Goal: Communication & Community: Answer question/provide support

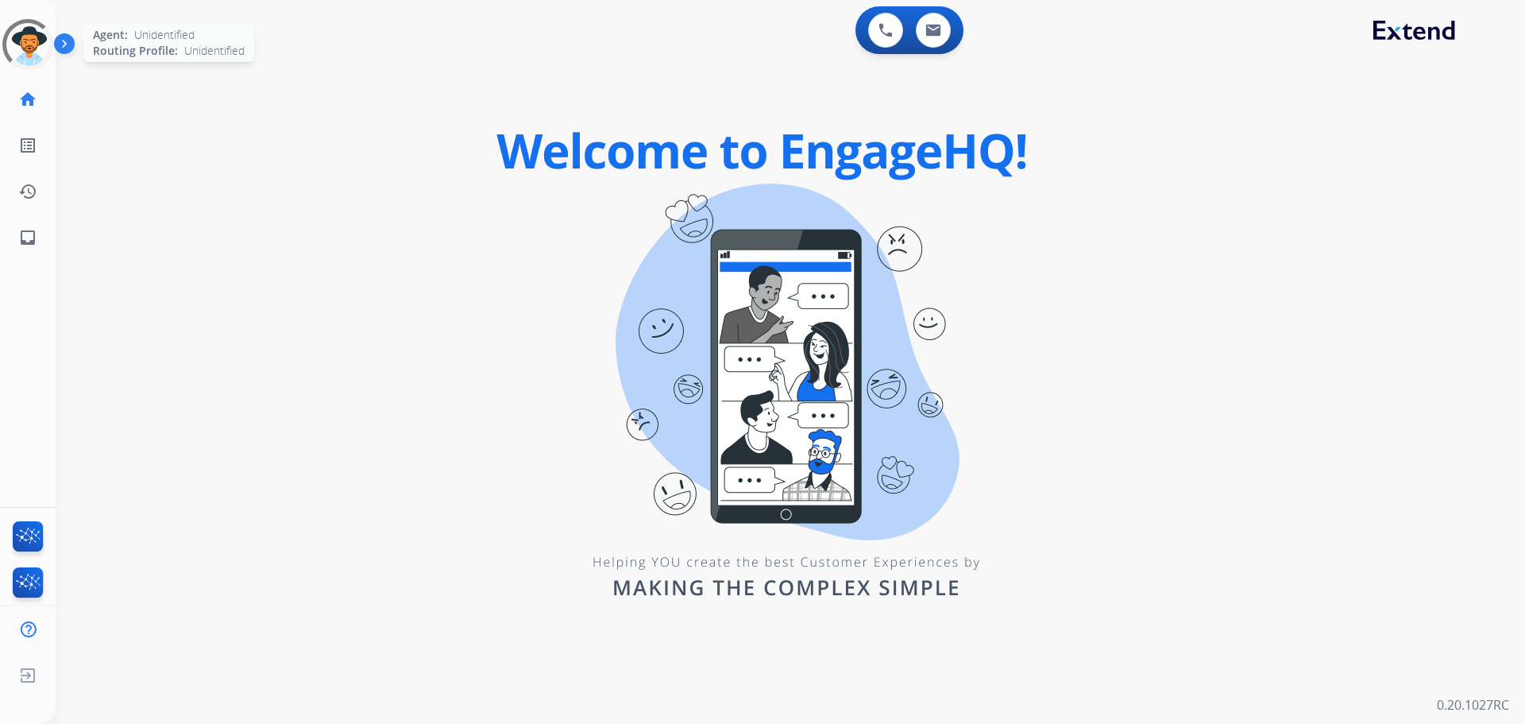
click at [18, 60] on div at bounding box center [28, 45] width 71 height 71
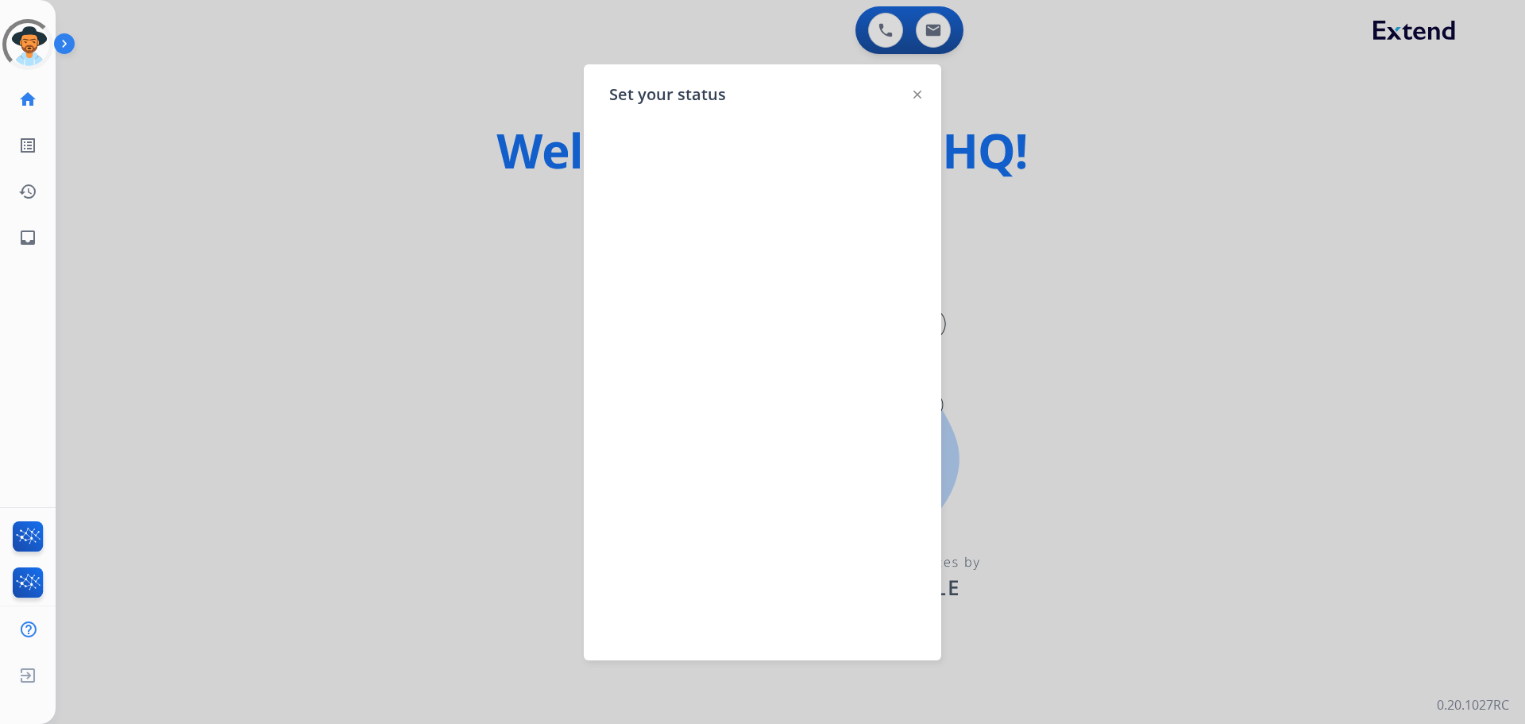
click at [370, 126] on div at bounding box center [762, 362] width 1525 height 724
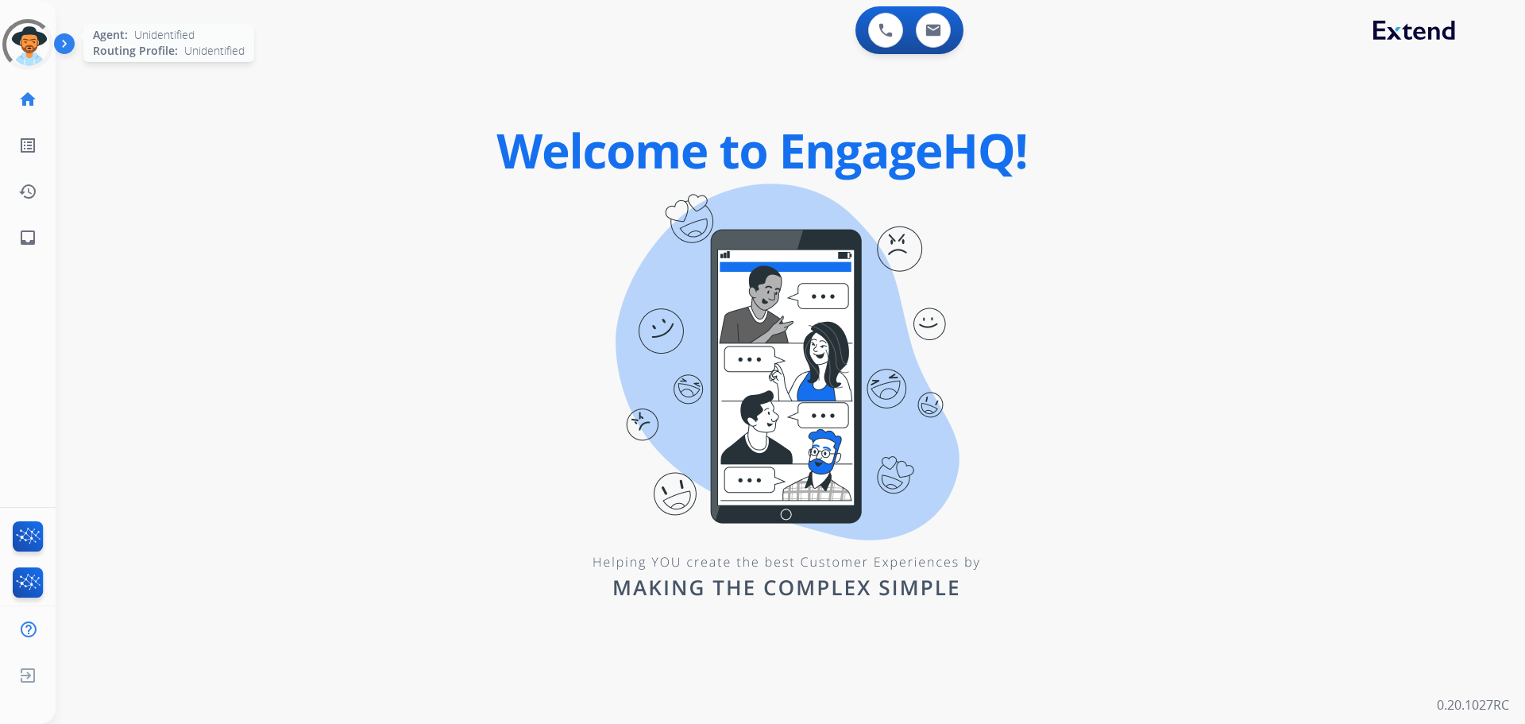
click at [37, 58] on div at bounding box center [27, 44] width 71 height 71
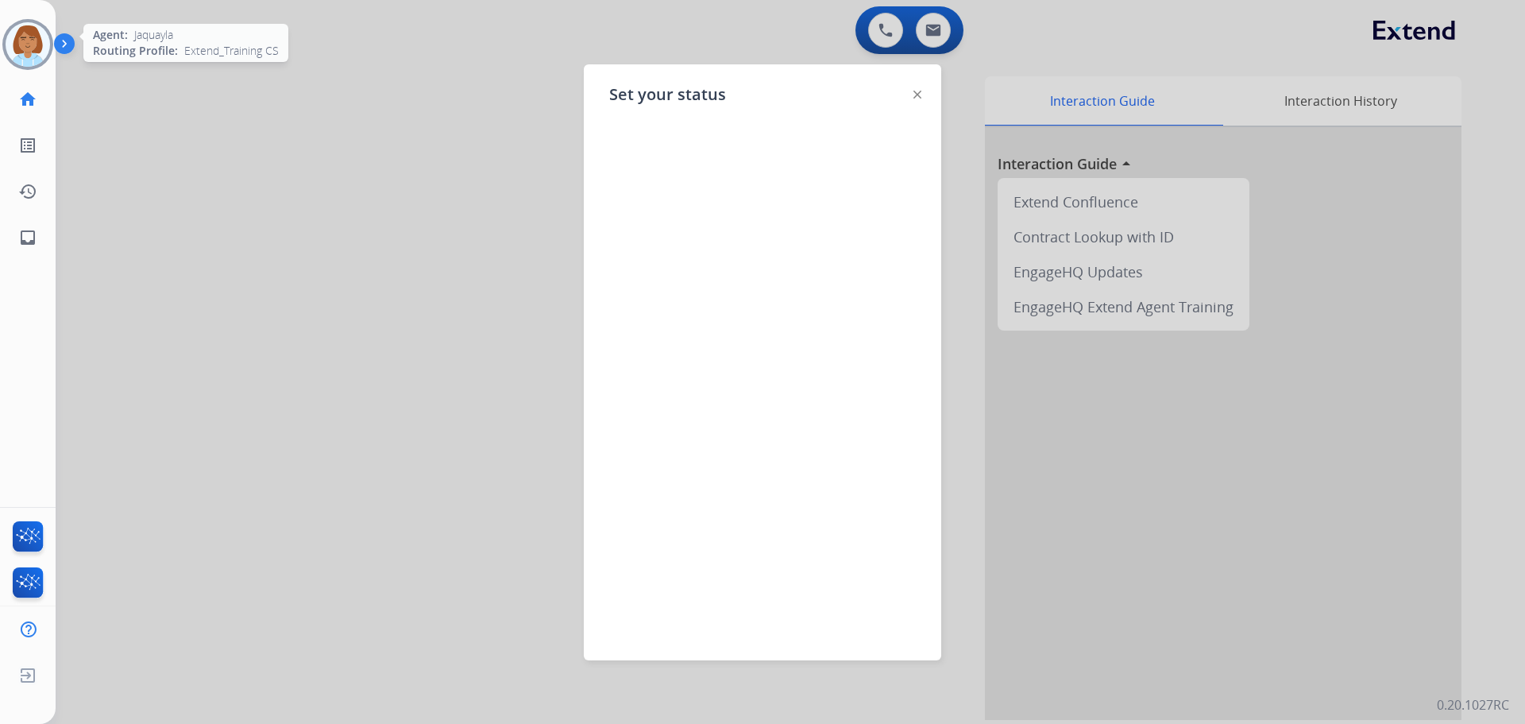
click at [316, 110] on div at bounding box center [762, 362] width 1525 height 724
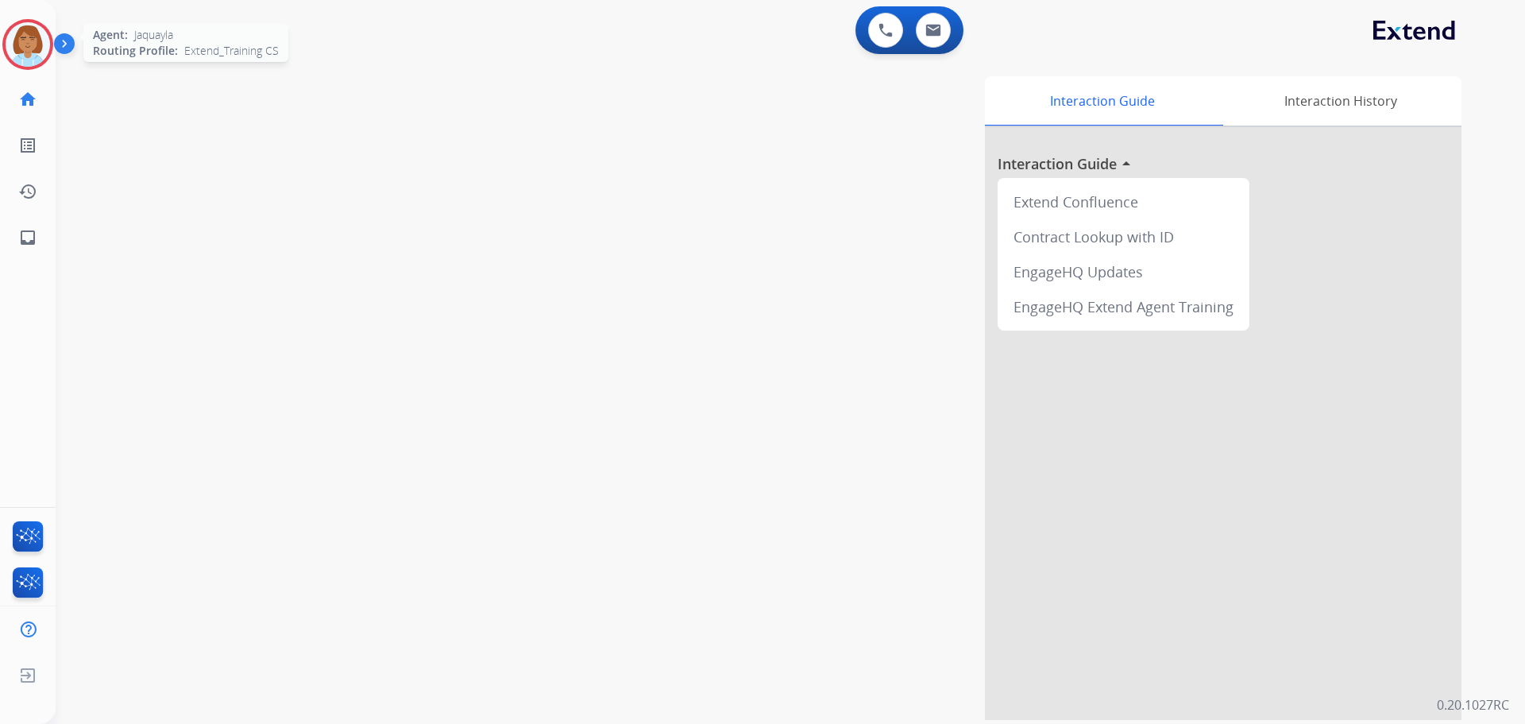
click at [28, 47] on img at bounding box center [28, 44] width 44 height 44
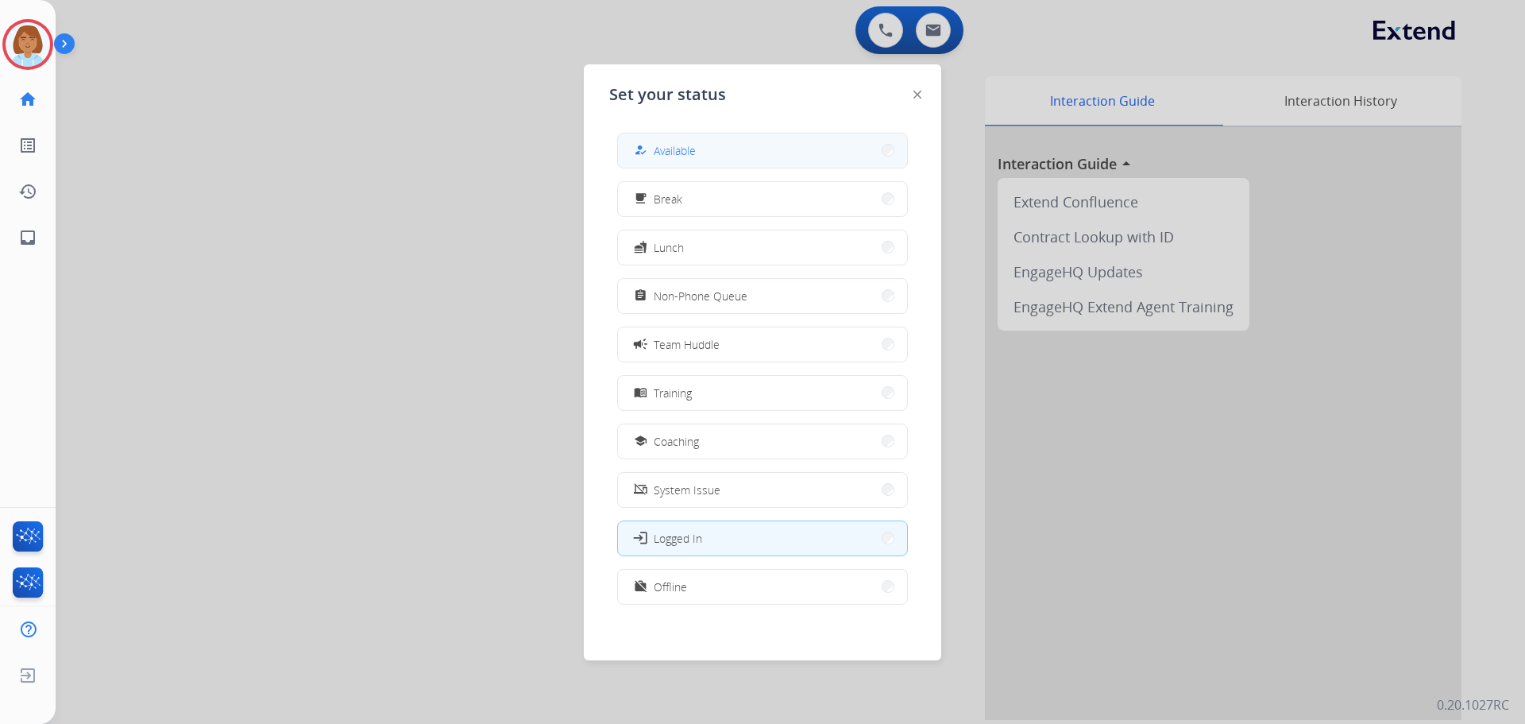
click at [707, 156] on button "how_to_reg Available" at bounding box center [762, 150] width 289 height 34
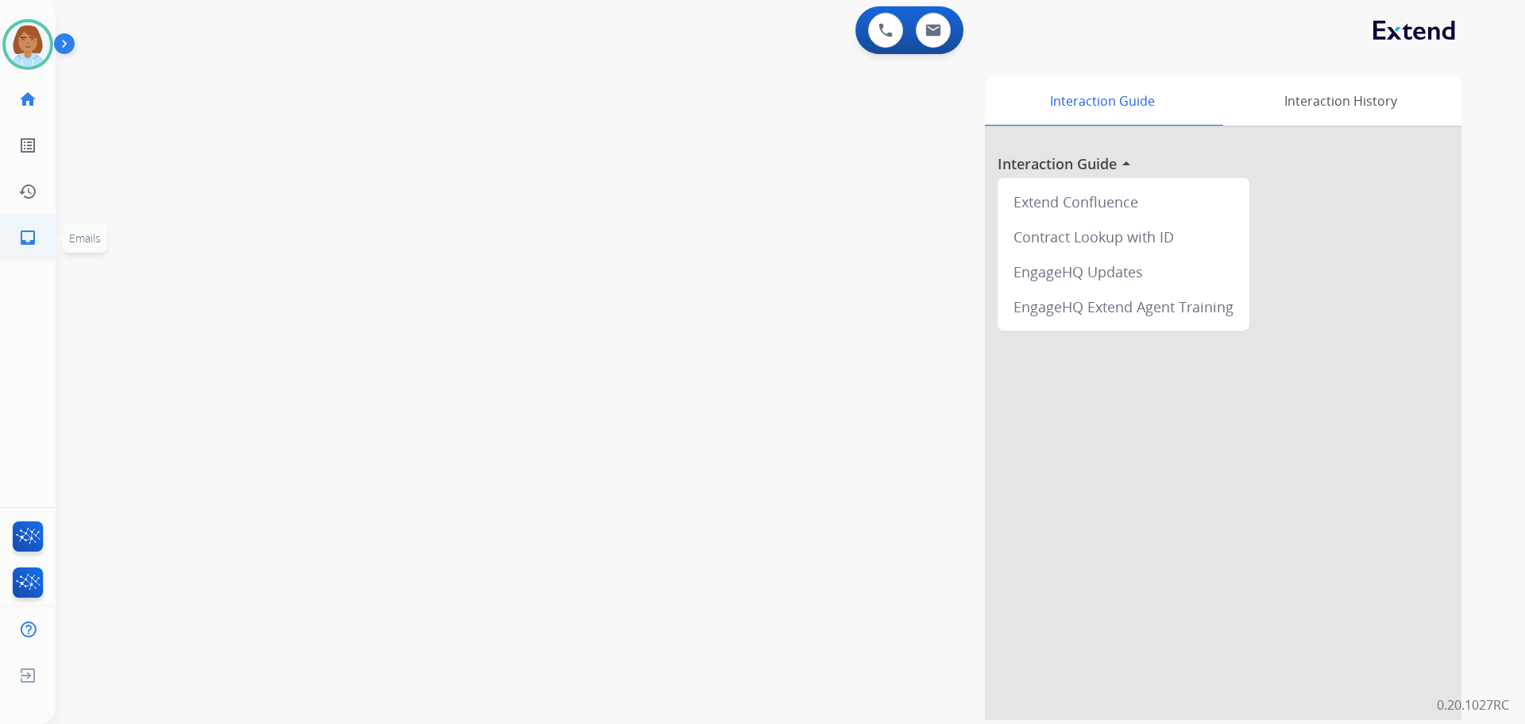
click at [40, 240] on link "inbox Emails" at bounding box center [28, 237] width 44 height 44
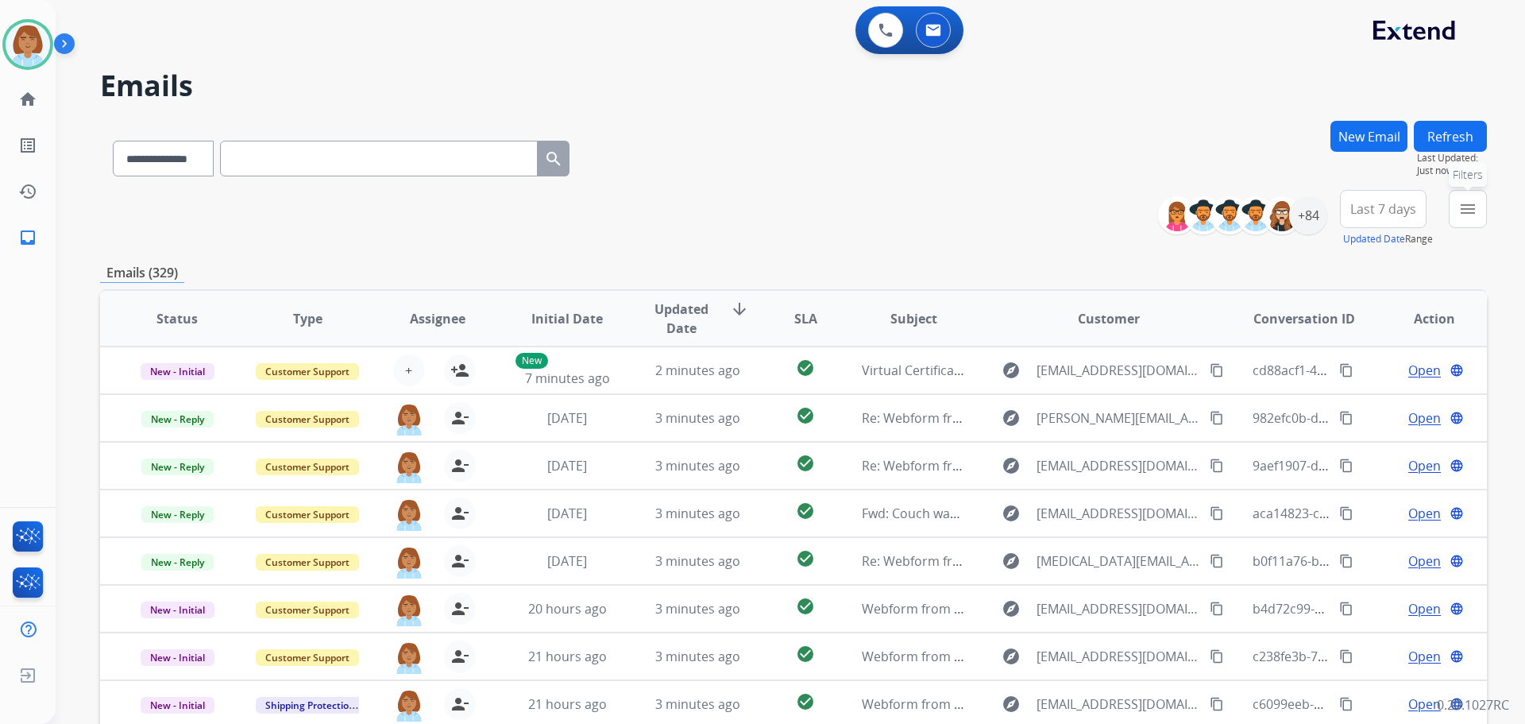
click at [1480, 216] on button "menu Filters" at bounding box center [1468, 209] width 38 height 38
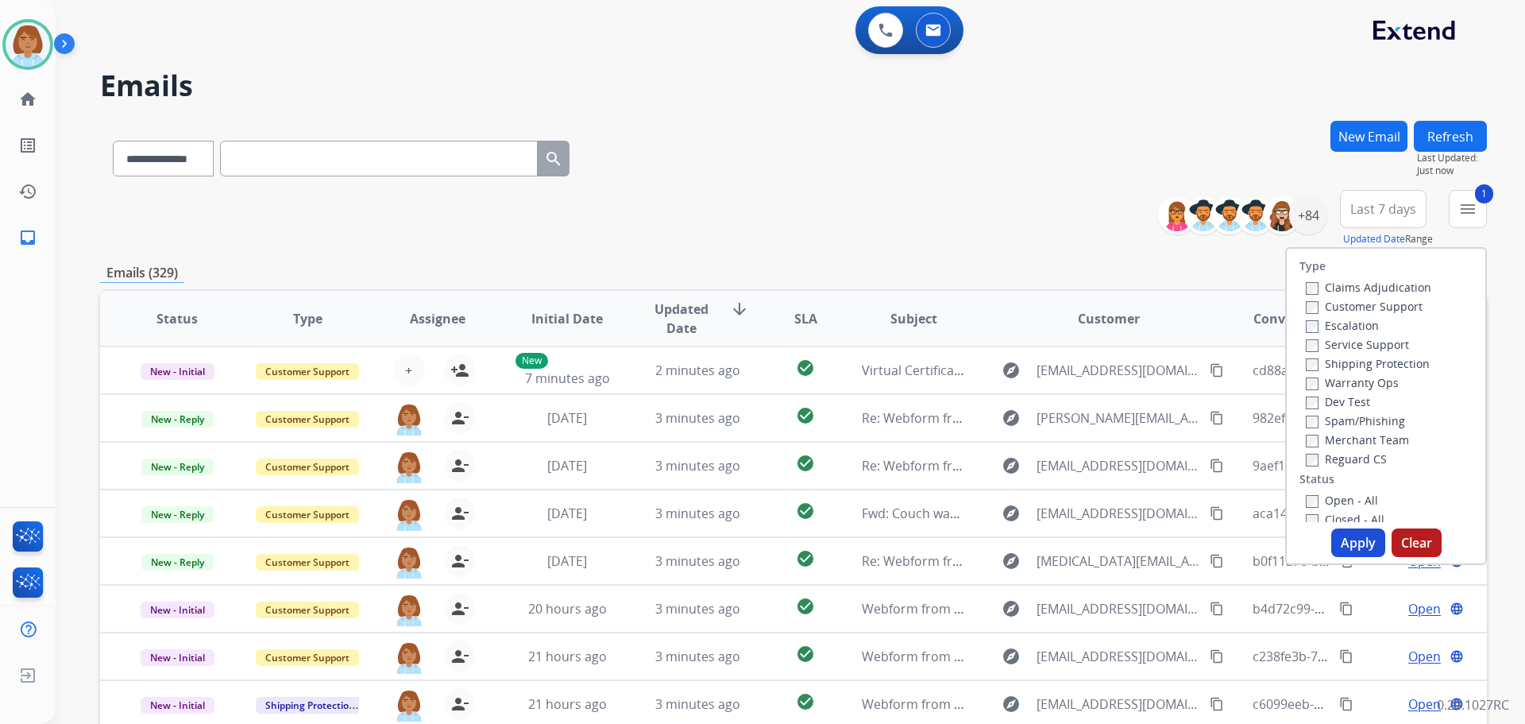
click at [1326, 359] on label "Shipping Protection" at bounding box center [1368, 363] width 124 height 15
click at [1342, 546] on button "Apply" at bounding box center [1358, 542] width 54 height 29
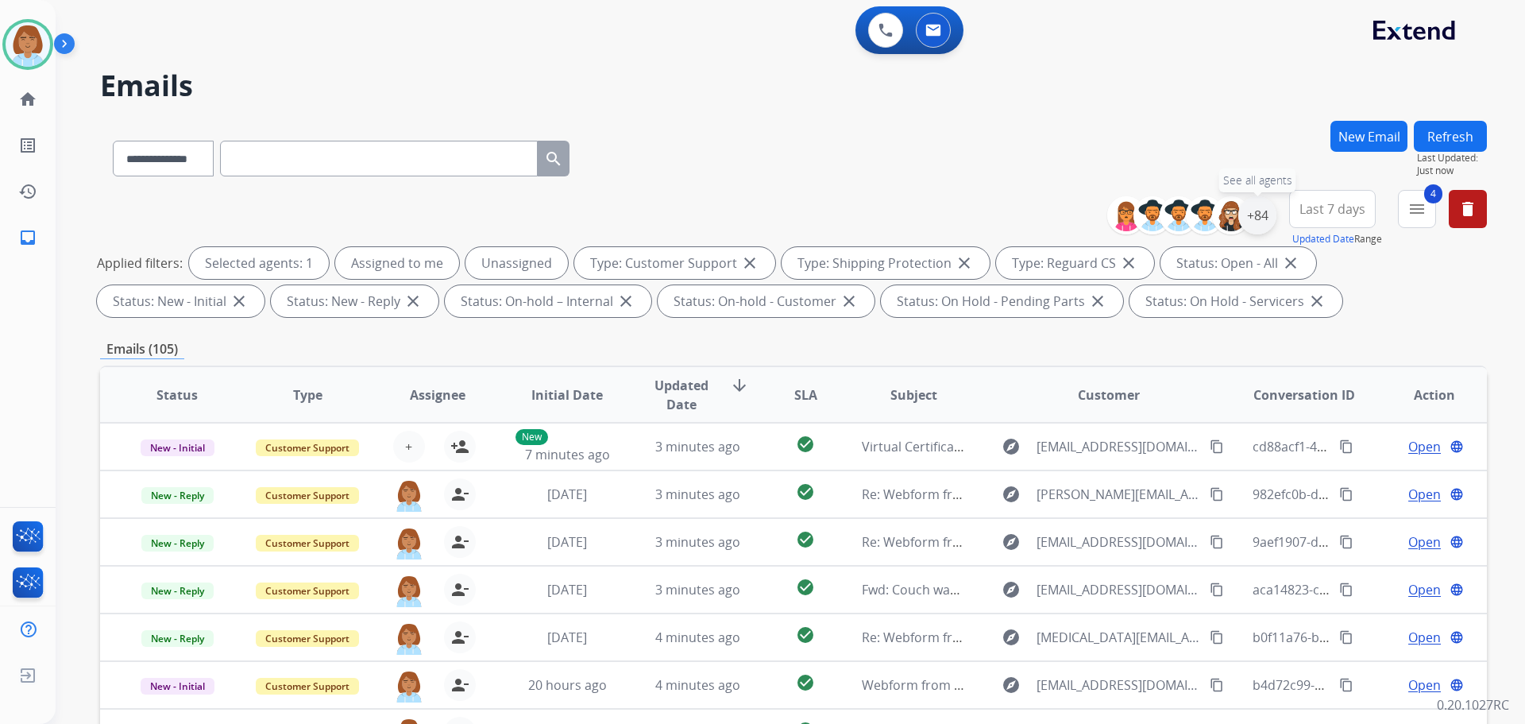
click at [1257, 226] on div "+84" at bounding box center [1257, 215] width 38 height 38
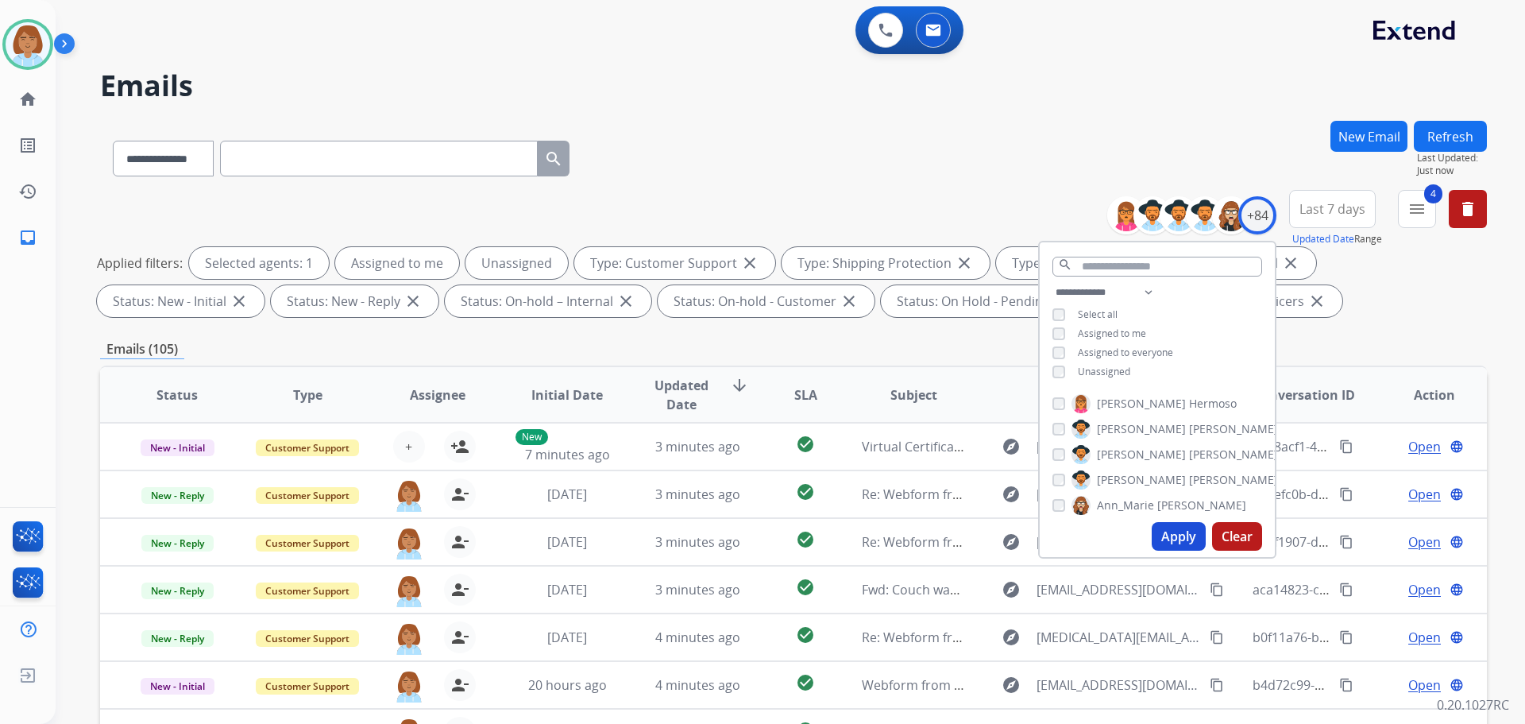
click at [1085, 372] on span "Unassigned" at bounding box center [1104, 372] width 52 height 14
click at [1169, 545] on button "Apply" at bounding box center [1179, 536] width 54 height 29
click at [1106, 141] on div "**********" at bounding box center [793, 155] width 1387 height 69
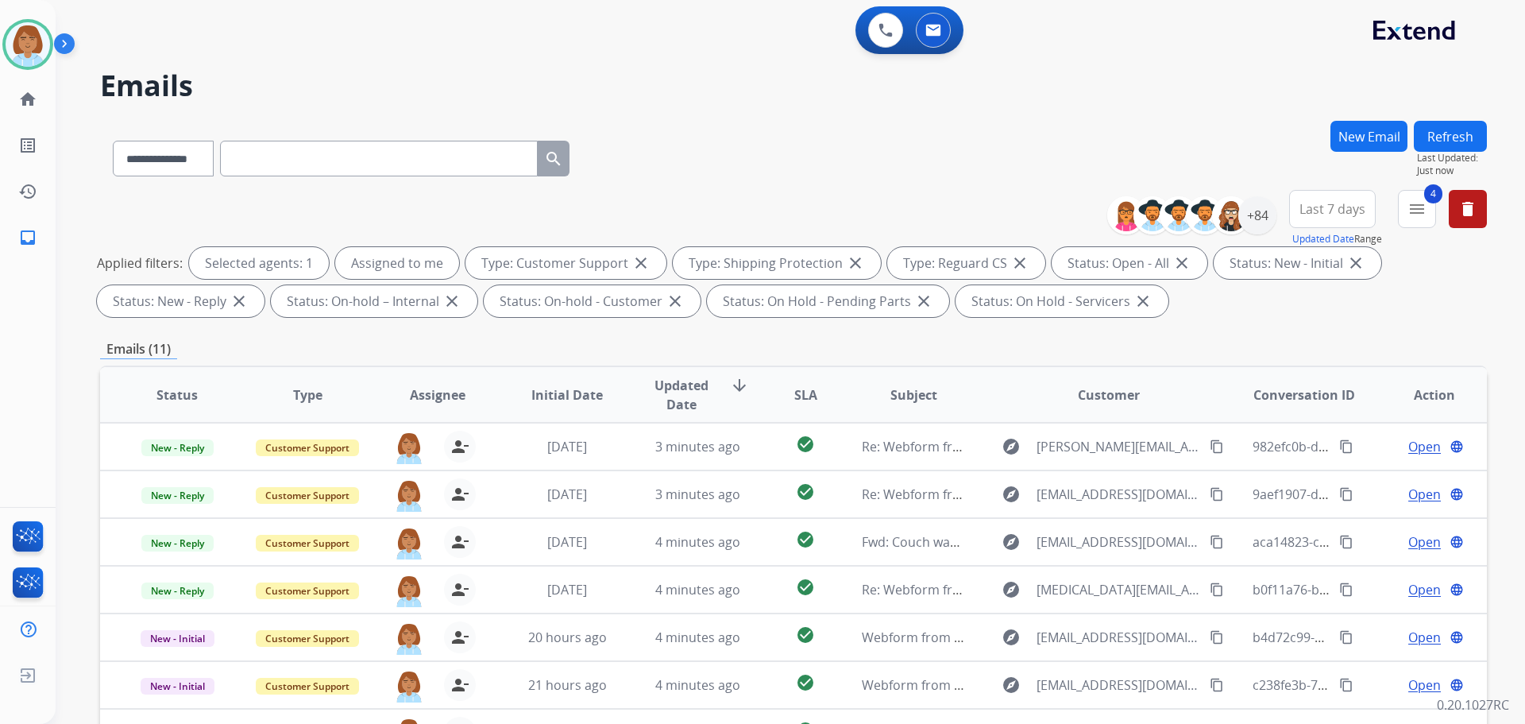
scroll to position [257, 0]
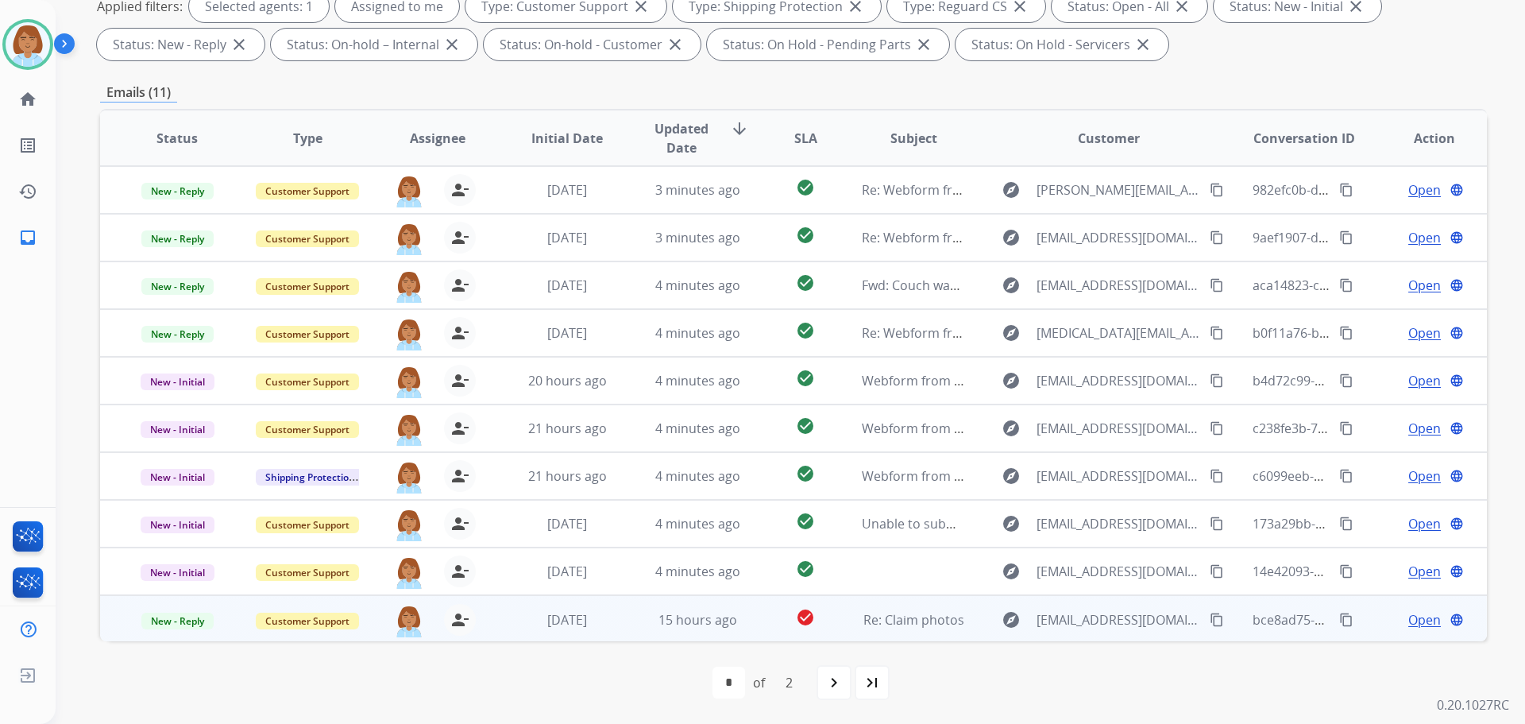
click at [620, 625] on td "15 hours ago" at bounding box center [685, 619] width 130 height 48
click at [616, 625] on tbody "New - Reply Customer Support [PERSON_NAME][EMAIL_ADDRESS][PERSON_NAME][DOMAIN_N…" at bounding box center [793, 663] width 1387 height 137
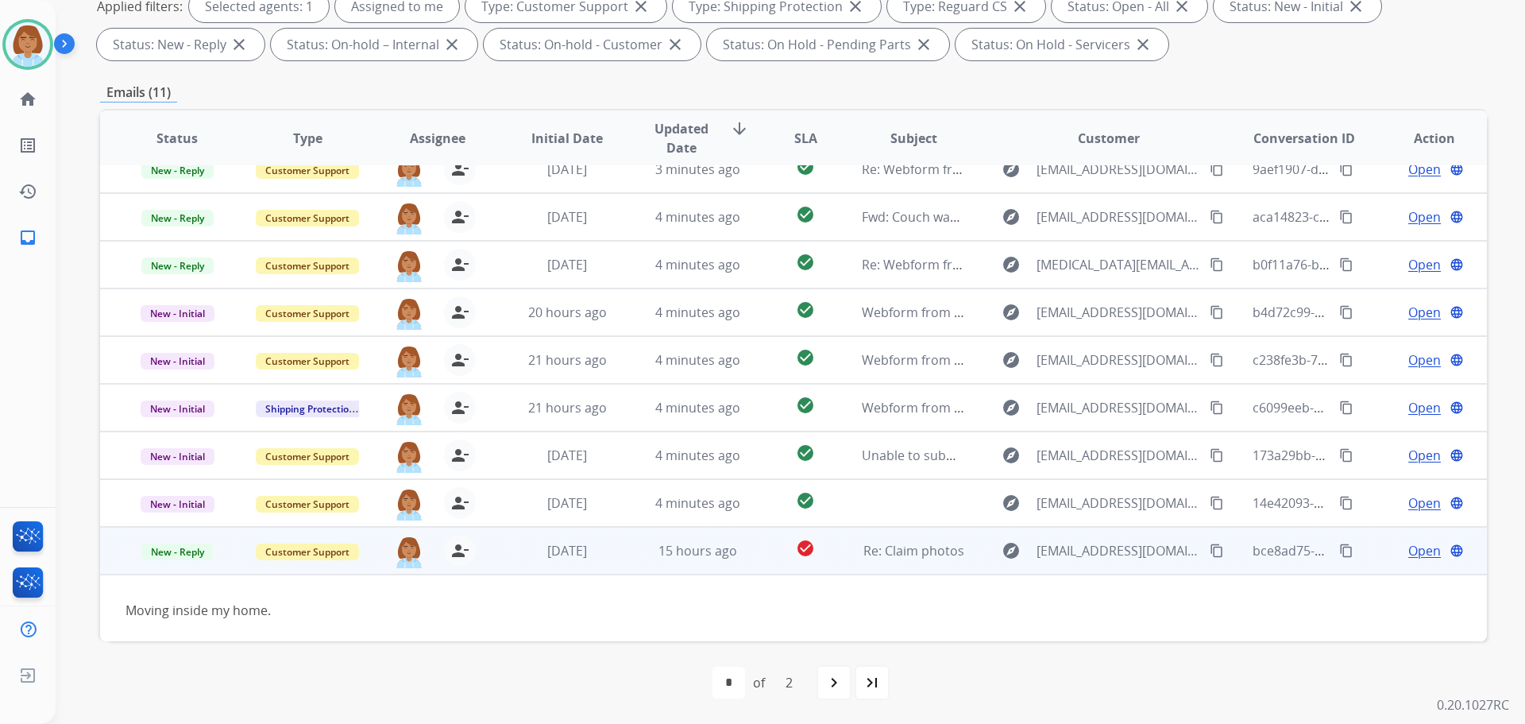
scroll to position [91, 0]
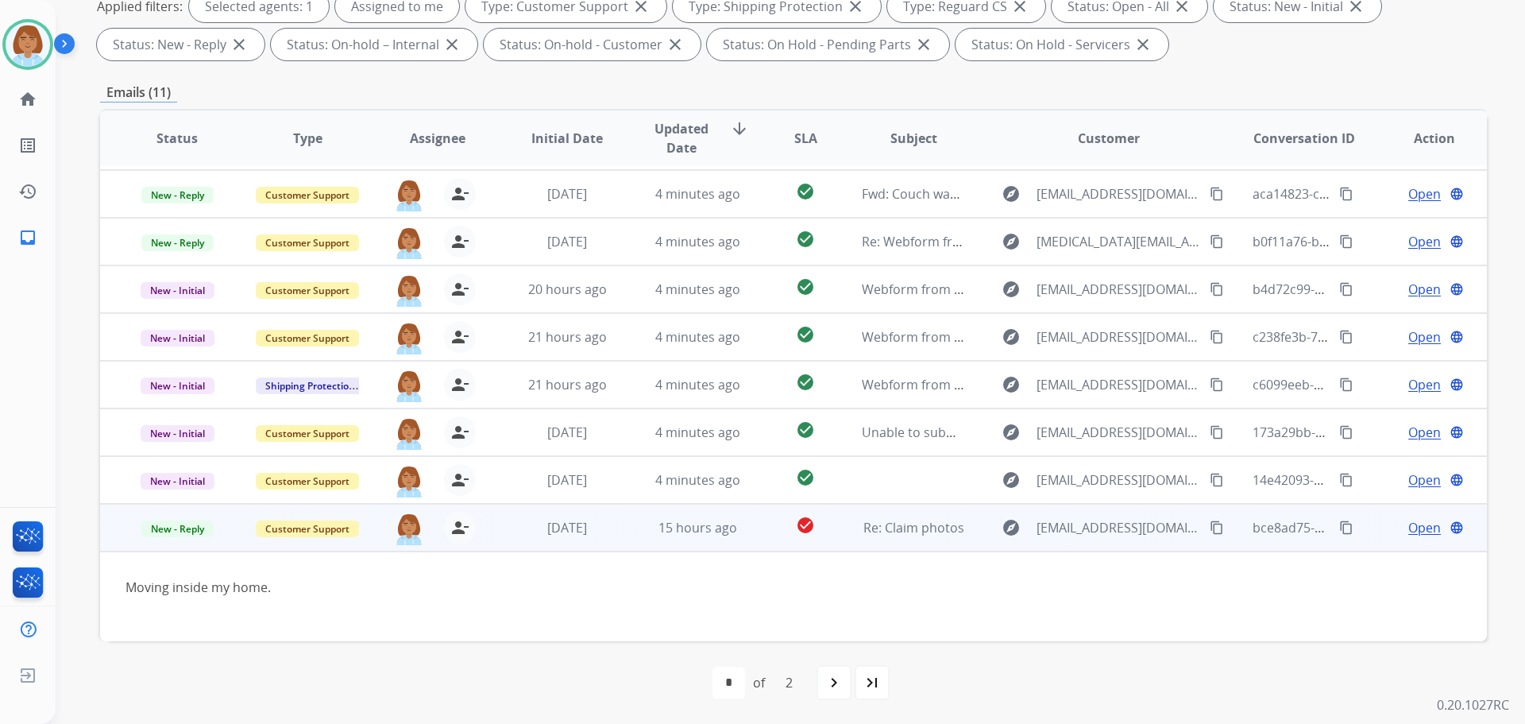
click at [1210, 527] on mat-icon "content_copy" at bounding box center [1217, 527] width 14 height 14
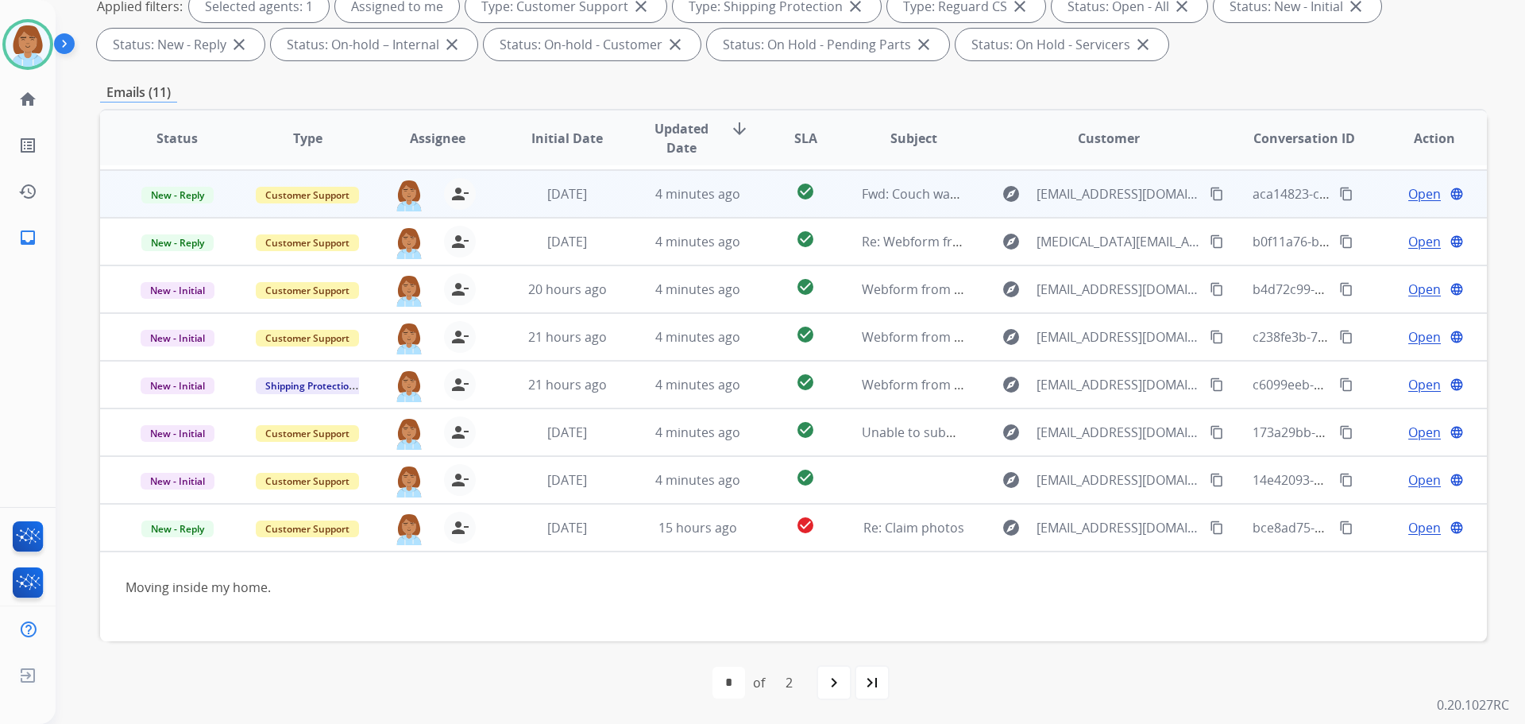
click at [483, 187] on div "[PERSON_NAME][EMAIL_ADDRESS][PERSON_NAME][DOMAIN_NAME] person_remove Unassign t…" at bounding box center [424, 194] width 129 height 44
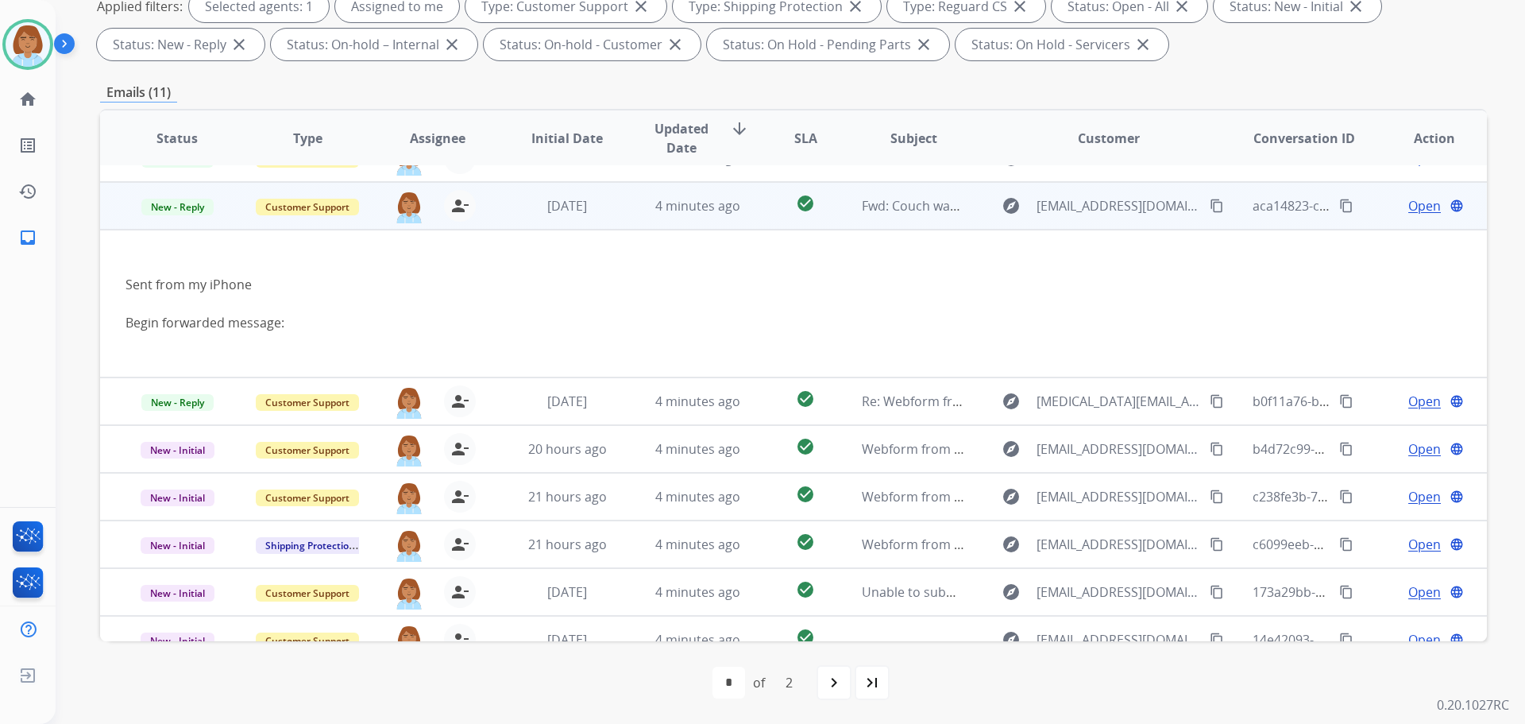
scroll to position [95, 0]
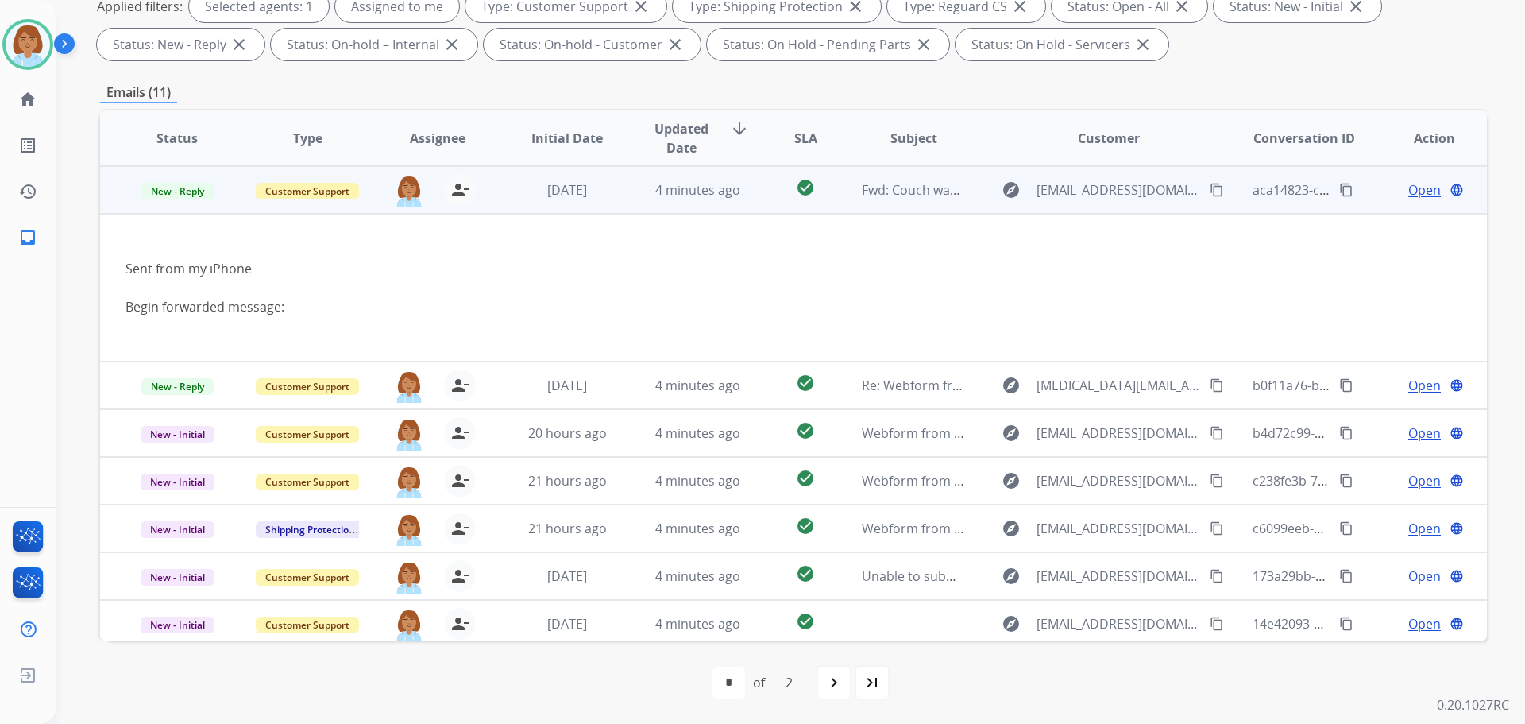
click at [1414, 191] on span "Open" at bounding box center [1424, 189] width 33 height 19
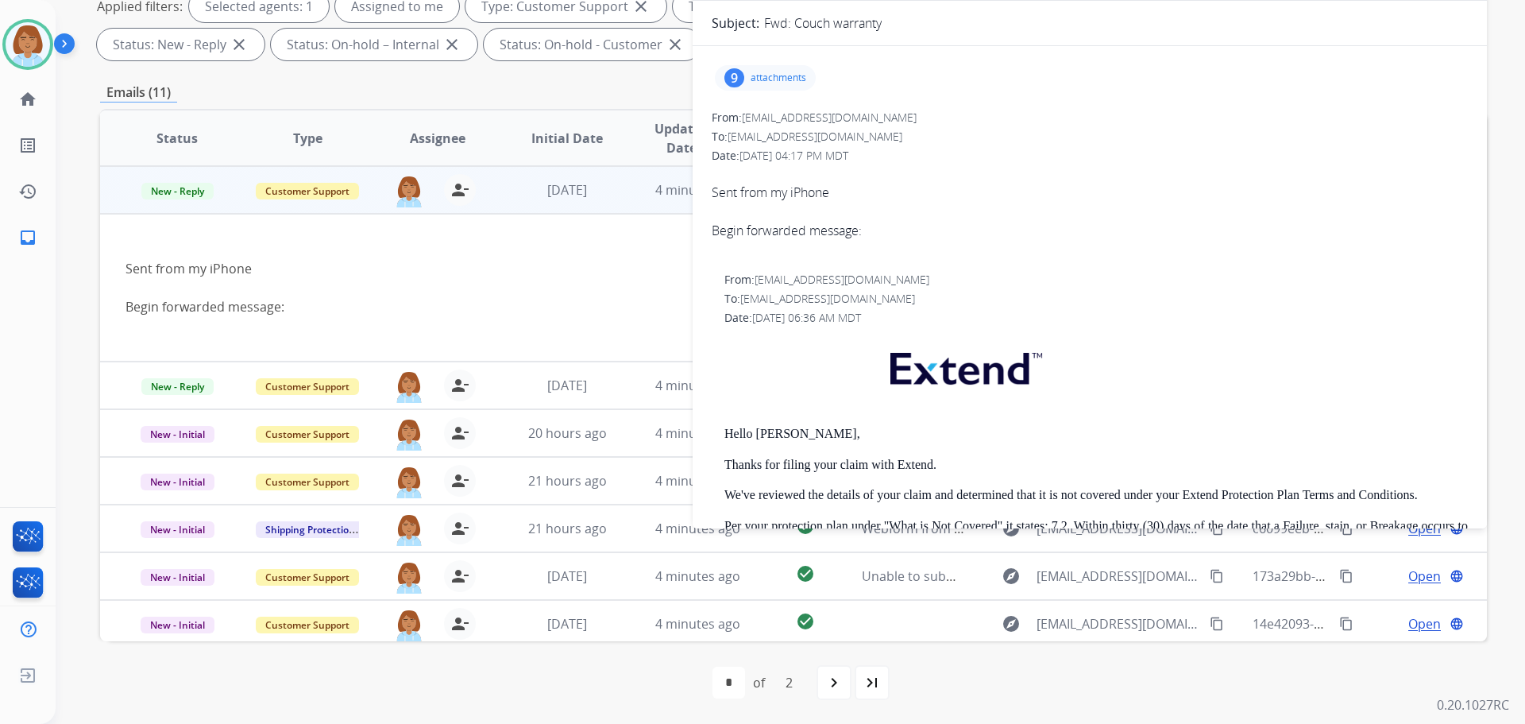
click at [771, 84] on div "9 attachments" at bounding box center [765, 77] width 101 height 25
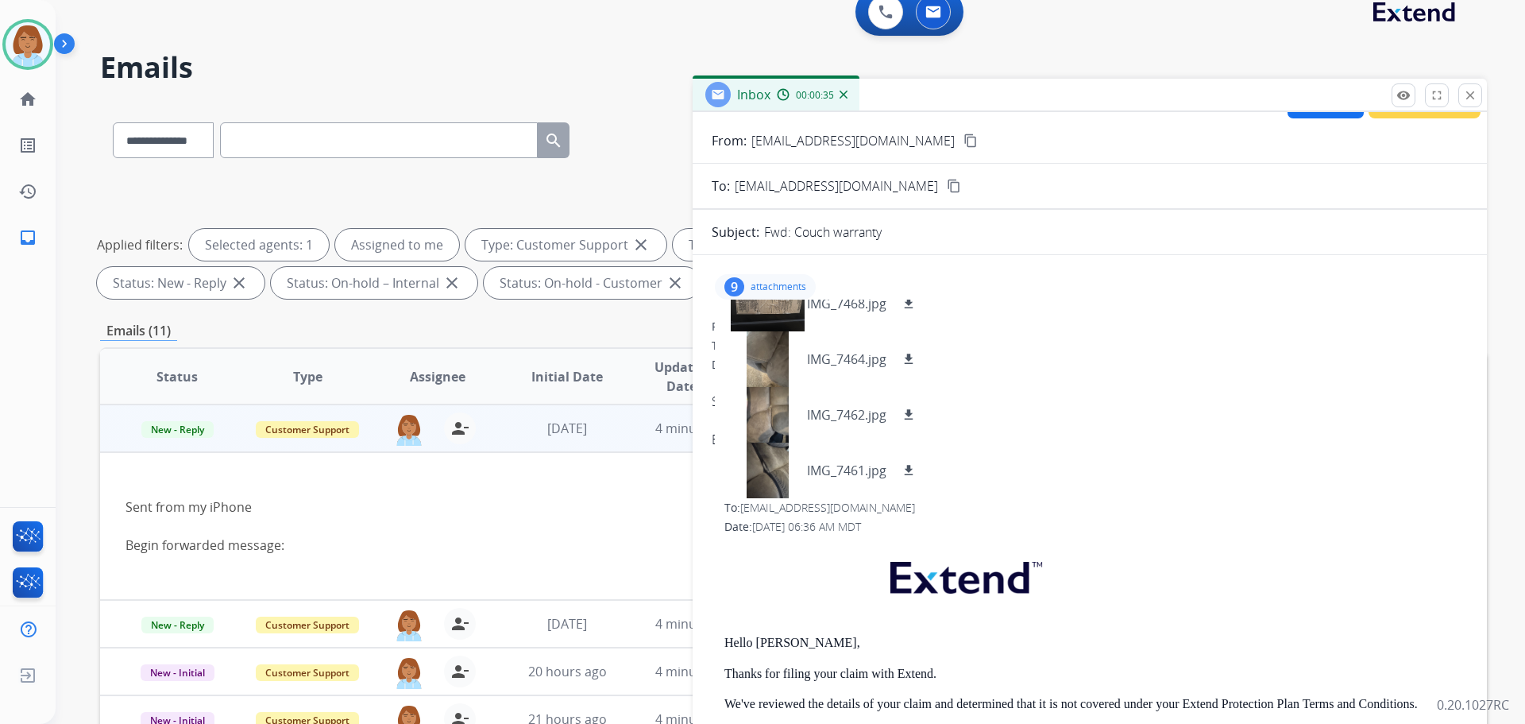
scroll to position [0, 0]
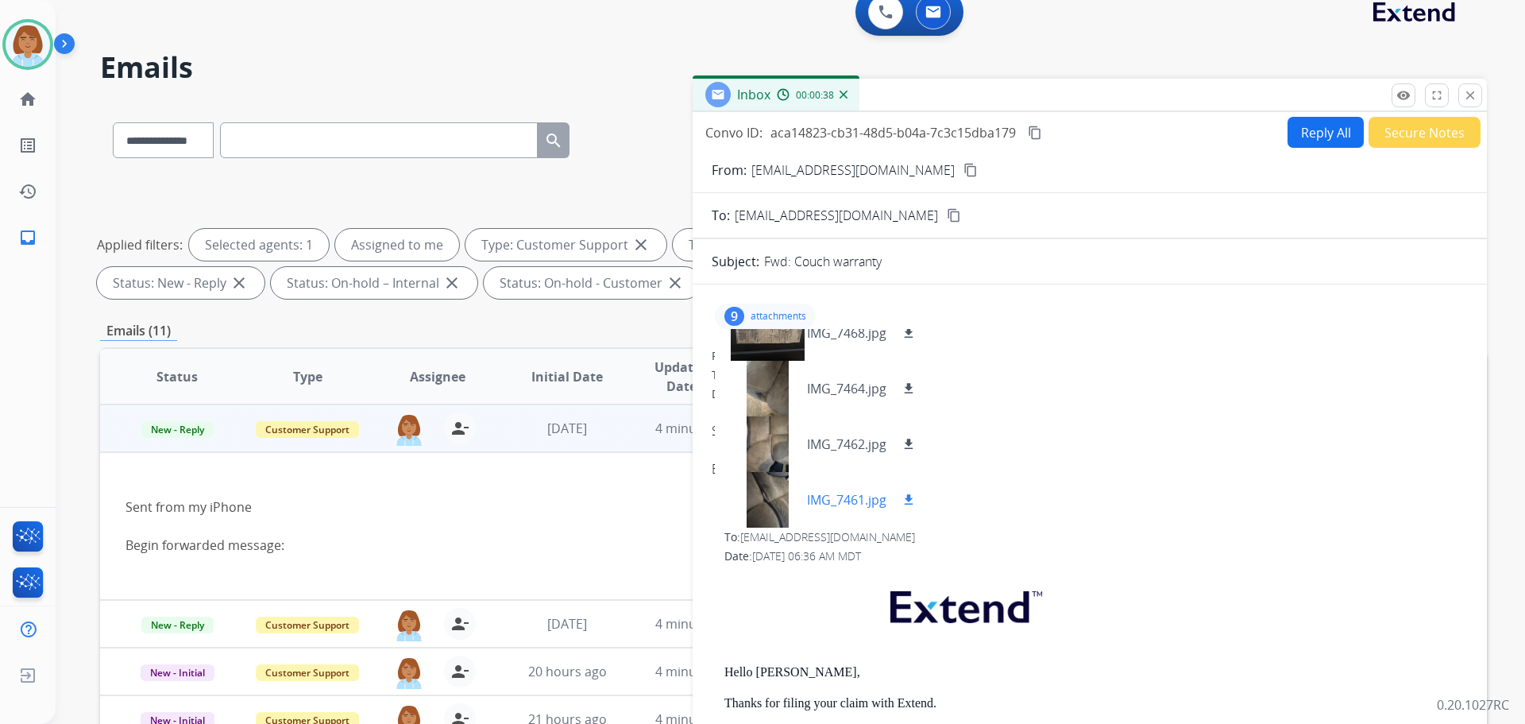
click at [908, 500] on mat-icon "download" at bounding box center [909, 500] width 14 height 14
click at [912, 444] on mat-icon "download" at bounding box center [909, 444] width 14 height 14
click at [913, 388] on mat-icon "download" at bounding box center [909, 388] width 14 height 14
click at [907, 337] on mat-icon "download" at bounding box center [909, 333] width 14 height 14
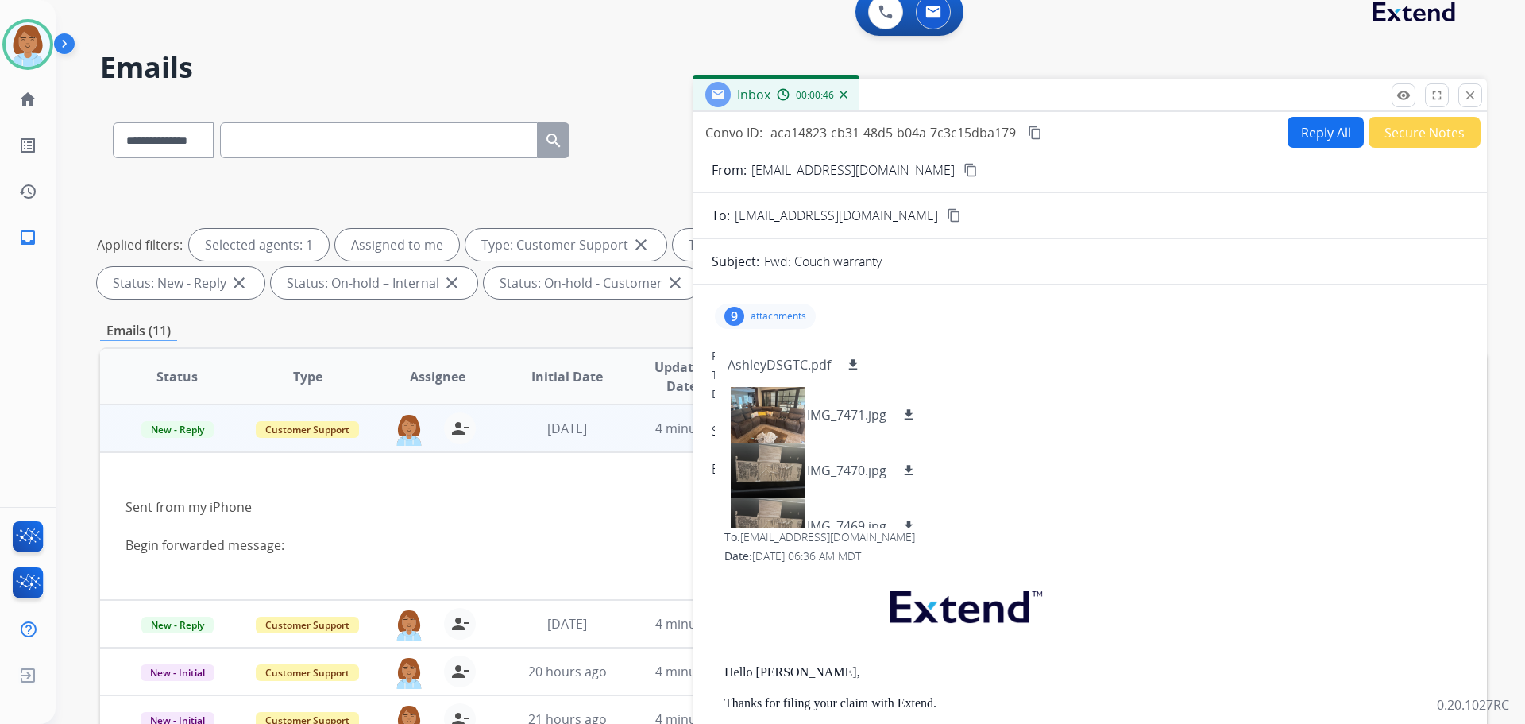
scroll to position [15, 0]
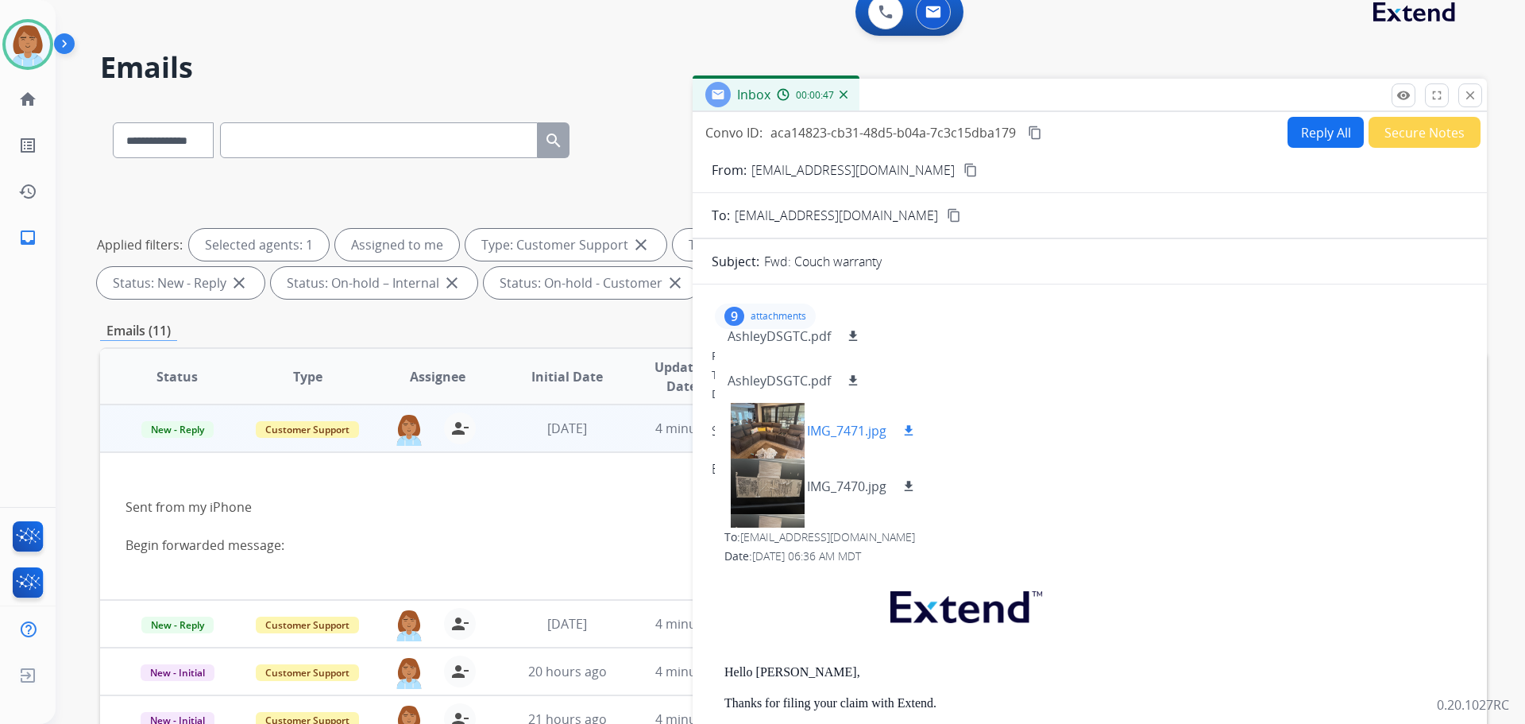
click at [908, 431] on mat-icon "download" at bounding box center [909, 430] width 14 height 14
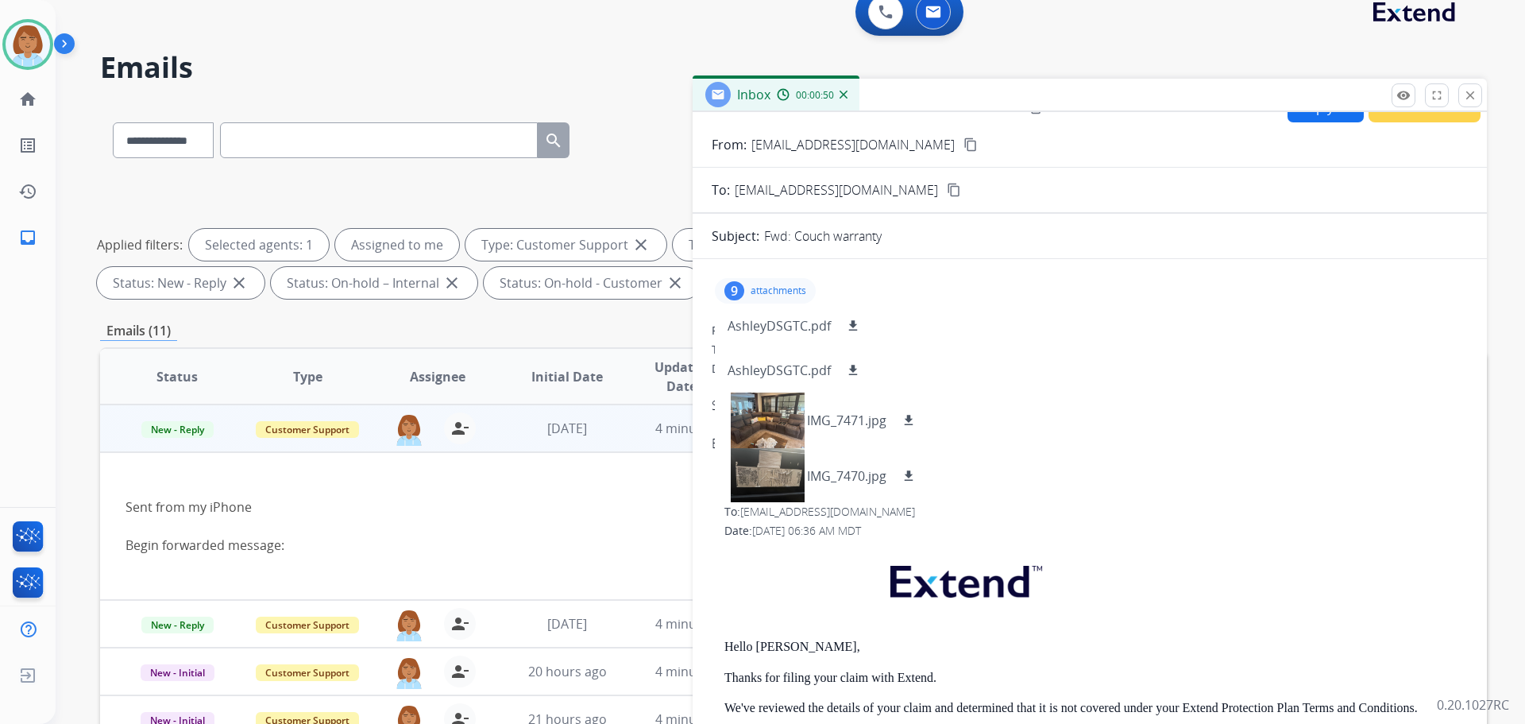
scroll to position [0, 0]
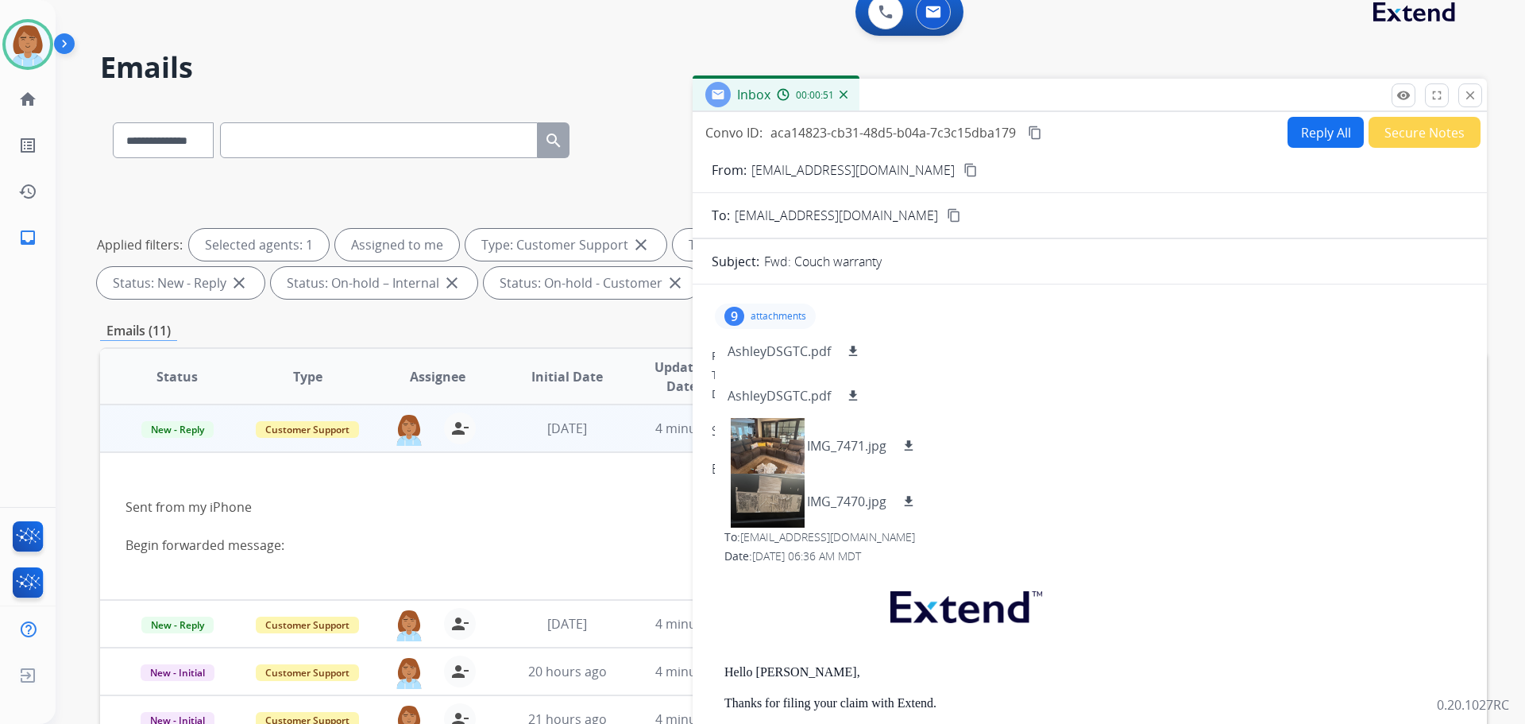
click at [964, 168] on mat-icon "content_copy" at bounding box center [971, 170] width 14 height 14
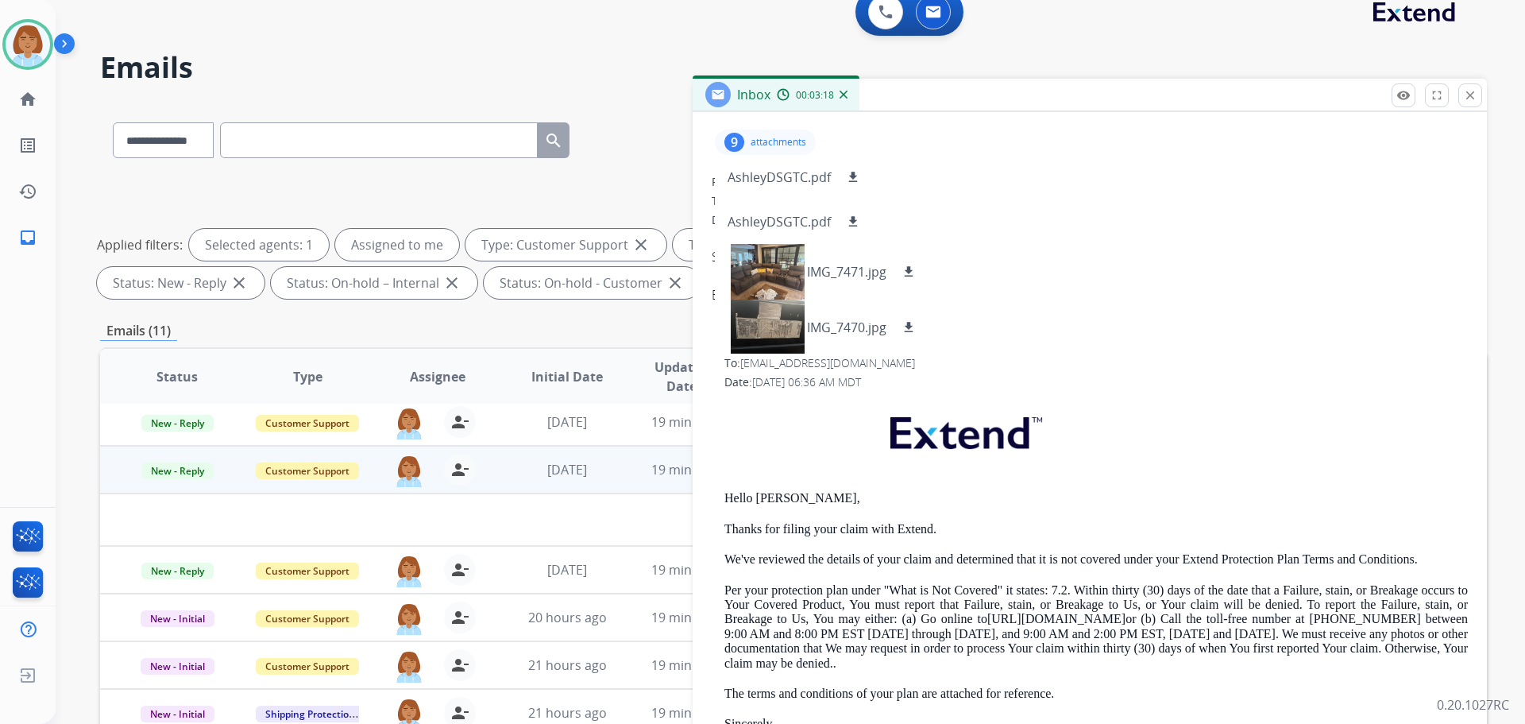
scroll to position [397, 0]
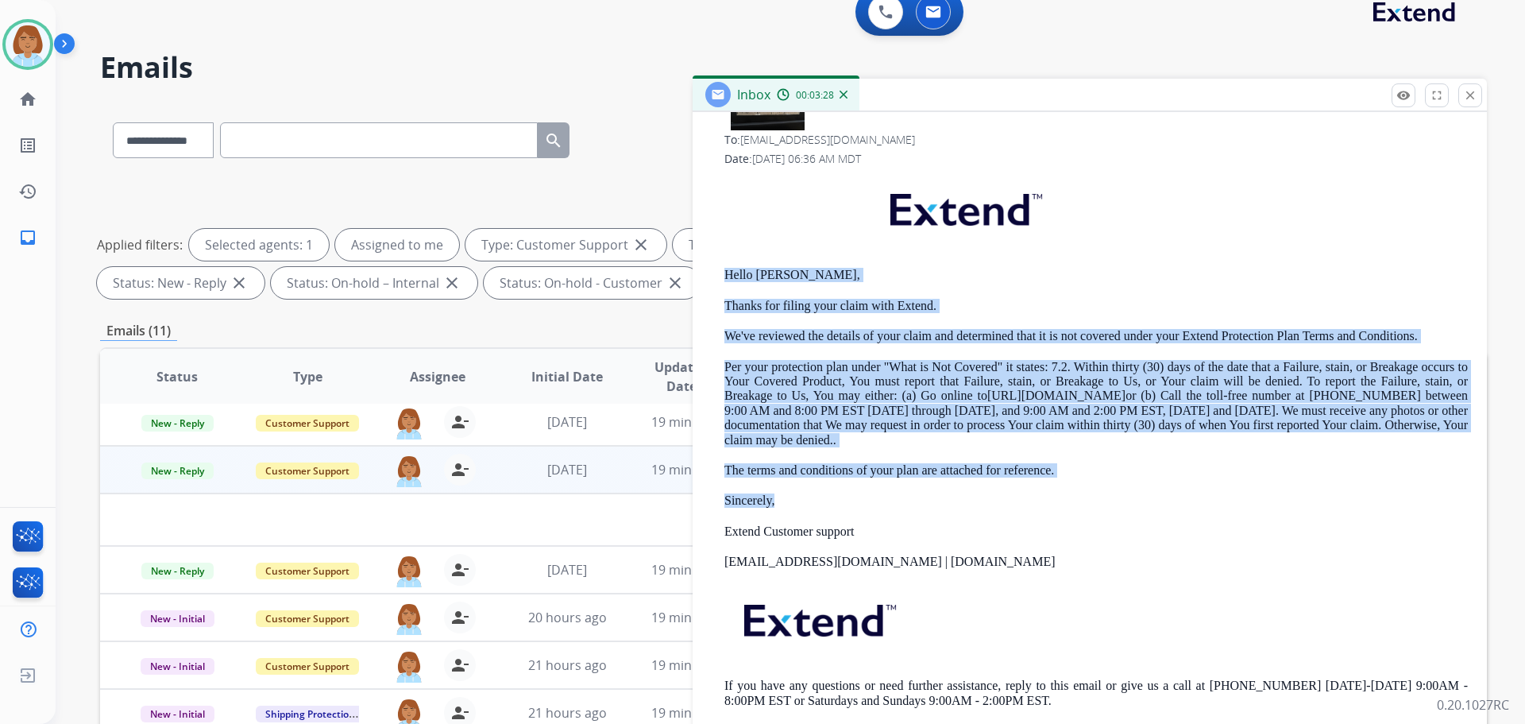
drag, startPoint x: 798, startPoint y: 504, endPoint x: 716, endPoint y: 268, distance: 250.0
click at [716, 268] on div "From: [EMAIL_ADDRESS][DOMAIN_NAME] To: [EMAIL_ADDRESS][DOMAIN_NAME] Date: [DATE…" at bounding box center [1090, 423] width 756 height 620
copy div "Hello [PERSON_NAME], Thanks for filing your claim with Extend. We've reviewed t…"
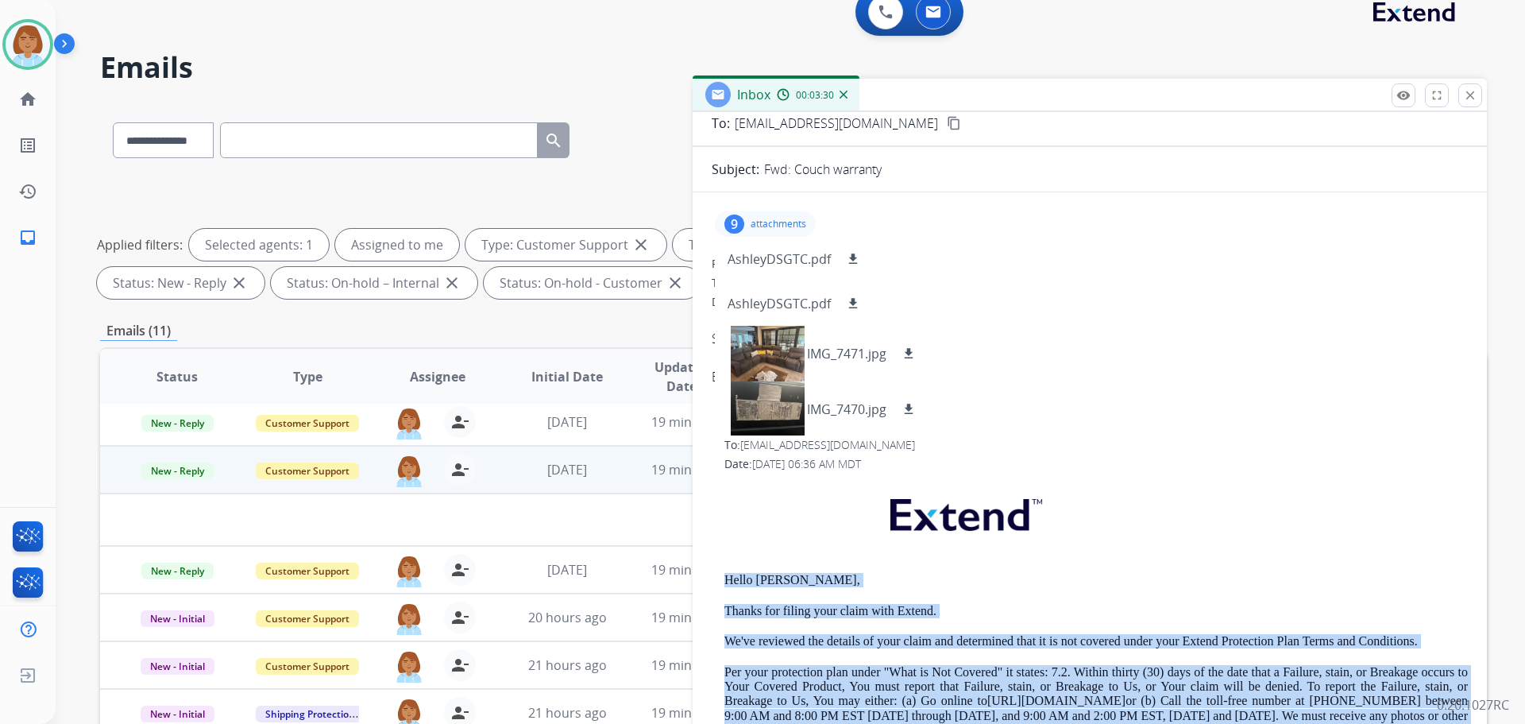
scroll to position [0, 0]
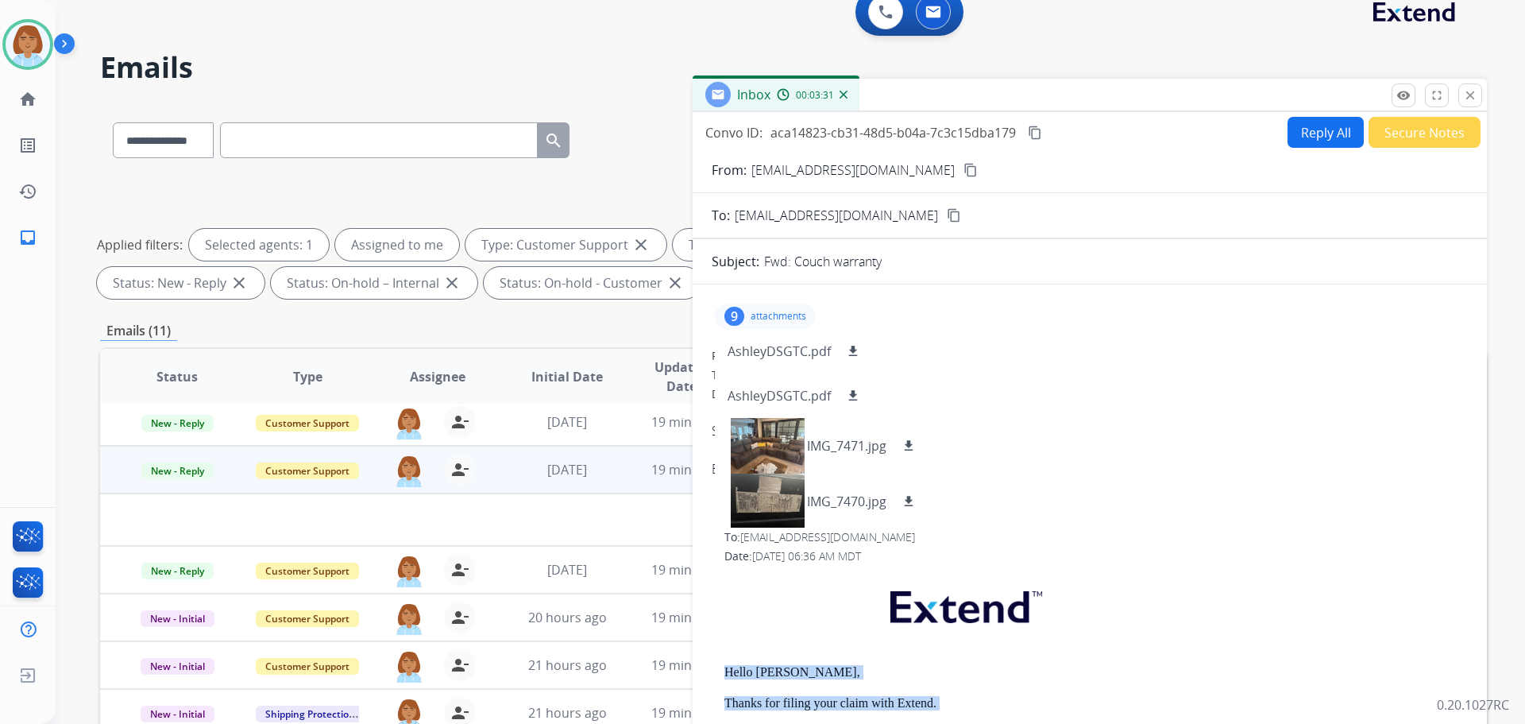
click at [1303, 135] on button "Reply All" at bounding box center [1326, 132] width 76 height 31
select select "**********"
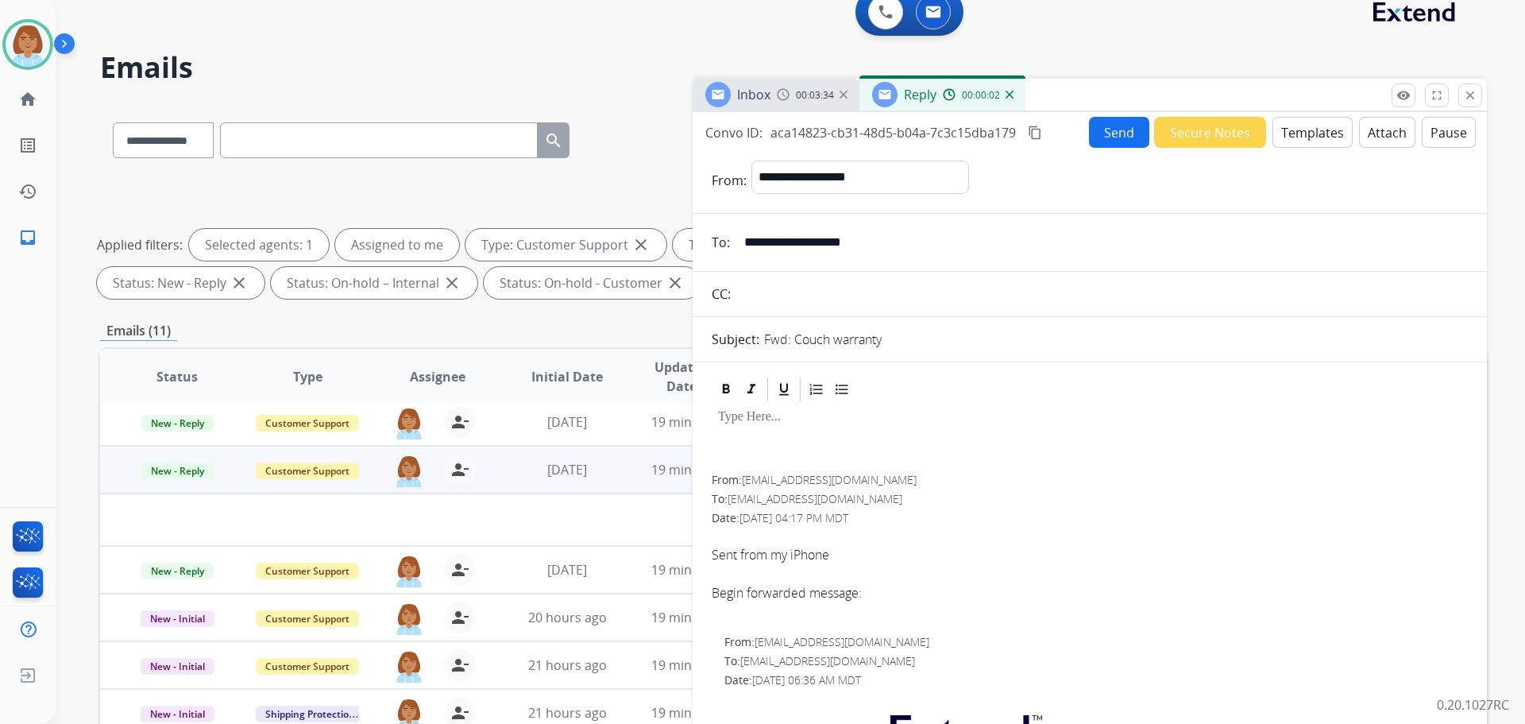
click at [1315, 140] on button "Templates" at bounding box center [1313, 132] width 80 height 31
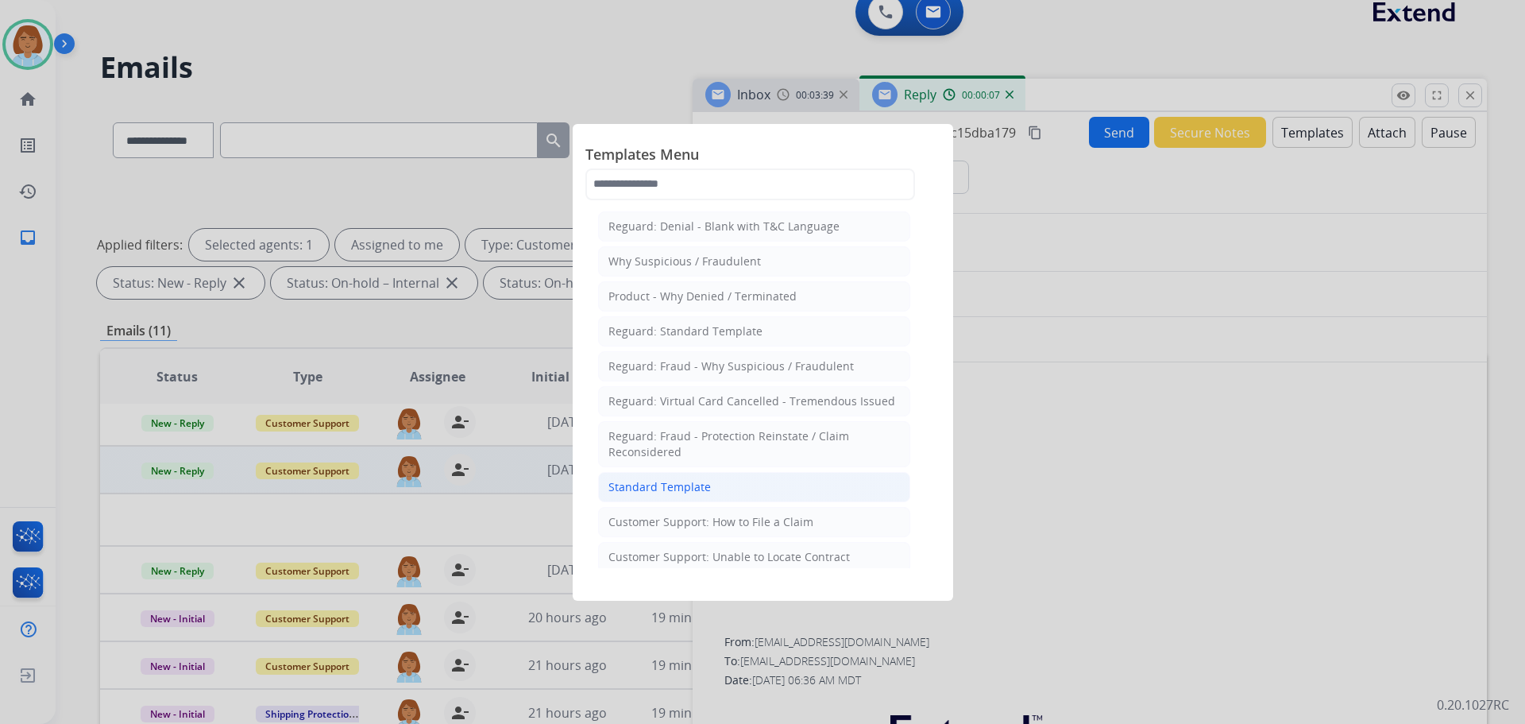
click at [665, 484] on div "Standard Template" at bounding box center [659, 487] width 102 height 16
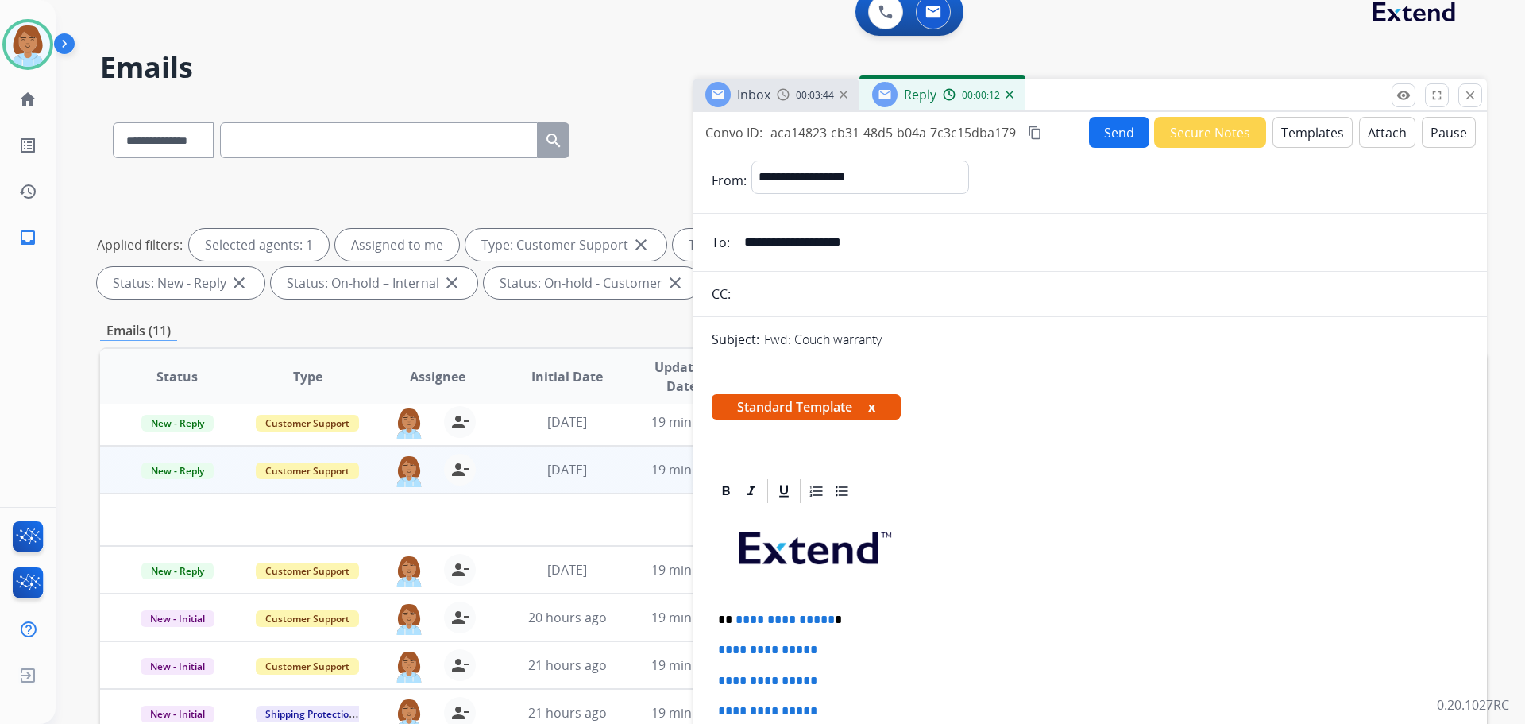
scroll to position [79, 0]
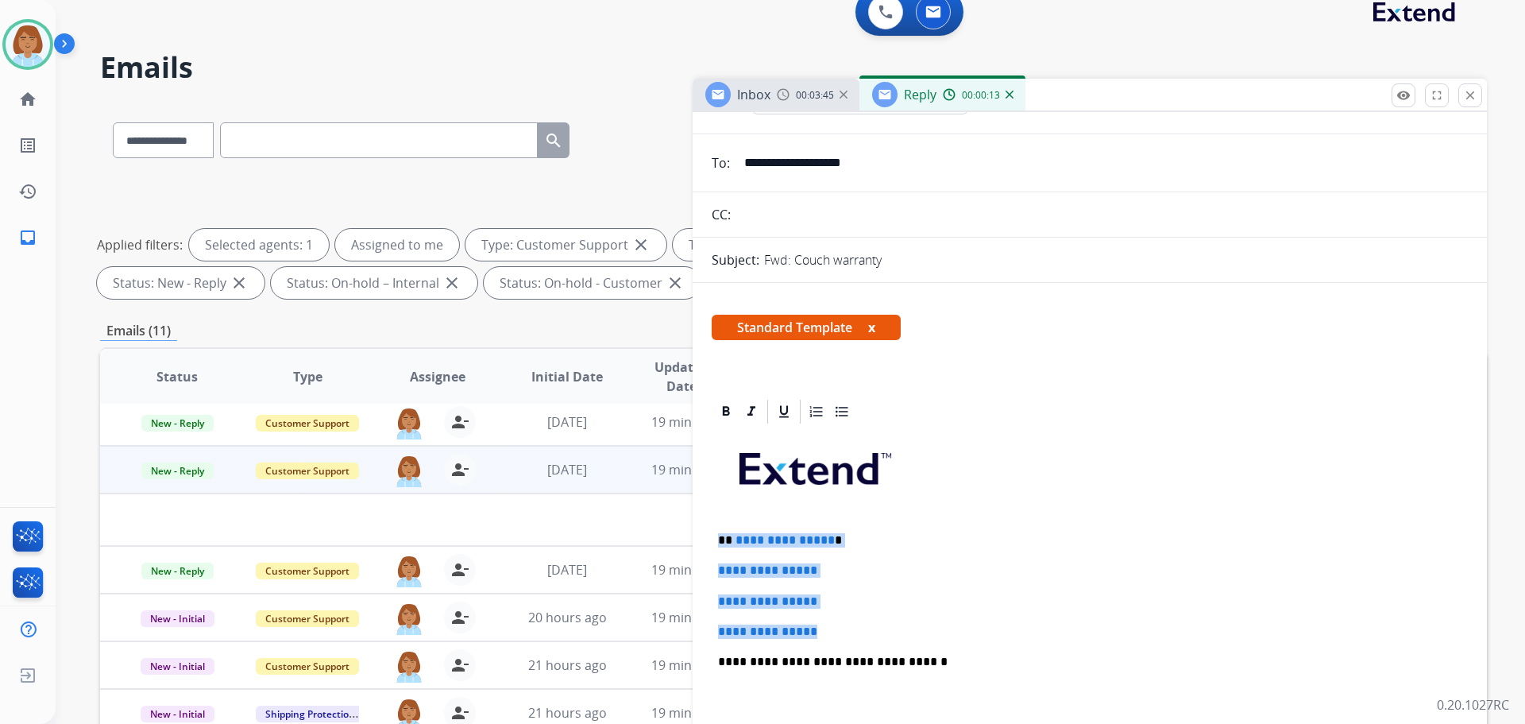
drag, startPoint x: 842, startPoint y: 635, endPoint x: 709, endPoint y: 523, distance: 174.2
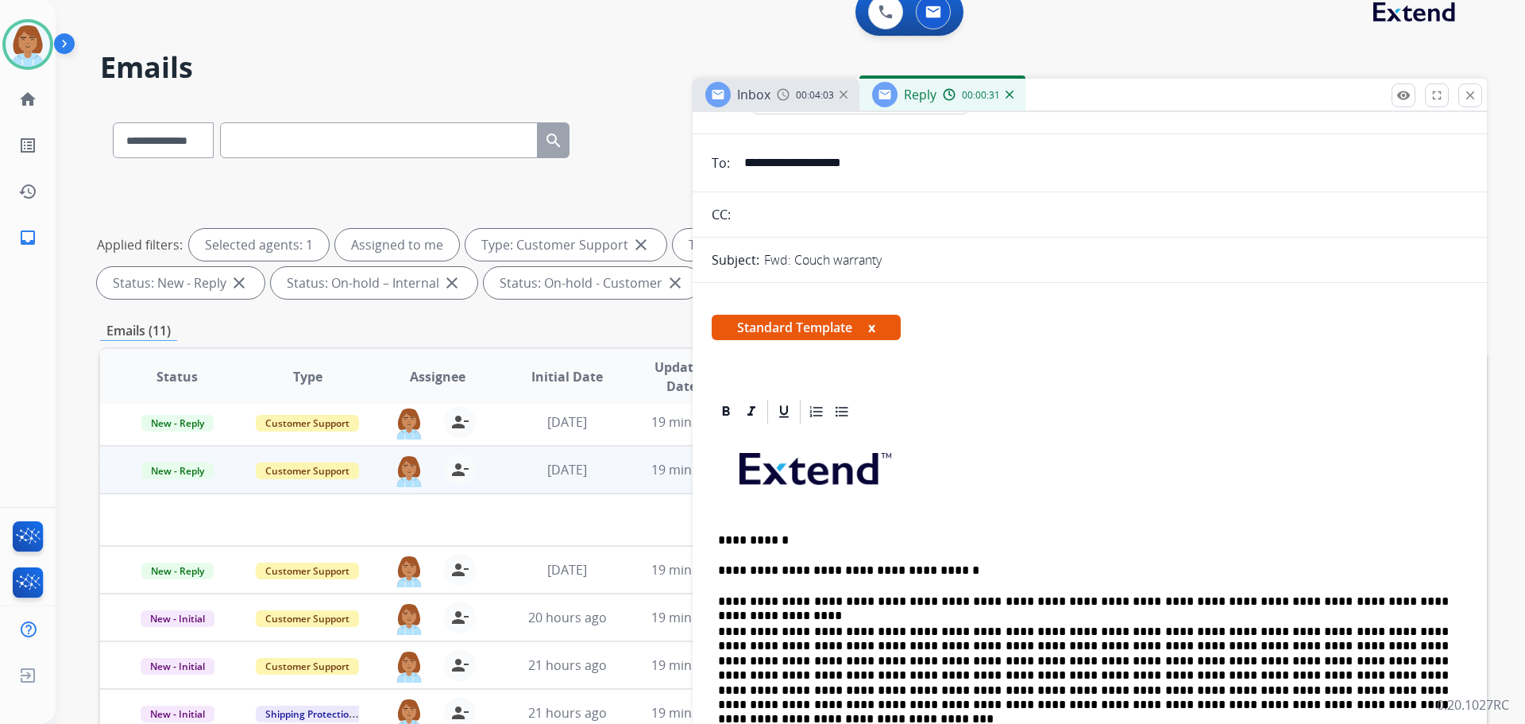
click at [312, 197] on div "**********" at bounding box center [793, 238] width 1387 height 133
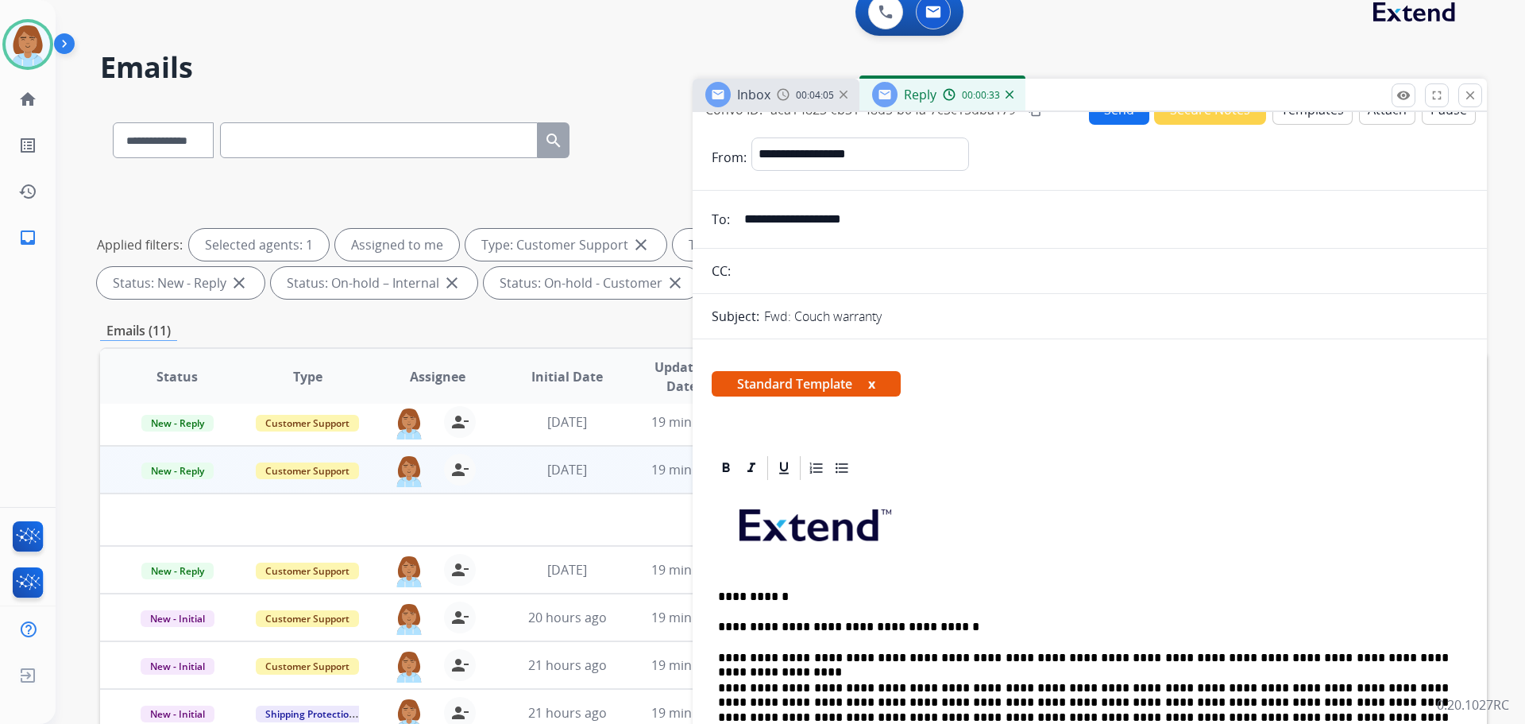
scroll to position [0, 0]
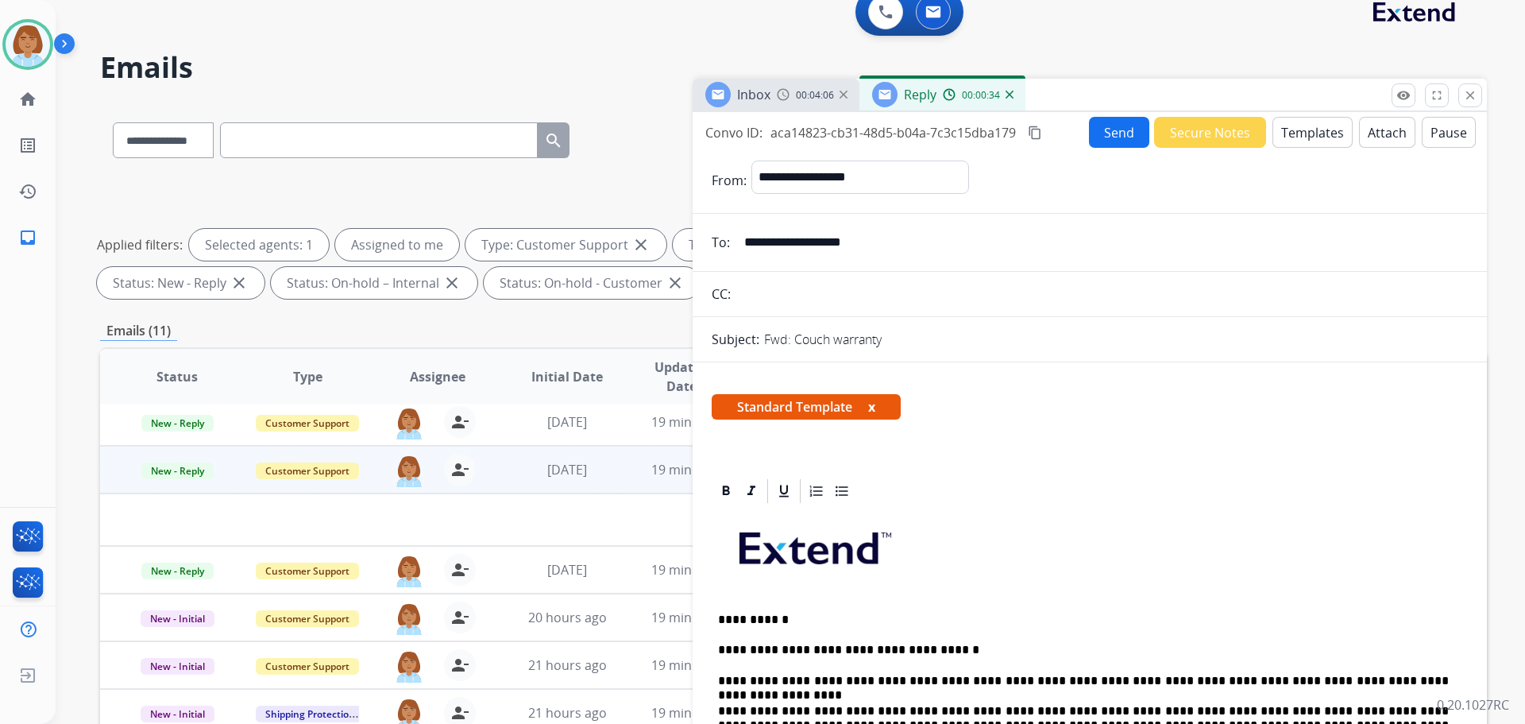
click at [1089, 138] on button "Send" at bounding box center [1119, 132] width 60 height 31
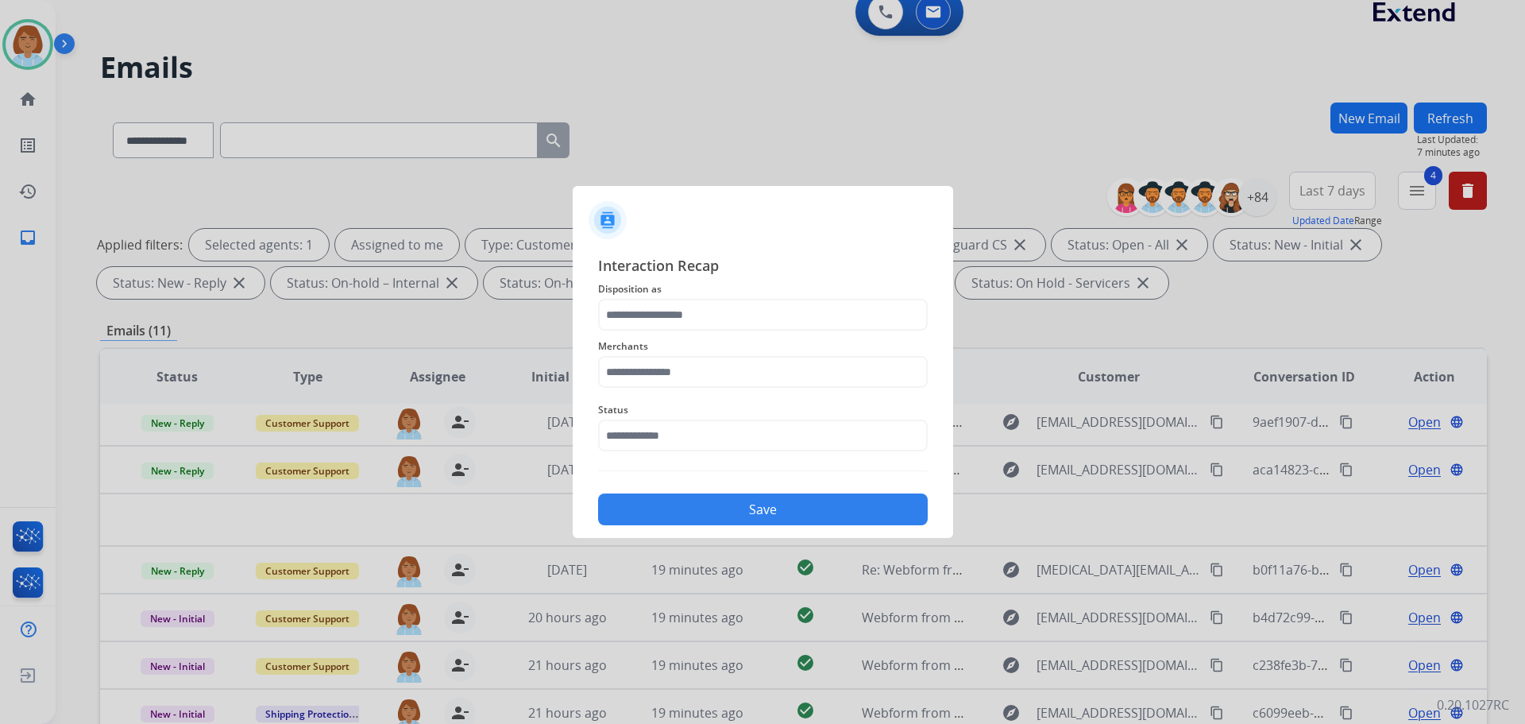
click at [730, 333] on div "Merchants" at bounding box center [763, 362] width 330 height 64
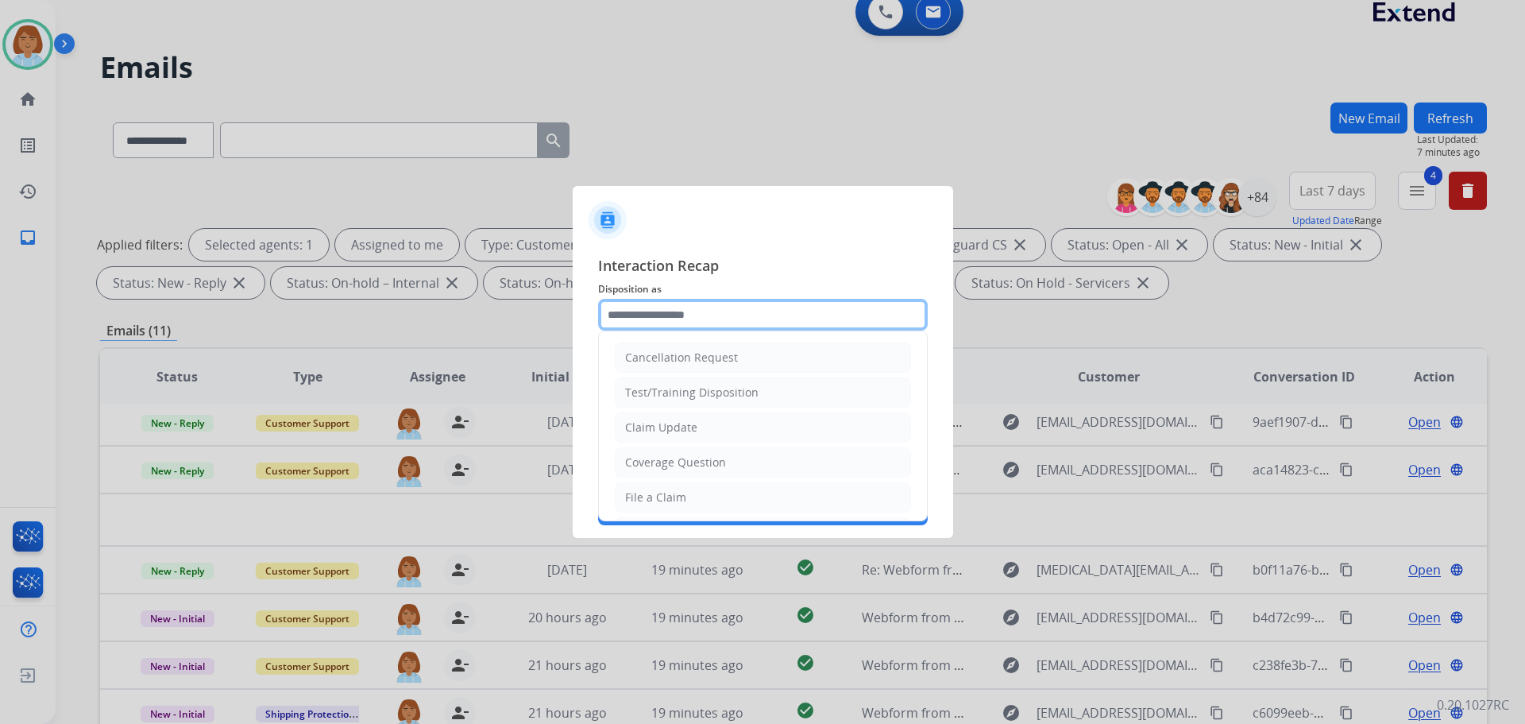
click at [731, 311] on input "text" at bounding box center [763, 315] width 330 height 32
click at [680, 415] on li "Claim Update" at bounding box center [763, 427] width 296 height 30
type input "**********"
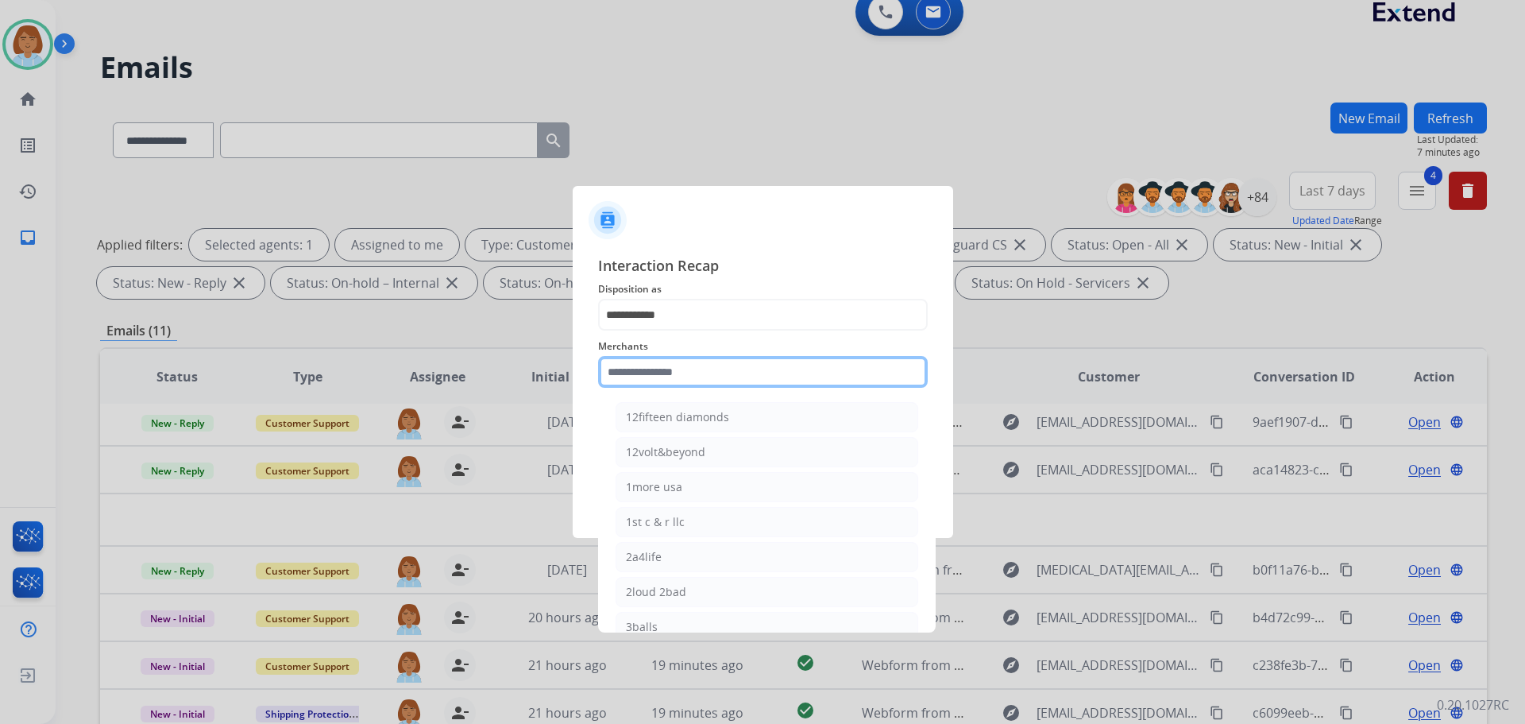
click at [691, 369] on input "text" at bounding box center [763, 372] width 330 height 32
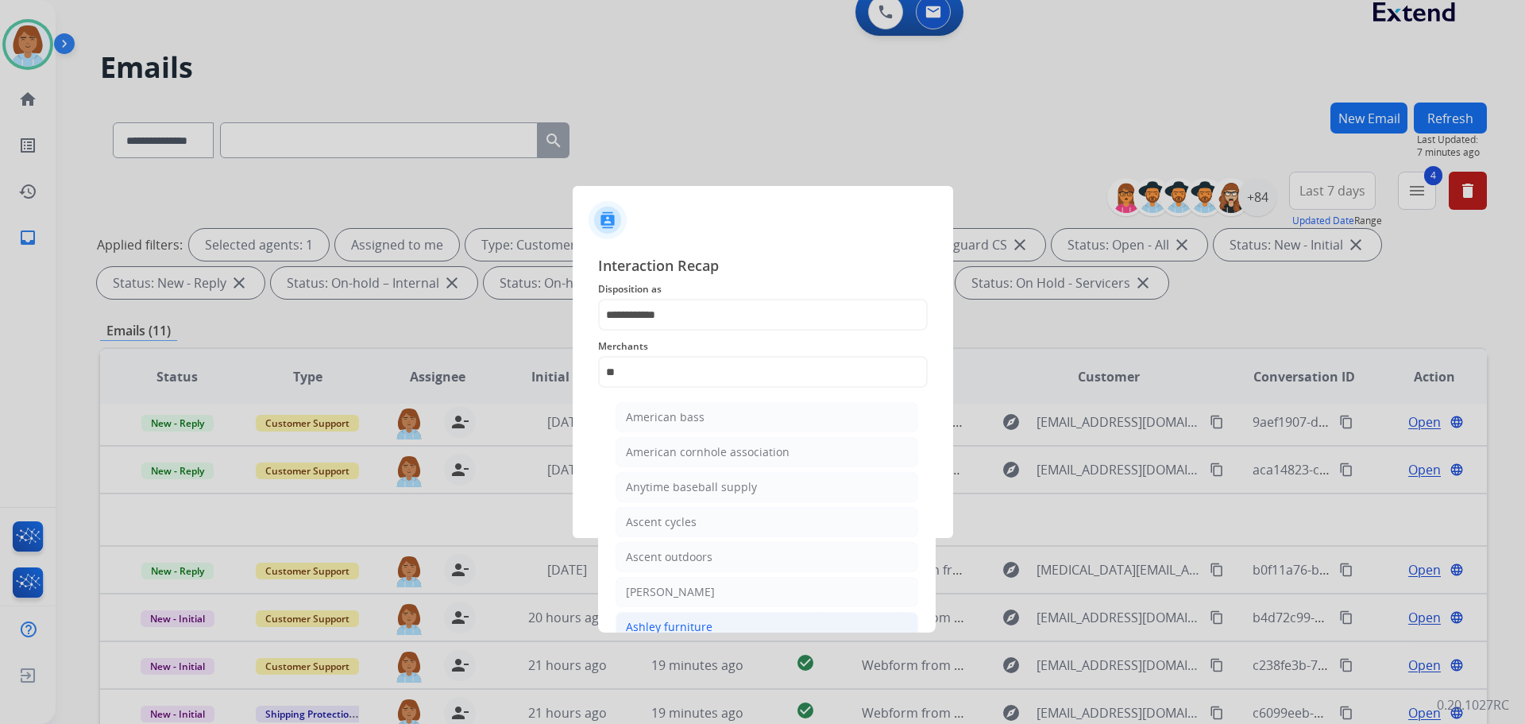
click at [705, 628] on div "Ashley furniture" at bounding box center [669, 627] width 87 height 16
type input "**********"
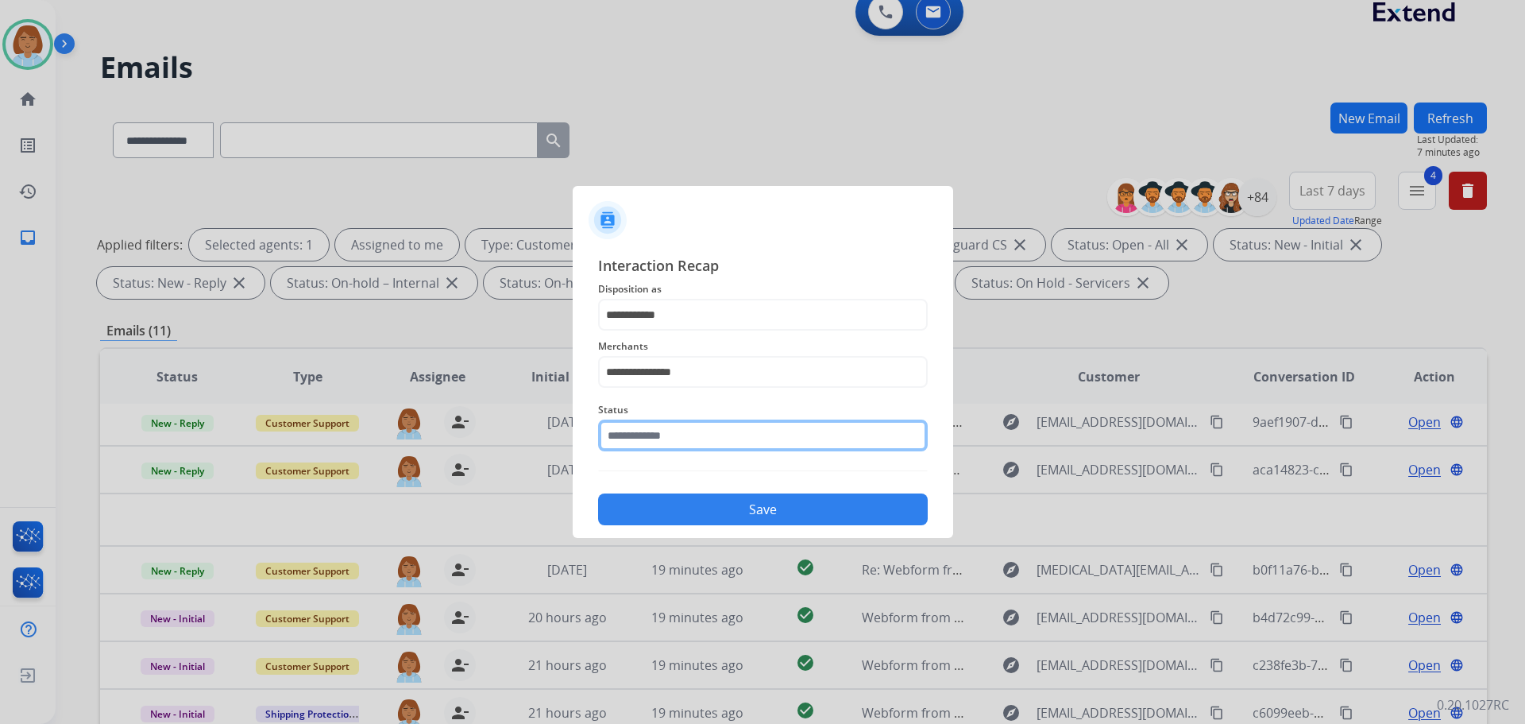
click at [659, 437] on input "text" at bounding box center [763, 435] width 330 height 32
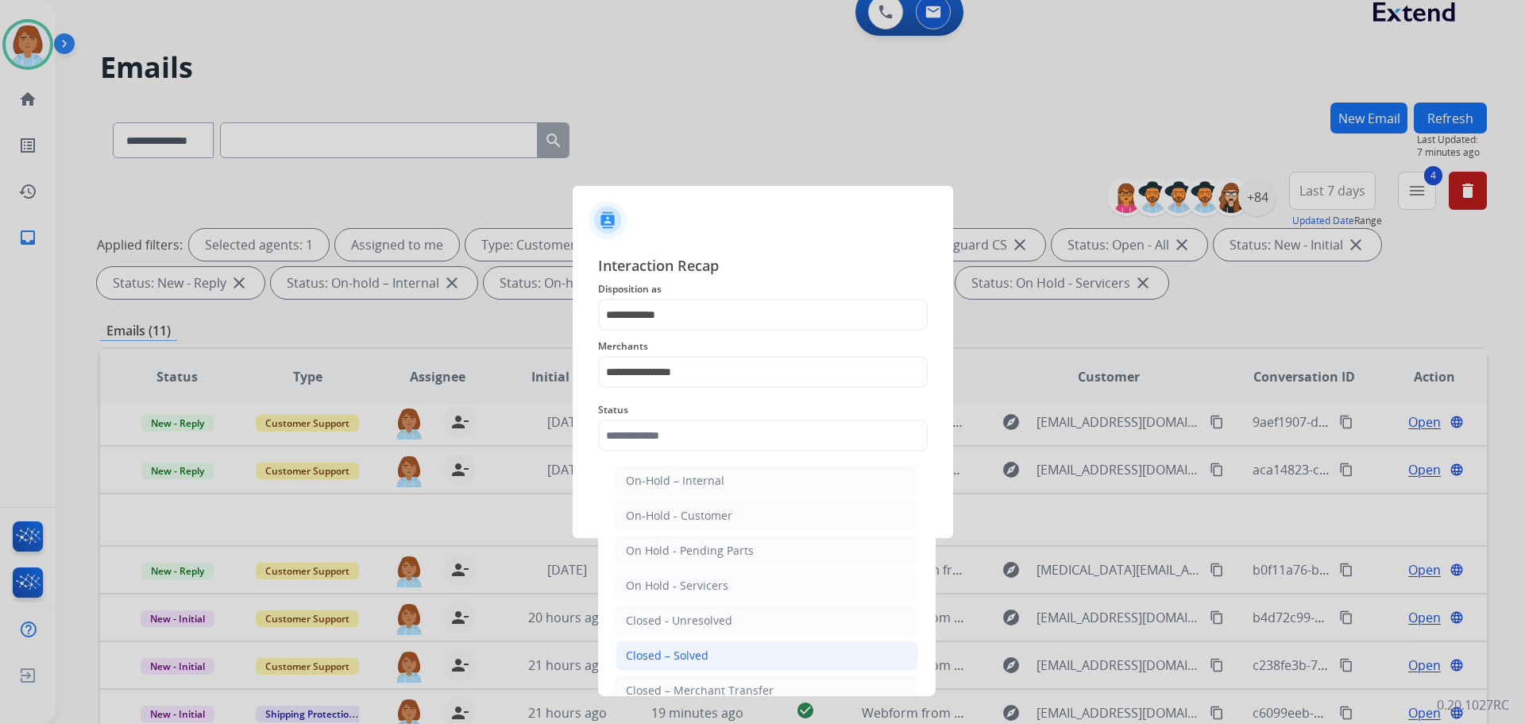
click at [709, 660] on li "Closed – Solved" at bounding box center [767, 655] width 303 height 30
type input "**********"
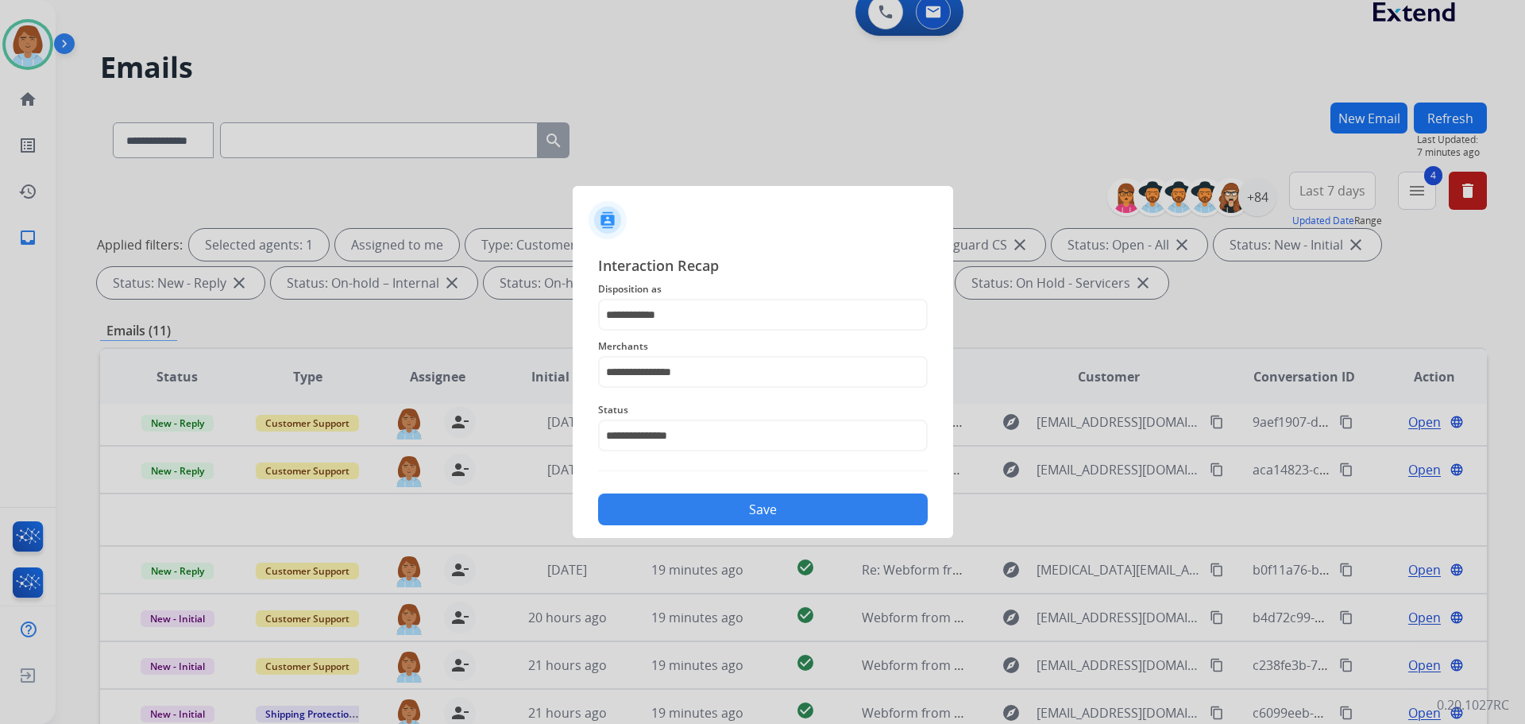
click at [749, 501] on button "Save" at bounding box center [763, 509] width 330 height 32
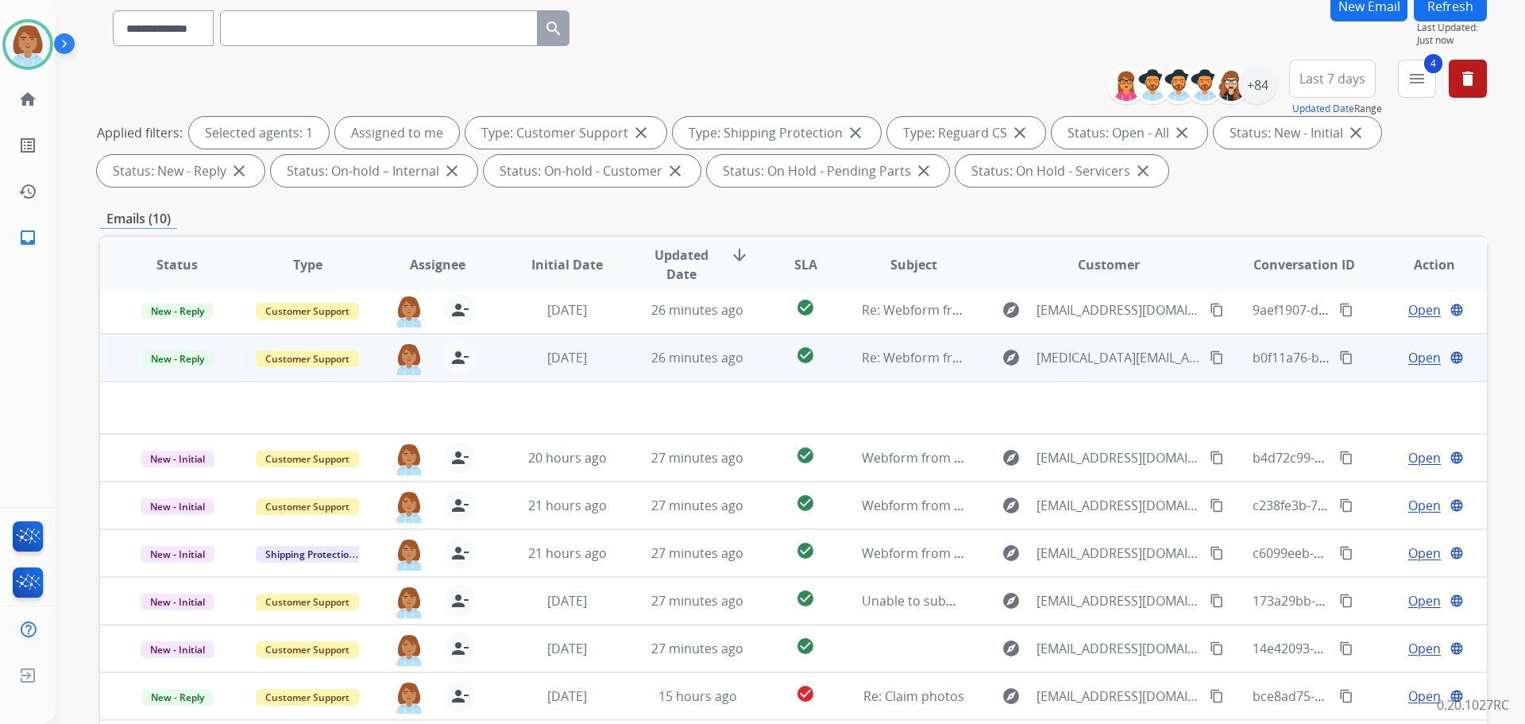
scroll to position [159, 0]
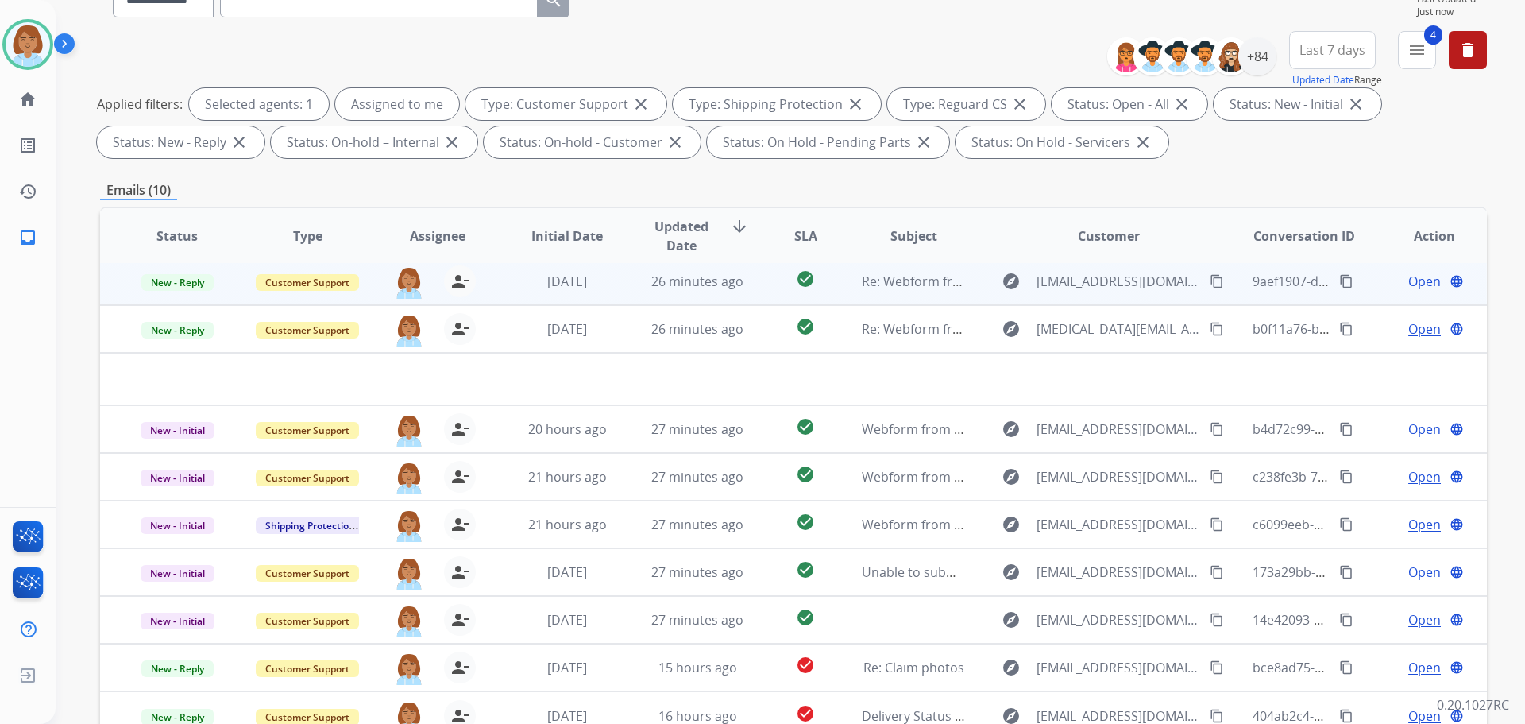
click at [836, 296] on td "Re: Webform from [EMAIL_ADDRESS][DOMAIN_NAME] on [DATE]" at bounding box center [901, 281] width 130 height 48
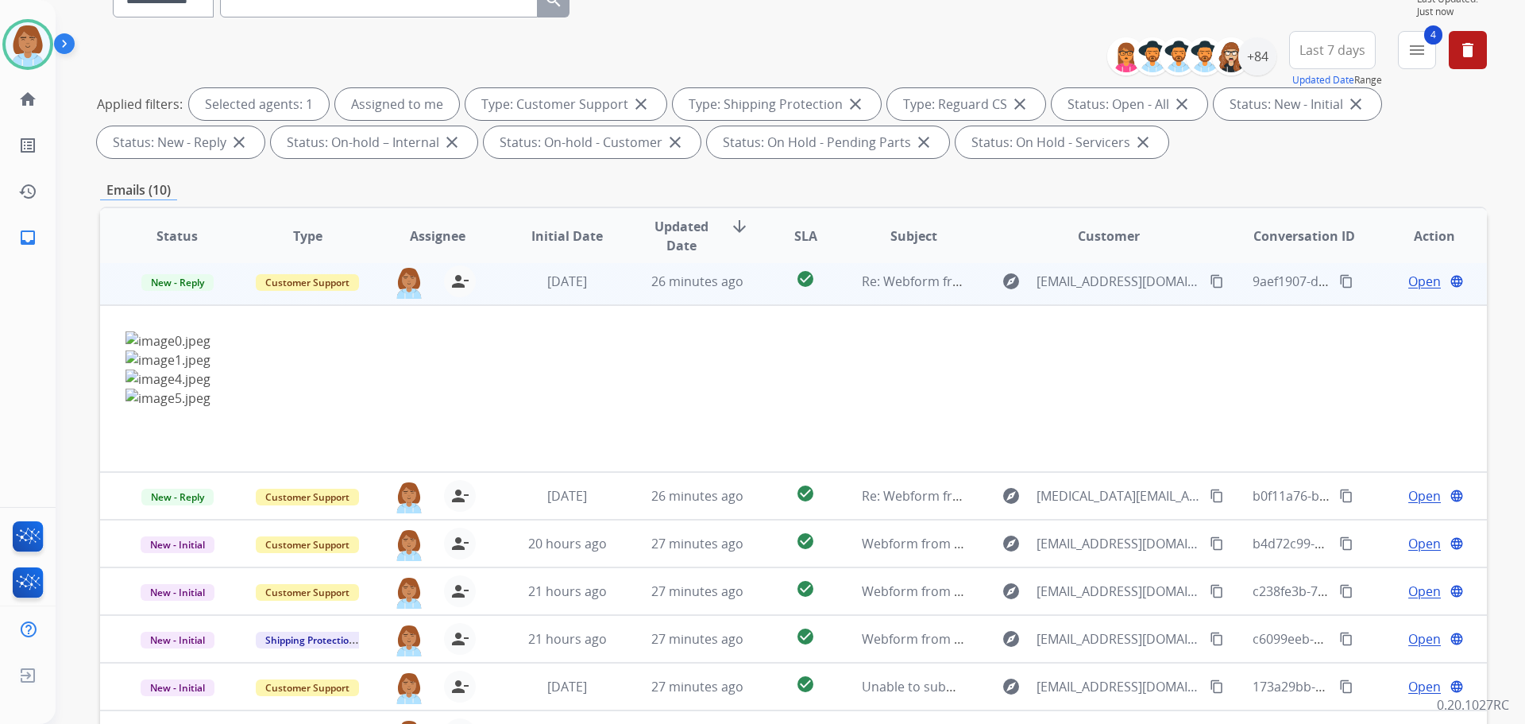
scroll to position [48, 0]
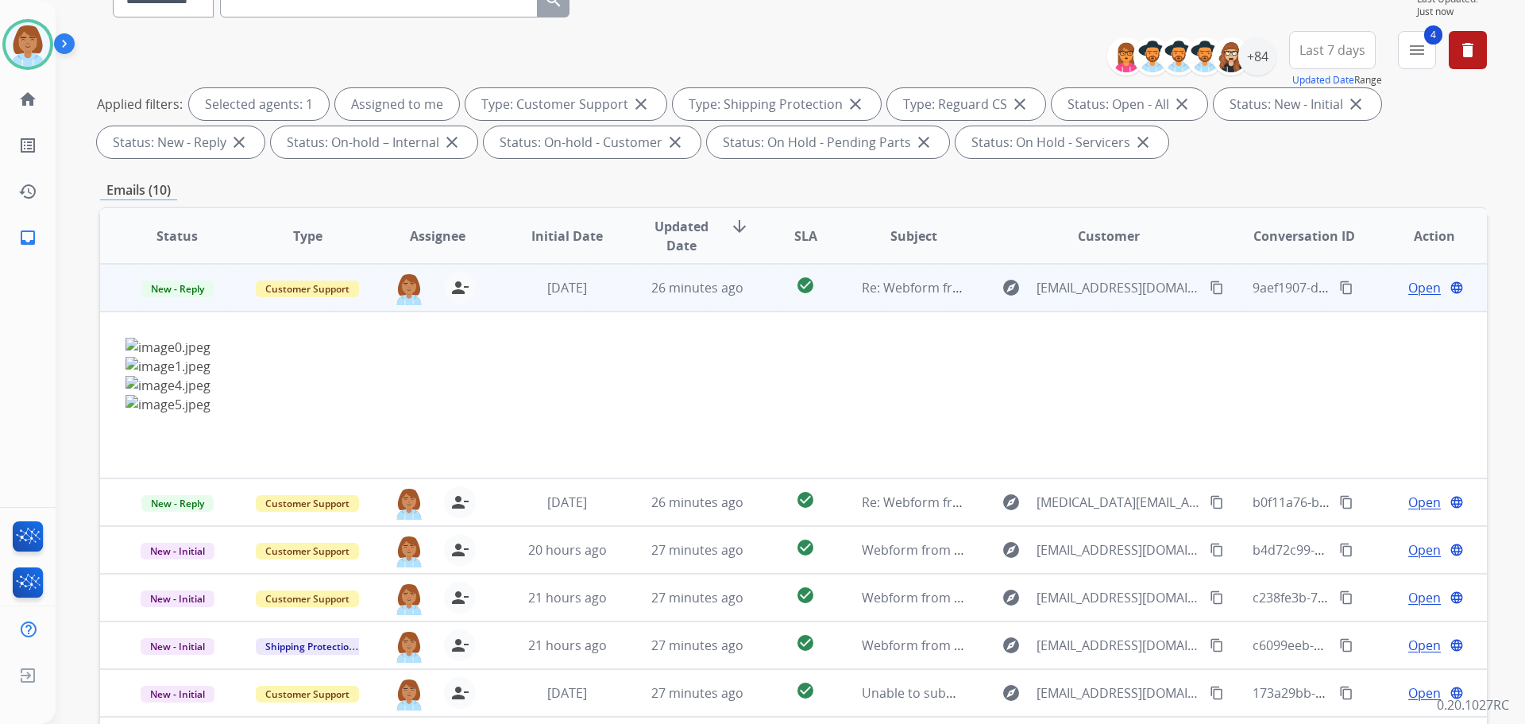
click at [1411, 293] on span "Open" at bounding box center [1424, 287] width 33 height 19
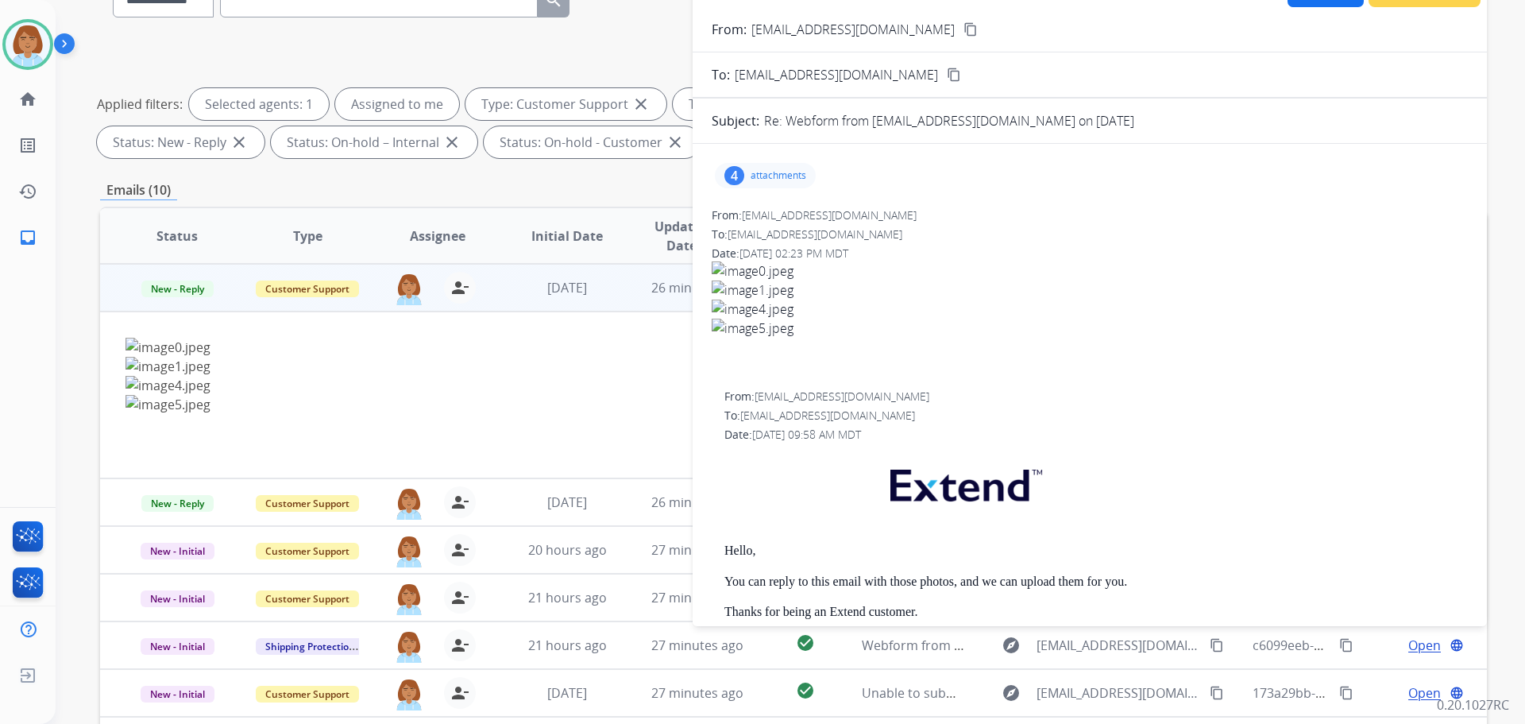
click at [776, 164] on div "4 attachments" at bounding box center [765, 175] width 101 height 25
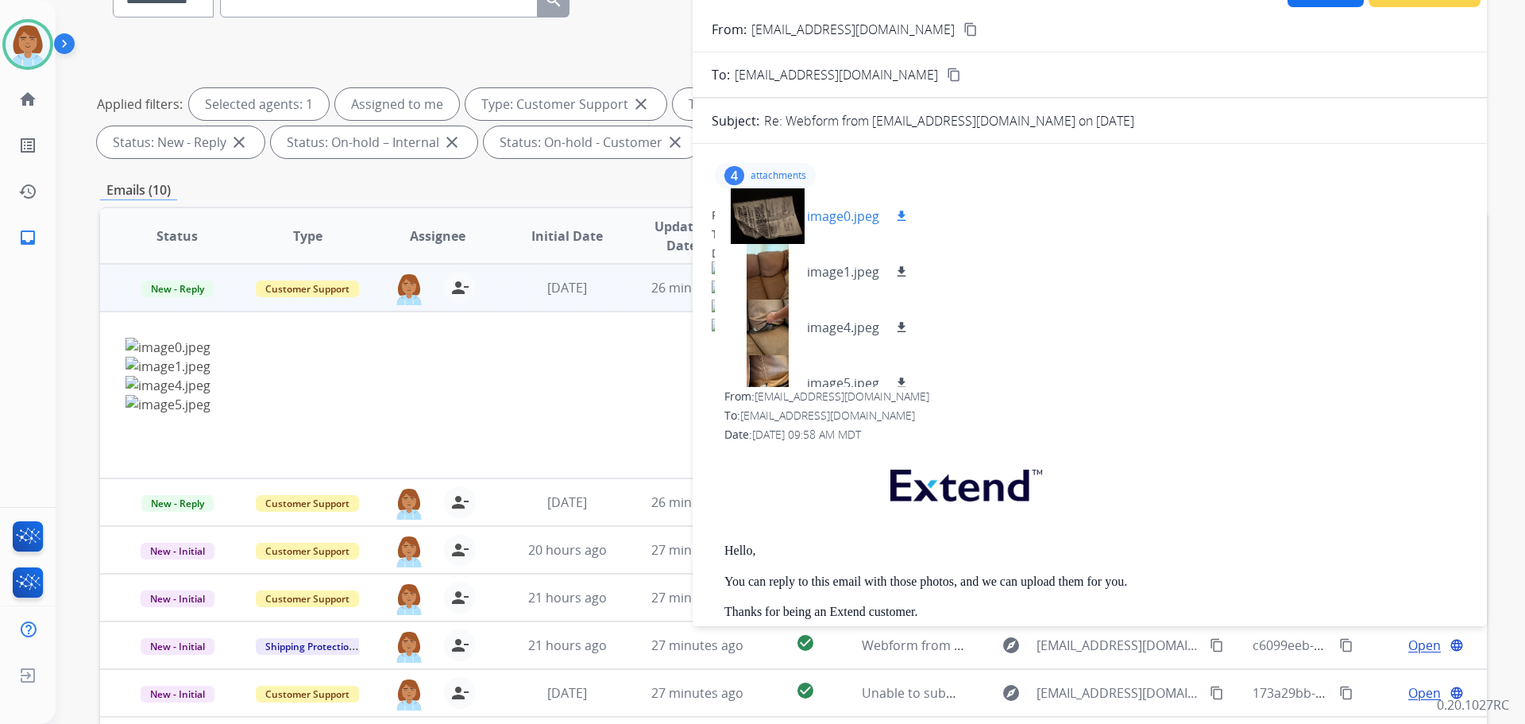
click at [906, 211] on mat-icon "download" at bounding box center [901, 216] width 14 height 14
click at [898, 272] on mat-icon "download" at bounding box center [901, 272] width 14 height 14
click at [906, 321] on mat-icon "download" at bounding box center [901, 327] width 14 height 14
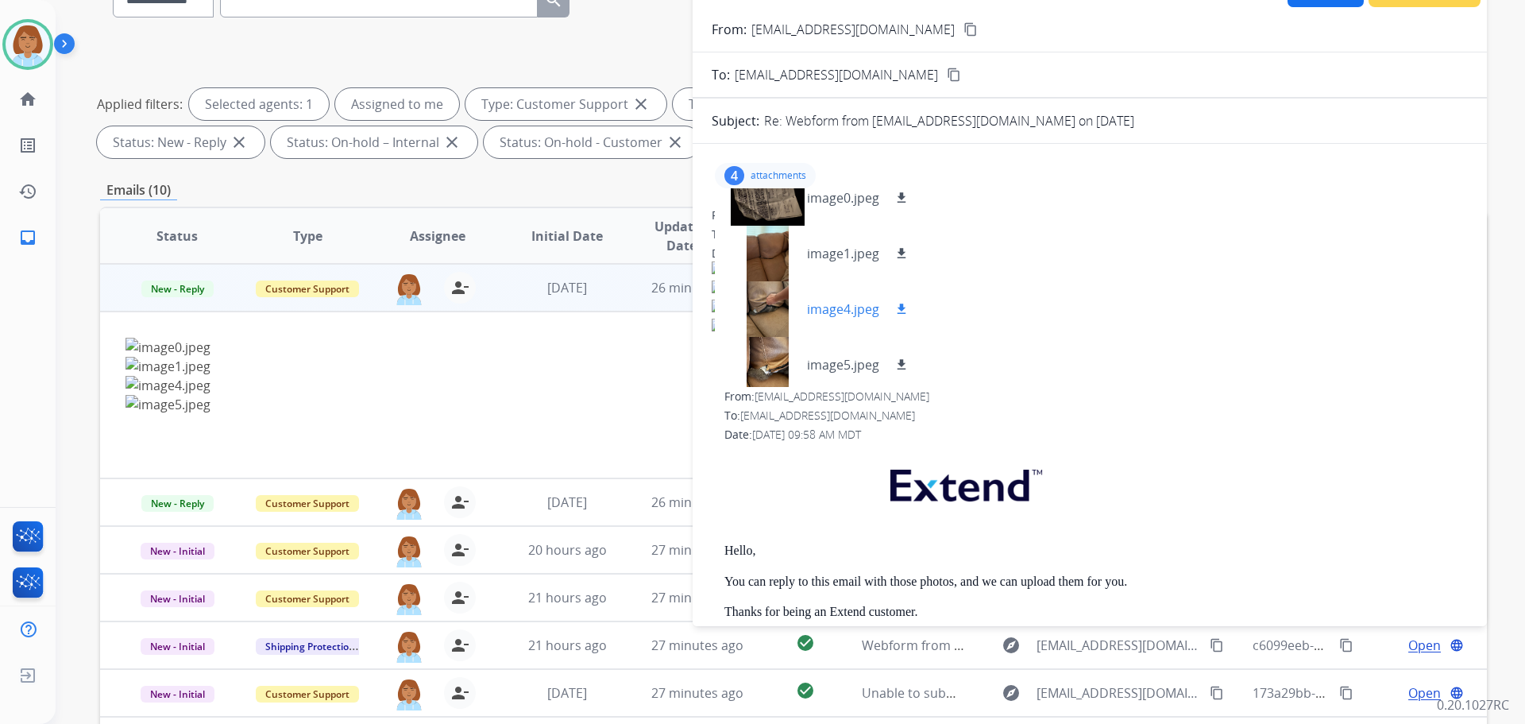
scroll to position [24, 0]
click at [897, 361] on mat-icon "download" at bounding box center [901, 359] width 14 height 14
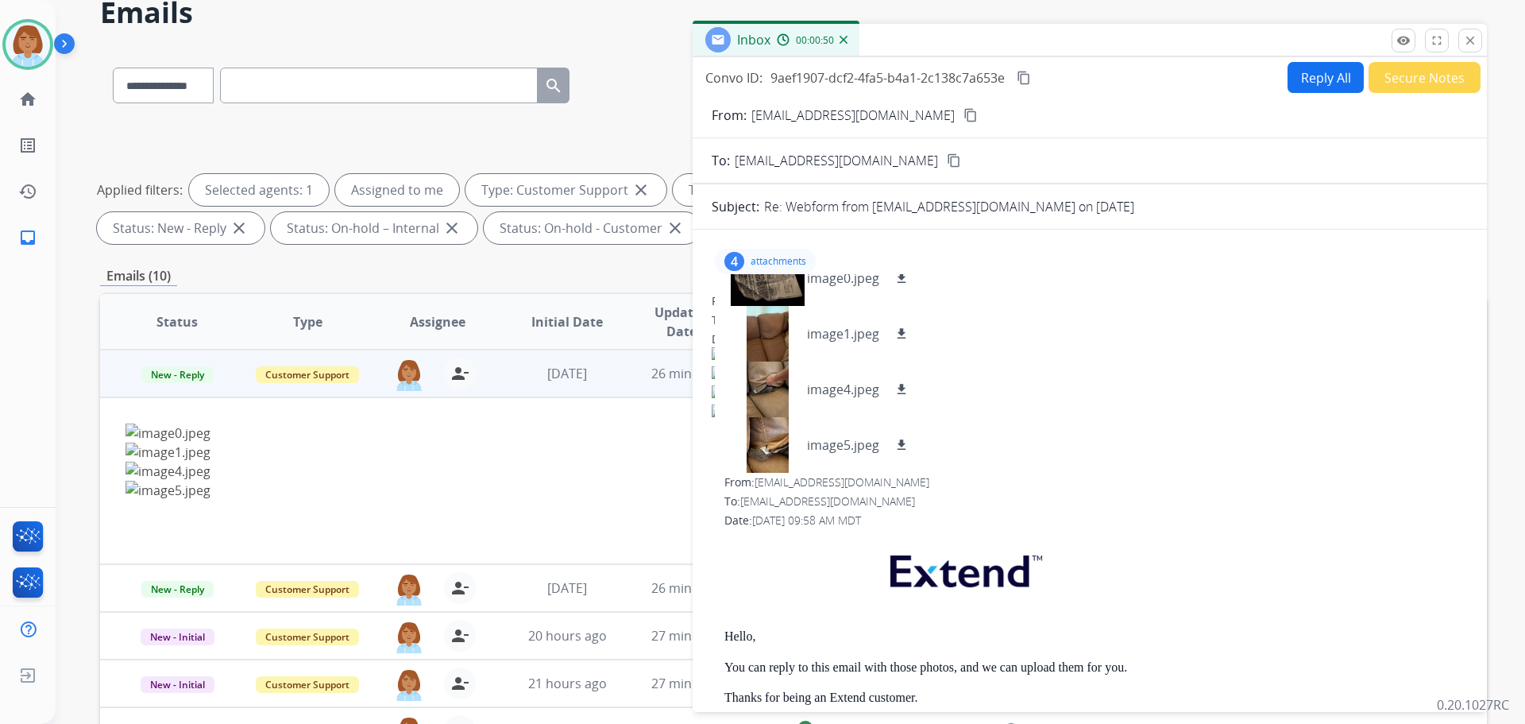
scroll to position [0, 0]
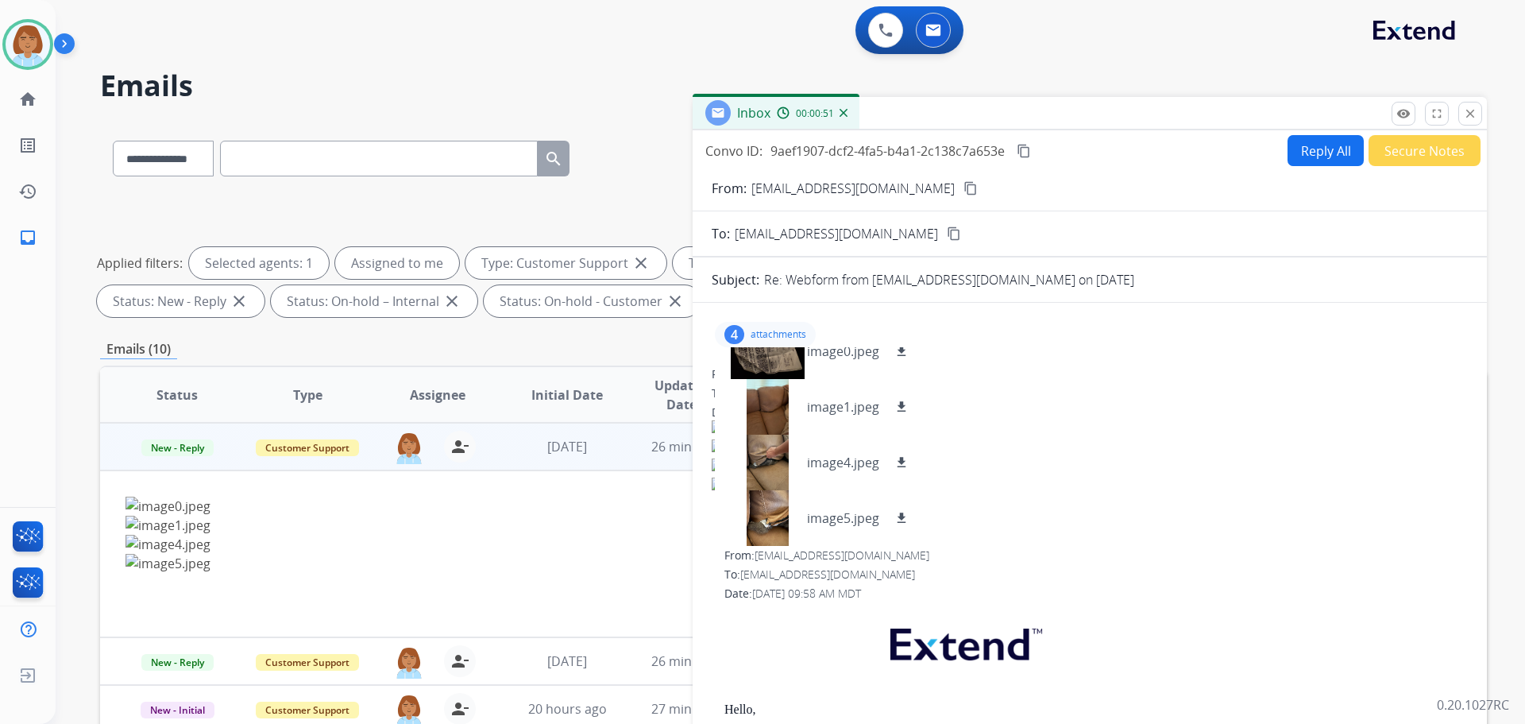
click at [964, 192] on mat-icon "content_copy" at bounding box center [971, 188] width 14 height 14
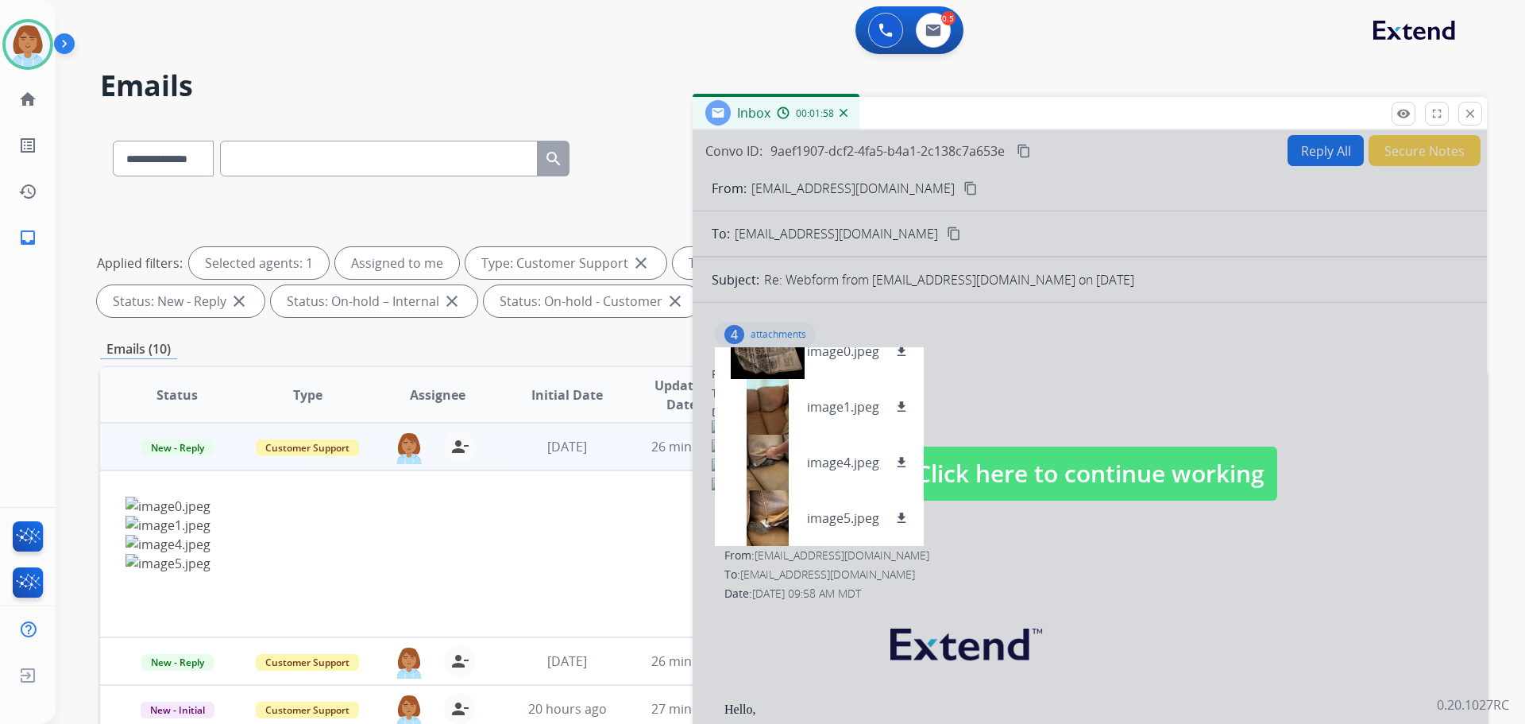
click at [1110, 429] on div at bounding box center [1090, 457] width 794 height 655
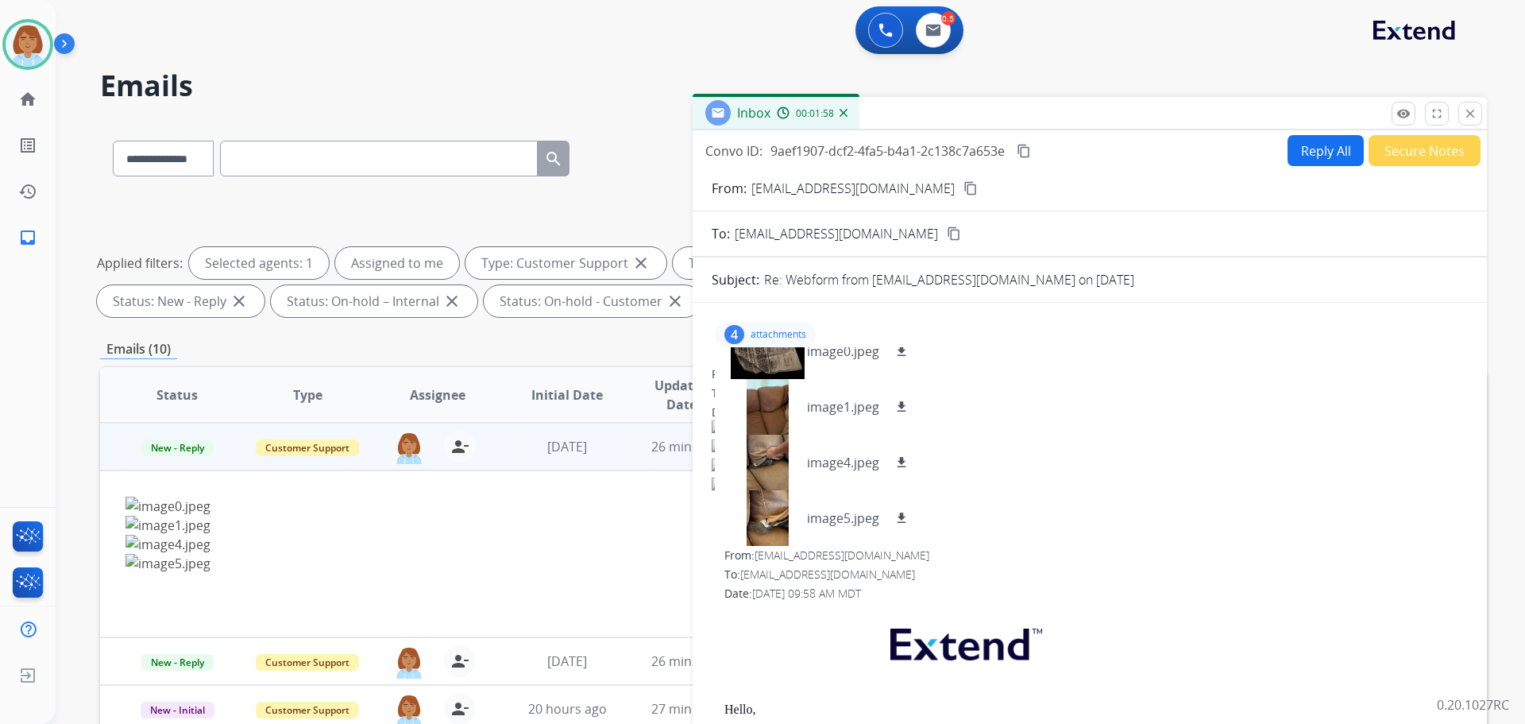
click at [1110, 429] on img at bounding box center [1090, 429] width 756 height 19
click at [794, 339] on p "attachments" at bounding box center [779, 334] width 56 height 13
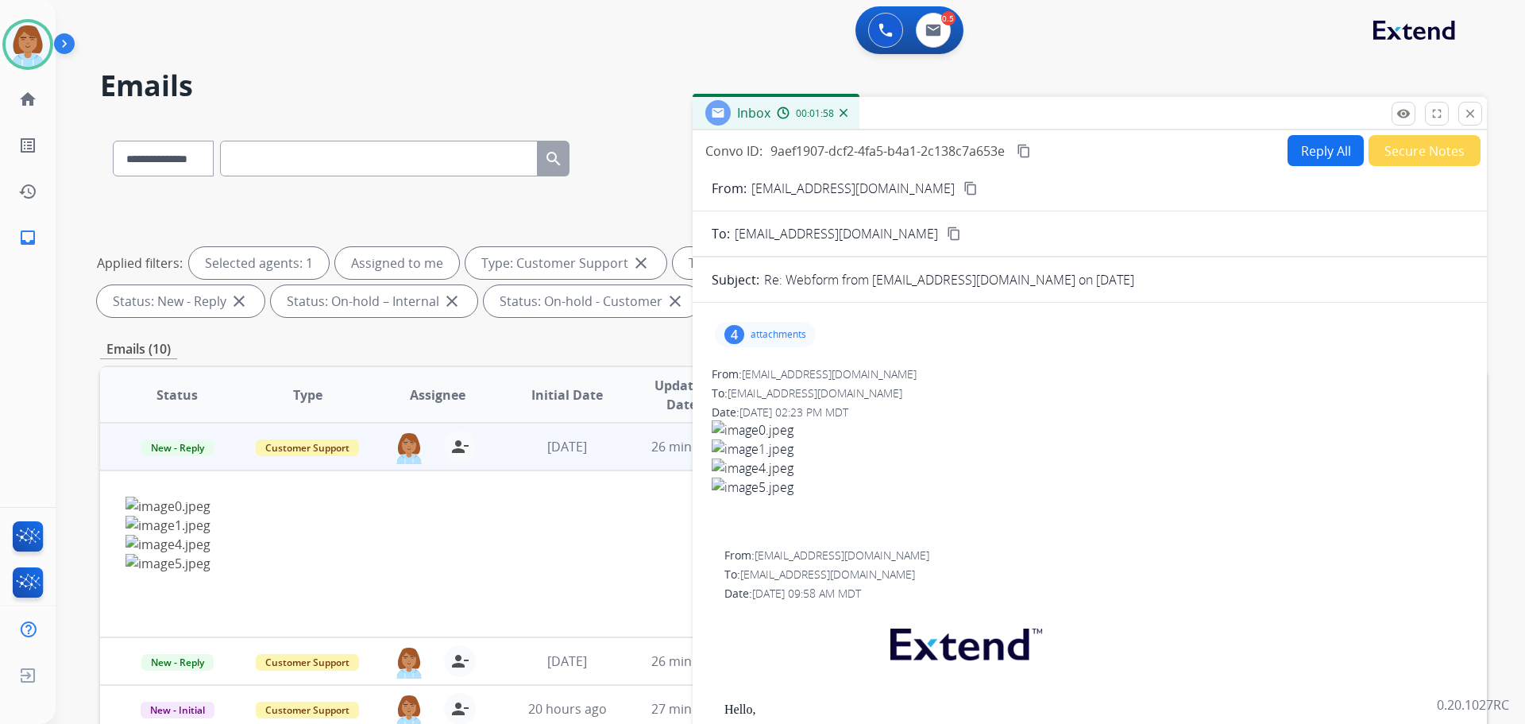
click at [1303, 156] on button "Reply All" at bounding box center [1326, 150] width 76 height 31
select select "**********"
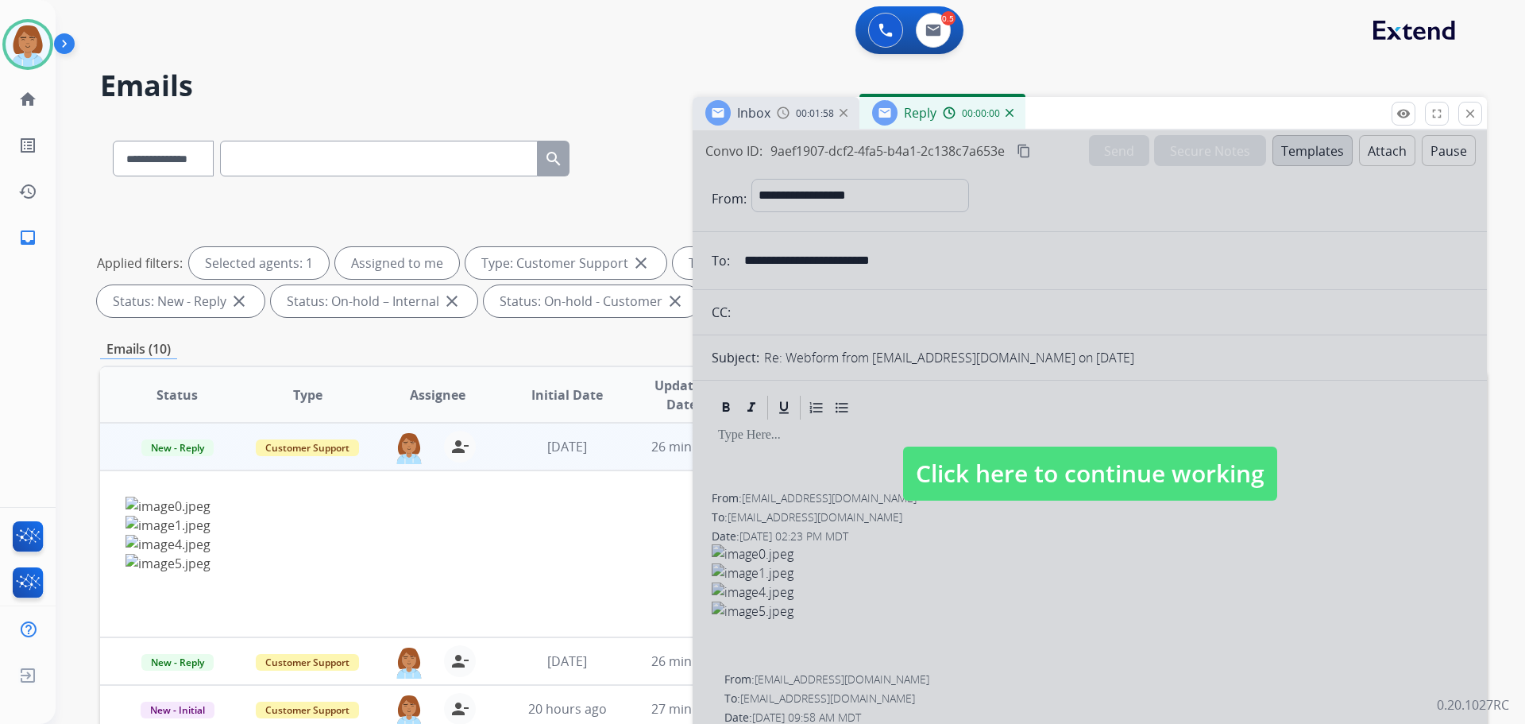
click at [1002, 476] on span "Click here to continue working" at bounding box center [1090, 473] width 374 height 54
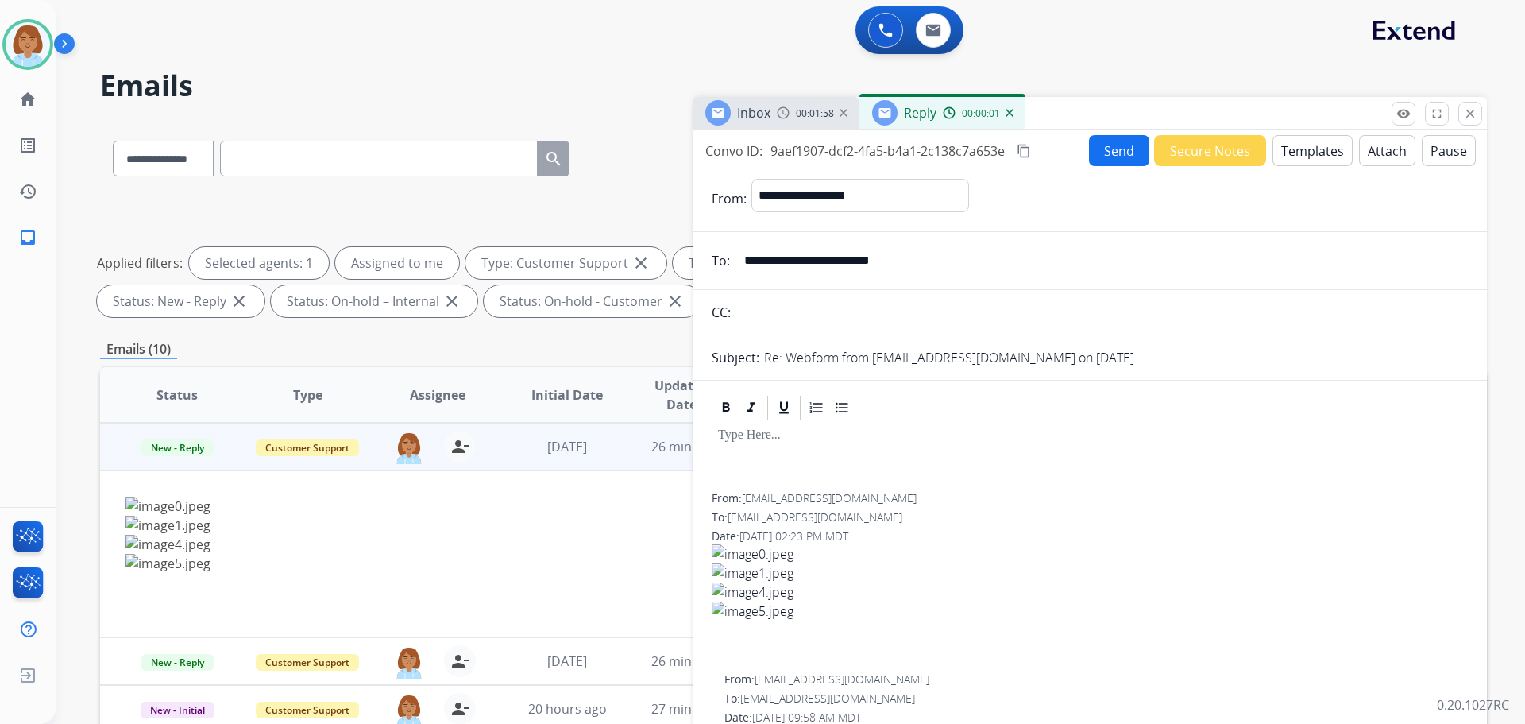
select select
click at [1473, 121] on button "close Close" at bounding box center [1470, 114] width 24 height 24
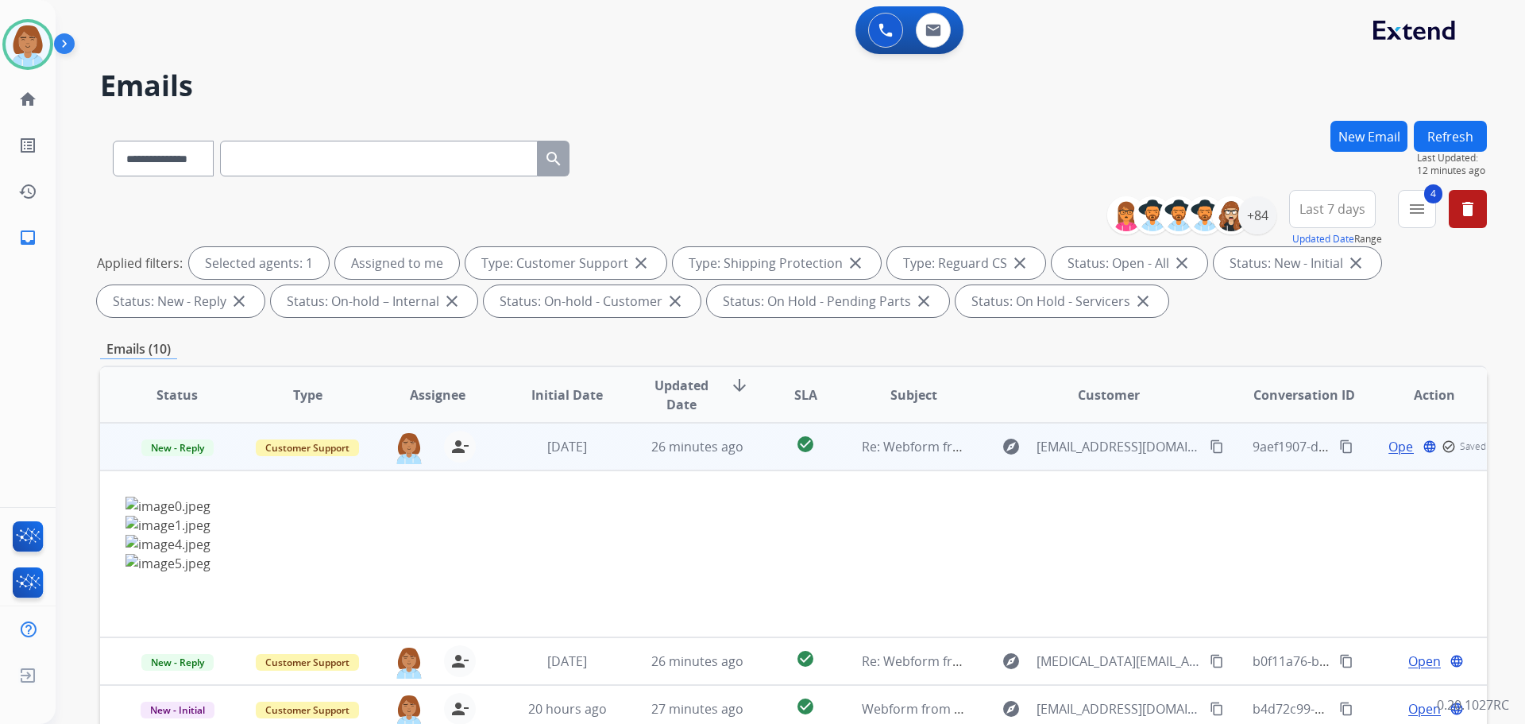
click at [1393, 446] on span "Open" at bounding box center [1405, 446] width 33 height 19
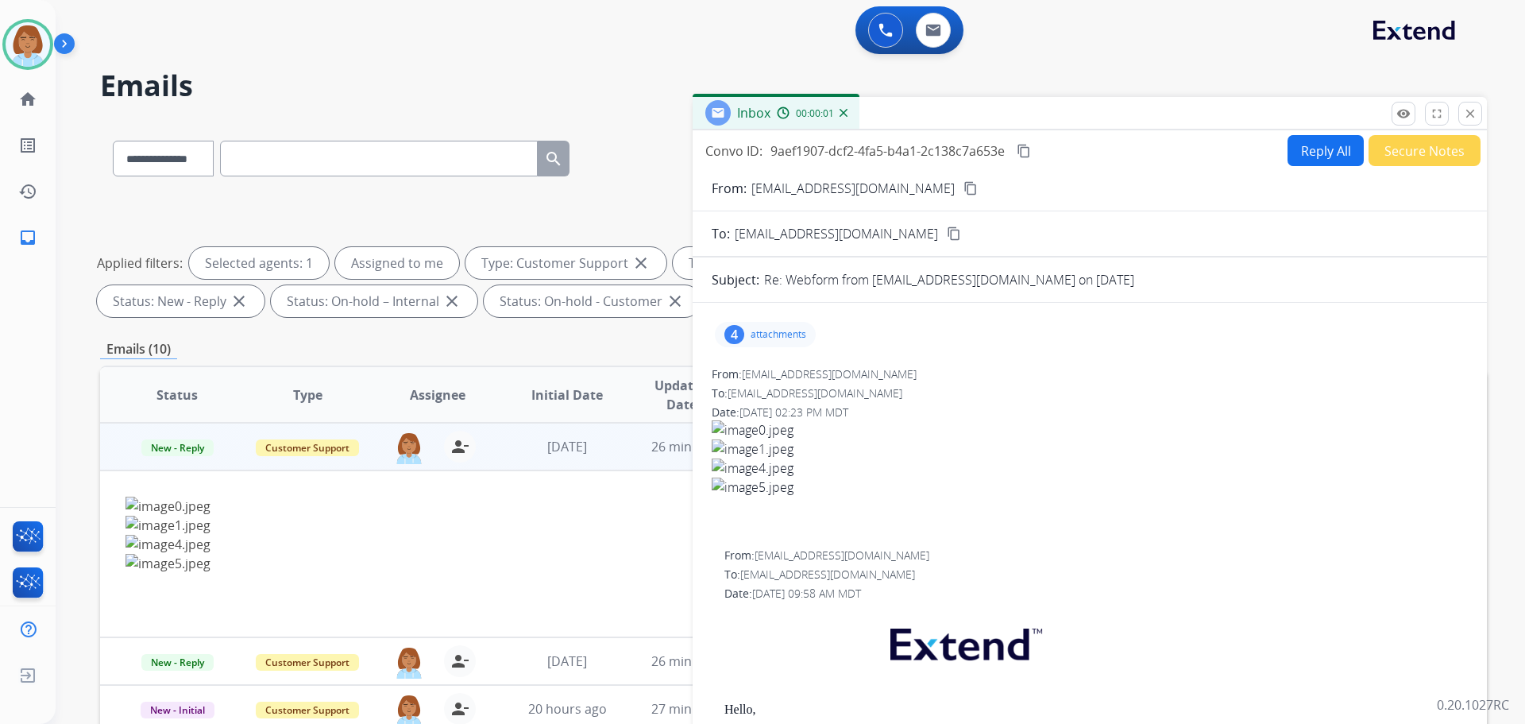
click at [1310, 144] on button "Reply All" at bounding box center [1326, 150] width 76 height 31
select select "**********"
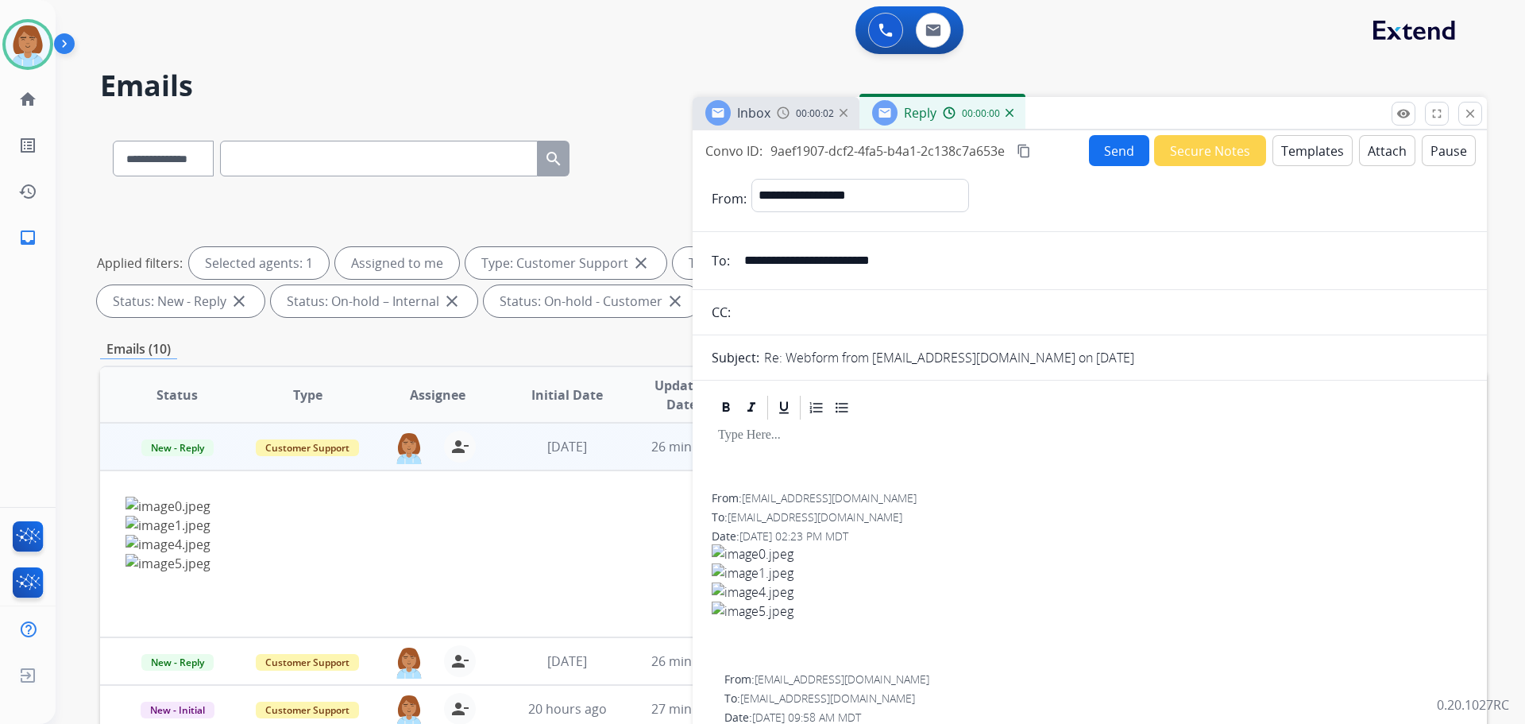
click at [1325, 141] on button "Templates" at bounding box center [1313, 150] width 80 height 31
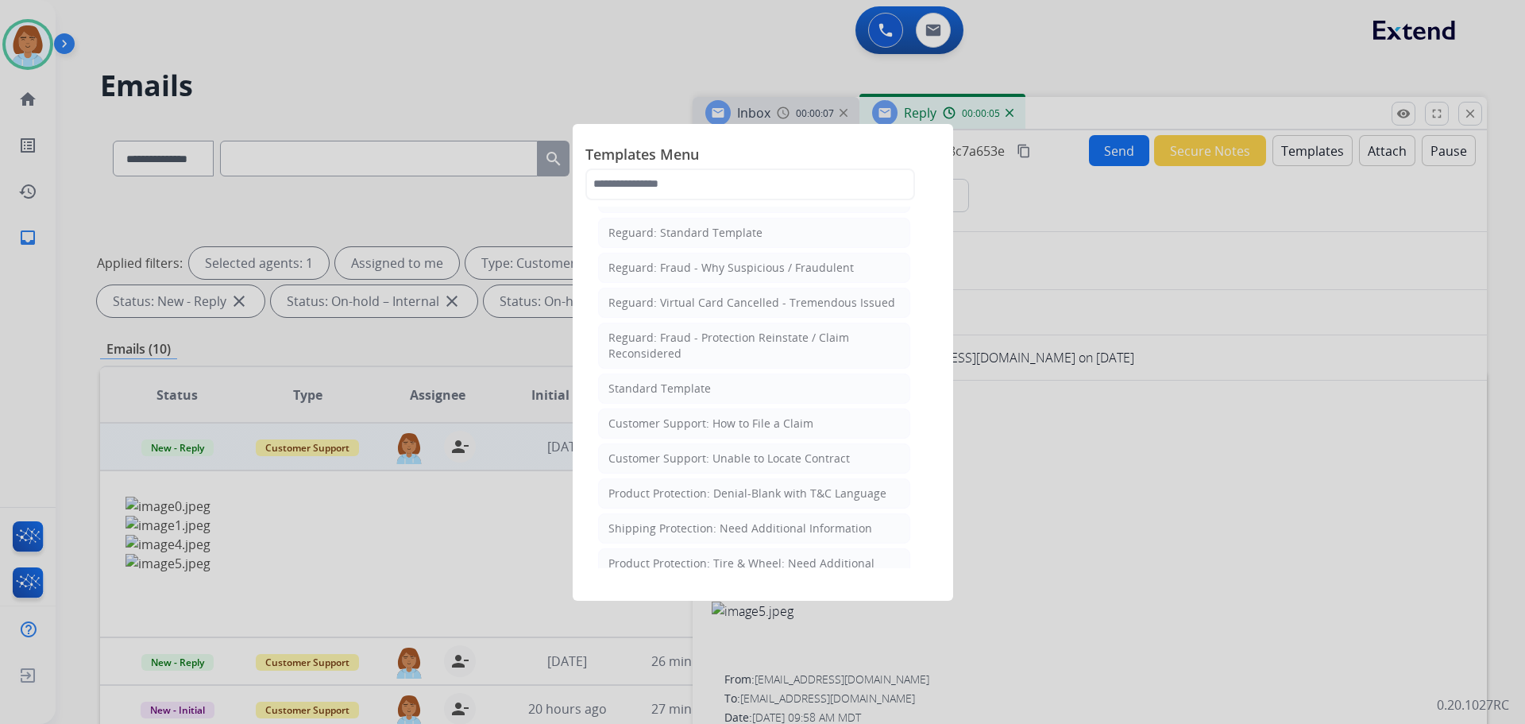
scroll to position [79, 0]
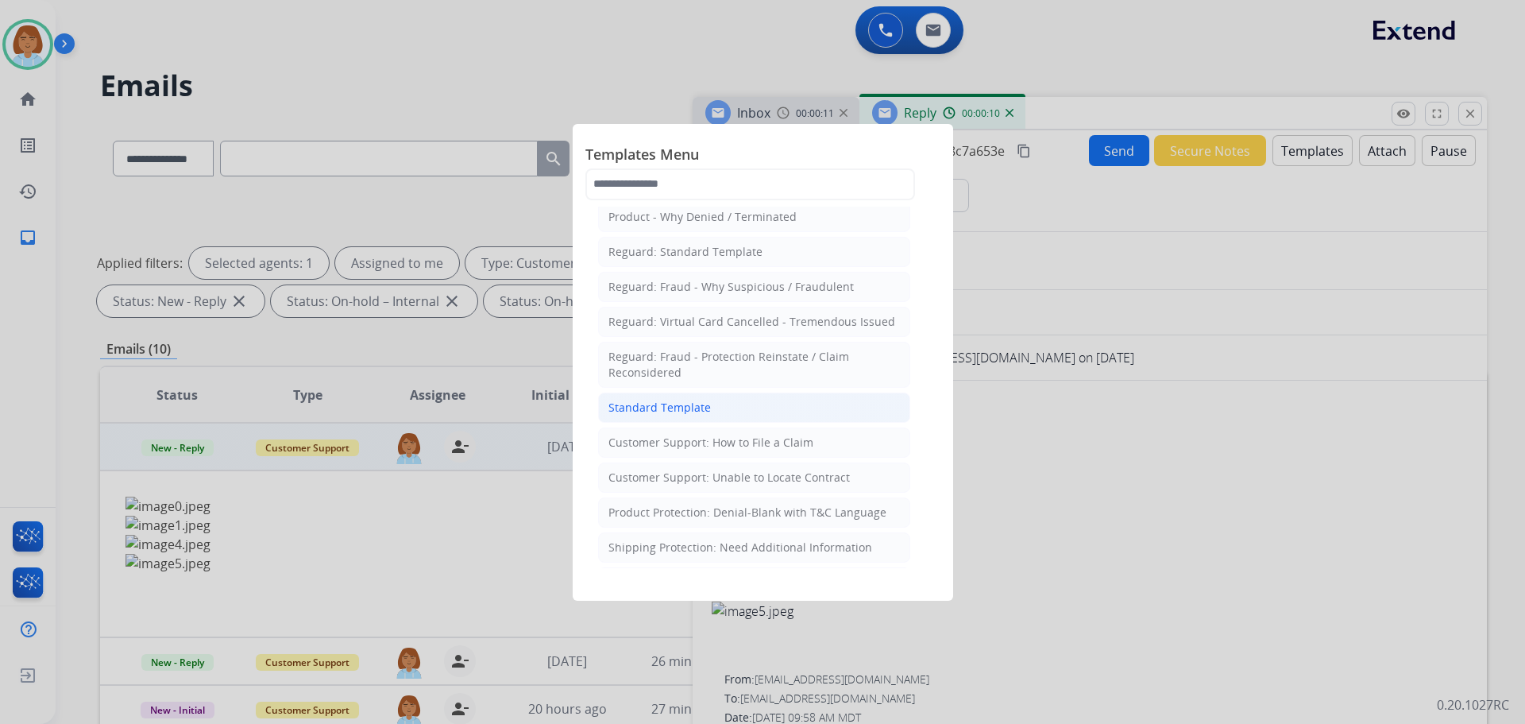
click at [822, 418] on li "Standard Template" at bounding box center [754, 407] width 312 height 30
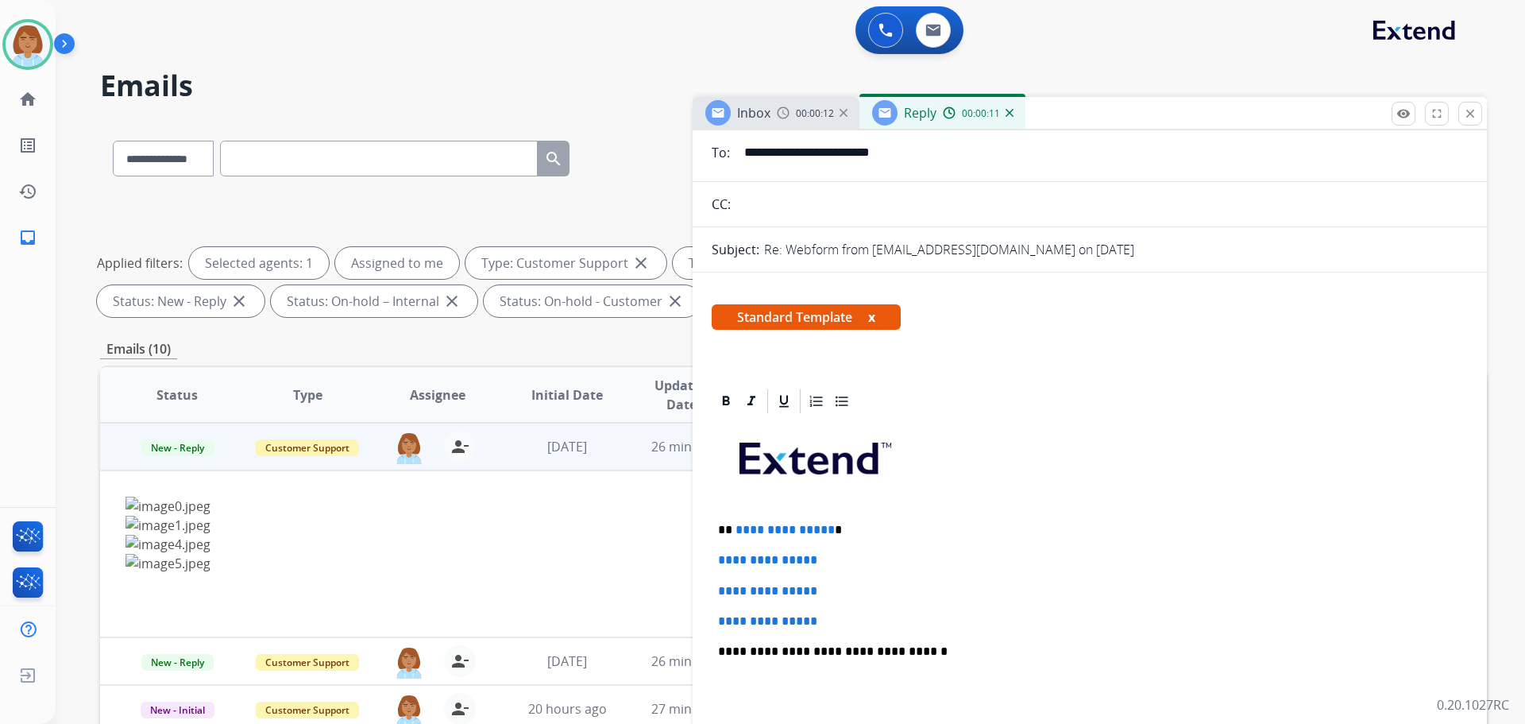
scroll to position [159, 0]
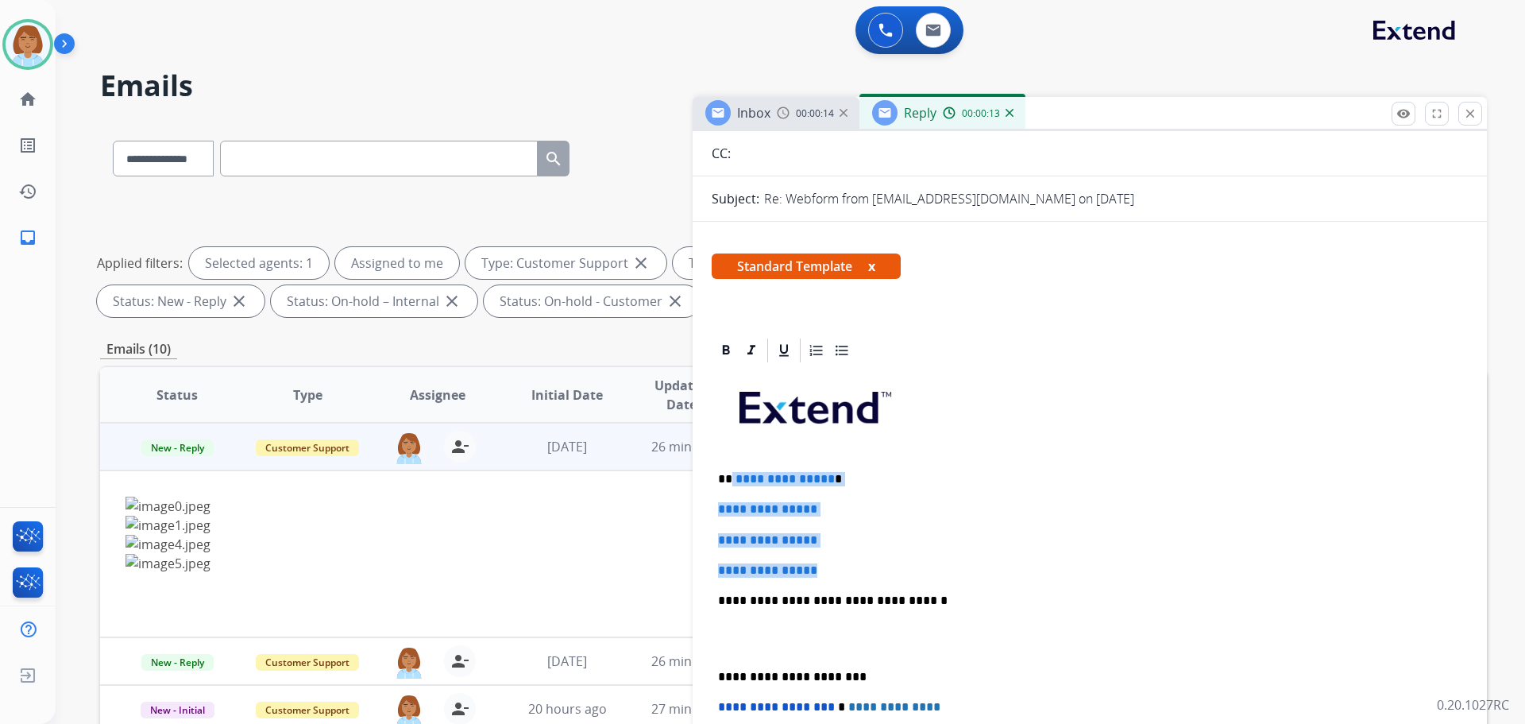
drag, startPoint x: 834, startPoint y: 571, endPoint x: 729, endPoint y: 481, distance: 138.0
click at [729, 481] on div "**********" at bounding box center [1090, 638] width 756 height 547
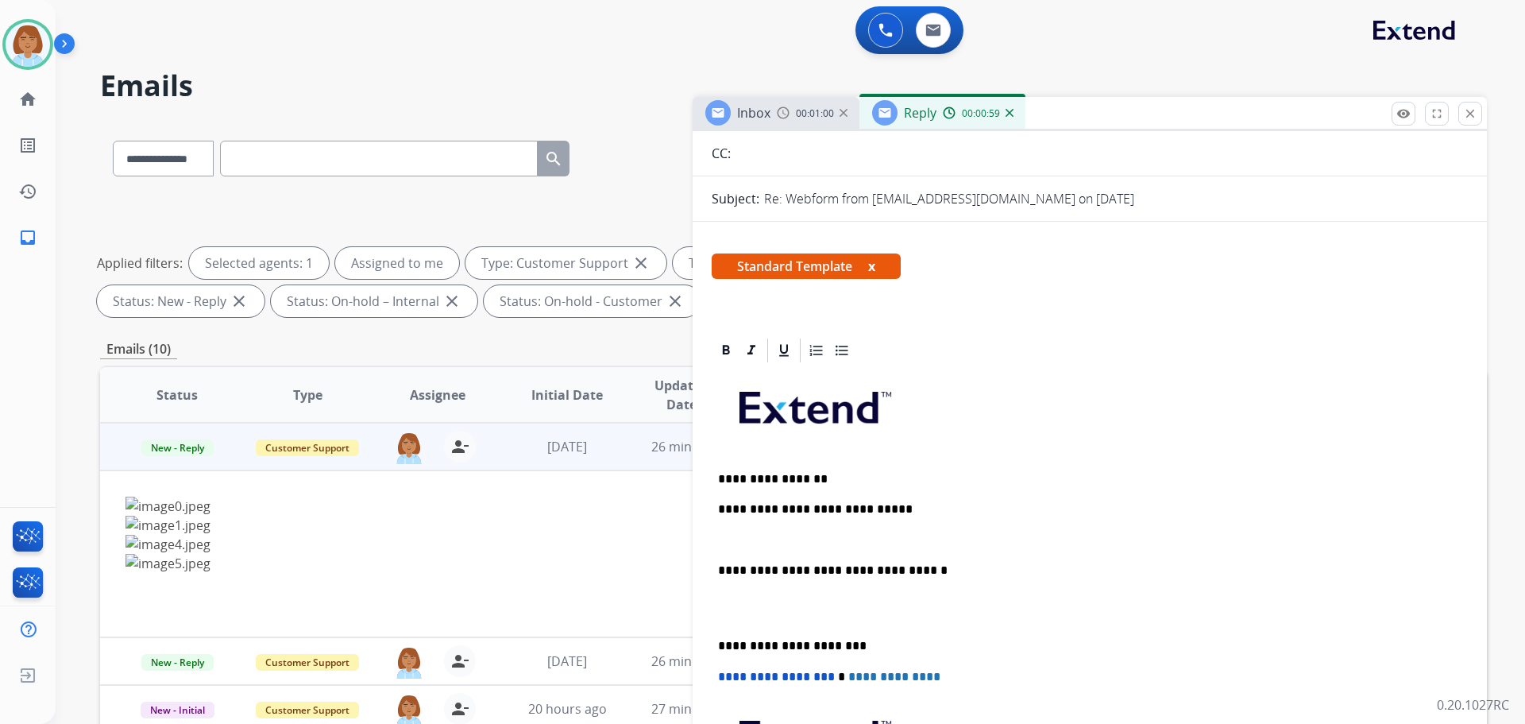
drag, startPoint x: 744, startPoint y: 599, endPoint x: 779, endPoint y: 729, distance: 134.9
click at [779, 723] on html "**********" at bounding box center [762, 362] width 1525 height 724
click at [790, 576] on p "**********" at bounding box center [1083, 570] width 731 height 14
click at [720, 621] on p at bounding box center [1090, 607] width 744 height 29
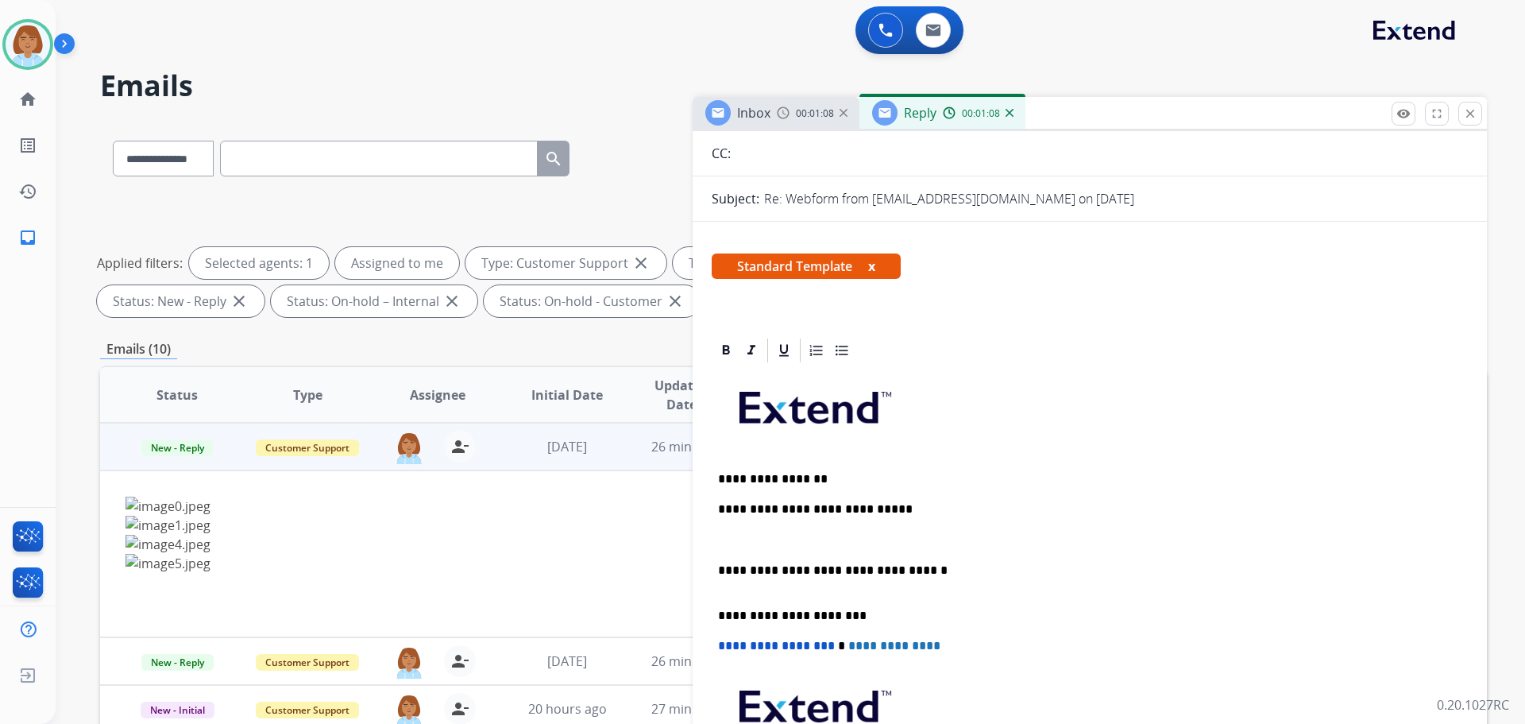
click at [959, 510] on p "**********" at bounding box center [1083, 509] width 731 height 14
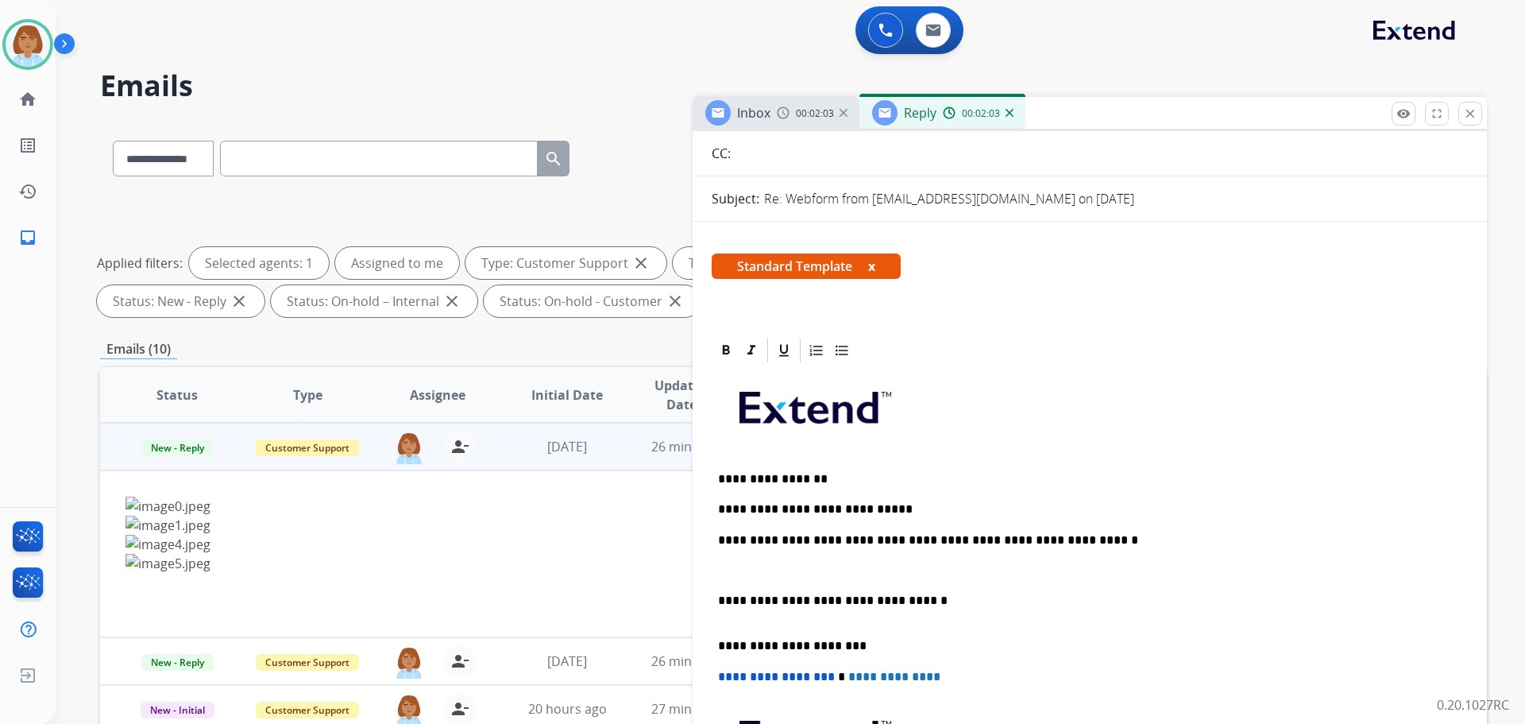
click at [875, 537] on p "**********" at bounding box center [1083, 540] width 731 height 14
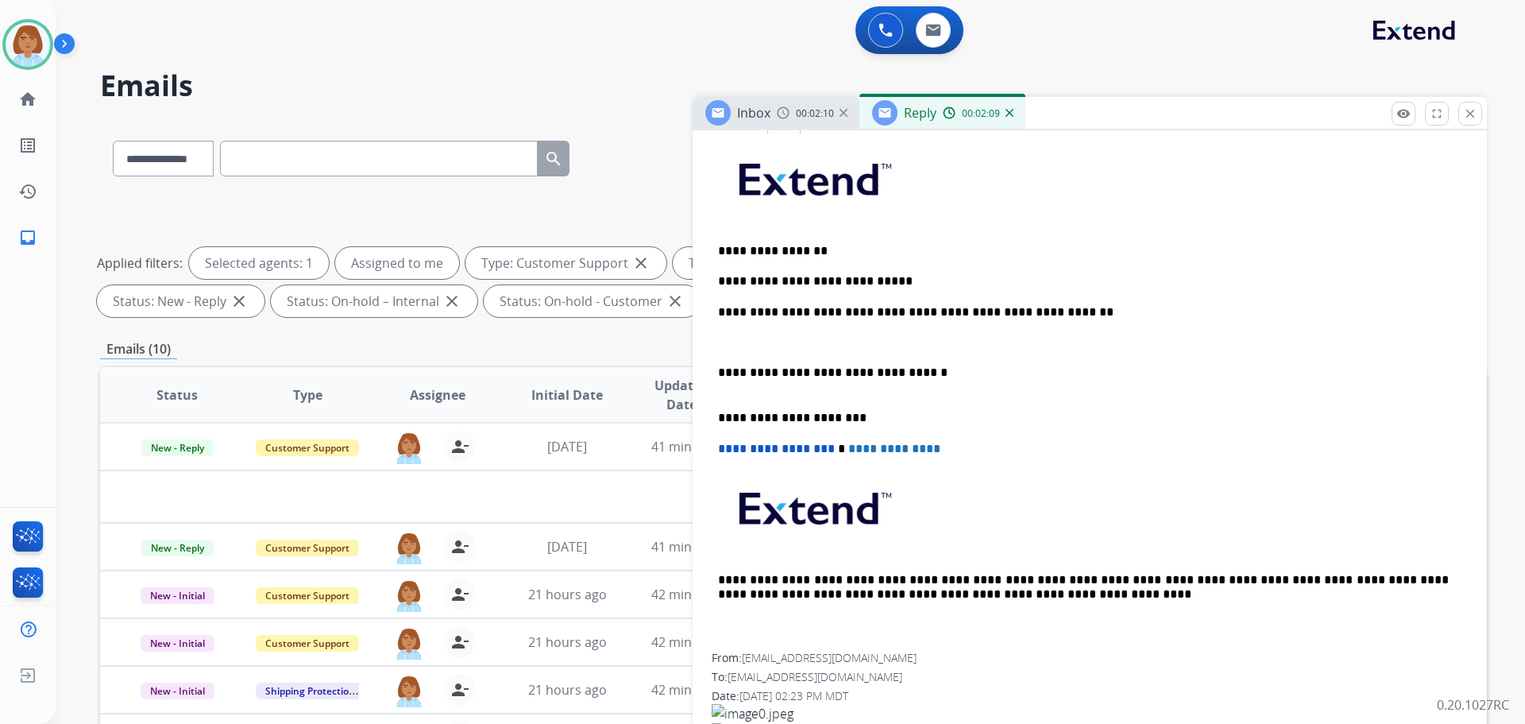
scroll to position [415, 0]
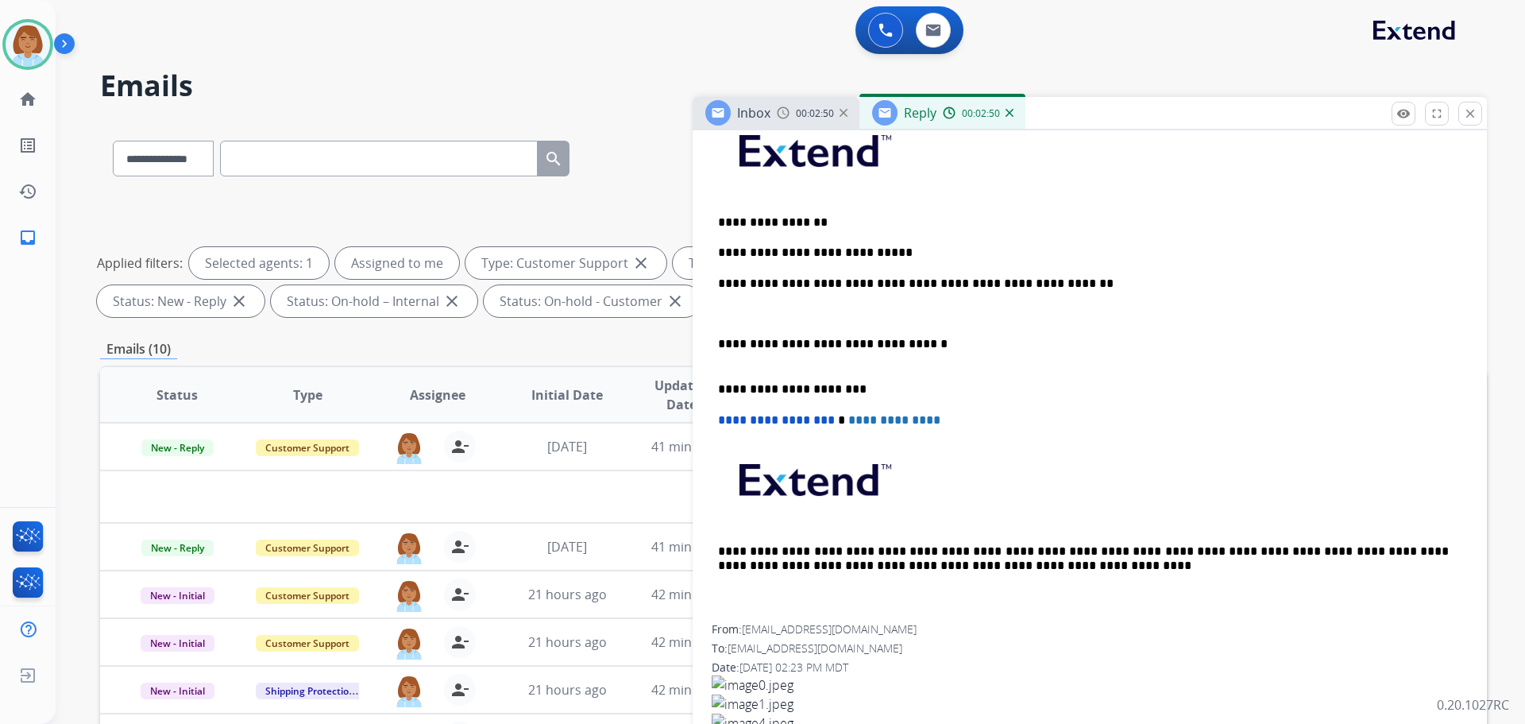
click at [1076, 291] on div "**********" at bounding box center [1090, 366] width 756 height 516
click at [1084, 268] on div "**********" at bounding box center [1090, 366] width 756 height 516
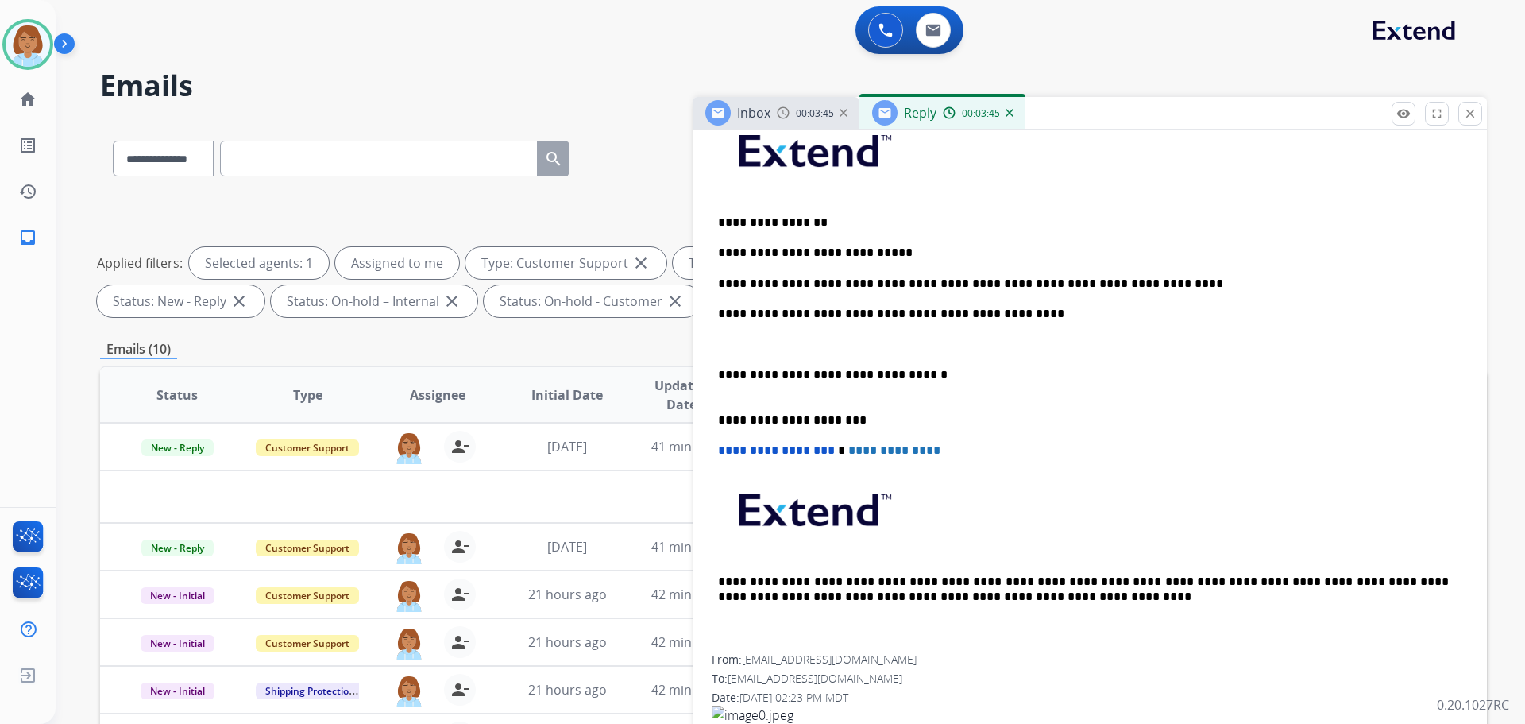
click at [1100, 305] on div "**********" at bounding box center [1090, 381] width 756 height 547
drag, startPoint x: 1069, startPoint y: 311, endPoint x: 1011, endPoint y: 319, distance: 58.5
click at [1011, 319] on p "**********" at bounding box center [1083, 314] width 731 height 14
click at [1006, 312] on p "**********" at bounding box center [1083, 314] width 731 height 14
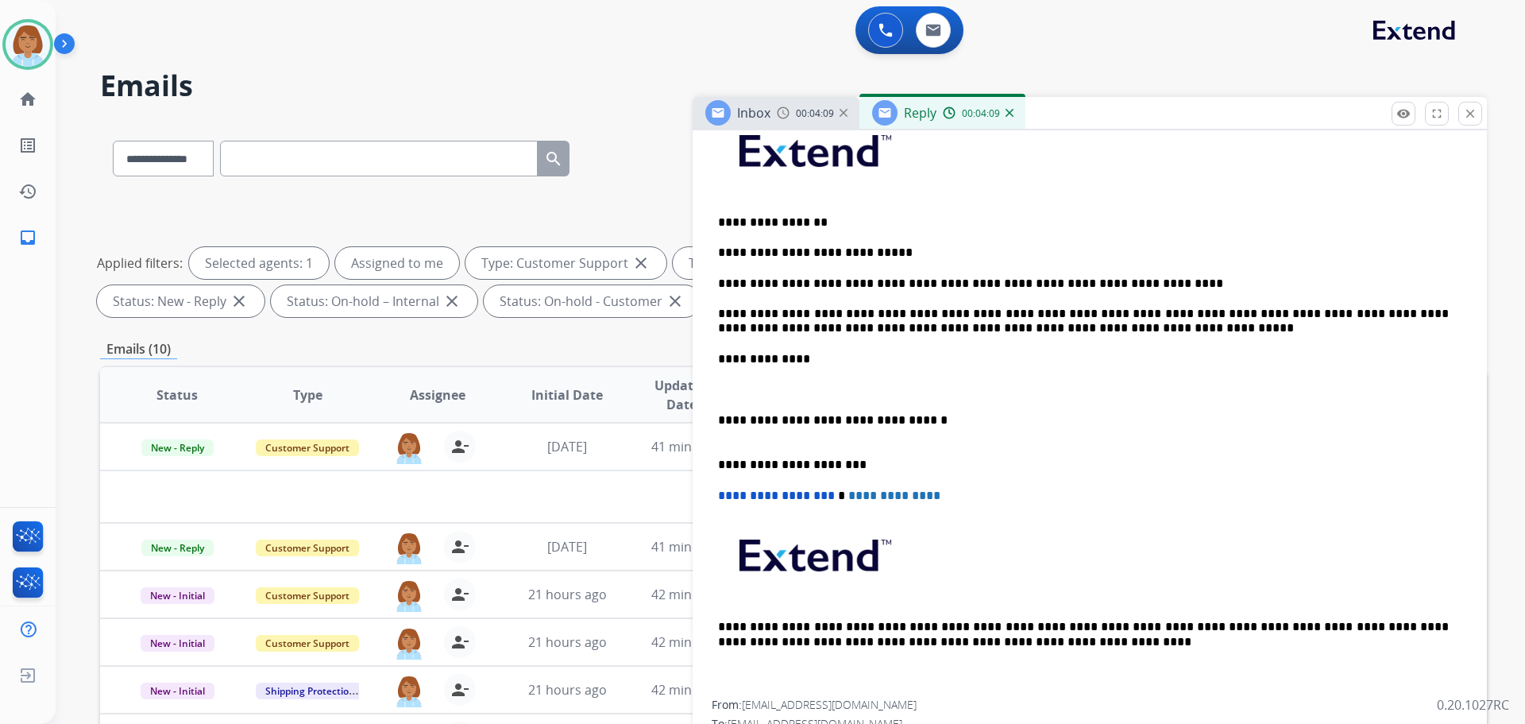
click at [718, 359] on p "**********" at bounding box center [1083, 359] width 731 height 14
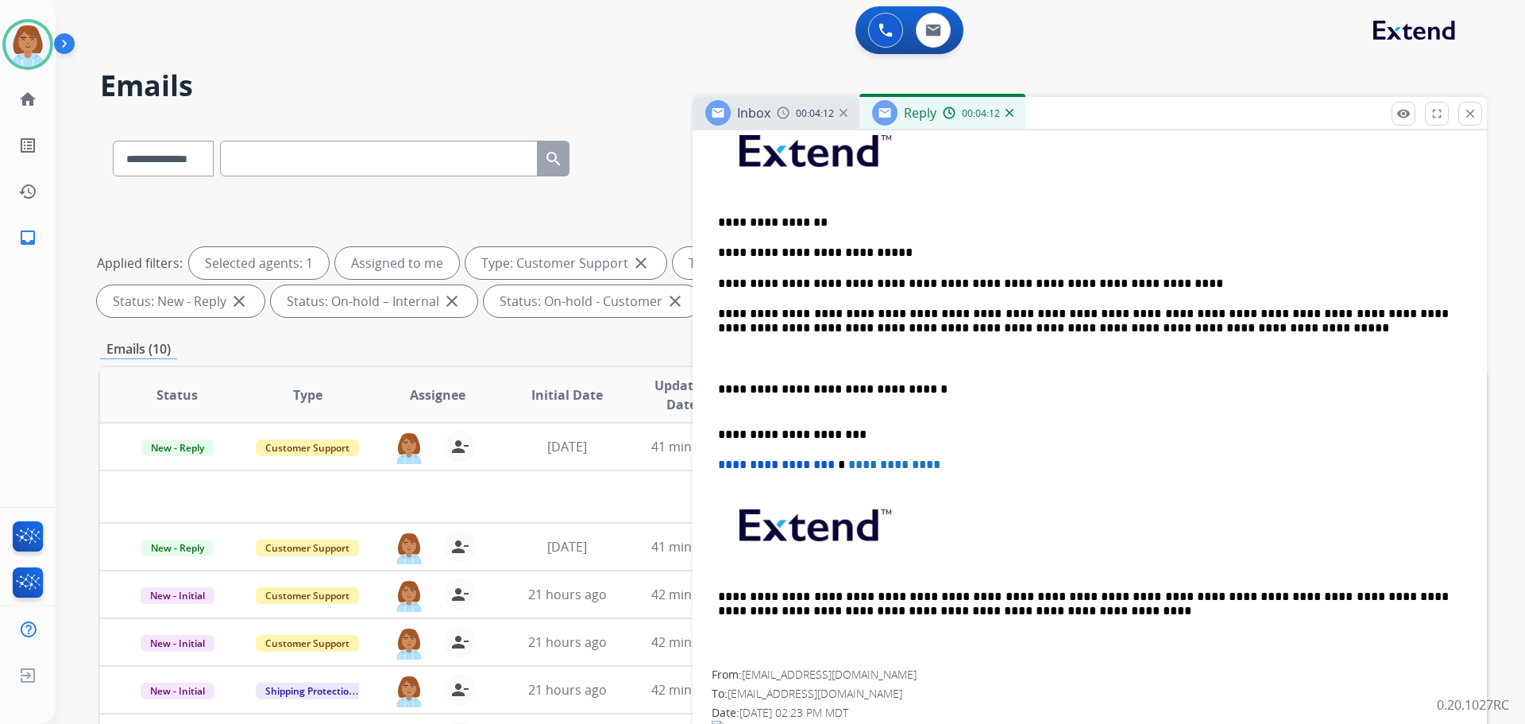
click at [1140, 326] on p "**********" at bounding box center [1083, 321] width 731 height 29
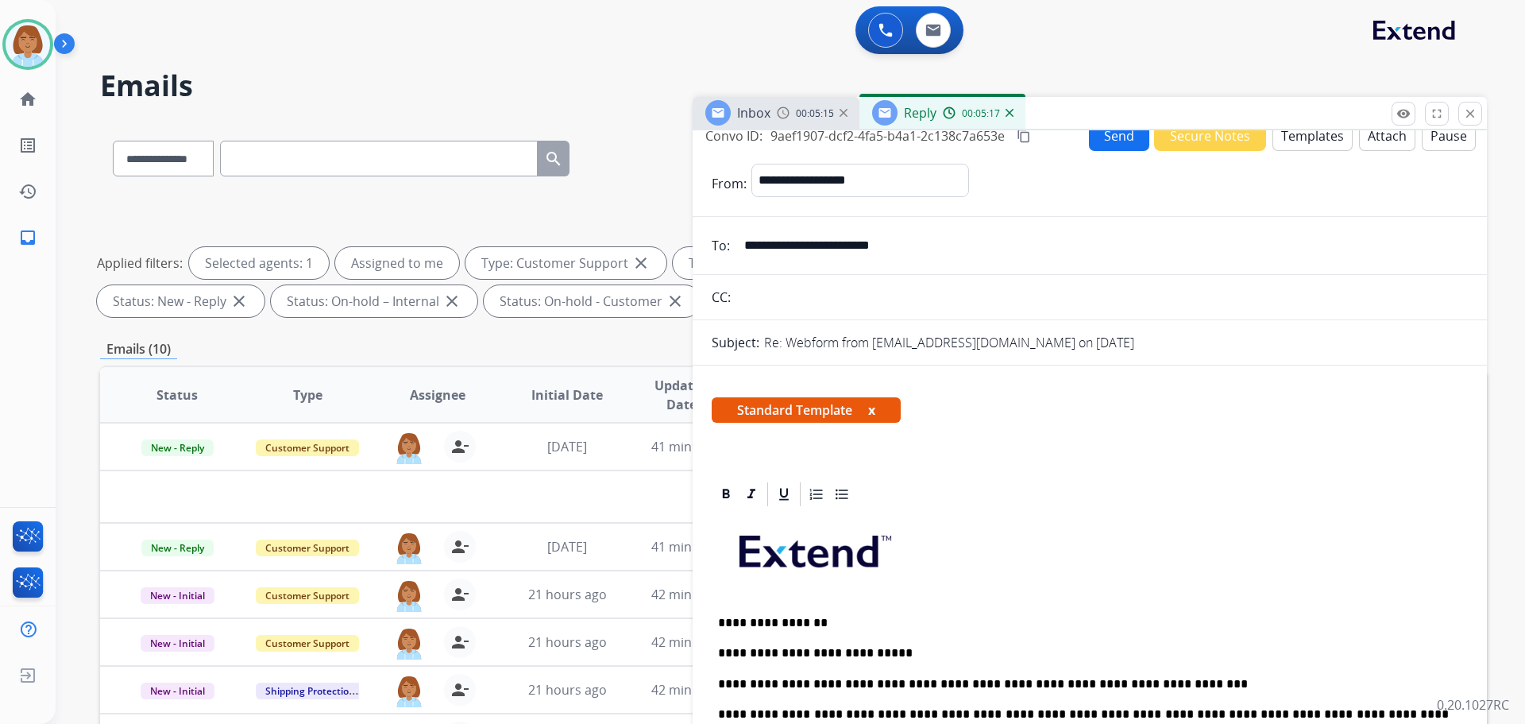
scroll to position [0, 0]
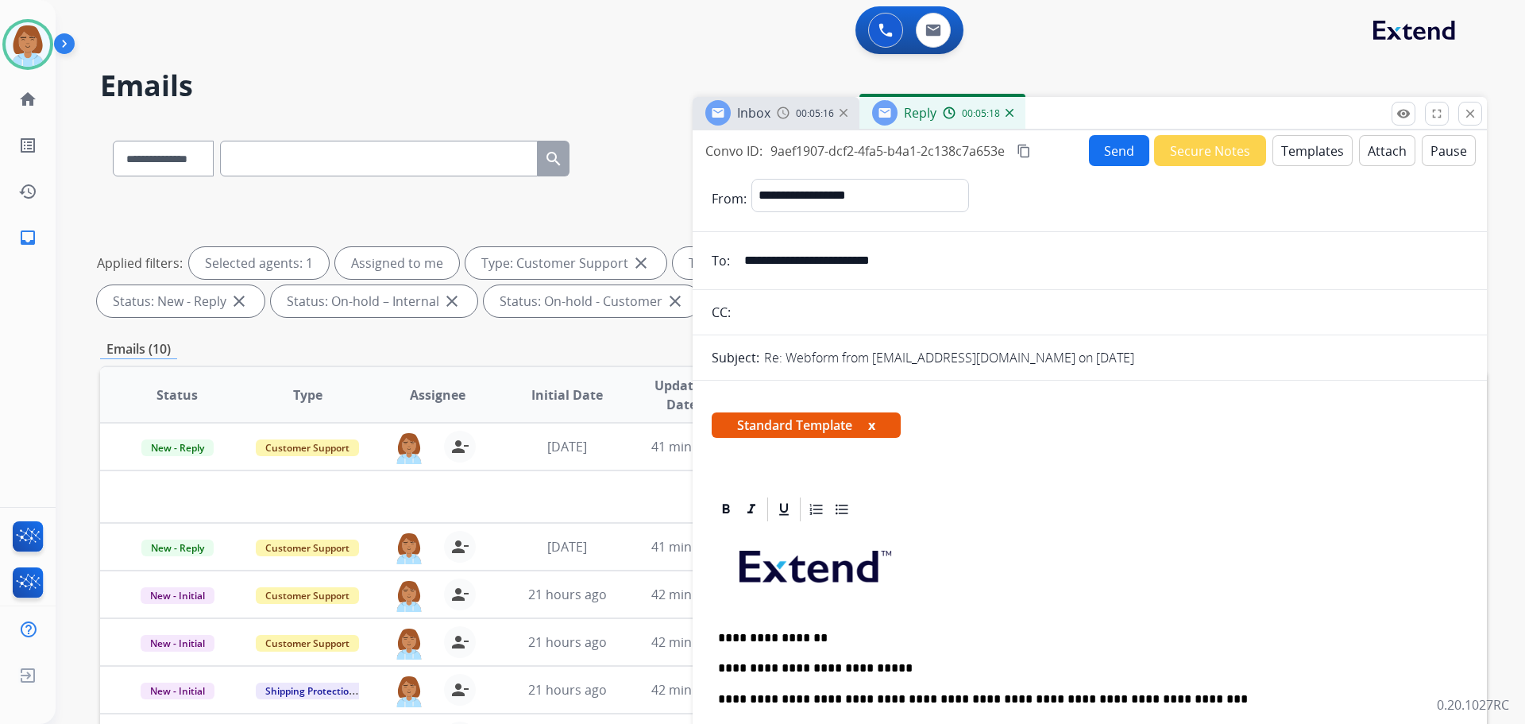
click at [1027, 153] on mat-icon "content_copy" at bounding box center [1024, 151] width 14 height 14
click at [1090, 144] on button "Send" at bounding box center [1119, 150] width 60 height 31
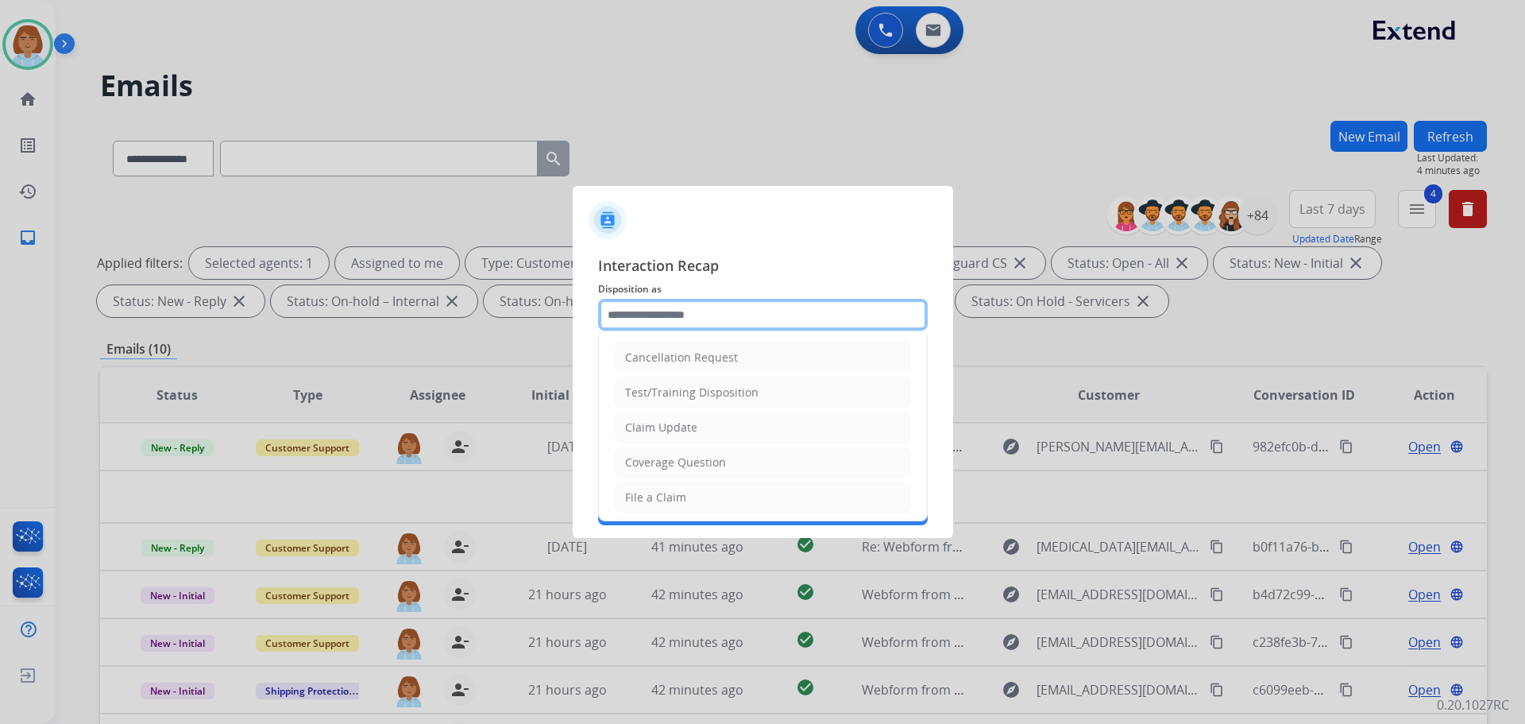
click at [674, 321] on input "text" at bounding box center [763, 315] width 330 height 32
click at [674, 424] on div "Claim Update" at bounding box center [661, 427] width 72 height 16
type input "**********"
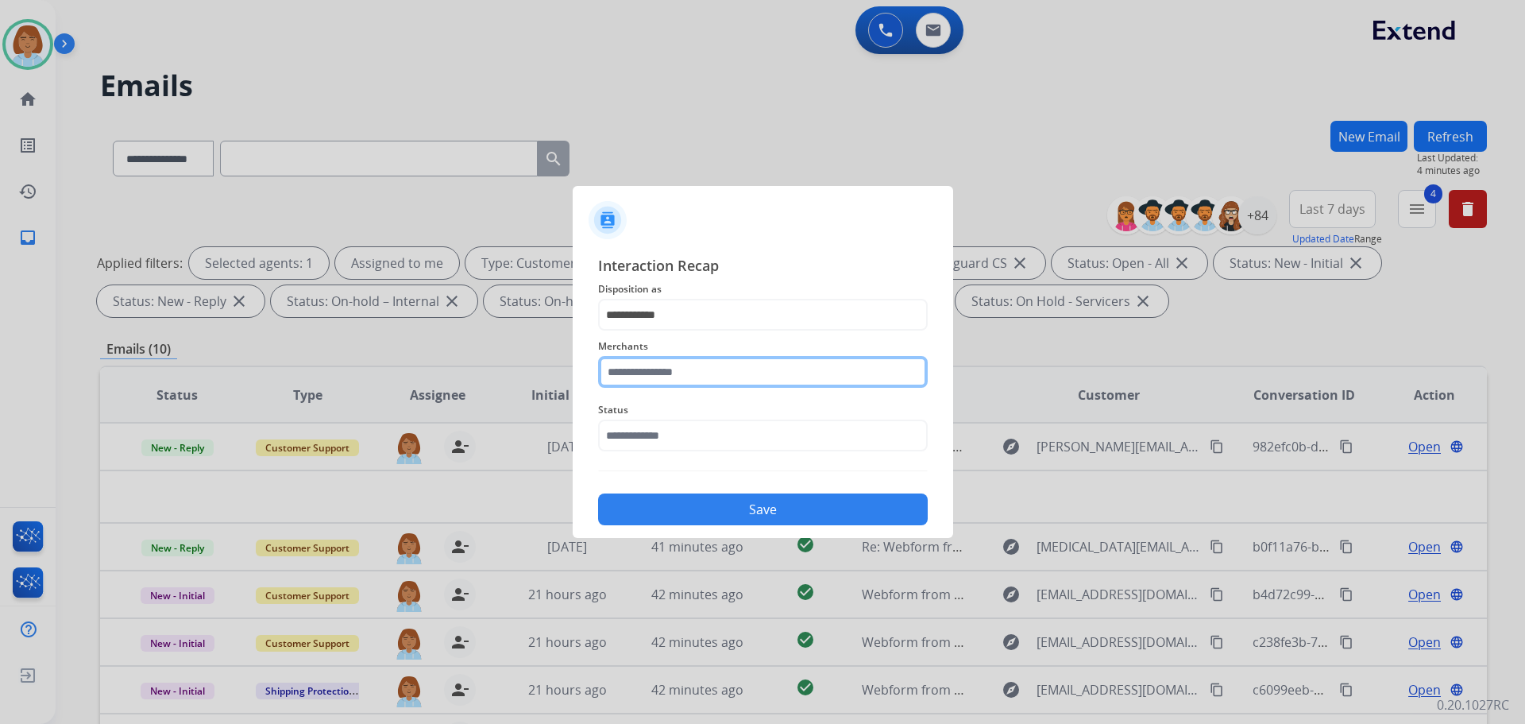
click at [680, 369] on input "text" at bounding box center [763, 372] width 330 height 32
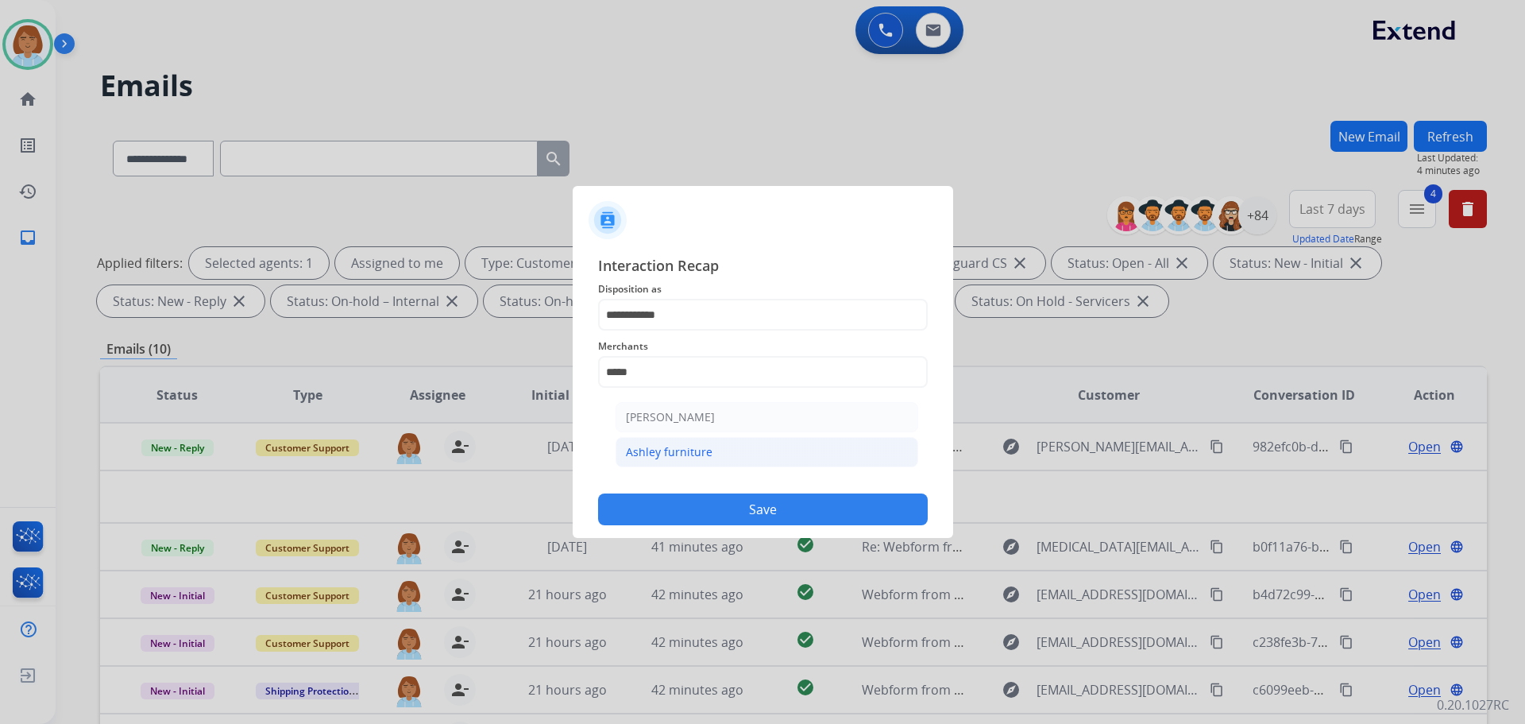
click at [647, 446] on div "Ashley furniture" at bounding box center [669, 452] width 87 height 16
type input "**********"
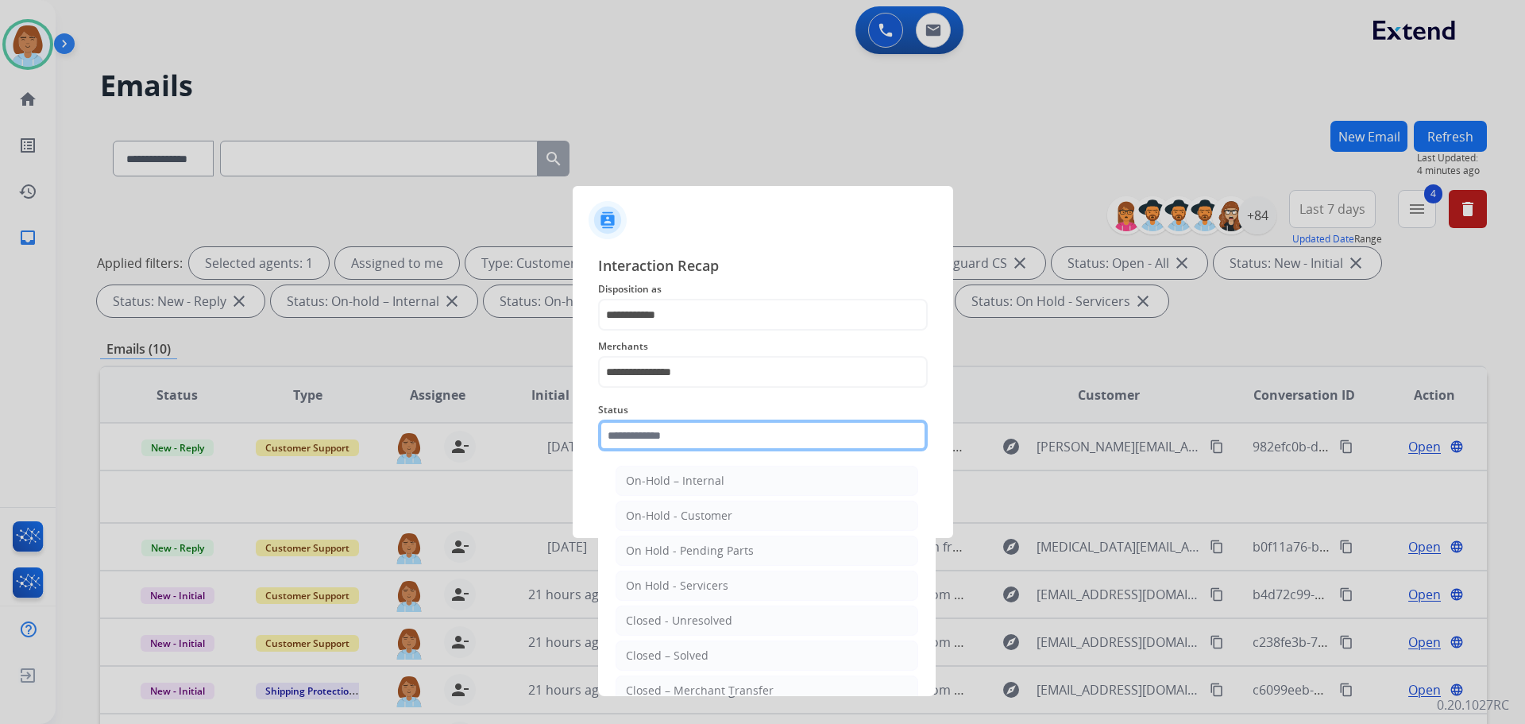
click at [651, 430] on input "text" at bounding box center [763, 435] width 330 height 32
click at [663, 650] on div "Closed – Solved" at bounding box center [667, 655] width 83 height 16
type input "**********"
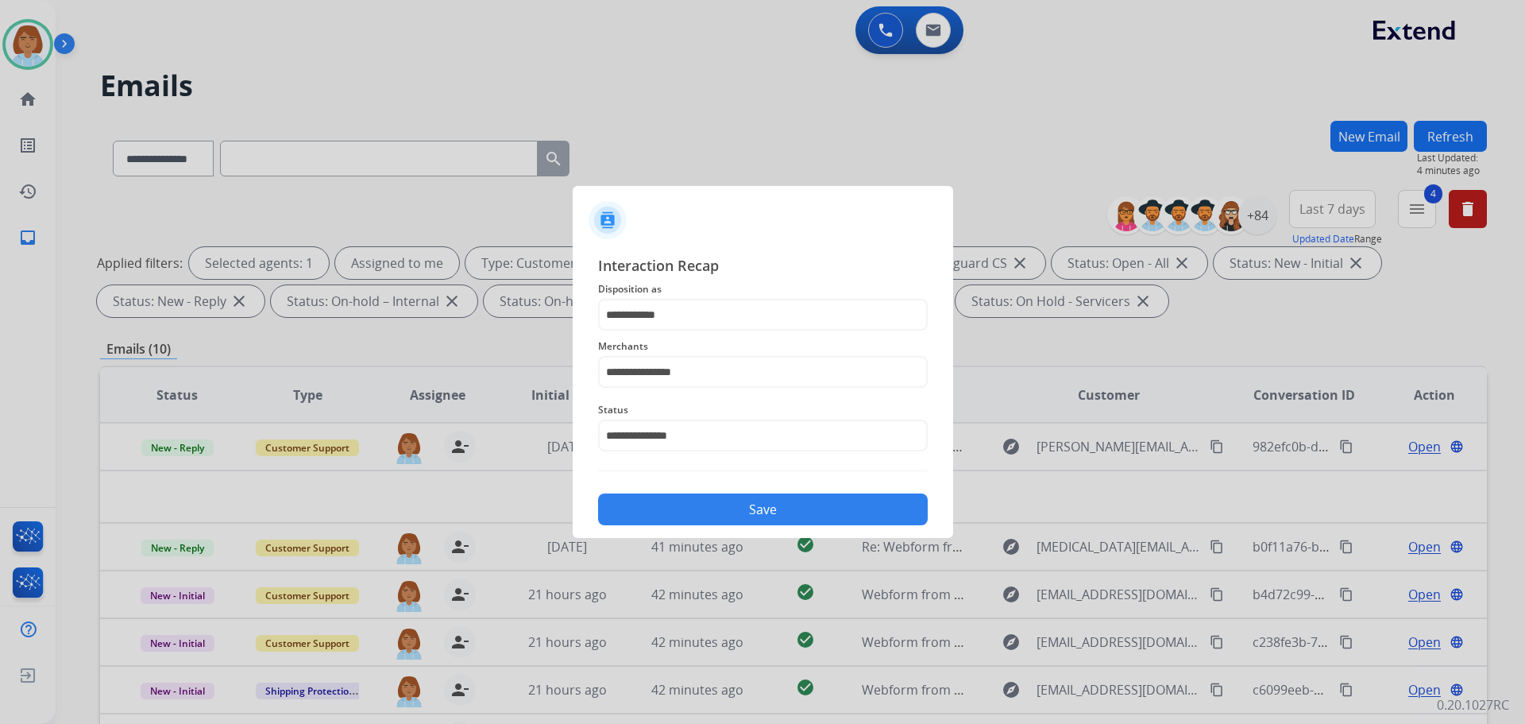
click at [722, 511] on button "Save" at bounding box center [763, 509] width 330 height 32
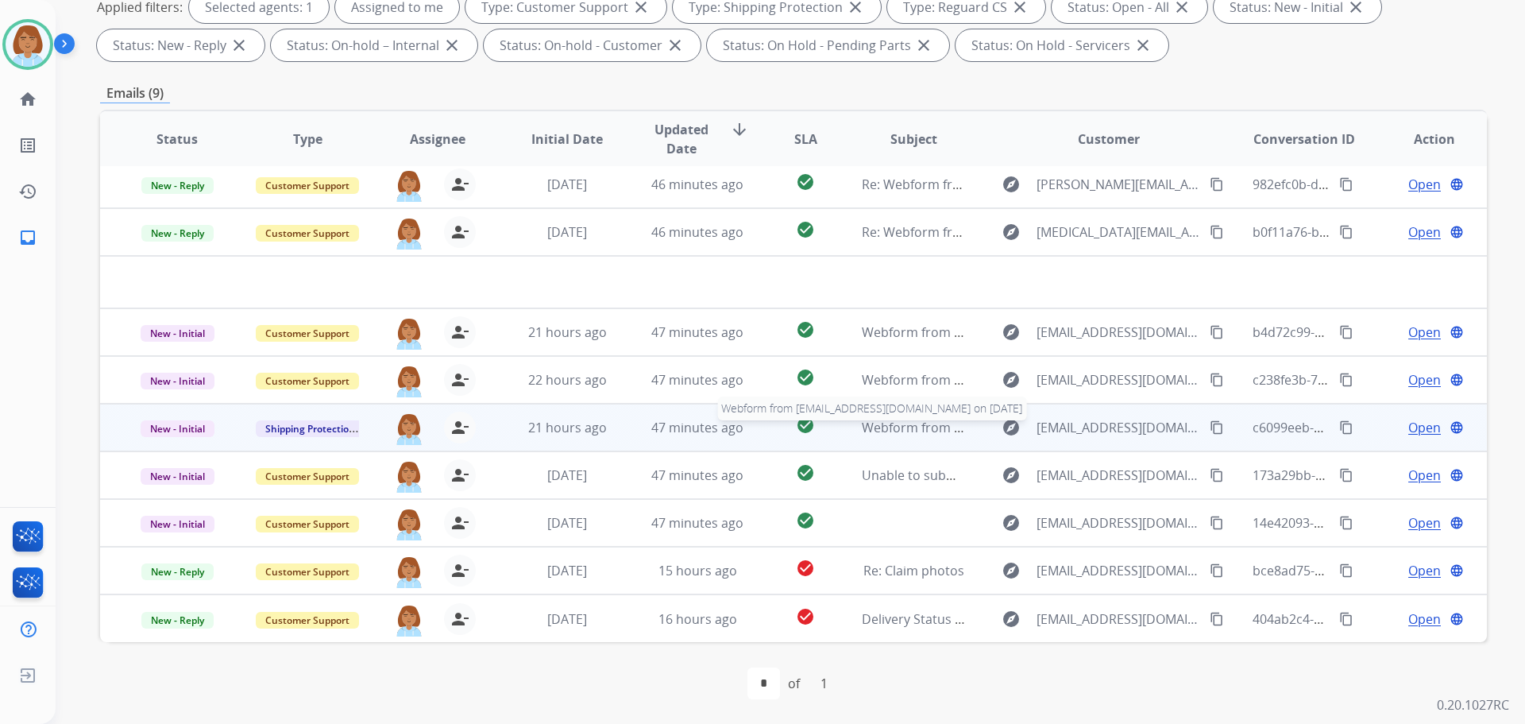
scroll to position [257, 0]
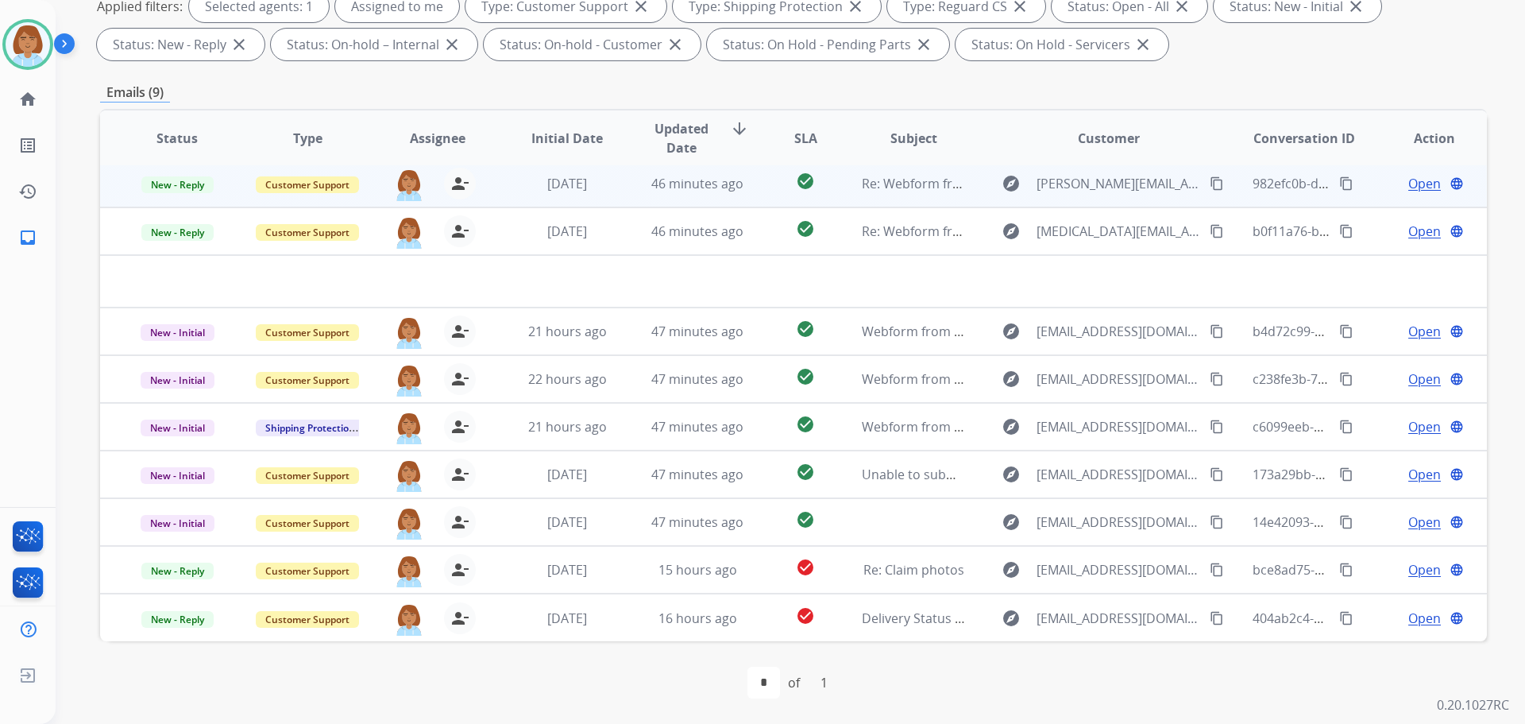
click at [755, 194] on td "check_circle" at bounding box center [793, 184] width 87 height 48
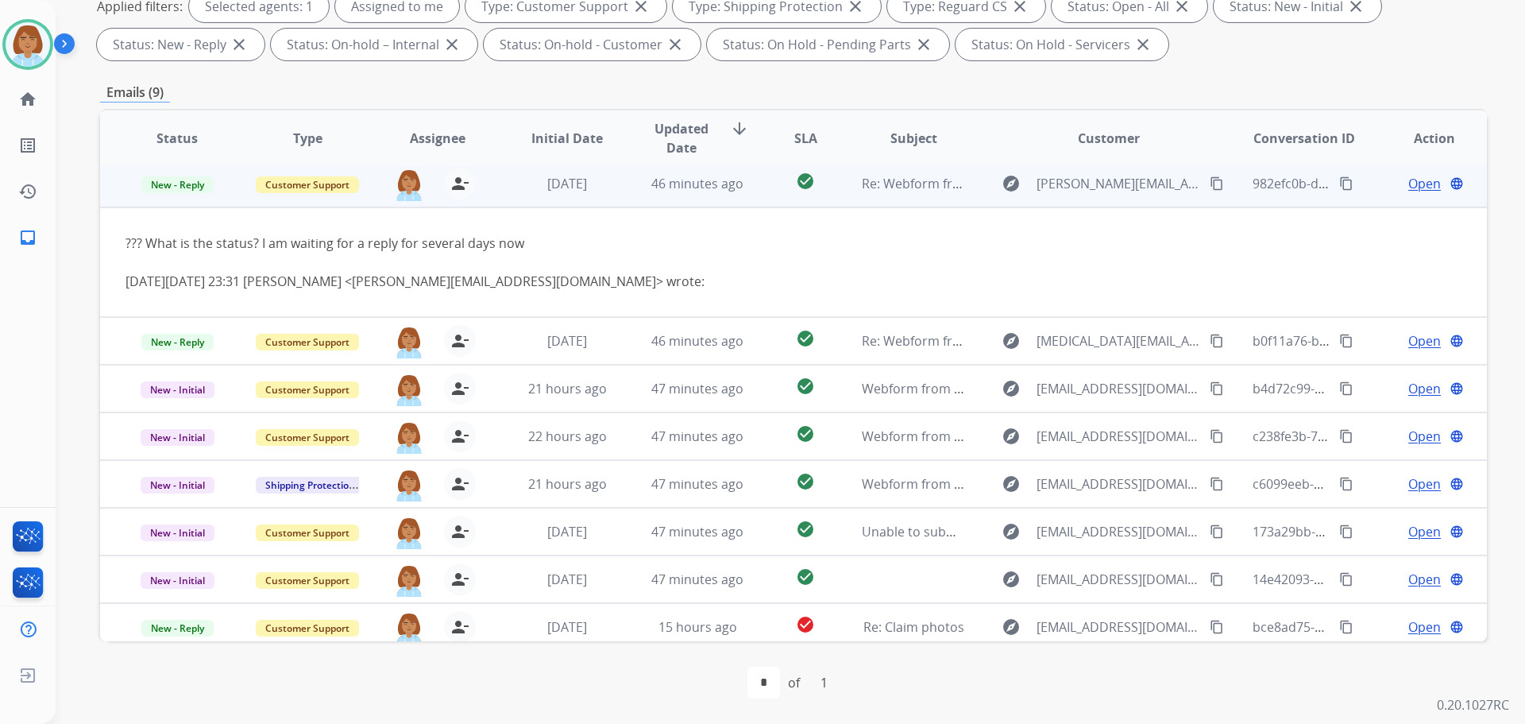
scroll to position [0, 0]
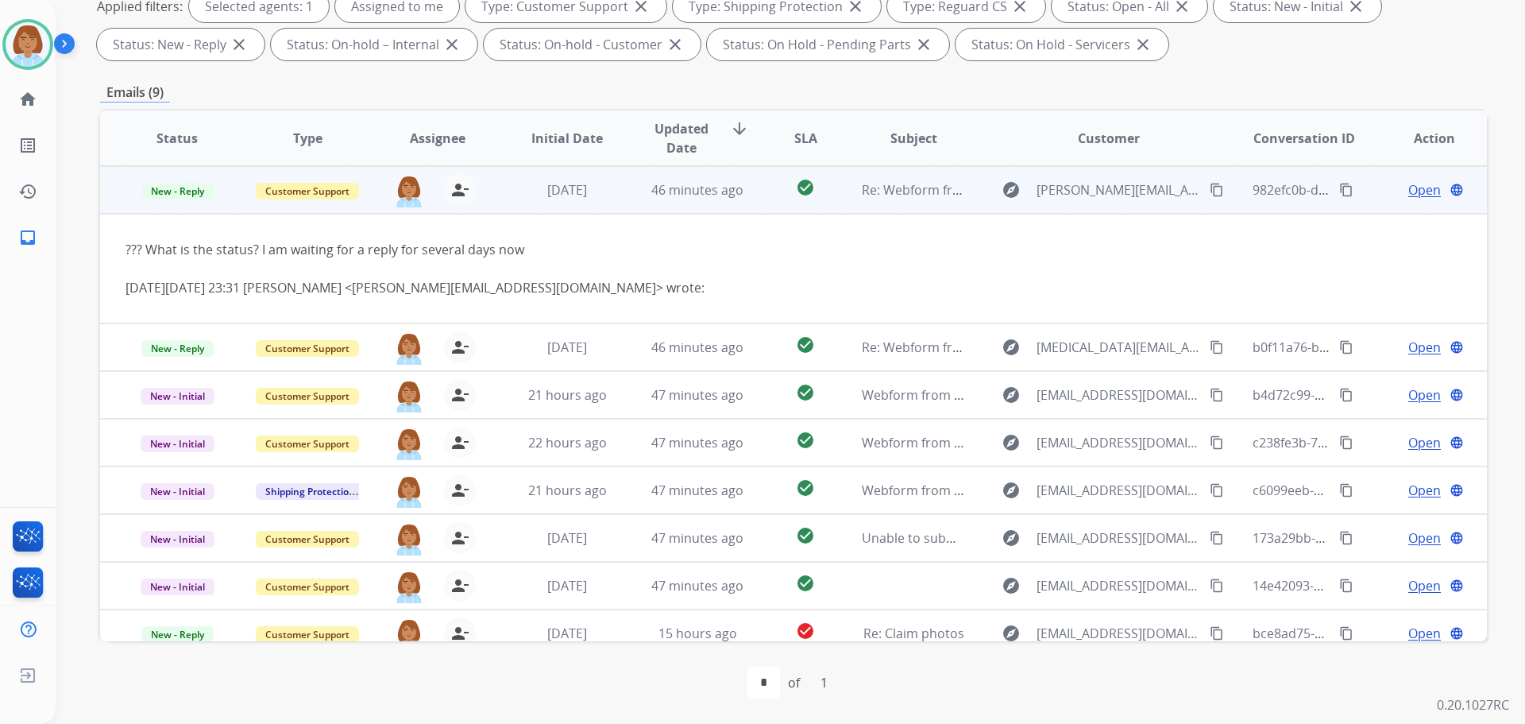
click at [1210, 185] on mat-icon "content_copy" at bounding box center [1217, 190] width 14 height 14
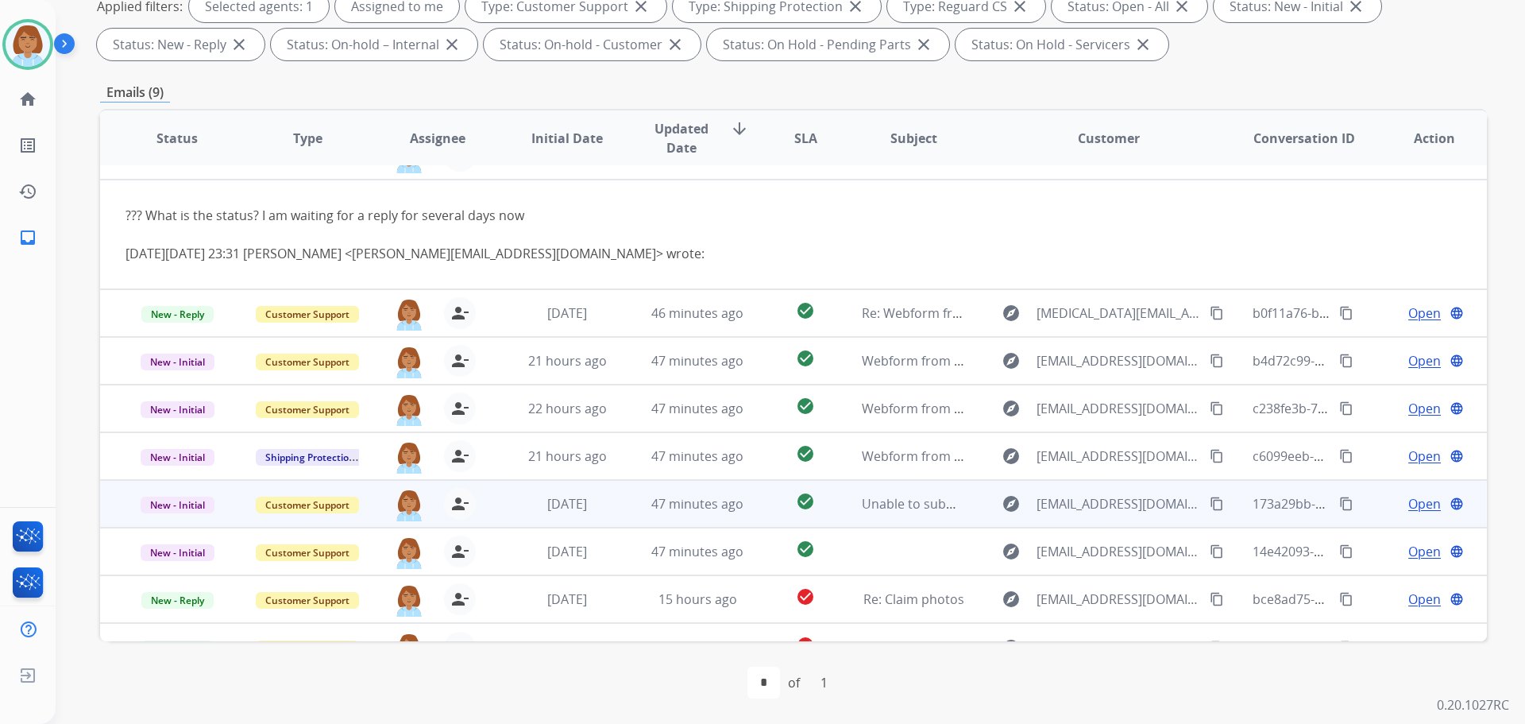
scroll to position [64, 0]
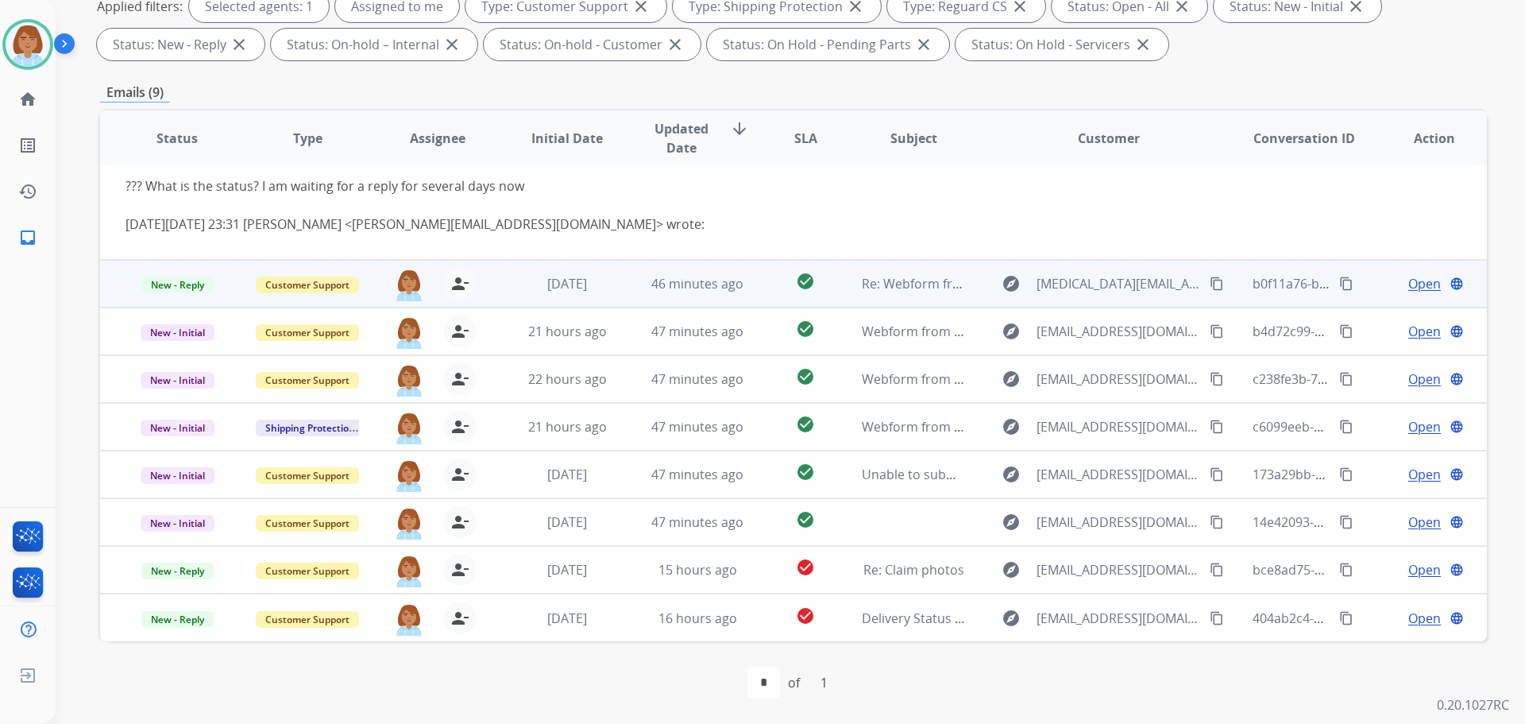
click at [755, 294] on td "check_circle" at bounding box center [793, 284] width 87 height 48
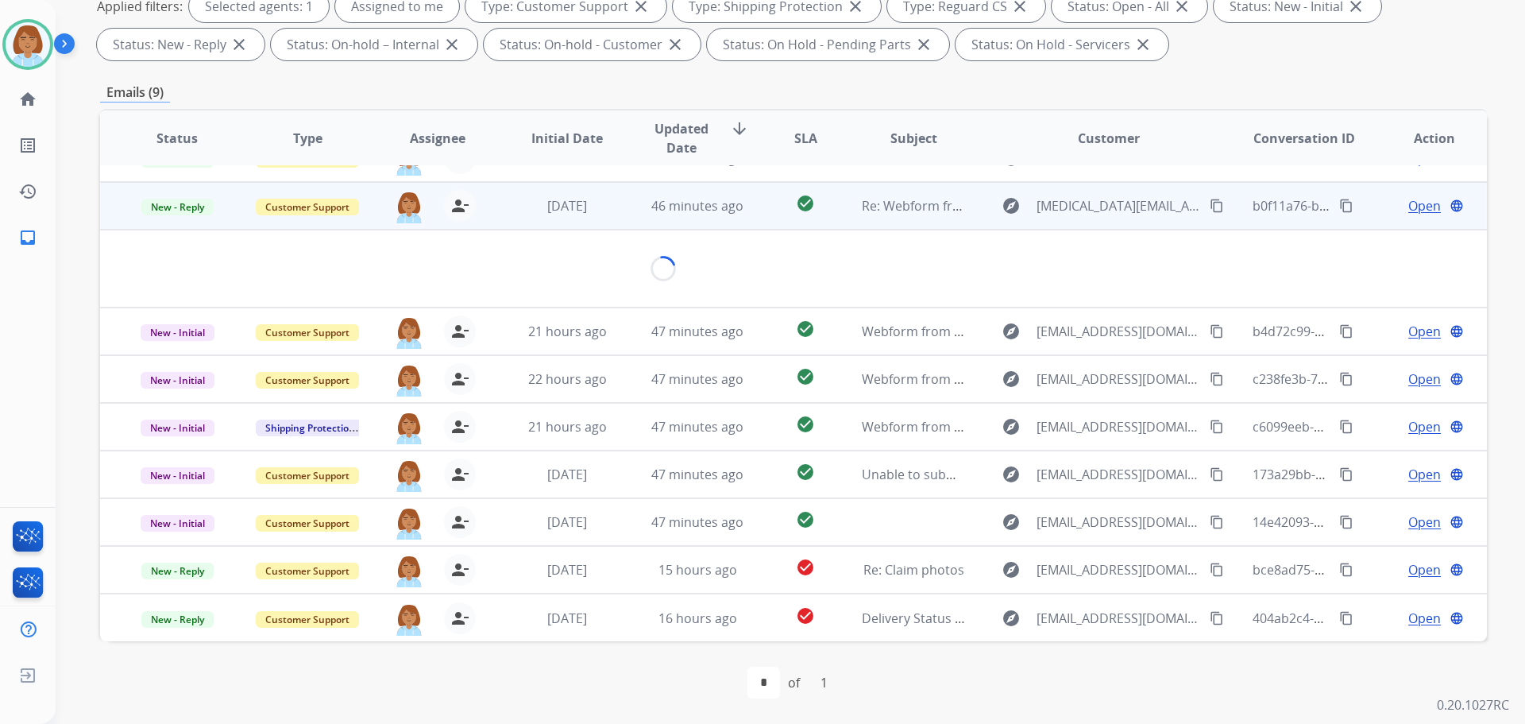
scroll to position [48, 0]
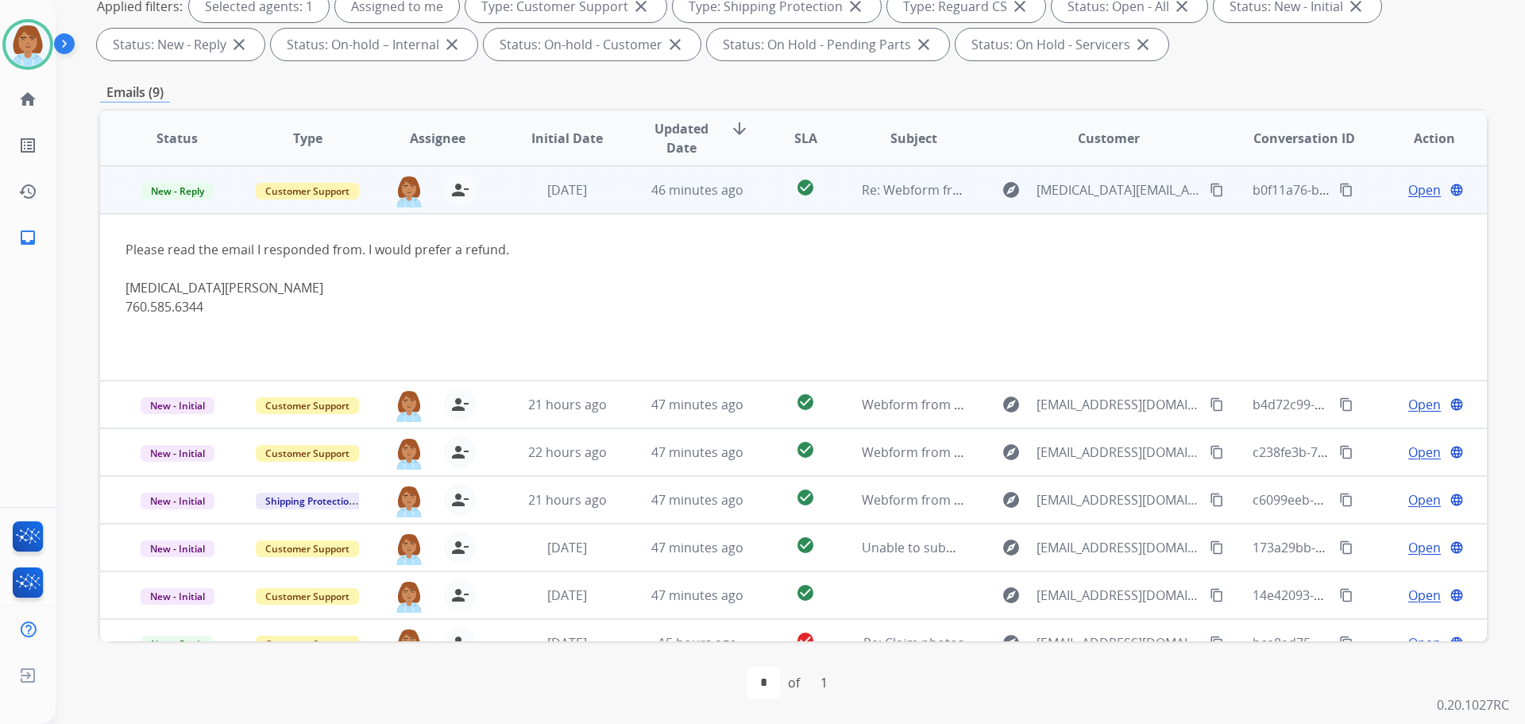
click at [1412, 191] on span "Open" at bounding box center [1424, 189] width 33 height 19
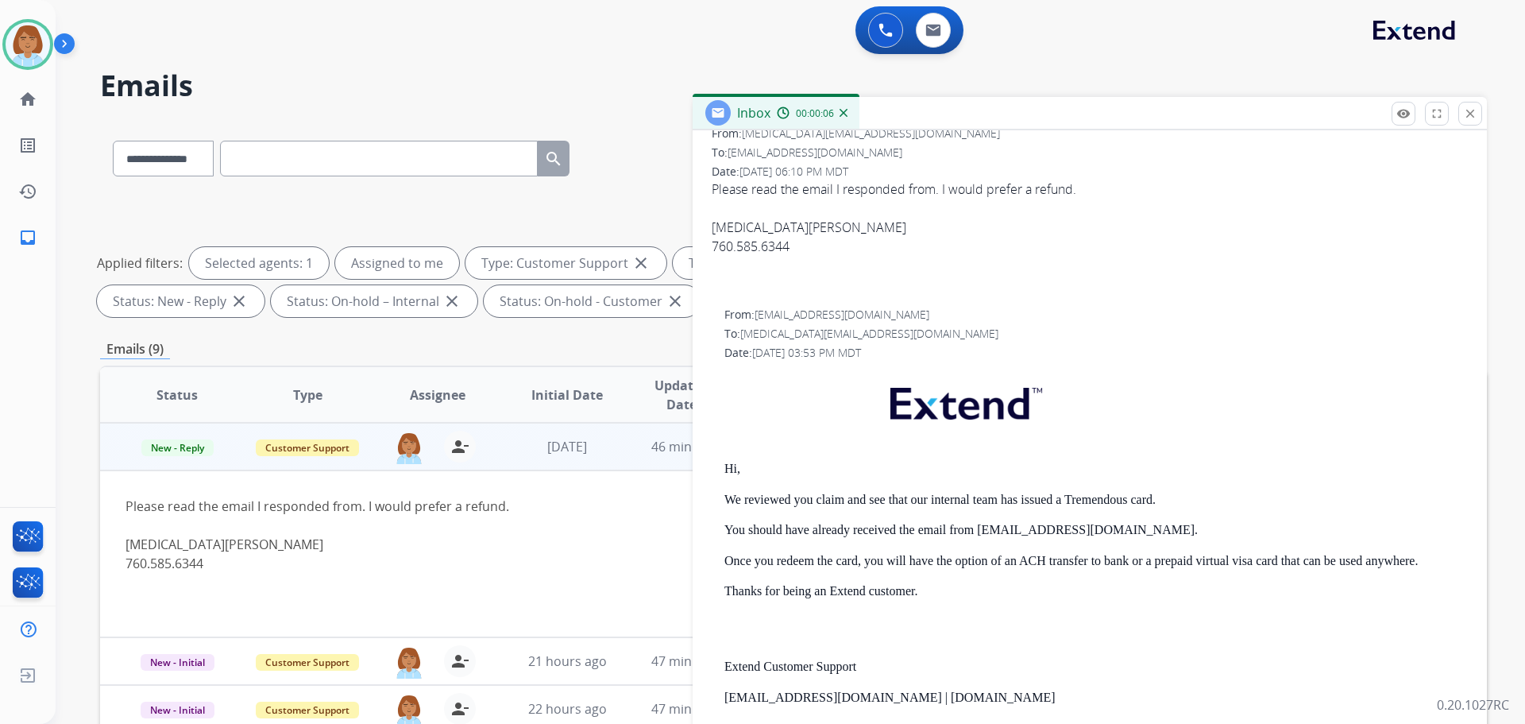
scroll to position [238, 0]
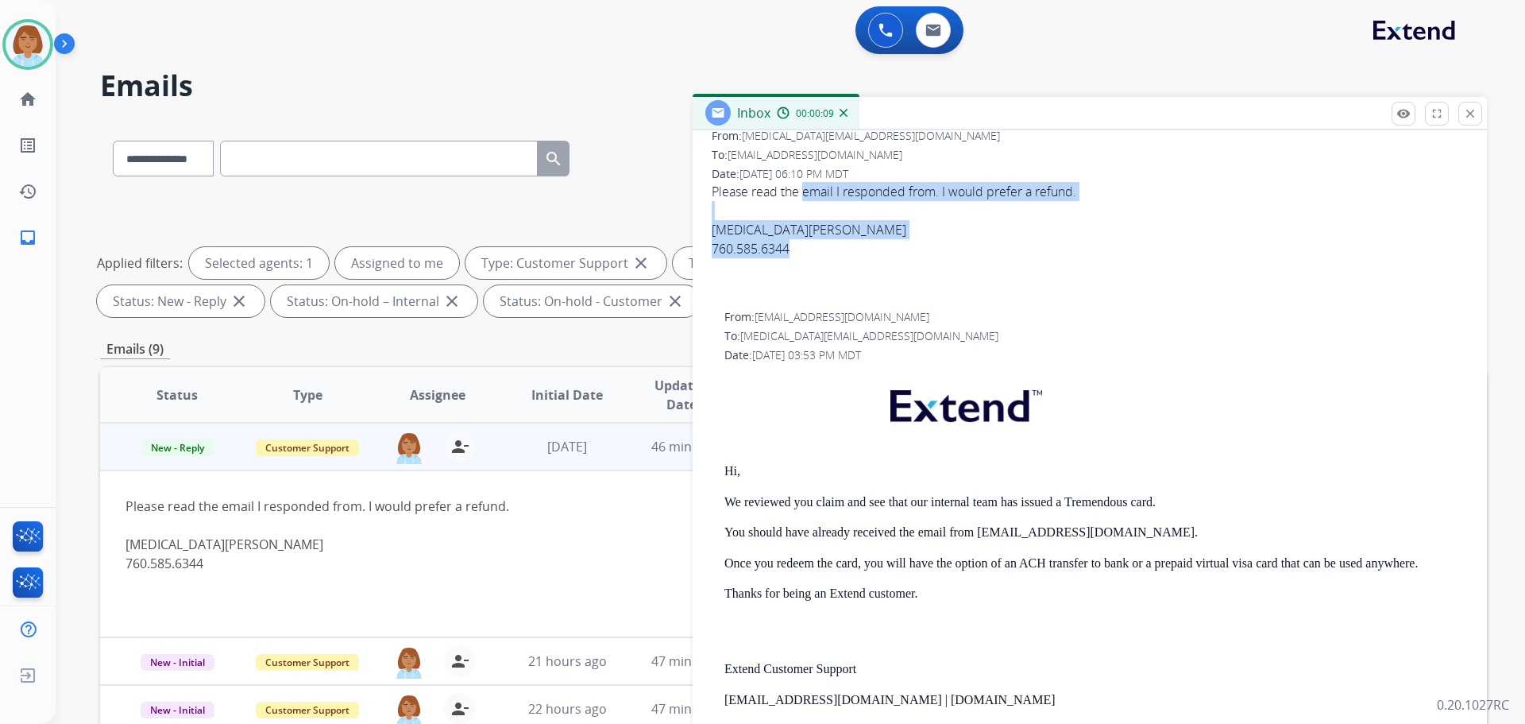
drag, startPoint x: 803, startPoint y: 190, endPoint x: 952, endPoint y: 249, distance: 160.5
click at [952, 249] on div "Please read the email I responded from. I would prefer a refund. [MEDICAL_DATA]…" at bounding box center [1090, 220] width 756 height 76
click at [952, 249] on div "[MEDICAL_DATA][PERSON_NAME] 760.585.6344" at bounding box center [1090, 239] width 756 height 38
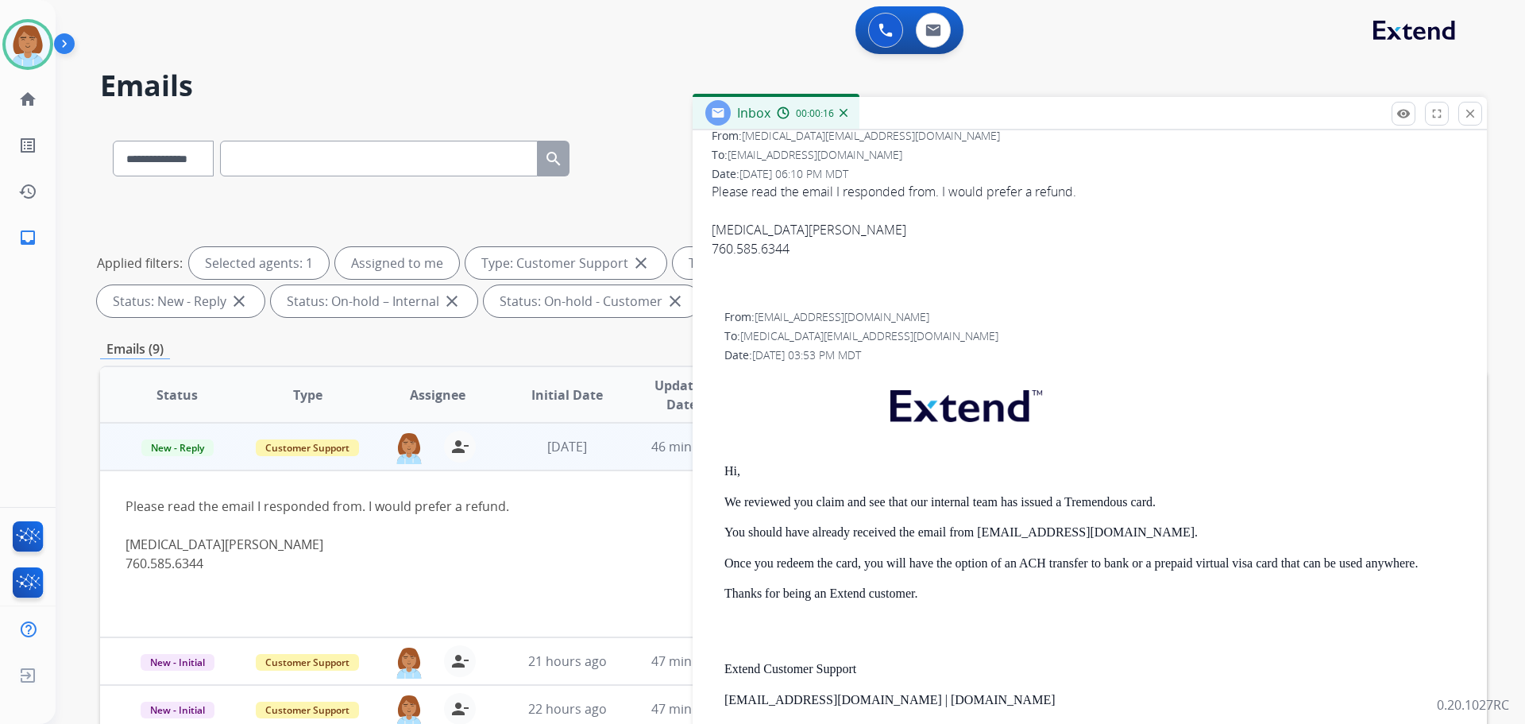
scroll to position [0, 0]
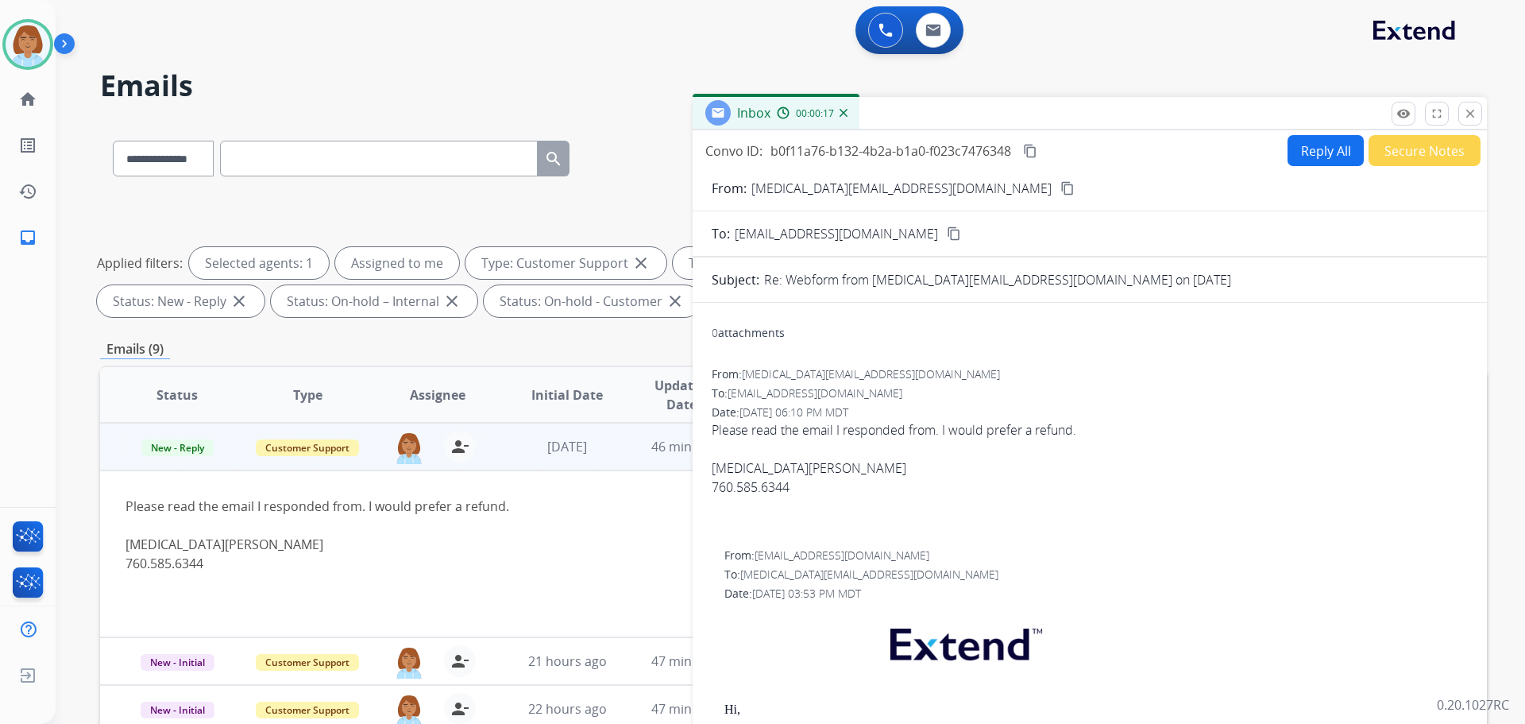
click at [1315, 160] on button "Reply All" at bounding box center [1326, 150] width 76 height 31
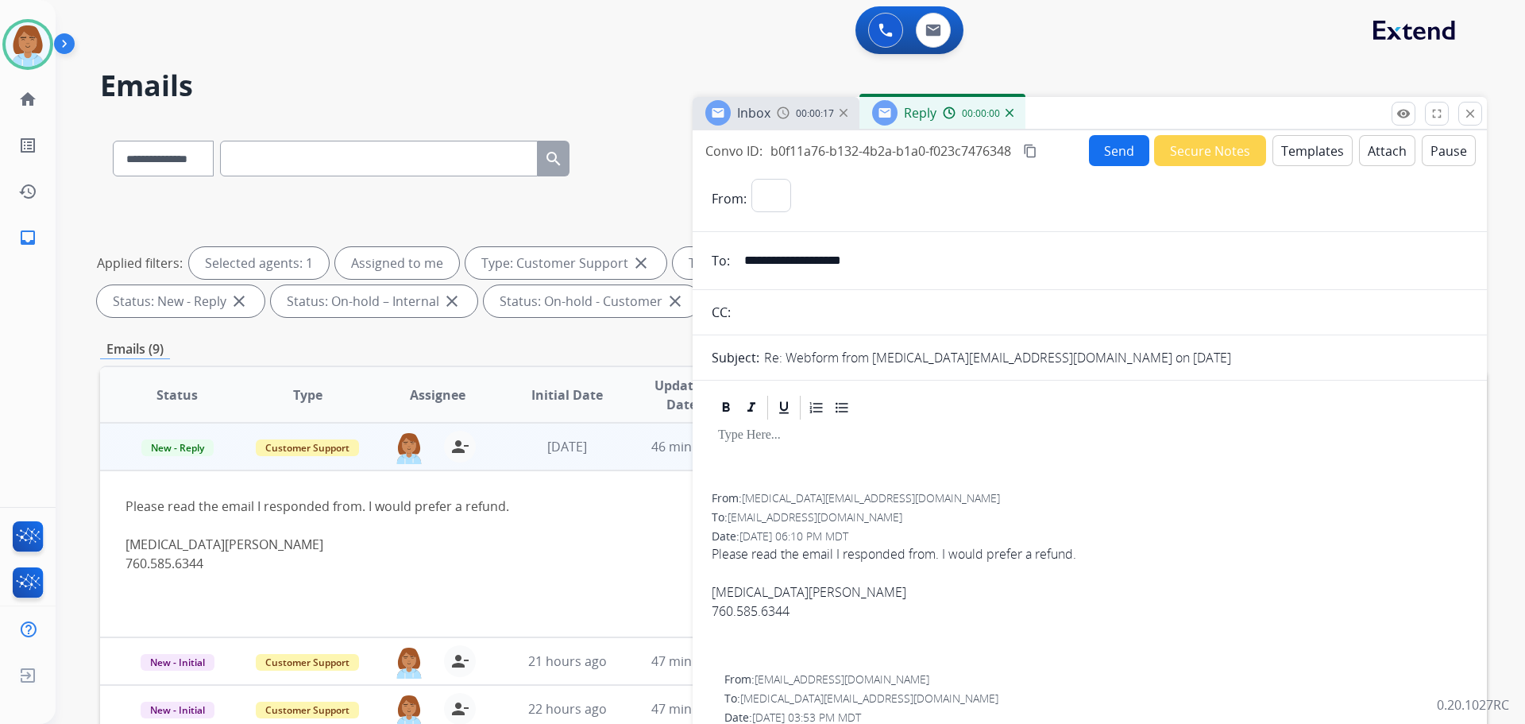
select select "**********"
click at [1292, 152] on button "Templates" at bounding box center [1313, 150] width 80 height 31
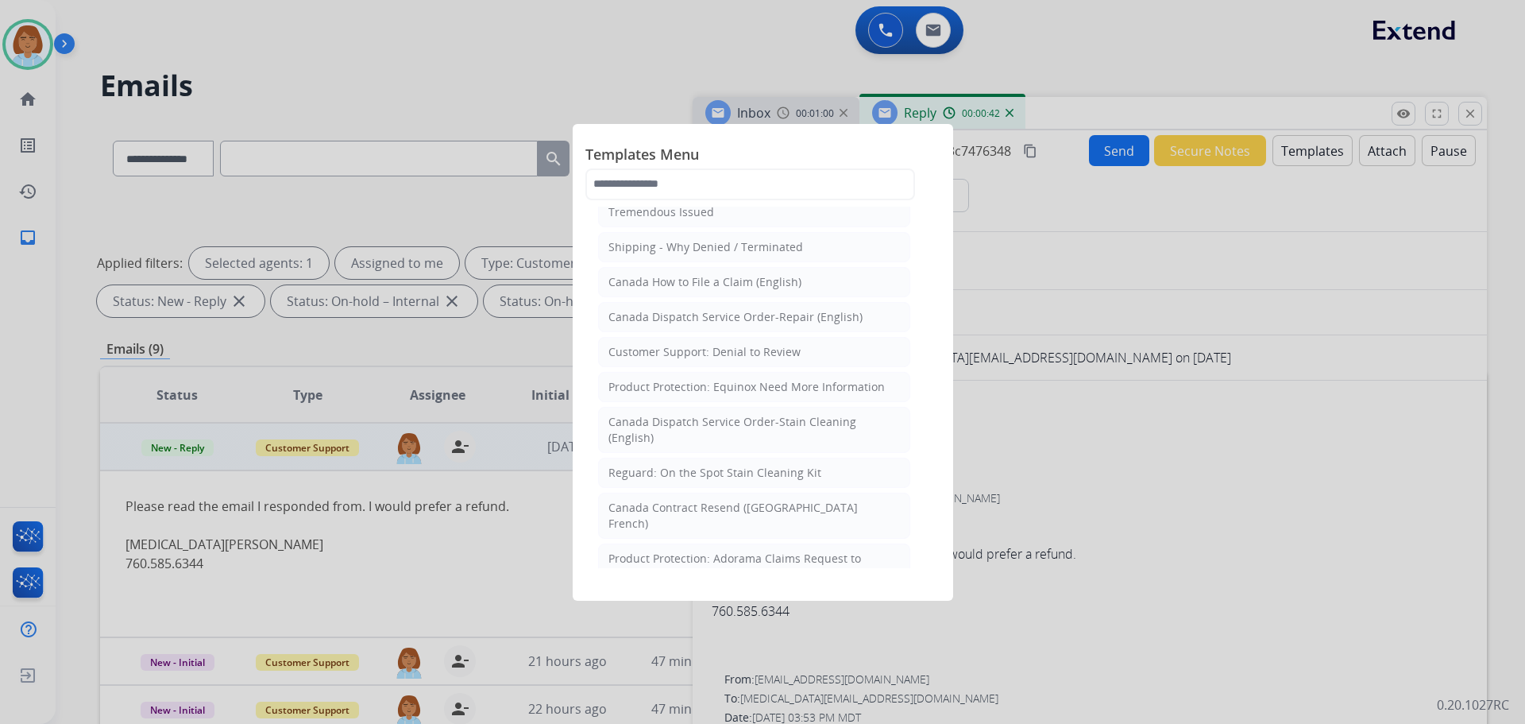
scroll to position [1095, 0]
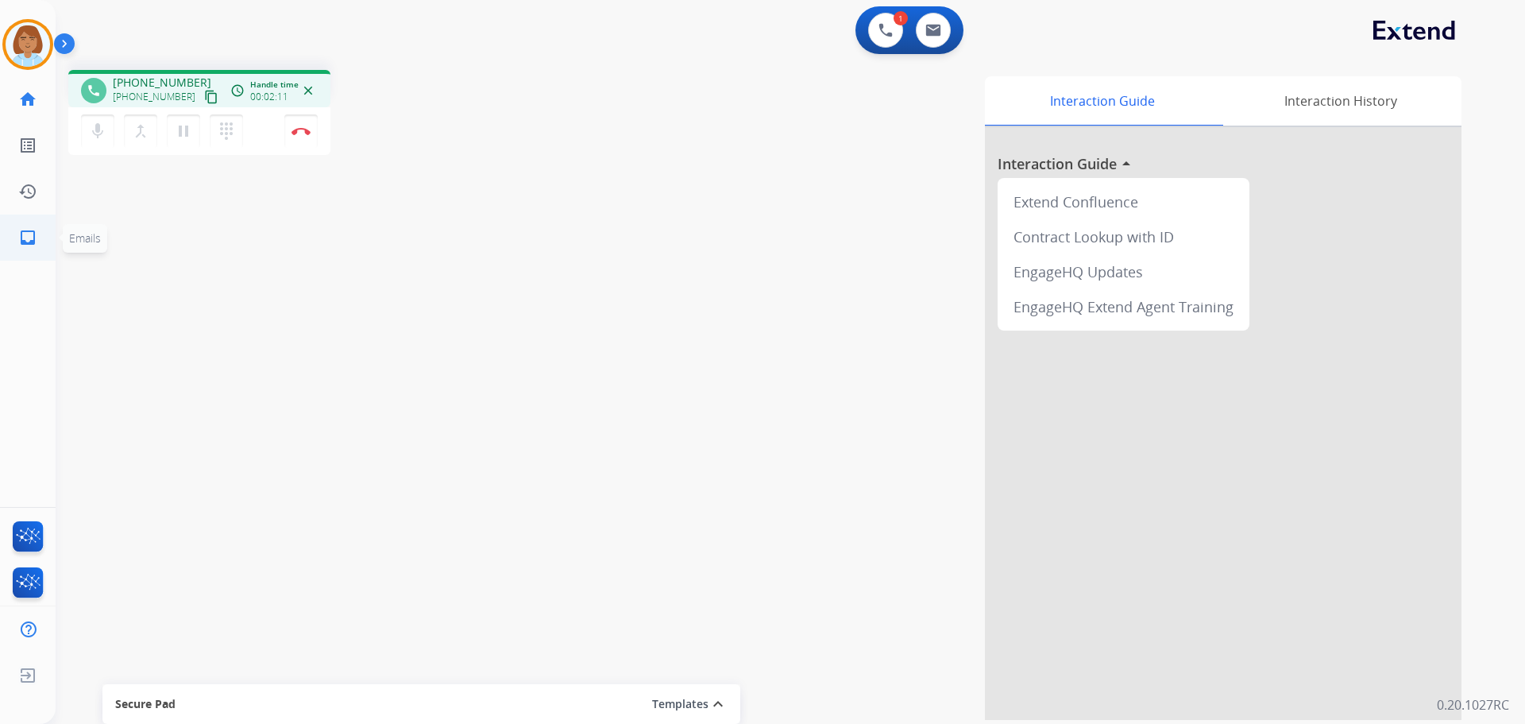
click at [15, 241] on link "inbox Emails" at bounding box center [28, 237] width 44 height 44
select select "**********"
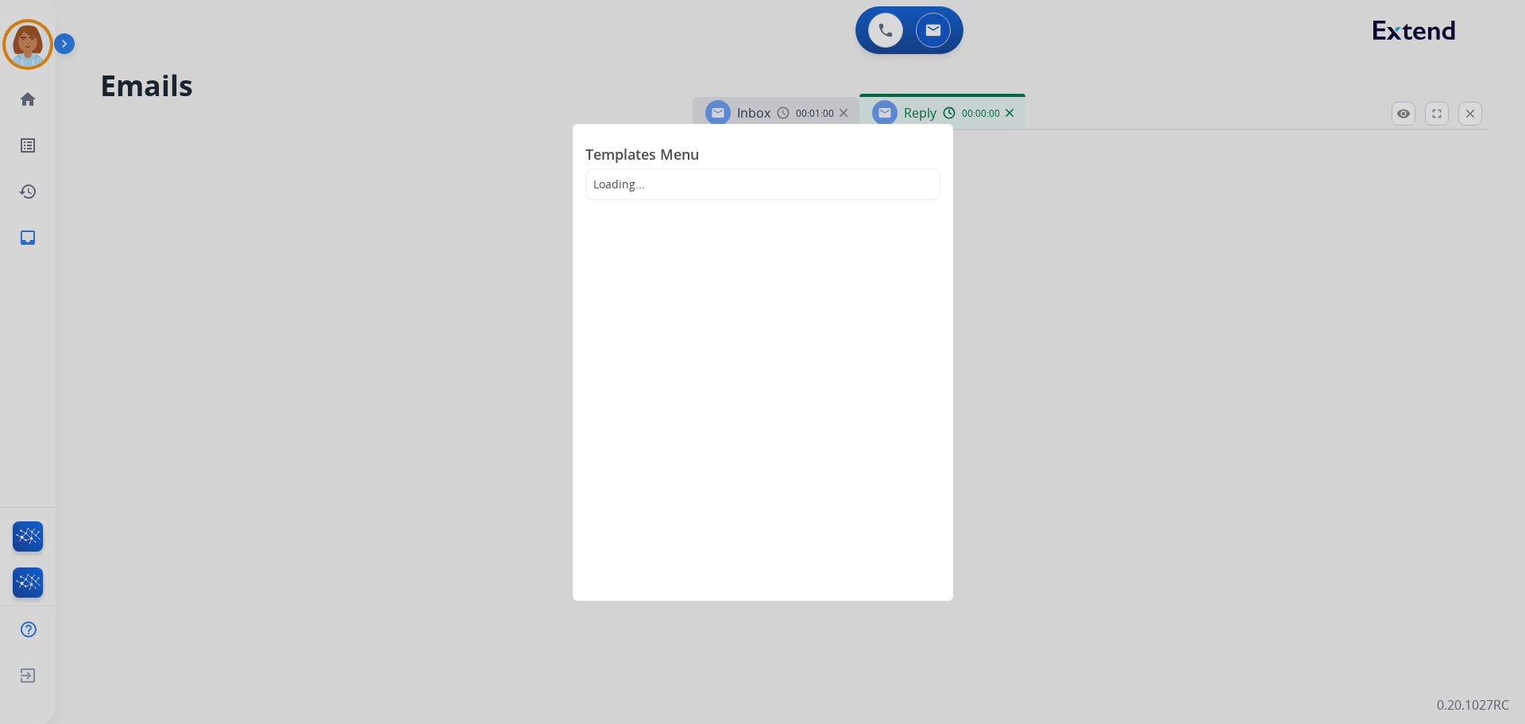
select select "**********"
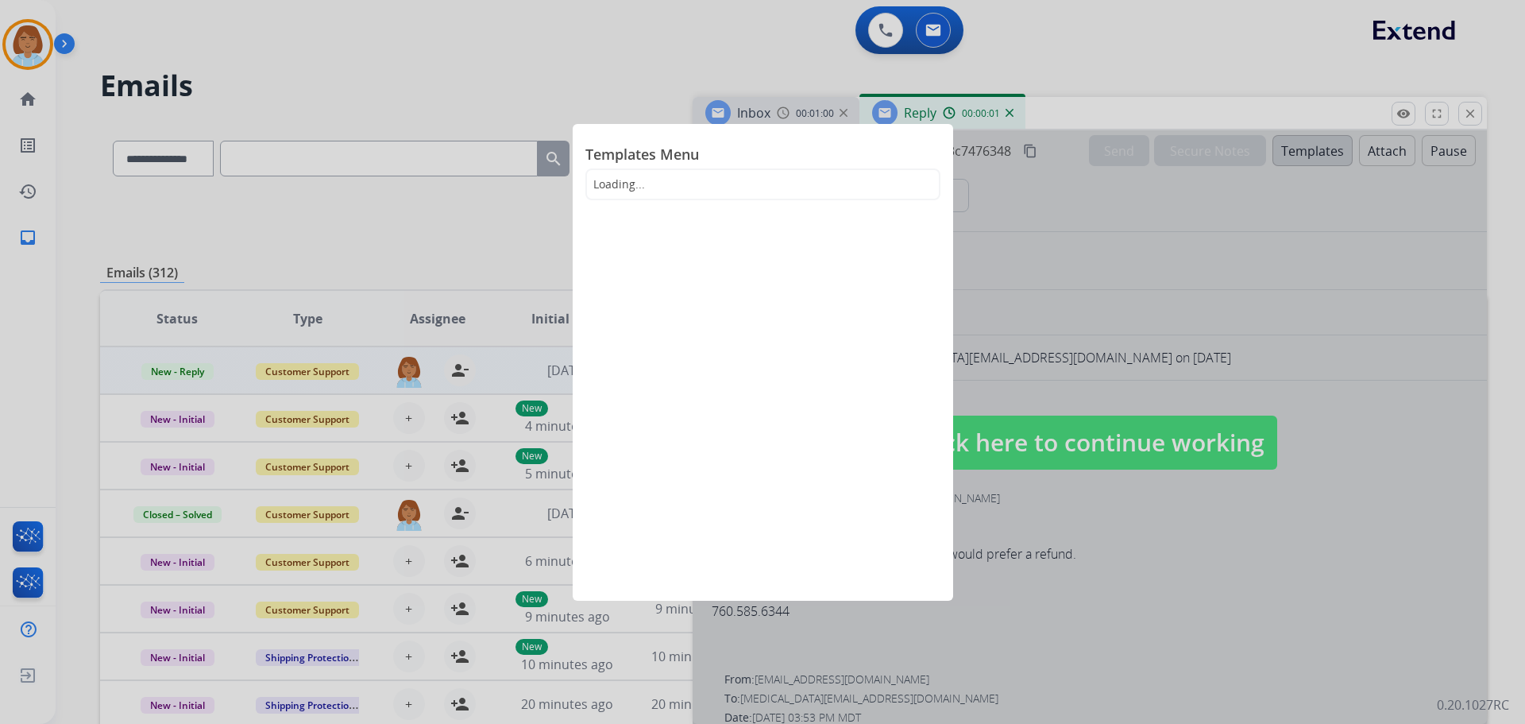
click at [1243, 280] on div at bounding box center [762, 362] width 1525 height 724
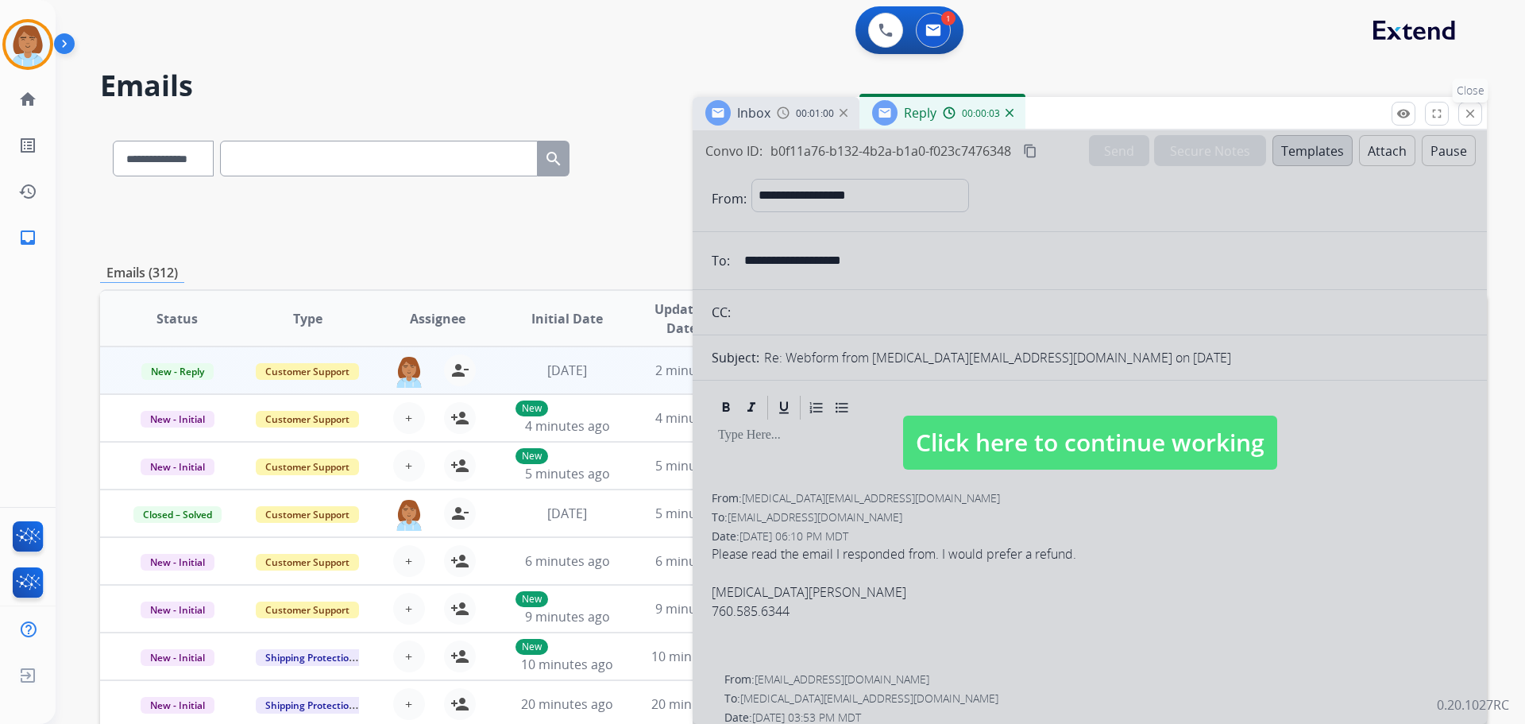
click at [1467, 120] on mat-icon "close" at bounding box center [1470, 113] width 14 height 14
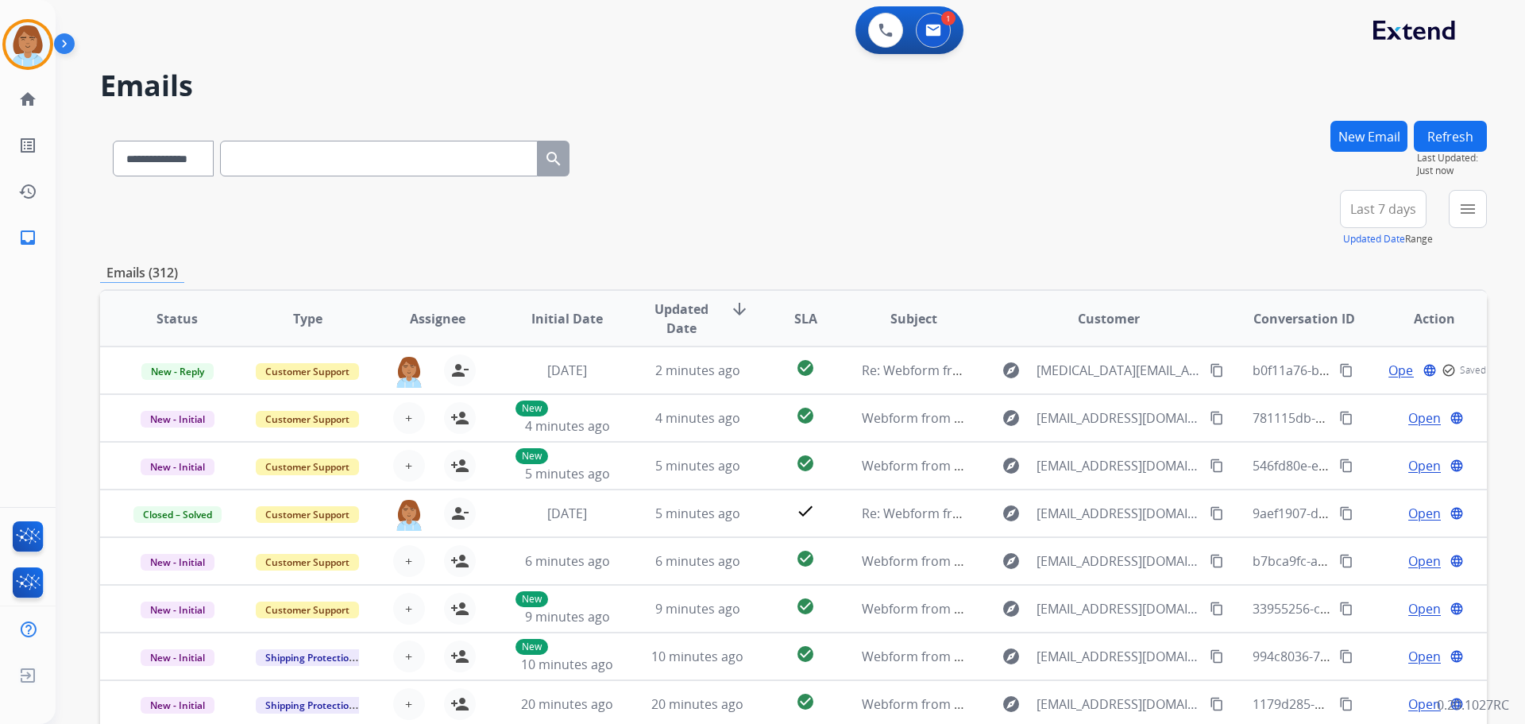
click at [1364, 129] on button "New Email" at bounding box center [1369, 136] width 77 height 31
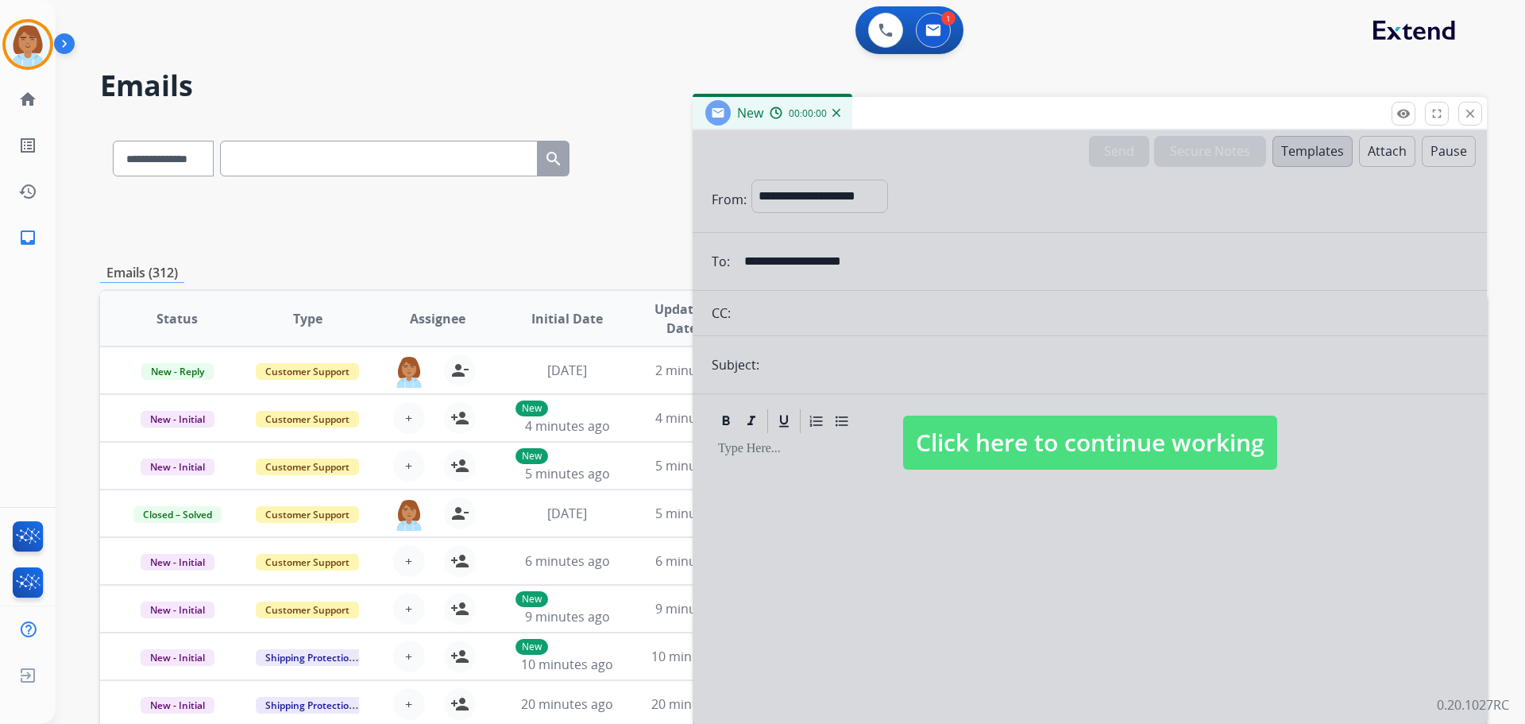
select select "**********"
click at [786, 188] on div at bounding box center [1090, 426] width 794 height 593
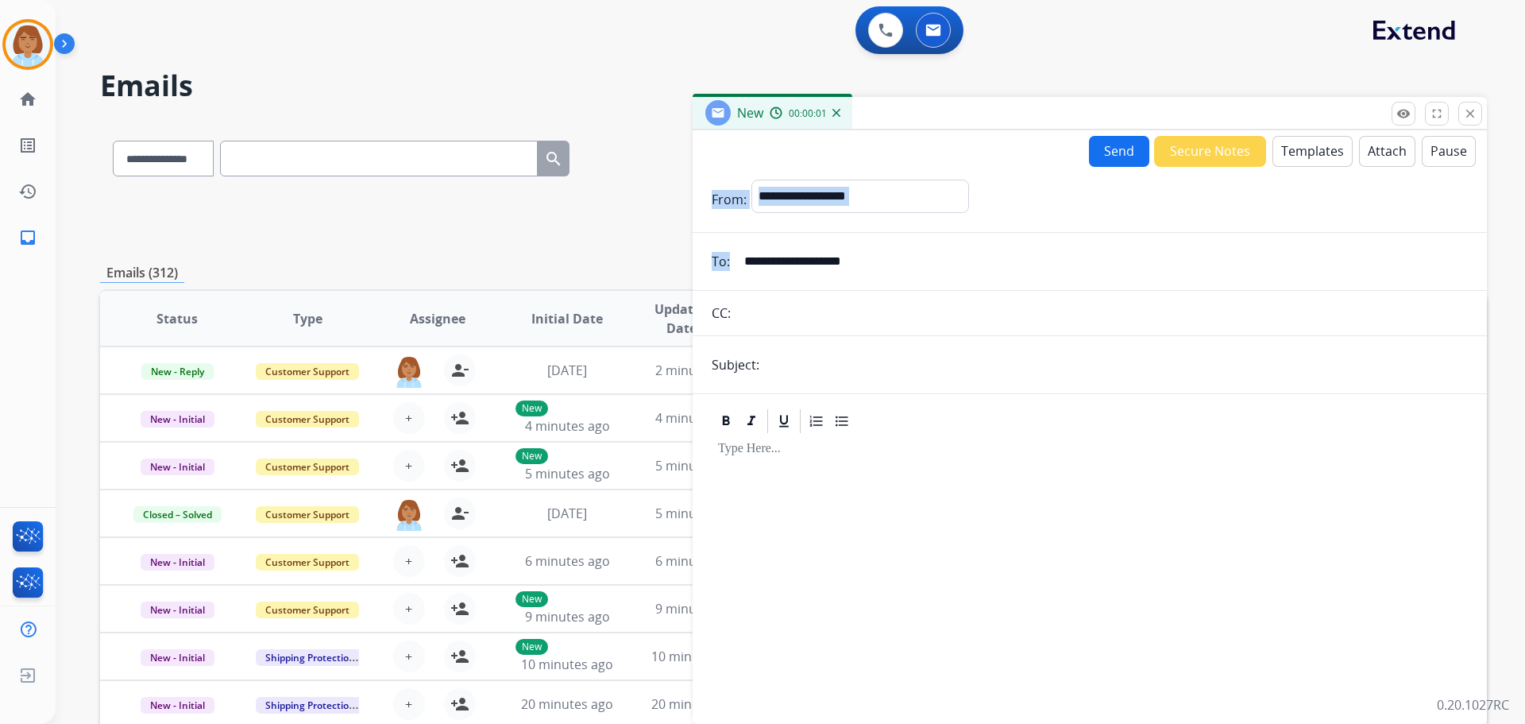
drag, startPoint x: 932, startPoint y: 237, endPoint x: 775, endPoint y: 238, distance: 156.5
click at [775, 238] on form "**********" at bounding box center [1090, 442] width 794 height 550
drag, startPoint x: 943, startPoint y: 261, endPoint x: 792, endPoint y: 234, distance: 153.3
click at [925, 266] on input "**********" at bounding box center [1101, 261] width 733 height 32
click at [763, 234] on form "**********" at bounding box center [1090, 442] width 794 height 550
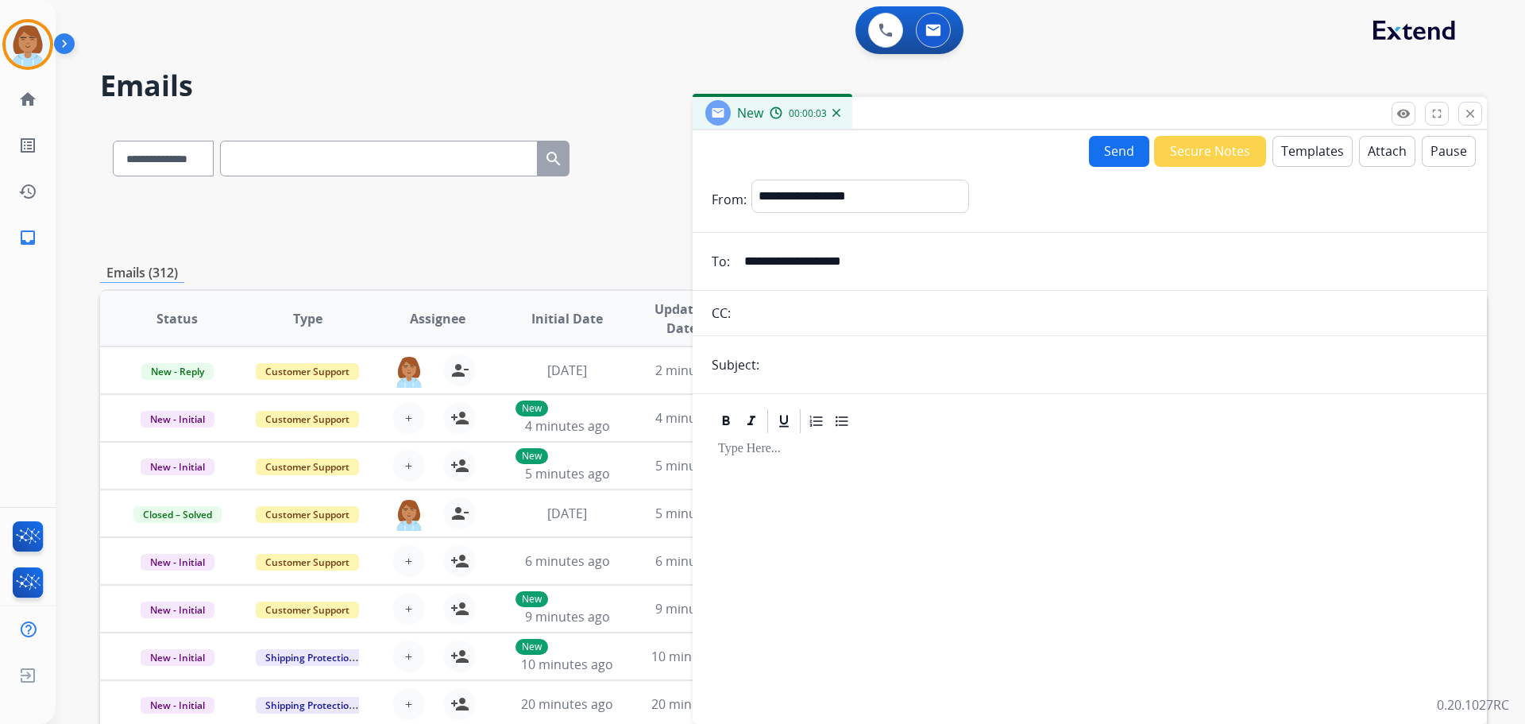
click at [768, 238] on form "**********" at bounding box center [1090, 442] width 794 height 550
click at [771, 273] on input "**********" at bounding box center [1101, 261] width 733 height 32
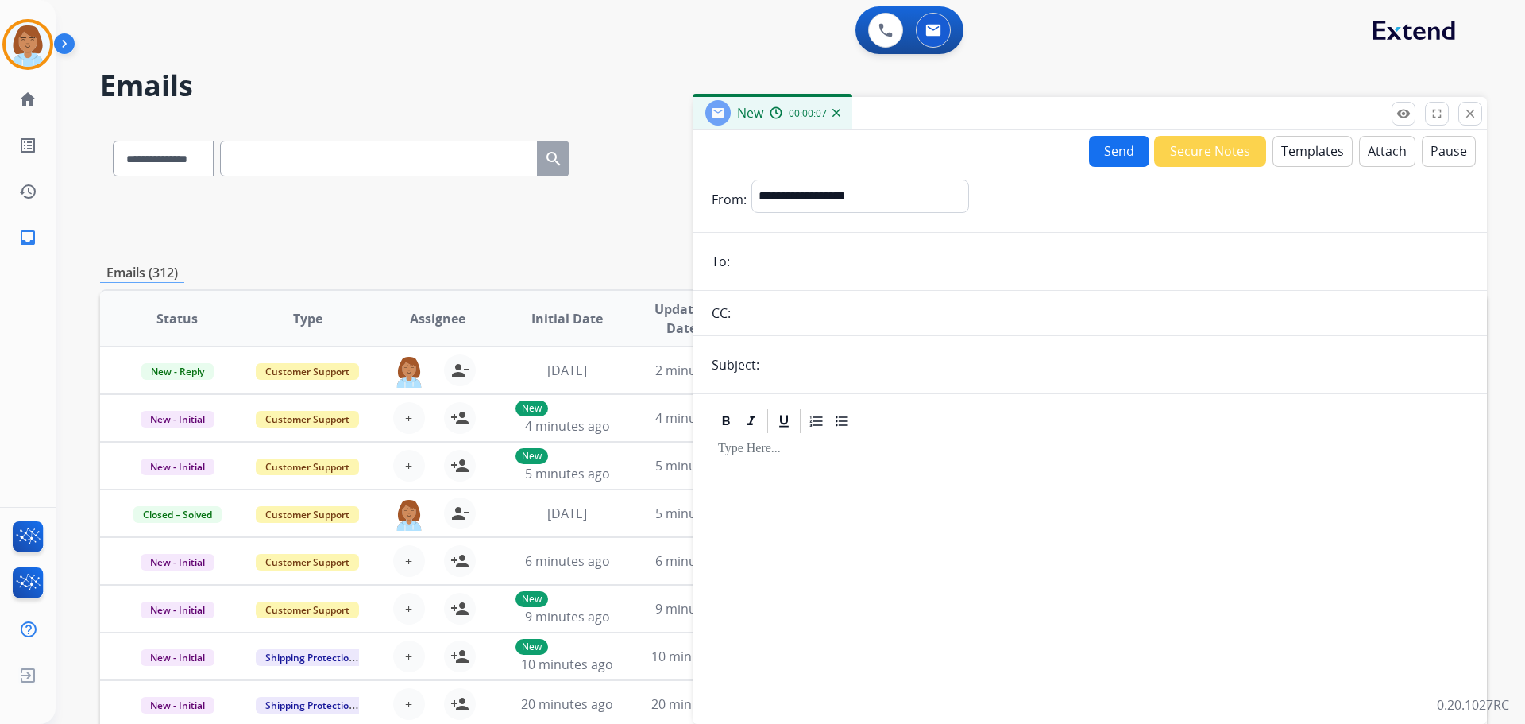
type input "*"
type input "**********"
click at [775, 278] on form "**********" at bounding box center [1090, 442] width 794 height 550
click at [761, 263] on input "**********" at bounding box center [1101, 261] width 733 height 32
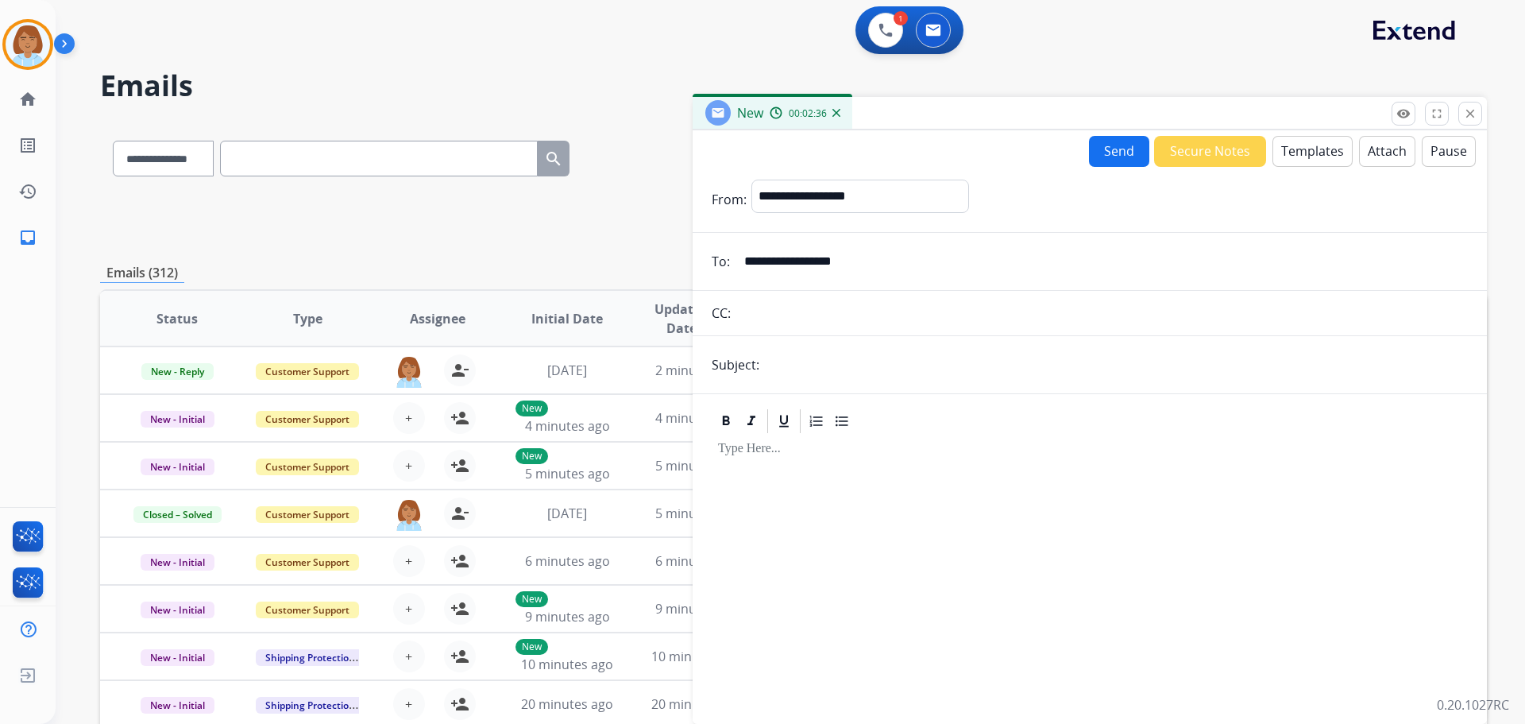
click at [761, 263] on input "**********" at bounding box center [1101, 261] width 733 height 32
click at [798, 260] on input "**********" at bounding box center [1101, 261] width 733 height 32
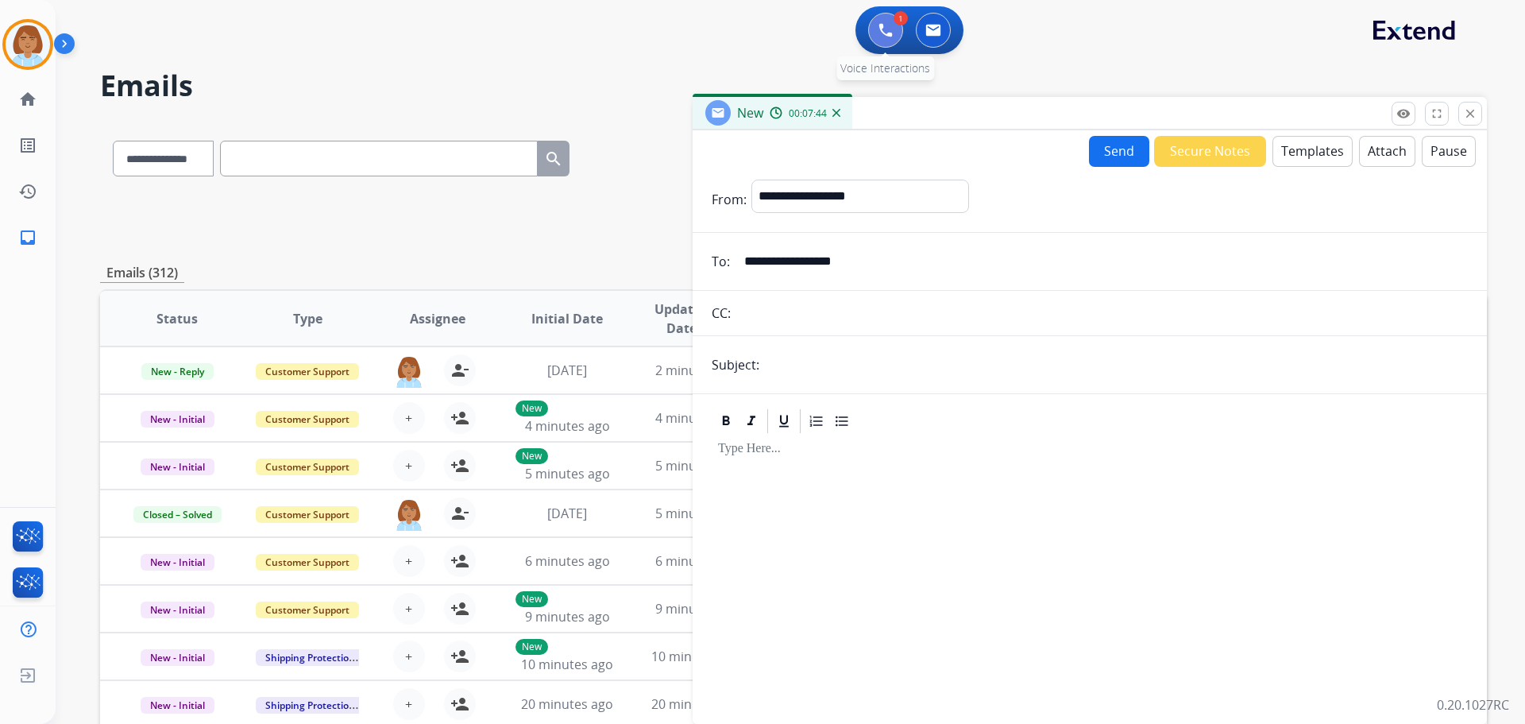
click at [879, 31] on img at bounding box center [886, 30] width 14 height 14
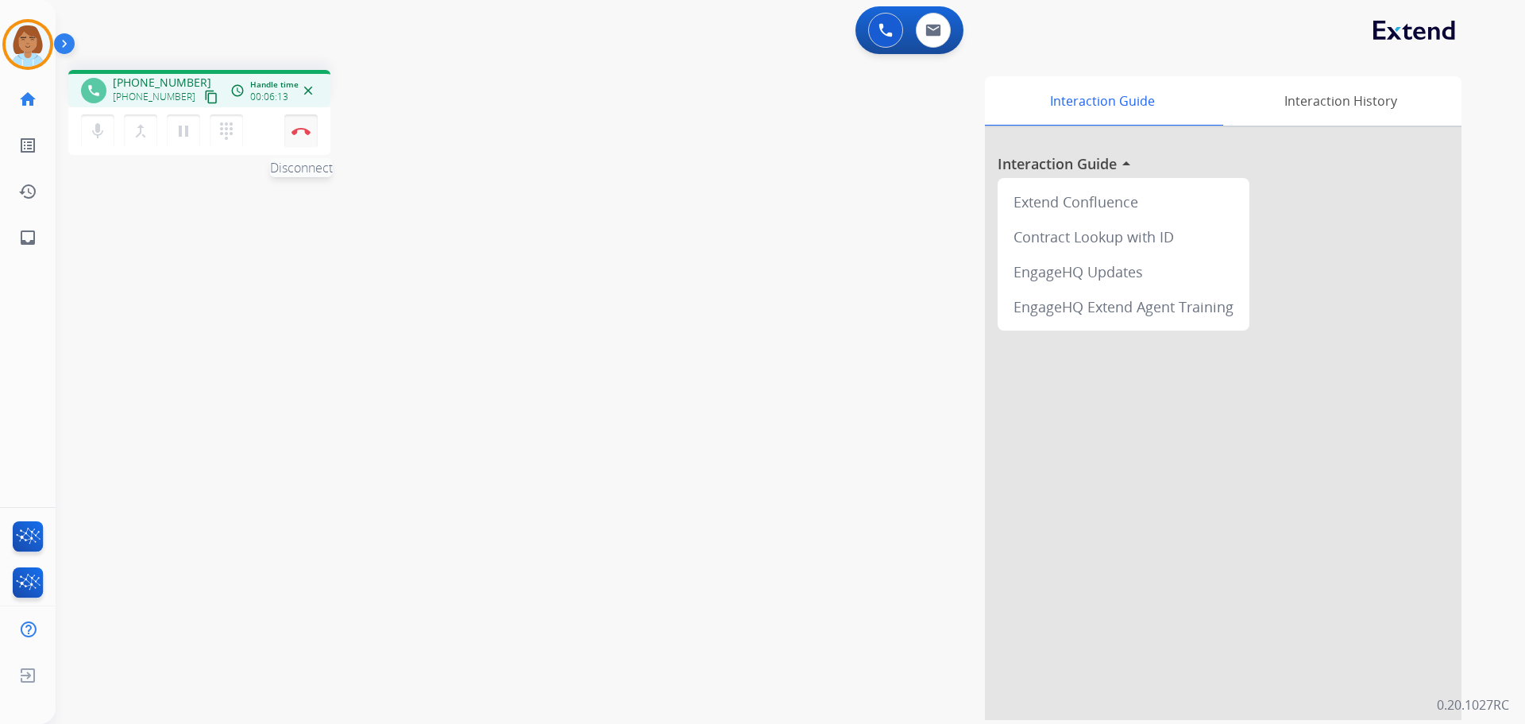
click at [293, 123] on button "Disconnect" at bounding box center [300, 130] width 33 height 33
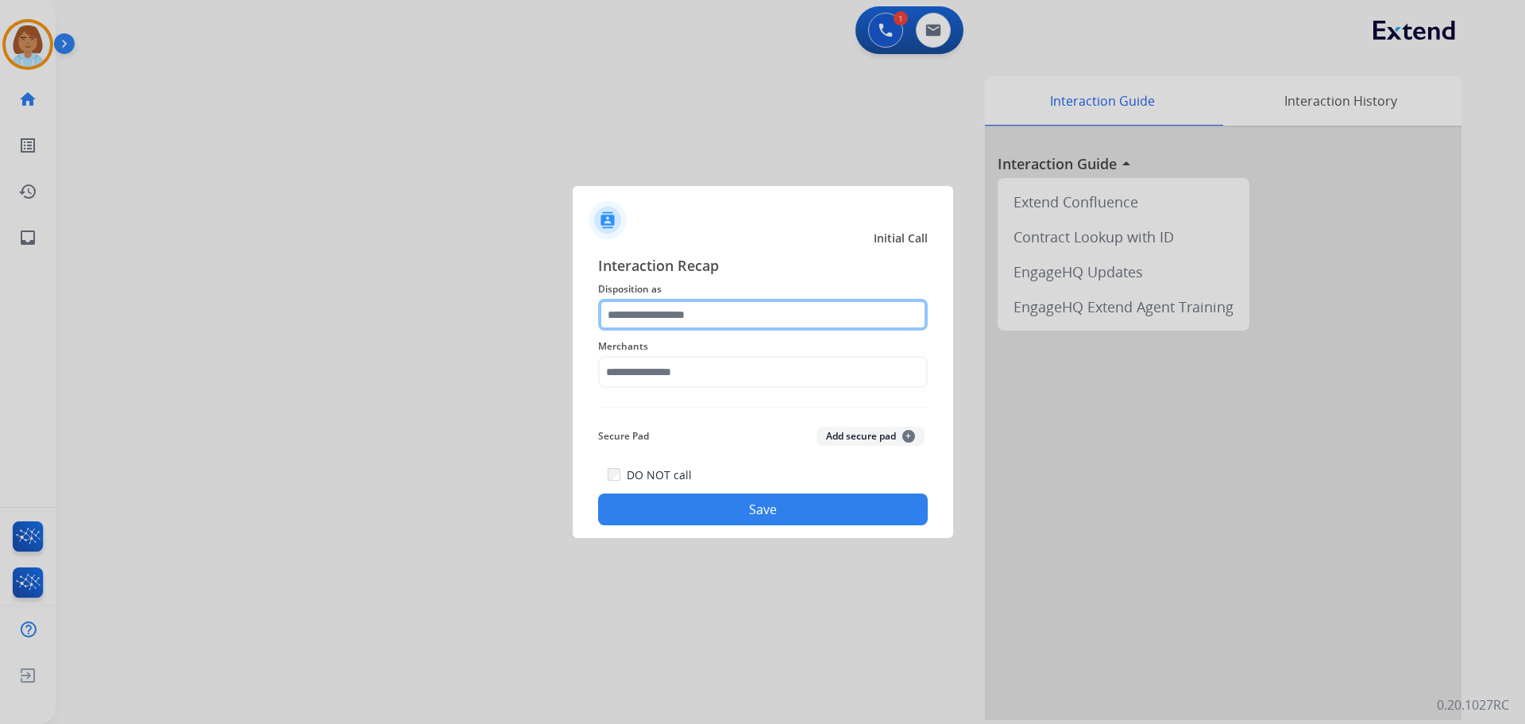
click at [693, 326] on input "text" at bounding box center [763, 315] width 330 height 32
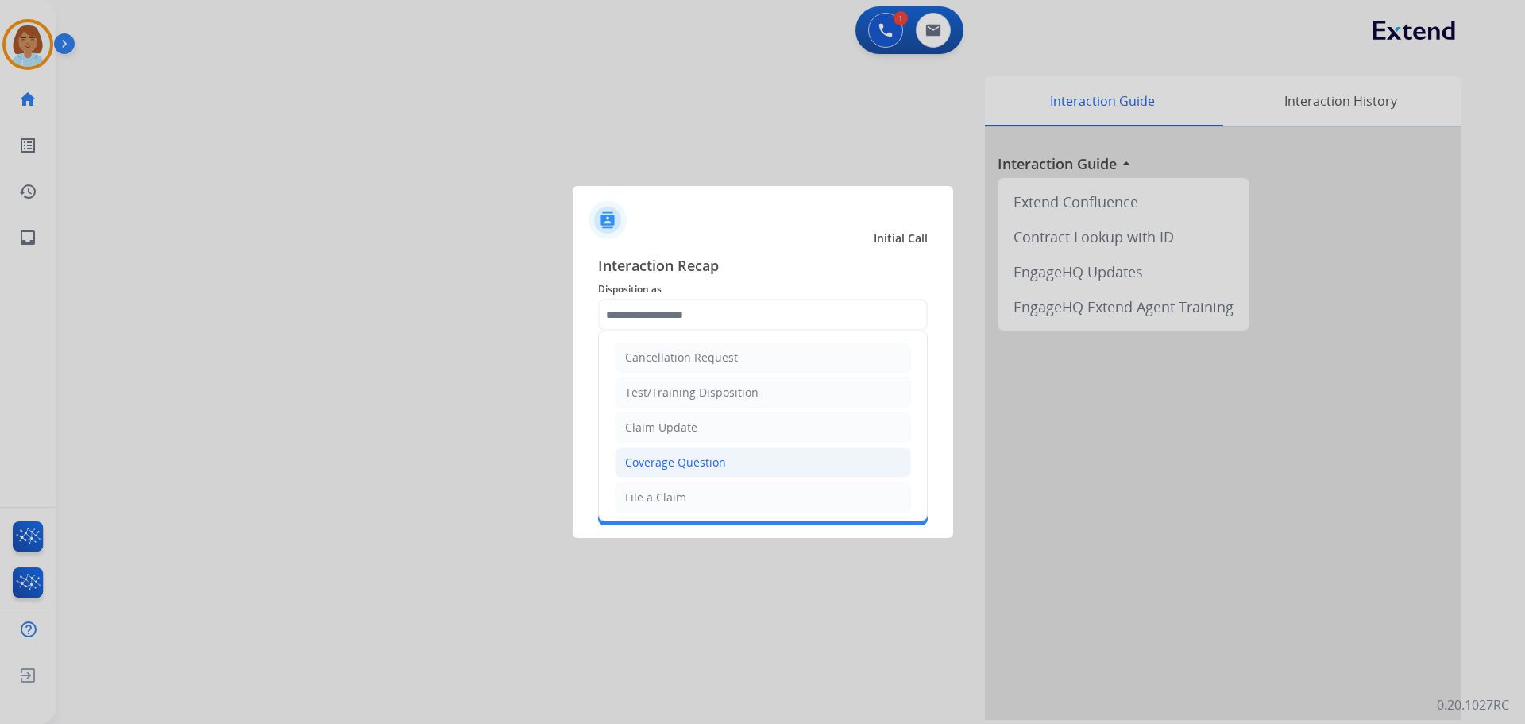
drag, startPoint x: 649, startPoint y: 506, endPoint x: 720, endPoint y: 466, distance: 81.1
click at [724, 478] on ul "Cancellation Request Test/Training Disposition Claim Update Coverage Question F…" at bounding box center [763, 549] width 328 height 437
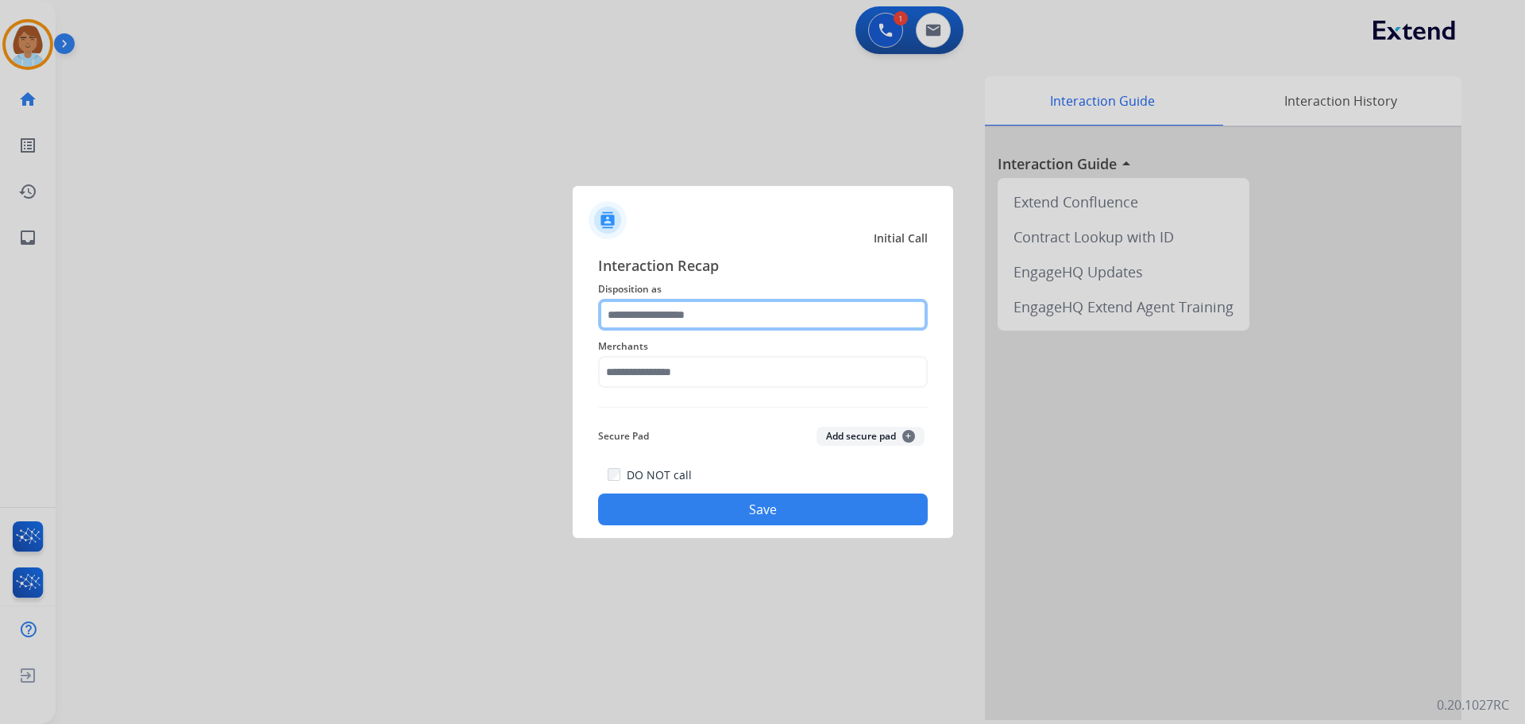
click at [736, 305] on input "text" at bounding box center [763, 315] width 330 height 32
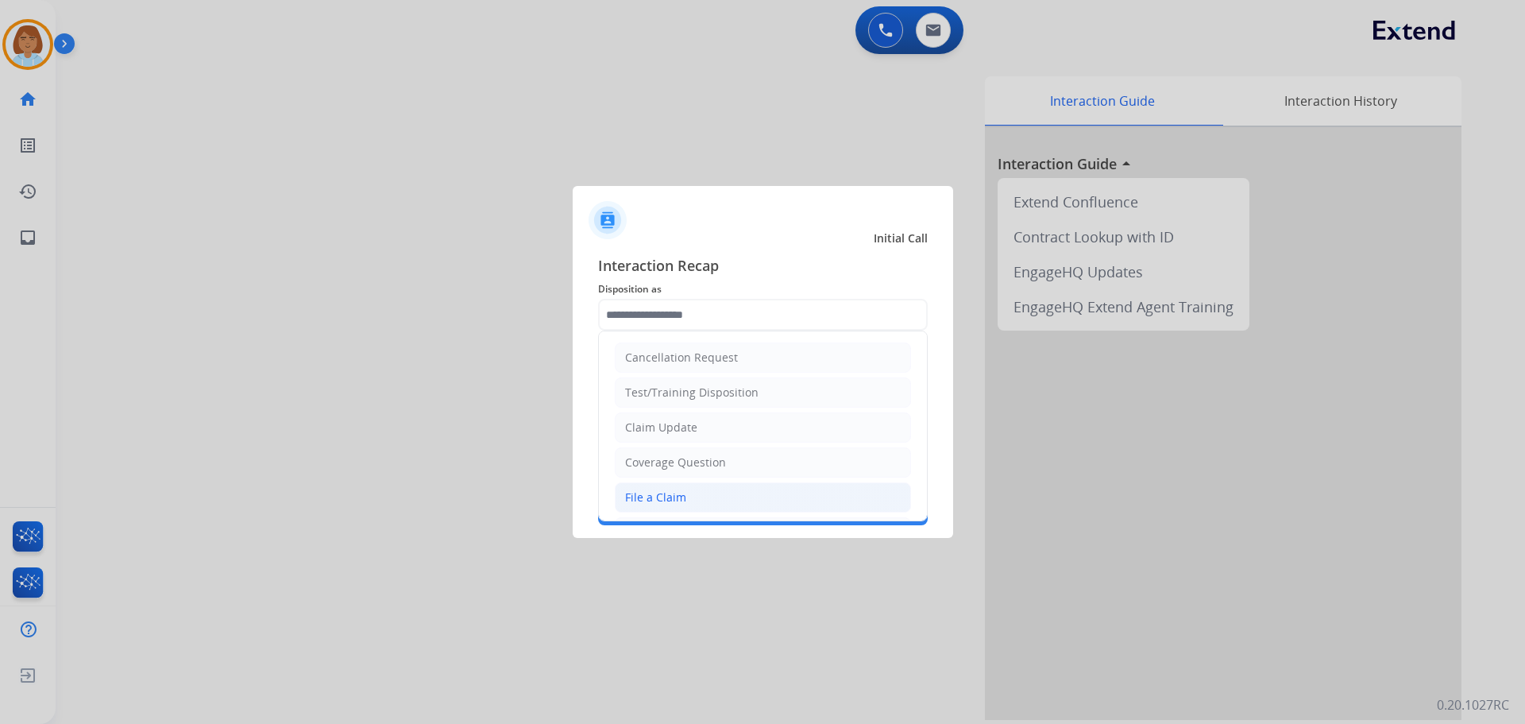
click at [701, 493] on li "File a Claim" at bounding box center [763, 497] width 296 height 30
type input "**********"
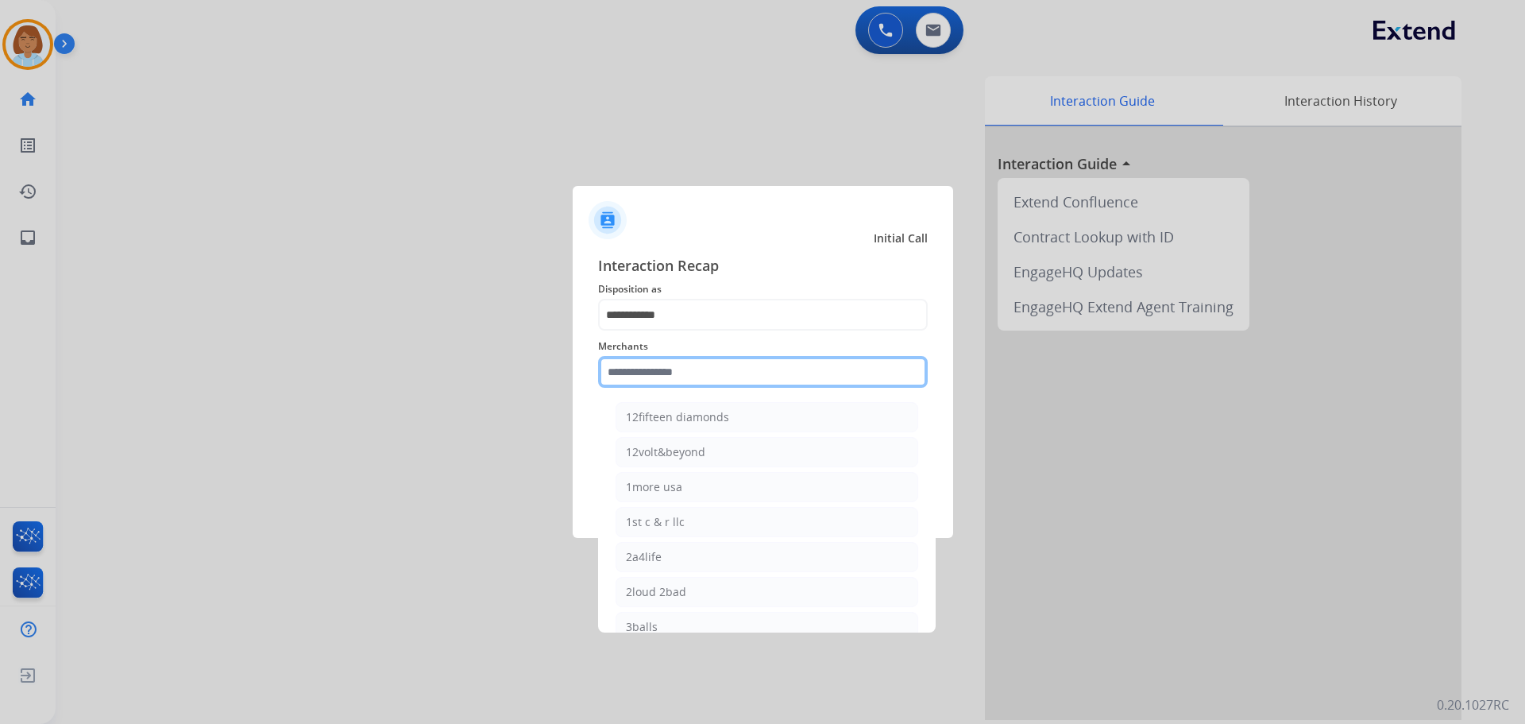
click at [764, 365] on input "text" at bounding box center [763, 372] width 330 height 32
drag, startPoint x: 619, startPoint y: 742, endPoint x: 821, endPoint y: 366, distance: 426.5
click at [821, 366] on input "**" at bounding box center [763, 372] width 330 height 32
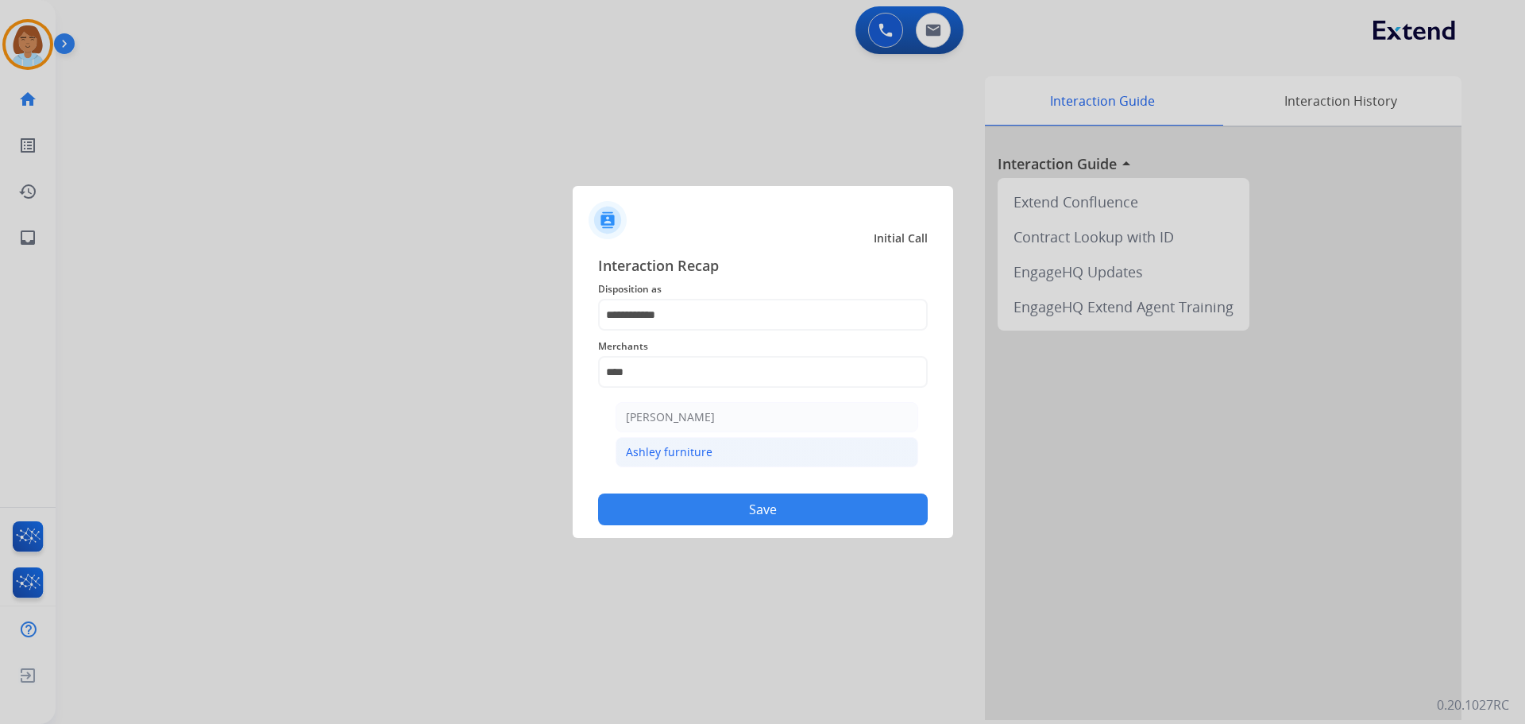
click at [774, 438] on li "Ashley furniture" at bounding box center [767, 452] width 303 height 30
type input "**********"
click at [775, 524] on div "DO NOT call Save" at bounding box center [763, 495] width 330 height 60
click at [781, 512] on button "Save" at bounding box center [763, 509] width 330 height 32
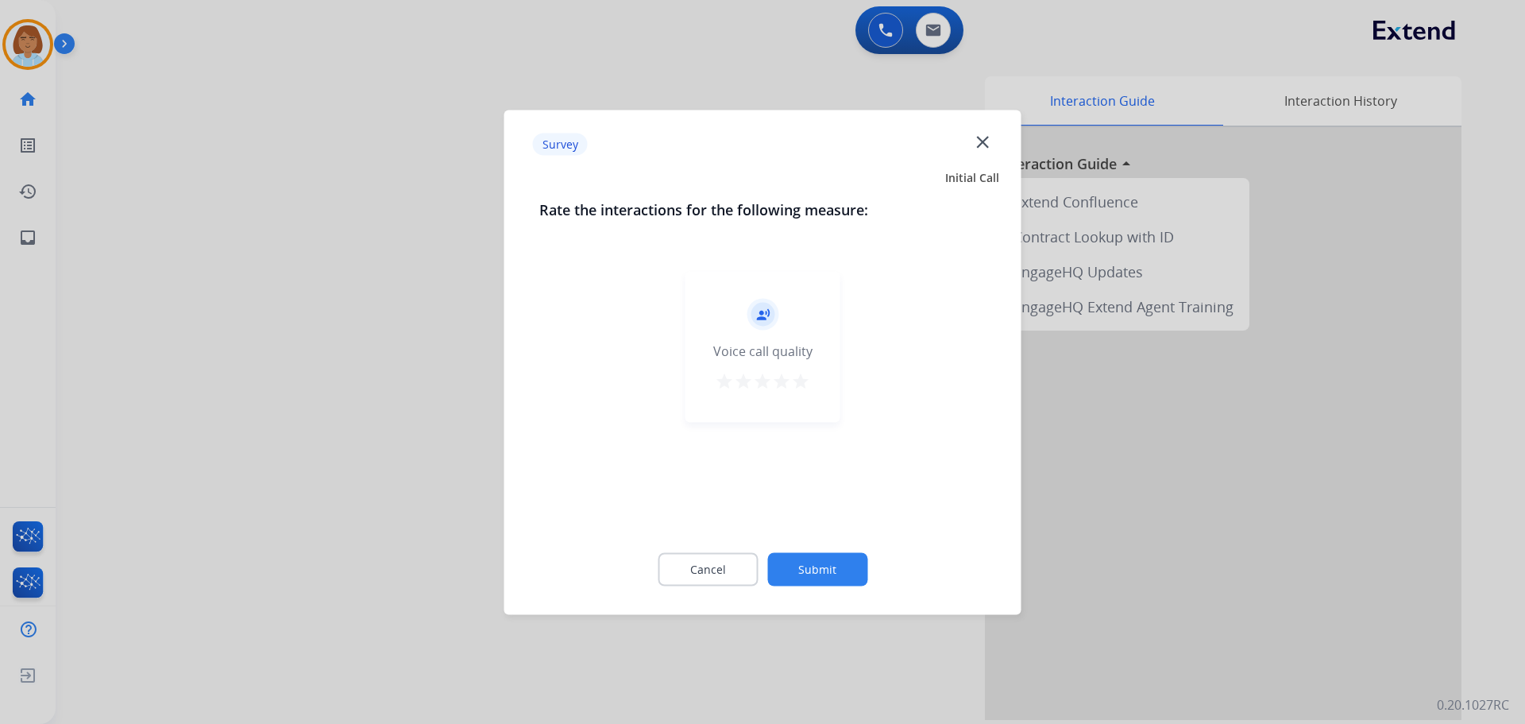
click at [811, 562] on button "Submit" at bounding box center [817, 568] width 100 height 33
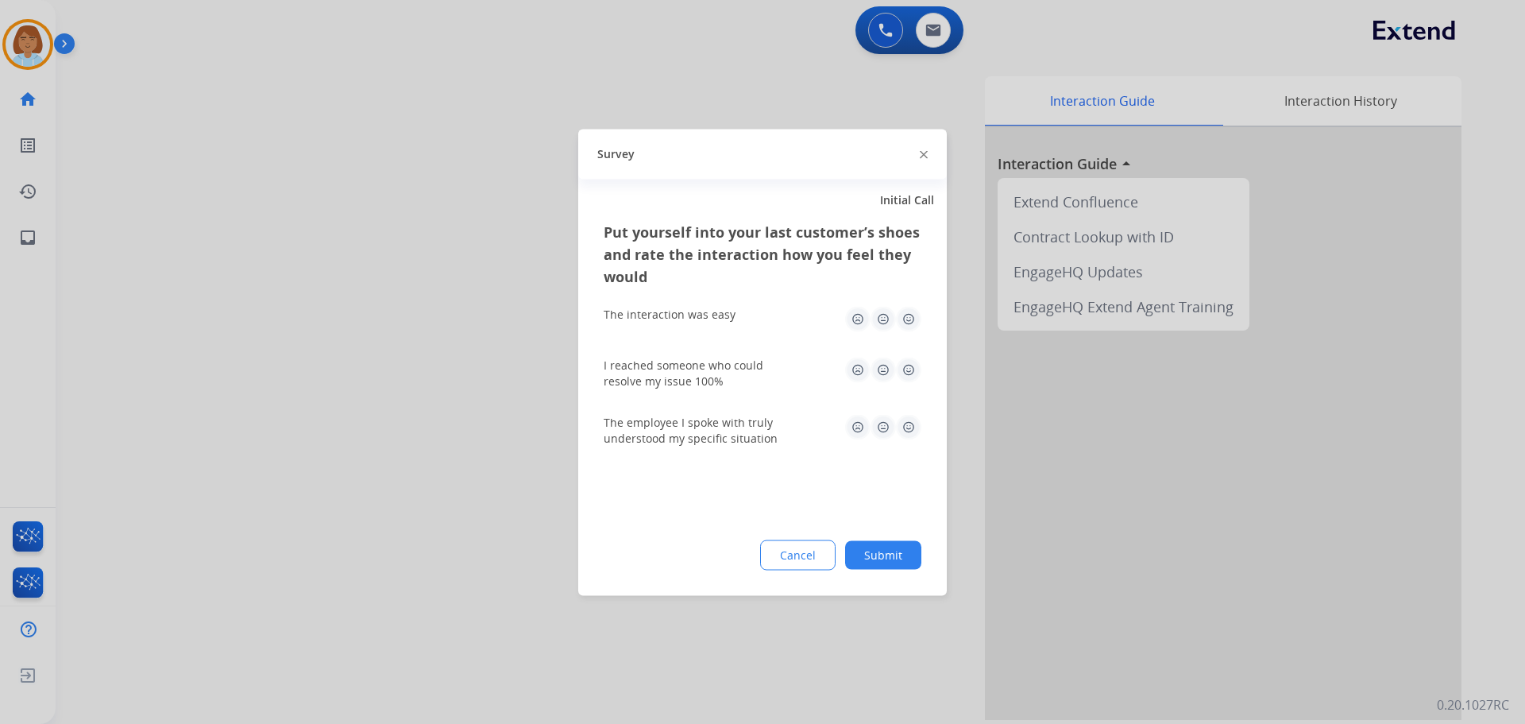
click at [918, 565] on button "Submit" at bounding box center [883, 554] width 76 height 29
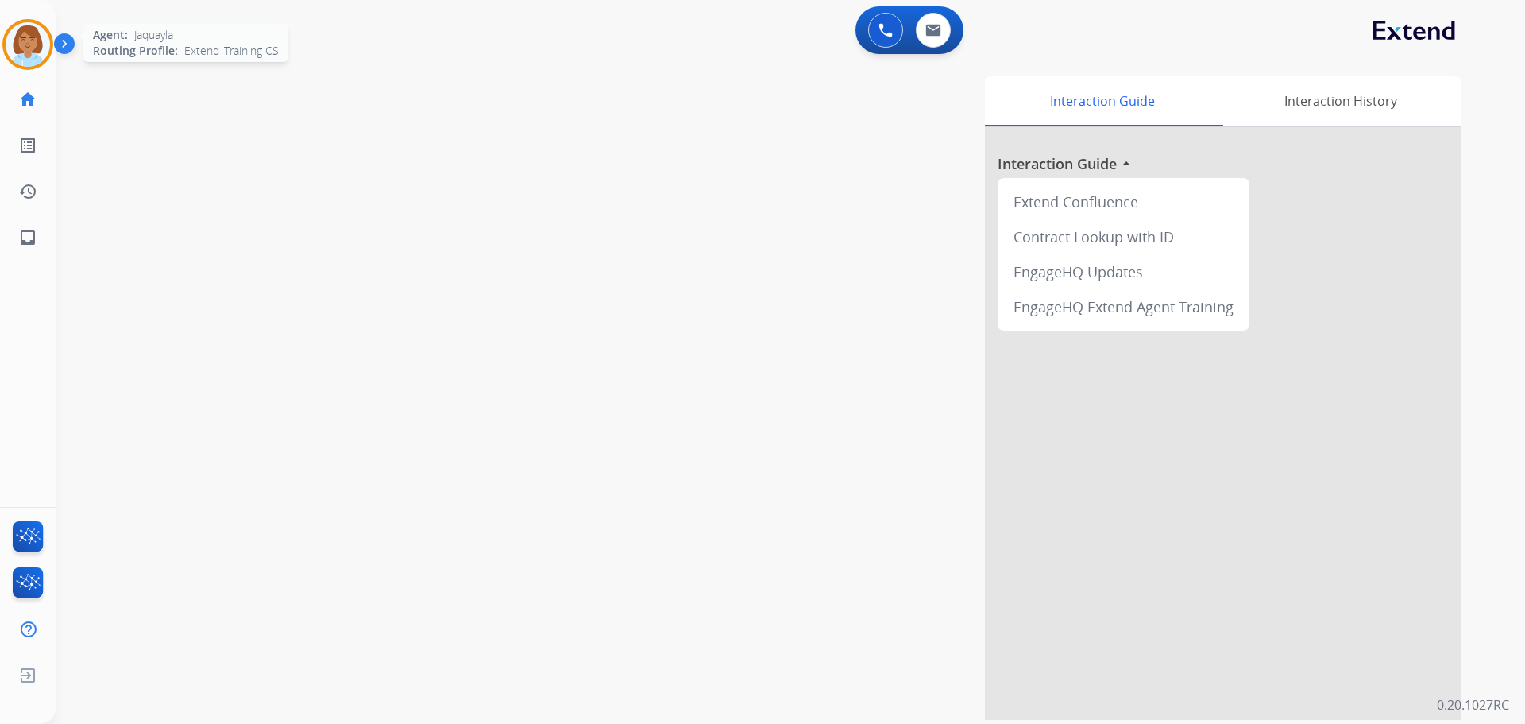
click at [44, 44] on img at bounding box center [28, 44] width 44 height 44
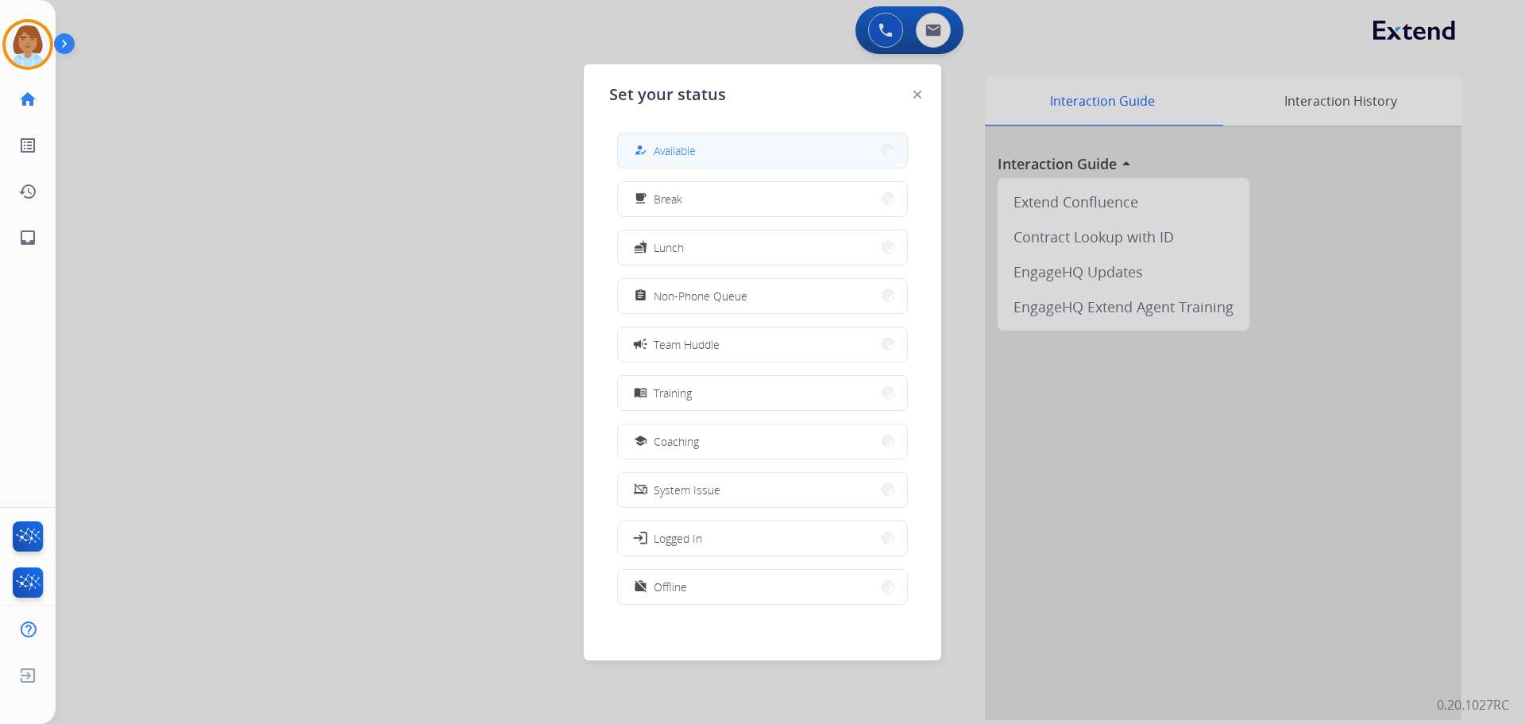
click at [703, 148] on button "how_to_reg Available" at bounding box center [762, 150] width 289 height 34
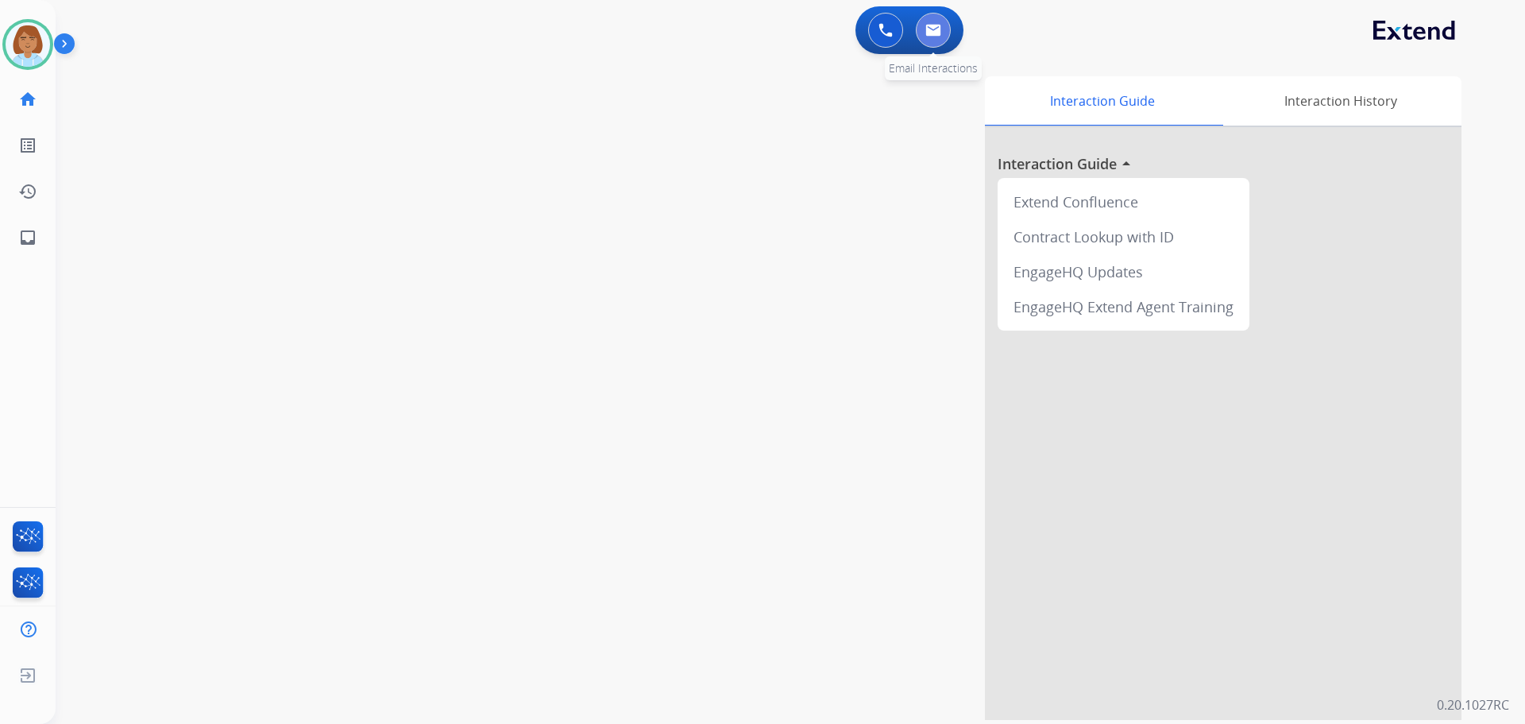
click at [937, 42] on button at bounding box center [933, 30] width 35 height 35
select select "**********"
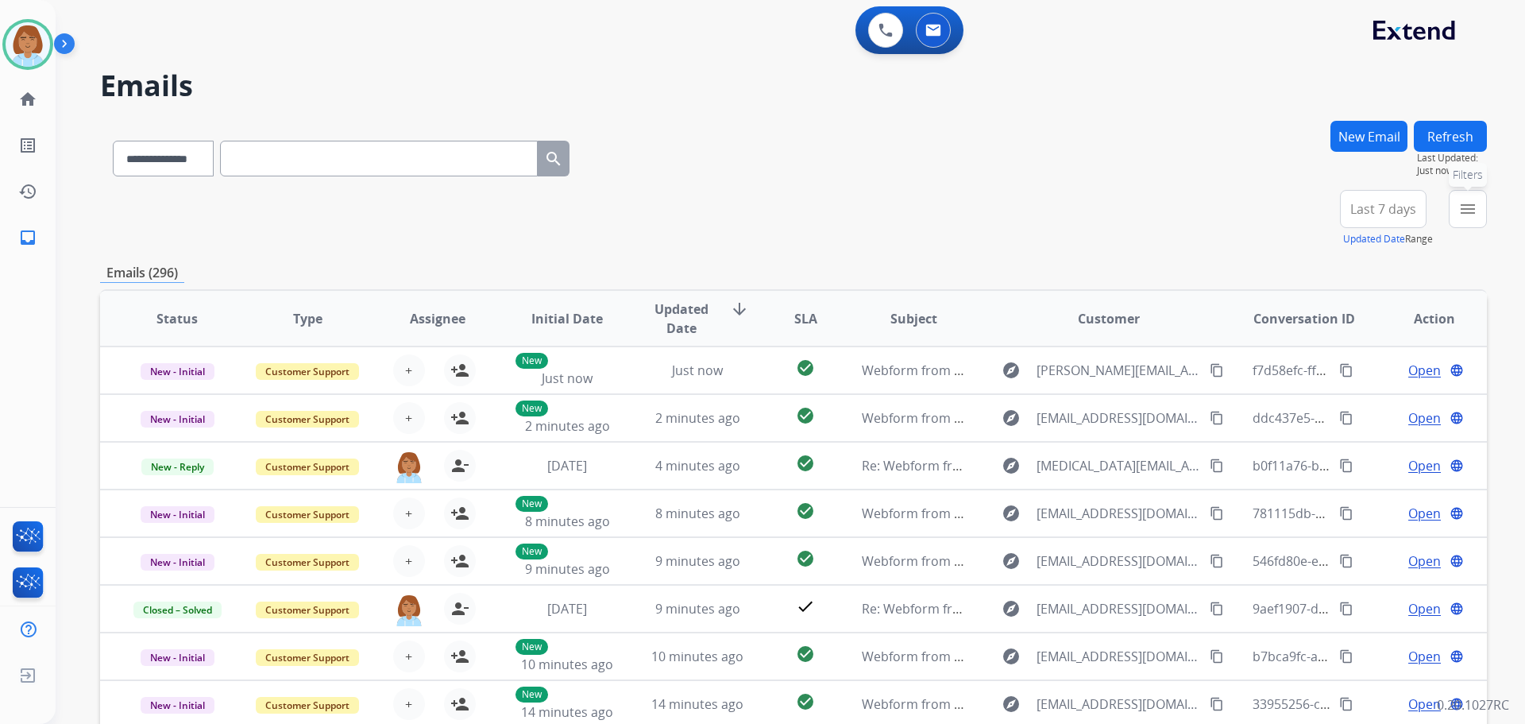
click at [1476, 215] on mat-icon "menu" at bounding box center [1467, 208] width 19 height 19
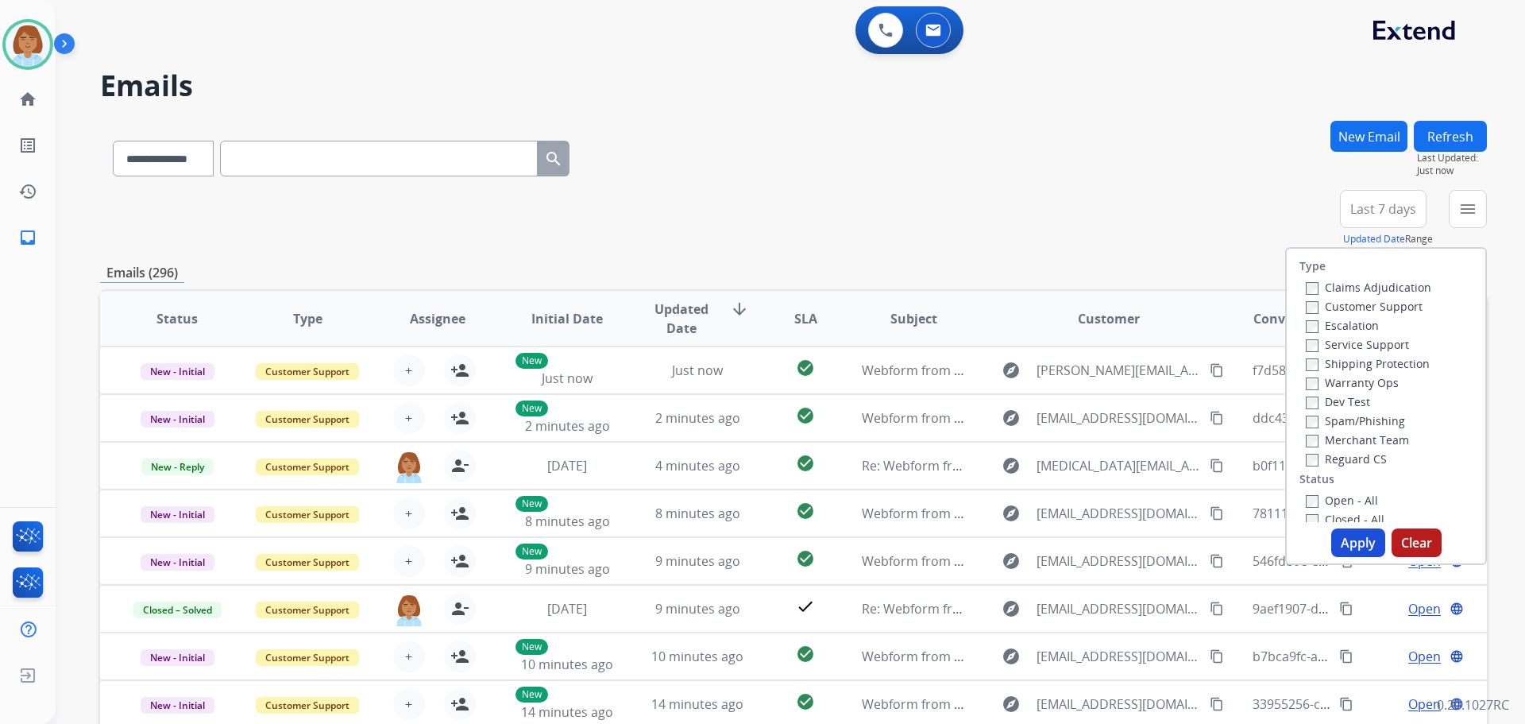
click at [1345, 306] on label "Customer Support" at bounding box center [1364, 306] width 117 height 15
click at [1339, 365] on label "Shipping Protection" at bounding box center [1368, 363] width 124 height 15
click at [1300, 510] on div "Open - All Closed - All New - Initial New - Reply On-hold – Internal On-hold - …" at bounding box center [1386, 595] width 173 height 210
click at [1314, 485] on label "Status" at bounding box center [1317, 479] width 35 height 16
click at [1306, 508] on div "Open - All" at bounding box center [1389, 499] width 167 height 19
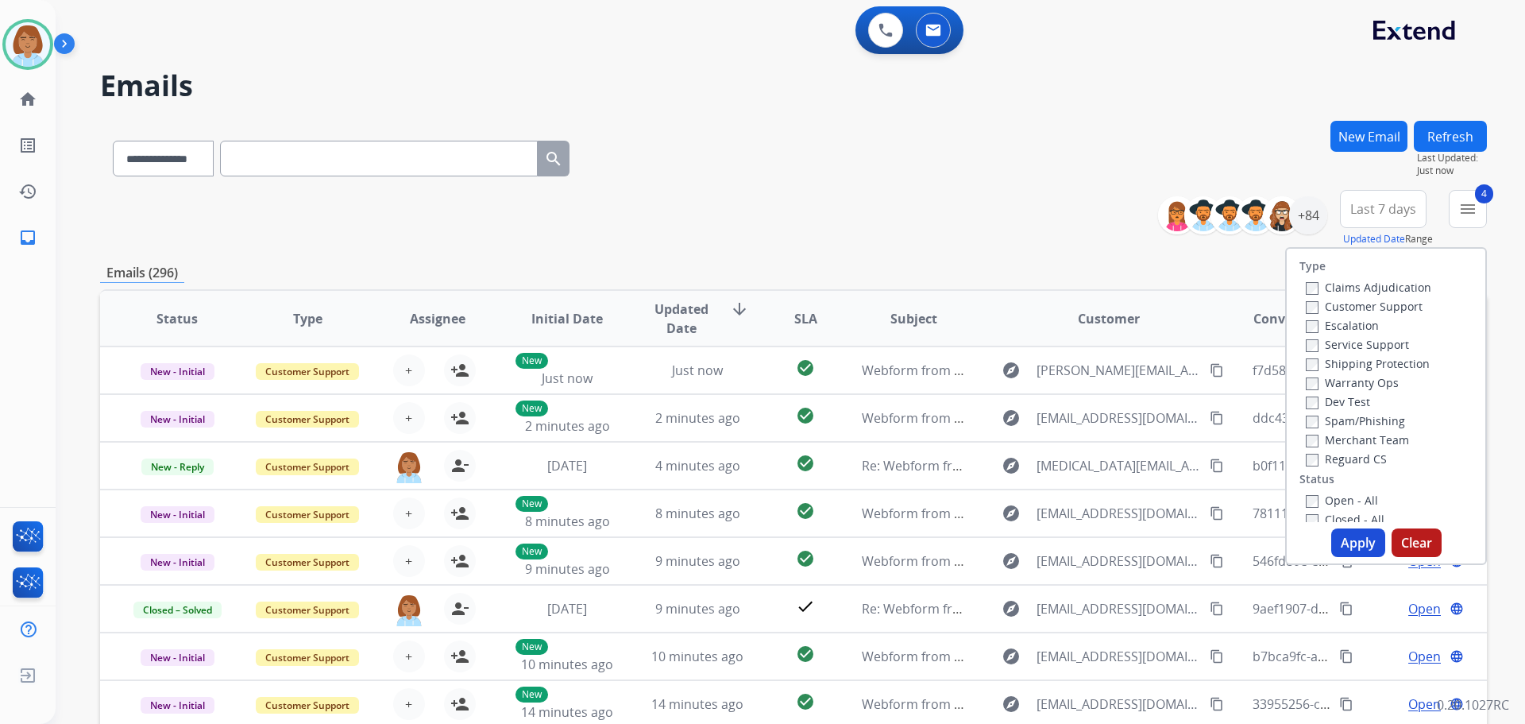
click at [1348, 529] on button "Apply" at bounding box center [1358, 542] width 54 height 29
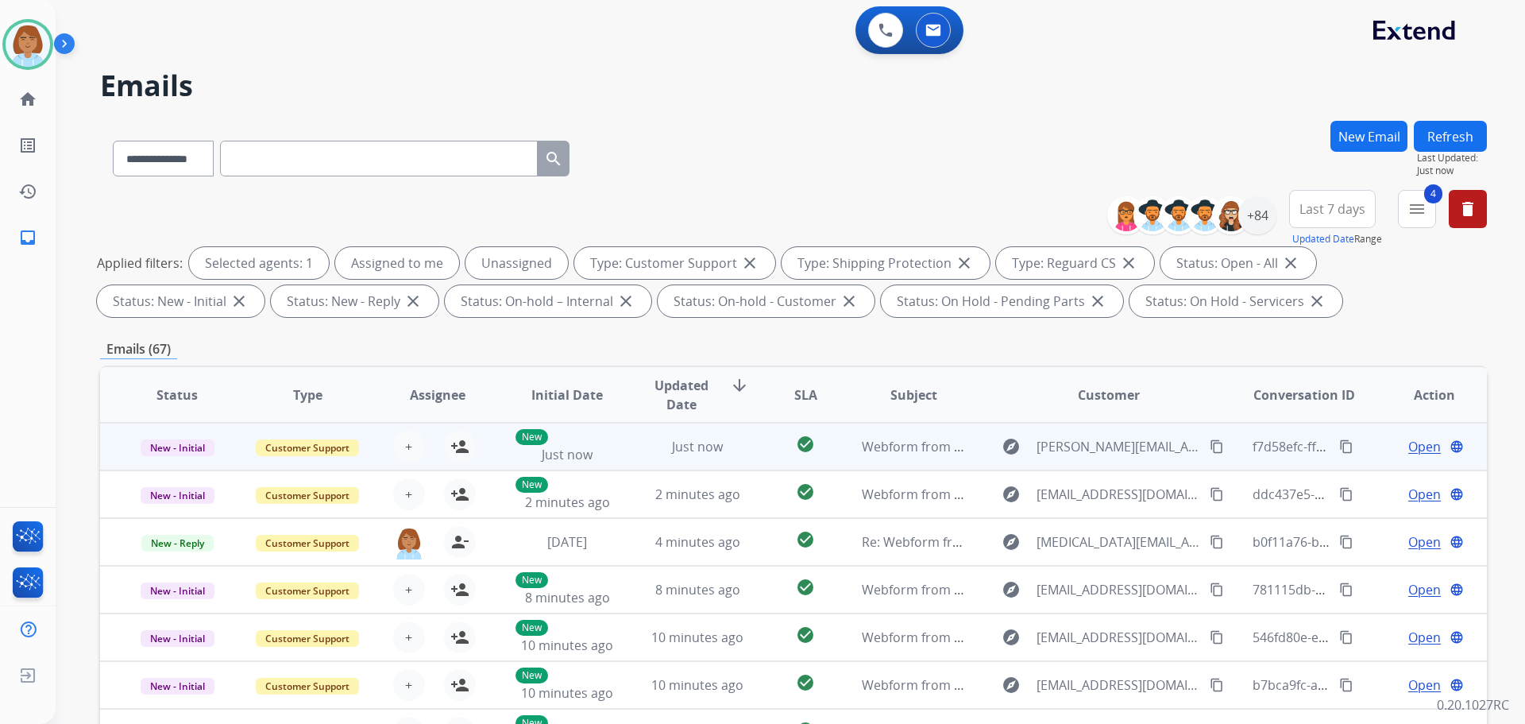
scroll to position [2, 0]
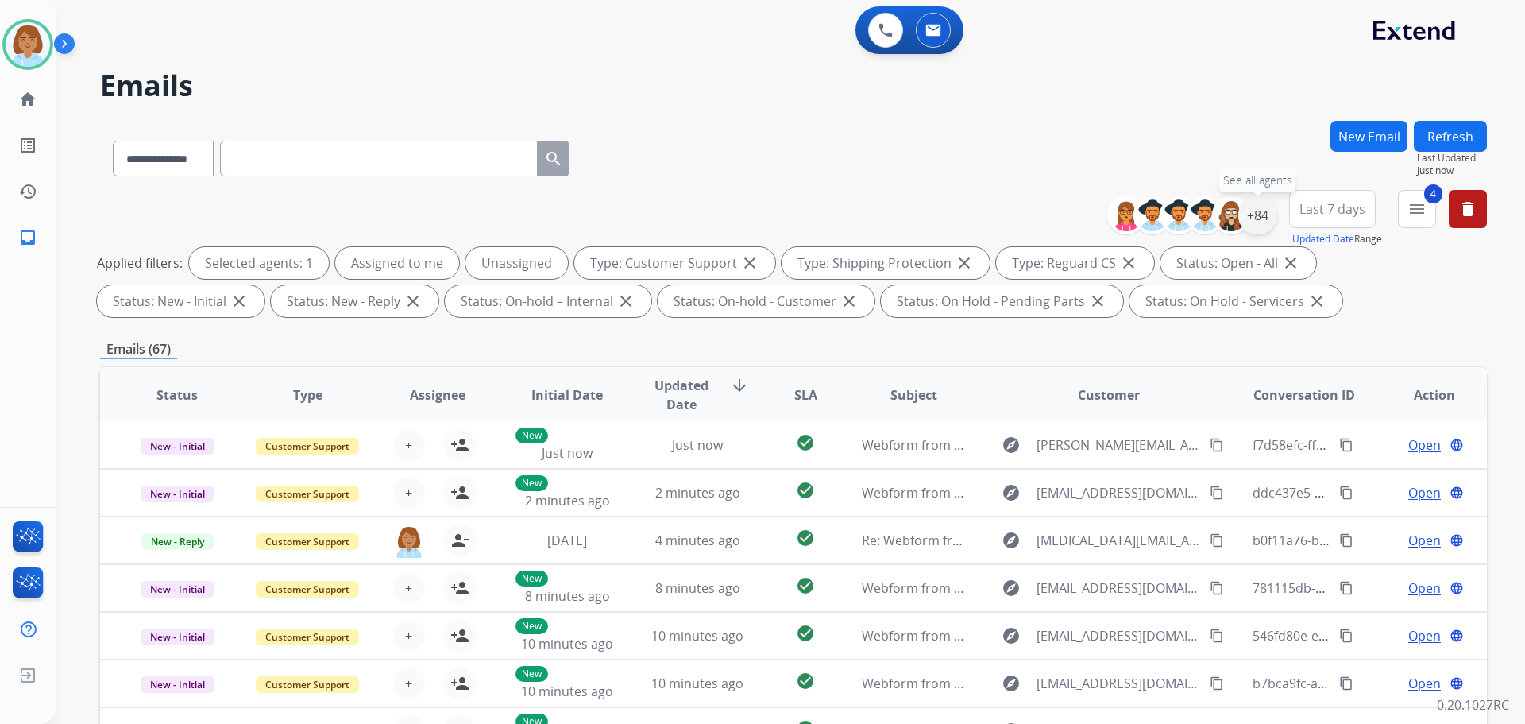
click at [1251, 222] on div "+84" at bounding box center [1257, 215] width 38 height 38
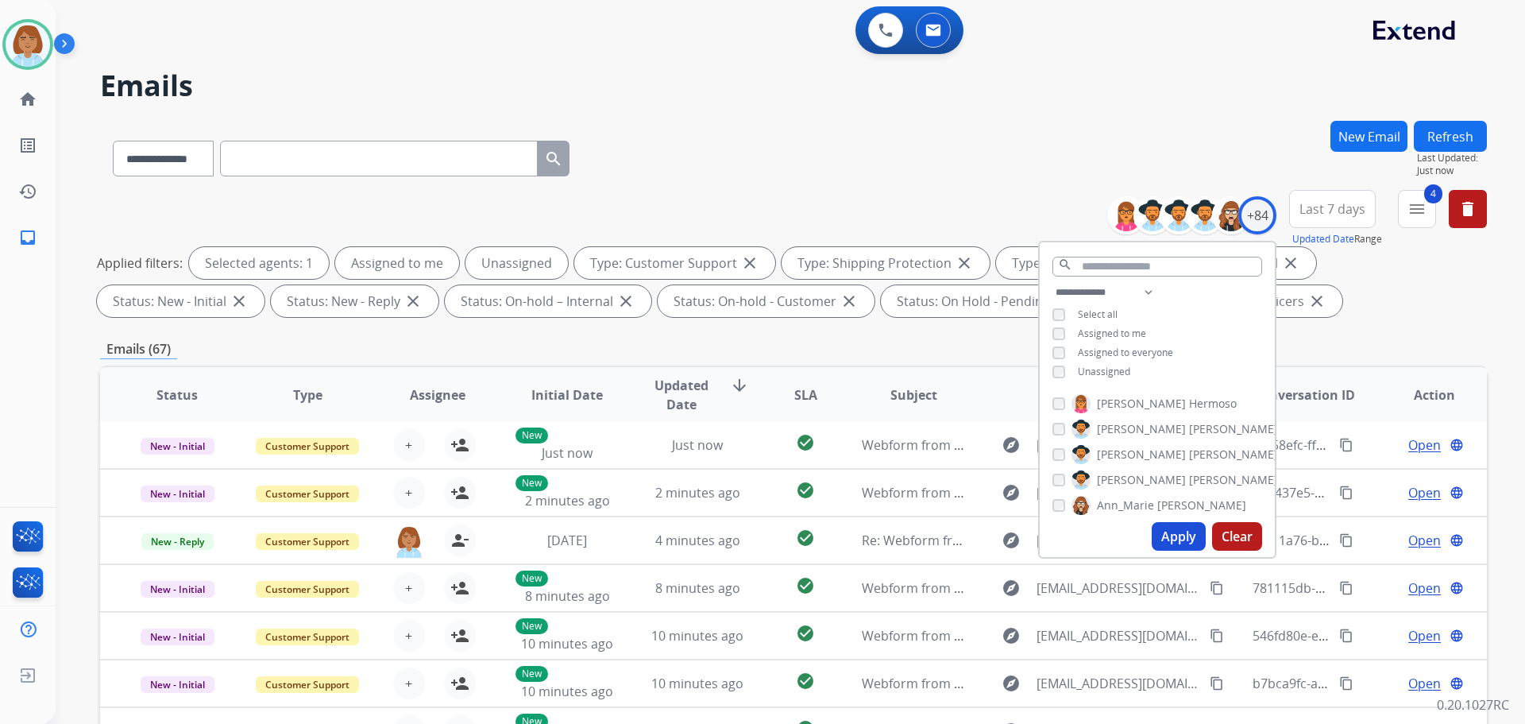
click at [1104, 369] on span "Unassigned" at bounding box center [1104, 372] width 52 height 14
click at [1180, 541] on button "Apply" at bounding box center [1179, 536] width 54 height 29
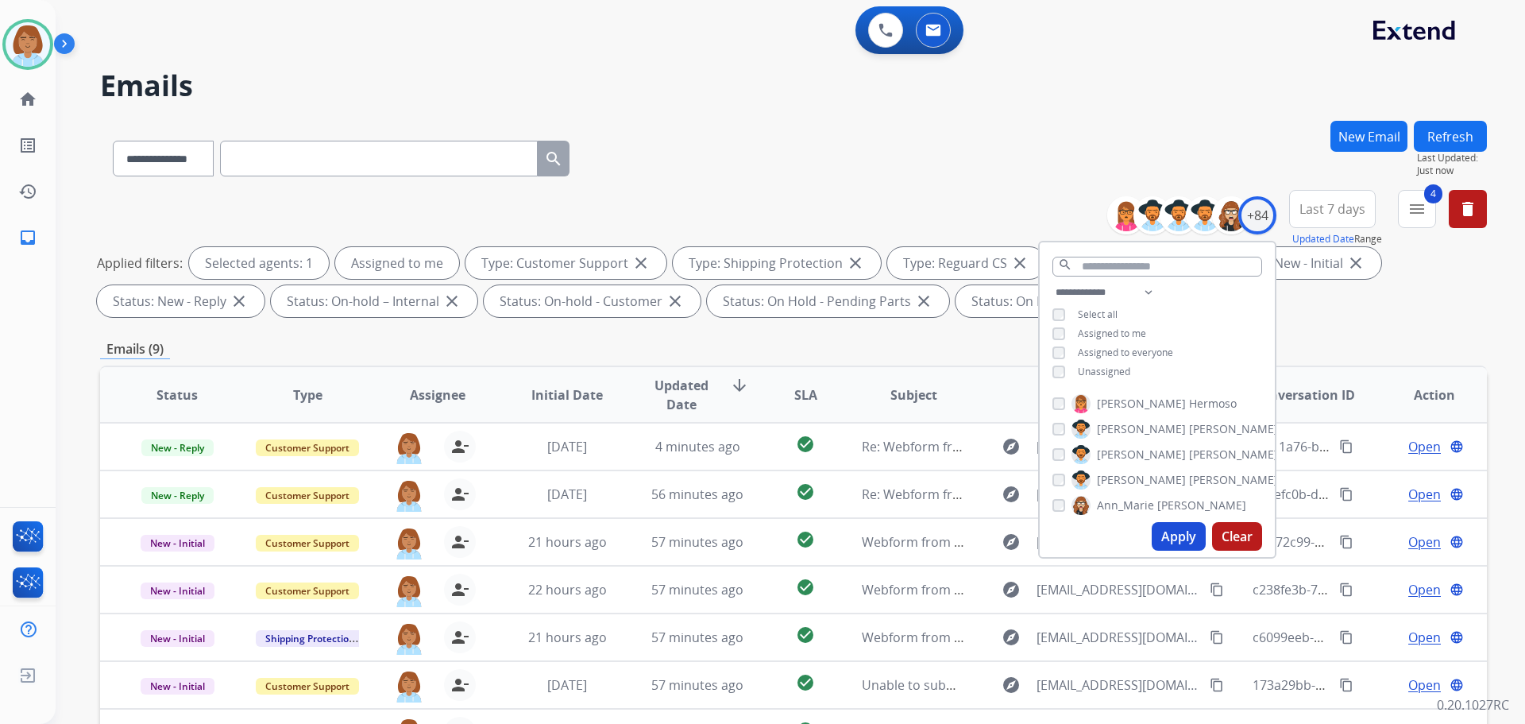
scroll to position [0, 0]
click at [805, 156] on div "**********" at bounding box center [793, 155] width 1387 height 69
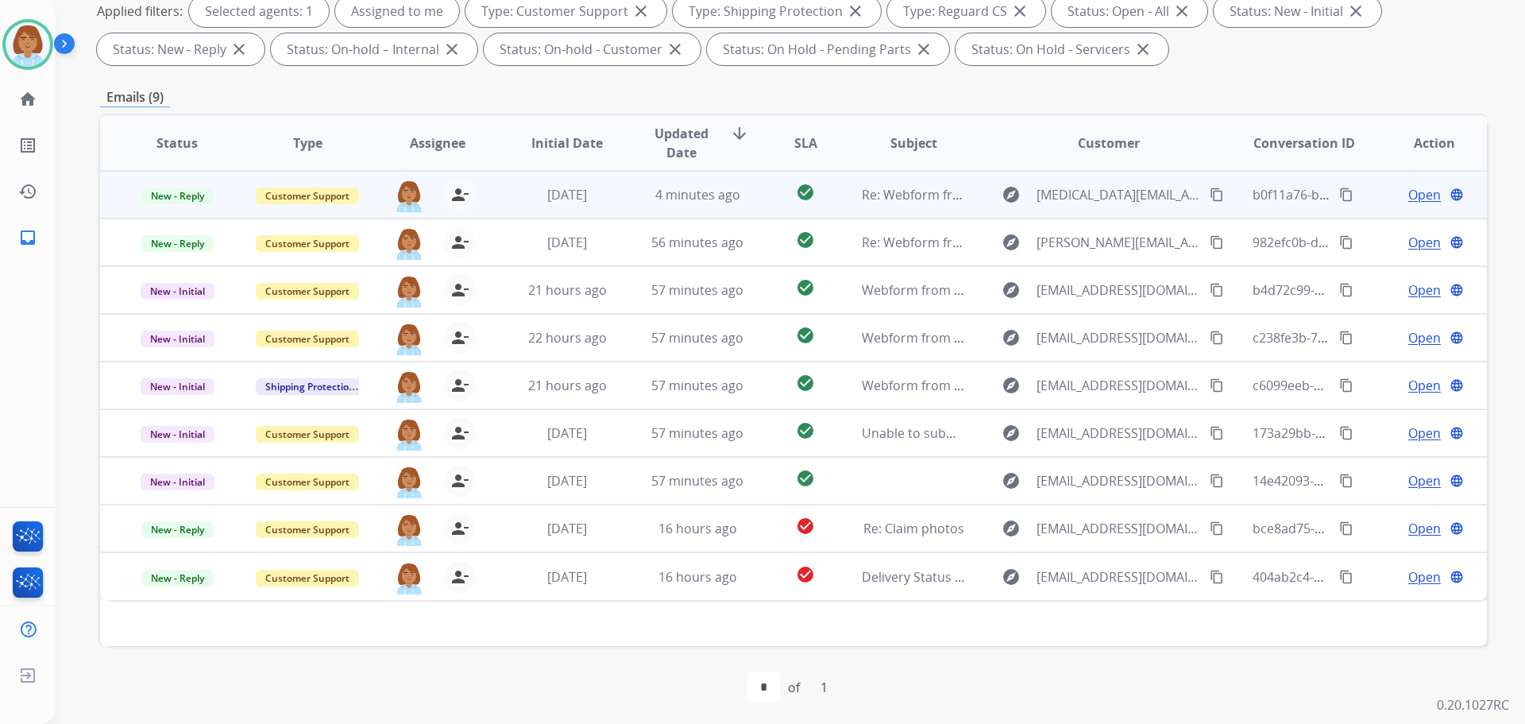
scroll to position [257, 0]
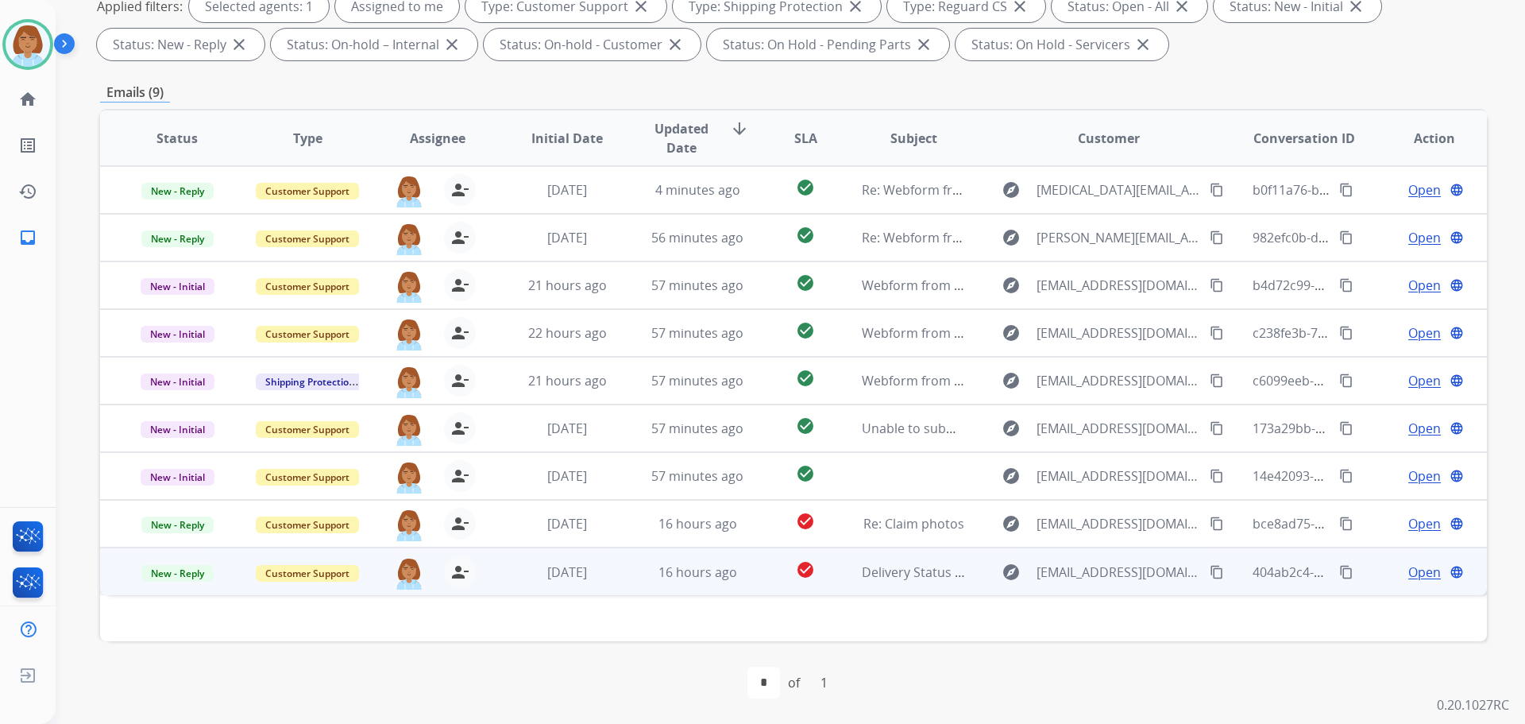
click at [760, 571] on td "check_circle" at bounding box center [793, 571] width 87 height 48
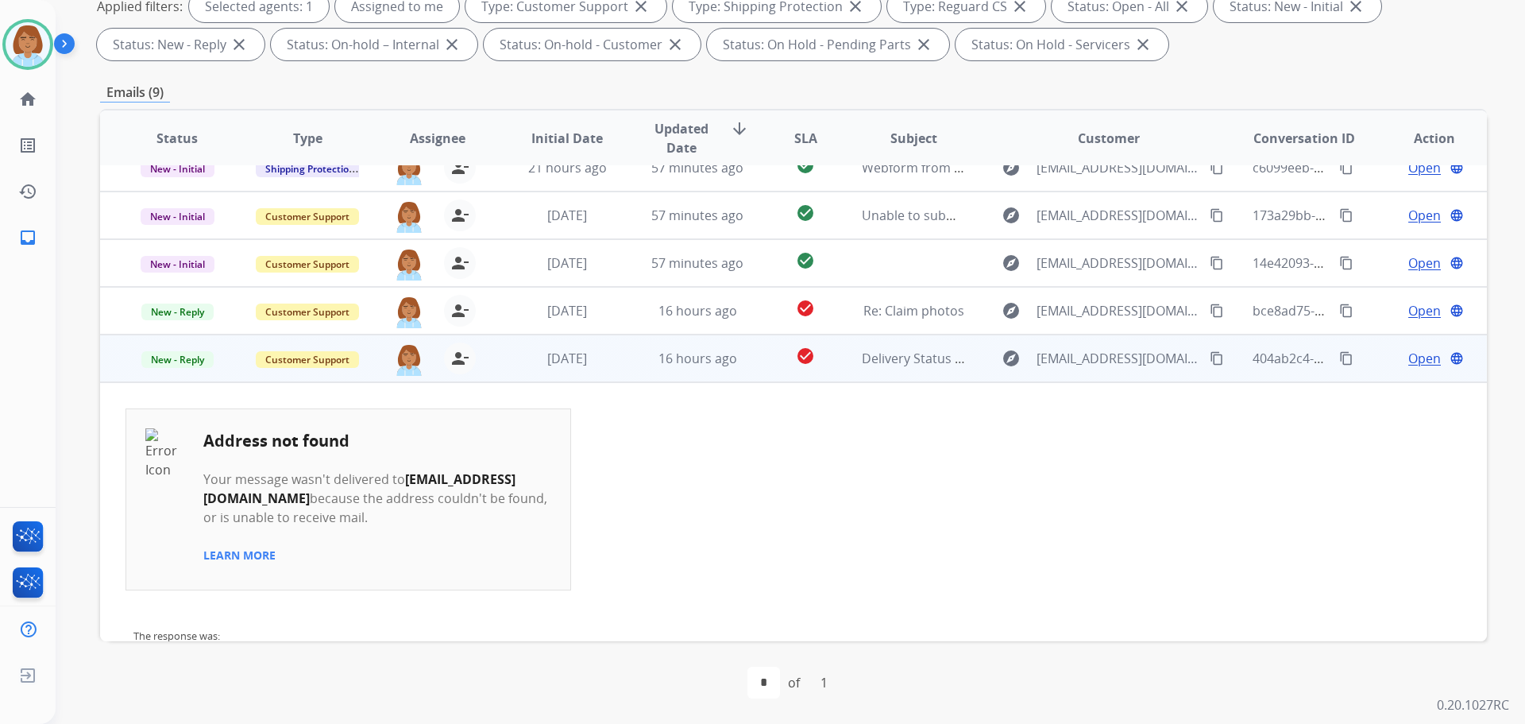
scroll to position [319, 0]
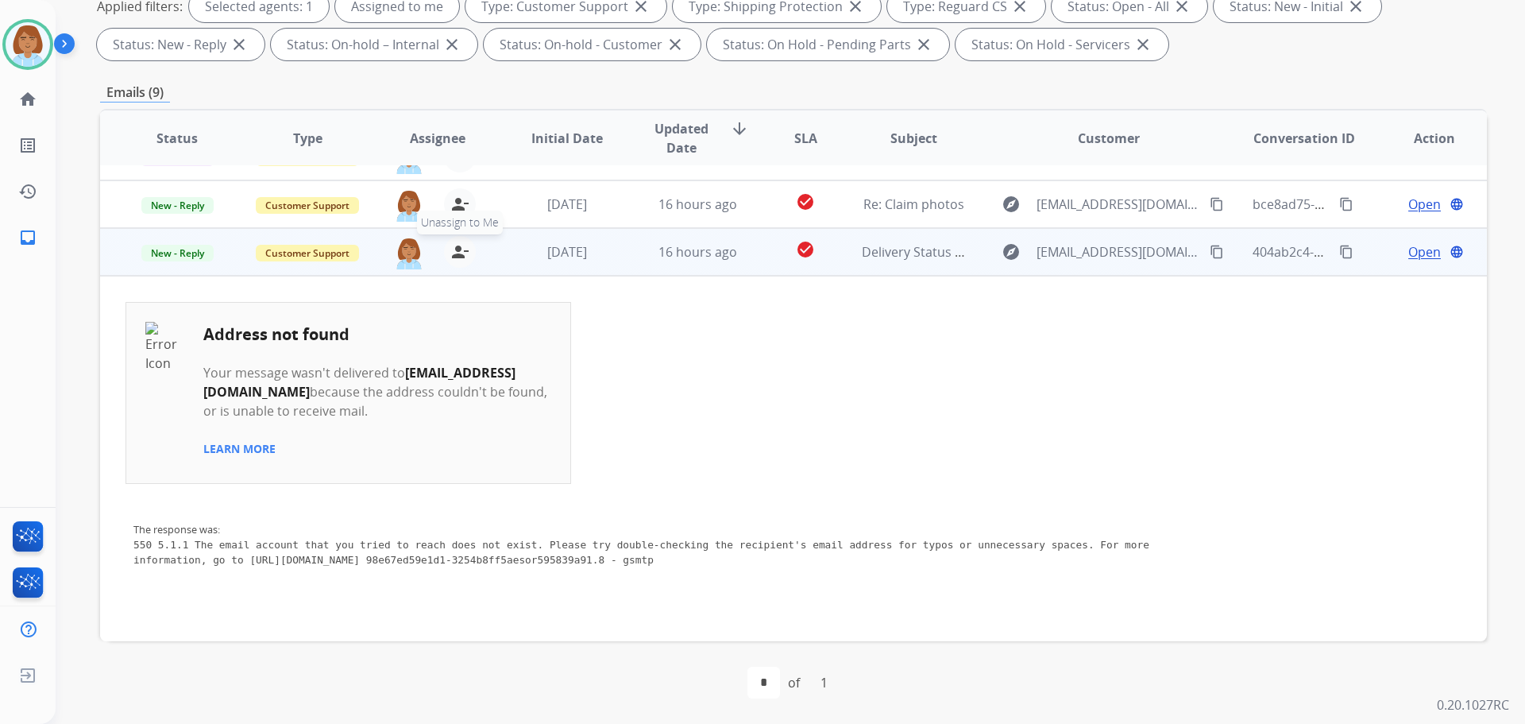
click at [452, 253] on mat-icon "person_remove" at bounding box center [459, 251] width 19 height 19
click at [196, 260] on span "New - Reply" at bounding box center [177, 253] width 72 height 17
click at [295, 161] on p "Closed – Solved" at bounding box center [262, 162] width 91 height 22
click at [290, 249] on span "Customer Support" at bounding box center [307, 253] width 103 height 17
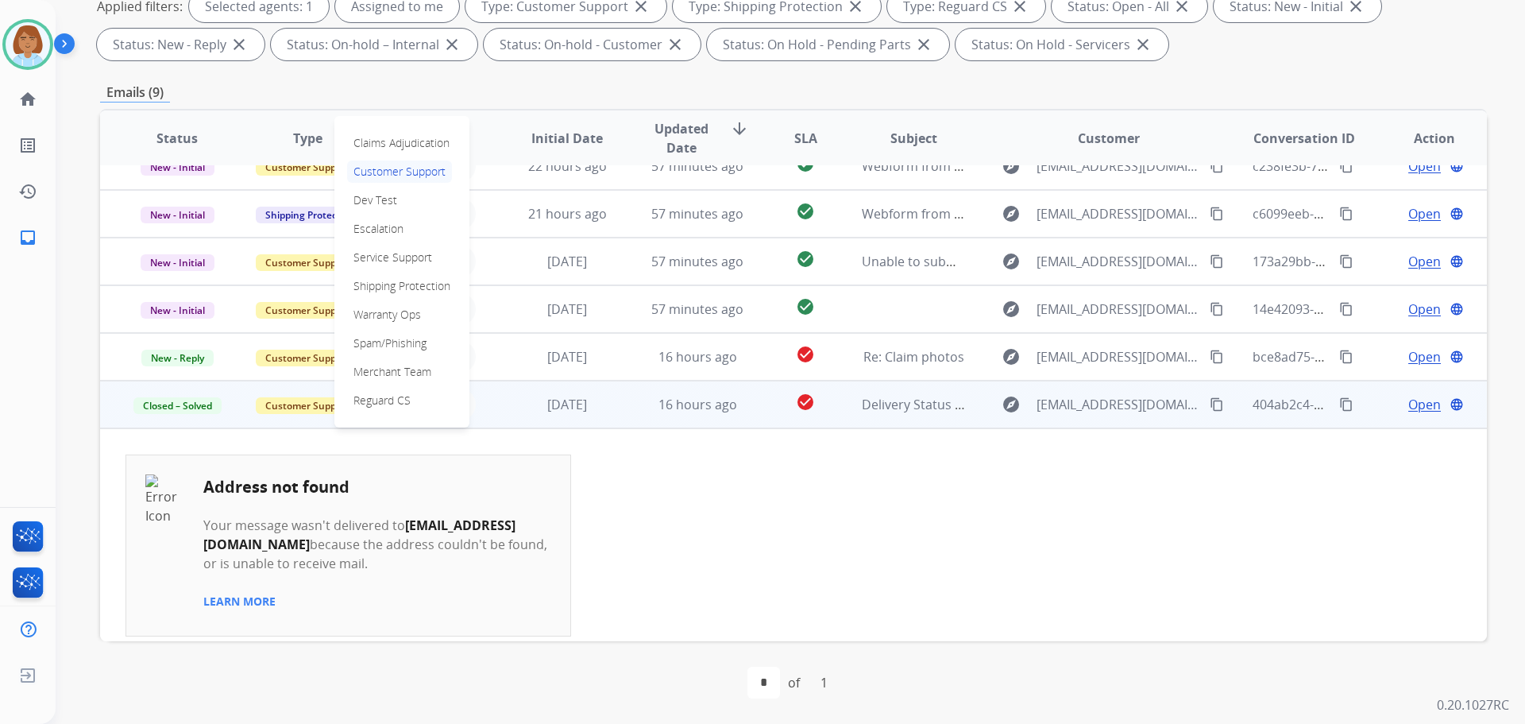
scroll to position [160, 0]
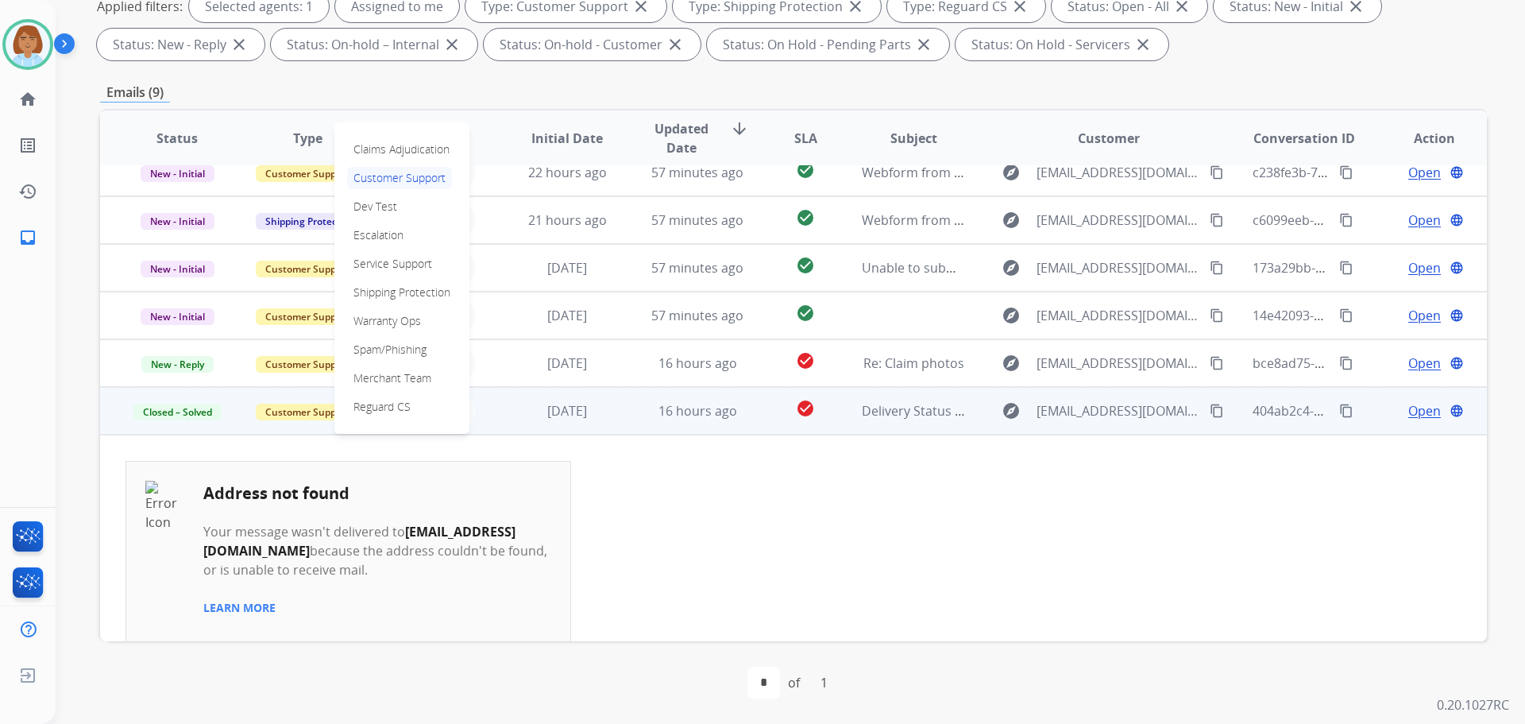
click at [592, 487] on td "Address not found Your message wasn't delivered to [EMAIL_ADDRESS][DOMAIN_NAME]…" at bounding box center [664, 552] width 1076 height 182
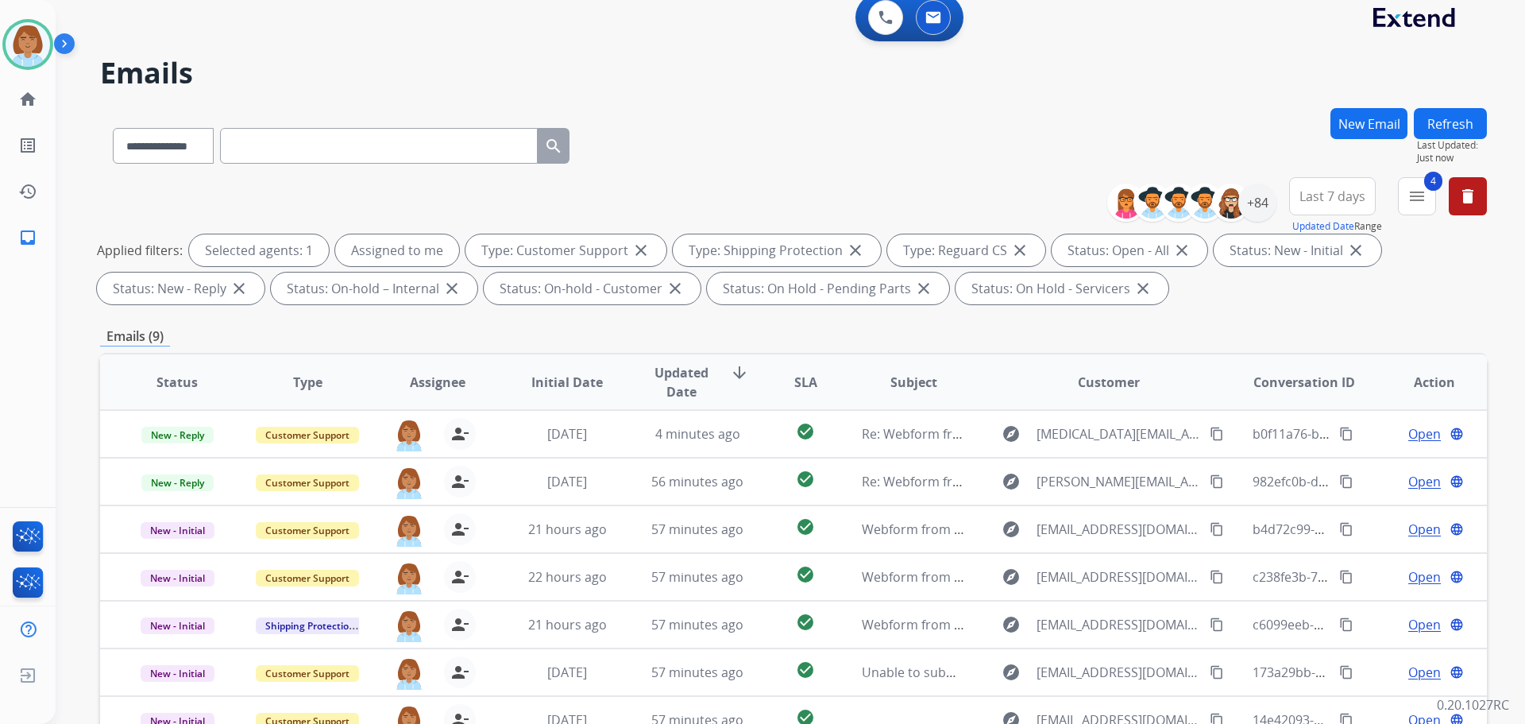
scroll to position [0, 0]
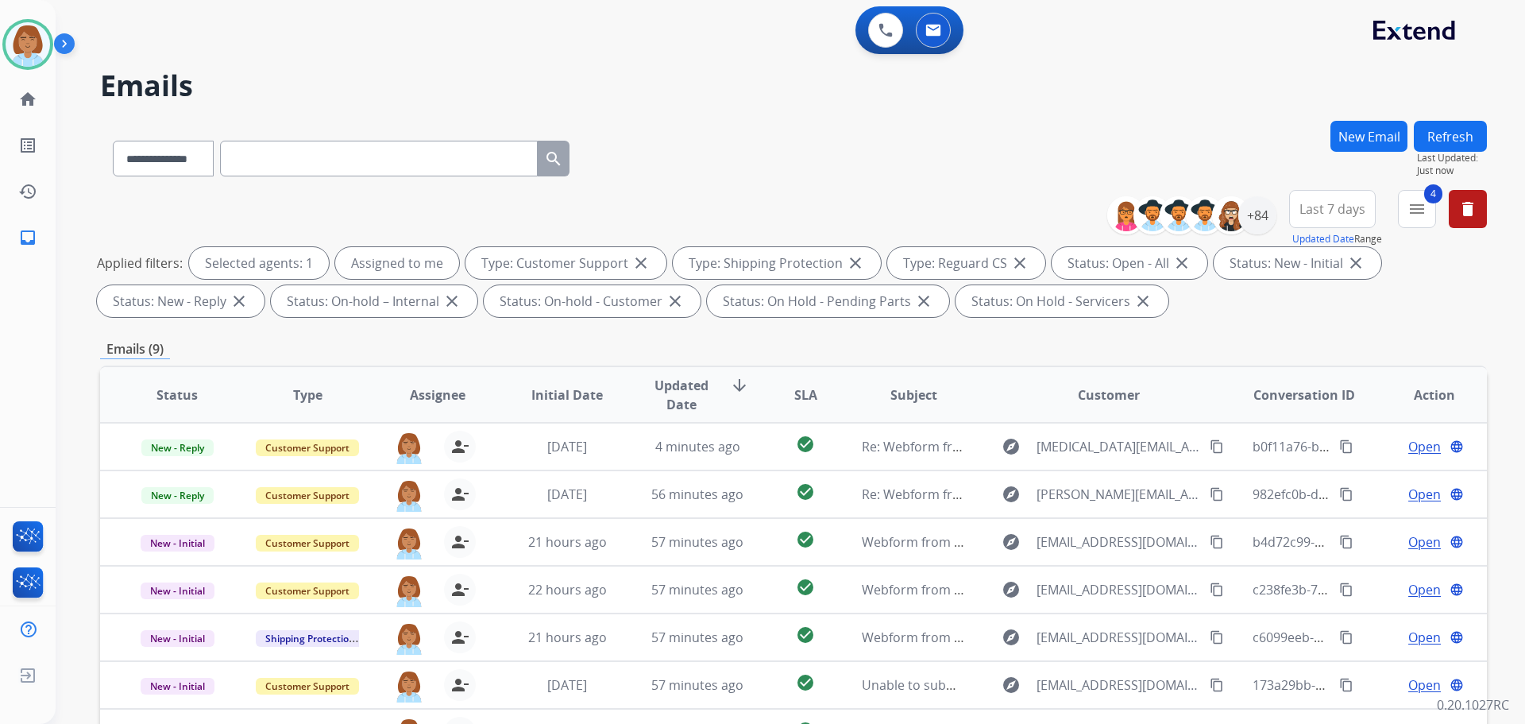
click at [1461, 134] on button "Refresh" at bounding box center [1450, 136] width 73 height 31
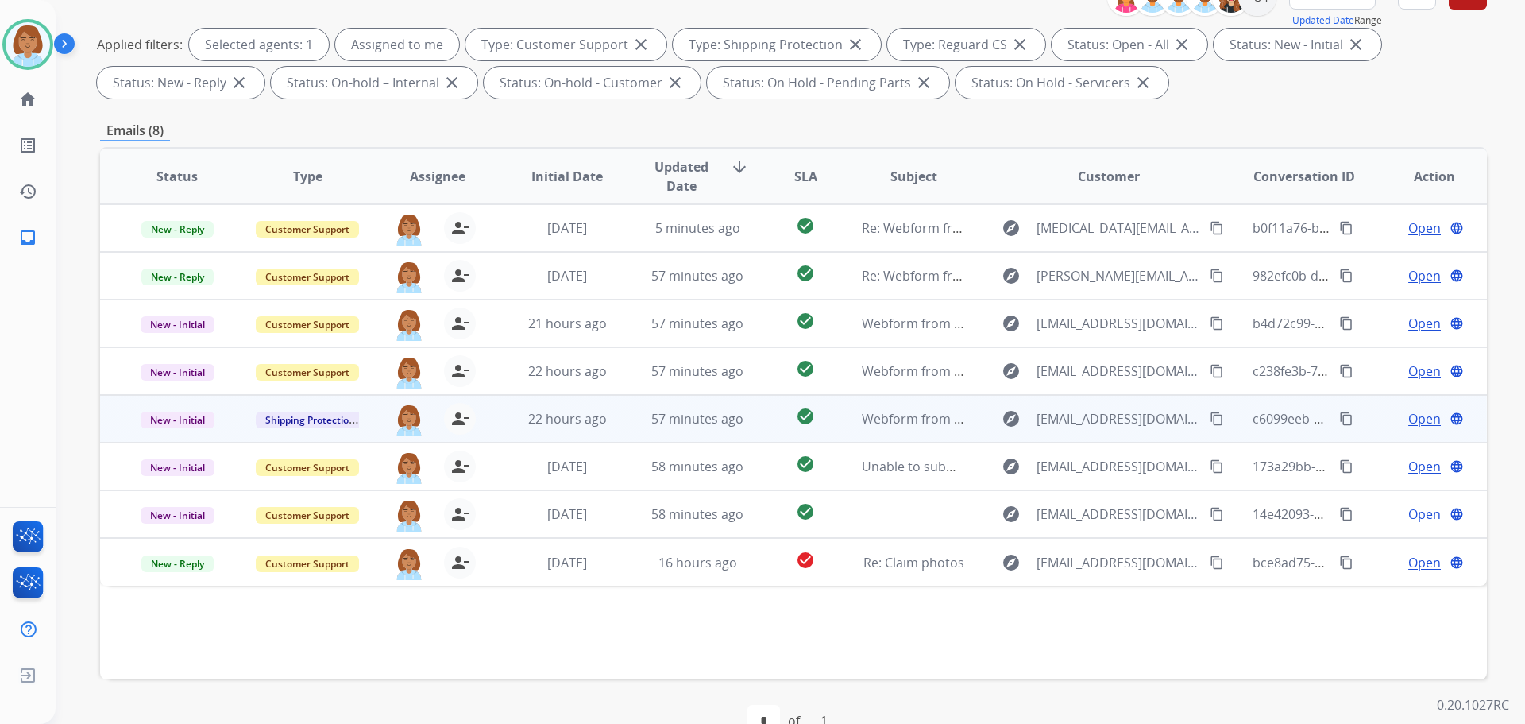
scroll to position [257, 0]
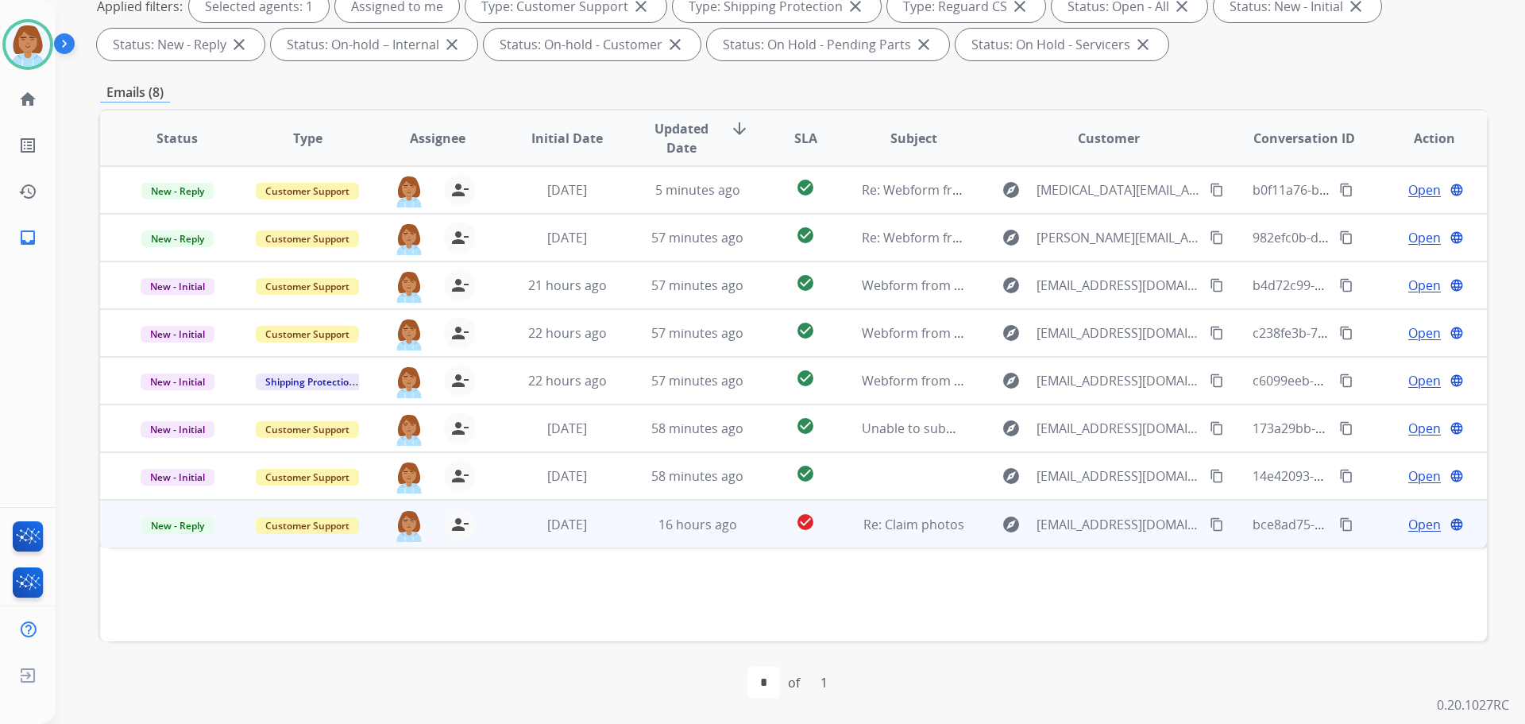
click at [641, 535] on td "16 hours ago" at bounding box center [685, 524] width 130 height 48
click at [1210, 527] on mat-icon "content_copy" at bounding box center [1217, 523] width 14 height 14
click at [1393, 528] on div "Open language" at bounding box center [1434, 523] width 104 height 19
click at [1393, 528] on div "Open language" at bounding box center [1434, 524] width 104 height 19
click at [1408, 529] on span "Open" at bounding box center [1424, 523] width 33 height 19
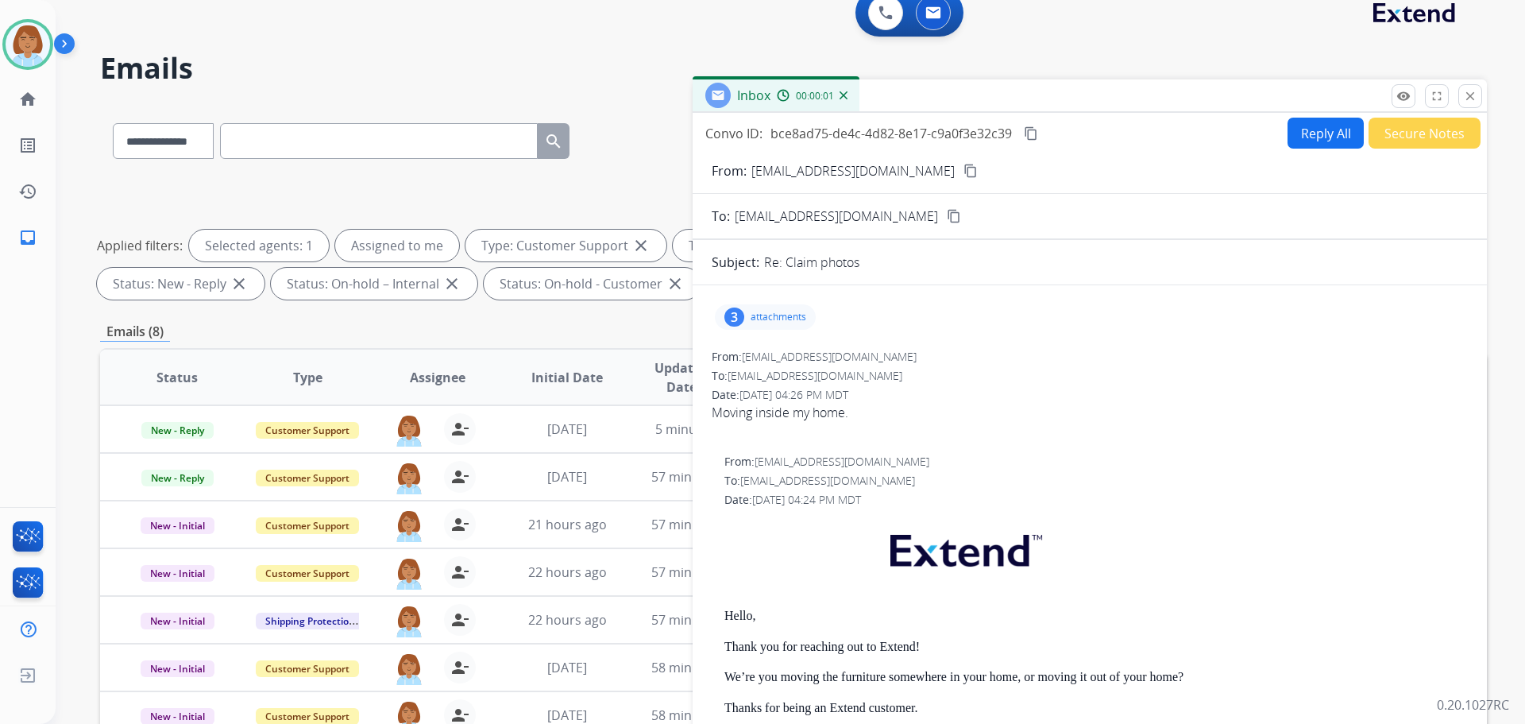
scroll to position [0, 0]
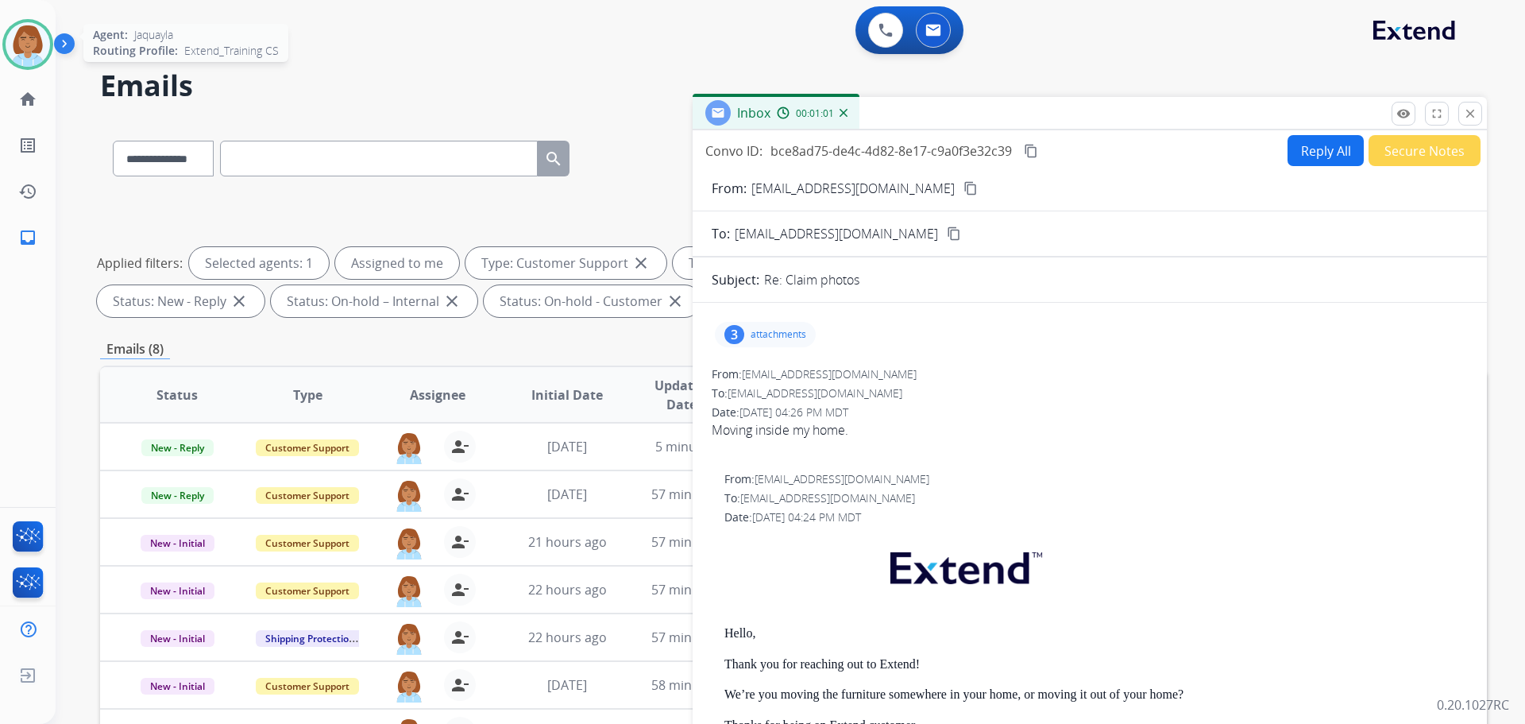
click at [34, 44] on img at bounding box center [28, 44] width 44 height 44
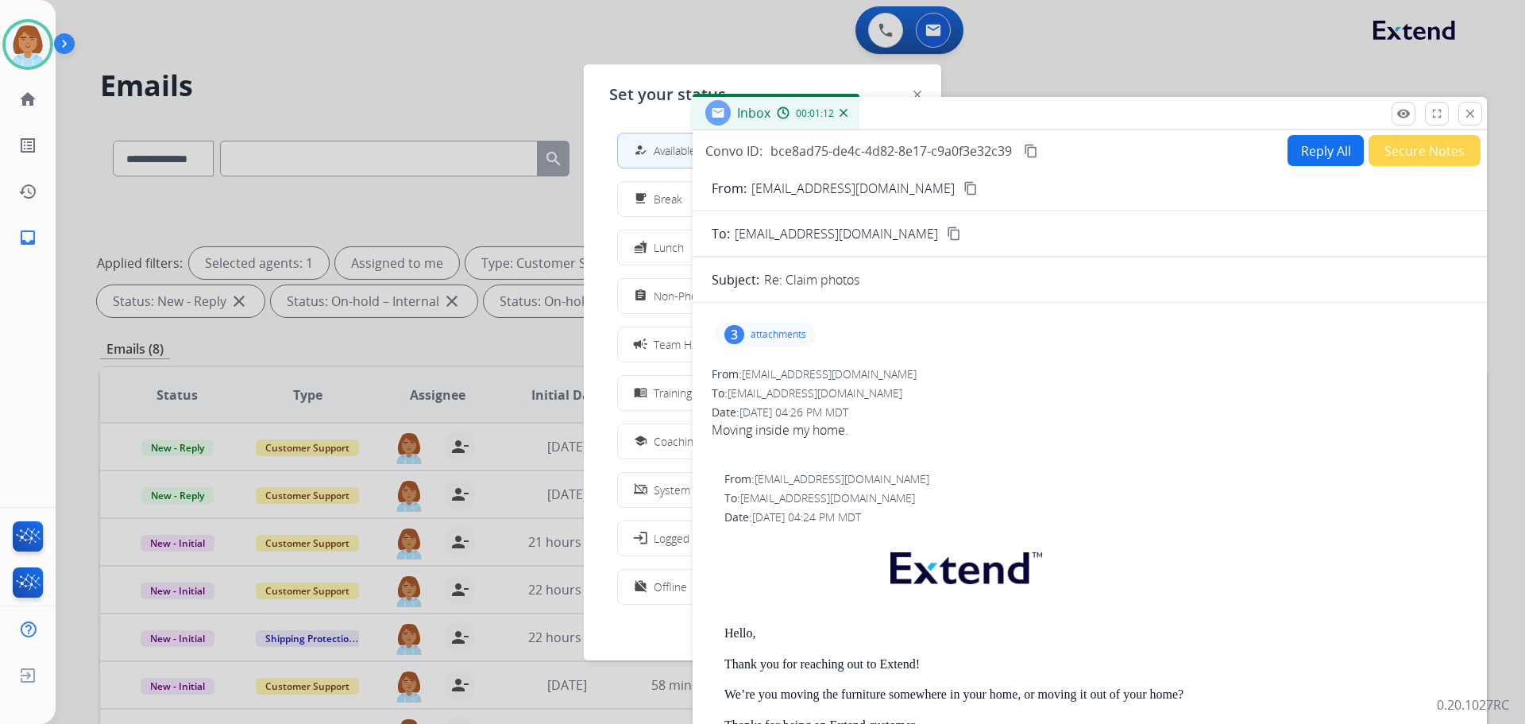
click at [483, 248] on div at bounding box center [762, 362] width 1525 height 724
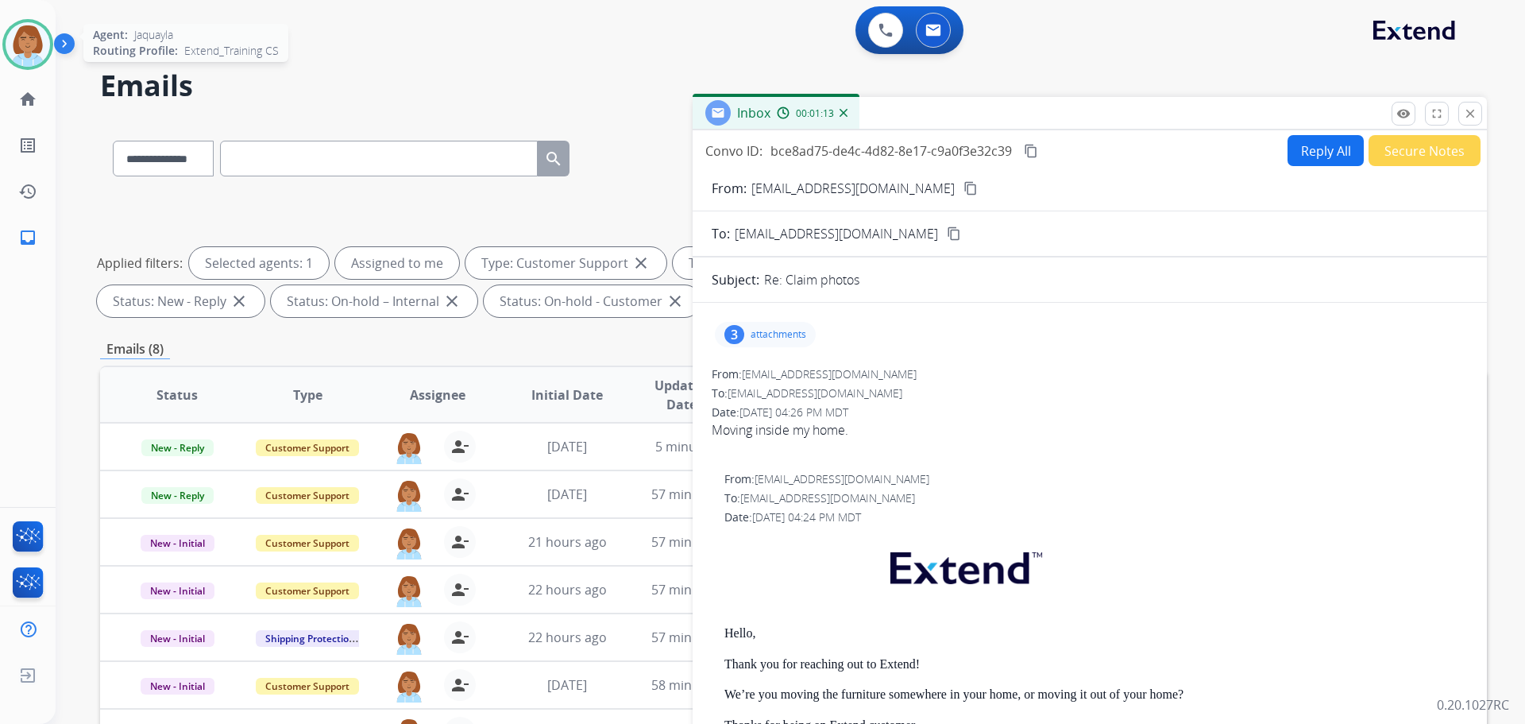
click at [25, 30] on img at bounding box center [28, 44] width 44 height 44
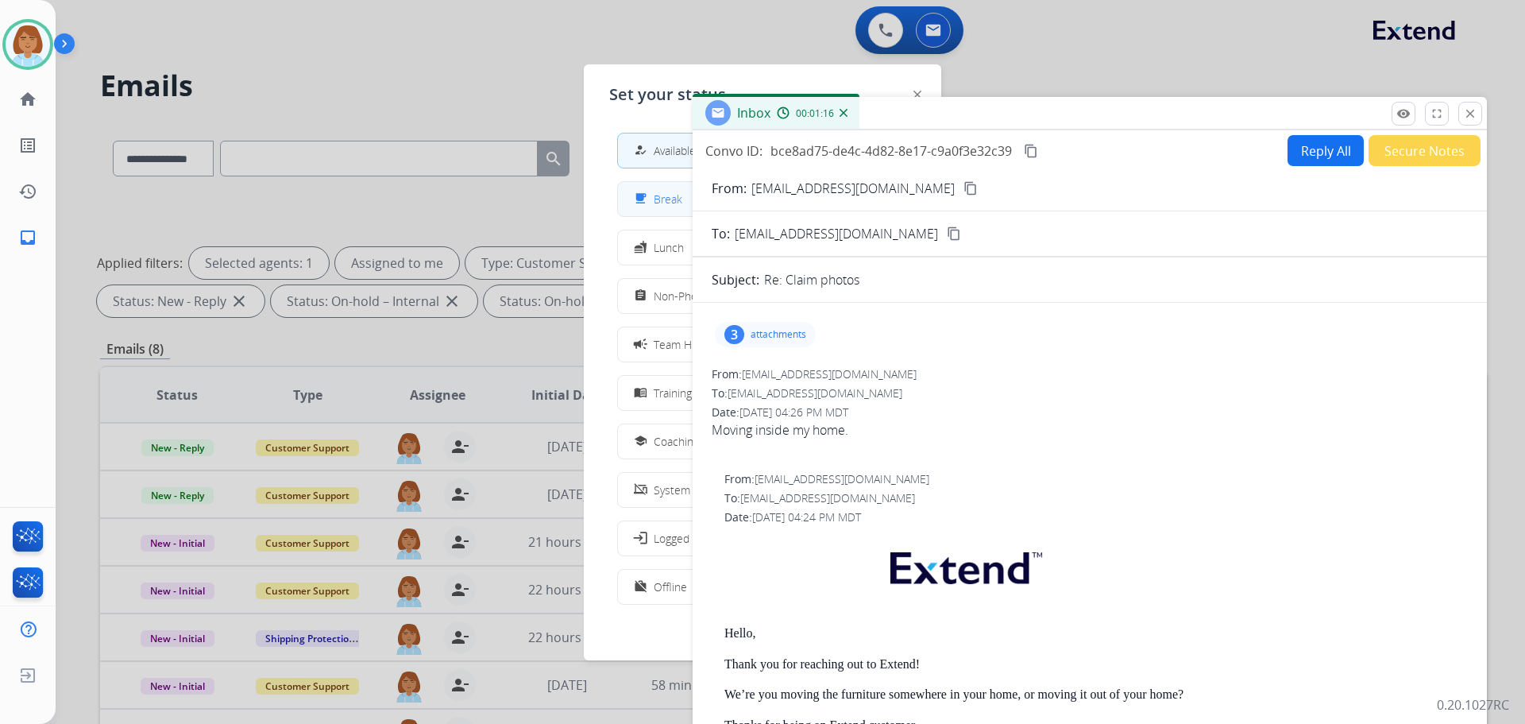
click at [674, 203] on span "Break" at bounding box center [668, 199] width 29 height 17
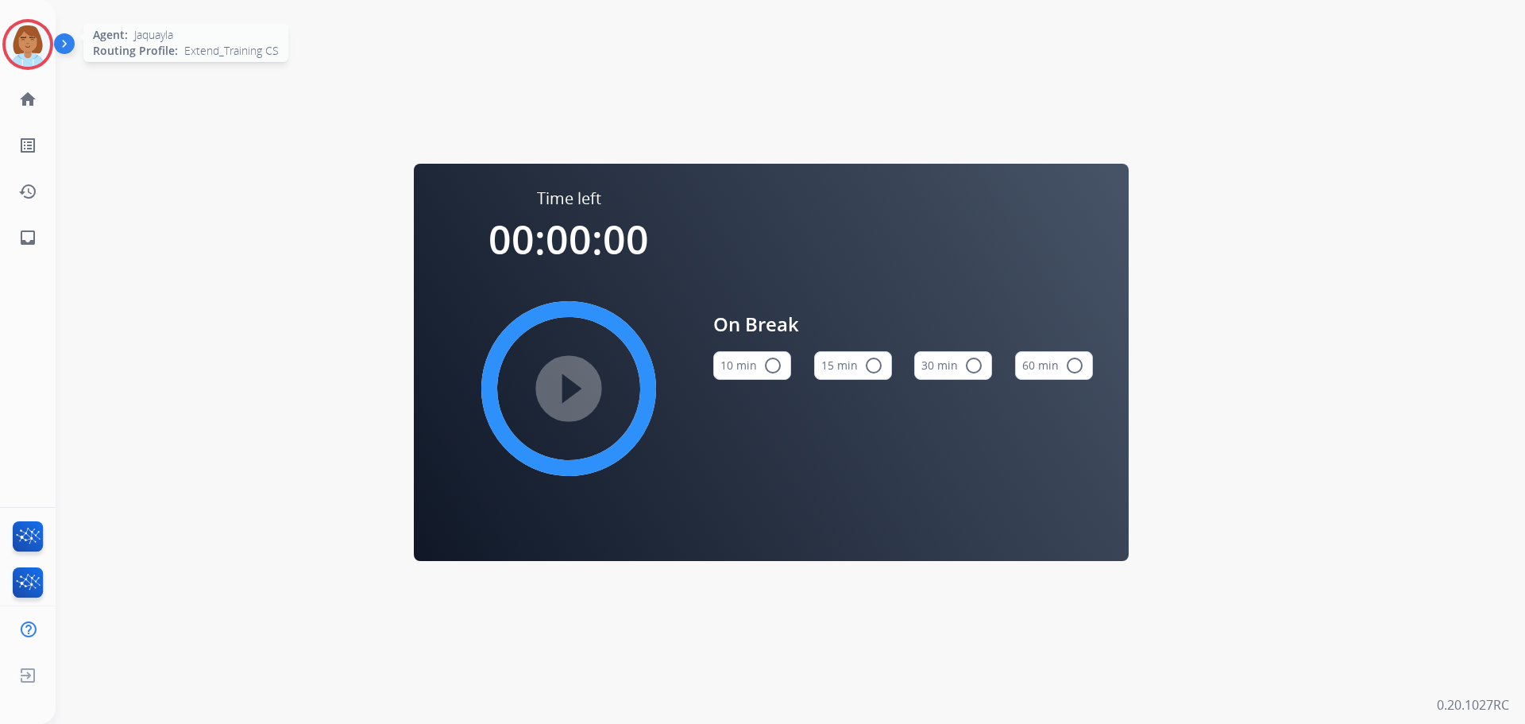
click at [43, 45] on img at bounding box center [28, 44] width 44 height 44
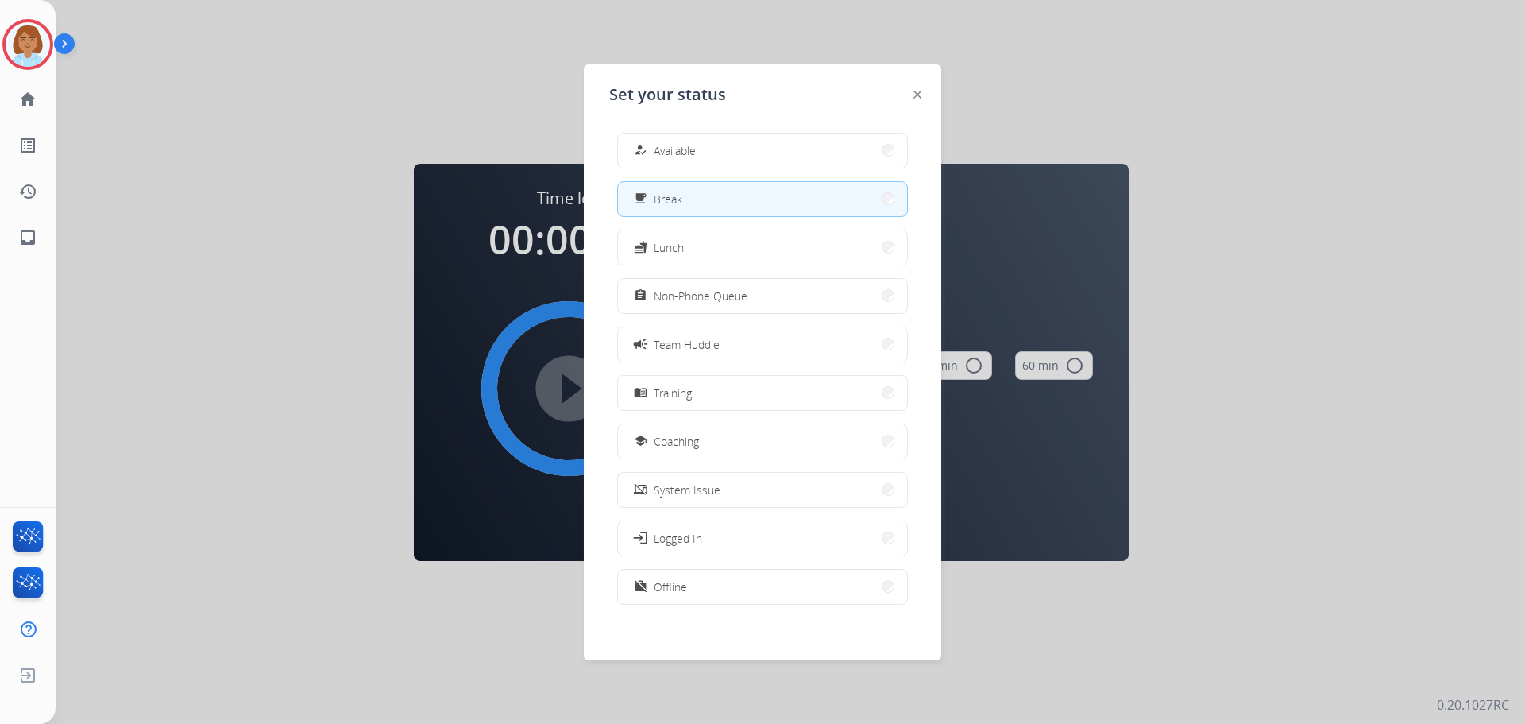
click at [723, 129] on div "how_to_reg Available free_breakfast Break fastfood Lunch assignment Non-Phone Q…" at bounding box center [762, 370] width 307 height 500
click at [745, 152] on button "how_to_reg Available" at bounding box center [762, 150] width 289 height 34
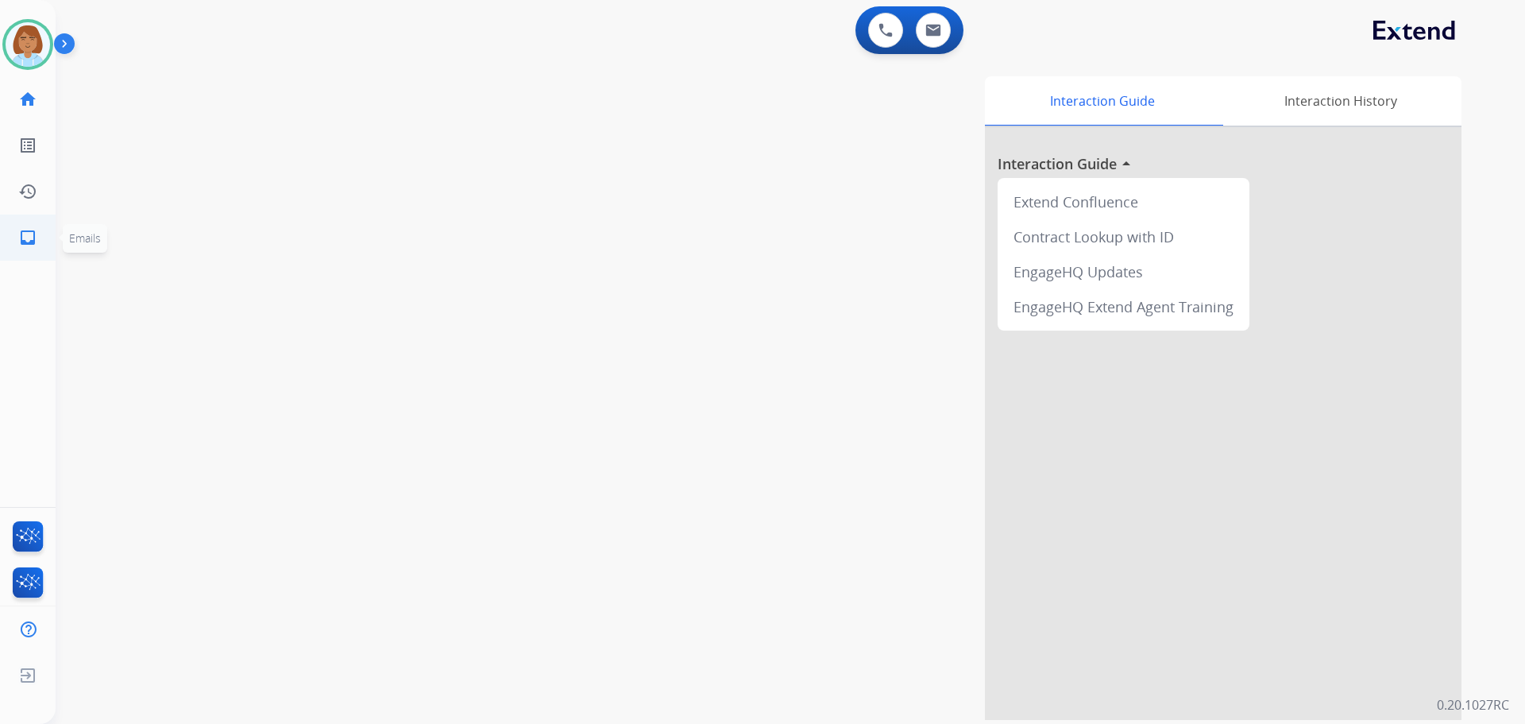
click at [23, 238] on mat-icon "inbox" at bounding box center [27, 237] width 19 height 19
select select "**********"
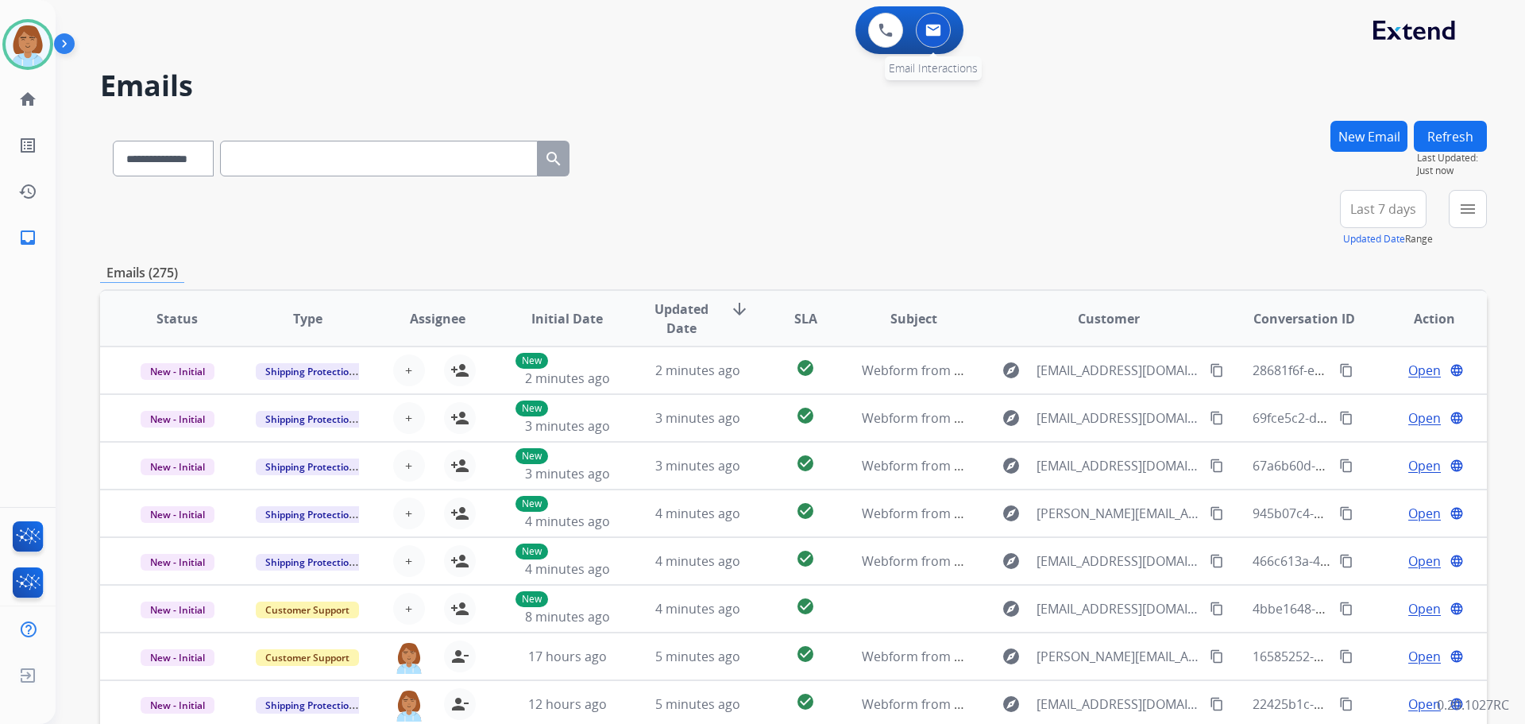
click at [941, 39] on button at bounding box center [933, 30] width 35 height 35
click at [932, 28] on img at bounding box center [933, 30] width 16 height 13
click at [41, 245] on link "inbox Emails" at bounding box center [28, 237] width 44 height 44
click at [1473, 218] on mat-icon "menu" at bounding box center [1467, 208] width 19 height 19
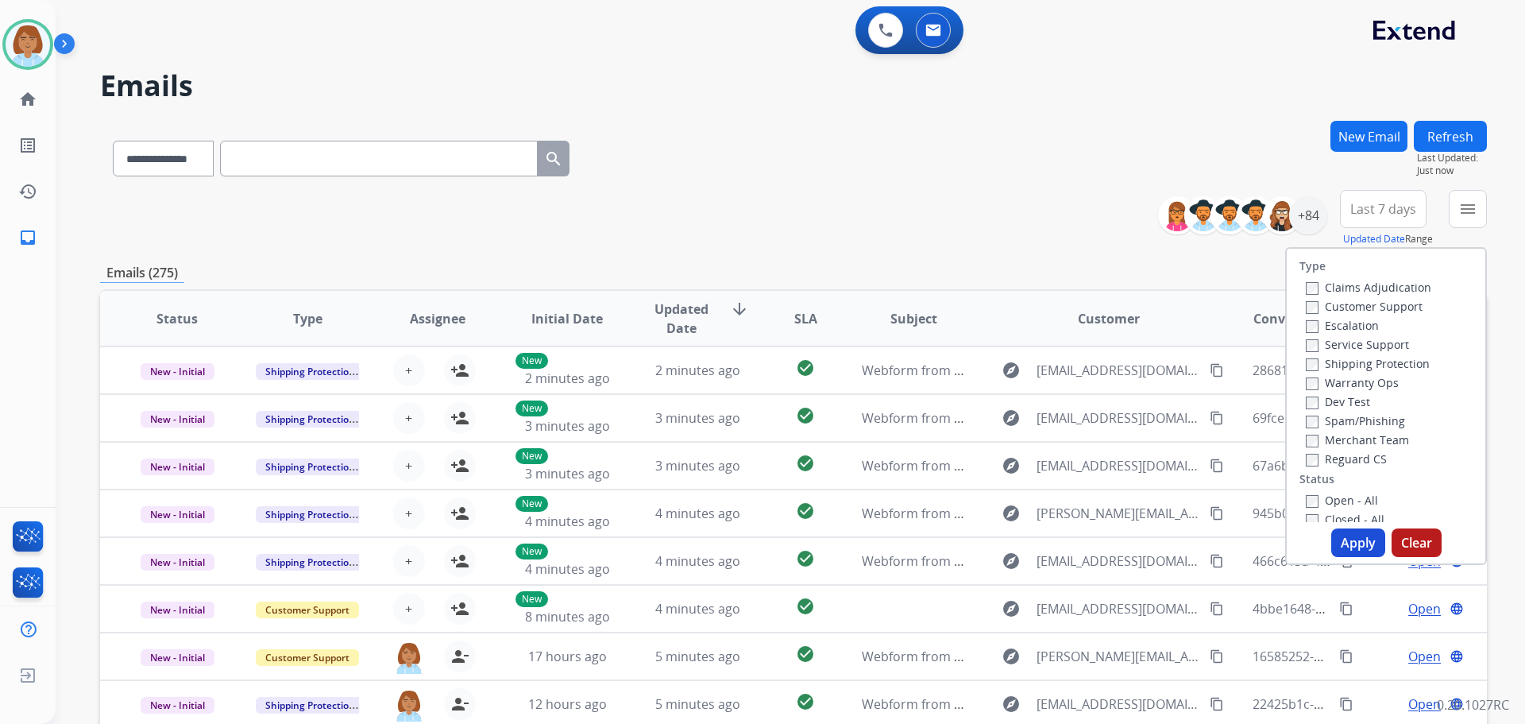
click at [1368, 307] on label "Customer Support" at bounding box center [1364, 306] width 117 height 15
click at [1366, 371] on div "Shipping Protection" at bounding box center [1369, 362] width 126 height 19
click at [1370, 360] on label "Shipping Protection" at bounding box center [1368, 363] width 124 height 15
click at [1343, 459] on label "Reguard CS" at bounding box center [1346, 458] width 81 height 15
click at [1331, 508] on div "Open - All" at bounding box center [1389, 499] width 167 height 19
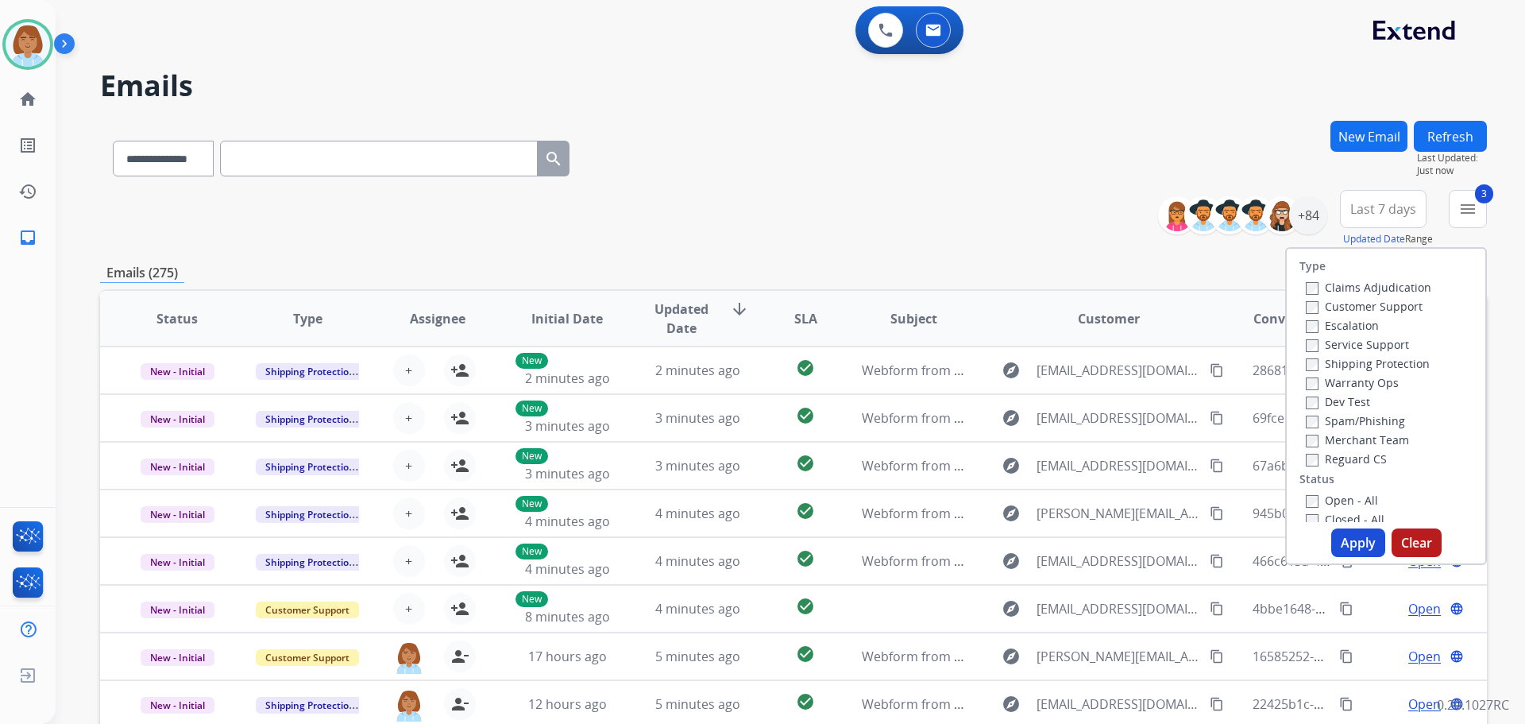
click at [1330, 500] on label "Open - All" at bounding box center [1342, 500] width 72 height 15
click at [1355, 540] on button "Apply" at bounding box center [1358, 542] width 54 height 29
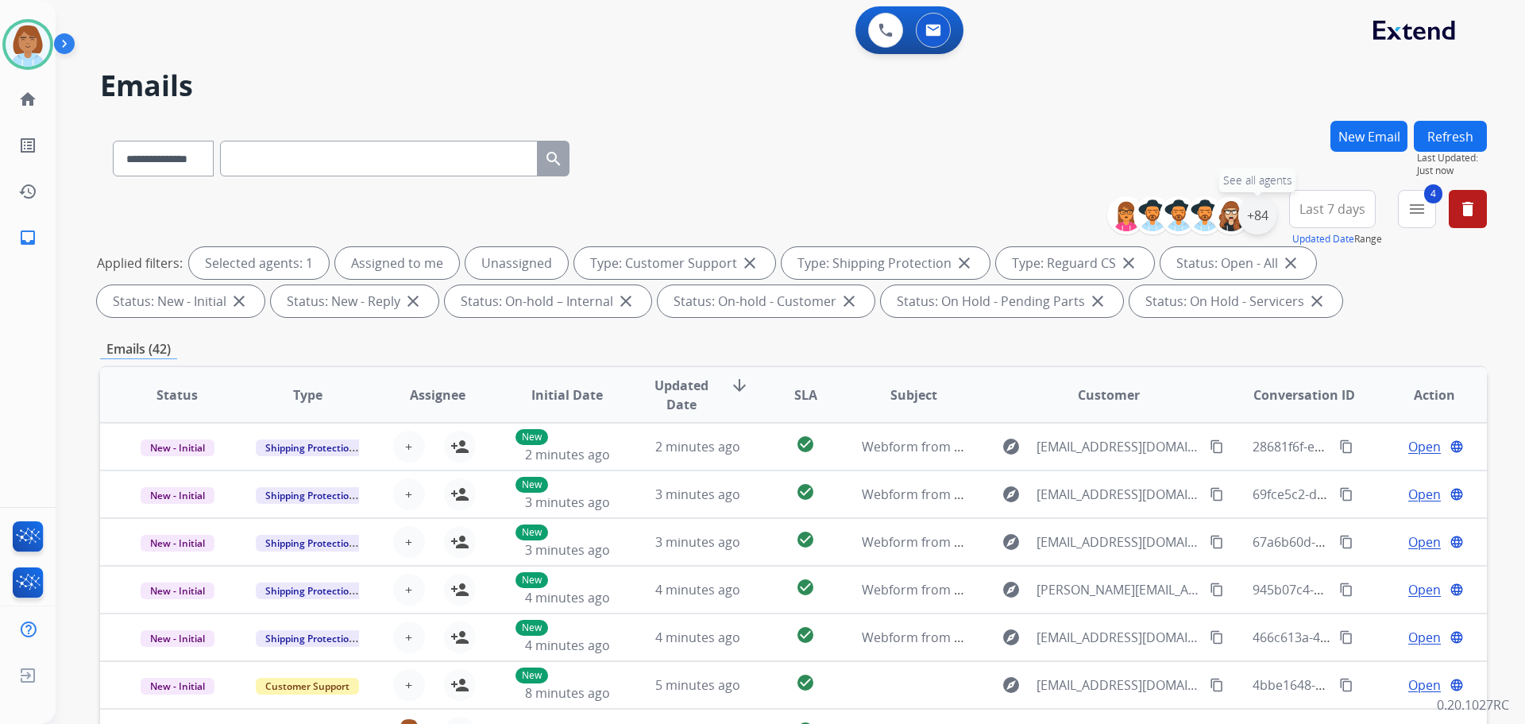
click at [1243, 212] on div "+84" at bounding box center [1257, 215] width 38 height 38
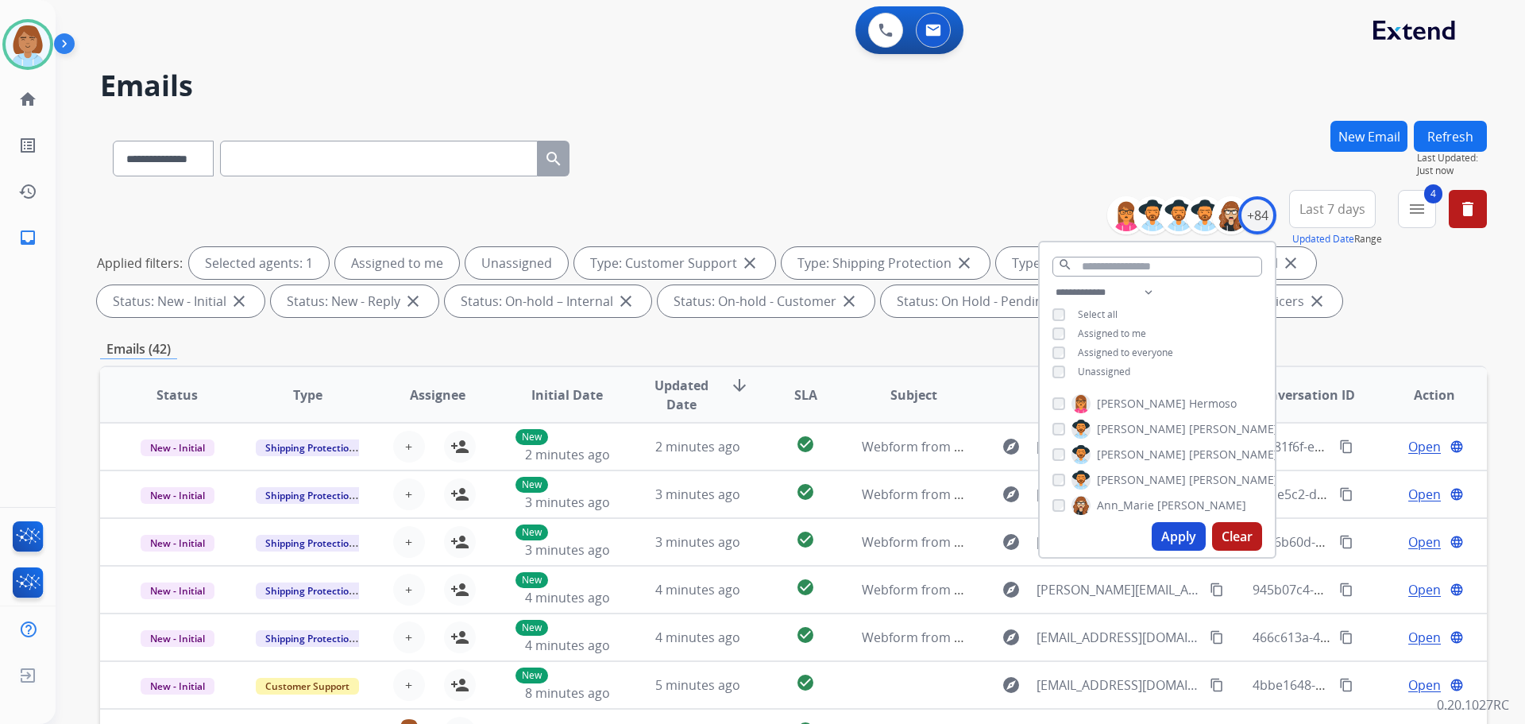
click at [1105, 369] on span "Unassigned" at bounding box center [1104, 372] width 52 height 14
click at [1160, 535] on button "Apply" at bounding box center [1179, 536] width 54 height 29
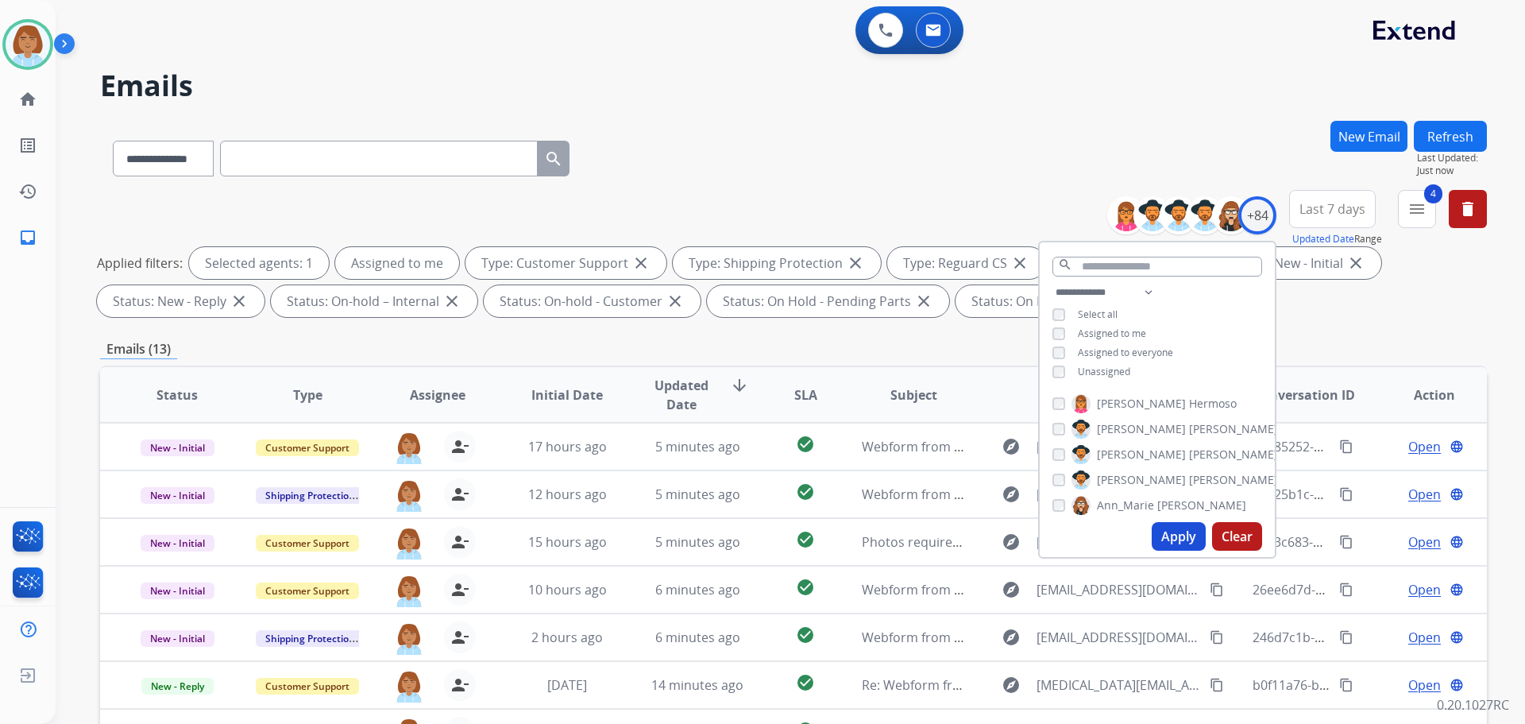
click at [953, 331] on div "**********" at bounding box center [793, 551] width 1387 height 860
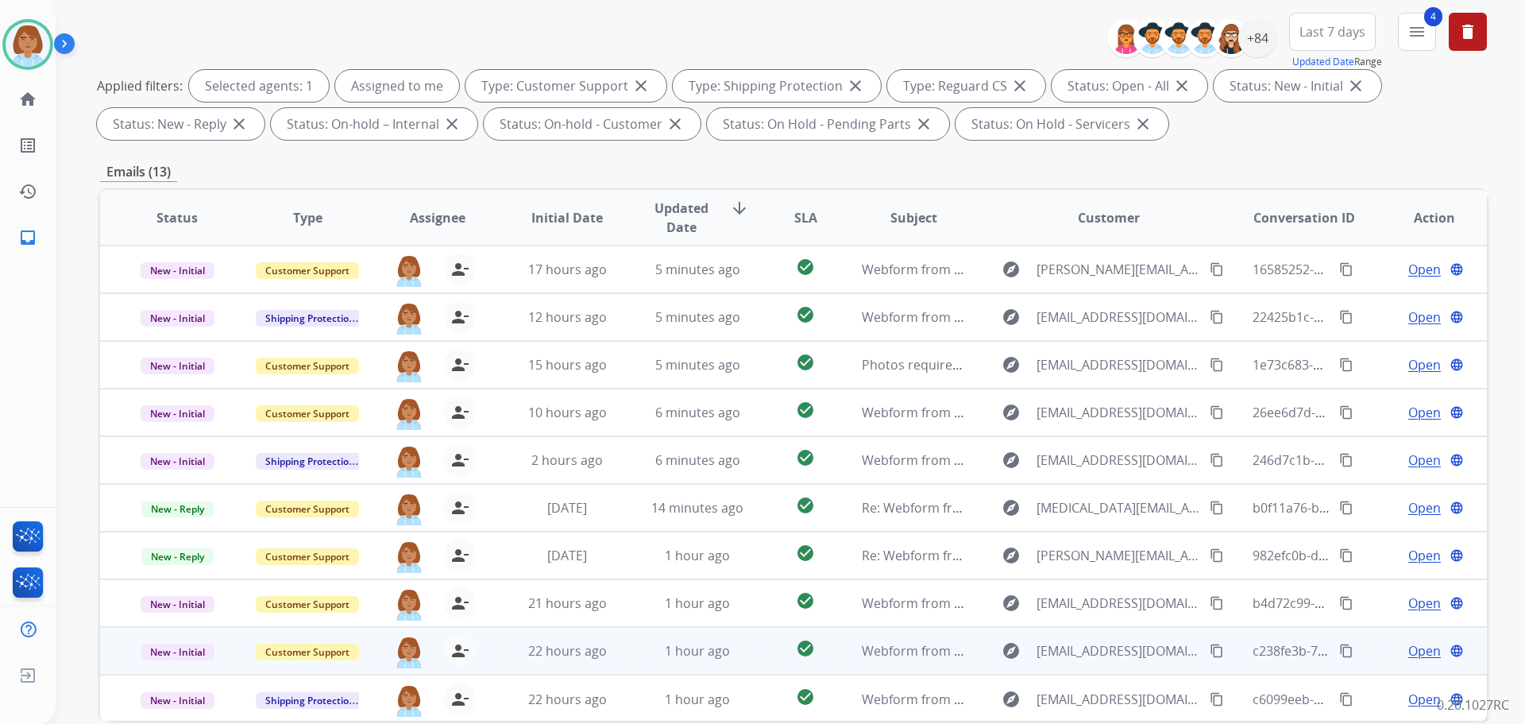
scroll to position [98, 0]
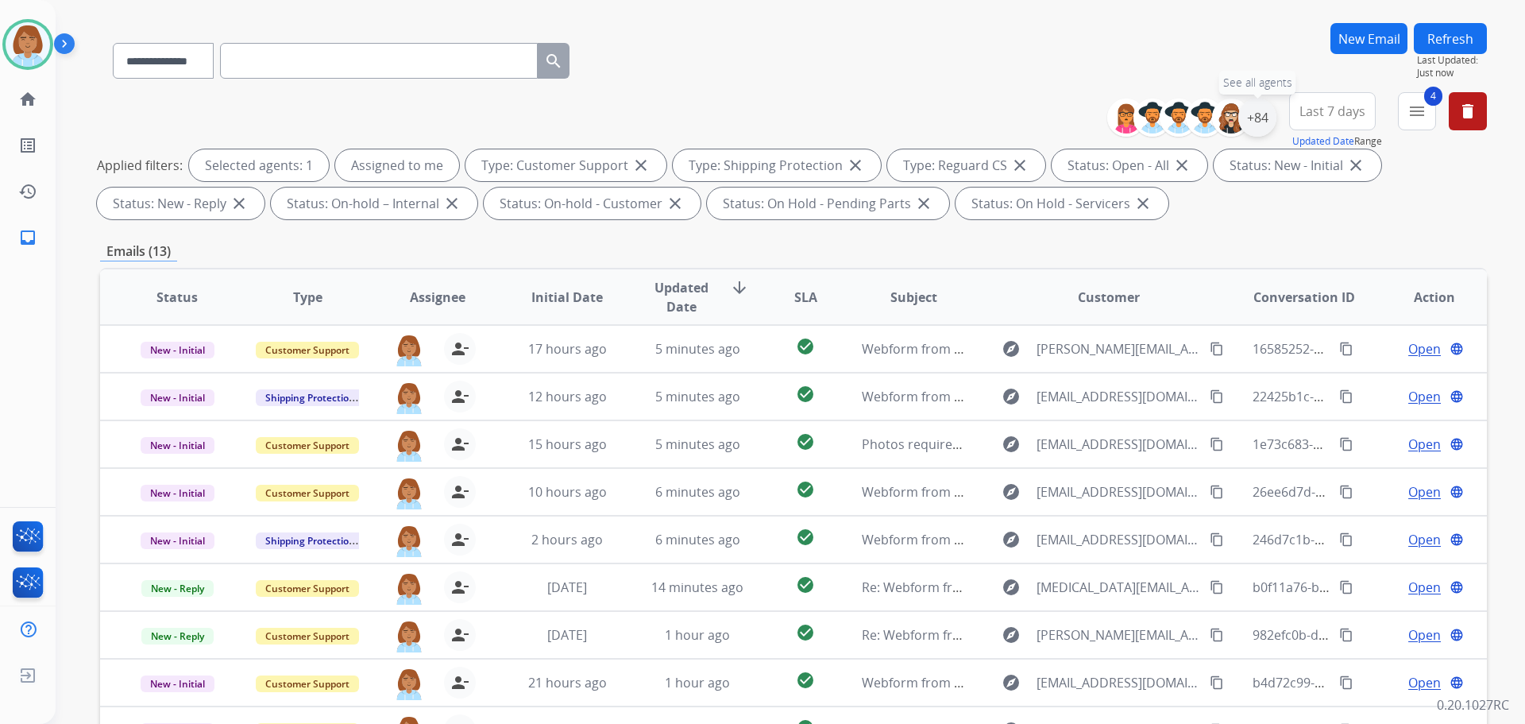
click at [1247, 121] on div "+84" at bounding box center [1257, 118] width 38 height 38
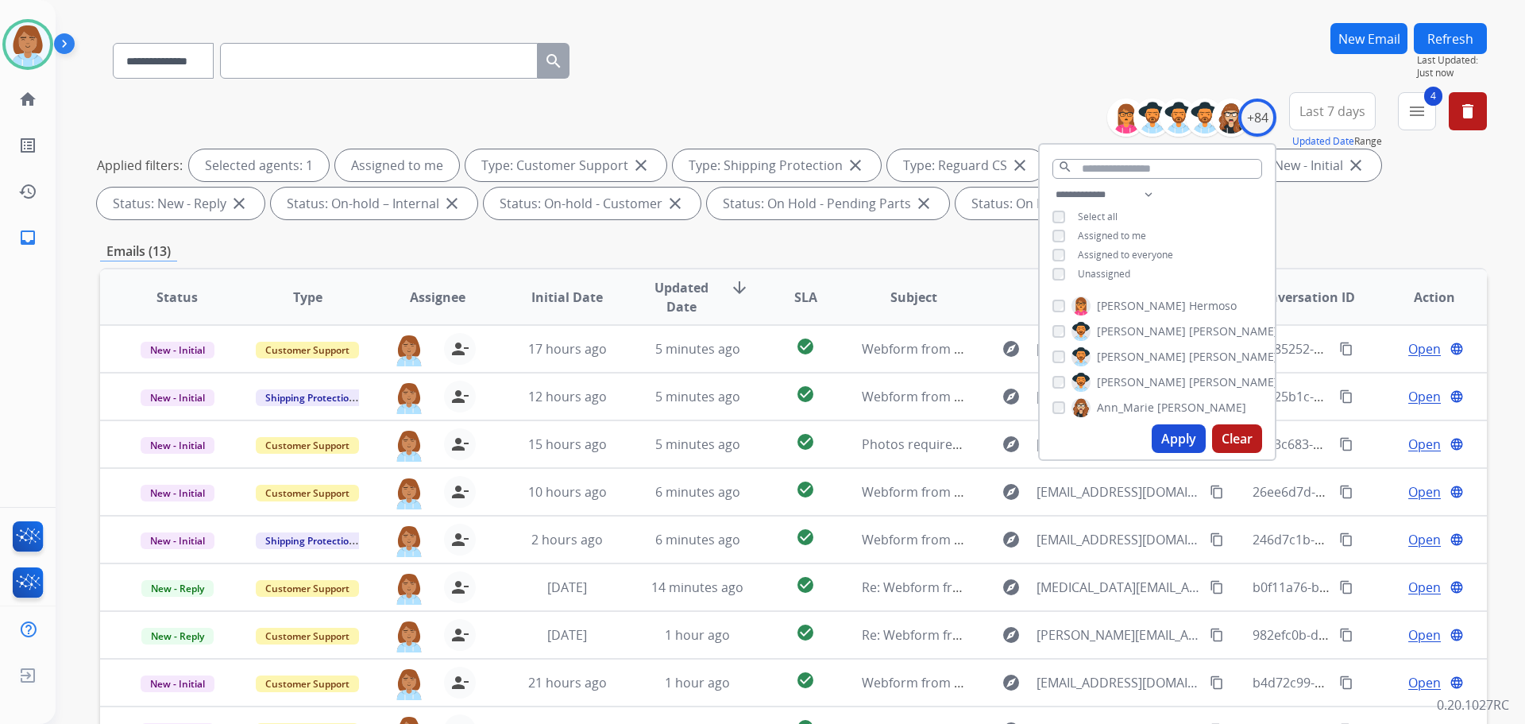
click at [1435, 245] on div "Emails (13)" at bounding box center [793, 251] width 1387 height 20
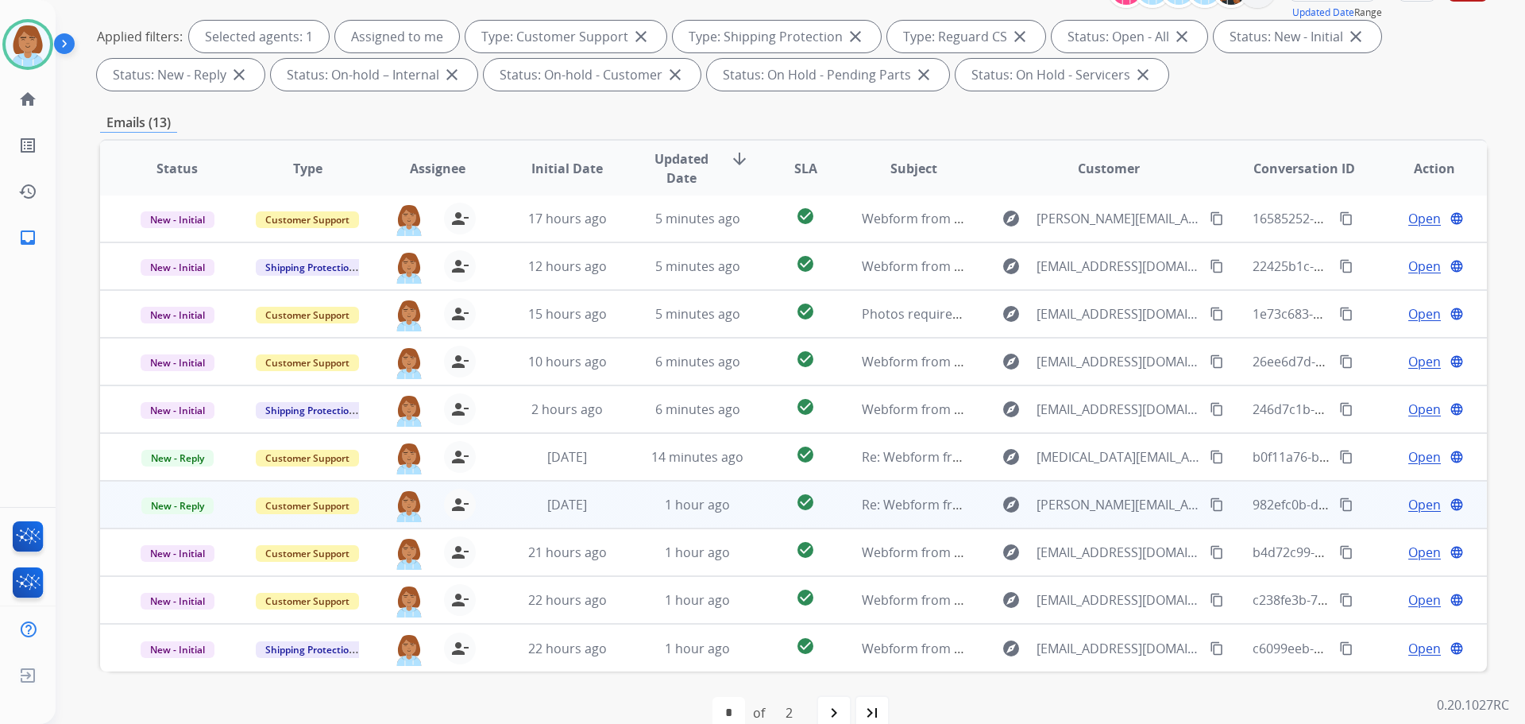
scroll to position [257, 0]
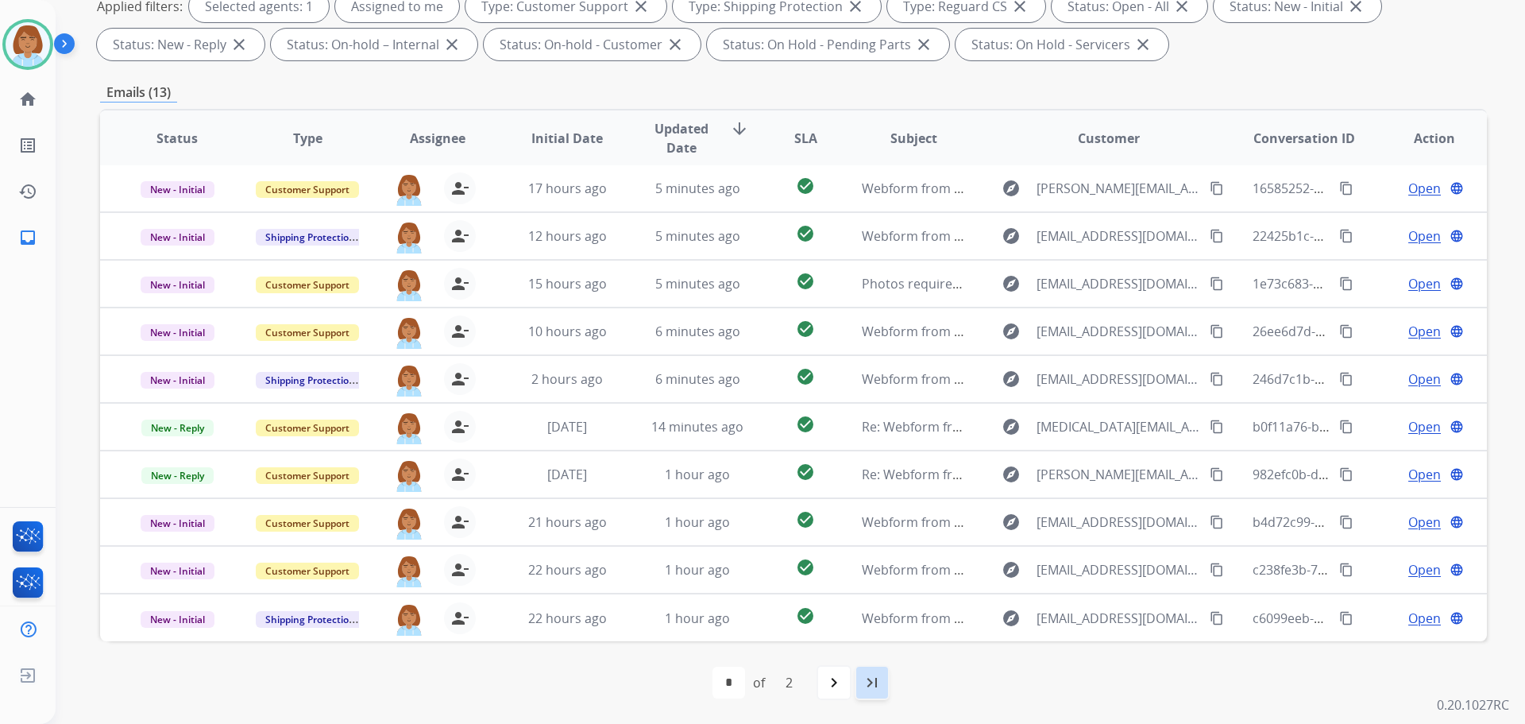
click at [883, 687] on div "last_page" at bounding box center [872, 682] width 35 height 35
select select "*"
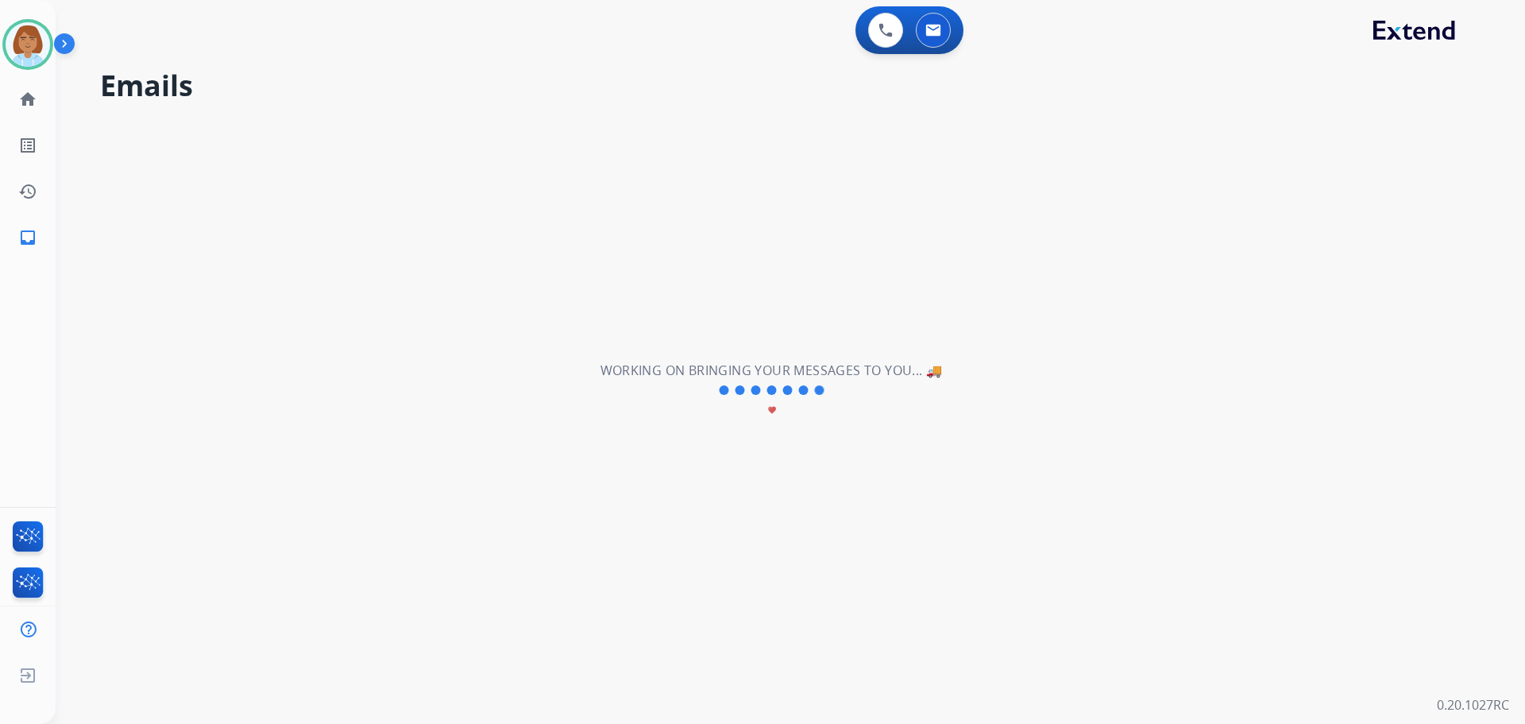
scroll to position [0, 0]
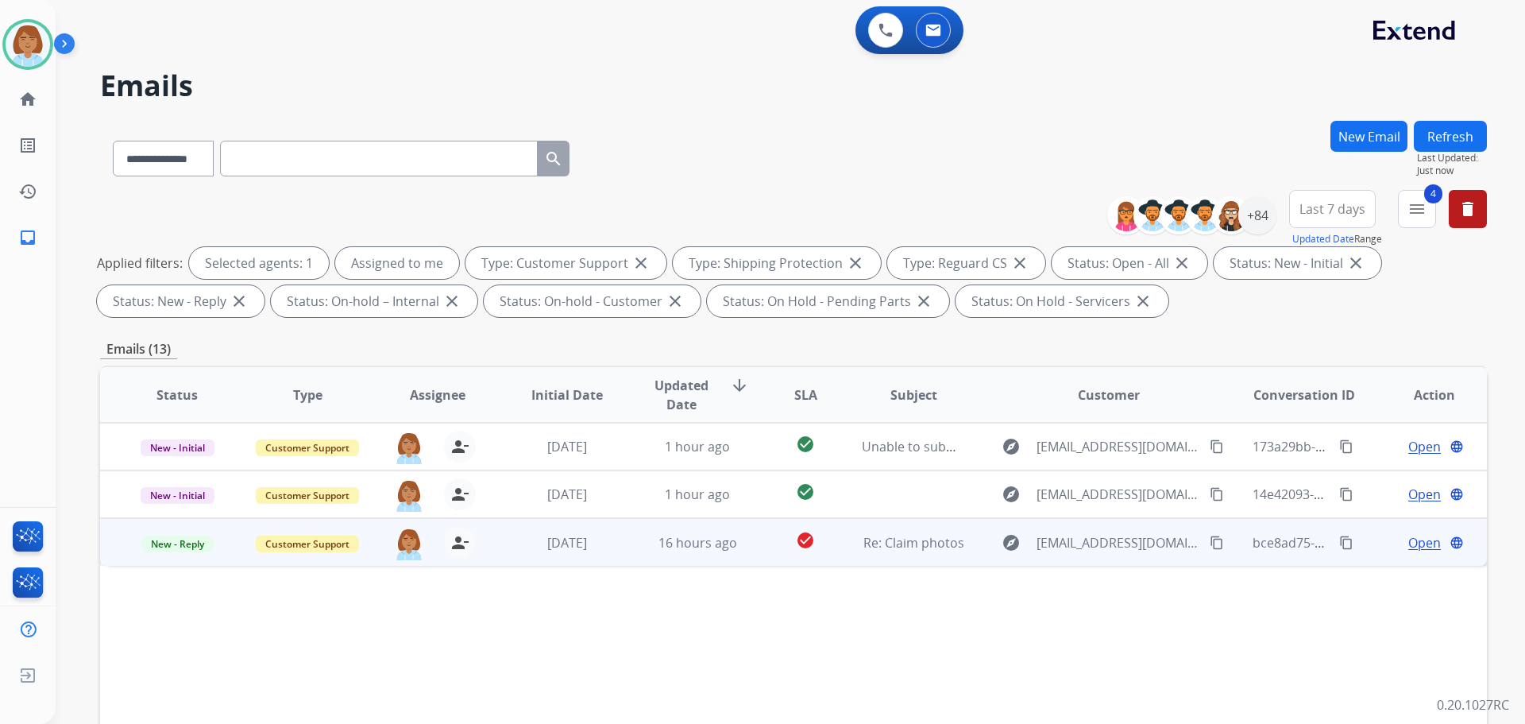
click at [1412, 544] on span "Open" at bounding box center [1424, 542] width 33 height 19
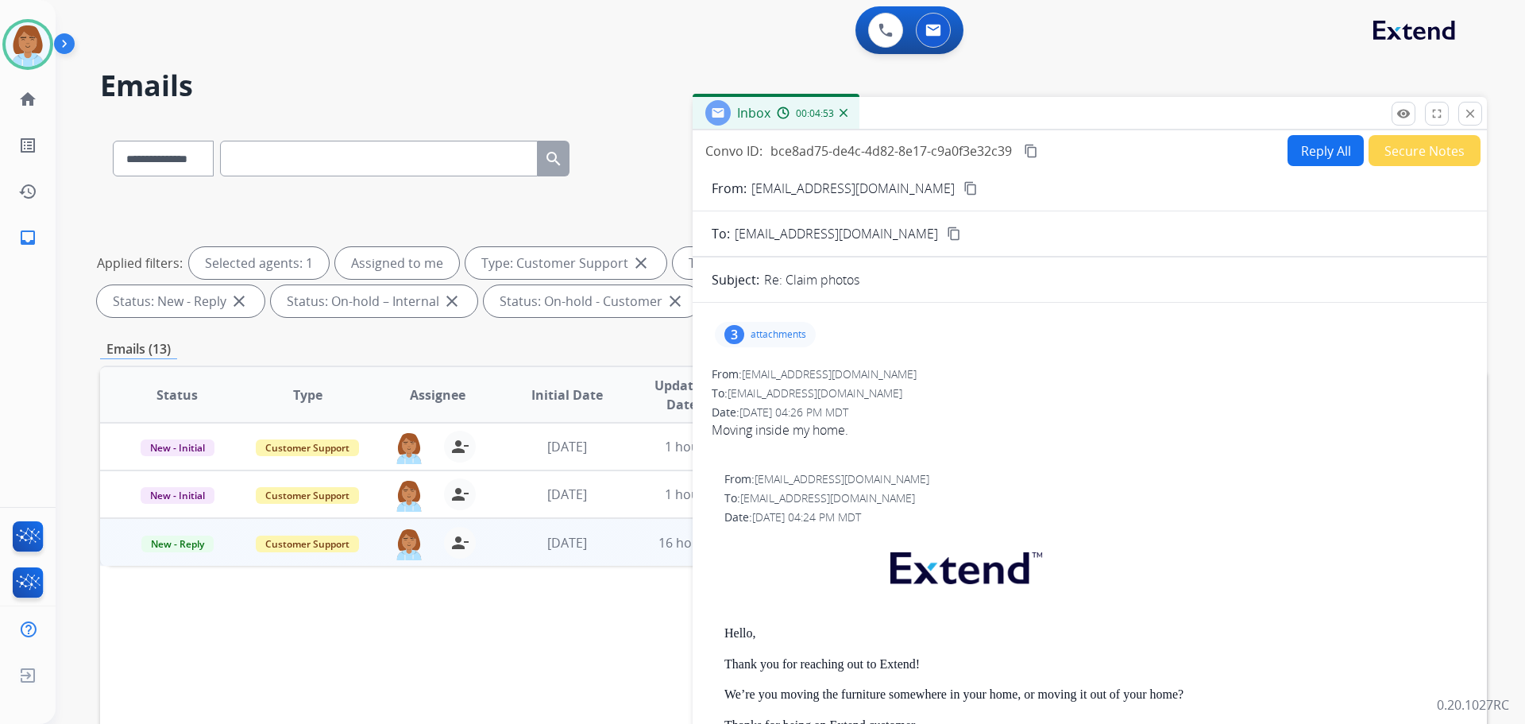
click at [1288, 137] on button "Reply All" at bounding box center [1326, 150] width 76 height 31
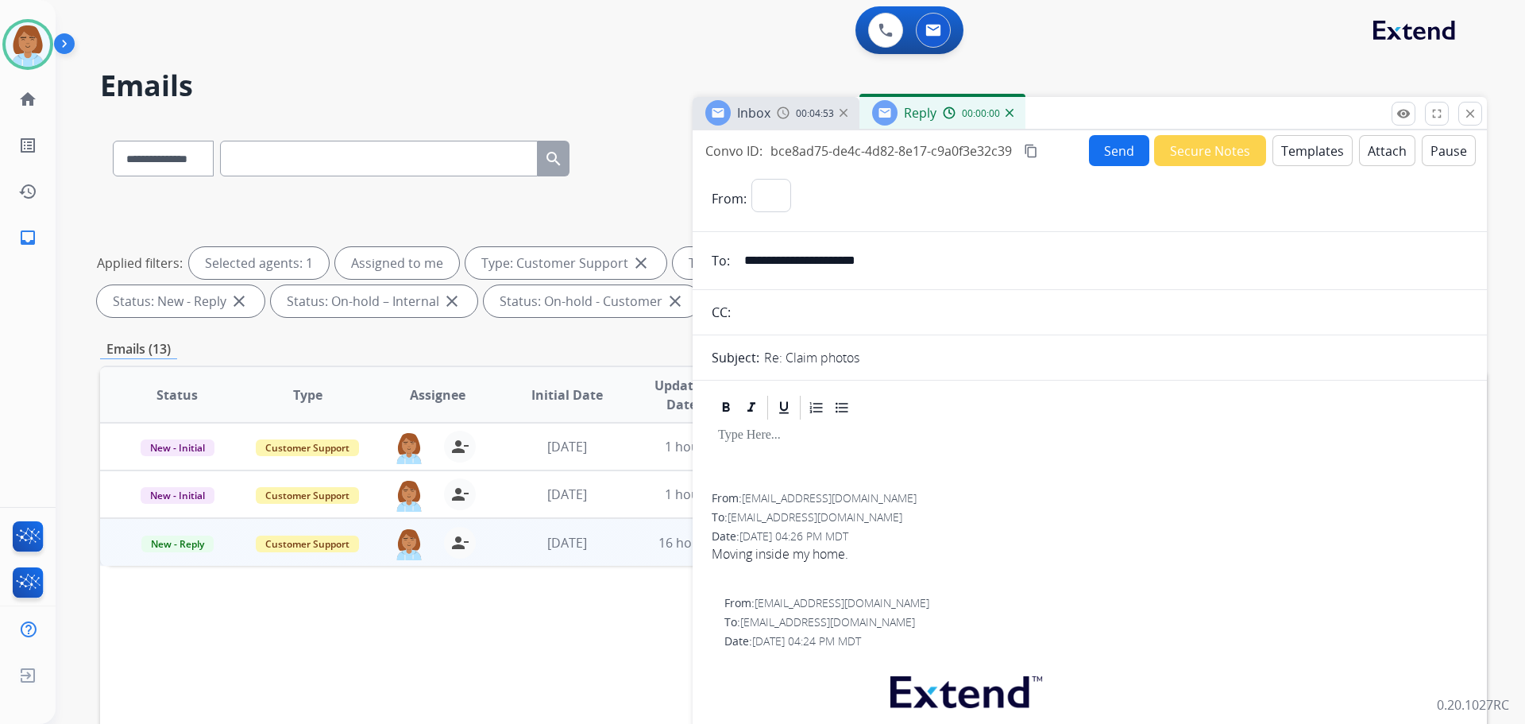
select select "**********"
click at [1287, 148] on button "Templates" at bounding box center [1313, 150] width 80 height 31
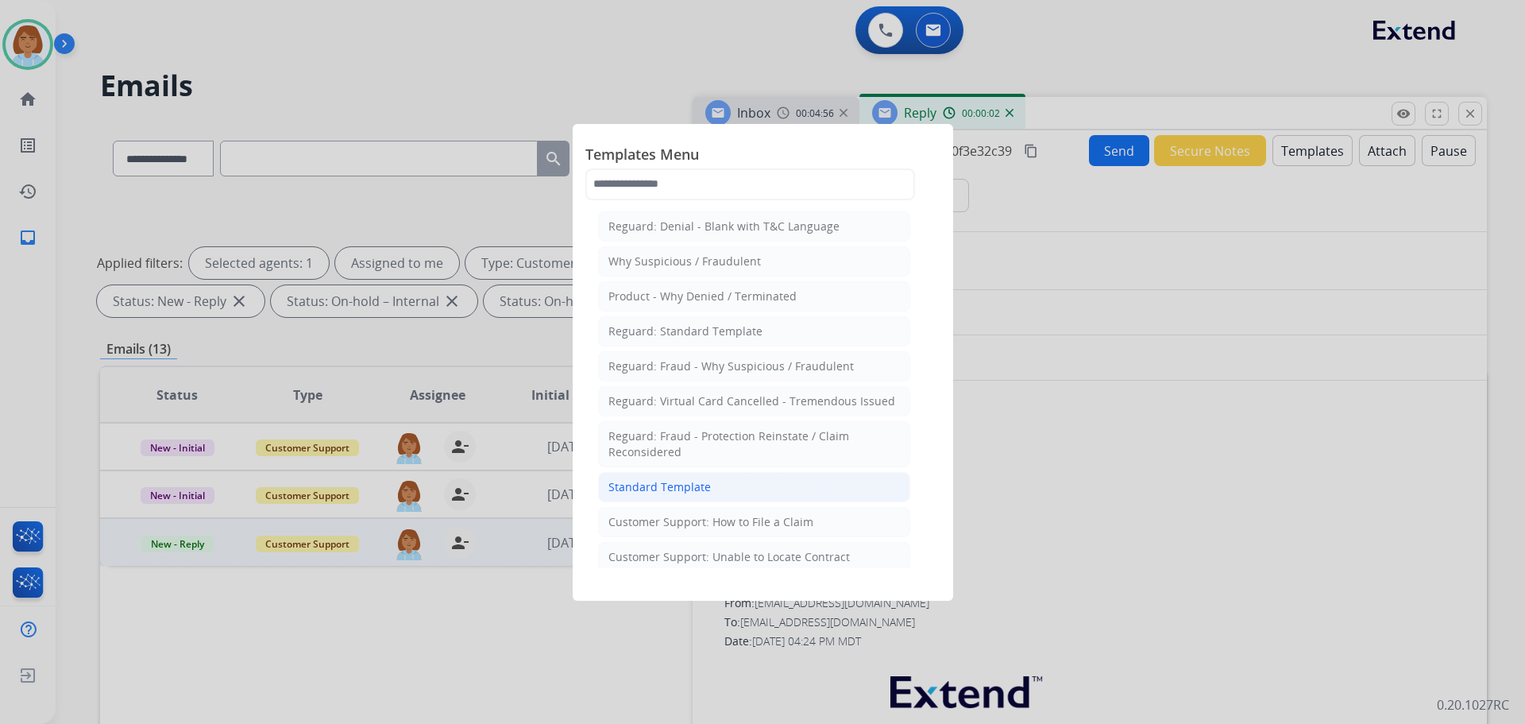
click at [650, 485] on div "Standard Template" at bounding box center [659, 487] width 102 height 16
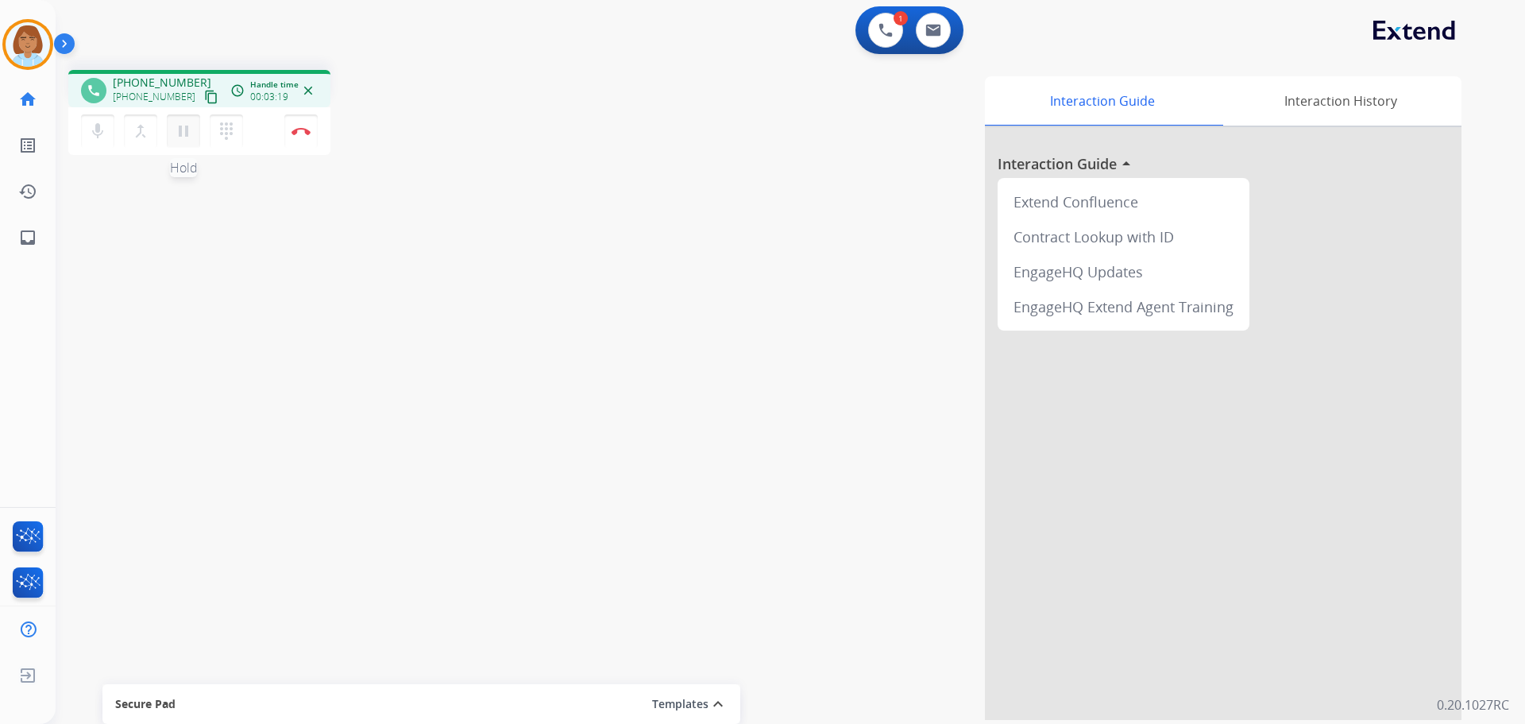
click at [178, 137] on mat-icon "pause" at bounding box center [183, 131] width 19 height 19
click at [82, 131] on div "mic Mute merge_type Bridge play_arrow Hold dialpad Dialpad Disconnect" at bounding box center [199, 131] width 262 height 48
click at [101, 124] on mat-icon "mic" at bounding box center [97, 131] width 19 height 19
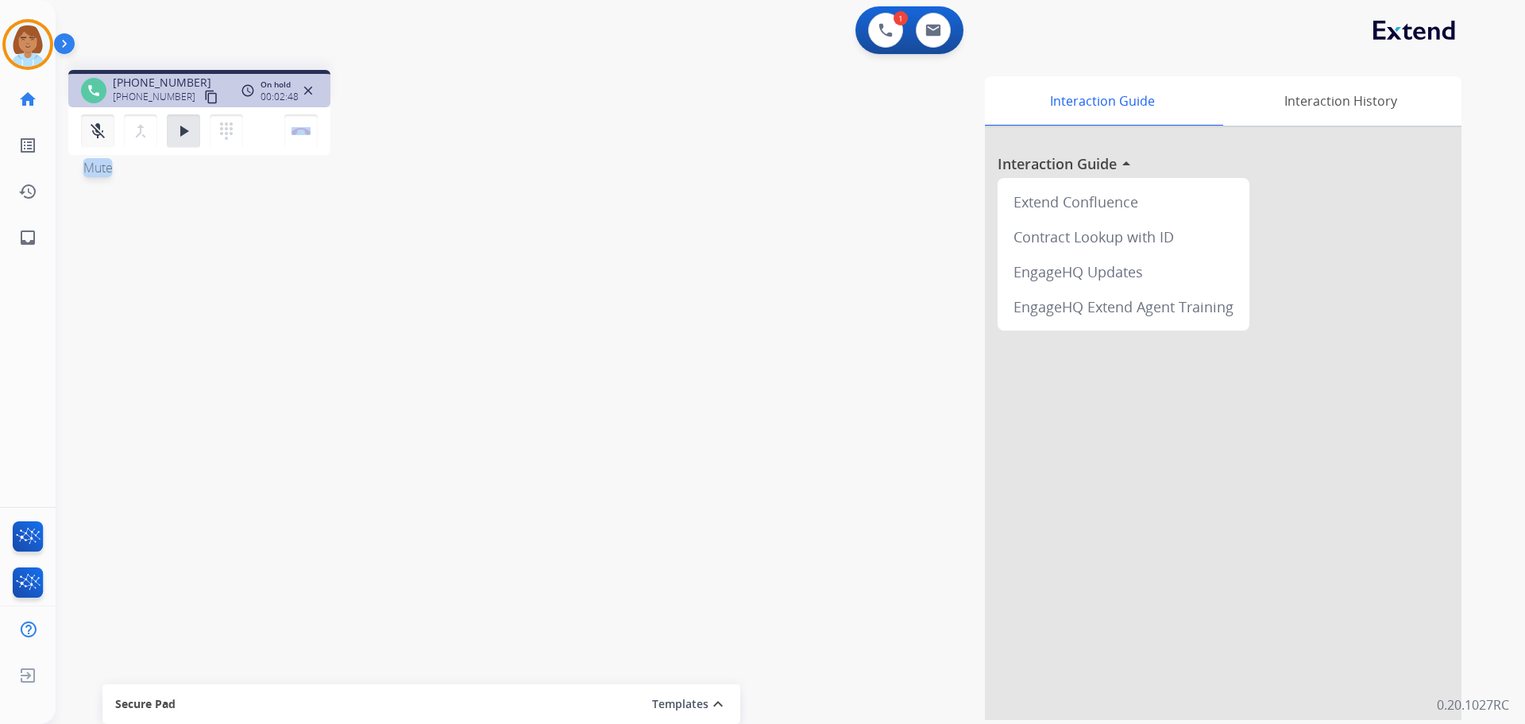
click at [102, 130] on mat-icon "mic_off" at bounding box center [97, 131] width 19 height 19
click at [191, 122] on mat-icon "play_arrow" at bounding box center [183, 131] width 19 height 19
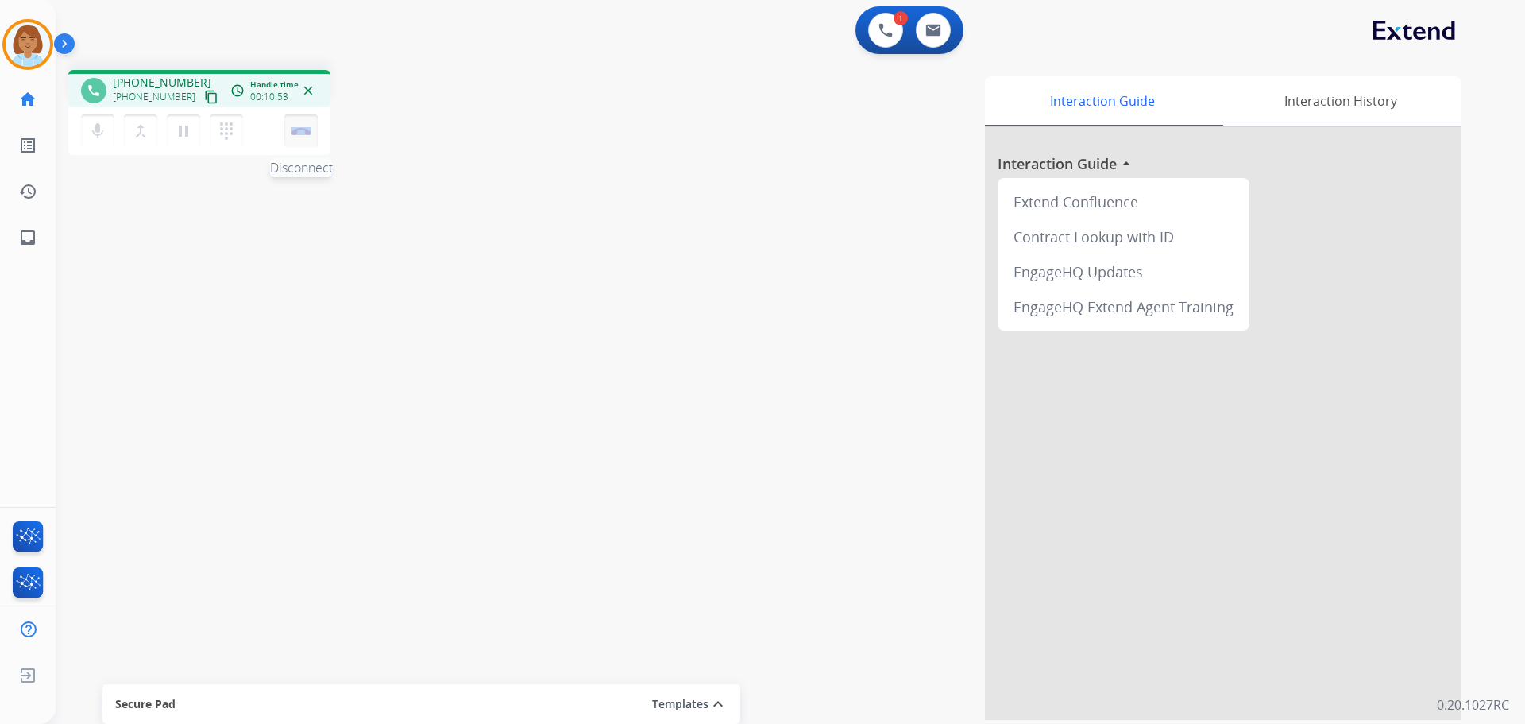
click at [310, 137] on button "Disconnect" at bounding box center [300, 130] width 33 height 33
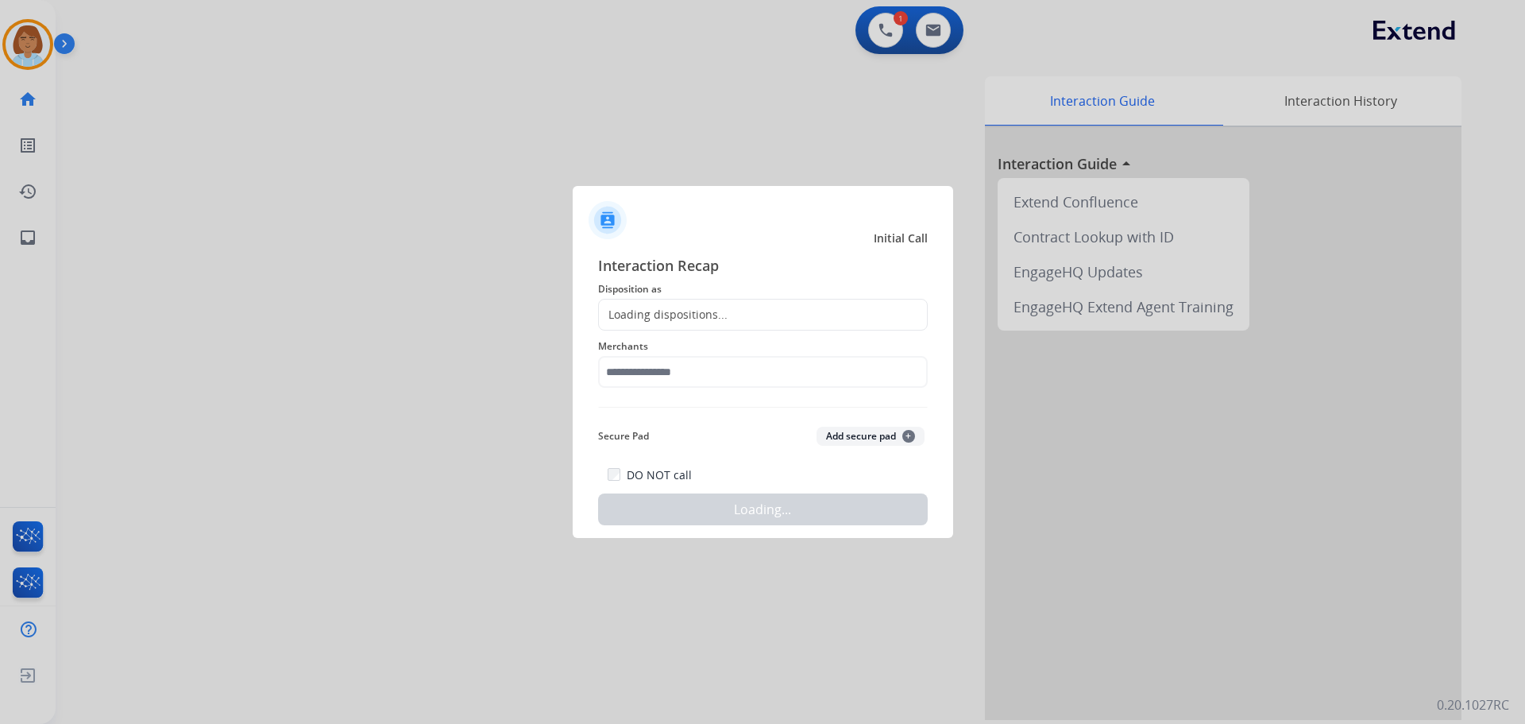
click at [724, 304] on div "Loading dispositions..." at bounding box center [763, 315] width 330 height 32
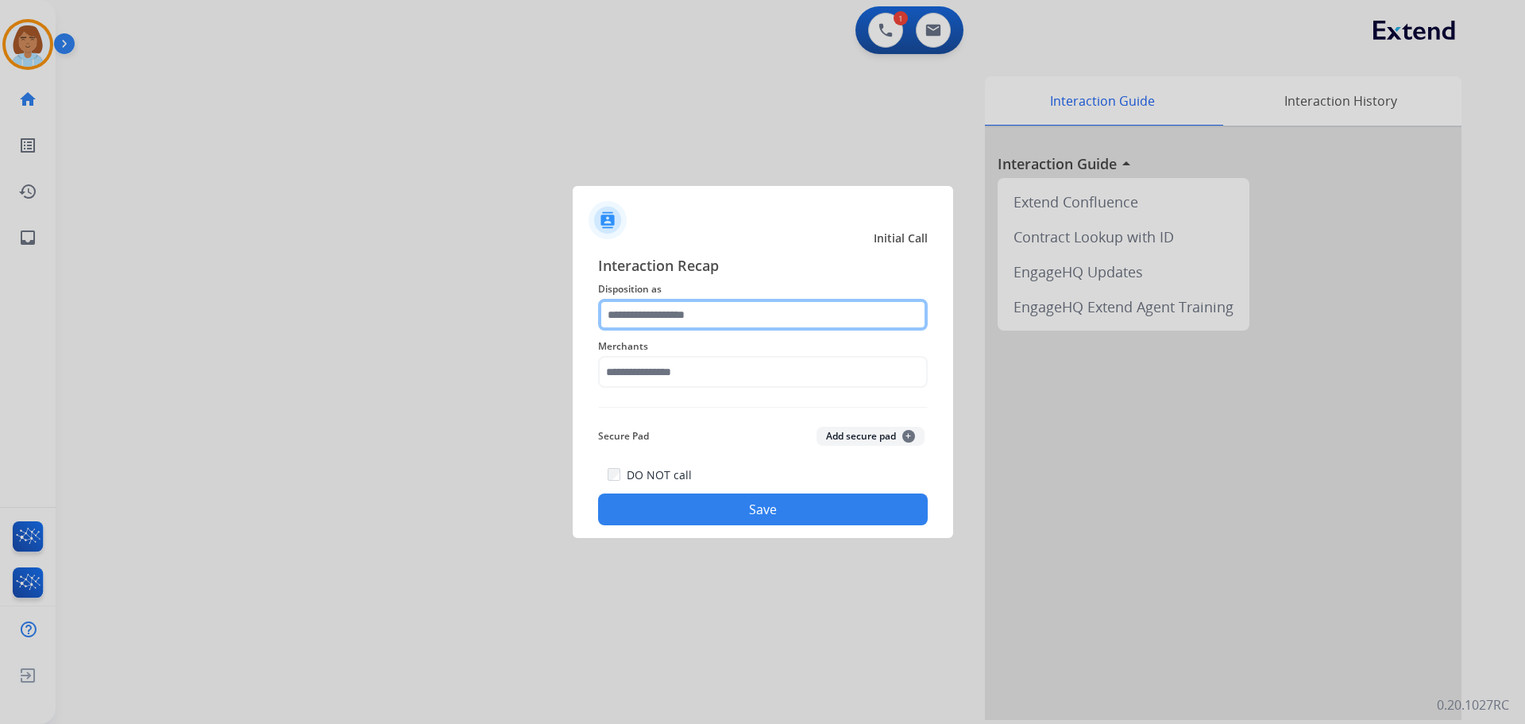
click at [729, 328] on input "text" at bounding box center [763, 315] width 330 height 32
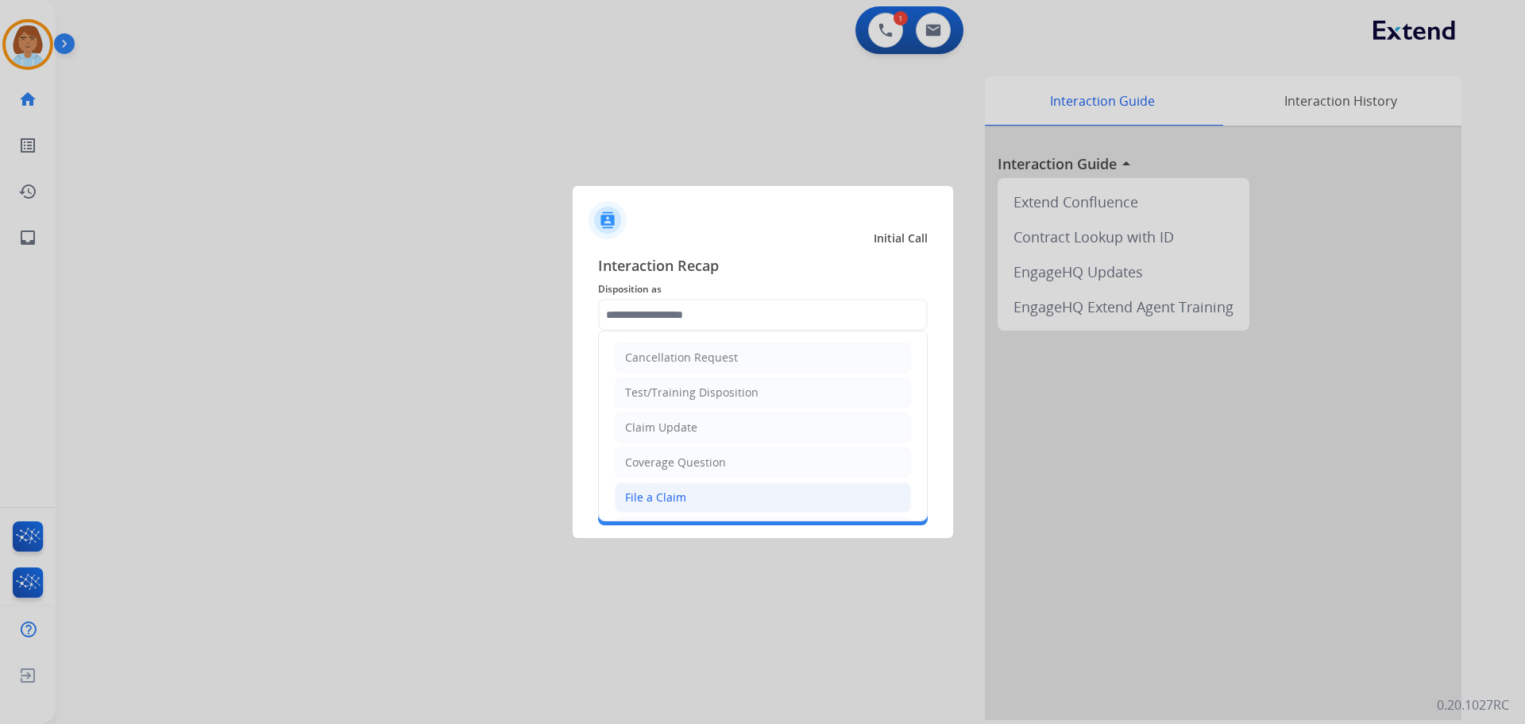
click at [666, 491] on div "File a Claim" at bounding box center [655, 497] width 61 height 16
type input "**********"
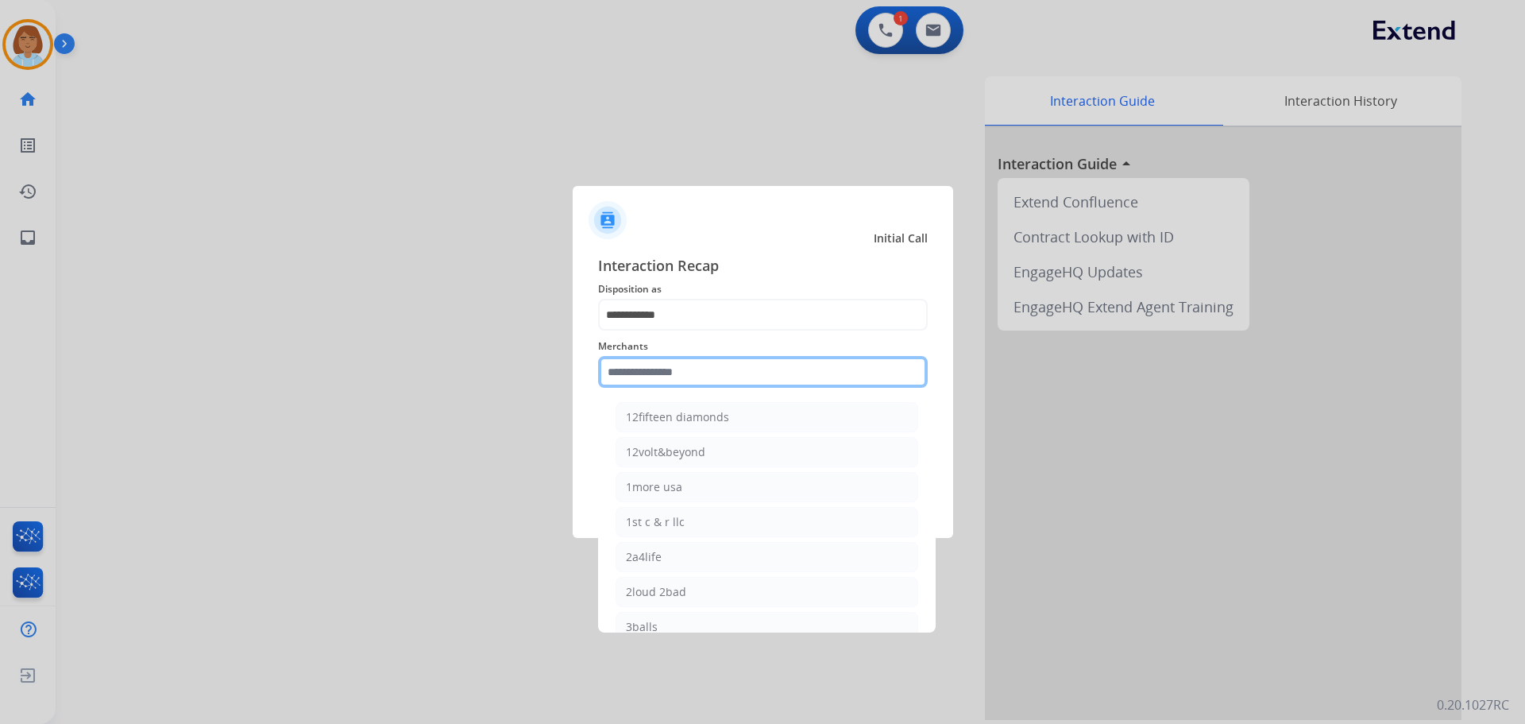
click at [701, 376] on input "text" at bounding box center [763, 372] width 330 height 32
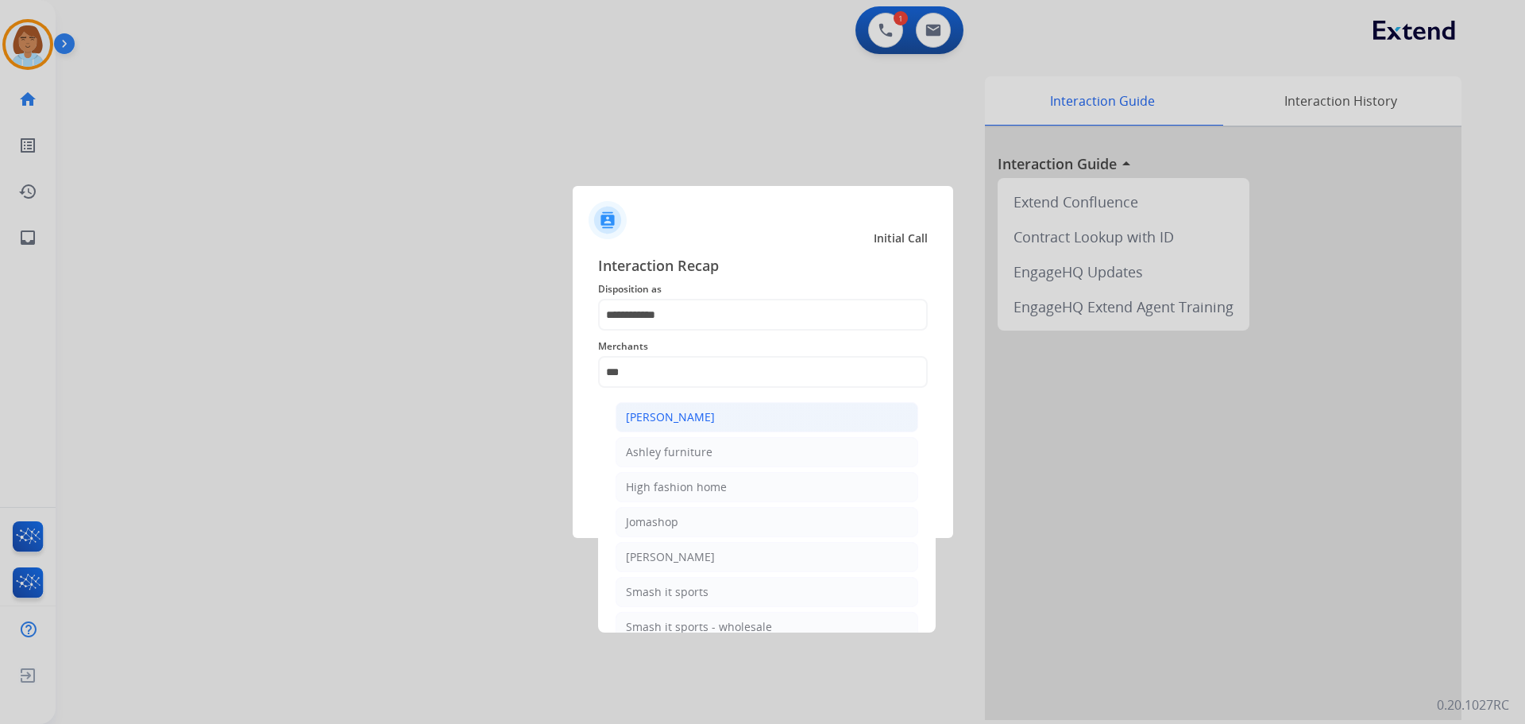
click at [719, 420] on li "[PERSON_NAME]" at bounding box center [767, 417] width 303 height 30
type input "**********"
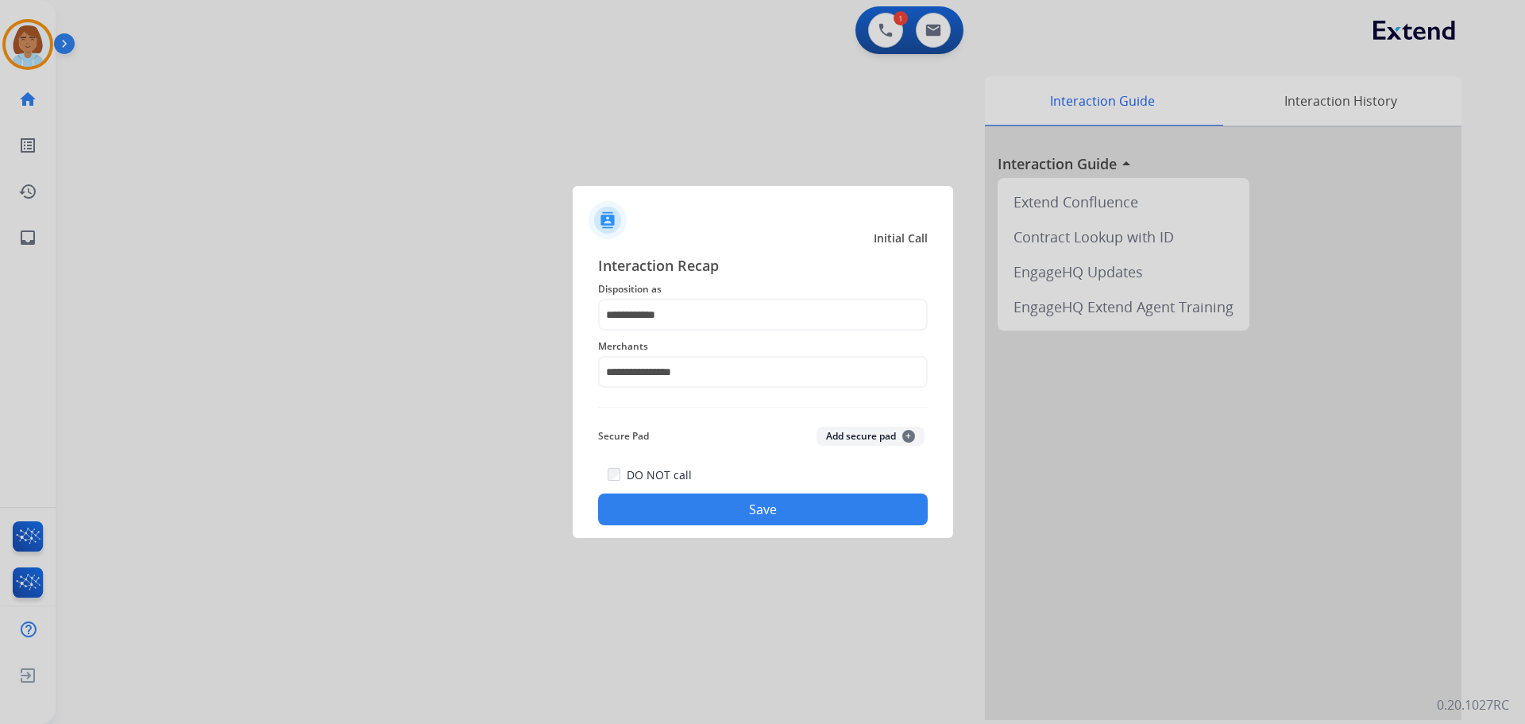
click at [718, 505] on button "Save" at bounding box center [763, 509] width 330 height 32
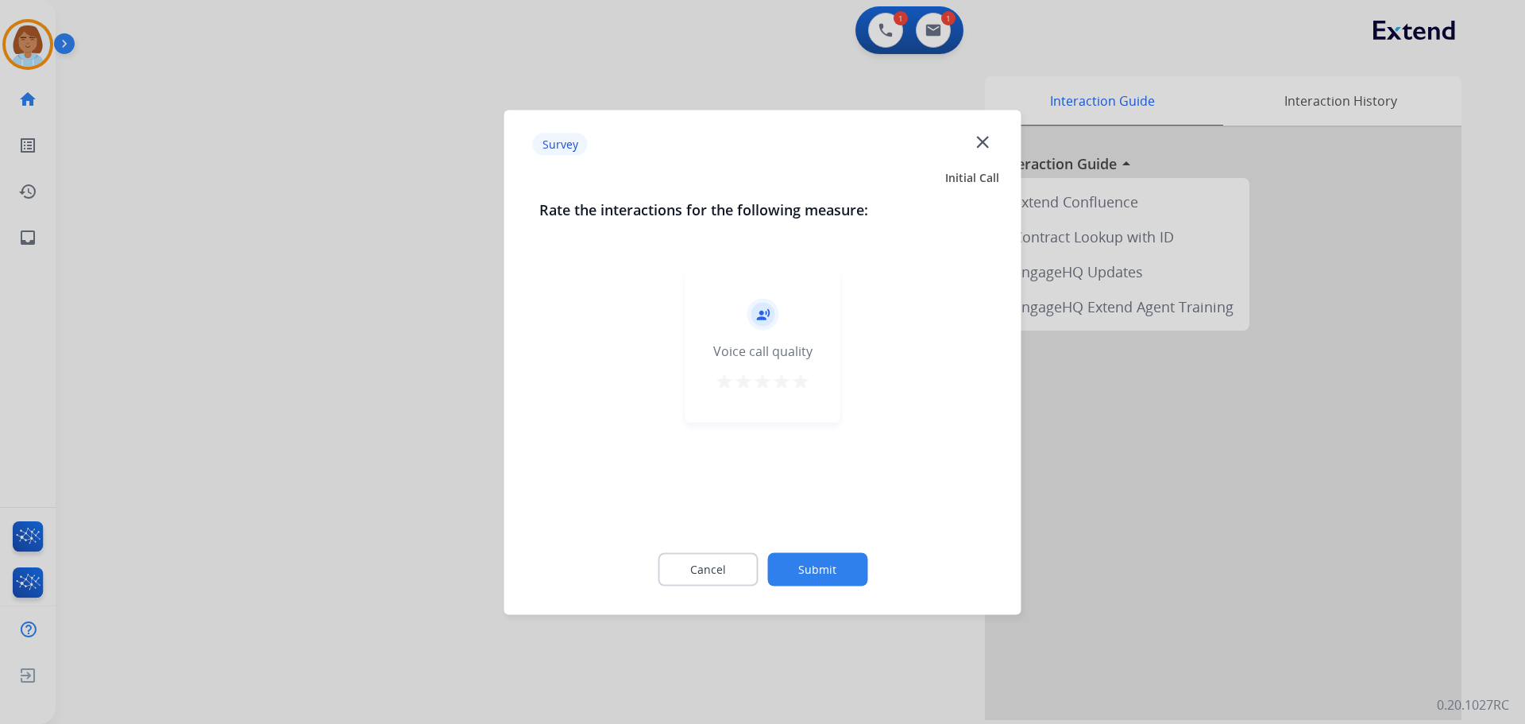
click at [817, 567] on button "Submit" at bounding box center [817, 568] width 100 height 33
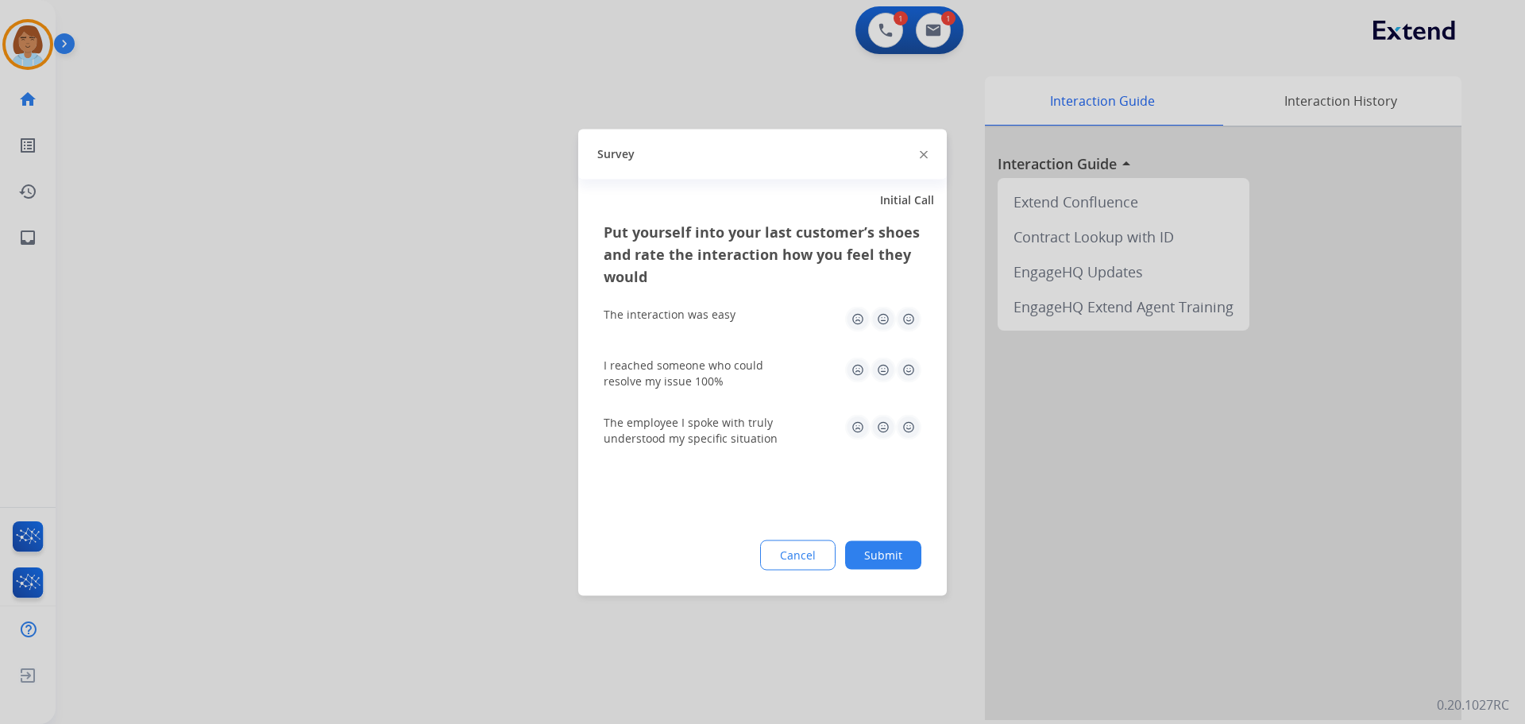
click at [867, 567] on button "Submit" at bounding box center [883, 554] width 76 height 29
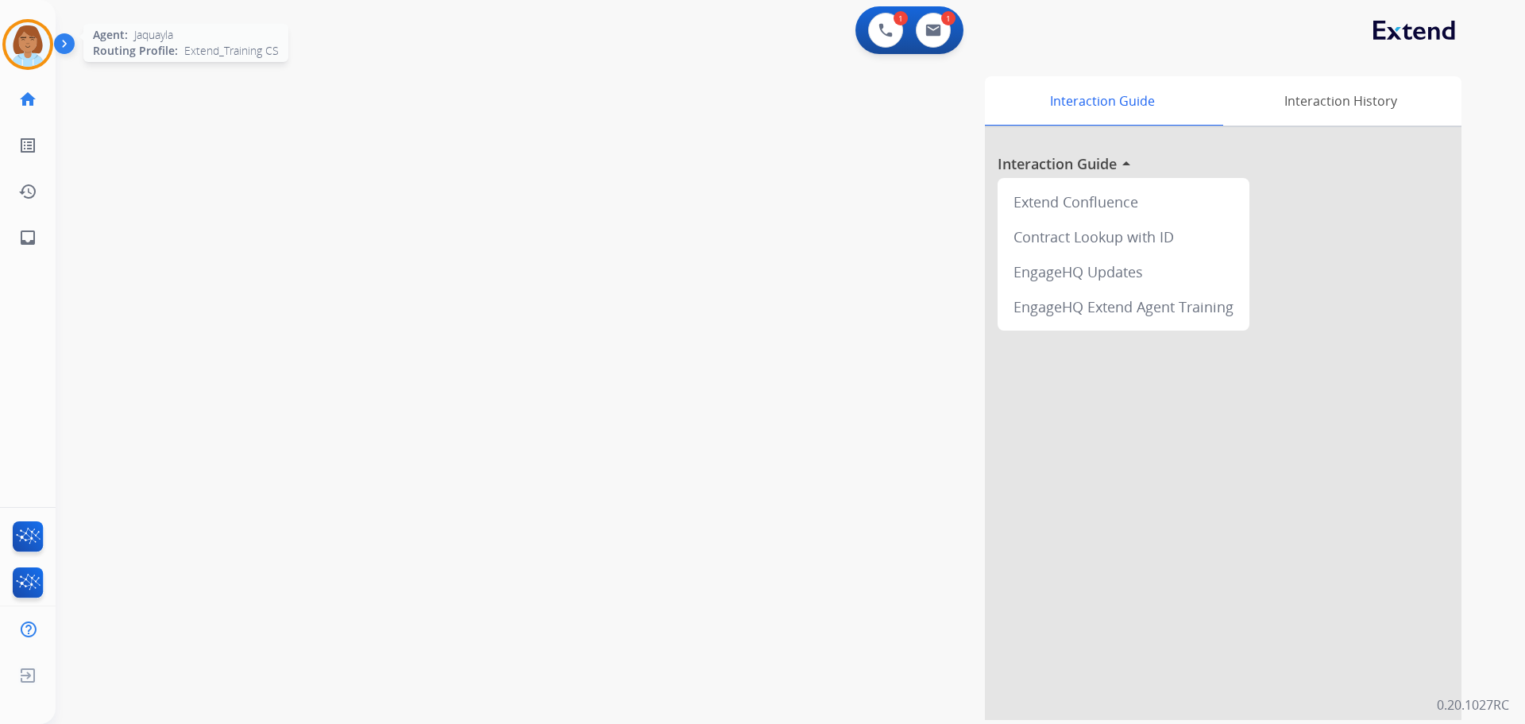
click at [32, 39] on img at bounding box center [28, 44] width 44 height 44
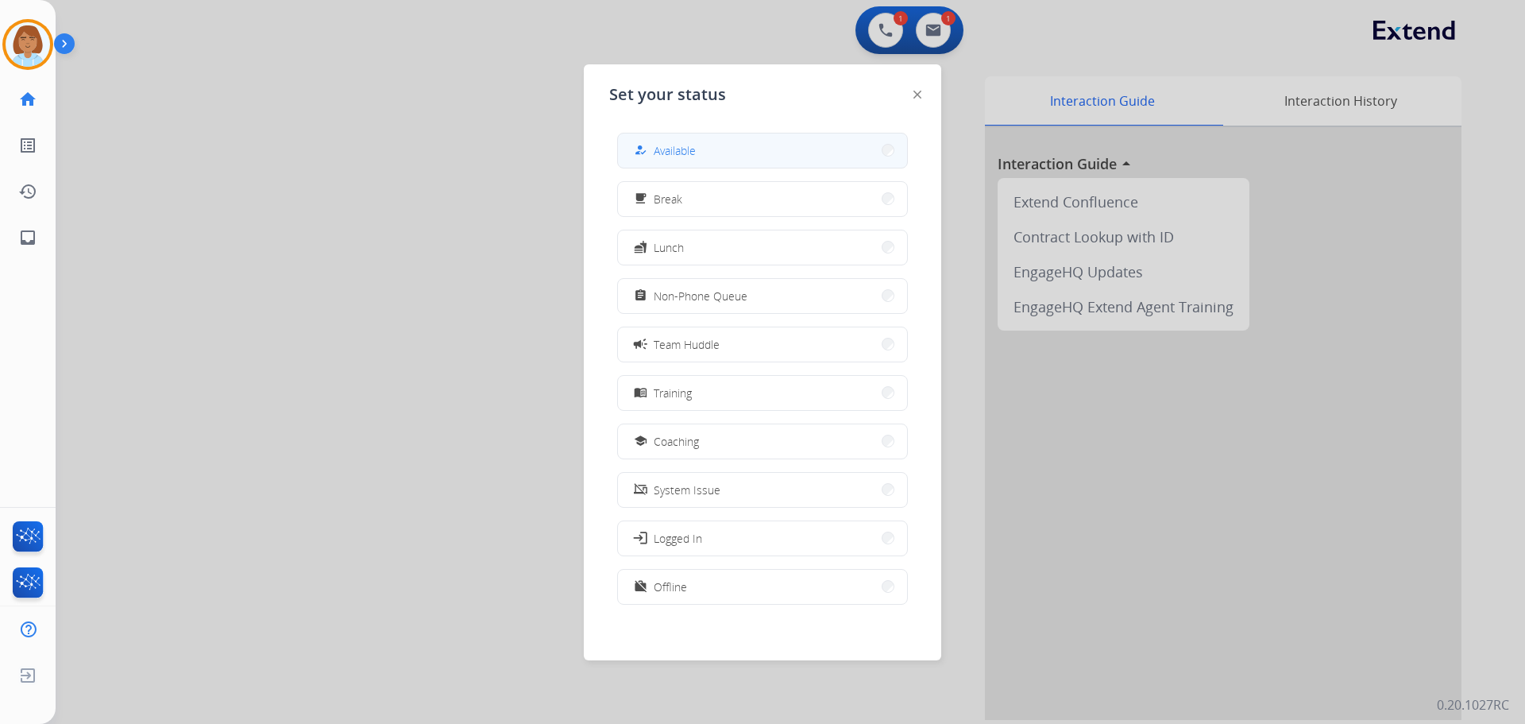
click at [782, 153] on button "how_to_reg Available" at bounding box center [762, 150] width 289 height 34
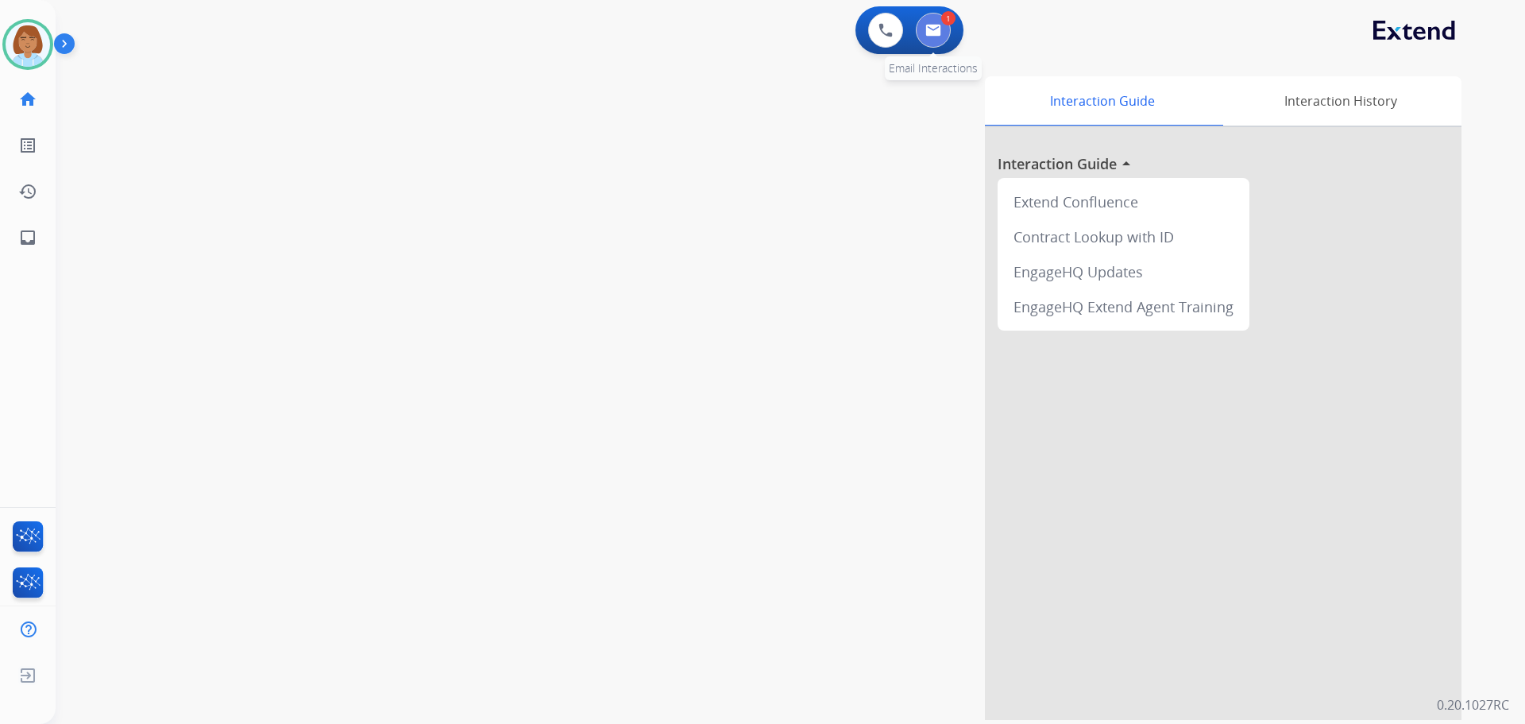
click at [939, 33] on img at bounding box center [933, 30] width 16 height 13
select select "**********"
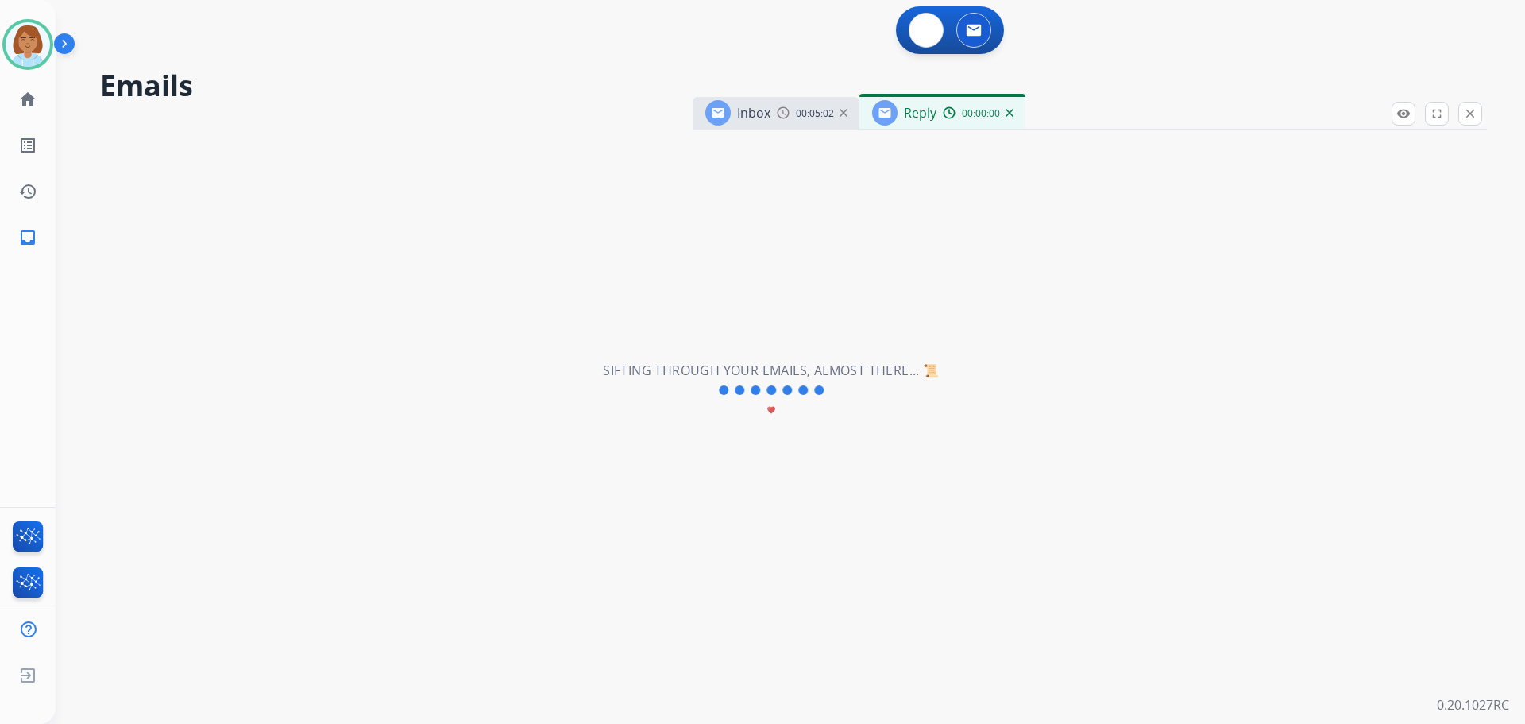
select select "**********"
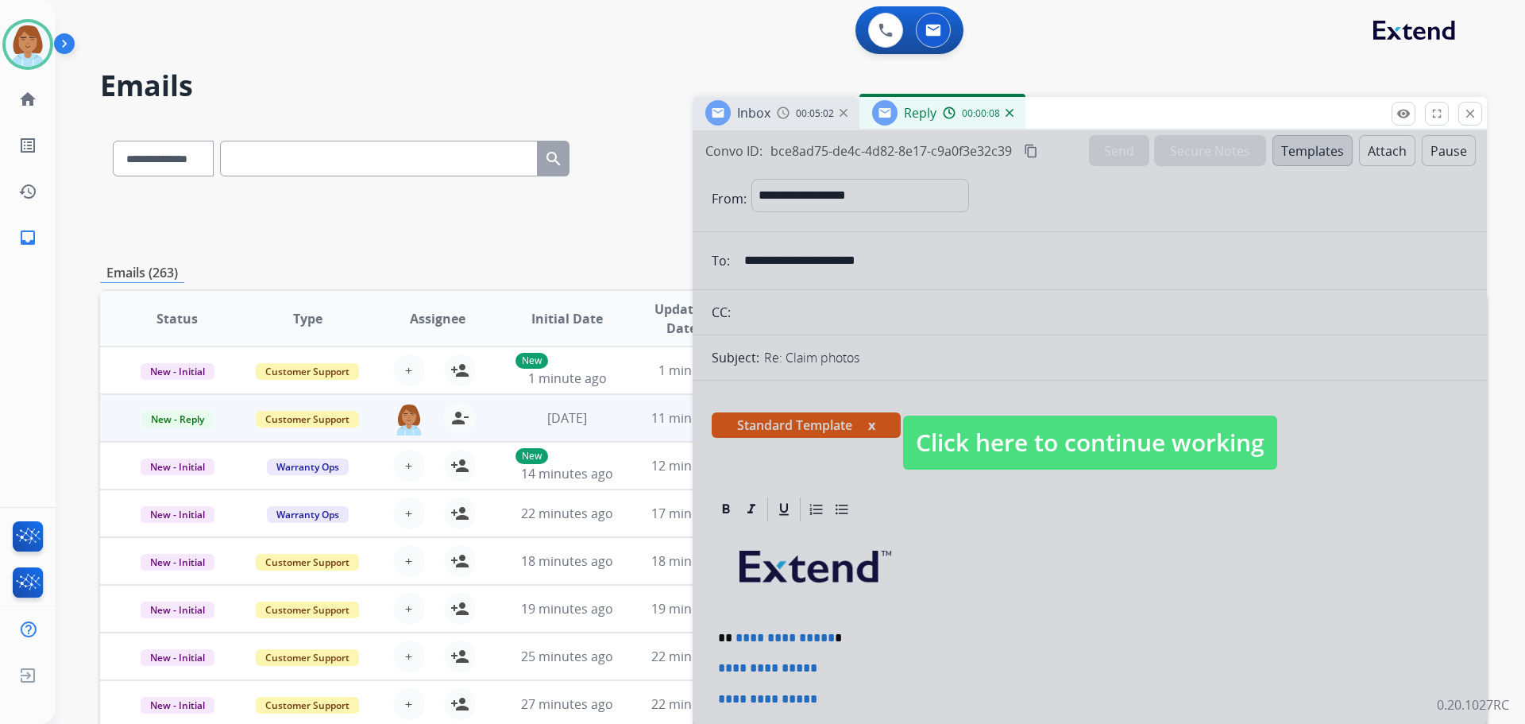
click at [1033, 445] on span "Click here to continue working" at bounding box center [1090, 442] width 374 height 54
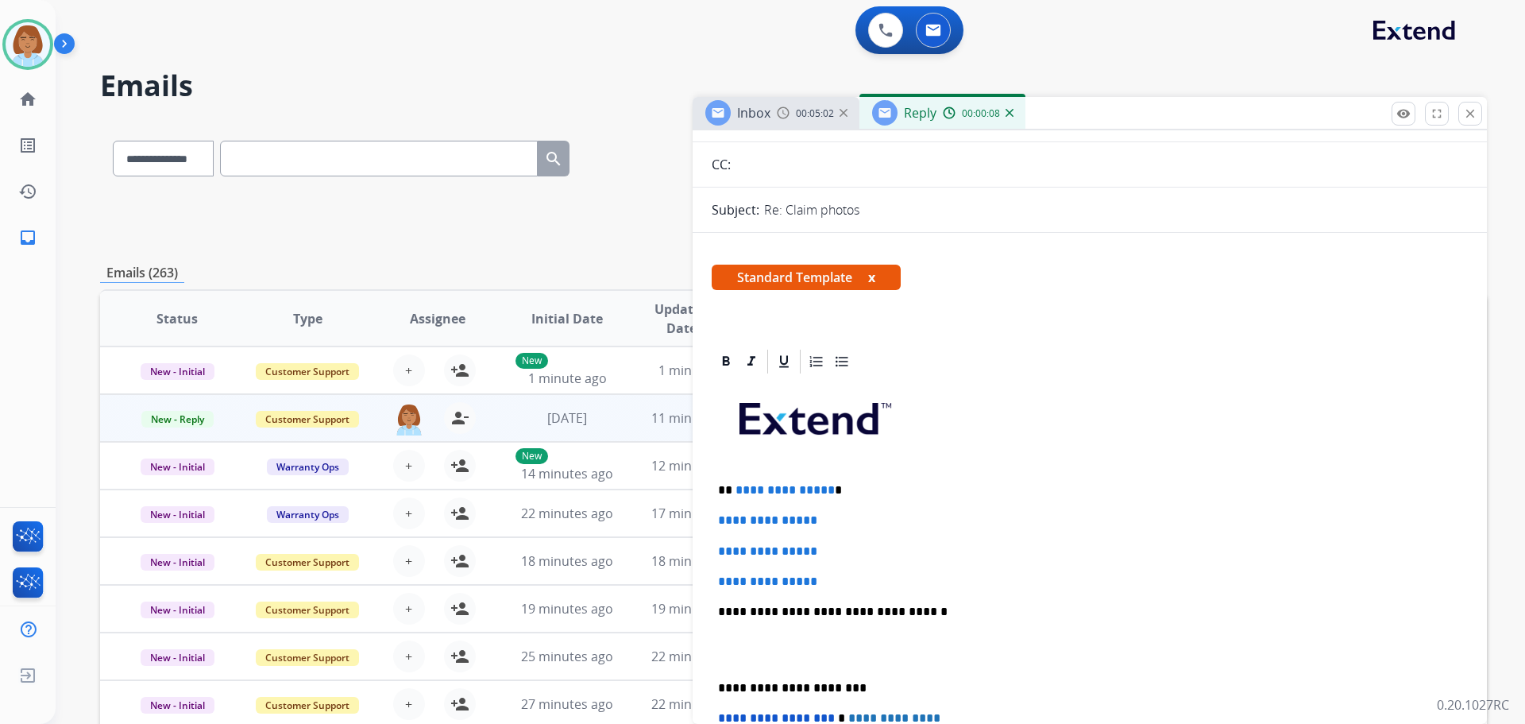
scroll to position [159, 0]
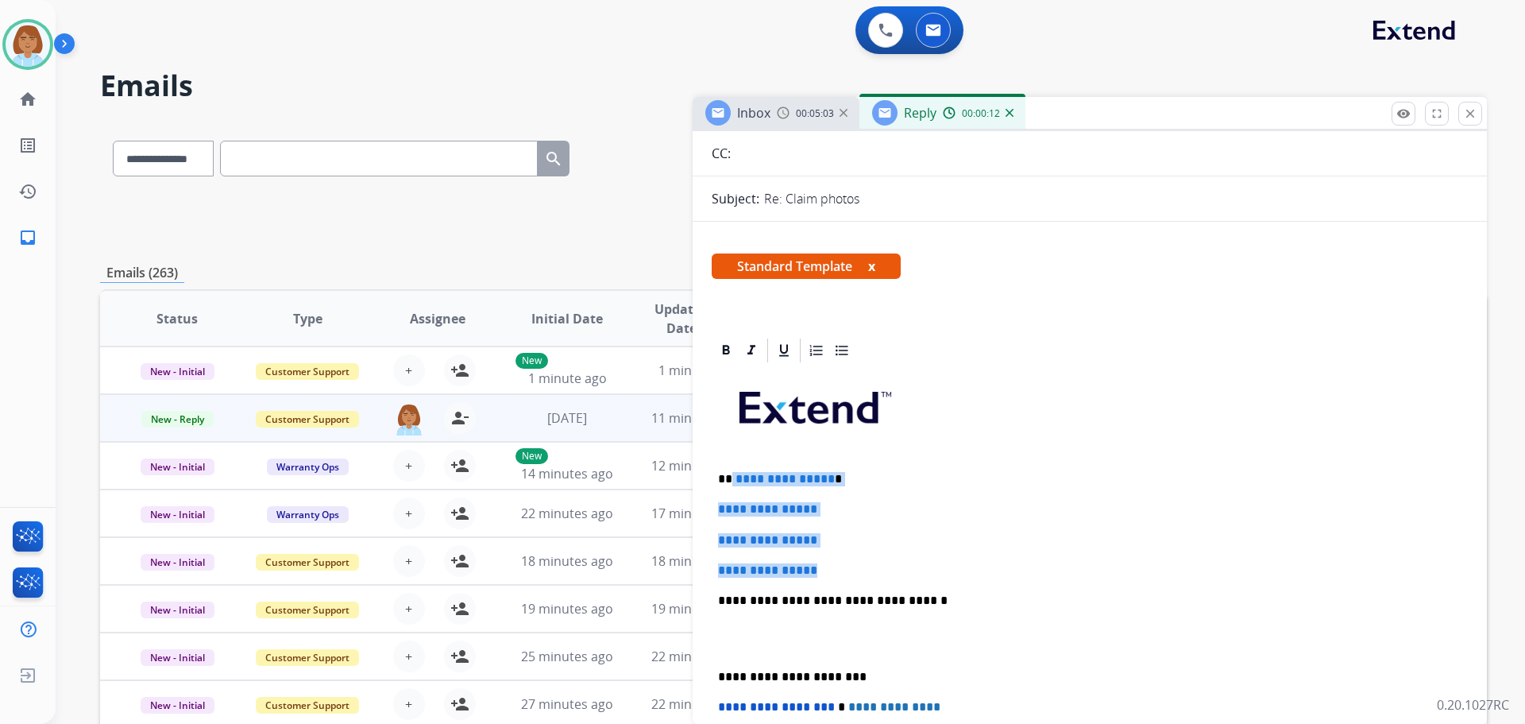
drag, startPoint x: 831, startPoint y: 568, endPoint x: 730, endPoint y: 473, distance: 138.8
click at [730, 473] on div "**********" at bounding box center [1090, 638] width 756 height 547
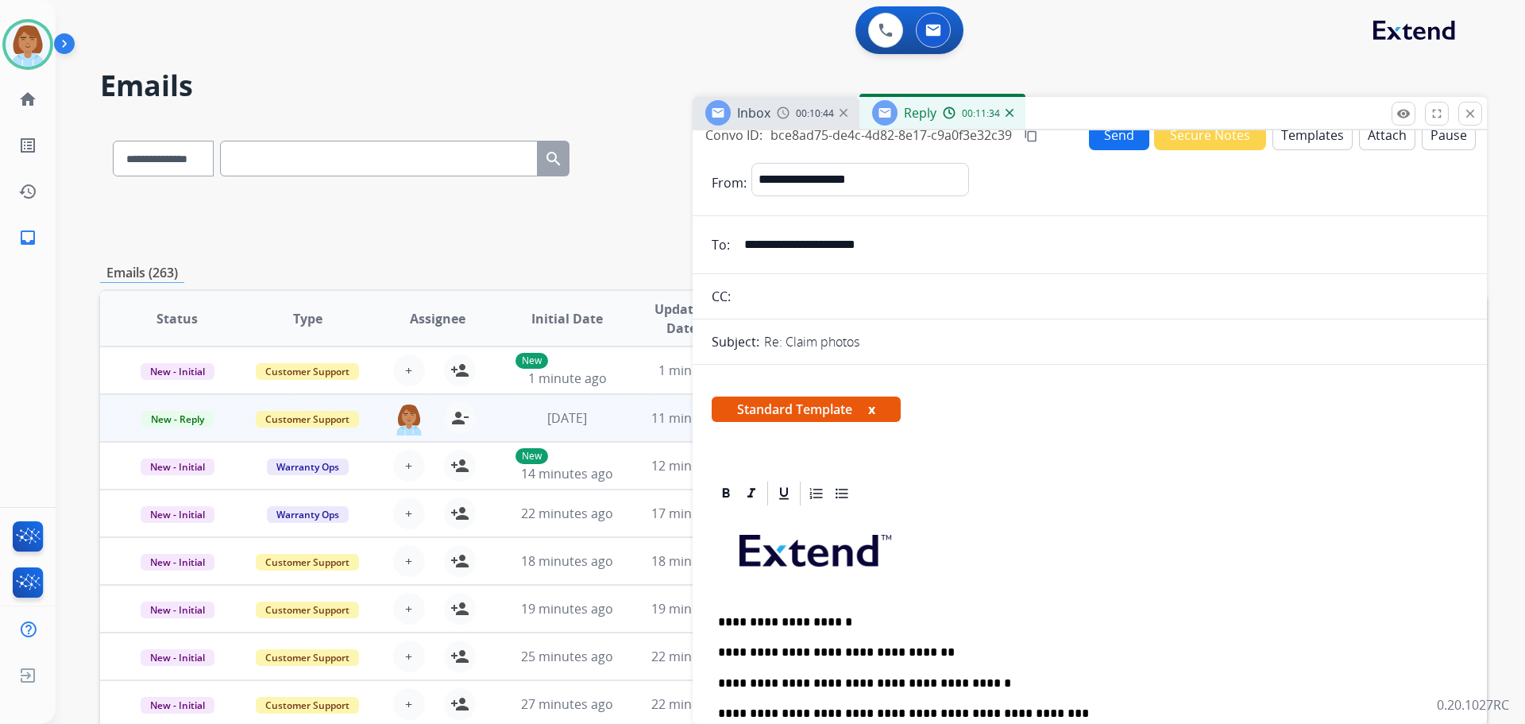
scroll to position [0, 0]
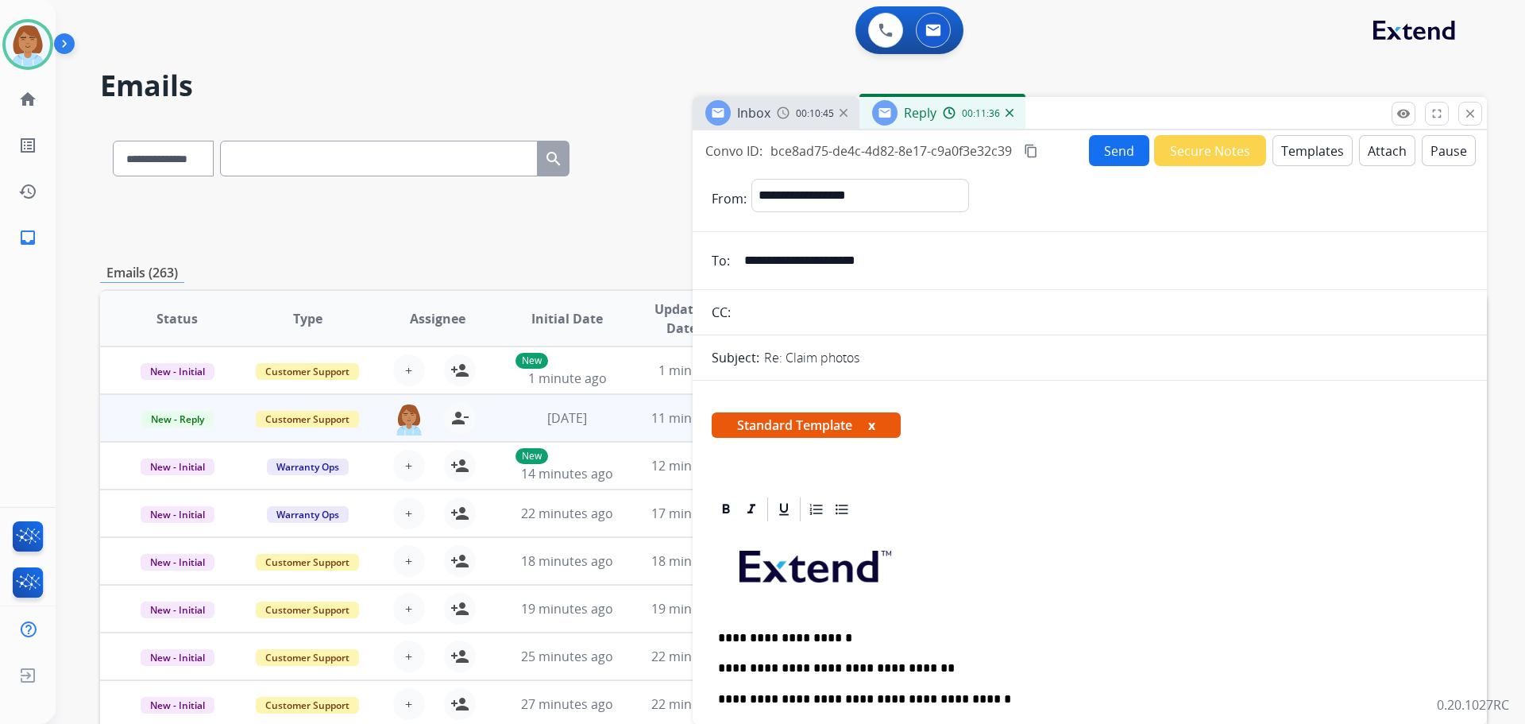
click at [813, 261] on input "**********" at bounding box center [1101, 261] width 733 height 32
click at [1105, 149] on button "Send" at bounding box center [1119, 150] width 60 height 31
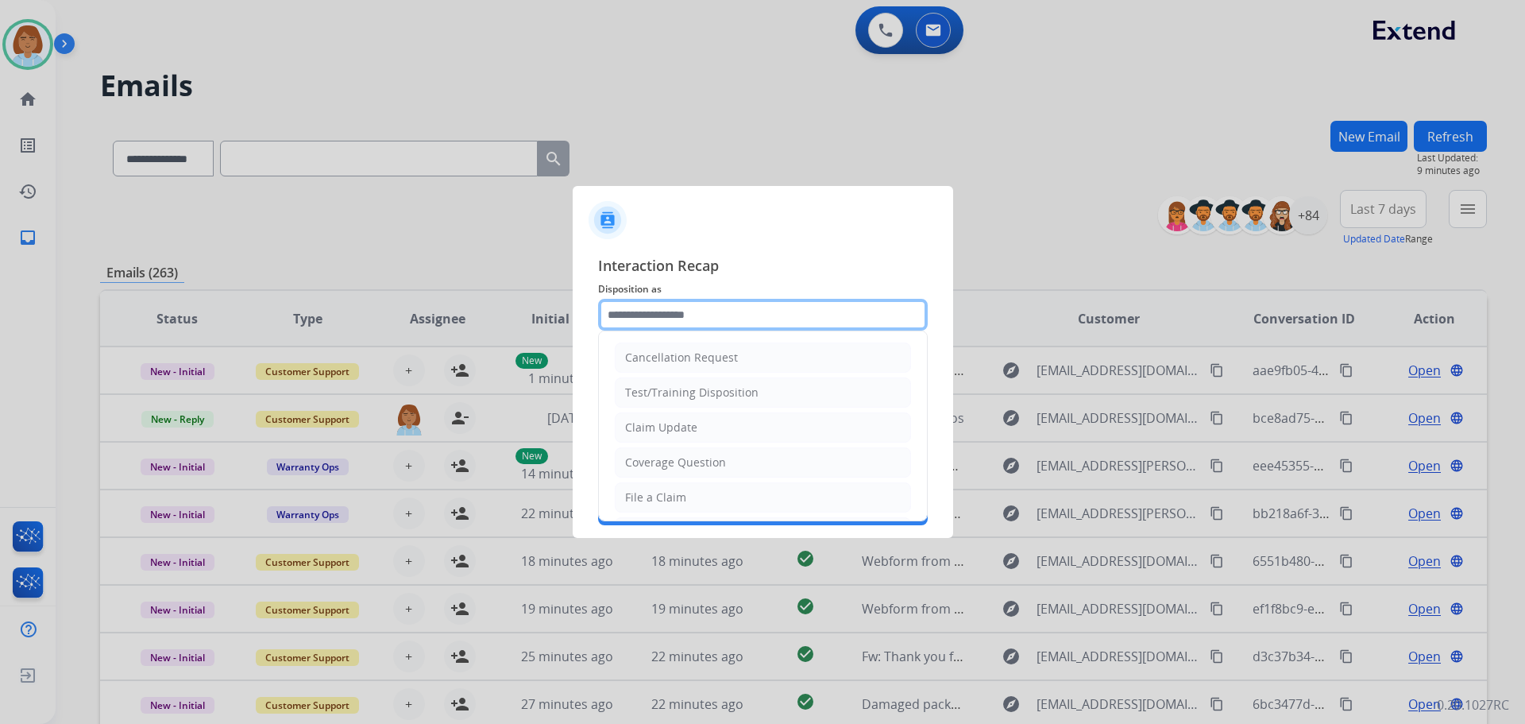
click at [727, 319] on input "text" at bounding box center [763, 315] width 330 height 32
click at [698, 424] on li "Claim Update" at bounding box center [763, 427] width 296 height 30
type input "**********"
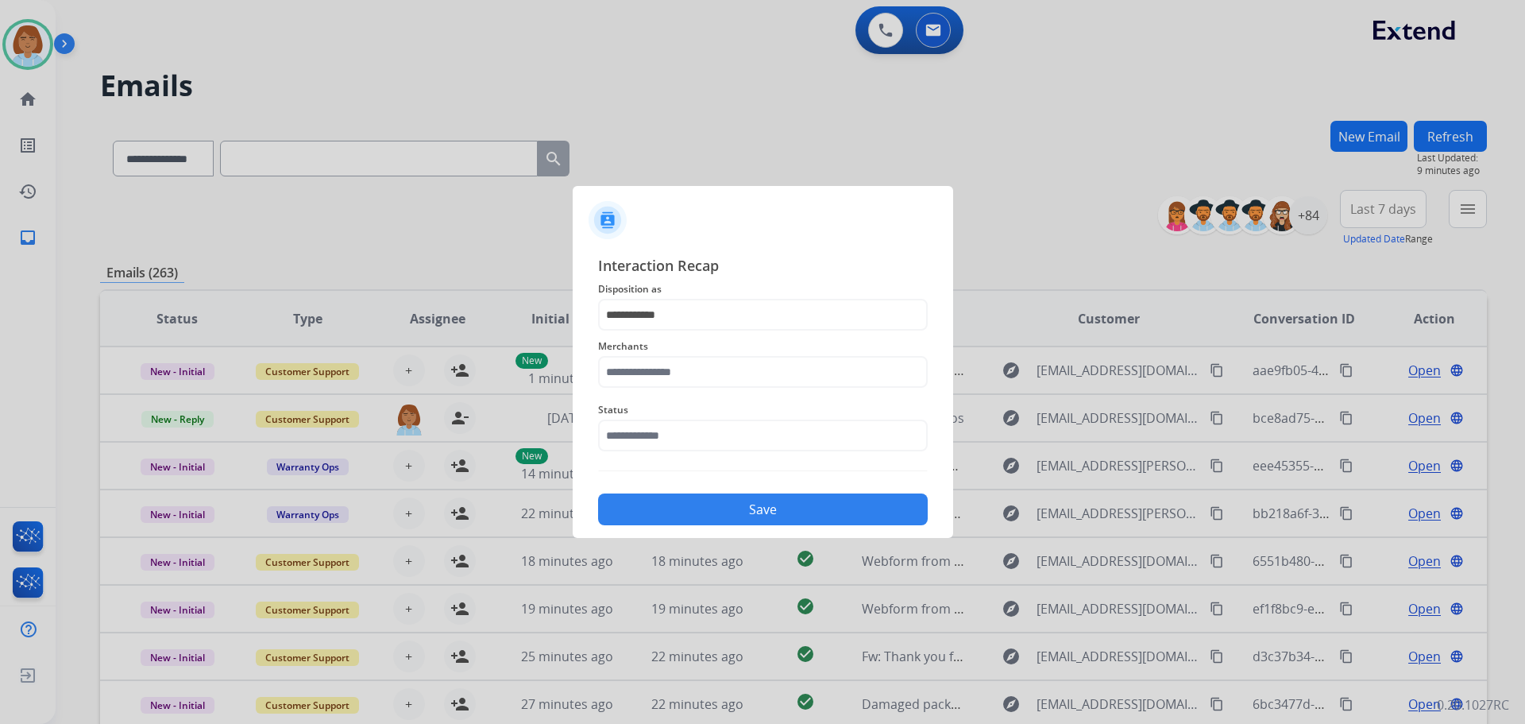
click at [690, 393] on div "Merchants" at bounding box center [763, 362] width 330 height 64
click at [697, 372] on input "text" at bounding box center [763, 372] width 330 height 32
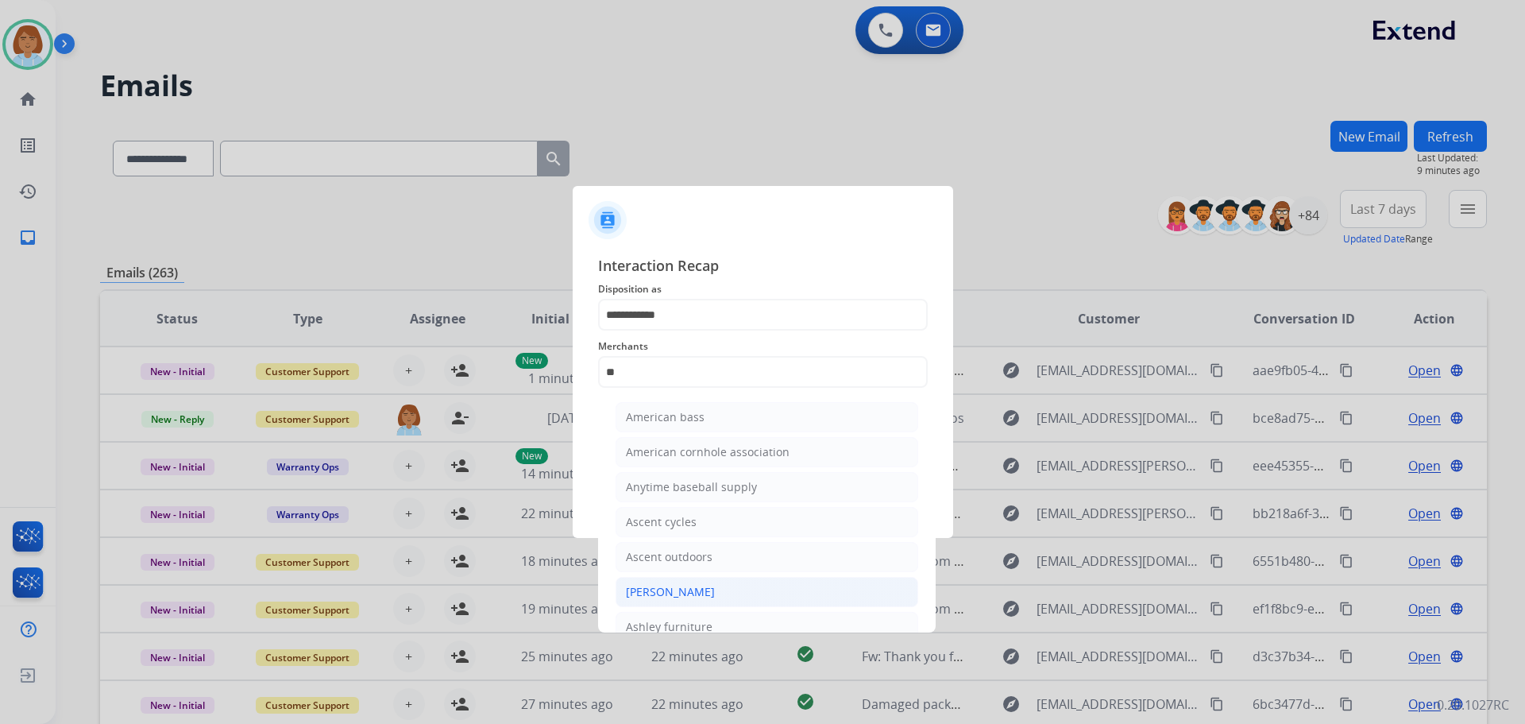
click at [666, 598] on div "[PERSON_NAME]" at bounding box center [670, 592] width 89 height 16
type input "**********"
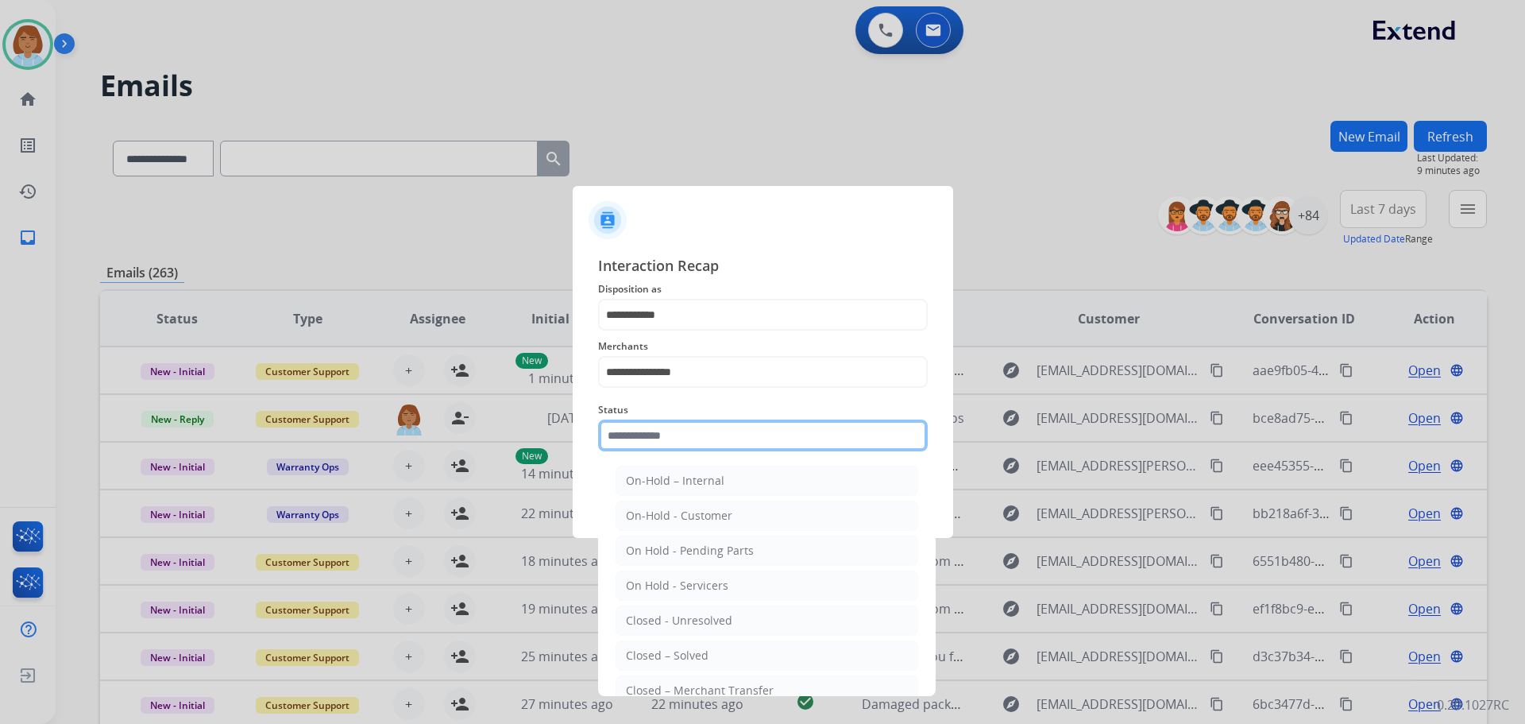
click at [653, 444] on input "text" at bounding box center [763, 435] width 330 height 32
click at [641, 656] on div "Closed – Solved" at bounding box center [667, 655] width 83 height 16
type input "**********"
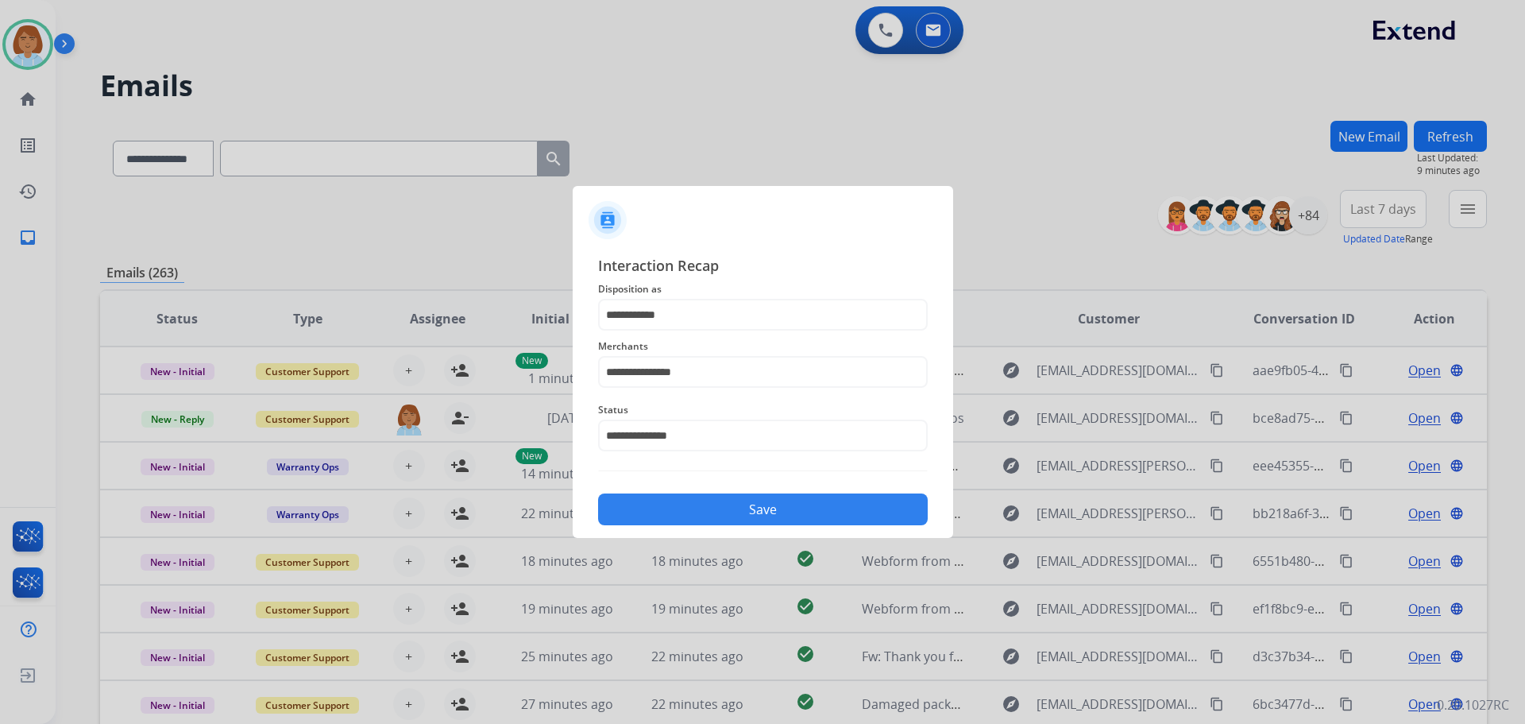
click at [743, 509] on button "Save" at bounding box center [763, 509] width 330 height 32
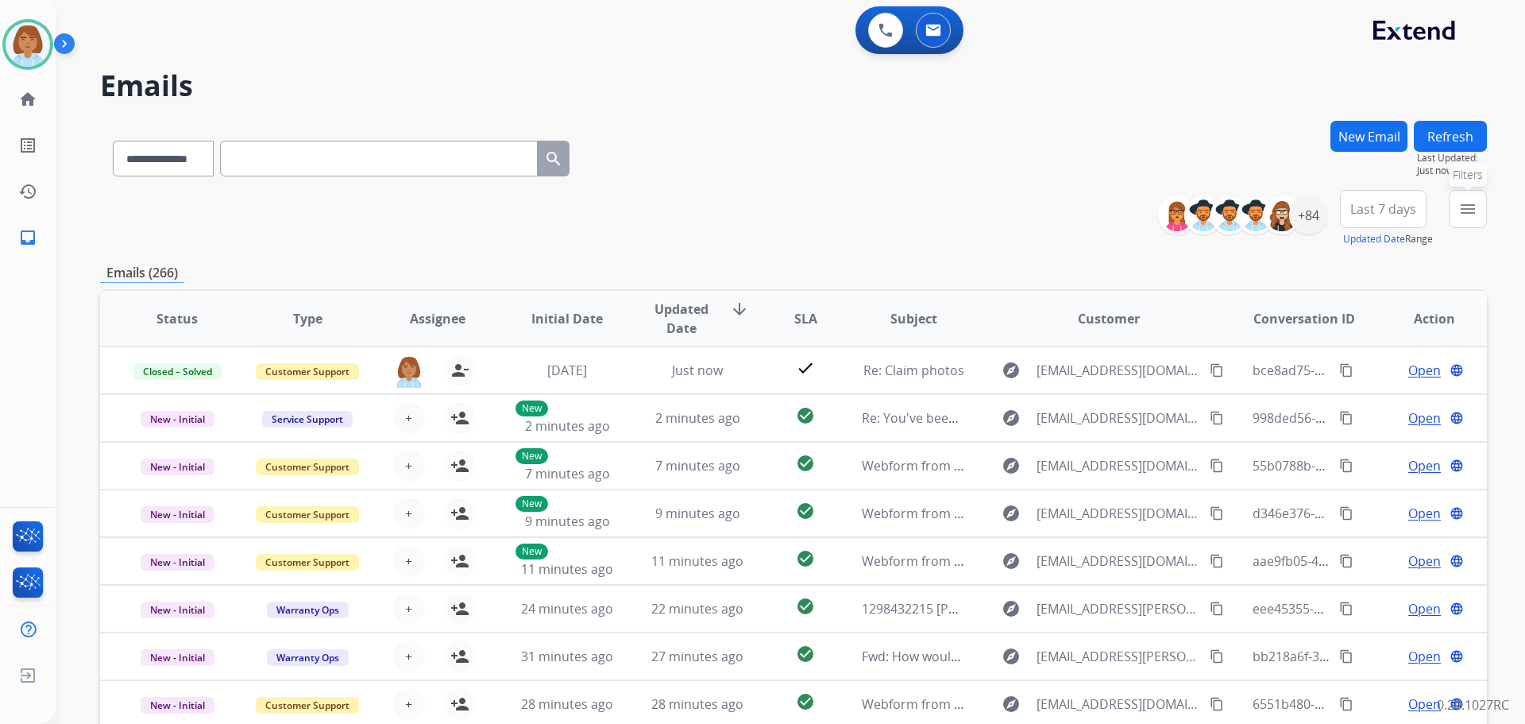
click at [1470, 214] on mat-icon "menu" at bounding box center [1467, 208] width 19 height 19
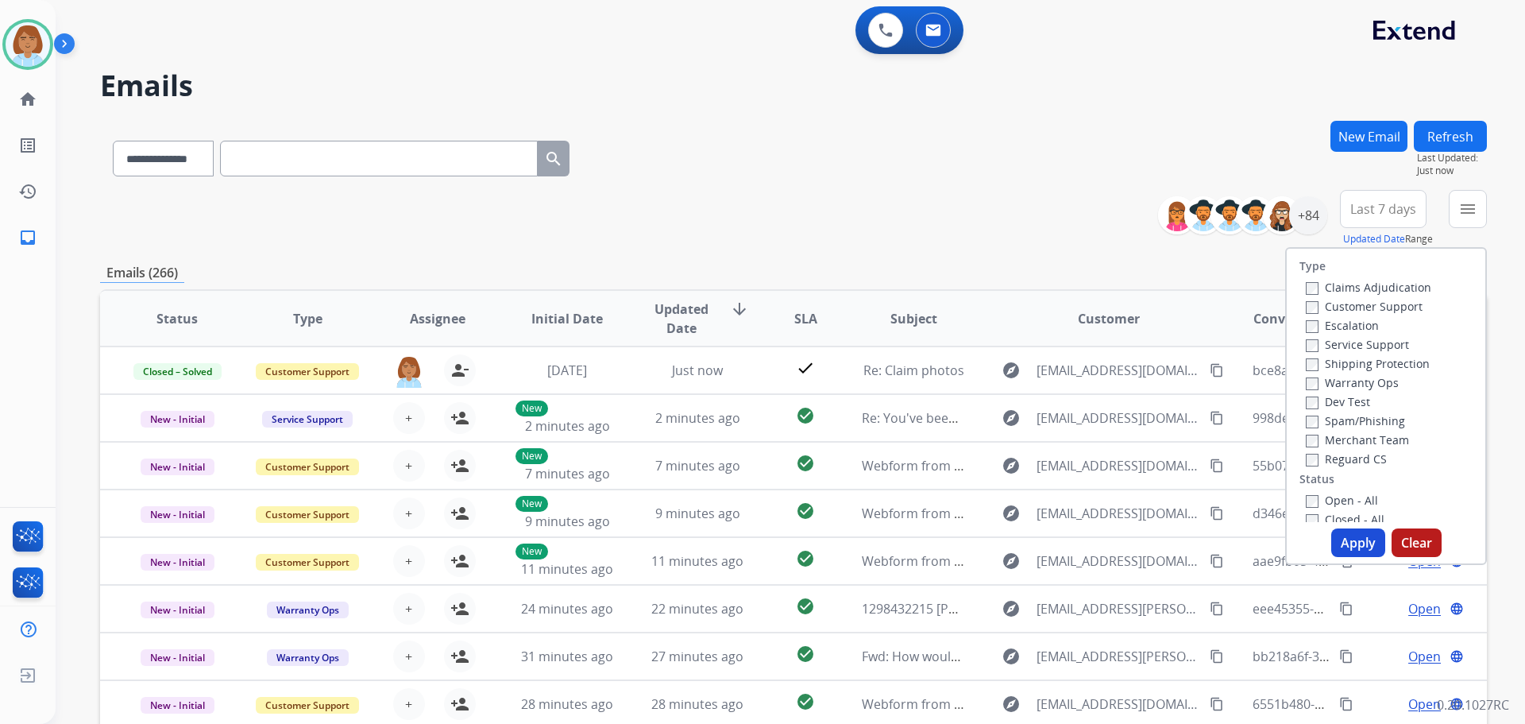
click at [1361, 301] on label "Customer Support" at bounding box center [1364, 306] width 117 height 15
click at [1346, 361] on label "Shipping Protection" at bounding box center [1368, 363] width 124 height 15
click at [1319, 458] on label "Reguard CS" at bounding box center [1346, 458] width 81 height 15
click at [1350, 523] on div "Type Claims Adjudication Customer Support Escalation Service Support Shipping P…" at bounding box center [1386, 406] width 202 height 318
click at [1357, 535] on button "Apply" at bounding box center [1358, 542] width 54 height 29
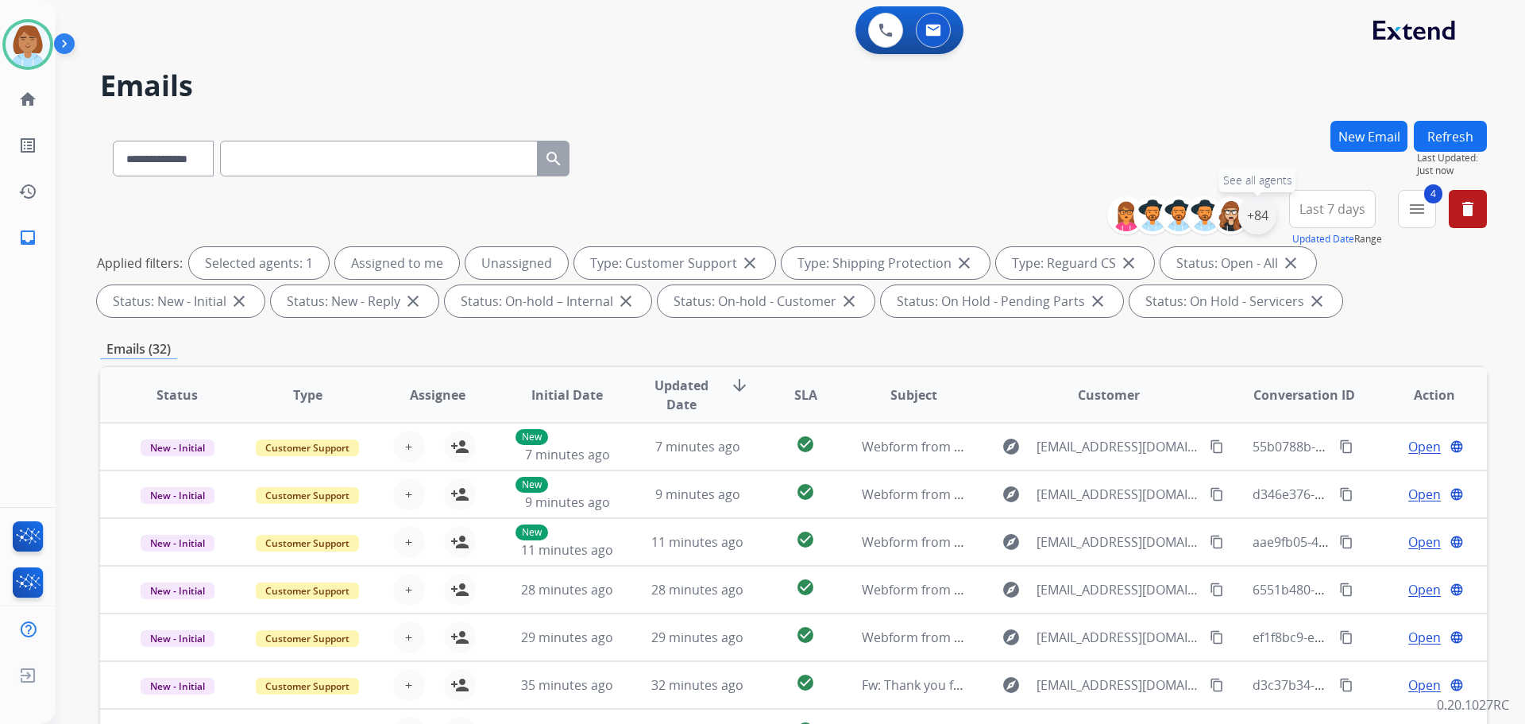
click at [1254, 219] on div "+84" at bounding box center [1257, 215] width 38 height 38
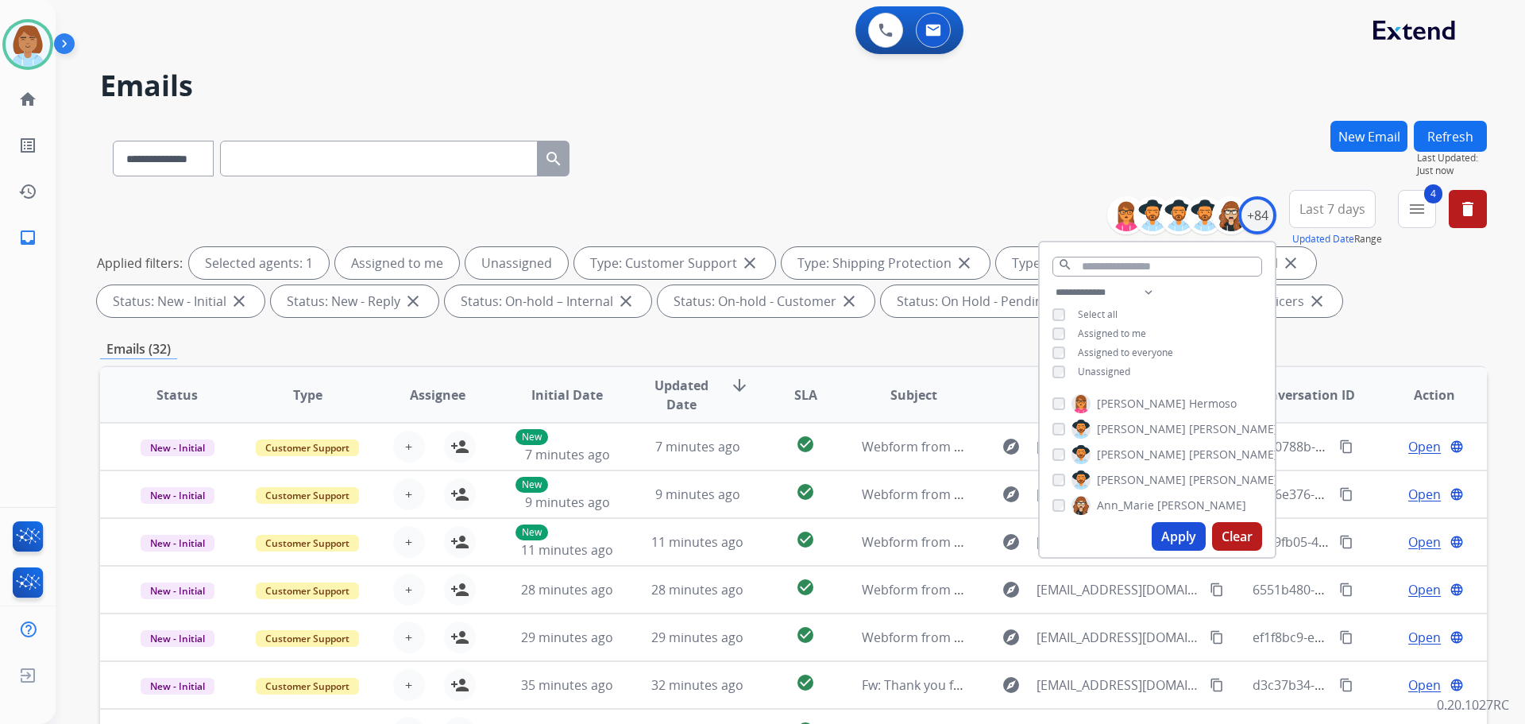
click at [1117, 371] on span "Unassigned" at bounding box center [1104, 372] width 52 height 14
click at [1172, 535] on button "Apply" at bounding box center [1179, 536] width 54 height 29
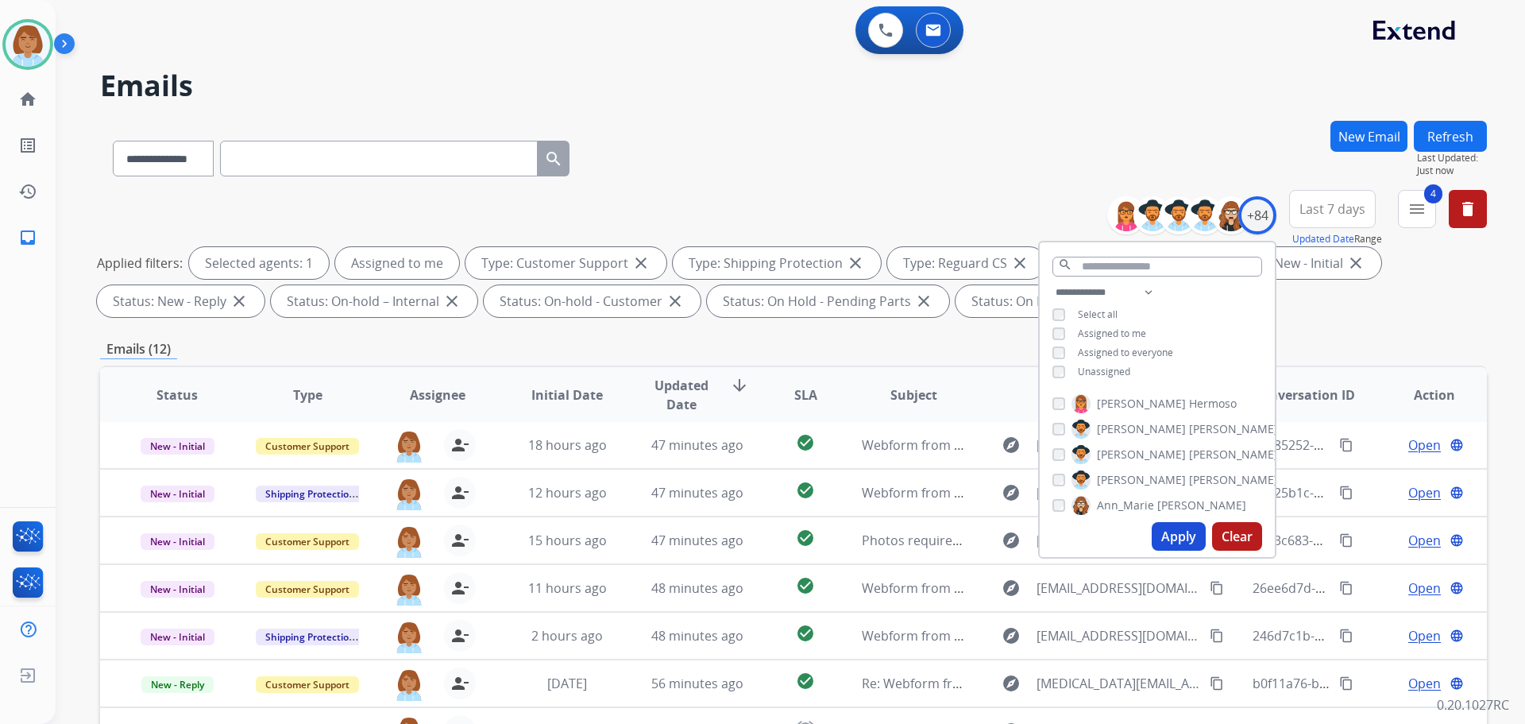
scroll to position [257, 0]
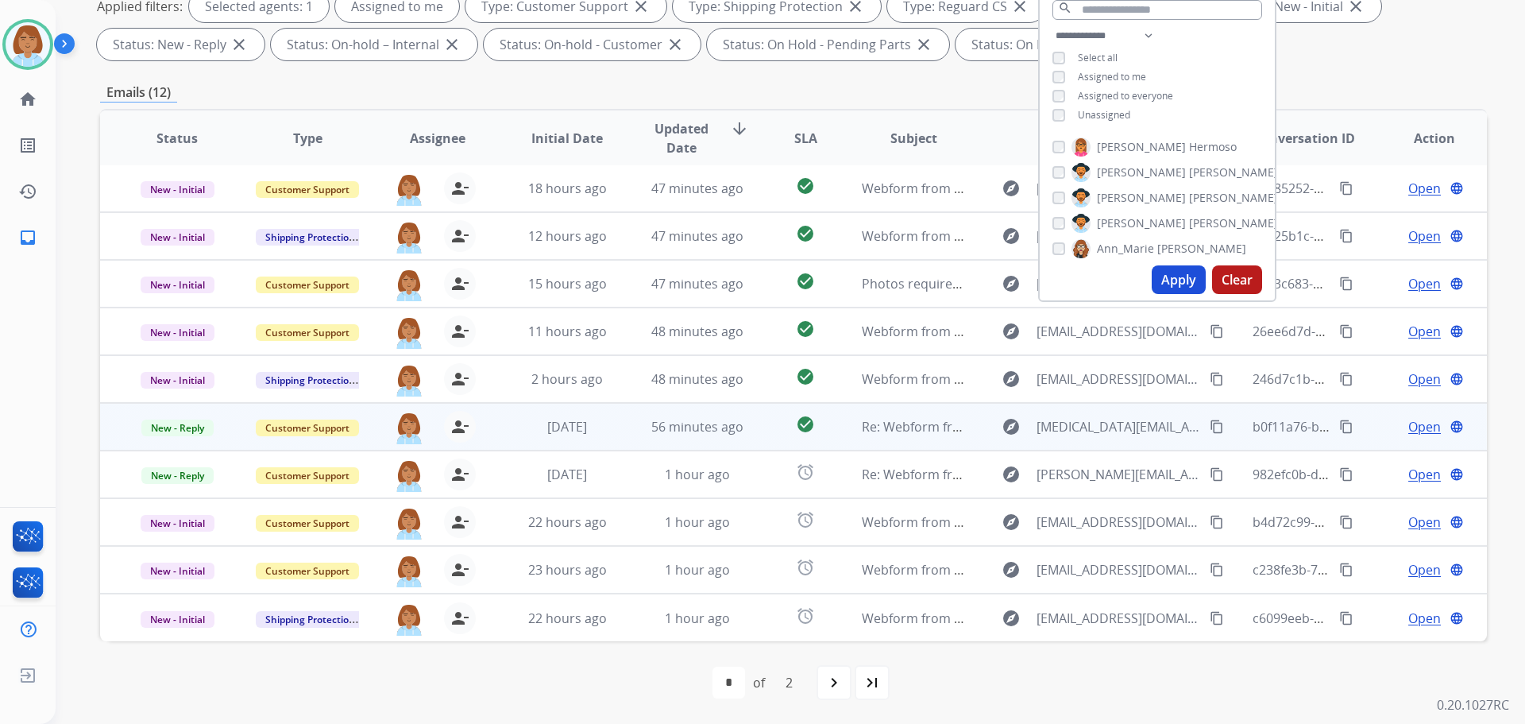
click at [766, 436] on td "check_circle" at bounding box center [793, 427] width 87 height 48
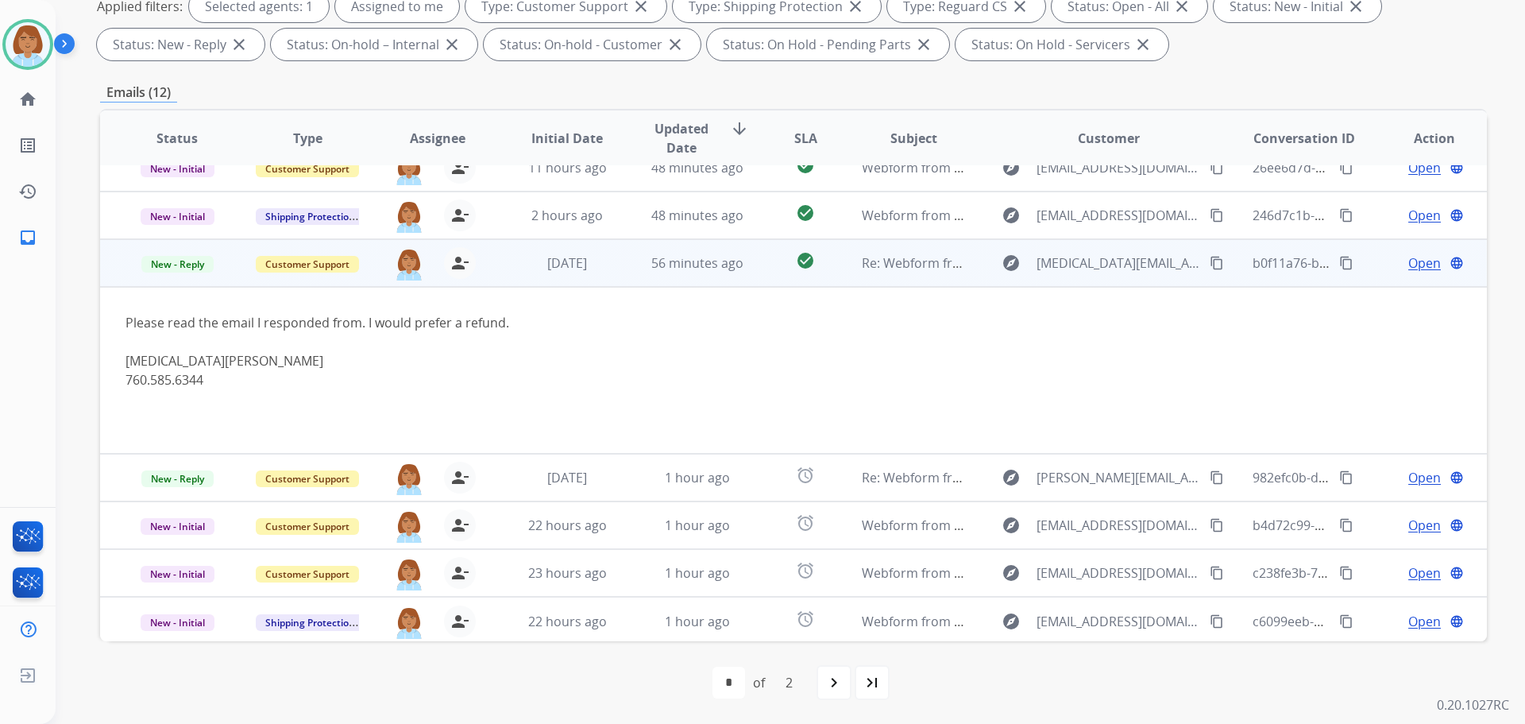
scroll to position [168, 0]
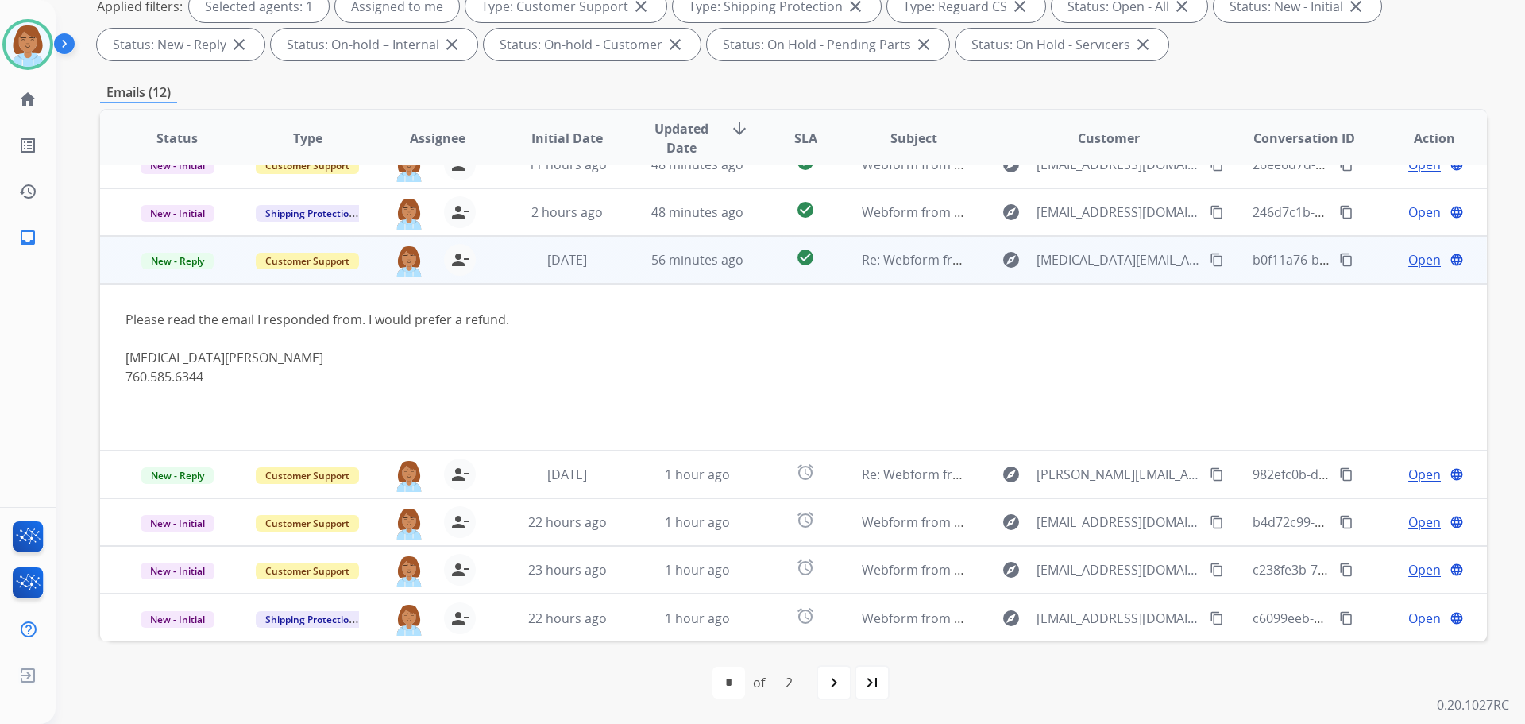
click at [1408, 261] on span "Open" at bounding box center [1424, 259] width 33 height 19
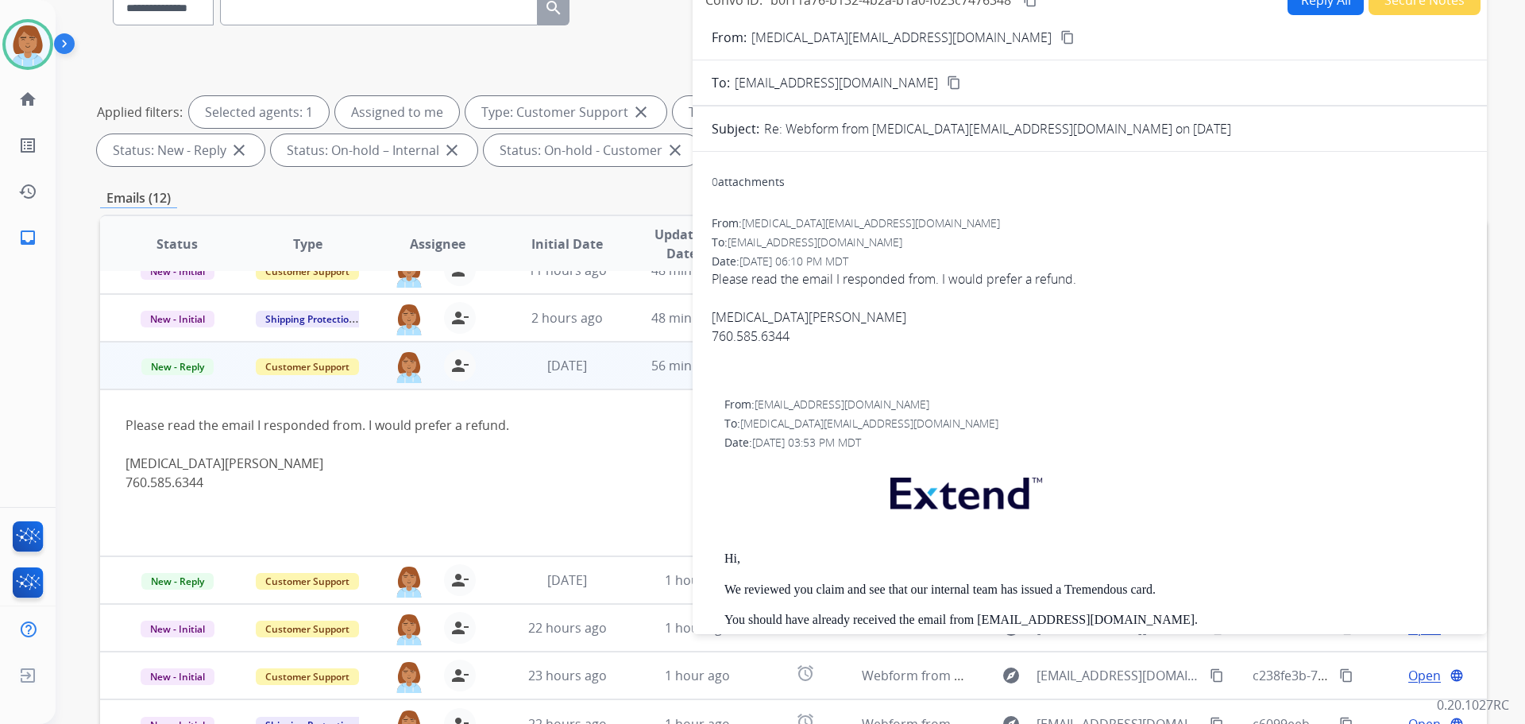
scroll to position [0, 0]
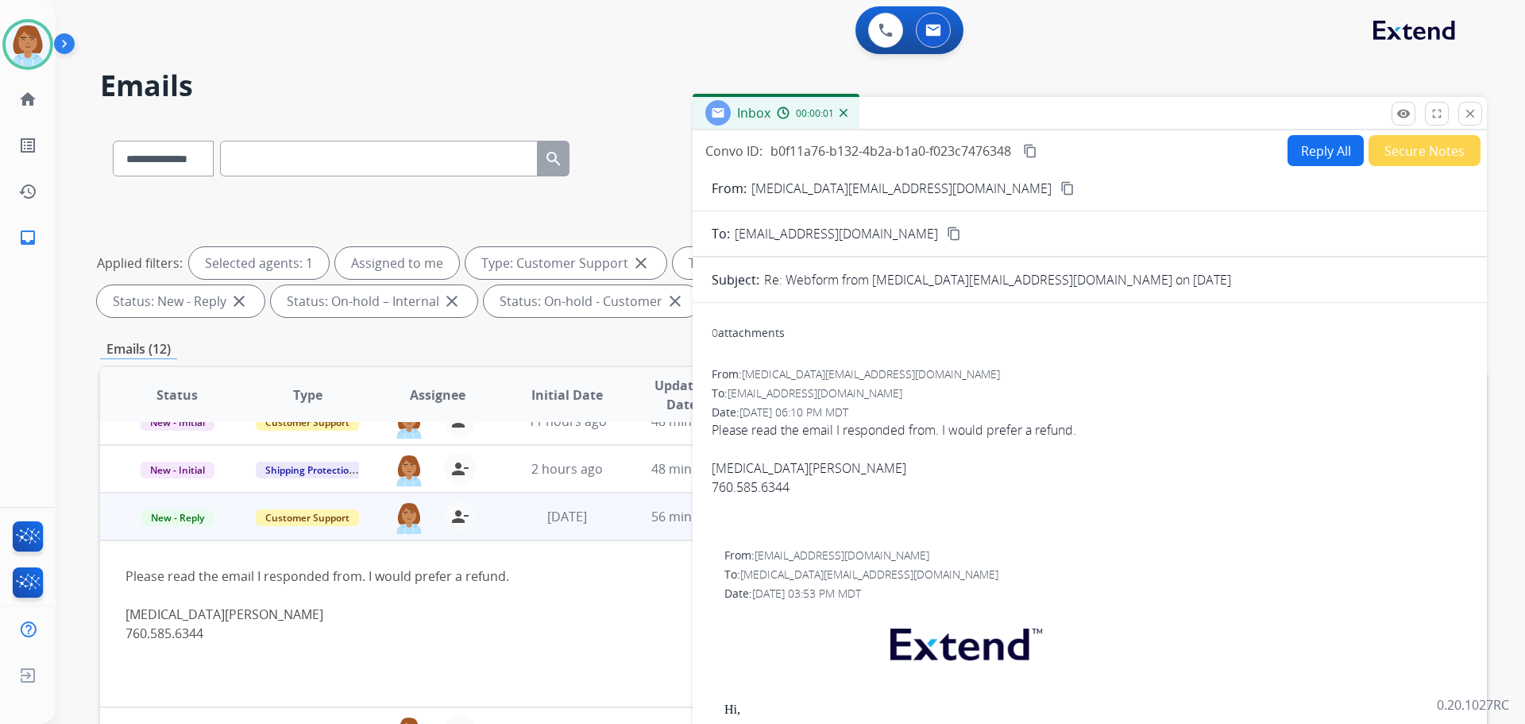
click at [1307, 150] on button "Reply All" at bounding box center [1326, 150] width 76 height 31
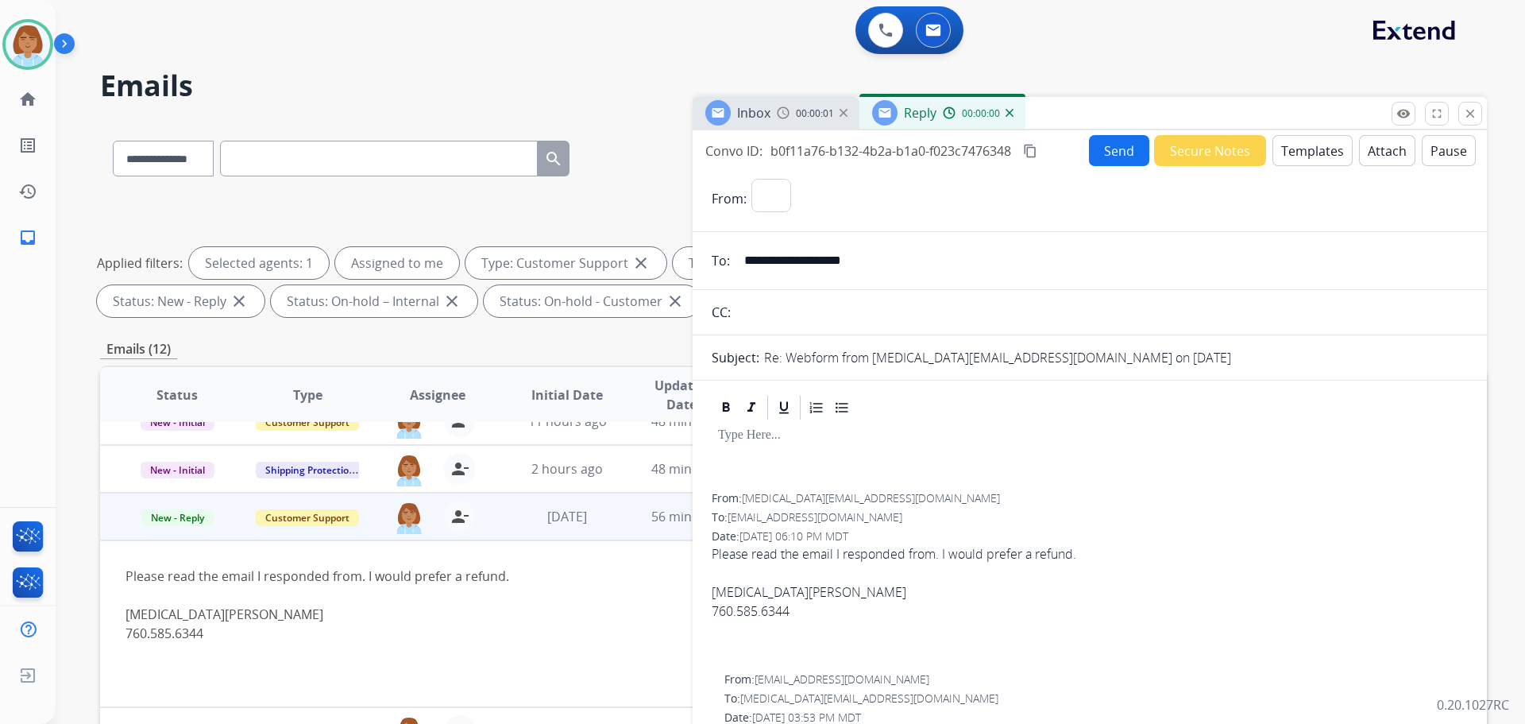
select select "**********"
click at [1311, 149] on button "Templates" at bounding box center [1313, 150] width 80 height 31
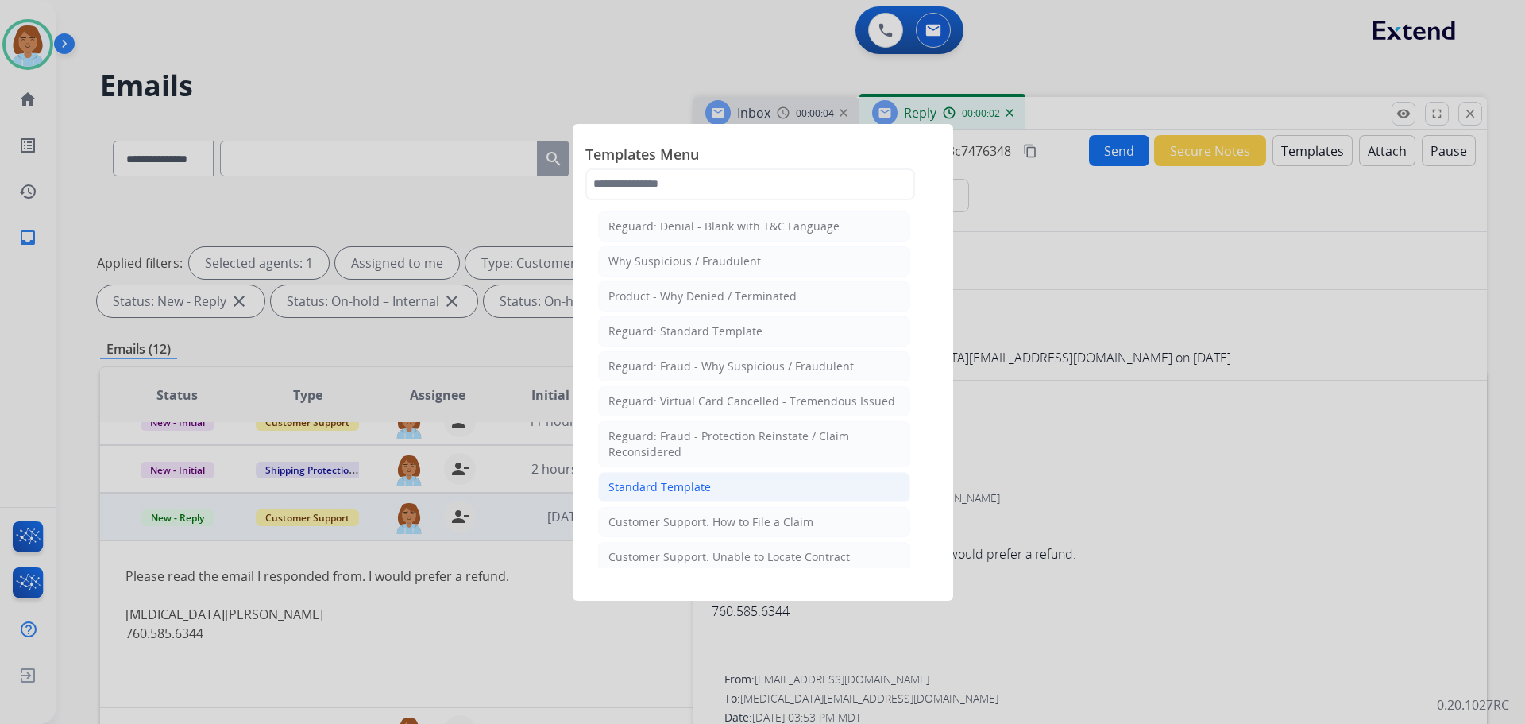
click at [727, 488] on li "Standard Template" at bounding box center [754, 487] width 312 height 30
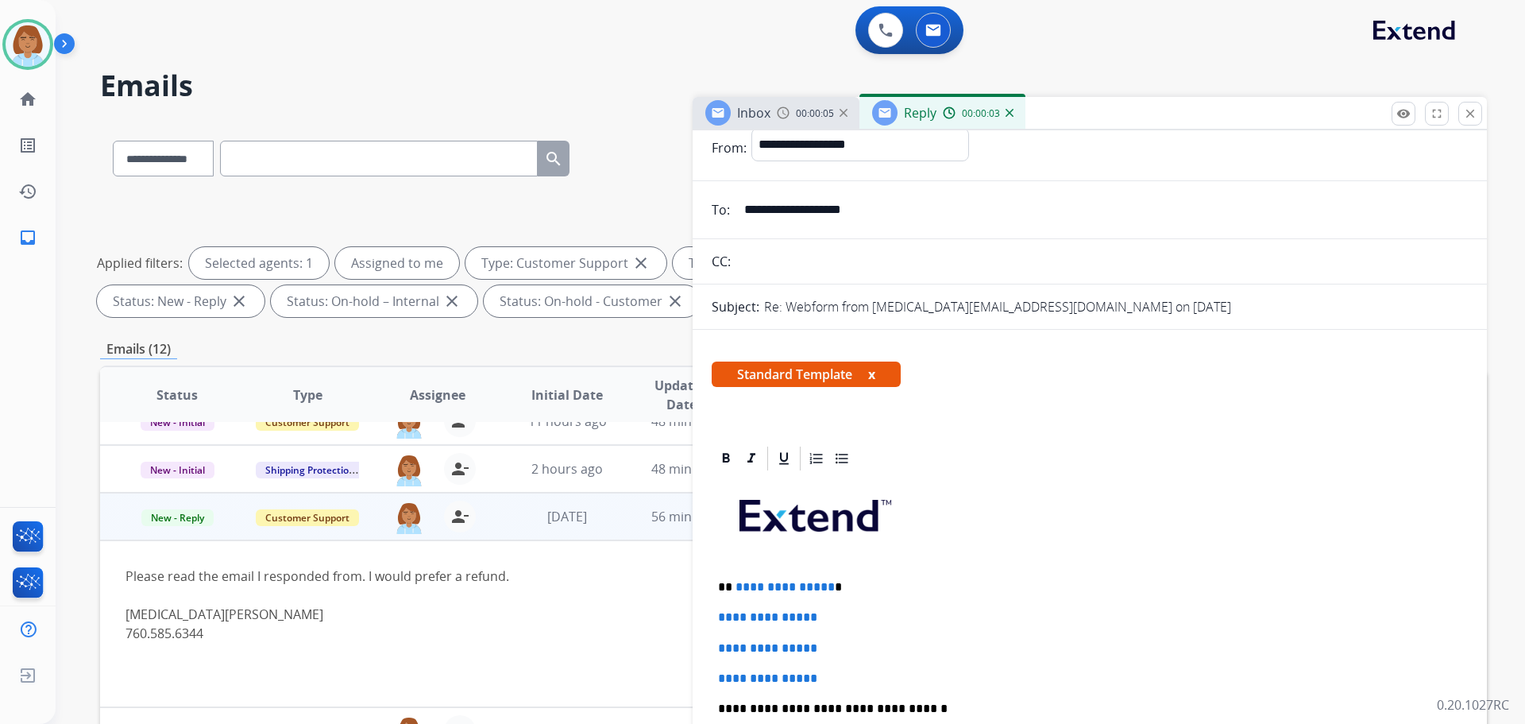
scroll to position [79, 0]
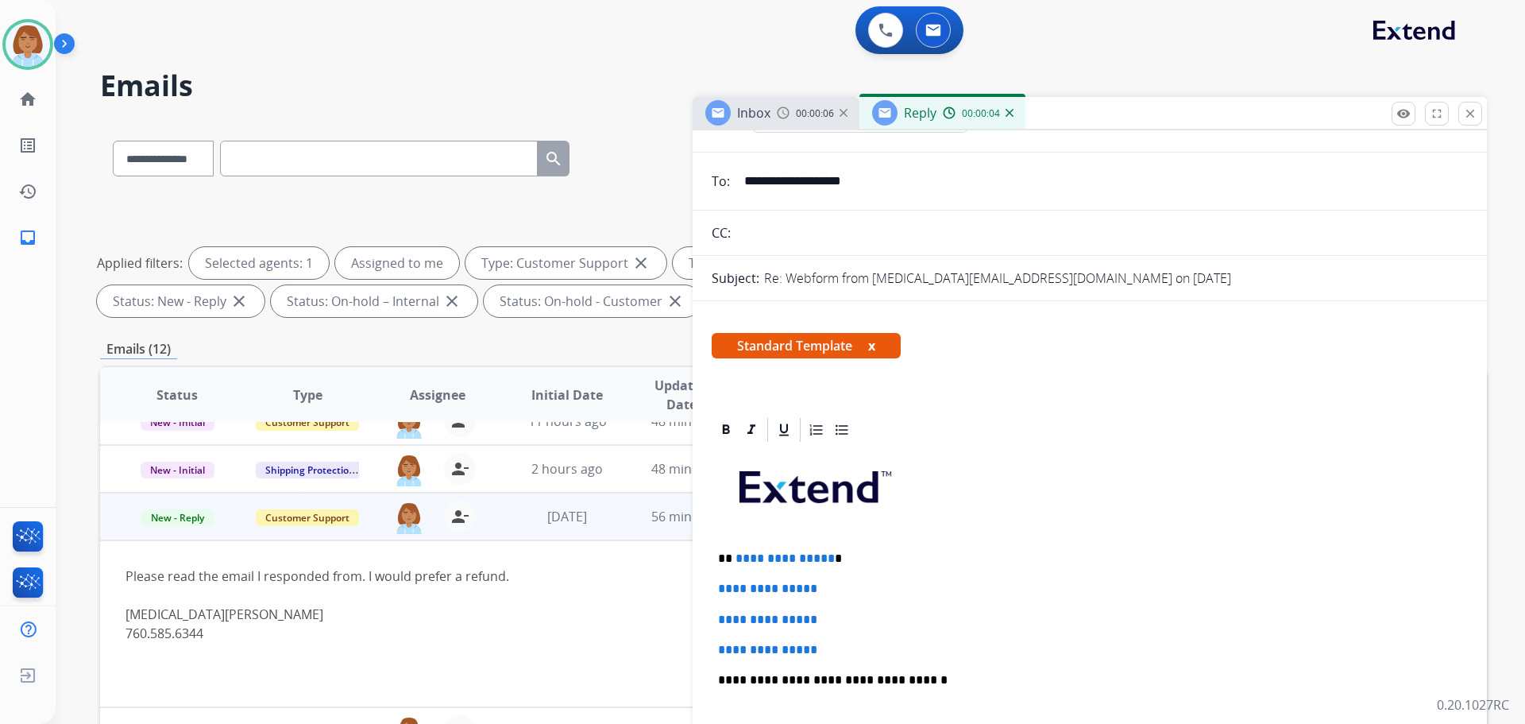
drag, startPoint x: 820, startPoint y: 659, endPoint x: 891, endPoint y: 655, distance: 71.7
click at [847, 659] on div "**********" at bounding box center [1090, 717] width 756 height 547
click at [889, 652] on p "**********" at bounding box center [1090, 650] width 744 height 14
drag, startPoint x: 885, startPoint y: 651, endPoint x: 731, endPoint y: 558, distance: 180.4
click at [730, 558] on div "**********" at bounding box center [1090, 717] width 756 height 547
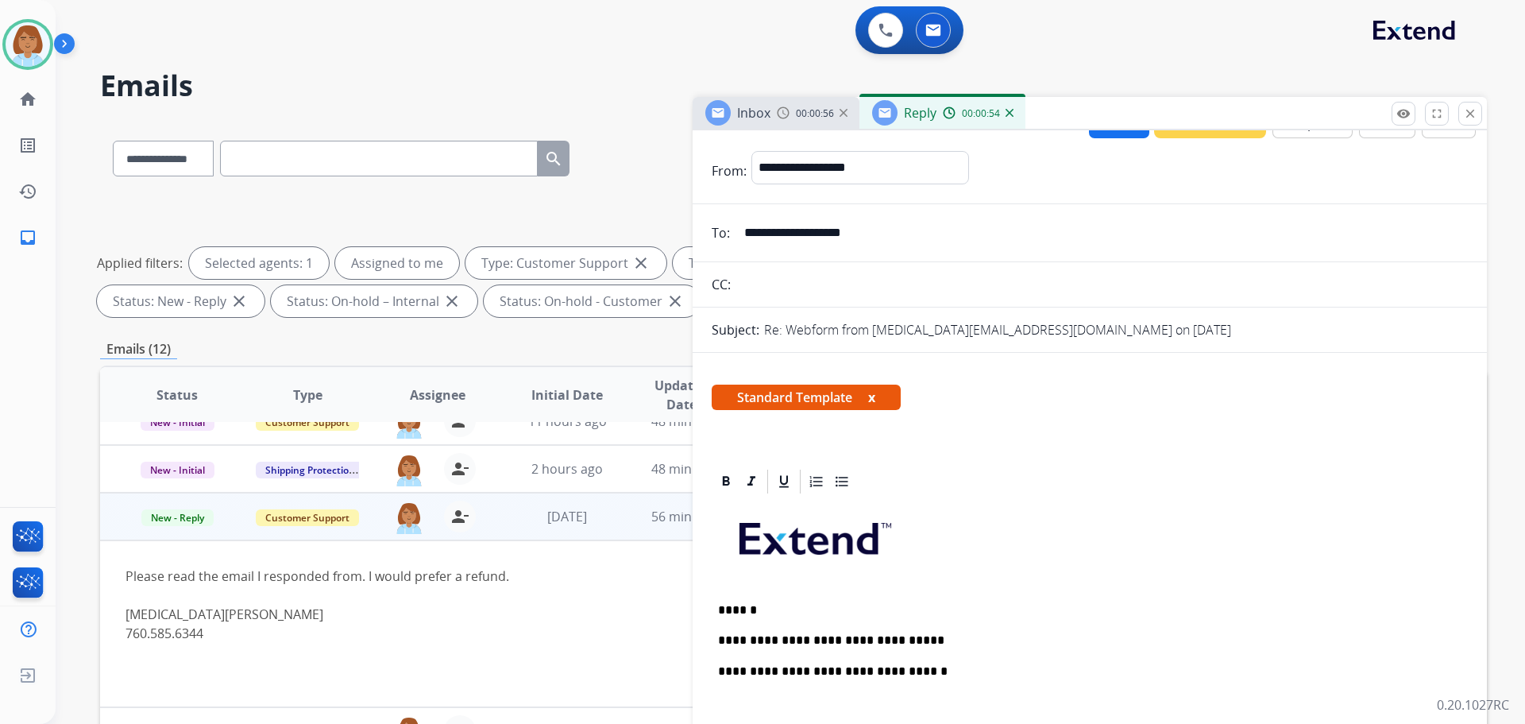
scroll to position [0, 0]
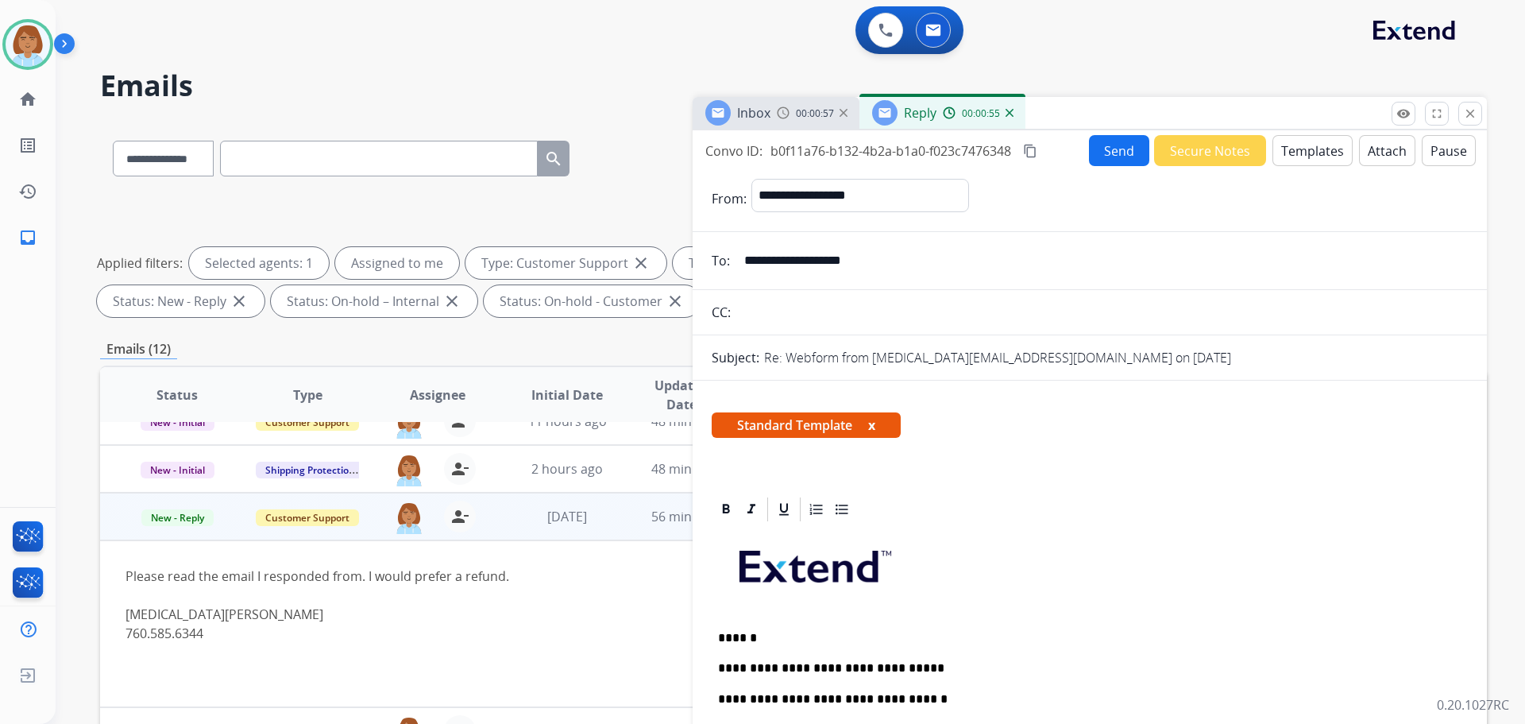
click at [1310, 163] on button "Templates" at bounding box center [1313, 150] width 80 height 31
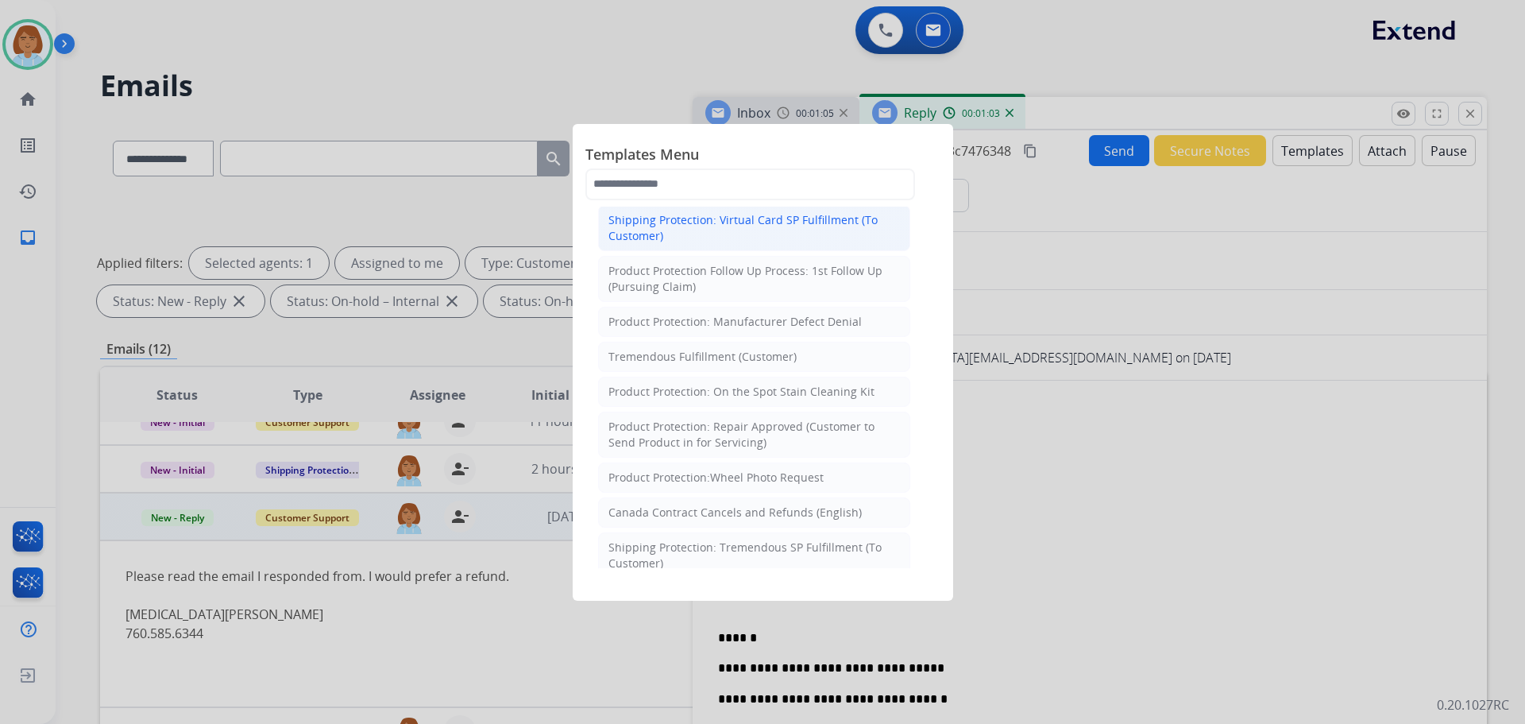
scroll to position [556, 0]
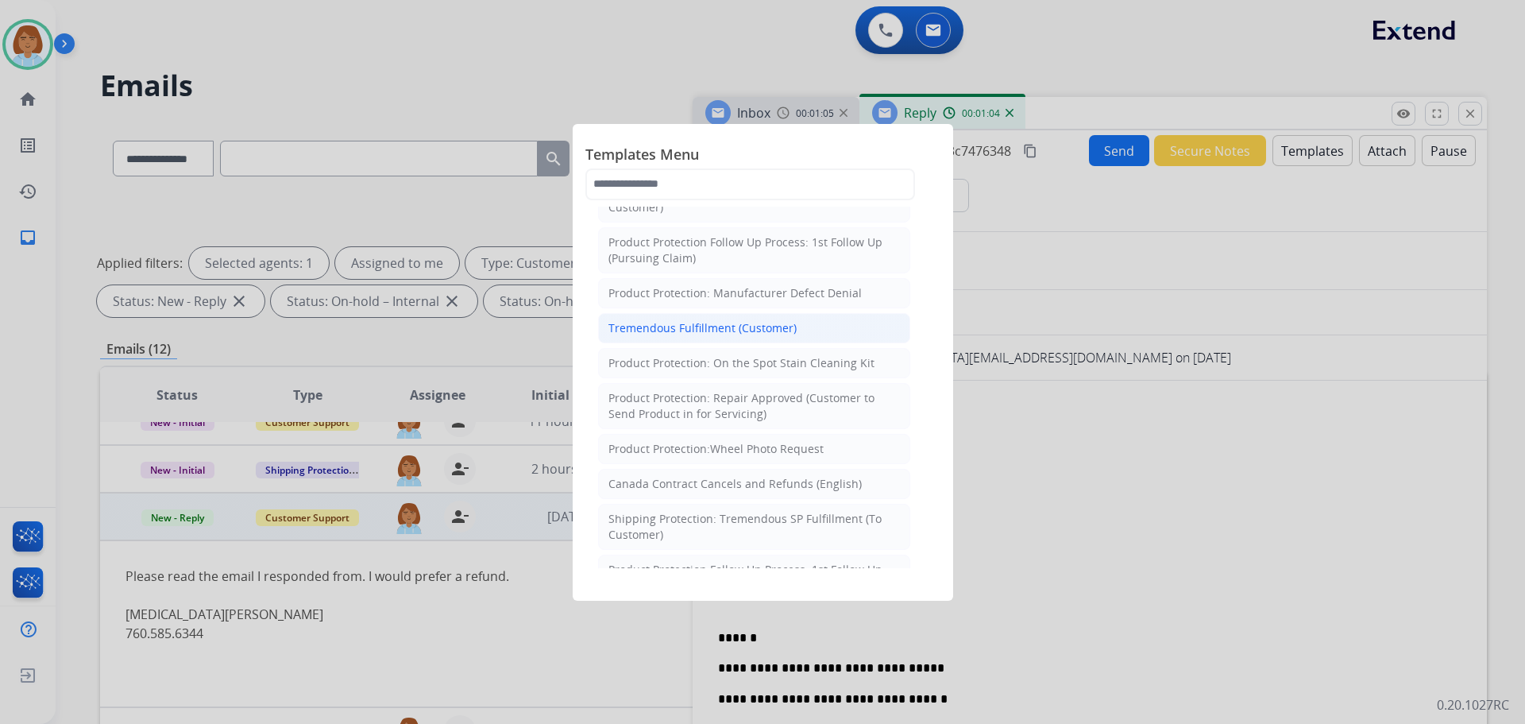
click at [822, 326] on li "Tremendous Fulfillment (Customer)" at bounding box center [754, 328] width 312 height 30
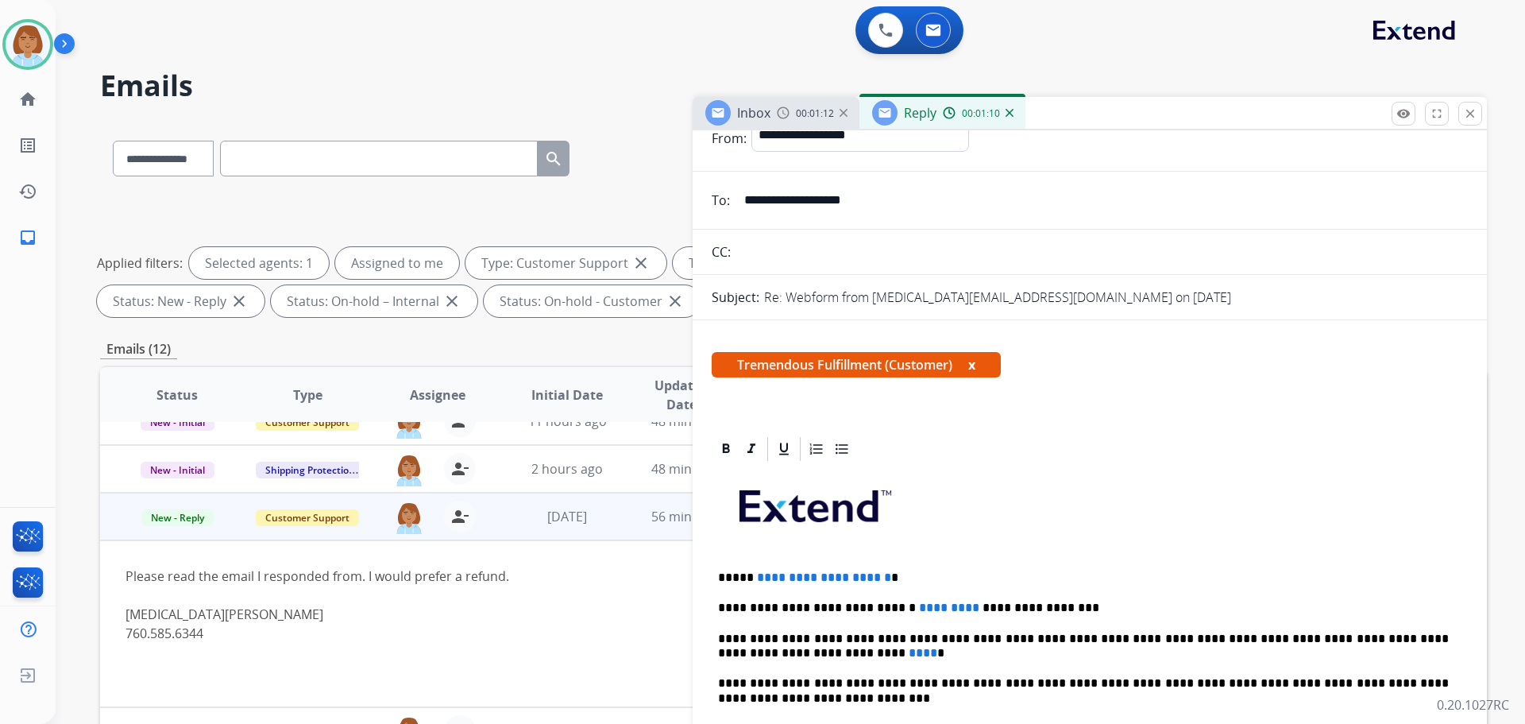
scroll to position [0, 0]
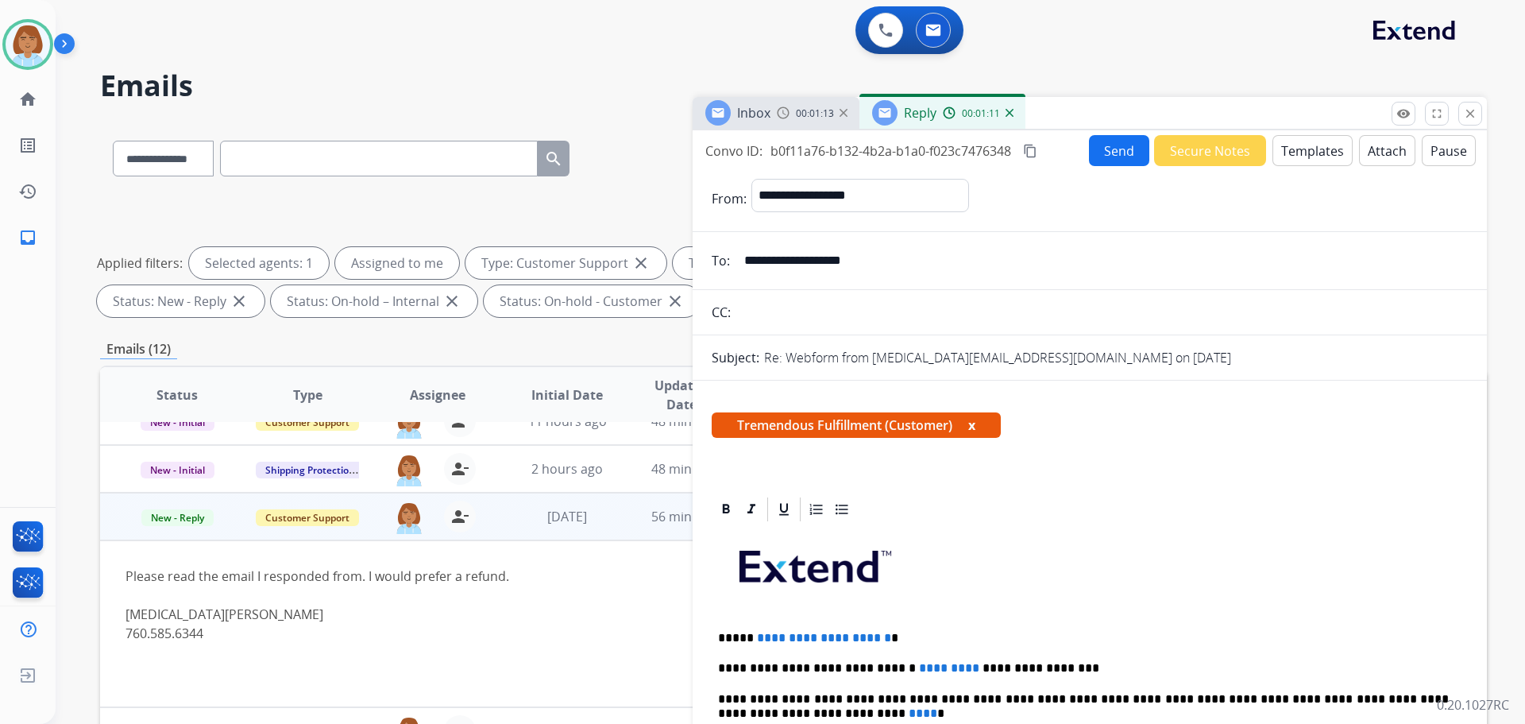
click at [808, 258] on input "**********" at bounding box center [1101, 261] width 733 height 32
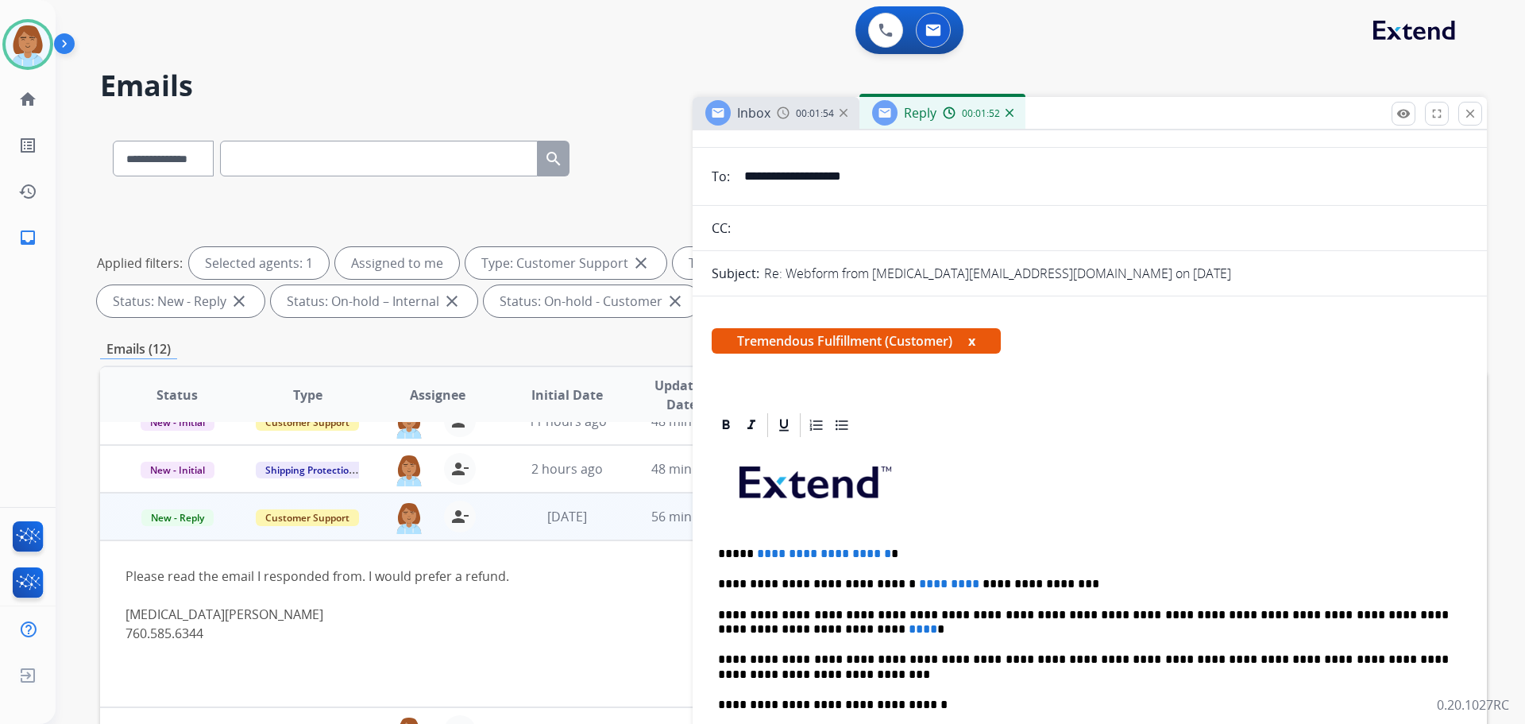
scroll to position [159, 0]
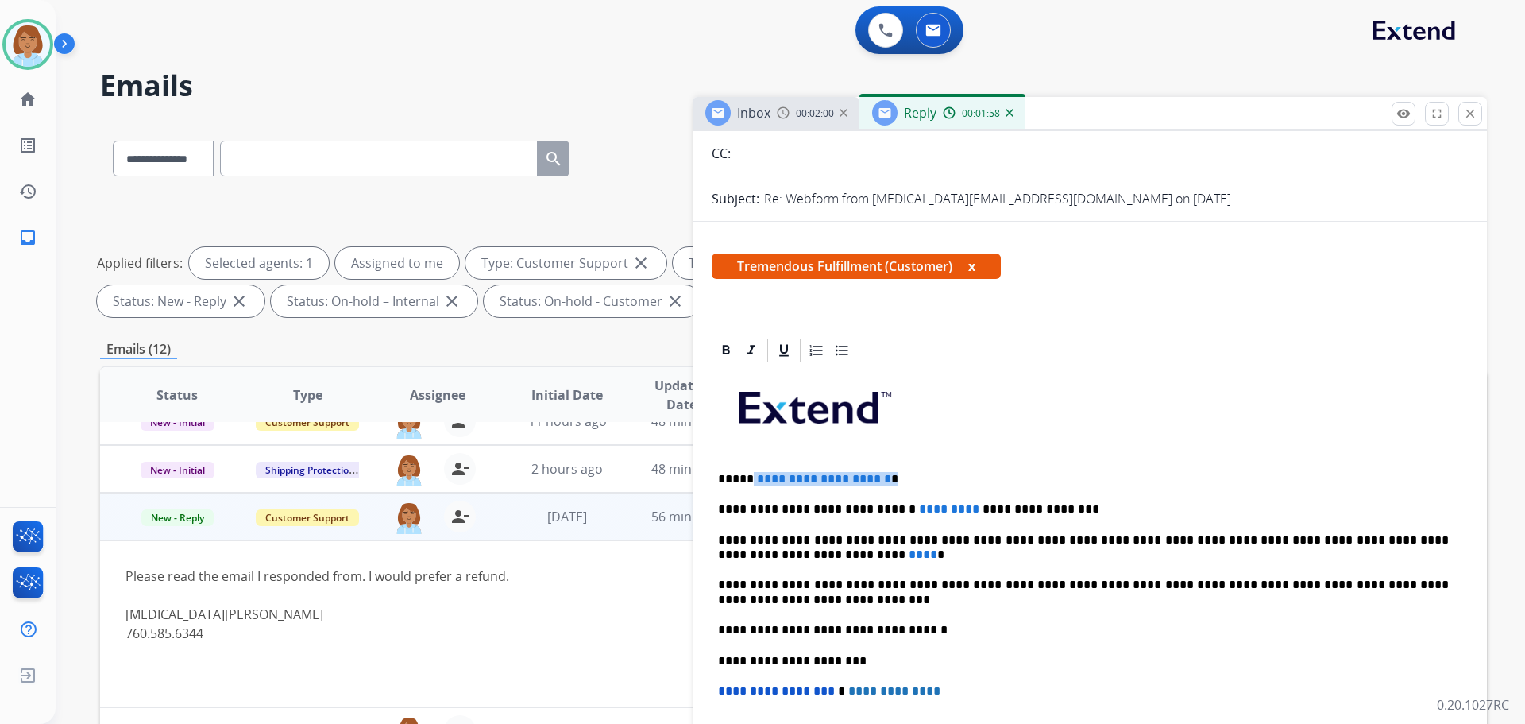
drag, startPoint x: 914, startPoint y: 482, endPoint x: 746, endPoint y: 478, distance: 168.5
click at [746, 478] on p "**********" at bounding box center [1083, 479] width 731 height 14
click at [937, 506] on p "**********" at bounding box center [1083, 509] width 731 height 14
drag, startPoint x: 940, startPoint y: 510, endPoint x: 890, endPoint y: 512, distance: 49.3
click at [890, 512] on p "**********" at bounding box center [1083, 509] width 731 height 14
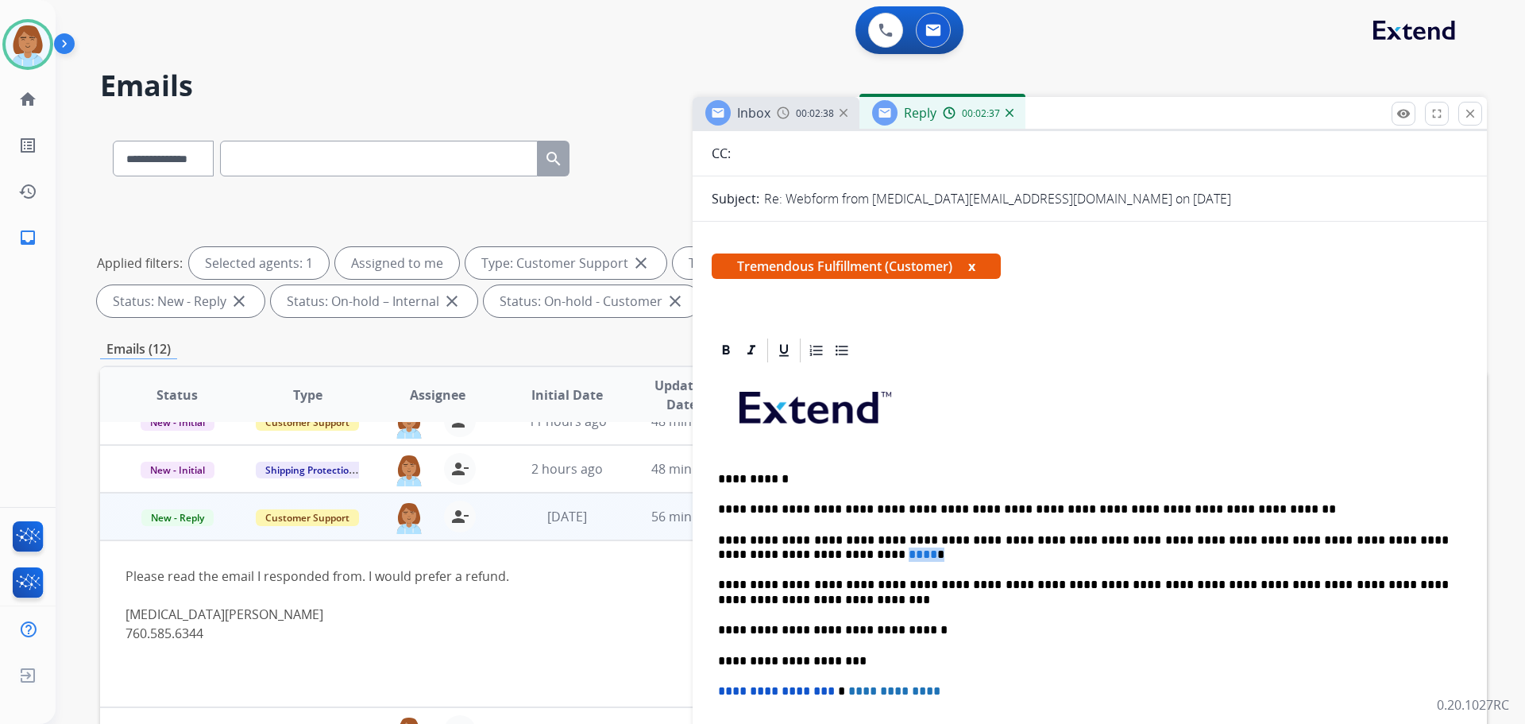
drag, startPoint x: 759, startPoint y: 556, endPoint x: 736, endPoint y: 552, distance: 23.4
click at [732, 550] on p "**********" at bounding box center [1083, 547] width 731 height 29
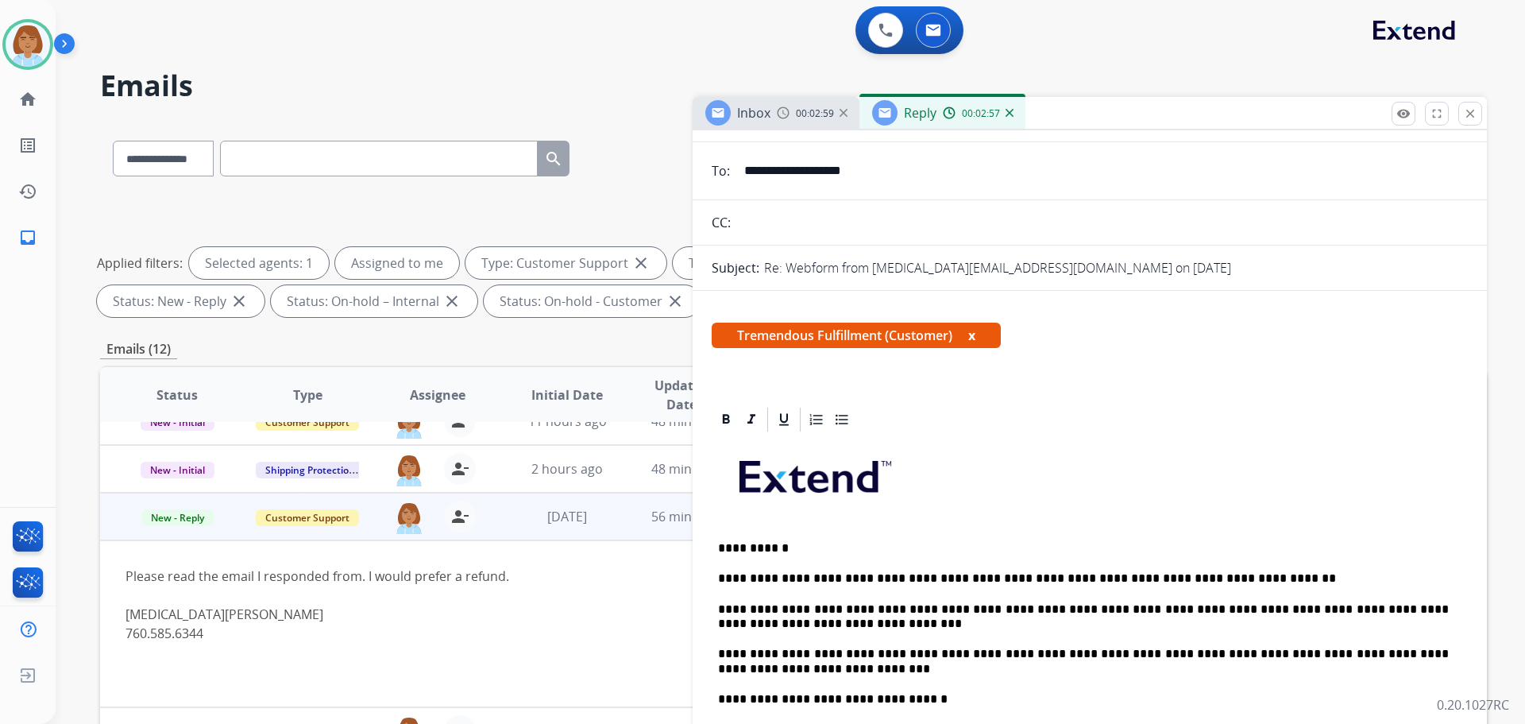
scroll to position [0, 0]
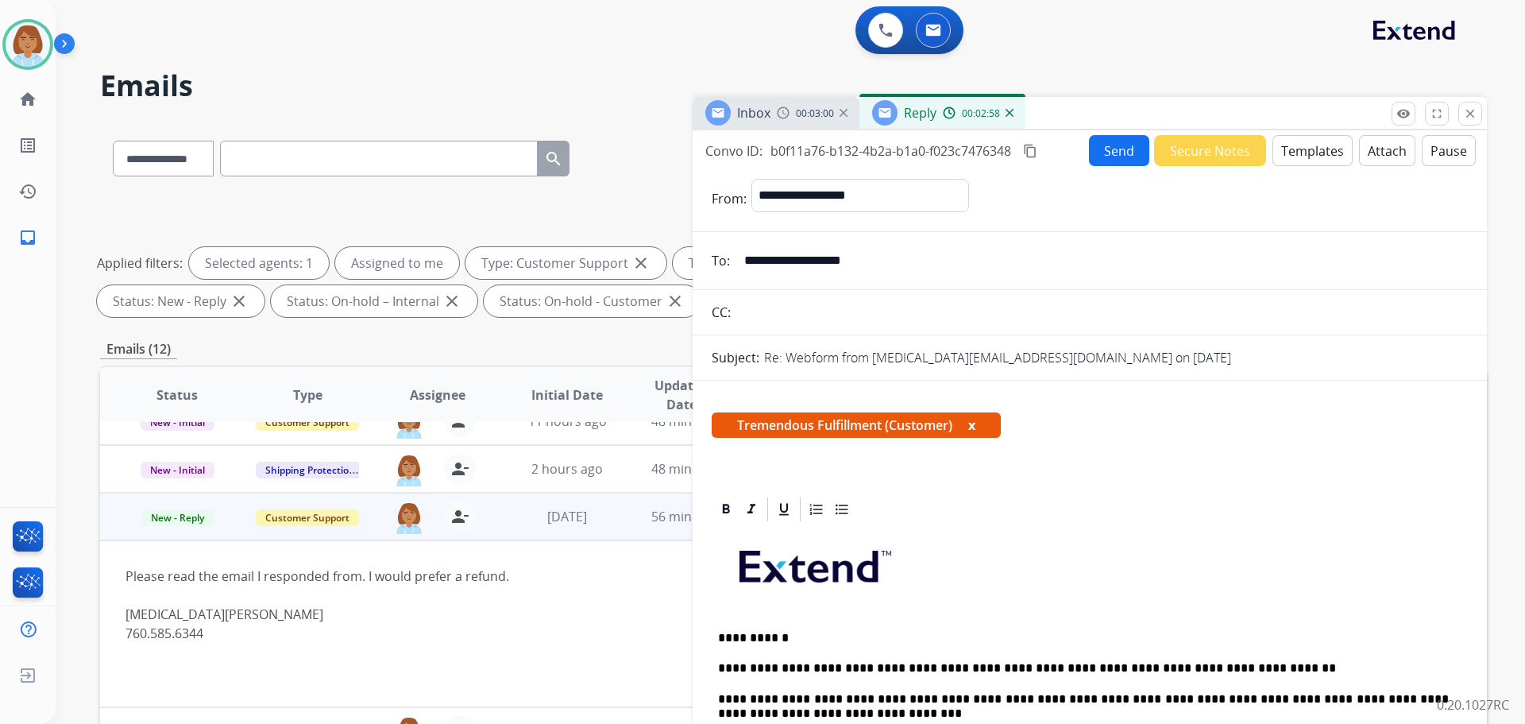
click at [1111, 157] on button "Send" at bounding box center [1119, 150] width 60 height 31
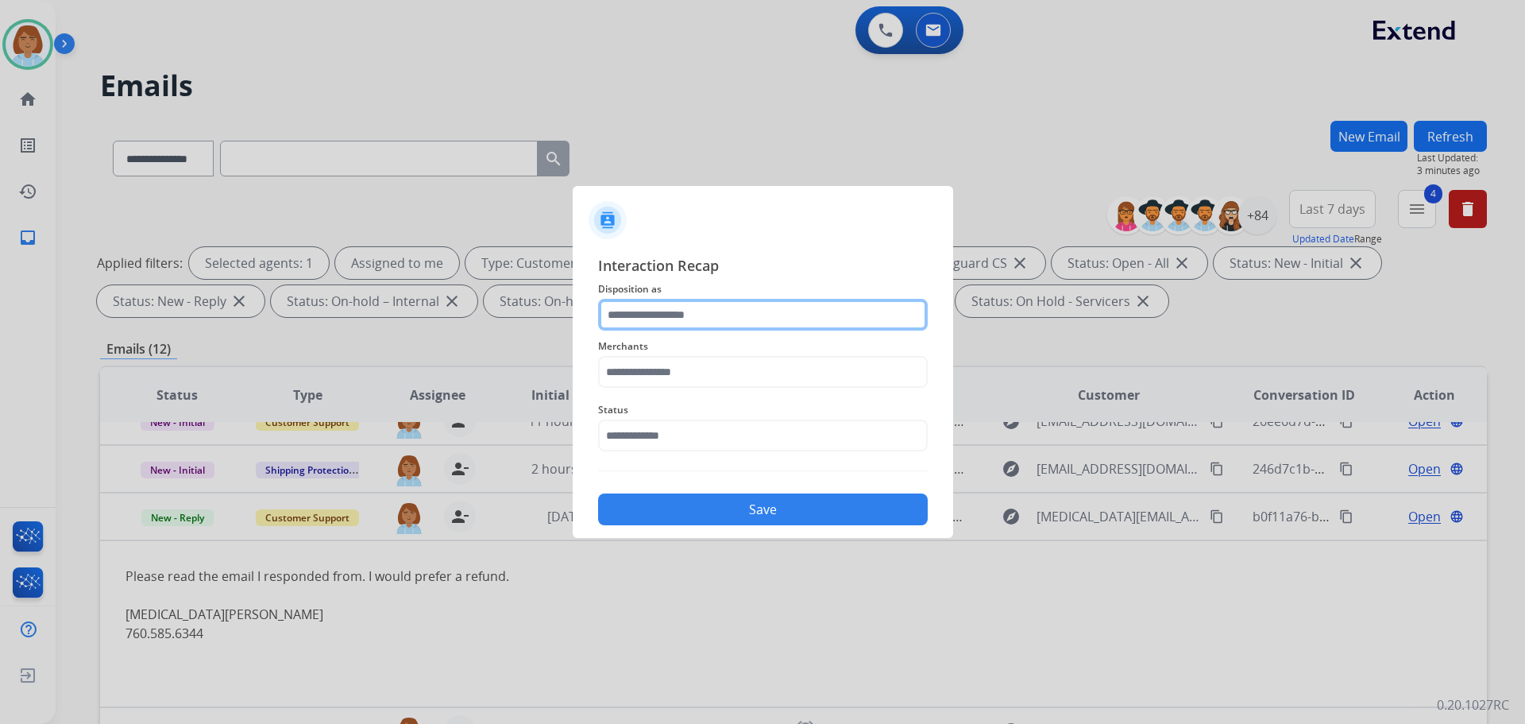
click at [720, 323] on input "text" at bounding box center [763, 315] width 330 height 32
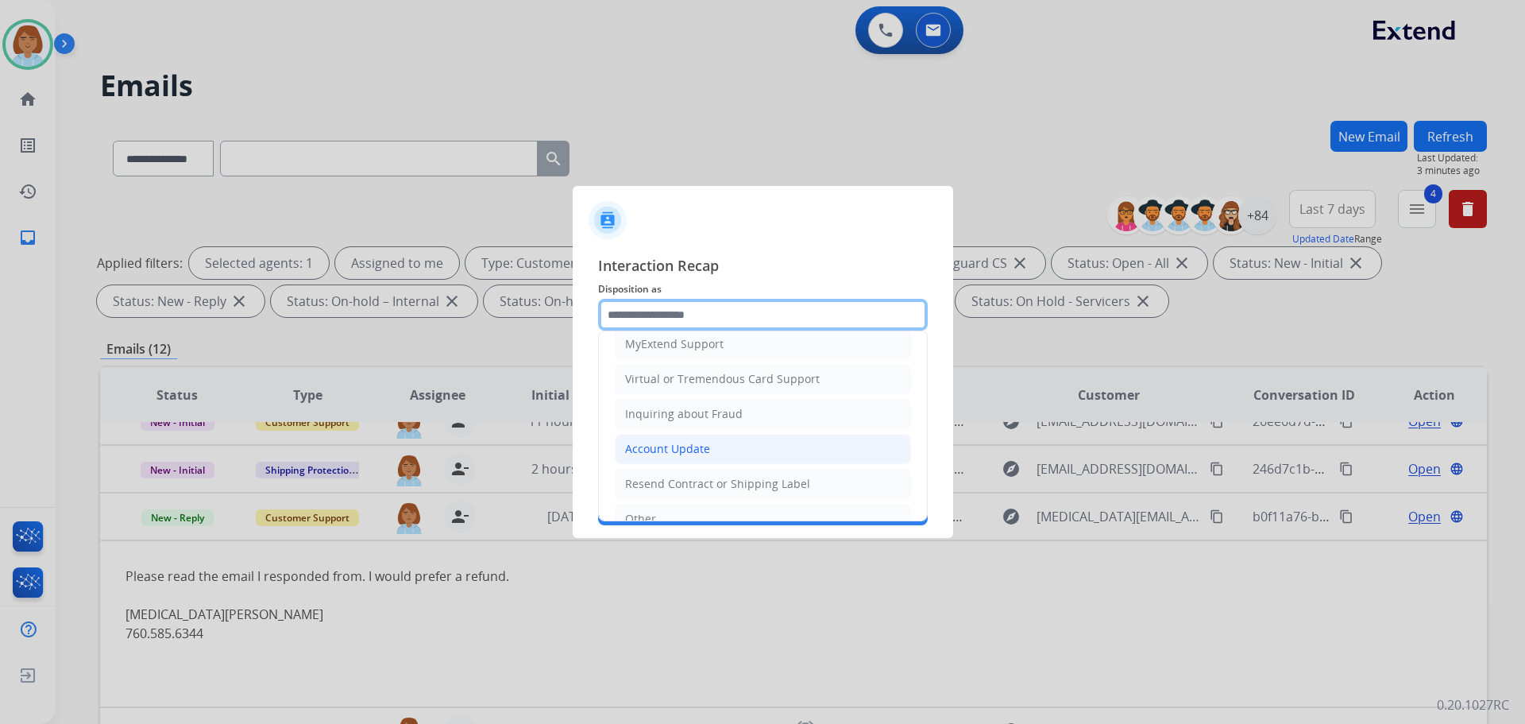
scroll to position [89, 0]
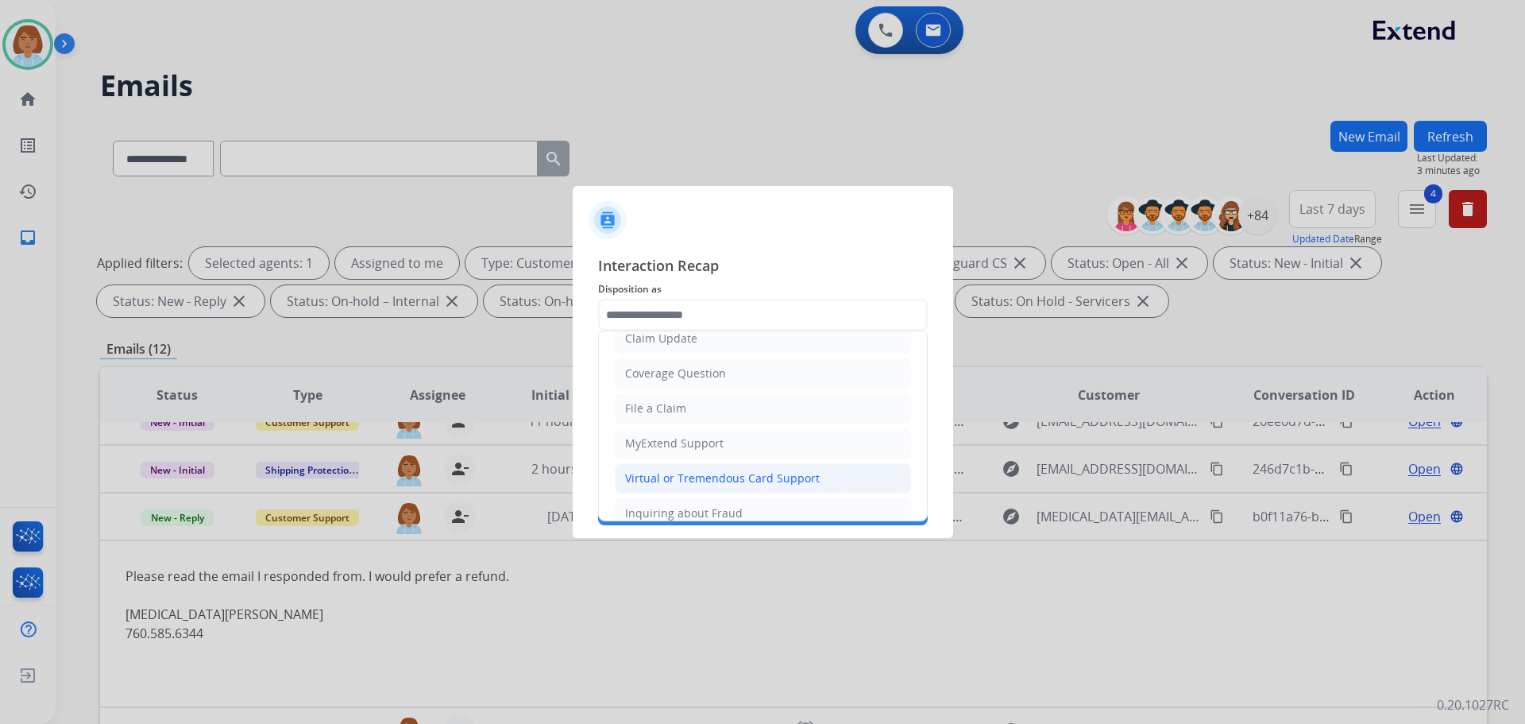
click at [688, 475] on div "Virtual or Tremendous Card Support" at bounding box center [722, 478] width 195 height 16
type input "**********"
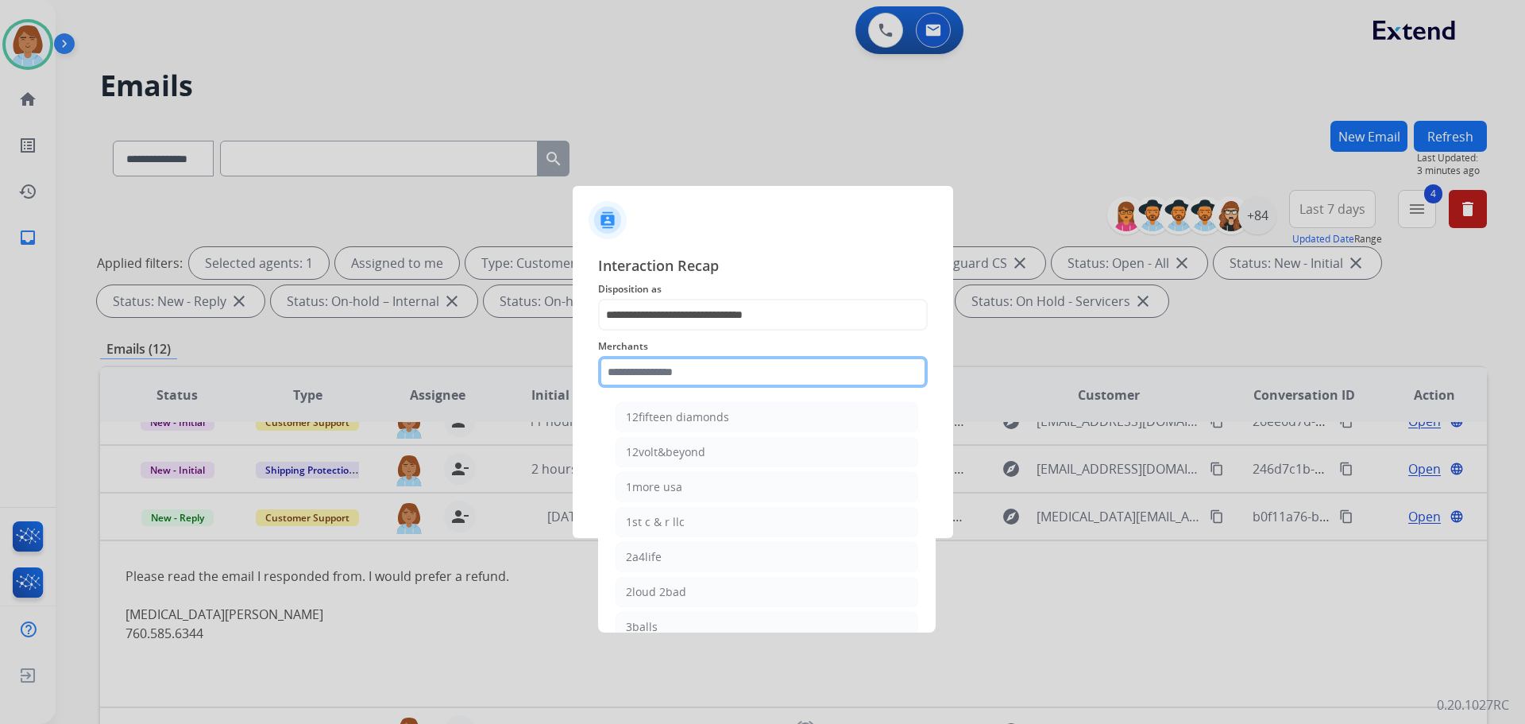
click at [715, 384] on input "text" at bounding box center [763, 372] width 330 height 32
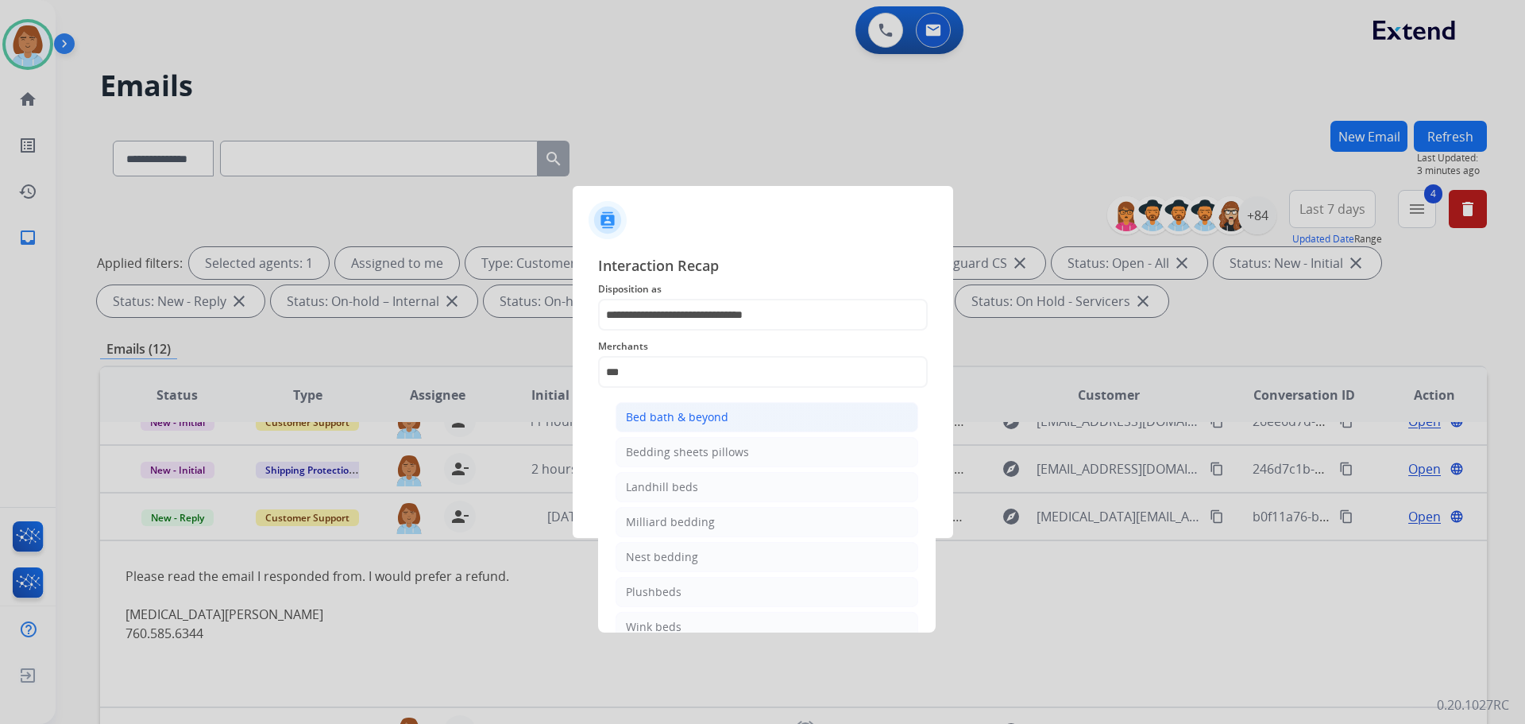
click at [705, 421] on div "Bed bath & beyond" at bounding box center [677, 417] width 102 height 16
type input "**********"
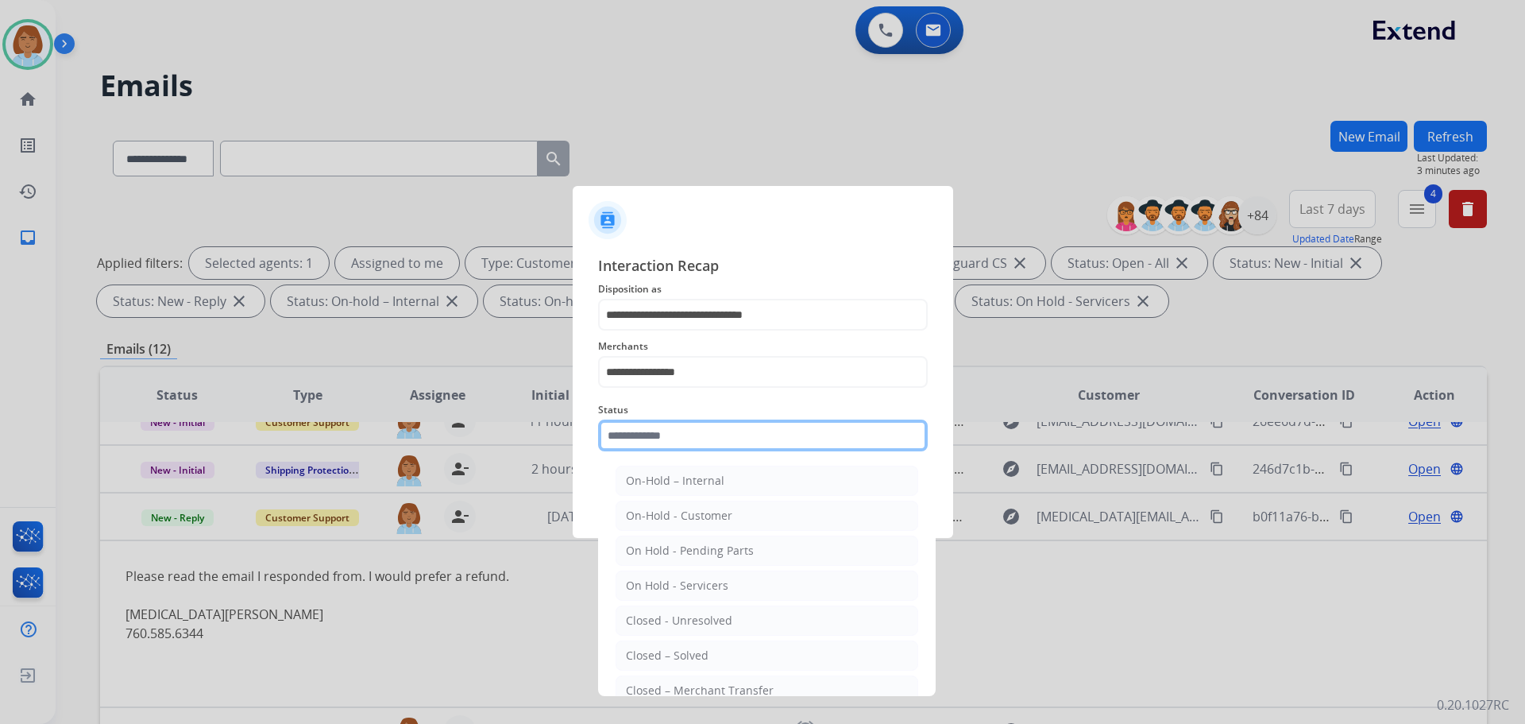
click at [706, 451] on input "text" at bounding box center [763, 435] width 330 height 32
click at [681, 647] on div "Closed – Solved" at bounding box center [667, 655] width 83 height 16
type input "**********"
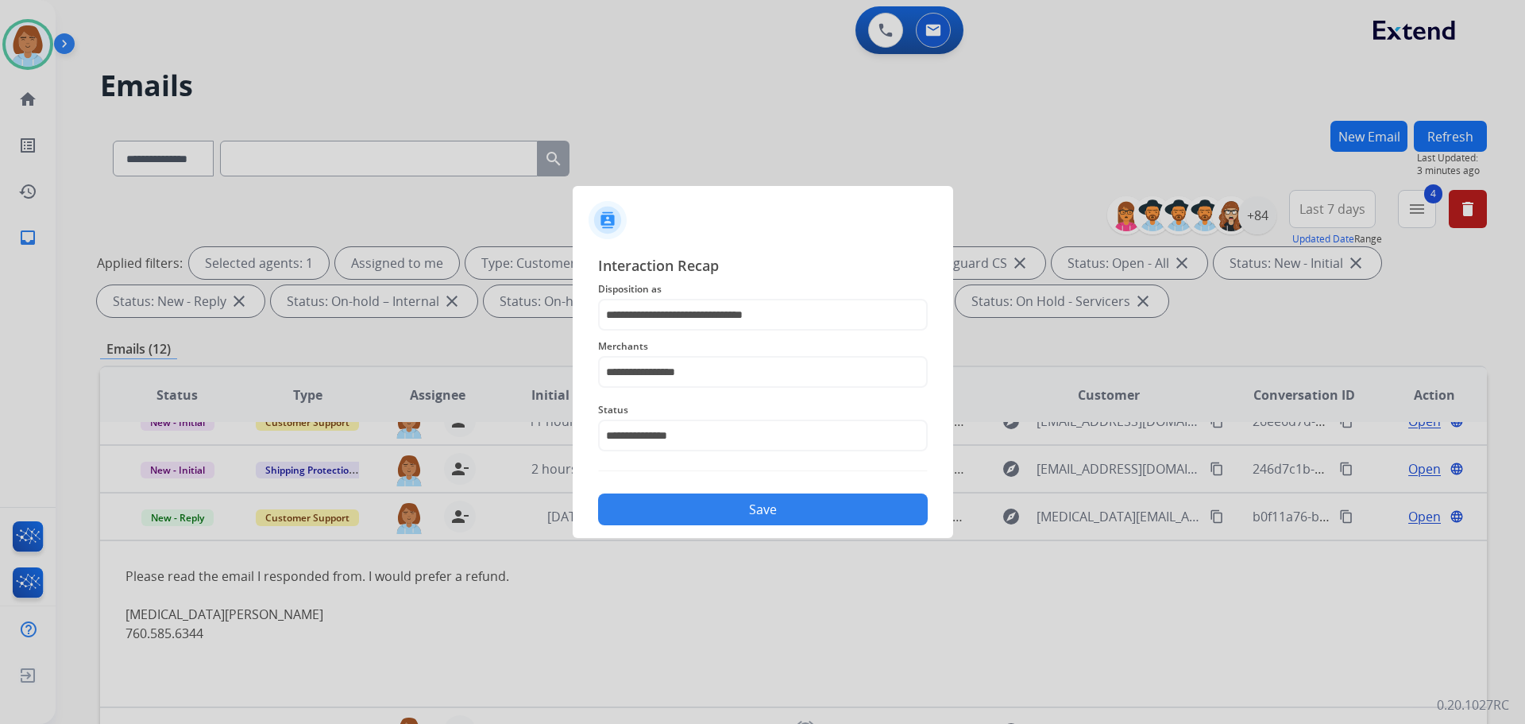
click at [778, 517] on button "Save" at bounding box center [763, 509] width 330 height 32
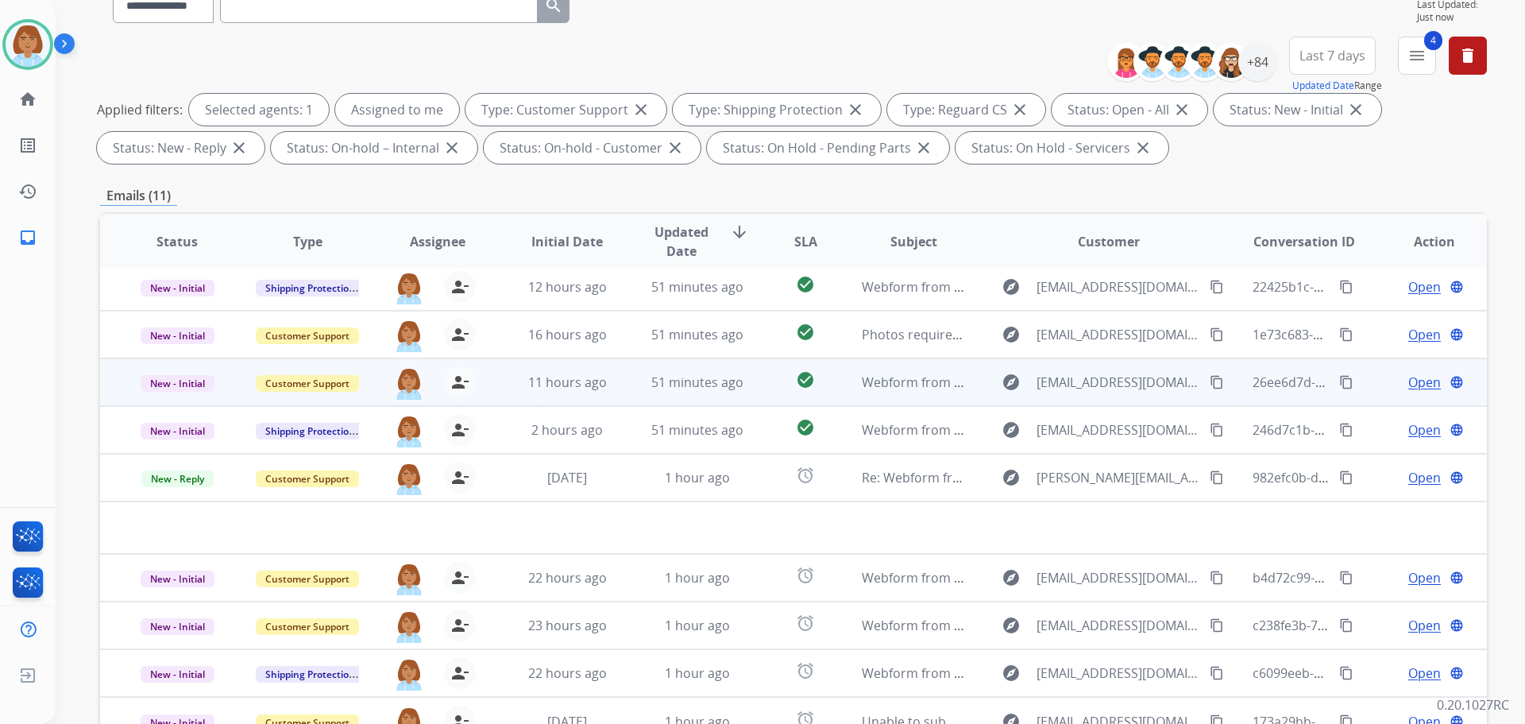
scroll to position [257, 0]
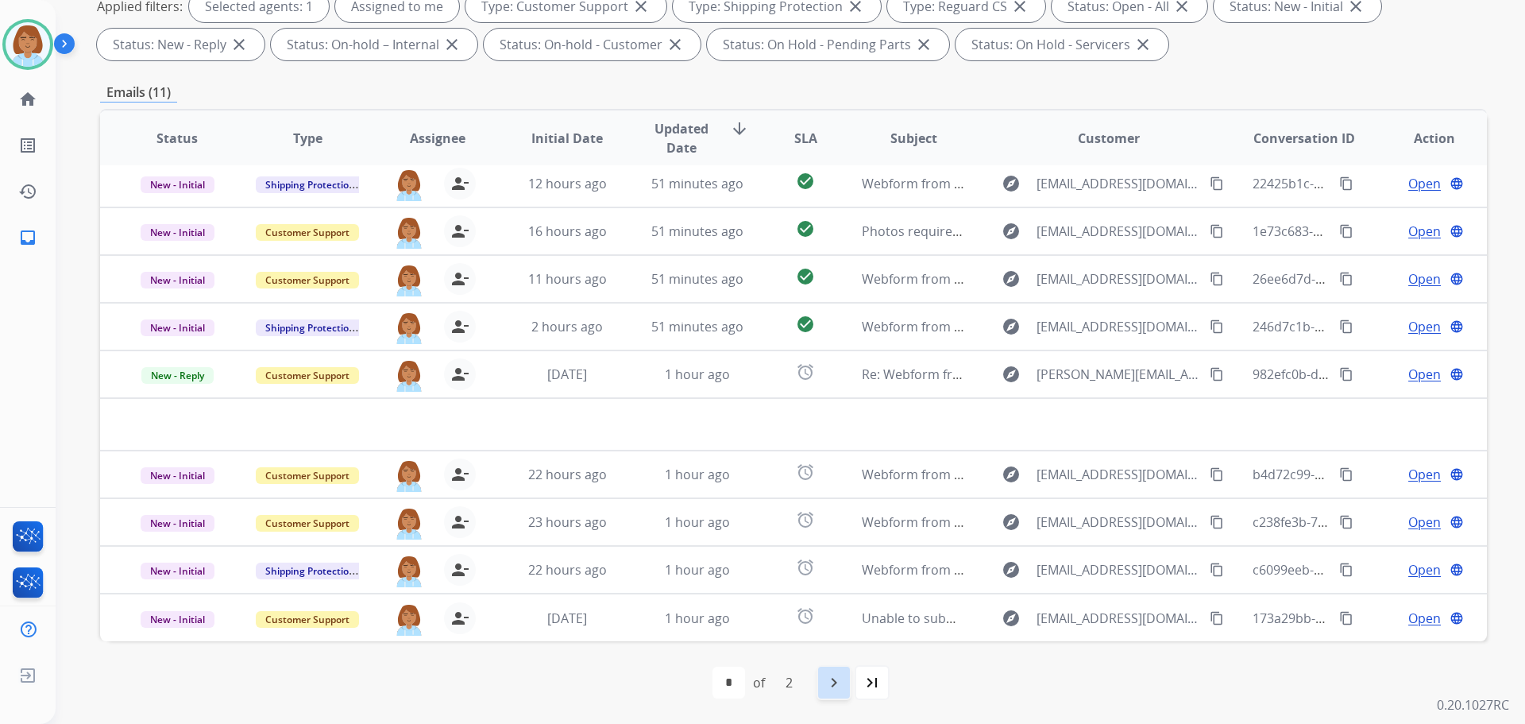
click at [821, 684] on div "navigate_next" at bounding box center [834, 682] width 35 height 35
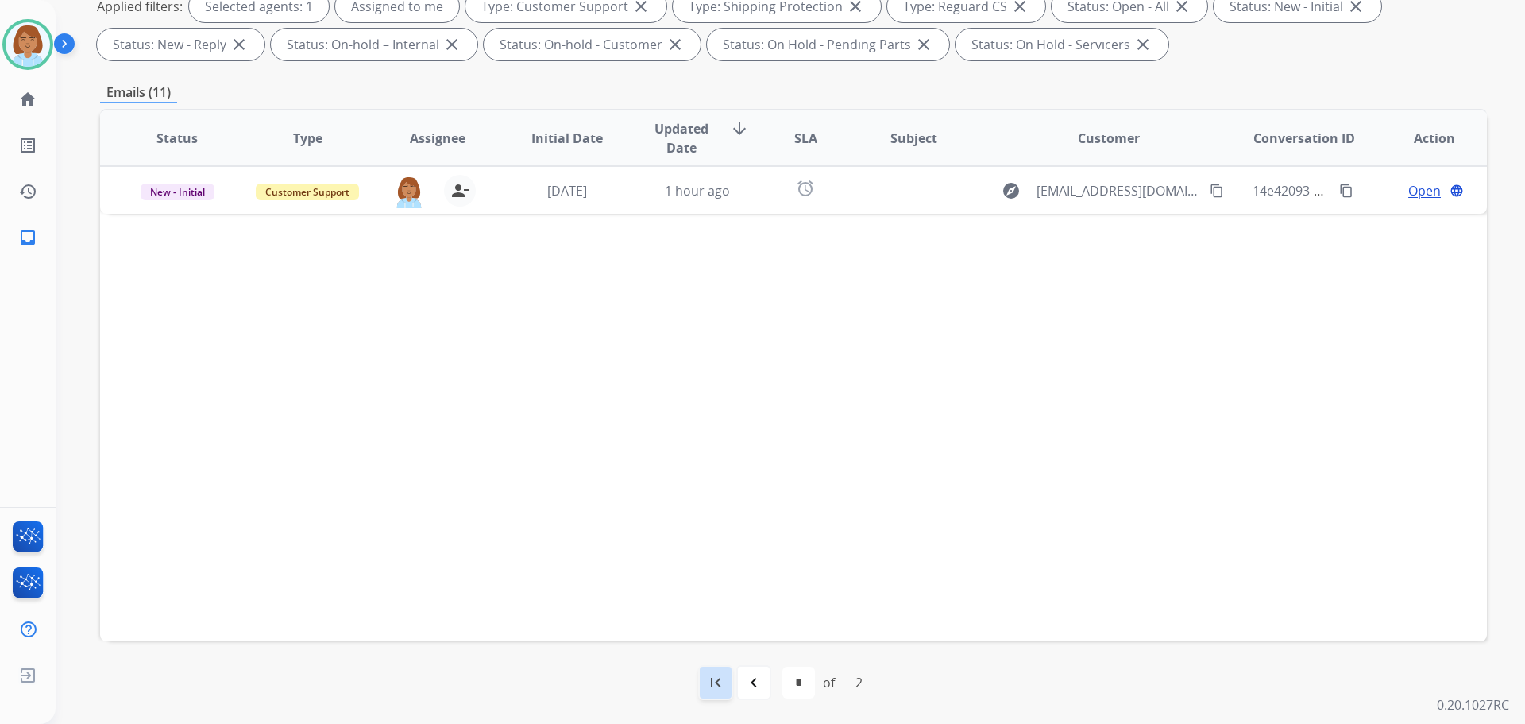
click at [730, 672] on div "first_page" at bounding box center [715, 682] width 35 height 35
select select "*"
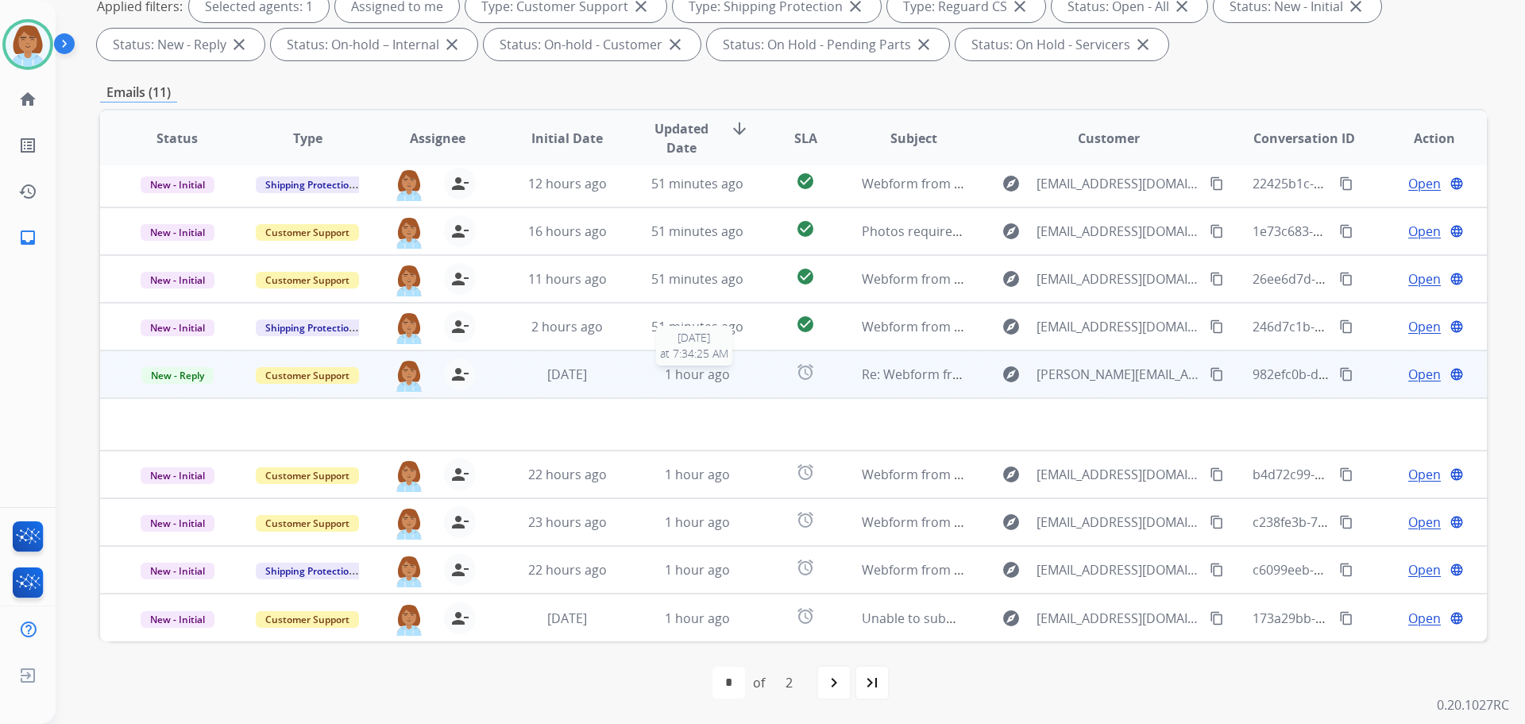
click at [651, 376] on div "1 hour ago" at bounding box center [698, 374] width 104 height 19
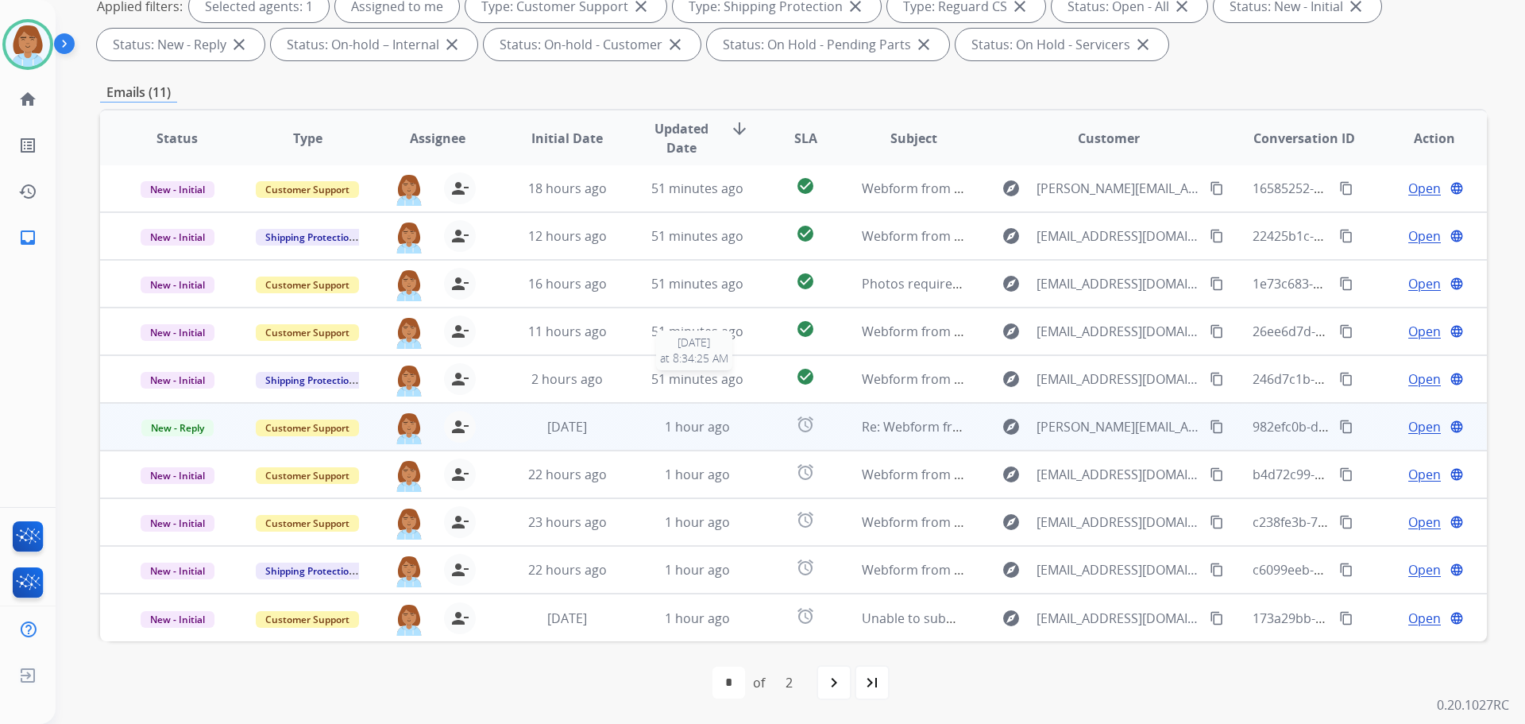
scroll to position [2, 0]
click at [646, 426] on div "1 hour ago" at bounding box center [698, 426] width 104 height 19
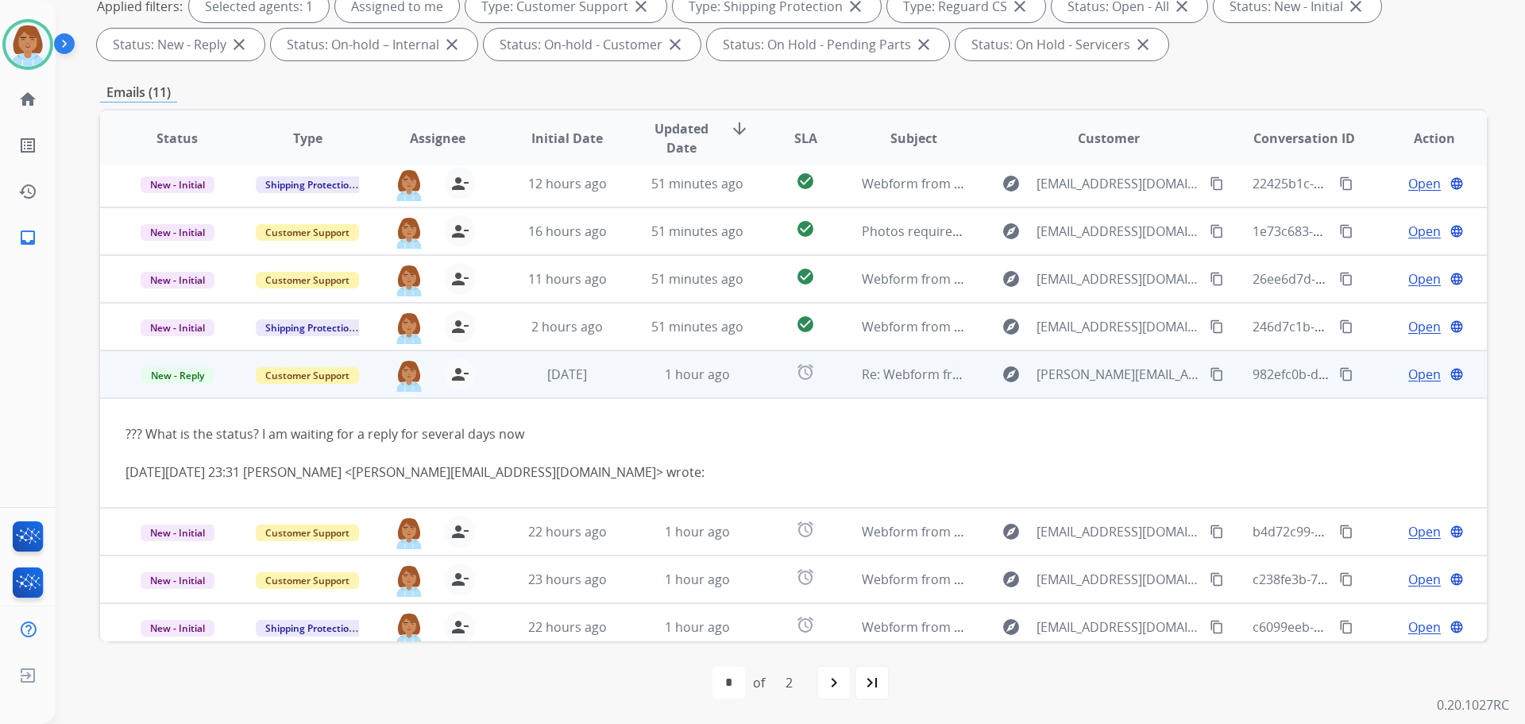
scroll to position [111, 0]
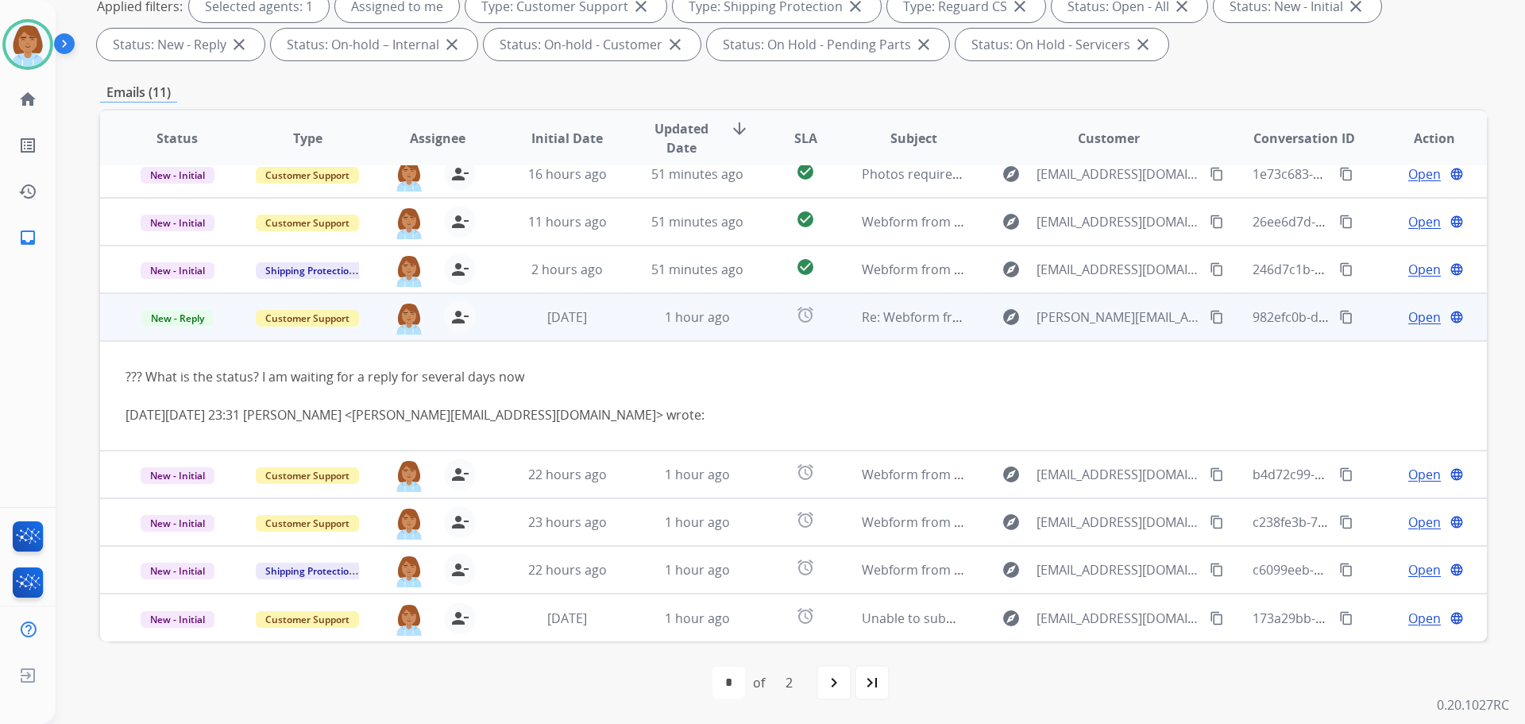
click at [1210, 314] on mat-icon "content_copy" at bounding box center [1217, 317] width 14 height 14
click at [1420, 314] on span "Open" at bounding box center [1424, 316] width 33 height 19
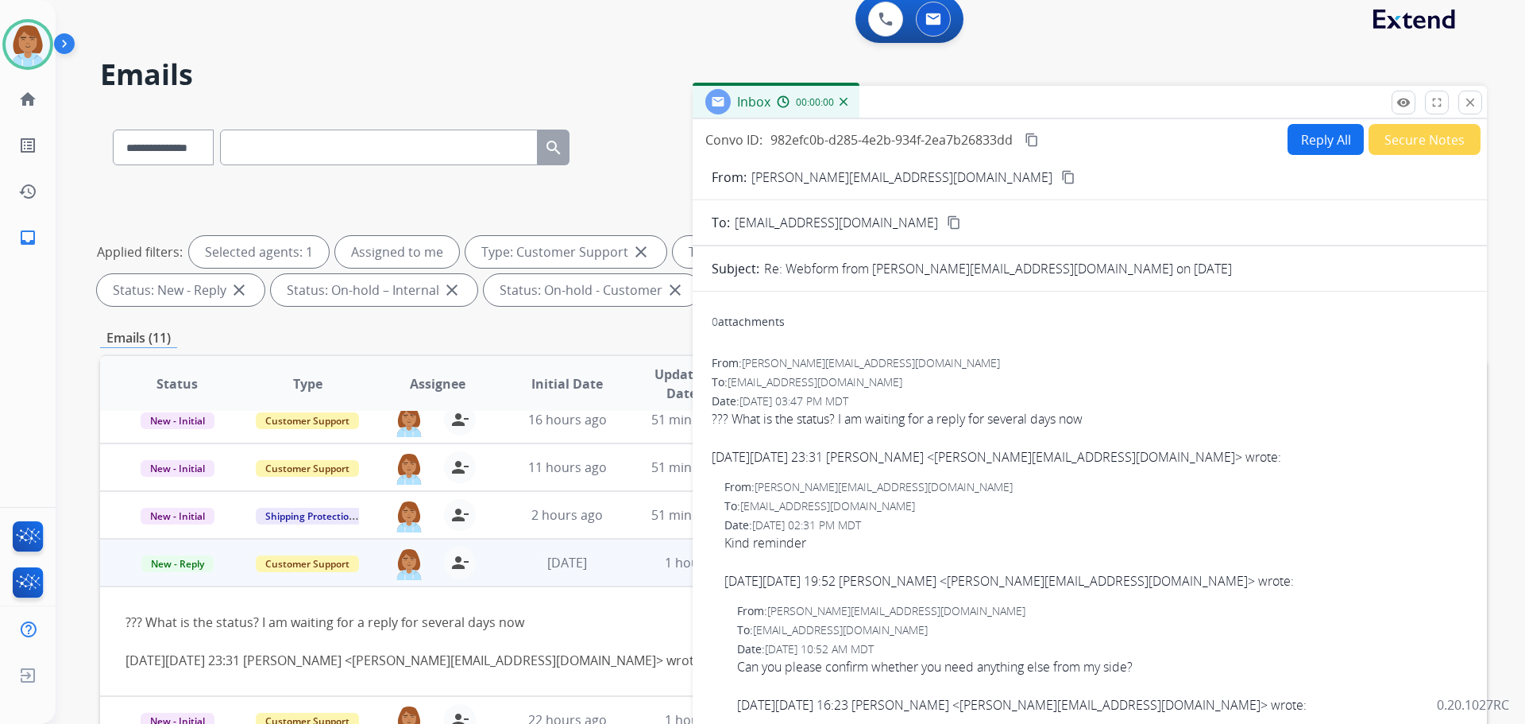
scroll to position [0, 0]
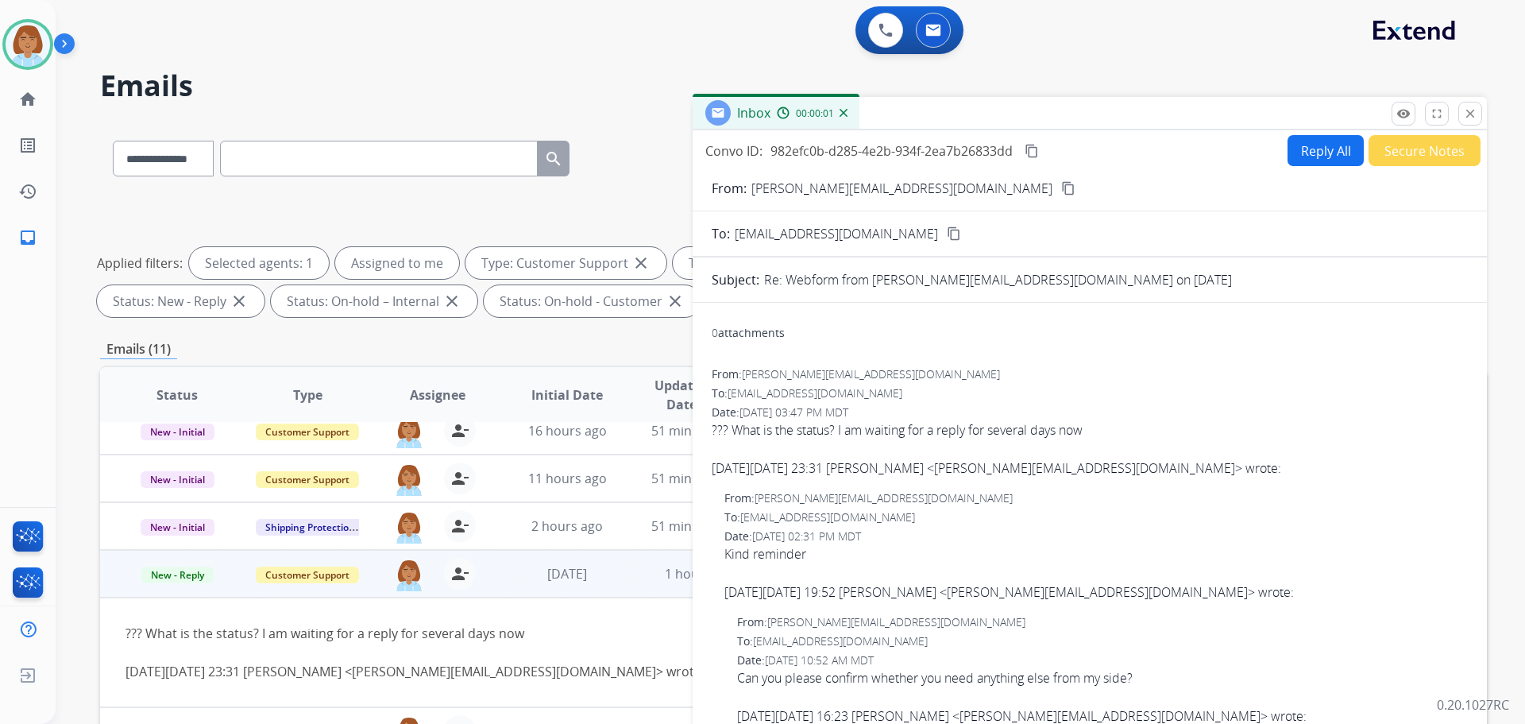
click at [1323, 150] on button "Reply All" at bounding box center [1326, 150] width 76 height 31
select select "**********"
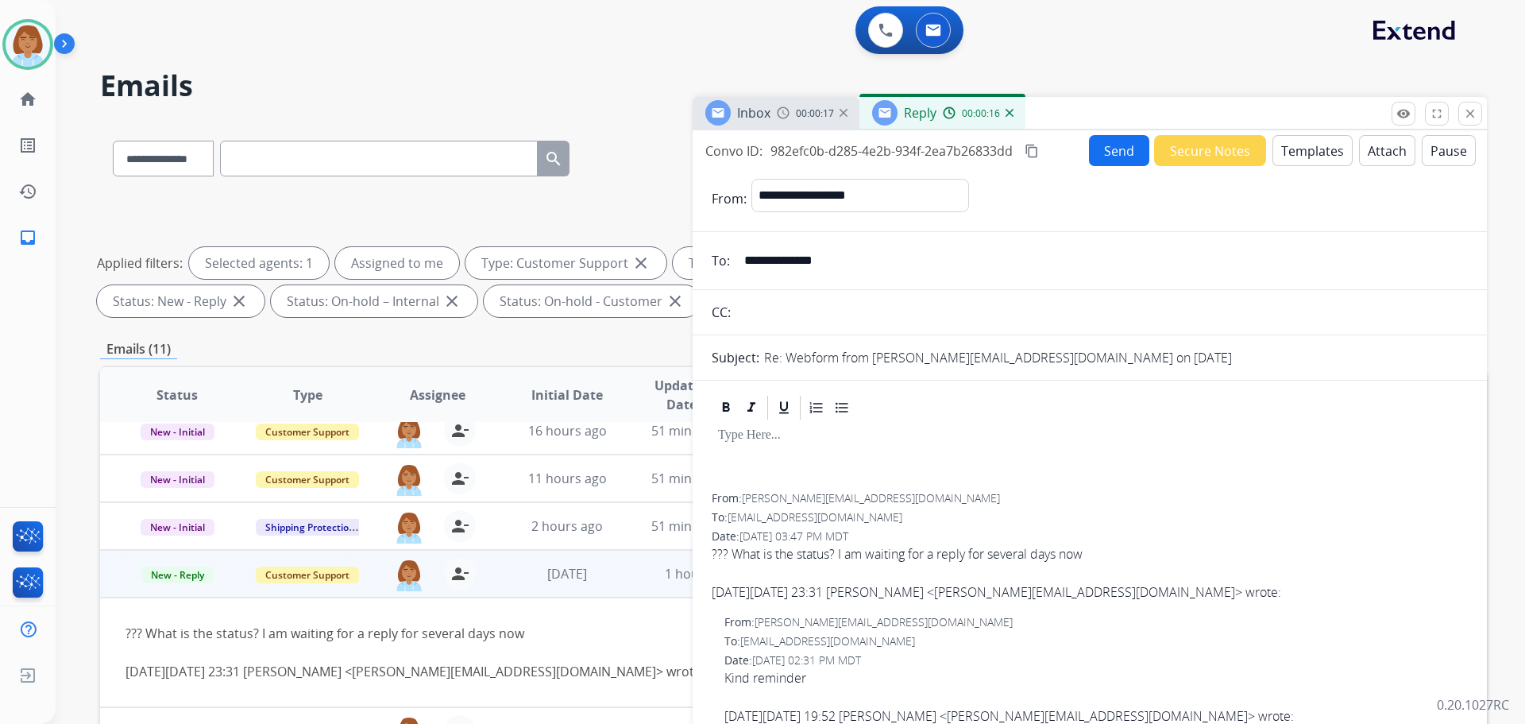
click at [1301, 155] on button "Templates" at bounding box center [1313, 150] width 80 height 31
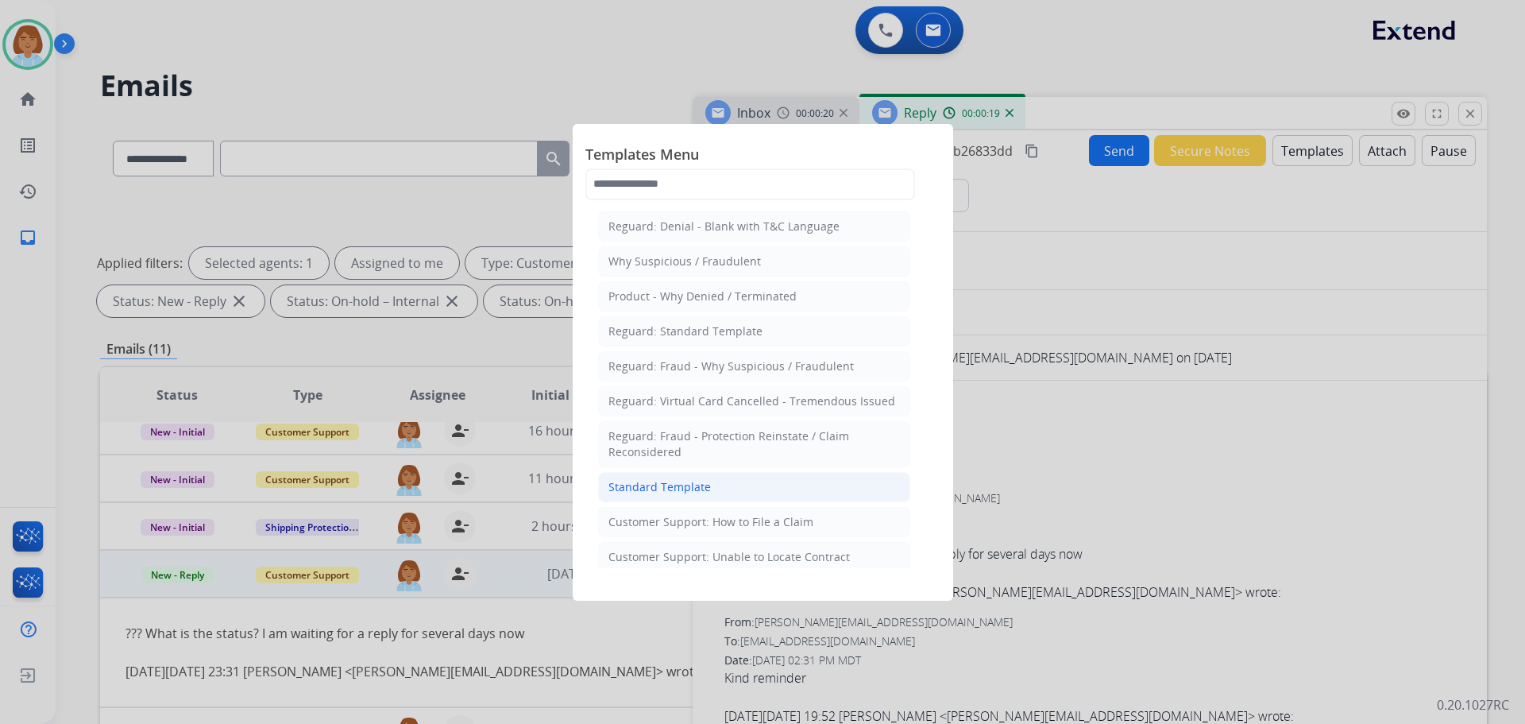
click at [742, 490] on li "Standard Template" at bounding box center [754, 487] width 312 height 30
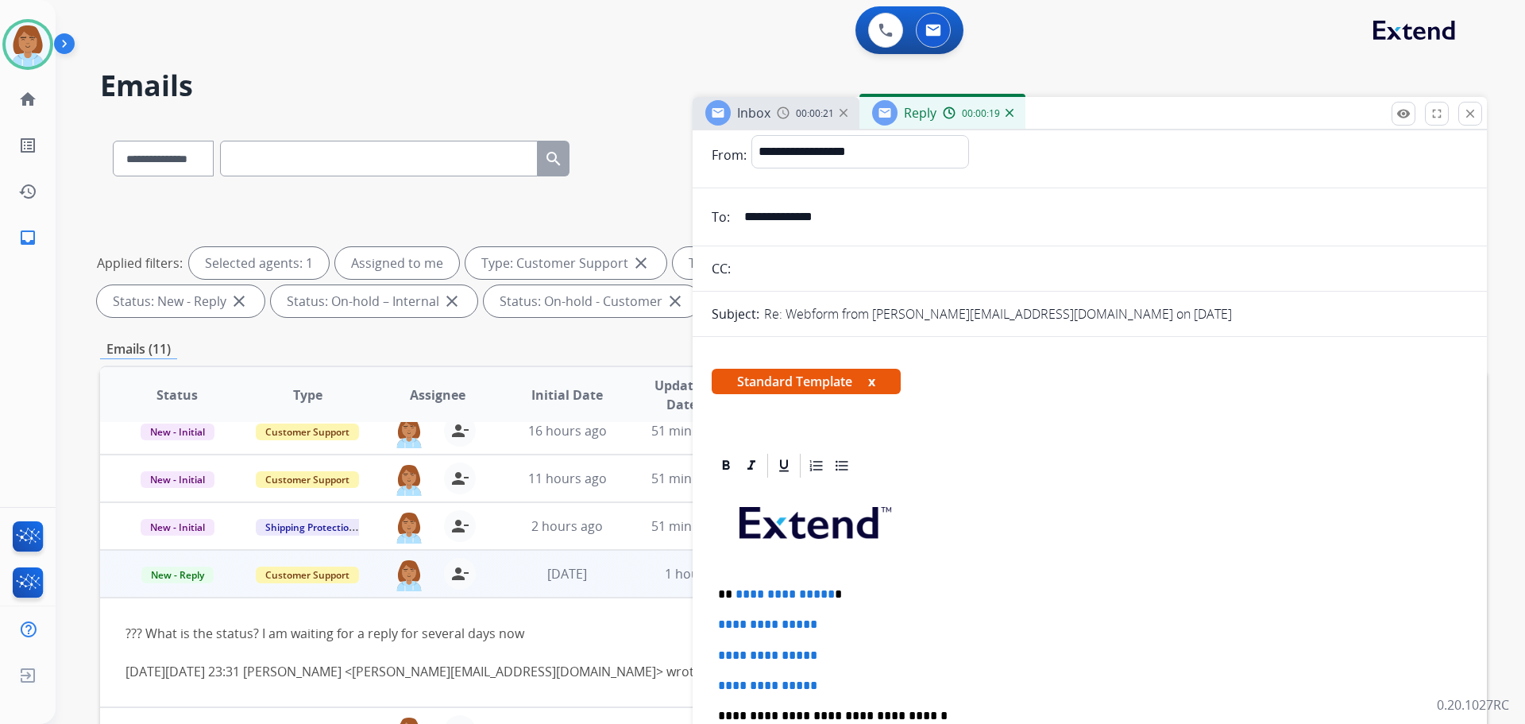
scroll to position [79, 0]
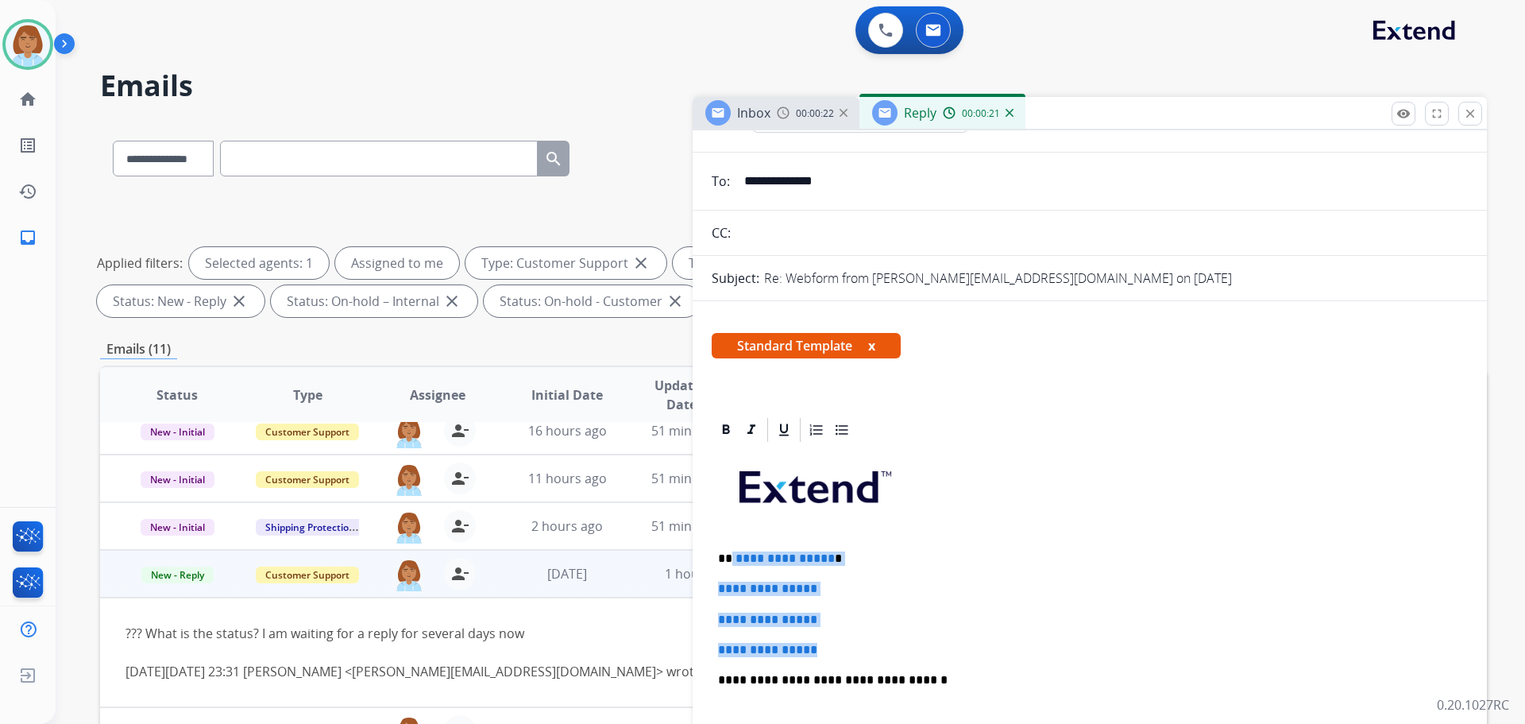
drag, startPoint x: 843, startPoint y: 647, endPoint x: 732, endPoint y: 555, distance: 144.4
click at [732, 555] on div "**********" at bounding box center [1090, 717] width 756 height 547
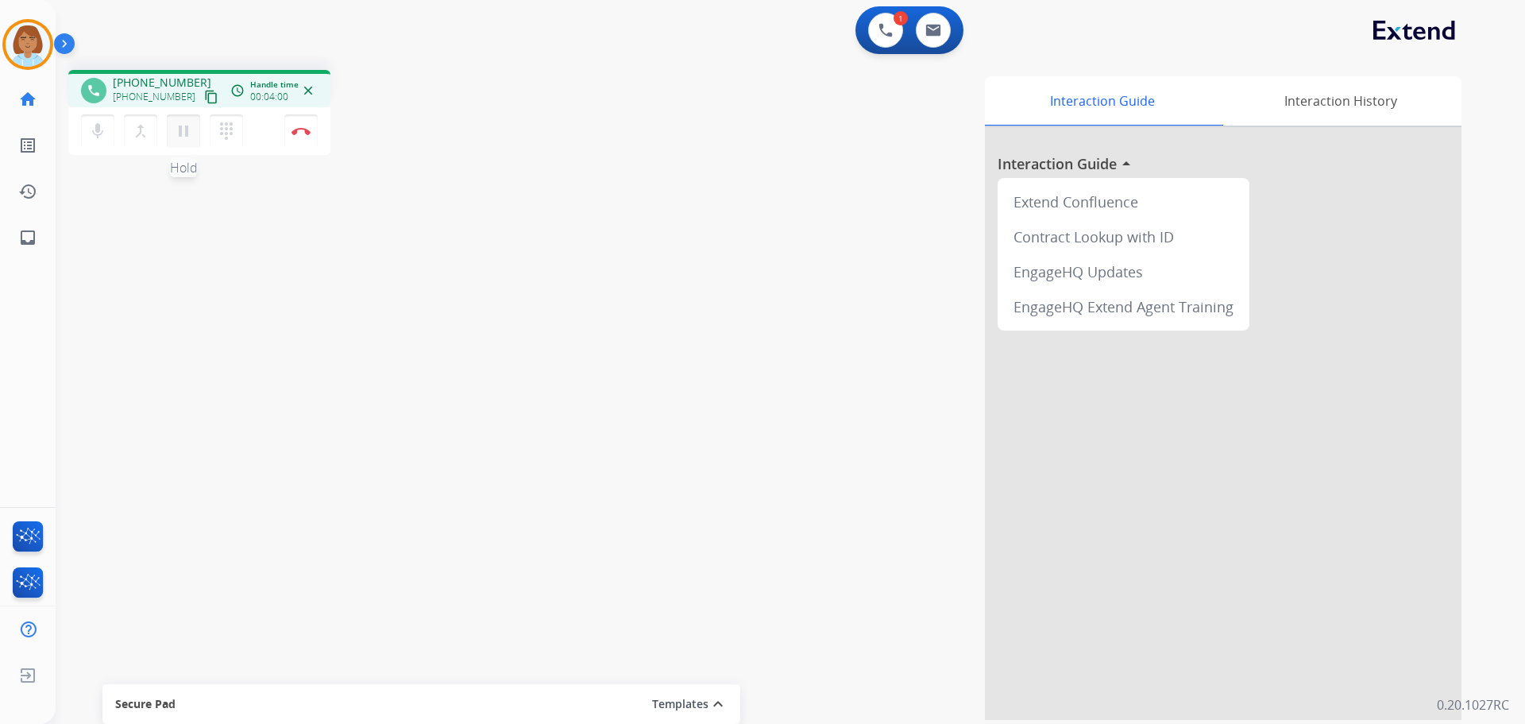
click at [176, 136] on mat-icon "pause" at bounding box center [183, 131] width 19 height 19
click at [96, 132] on mat-icon "mic" at bounding box center [97, 131] width 19 height 19
click at [111, 133] on button "mic_off Mute" at bounding box center [97, 130] width 33 height 33
drag, startPoint x: 179, startPoint y: 133, endPoint x: 233, endPoint y: 78, distance: 77.5
click at [194, 125] on button "play_arrow Hold" at bounding box center [183, 130] width 33 height 33
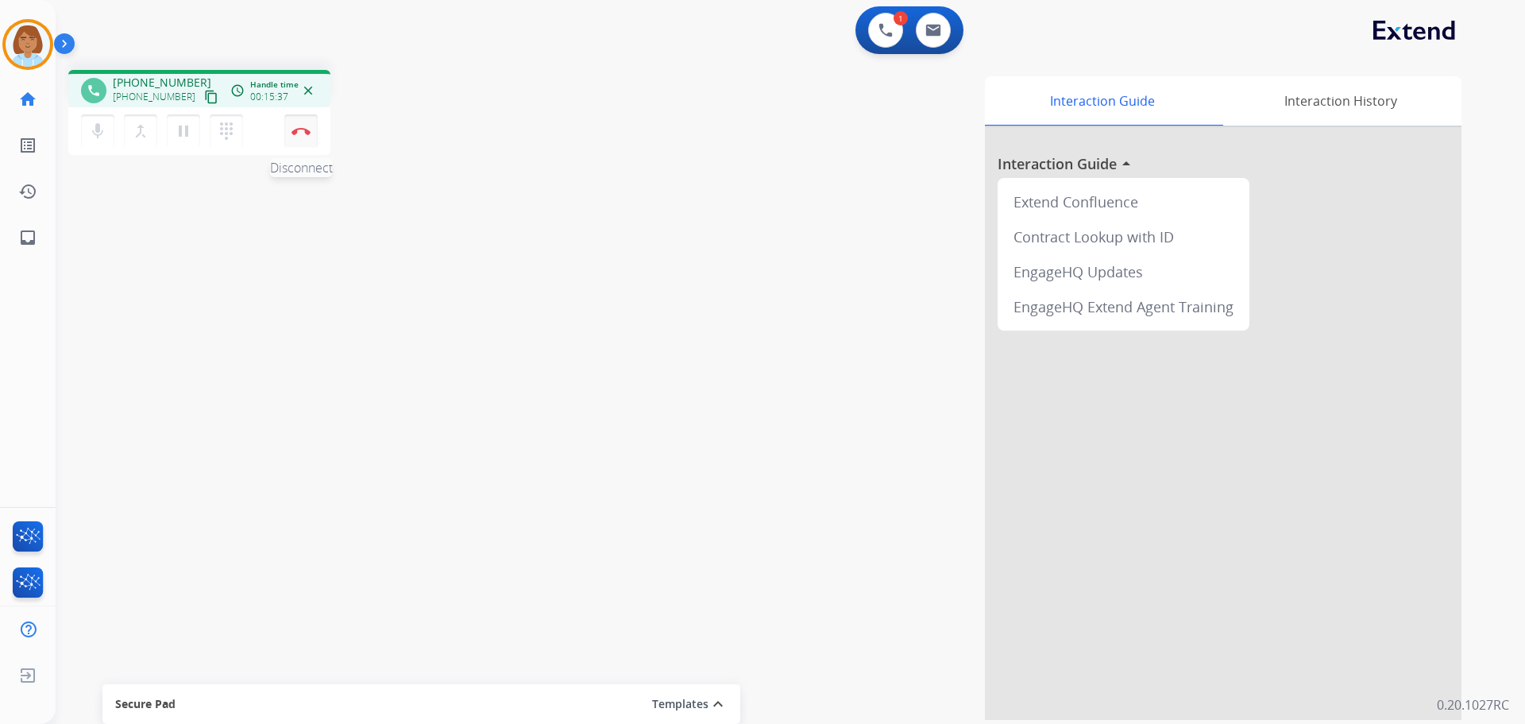
click at [310, 130] on img at bounding box center [301, 131] width 19 height 8
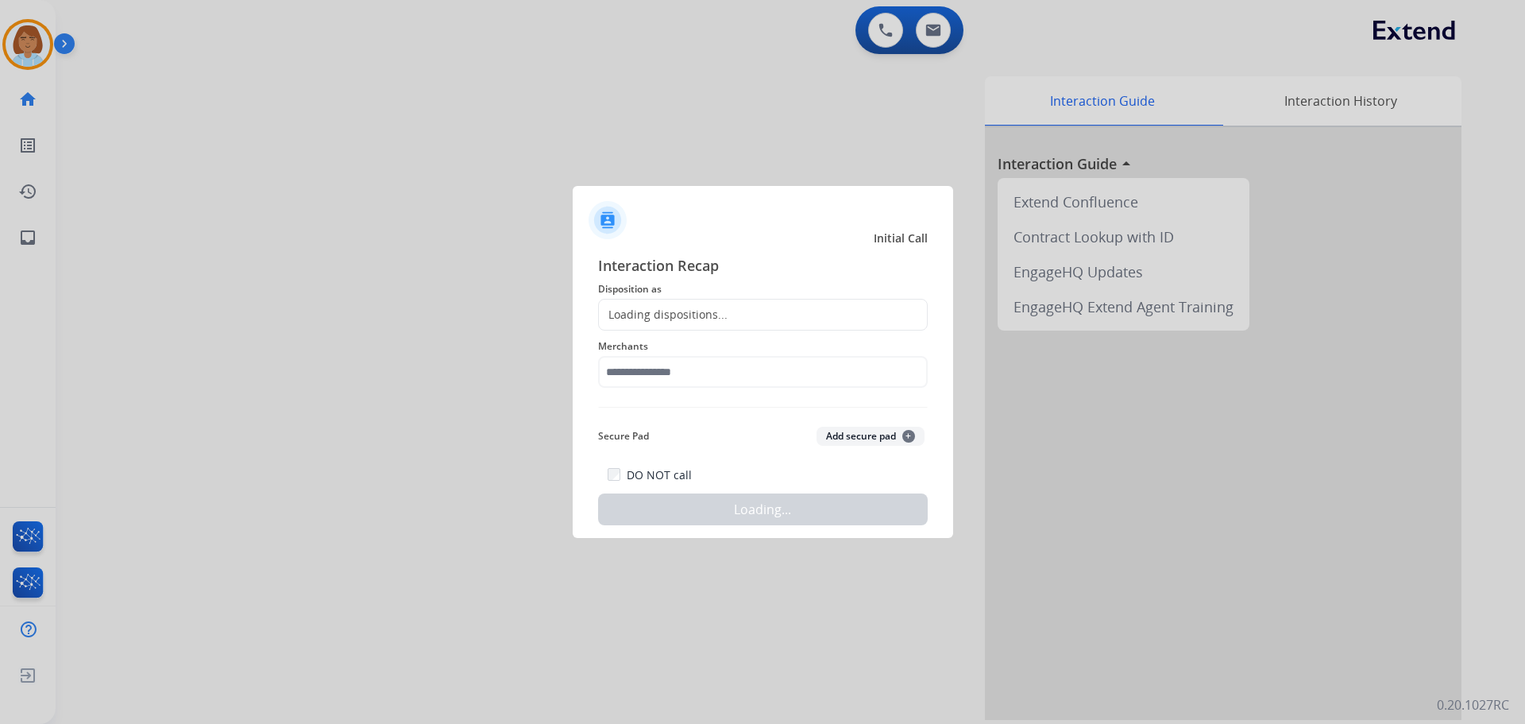
click at [658, 327] on div "Loading dispositions..." at bounding box center [763, 315] width 330 height 32
click at [699, 306] on div "Loading dispositions..." at bounding box center [763, 315] width 330 height 32
click at [700, 318] on div "Loading dispositions..." at bounding box center [663, 315] width 129 height 16
click at [702, 304] on div "Loading dispositions..." at bounding box center [763, 315] width 330 height 32
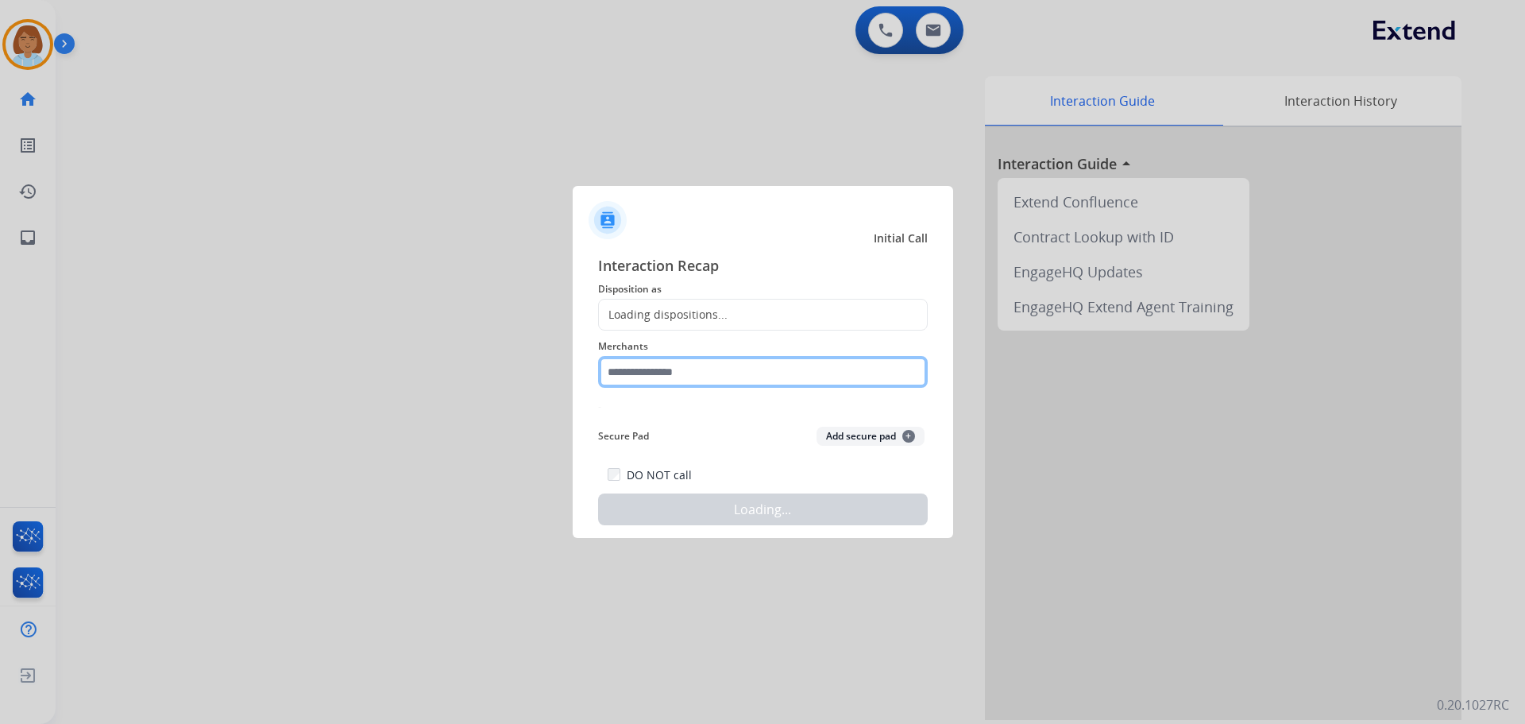
click at [733, 384] on input "text" at bounding box center [763, 372] width 330 height 32
click at [749, 326] on div "Loading dispositions..." at bounding box center [763, 315] width 330 height 32
click at [764, 308] on div "Loading dispositions..." at bounding box center [763, 315] width 330 height 32
click at [831, 311] on div "Loading dispositions..." at bounding box center [763, 315] width 330 height 32
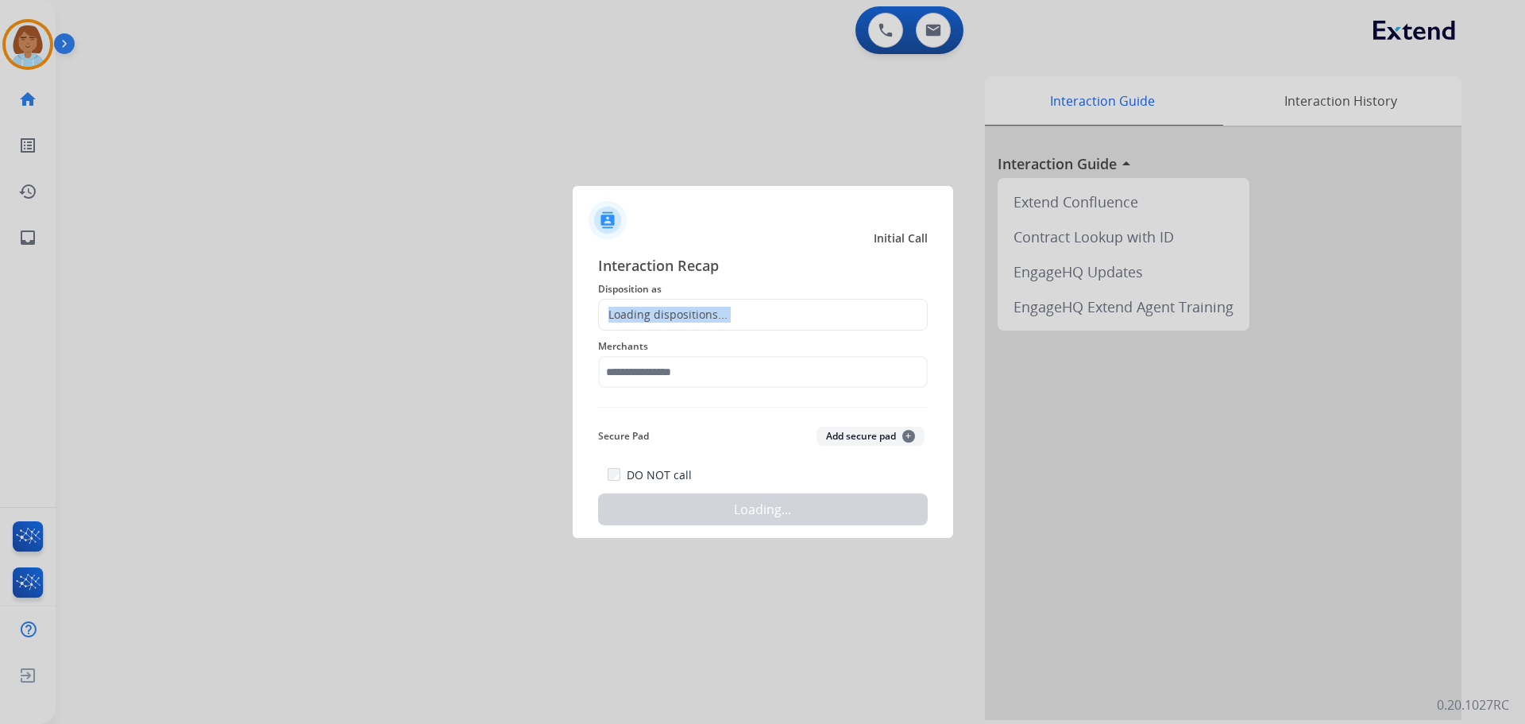
click at [831, 311] on div "Loading dispositions..." at bounding box center [763, 315] width 330 height 32
click at [824, 315] on div "Loading dispositions..." at bounding box center [763, 315] width 330 height 32
click at [679, 321] on div "Loading dispositions..." at bounding box center [663, 315] width 129 height 16
click at [902, 315] on div "Loading dispositions..." at bounding box center [763, 315] width 330 height 32
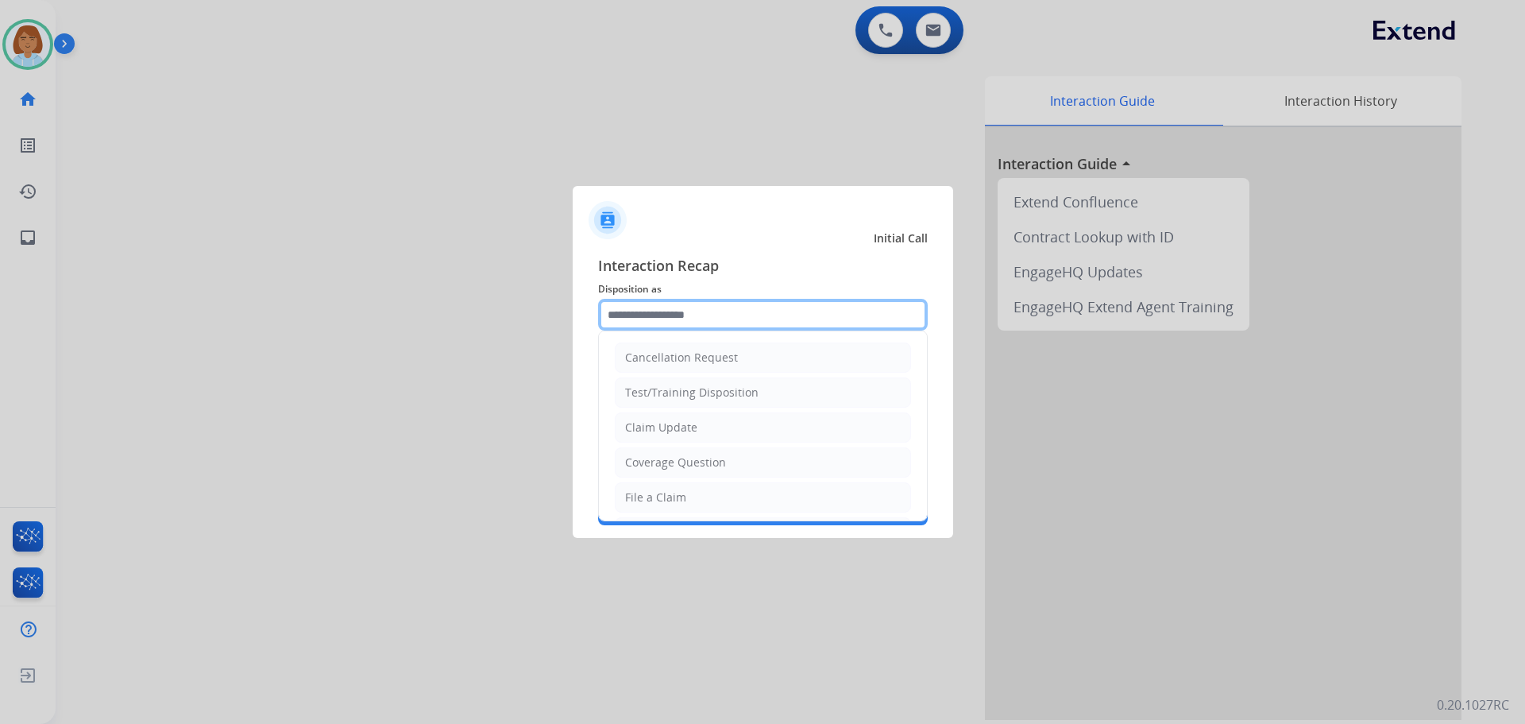
drag, startPoint x: 729, startPoint y: 309, endPoint x: 1057, endPoint y: 4, distance: 447.4
click at [729, 309] on input "text" at bounding box center [763, 315] width 330 height 32
click at [729, 320] on input "text" at bounding box center [763, 315] width 330 height 32
drag, startPoint x: 736, startPoint y: 422, endPoint x: 735, endPoint y: 430, distance: 8.1
click at [735, 430] on li "Claim Update" at bounding box center [763, 427] width 296 height 30
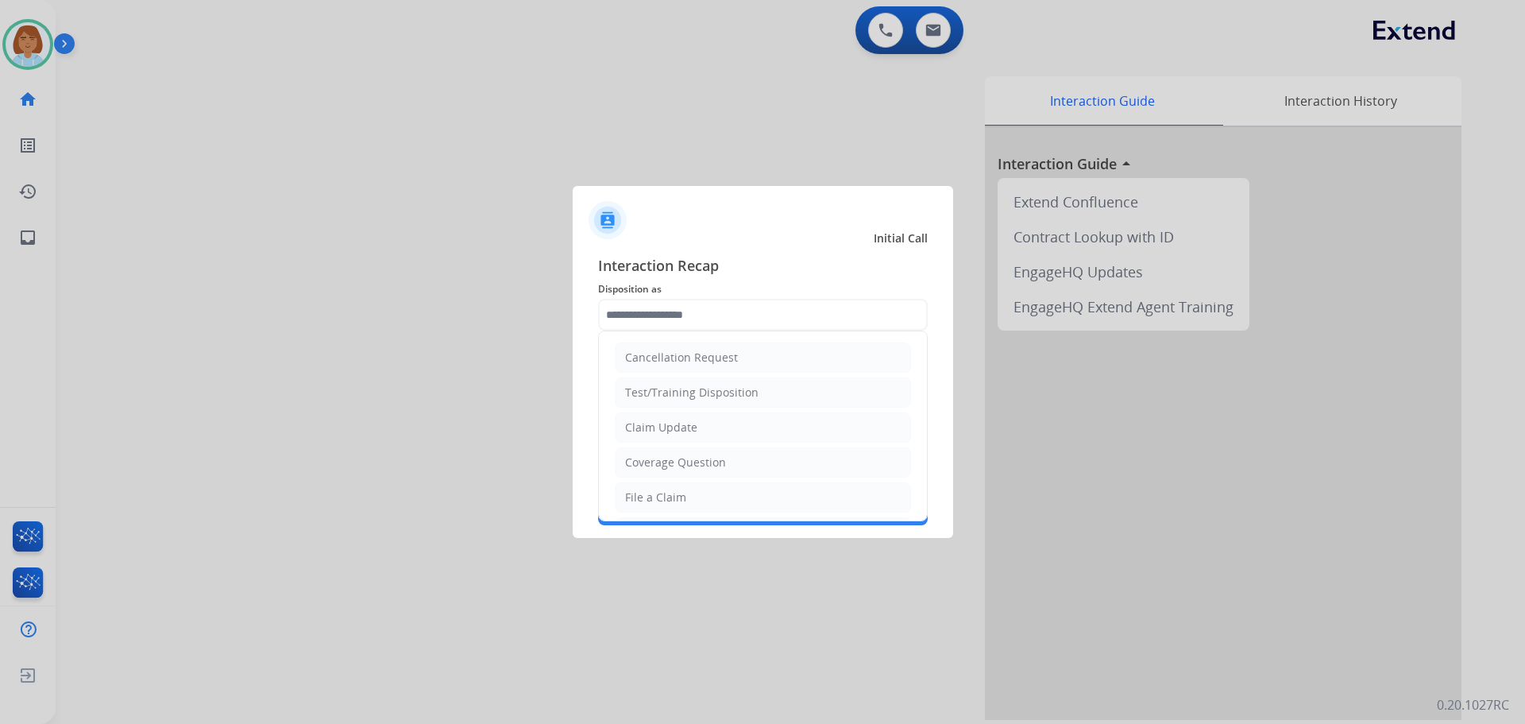
type input "**********"
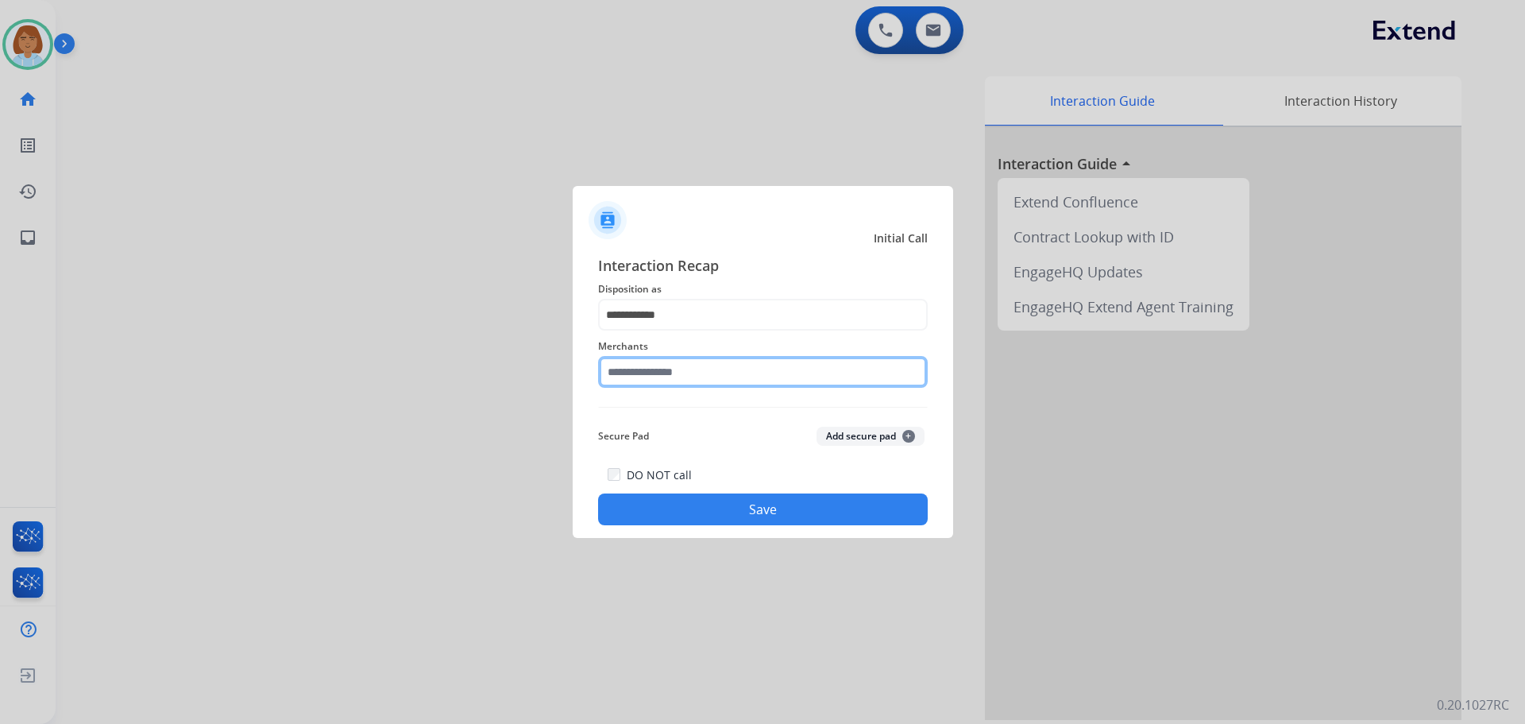
click at [741, 376] on input "text" at bounding box center [763, 372] width 330 height 32
click at [722, 376] on input "**" at bounding box center [763, 372] width 330 height 32
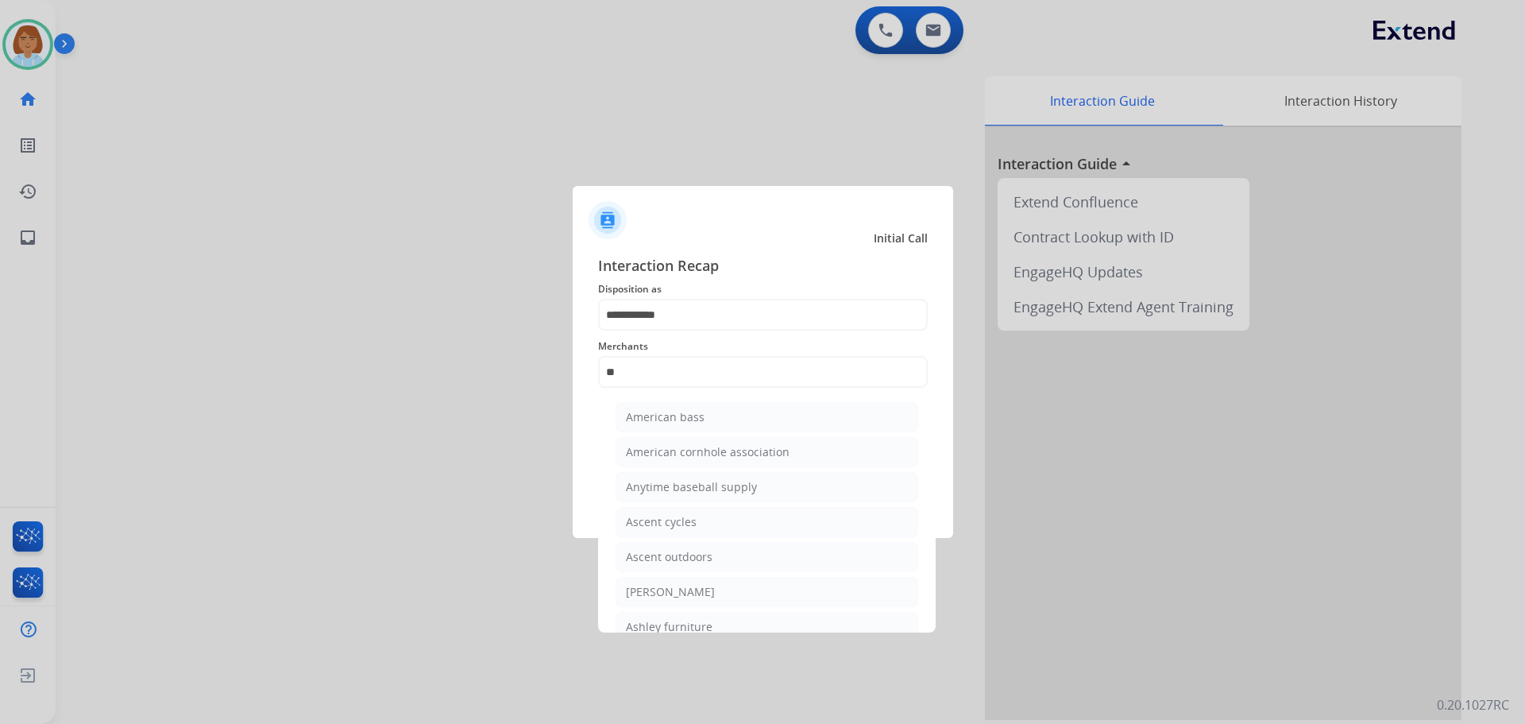
click at [687, 589] on div "[PERSON_NAME]" at bounding box center [670, 592] width 89 height 16
type input "**********"
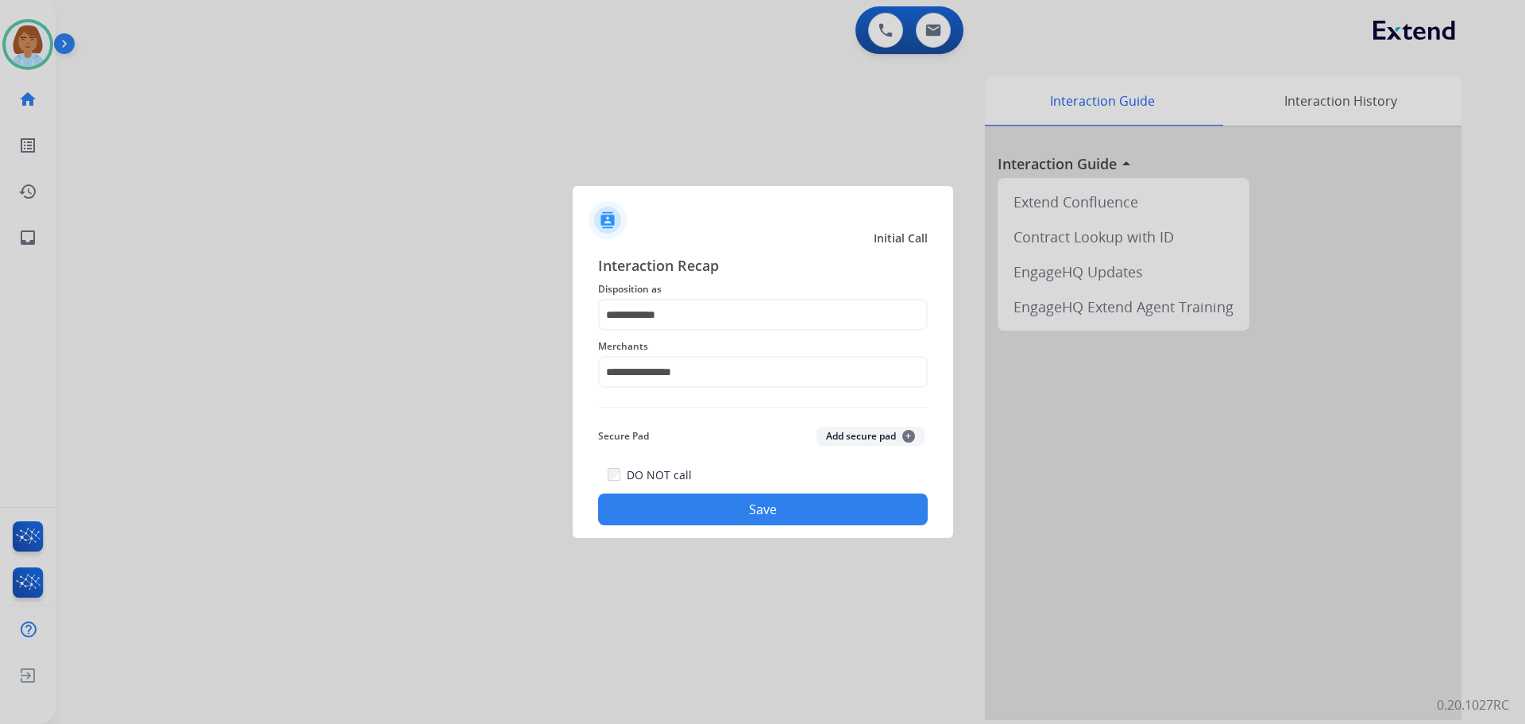
click at [706, 503] on button "Save" at bounding box center [763, 509] width 330 height 32
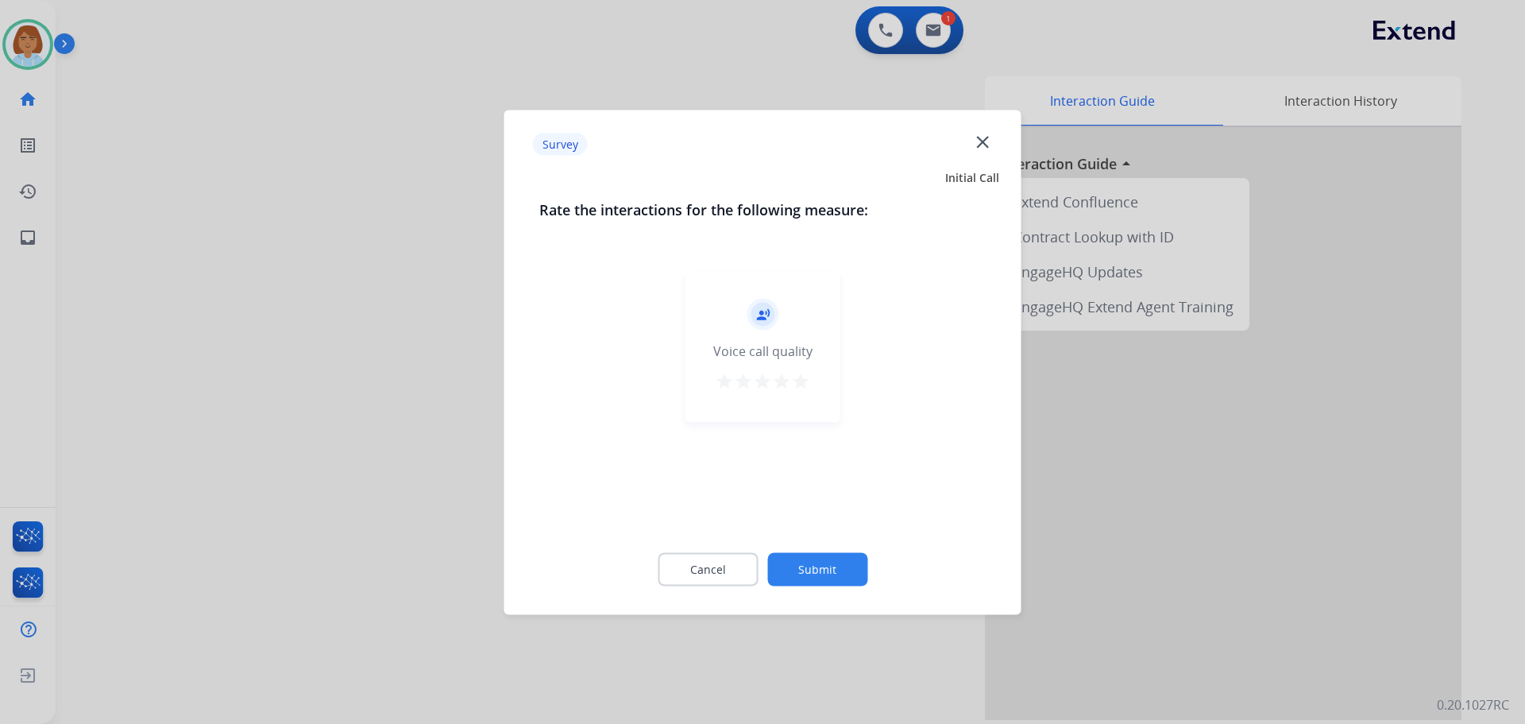
click at [818, 552] on div "Cancel Submit" at bounding box center [762, 568] width 447 height 71
click at [836, 571] on button "Submit" at bounding box center [817, 568] width 100 height 33
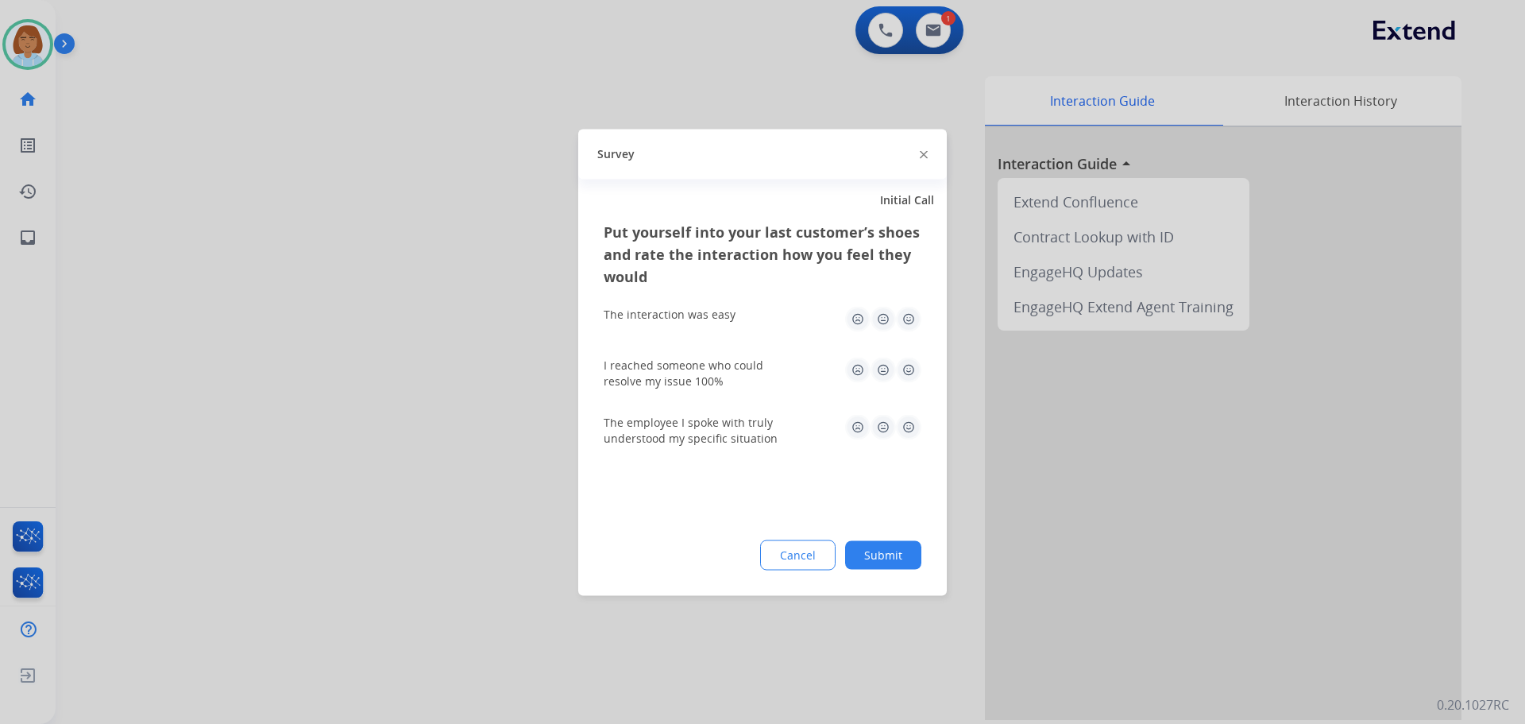
drag, startPoint x: 894, startPoint y: 547, endPoint x: 886, endPoint y: 543, distance: 9.3
click at [896, 547] on button "Submit" at bounding box center [883, 554] width 76 height 29
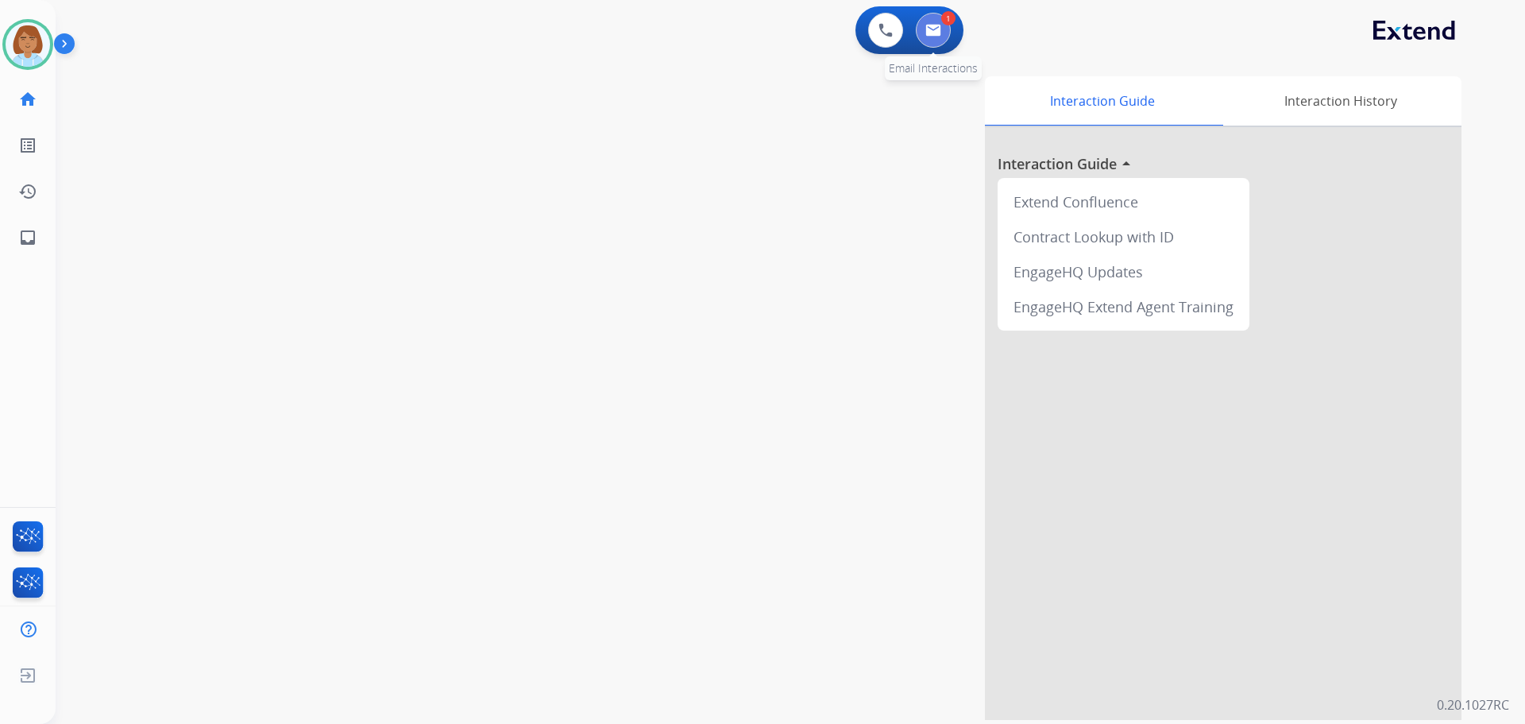
click at [946, 36] on button at bounding box center [933, 30] width 35 height 35
select select "**********"
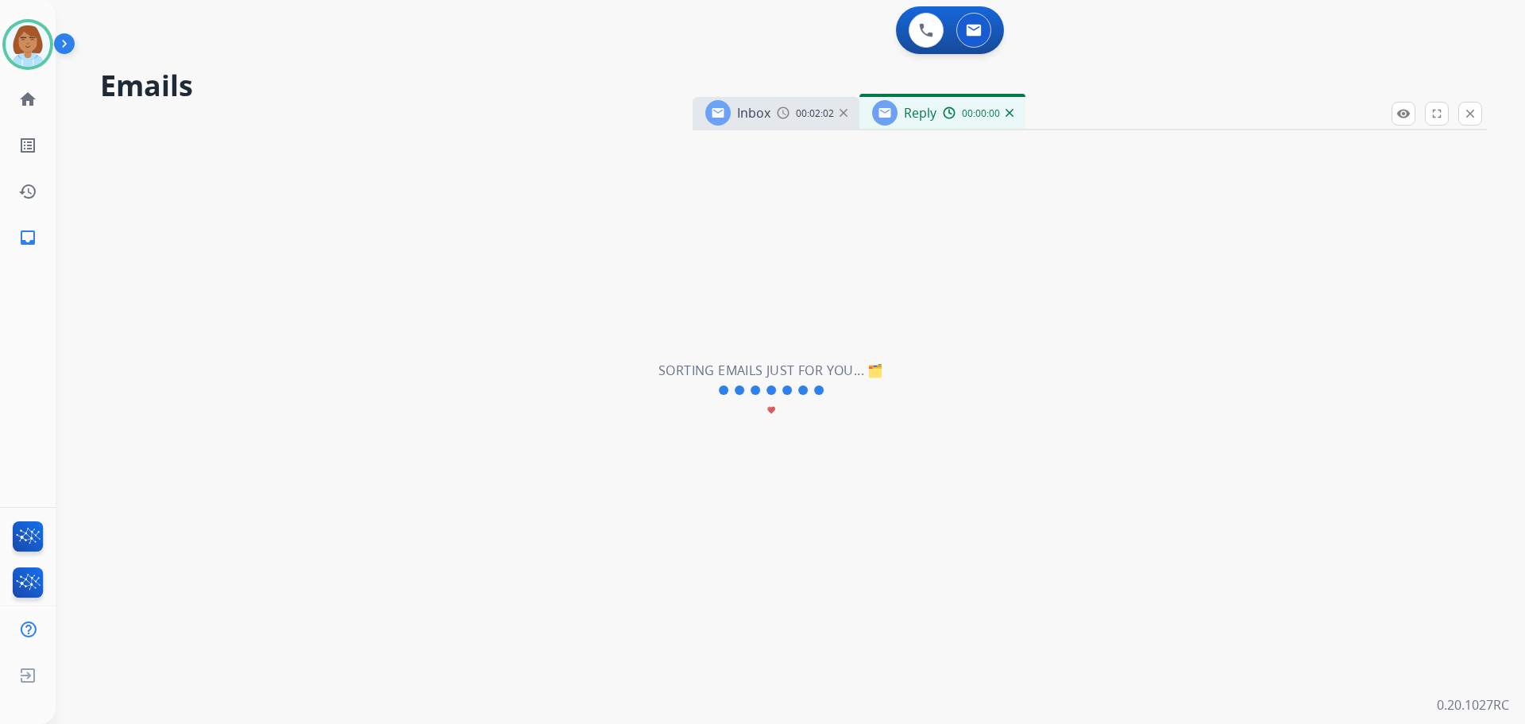
select select "**********"
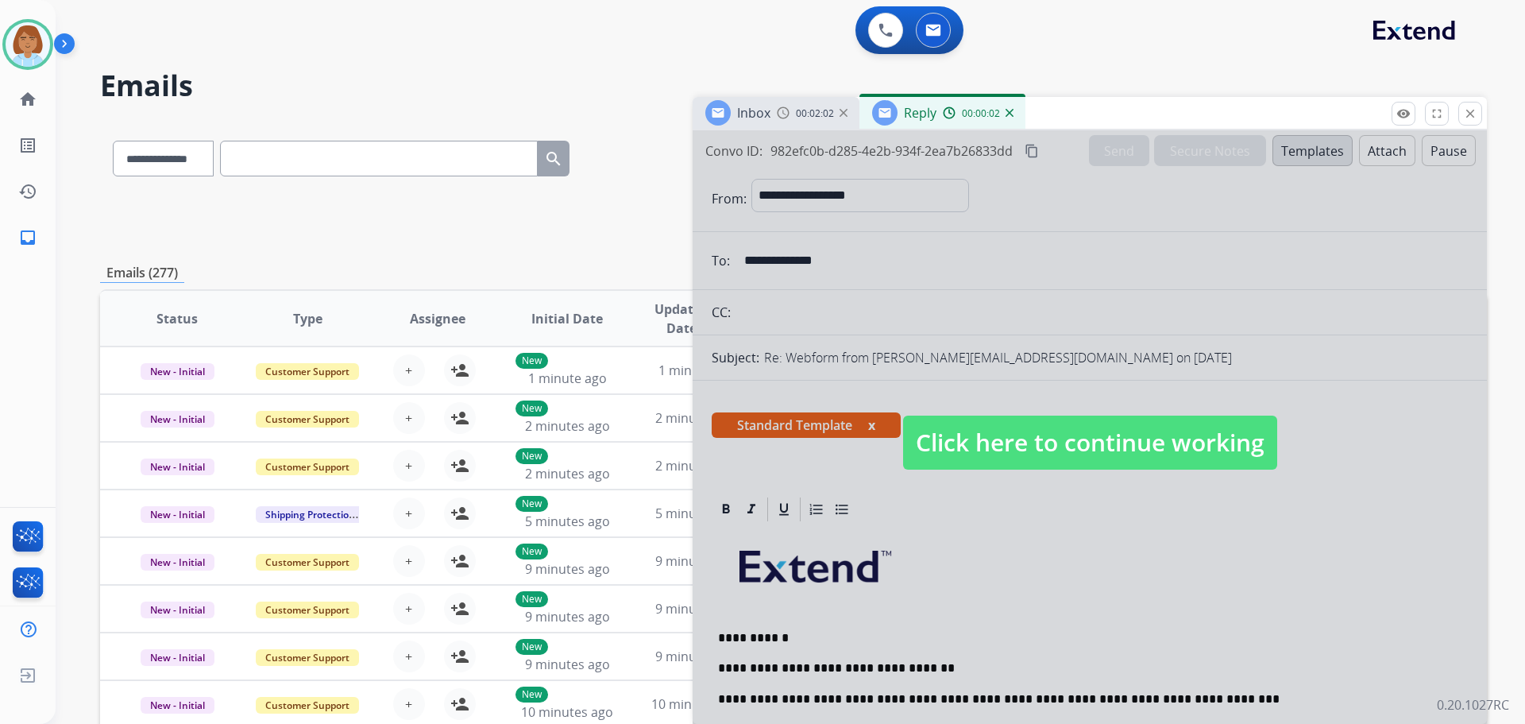
click at [1083, 429] on span "Click here to continue working" at bounding box center [1090, 442] width 374 height 54
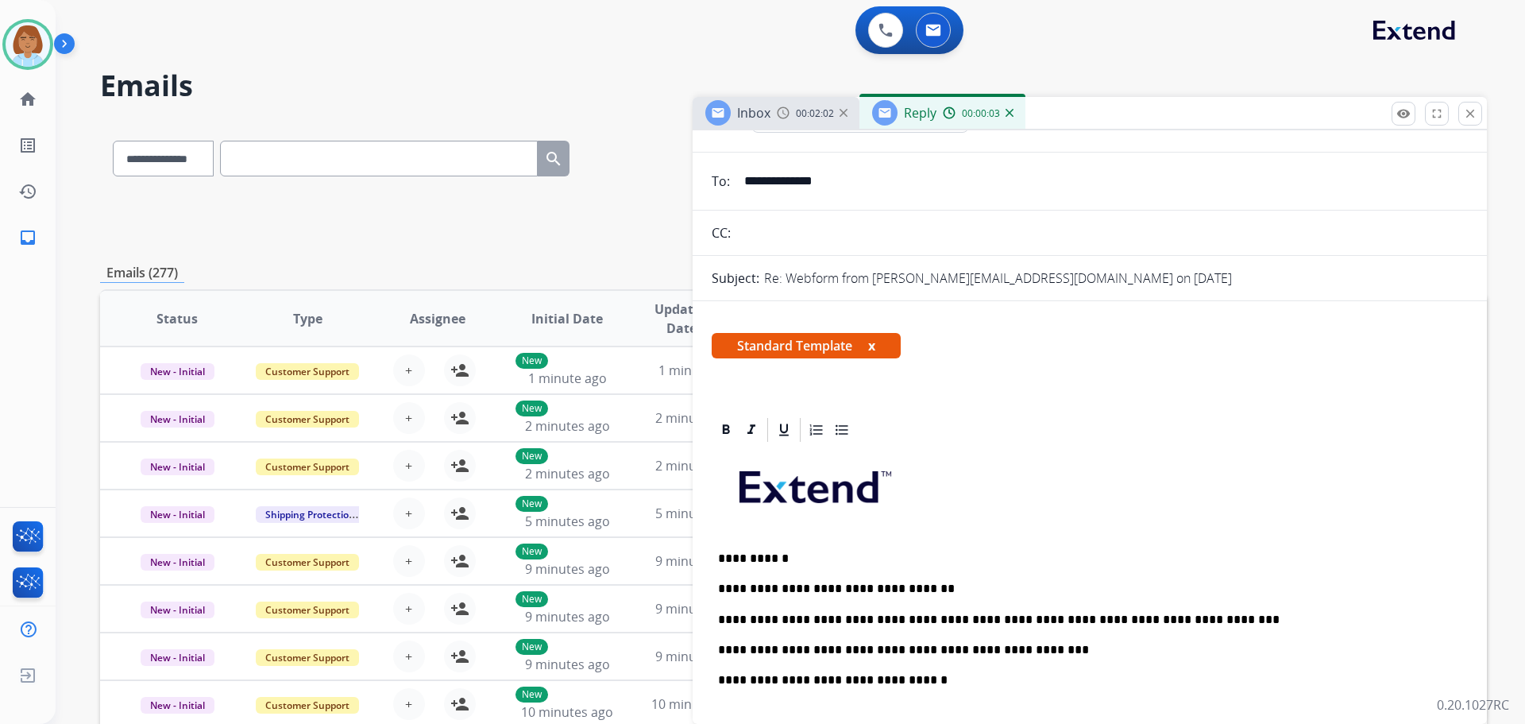
scroll to position [159, 0]
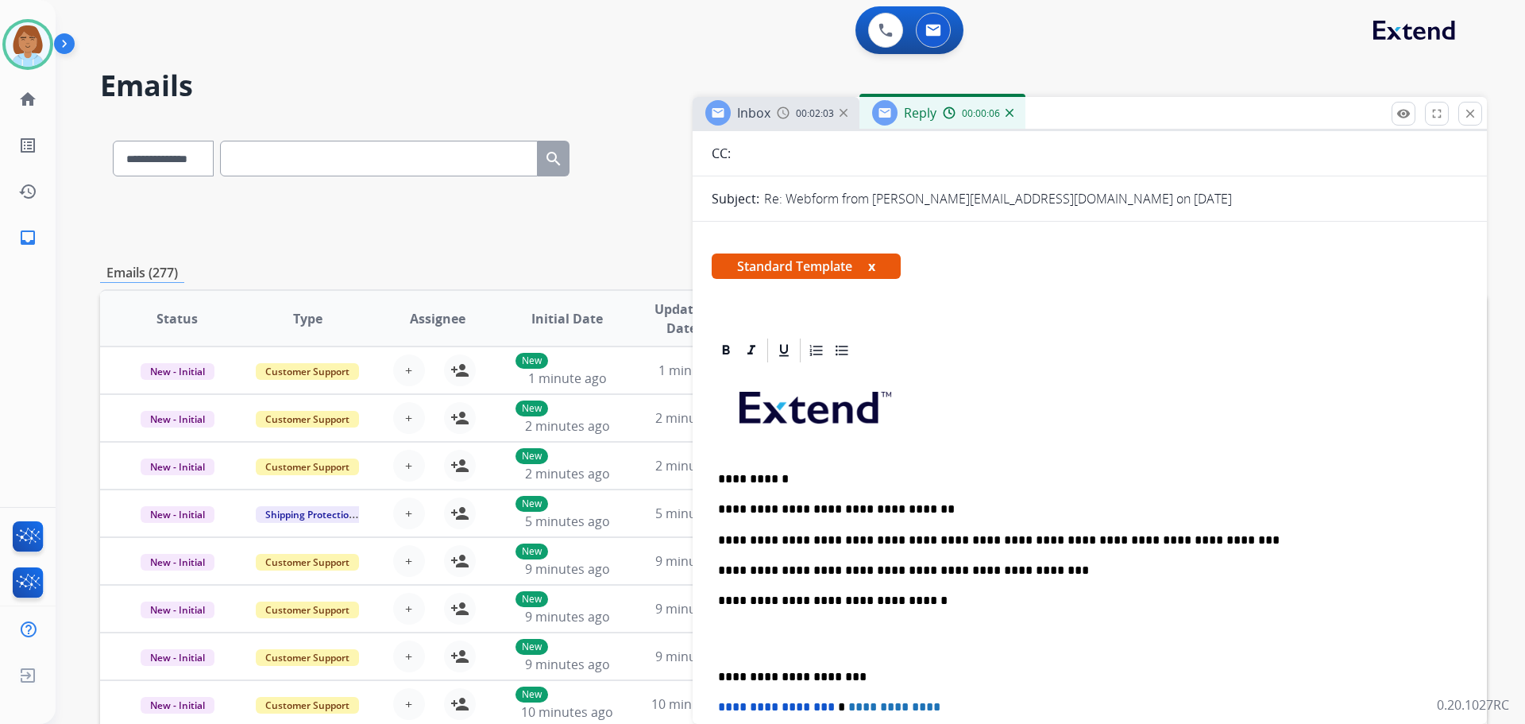
click at [1045, 567] on p "**********" at bounding box center [1083, 570] width 731 height 14
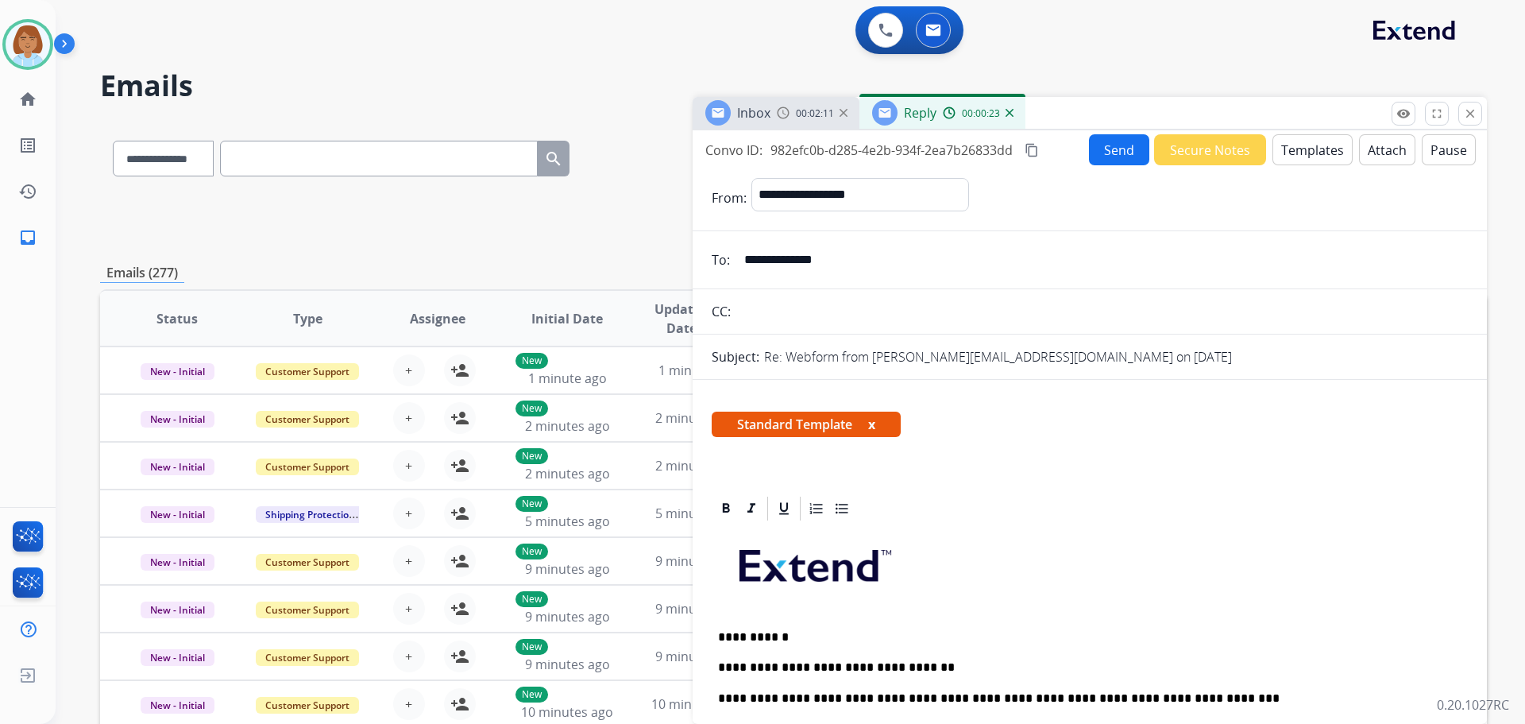
scroll to position [0, 0]
click at [1109, 160] on button "Send" at bounding box center [1119, 150] width 60 height 31
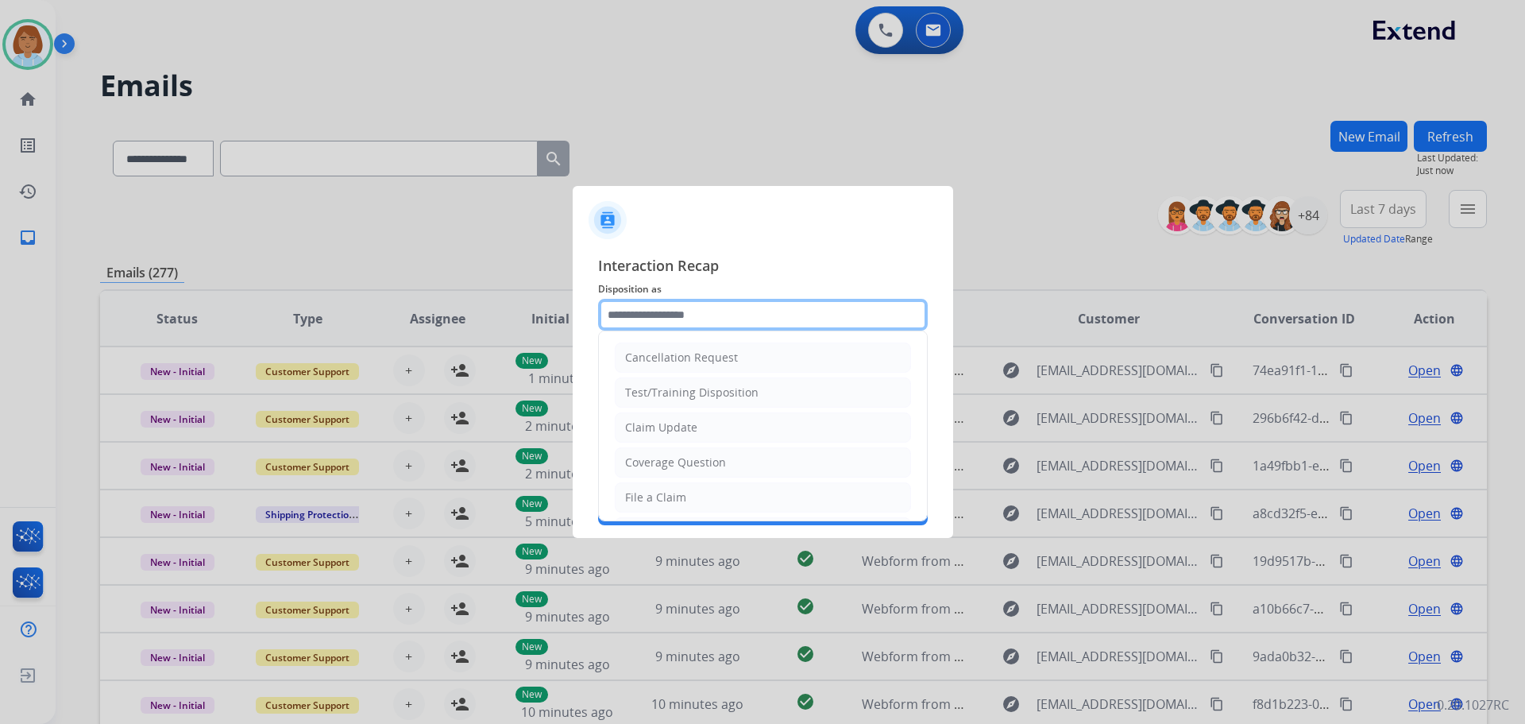
click at [701, 304] on input "text" at bounding box center [763, 315] width 330 height 32
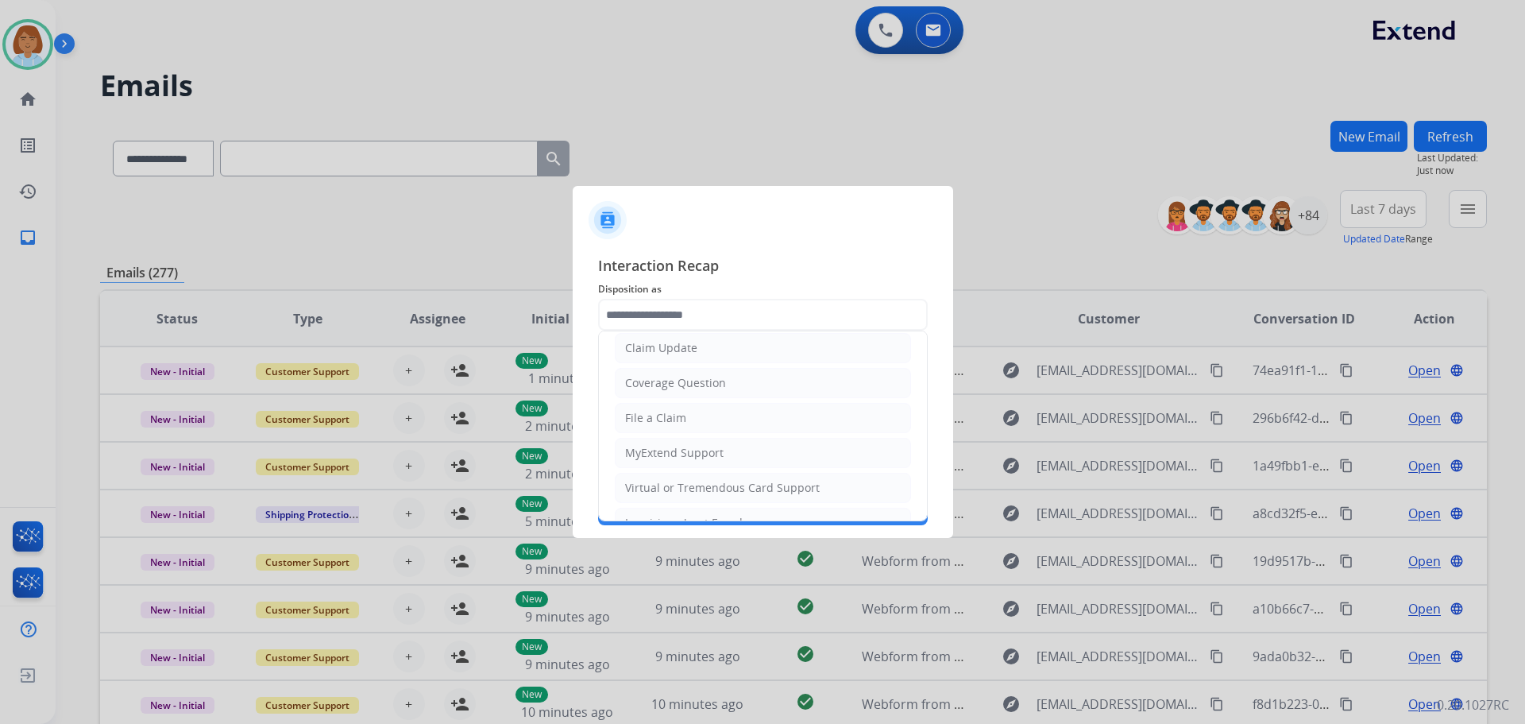
click at [745, 344] on li "Claim Update" at bounding box center [763, 348] width 296 height 30
type input "**********"
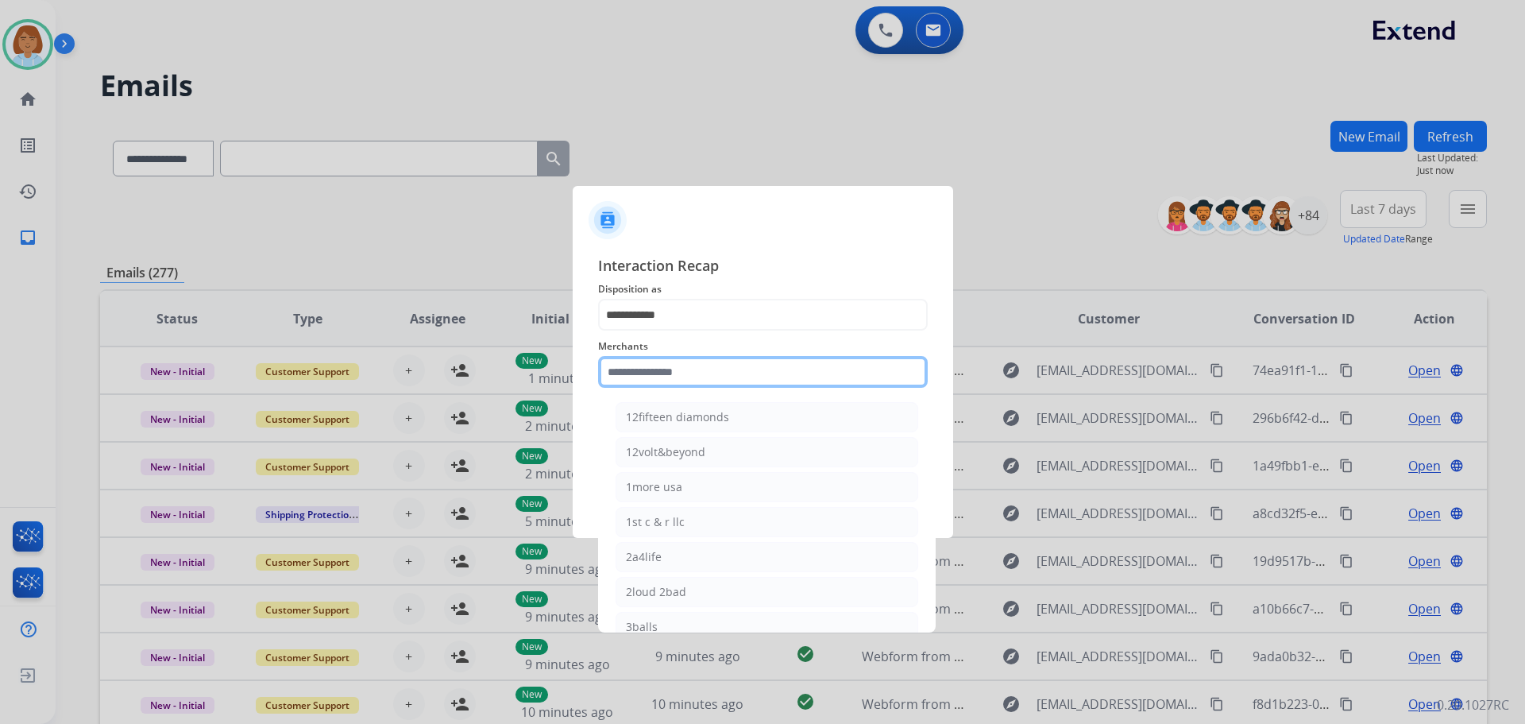
click at [708, 384] on input "text" at bounding box center [763, 372] width 330 height 32
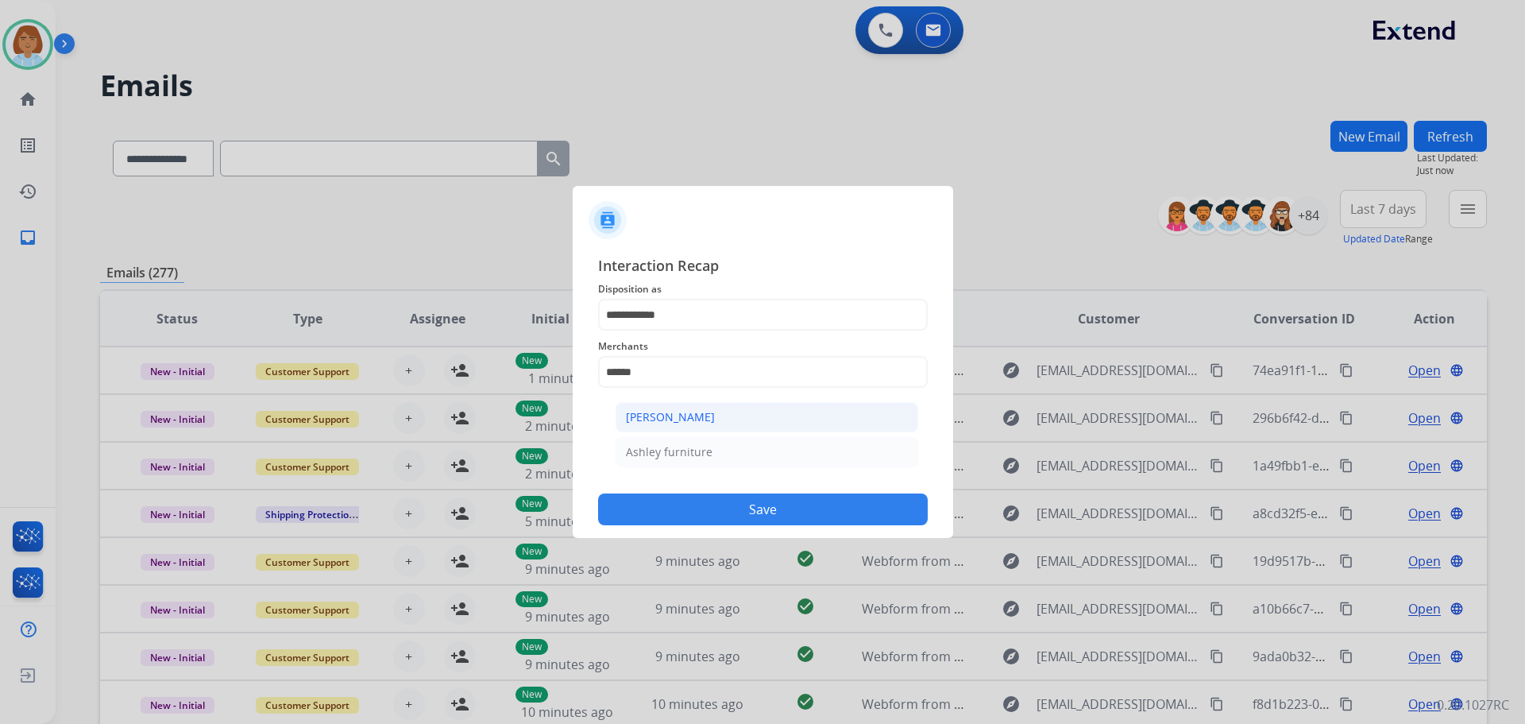
click at [698, 403] on li "[PERSON_NAME]" at bounding box center [767, 417] width 303 height 30
type input "**********"
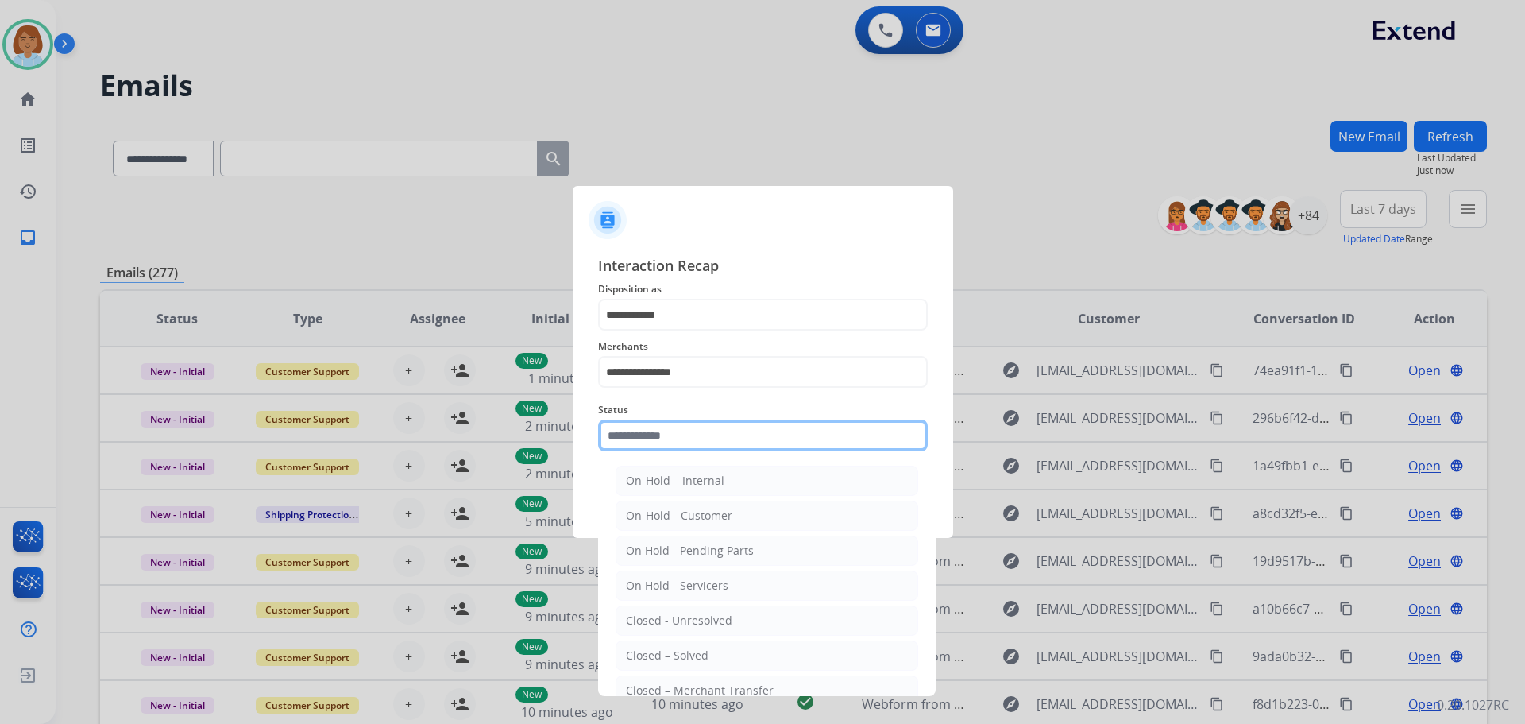
click at [690, 438] on input "text" at bounding box center [763, 435] width 330 height 32
click at [660, 659] on div "Closed – Solved" at bounding box center [667, 655] width 83 height 16
type input "**********"
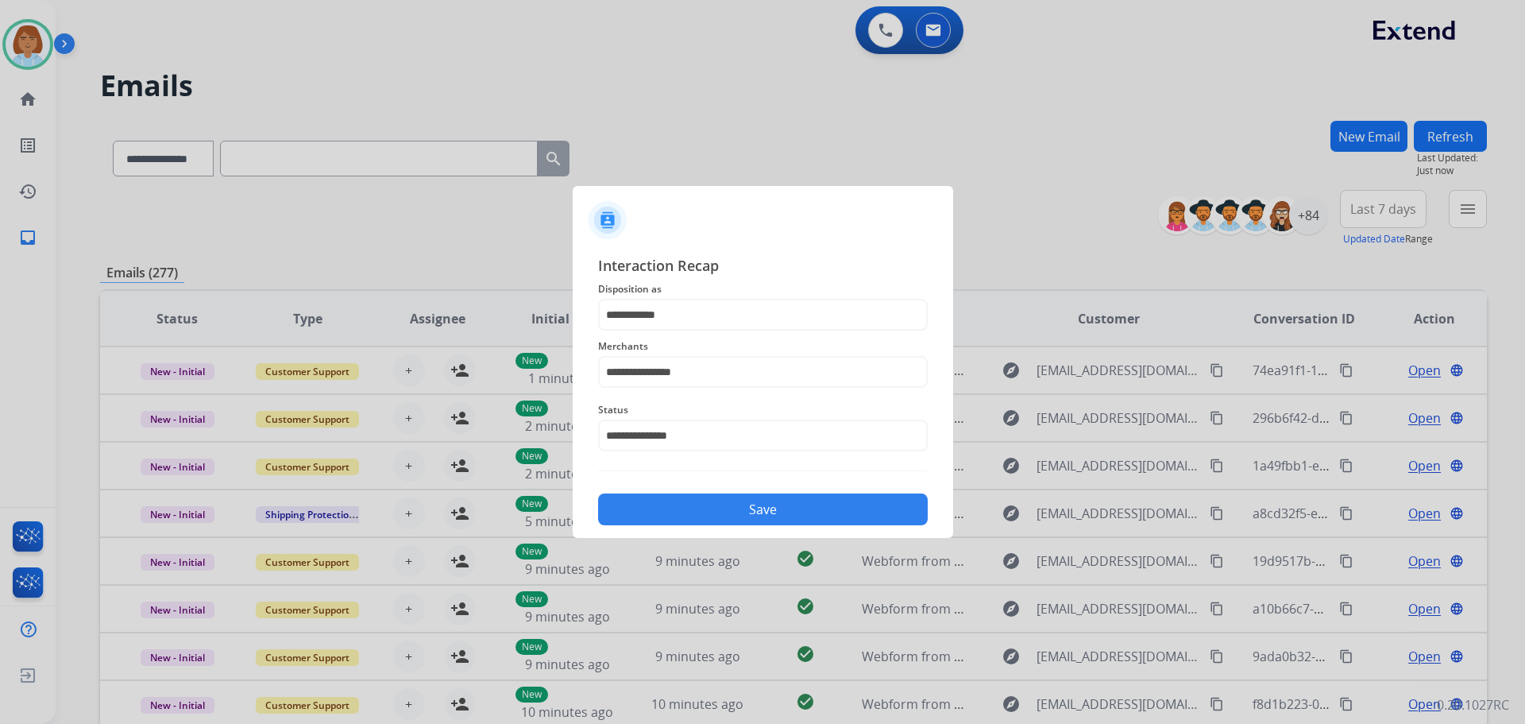
click at [744, 505] on button "Save" at bounding box center [763, 509] width 330 height 32
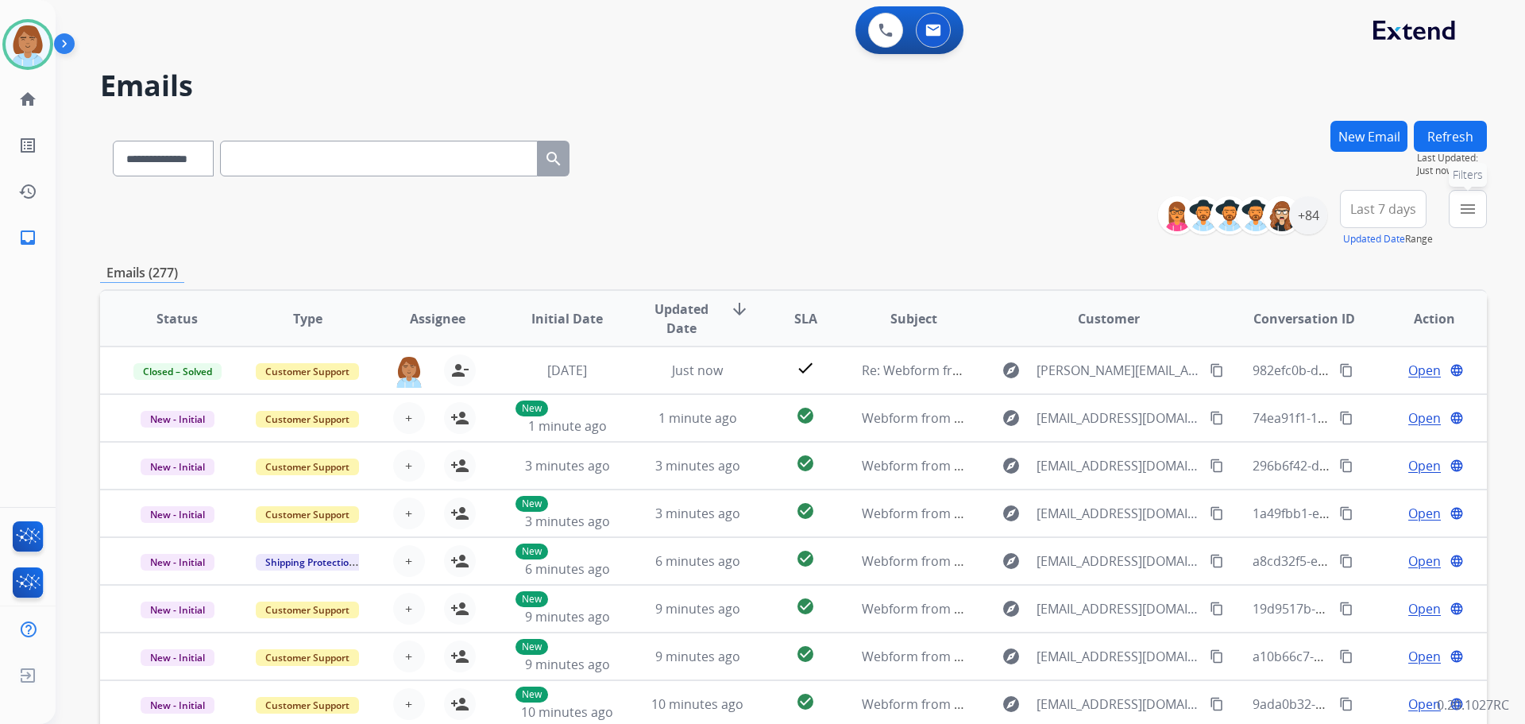
click at [1485, 216] on button "menu Filters" at bounding box center [1468, 209] width 38 height 38
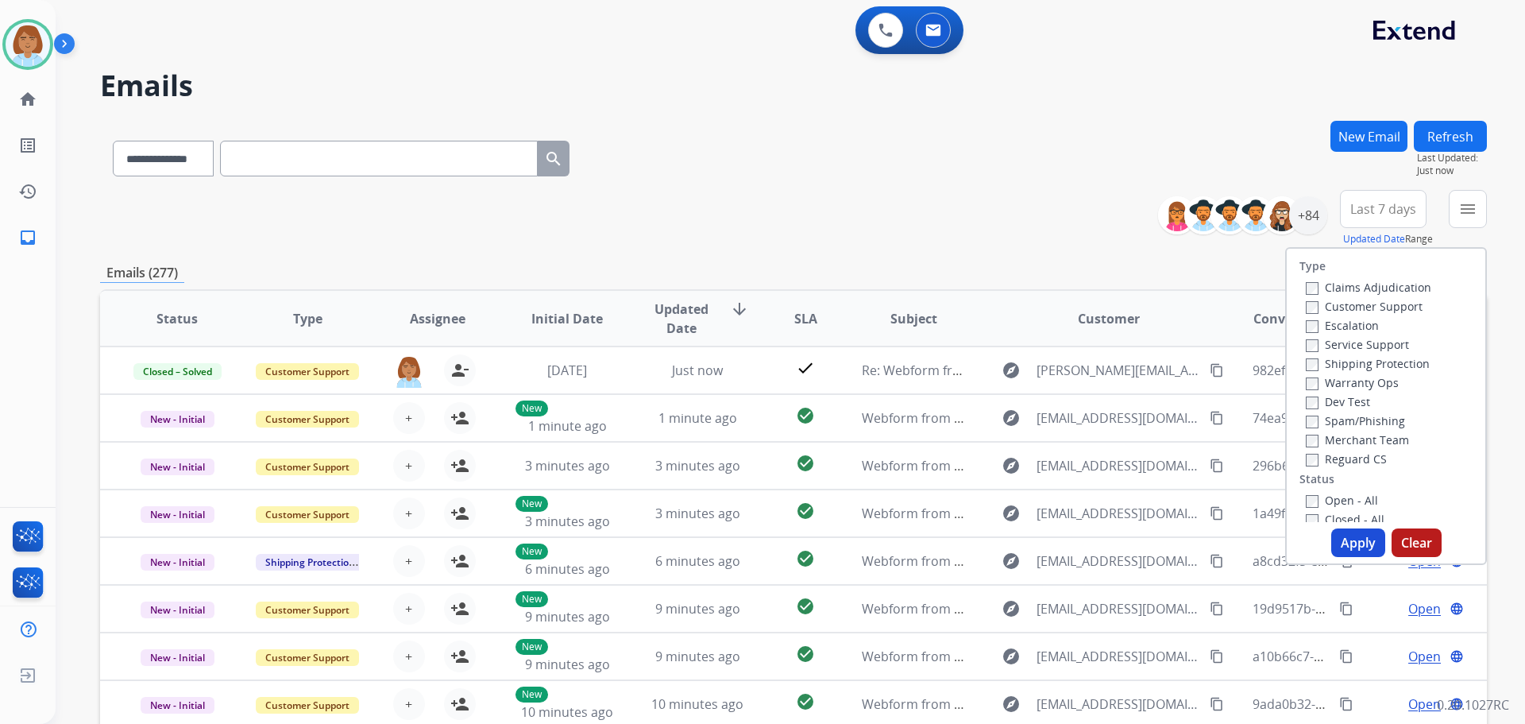
click at [1381, 308] on label "Customer Support" at bounding box center [1364, 306] width 117 height 15
click at [1356, 361] on label "Shipping Protection" at bounding box center [1368, 363] width 124 height 15
click at [1317, 464] on label "Reguard CS" at bounding box center [1346, 458] width 81 height 15
click at [1357, 539] on button "Apply" at bounding box center [1358, 542] width 54 height 29
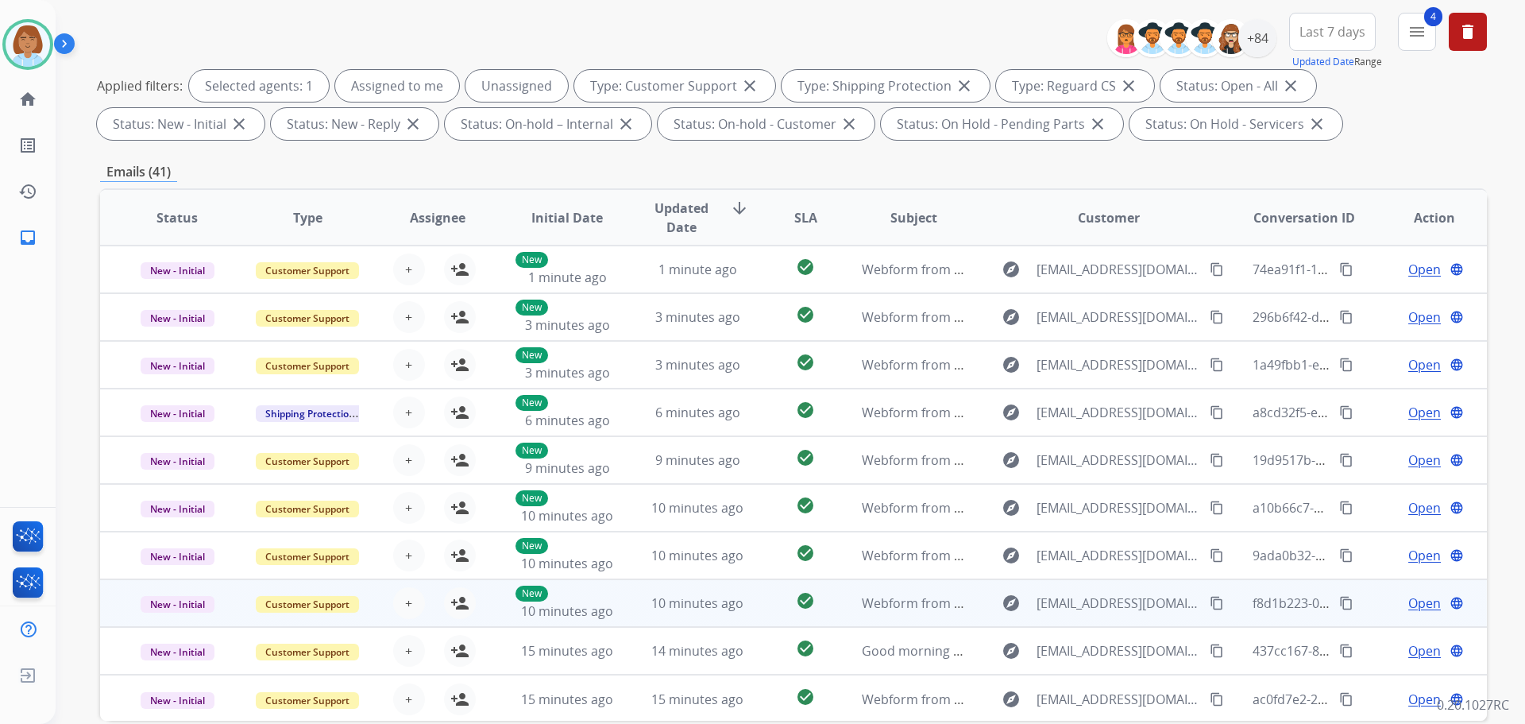
scroll to position [2, 0]
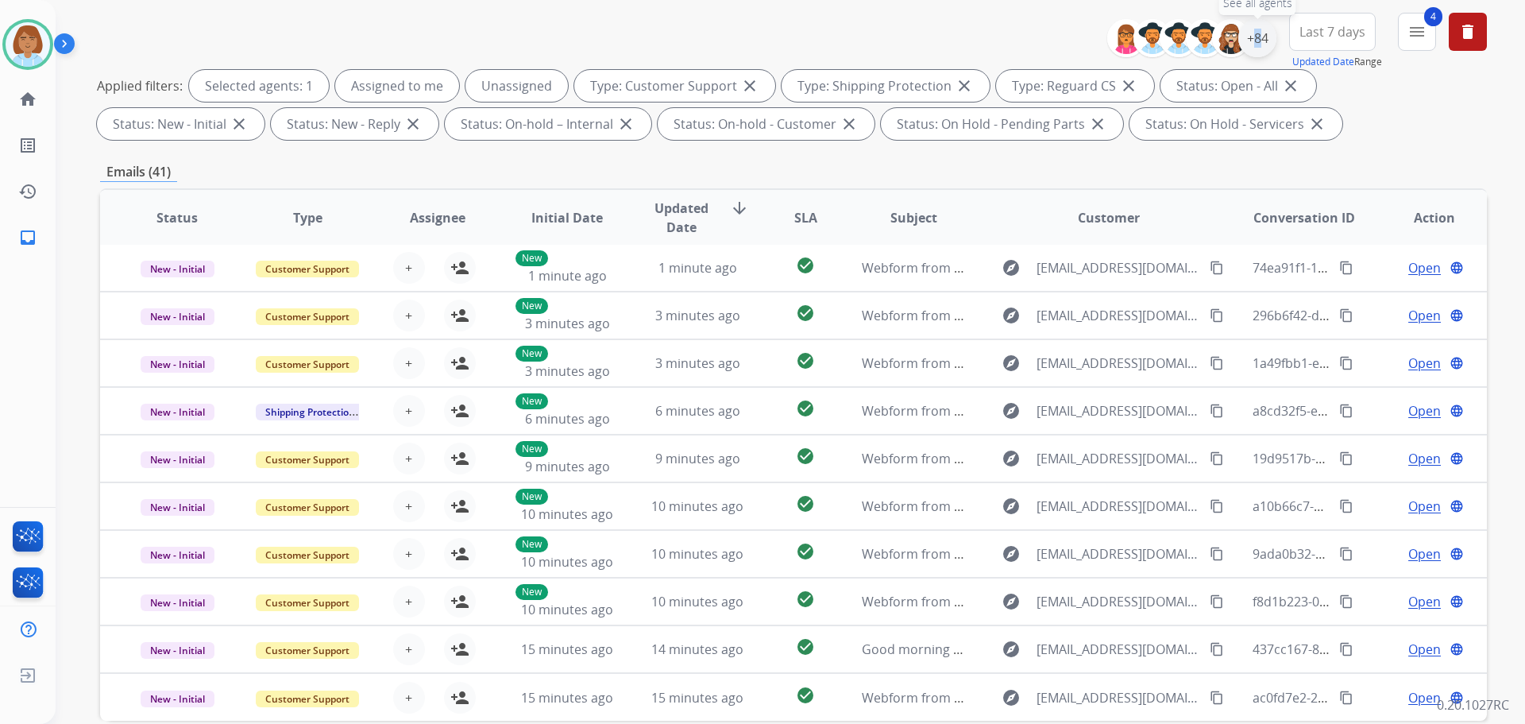
click at [1248, 27] on div "+84" at bounding box center [1257, 38] width 38 height 38
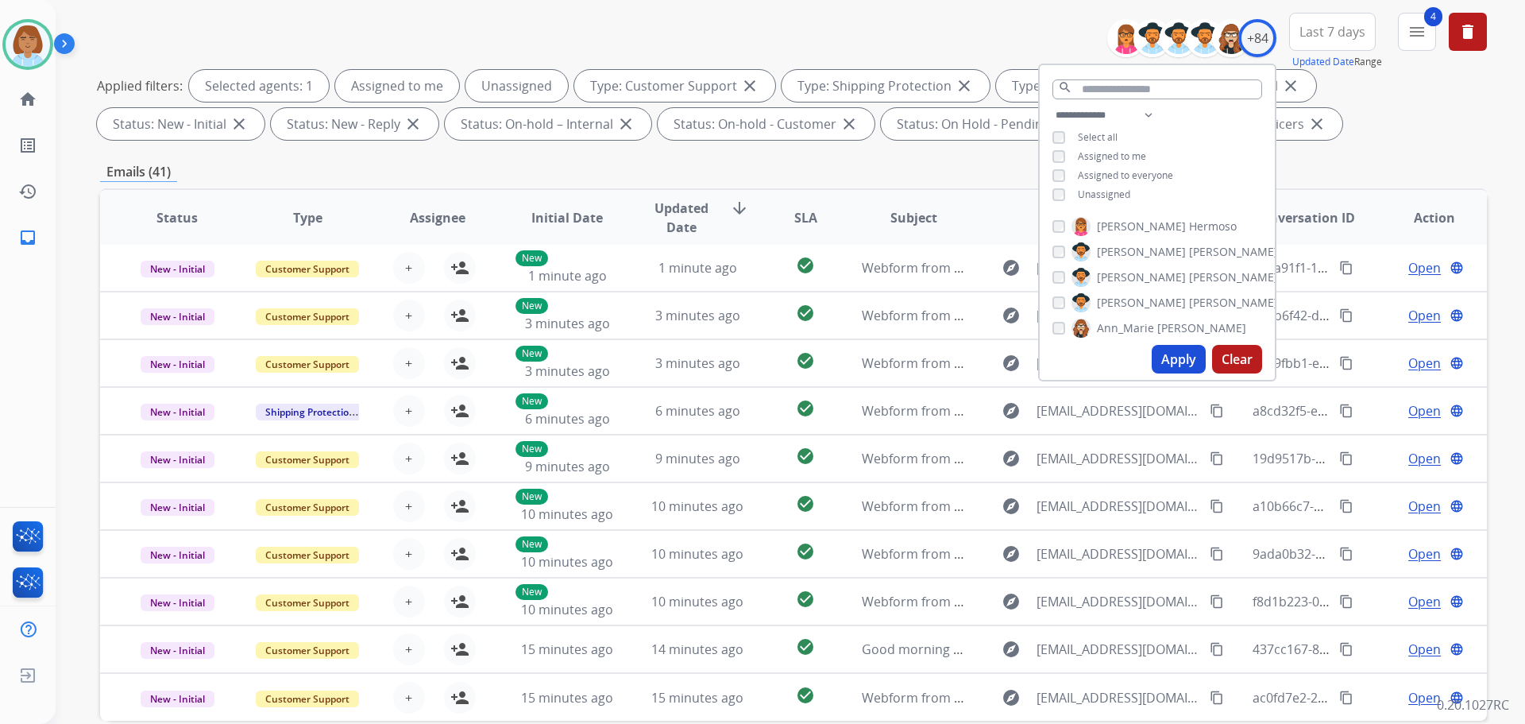
click at [1116, 187] on span "Unassigned" at bounding box center [1104, 194] width 52 height 14
click at [1168, 358] on button "Apply" at bounding box center [1179, 359] width 54 height 29
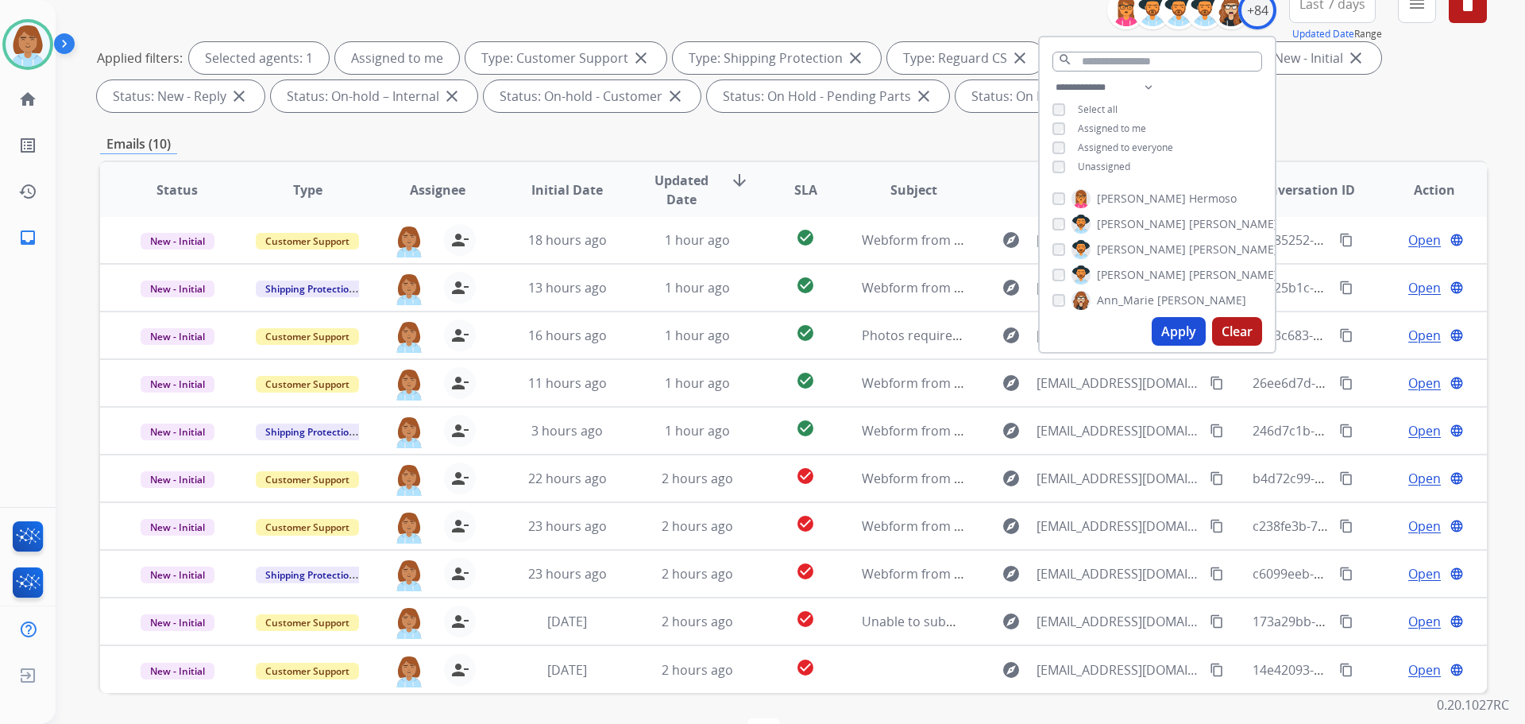
scroll to position [257, 0]
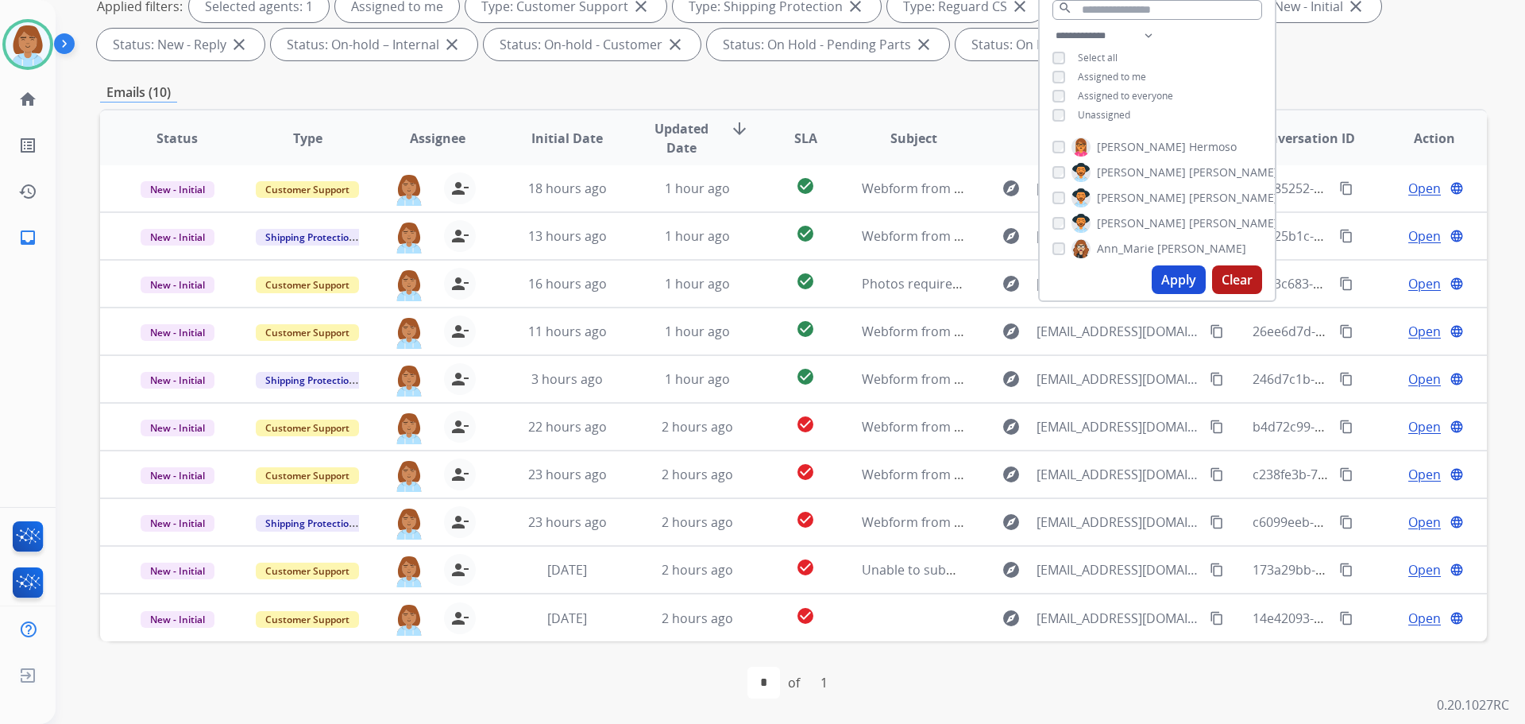
click at [1383, 110] on div "Status Type Assignee Initial Date Updated Date arrow_downward SLA Subject Custo…" at bounding box center [793, 375] width 1387 height 532
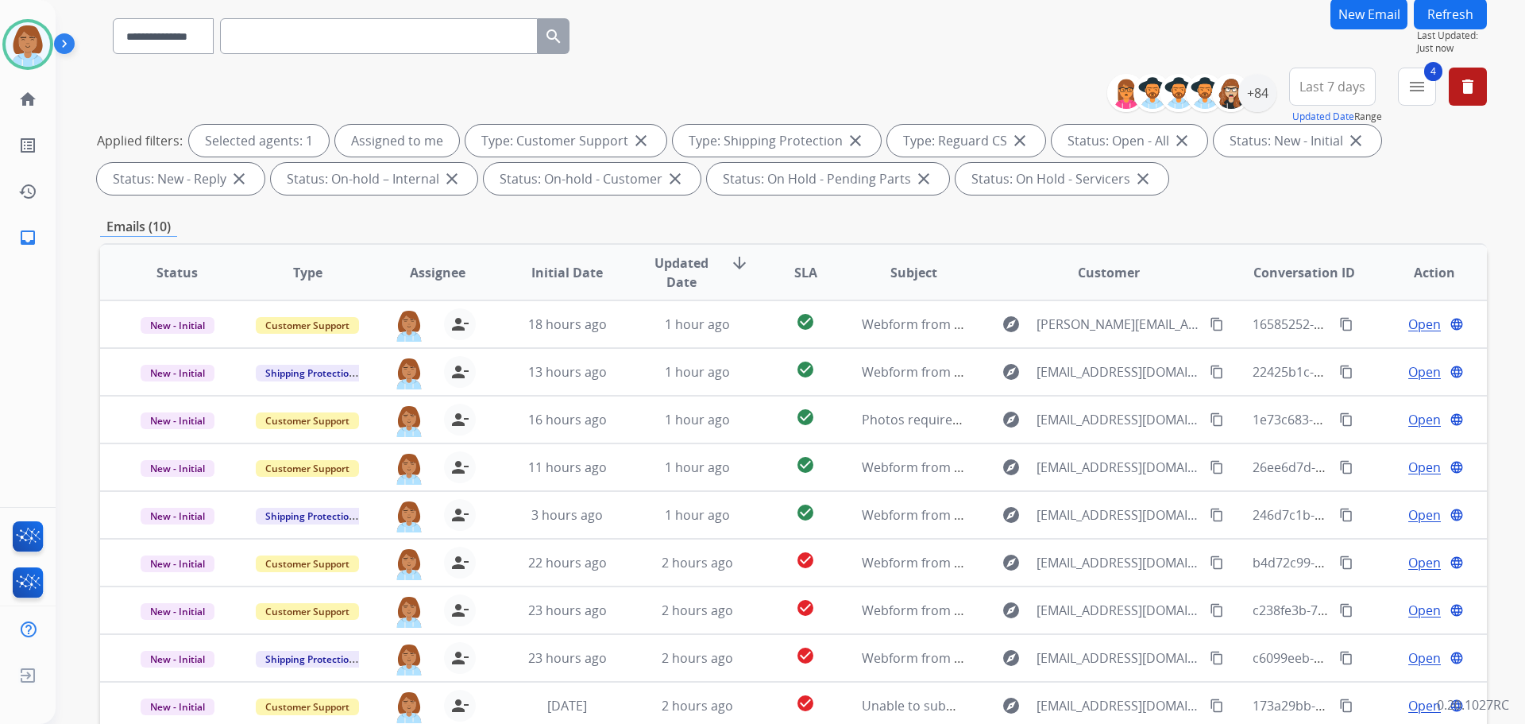
scroll to position [0, 0]
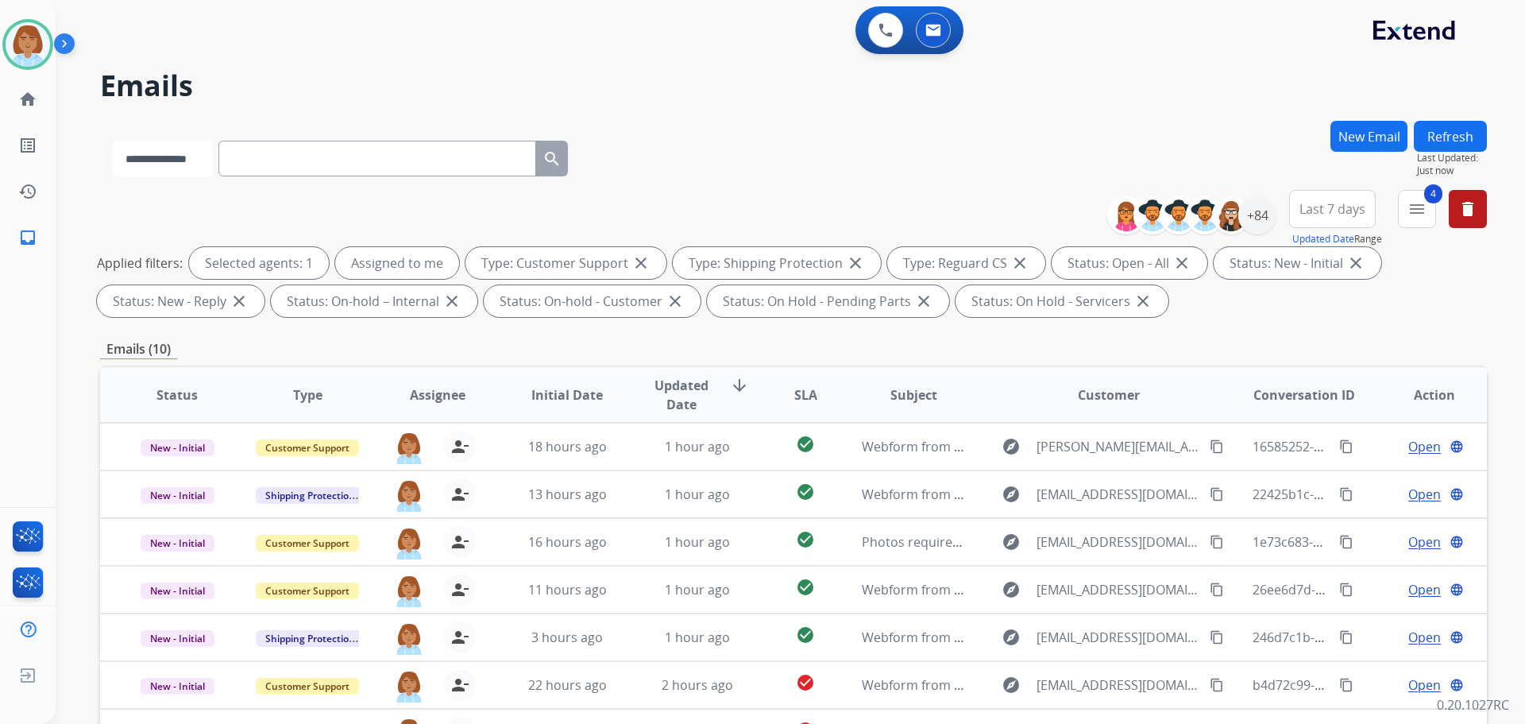
click at [212, 148] on select "**********" at bounding box center [162, 159] width 99 height 36
select select "**********"
click at [113, 141] on select "**********" at bounding box center [162, 159] width 99 height 36
paste input "**********"
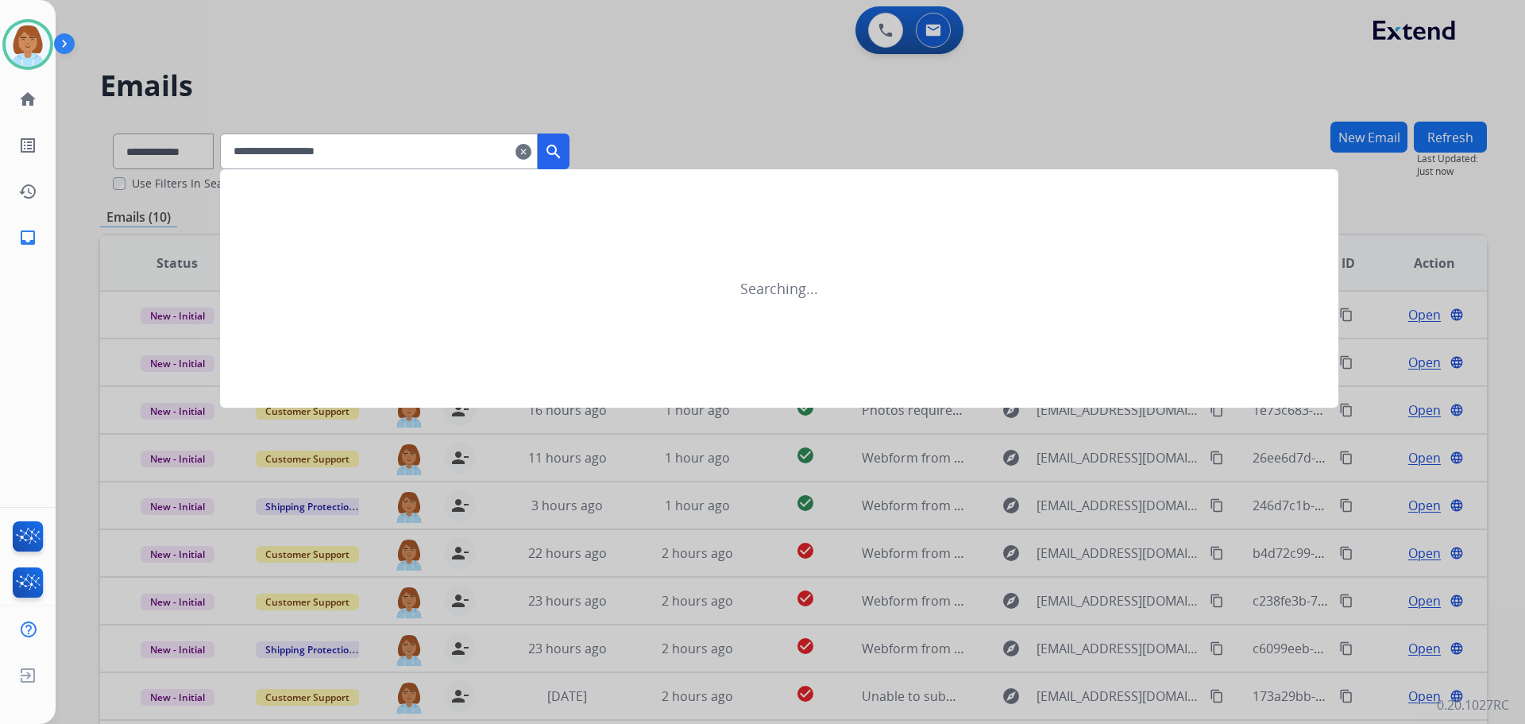
type input "**********"
click at [570, 165] on button "search" at bounding box center [554, 151] width 32 height 36
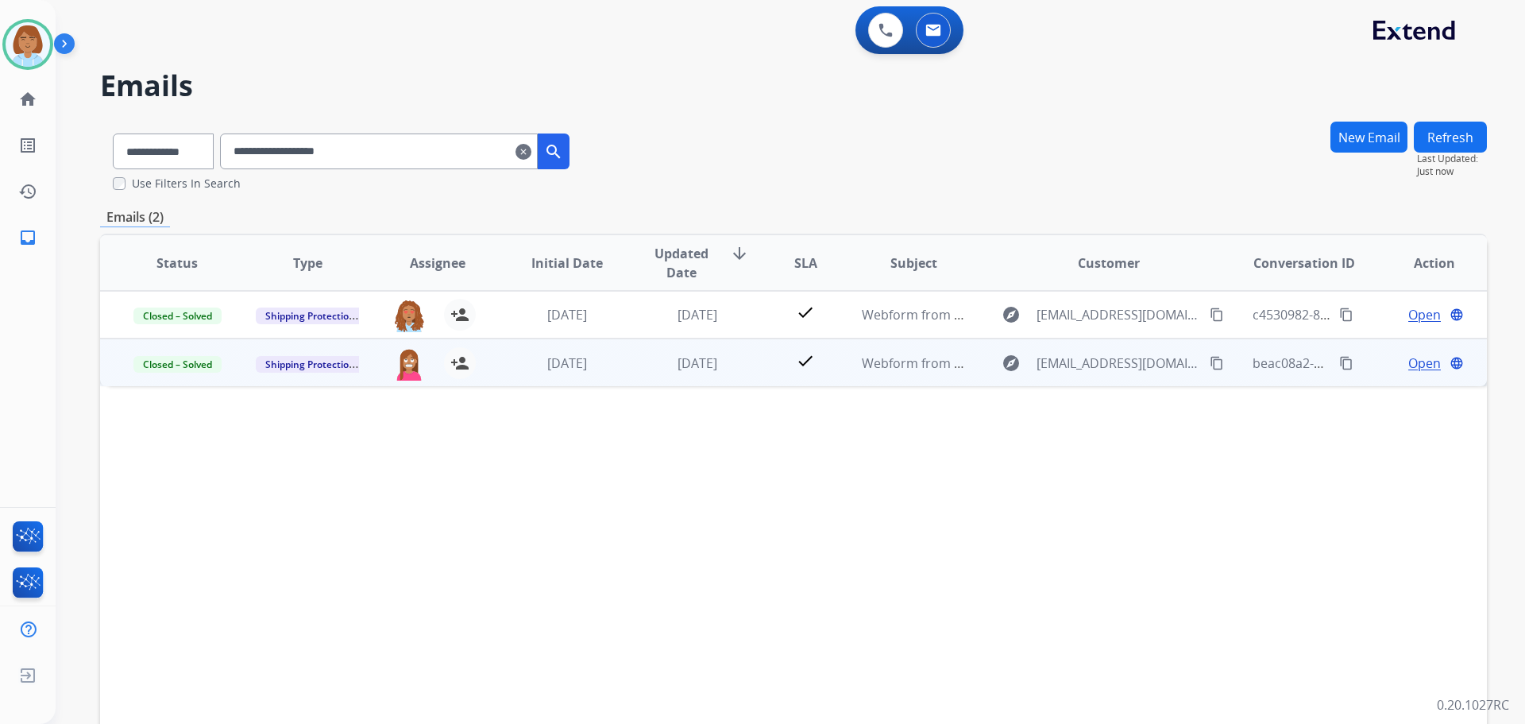
click at [759, 377] on td "check" at bounding box center [793, 362] width 87 height 48
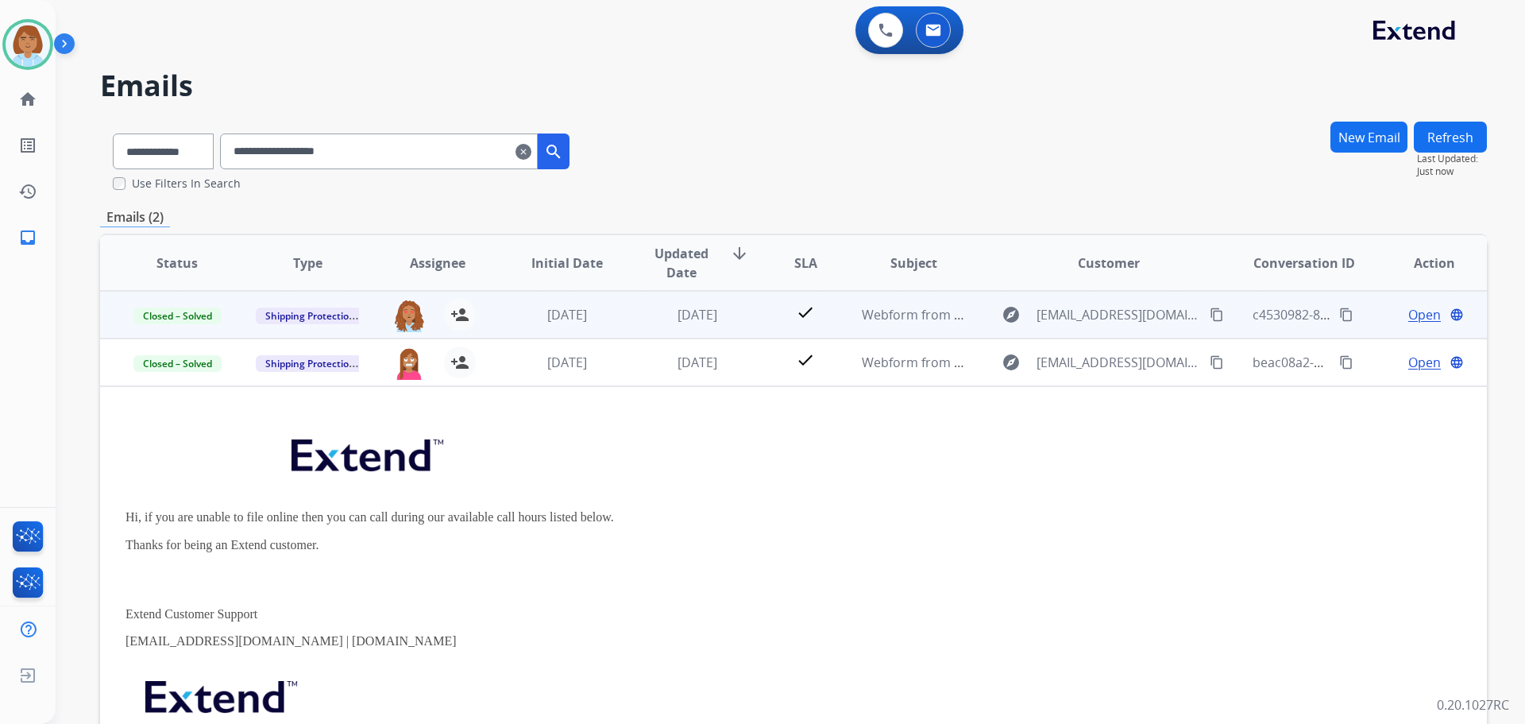
click at [753, 315] on td "check" at bounding box center [793, 315] width 87 height 48
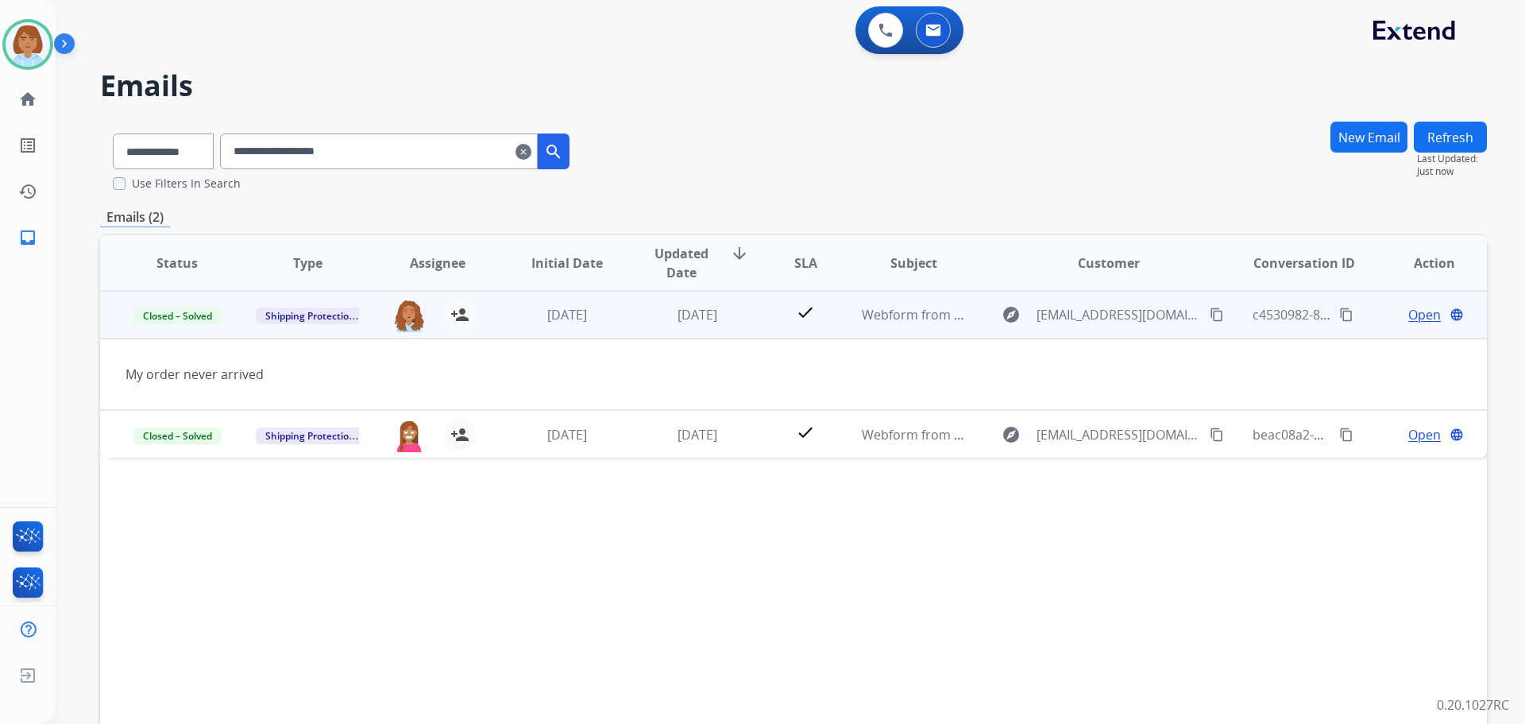
click at [1408, 320] on span "Open" at bounding box center [1424, 314] width 33 height 19
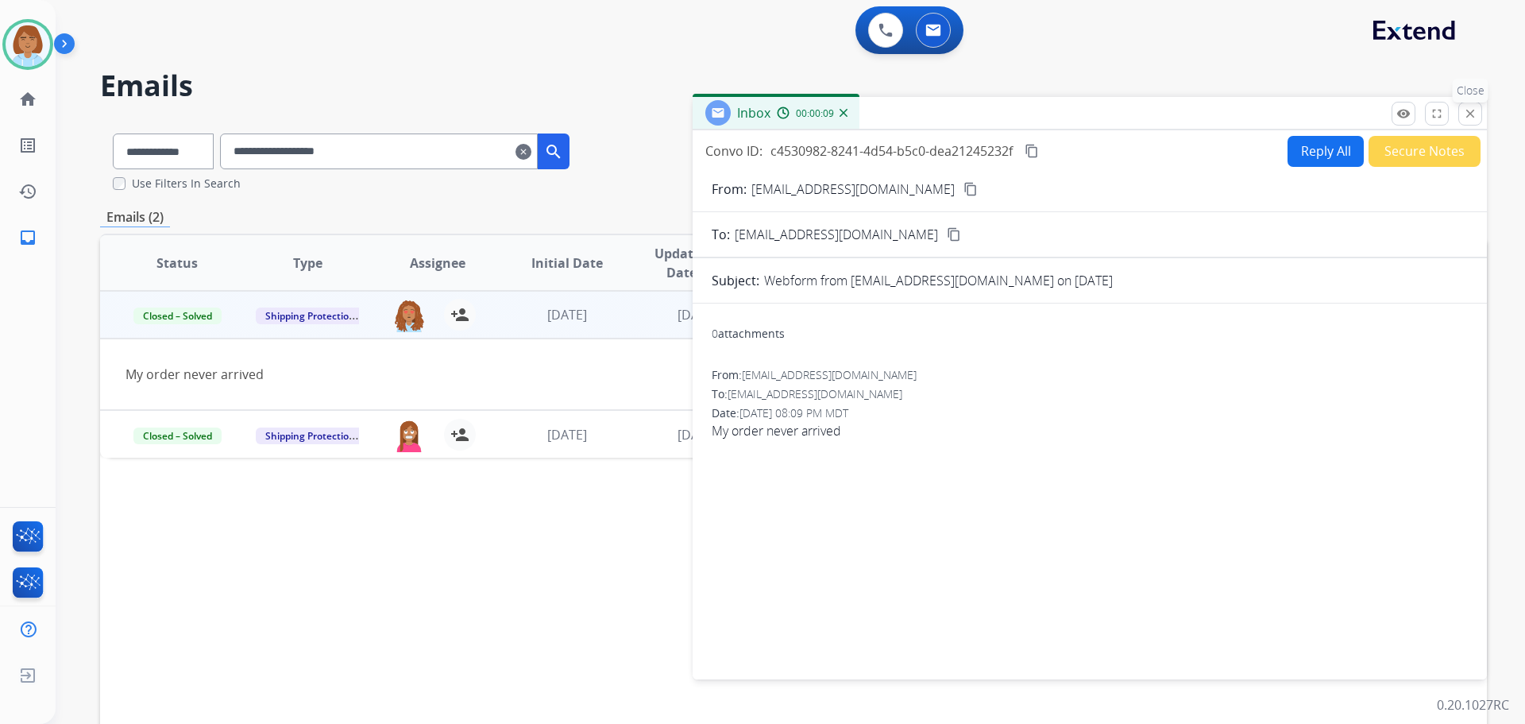
click at [1470, 111] on mat-icon "close" at bounding box center [1470, 113] width 14 height 14
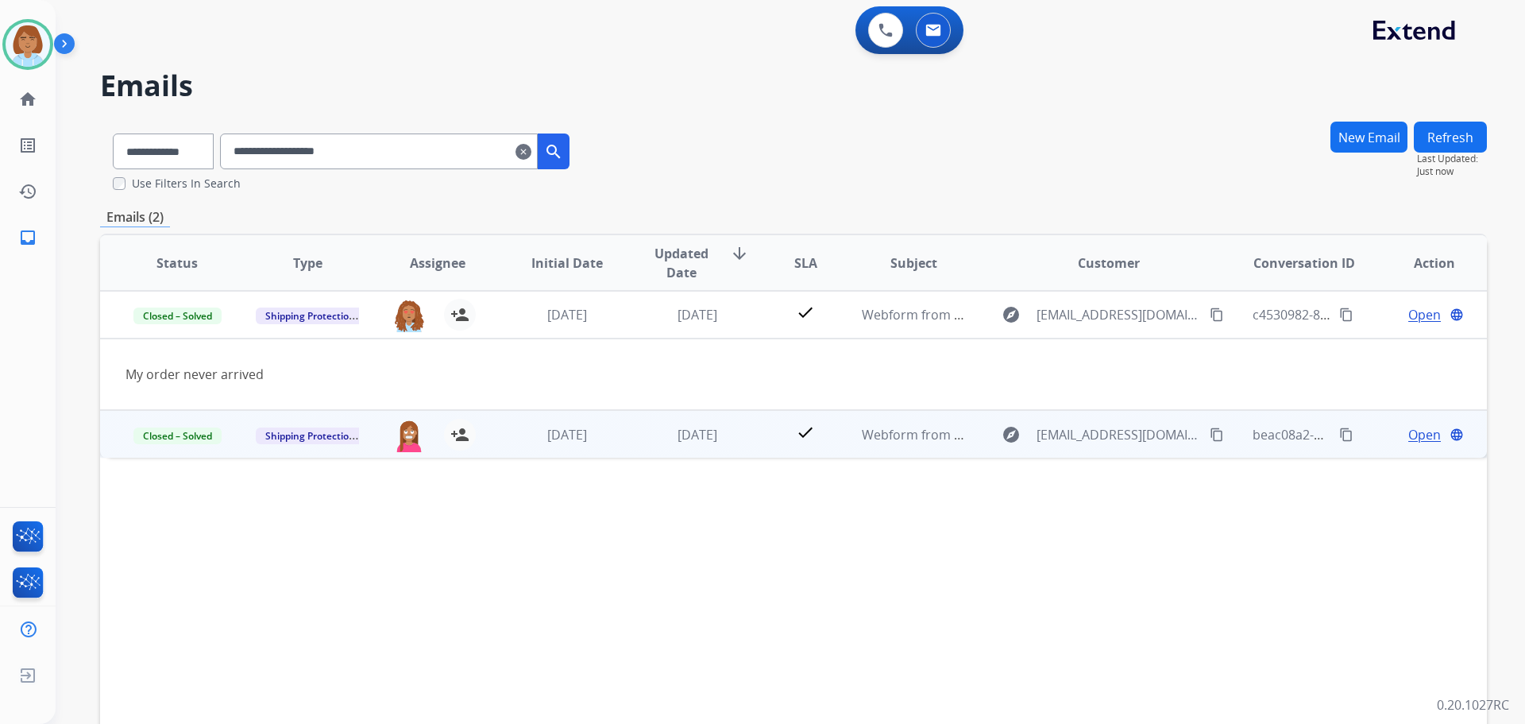
click at [757, 444] on td "check" at bounding box center [793, 434] width 87 height 48
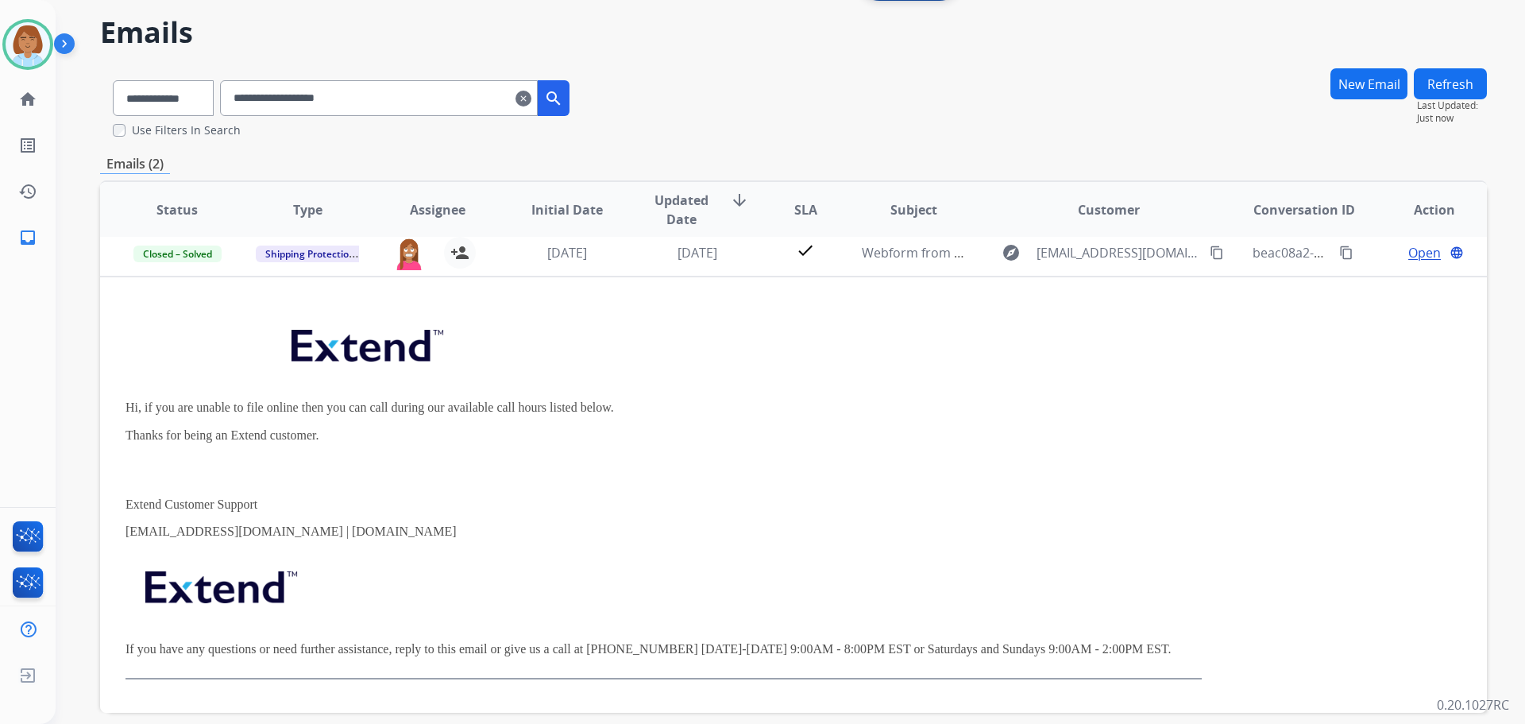
scroll to position [125, 0]
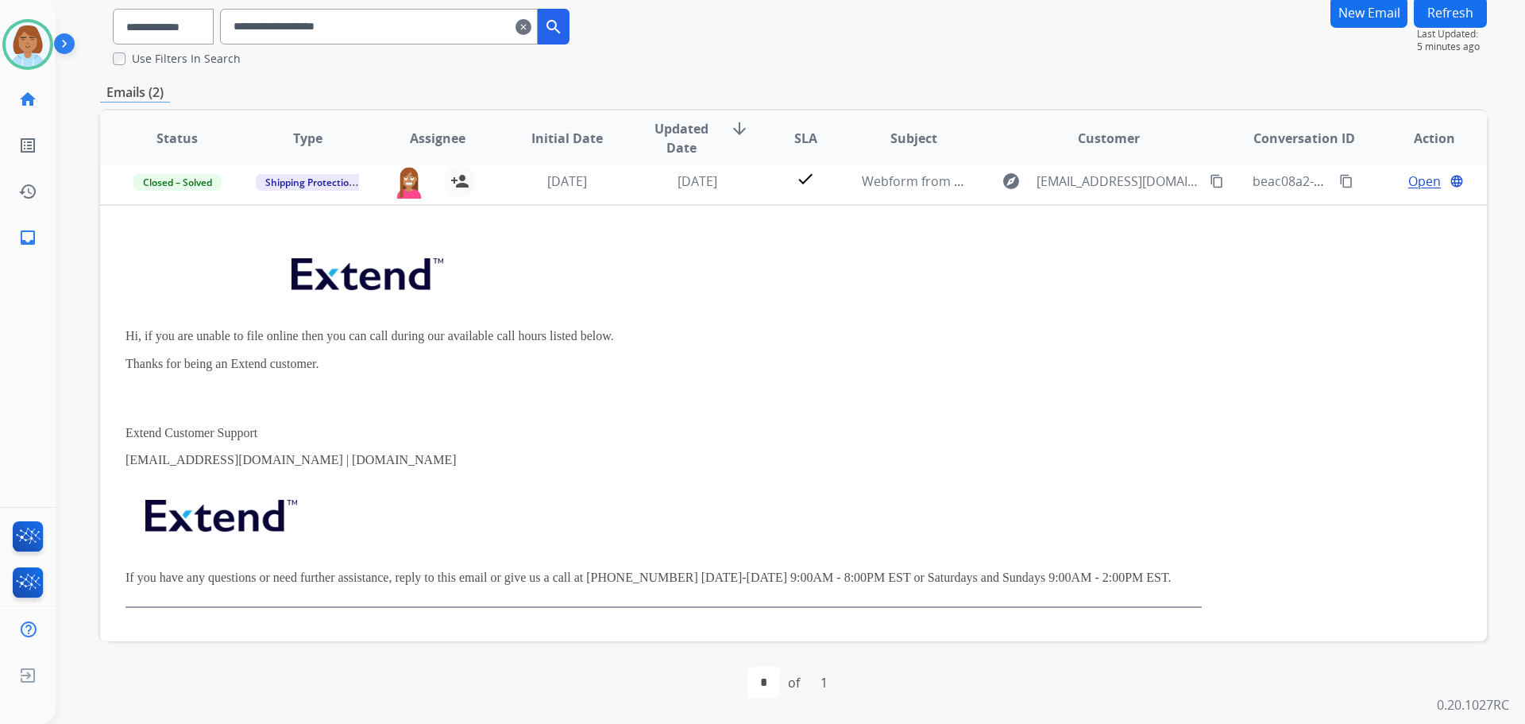
drag, startPoint x: 0, startPoint y: 94, endPoint x: 766, endPoint y: 45, distance: 767.3
click at [766, 45] on div "**********" at bounding box center [793, 31] width 1387 height 71
click at [531, 26] on mat-icon "clear" at bounding box center [524, 26] width 16 height 19
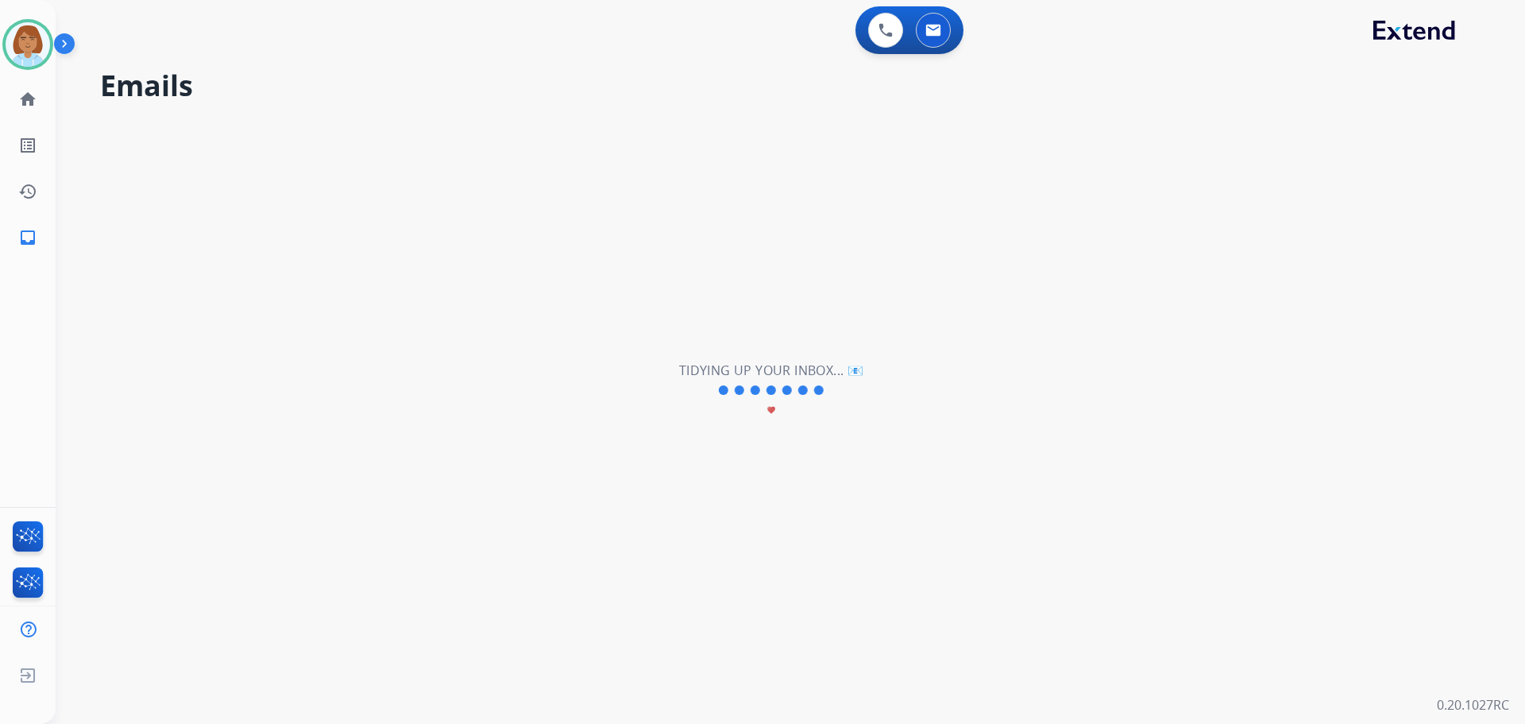
scroll to position [0, 0]
select select "**********"
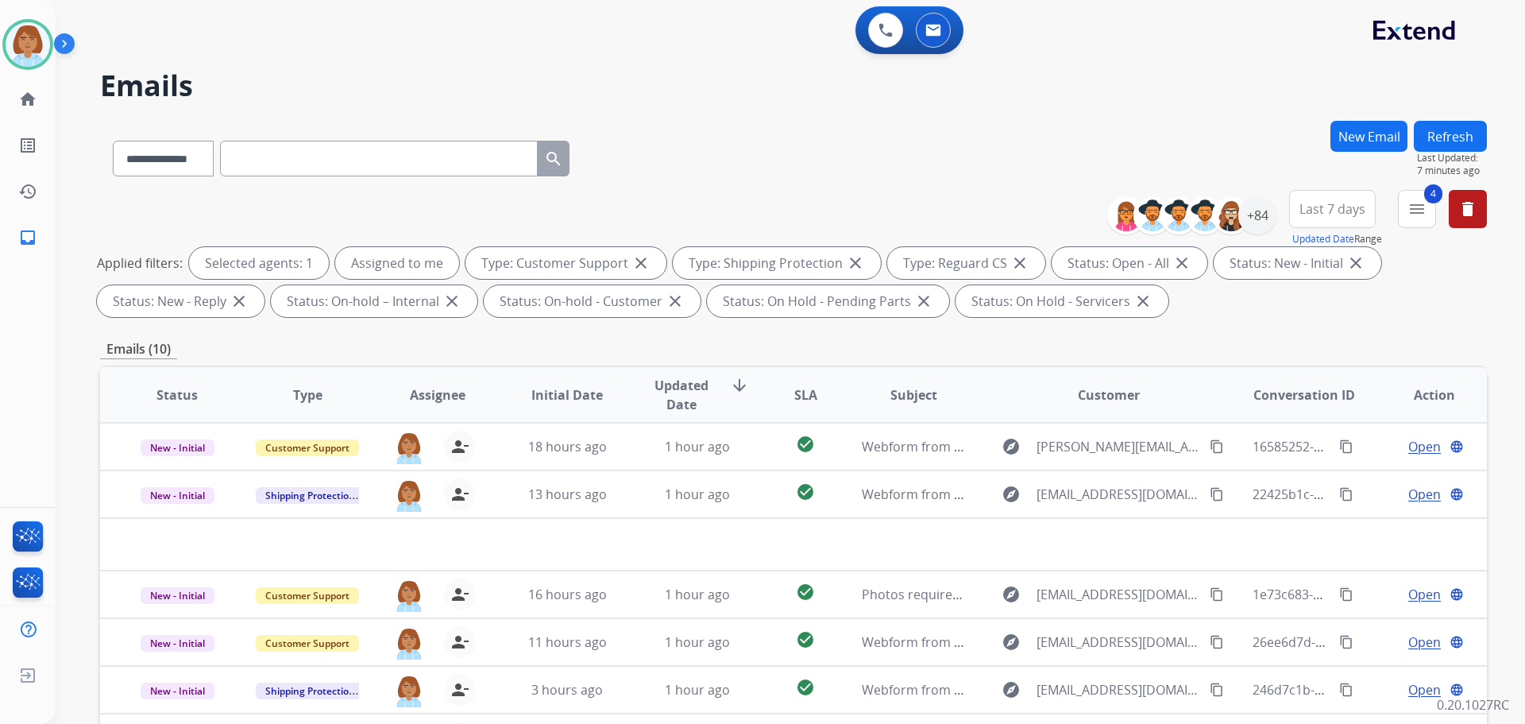
click at [1403, 132] on button "New Email" at bounding box center [1369, 136] width 77 height 31
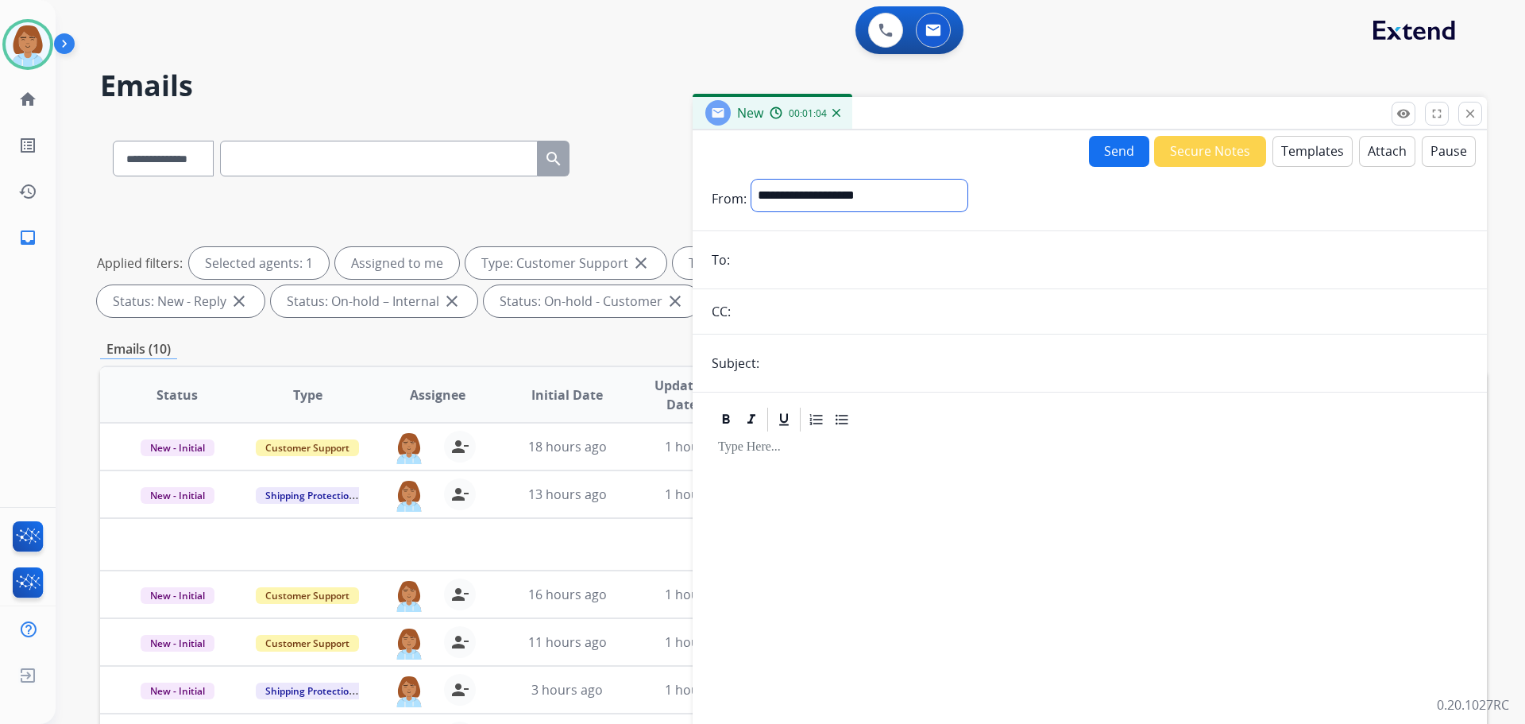
click at [877, 199] on select "**********" at bounding box center [859, 196] width 216 height 32
select select "**********"
click at [751, 180] on select "**********" at bounding box center [859, 196] width 216 height 32
drag, startPoint x: 825, startPoint y: 295, endPoint x: 819, endPoint y: 264, distance: 31.6
paste input "**********"
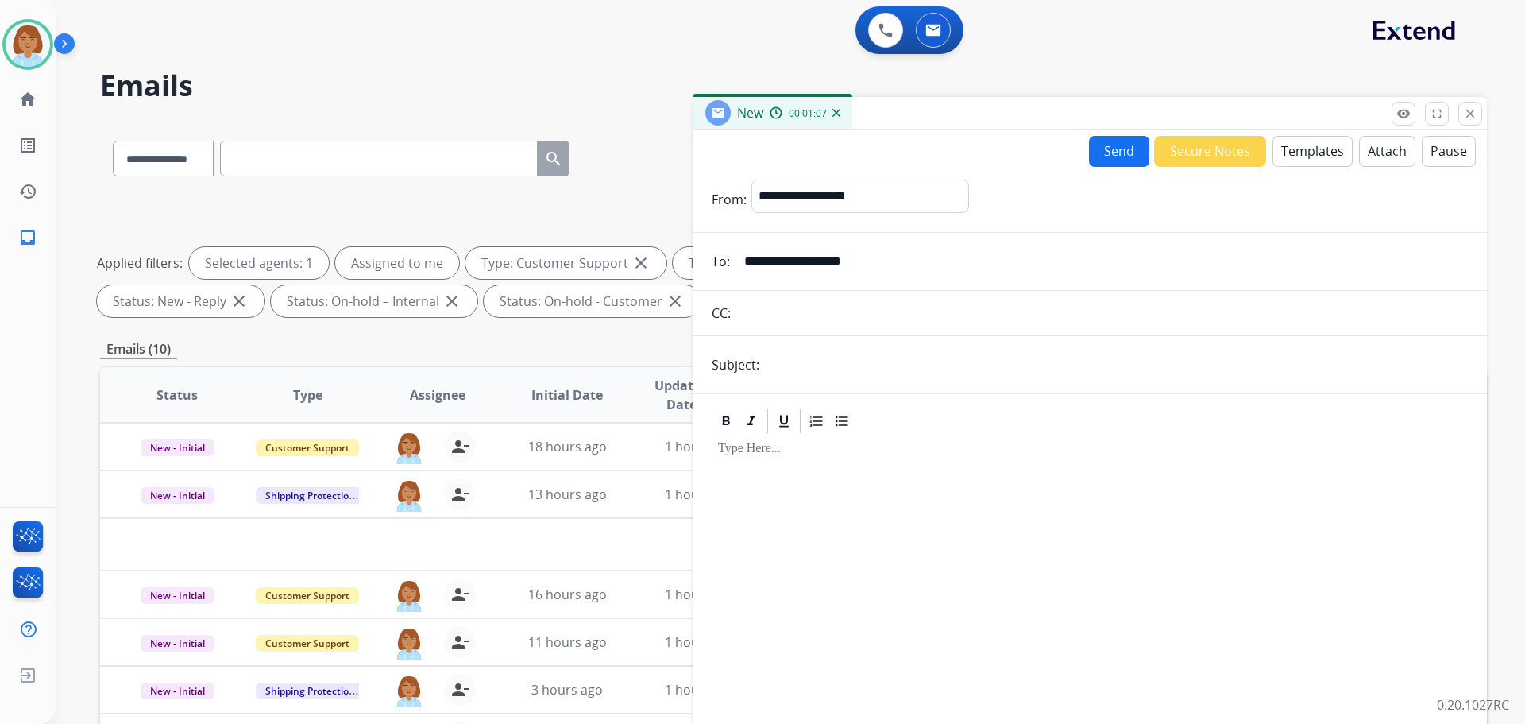
type input "**********"
click at [834, 346] on form "**********" at bounding box center [1090, 473] width 794 height 612
drag, startPoint x: 860, startPoint y: 350, endPoint x: 843, endPoint y: 372, distance: 28.3
click at [860, 350] on input "text" at bounding box center [1116, 365] width 704 height 32
type input "**********"
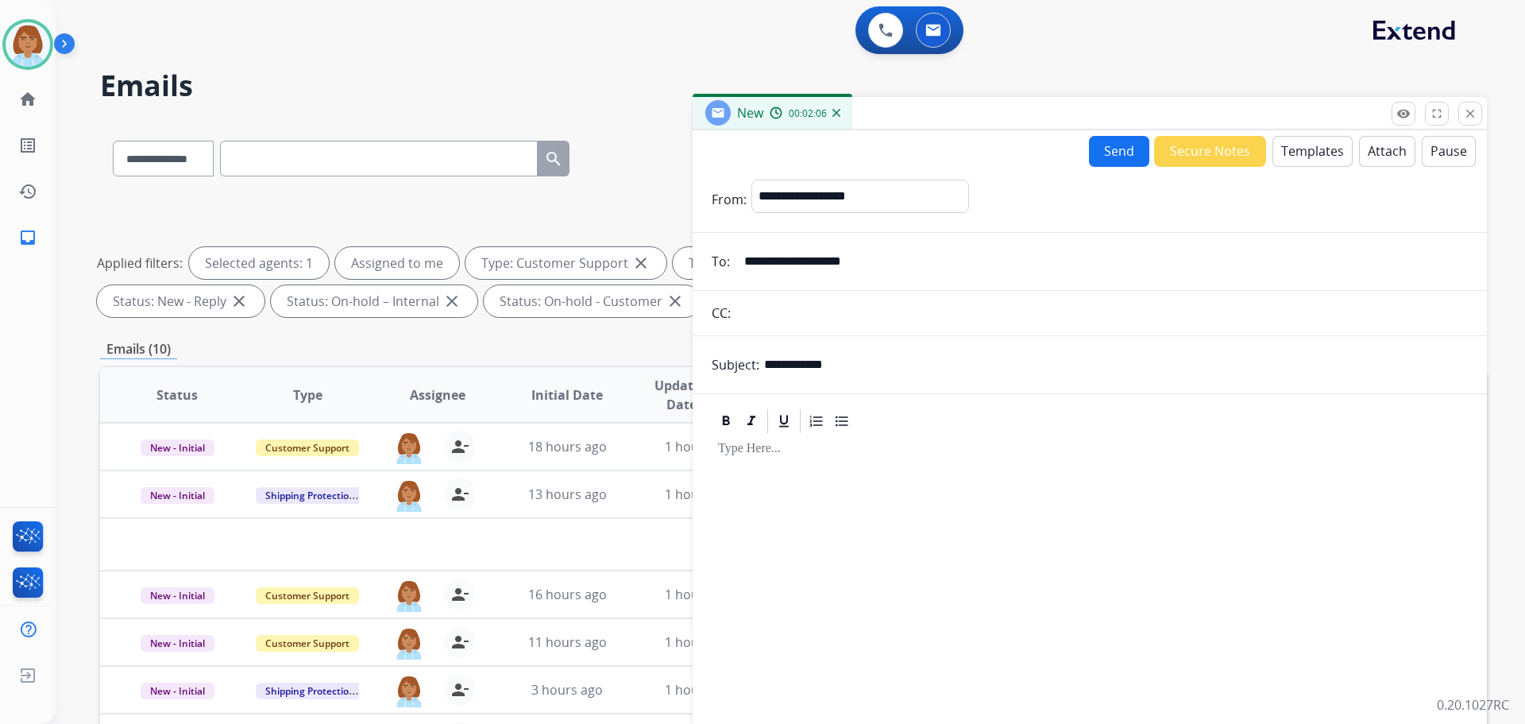
click at [1327, 160] on button "Templates" at bounding box center [1313, 151] width 80 height 31
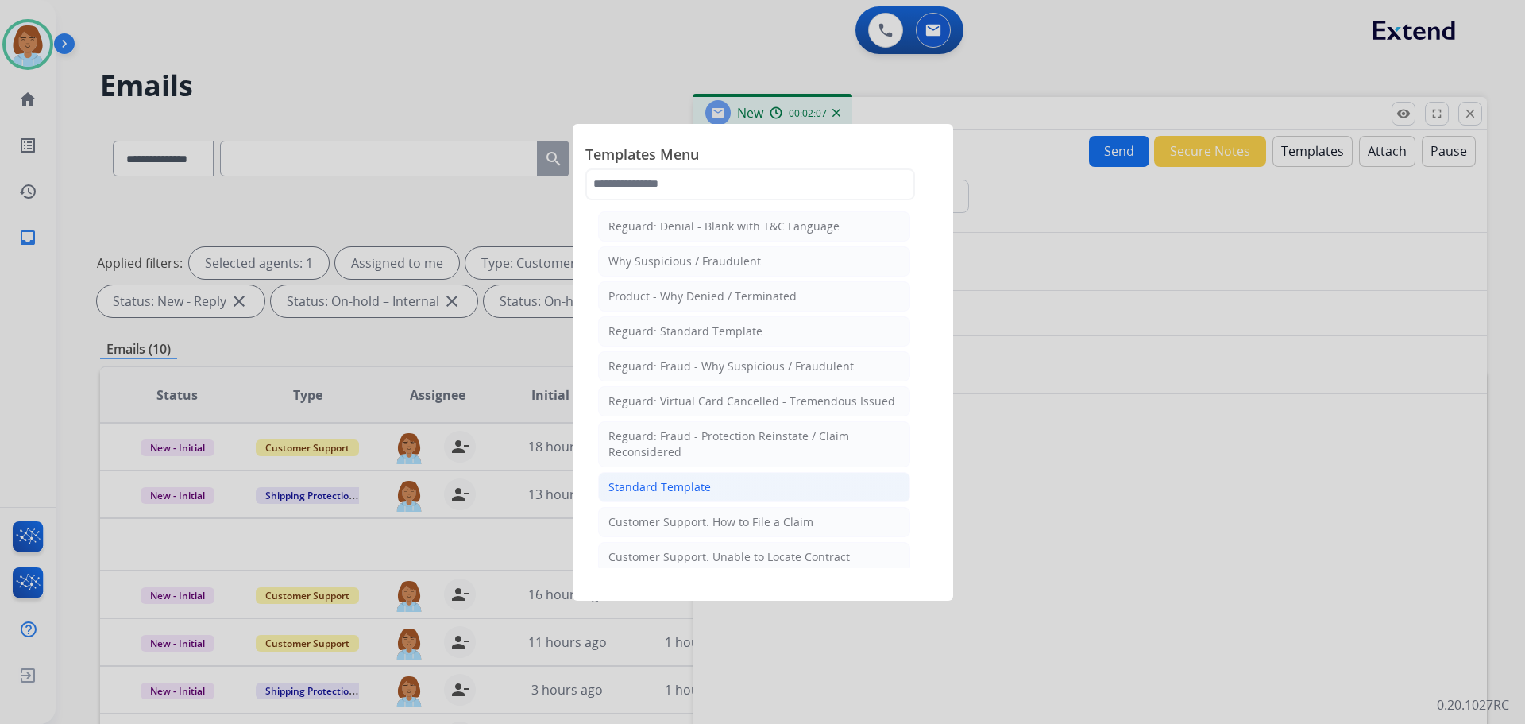
click at [760, 485] on li "Standard Template" at bounding box center [754, 487] width 312 height 30
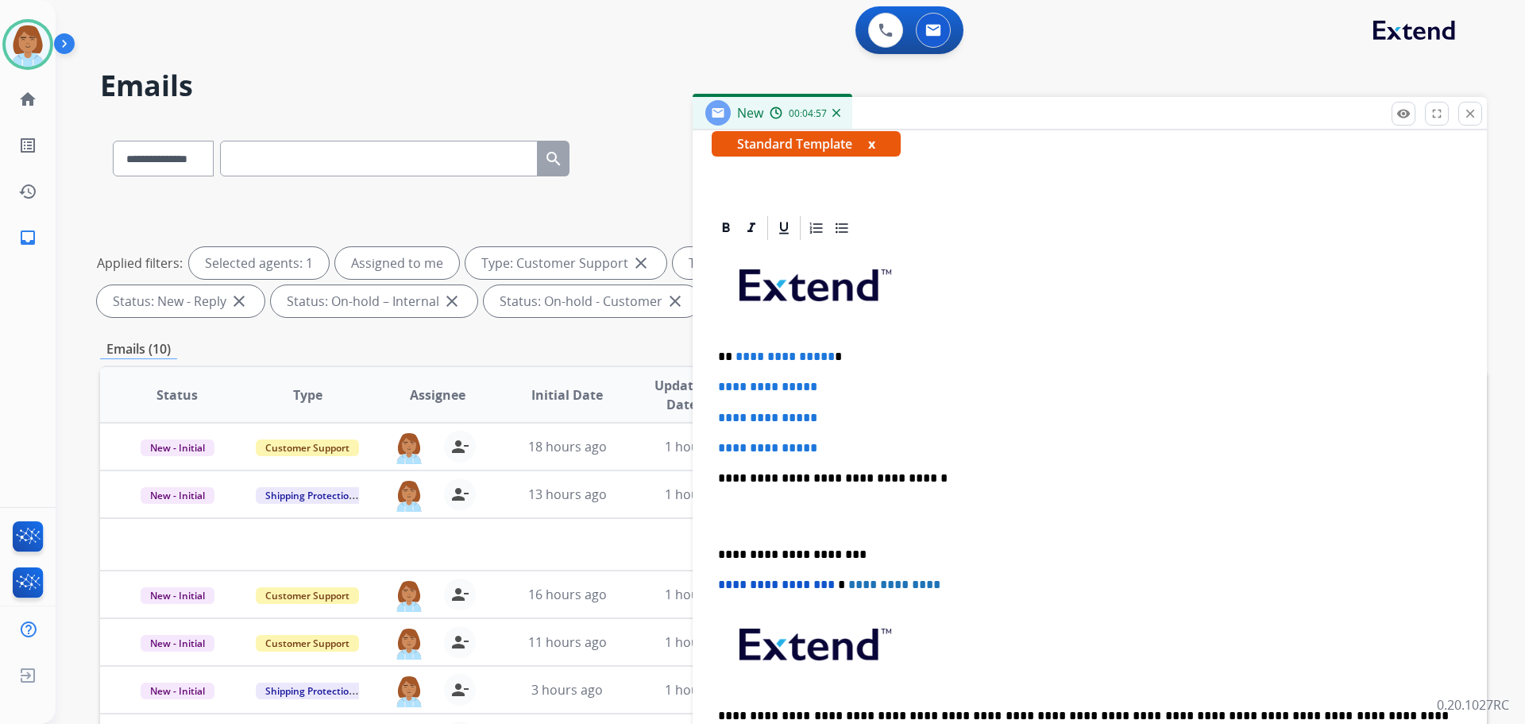
scroll to position [306, 0]
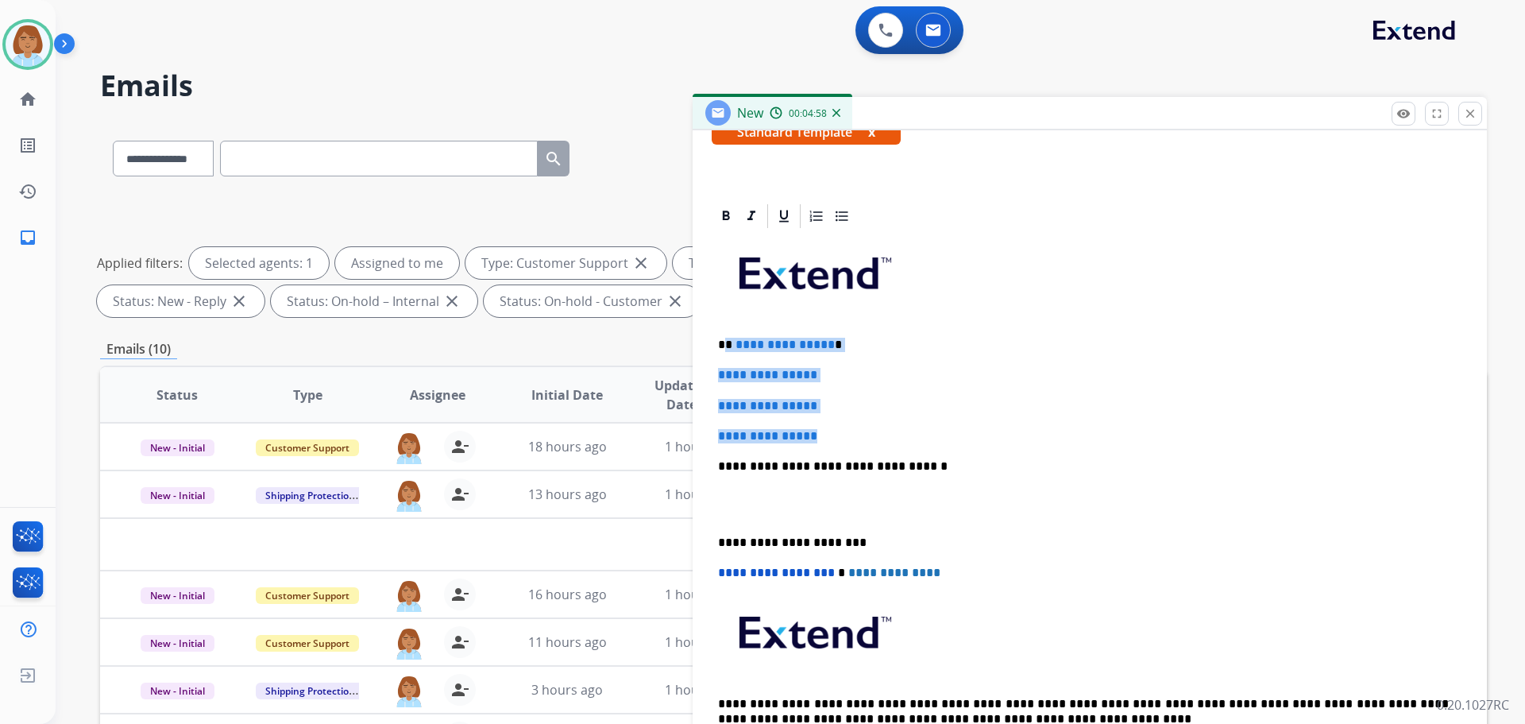
drag, startPoint x: 860, startPoint y: 434, endPoint x: 728, endPoint y: 346, distance: 158.2
click at [728, 346] on div "**********" at bounding box center [1090, 503] width 756 height 547
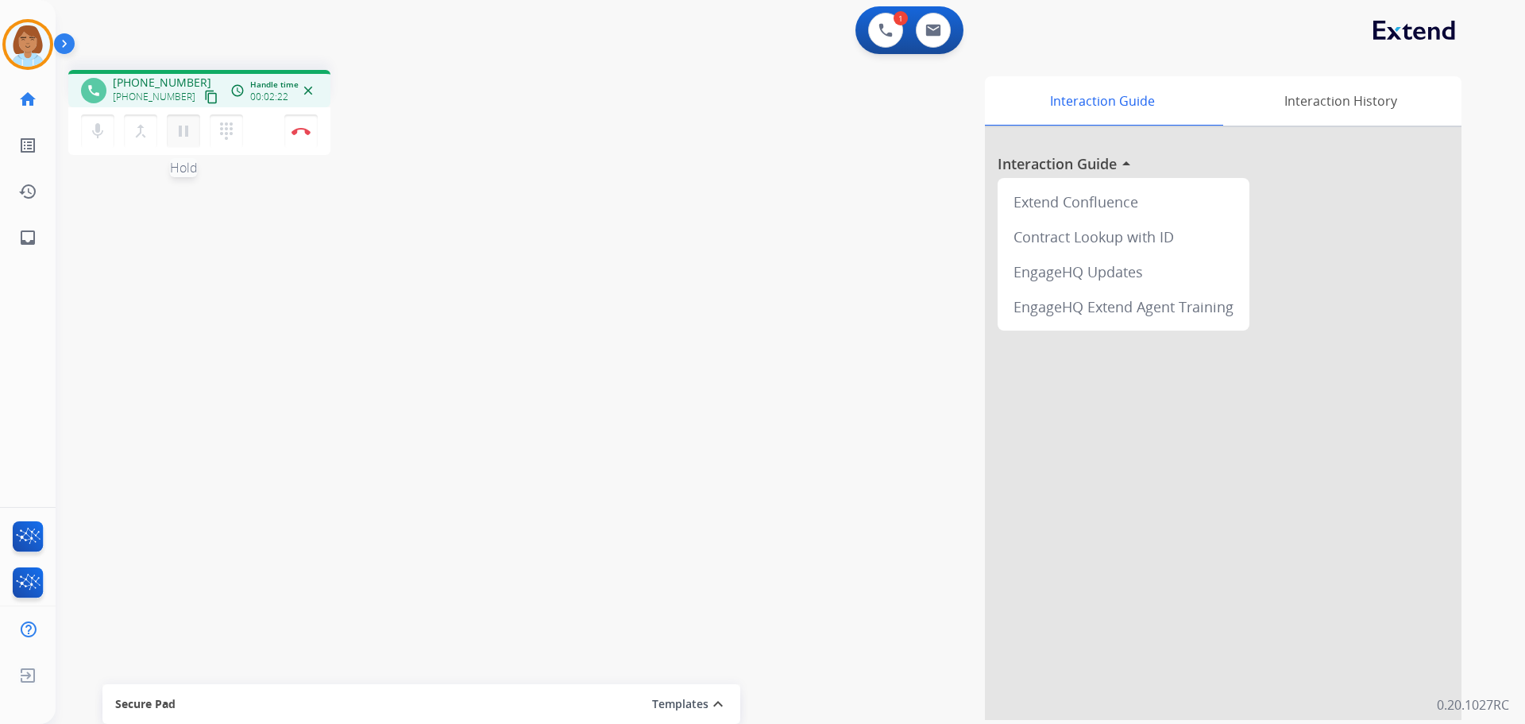
click at [192, 131] on mat-icon "pause" at bounding box center [183, 131] width 19 height 19
click at [90, 127] on mat-icon "mic" at bounding box center [97, 131] width 19 height 19
click at [93, 138] on mat-icon "mic_off" at bounding box center [97, 131] width 19 height 19
click at [173, 143] on button "play_arrow Hold" at bounding box center [183, 130] width 33 height 33
click at [191, 126] on mat-icon "pause" at bounding box center [183, 131] width 19 height 19
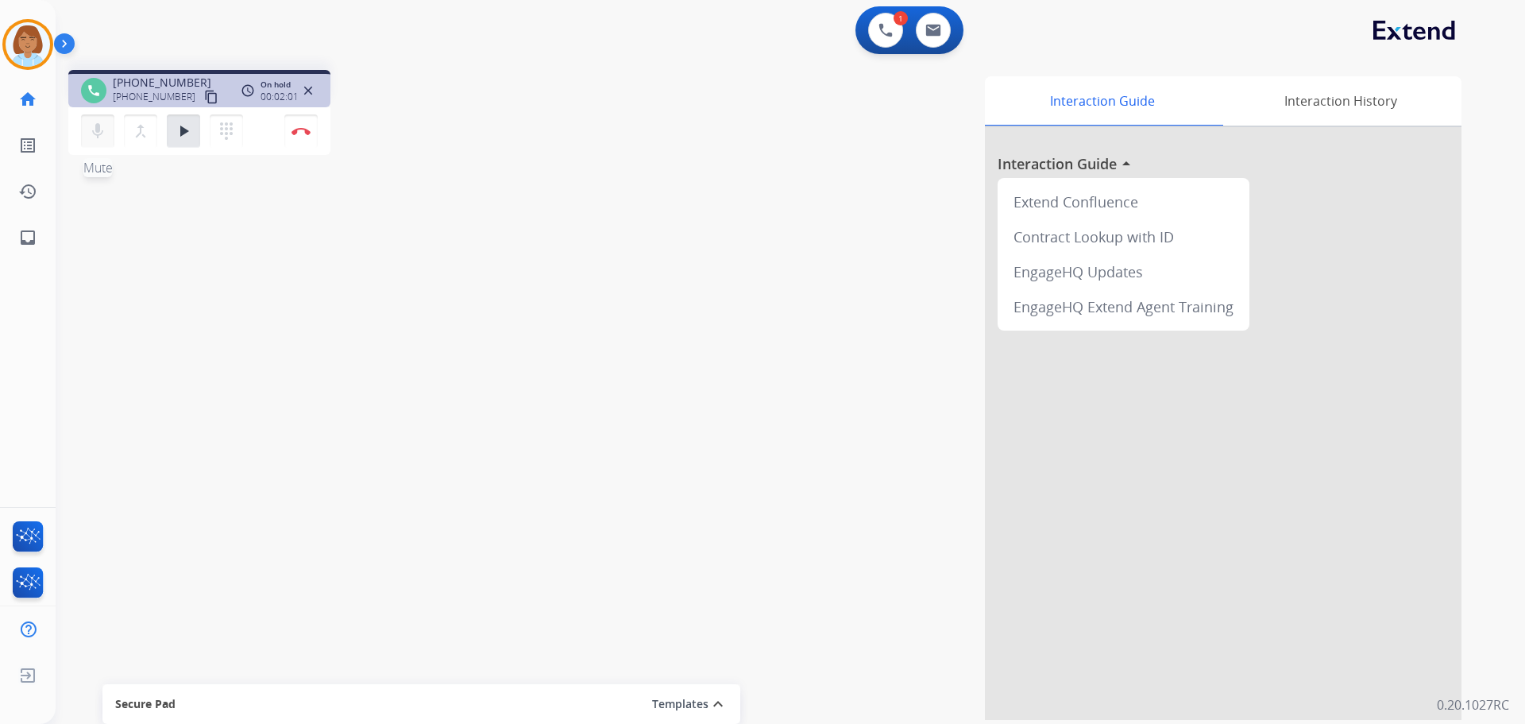
click at [90, 130] on mat-icon "mic" at bounding box center [97, 131] width 19 height 19
click at [183, 134] on mat-icon "play_arrow" at bounding box center [183, 131] width 19 height 19
click at [100, 127] on mat-icon "mic_off" at bounding box center [97, 131] width 19 height 19
click at [306, 138] on button "Disconnect" at bounding box center [300, 130] width 33 height 33
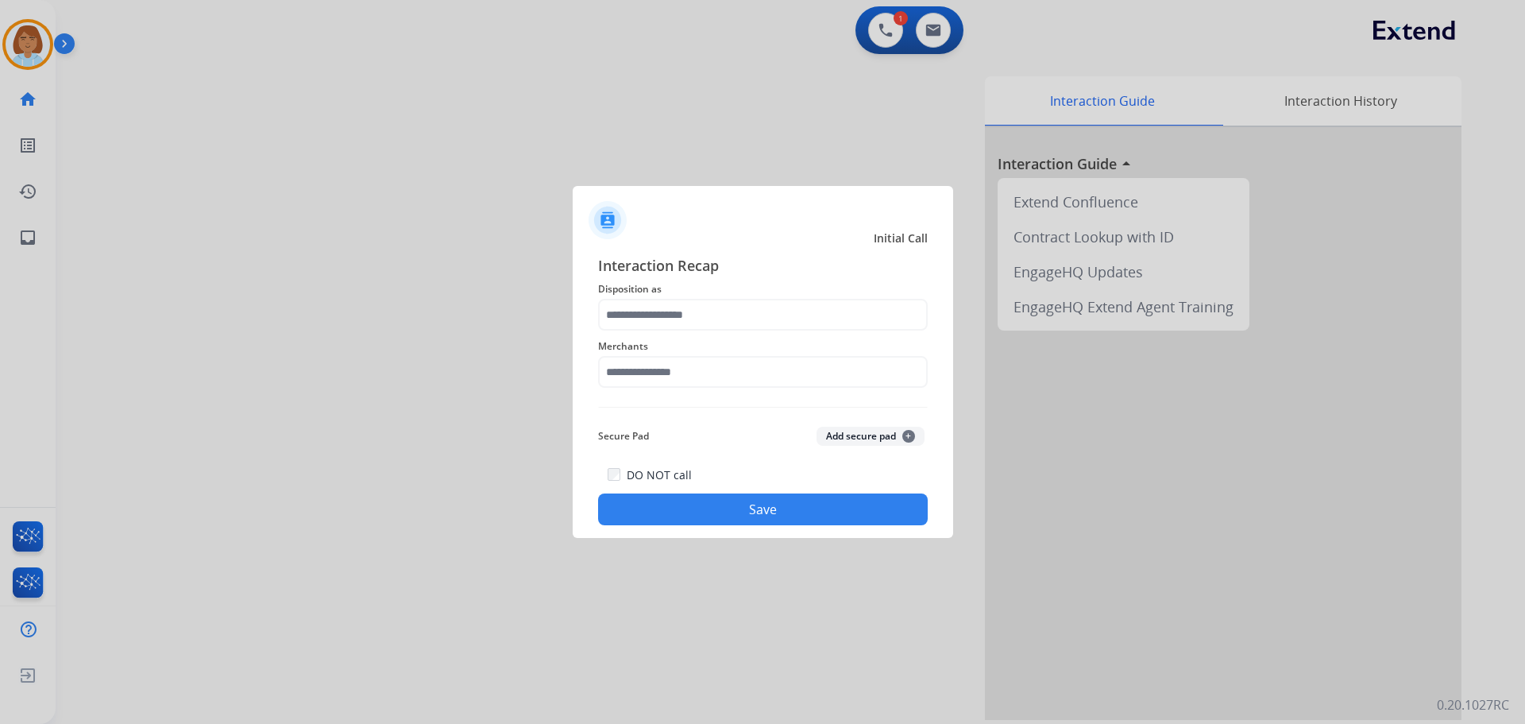
click at [678, 338] on span "Merchants" at bounding box center [763, 346] width 330 height 19
click at [678, 307] on input "text" at bounding box center [763, 315] width 330 height 32
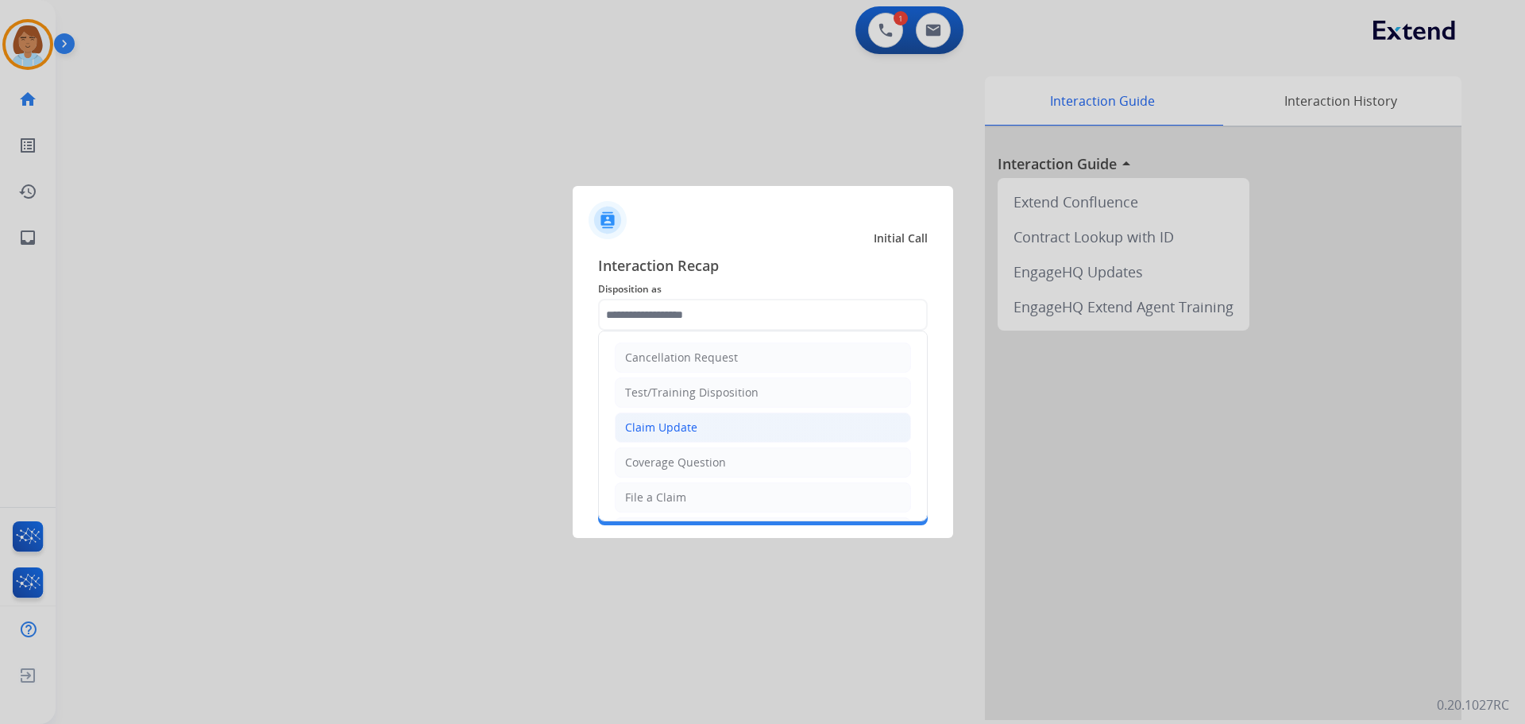
click at [674, 427] on div "Claim Update" at bounding box center [661, 427] width 72 height 16
type input "**********"
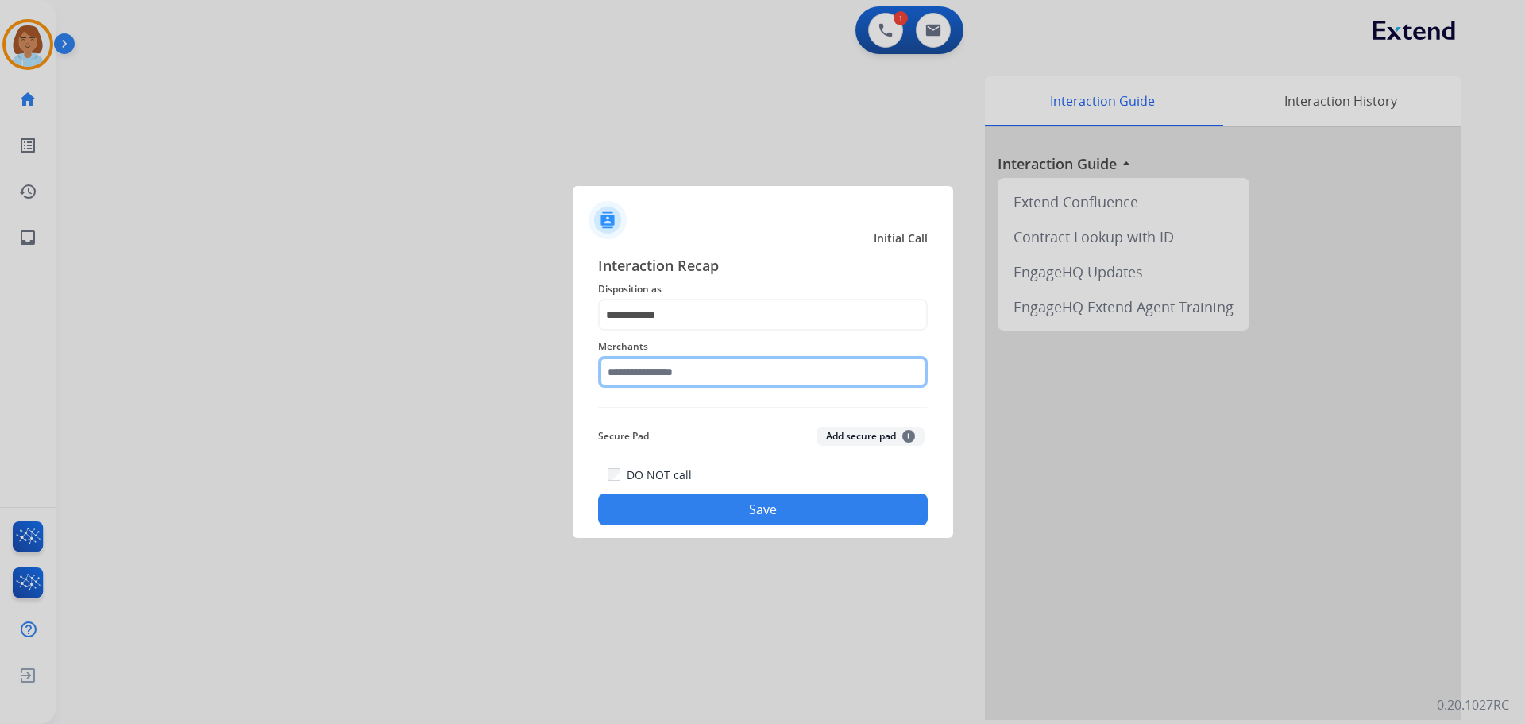
click at [678, 374] on input "text" at bounding box center [763, 372] width 330 height 32
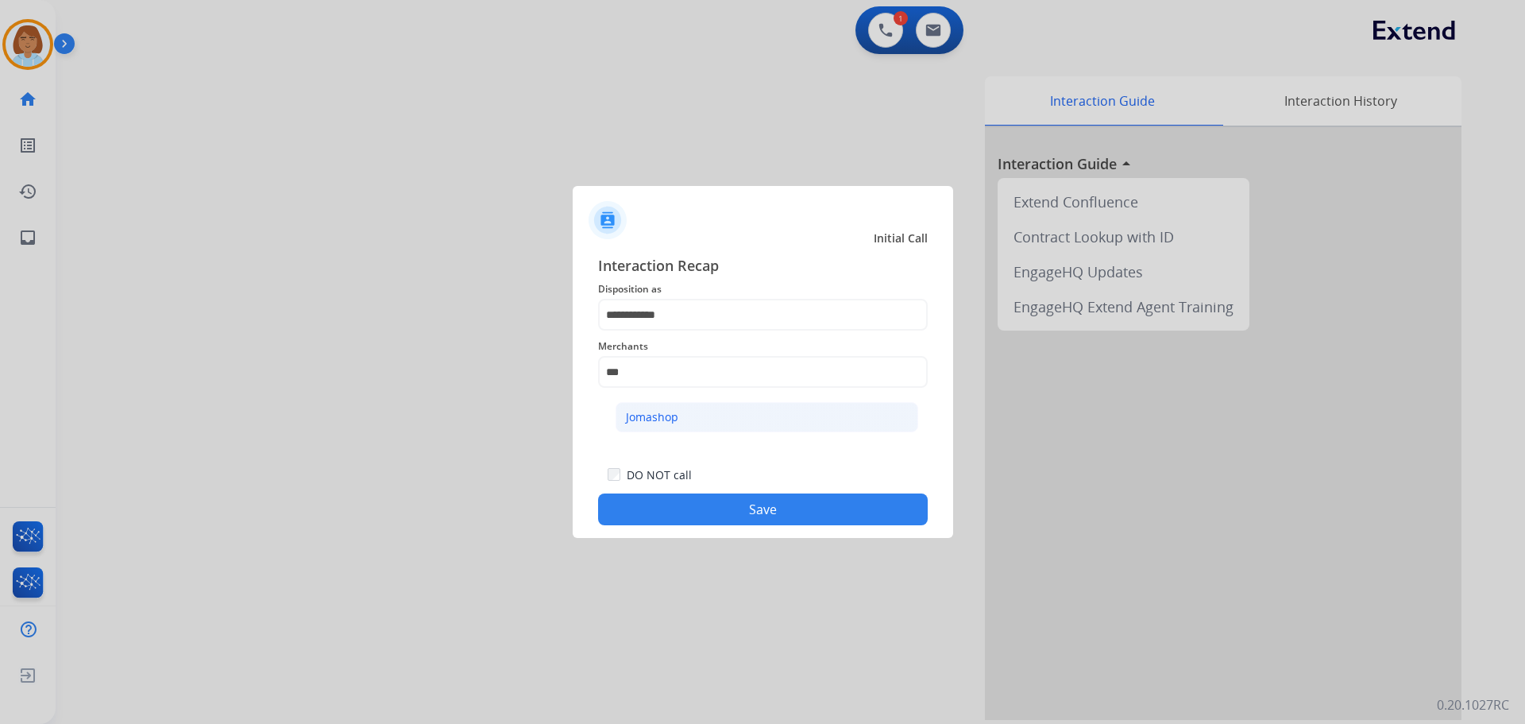
click at [669, 419] on div "Jomashop" at bounding box center [652, 417] width 52 height 16
type input "********"
click at [767, 500] on button "Save" at bounding box center [763, 509] width 330 height 32
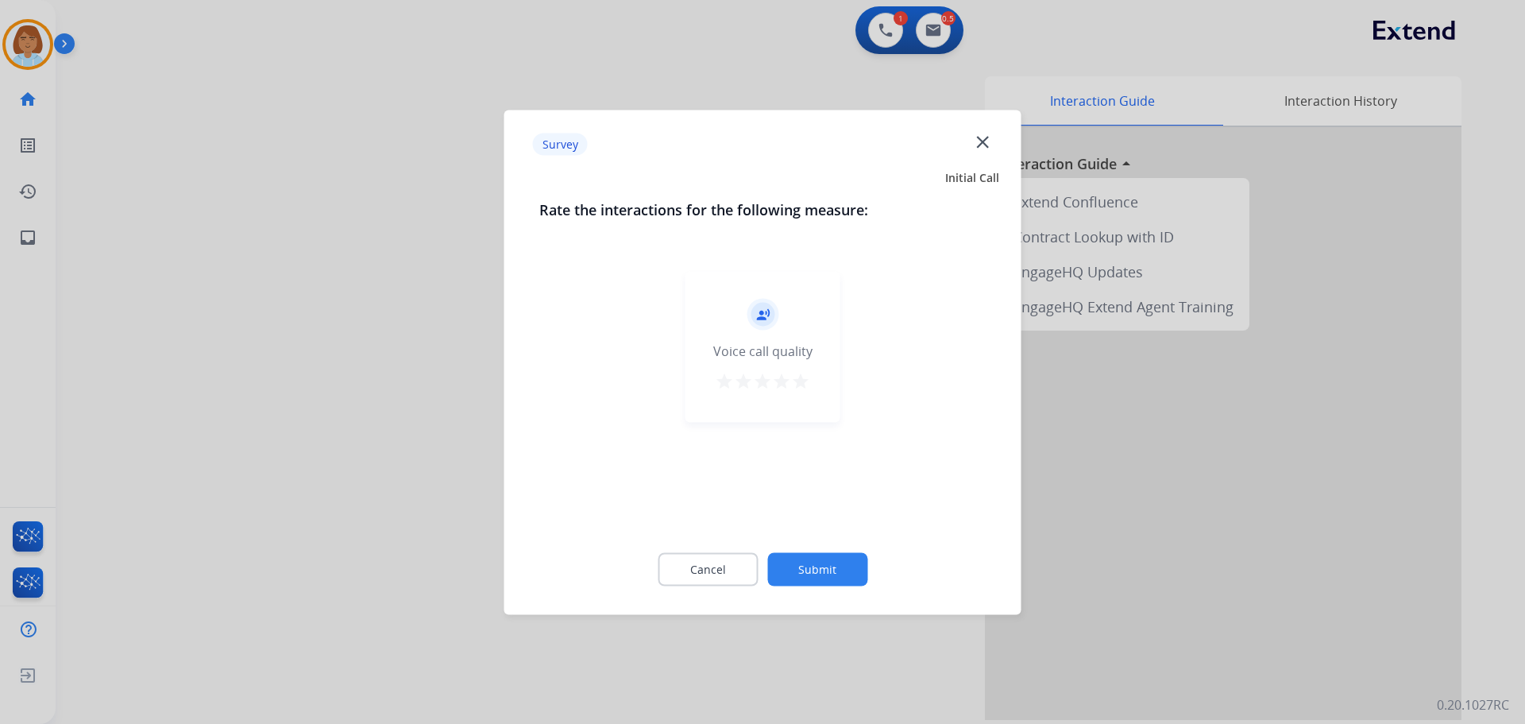
click at [830, 563] on button "Submit" at bounding box center [817, 568] width 100 height 33
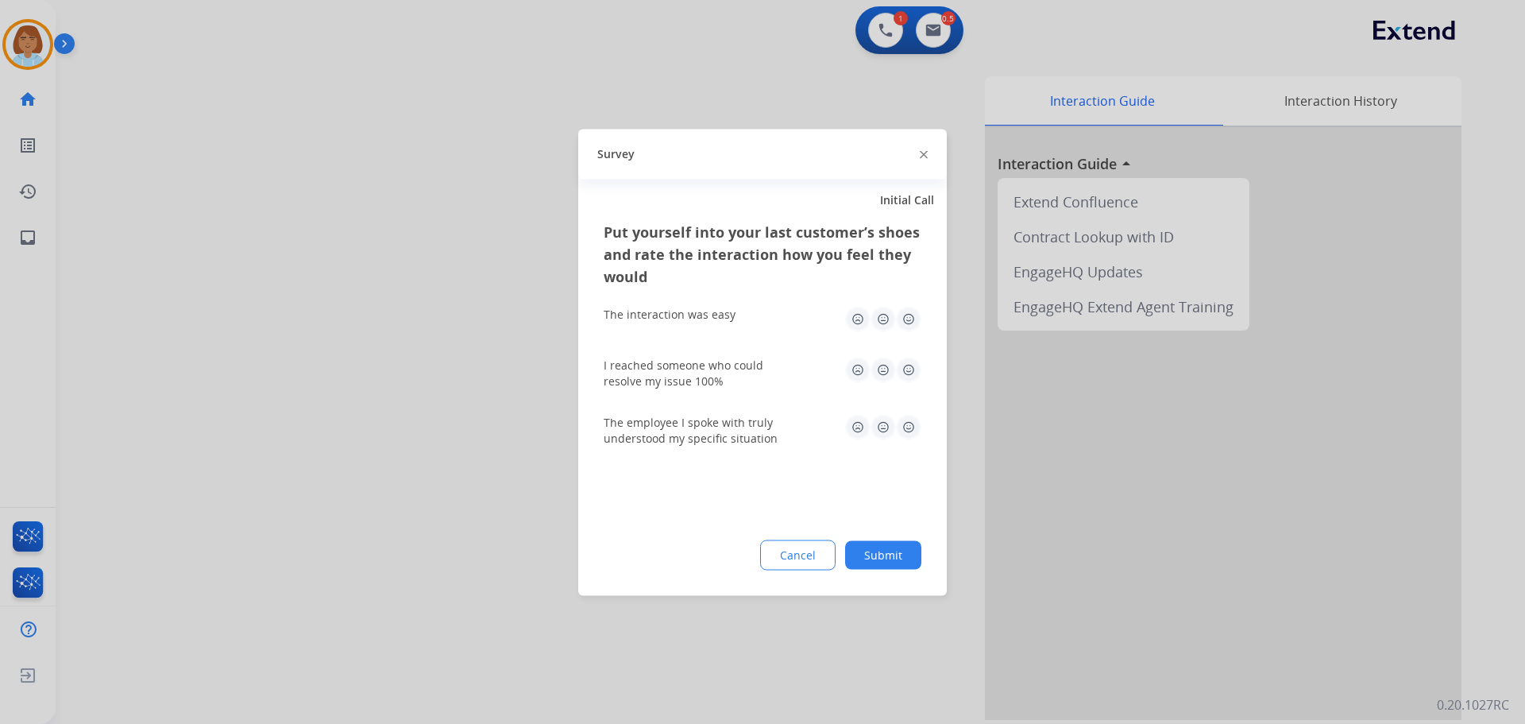
click at [886, 544] on button "Submit" at bounding box center [883, 554] width 76 height 29
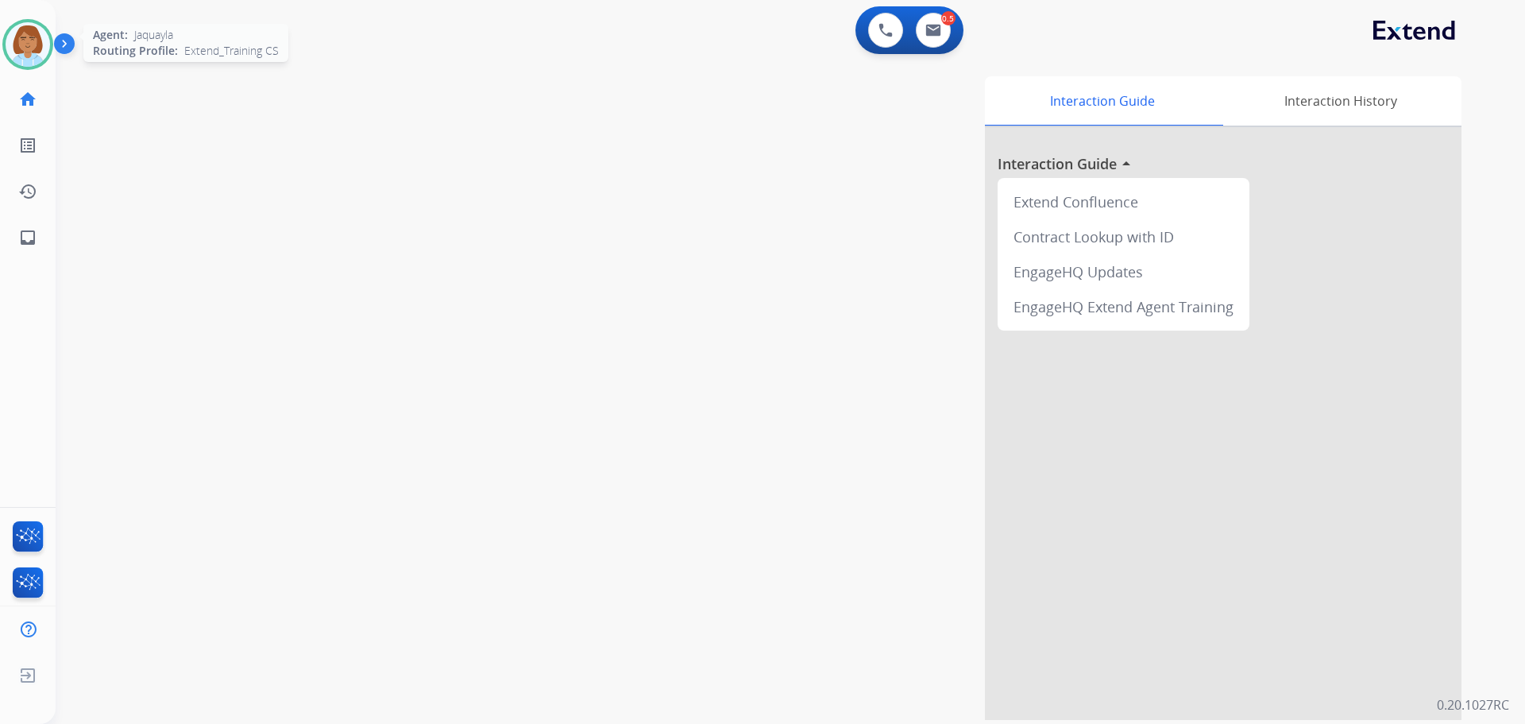
click at [25, 45] on img at bounding box center [28, 44] width 44 height 44
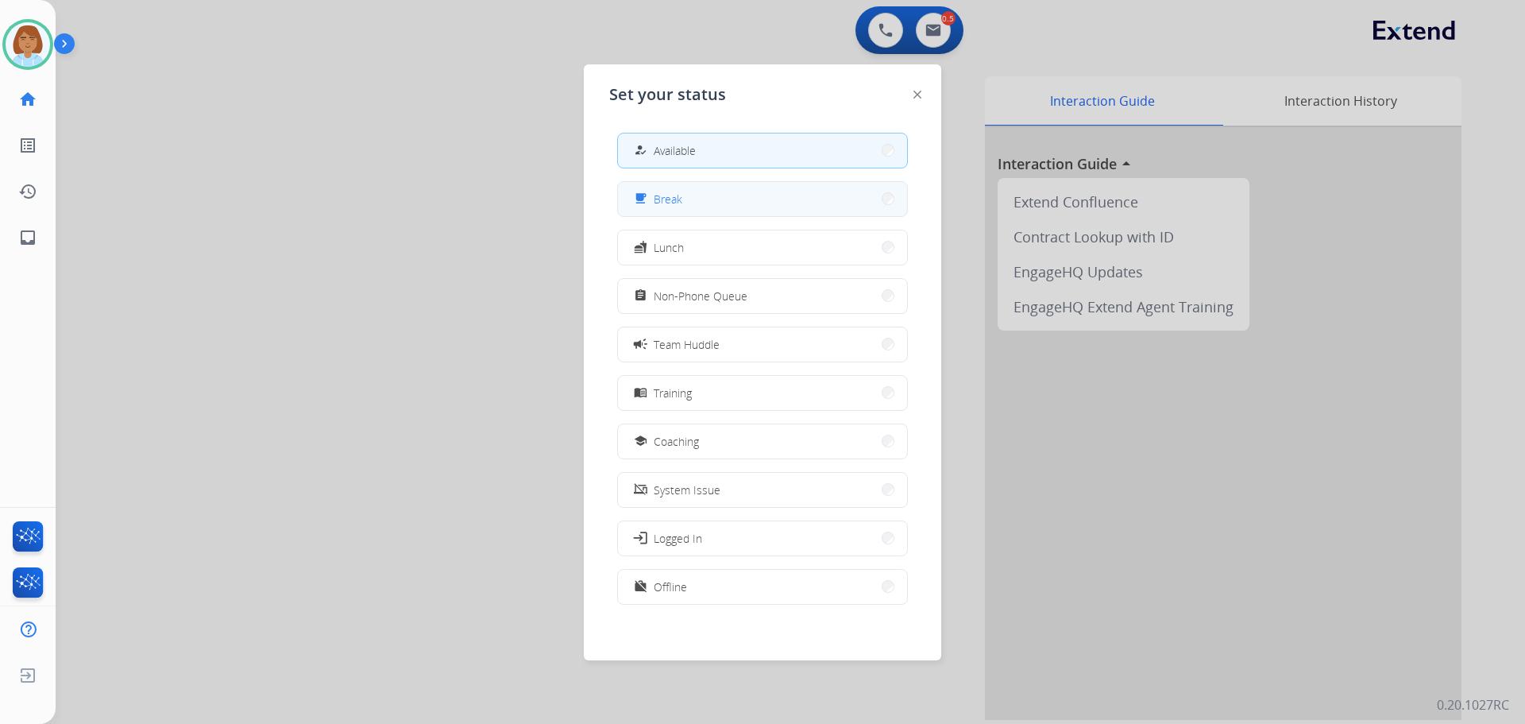
click at [690, 191] on button "free_breakfast Break" at bounding box center [762, 199] width 289 height 34
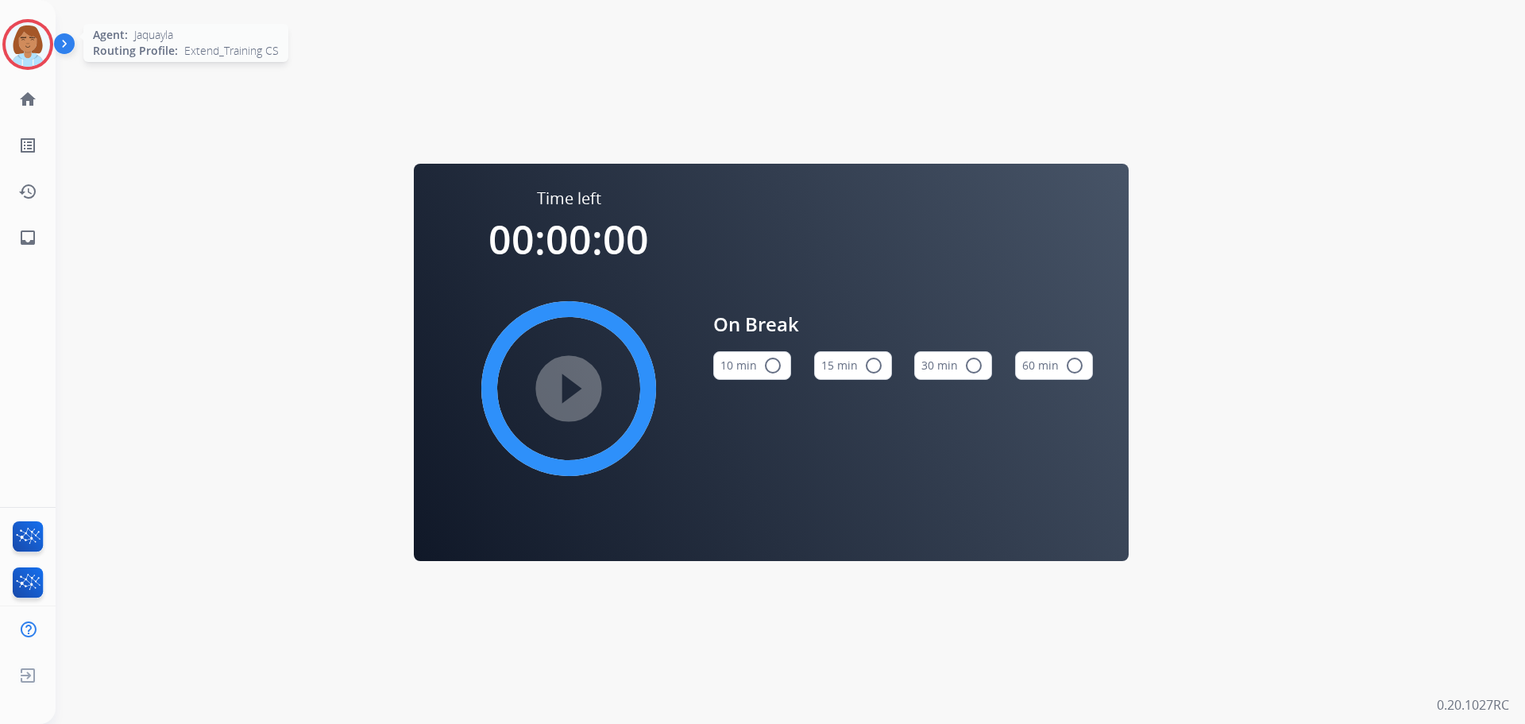
click at [19, 56] on img at bounding box center [28, 44] width 44 height 44
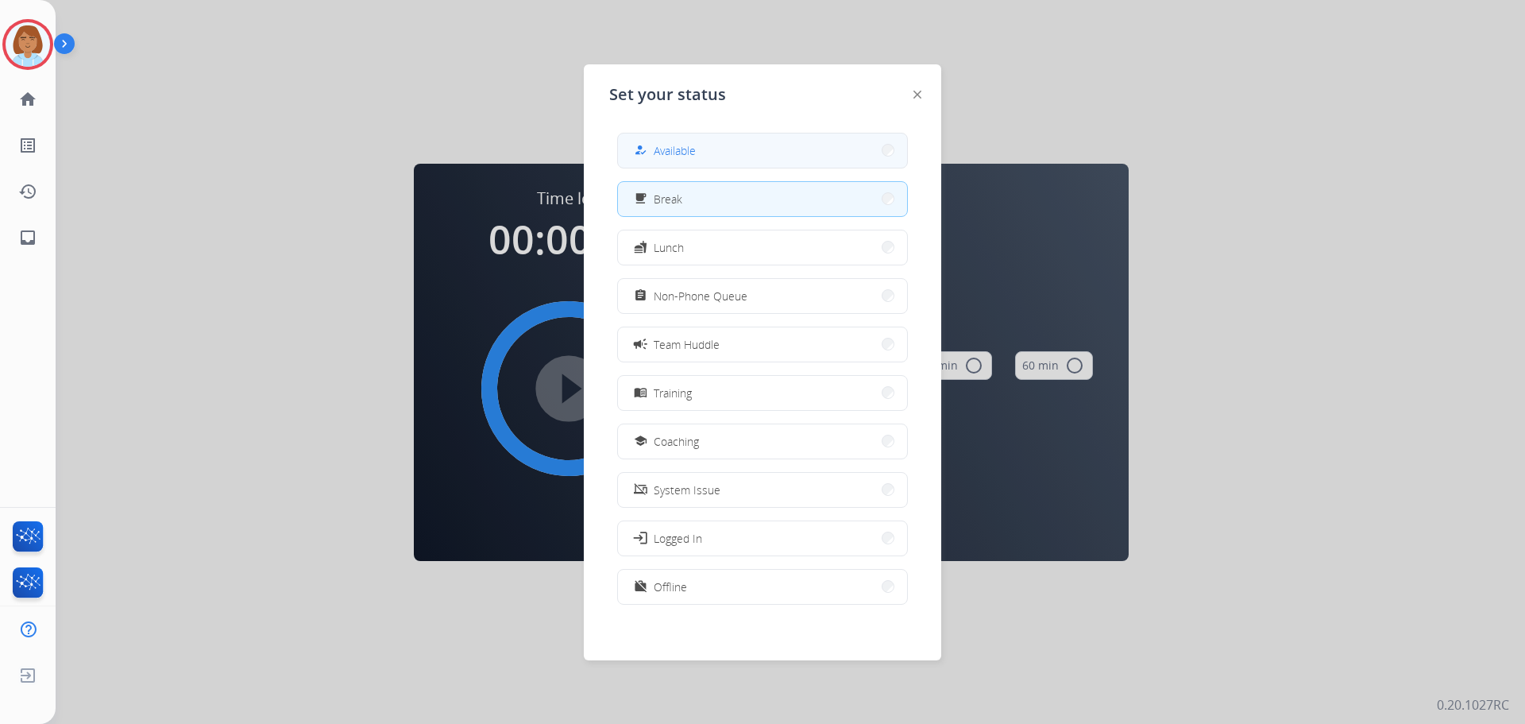
click at [748, 156] on button "how_to_reg Available" at bounding box center [762, 150] width 289 height 34
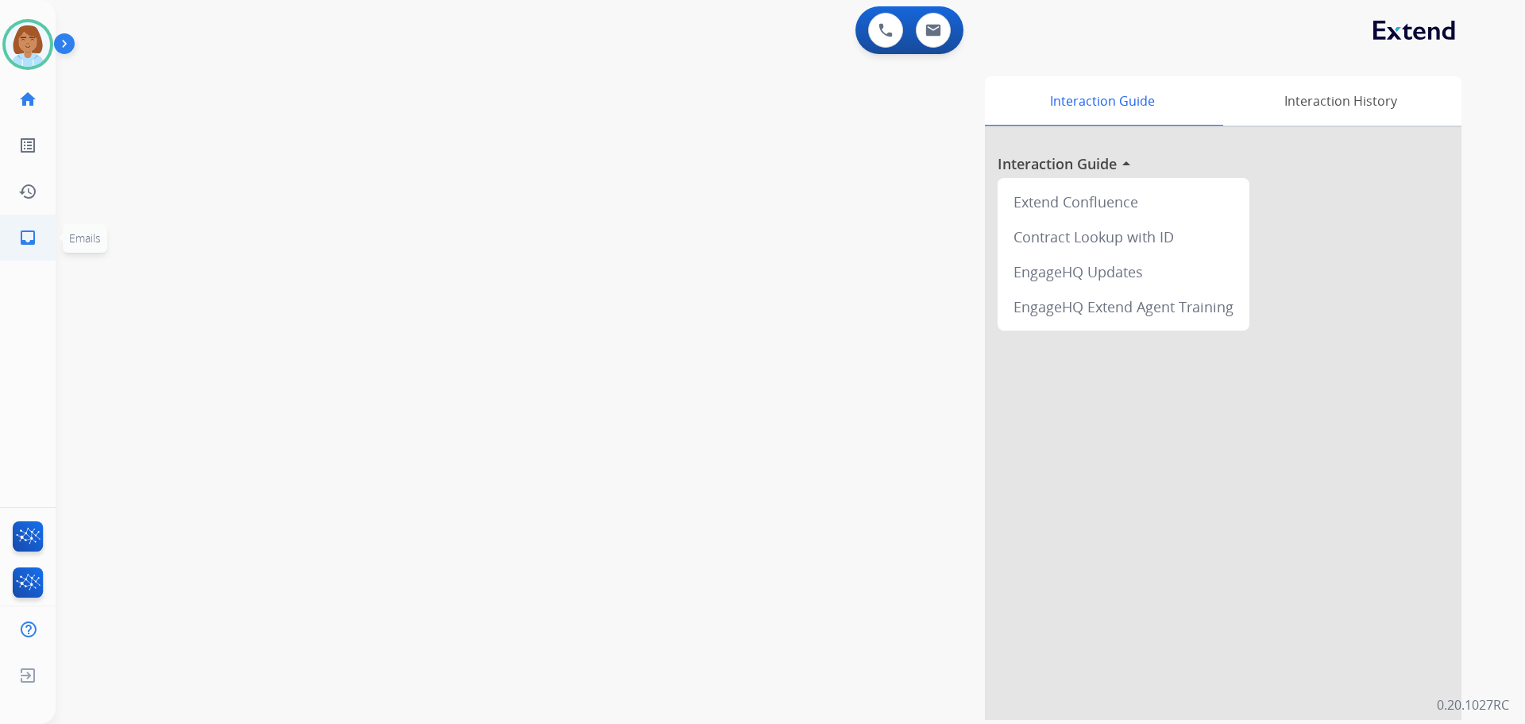
click at [23, 248] on link "inbox Emails" at bounding box center [28, 237] width 44 height 44
select select "**********"
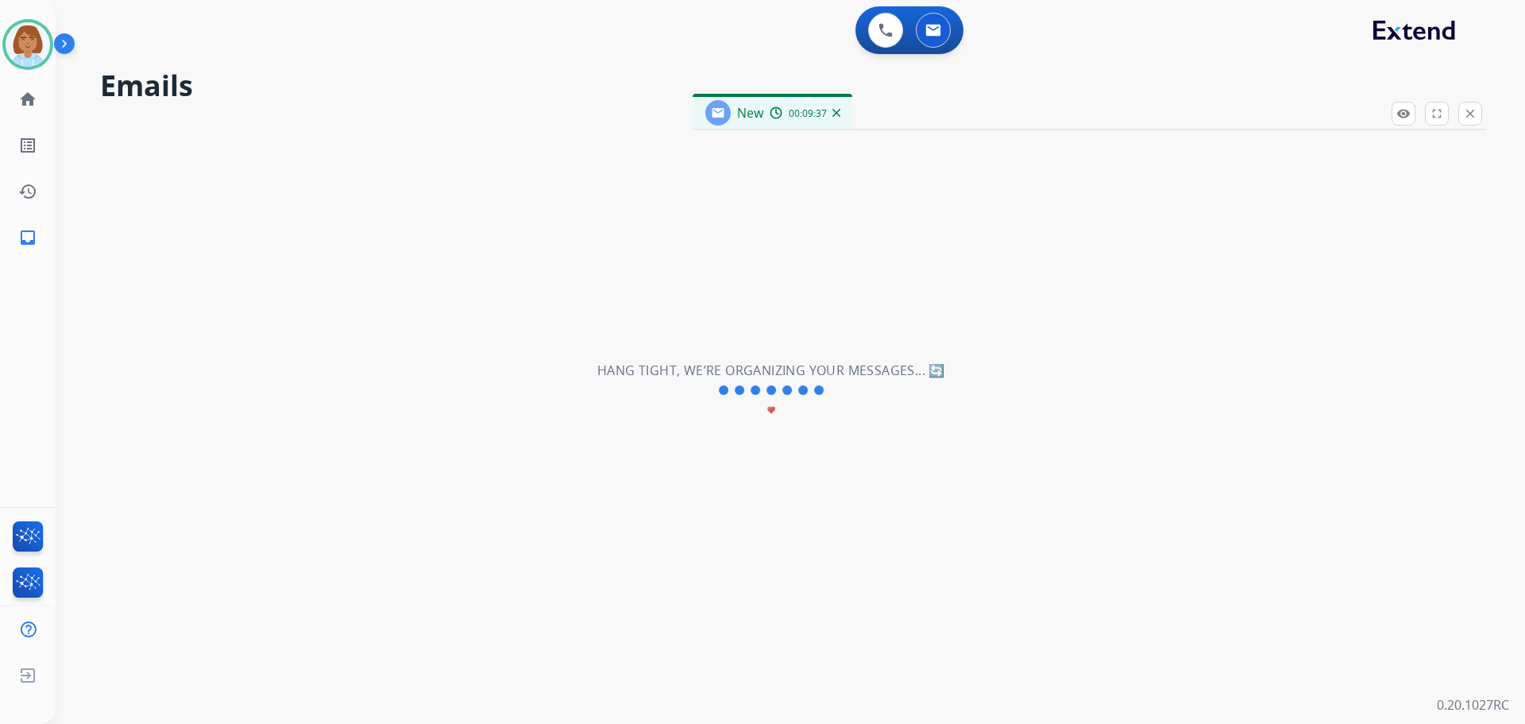
select select "**********"
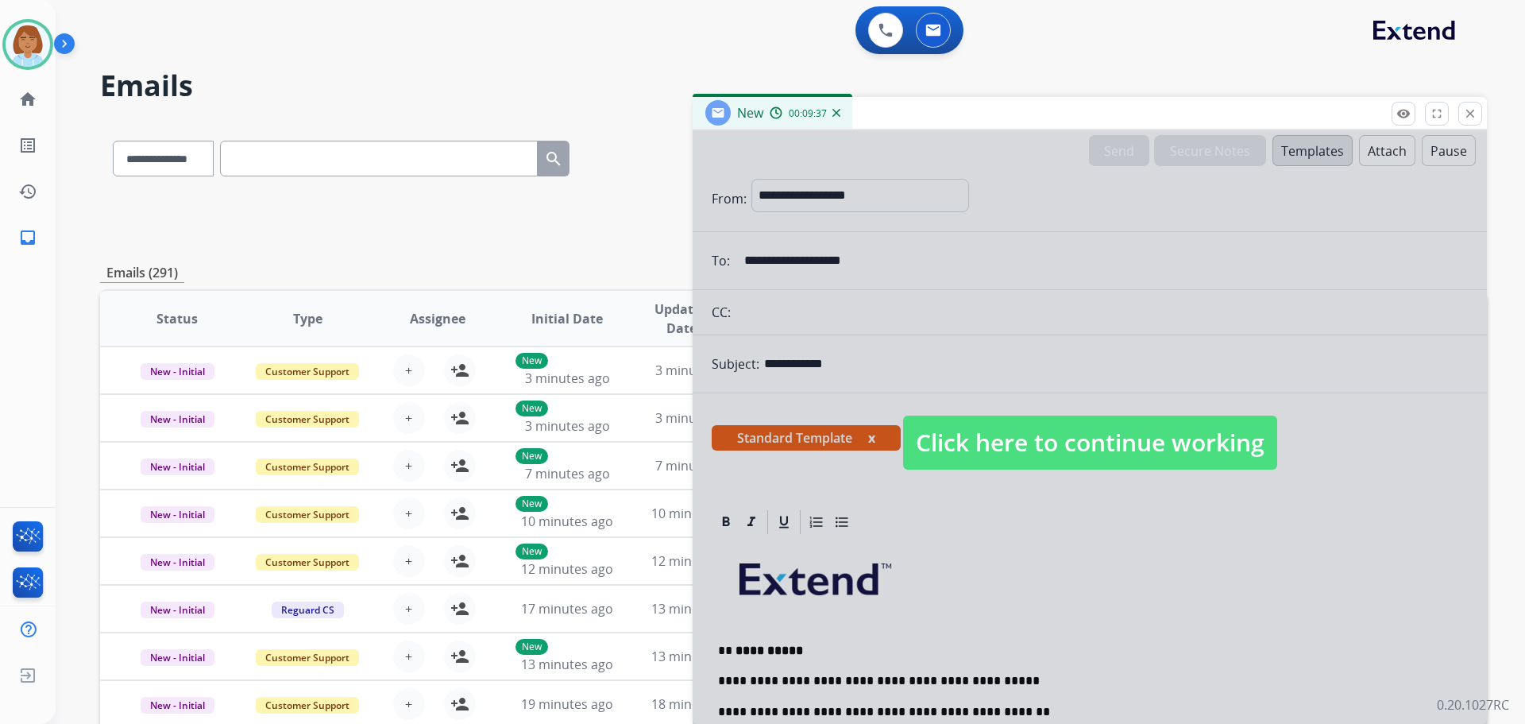
click at [1049, 446] on span "Click here to continue working" at bounding box center [1090, 442] width 374 height 54
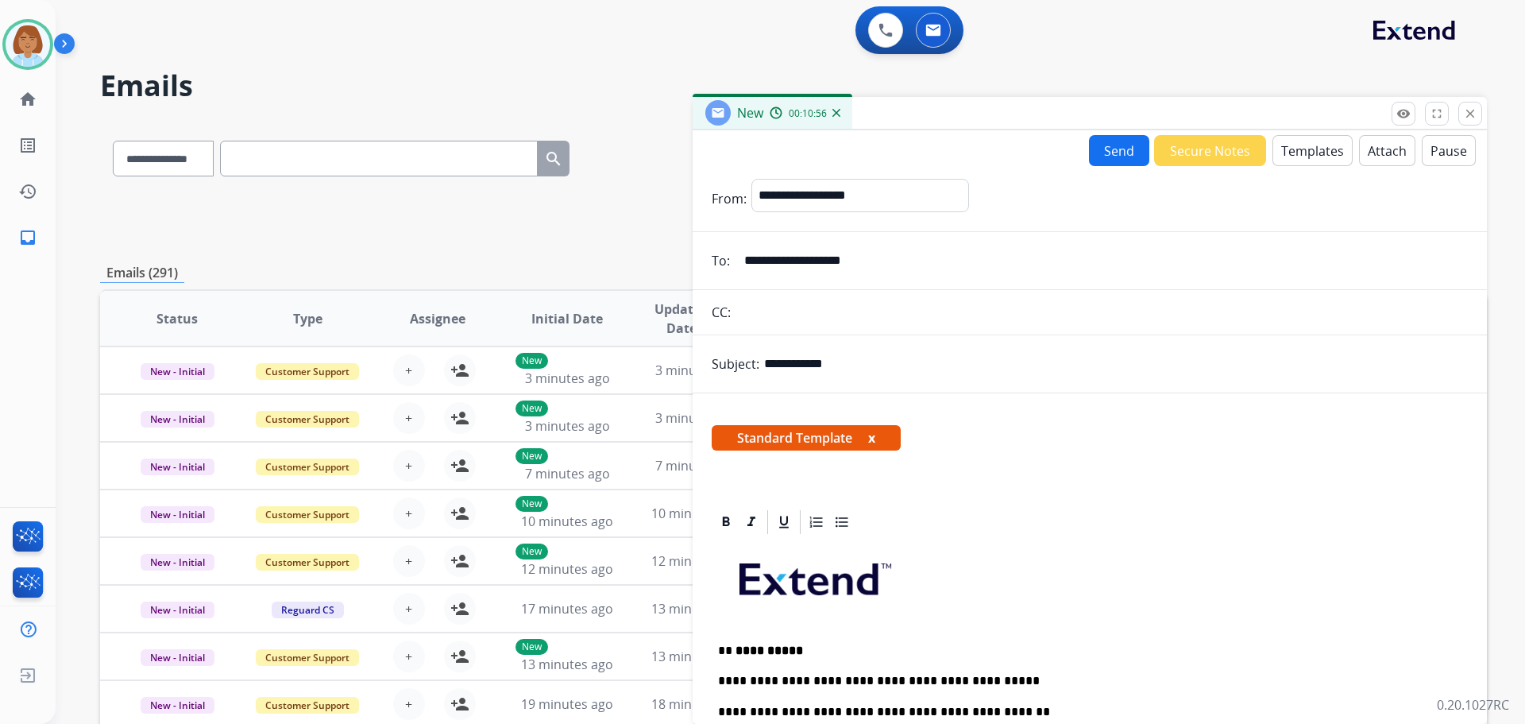
click at [1108, 156] on button "Send" at bounding box center [1119, 150] width 60 height 31
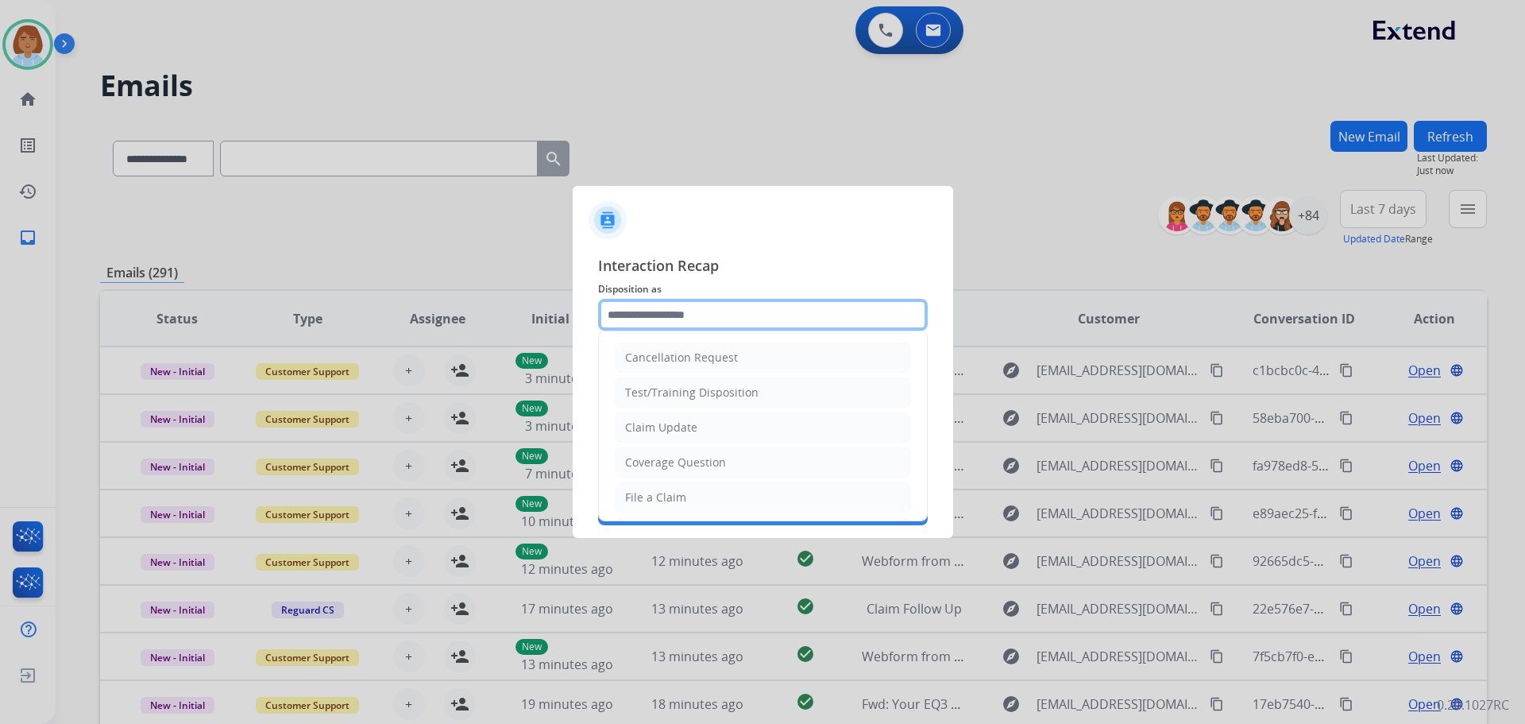
click at [716, 311] on input "text" at bounding box center [763, 315] width 330 height 32
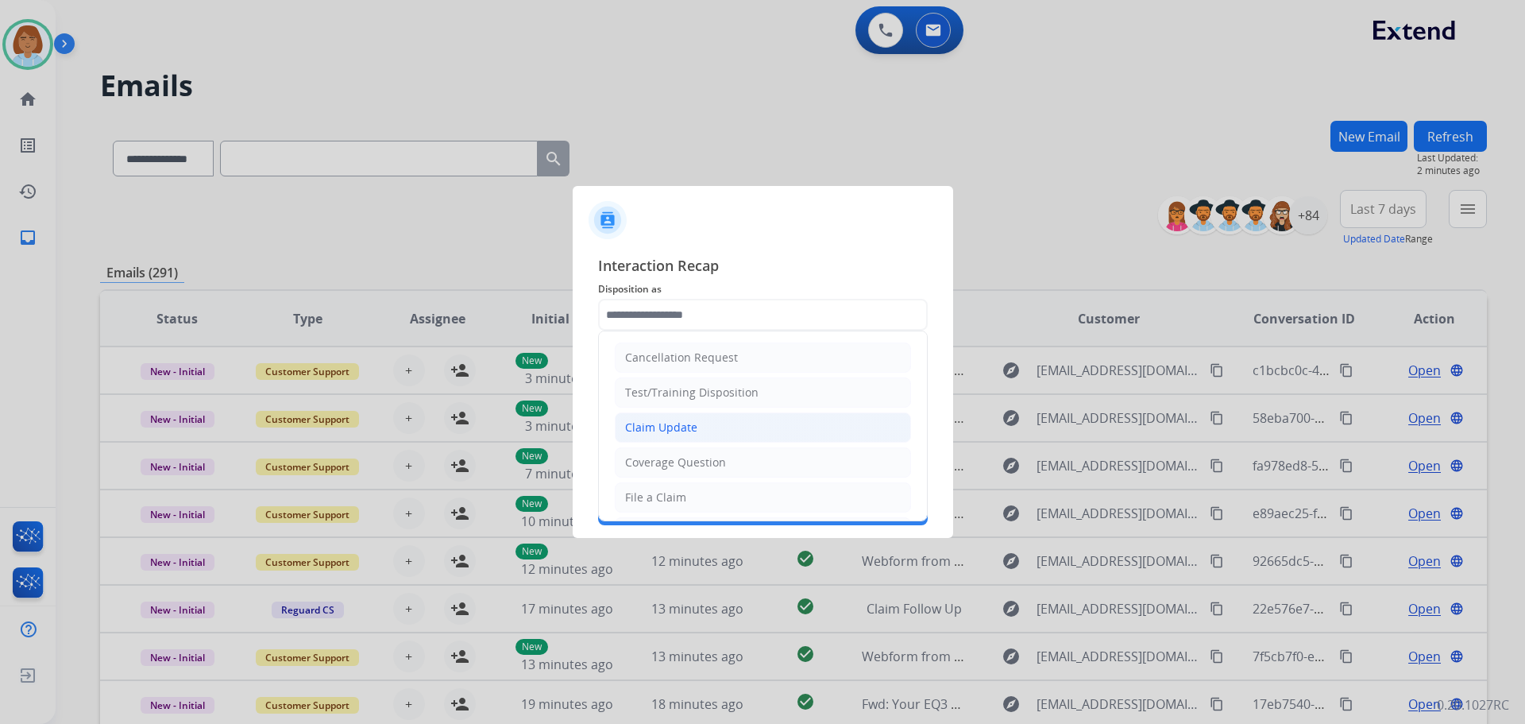
click at [744, 436] on li "Claim Update" at bounding box center [763, 427] width 296 height 30
type input "**********"
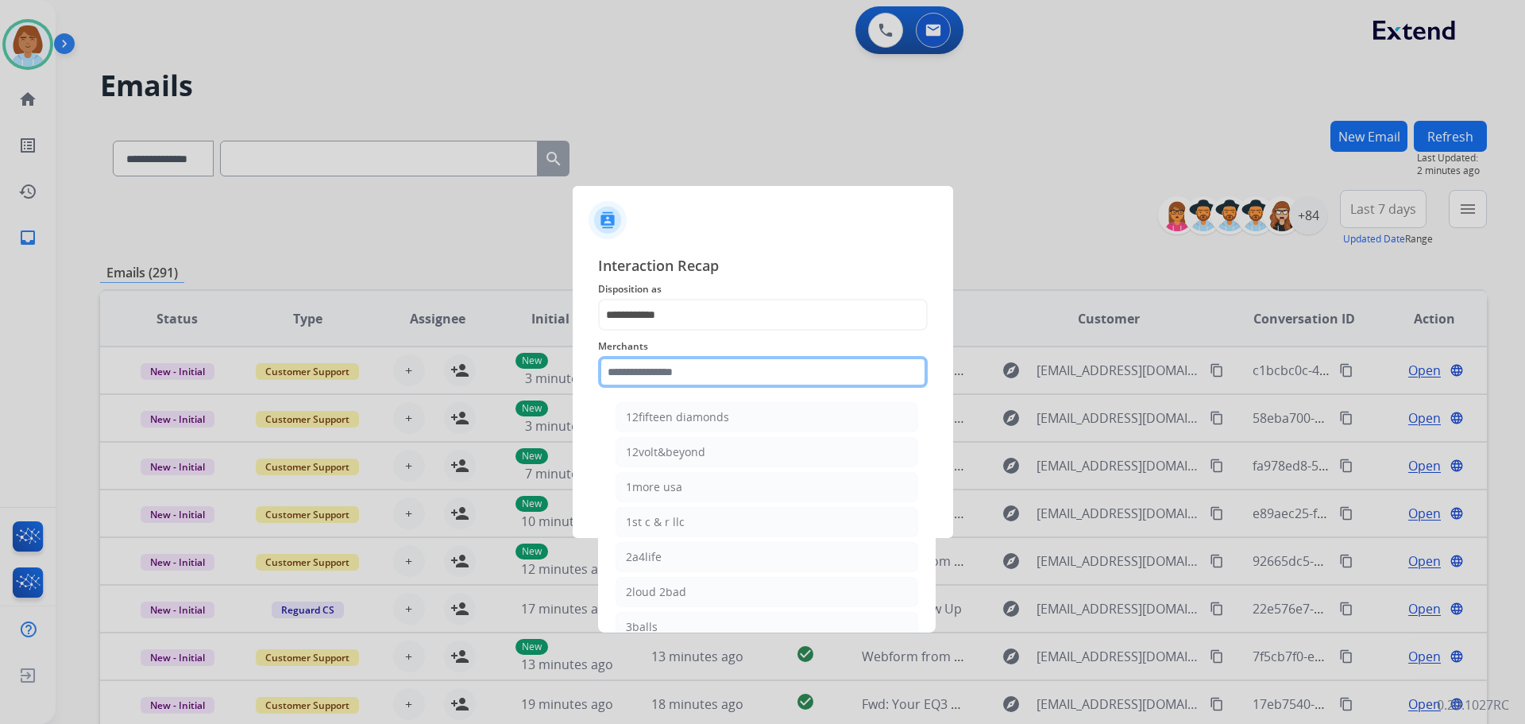
click at [753, 377] on input "text" at bounding box center [763, 372] width 330 height 32
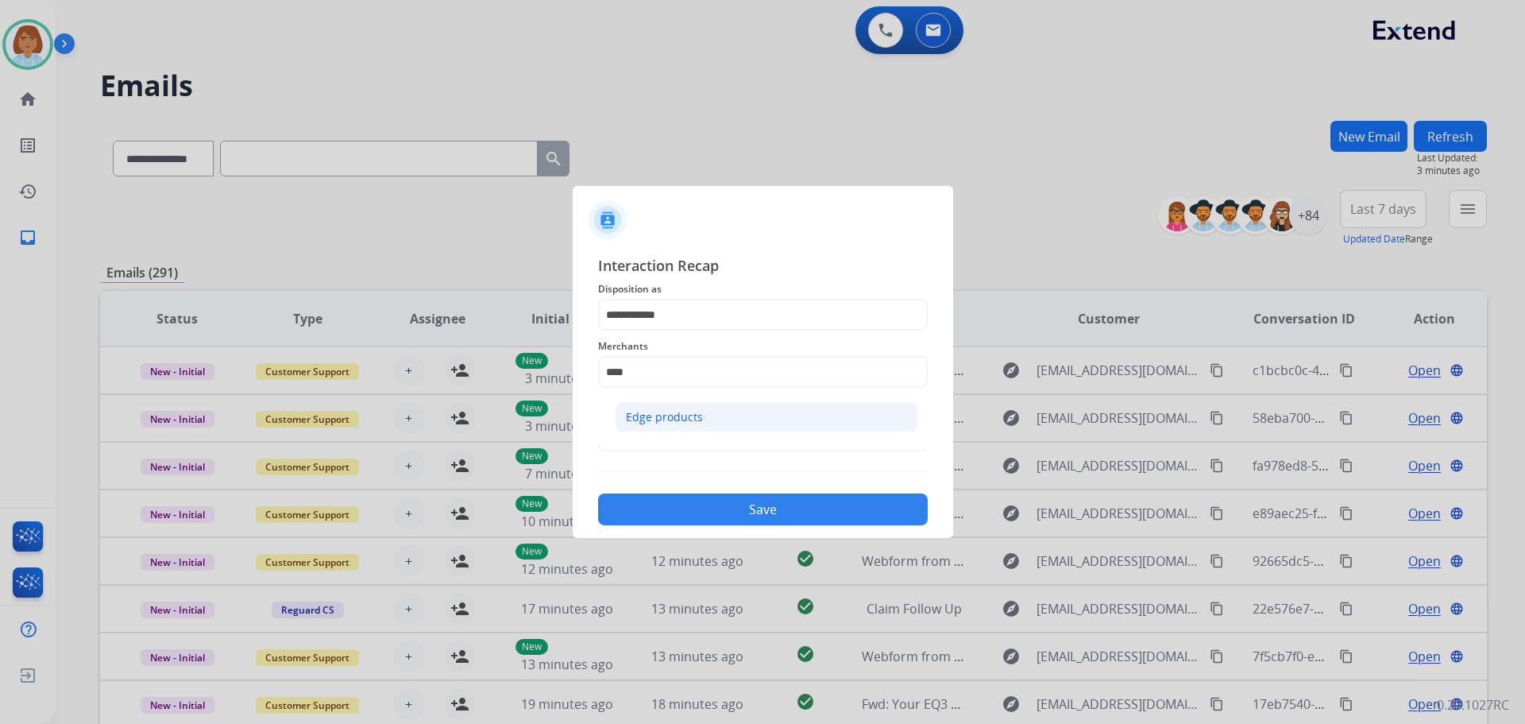
click at [702, 406] on li "Edge products" at bounding box center [767, 417] width 303 height 30
type input "**********"
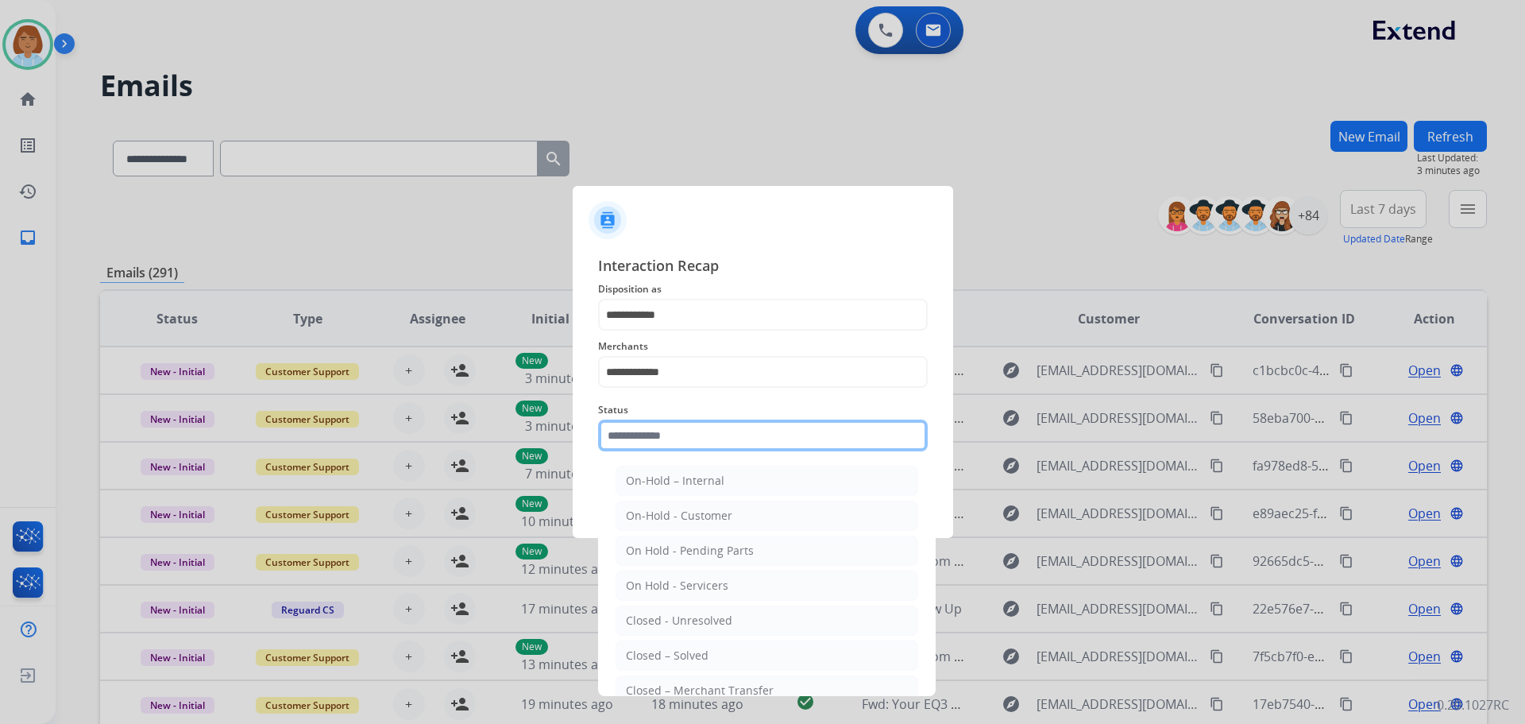
click at [700, 432] on input "text" at bounding box center [763, 435] width 330 height 32
click at [703, 652] on div "Closed – Solved" at bounding box center [667, 655] width 83 height 16
type input "**********"
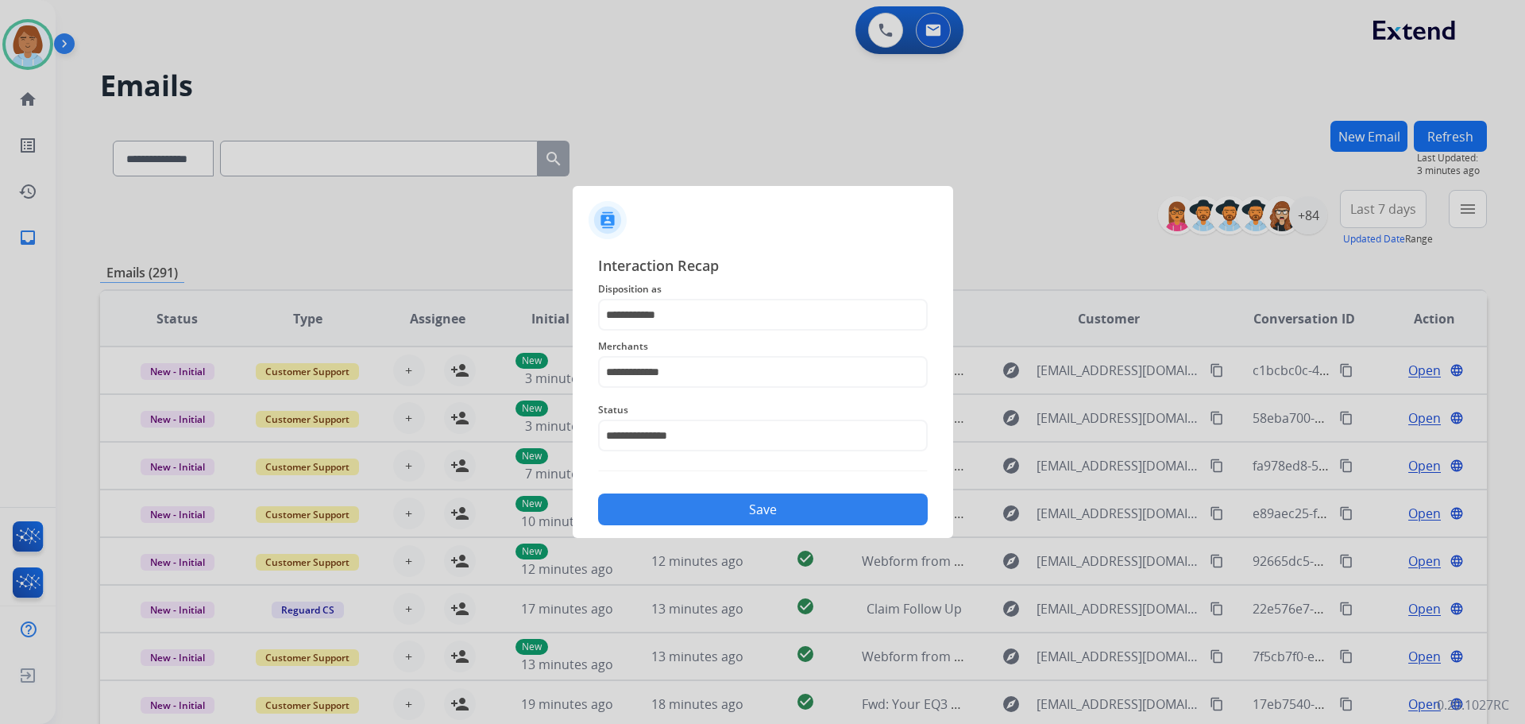
click at [800, 500] on button "Save" at bounding box center [763, 509] width 330 height 32
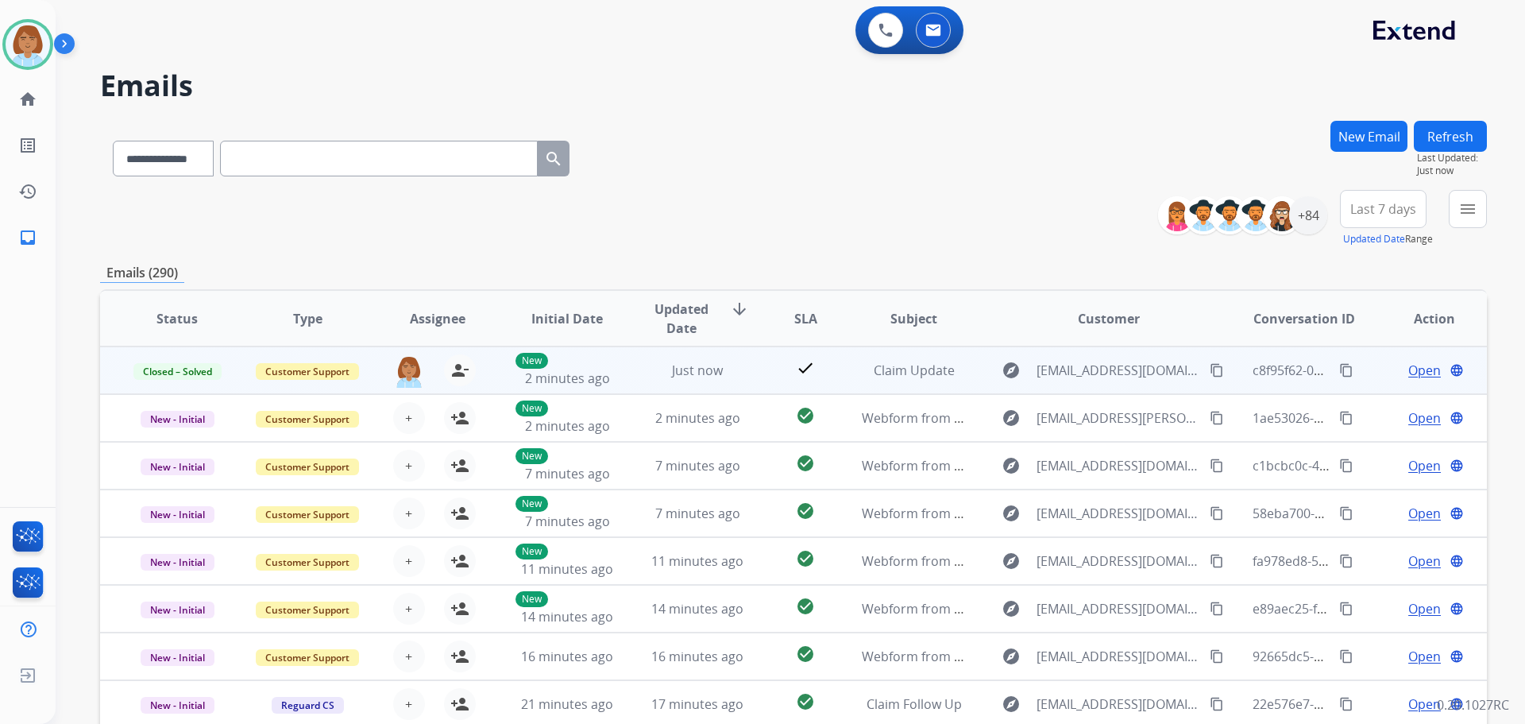
click at [1339, 369] on mat-icon "content_copy" at bounding box center [1346, 370] width 14 height 14
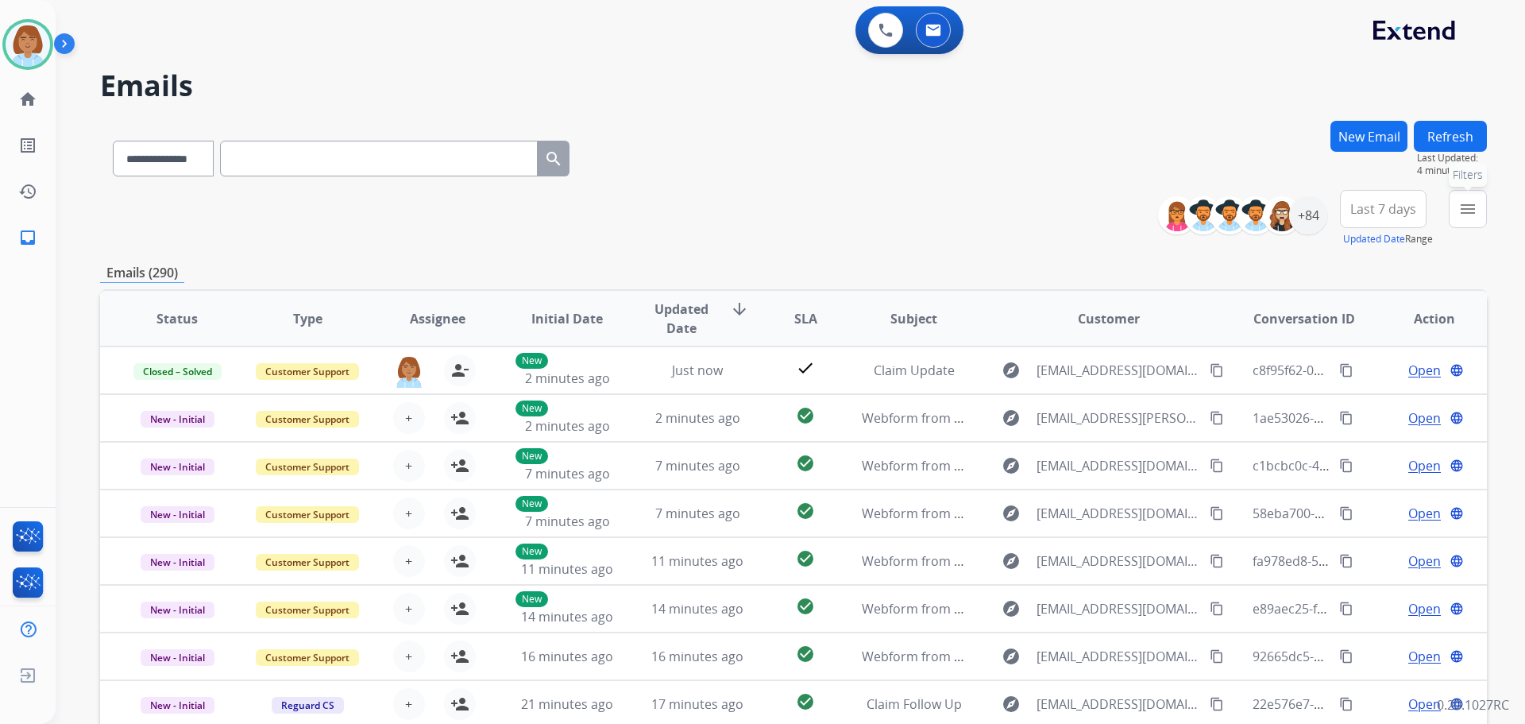
click at [1471, 199] on button "menu Filters" at bounding box center [1468, 209] width 38 height 38
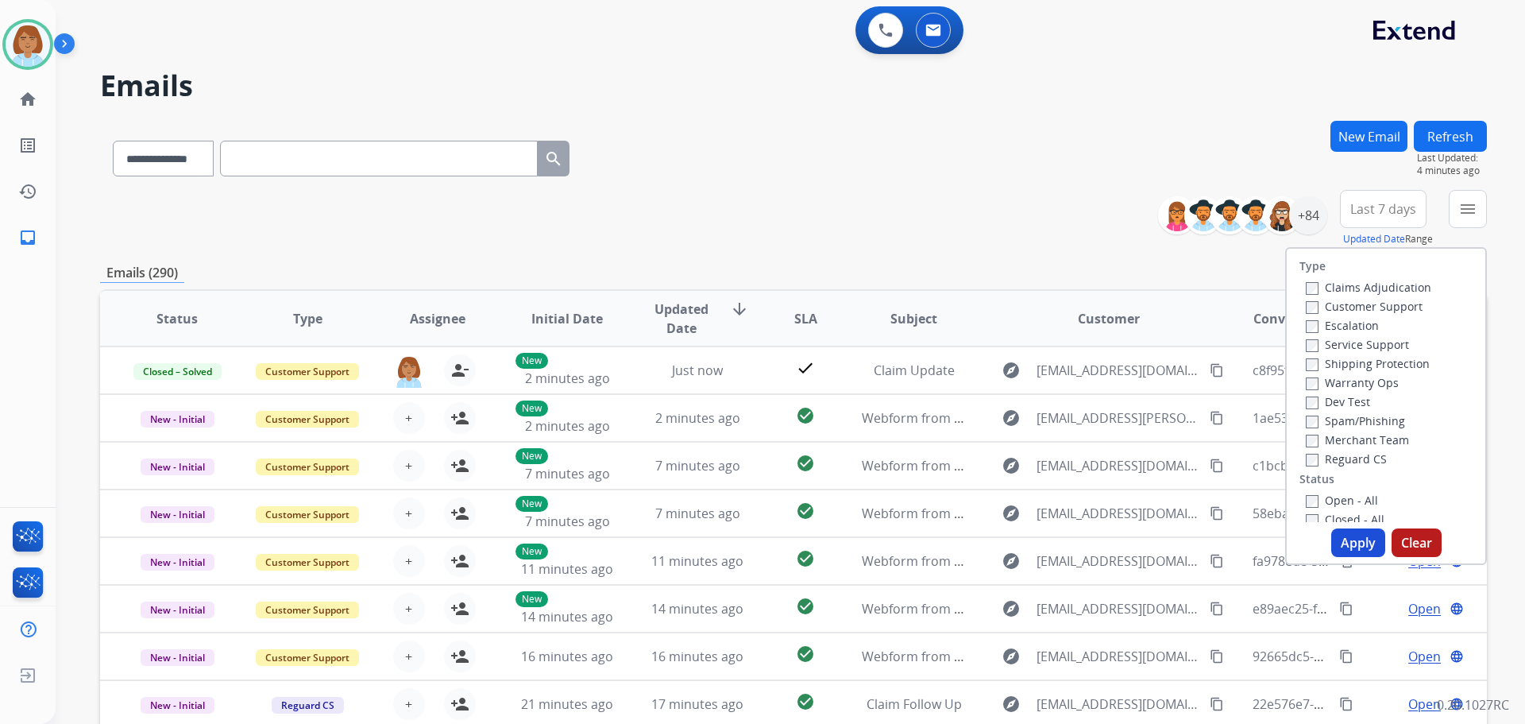
click at [1346, 304] on label "Customer Support" at bounding box center [1364, 306] width 117 height 15
click at [1354, 362] on label "Shipping Protection" at bounding box center [1368, 363] width 124 height 15
drag, startPoint x: 1346, startPoint y: 454, endPoint x: 1339, endPoint y: 496, distance: 42.1
click at [1346, 456] on label "Reguard CS" at bounding box center [1346, 458] width 81 height 15
drag, startPoint x: 1335, startPoint y: 500, endPoint x: 1349, endPoint y: 537, distance: 39.2
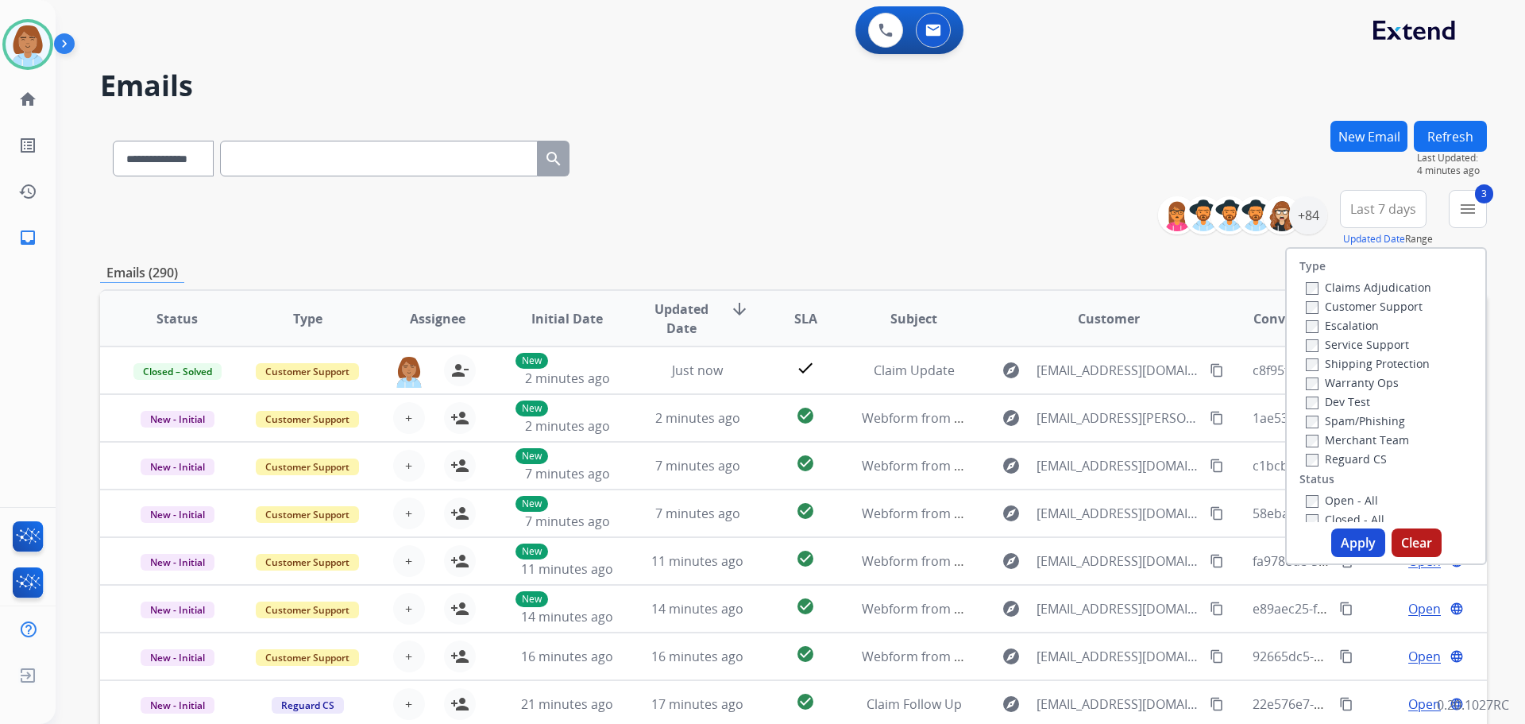
click at [1336, 505] on label "Open - All" at bounding box center [1342, 500] width 72 height 15
drag, startPoint x: 1350, startPoint y: 541, endPoint x: 1401, endPoint y: 482, distance: 78.2
click at [1401, 482] on div "Type Claims Adjudication Customer Support Escalation Service Support Shipping P…" at bounding box center [1386, 406] width 202 height 318
click at [1416, 476] on div "Type Claims Adjudication Customer Support Escalation Service Support Shipping P…" at bounding box center [1386, 385] width 199 height 273
click at [1350, 535] on button "Apply" at bounding box center [1358, 542] width 54 height 29
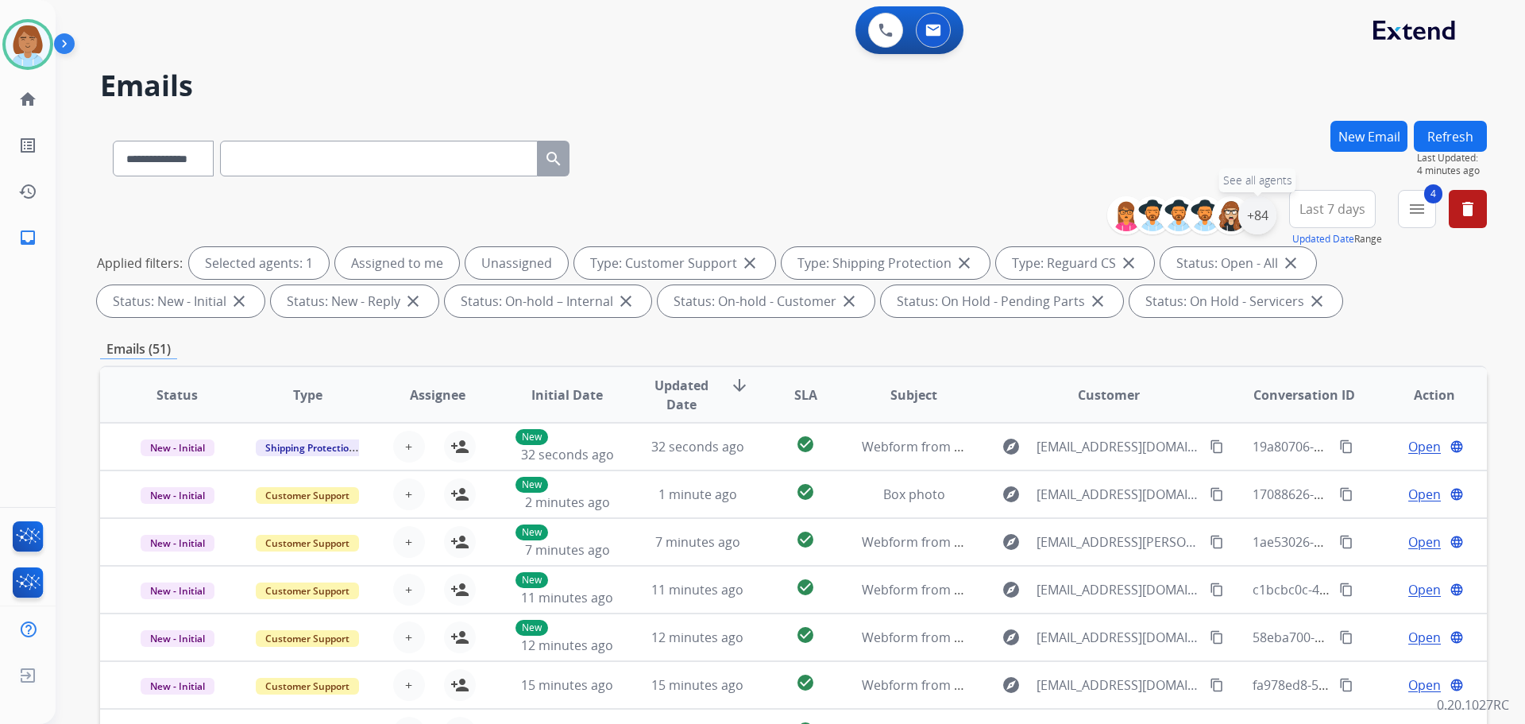
click at [1246, 212] on div "+84" at bounding box center [1257, 215] width 38 height 38
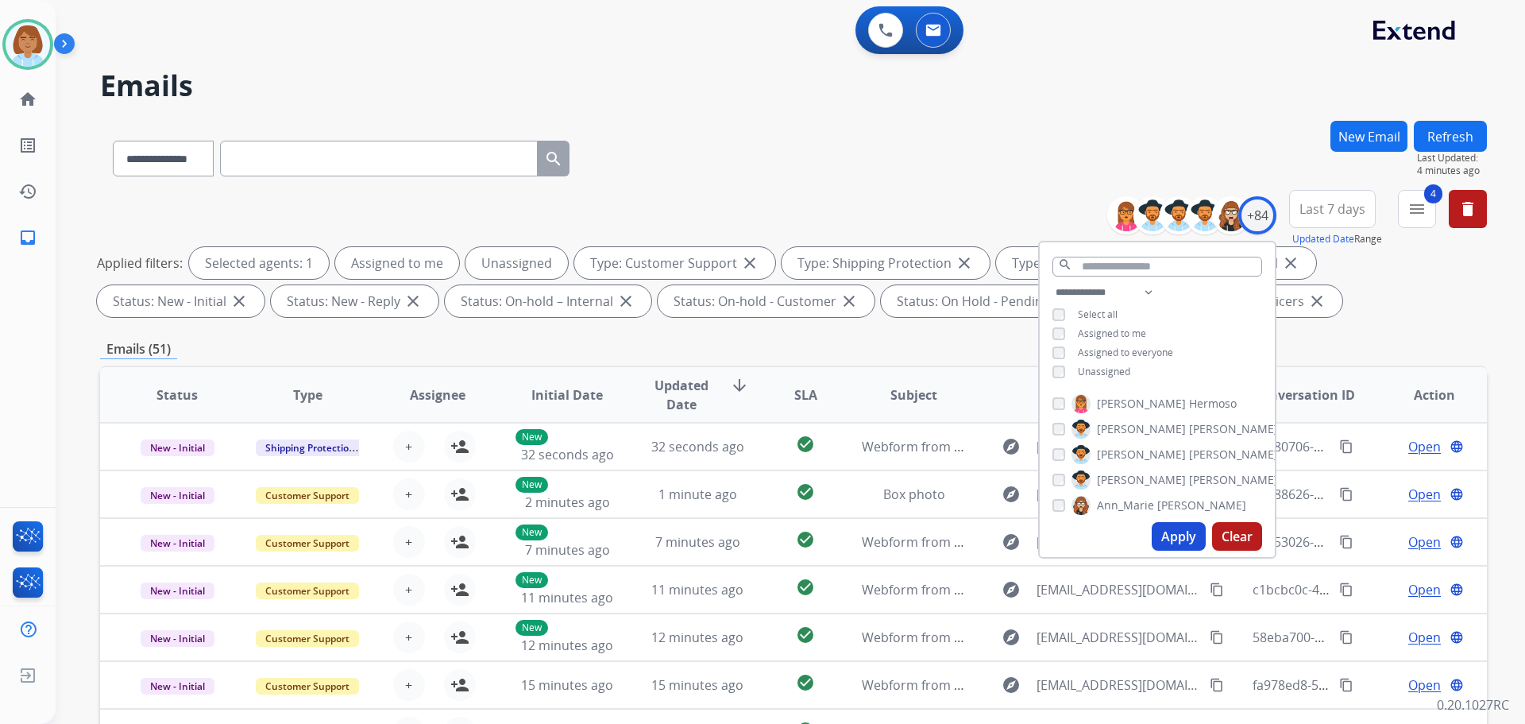
click at [1081, 365] on span "Unassigned" at bounding box center [1104, 372] width 52 height 14
click at [1169, 522] on button "Apply" at bounding box center [1179, 536] width 54 height 29
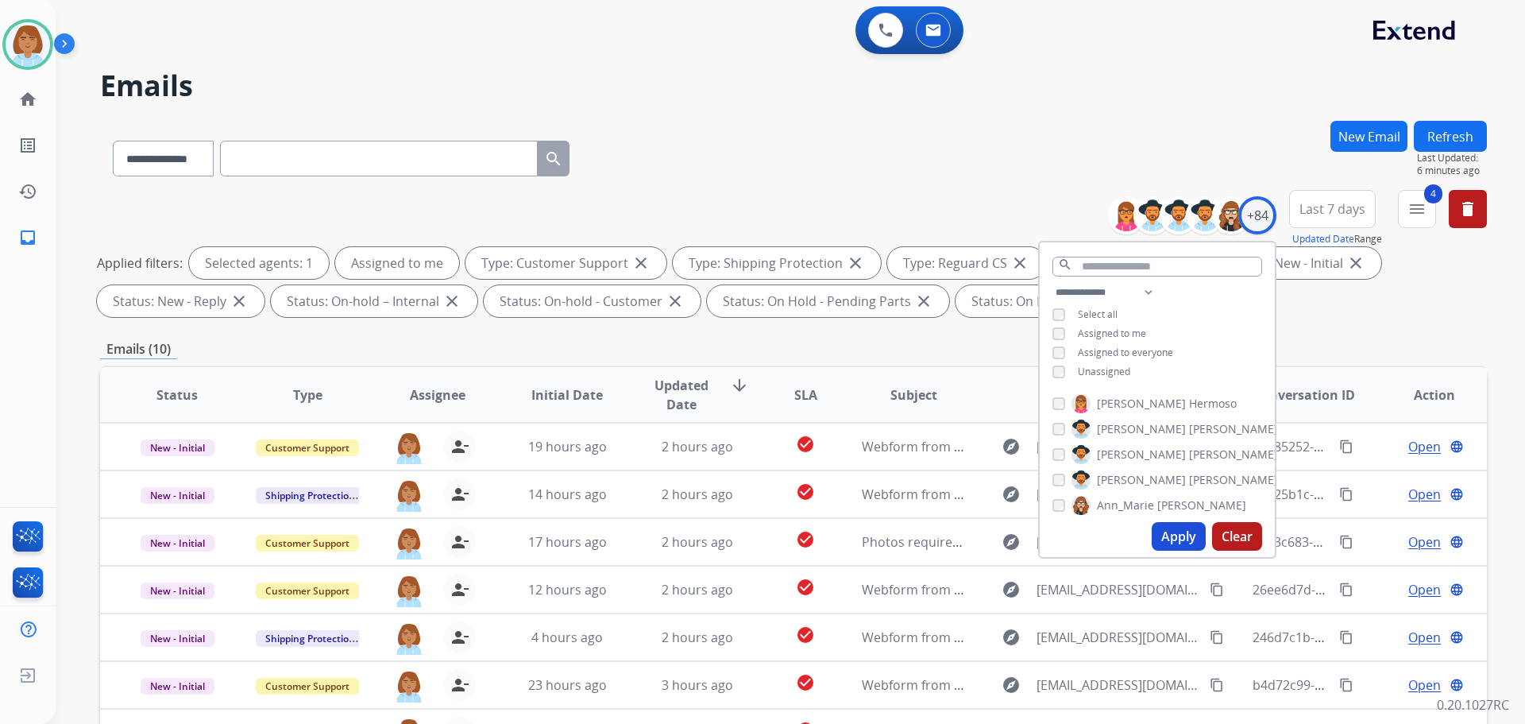
click at [1409, 296] on div "Applied filters: Selected agents: 1 Assigned to me Type: Customer Support close…" at bounding box center [790, 282] width 1387 height 70
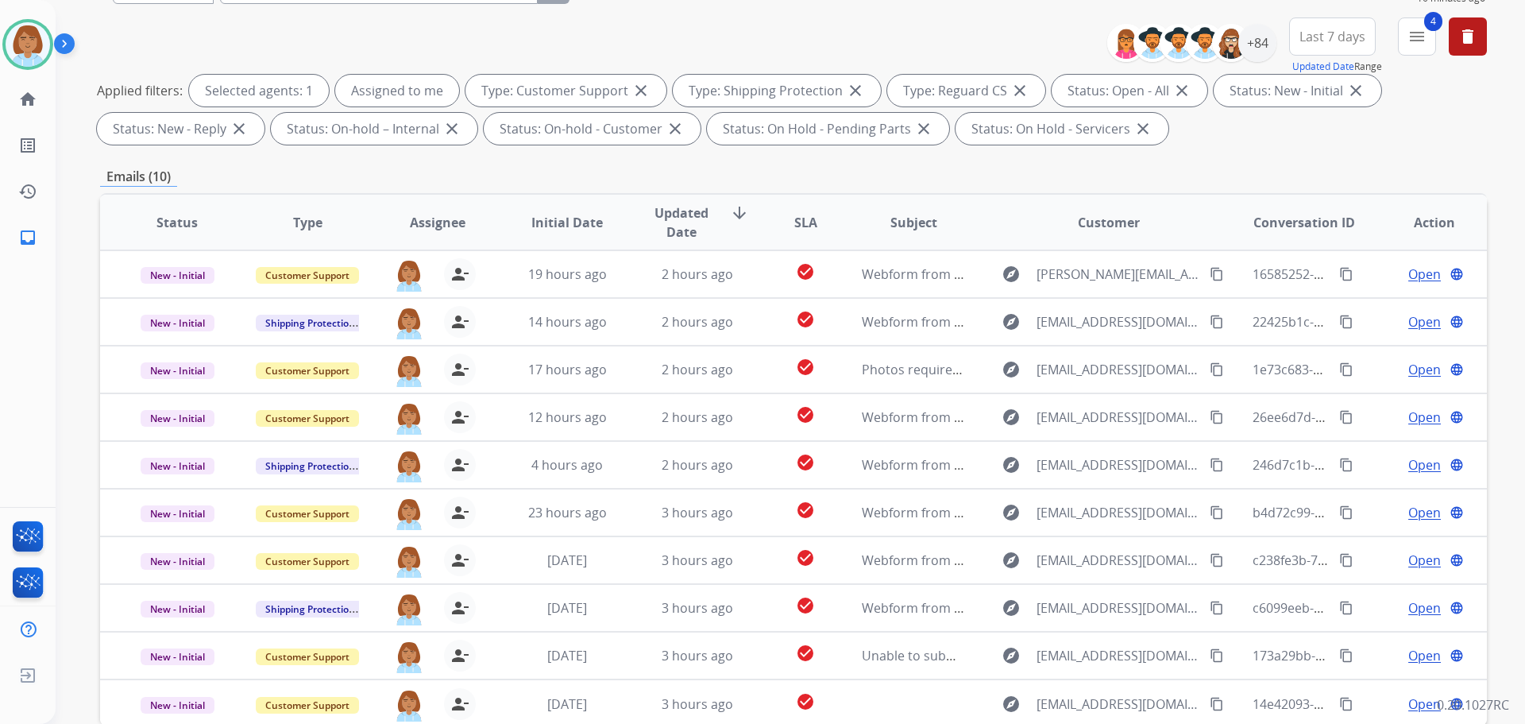
scroll to position [98, 0]
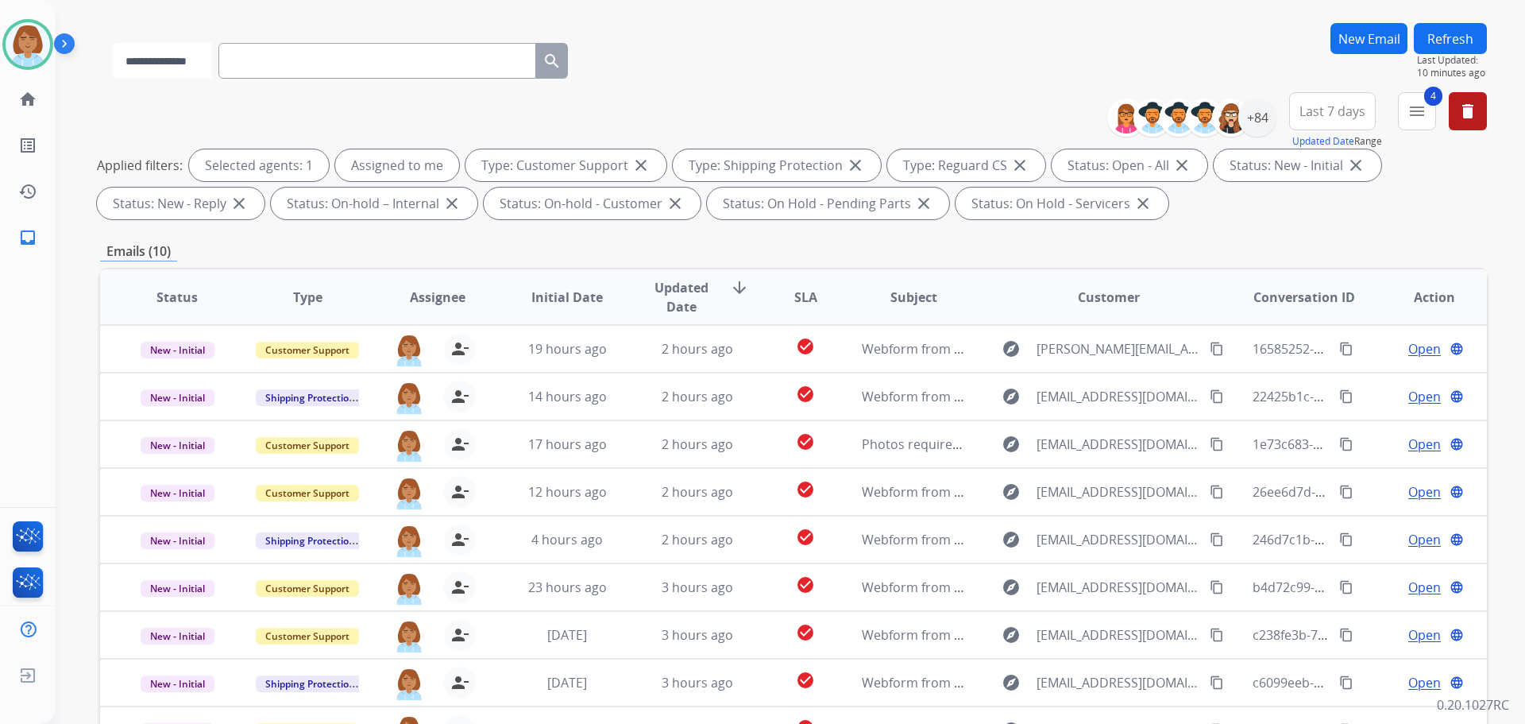
click at [175, 53] on select "**********" at bounding box center [162, 61] width 99 height 36
select select "**********"
click at [113, 43] on select "**********" at bounding box center [162, 61] width 99 height 36
paste input "**********"
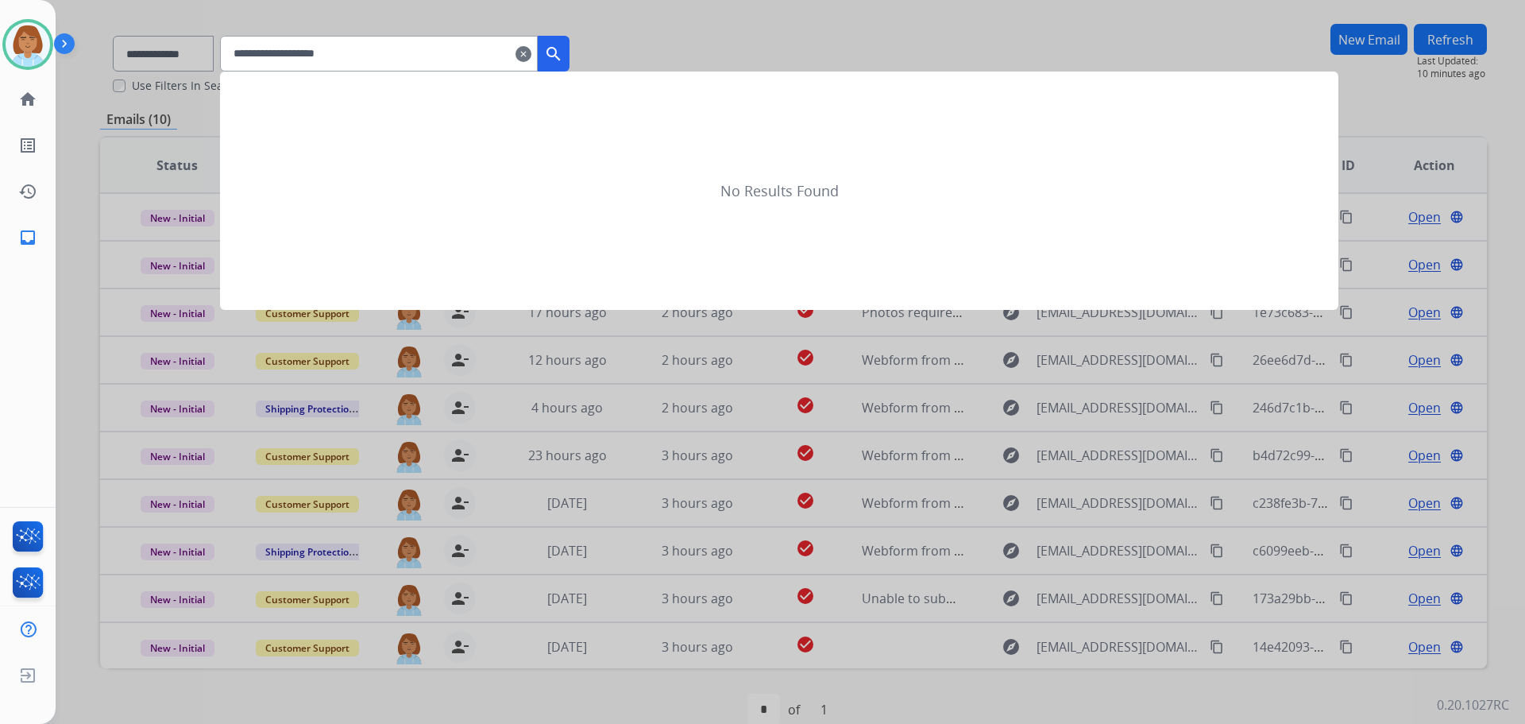
type input "**********"
click at [563, 59] on mat-icon "search" at bounding box center [553, 53] width 19 height 19
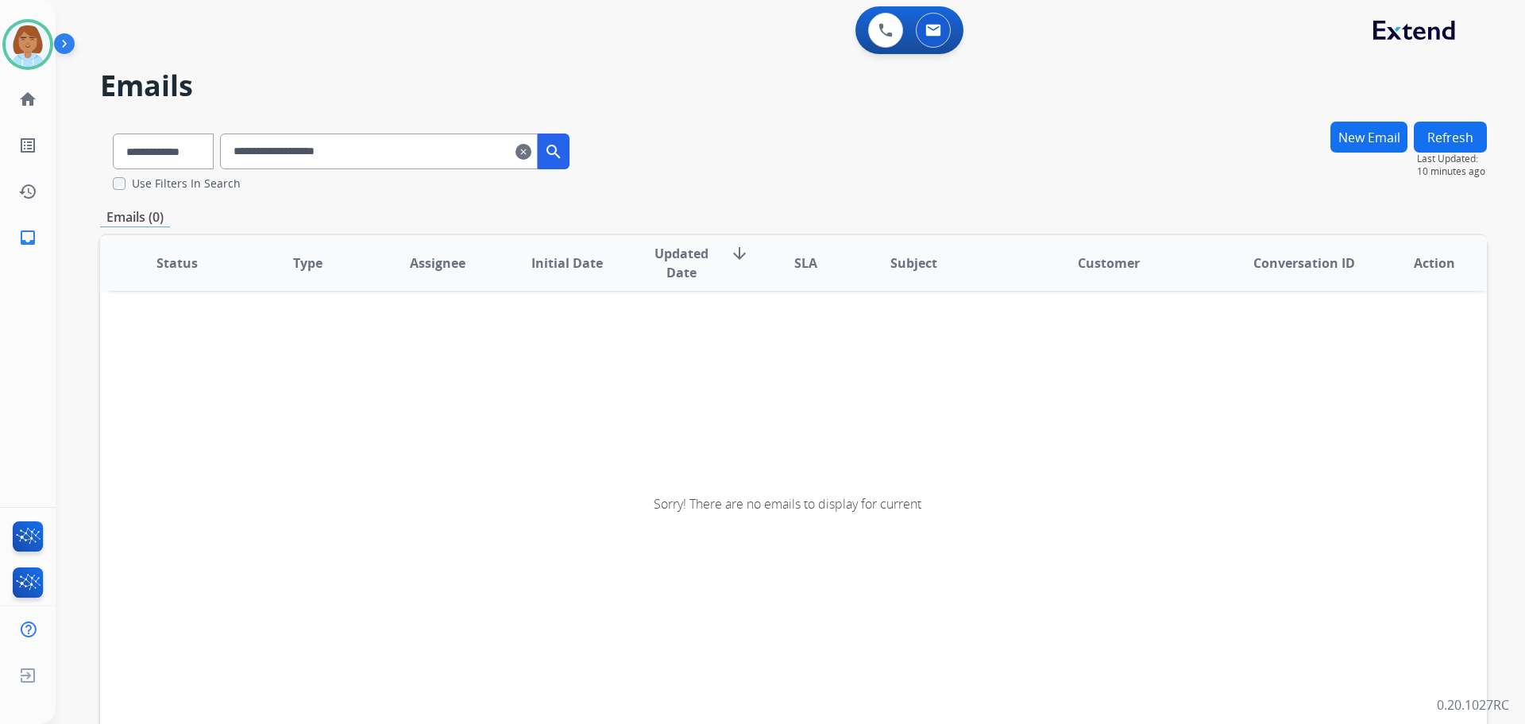
click at [531, 160] on mat-icon "clear" at bounding box center [524, 151] width 16 height 19
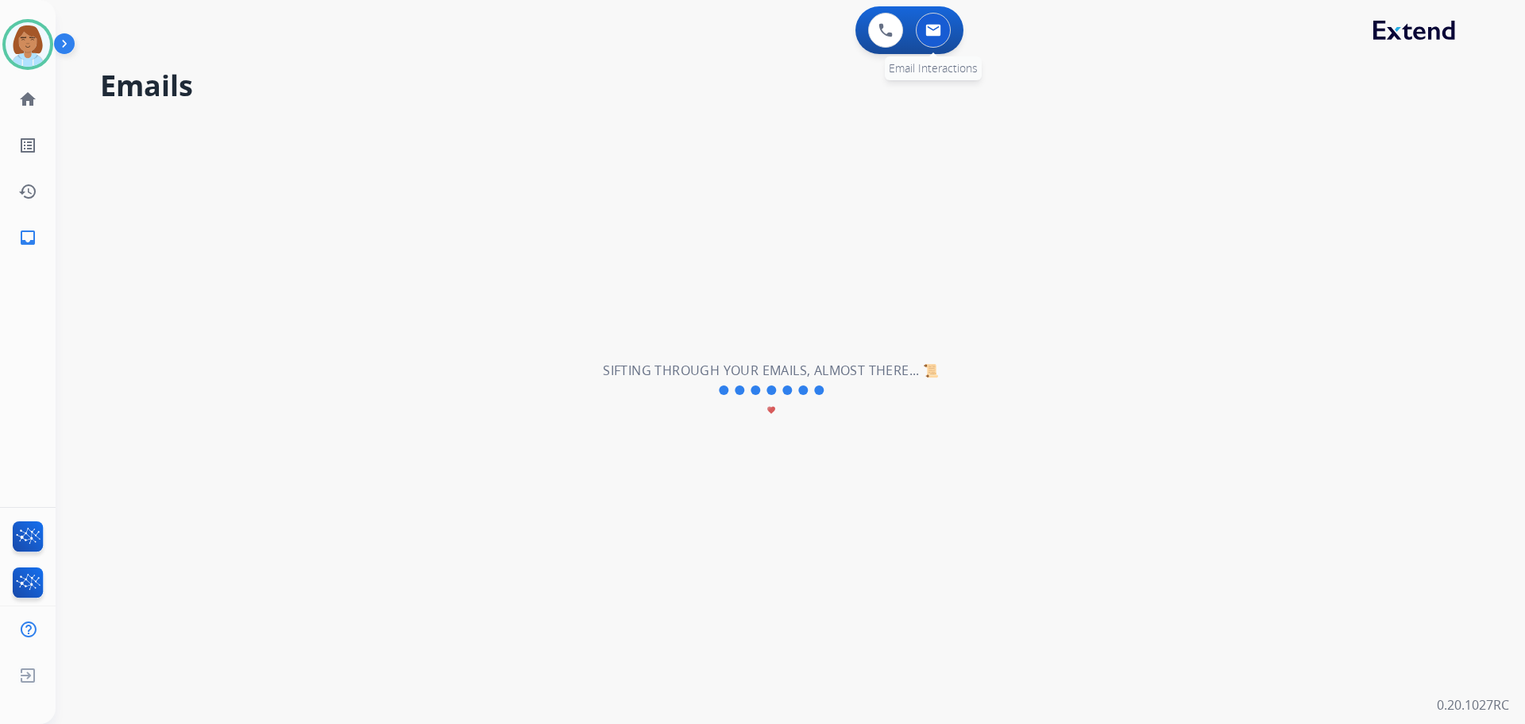
click at [950, 39] on div "0 Email Interactions" at bounding box center [934, 30] width 48 height 35
click at [937, 34] on img at bounding box center [933, 30] width 16 height 13
click at [37, 245] on mat-icon "inbox" at bounding box center [27, 237] width 19 height 19
click at [31, 102] on mat-icon "home" at bounding box center [27, 99] width 19 height 19
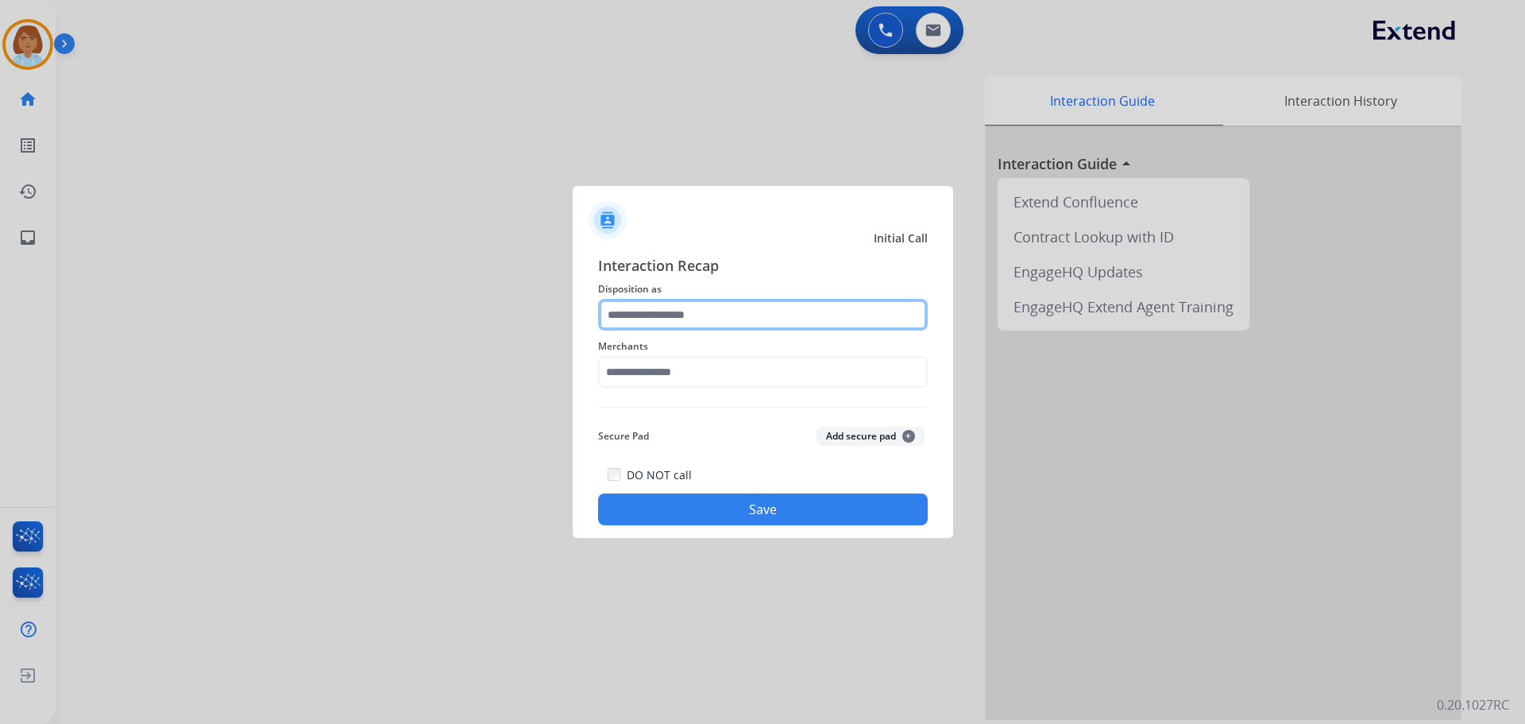
click at [700, 323] on input "text" at bounding box center [763, 315] width 330 height 32
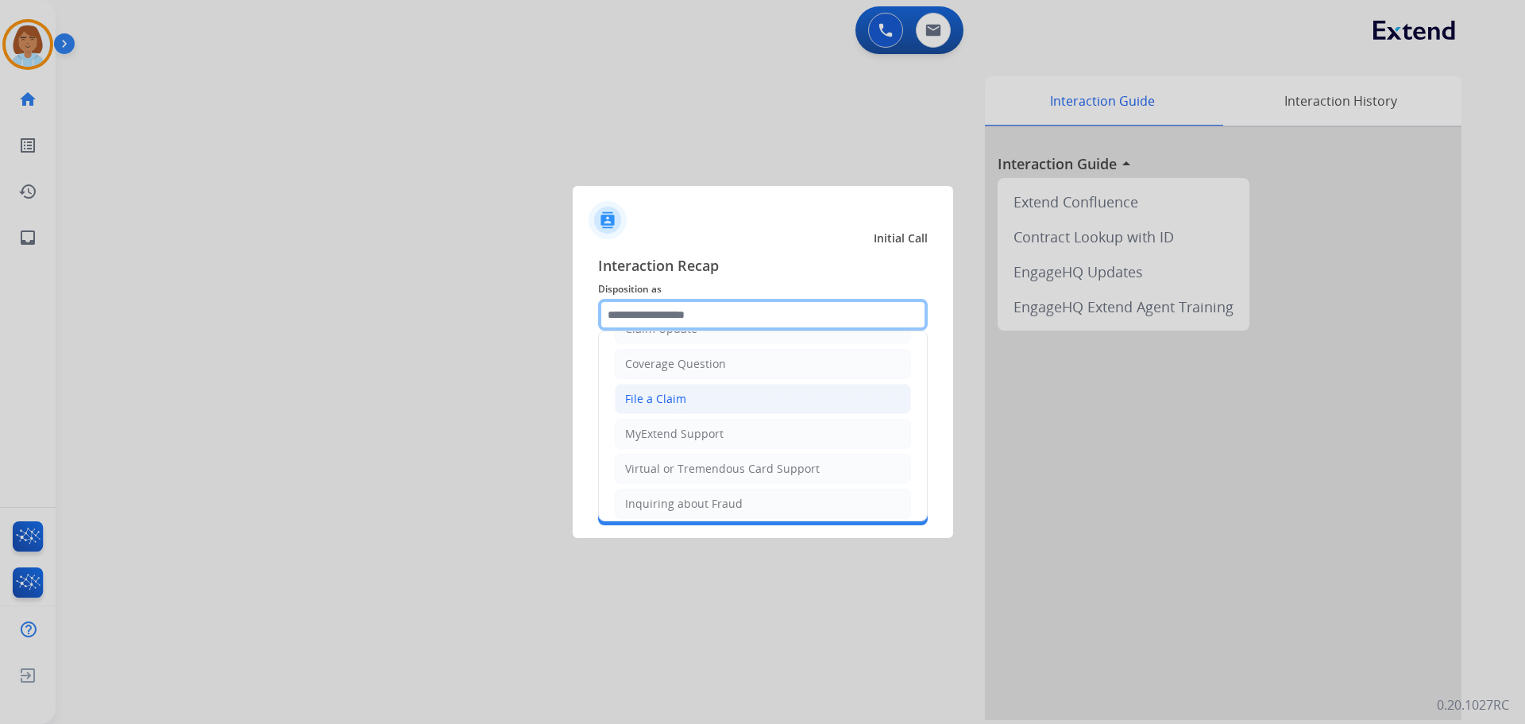
scroll to position [248, 0]
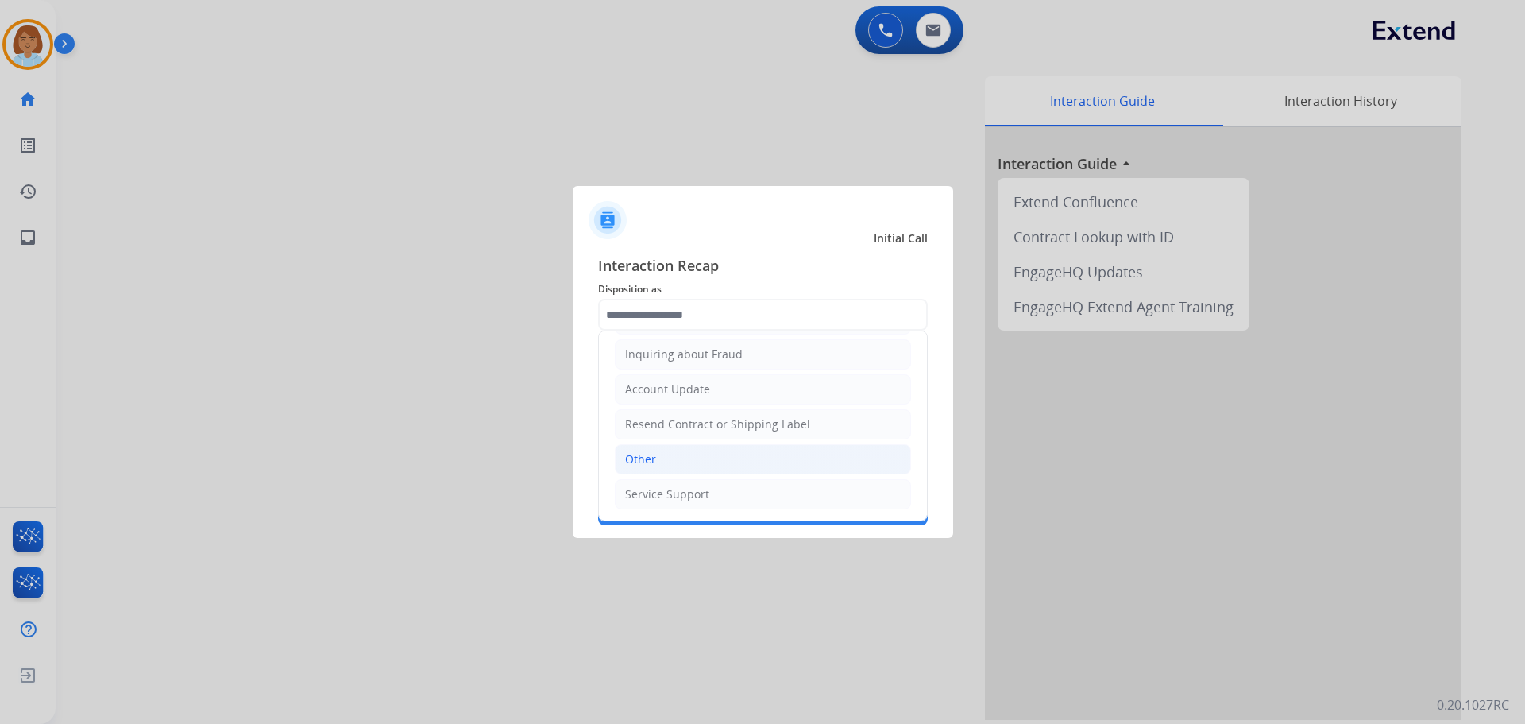
click at [667, 469] on li "Other" at bounding box center [763, 459] width 296 height 30
type input "*****"
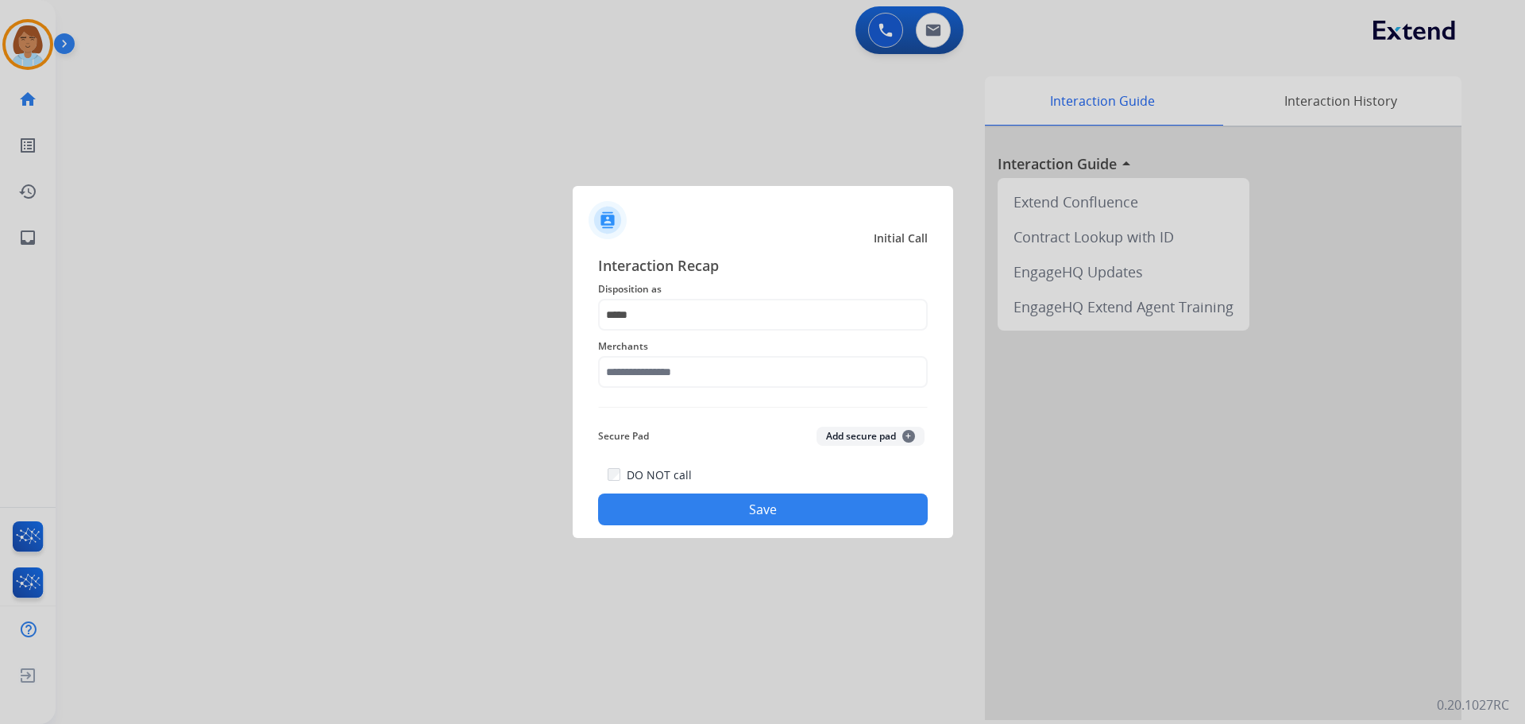
click at [695, 390] on div "Merchants" at bounding box center [763, 362] width 330 height 64
click at [696, 380] on input "text" at bounding box center [763, 372] width 330 height 32
click at [704, 404] on li "Not found" at bounding box center [767, 417] width 303 height 30
type input "*********"
click at [823, 508] on button "Save" at bounding box center [763, 509] width 330 height 32
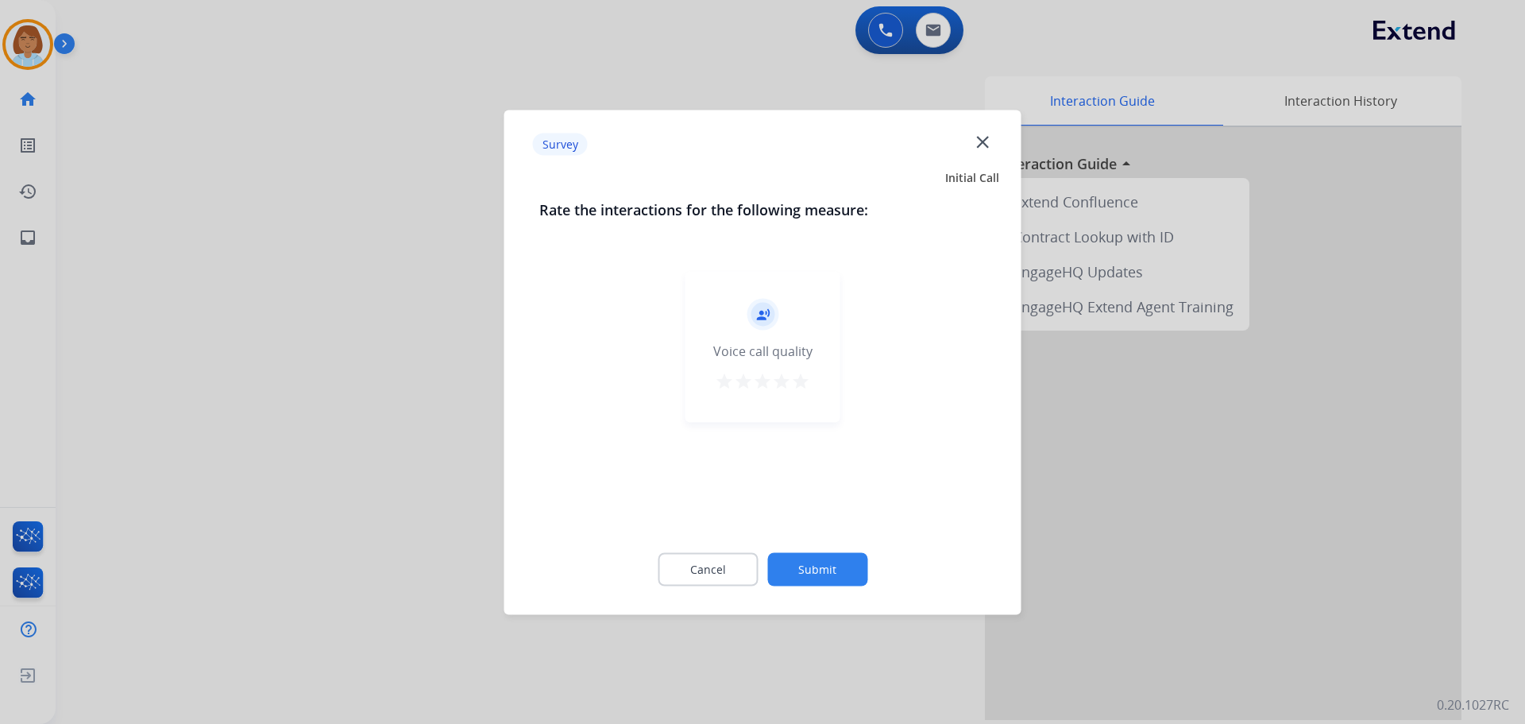
click at [859, 555] on button "Submit" at bounding box center [817, 568] width 100 height 33
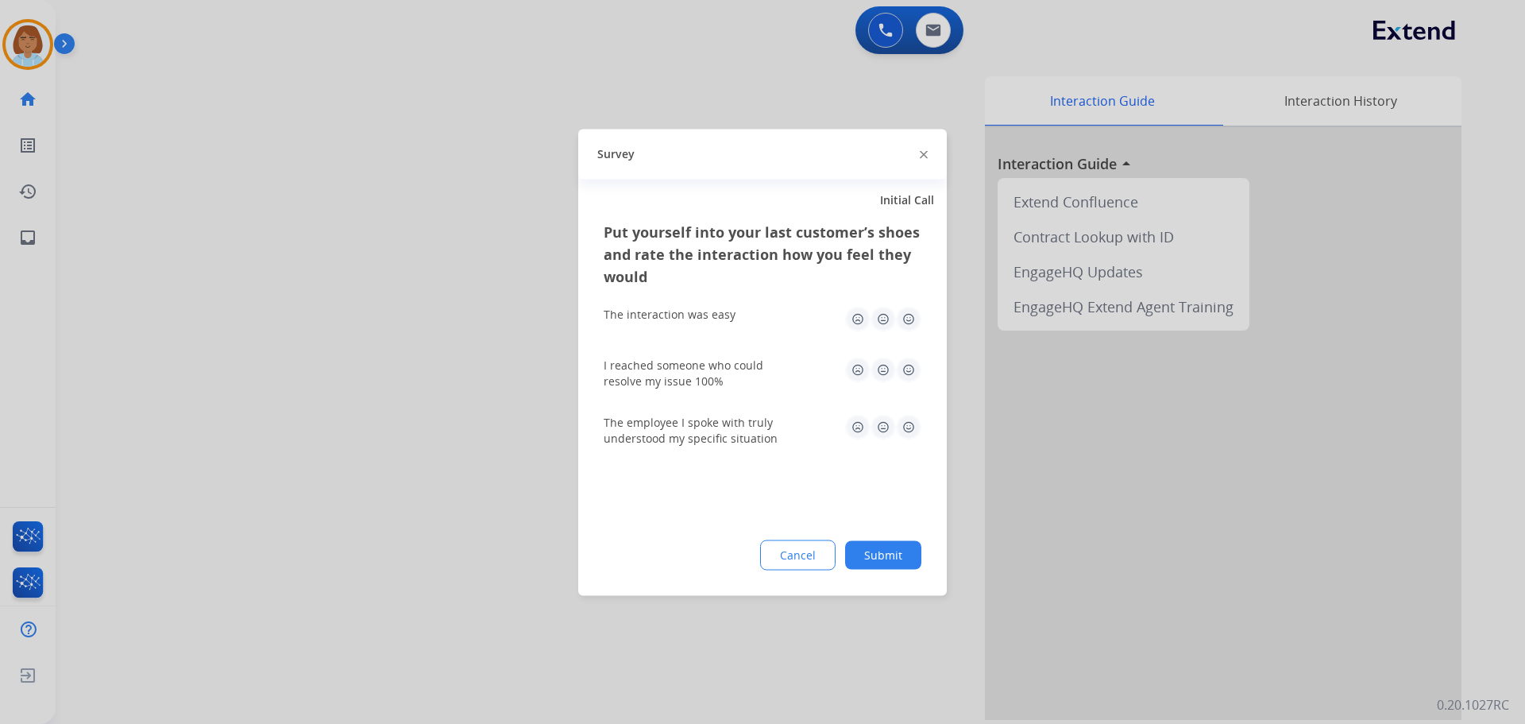
click at [885, 558] on button "Submit" at bounding box center [883, 554] width 76 height 29
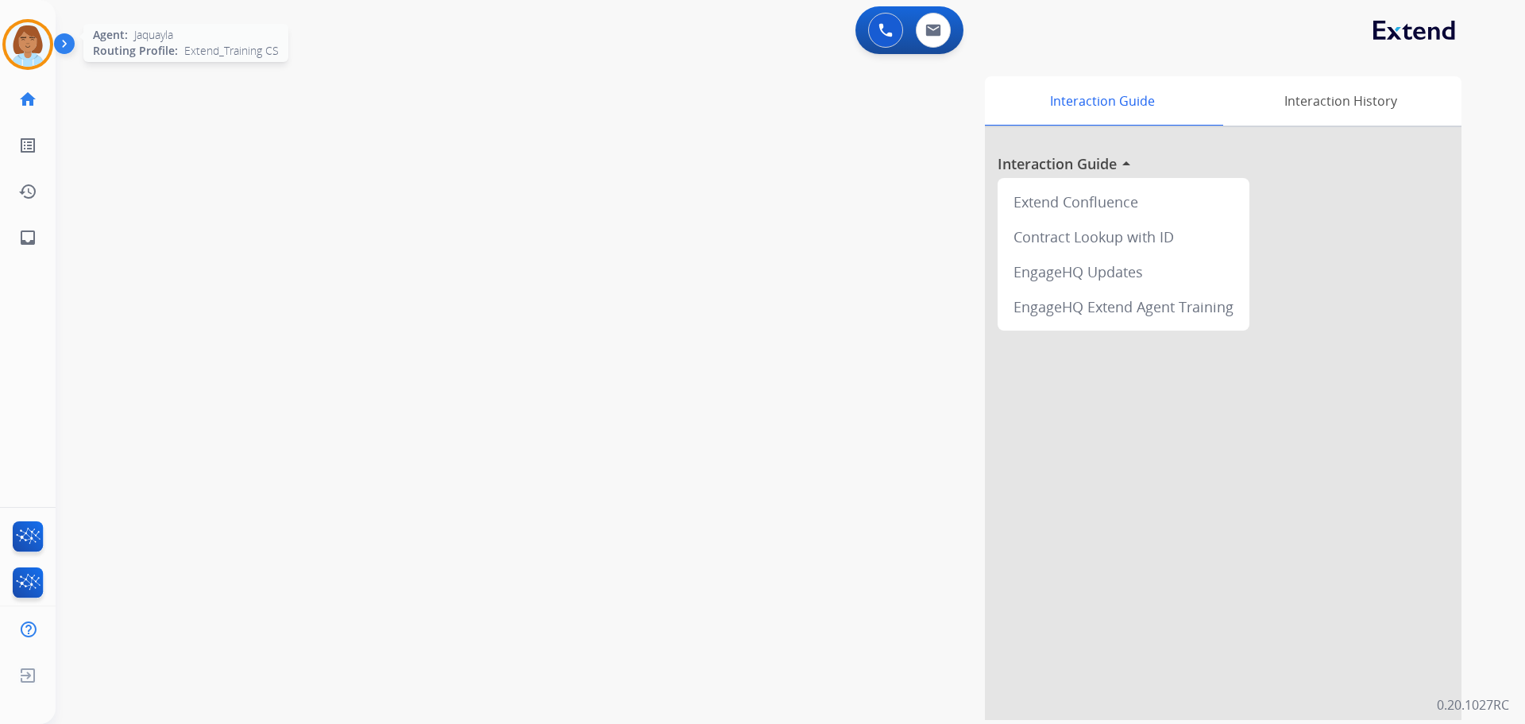
click at [20, 60] on img at bounding box center [28, 44] width 44 height 44
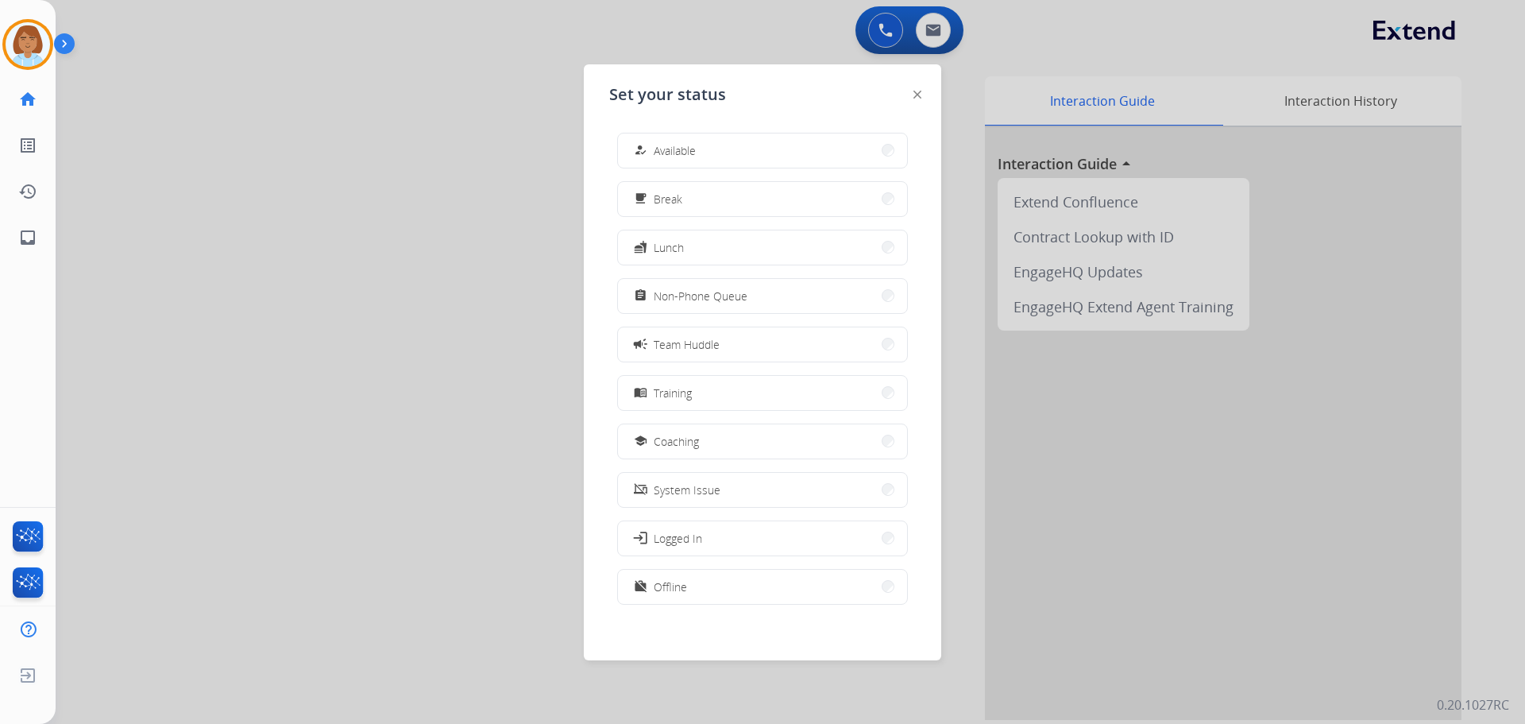
drag, startPoint x: 793, startPoint y: 160, endPoint x: 410, endPoint y: 167, distance: 382.9
click at [791, 161] on button "how_to_reg Available" at bounding box center [762, 150] width 289 height 34
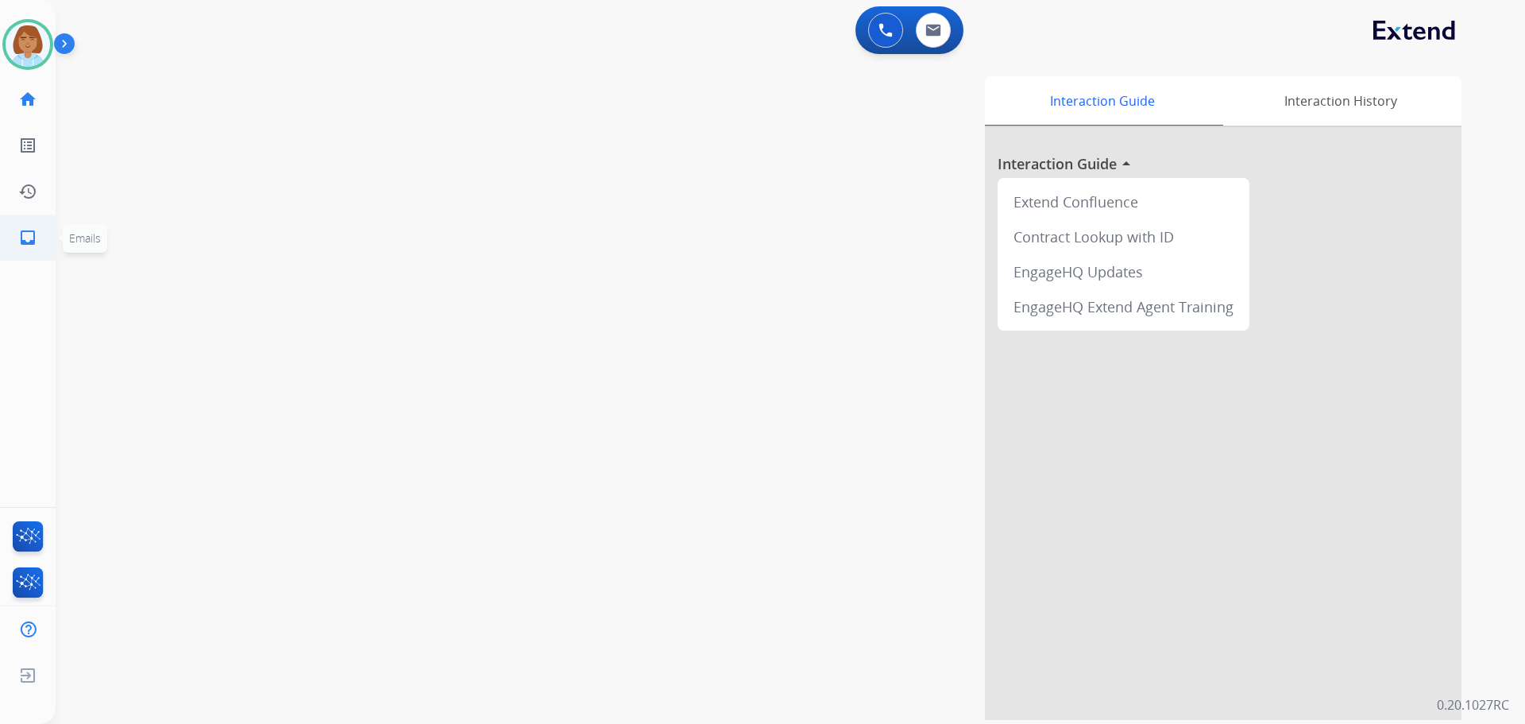
click at [40, 242] on link "inbox Emails" at bounding box center [28, 237] width 44 height 44
select select "**********"
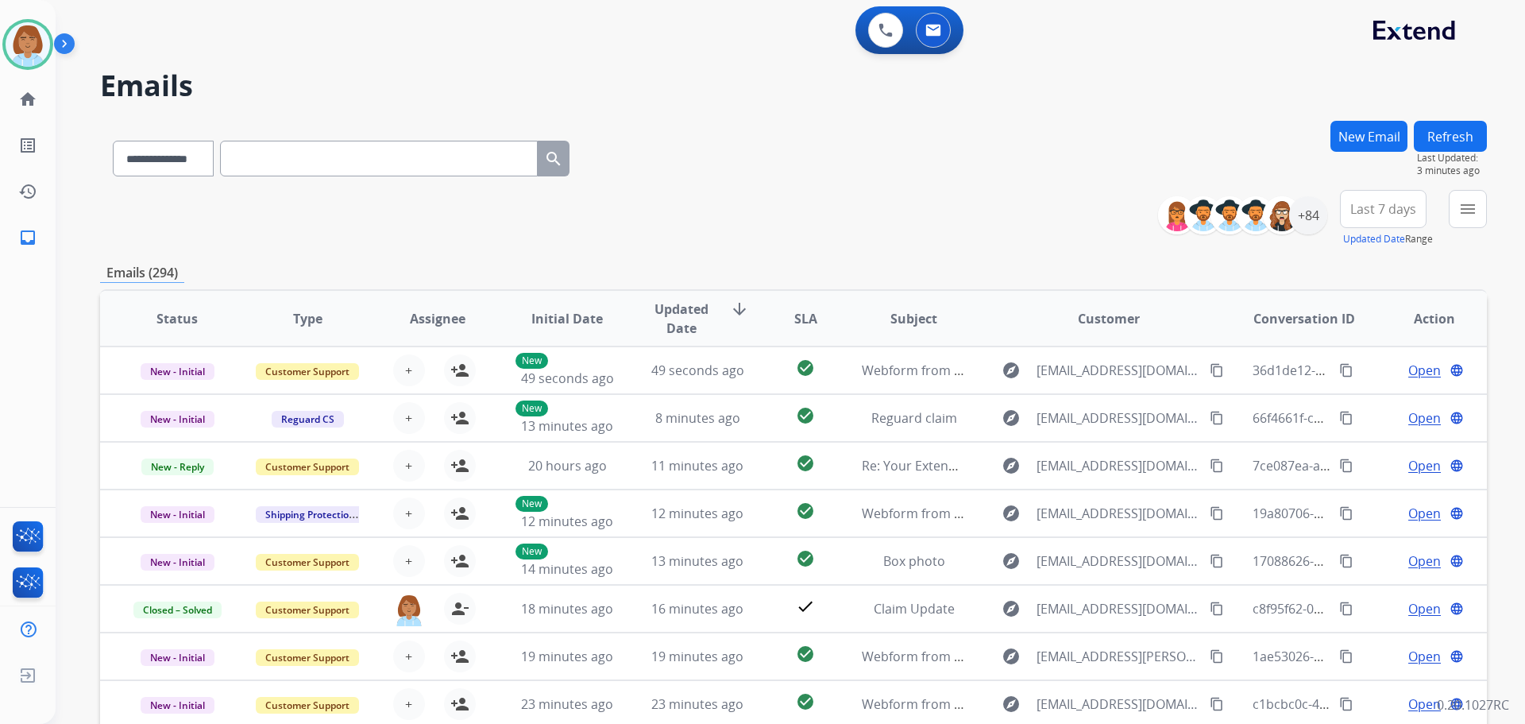
click at [1377, 139] on button "New Email" at bounding box center [1369, 136] width 77 height 31
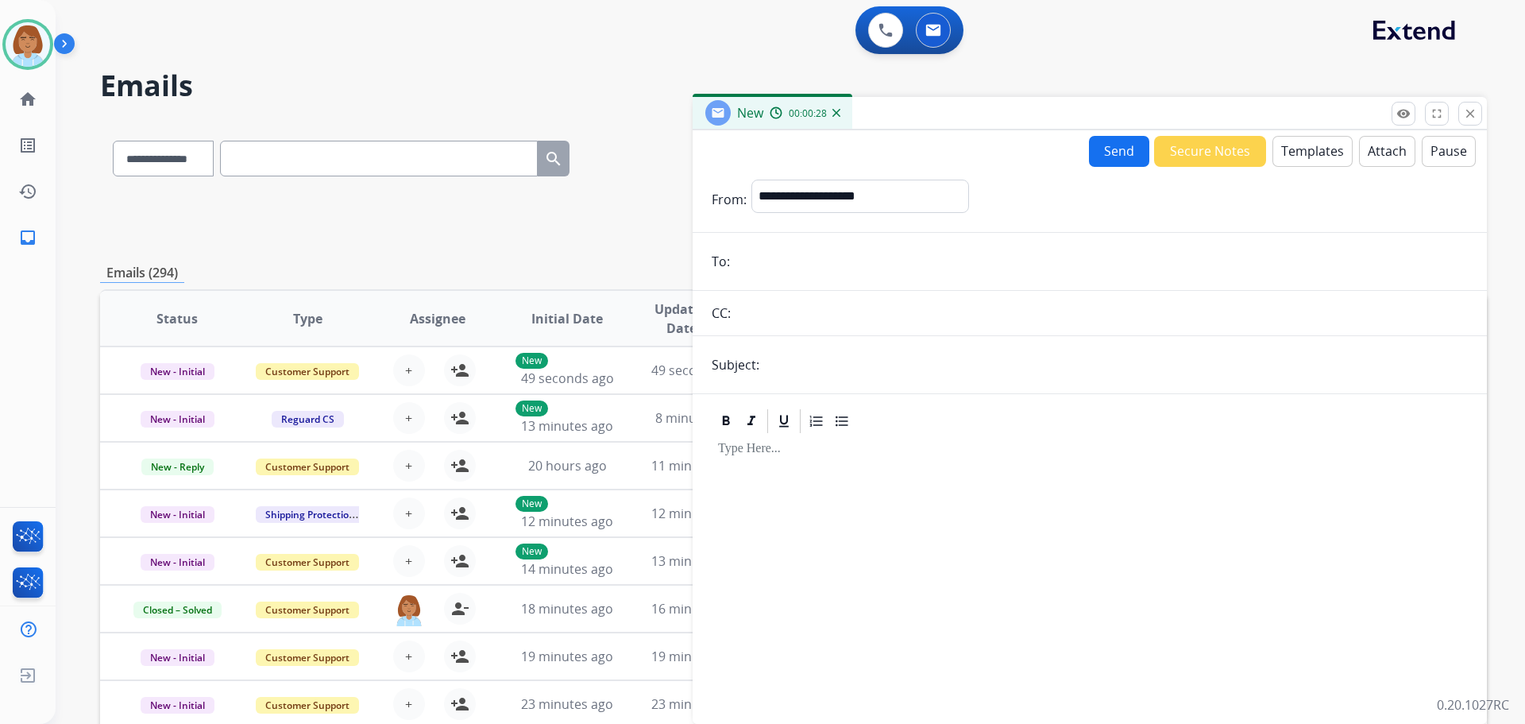
click at [1306, 163] on button "Templates" at bounding box center [1313, 151] width 80 height 31
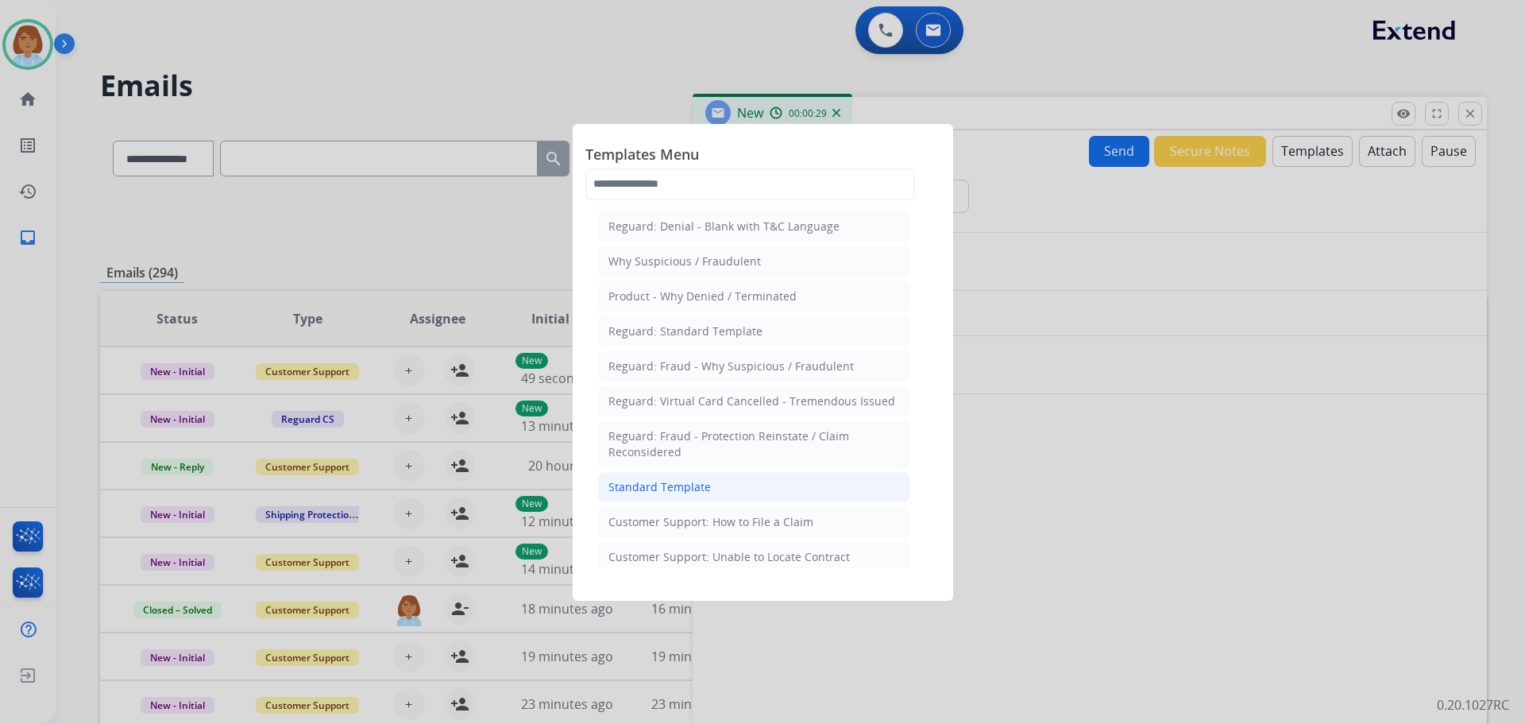
click at [746, 493] on li "Standard Template" at bounding box center [754, 487] width 312 height 30
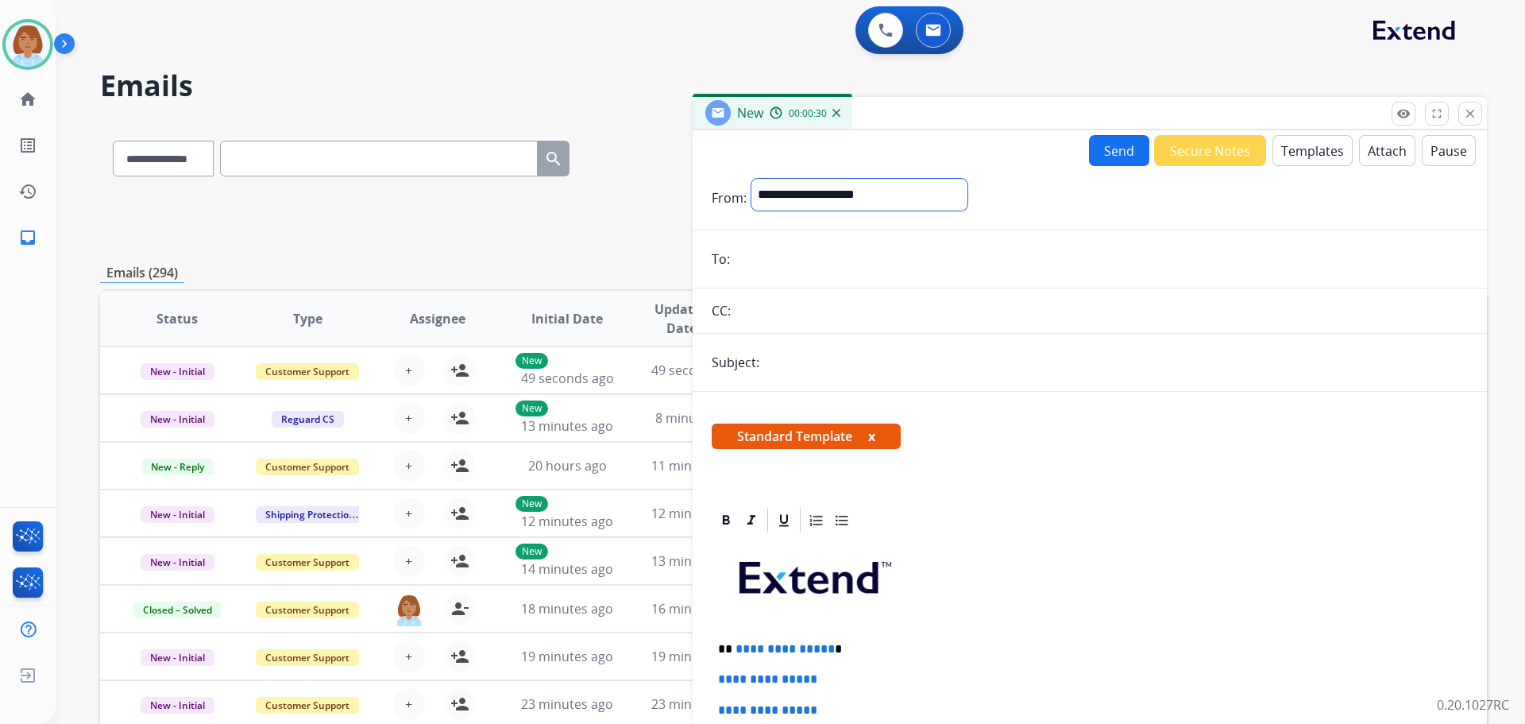
click at [802, 198] on select "**********" at bounding box center [859, 195] width 216 height 32
select select "**********"
click at [751, 179] on select "**********" at bounding box center [859, 195] width 216 height 32
click at [855, 256] on input "email" at bounding box center [1101, 261] width 733 height 32
paste input "**********"
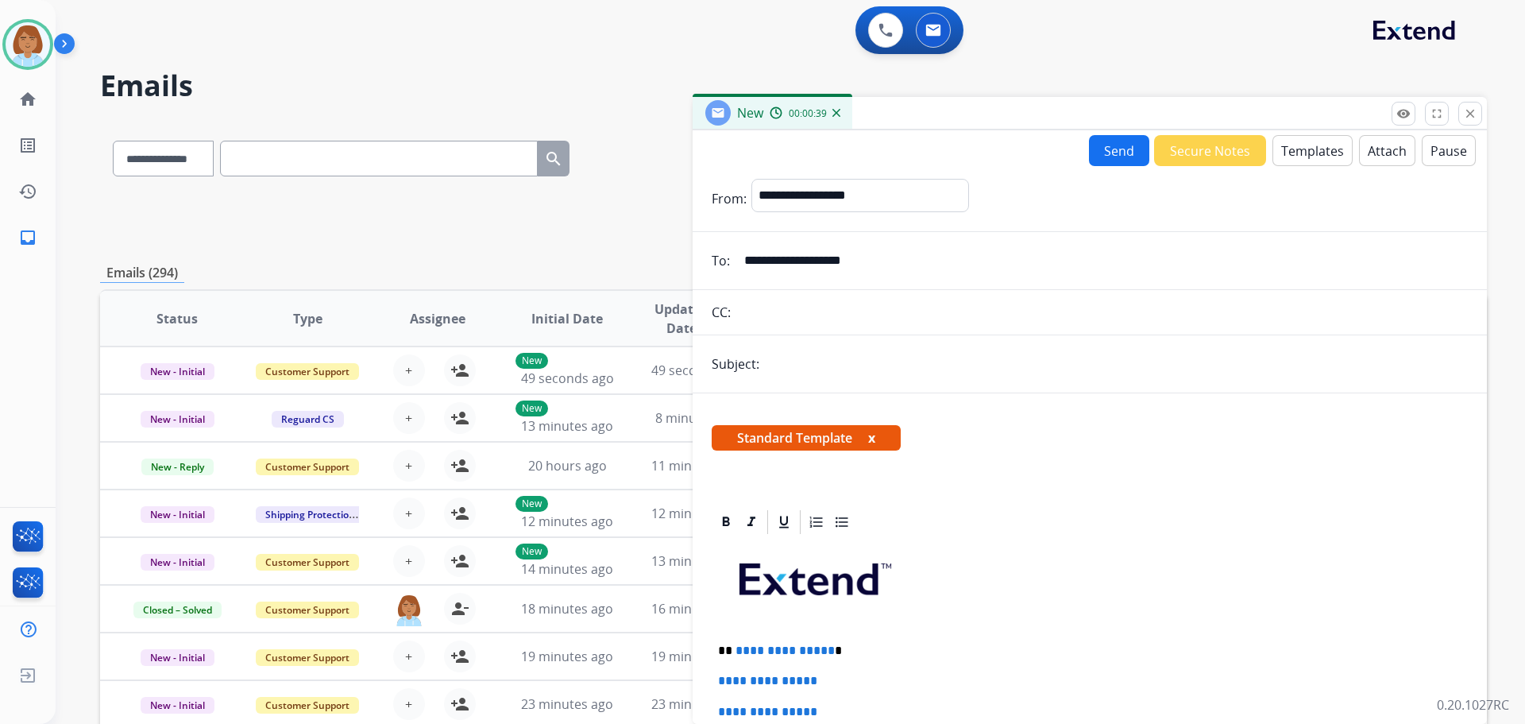
type input "**********"
click at [821, 361] on input "text" at bounding box center [1116, 364] width 704 height 32
type input "**********"
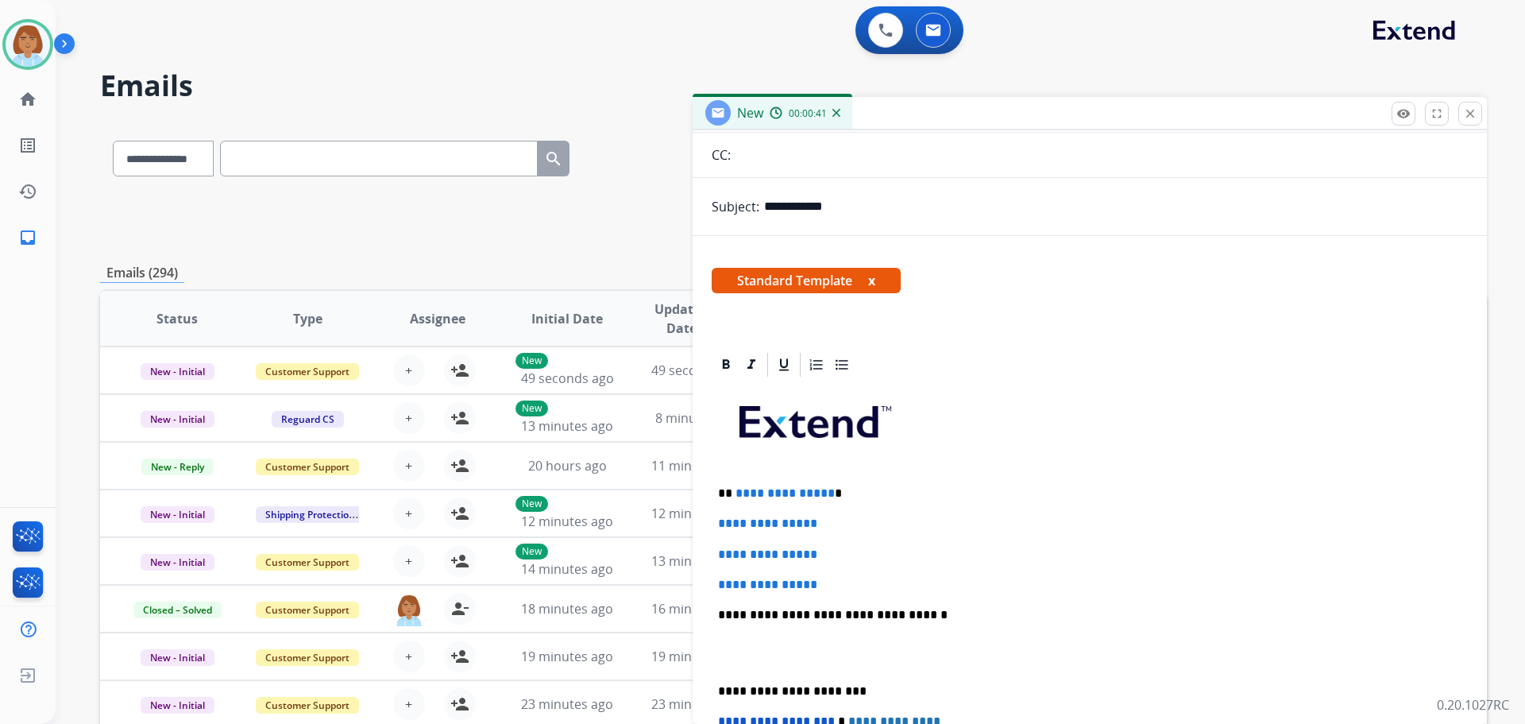
scroll to position [159, 0]
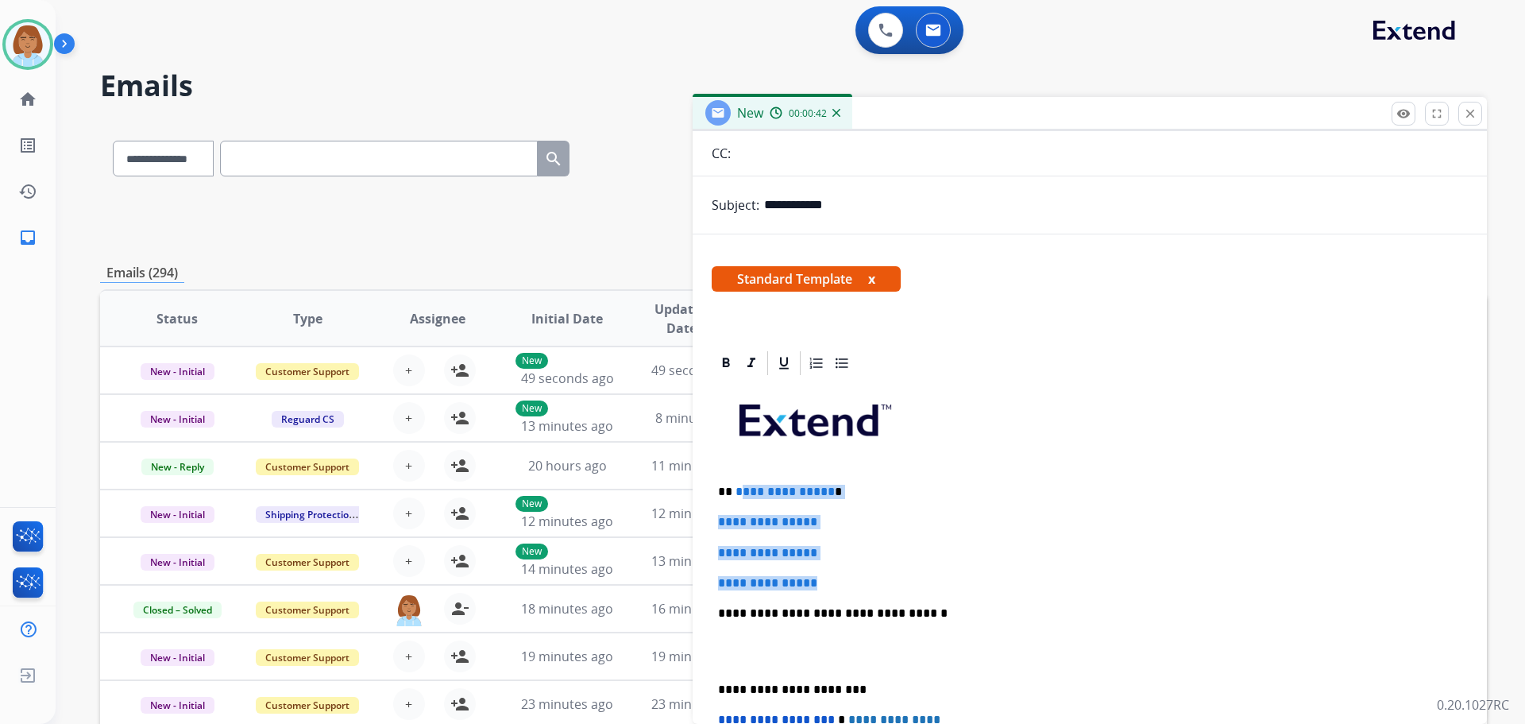
drag, startPoint x: 843, startPoint y: 577, endPoint x: 740, endPoint y: 487, distance: 136.8
click at [740, 487] on div "**********" at bounding box center [1090, 650] width 756 height 547
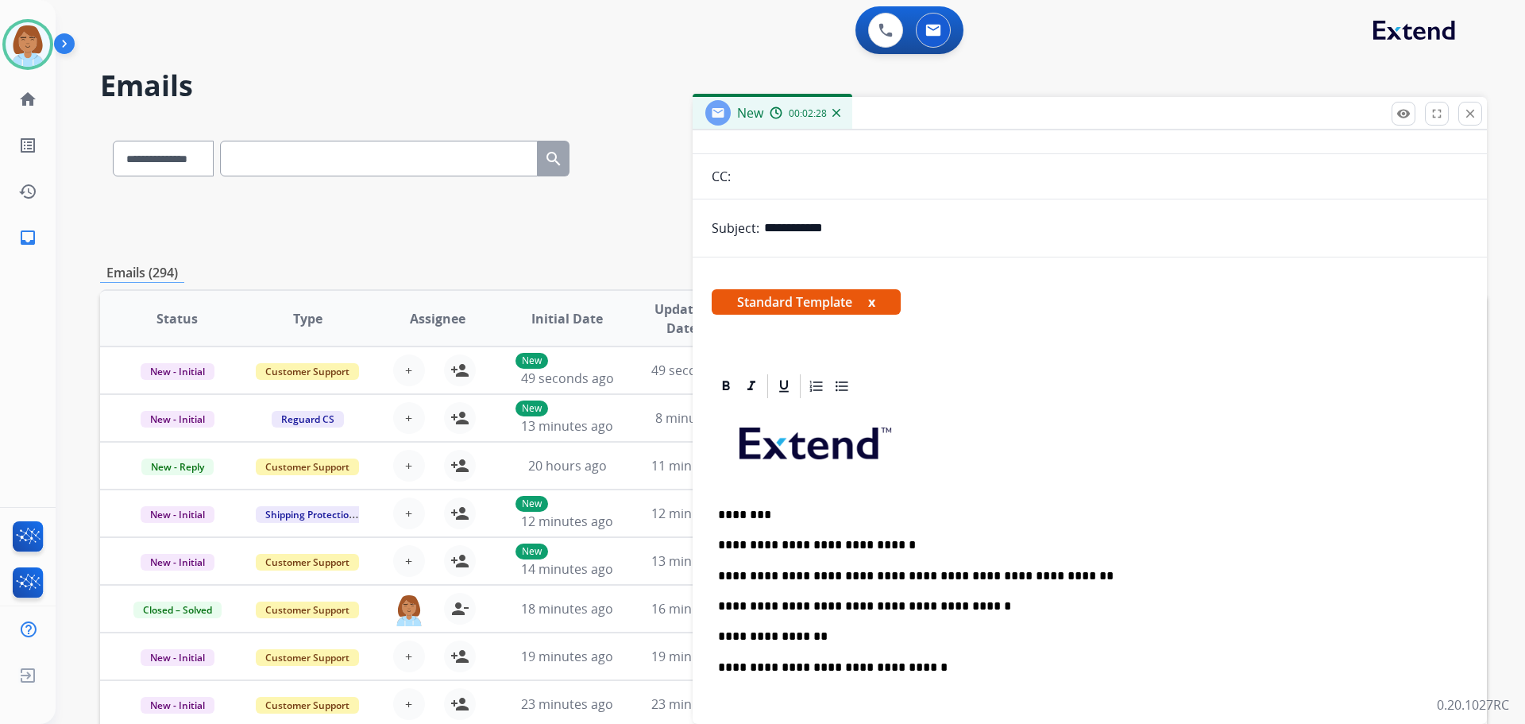
scroll to position [238, 0]
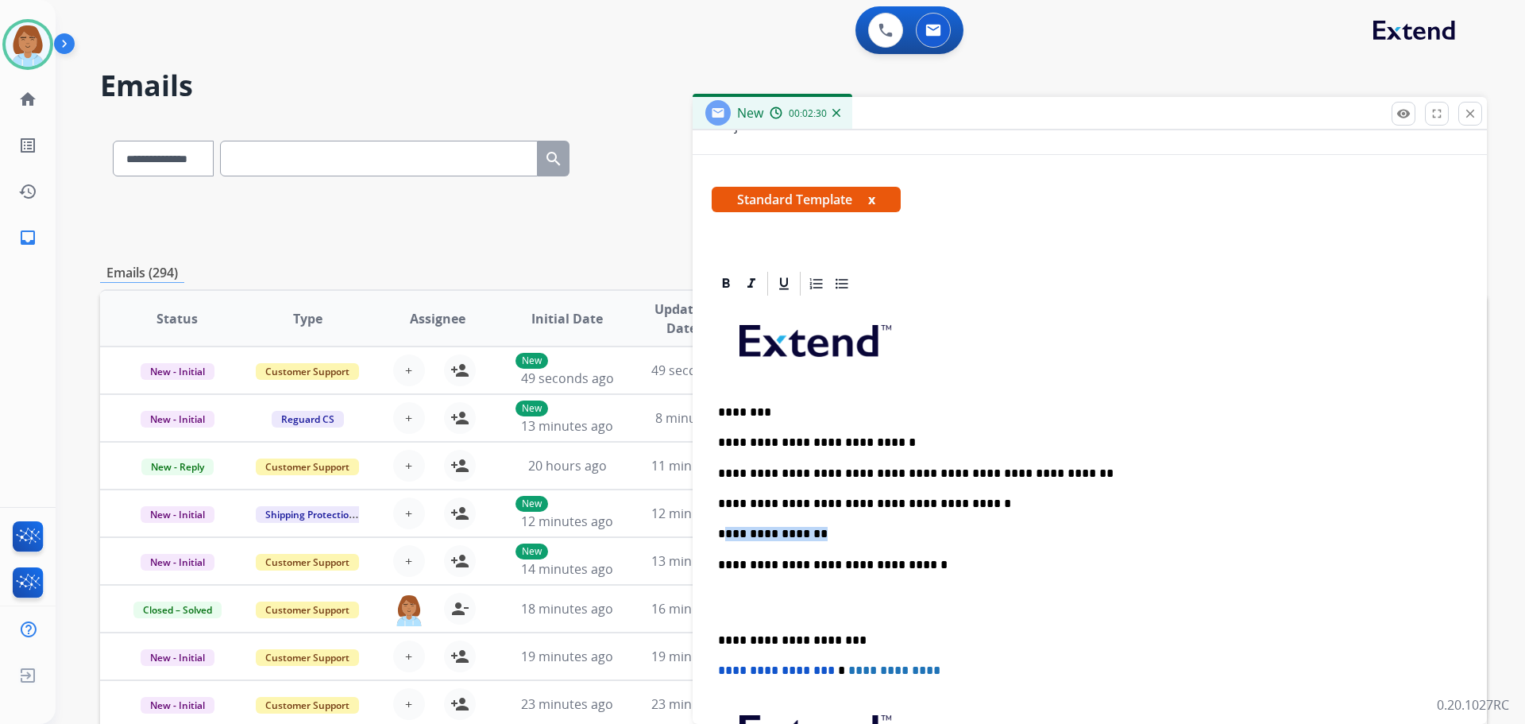
drag, startPoint x: 829, startPoint y: 536, endPoint x: 1025, endPoint y: 529, distance: 196.3
click at [723, 535] on p "**********" at bounding box center [1083, 534] width 731 height 14
click at [880, 443] on p "**********" at bounding box center [1083, 442] width 731 height 14
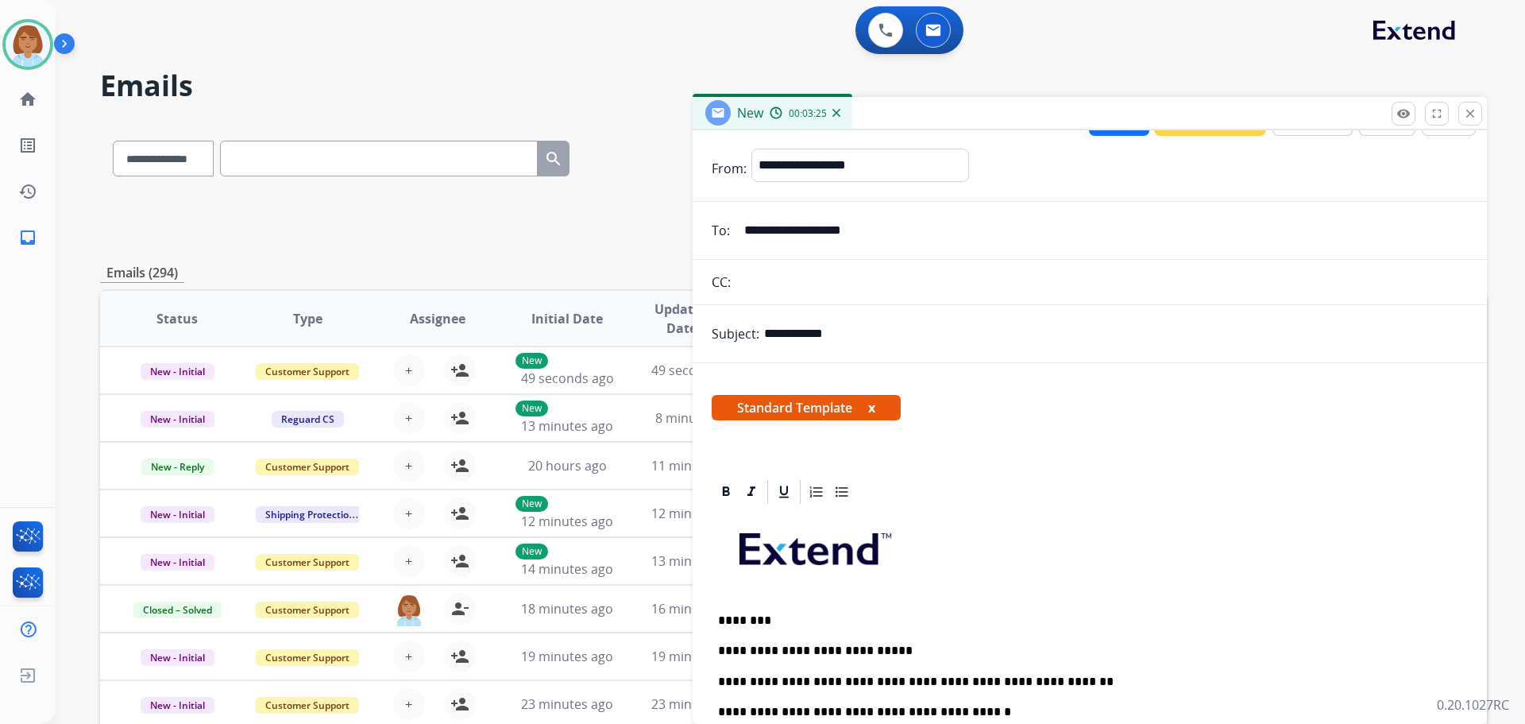
scroll to position [0, 0]
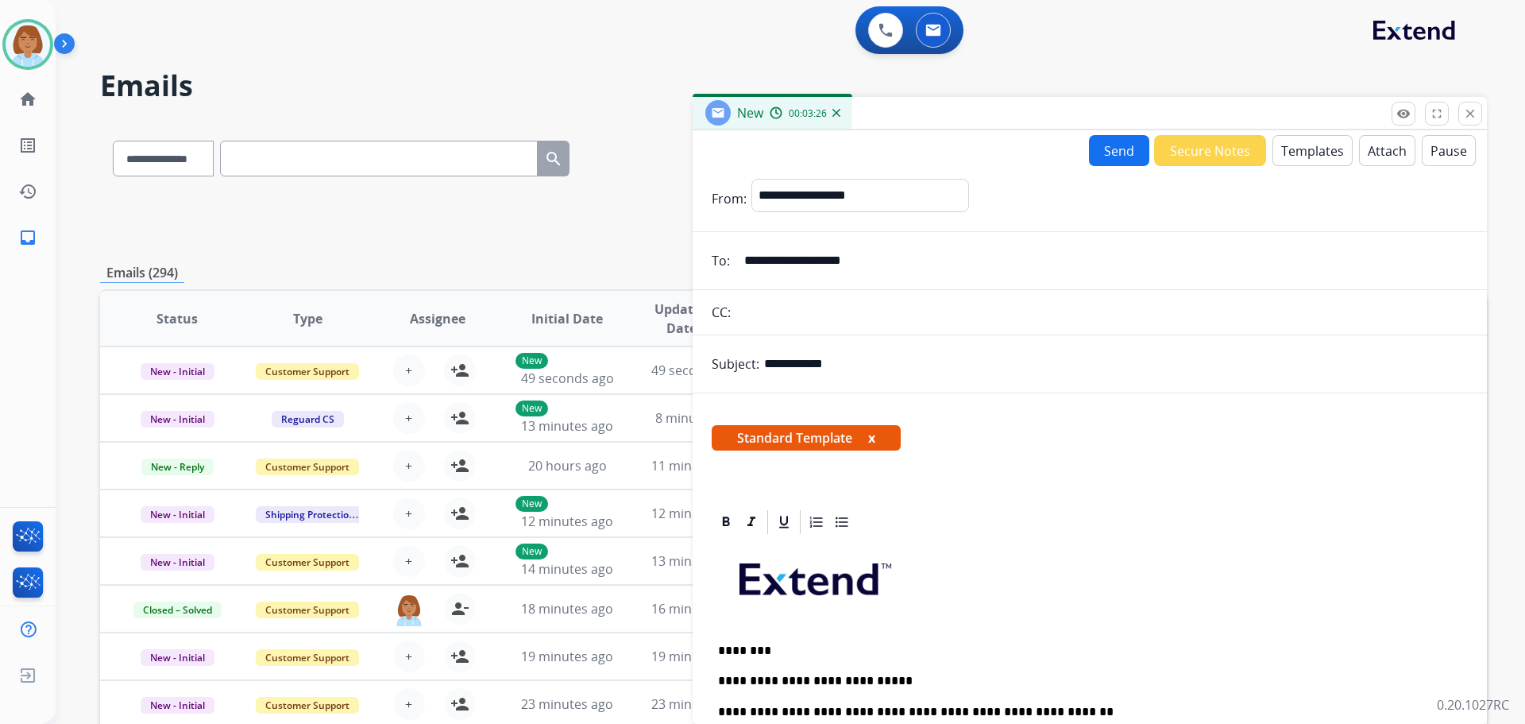
click at [1094, 150] on button "Send" at bounding box center [1119, 150] width 60 height 31
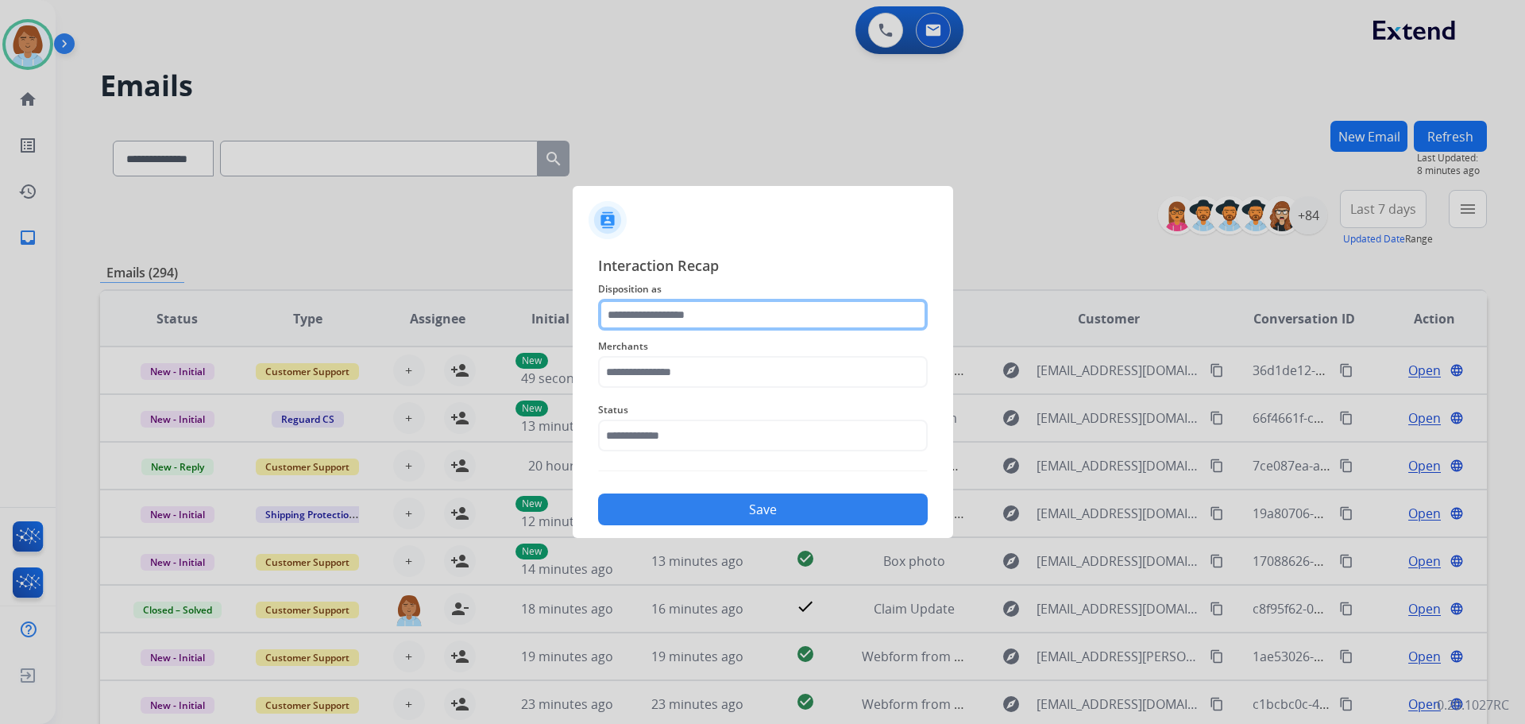
click at [672, 321] on input "text" at bounding box center [763, 315] width 330 height 32
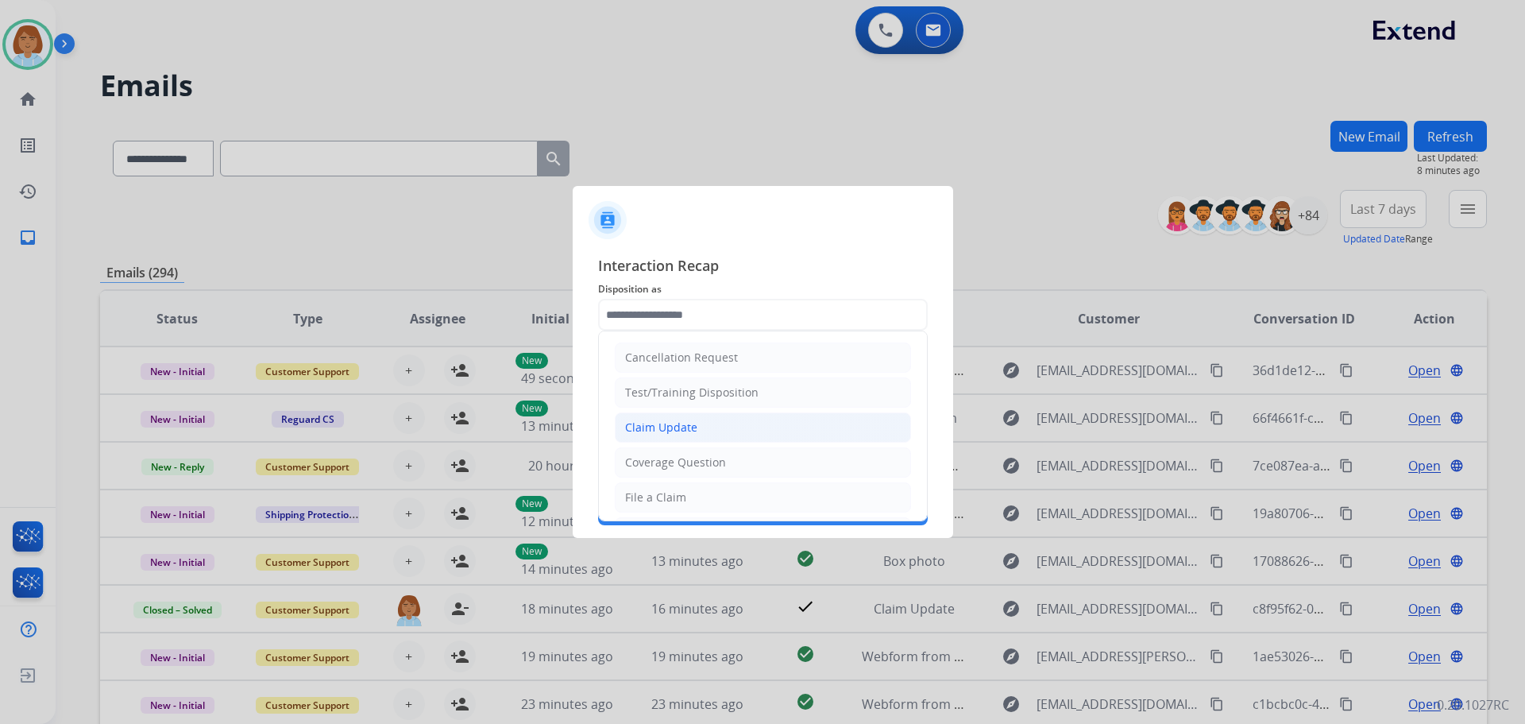
click at [692, 431] on div "Claim Update" at bounding box center [661, 427] width 72 height 16
type input "**********"
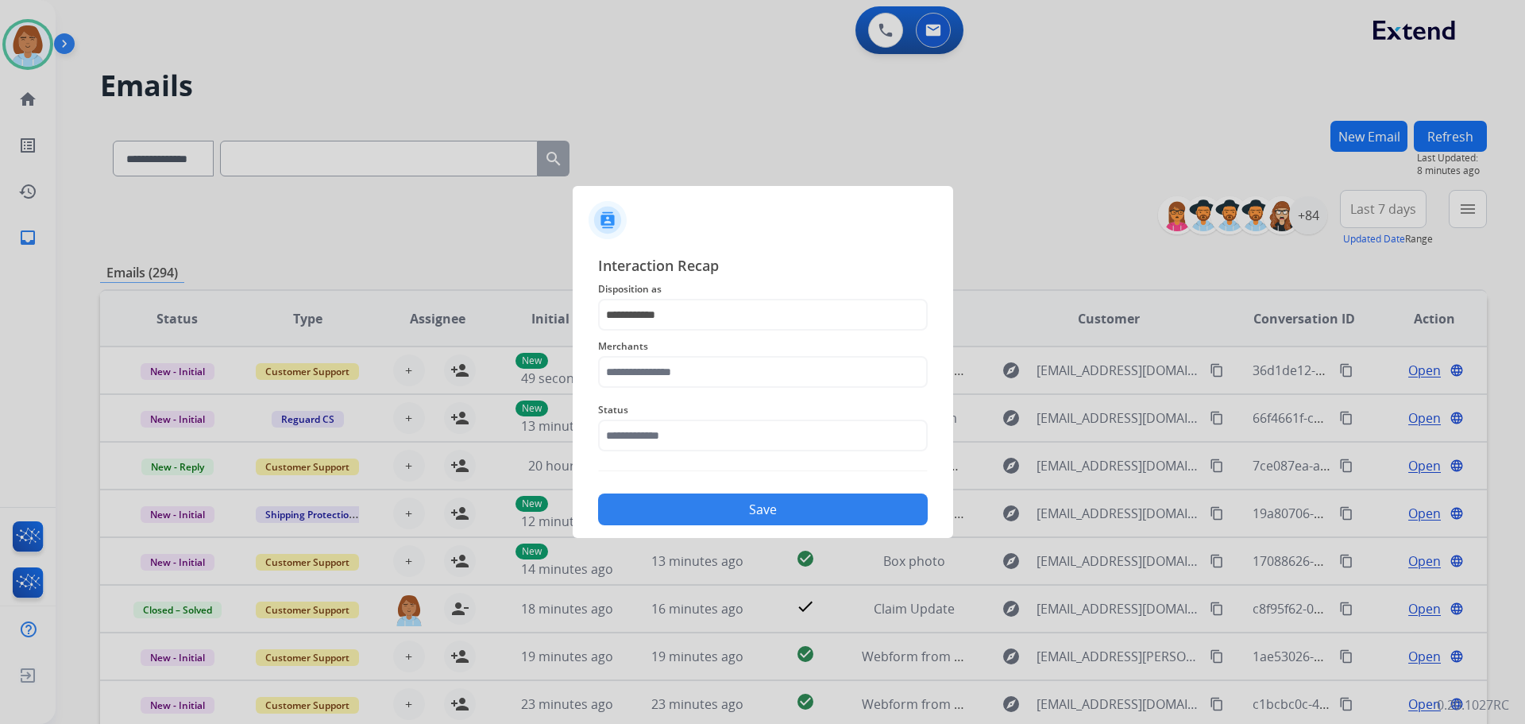
click at [686, 390] on div "Merchants" at bounding box center [763, 362] width 330 height 64
click at [690, 381] on input "text" at bounding box center [763, 372] width 330 height 32
click at [665, 409] on div "Brilliant earth" at bounding box center [663, 417] width 74 height 16
type input "**********"
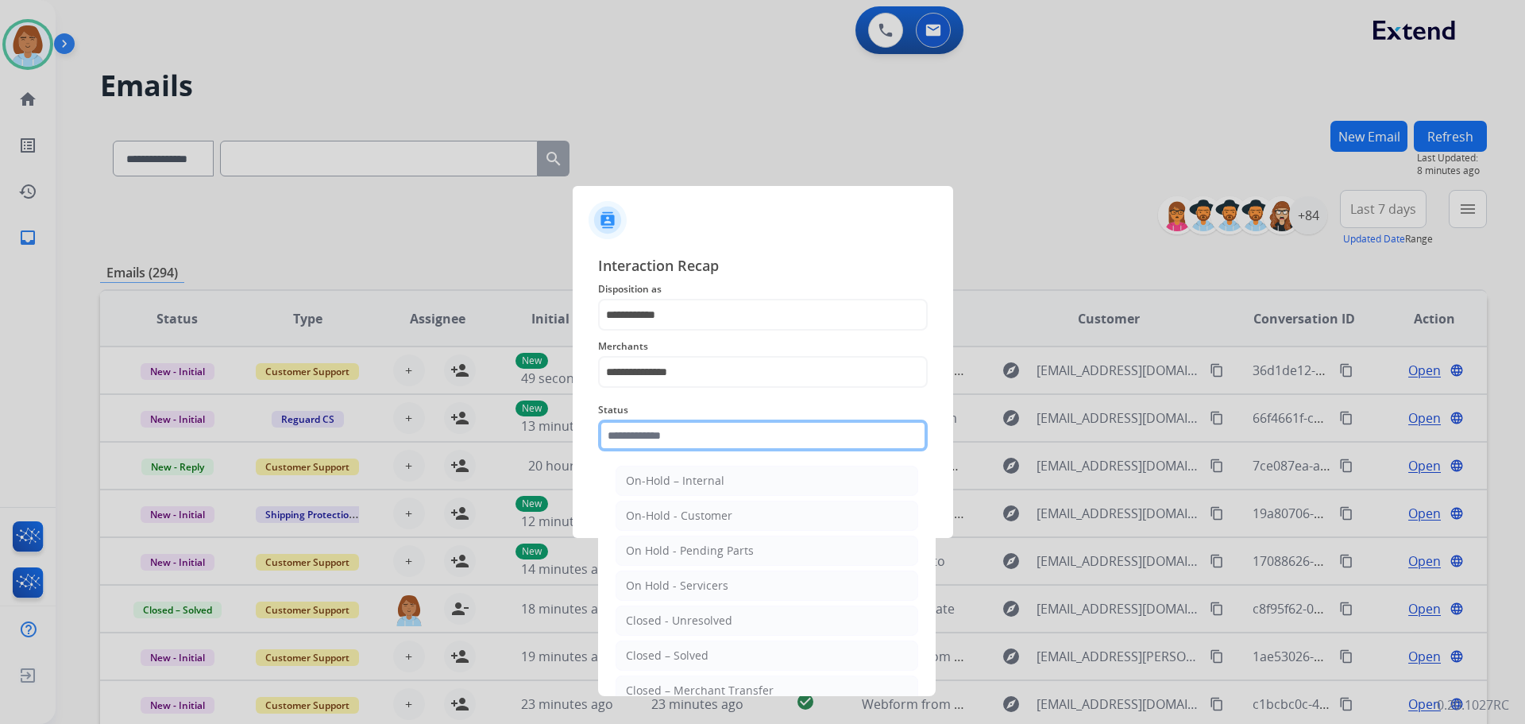
click at [667, 433] on input "text" at bounding box center [763, 435] width 330 height 32
click at [659, 650] on div "Closed – Solved" at bounding box center [667, 655] width 83 height 16
type input "**********"
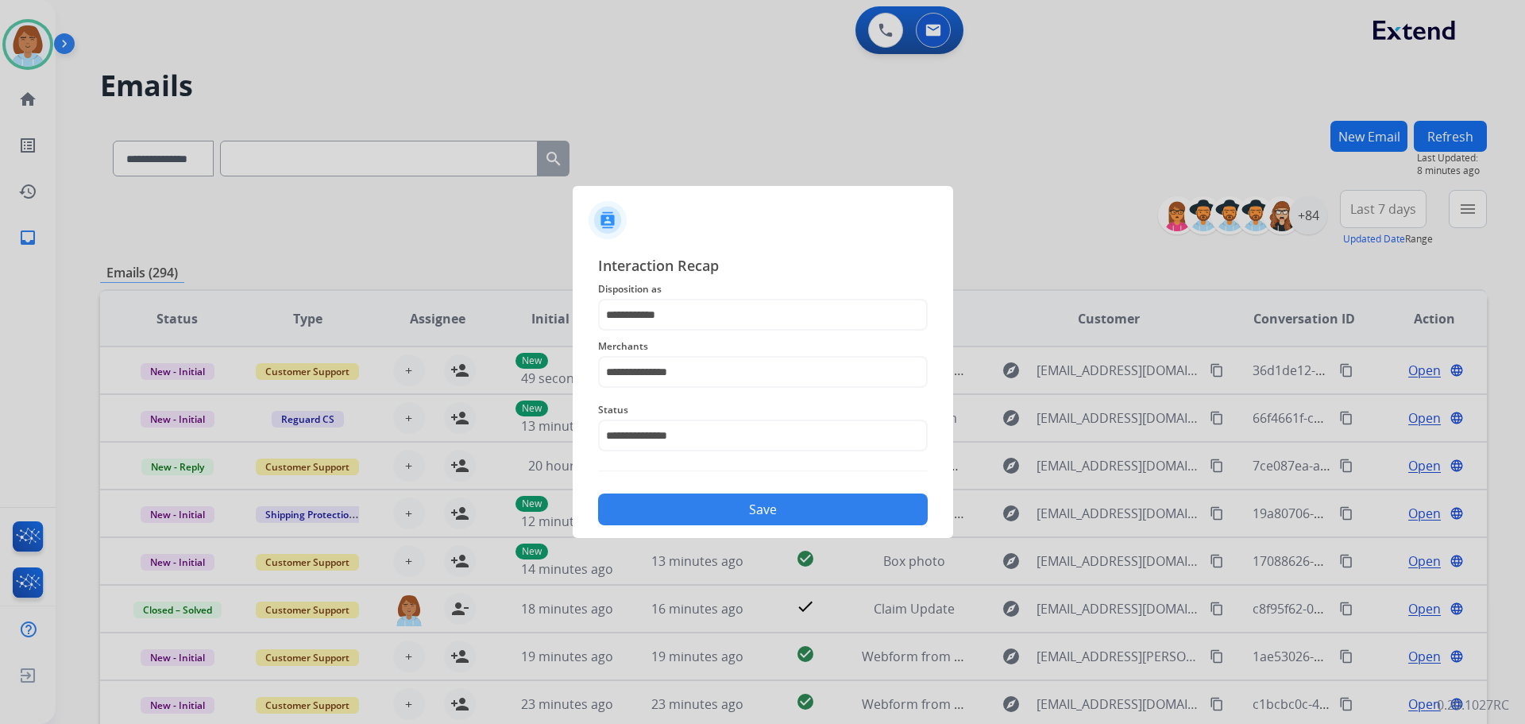
click at [774, 513] on button "Save" at bounding box center [763, 509] width 330 height 32
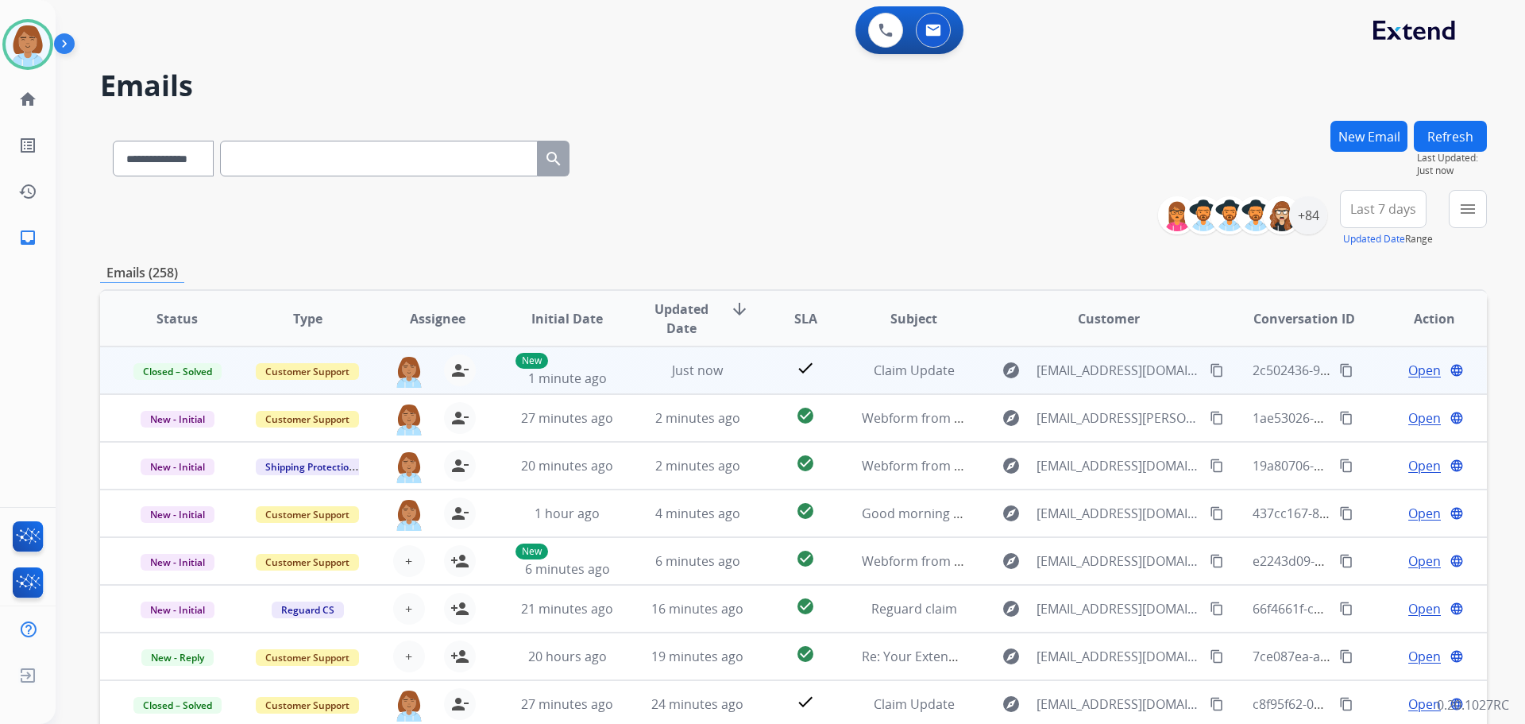
scroll to position [2, 0]
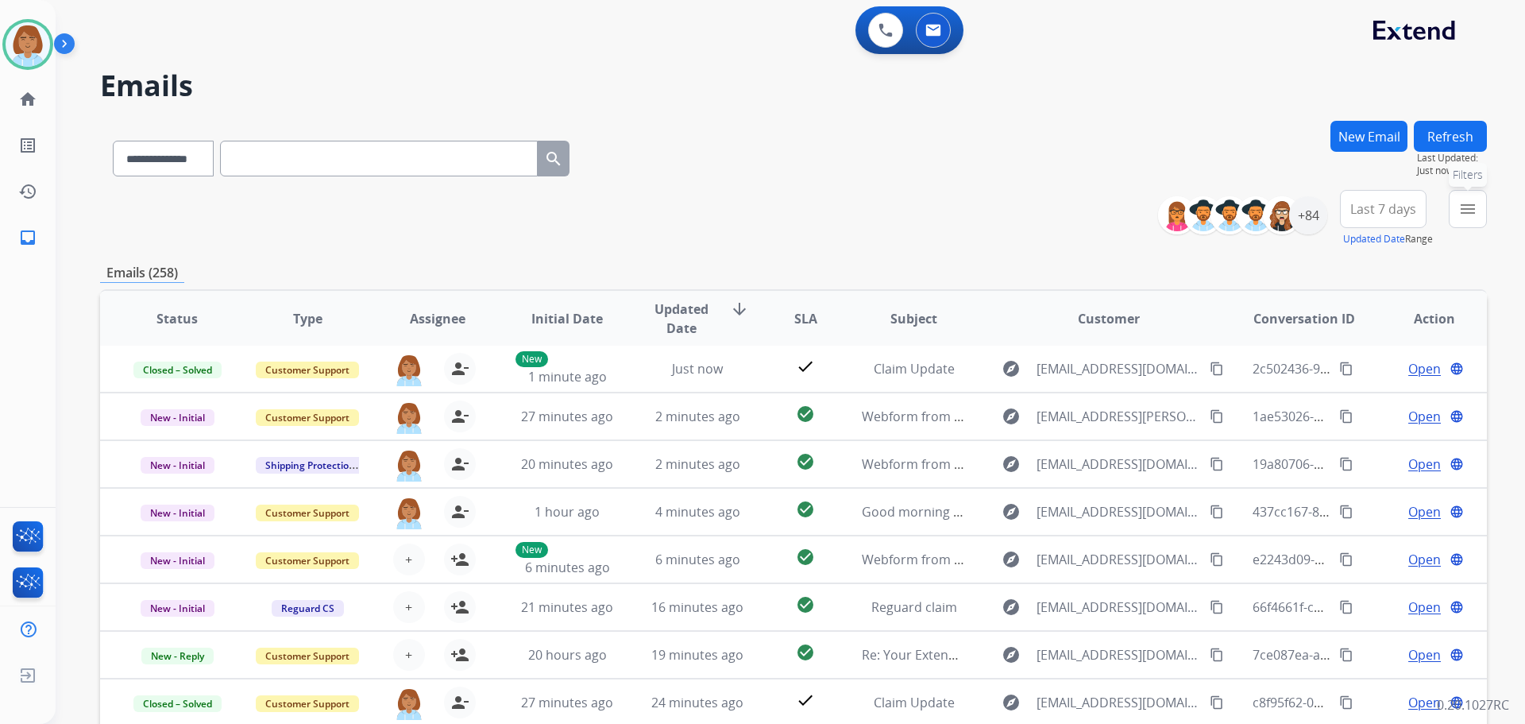
click at [1483, 219] on button "menu Filters" at bounding box center [1468, 209] width 38 height 38
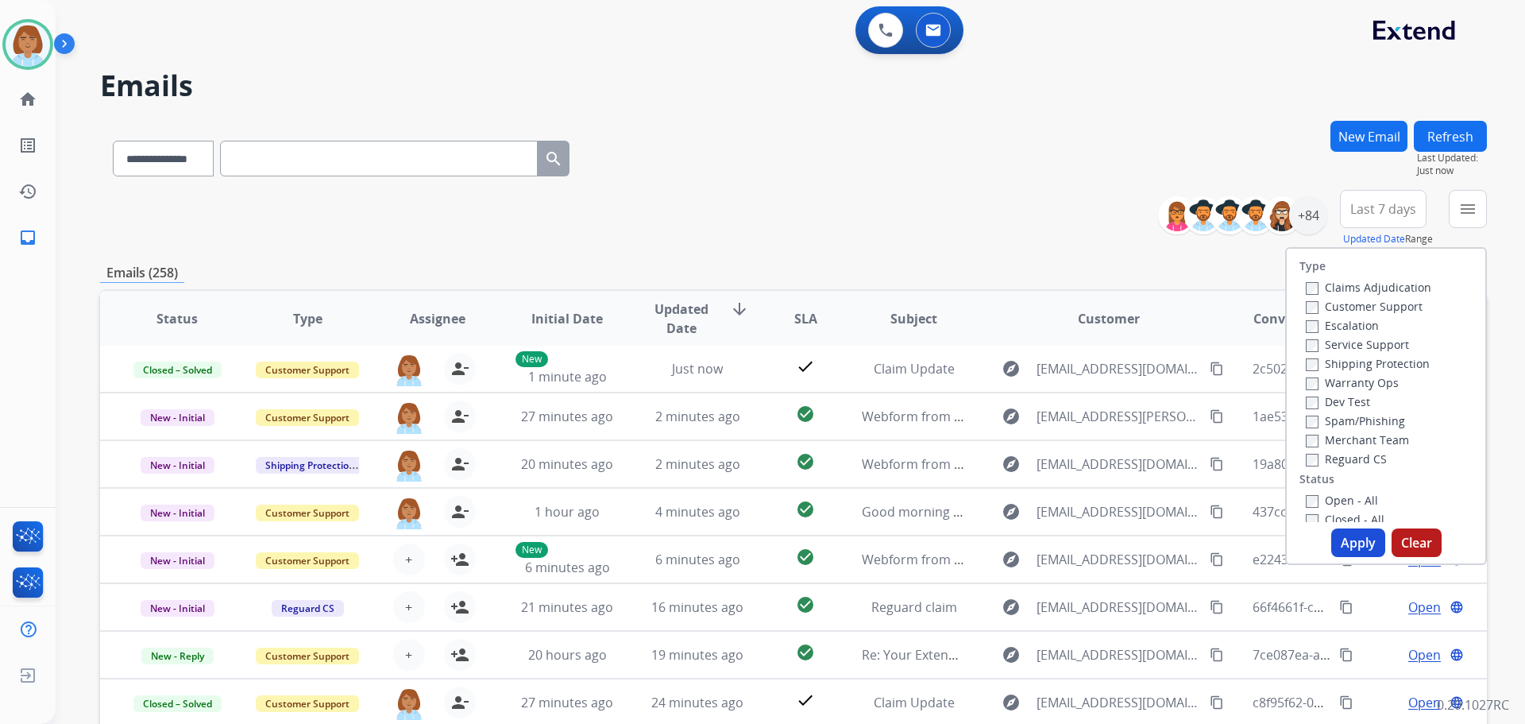
click at [1319, 306] on label "Customer Support" at bounding box center [1364, 306] width 117 height 15
click at [1344, 535] on button "Apply" at bounding box center [1358, 542] width 54 height 29
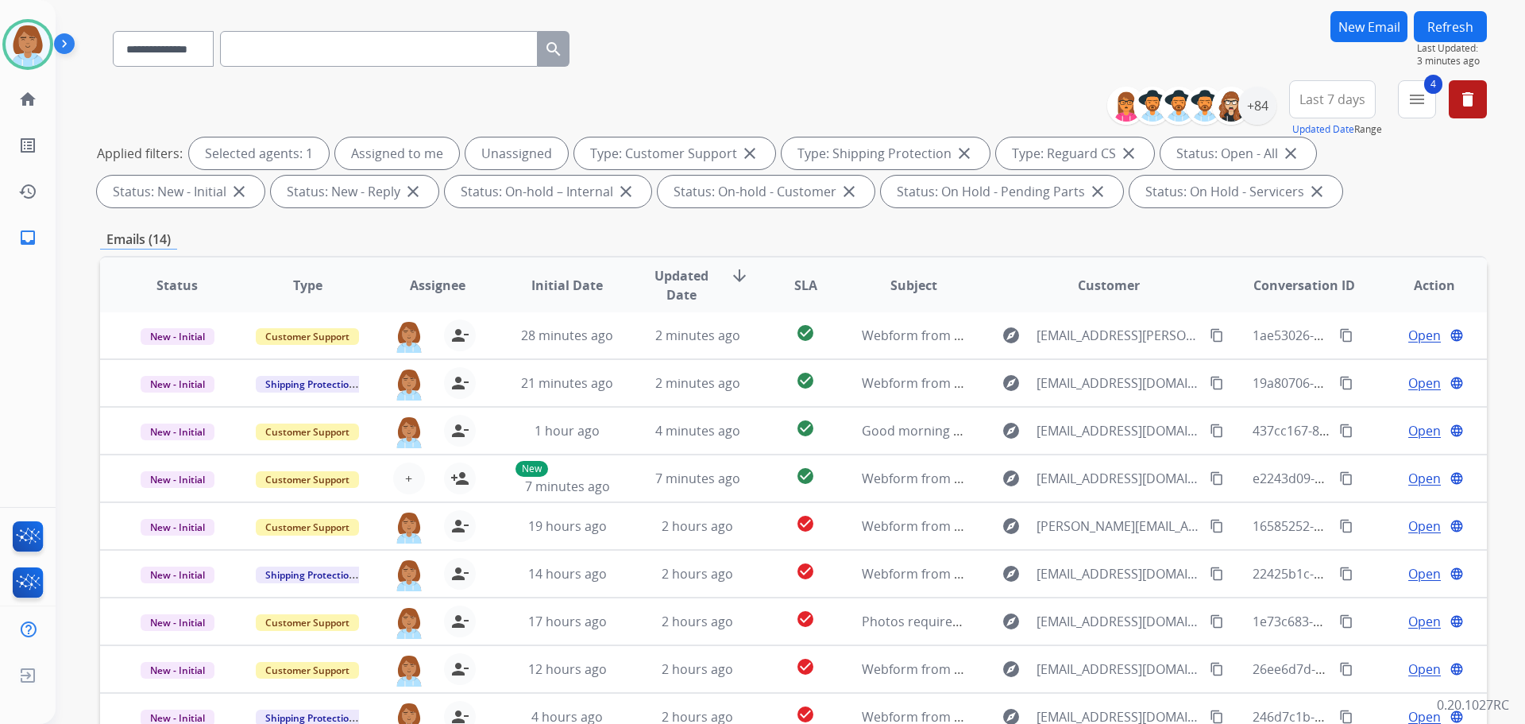
scroll to position [257, 0]
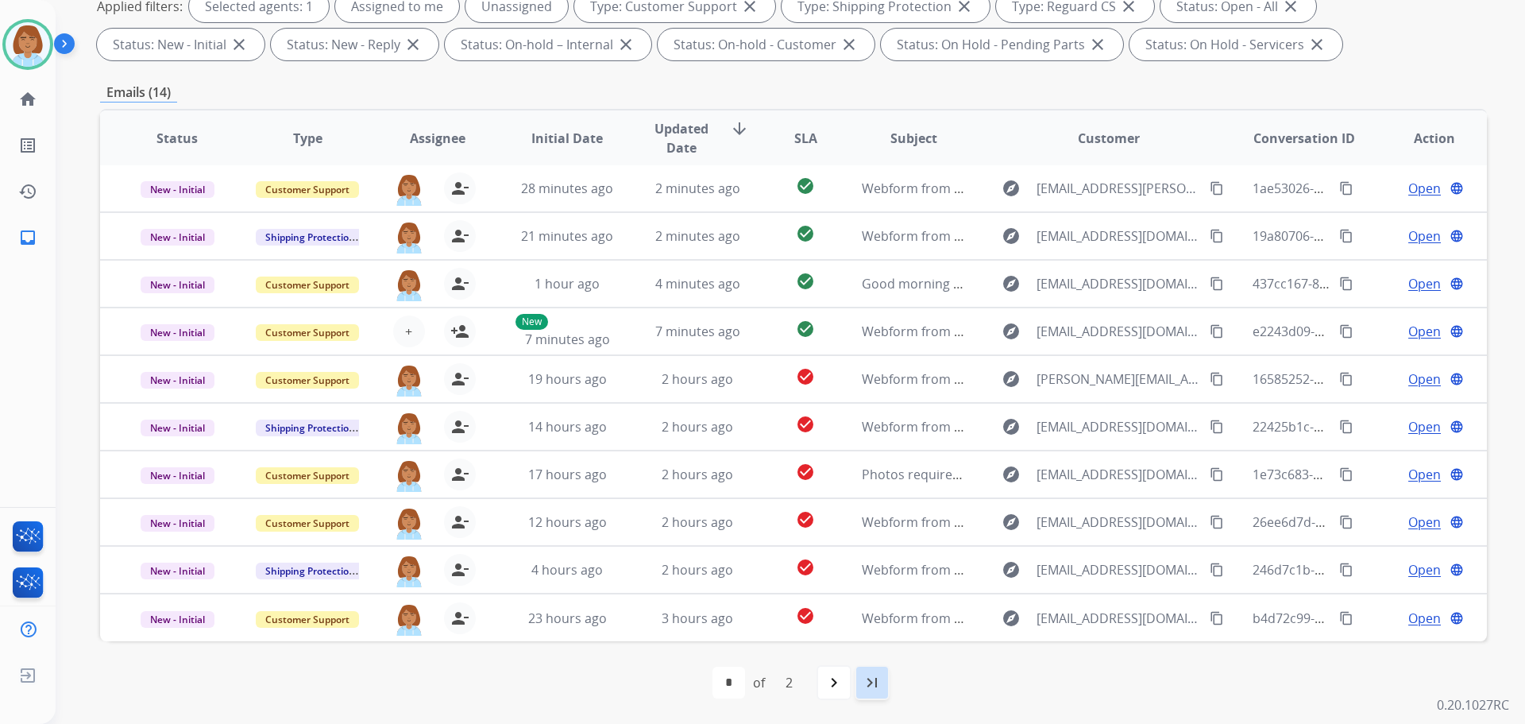
click at [873, 680] on mat-icon "last_page" at bounding box center [872, 682] width 19 height 19
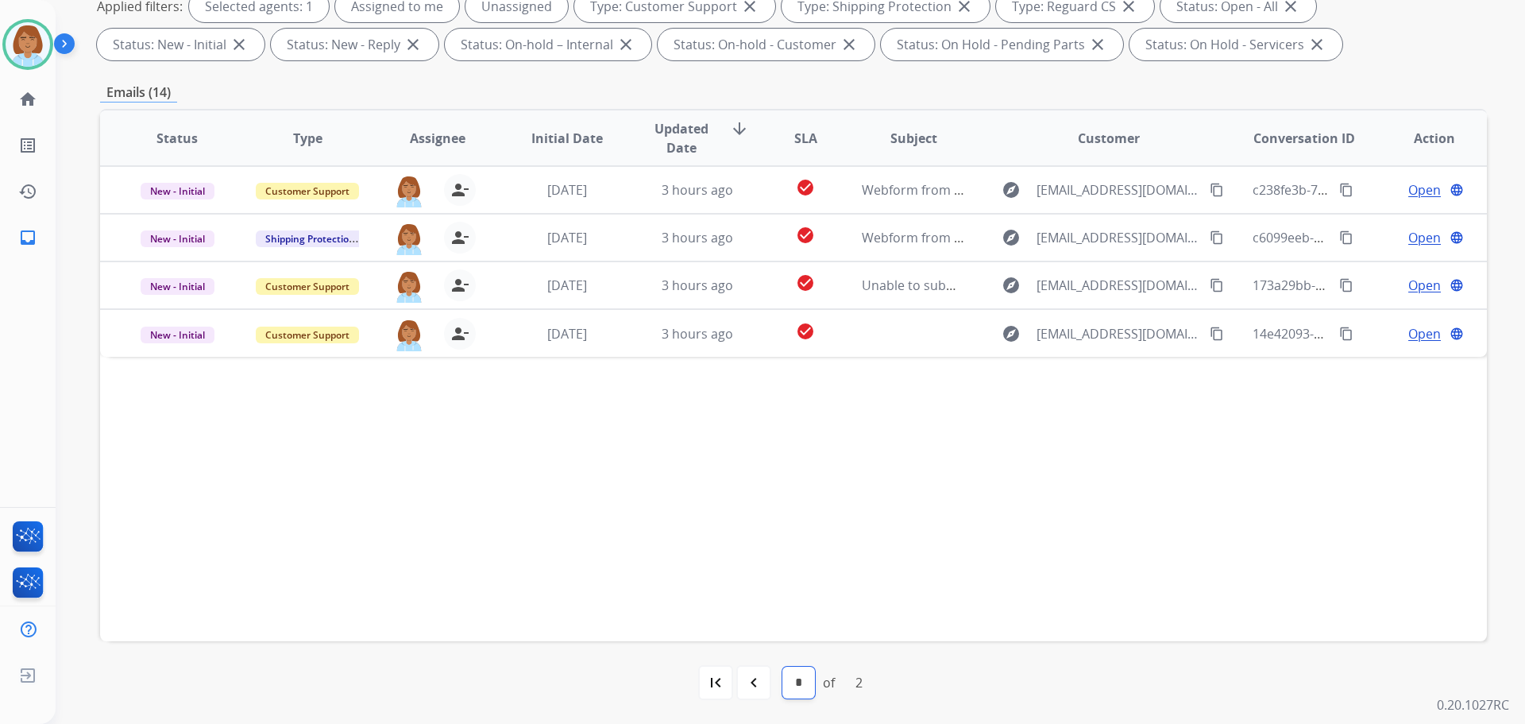
click at [784, 678] on select "* *" at bounding box center [798, 682] width 33 height 32
click at [1015, 553] on div "Status Type Assignee Initial Date Updated Date arrow_downward SLA Subject Custo…" at bounding box center [793, 375] width 1387 height 532
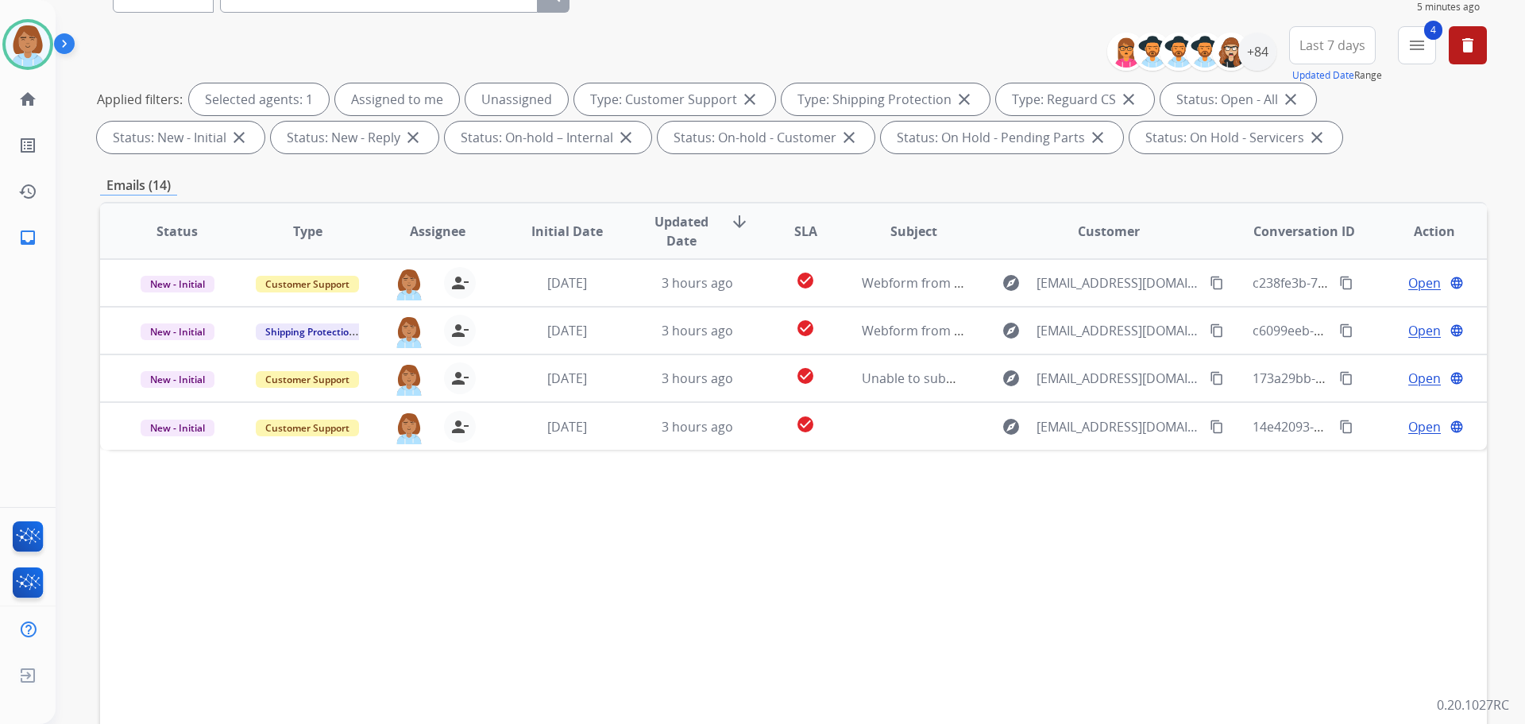
scroll to position [18, 0]
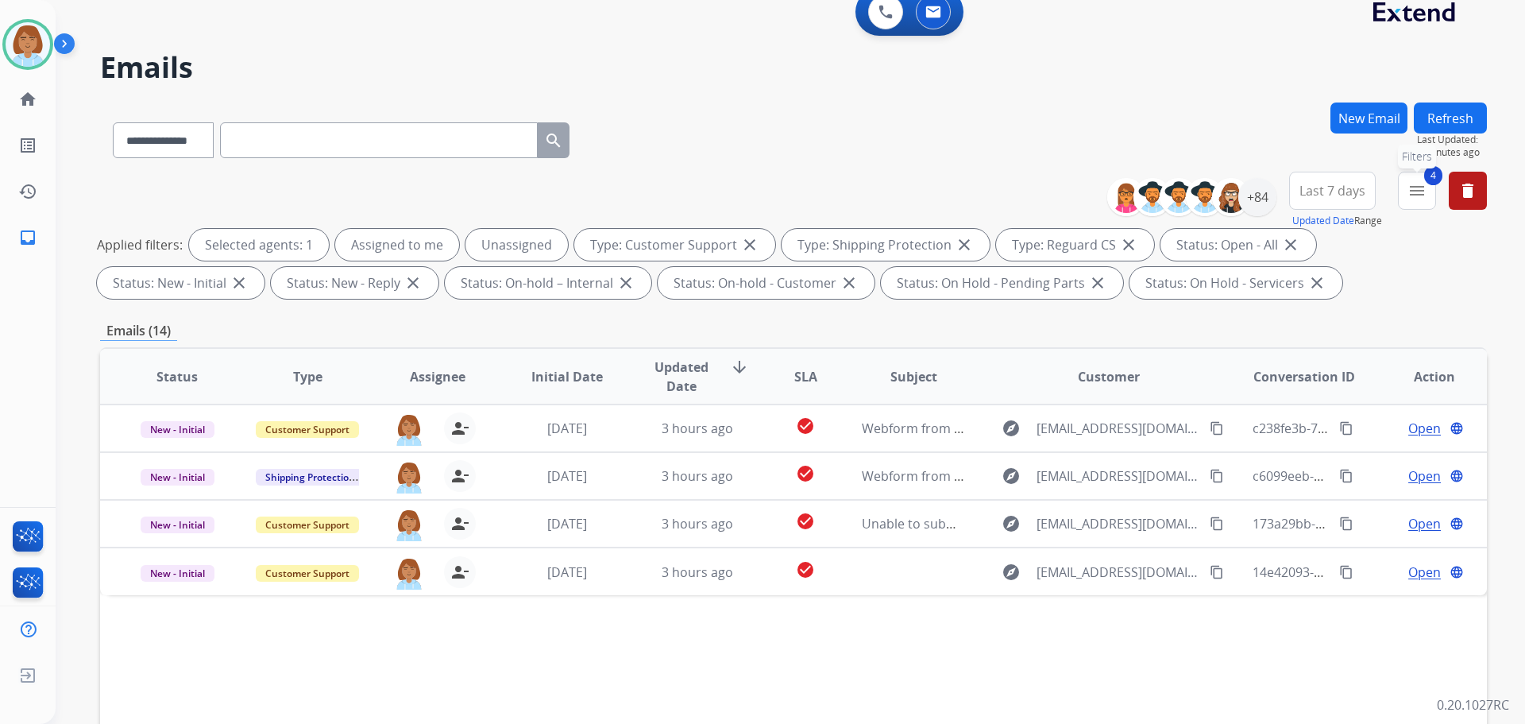
click at [1412, 207] on button "4 menu Filters" at bounding box center [1417, 191] width 38 height 38
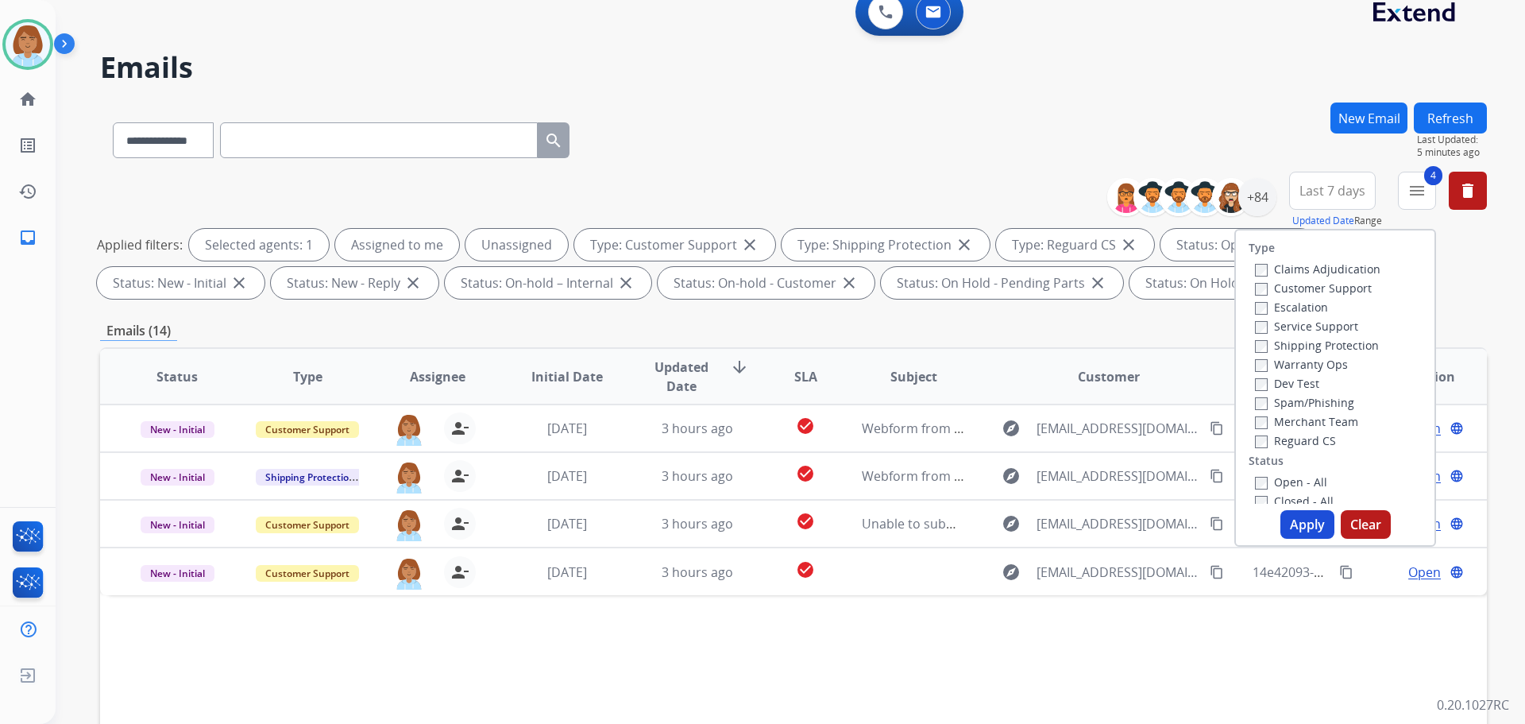
click at [1272, 493] on label "Closed - All" at bounding box center [1294, 500] width 79 height 15
click at [1292, 515] on button "Apply" at bounding box center [1308, 524] width 54 height 29
select select "*"
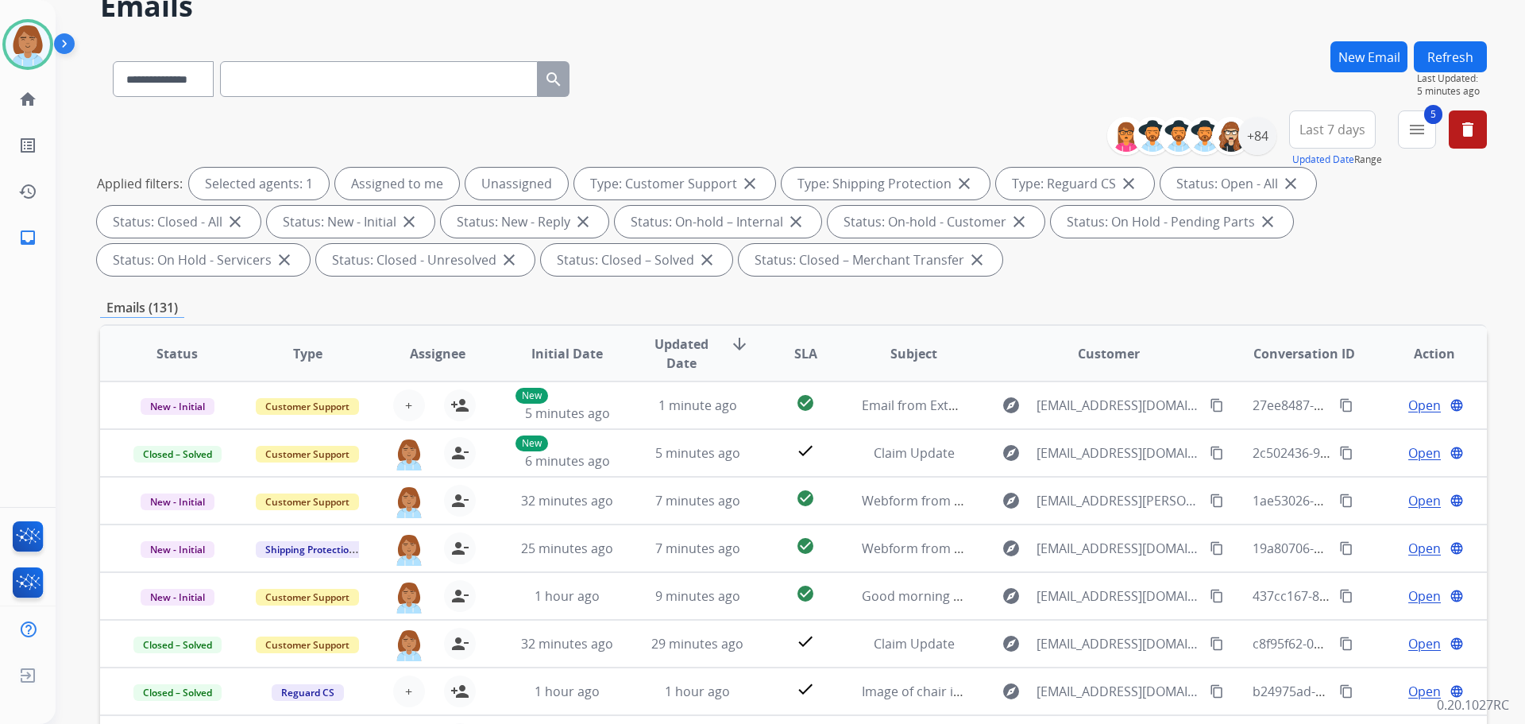
scroll to position [2, 0]
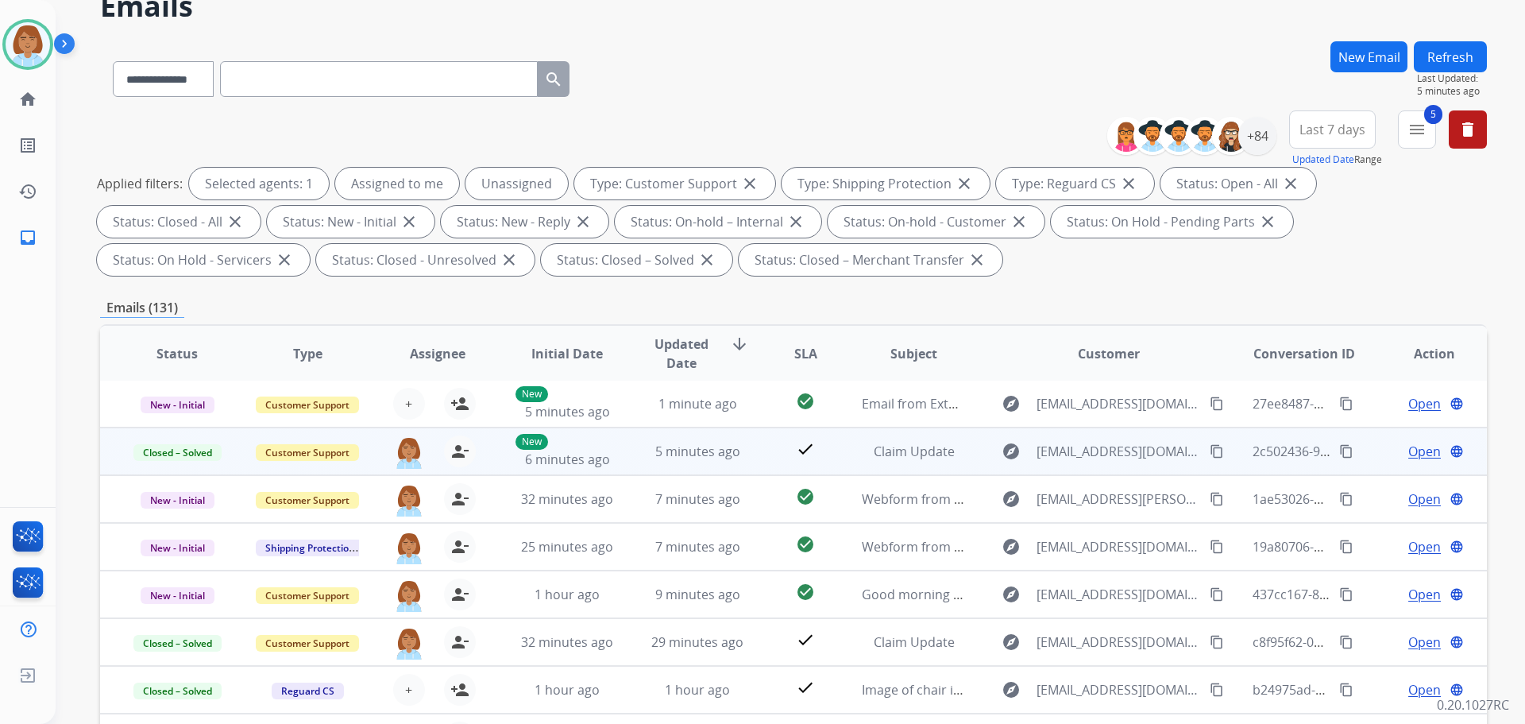
click at [1419, 452] on span "Open" at bounding box center [1424, 451] width 33 height 19
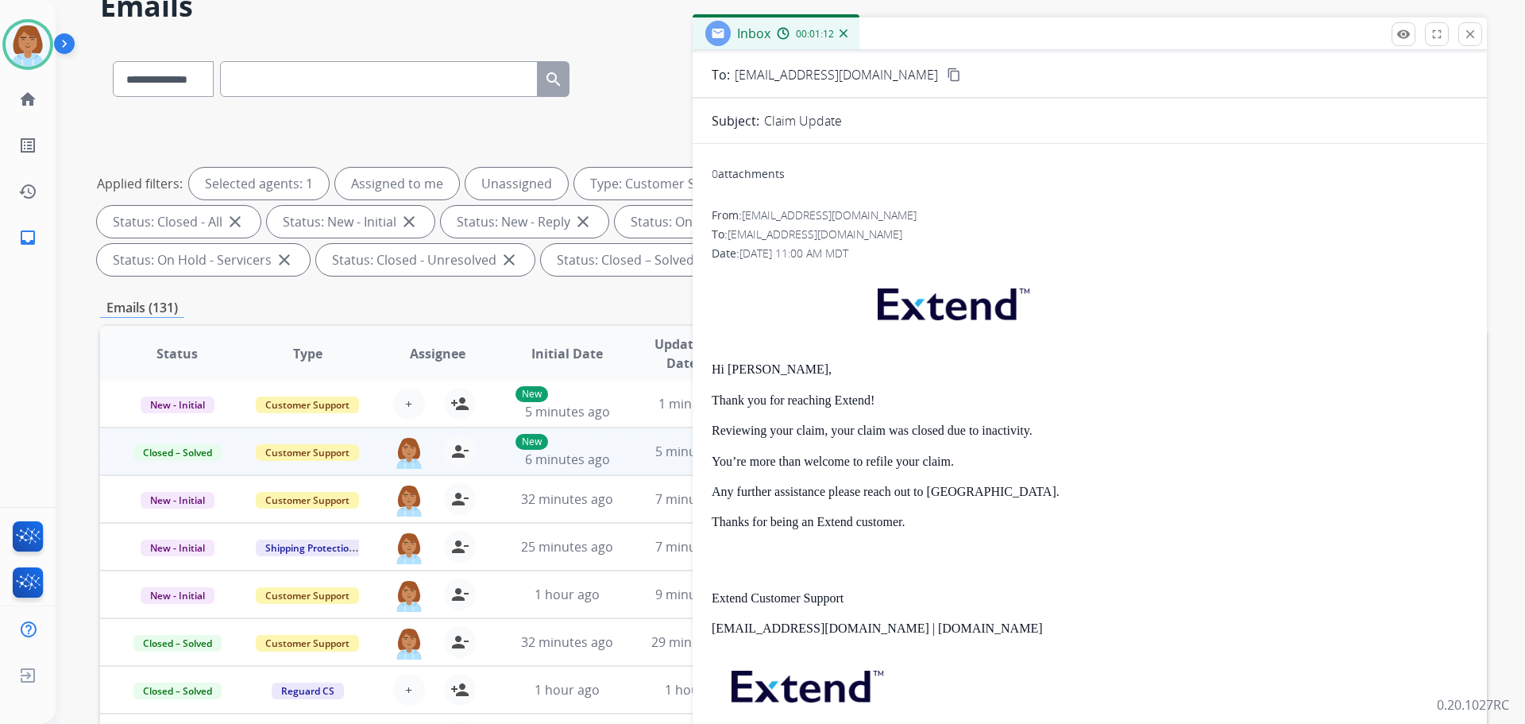
scroll to position [0, 0]
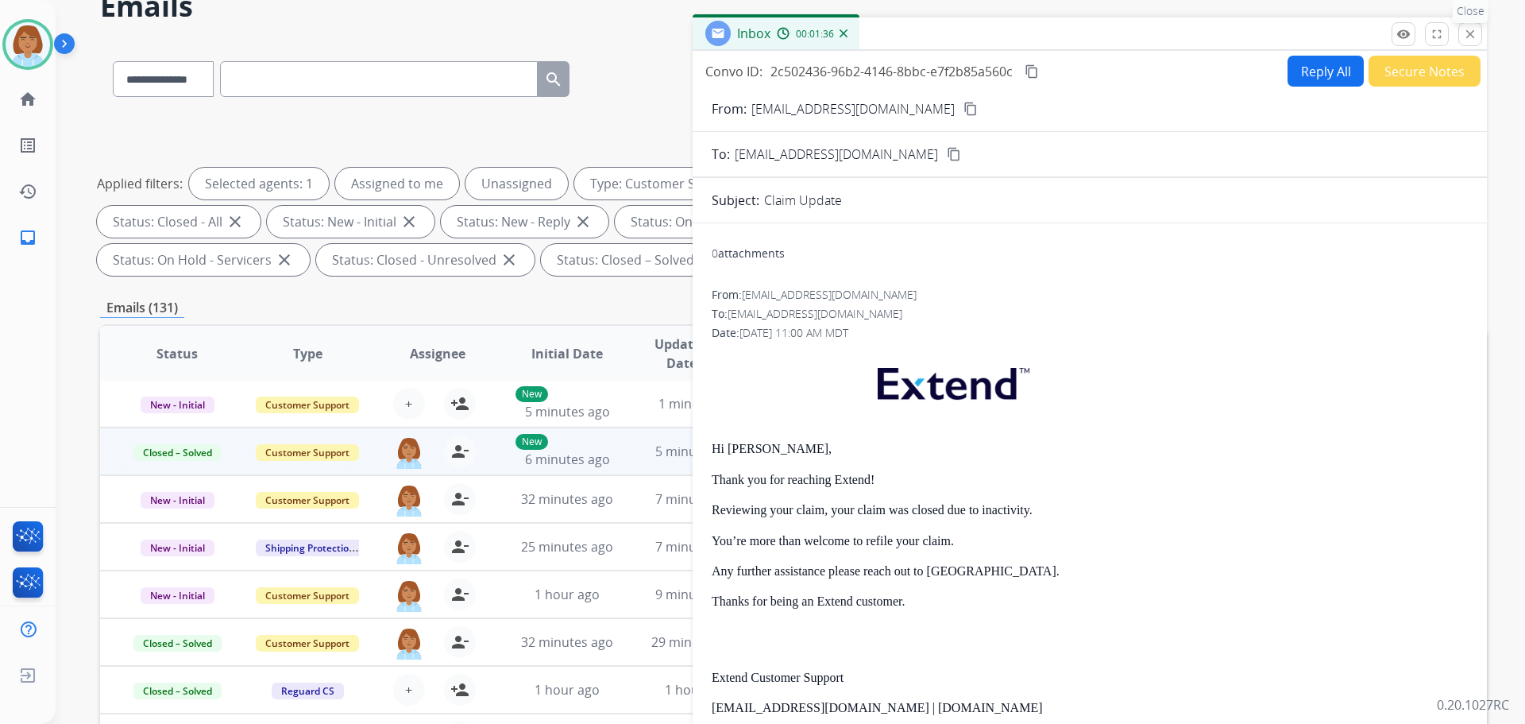
click at [1459, 35] on button "close Close" at bounding box center [1470, 34] width 24 height 24
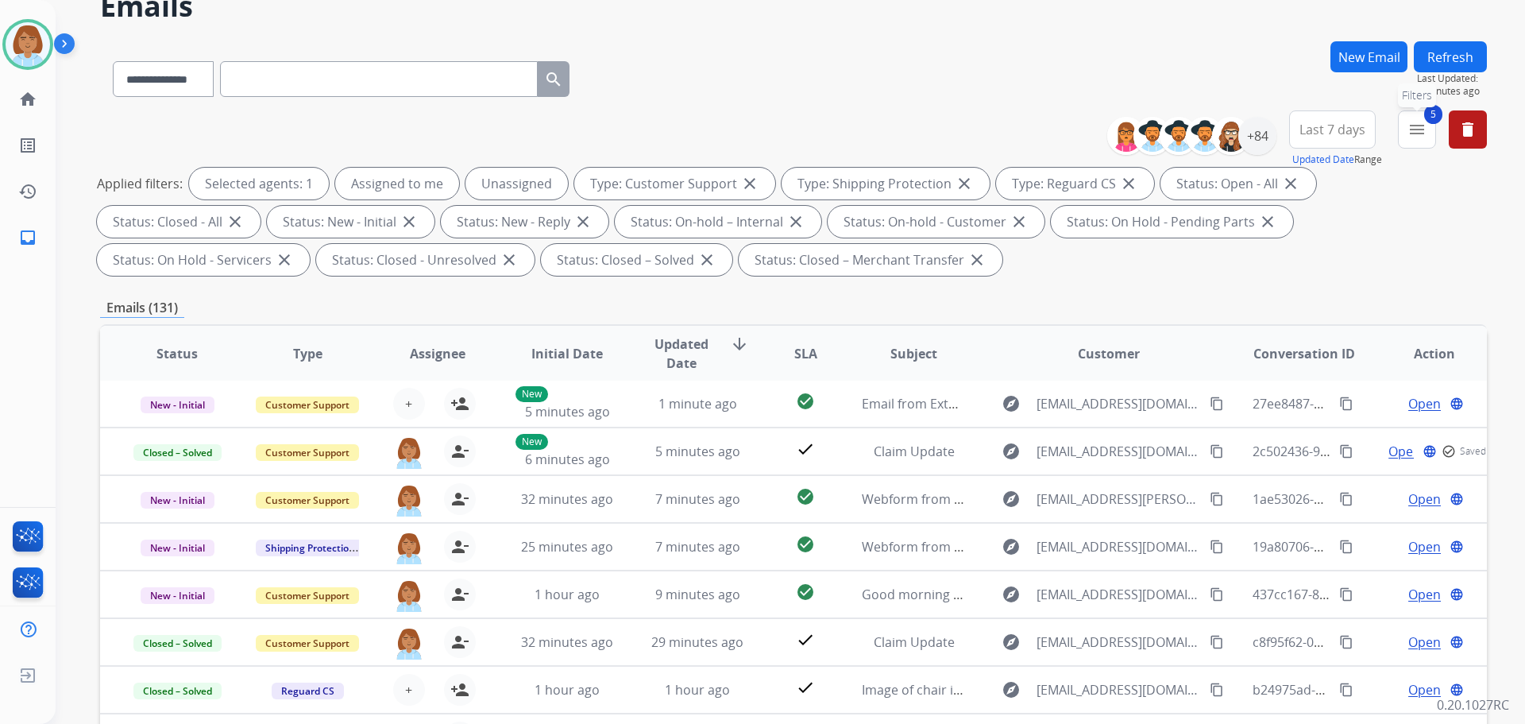
click at [1420, 134] on mat-icon "menu" at bounding box center [1417, 129] width 19 height 19
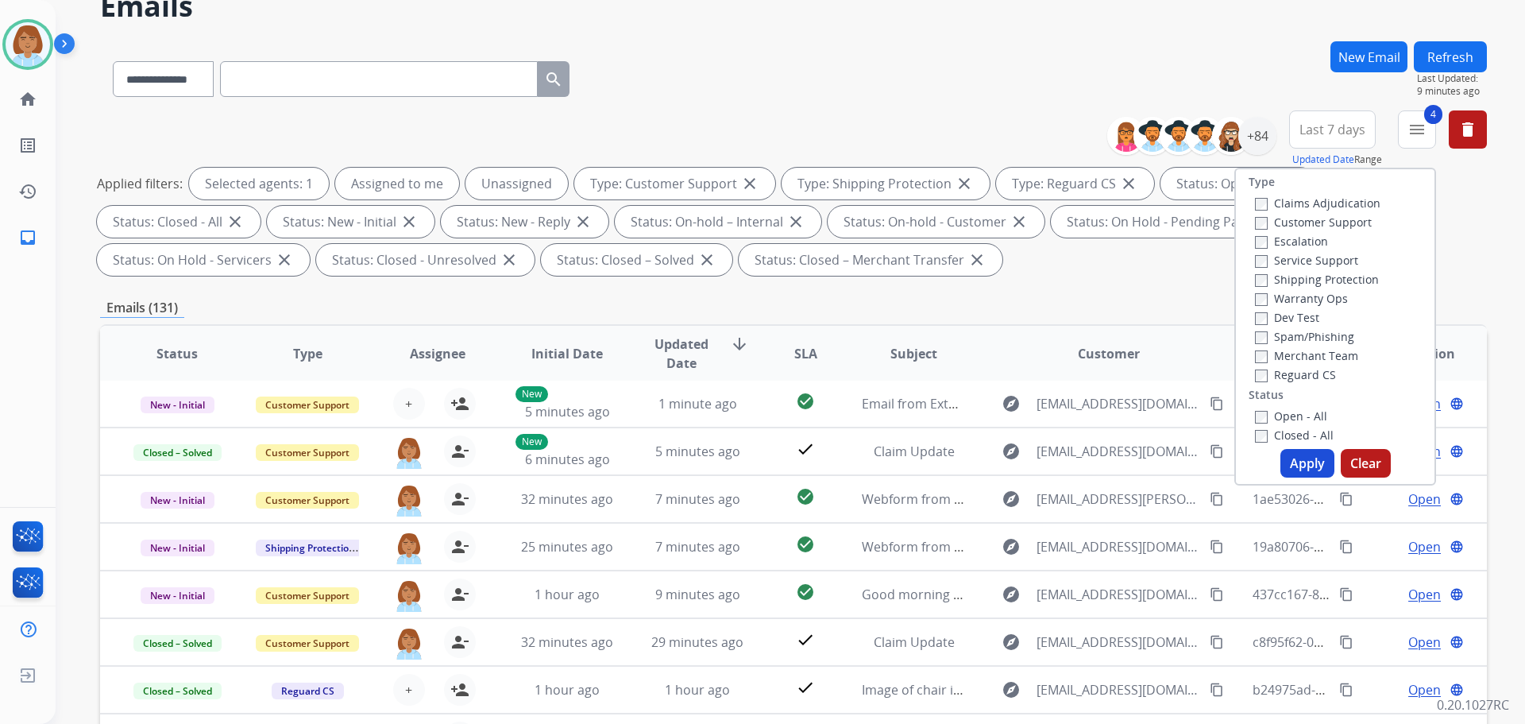
click at [1311, 466] on button "Apply" at bounding box center [1308, 463] width 54 height 29
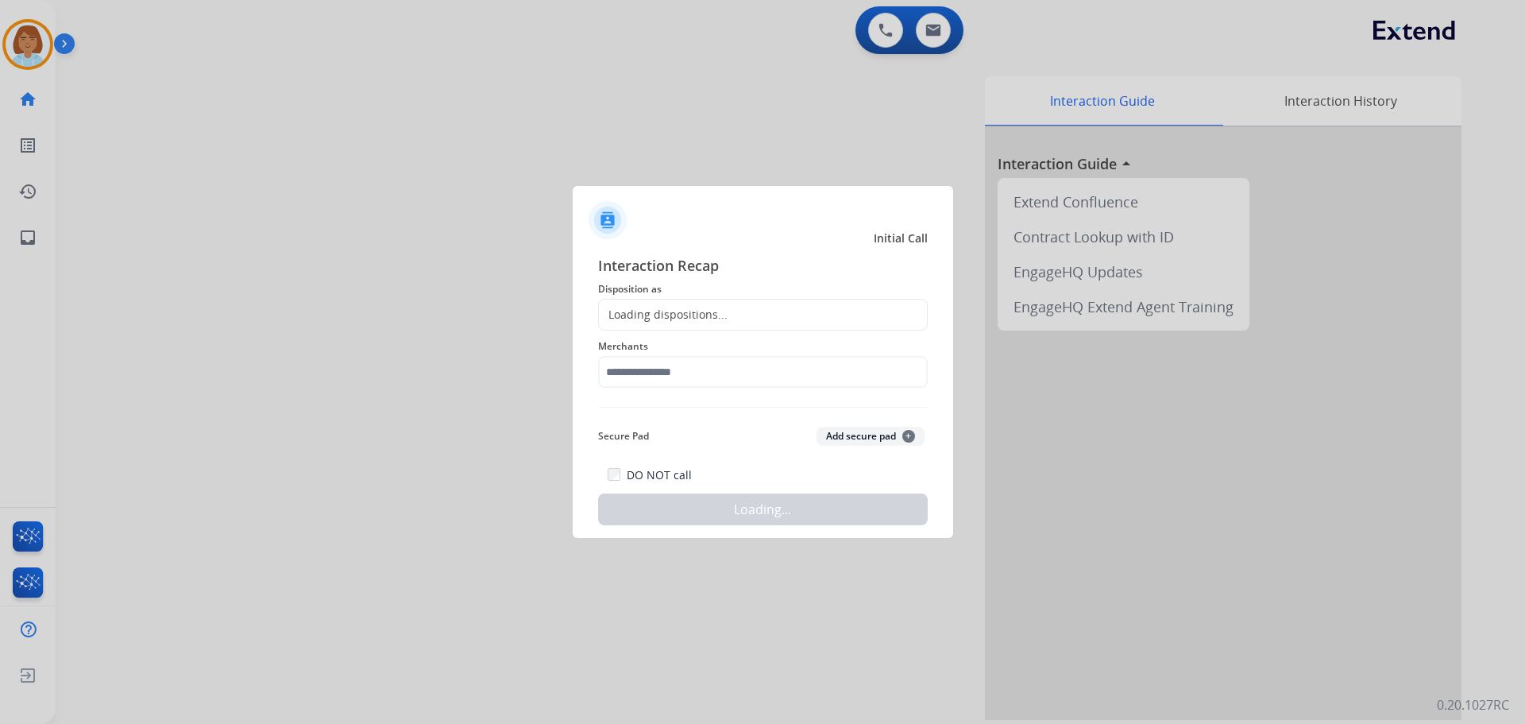
click at [645, 307] on div "Loading dispositions..." at bounding box center [763, 315] width 330 height 32
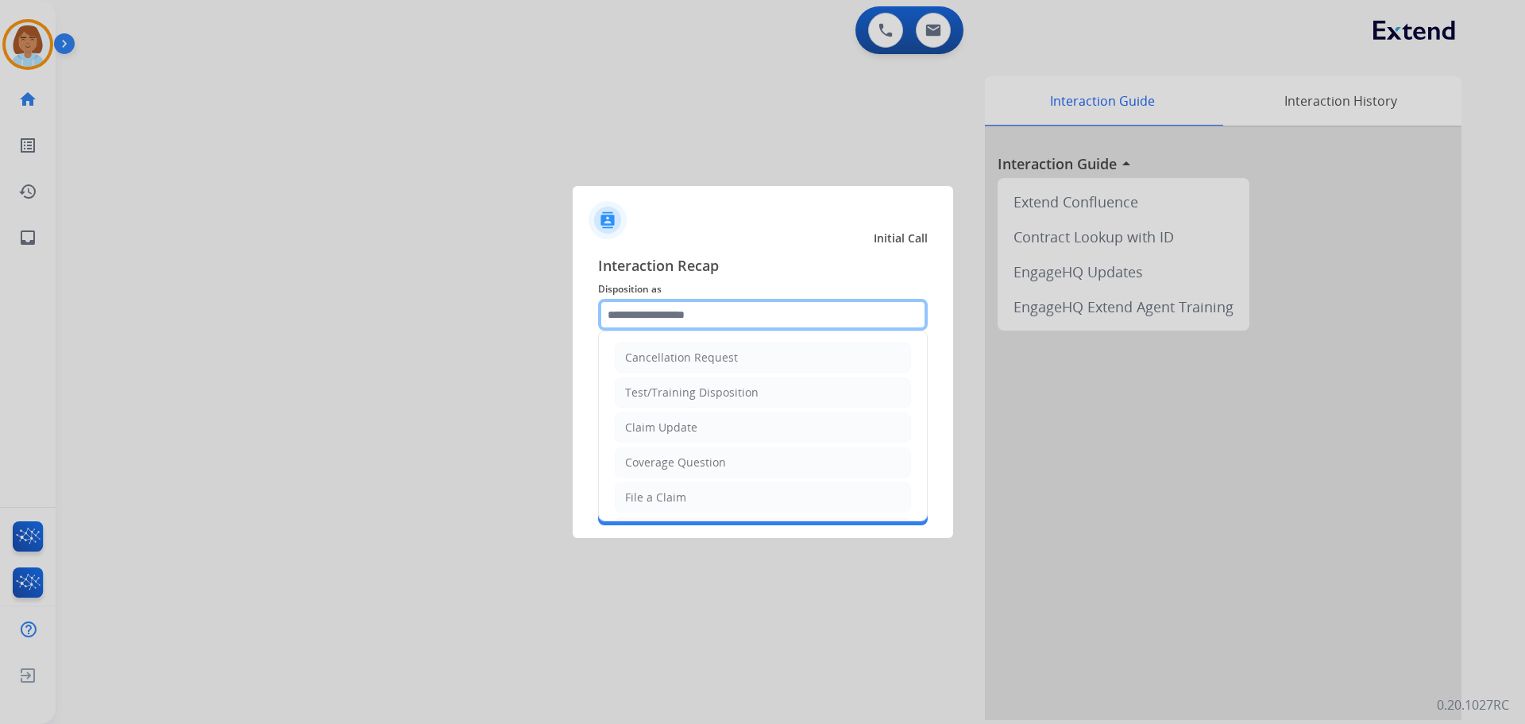
click at [698, 319] on input "text" at bounding box center [763, 315] width 330 height 32
click at [682, 494] on div "File a Claim" at bounding box center [655, 497] width 61 height 16
type input "**********"
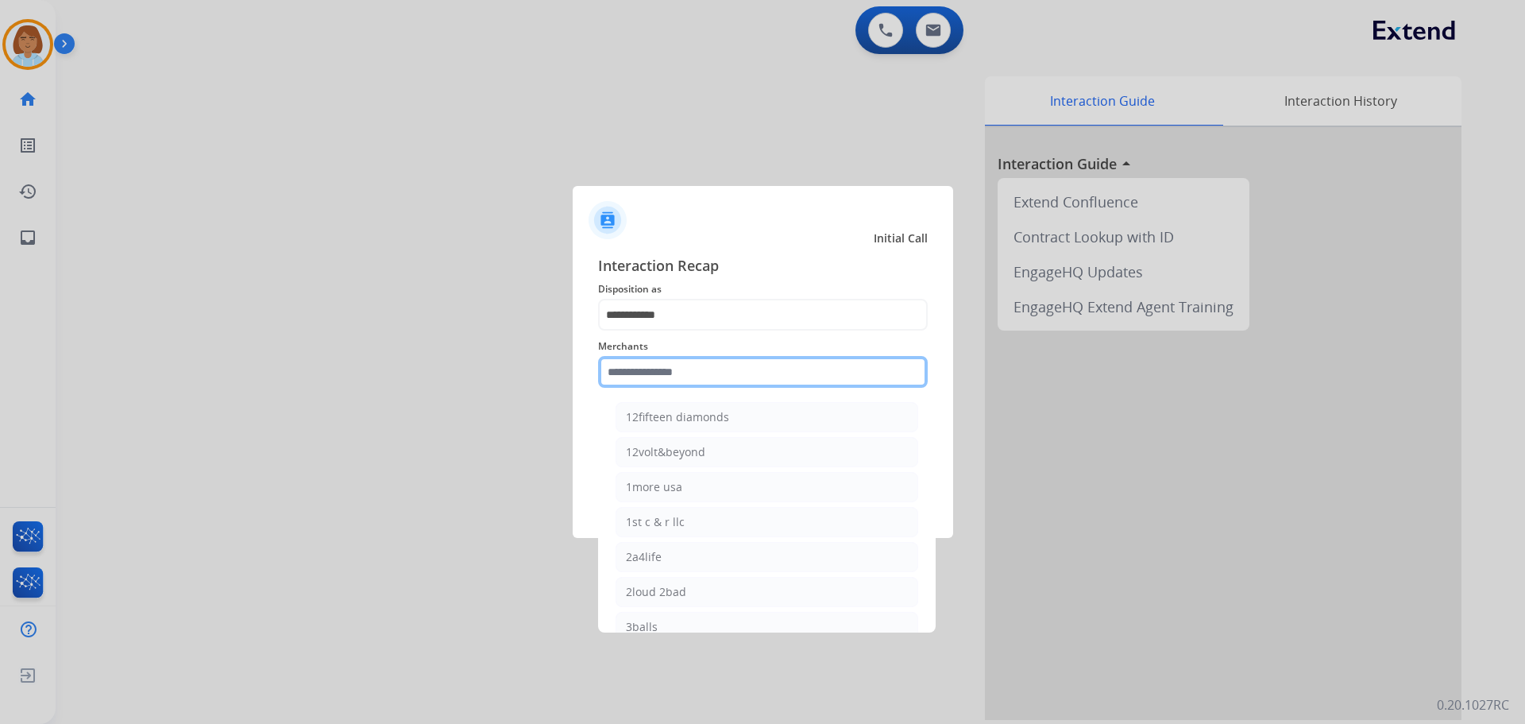
click at [669, 377] on input "text" at bounding box center [763, 372] width 330 height 32
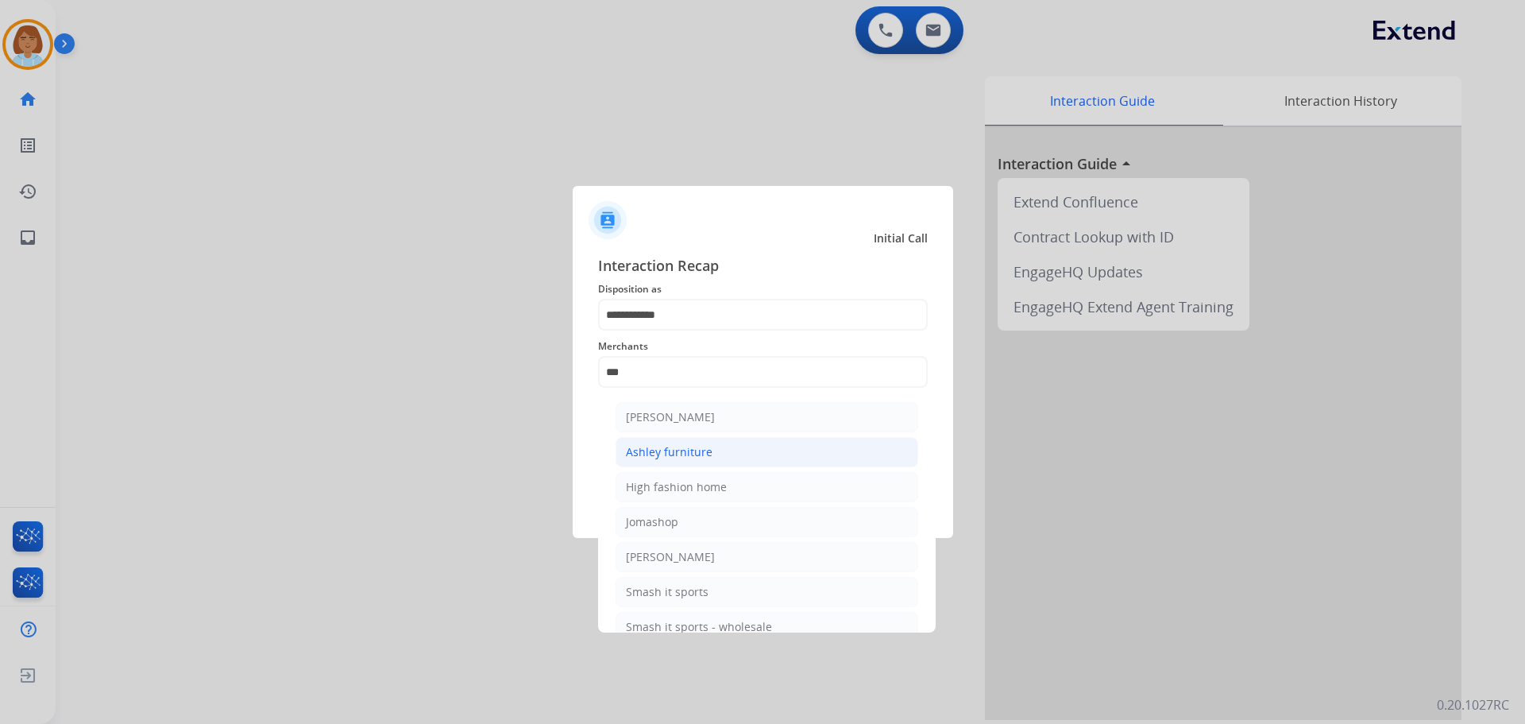
click at [675, 457] on div "Ashley furniture" at bounding box center [669, 452] width 87 height 16
type input "**********"
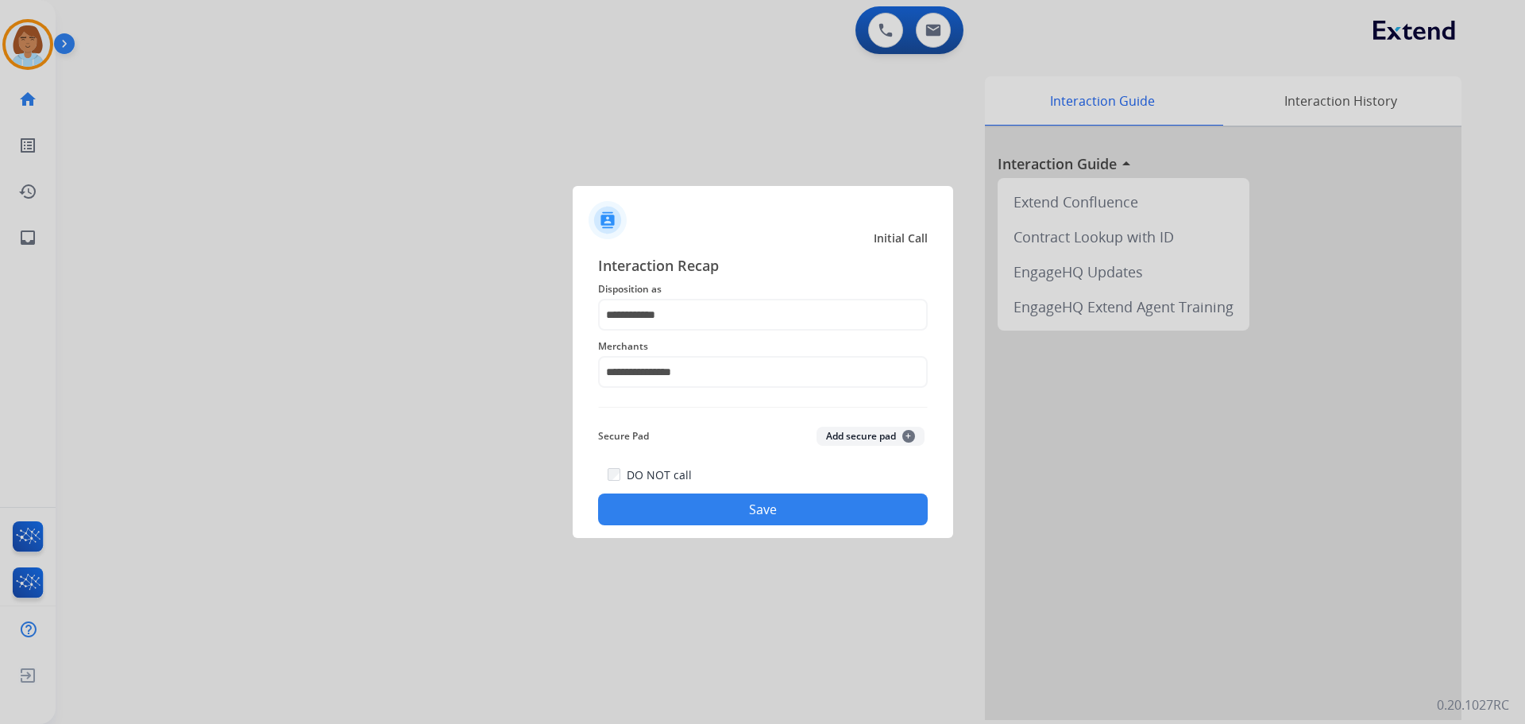
click at [733, 519] on button "Save" at bounding box center [763, 509] width 330 height 32
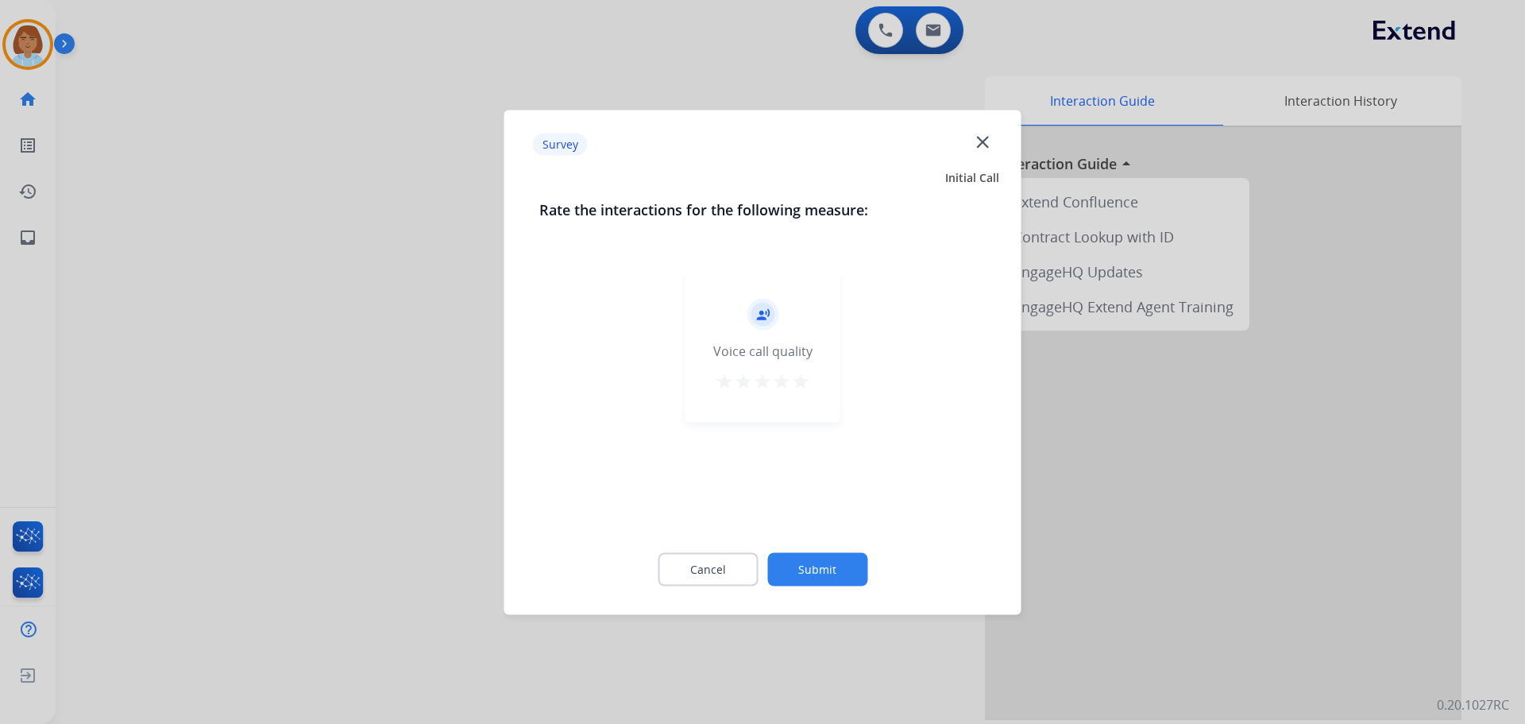
click at [818, 563] on button "Submit" at bounding box center [817, 568] width 100 height 33
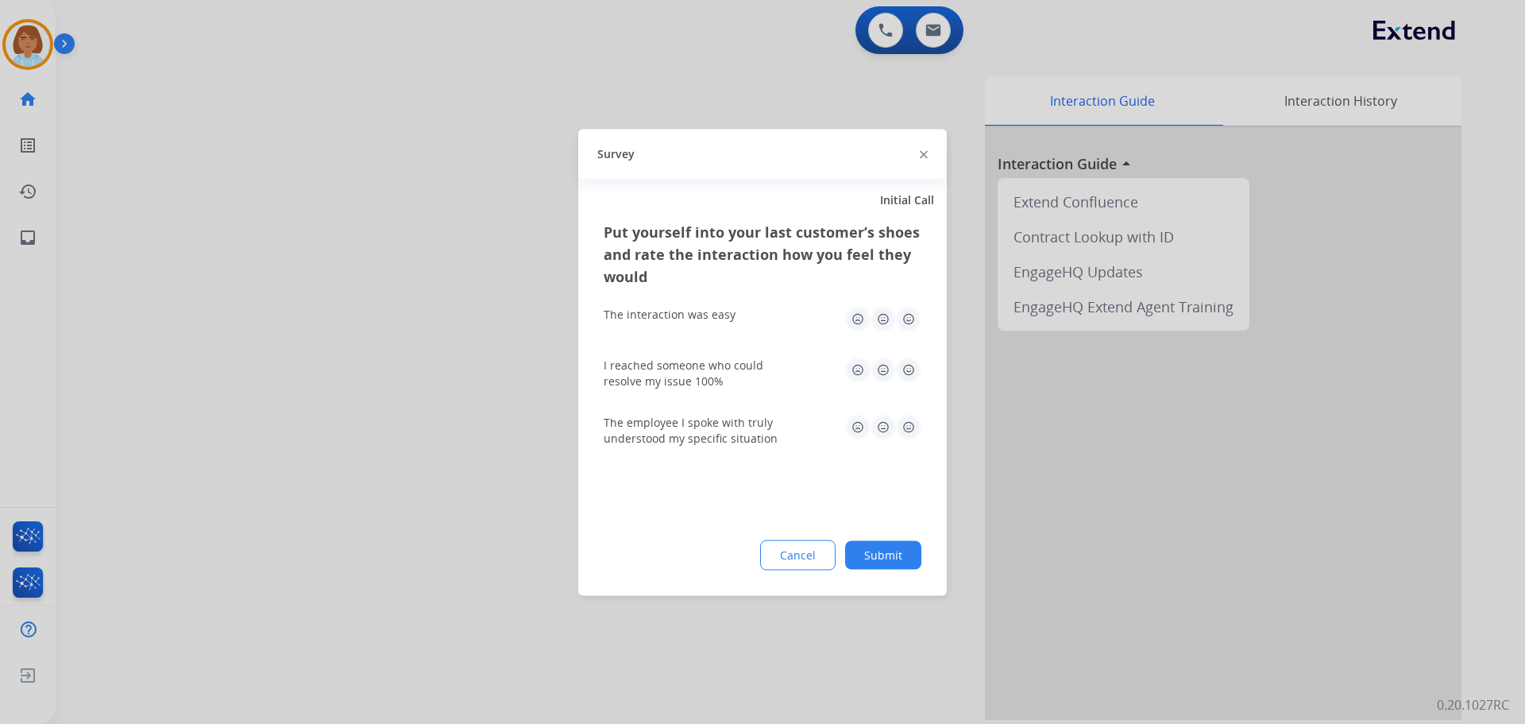
click at [875, 560] on button "Submit" at bounding box center [883, 554] width 76 height 29
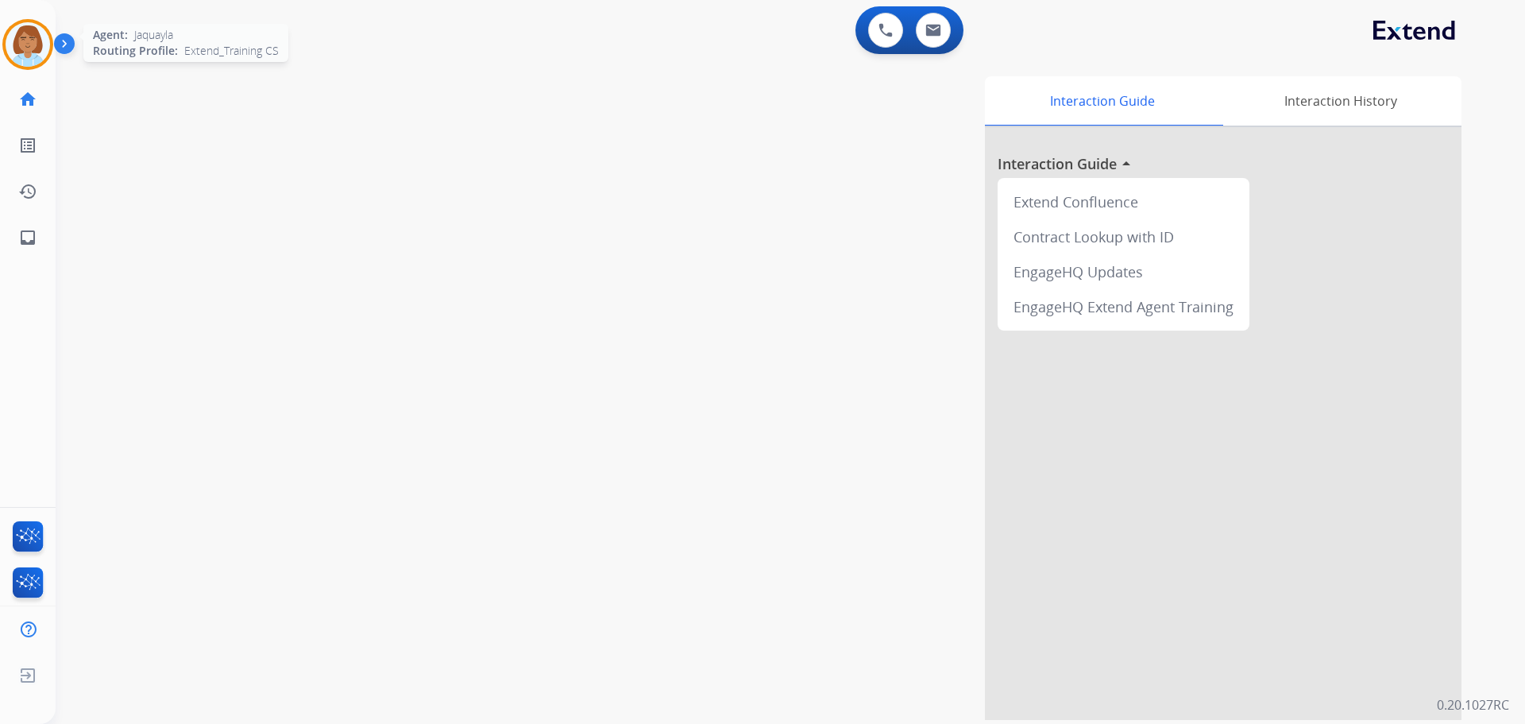
click at [15, 46] on img at bounding box center [28, 44] width 44 height 44
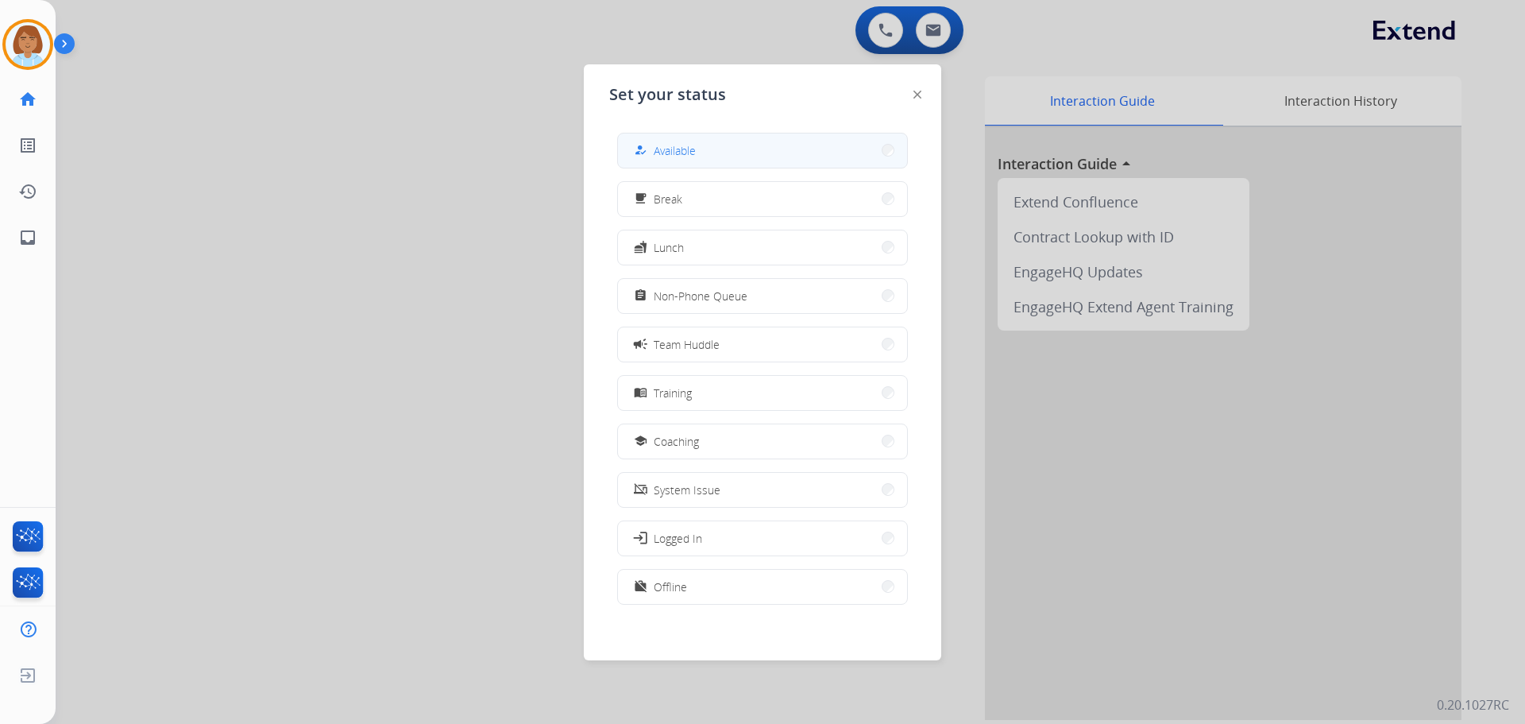
click at [660, 144] on span "Available" at bounding box center [675, 150] width 42 height 17
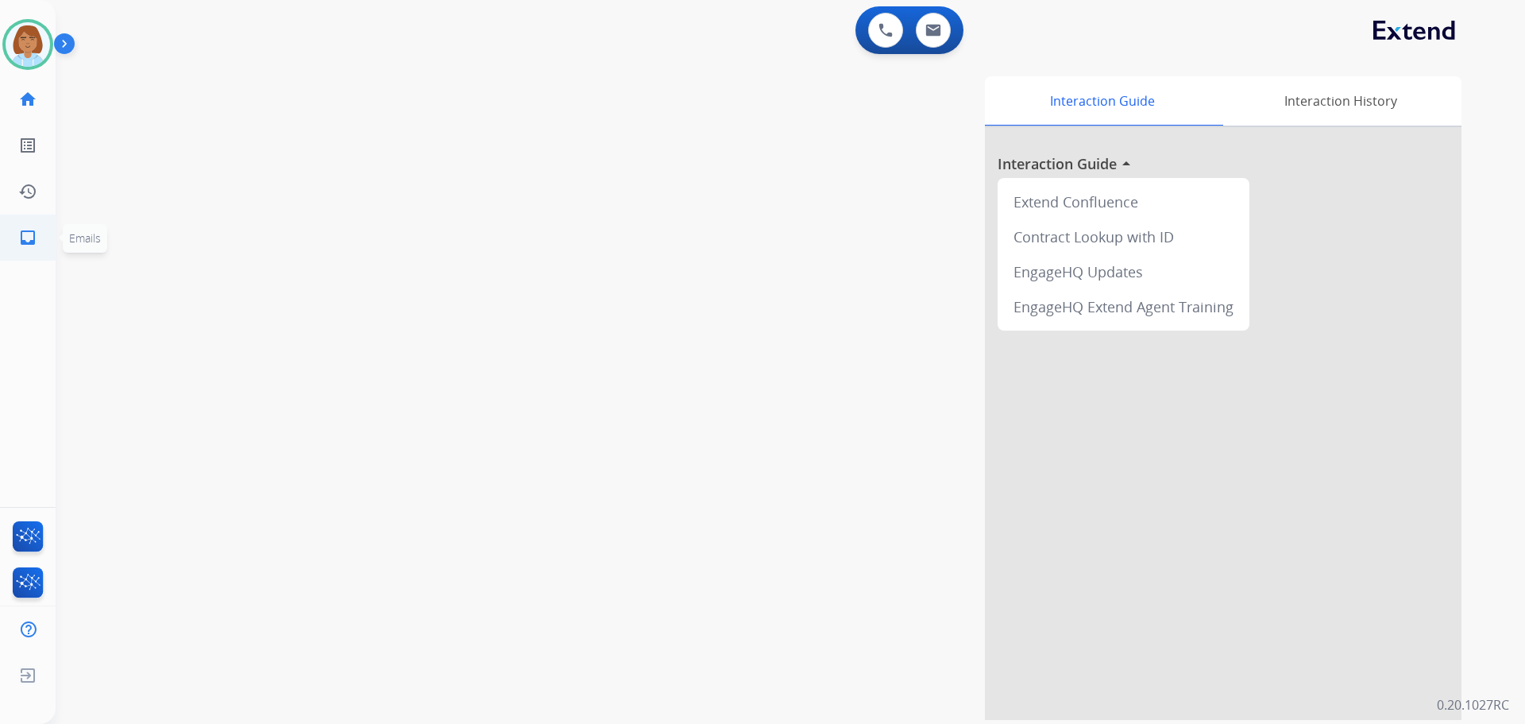
click at [26, 232] on mat-icon "inbox" at bounding box center [27, 237] width 19 height 19
select select "**********"
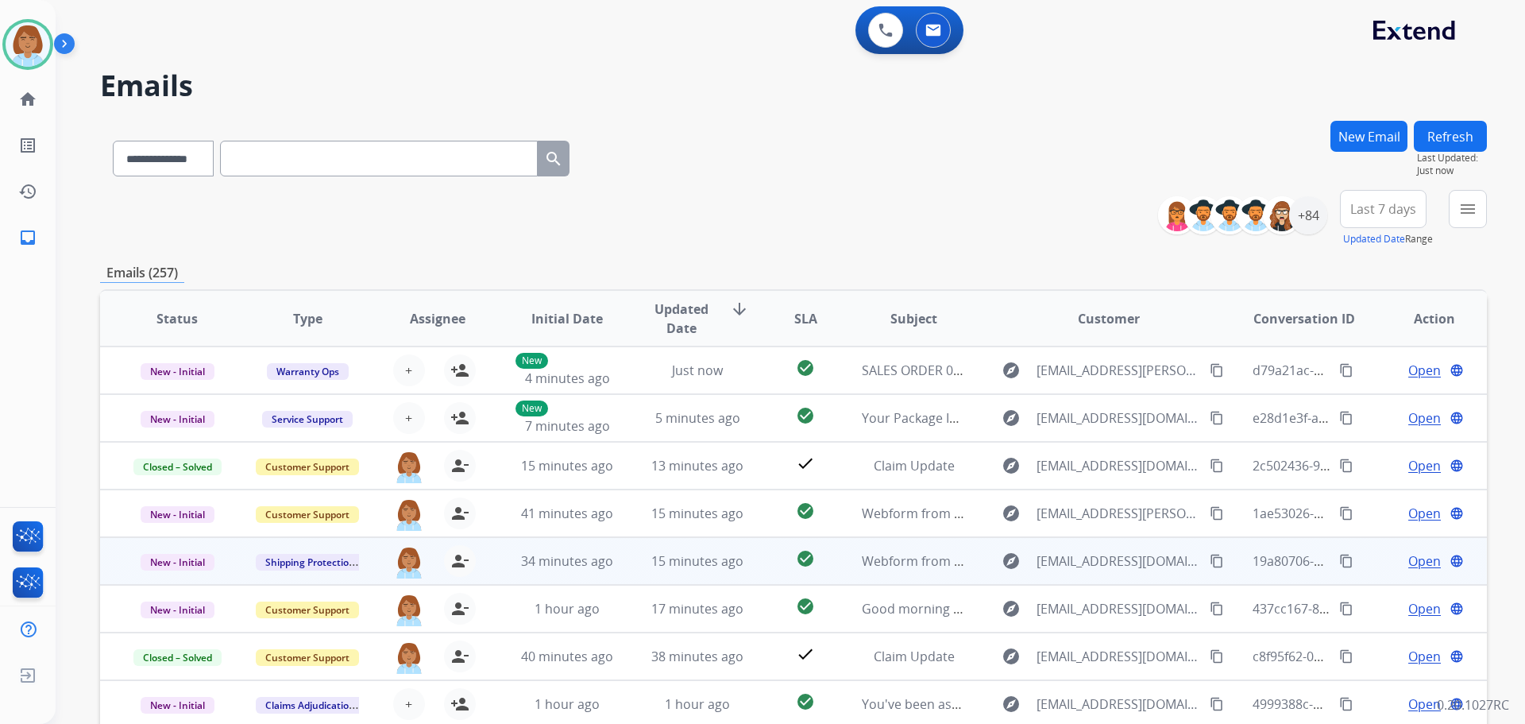
scroll to position [2, 0]
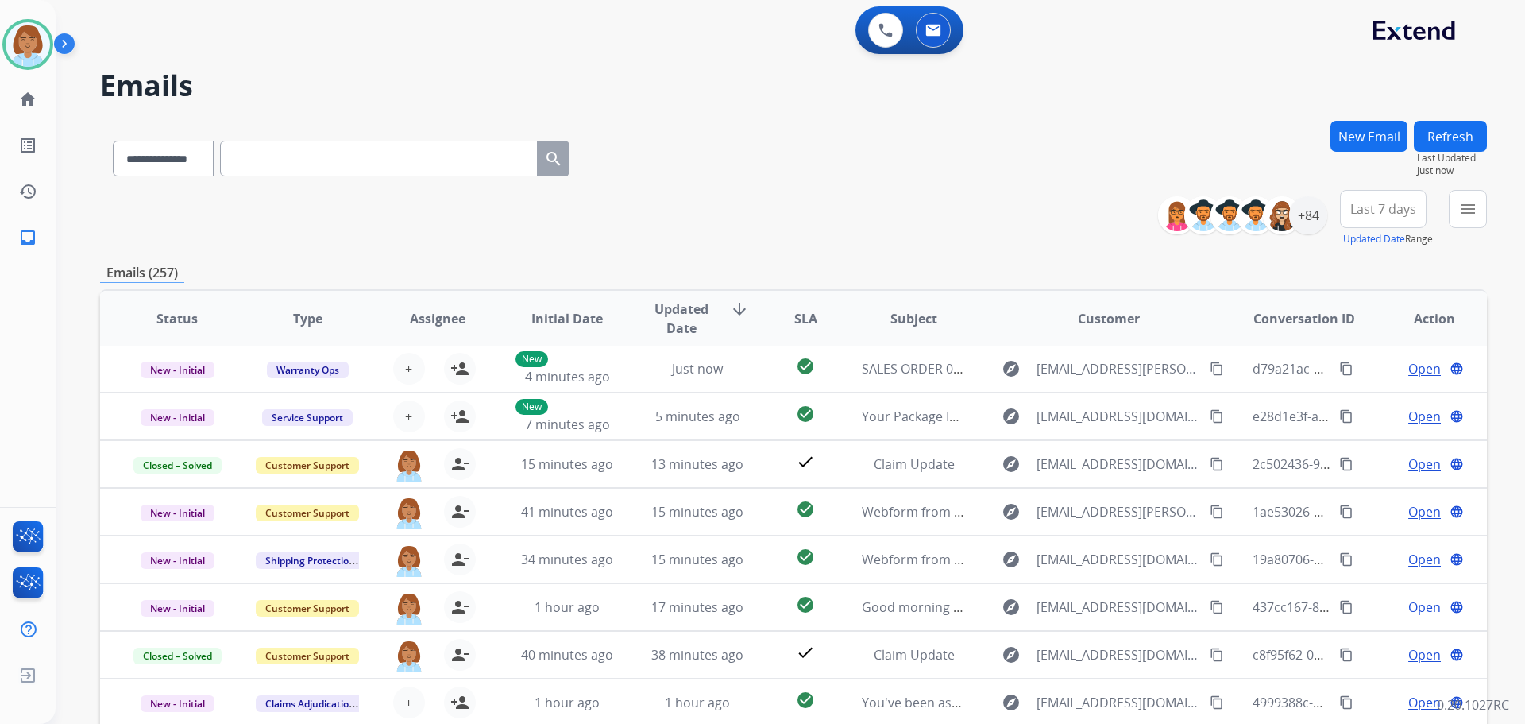
click at [1358, 134] on button "New Email" at bounding box center [1369, 136] width 77 height 31
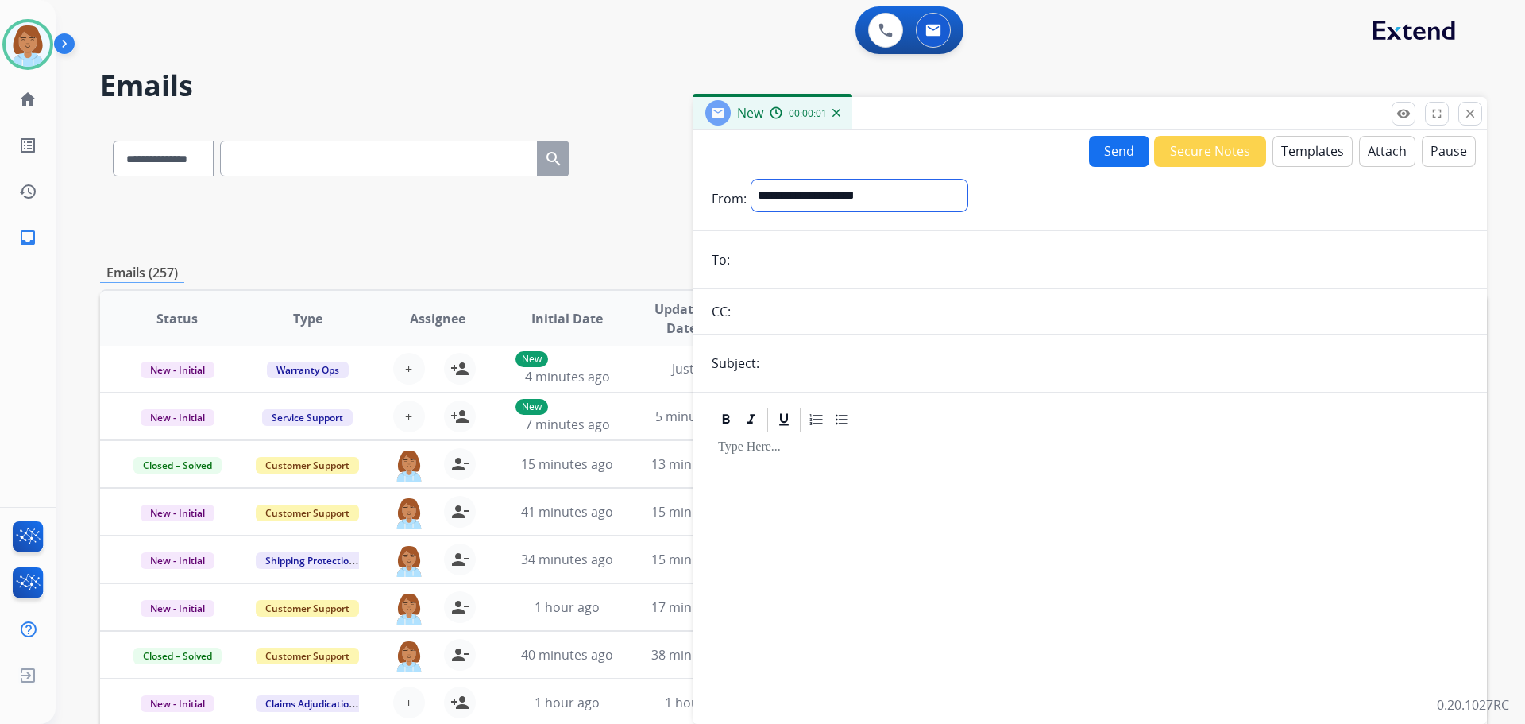
click at [798, 193] on select "**********" at bounding box center [859, 196] width 216 height 32
select select "**********"
click at [751, 180] on select "**********" at bounding box center [859, 196] width 216 height 32
paste input "**********"
type input "**********"
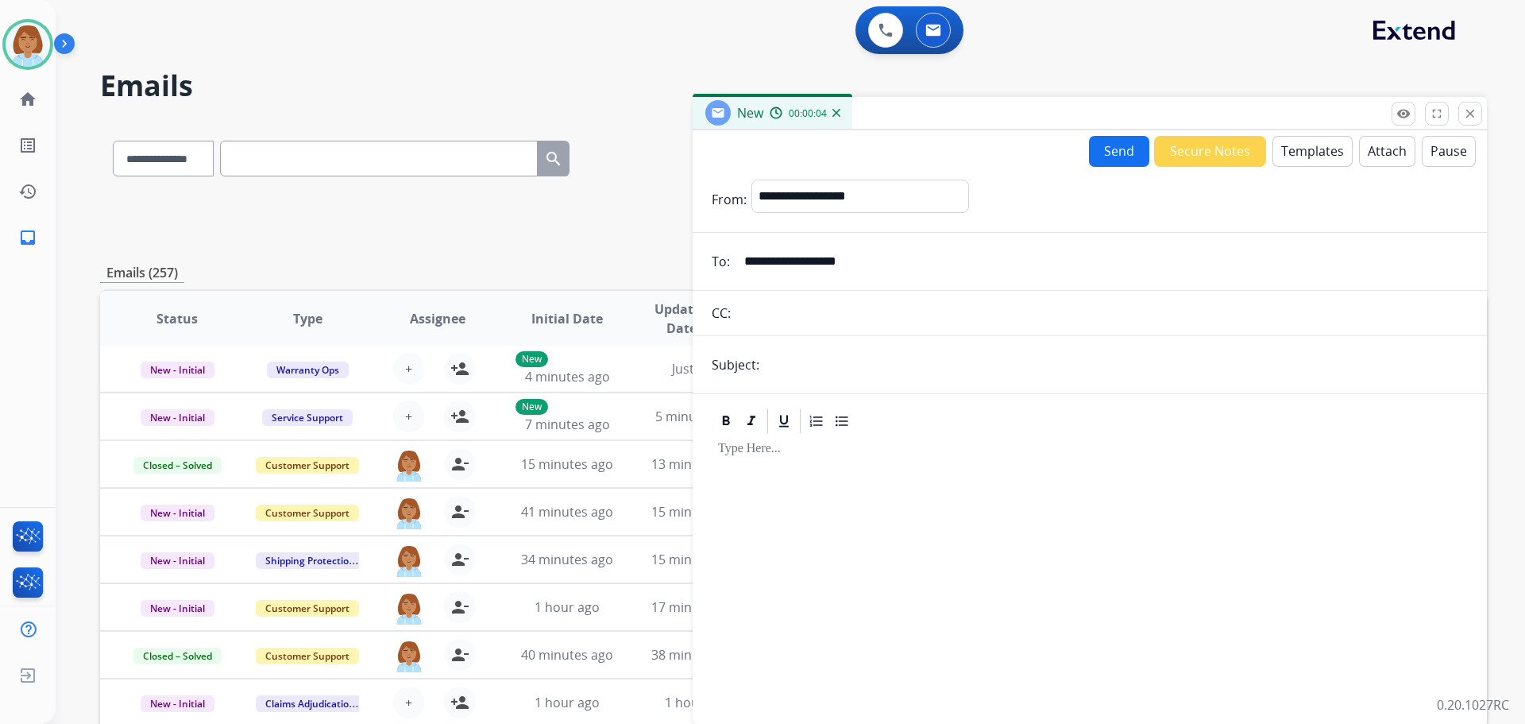
click at [821, 381] on form "**********" at bounding box center [1090, 442] width 794 height 550
click at [824, 361] on input "text" at bounding box center [1116, 365] width 704 height 32
type input "**********"
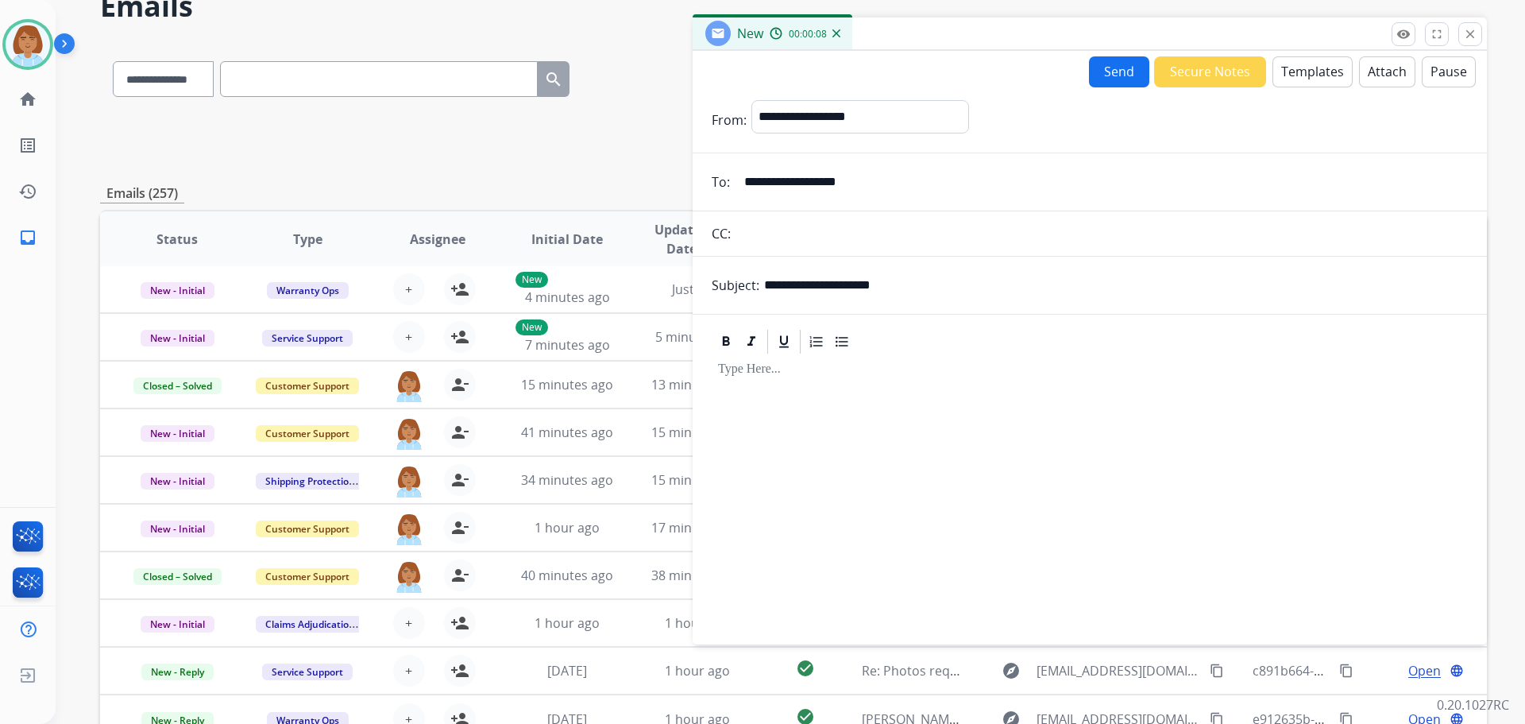
click at [1312, 85] on button "Templates" at bounding box center [1313, 71] width 80 height 31
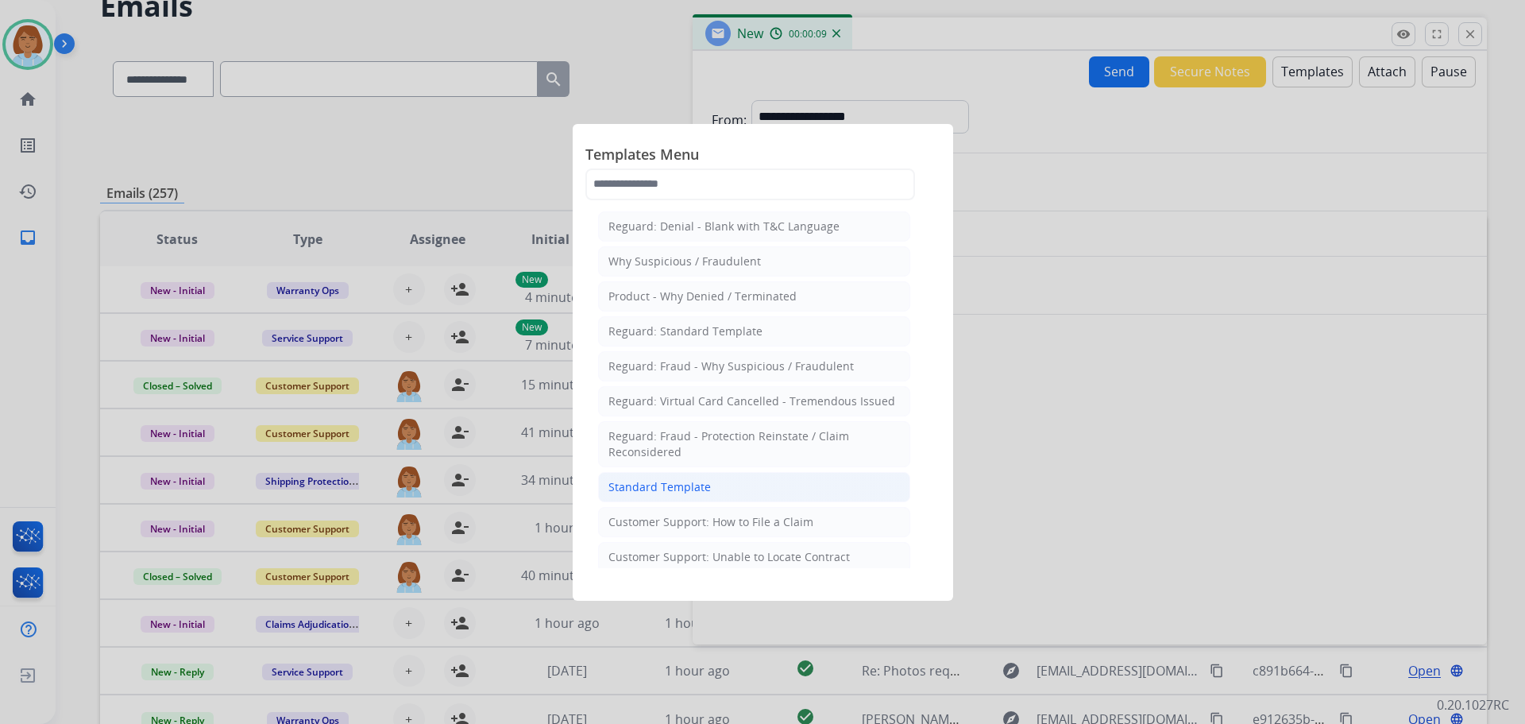
click at [720, 496] on li "Standard Template" at bounding box center [754, 487] width 312 height 30
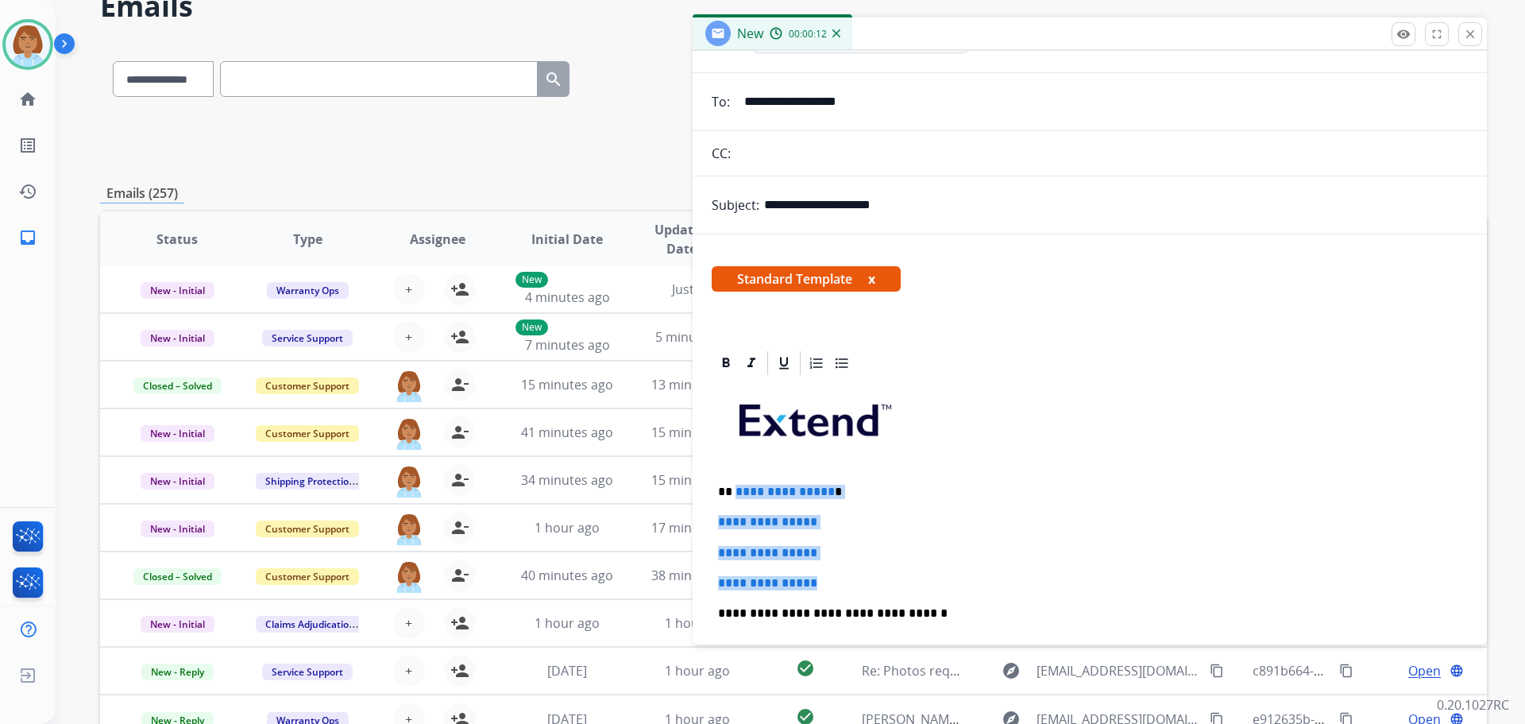
drag, startPoint x: 844, startPoint y: 585, endPoint x: 837, endPoint y: 558, distance: 27.0
click at [735, 485] on div "**********" at bounding box center [1090, 650] width 756 height 547
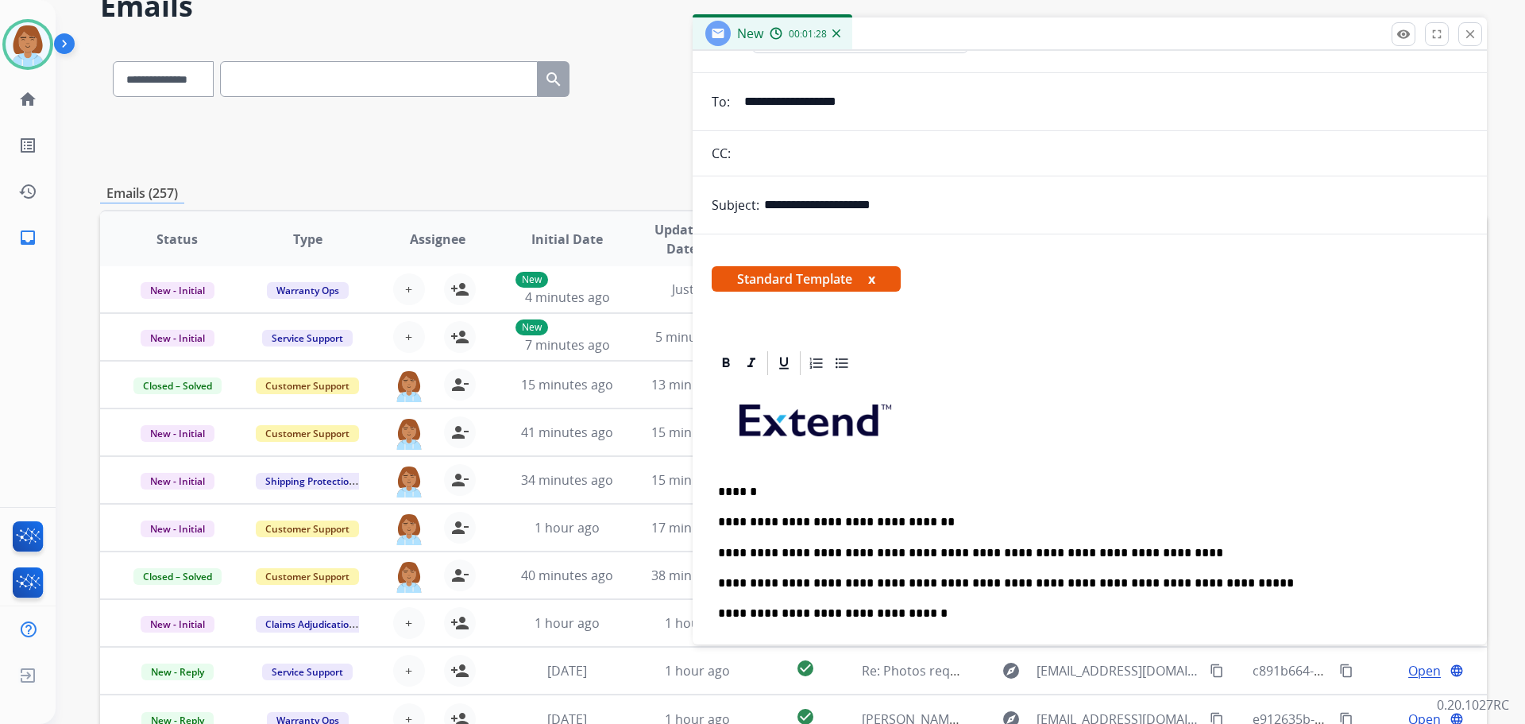
click at [1212, 570] on div "**********" at bounding box center [1090, 650] width 756 height 547
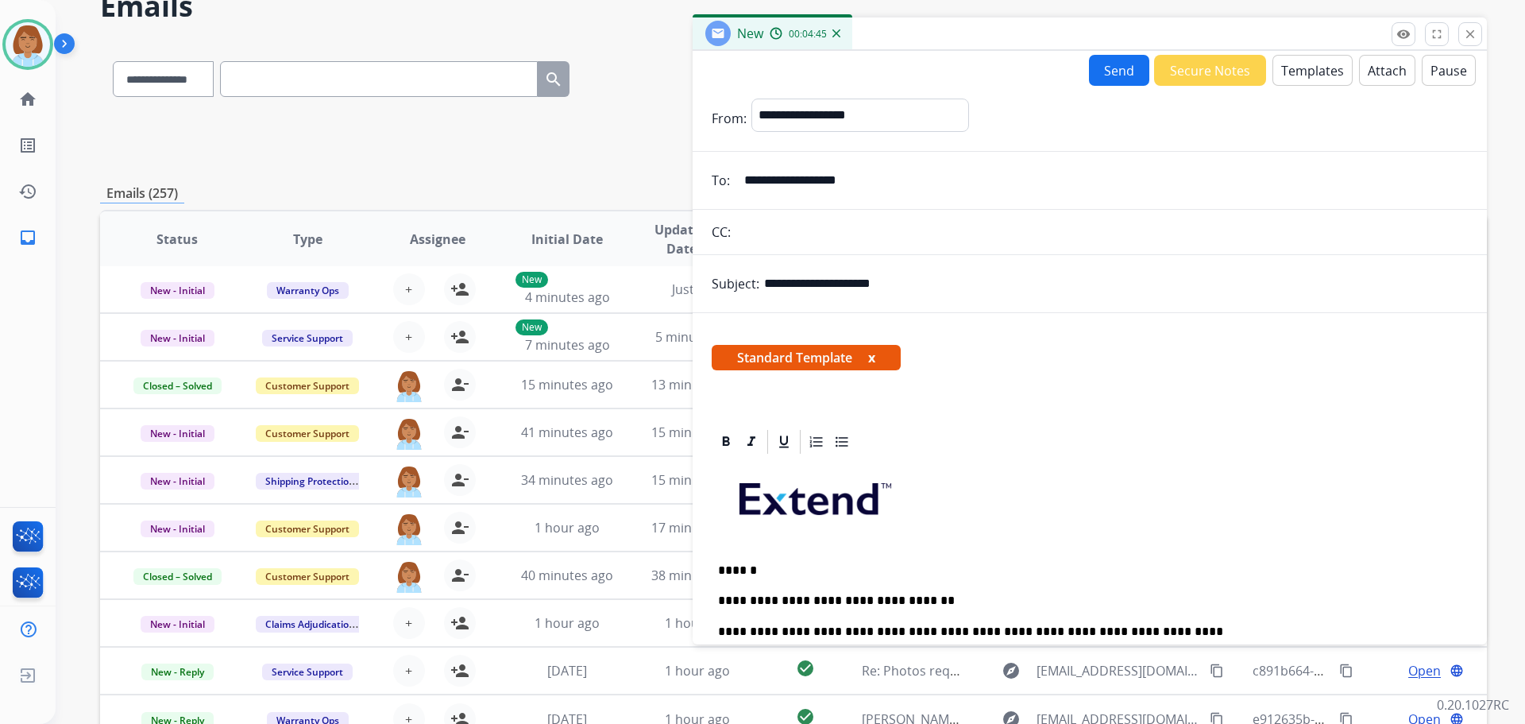
scroll to position [0, 0]
click at [1108, 68] on button "Send" at bounding box center [1119, 71] width 60 height 31
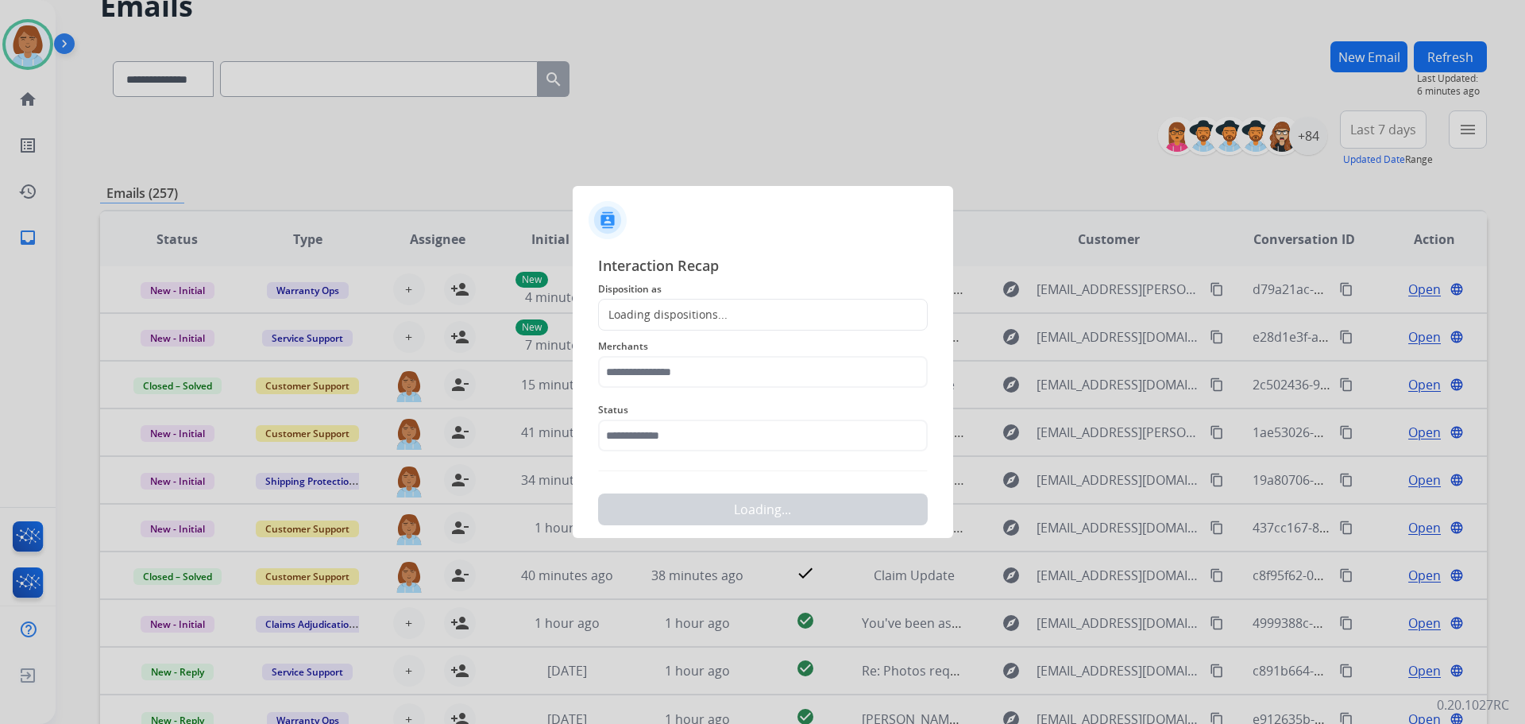
click at [756, 288] on span "Disposition as" at bounding box center [763, 289] width 330 height 19
click at [747, 316] on div "Loading dispositions..." at bounding box center [763, 315] width 330 height 32
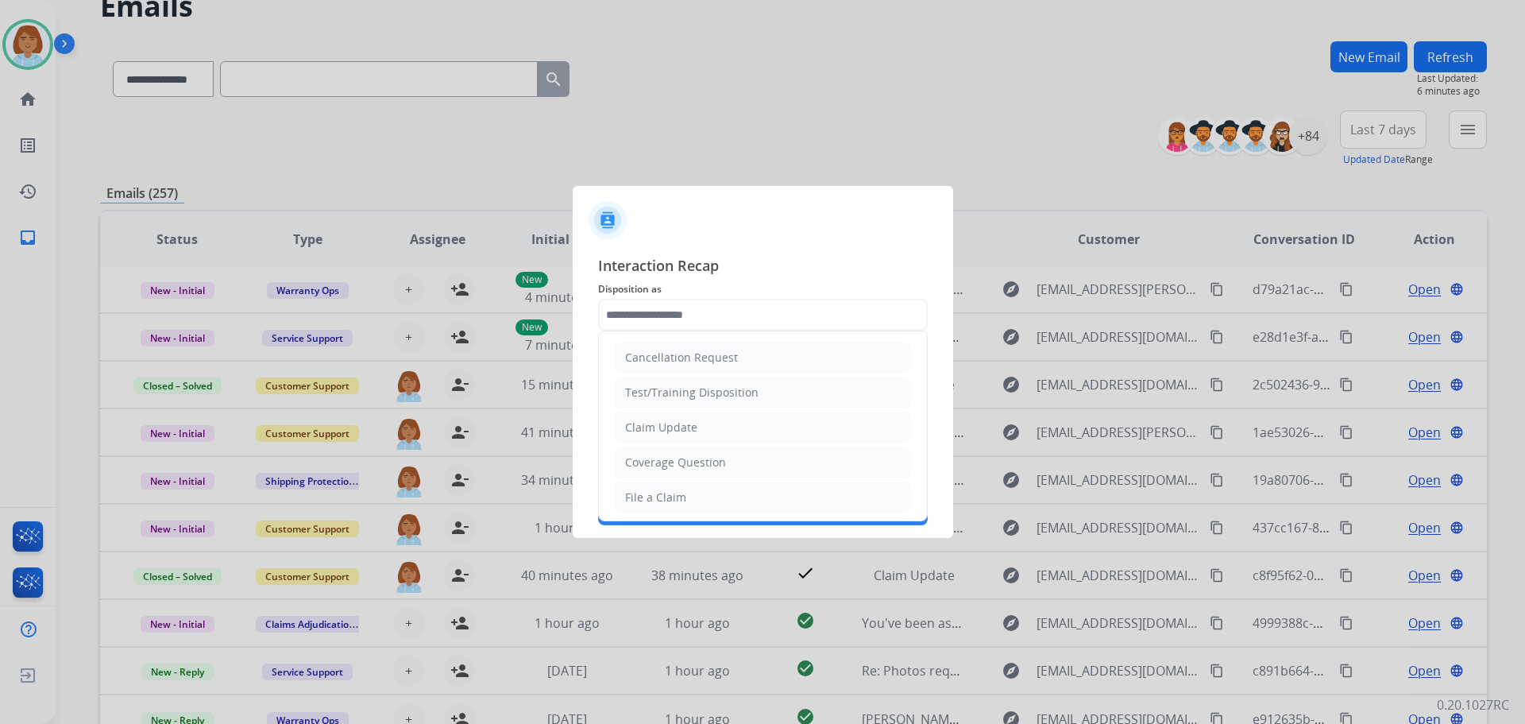
click at [682, 326] on input "text" at bounding box center [763, 315] width 330 height 32
click at [678, 431] on div "Claim Update" at bounding box center [661, 427] width 72 height 16
type input "**********"
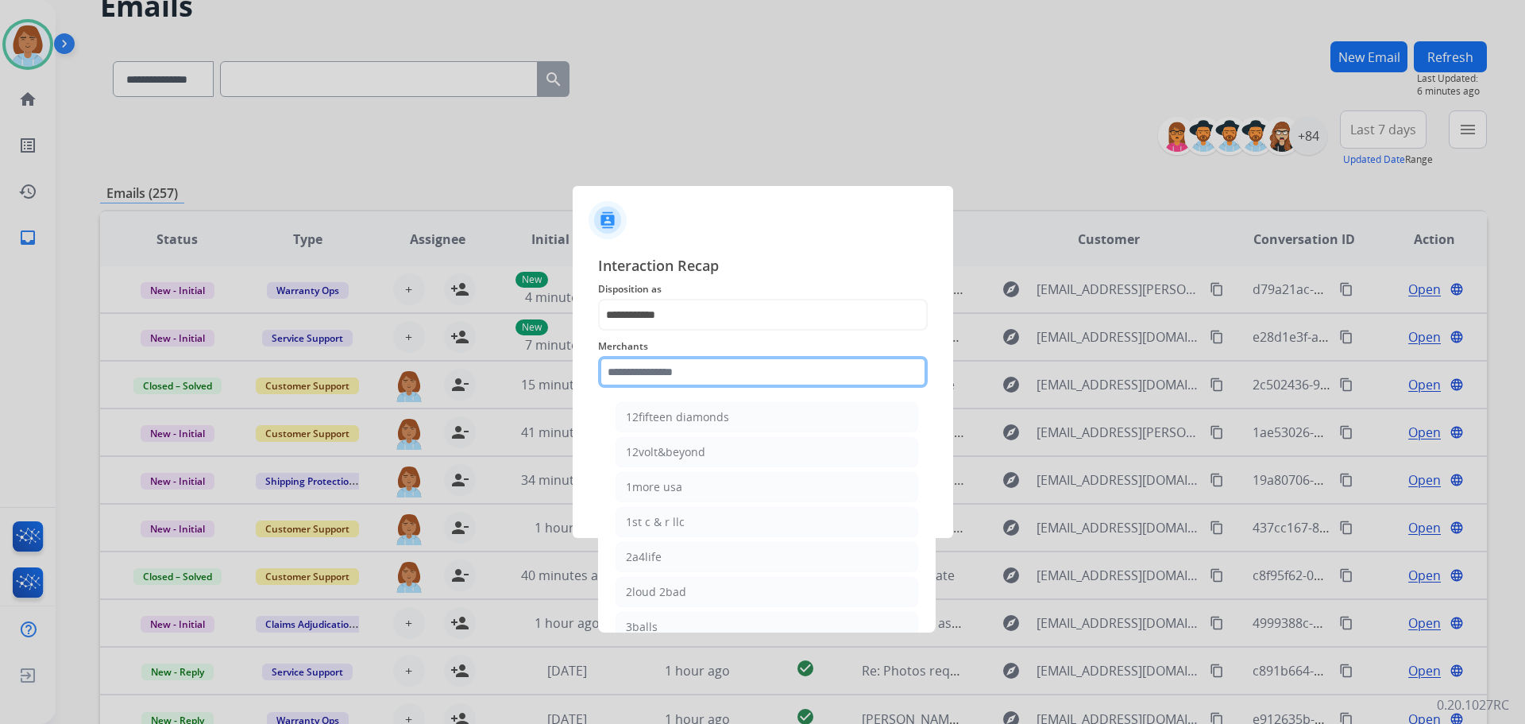
click at [684, 381] on input "text" at bounding box center [763, 372] width 330 height 32
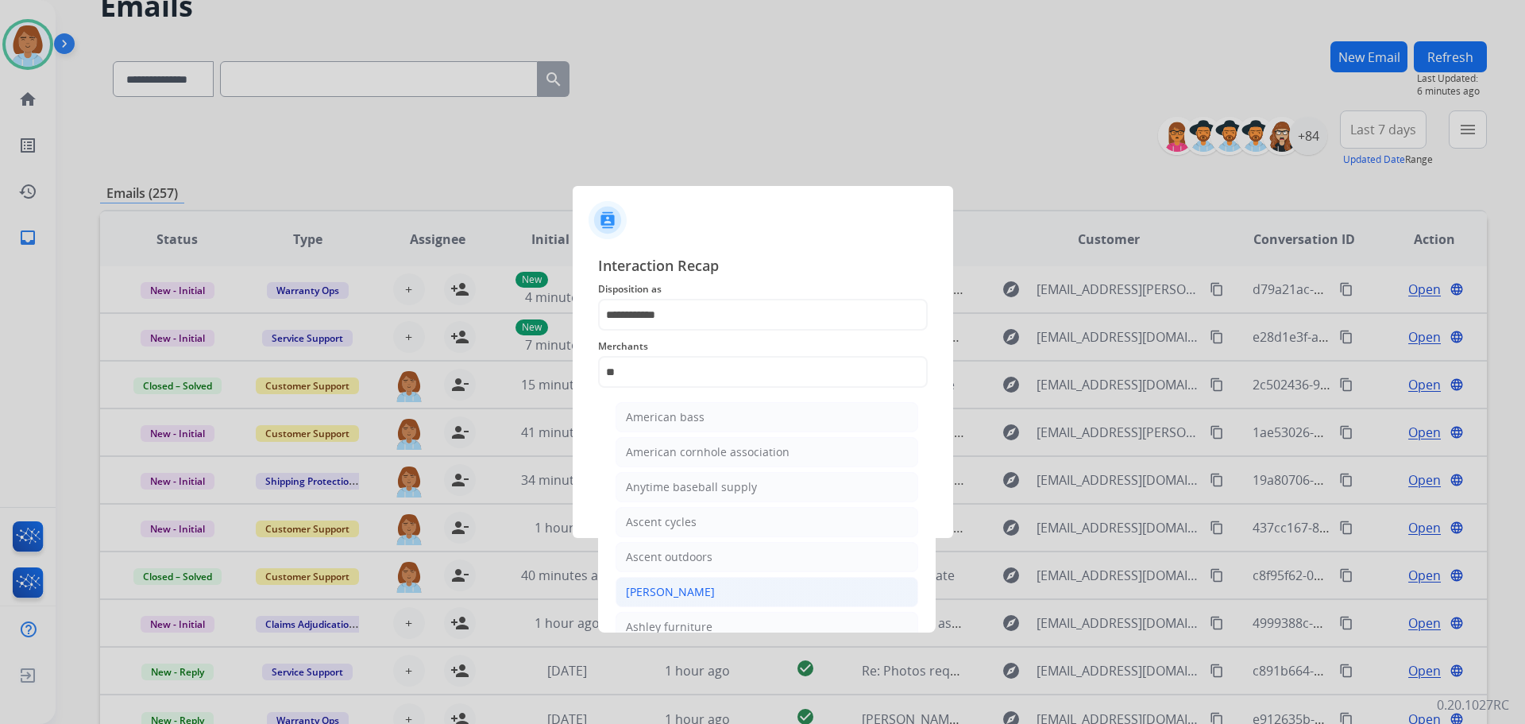
click at [686, 592] on div "[PERSON_NAME]" at bounding box center [670, 592] width 89 height 16
type input "**********"
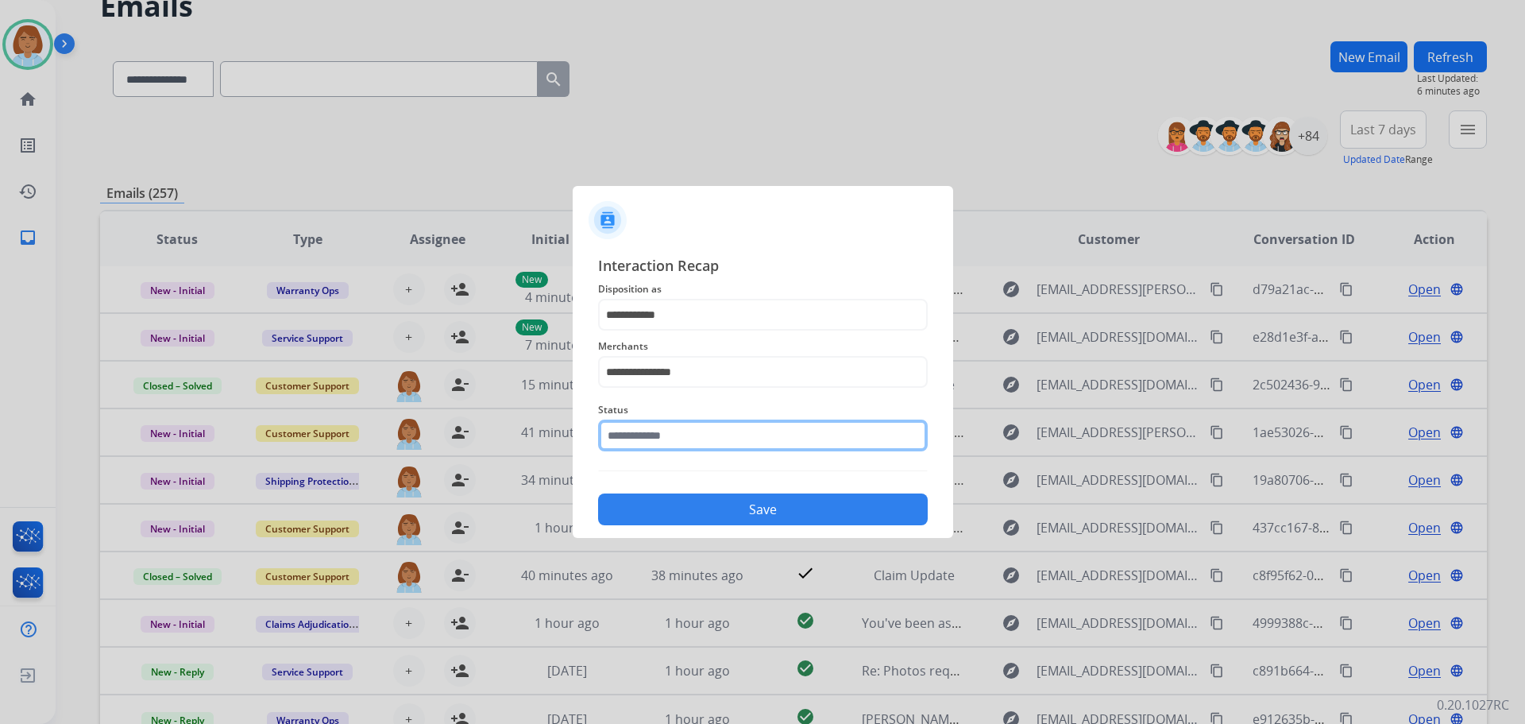
click at [691, 446] on input "text" at bounding box center [763, 435] width 330 height 32
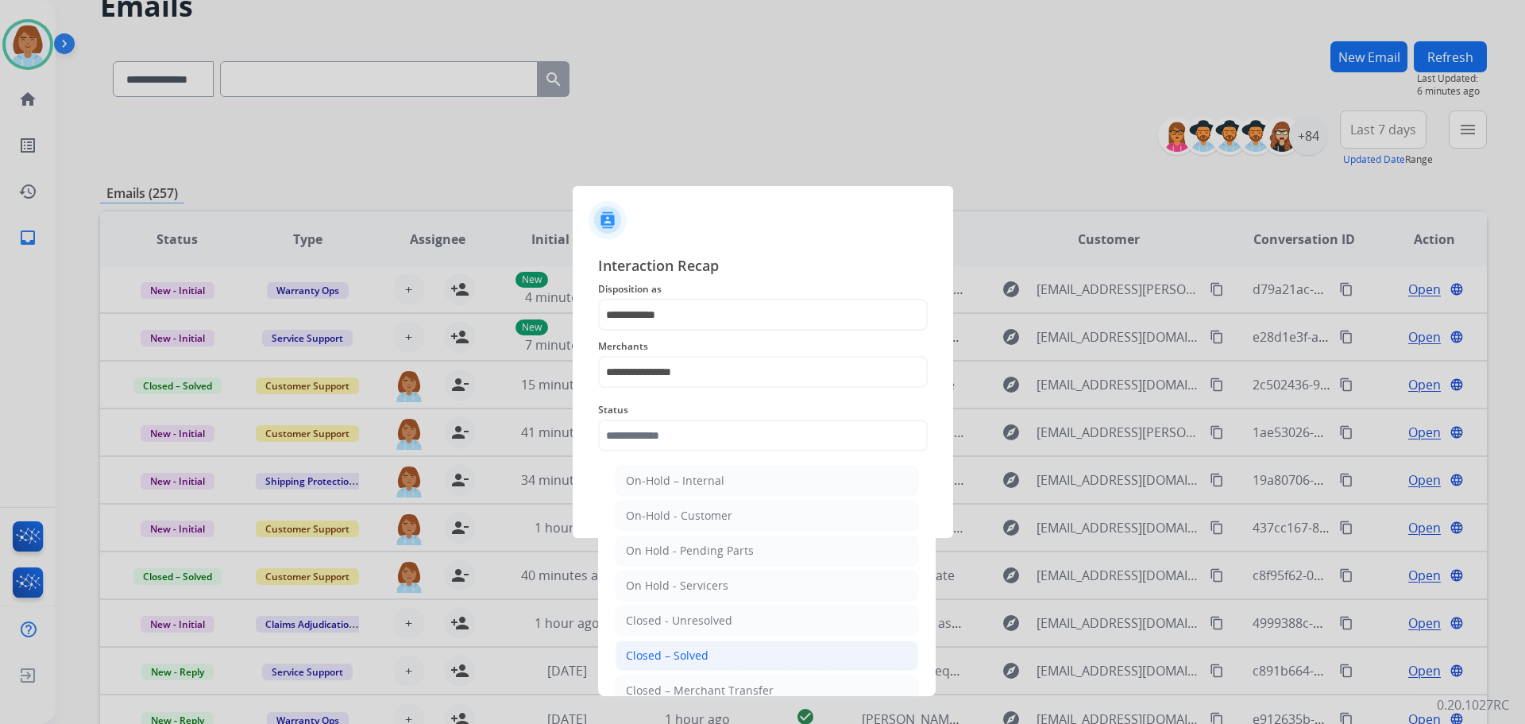
click at [713, 650] on li "Closed – Solved" at bounding box center [767, 655] width 303 height 30
type input "**********"
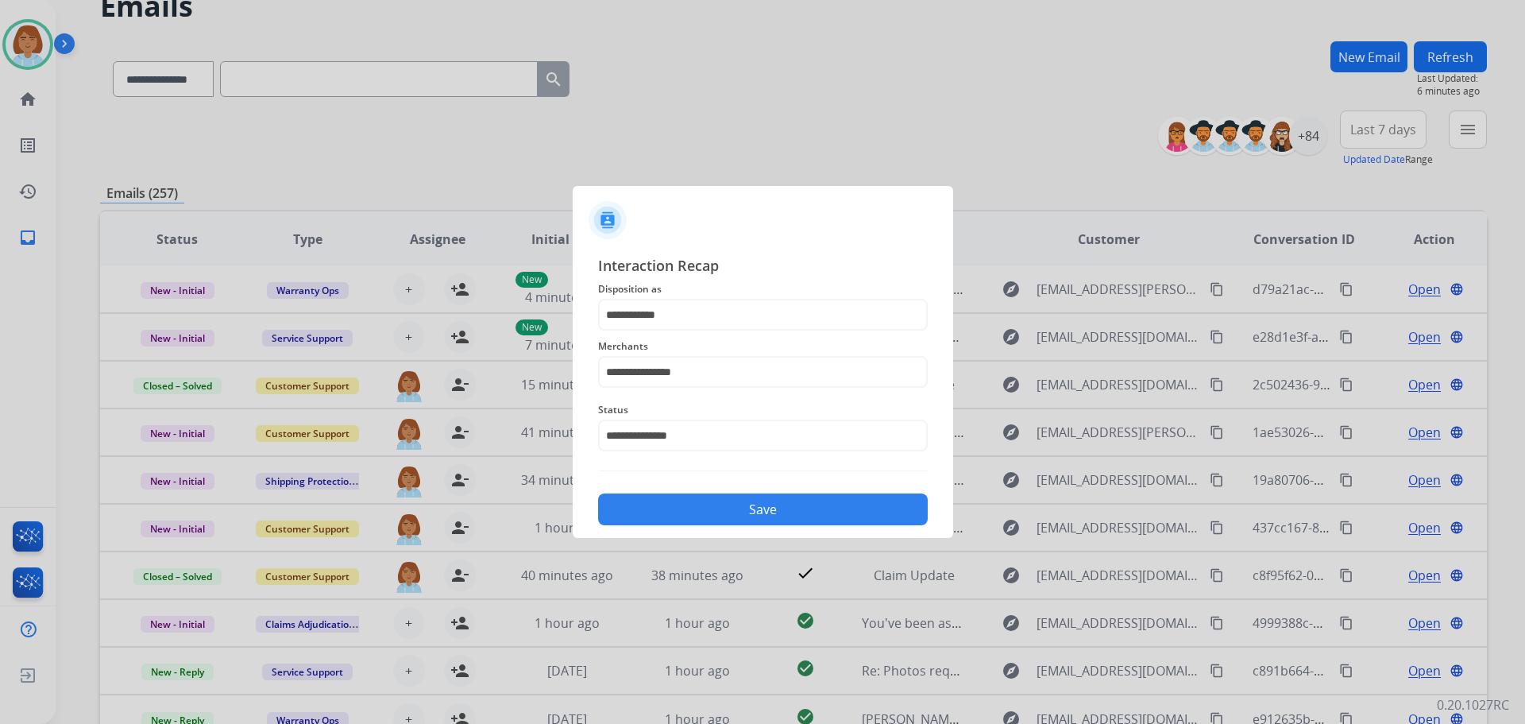
click at [776, 495] on button "Save" at bounding box center [763, 509] width 330 height 32
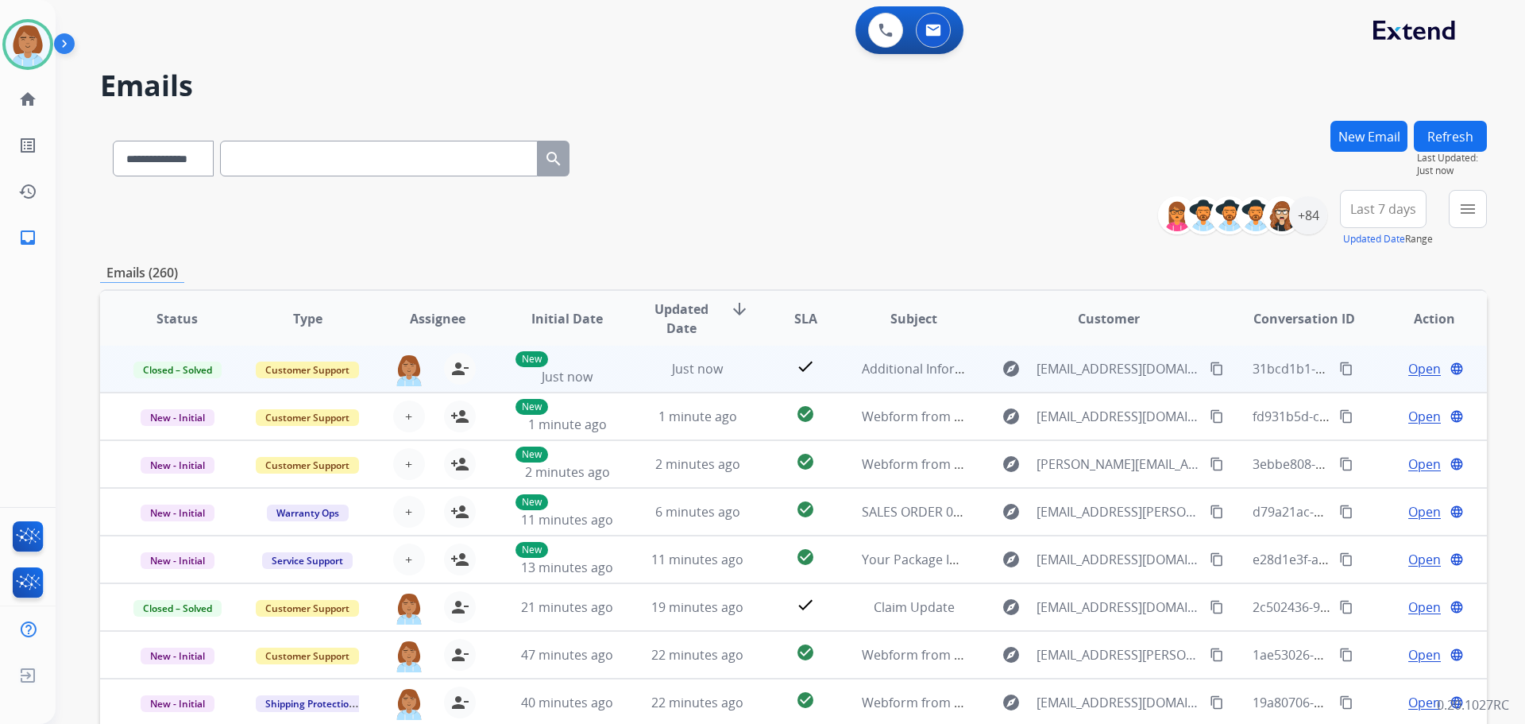
click at [1339, 373] on mat-icon "content_copy" at bounding box center [1346, 368] width 14 height 14
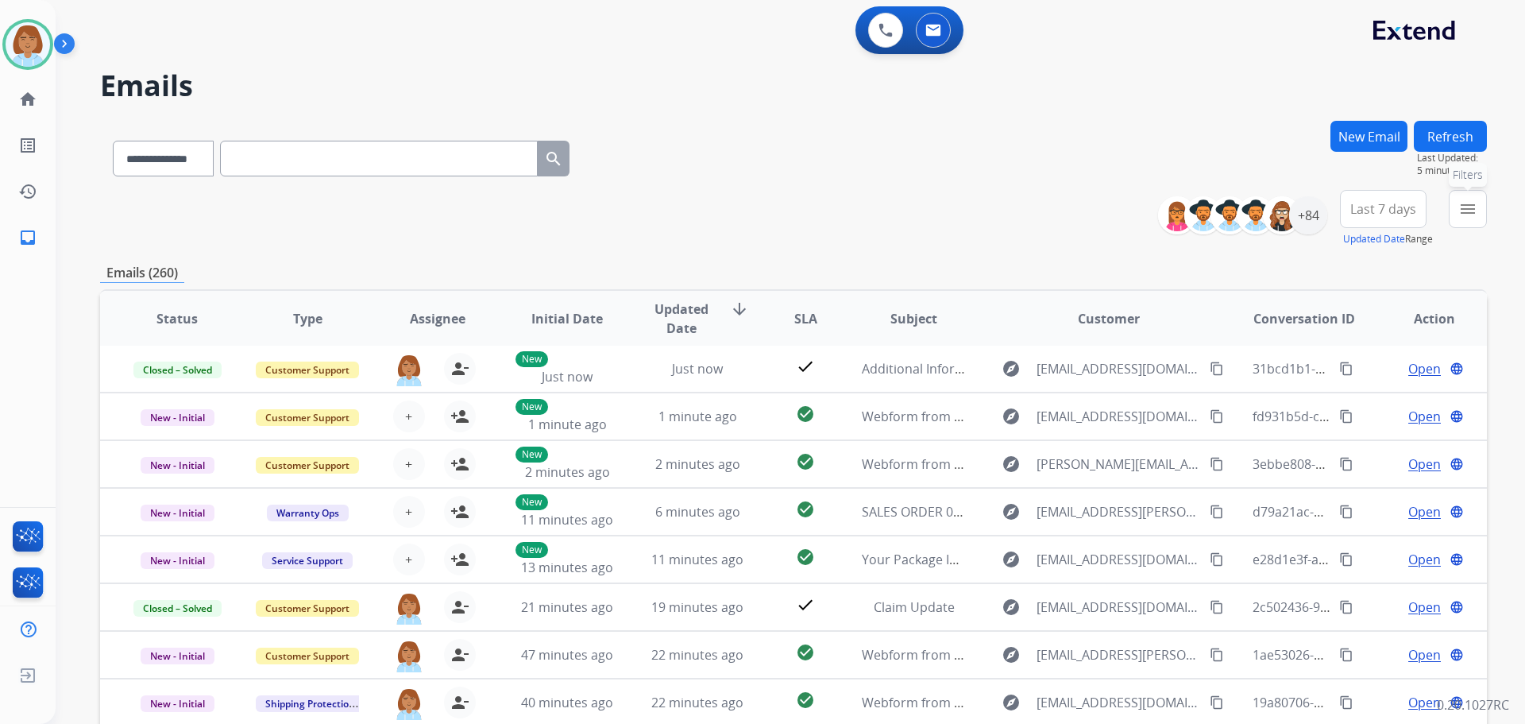
click at [1474, 214] on mat-icon "menu" at bounding box center [1467, 208] width 19 height 19
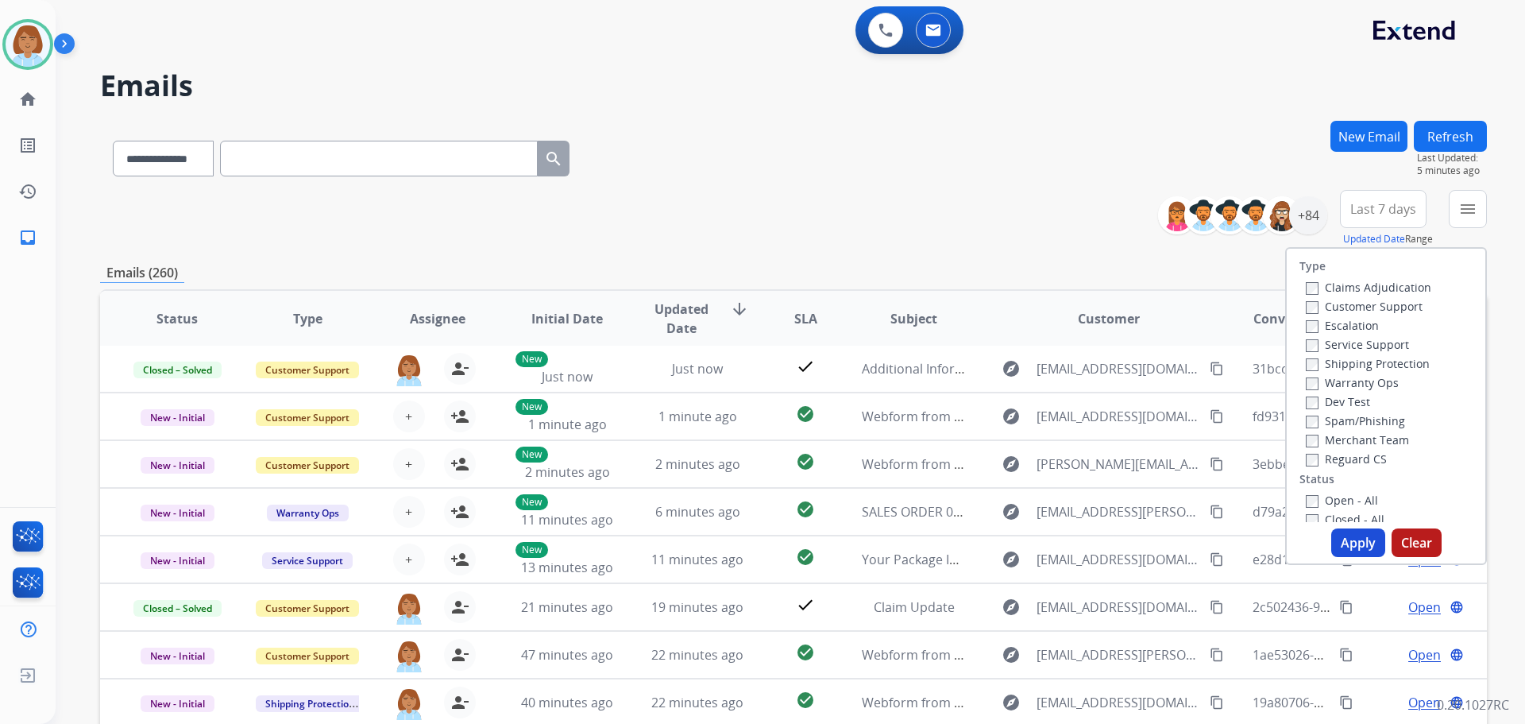
click at [1373, 300] on label "Customer Support" at bounding box center [1364, 306] width 117 height 15
click at [1349, 374] on div "Warranty Ops" at bounding box center [1369, 382] width 126 height 19
click at [1348, 366] on label "Shipping Protection" at bounding box center [1368, 363] width 124 height 15
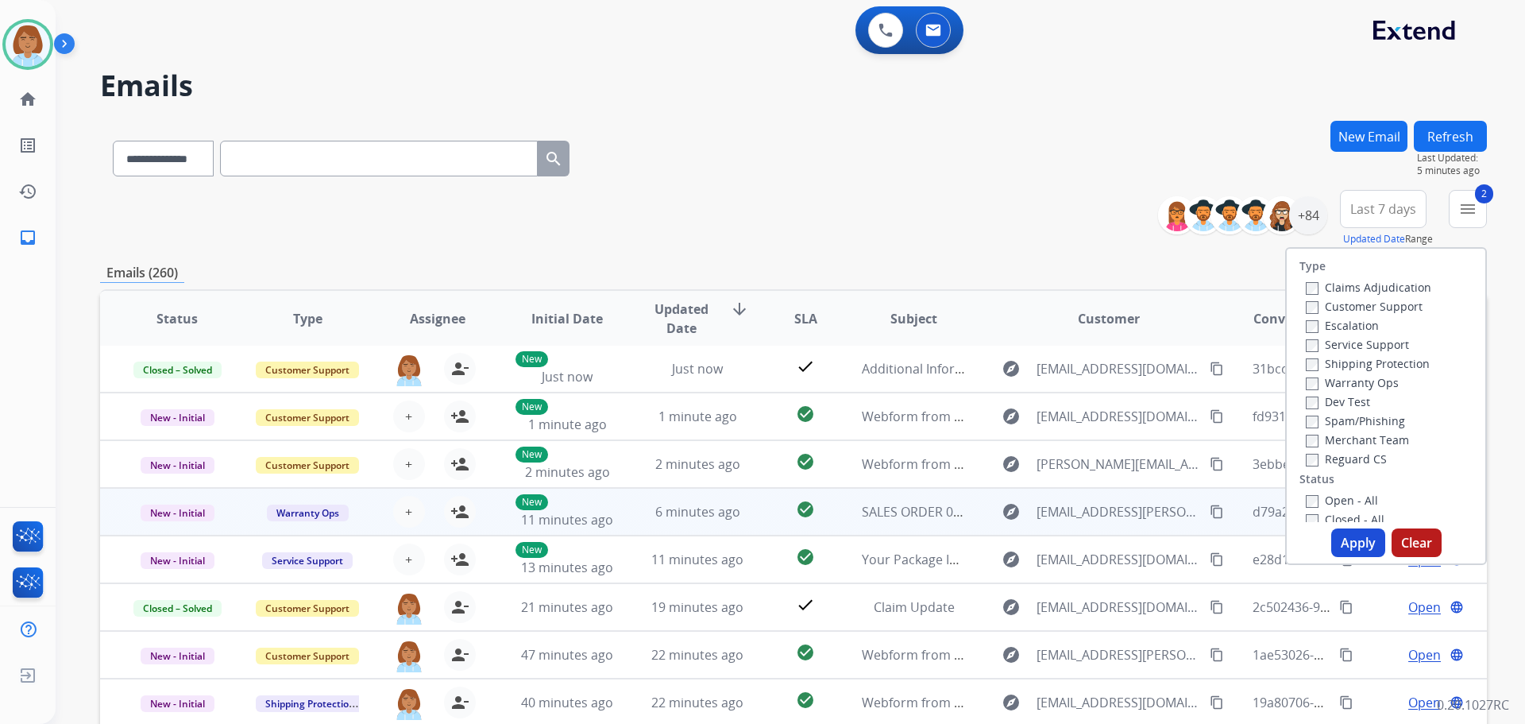
drag, startPoint x: 1316, startPoint y: 457, endPoint x: 1270, endPoint y: 531, distance: 87.1
click at [1316, 458] on label "Reguard CS" at bounding box center [1346, 458] width 81 height 15
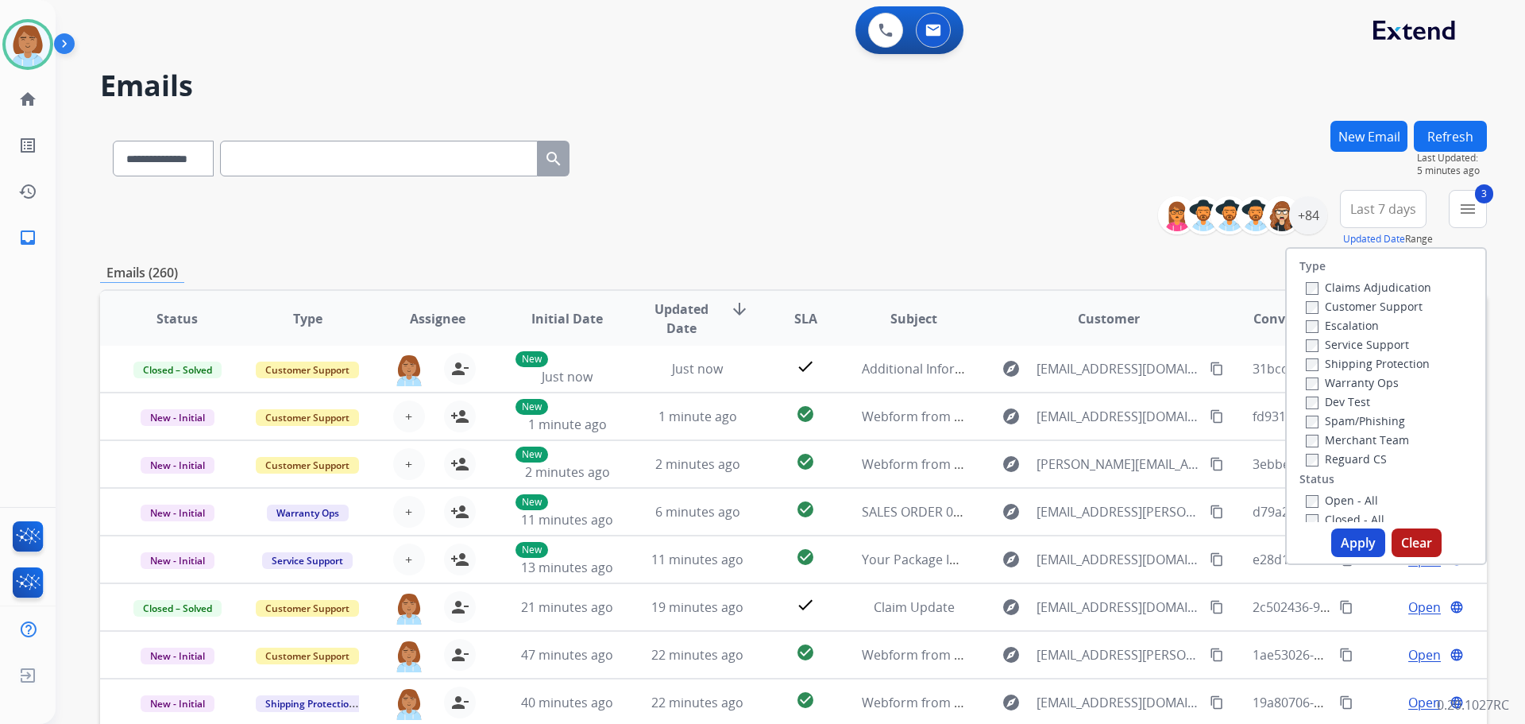
click at [1315, 498] on label "Open - All" at bounding box center [1342, 500] width 72 height 15
click at [1329, 527] on div "Type Claims Adjudication Customer Support Escalation Service Support Shipping P…" at bounding box center [1386, 406] width 202 height 318
click at [1333, 535] on button "Apply" at bounding box center [1358, 542] width 54 height 29
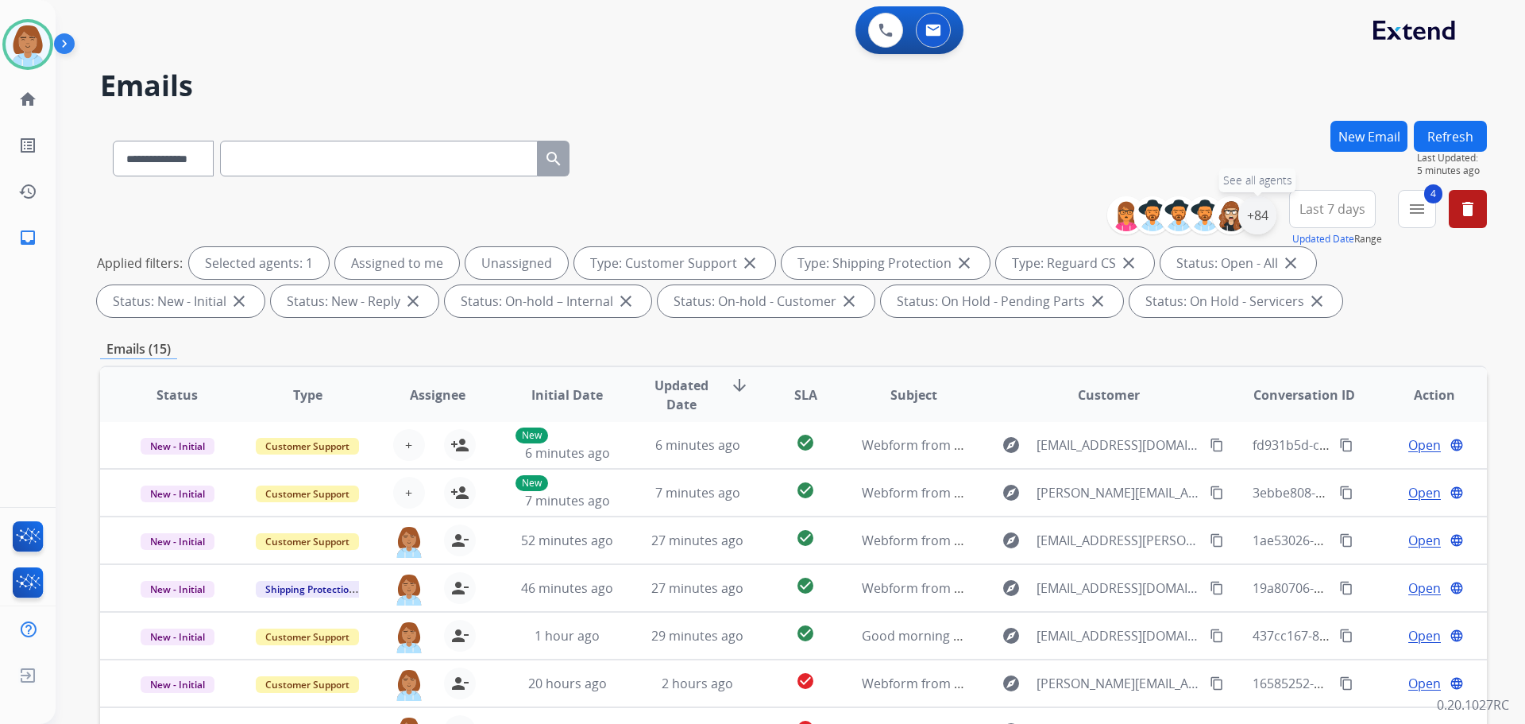
click at [1250, 226] on div "+84" at bounding box center [1257, 215] width 38 height 38
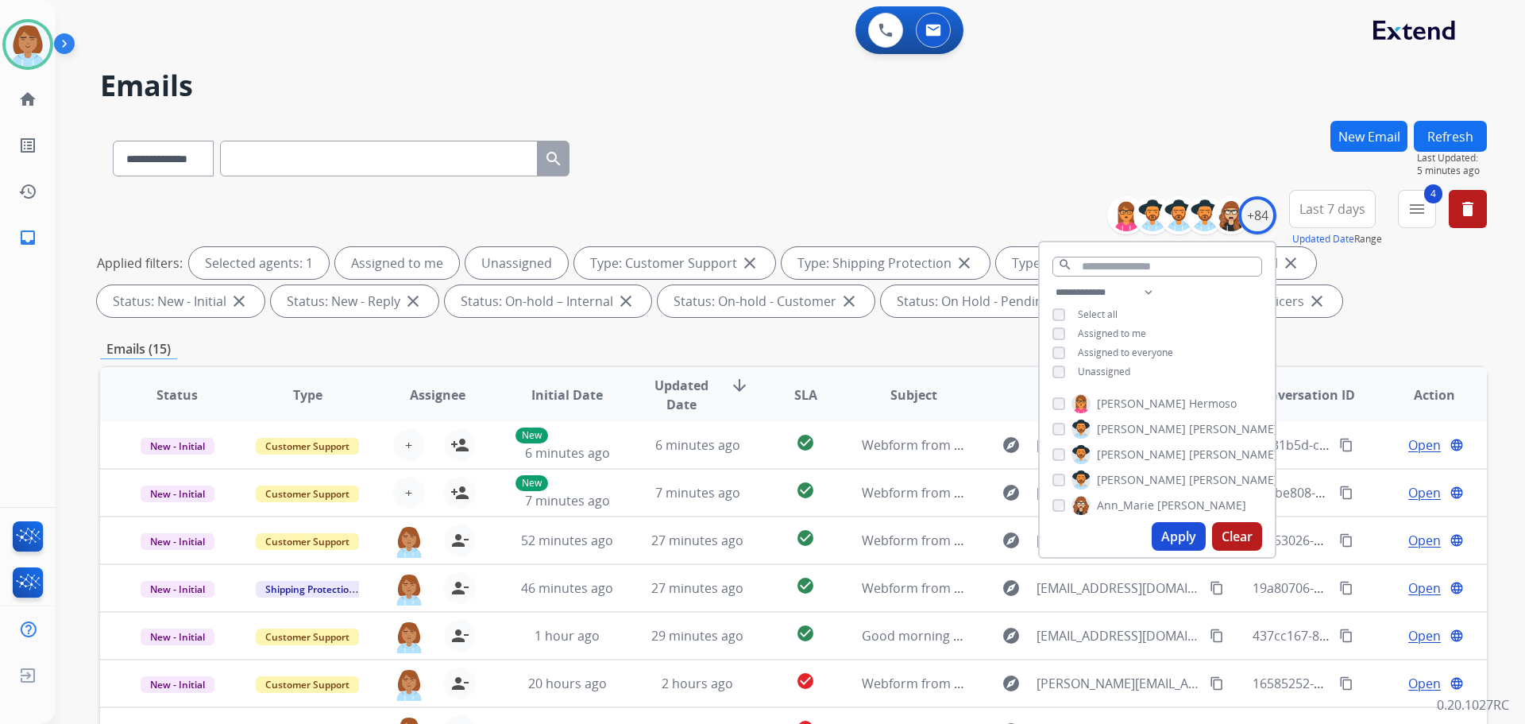
click at [1091, 375] on span "Unassigned" at bounding box center [1104, 372] width 52 height 14
click at [1188, 551] on div "Apply Clear" at bounding box center [1157, 536] width 235 height 41
click at [1188, 543] on button "Apply" at bounding box center [1179, 536] width 54 height 29
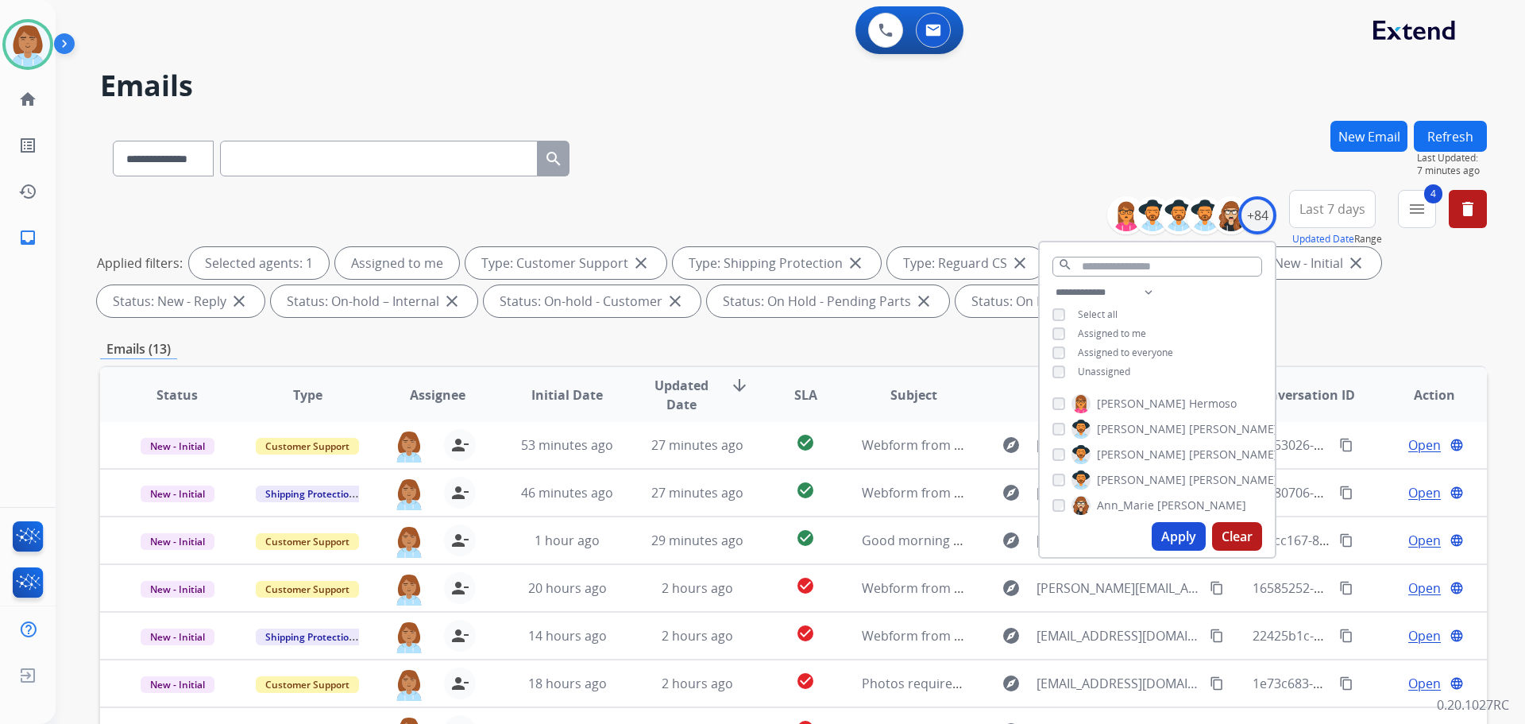
click at [1181, 548] on button "Apply" at bounding box center [1179, 536] width 54 height 29
select select "**********"
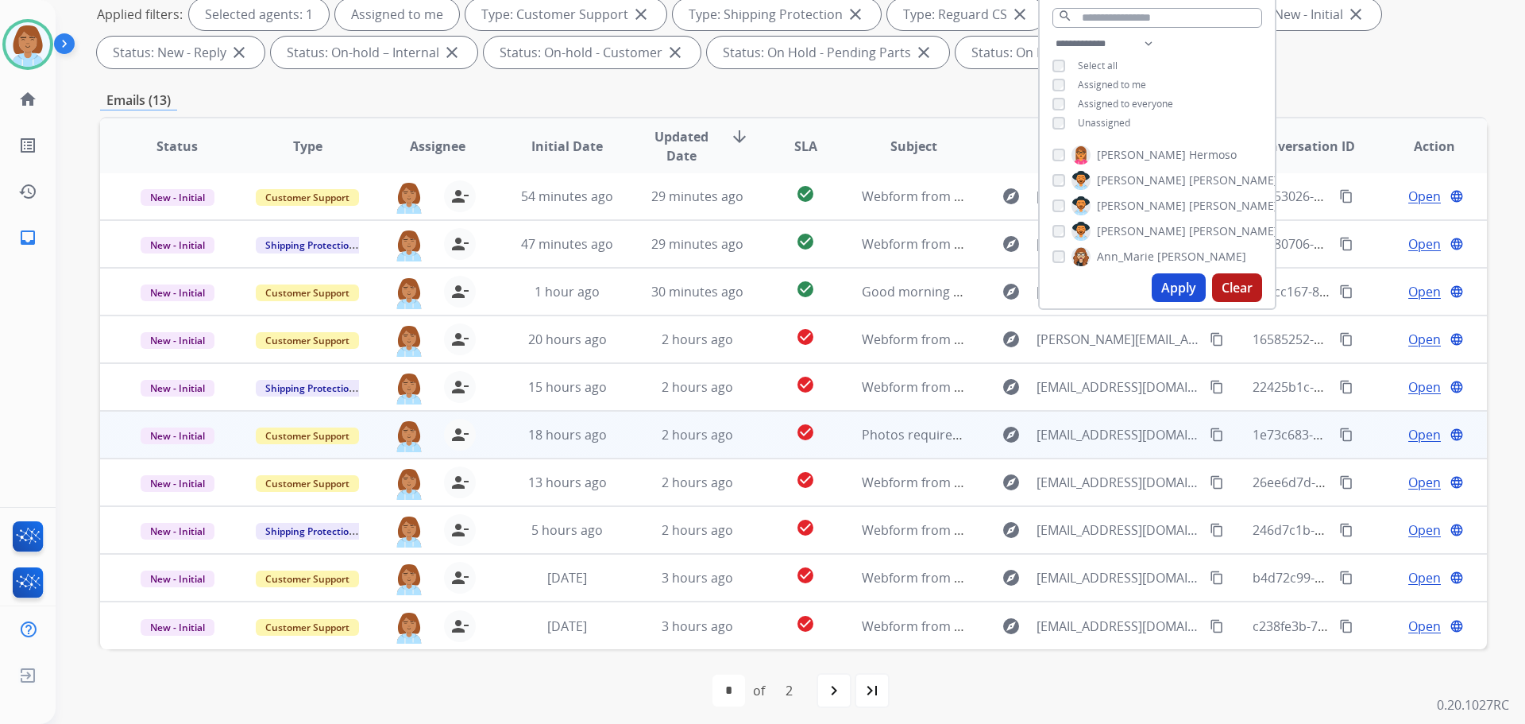
scroll to position [257, 0]
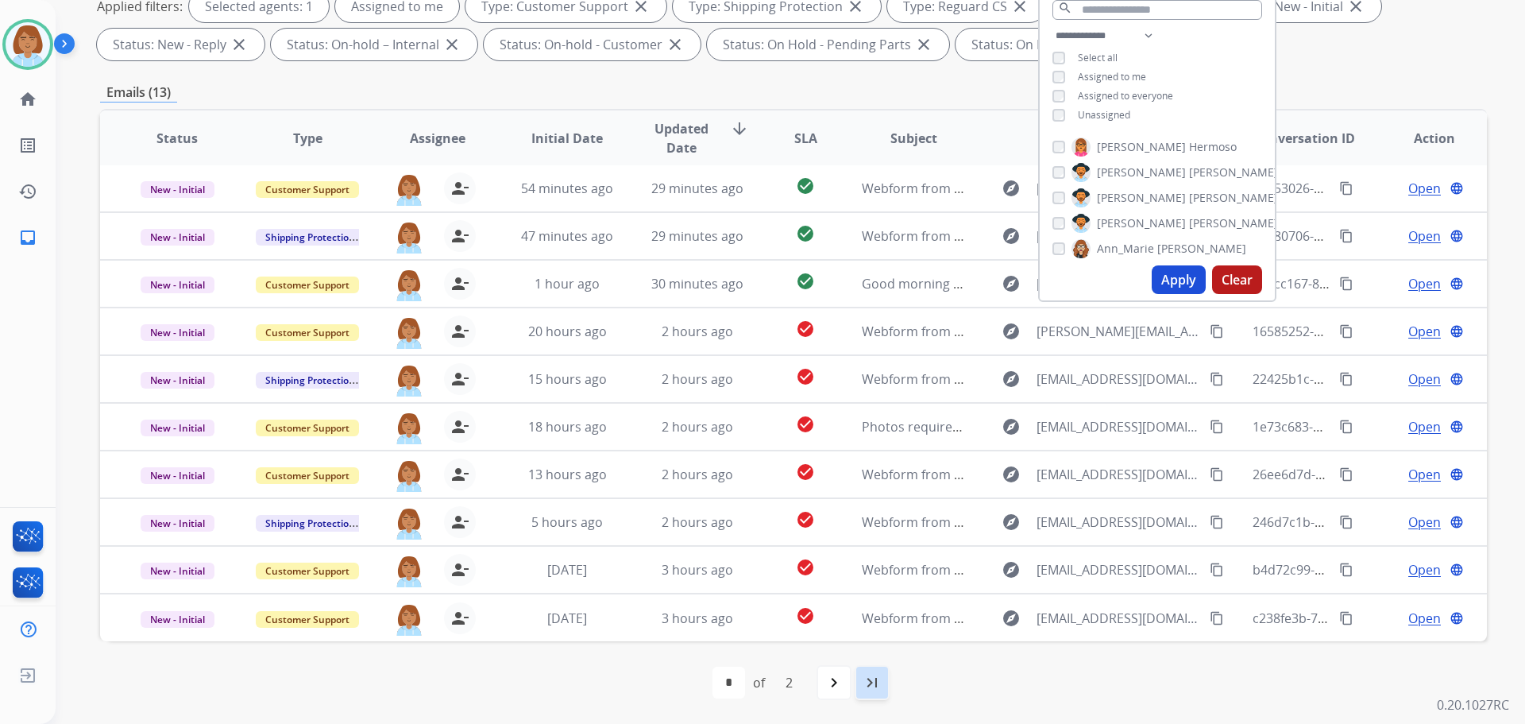
click at [886, 687] on div "last_page" at bounding box center [872, 682] width 35 height 35
select select "*"
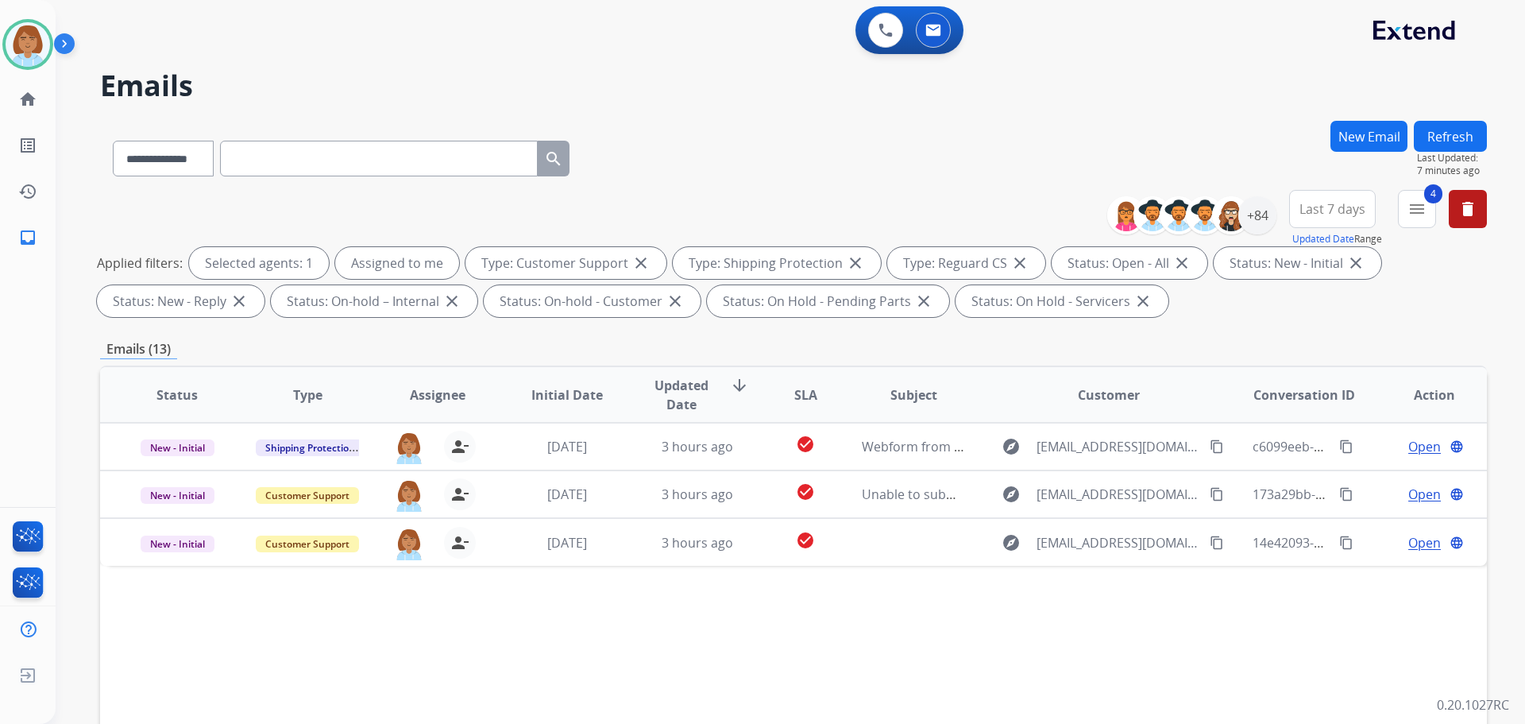
scroll to position [0, 0]
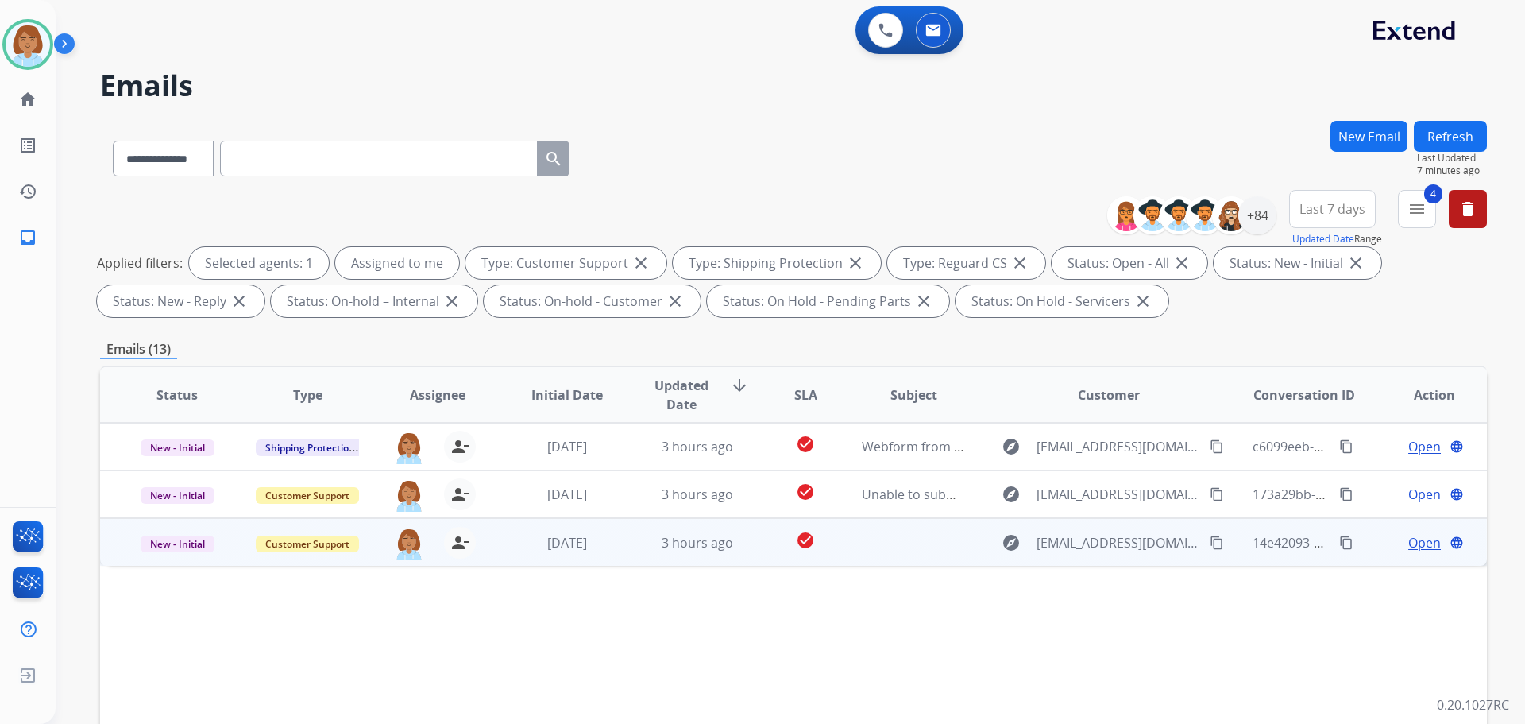
click at [863, 550] on td at bounding box center [901, 542] width 130 height 48
click at [1418, 543] on span "Open" at bounding box center [1424, 541] width 33 height 19
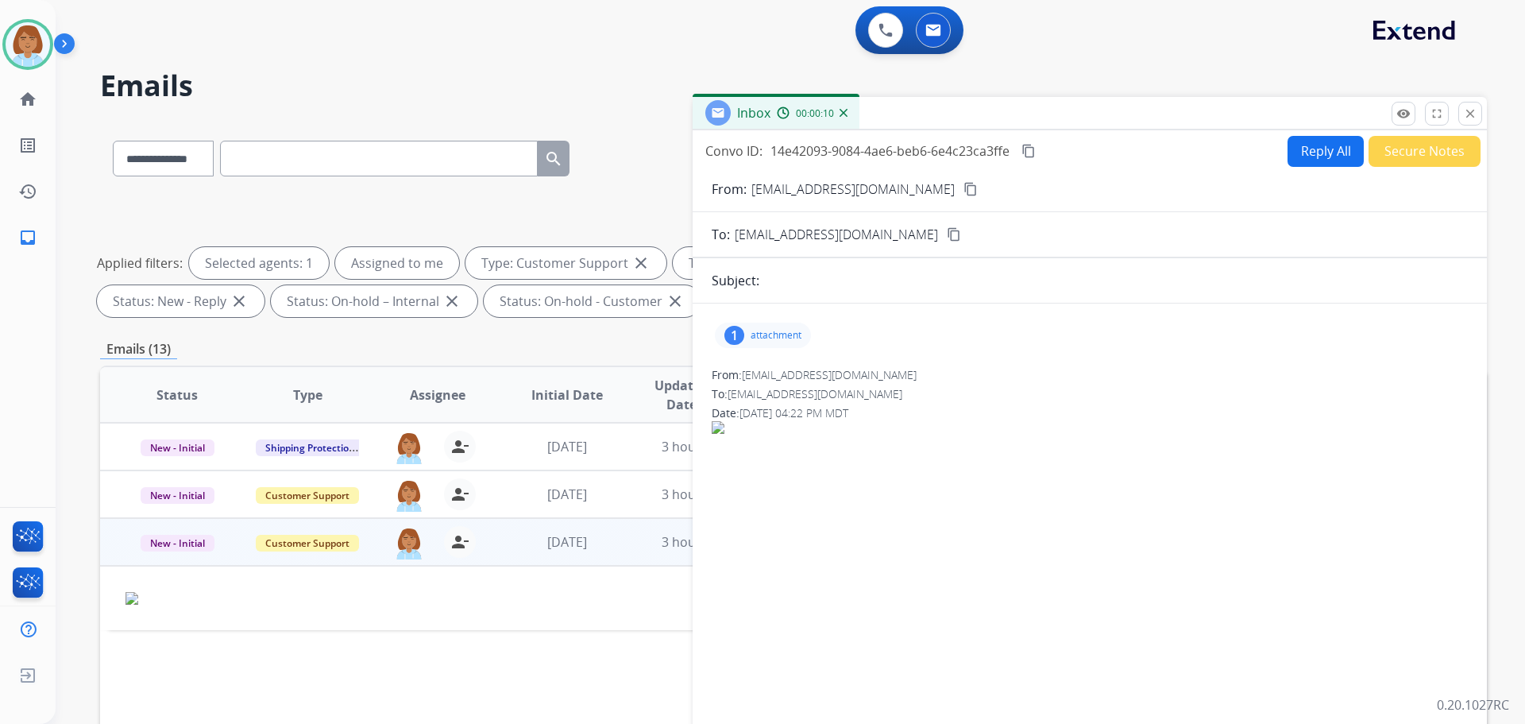
click at [805, 341] on div "1 attachment" at bounding box center [763, 335] width 96 height 25
click at [772, 381] on div at bounding box center [767, 376] width 79 height 56
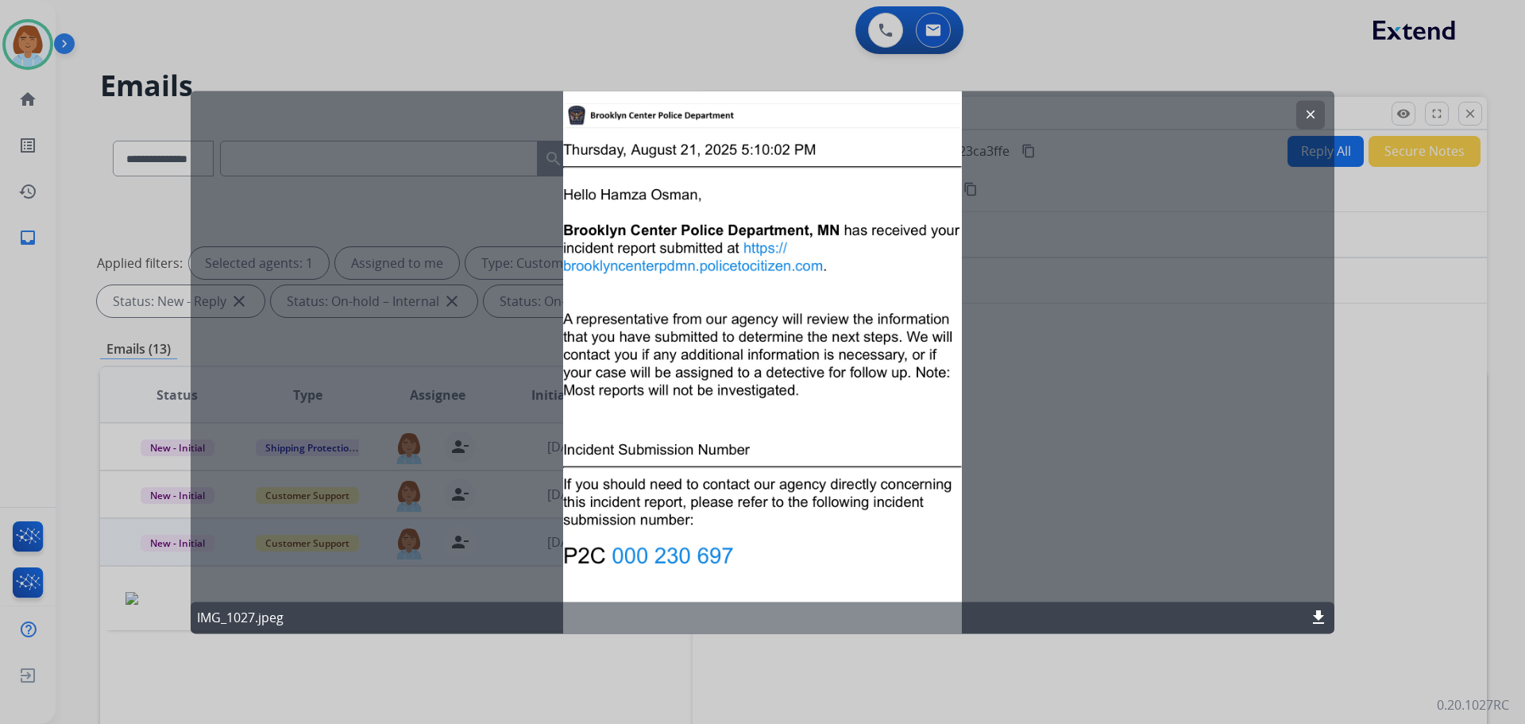
click at [792, 710] on div at bounding box center [762, 362] width 1525 height 724
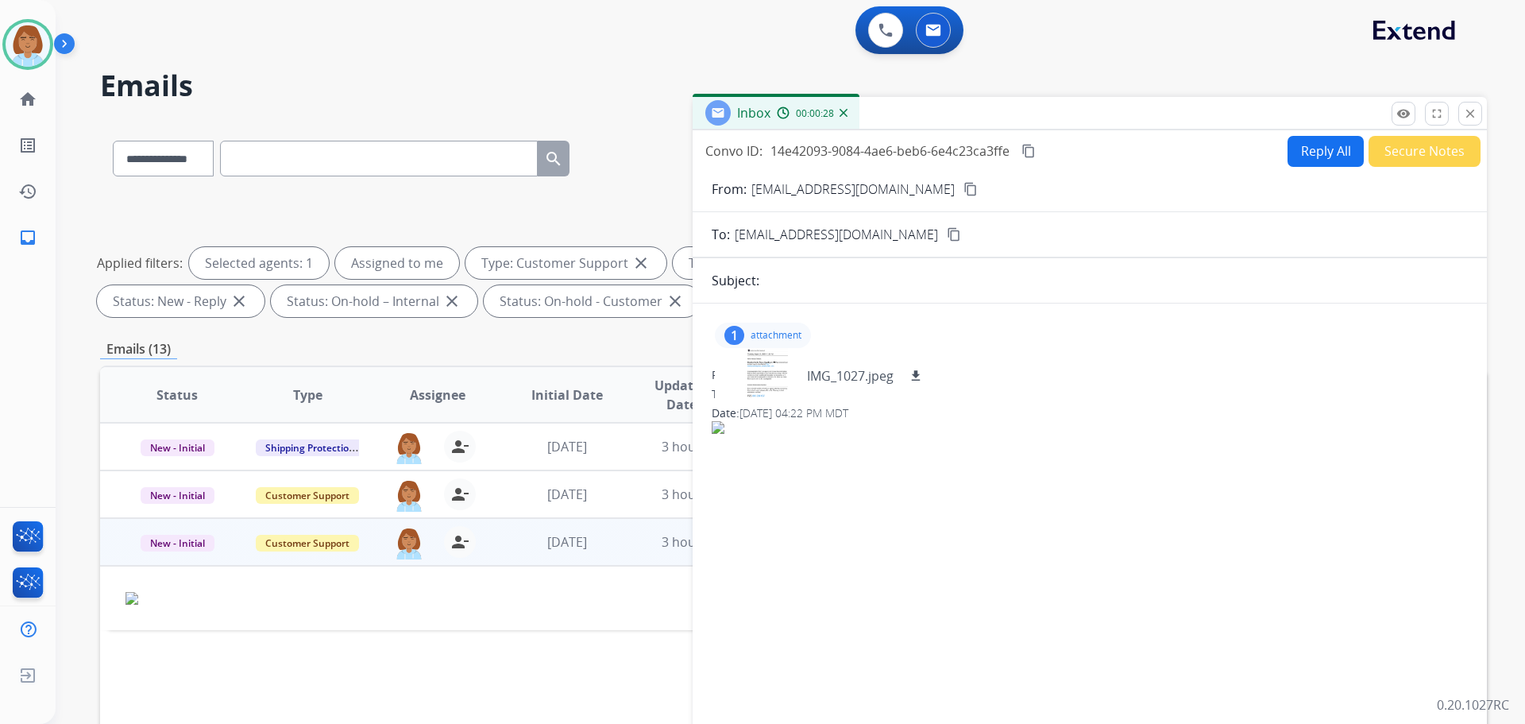
click at [961, 187] on button "content_copy" at bounding box center [970, 189] width 19 height 19
click at [907, 538] on div "1 attachment IMG_1027.jpeg download From: steveosman25@gmail.com To: support@ex…" at bounding box center [1090, 541] width 794 height 450
click at [964, 317] on div "1 attachment IMG_1027.jpeg download" at bounding box center [1090, 335] width 756 height 38
click at [1470, 129] on div "Inbox 00:02:25" at bounding box center [1090, 113] width 794 height 33
click at [1474, 116] on mat-icon "close" at bounding box center [1470, 113] width 14 height 14
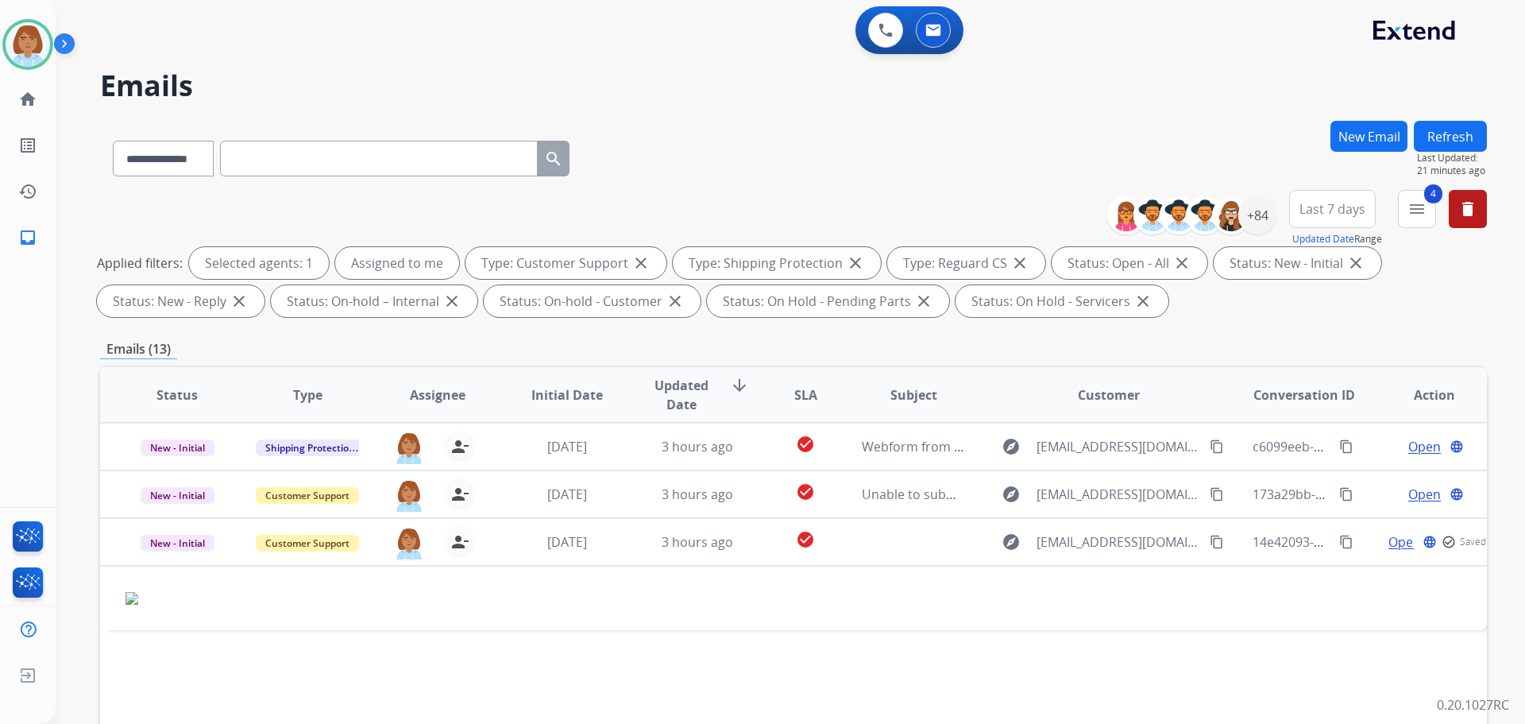
click at [1339, 138] on button "New Email" at bounding box center [1369, 136] width 77 height 31
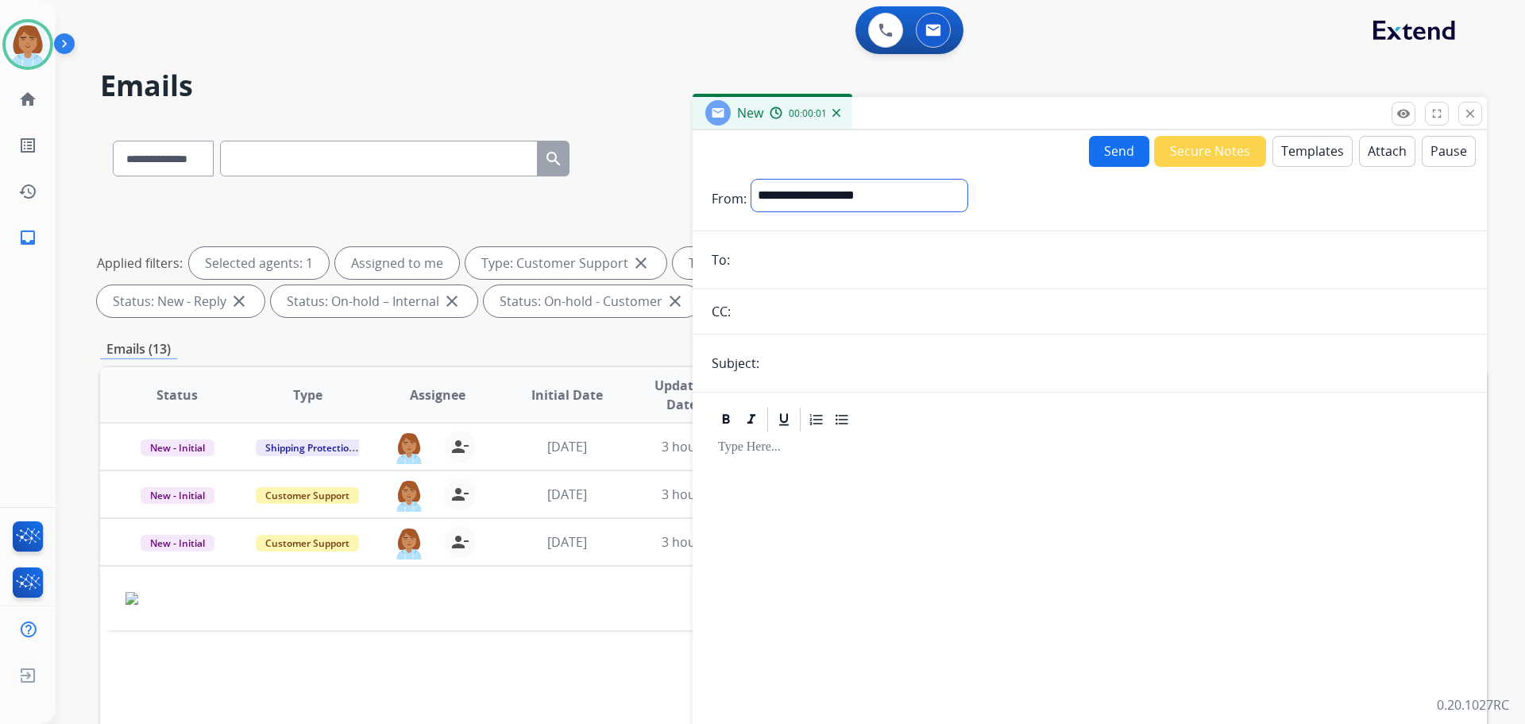
drag, startPoint x: 933, startPoint y: 195, endPoint x: 780, endPoint y: 191, distance: 152.6
click at [780, 191] on select "**********" at bounding box center [859, 196] width 216 height 32
select select "**********"
click at [751, 180] on select "**********" at bounding box center [859, 196] width 216 height 32
drag, startPoint x: 904, startPoint y: 245, endPoint x: 844, endPoint y: 253, distance: 60.9
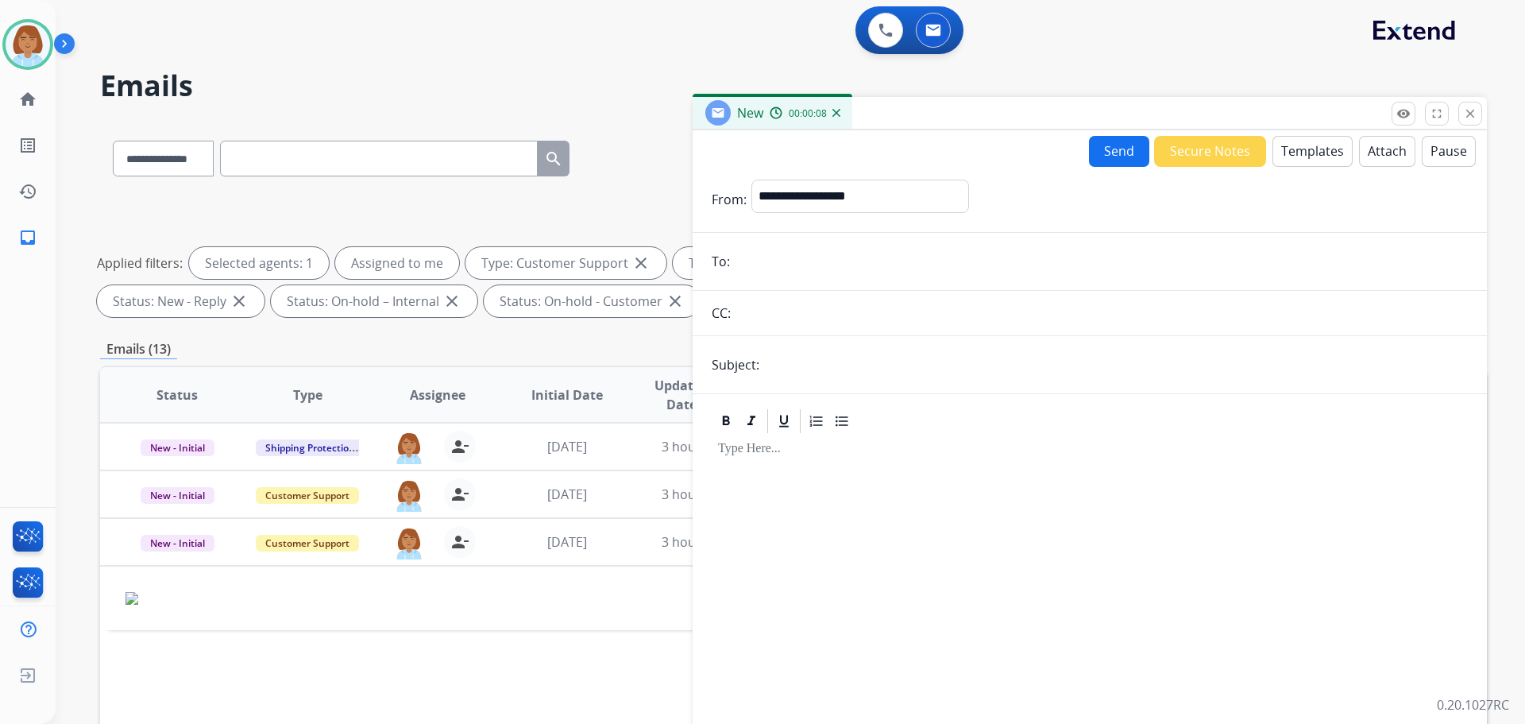
click at [844, 304] on input "text" at bounding box center [1102, 313] width 732 height 32
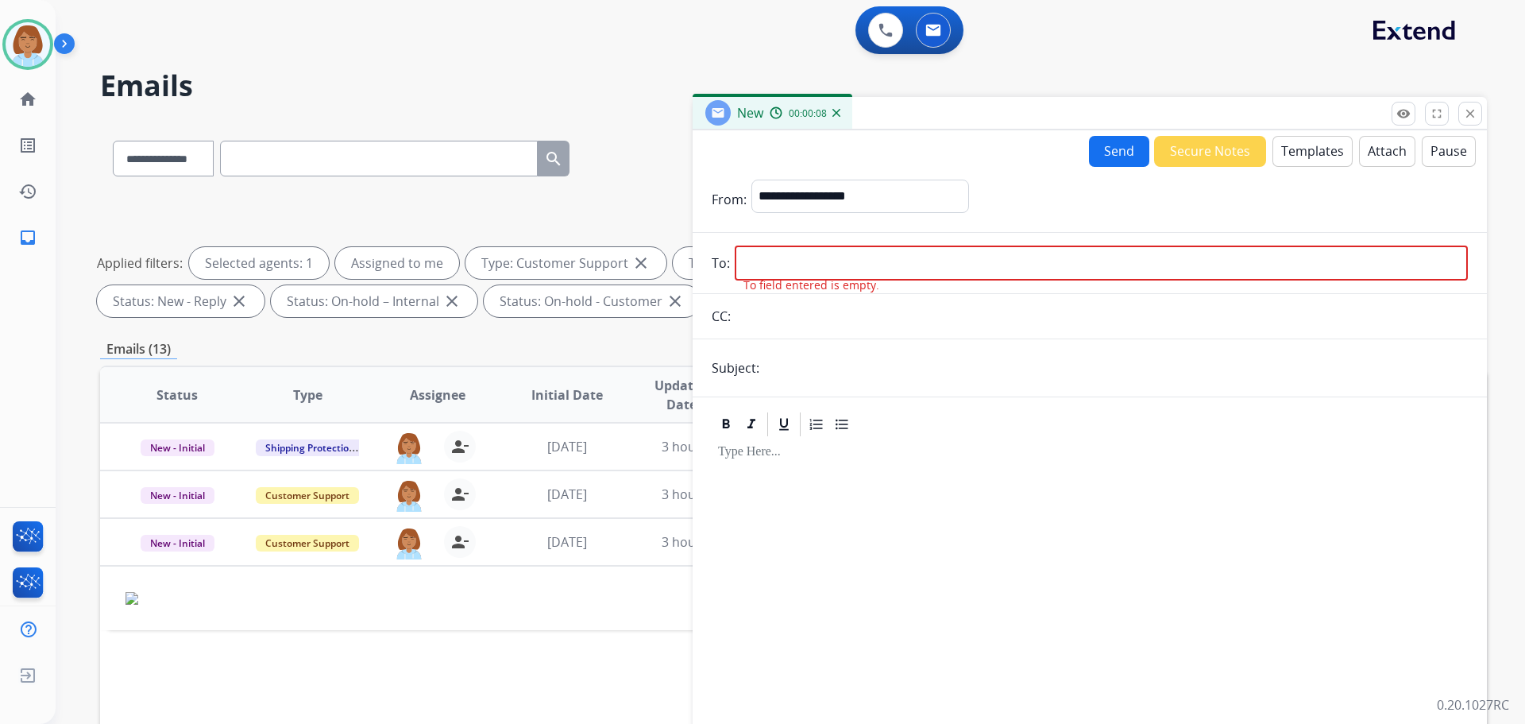
click at [844, 249] on input "email" at bounding box center [1101, 262] width 733 height 35
paste input "**********"
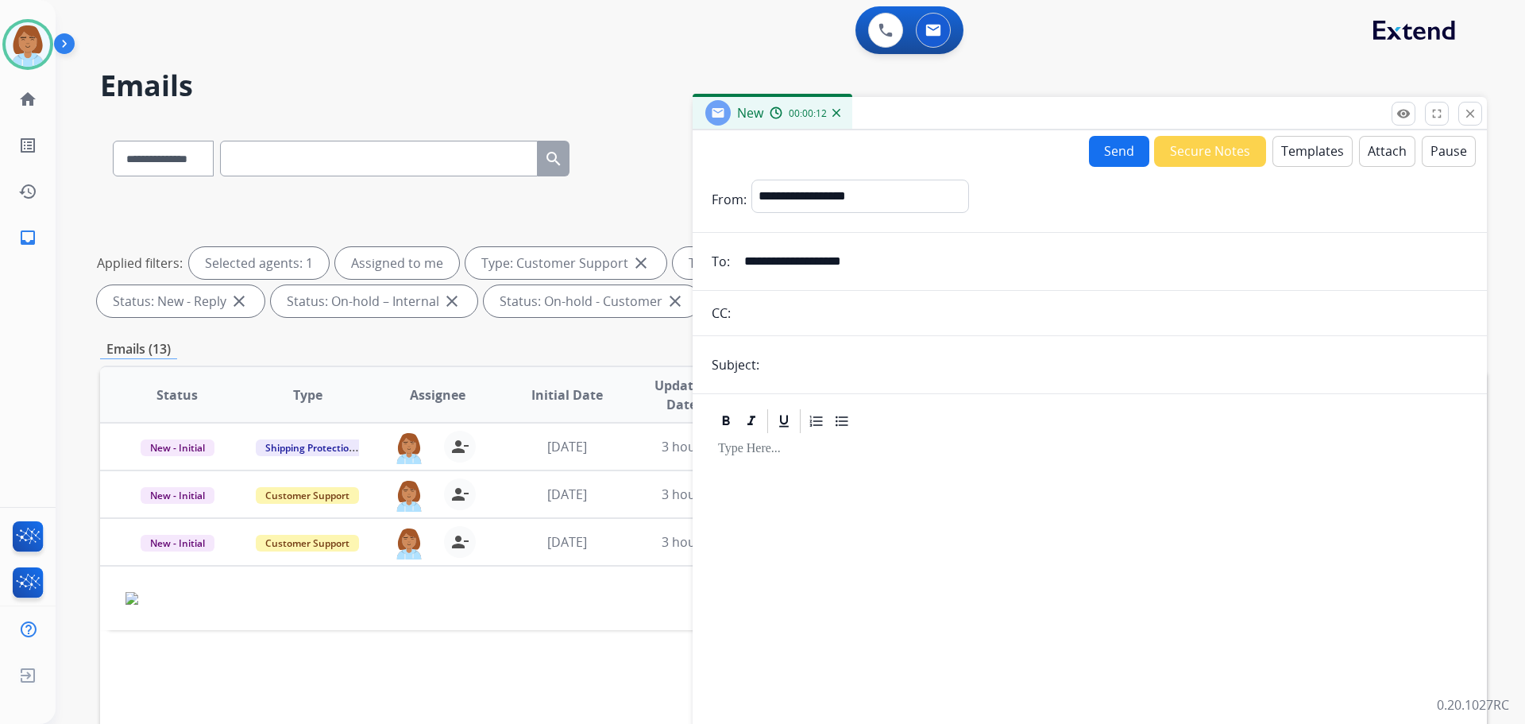
type input "**********"
click at [1019, 386] on form "**********" at bounding box center [1090, 473] width 794 height 612
click at [1030, 353] on input "text" at bounding box center [1116, 365] width 704 height 32
type input "**********"
click at [1296, 148] on button "Templates" at bounding box center [1313, 151] width 80 height 31
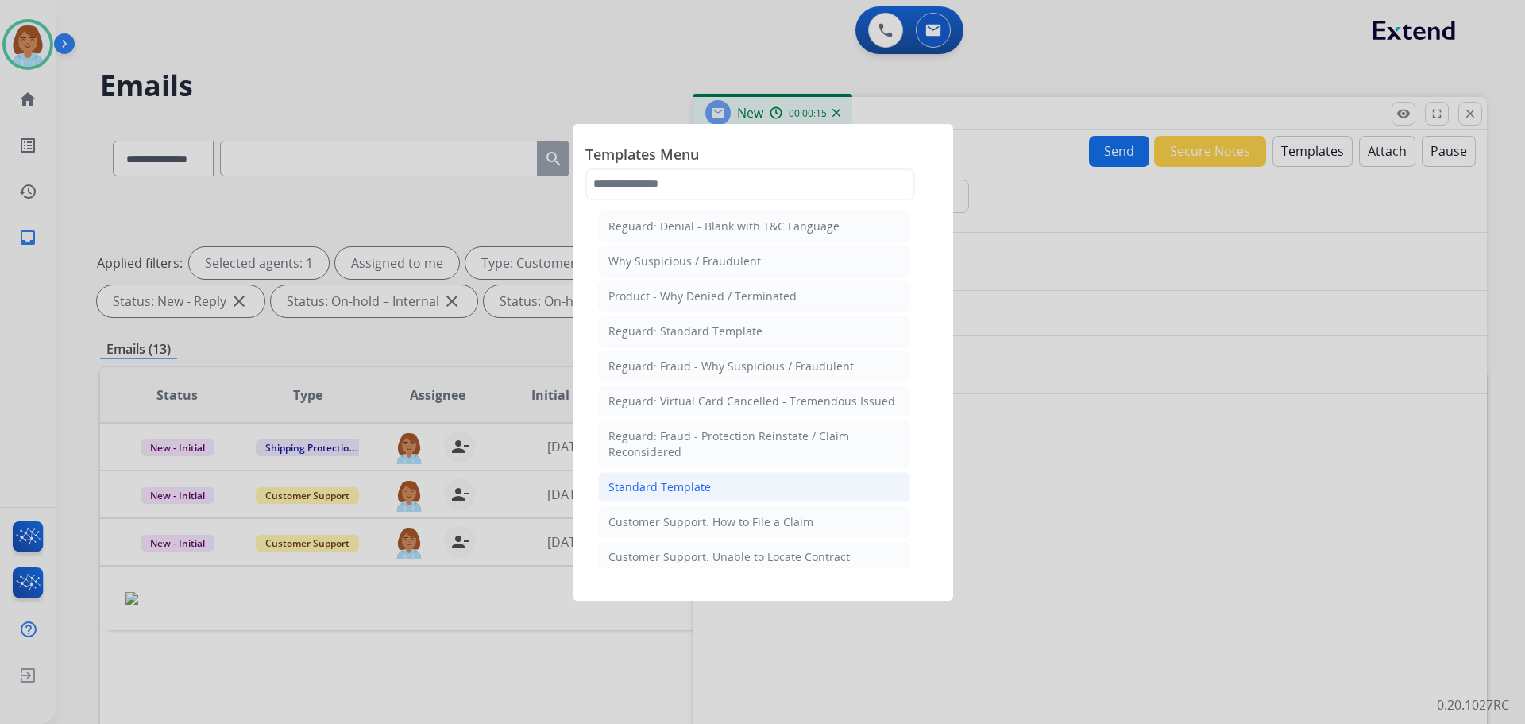
click at [784, 476] on li "Standard Template" at bounding box center [754, 487] width 312 height 30
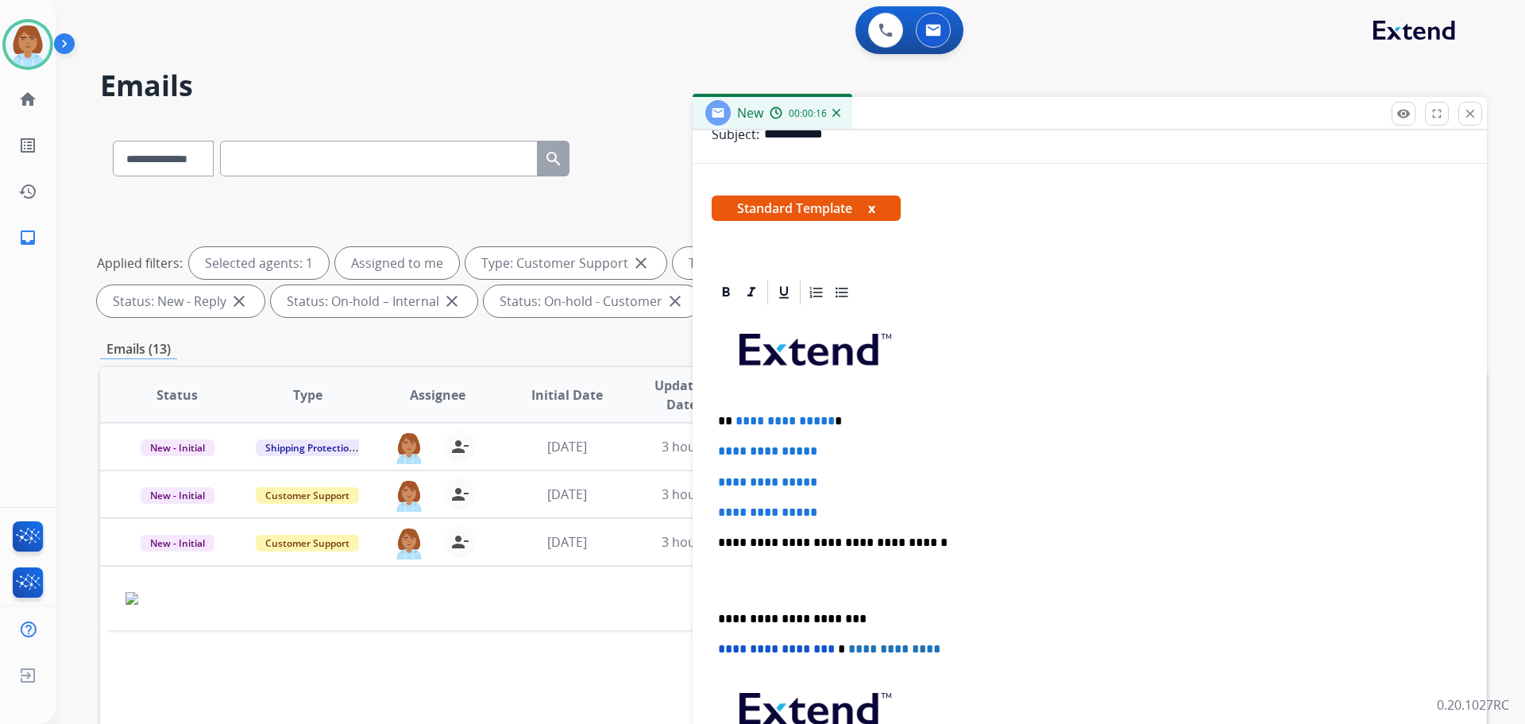
scroll to position [238, 0]
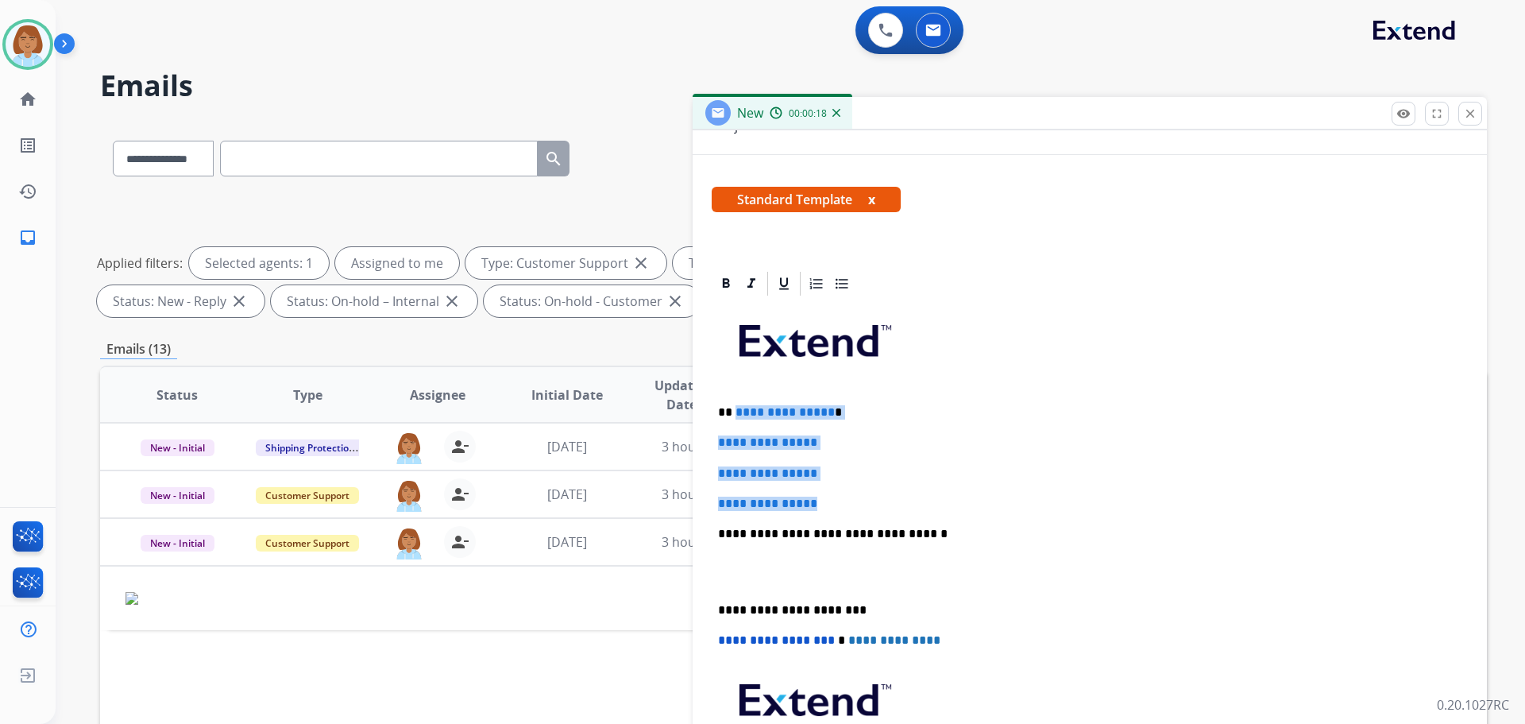
drag, startPoint x: 848, startPoint y: 507, endPoint x: 732, endPoint y: 408, distance: 152.7
click at [732, 408] on div "**********" at bounding box center [1090, 571] width 756 height 547
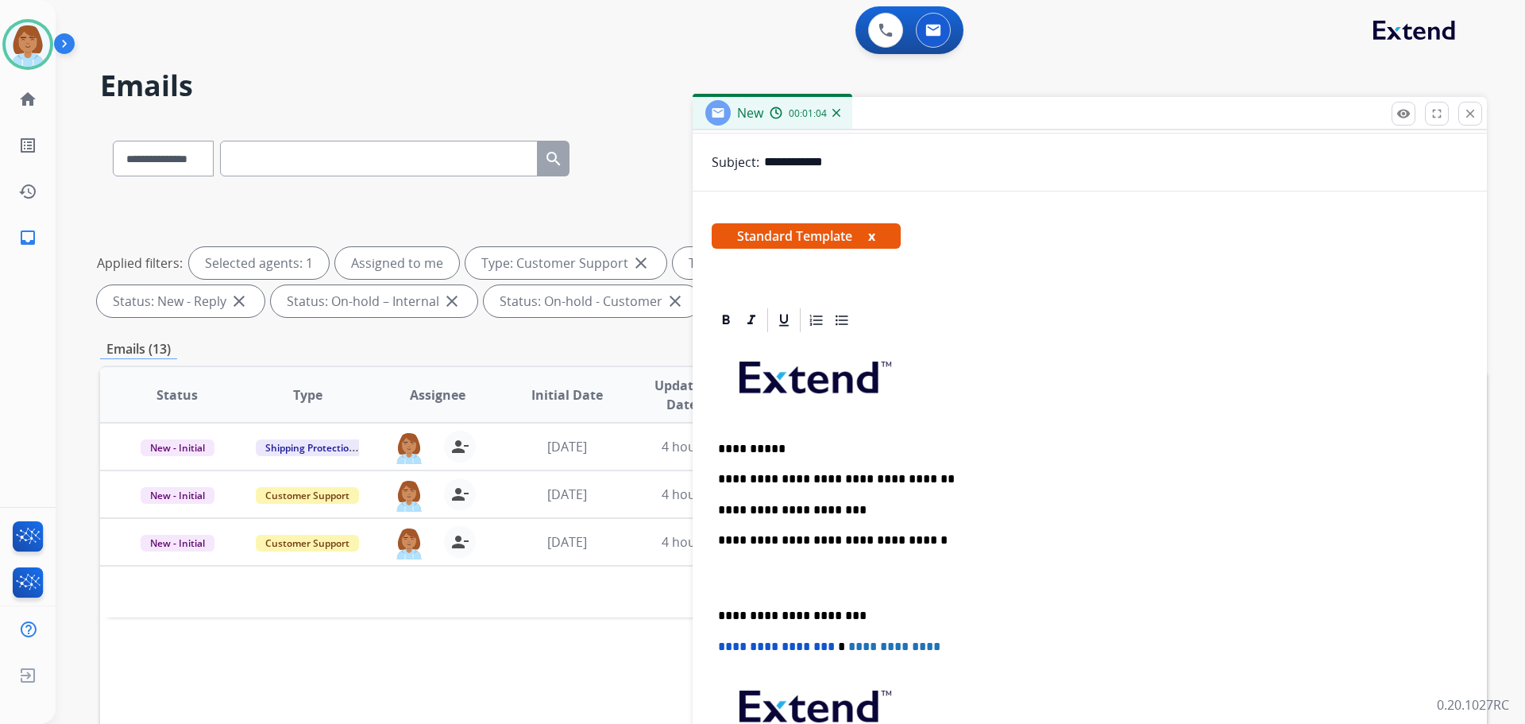
scroll to position [214, 0]
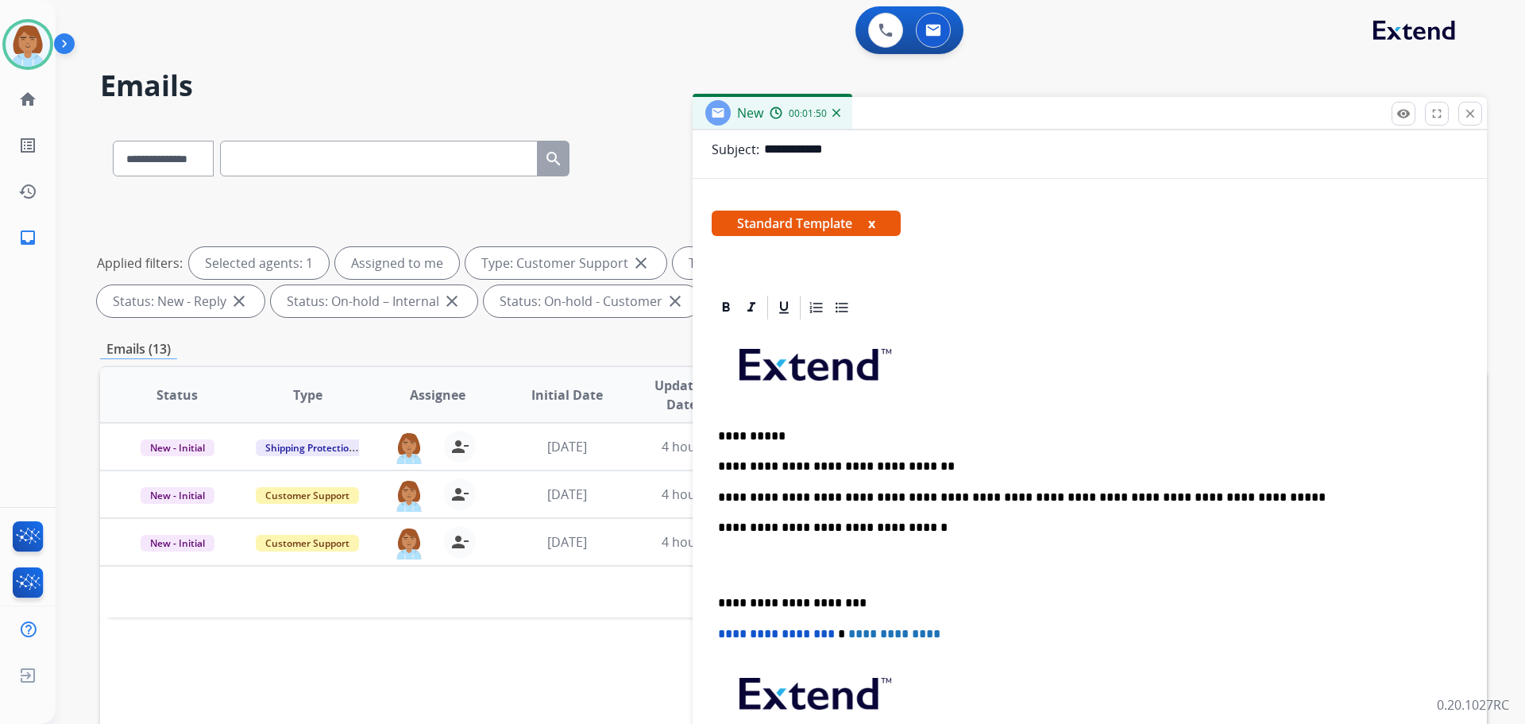
drag, startPoint x: 1254, startPoint y: 504, endPoint x: 1242, endPoint y: 492, distance: 17.4
click at [1242, 492] on p "**********" at bounding box center [1083, 497] width 731 height 14
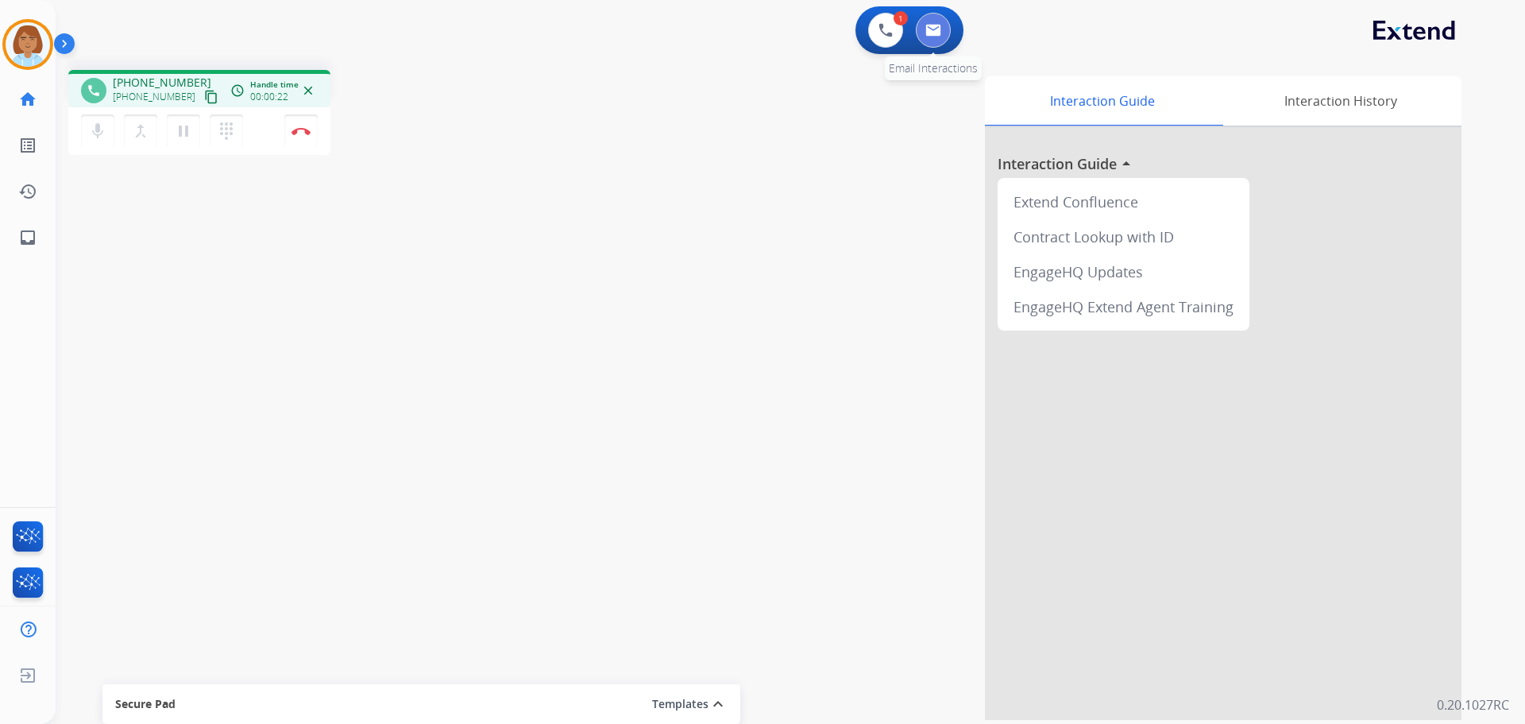
click at [933, 23] on button at bounding box center [933, 30] width 35 height 35
select select "**********"
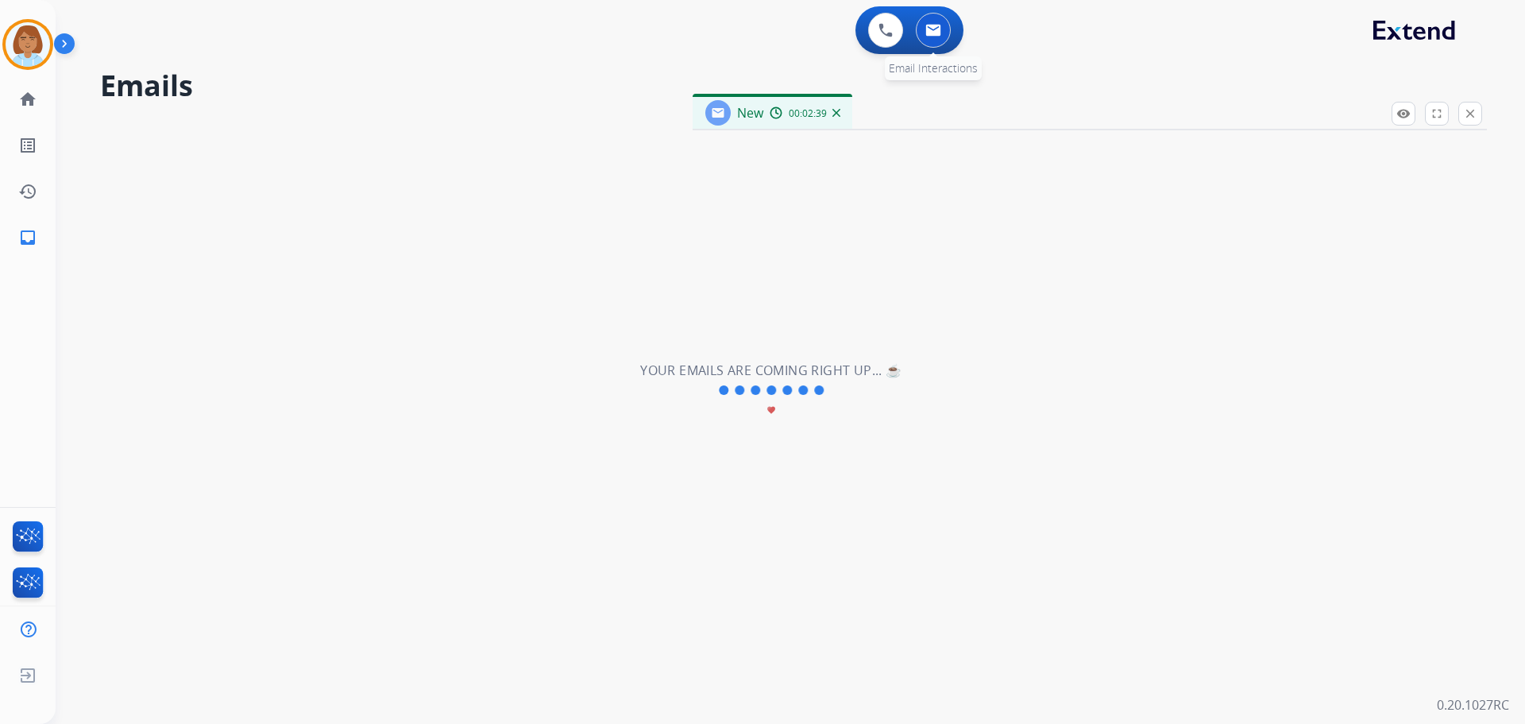
select select "**********"
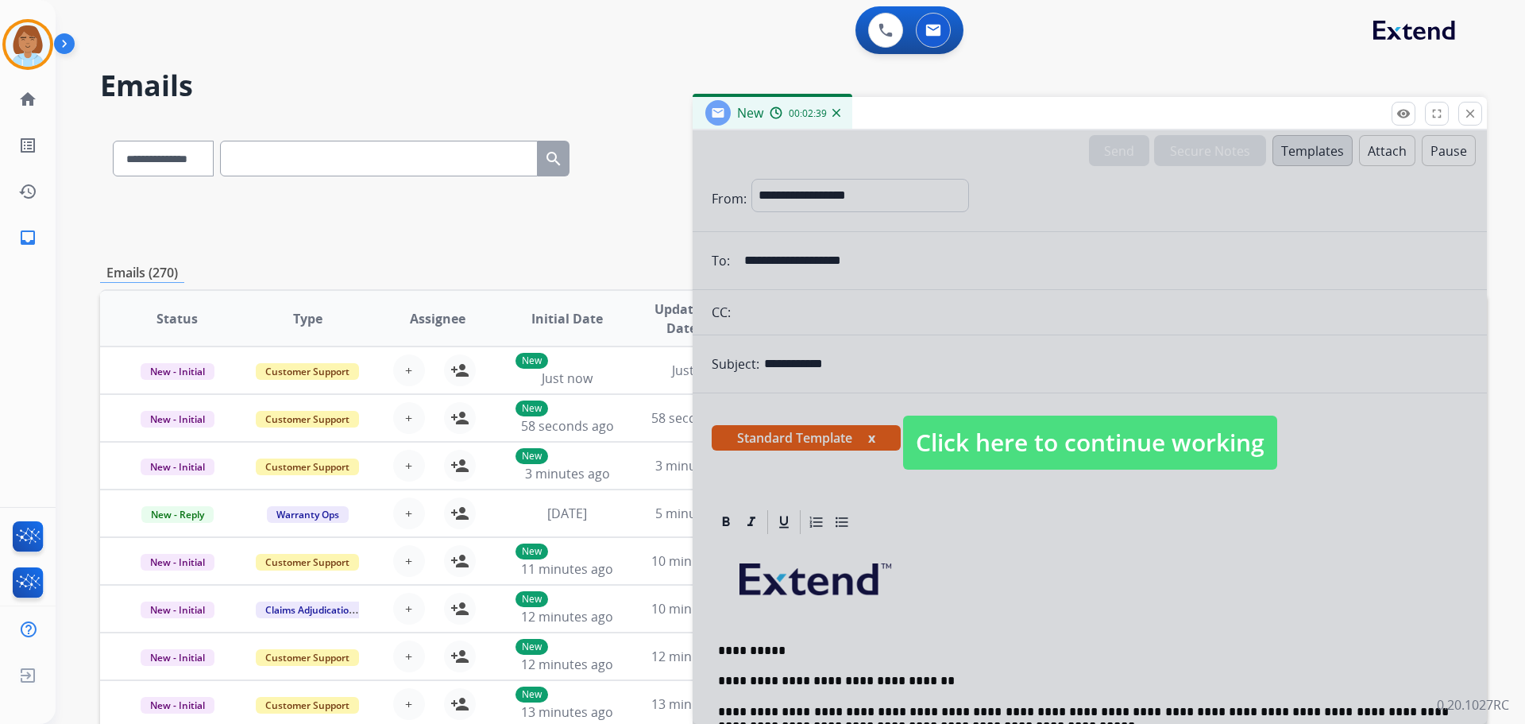
click at [981, 411] on div at bounding box center [1090, 426] width 794 height 593
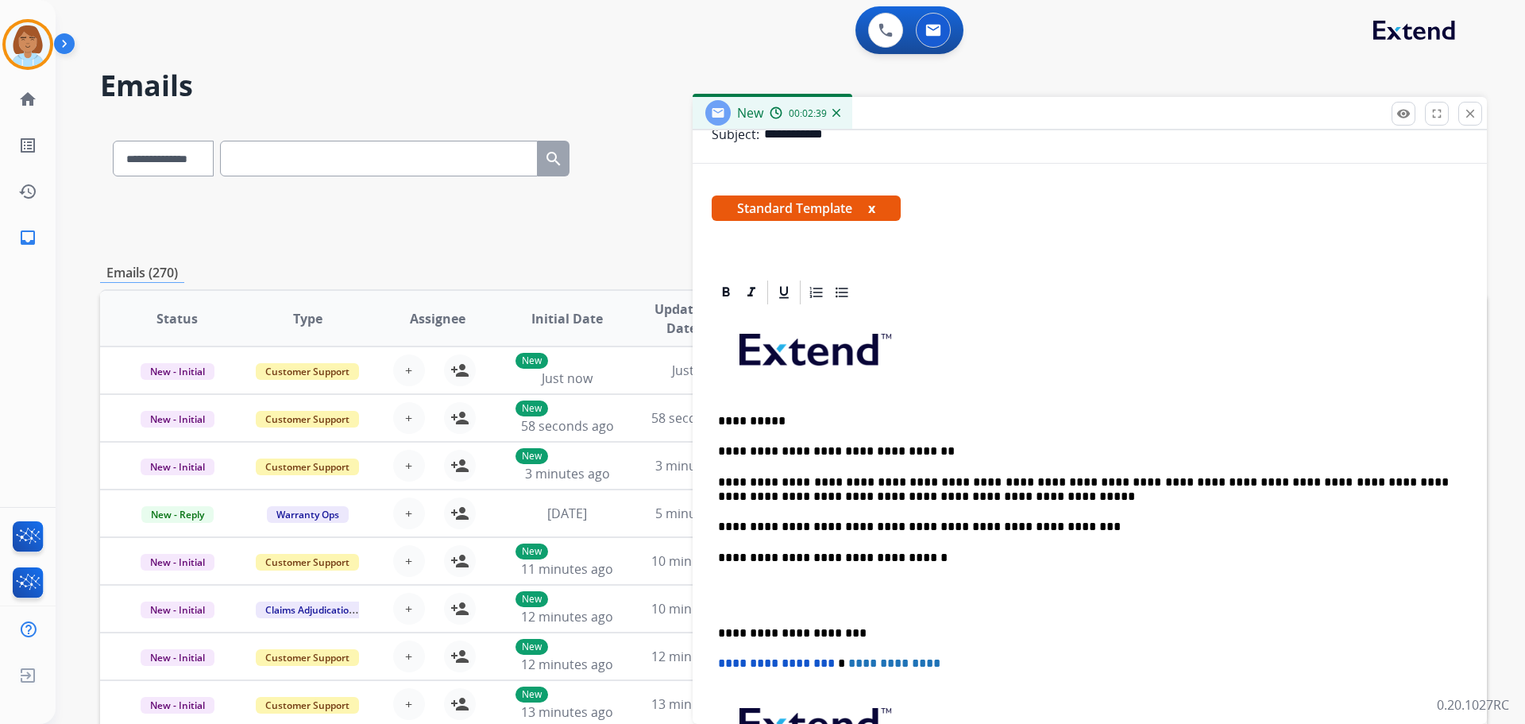
scroll to position [238, 0]
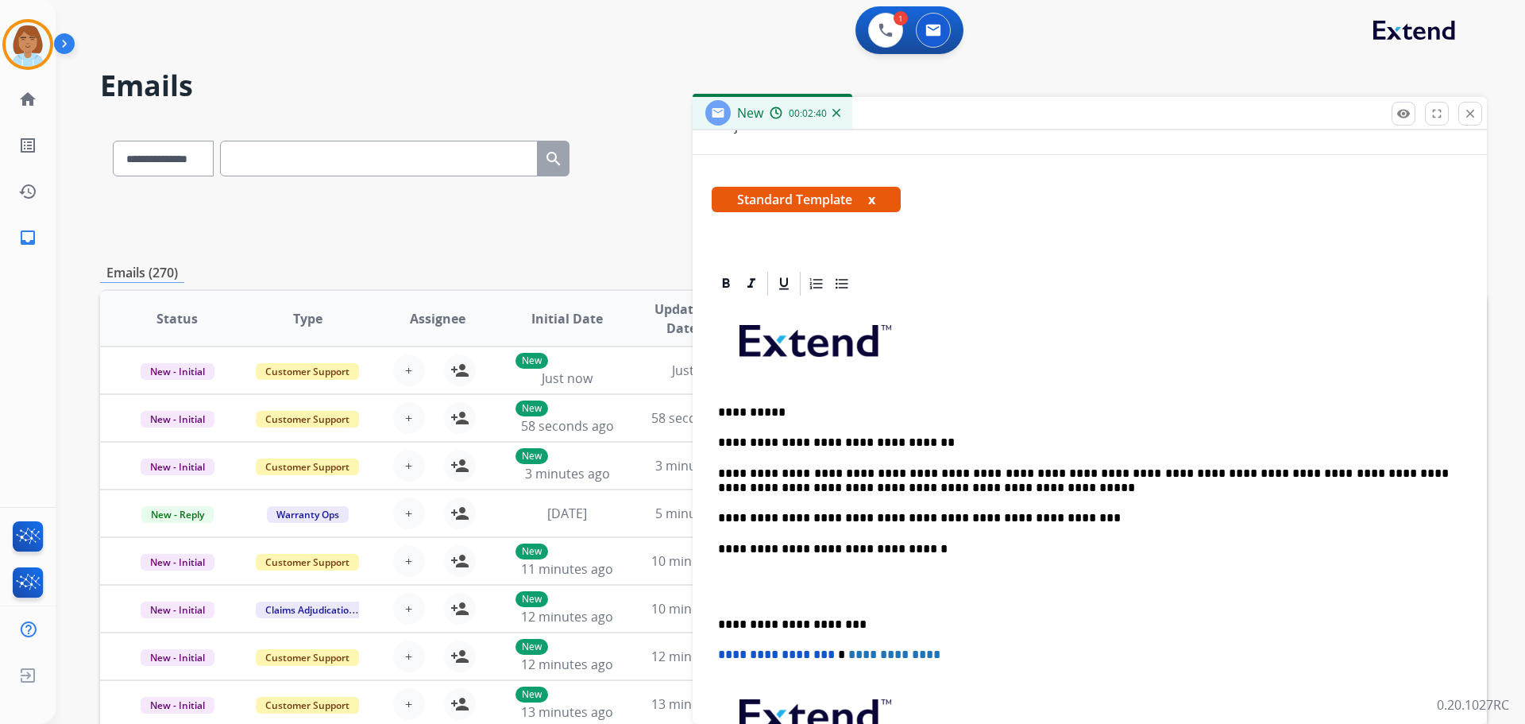
click at [1066, 513] on p "**********" at bounding box center [1083, 518] width 731 height 14
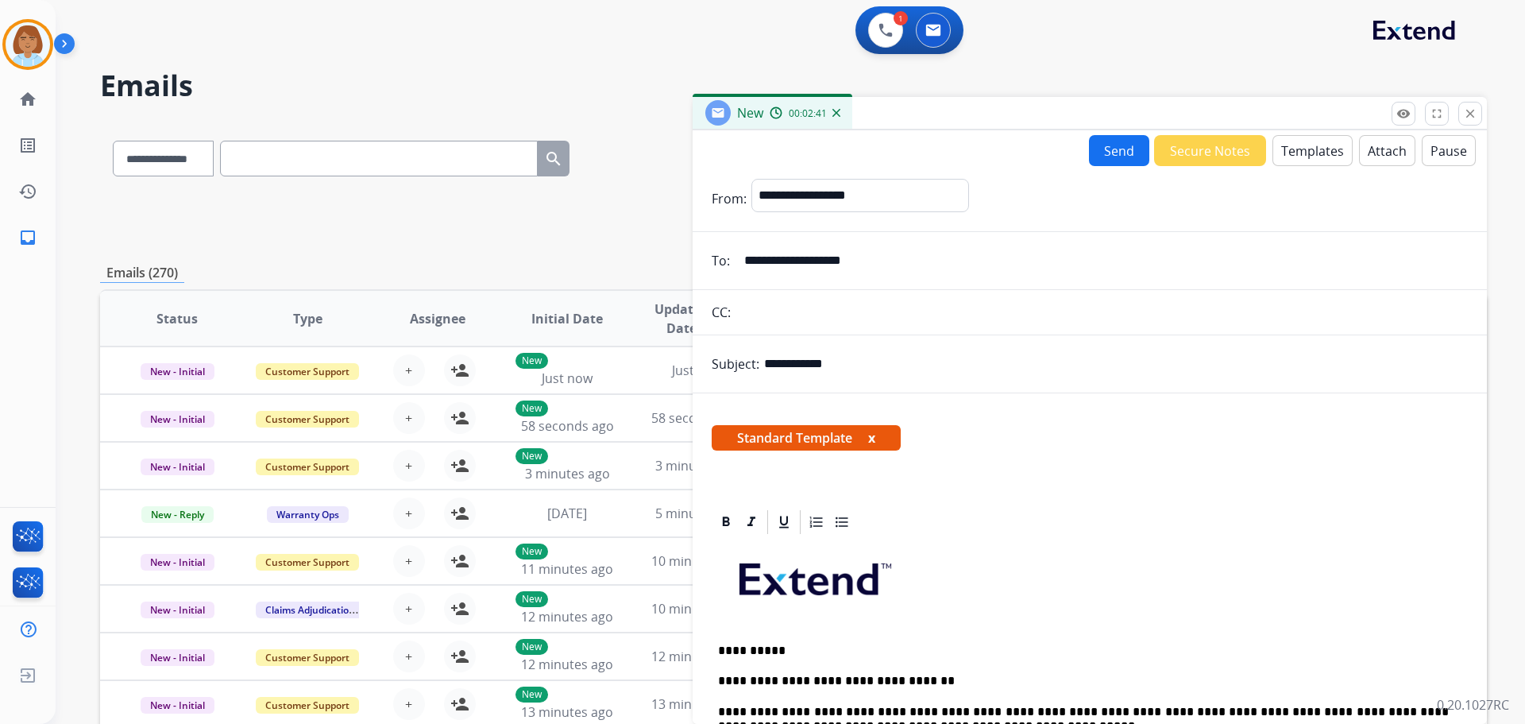
click at [1115, 138] on button "Send" at bounding box center [1119, 150] width 60 height 31
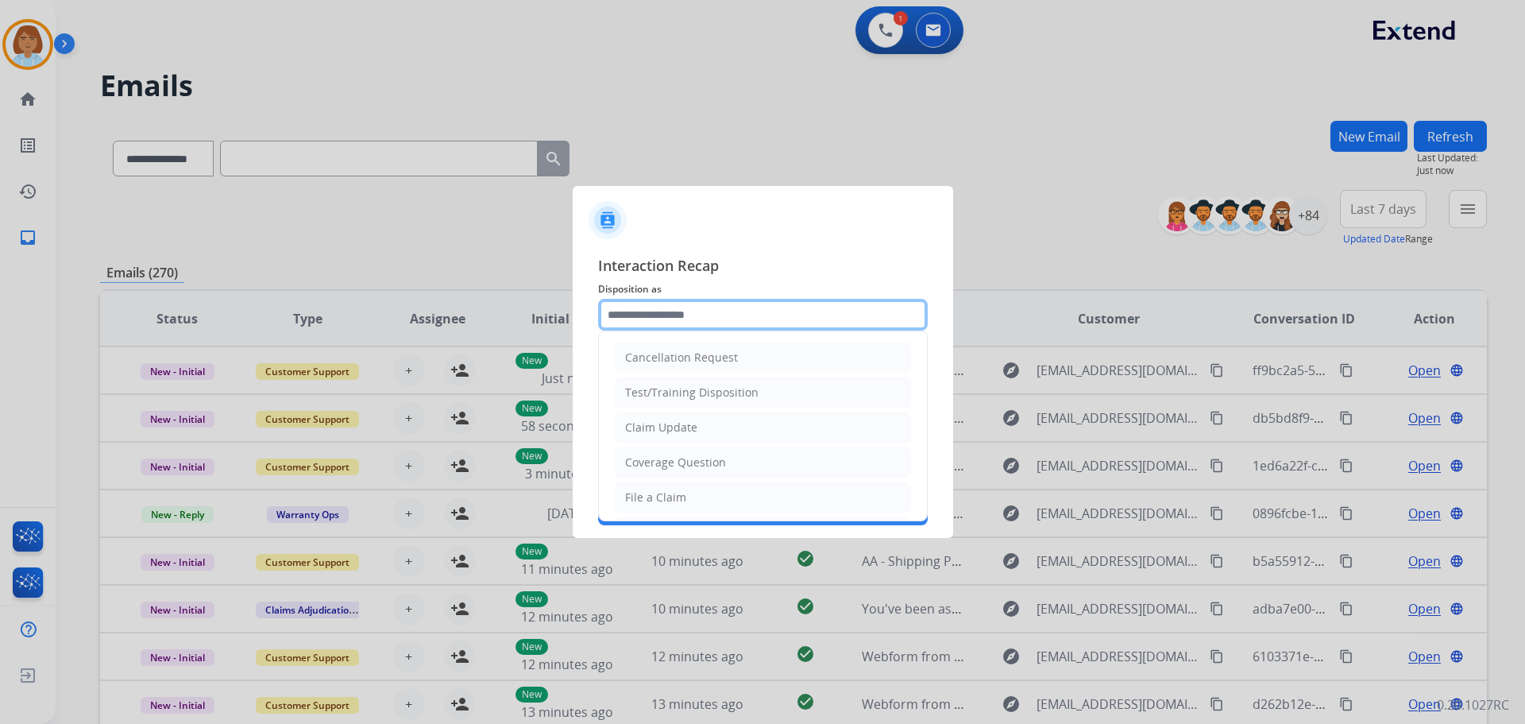
click at [736, 316] on input "text" at bounding box center [763, 315] width 330 height 32
click at [686, 437] on li "Claim Update" at bounding box center [763, 427] width 296 height 30
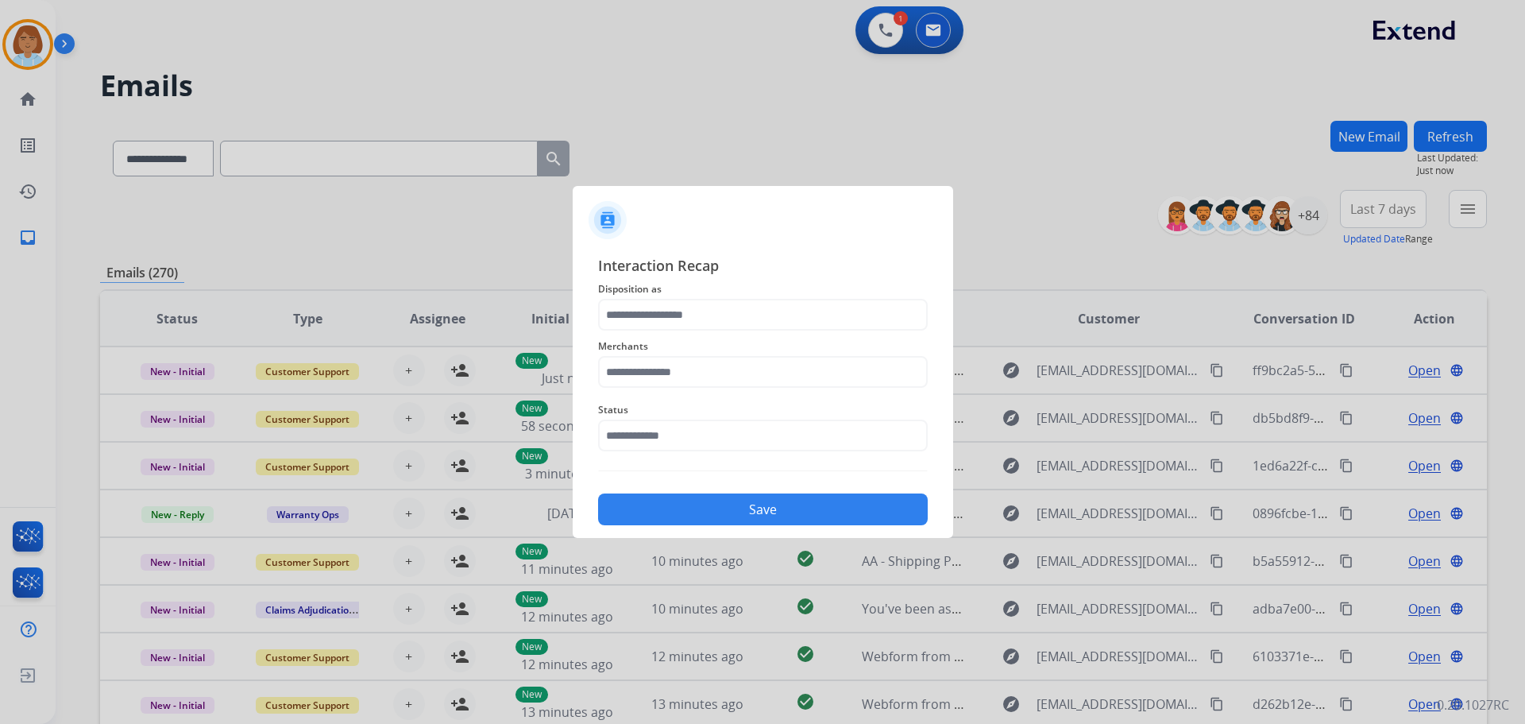
type input "**********"
click at [720, 375] on input "text" at bounding box center [763, 372] width 330 height 32
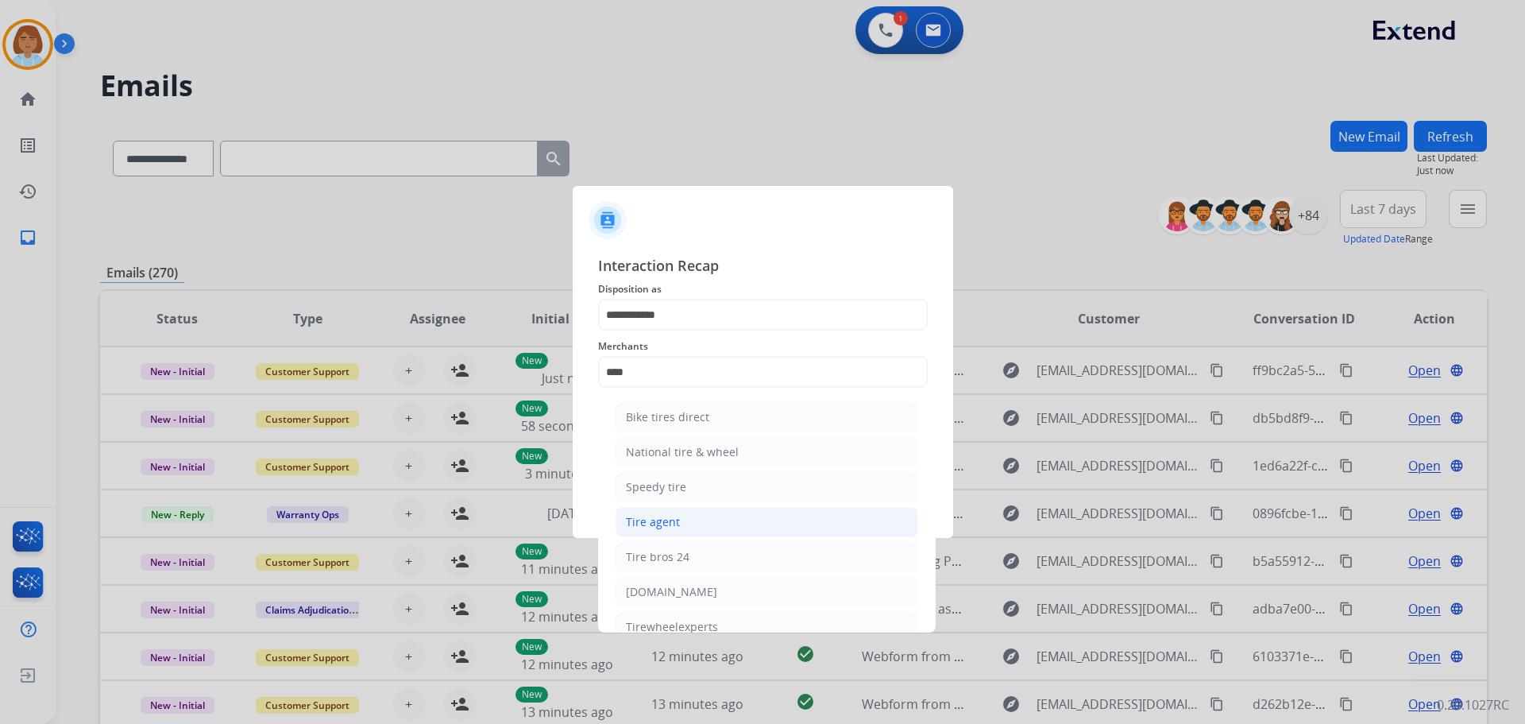
click at [695, 520] on li "Tire agent" at bounding box center [767, 522] width 303 height 30
type input "**********"
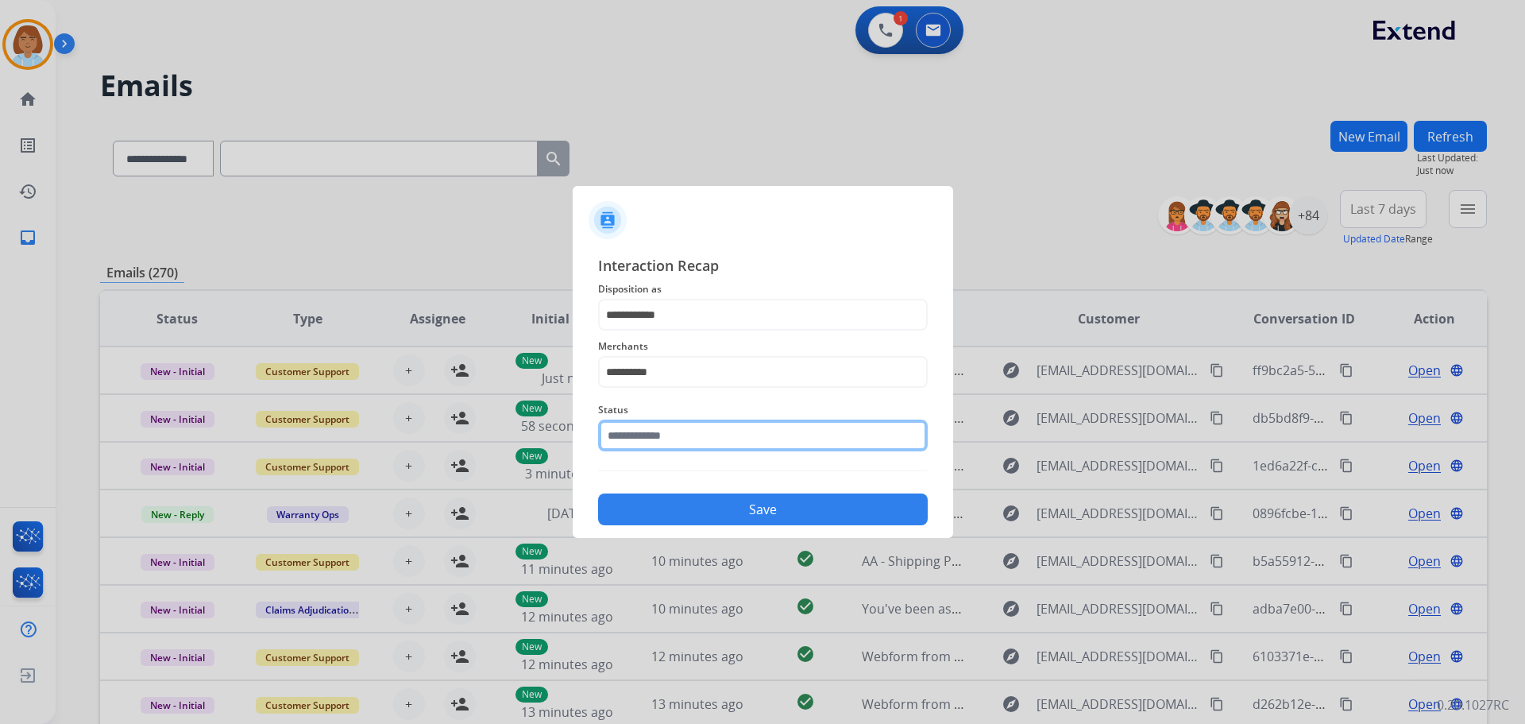
click at [709, 447] on input "text" at bounding box center [763, 435] width 330 height 32
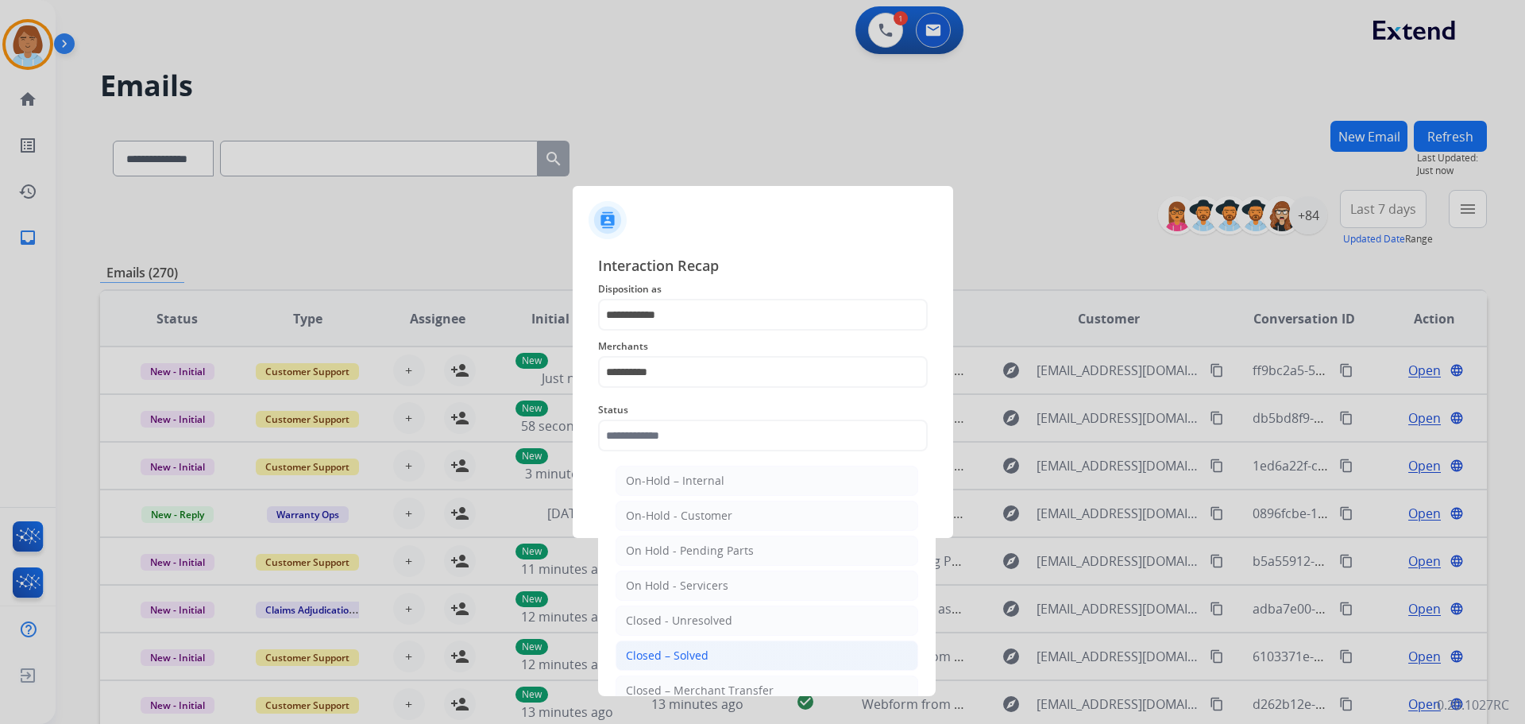
click at [665, 661] on div "Closed – Solved" at bounding box center [667, 655] width 83 height 16
type input "**********"
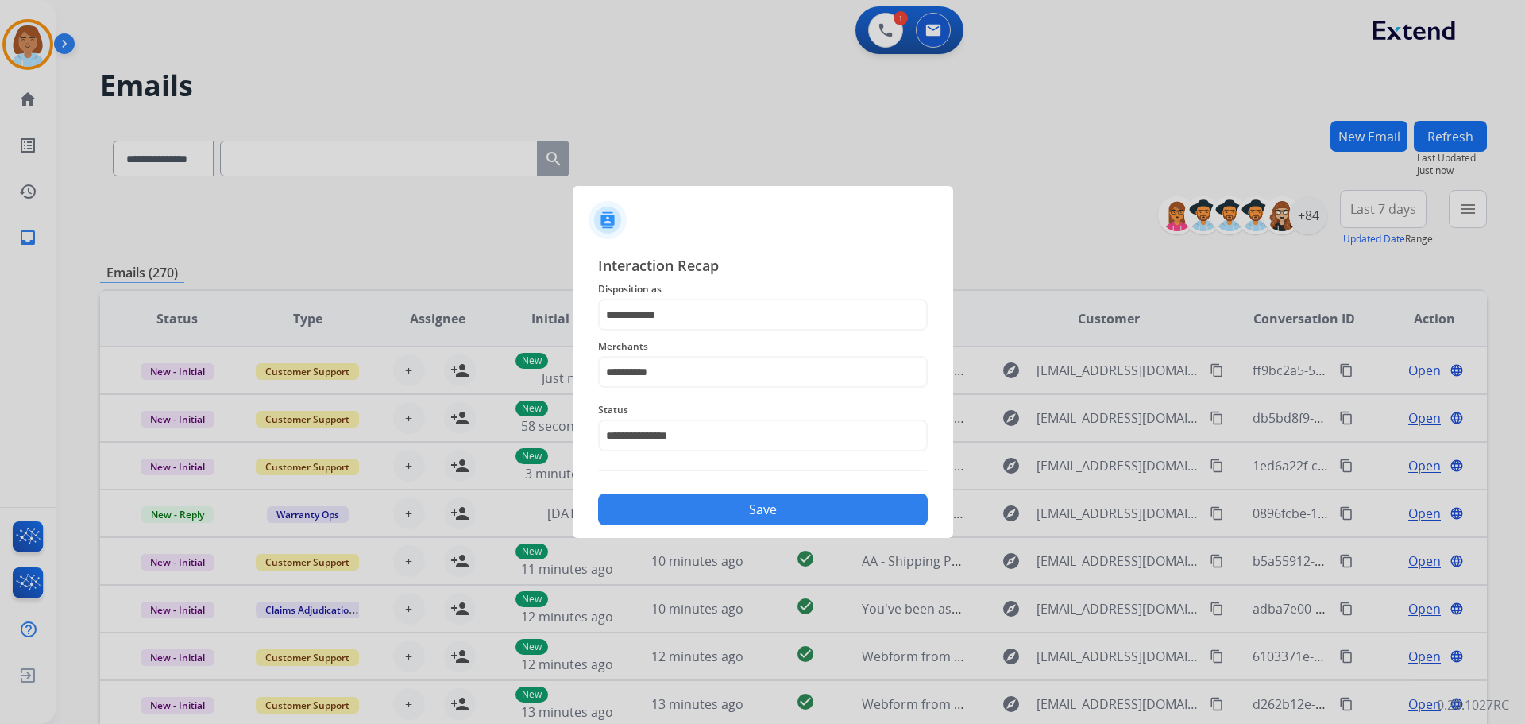
click at [701, 518] on button "Save" at bounding box center [763, 509] width 330 height 32
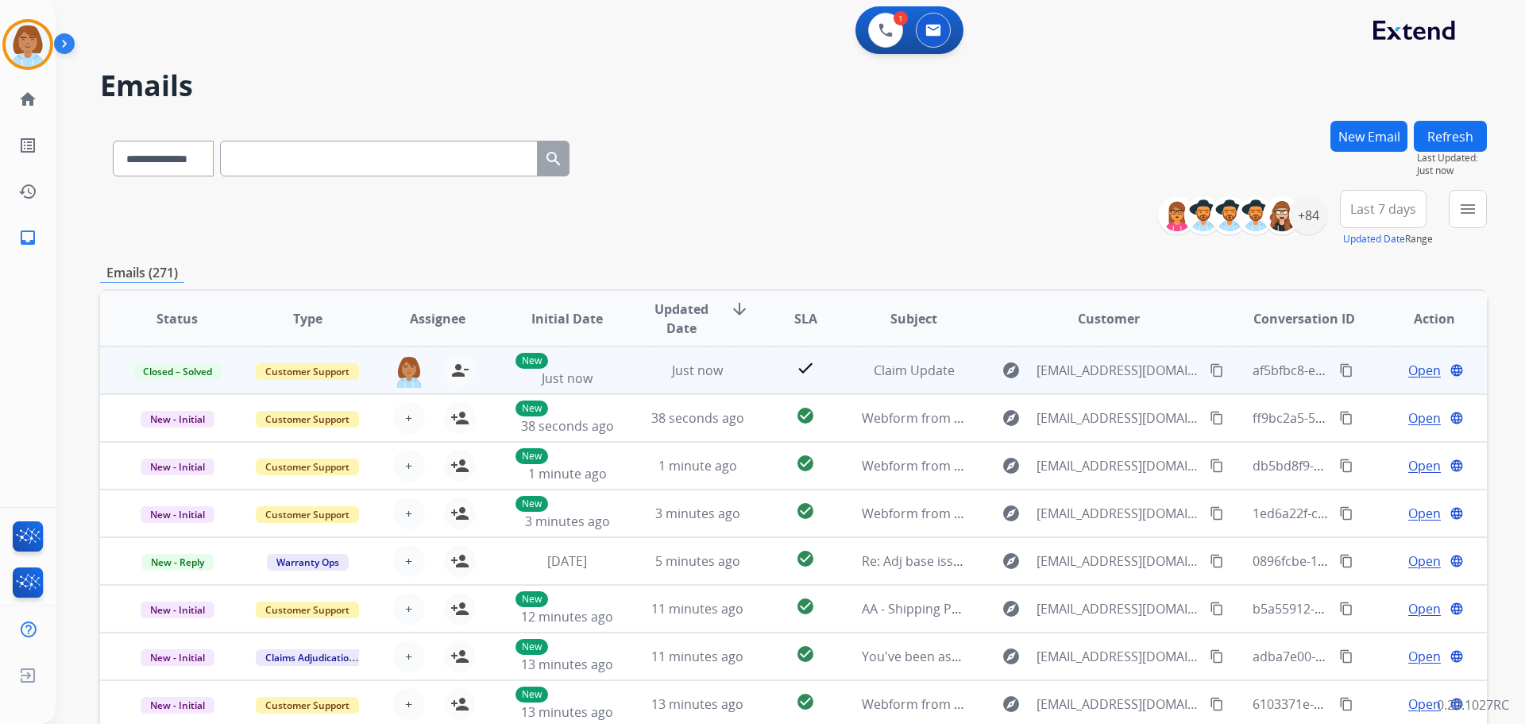
click at [1339, 373] on mat-icon "content_copy" at bounding box center [1346, 370] width 14 height 14
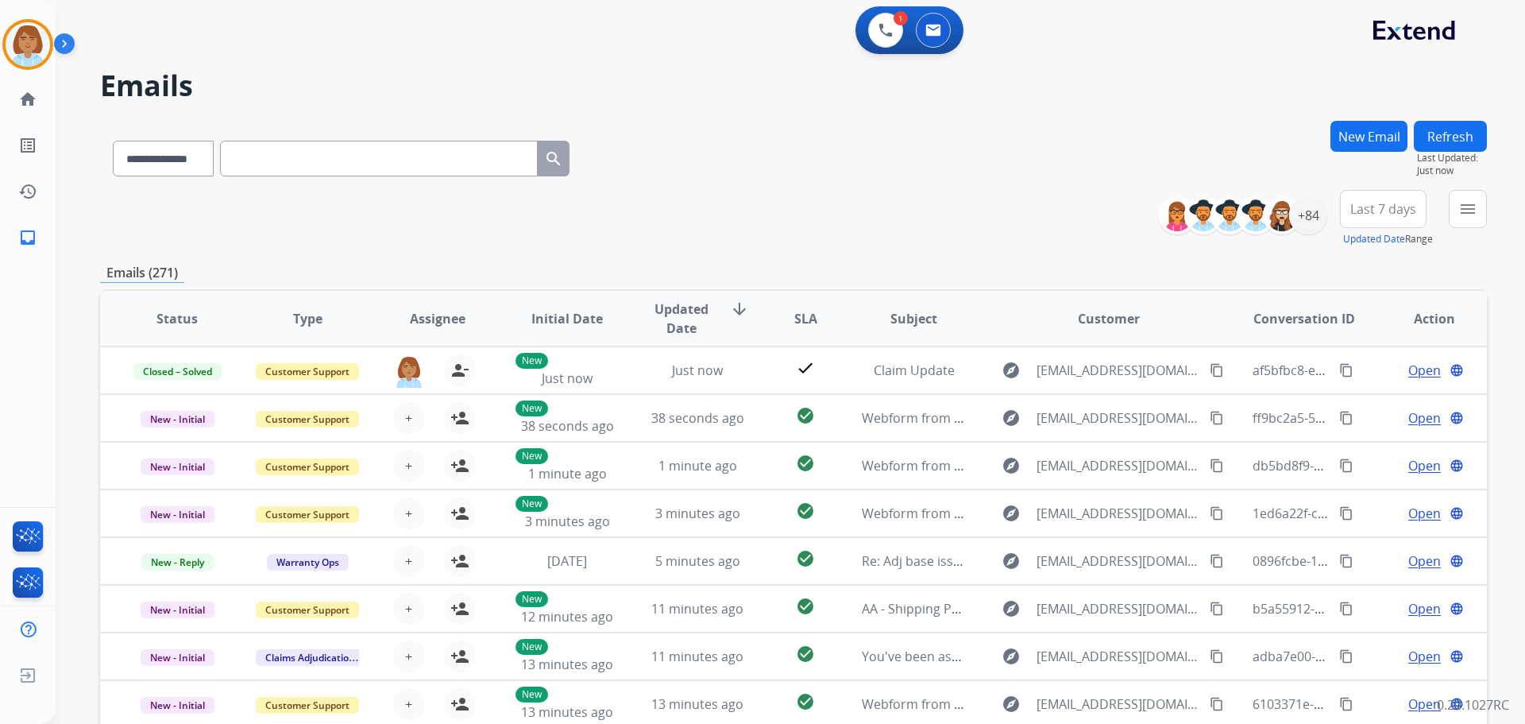
click at [1263, 131] on div "**********" at bounding box center [793, 155] width 1387 height 69
click at [1455, 202] on button "menu Filters" at bounding box center [1468, 209] width 38 height 38
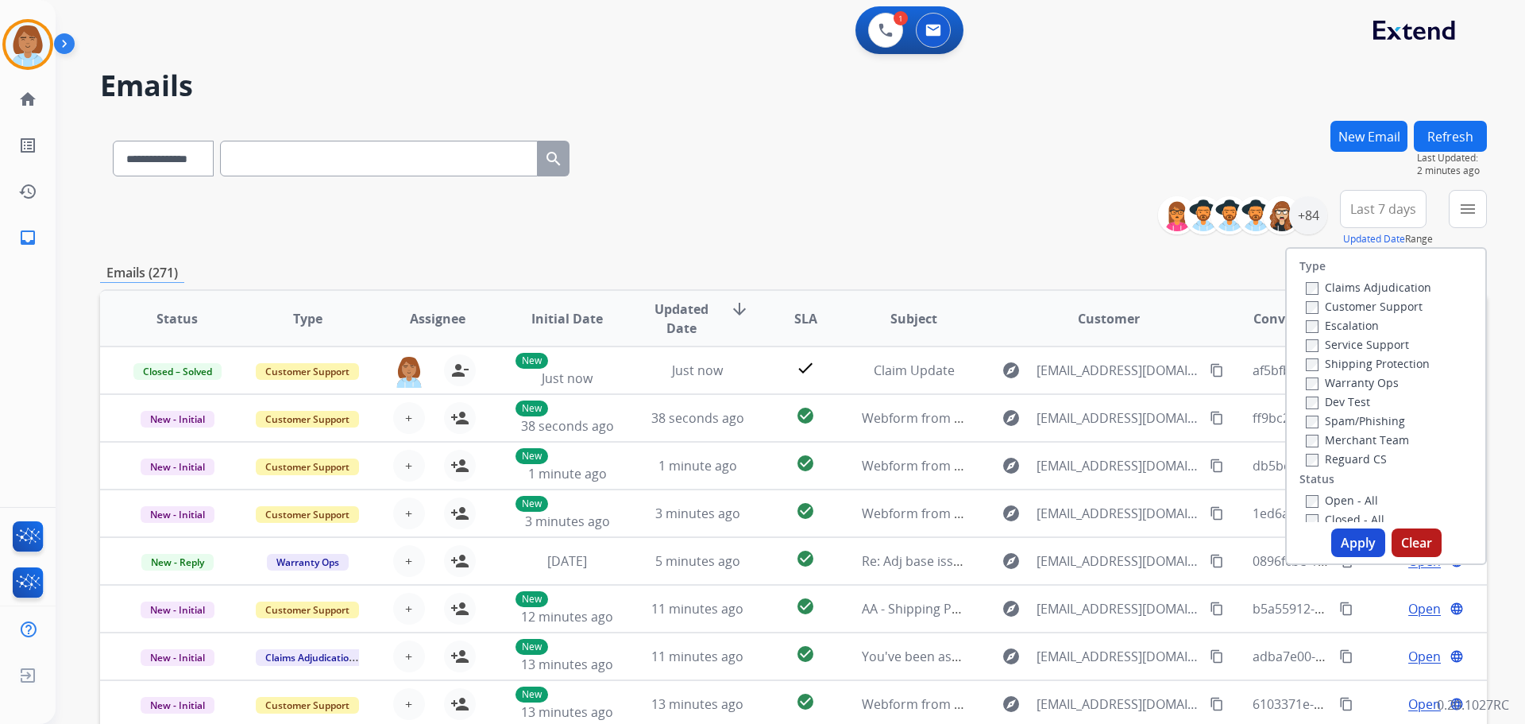
click at [1345, 305] on label "Customer Support" at bounding box center [1364, 306] width 117 height 15
click at [1338, 363] on label "Shipping Protection" at bounding box center [1368, 363] width 124 height 15
click at [1323, 452] on label "Reguard CS" at bounding box center [1346, 458] width 81 height 15
click at [1348, 537] on button "Apply" at bounding box center [1358, 542] width 54 height 29
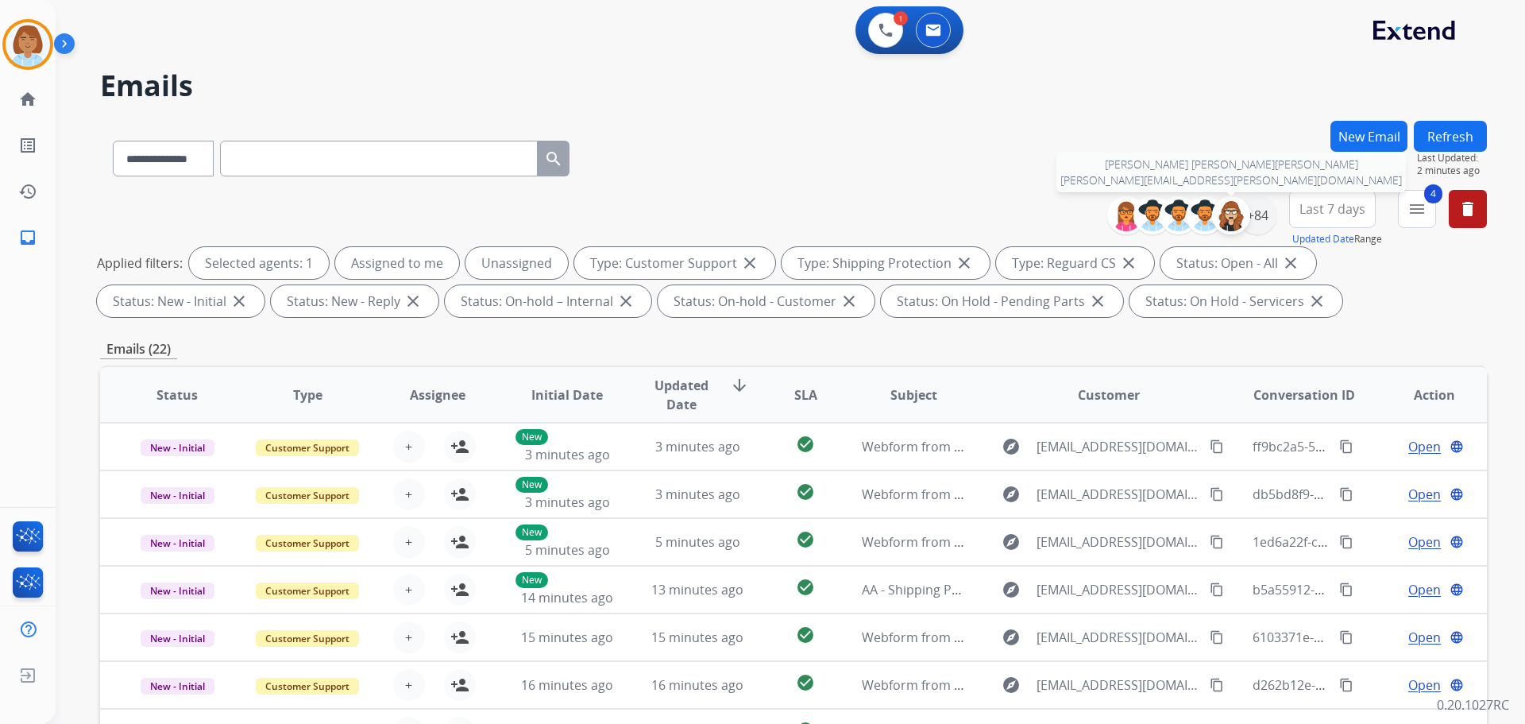
click at [1246, 208] on div at bounding box center [1231, 215] width 38 height 38
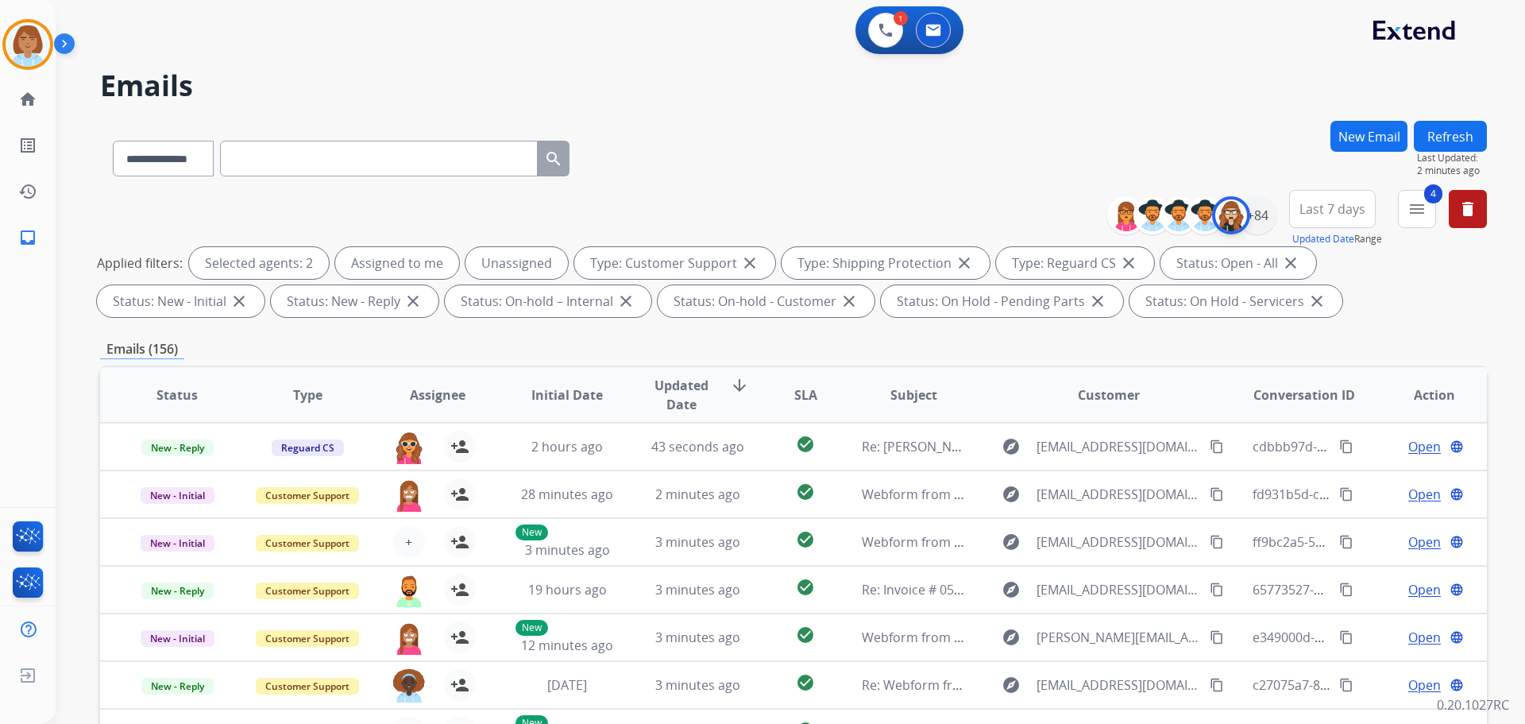
click at [1236, 226] on img at bounding box center [1231, 215] width 32 height 32
click at [1266, 215] on div "+84" at bounding box center [1257, 215] width 38 height 38
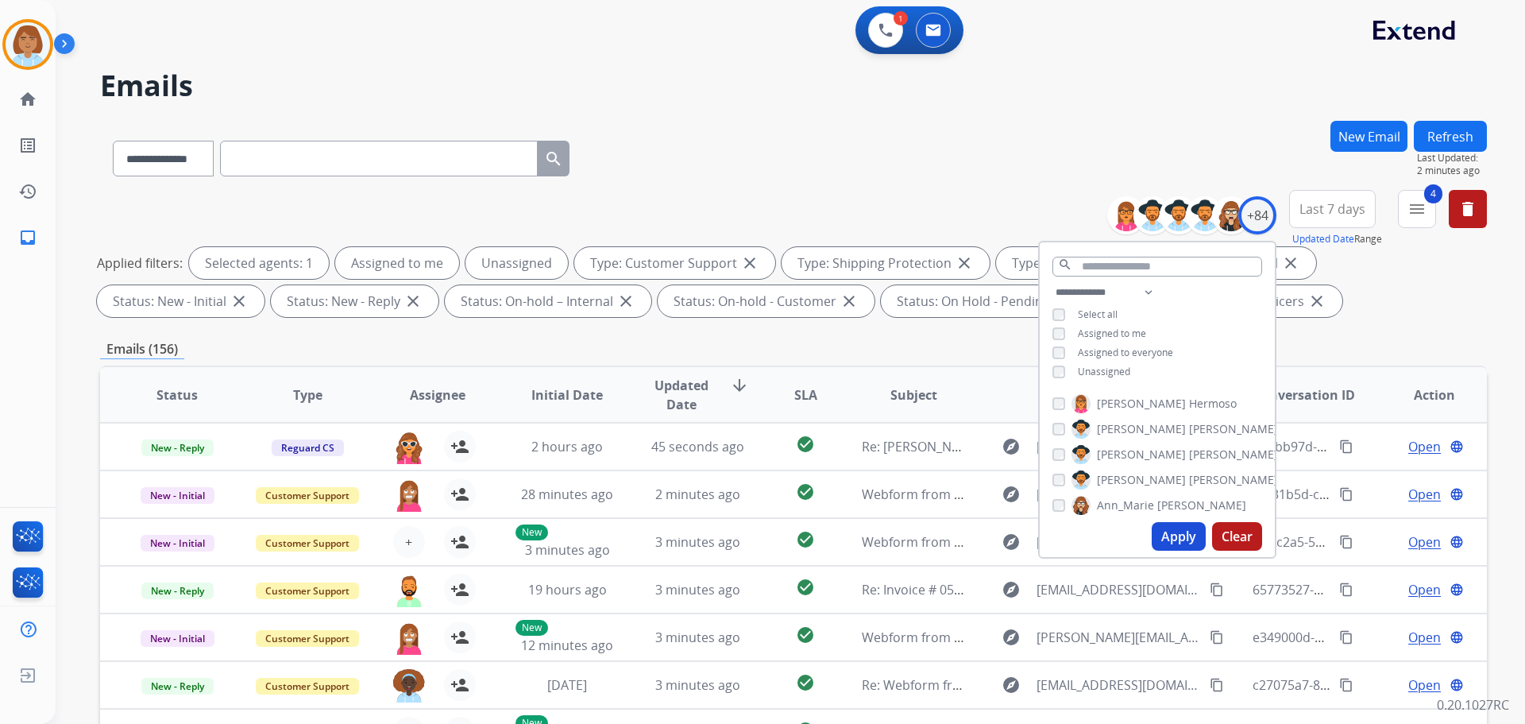
click at [1095, 369] on span "Unassigned" at bounding box center [1104, 372] width 52 height 14
click at [1173, 535] on button "Apply" at bounding box center [1179, 536] width 54 height 29
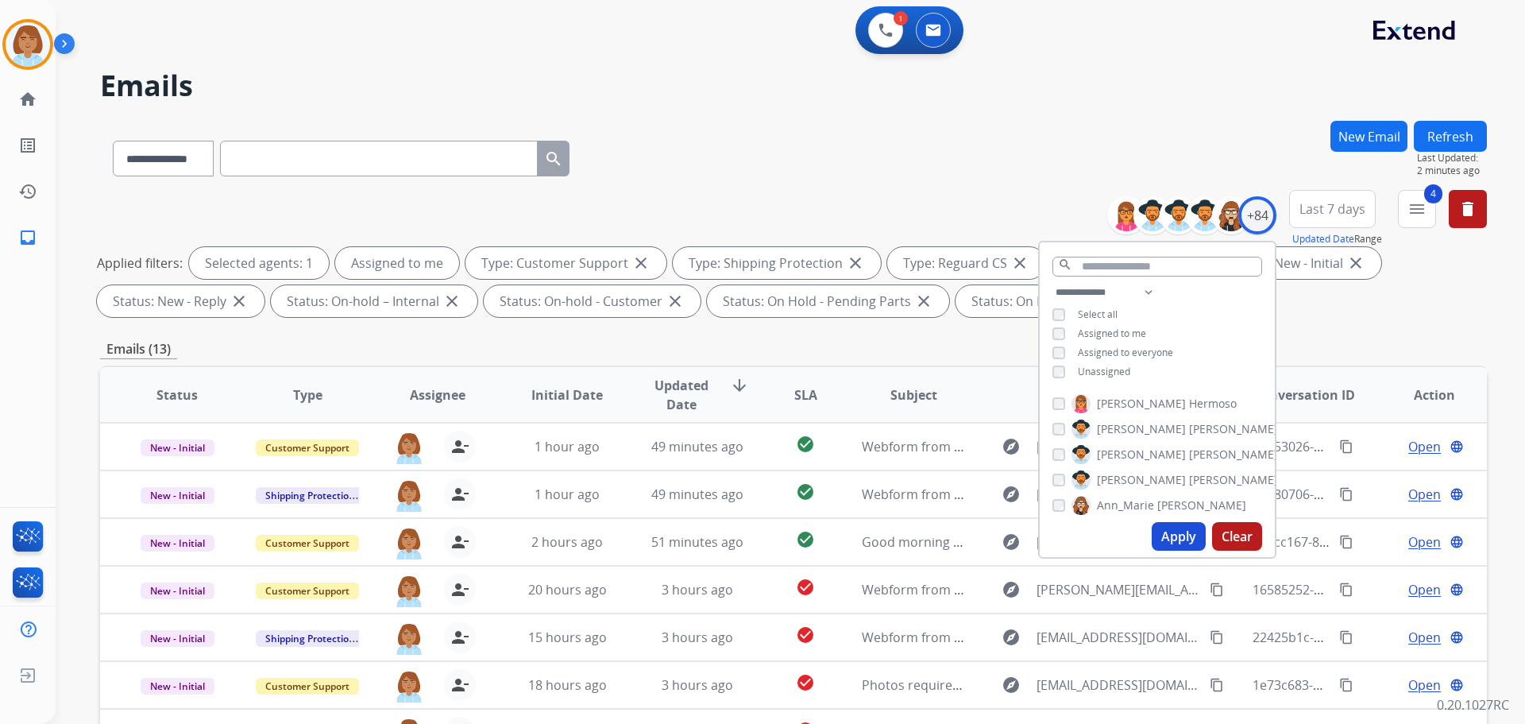
click at [999, 121] on div "**********" at bounding box center [793, 155] width 1387 height 69
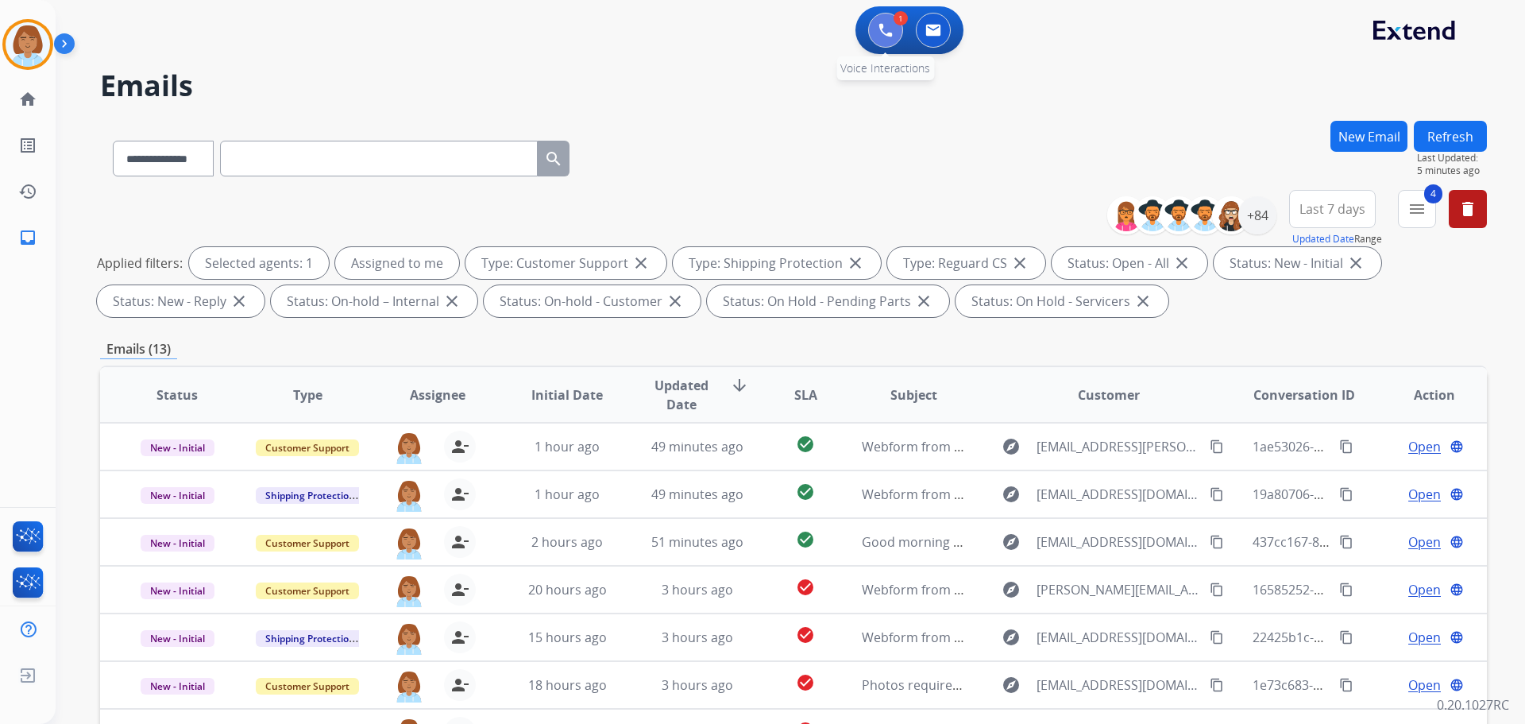
click at [873, 38] on button at bounding box center [885, 30] width 35 height 35
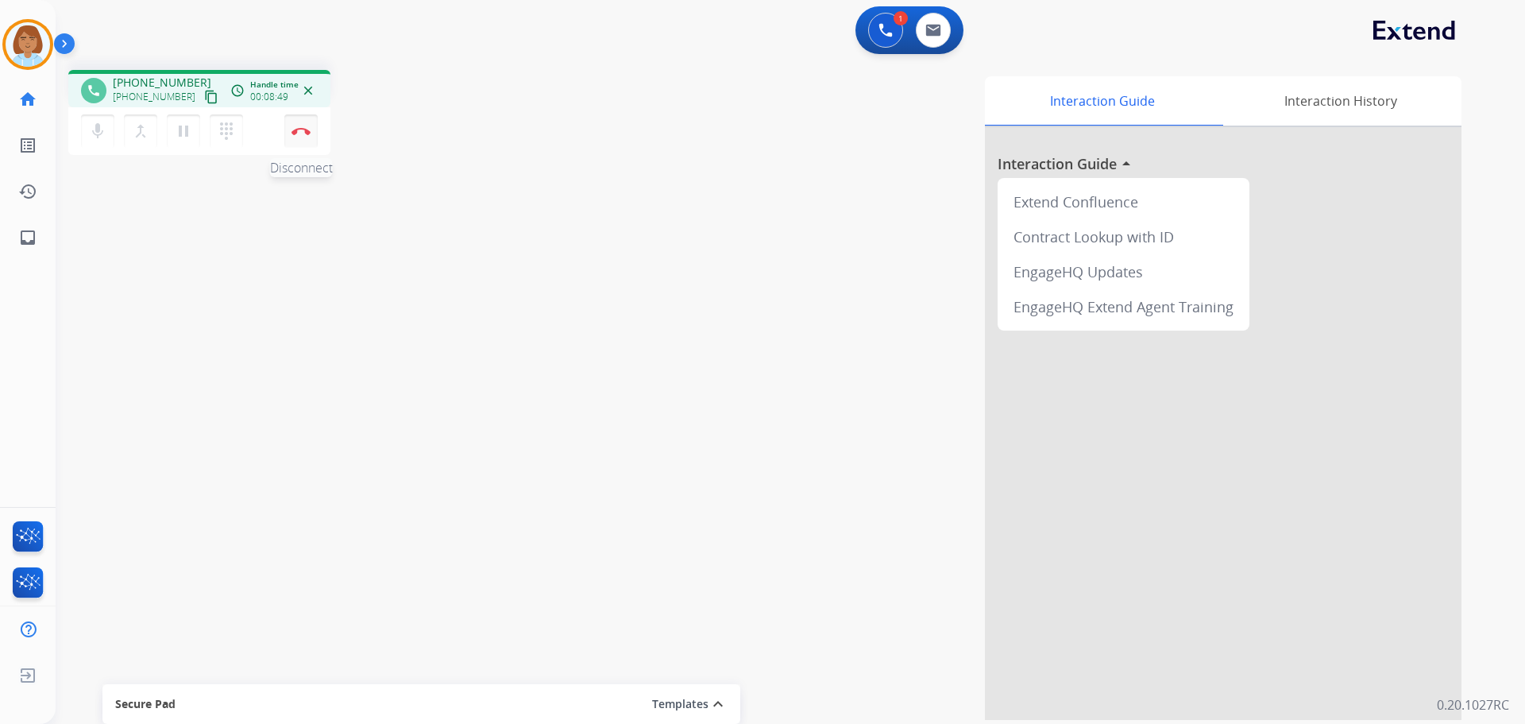
click at [299, 135] on button "Disconnect" at bounding box center [300, 130] width 33 height 33
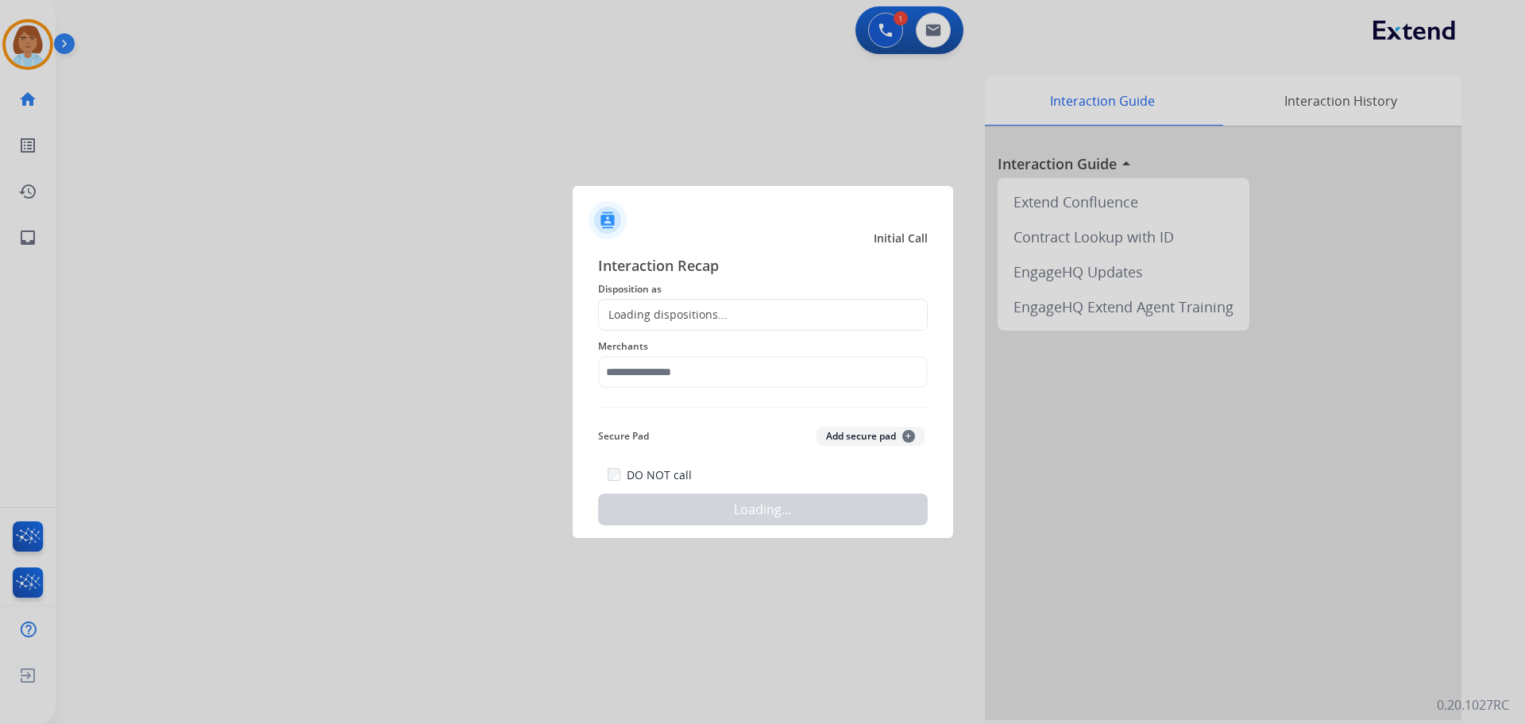
click at [775, 314] on div "Loading dispositions..." at bounding box center [763, 315] width 330 height 32
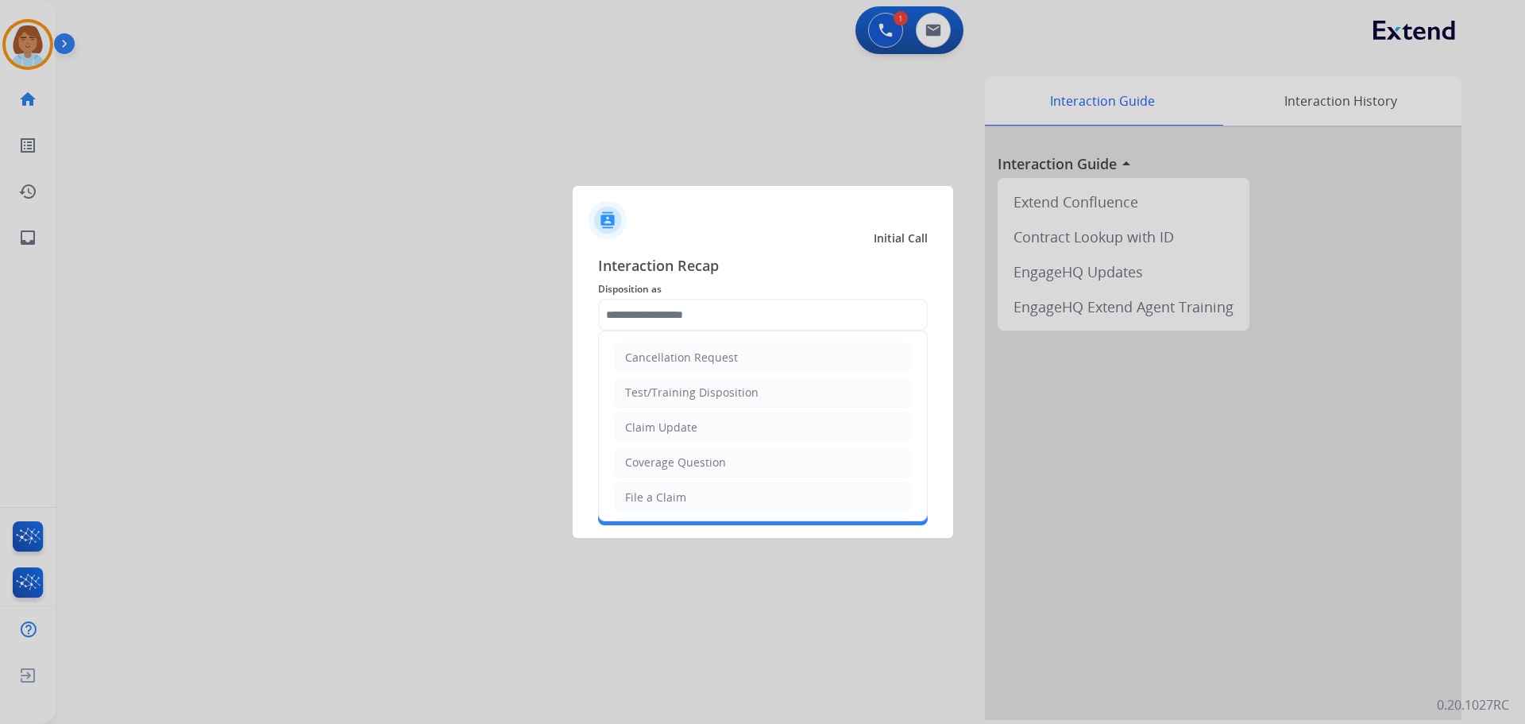
click at [729, 323] on input "text" at bounding box center [763, 315] width 330 height 32
click at [683, 485] on li "File a Claim" at bounding box center [763, 497] width 296 height 30
type input "**********"
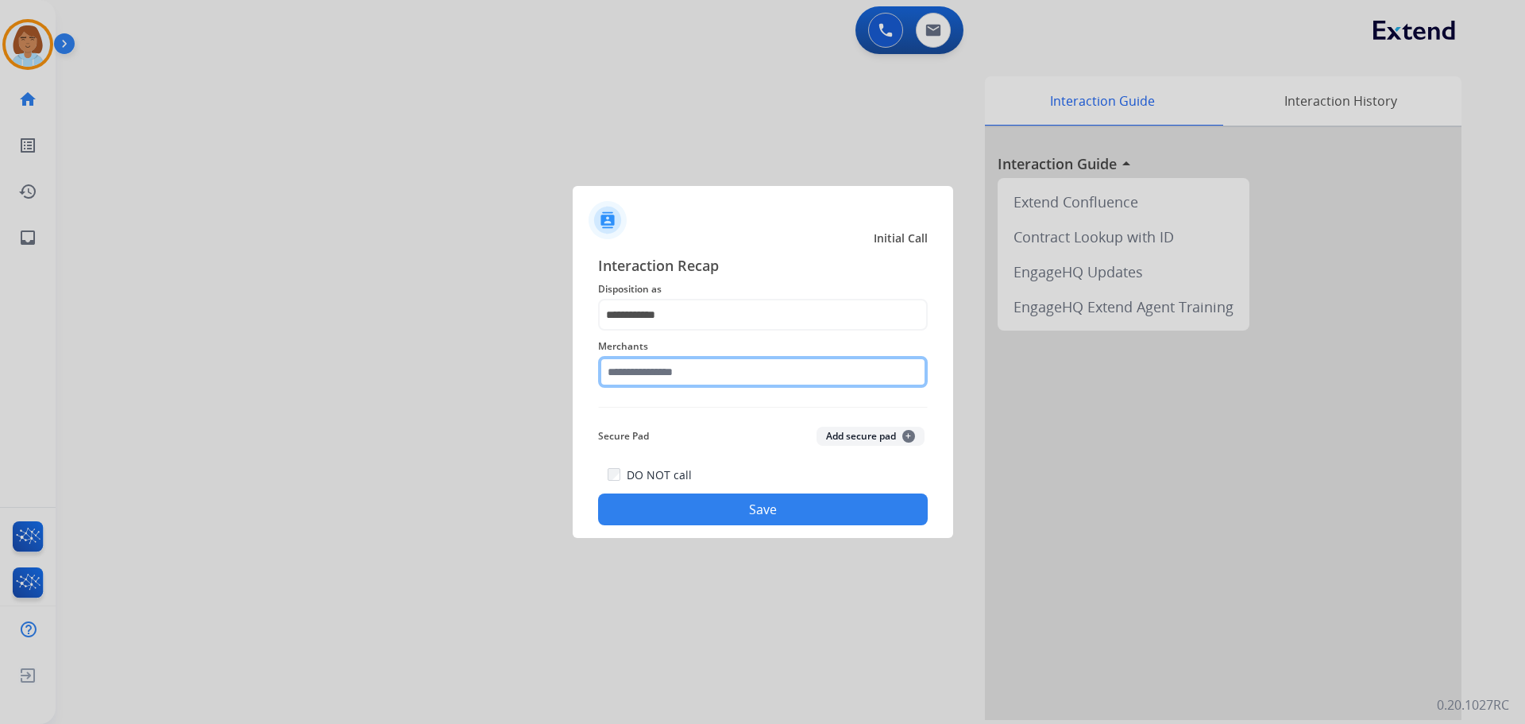
click at [686, 365] on input "text" at bounding box center [763, 372] width 330 height 32
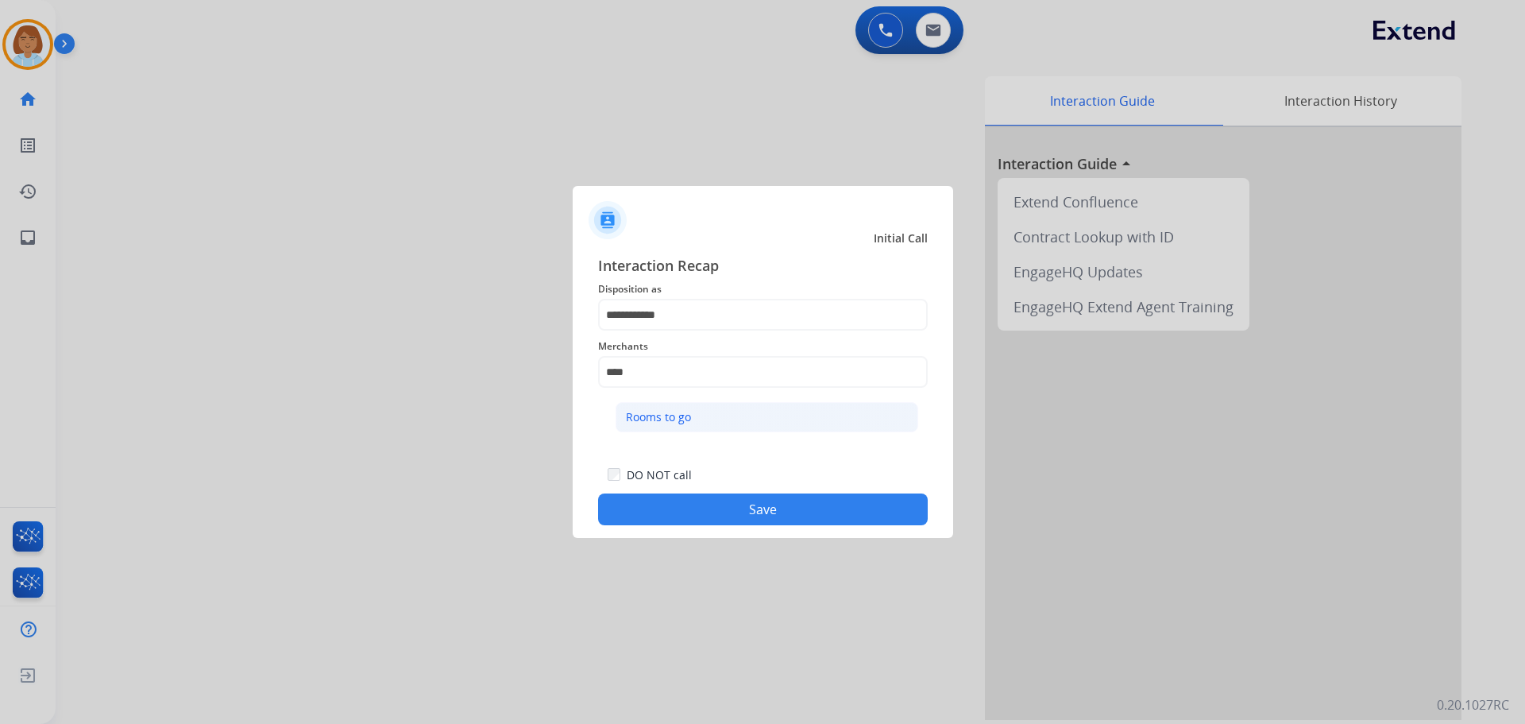
click at [711, 413] on li "Rooms to go" at bounding box center [767, 417] width 303 height 30
type input "**********"
click at [779, 496] on button "Save" at bounding box center [763, 509] width 330 height 32
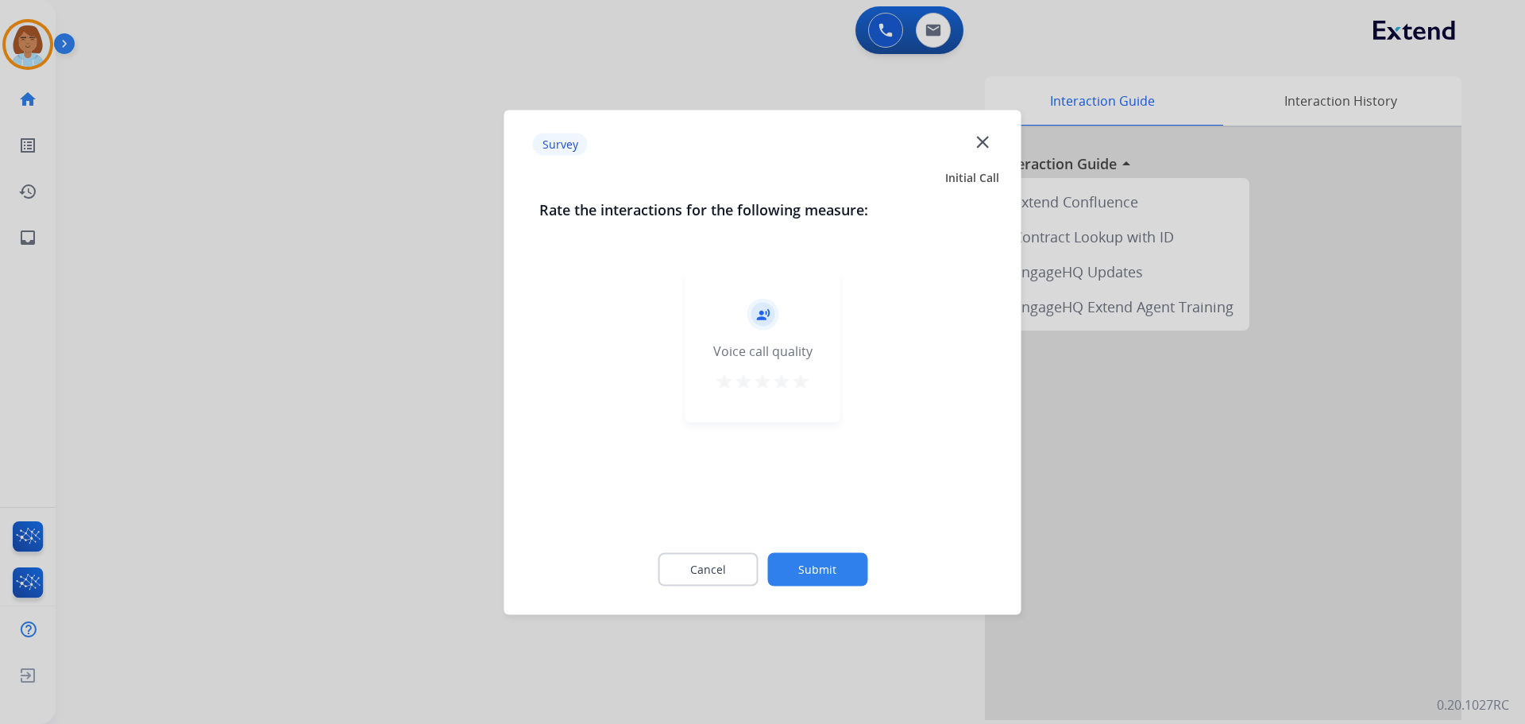
click at [833, 558] on button "Submit" at bounding box center [817, 568] width 100 height 33
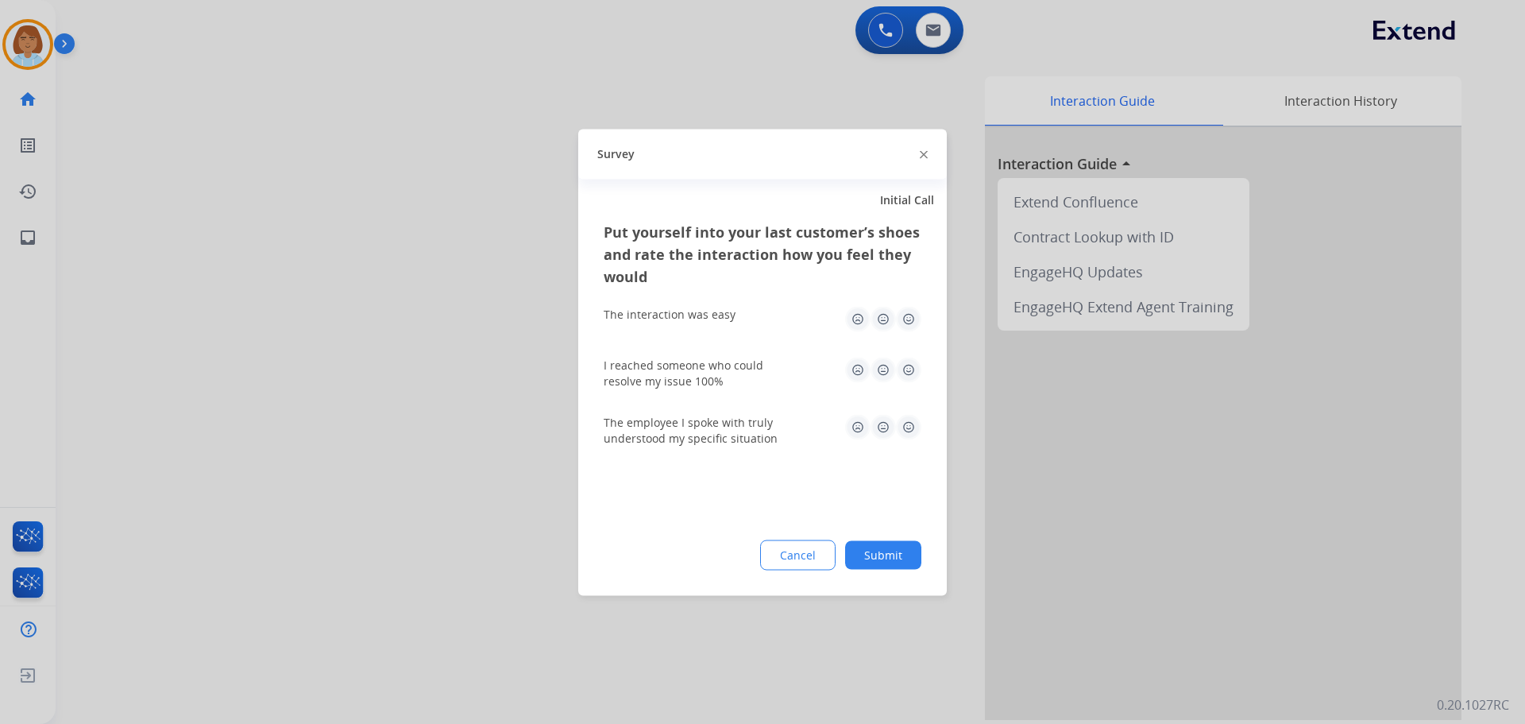
click at [875, 558] on button "Submit" at bounding box center [883, 554] width 76 height 29
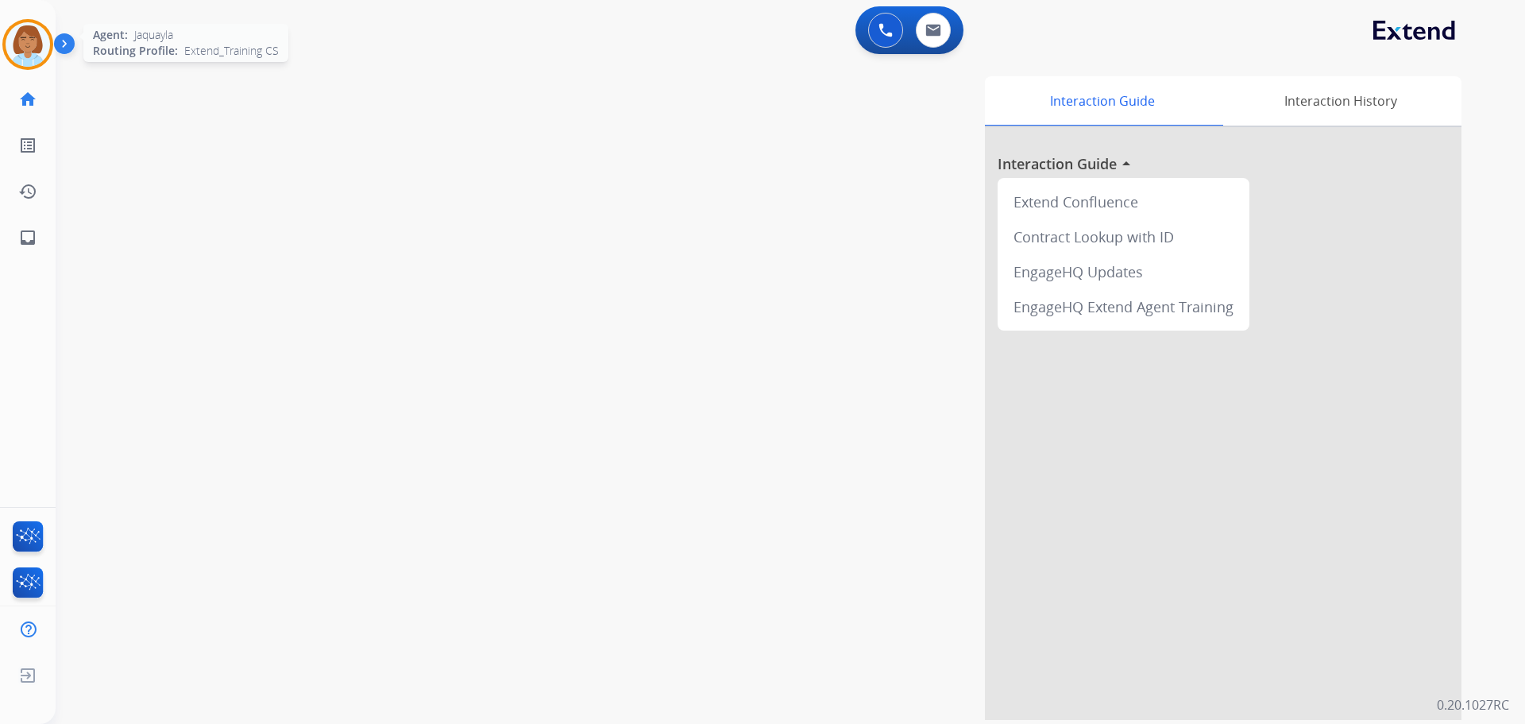
click at [23, 44] on img at bounding box center [28, 44] width 44 height 44
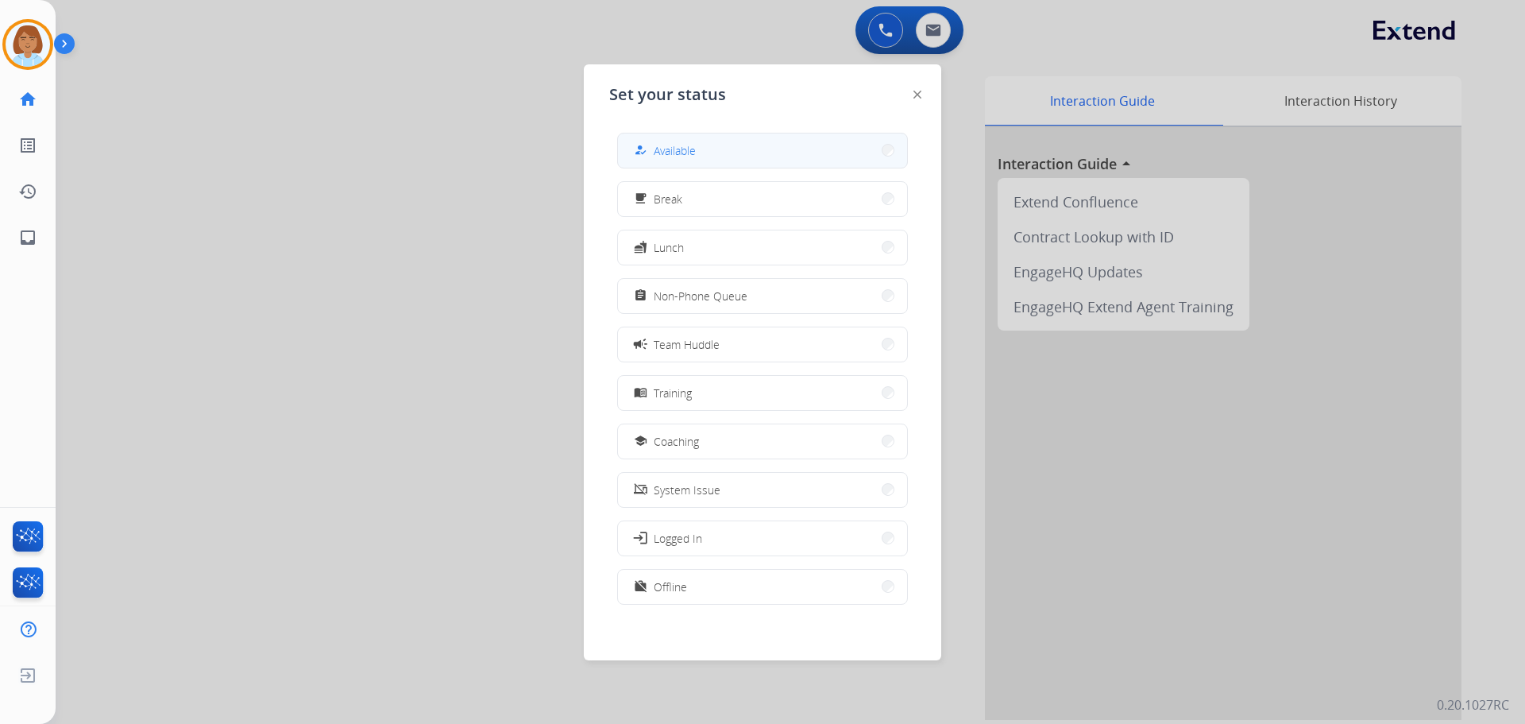
click at [804, 155] on button "how_to_reg Available" at bounding box center [762, 150] width 289 height 34
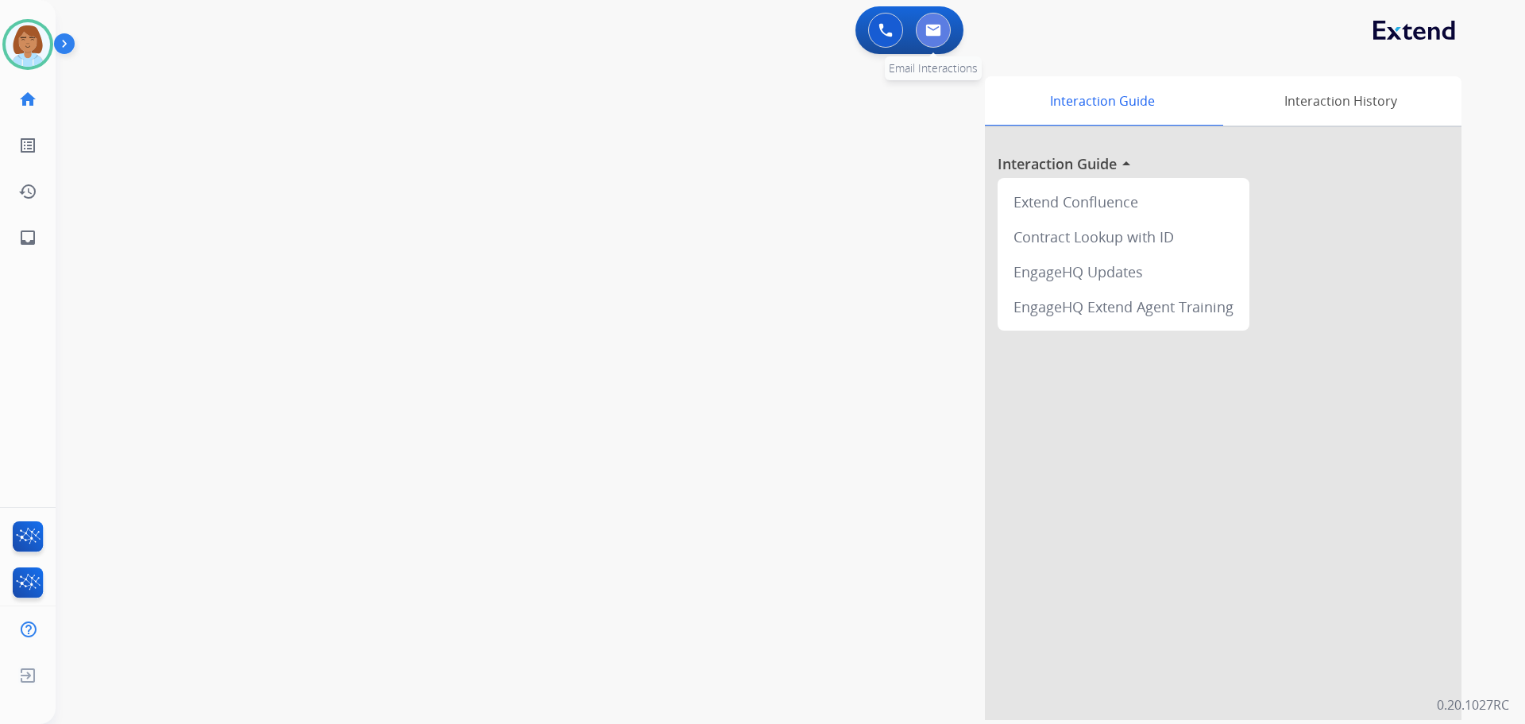
click at [937, 27] on img at bounding box center [933, 30] width 16 height 13
select select "**********"
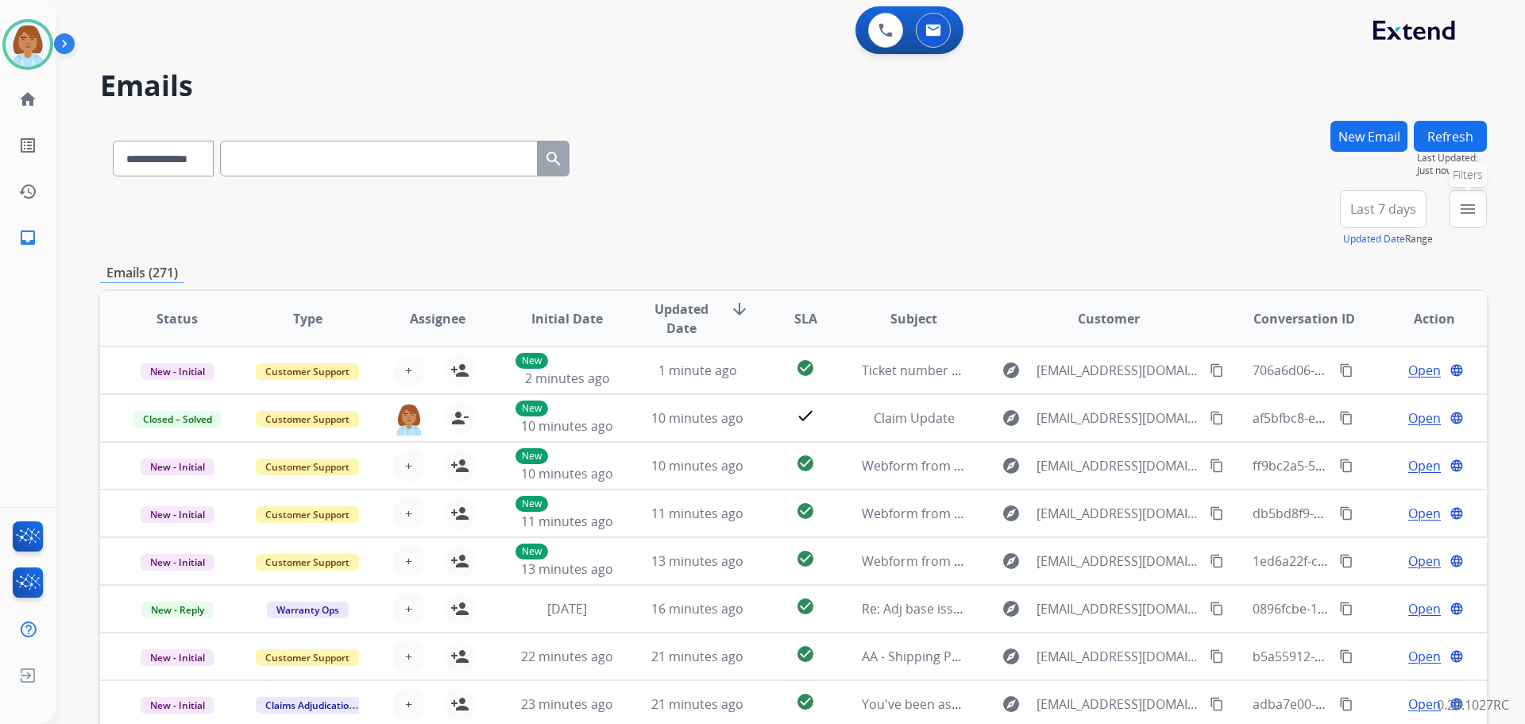
click at [1454, 214] on button "menu Filters" at bounding box center [1468, 209] width 38 height 38
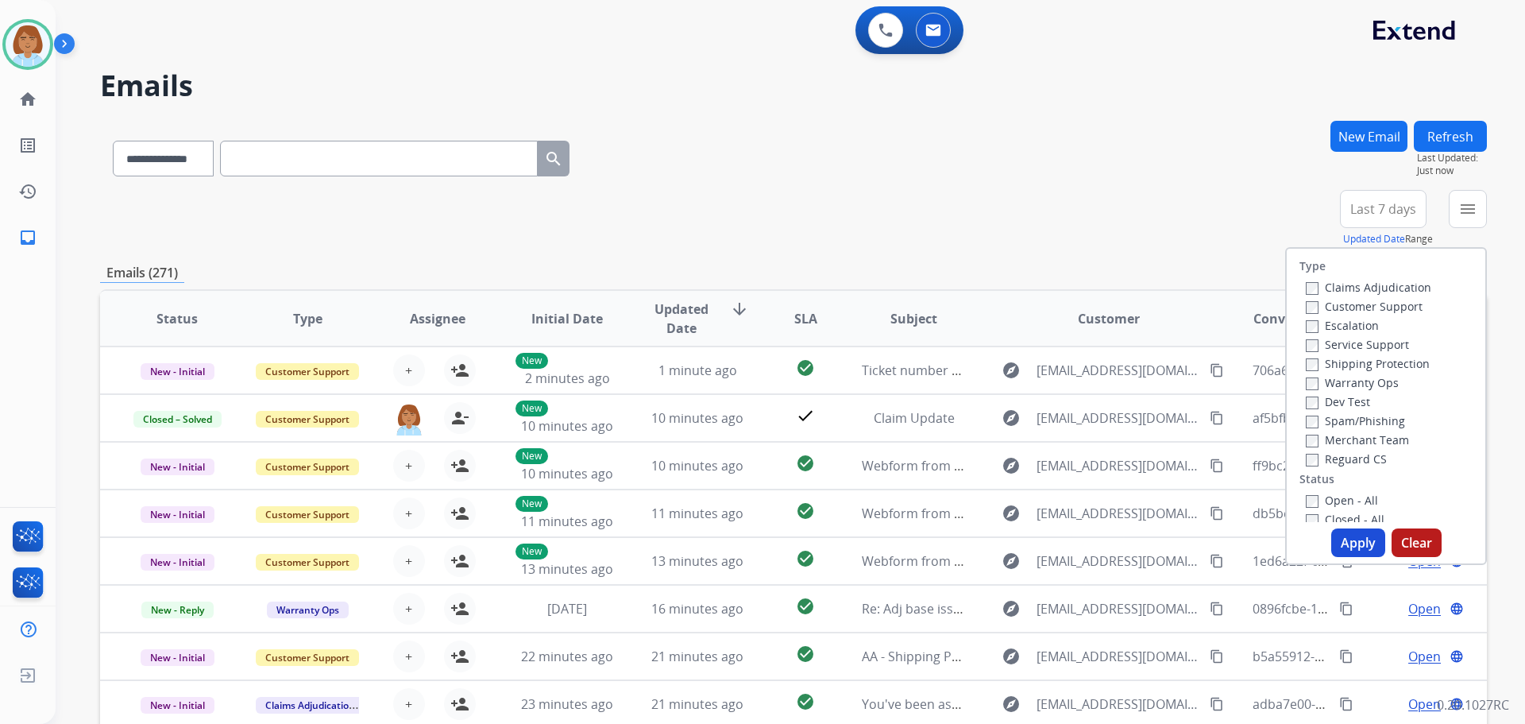
click at [1319, 306] on label "Customer Support" at bounding box center [1364, 306] width 117 height 15
click at [1319, 365] on label "Shipping Protection" at bounding box center [1368, 363] width 124 height 15
click at [1307, 467] on div "Reguard CS" at bounding box center [1369, 458] width 126 height 19
drag, startPoint x: 1309, startPoint y: 452, endPoint x: 1308, endPoint y: 473, distance: 20.7
click at [1310, 454] on label "Reguard CS" at bounding box center [1346, 458] width 81 height 15
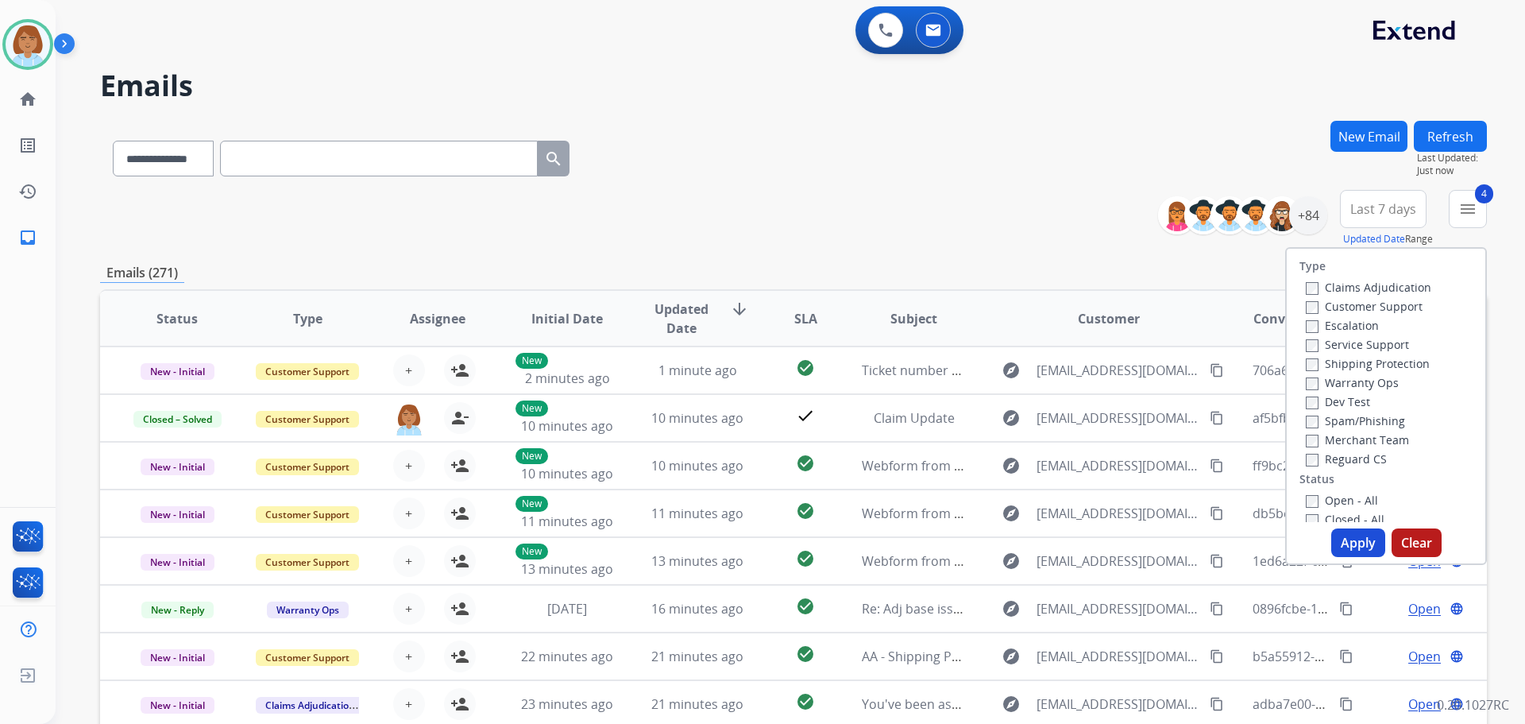
click at [1339, 547] on button "Apply" at bounding box center [1358, 542] width 54 height 29
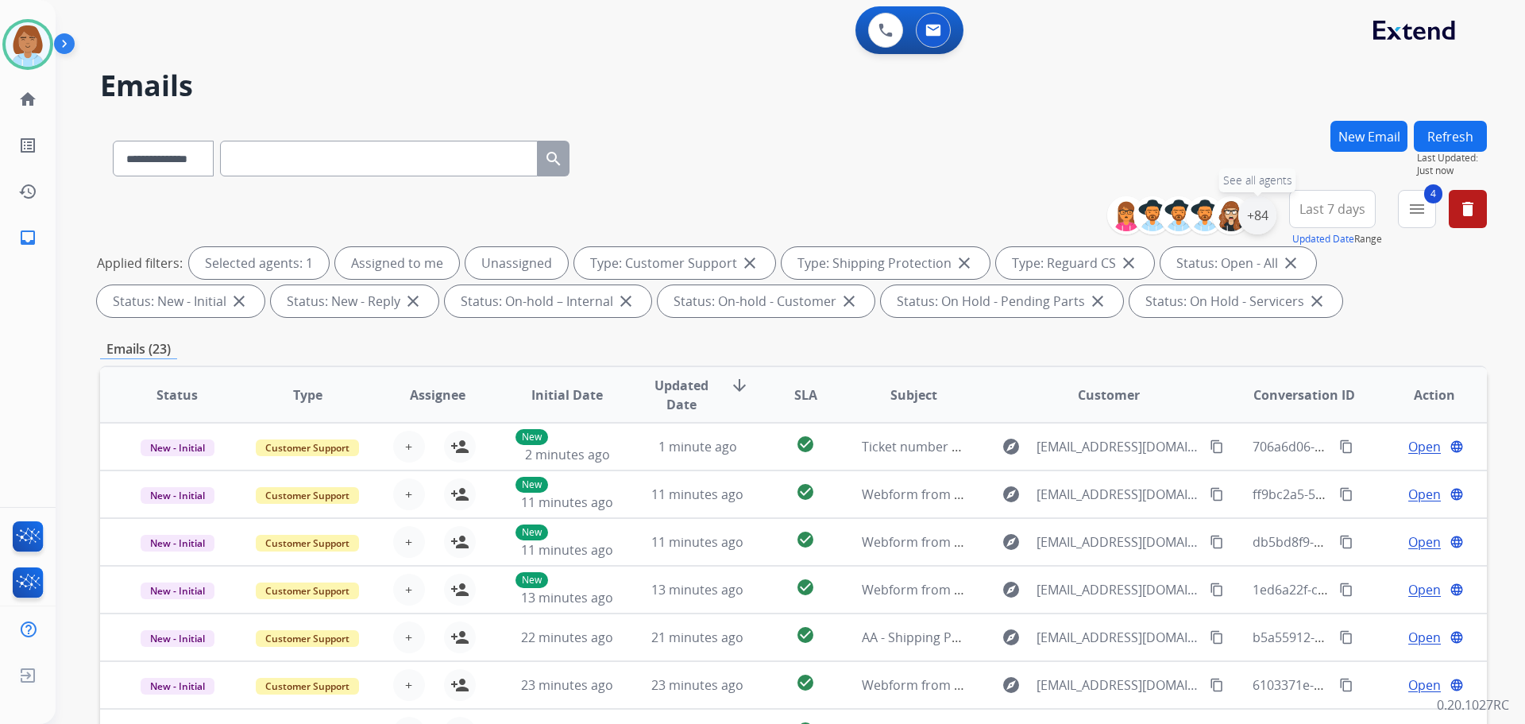
click at [1261, 216] on div "+84" at bounding box center [1257, 215] width 38 height 38
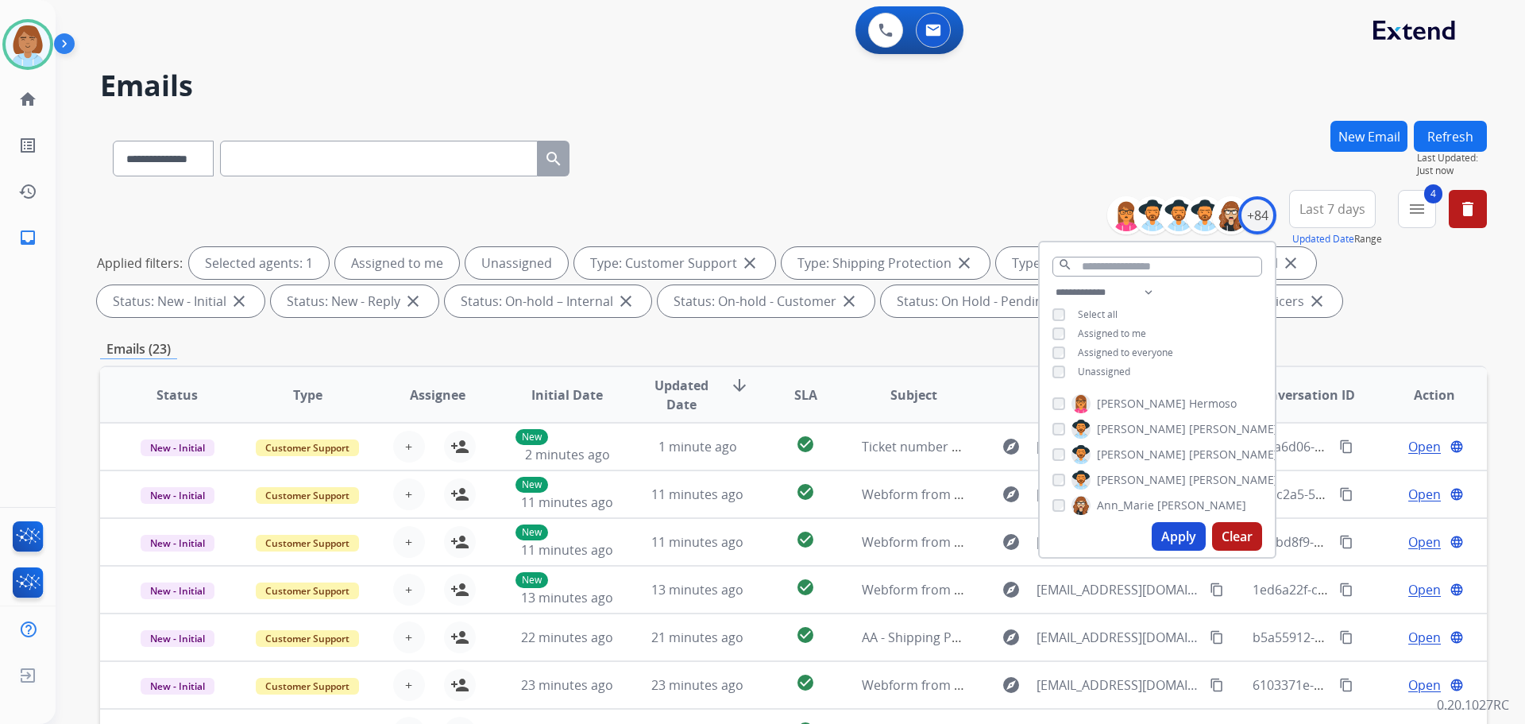
click at [1109, 365] on span "Unassigned" at bounding box center [1104, 372] width 52 height 14
click at [1172, 543] on button "Apply" at bounding box center [1179, 536] width 54 height 29
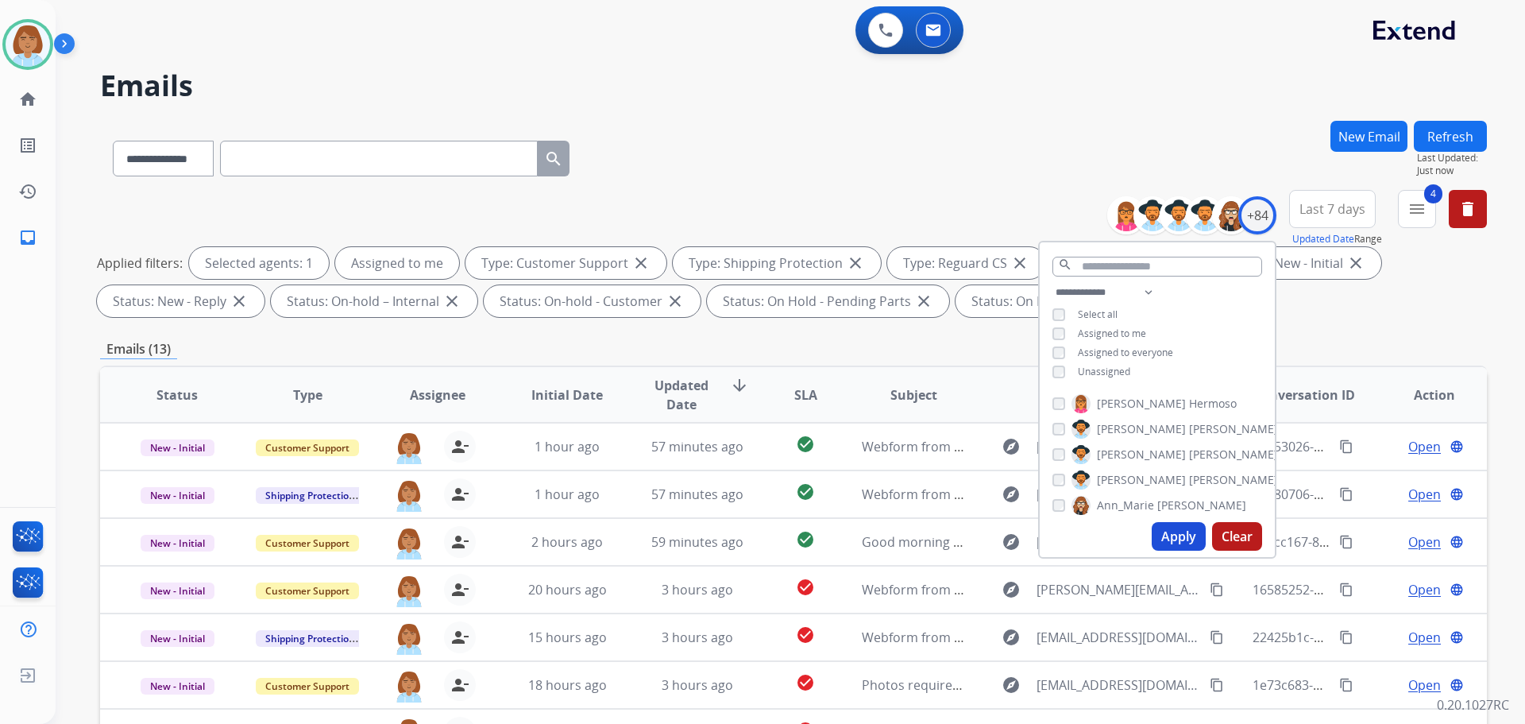
click at [919, 128] on div "**********" at bounding box center [793, 155] width 1387 height 69
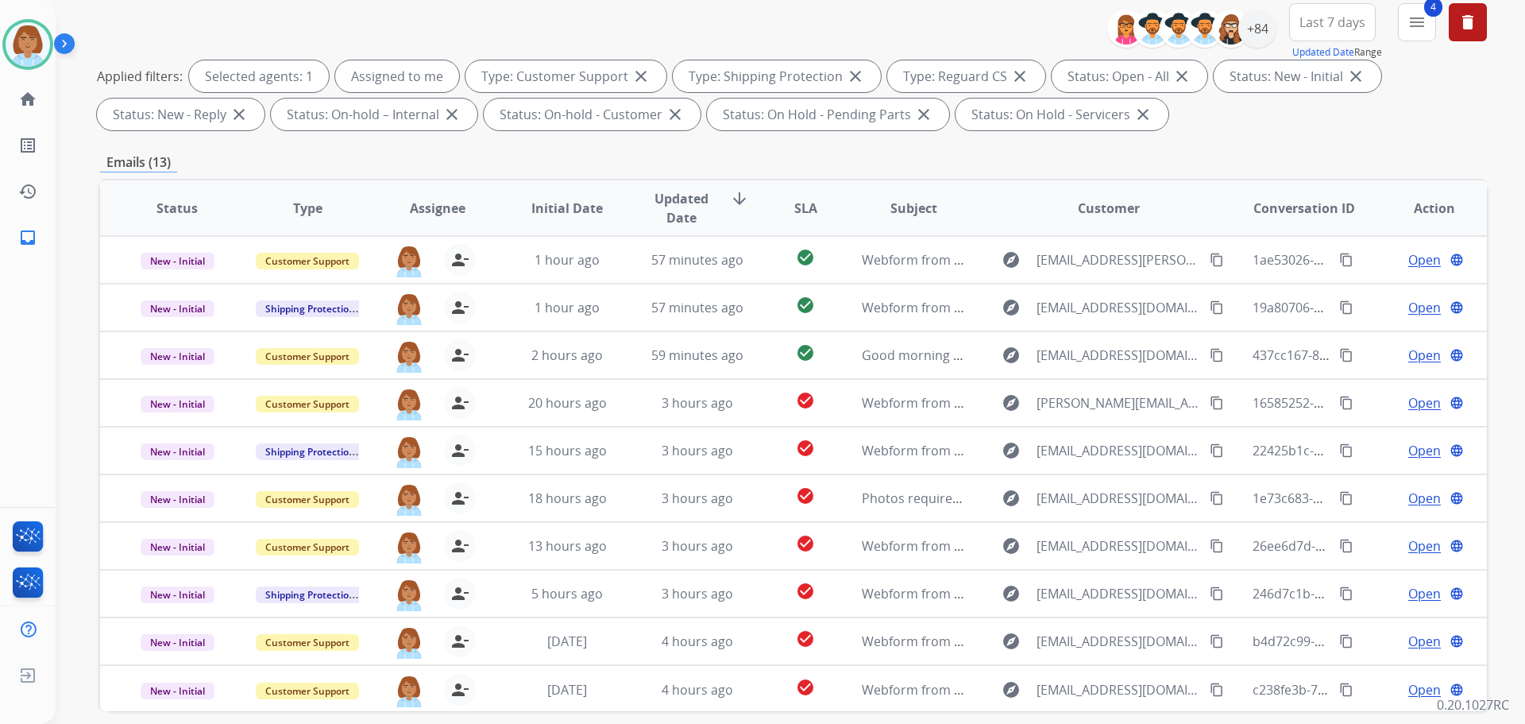
scroll to position [257, 0]
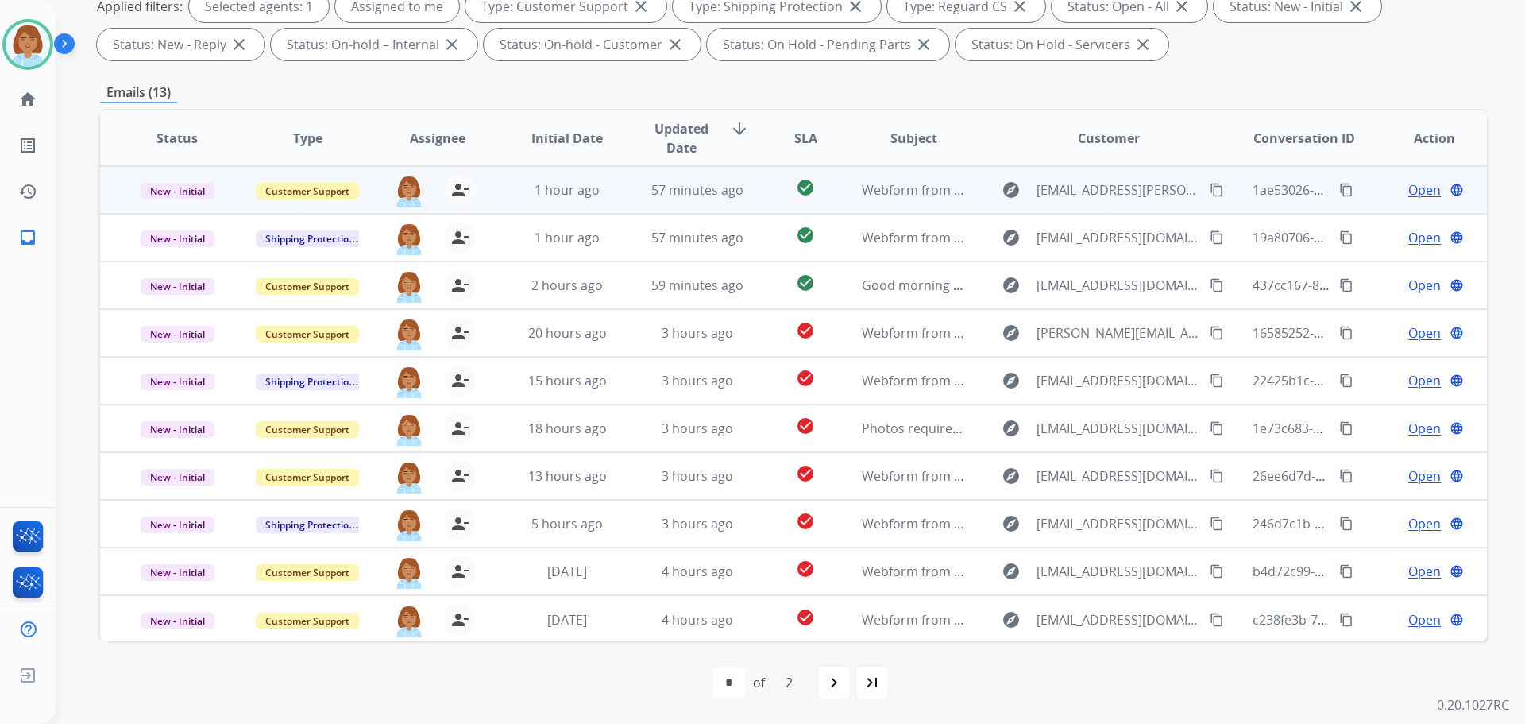
click at [844, 204] on td "Webform from [PERSON_NAME][EMAIL_ADDRESS][PERSON_NAME][DOMAIN_NAME] on [DATE]" at bounding box center [901, 190] width 130 height 48
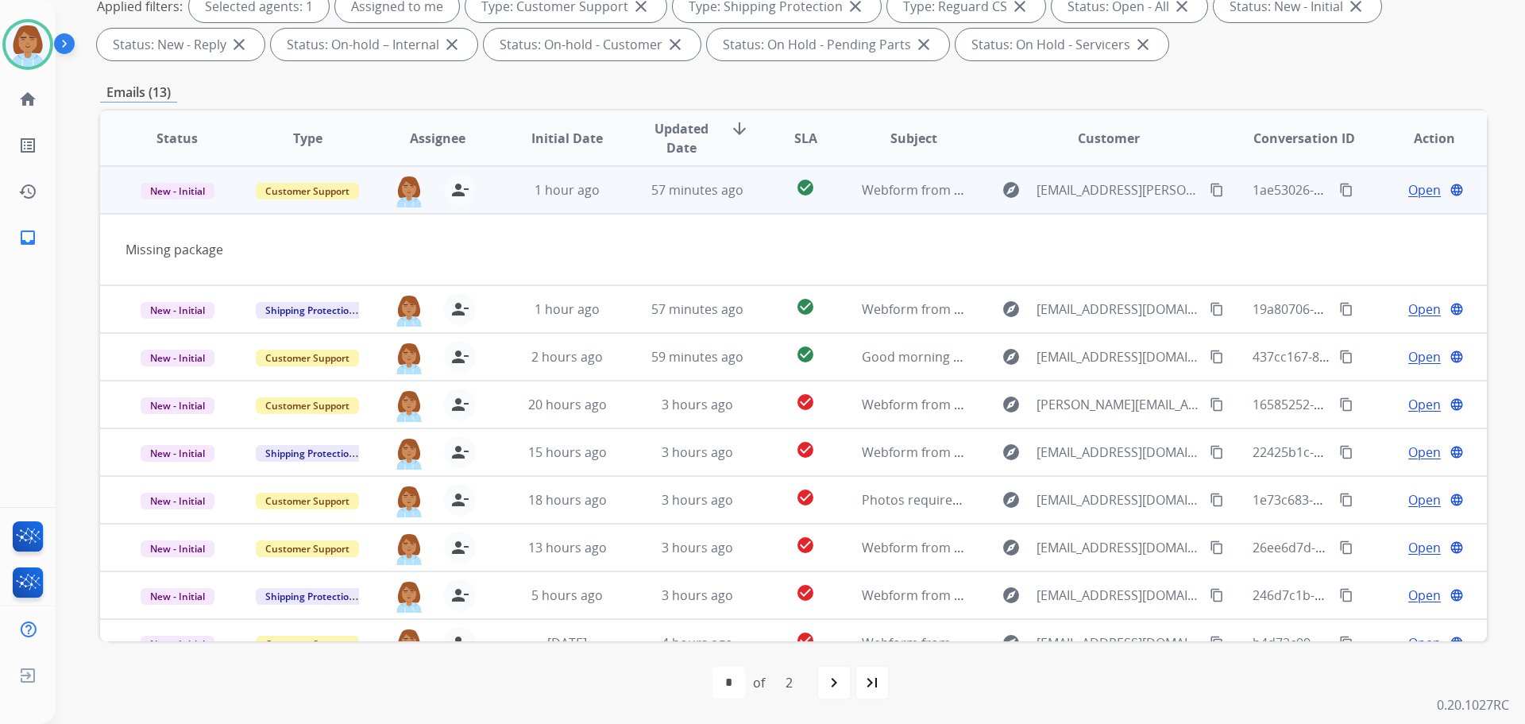
click at [1210, 191] on mat-icon "content_copy" at bounding box center [1217, 190] width 14 height 14
click at [1413, 185] on span "Open" at bounding box center [1424, 189] width 33 height 19
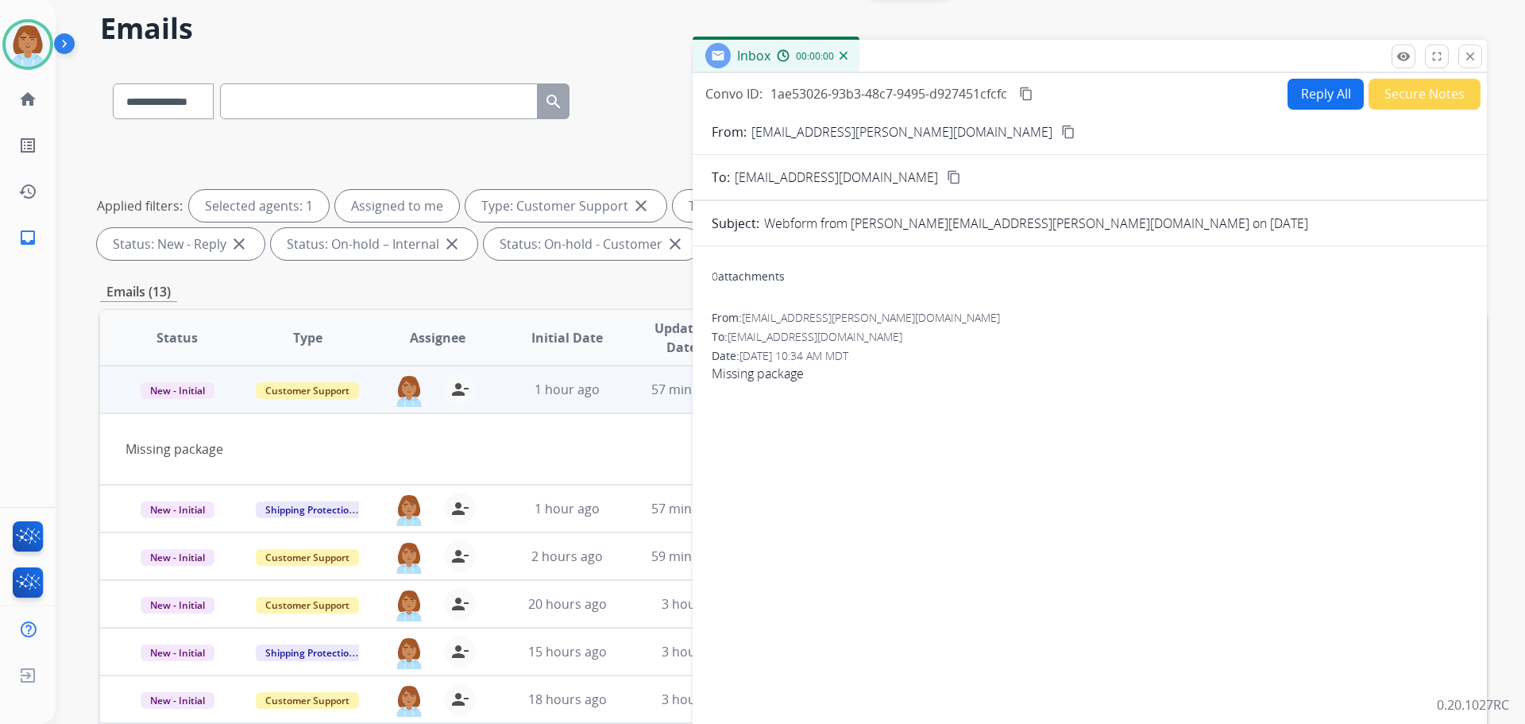
scroll to position [0, 0]
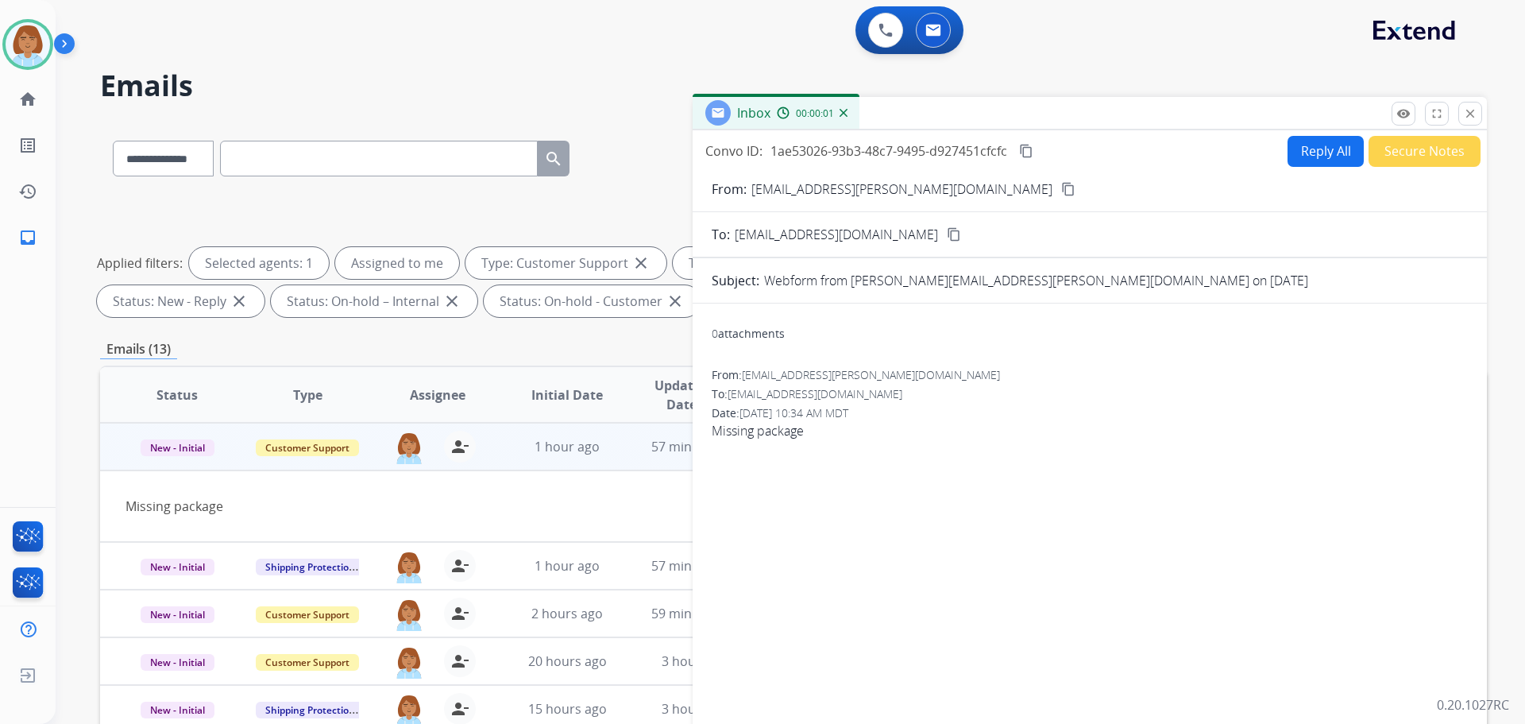
click at [1311, 153] on button "Reply All" at bounding box center [1326, 151] width 76 height 31
select select "**********"
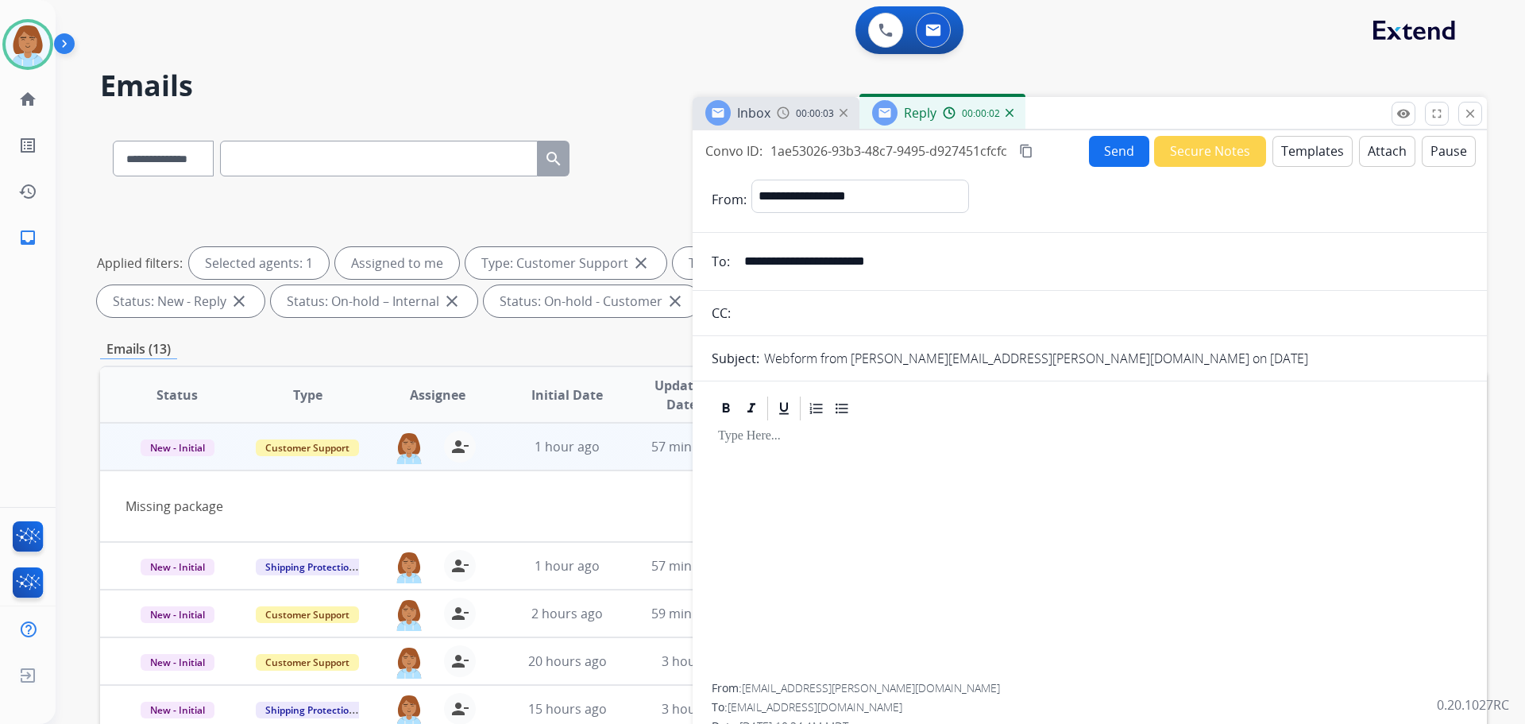
click at [1323, 157] on button "Templates" at bounding box center [1313, 151] width 80 height 31
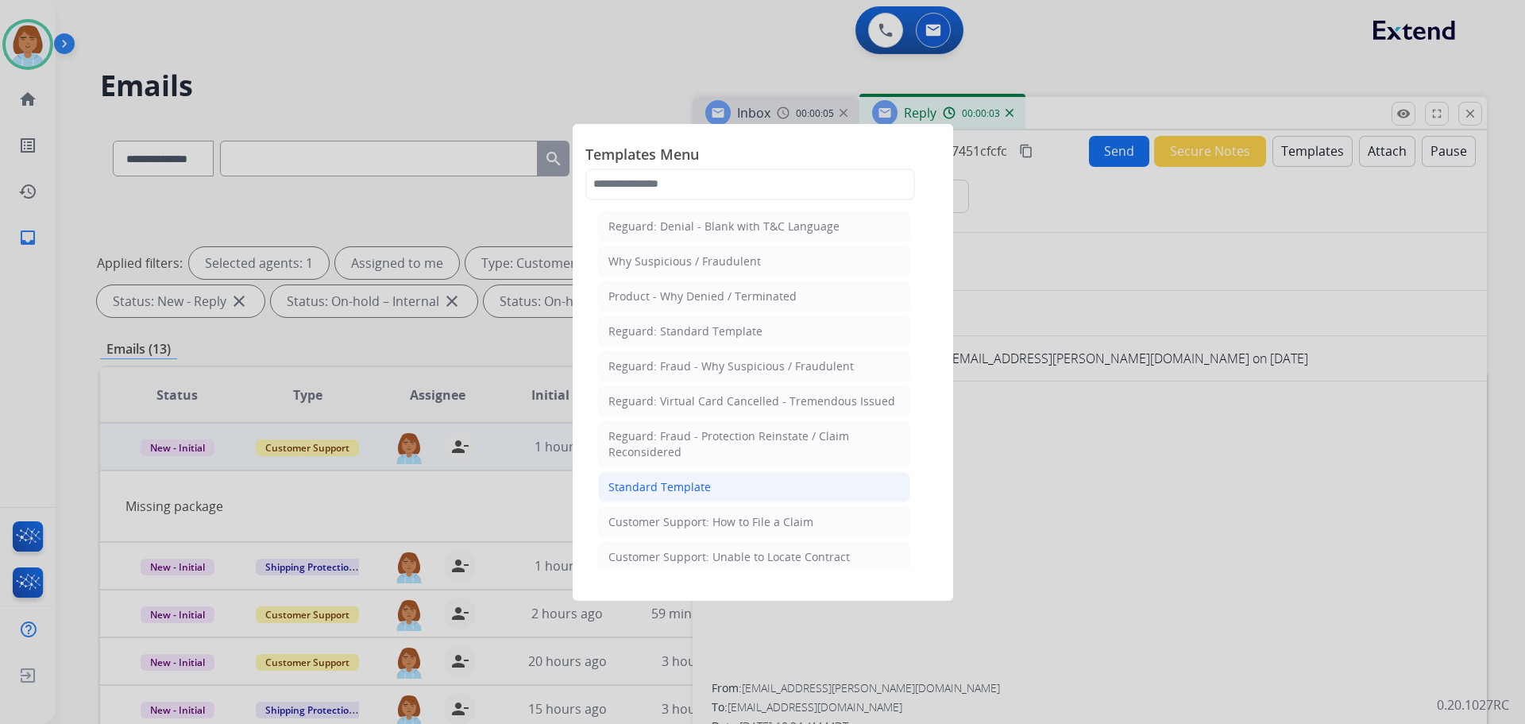
click at [769, 491] on li "Standard Template" at bounding box center [754, 487] width 312 height 30
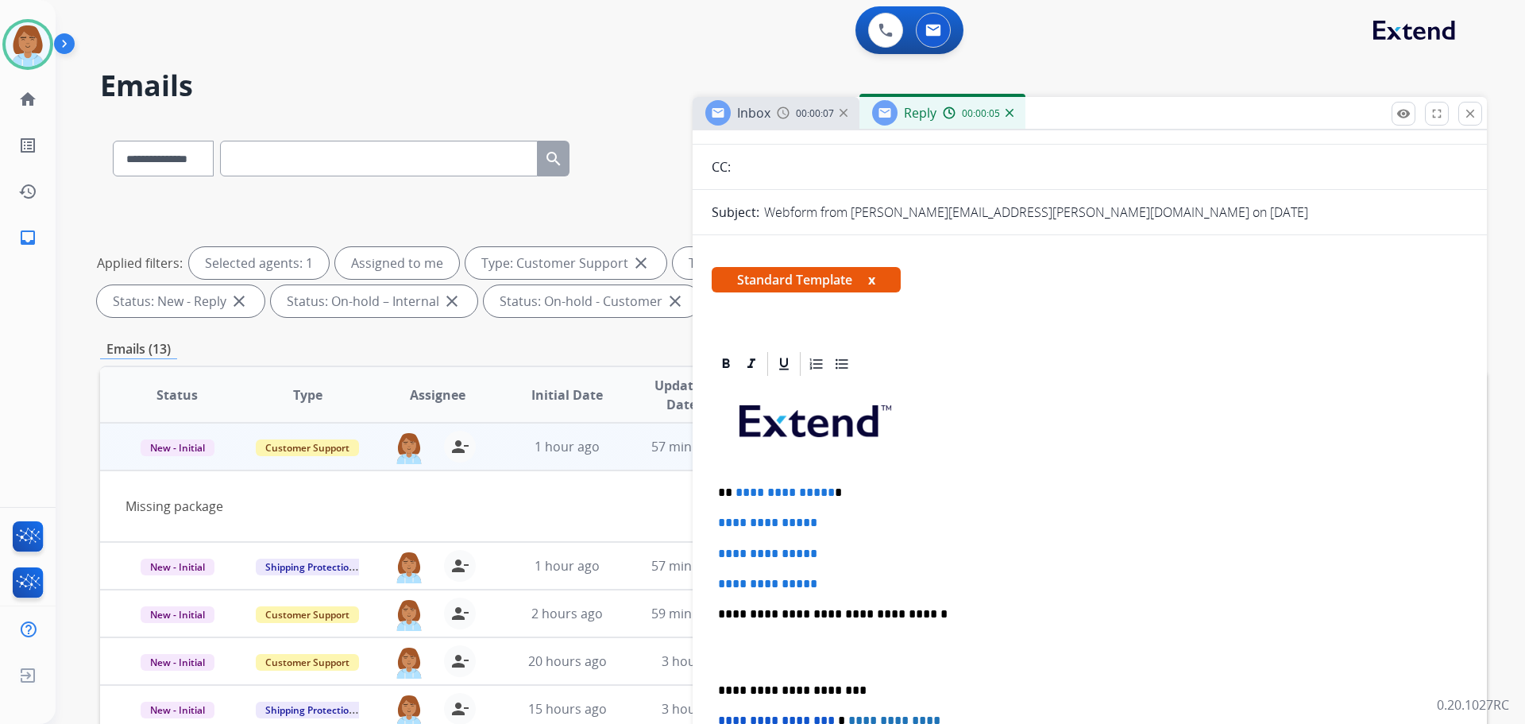
scroll to position [159, 0]
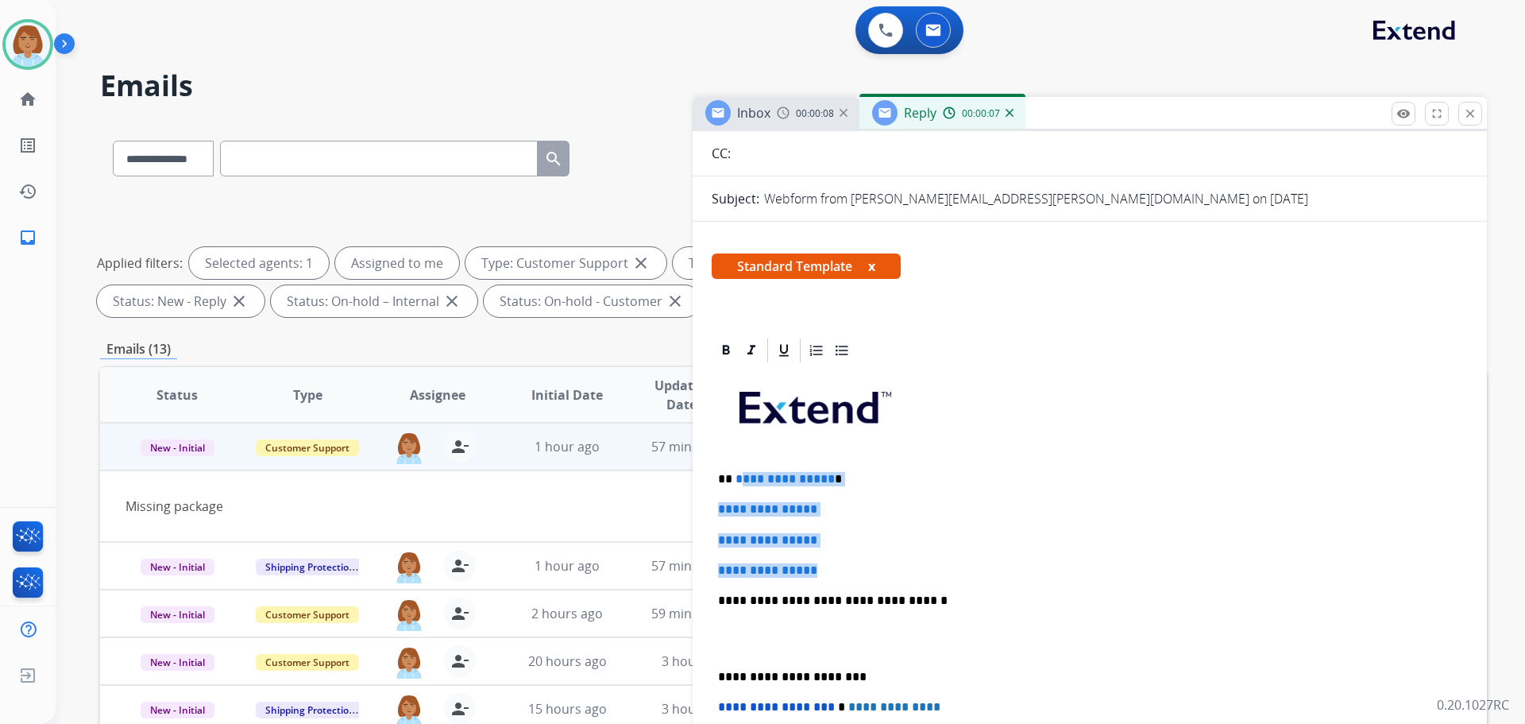
drag, startPoint x: 836, startPoint y: 572, endPoint x: 738, endPoint y: 478, distance: 135.4
click at [738, 478] on div "**********" at bounding box center [1090, 638] width 756 height 547
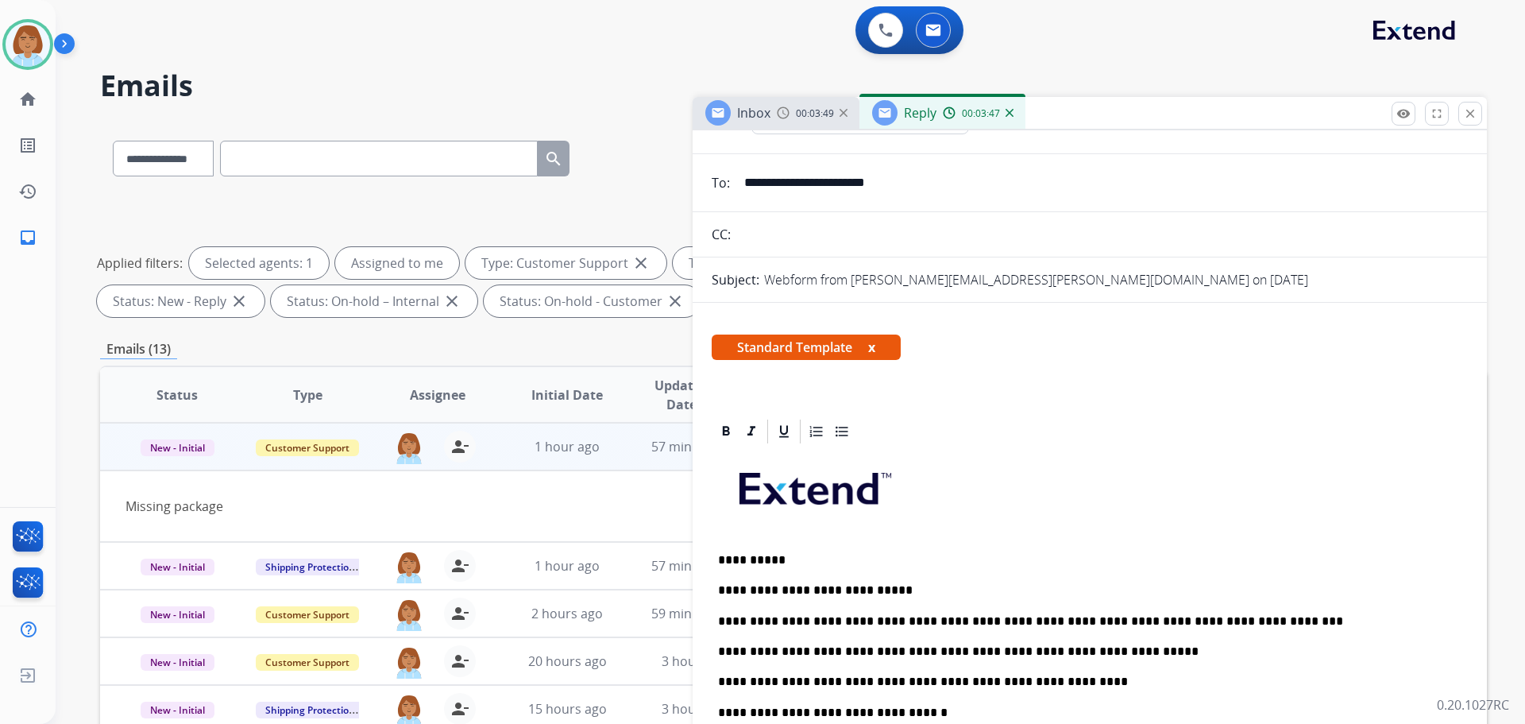
scroll to position [0, 0]
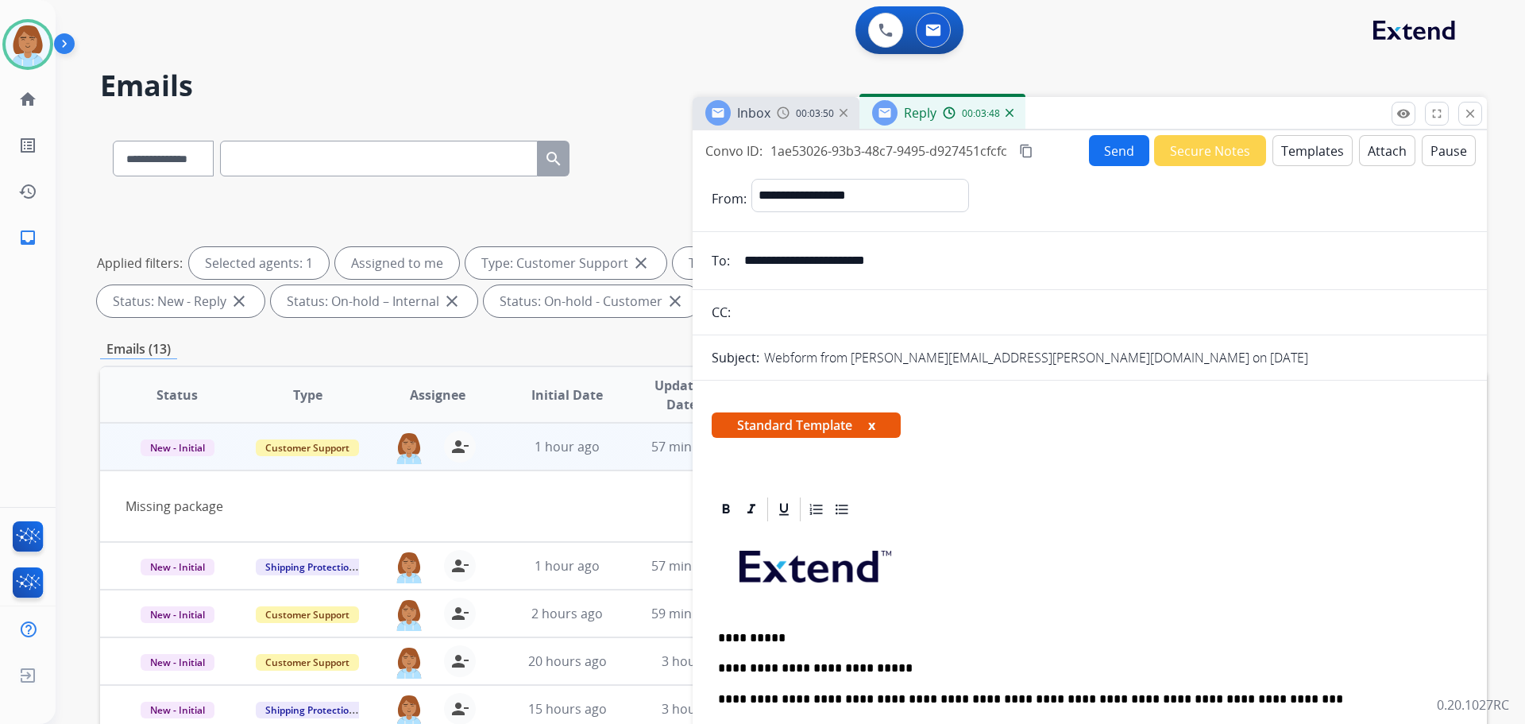
click at [1031, 146] on mat-icon "content_copy" at bounding box center [1026, 151] width 14 height 14
click at [1114, 153] on button "Send" at bounding box center [1119, 150] width 60 height 31
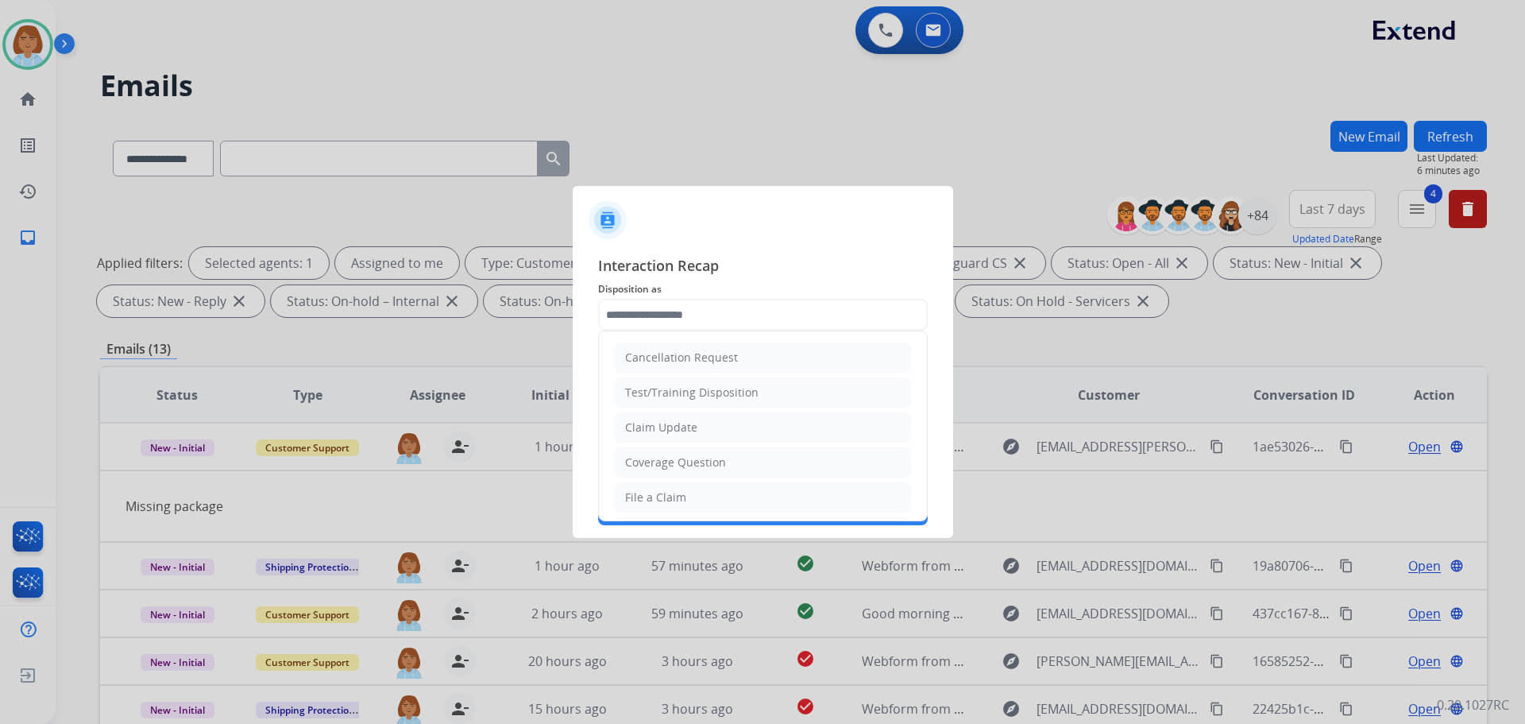
click at [740, 323] on input "text" at bounding box center [763, 315] width 330 height 32
click at [673, 428] on div "Claim Update" at bounding box center [661, 427] width 72 height 16
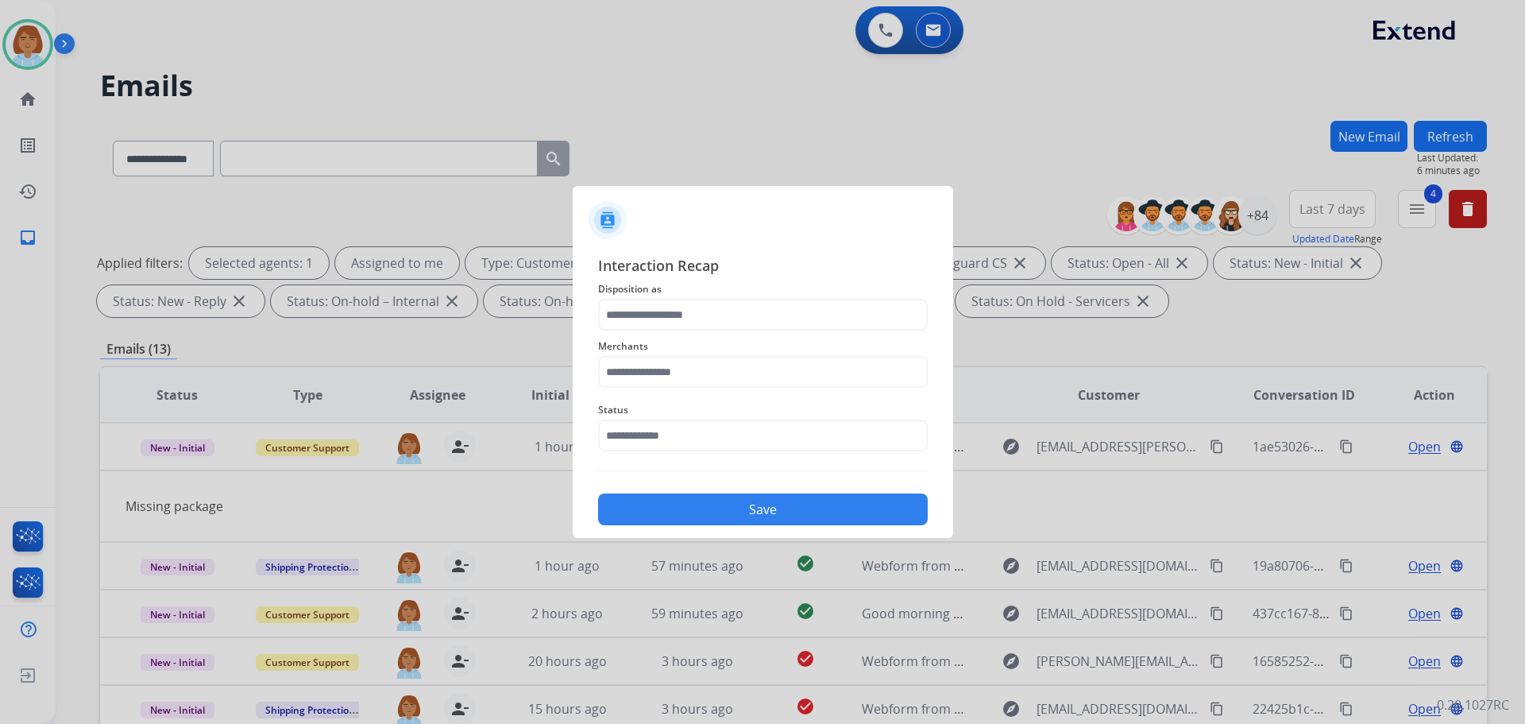
type input "**********"
click at [689, 386] on input "text" at bounding box center [763, 372] width 330 height 32
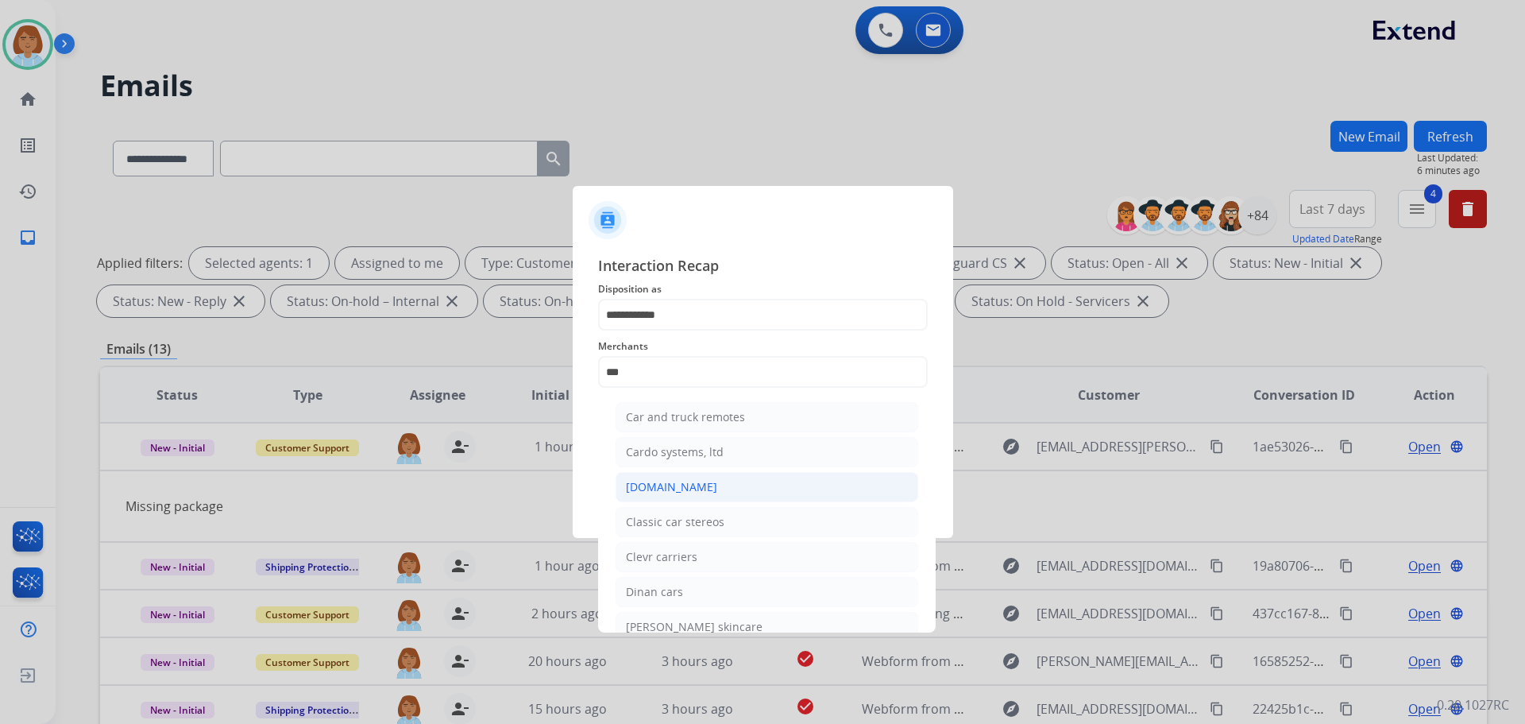
click at [701, 496] on li "[DOMAIN_NAME]" at bounding box center [767, 487] width 303 height 30
type input "**********"
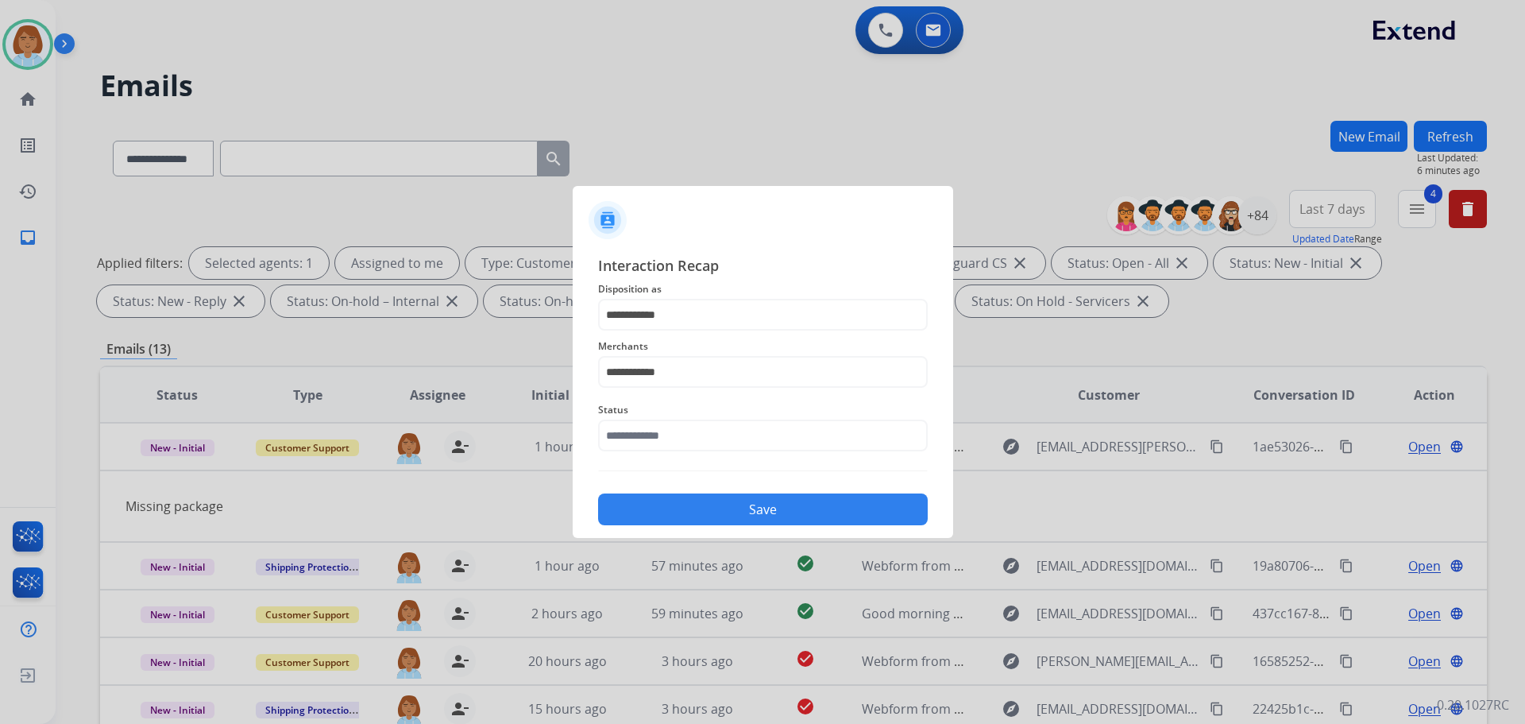
click at [715, 454] on div "Status" at bounding box center [763, 426] width 330 height 64
click at [722, 442] on input "text" at bounding box center [763, 435] width 330 height 32
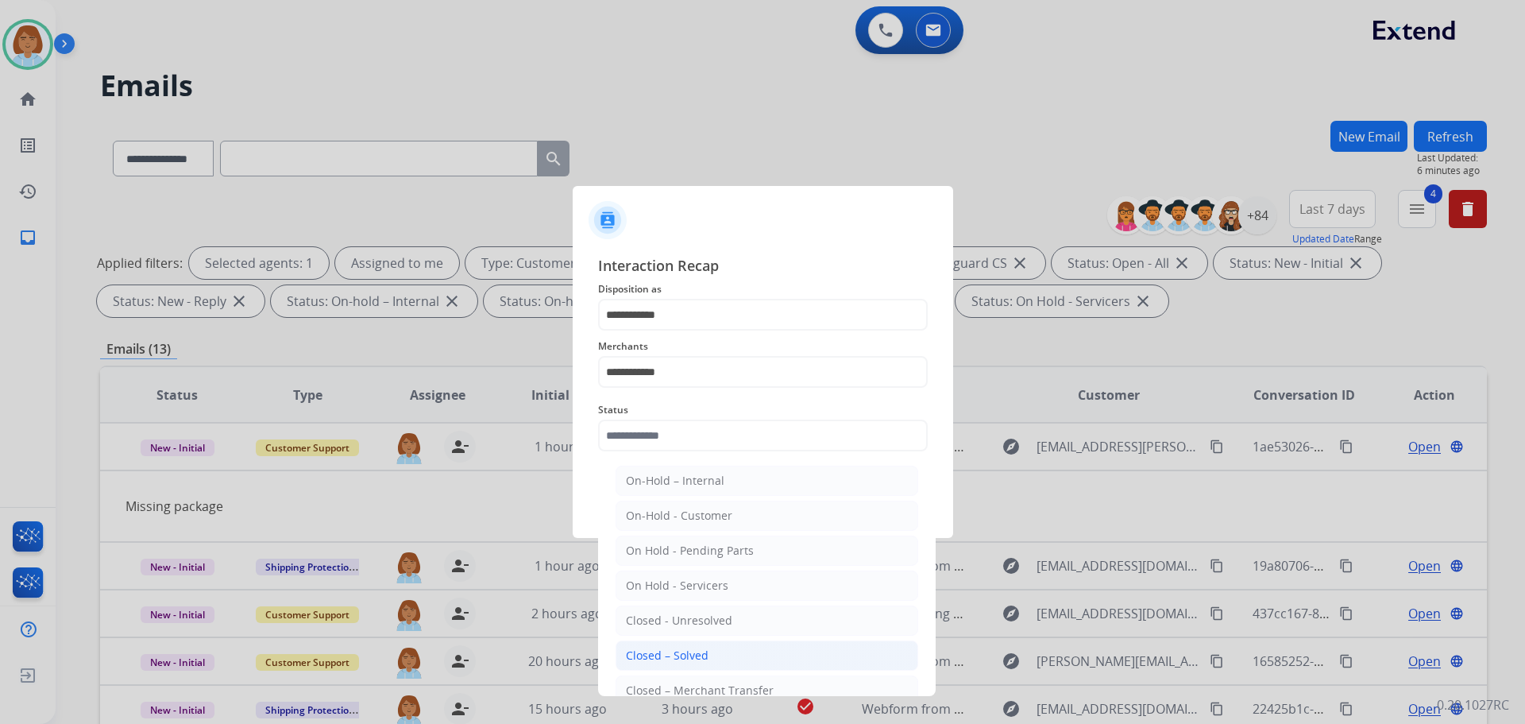
click at [713, 654] on li "Closed – Solved" at bounding box center [767, 655] width 303 height 30
type input "**********"
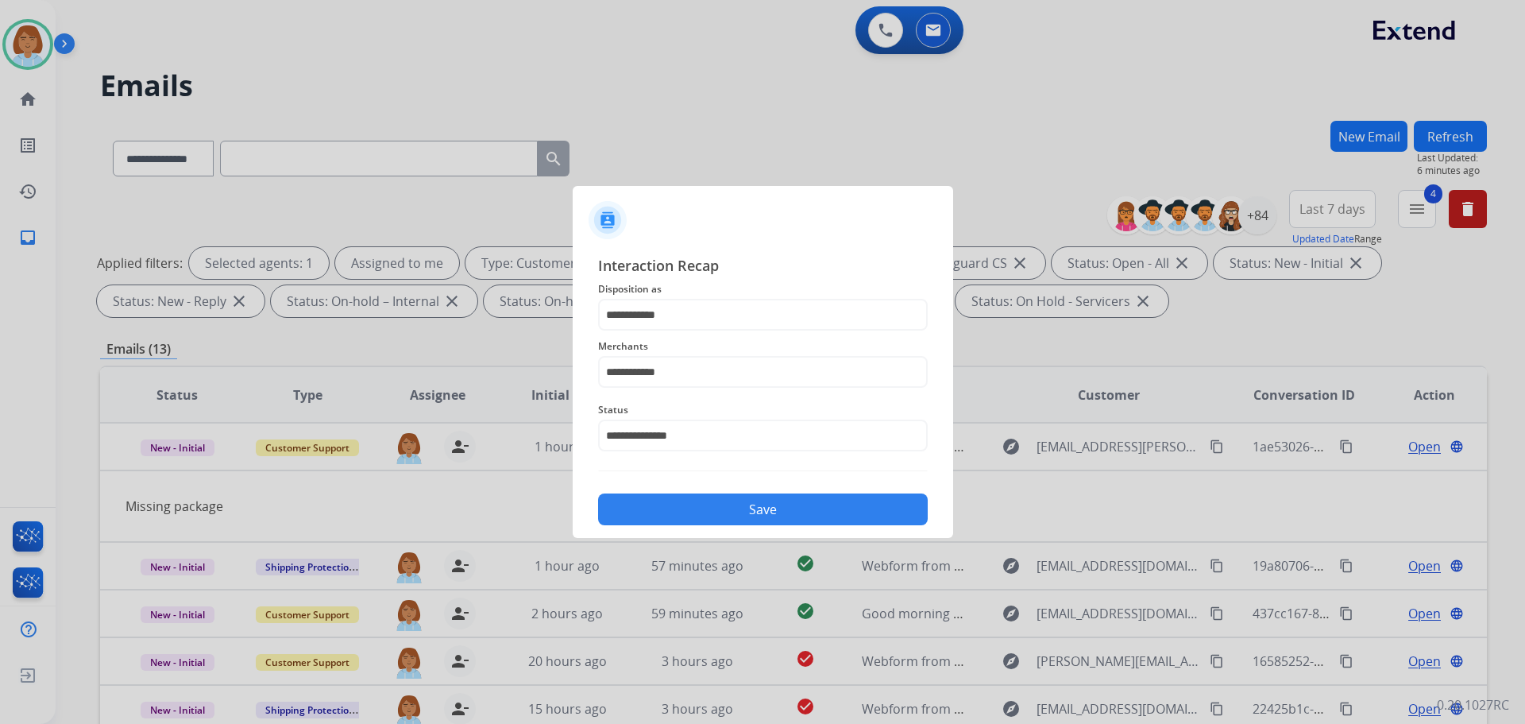
click at [724, 509] on button "Save" at bounding box center [763, 509] width 330 height 32
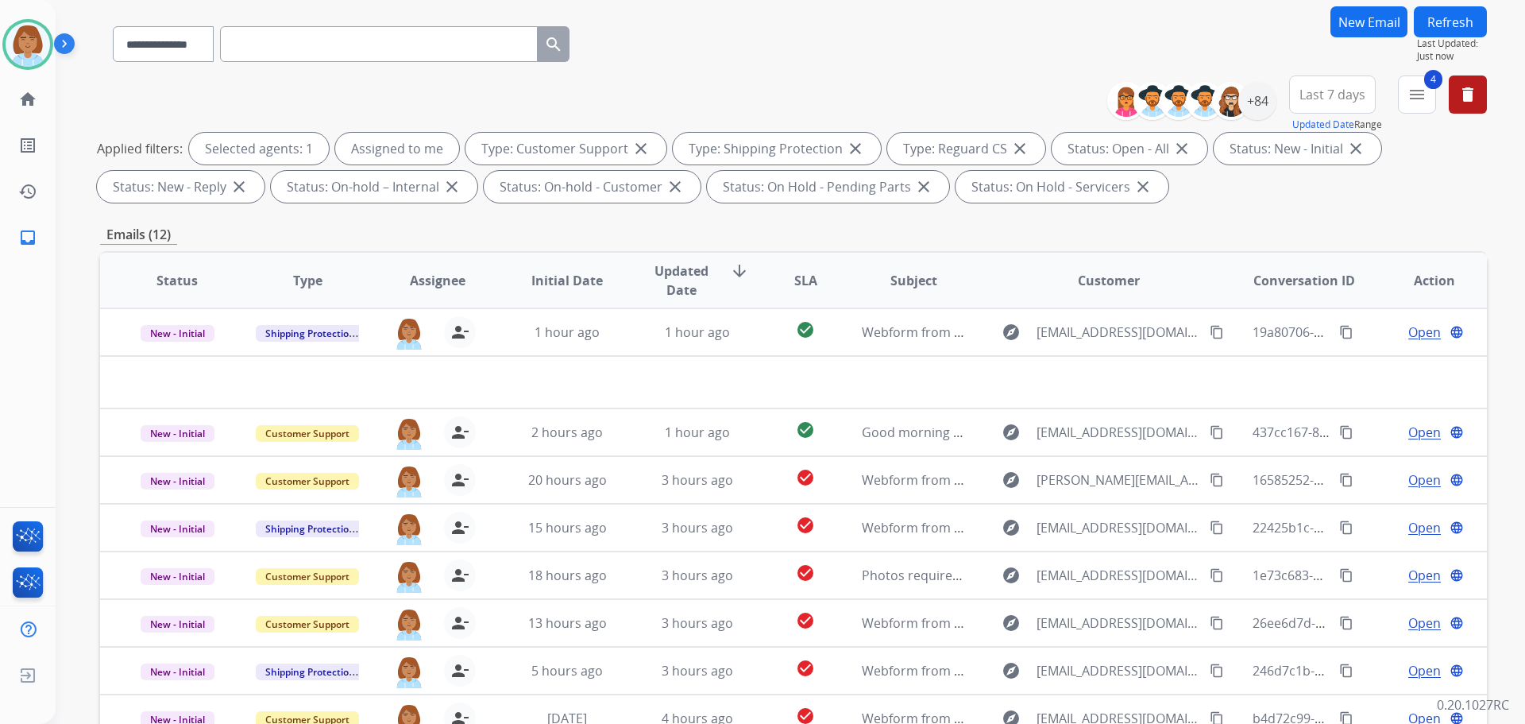
scroll to position [79, 0]
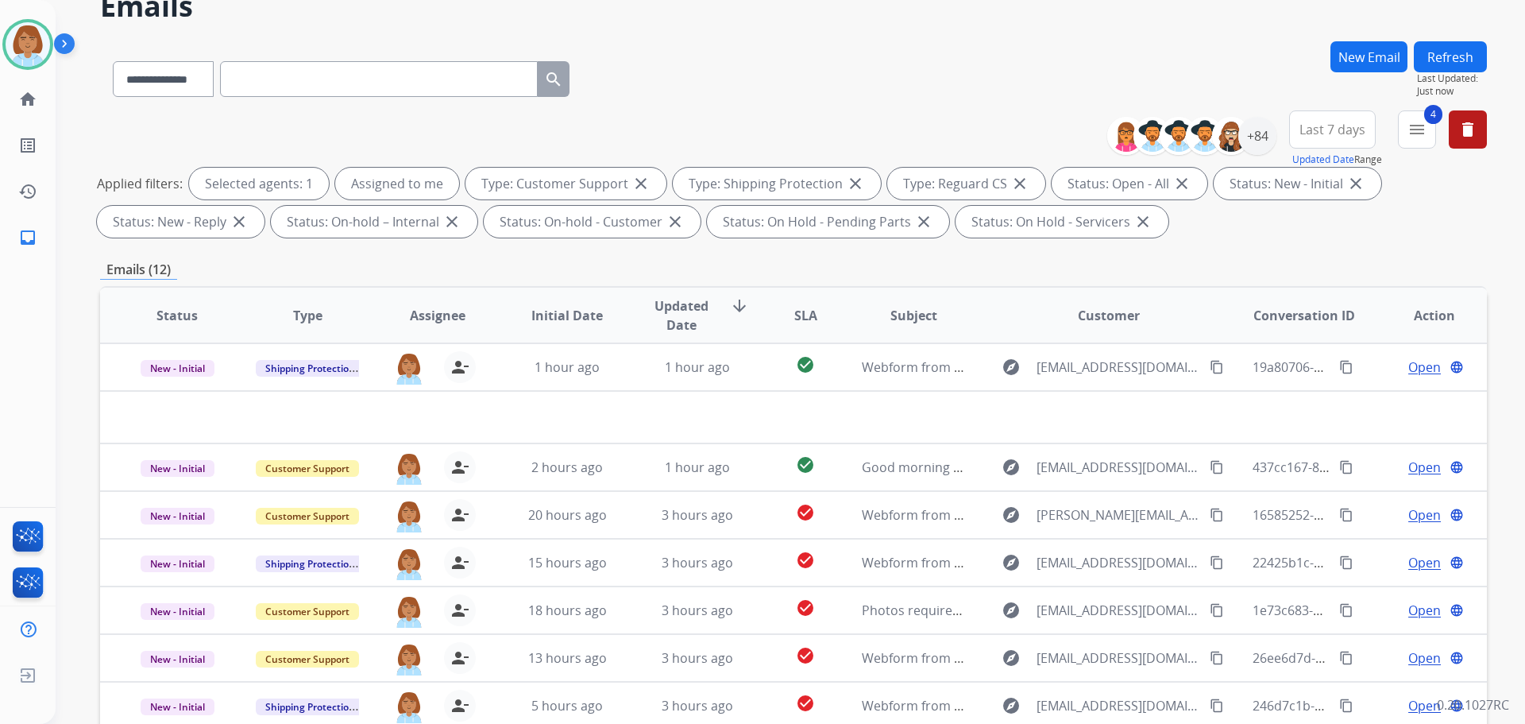
click at [1458, 53] on button "Refresh" at bounding box center [1450, 56] width 73 height 31
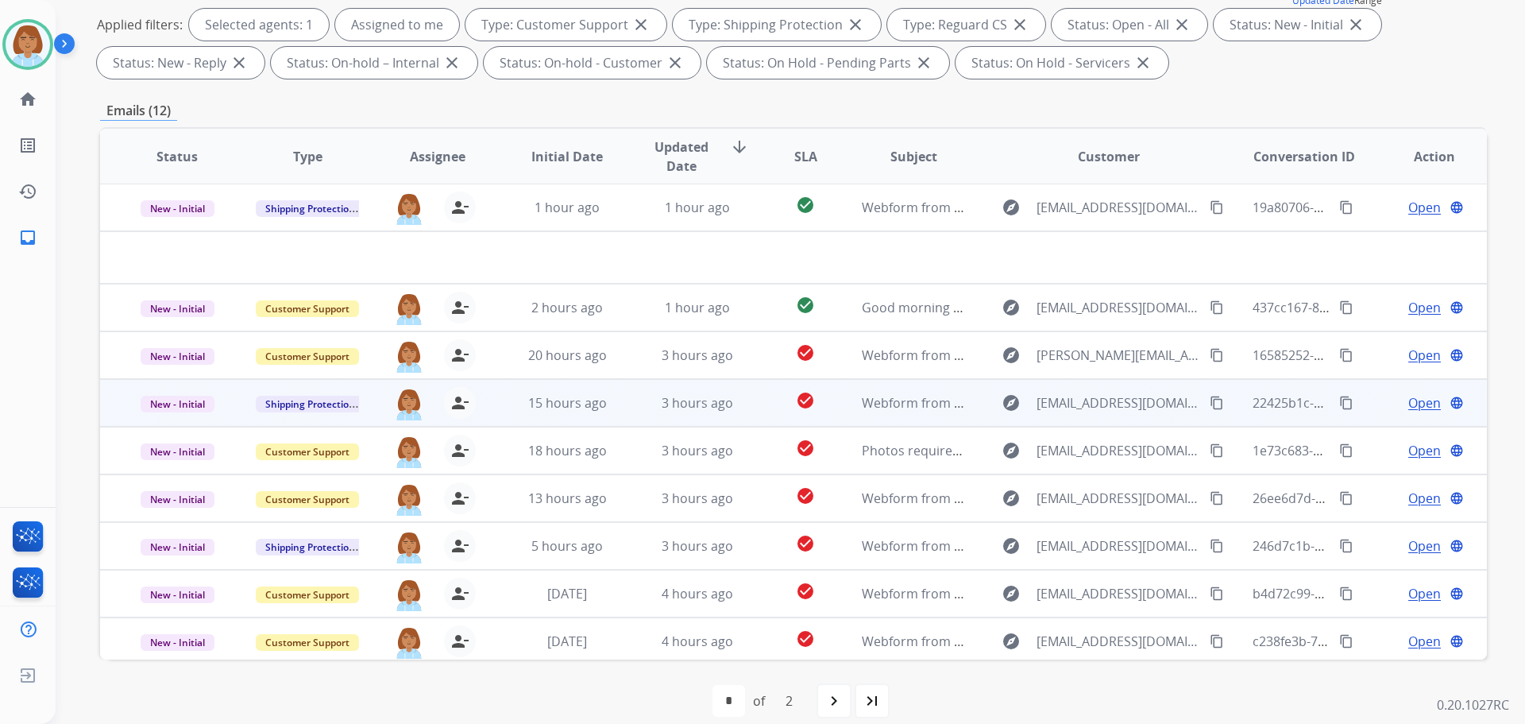
scroll to position [0, 0]
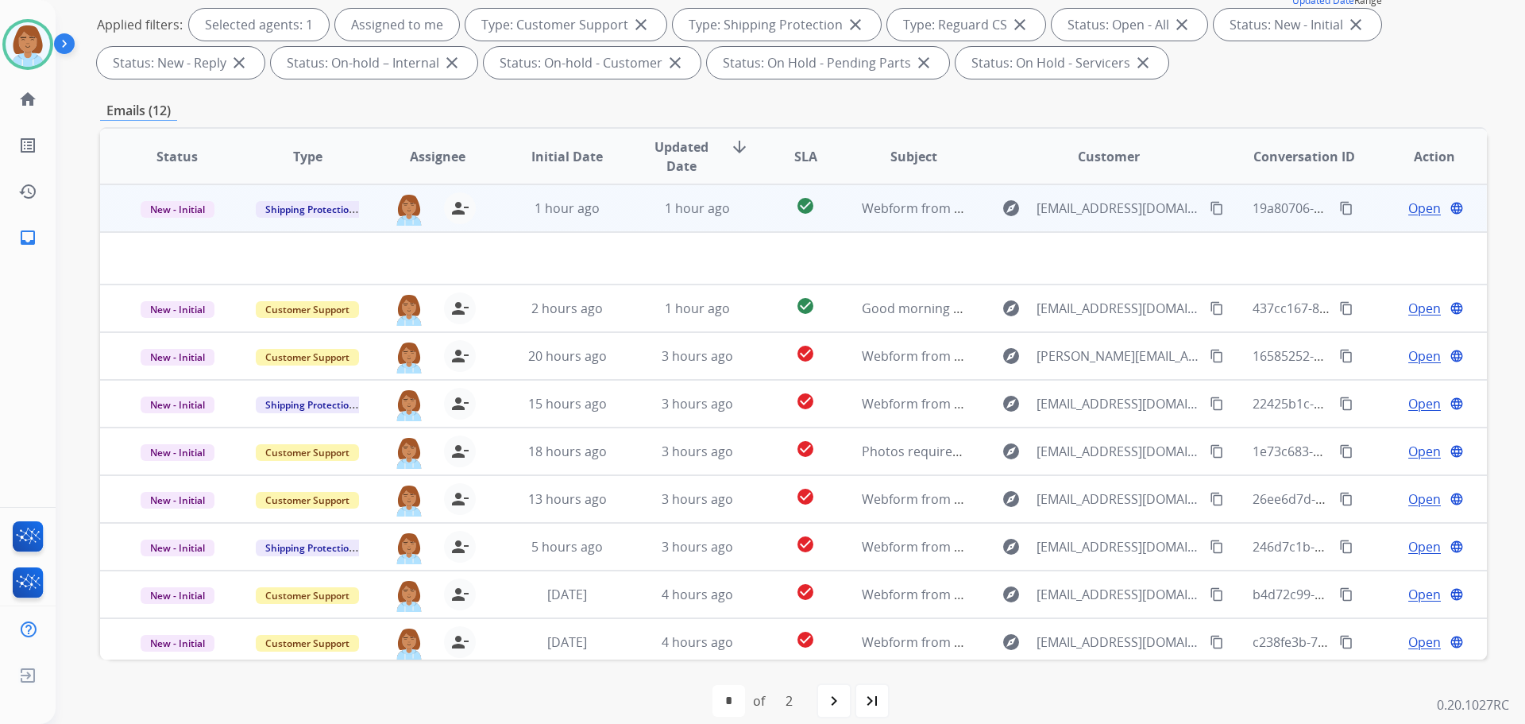
click at [840, 212] on td "Webform from [EMAIL_ADDRESS][DOMAIN_NAME] on [DATE]" at bounding box center [901, 208] width 130 height 48
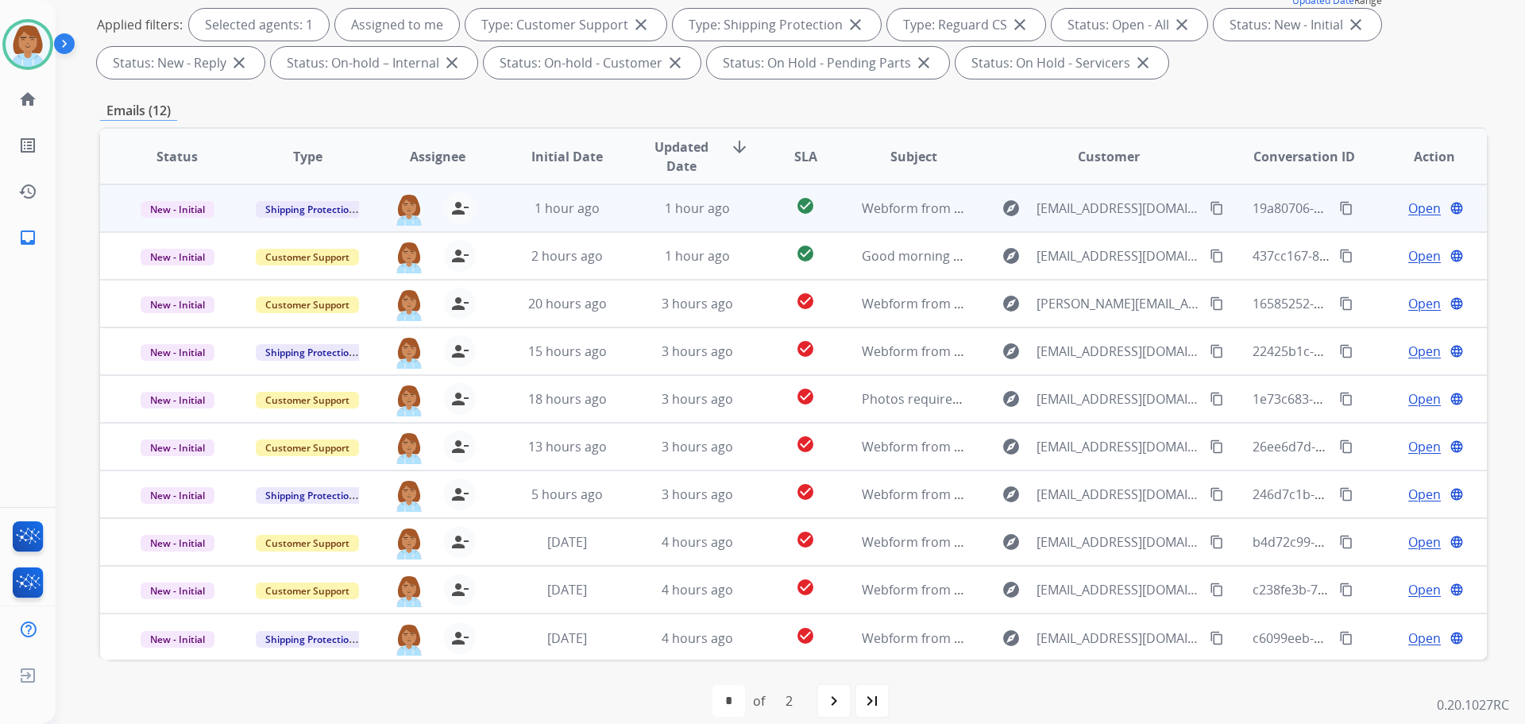
click at [840, 212] on td "Webform from [EMAIL_ADDRESS][DOMAIN_NAME] on [DATE]" at bounding box center [901, 208] width 130 height 48
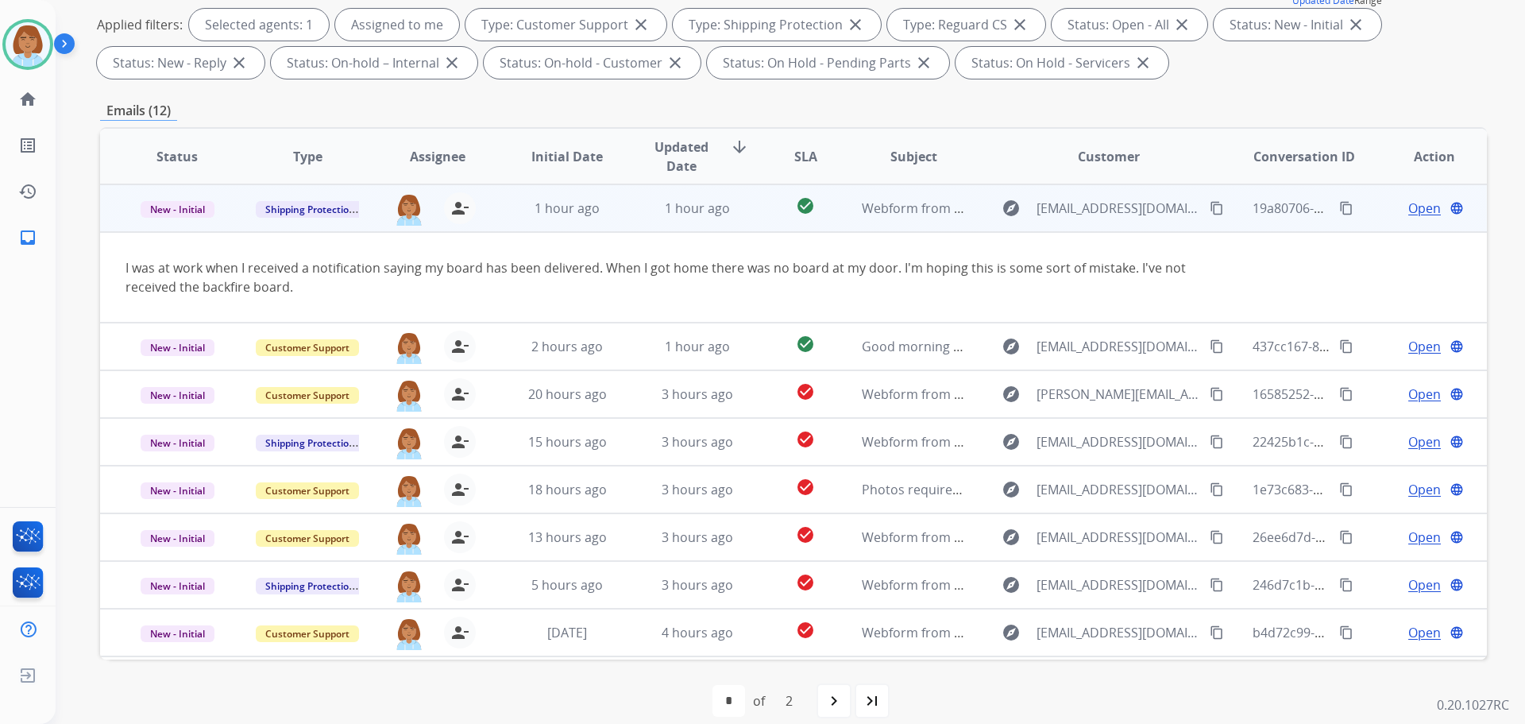
click at [1210, 212] on mat-icon "content_copy" at bounding box center [1217, 208] width 14 height 14
click at [1413, 213] on span "Open" at bounding box center [1424, 208] width 33 height 19
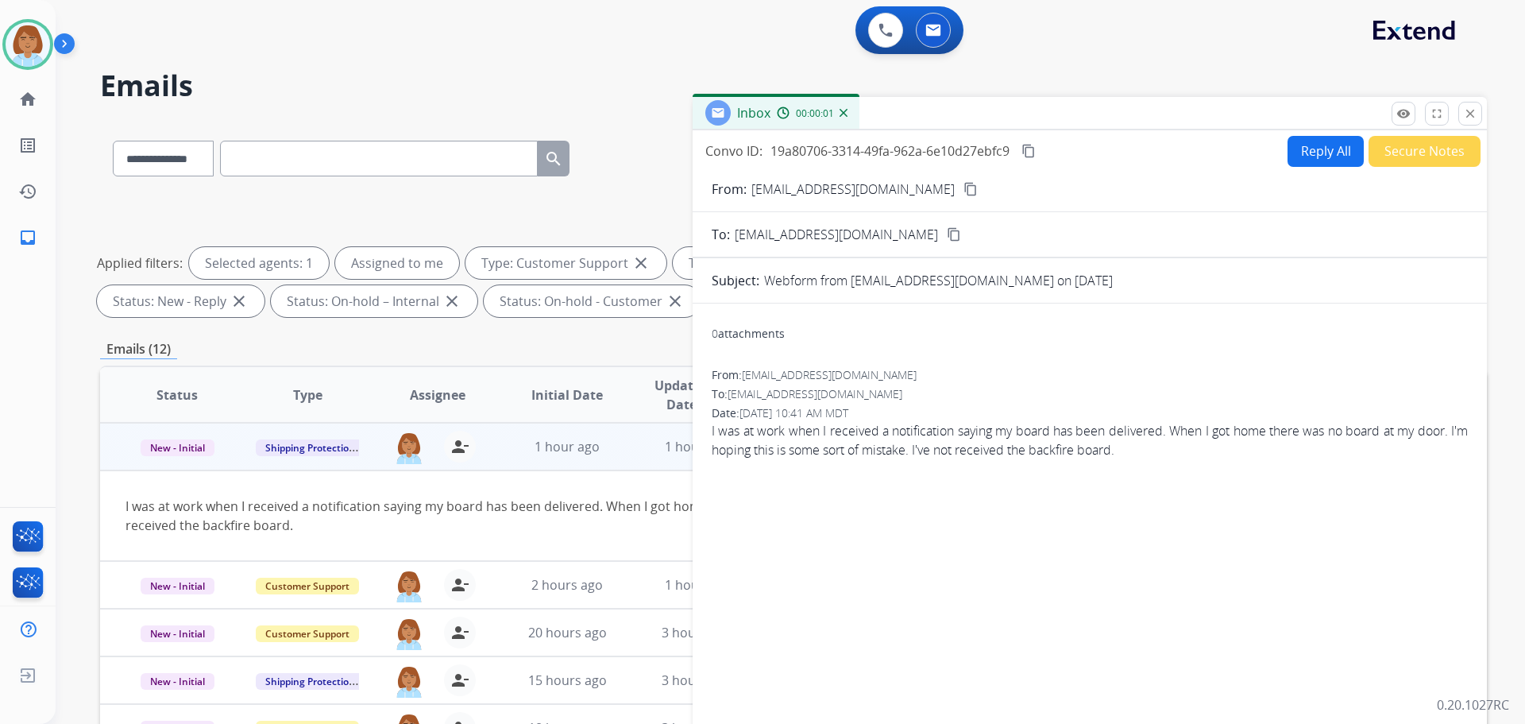
click at [1315, 153] on button "Reply All" at bounding box center [1326, 151] width 76 height 31
select select "**********"
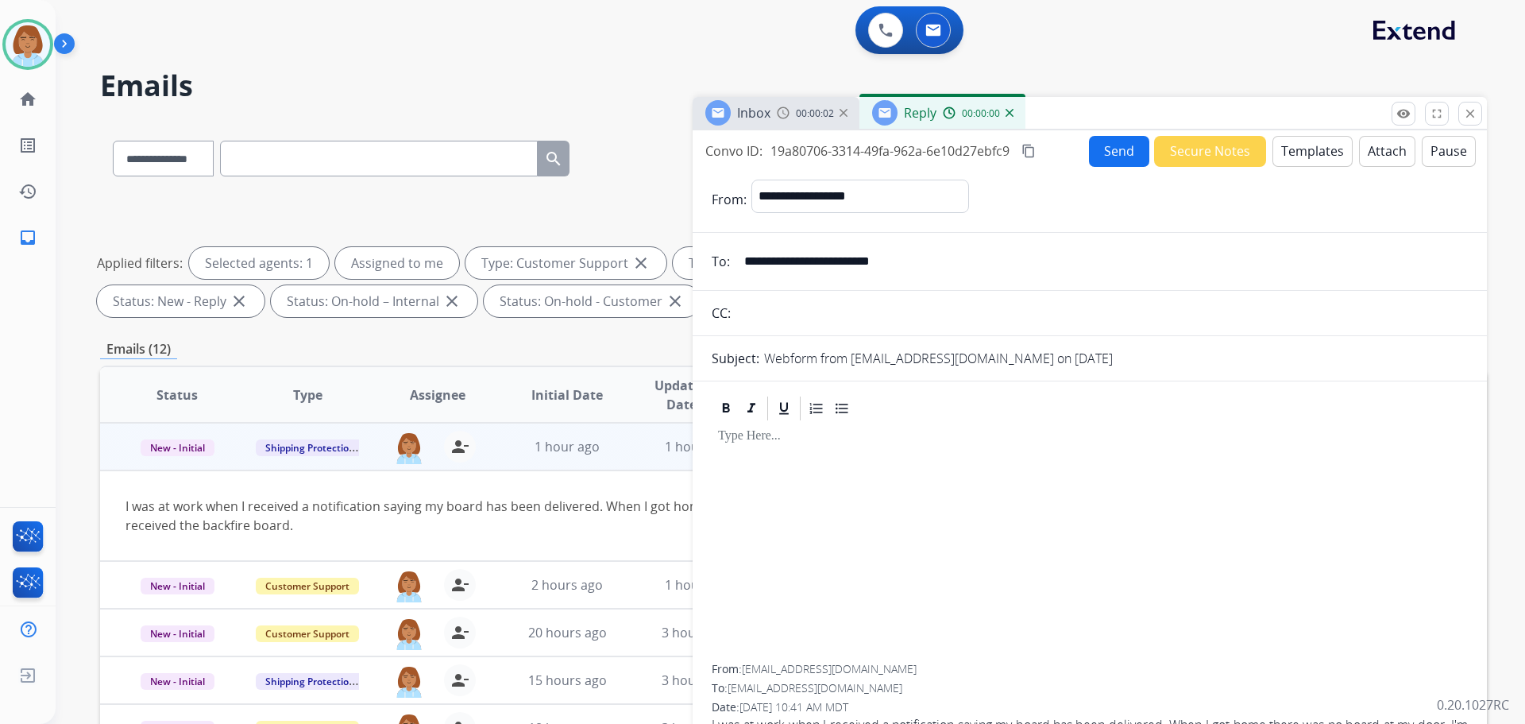
click at [1277, 143] on button "Templates" at bounding box center [1313, 151] width 80 height 31
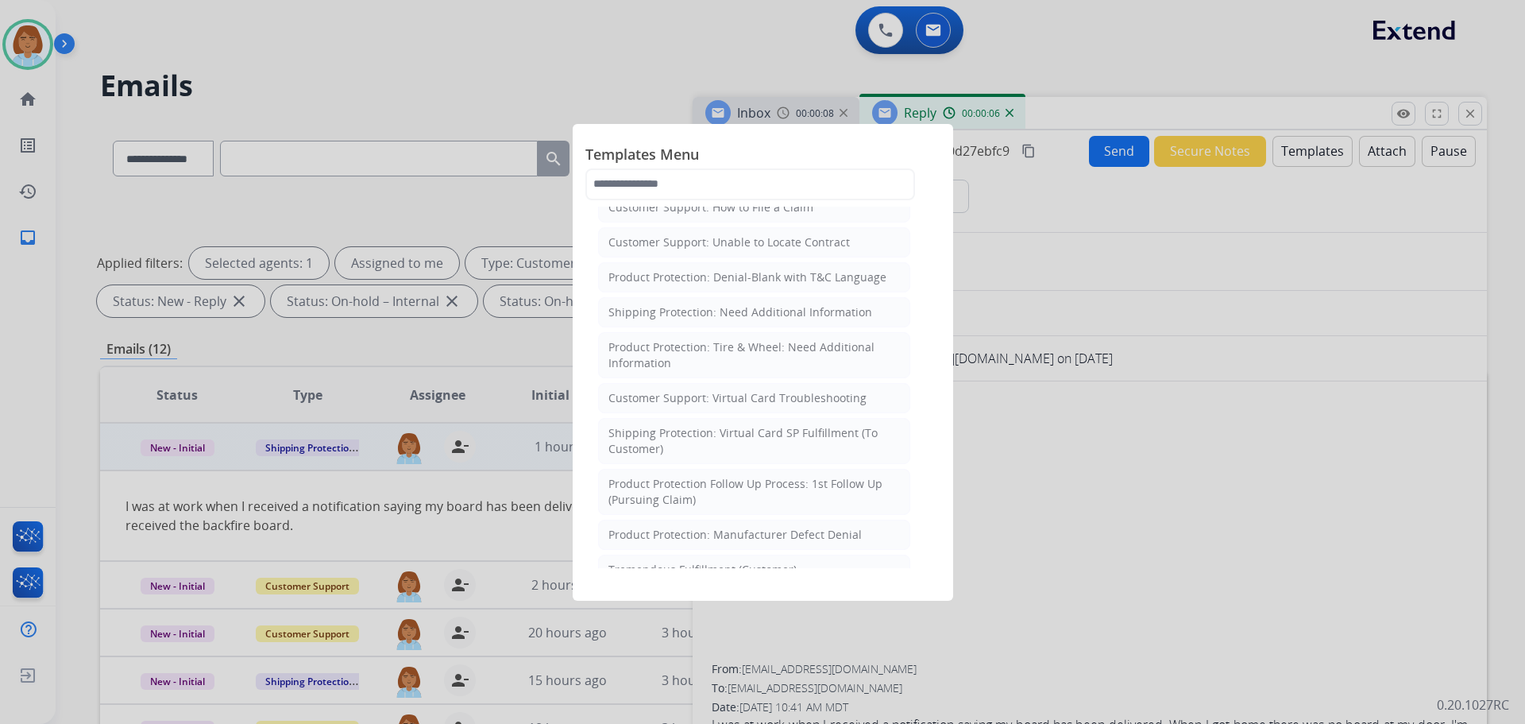
scroll to position [318, 0]
drag, startPoint x: 1267, startPoint y: 88, endPoint x: 1404, endPoint y: 112, distance: 138.7
click at [1269, 91] on div at bounding box center [762, 362] width 1525 height 724
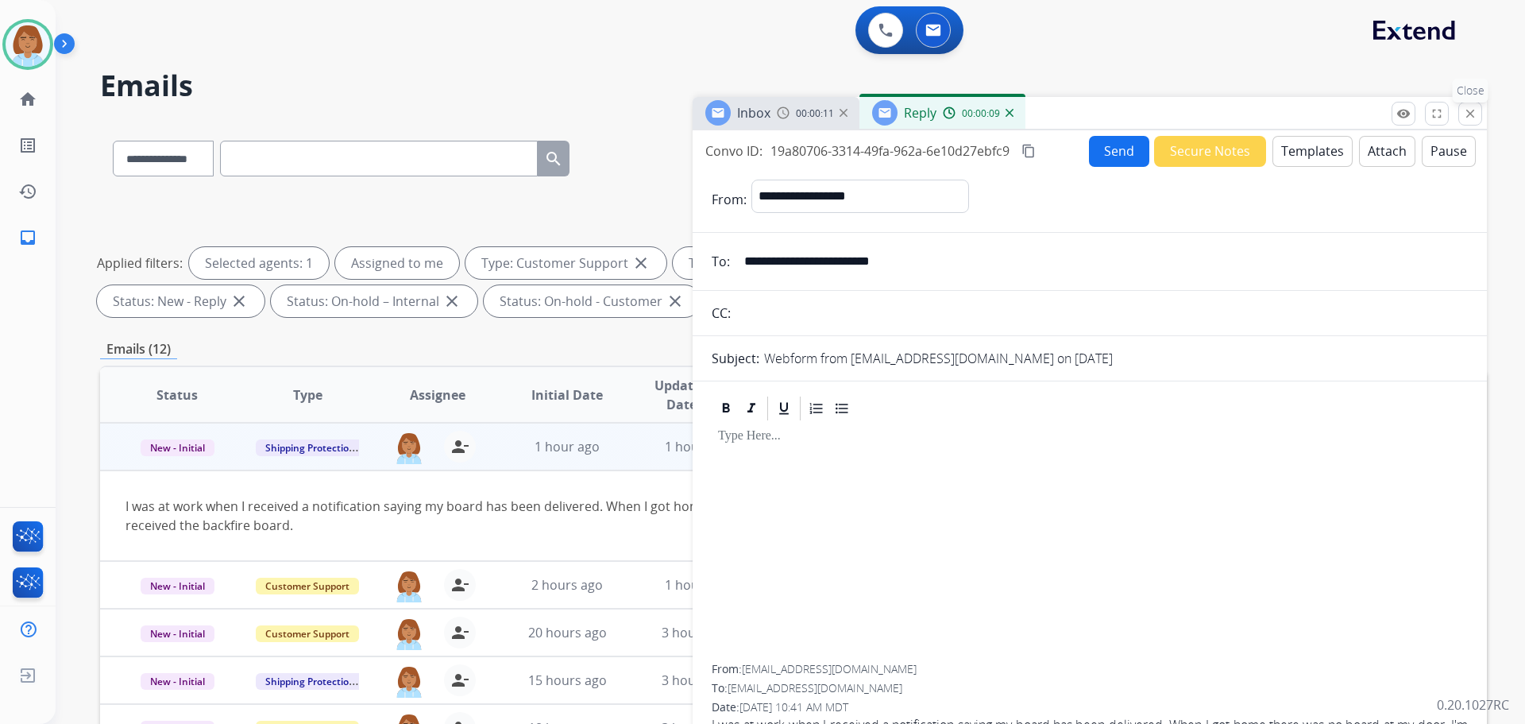
click at [1465, 113] on mat-icon "close" at bounding box center [1470, 113] width 14 height 14
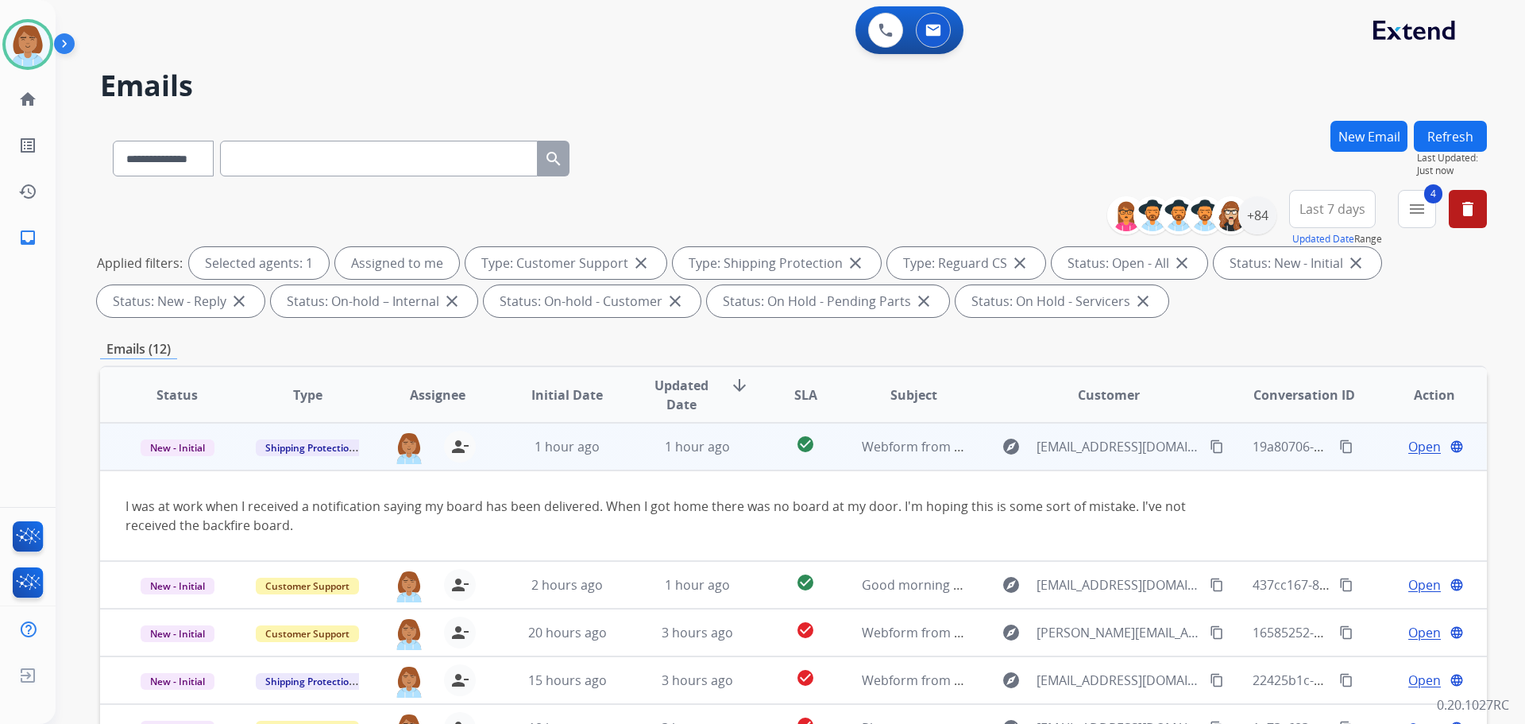
click at [764, 460] on td "check_circle" at bounding box center [793, 447] width 87 height 48
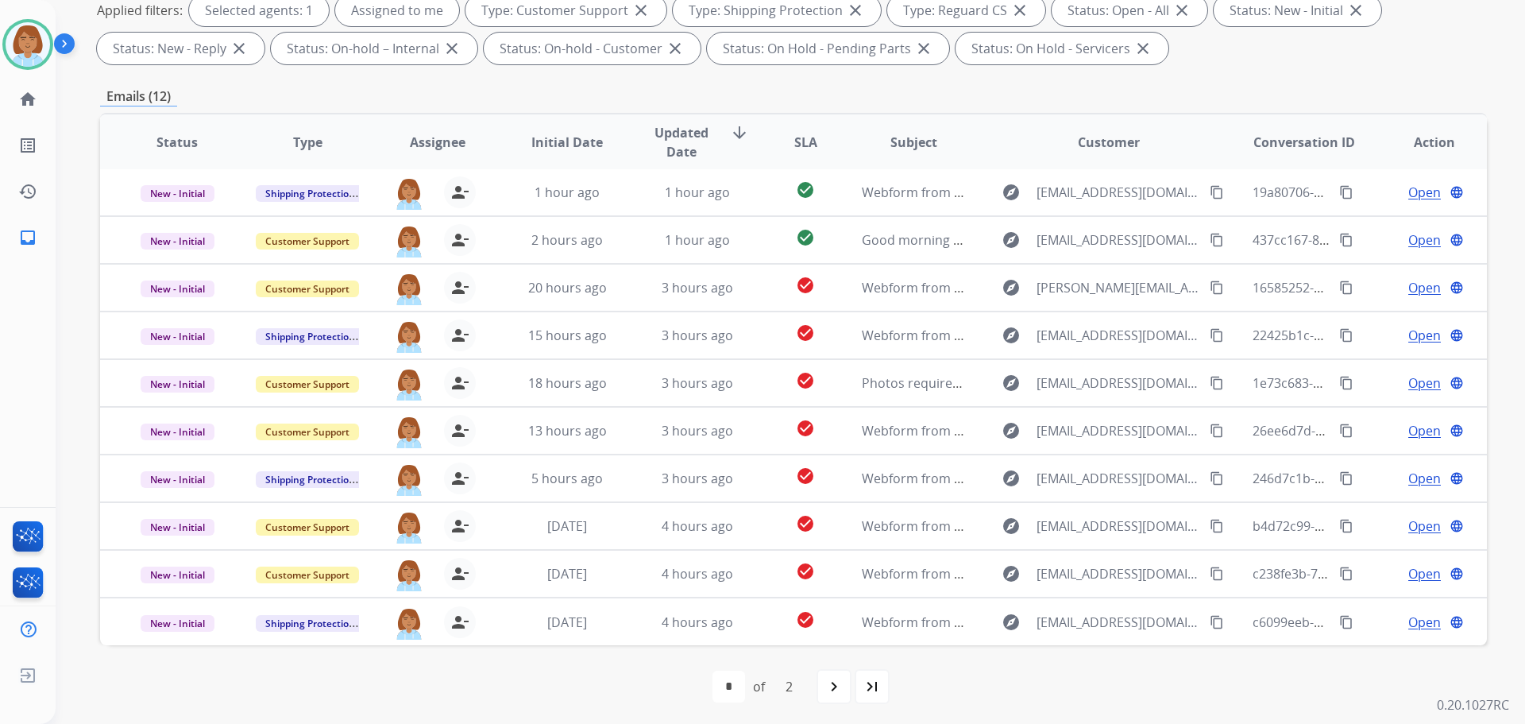
scroll to position [257, 0]
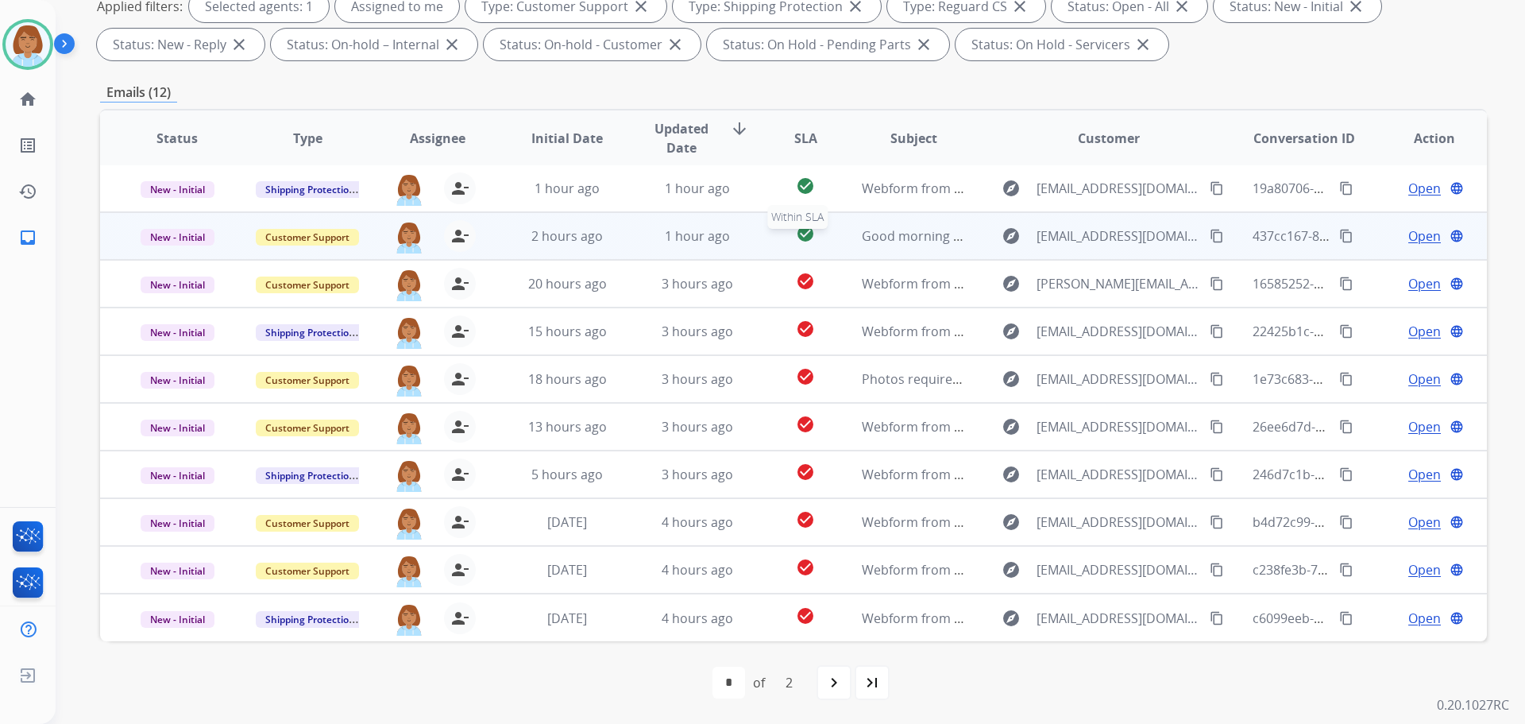
click at [783, 241] on div "check_circle" at bounding box center [805, 236] width 60 height 24
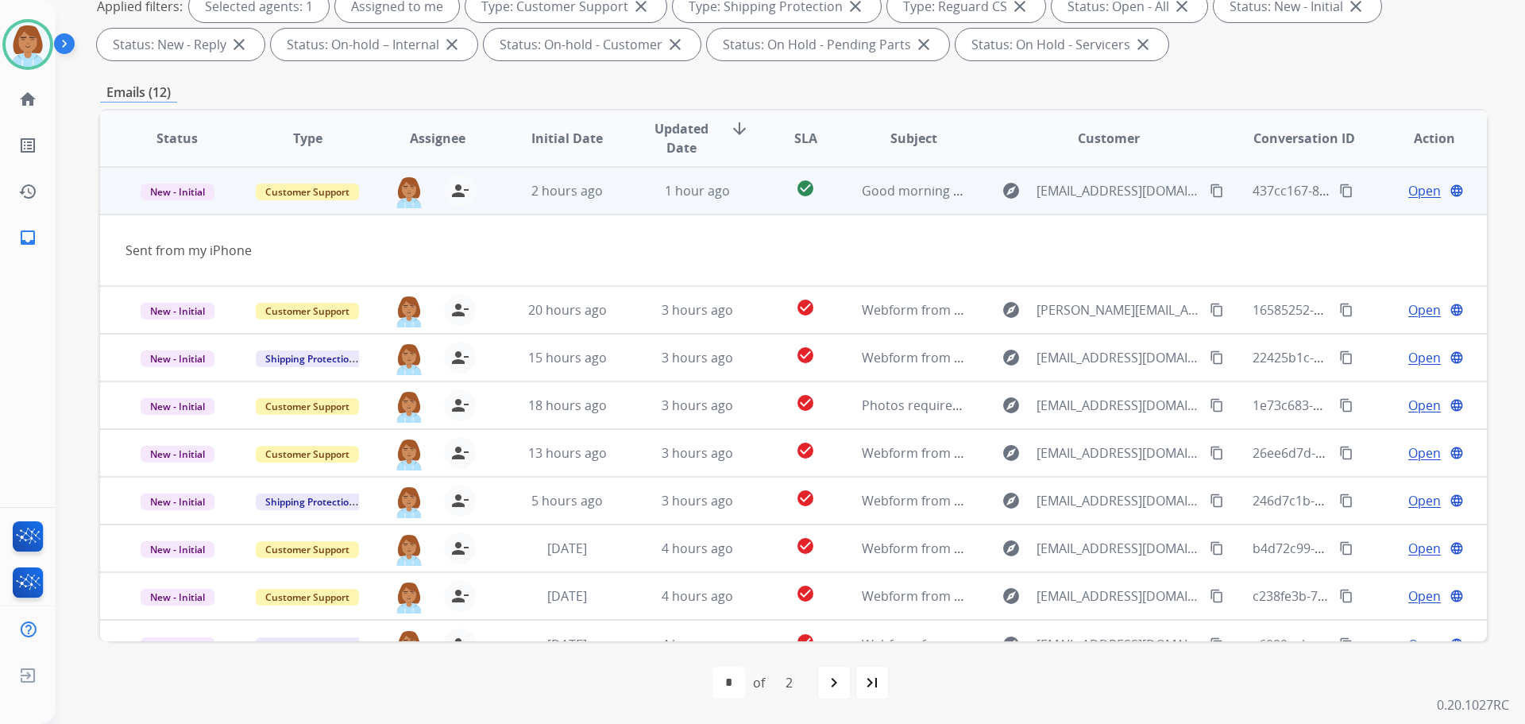
scroll to position [48, 0]
click at [1408, 191] on span "Open" at bounding box center [1424, 189] width 33 height 19
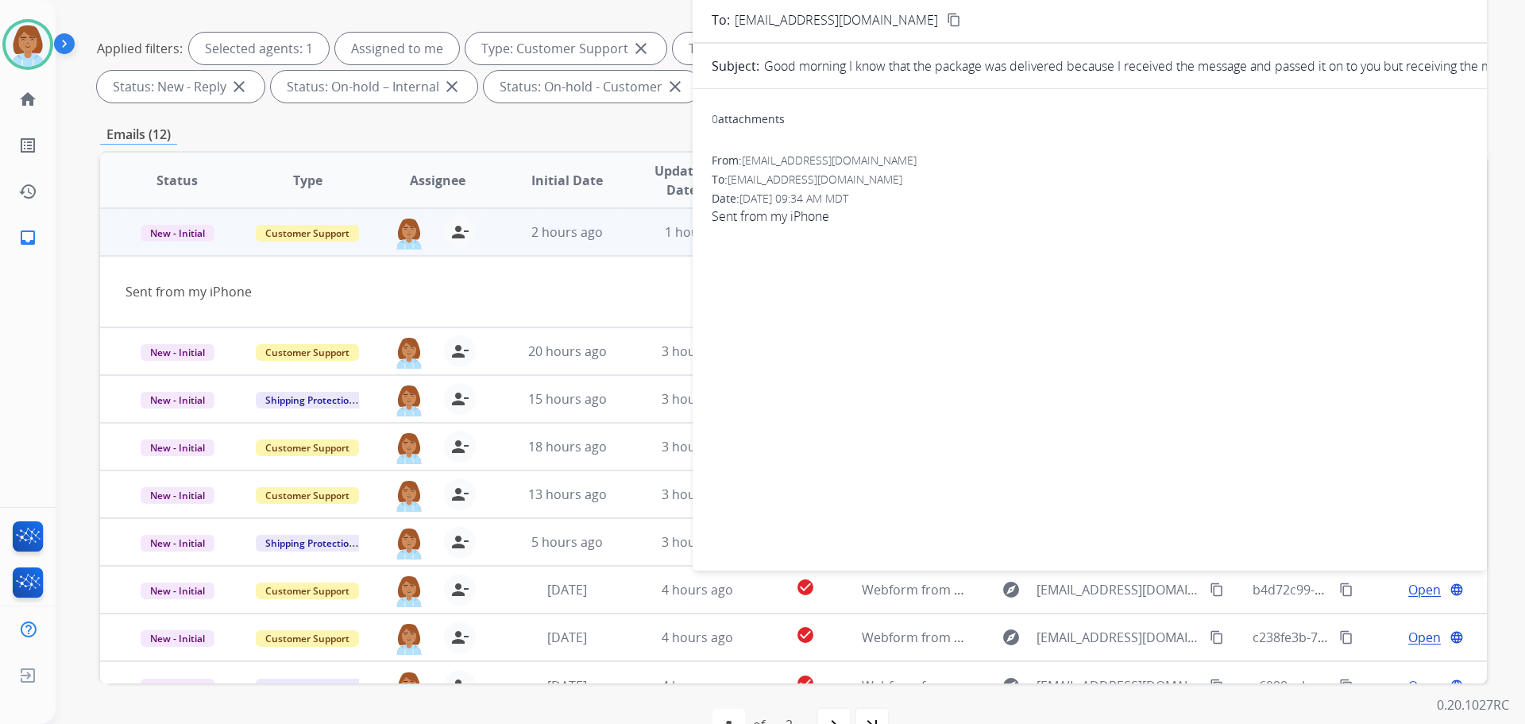
scroll to position [177, 0]
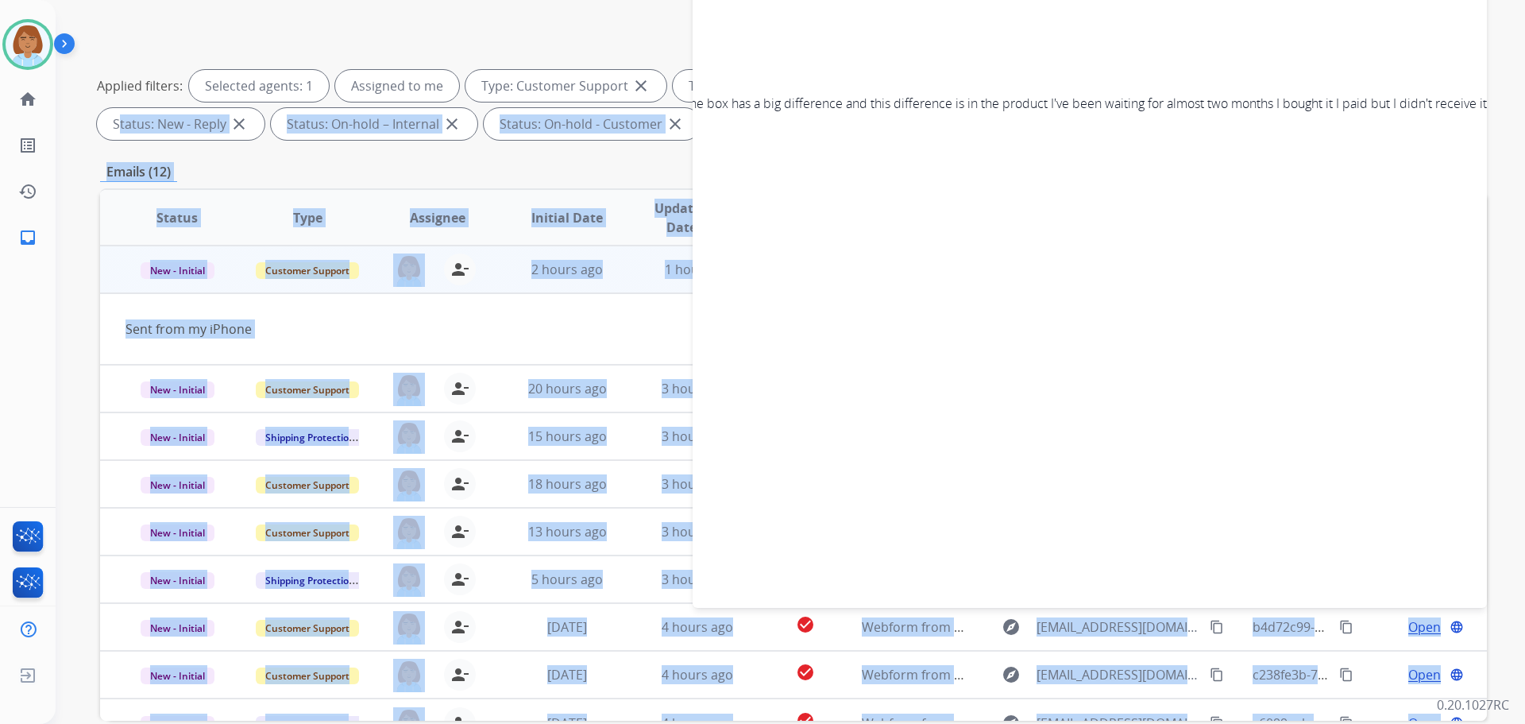
scroll to position [0, 956]
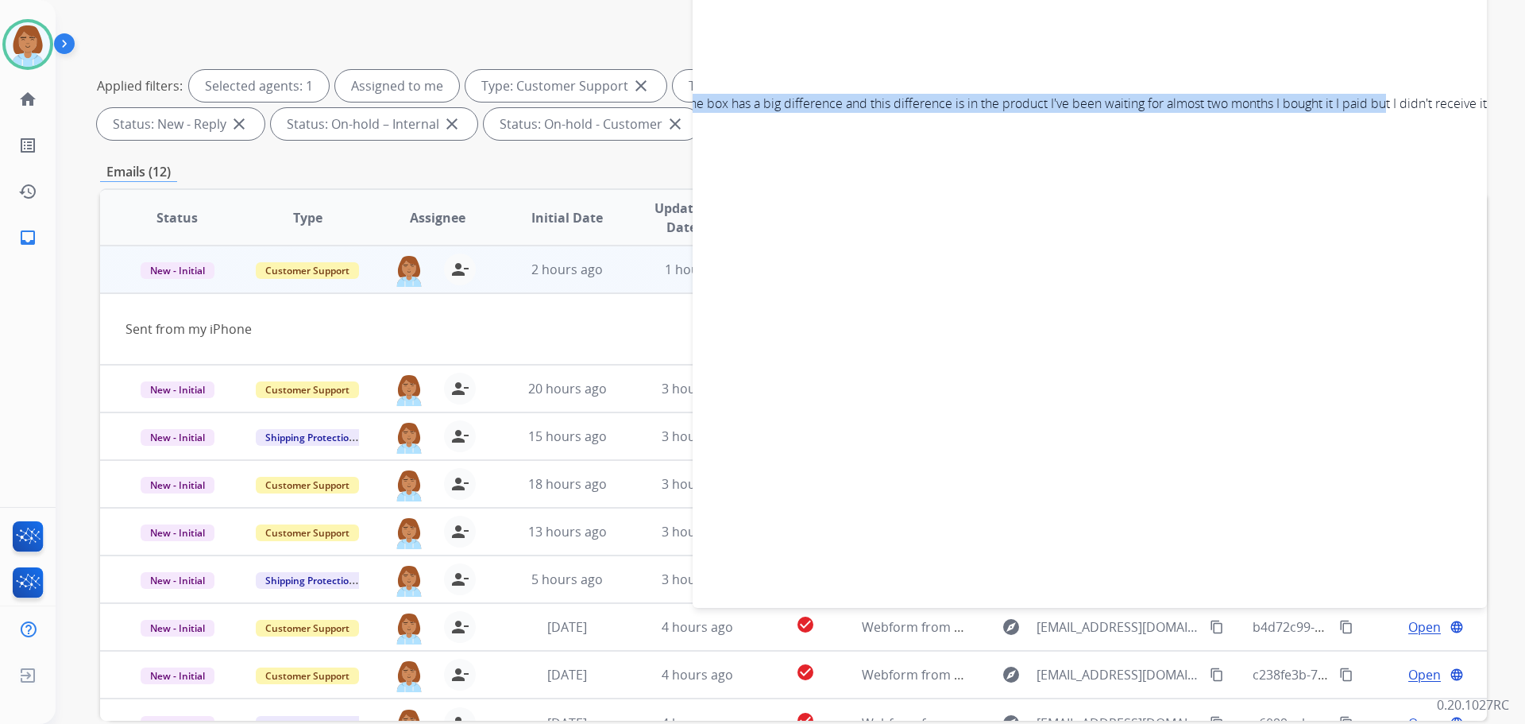
drag, startPoint x: 956, startPoint y: 102, endPoint x: 1308, endPoint y: 116, distance: 352.2
click at [1323, 118] on div "Convo ID: 437cc167-8ae2-41c7-8fb2-7395c3a0f692 content_copy Reply All Secure No…" at bounding box center [1090, 280] width 794 height 655
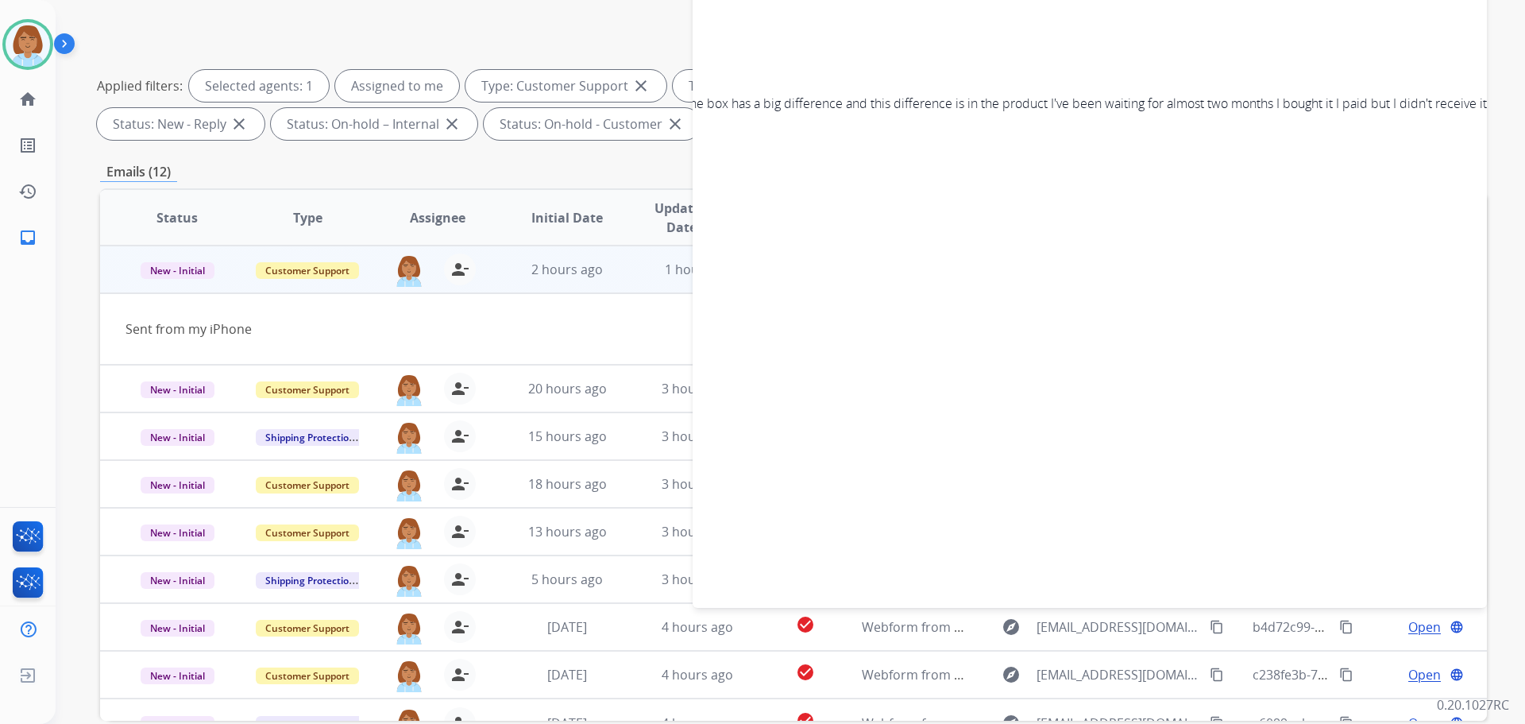
click at [920, 366] on div "Convo ID: 437cc167-8ae2-41c7-8fb2-7395c3a0f692 content_copy Reply All Secure No…" at bounding box center [1090, 280] width 794 height 655
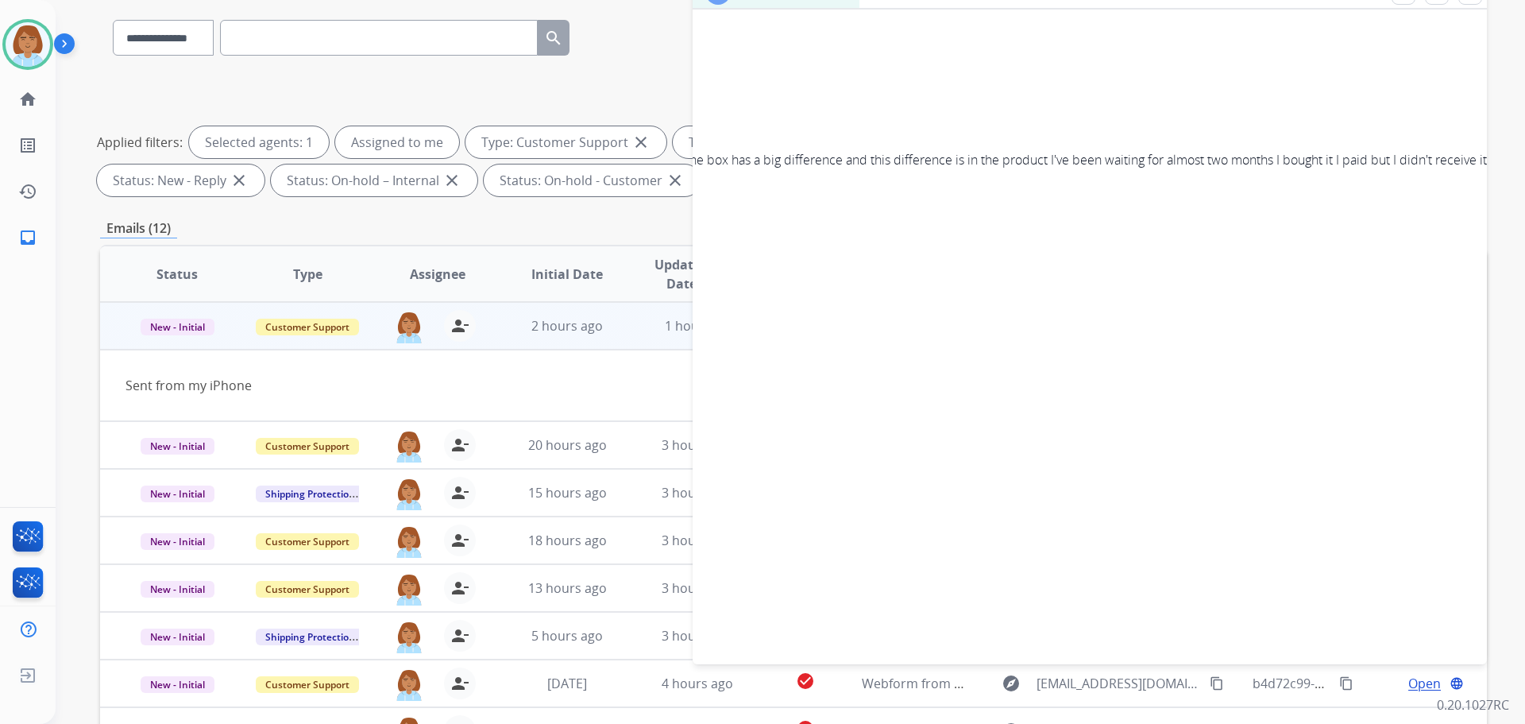
scroll to position [0, 0]
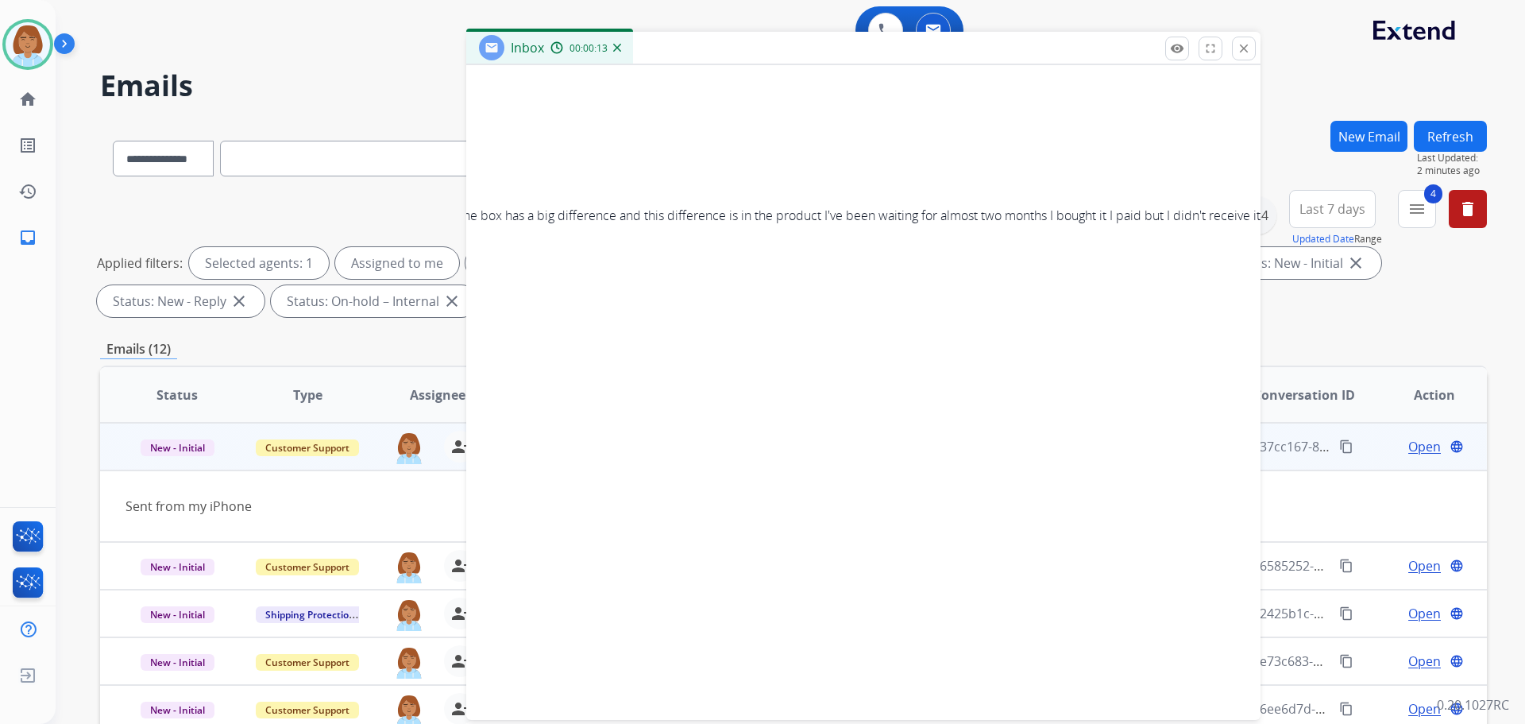
drag, startPoint x: 1156, startPoint y: 127, endPoint x: 925, endPoint y: 52, distance: 243.2
click at [925, 52] on div "Inbox 00:00:13" at bounding box center [863, 48] width 794 height 33
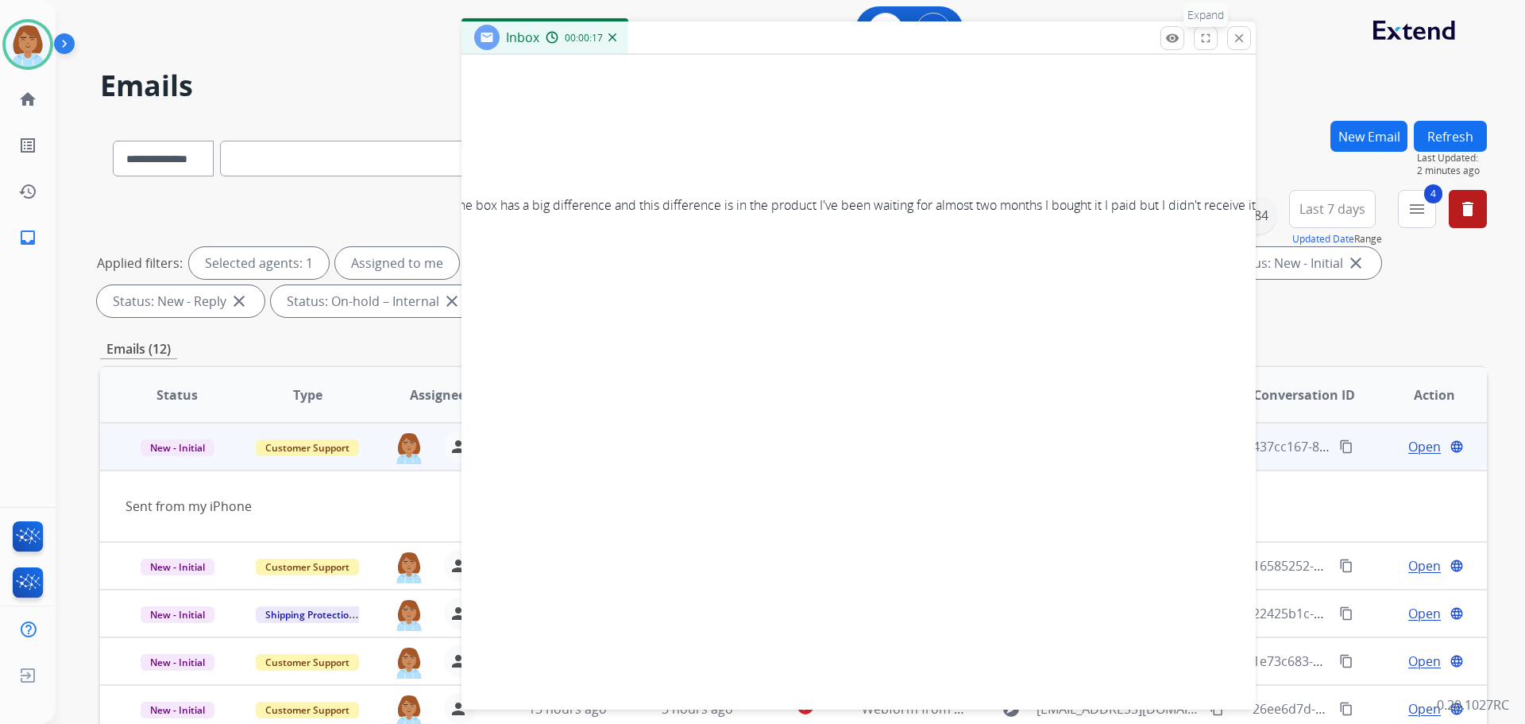
click at [1196, 39] on button "fullscreen Expand" at bounding box center [1206, 38] width 24 height 24
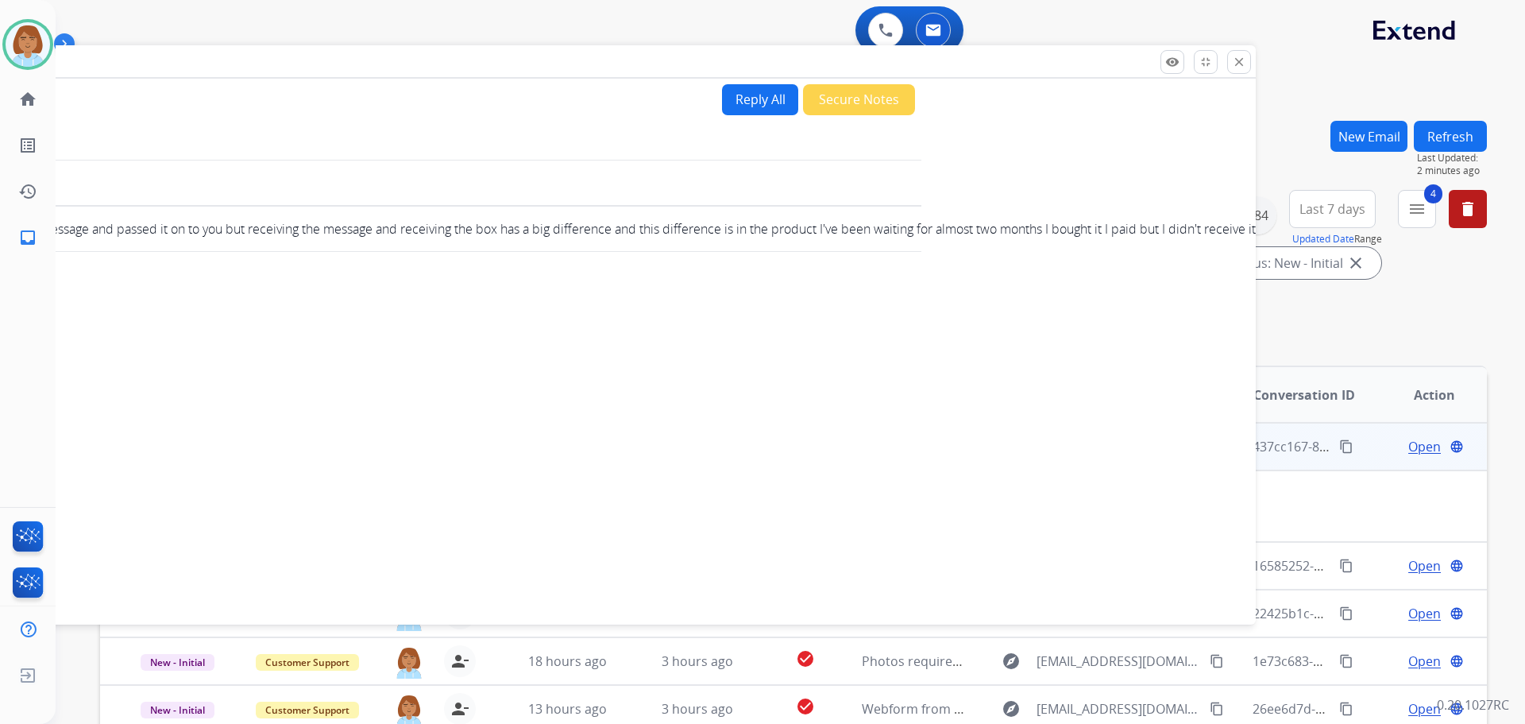
scroll to position [0, 364]
click at [1246, 63] on mat-icon "close" at bounding box center [1239, 62] width 14 height 14
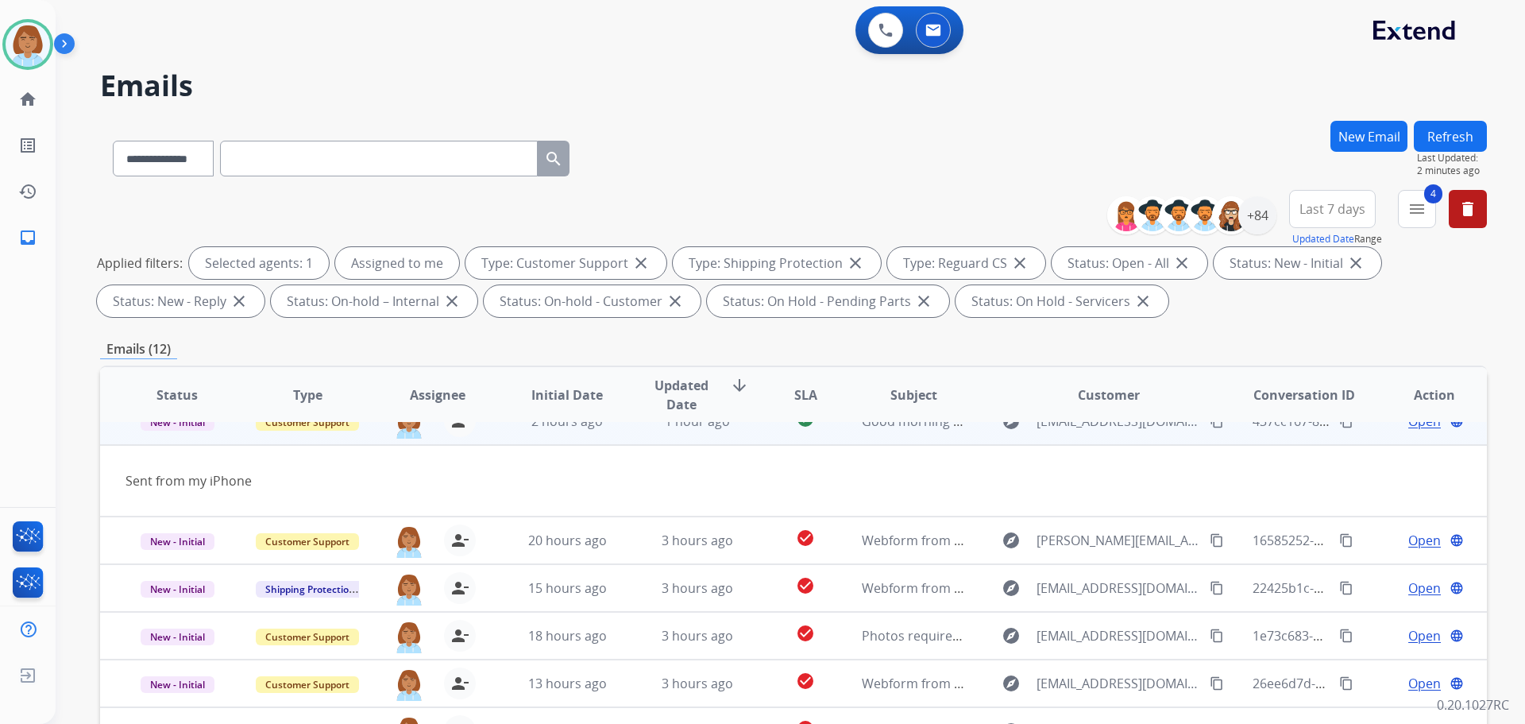
scroll to position [79, 0]
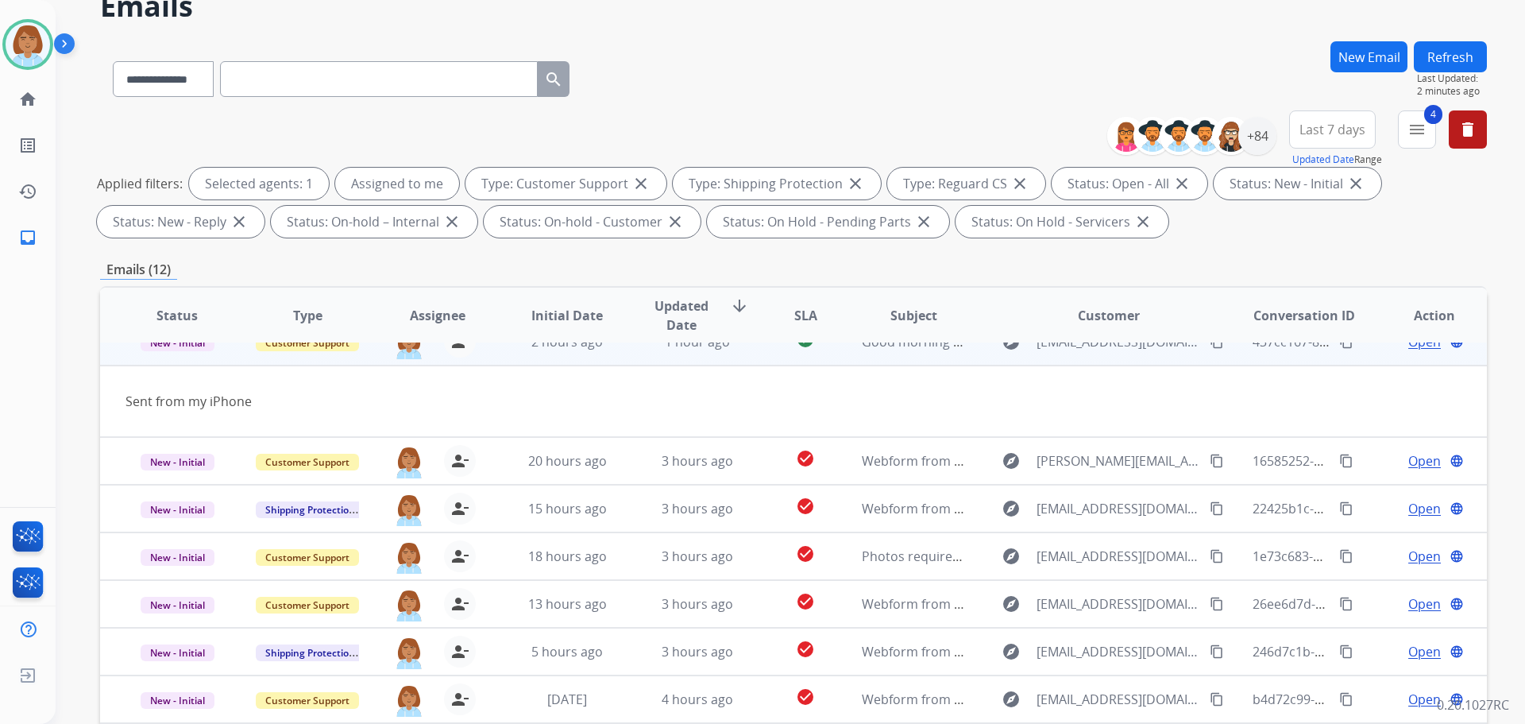
click at [628, 356] on td "1 hour ago" at bounding box center [685, 342] width 130 height 48
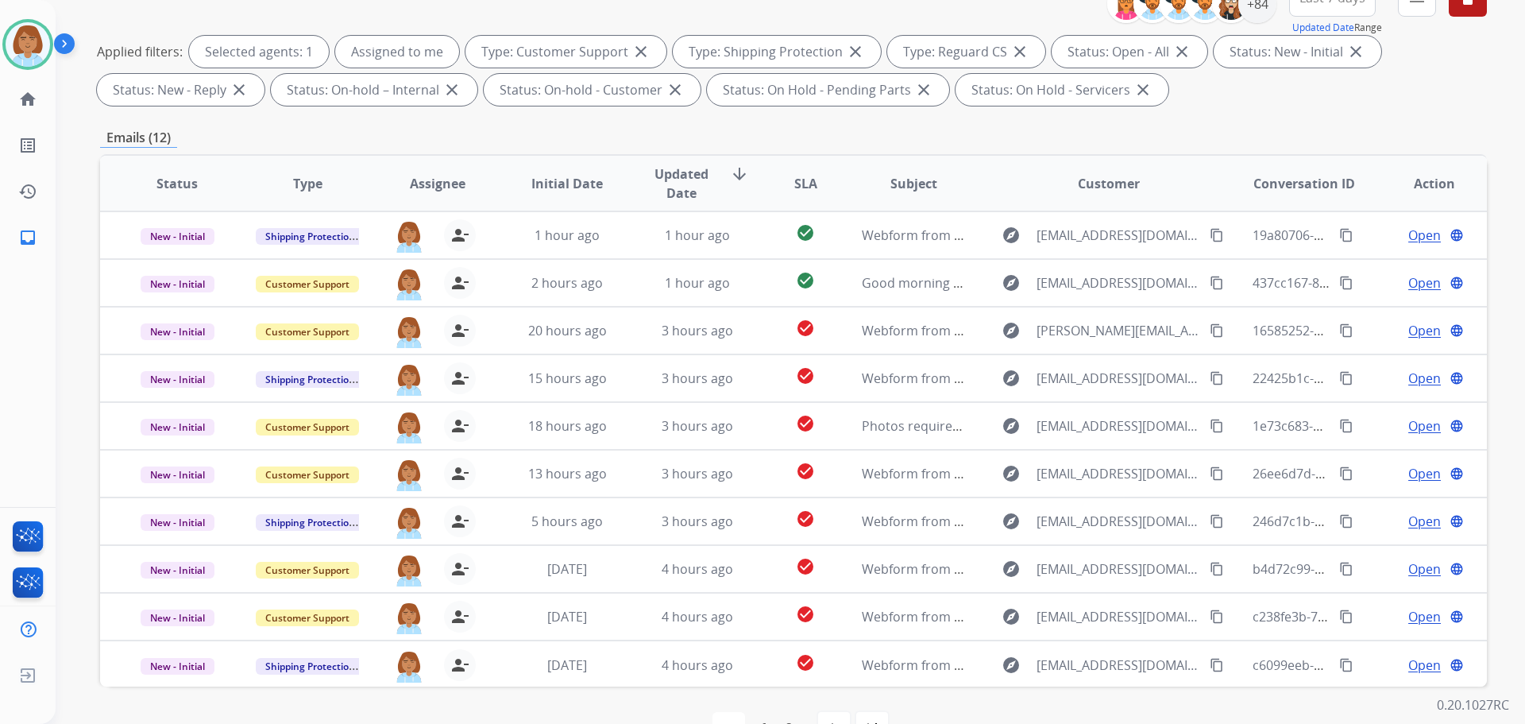
scroll to position [238, 0]
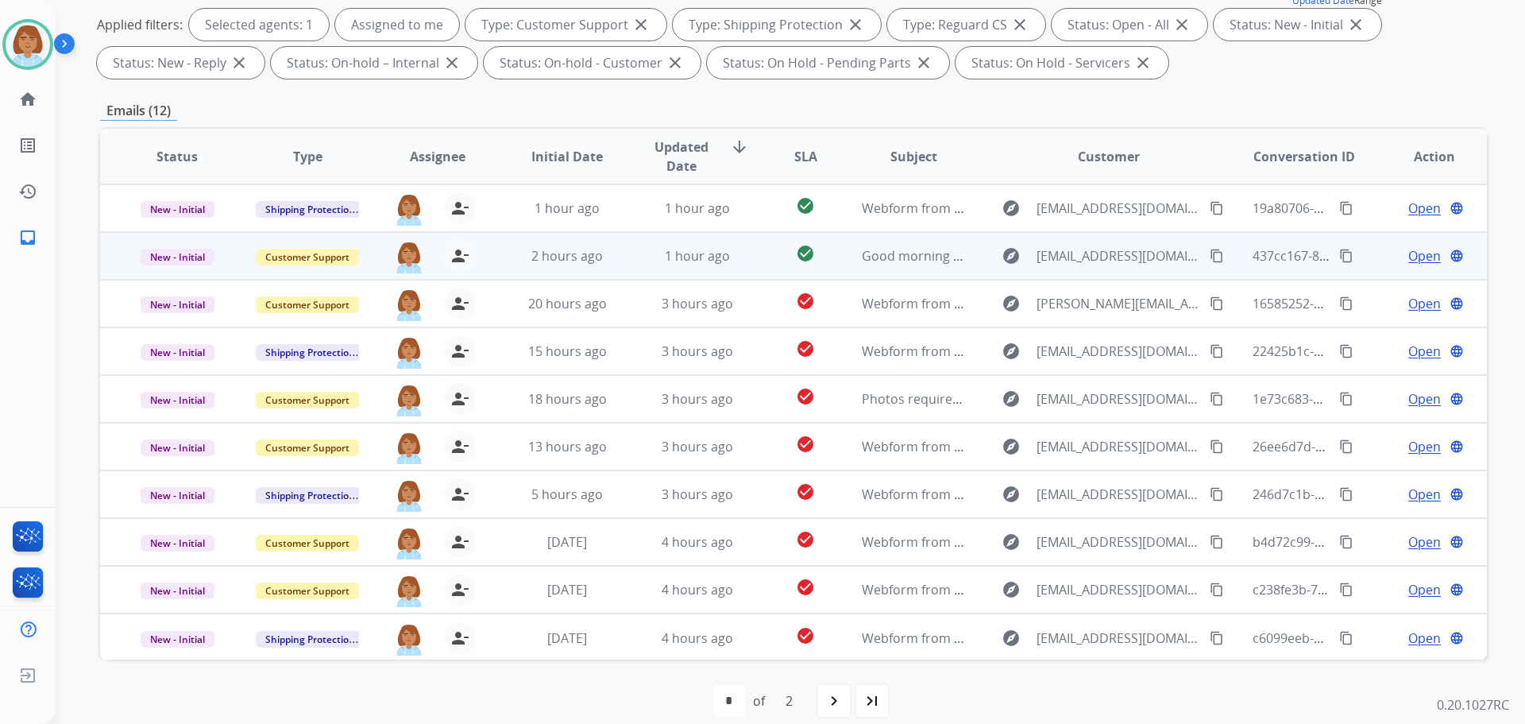
click at [763, 264] on td "check_circle" at bounding box center [793, 256] width 87 height 48
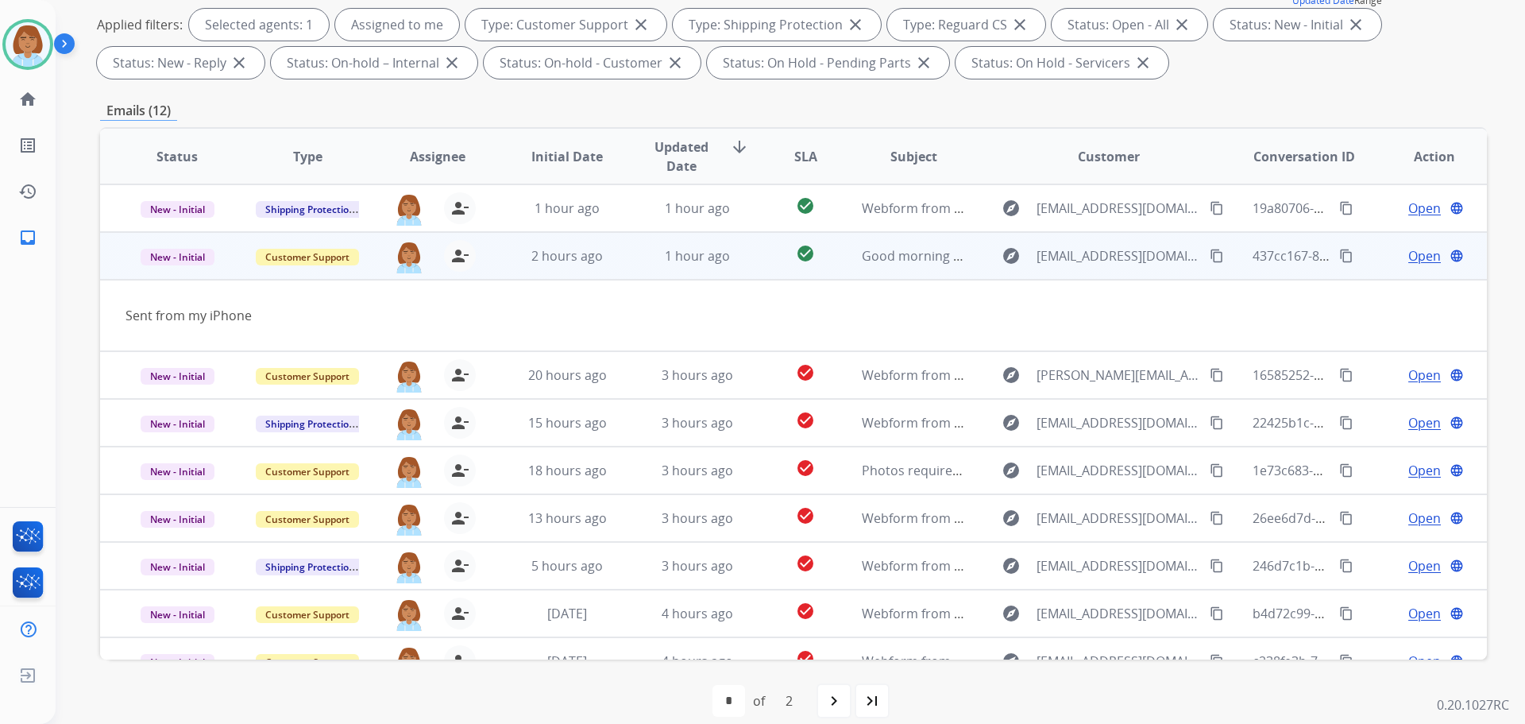
scroll to position [48, 0]
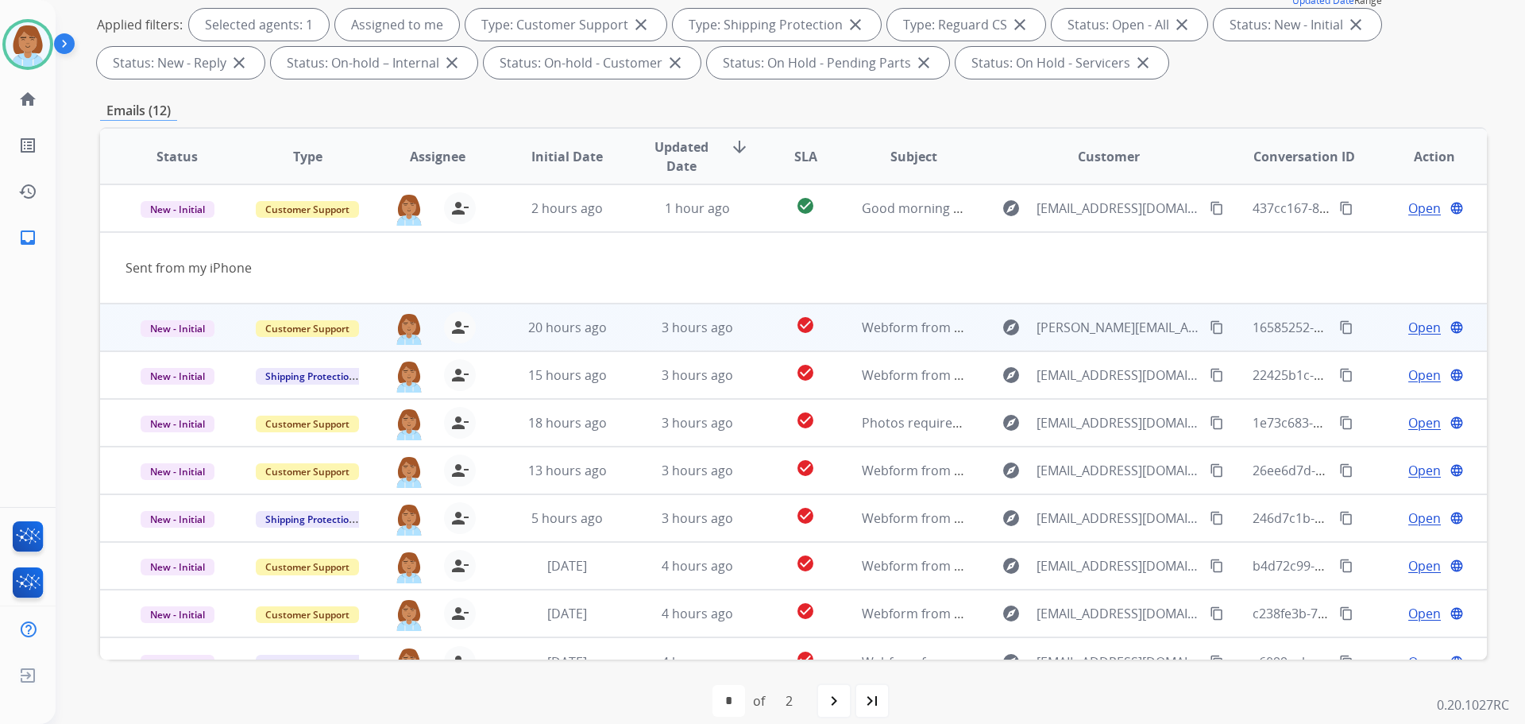
click at [750, 334] on td "check_circle" at bounding box center [793, 327] width 87 height 48
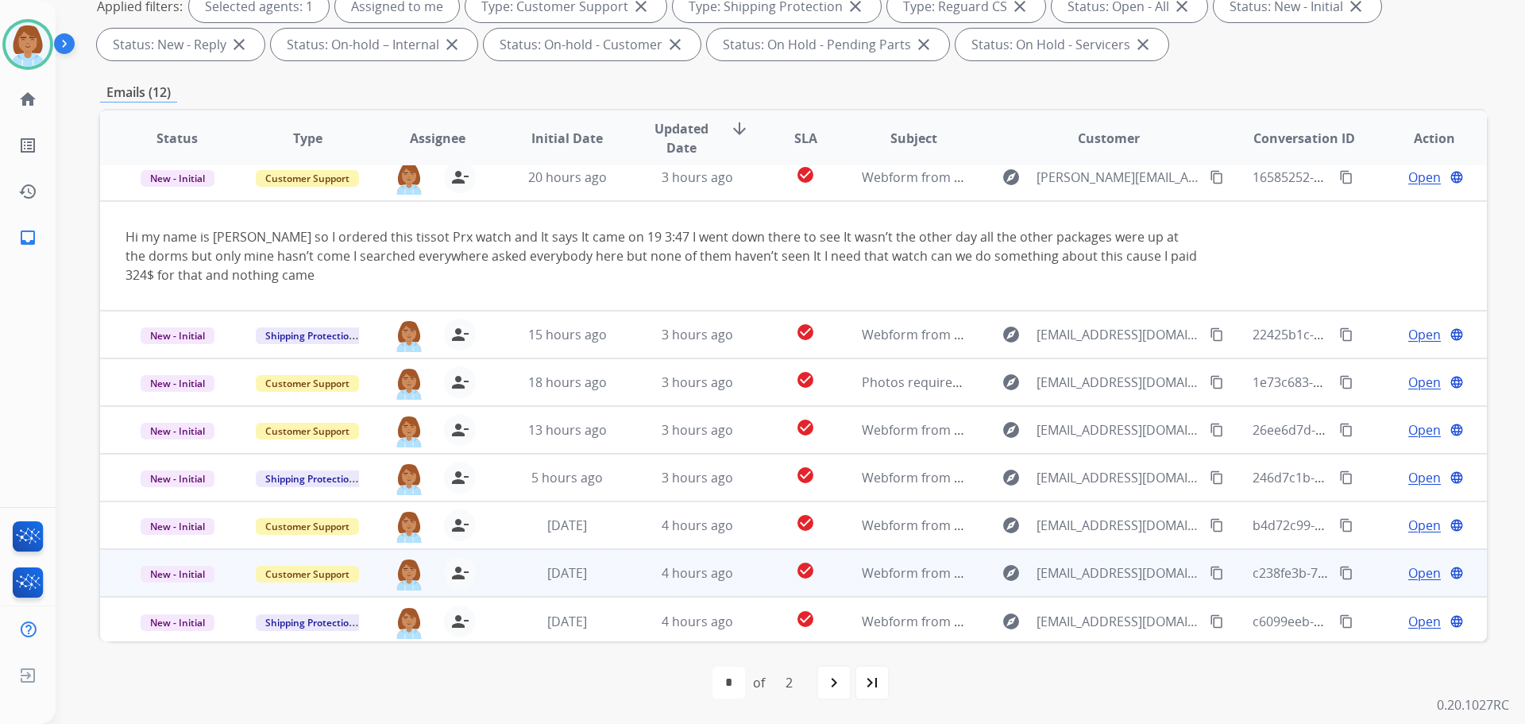
scroll to position [111, 0]
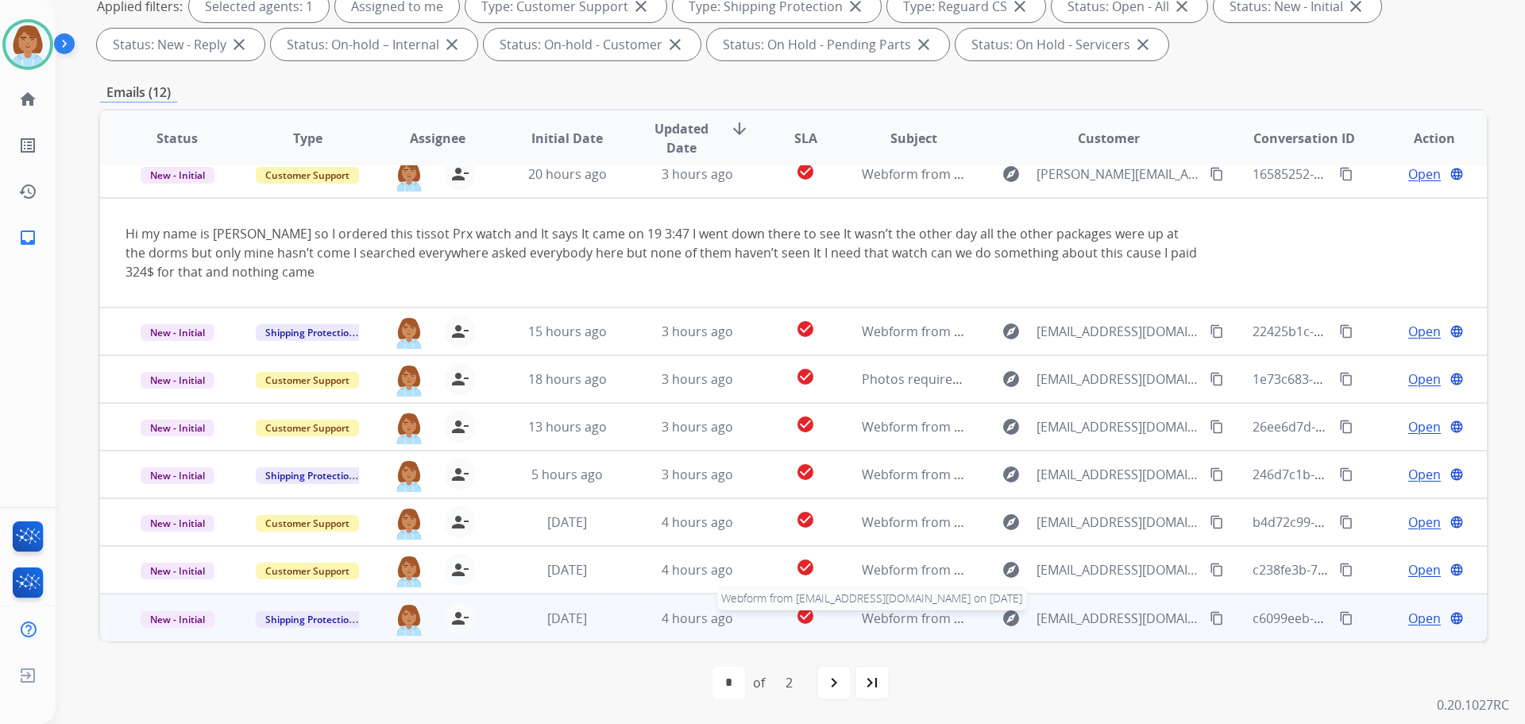
click at [862, 624] on span "Webform from [EMAIL_ADDRESS][DOMAIN_NAME] on [DATE]" at bounding box center [1042, 617] width 360 height 17
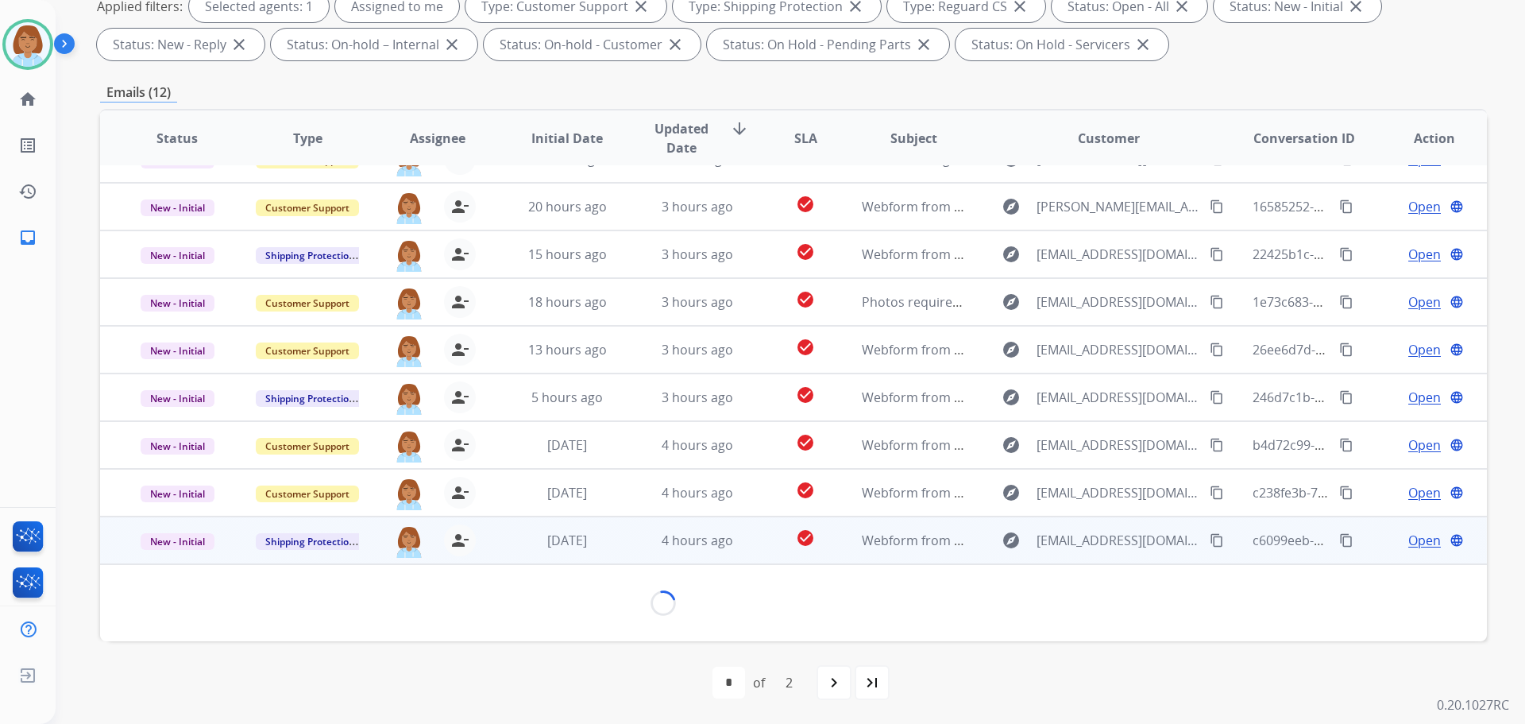
scroll to position [91, 0]
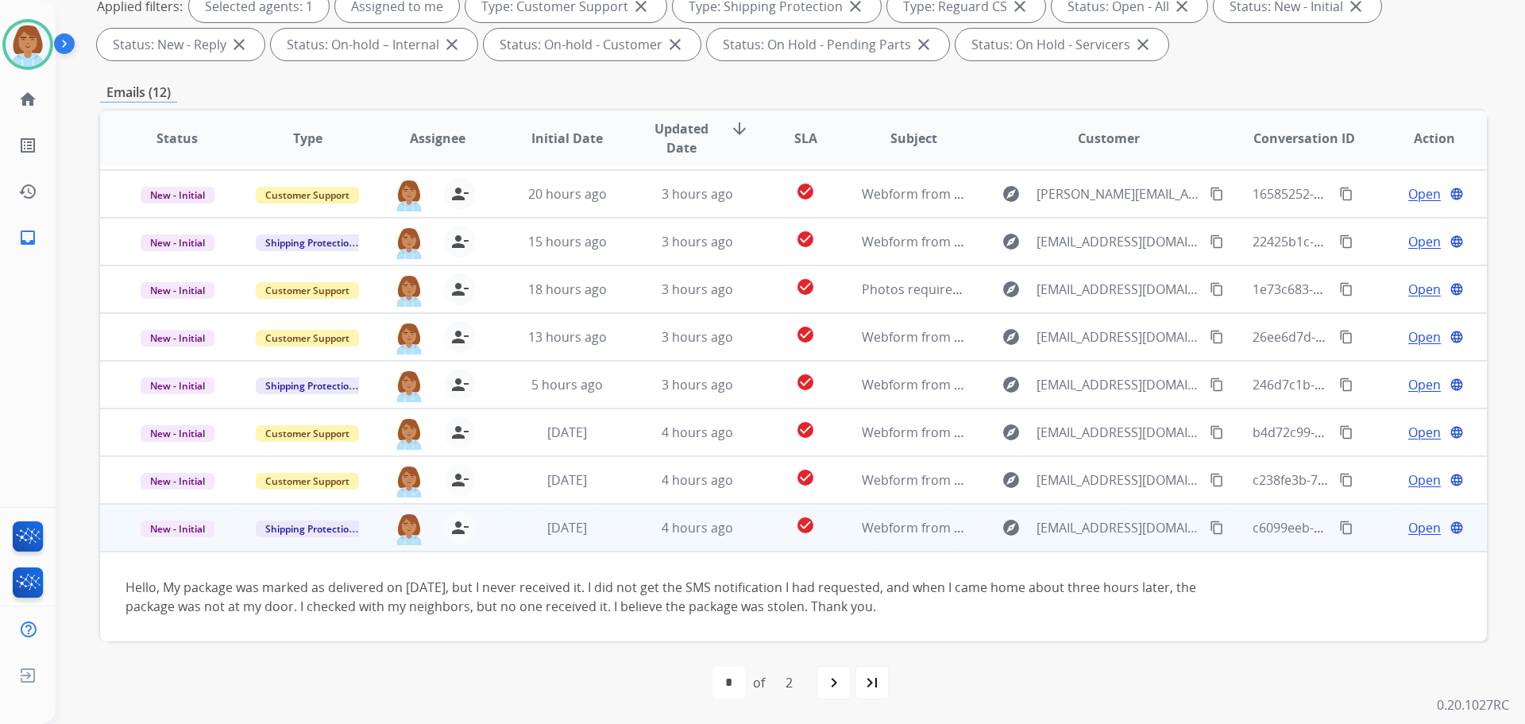
click at [763, 535] on td "check_circle" at bounding box center [793, 528] width 87 height 48
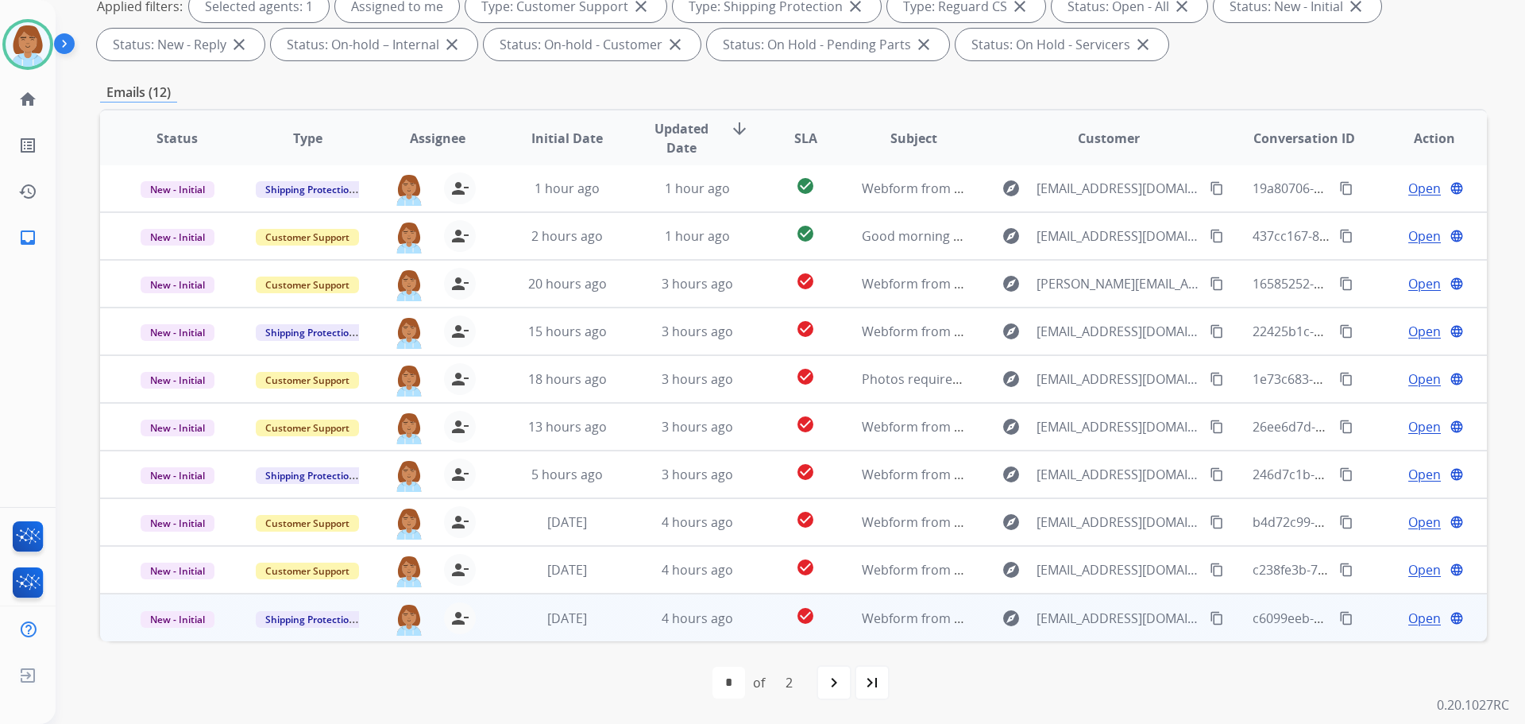
scroll to position [2, 0]
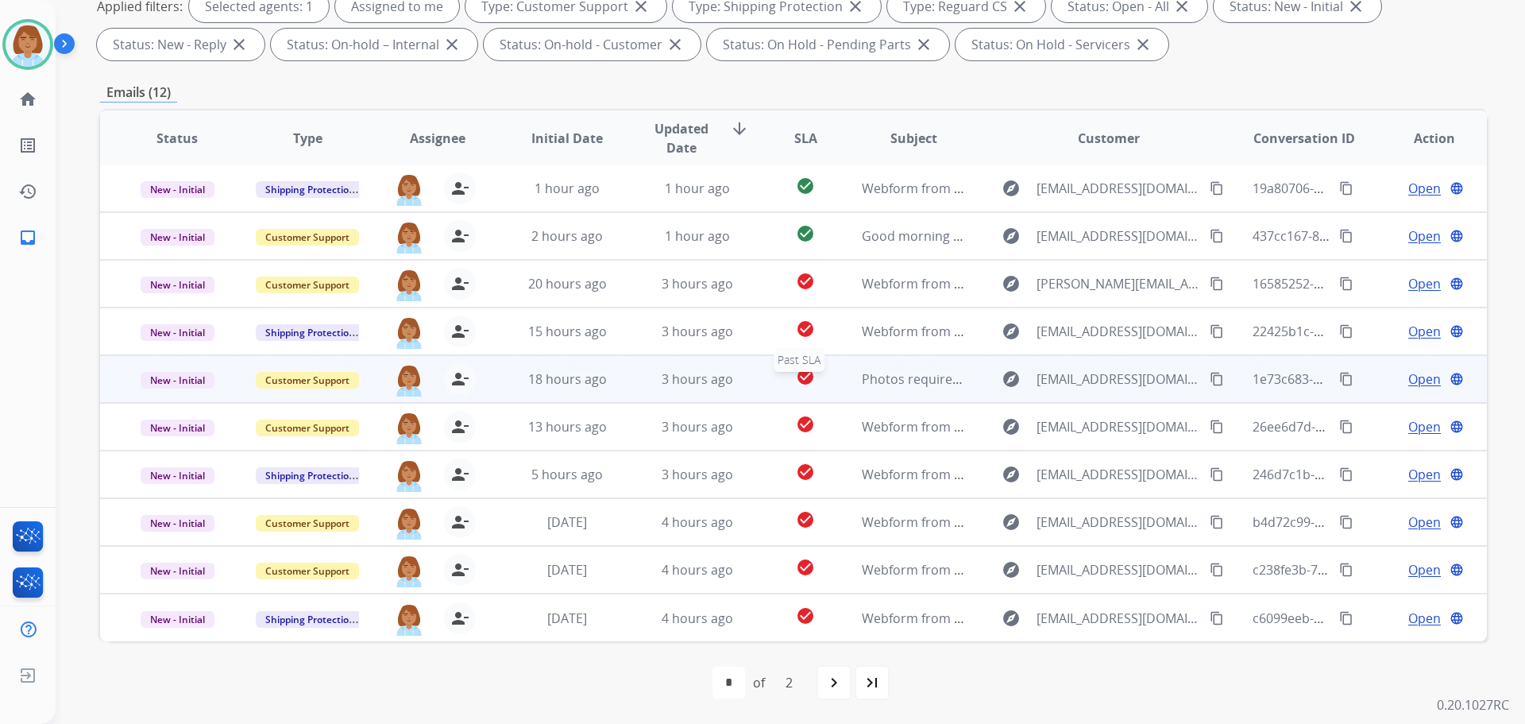
click at [775, 387] on div "check_circle" at bounding box center [805, 379] width 60 height 24
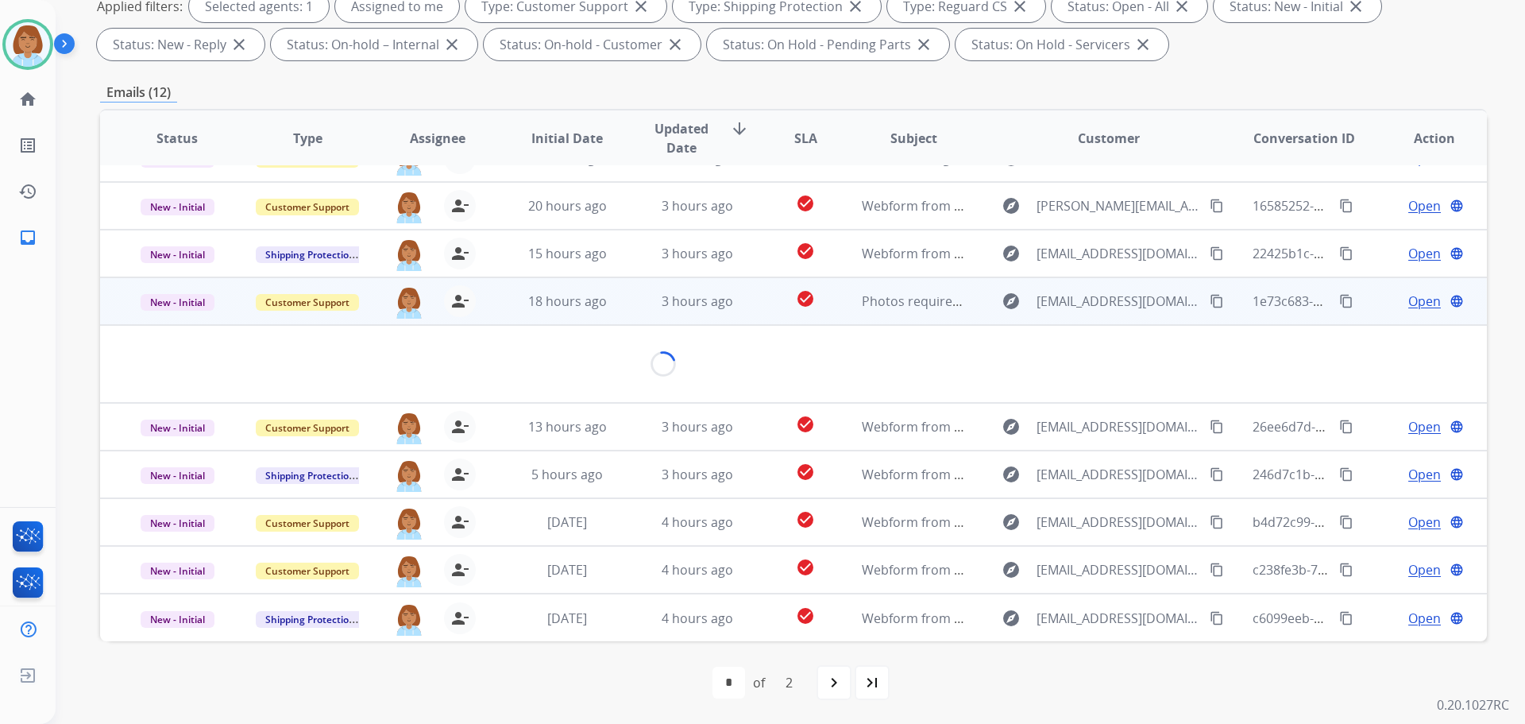
scroll to position [67, 0]
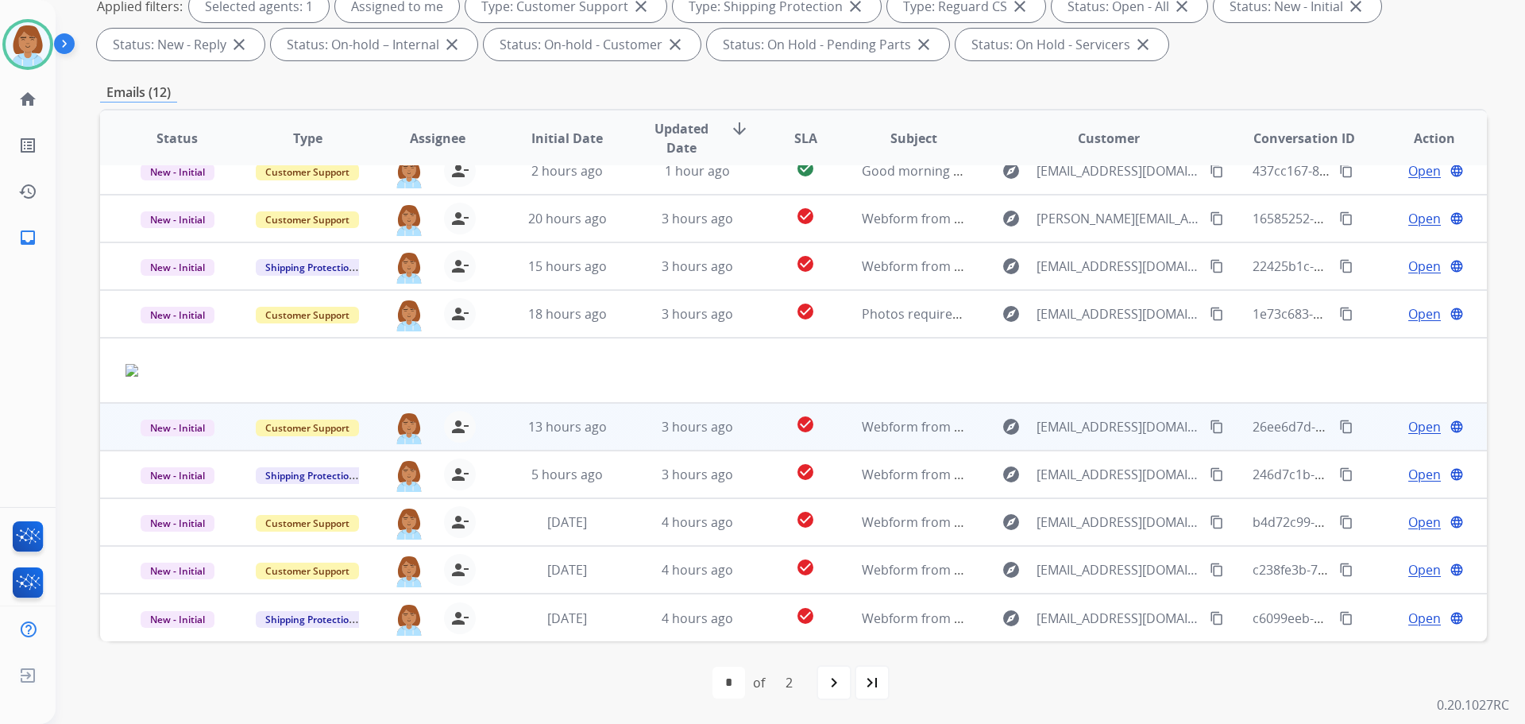
click at [767, 427] on td "check_circle" at bounding box center [793, 427] width 87 height 48
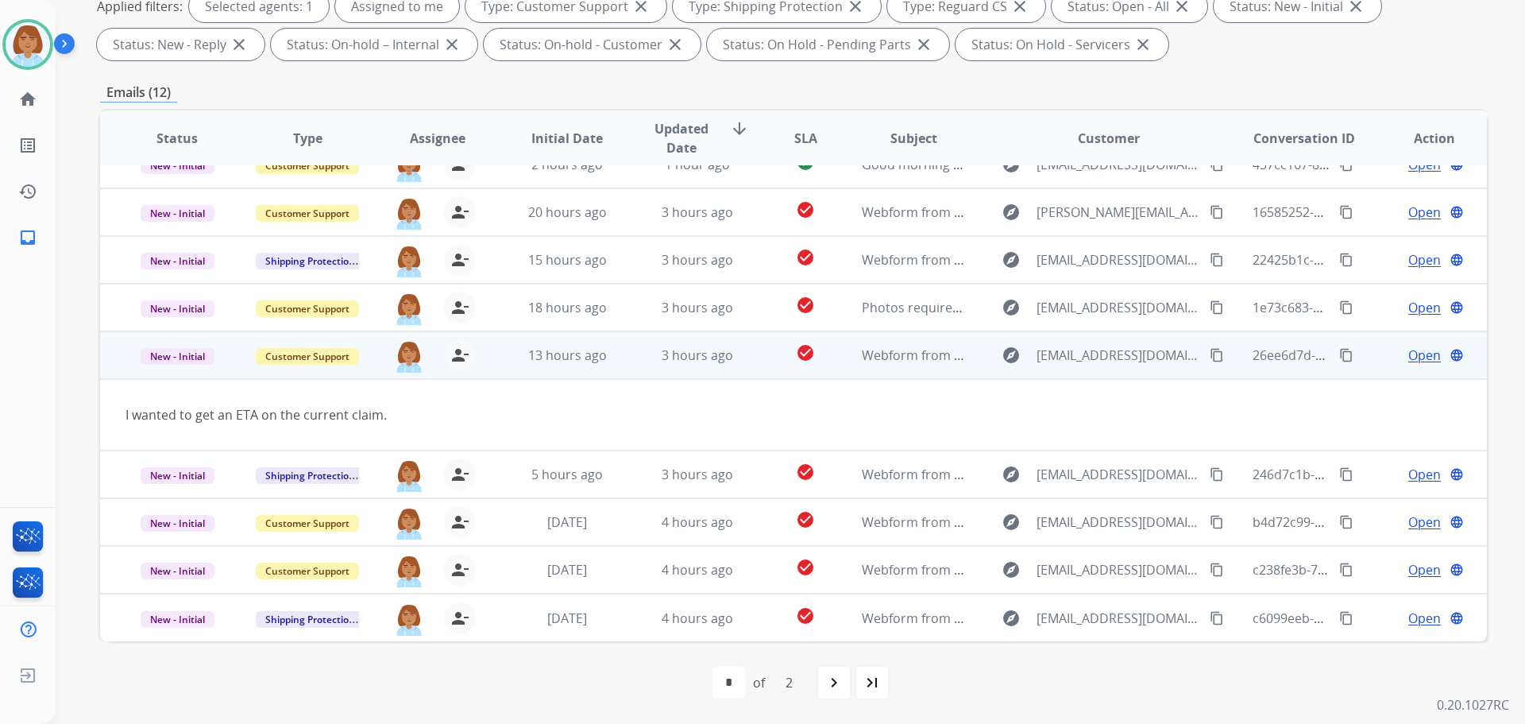
scroll to position [73, 0]
click at [1210, 359] on mat-icon "content_copy" at bounding box center [1217, 355] width 14 height 14
click at [762, 365] on td "check_circle" at bounding box center [793, 355] width 87 height 48
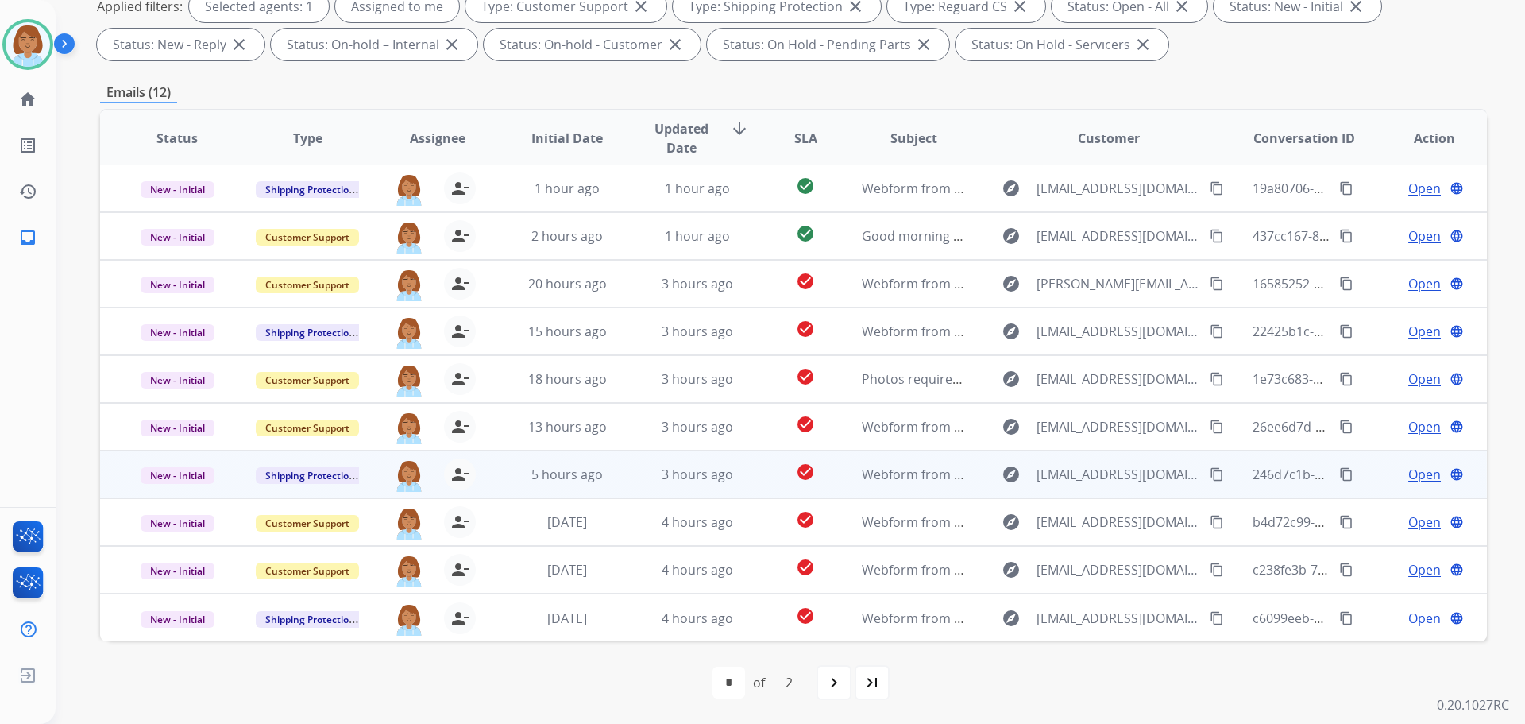
click at [757, 479] on td "check_circle" at bounding box center [793, 474] width 87 height 48
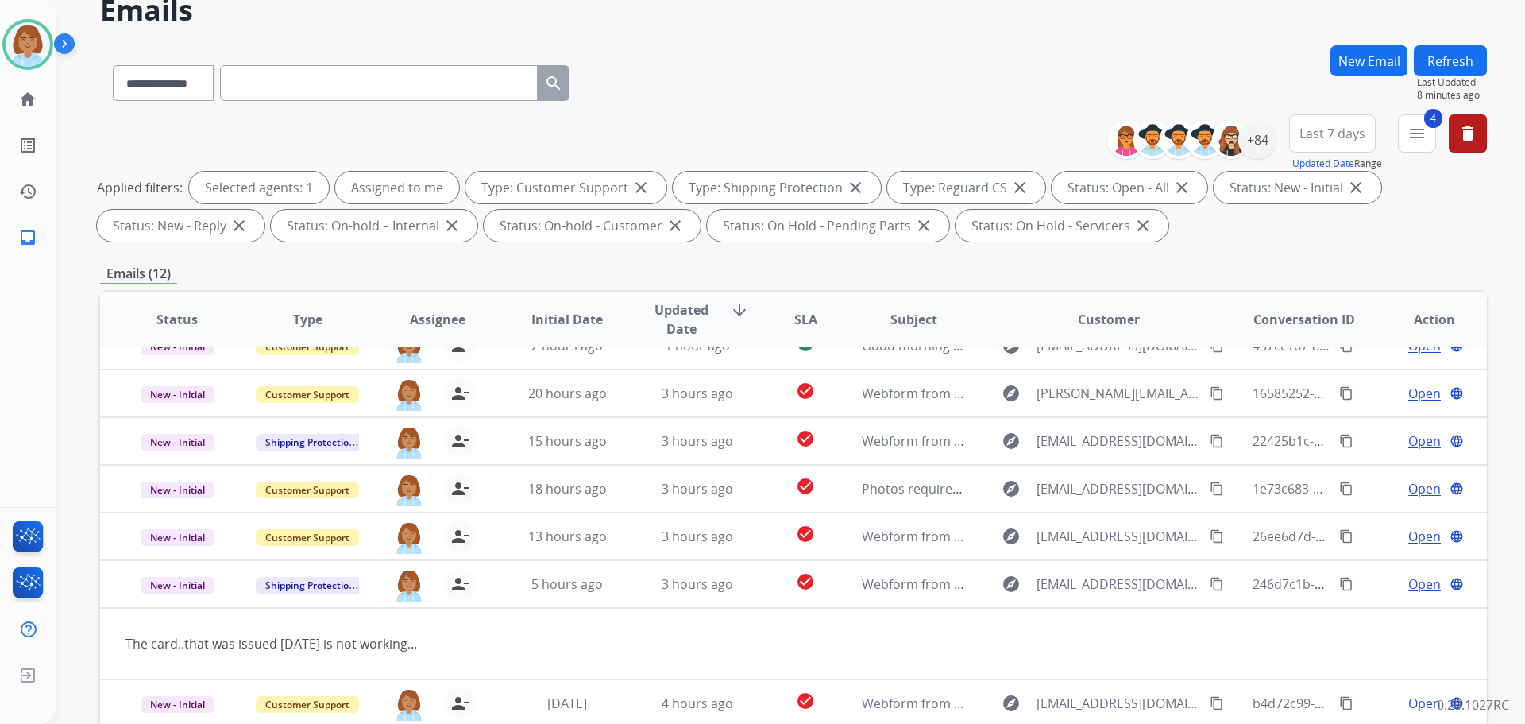
scroll to position [257, 0]
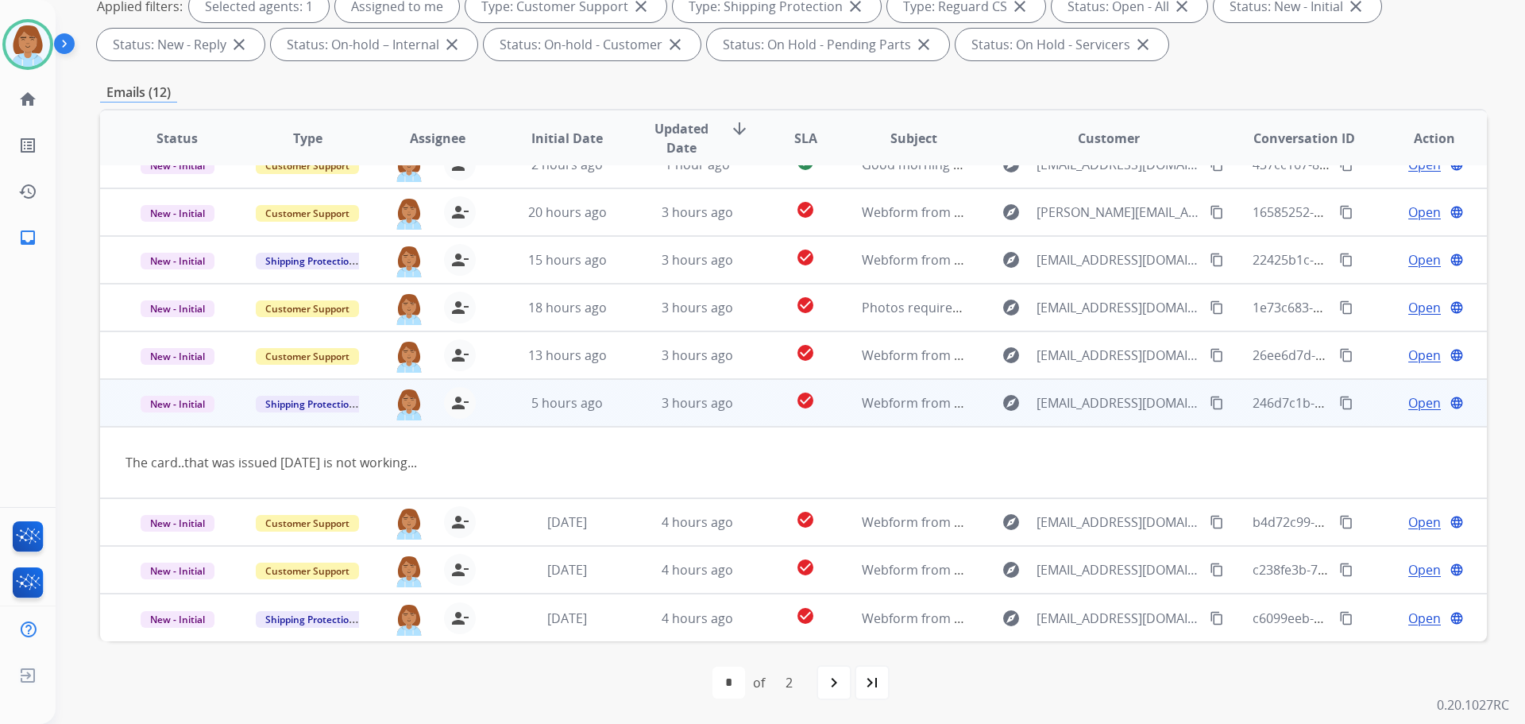
click at [1408, 406] on span "Open" at bounding box center [1424, 402] width 33 height 19
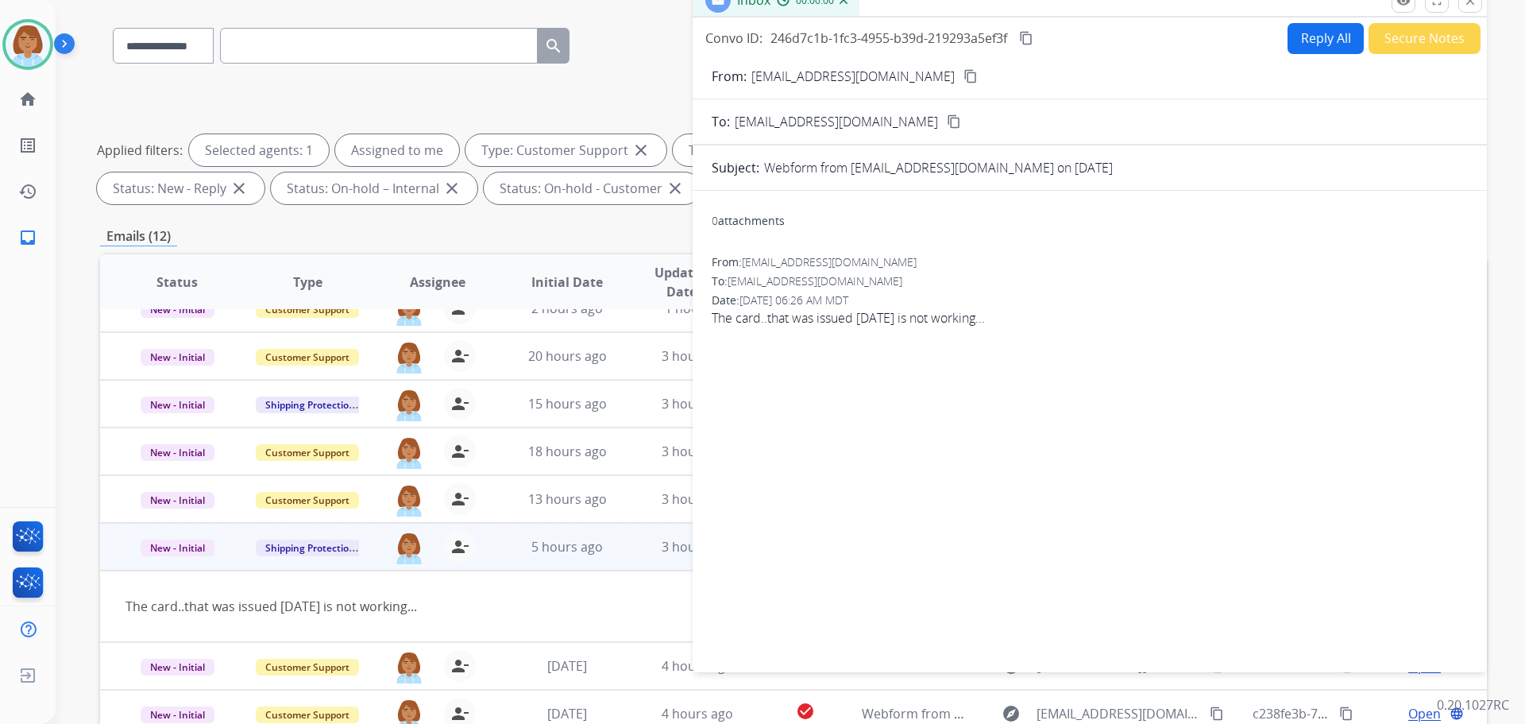
scroll to position [98, 0]
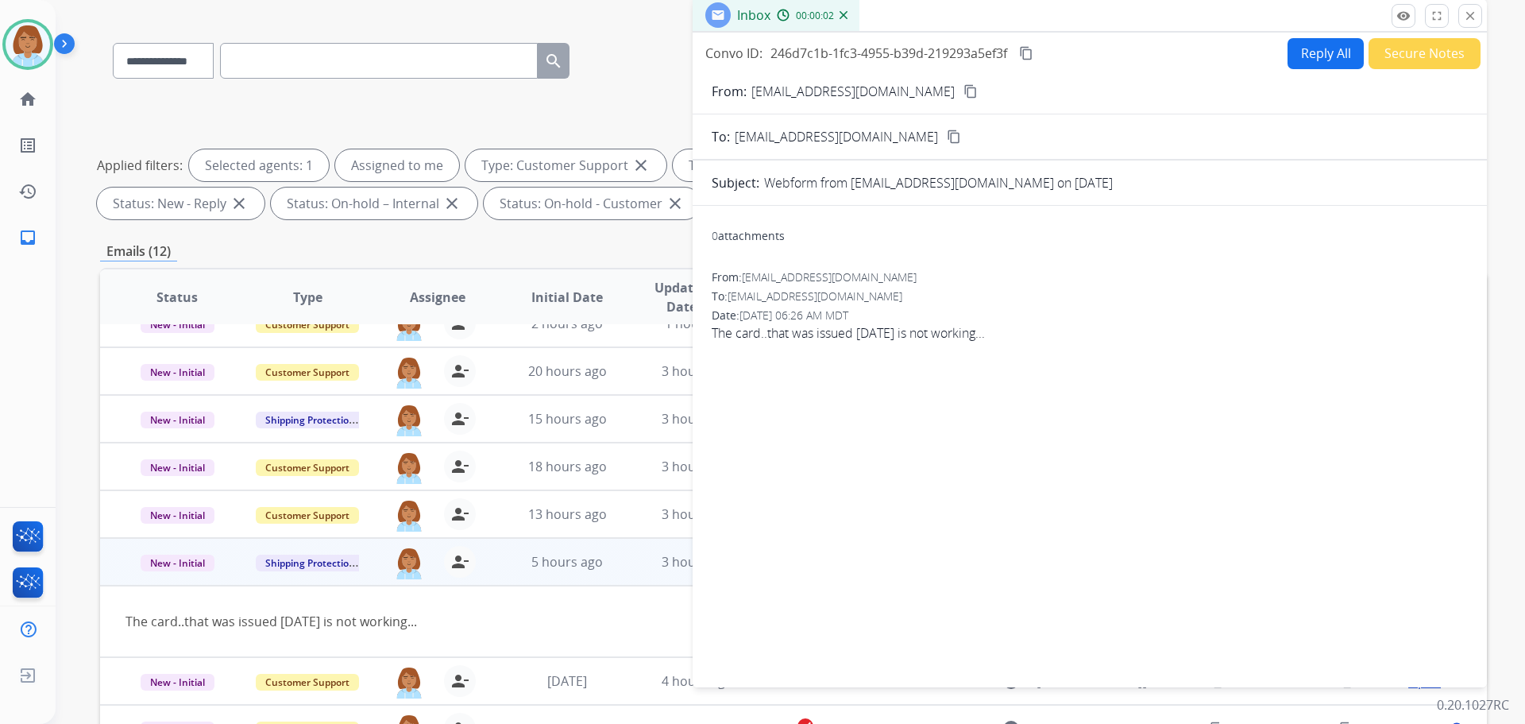
click at [964, 89] on mat-icon "content_copy" at bounding box center [971, 91] width 14 height 14
click at [1427, 53] on button "Secure Notes" at bounding box center [1425, 53] width 112 height 31
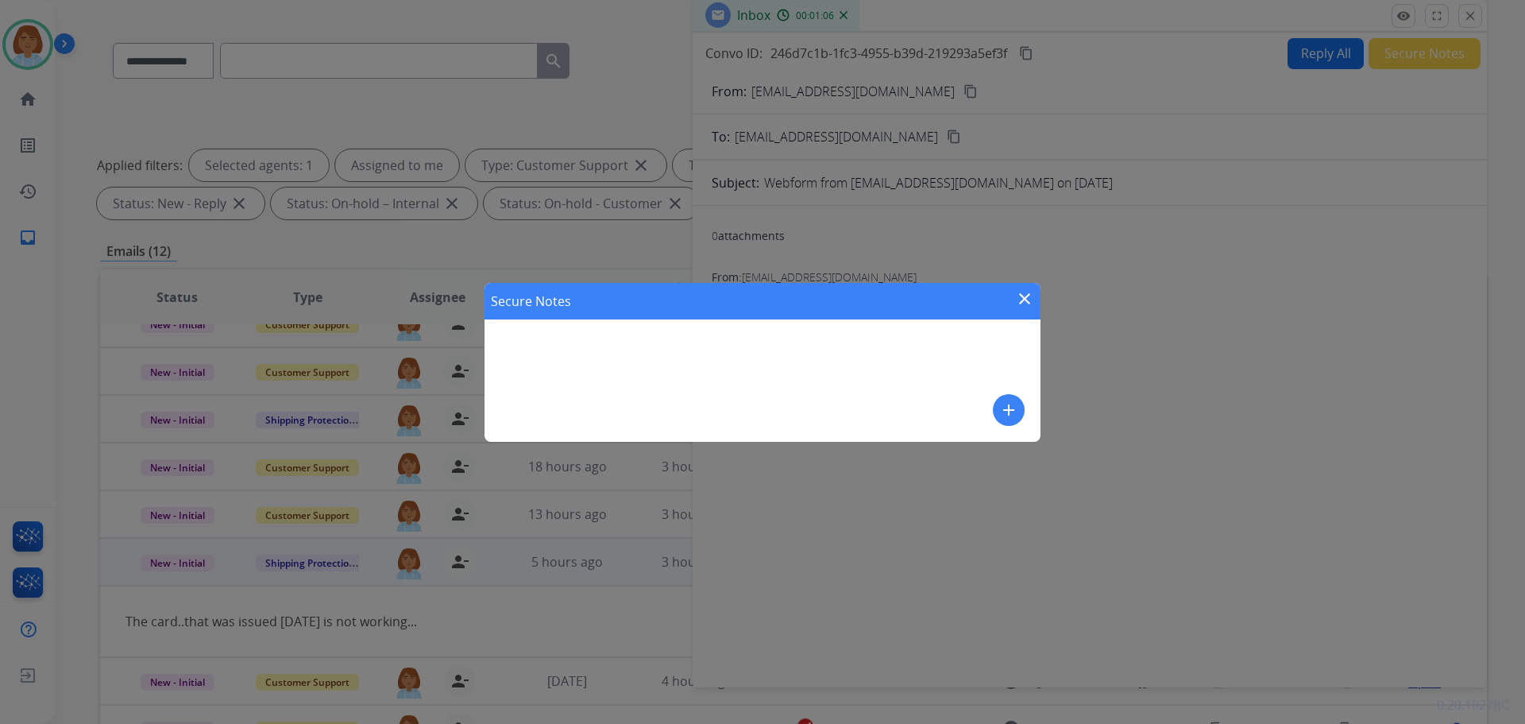
click at [1035, 293] on div "Secure Notes close" at bounding box center [763, 301] width 556 height 37
click at [1030, 296] on mat-icon "close" at bounding box center [1024, 298] width 19 height 19
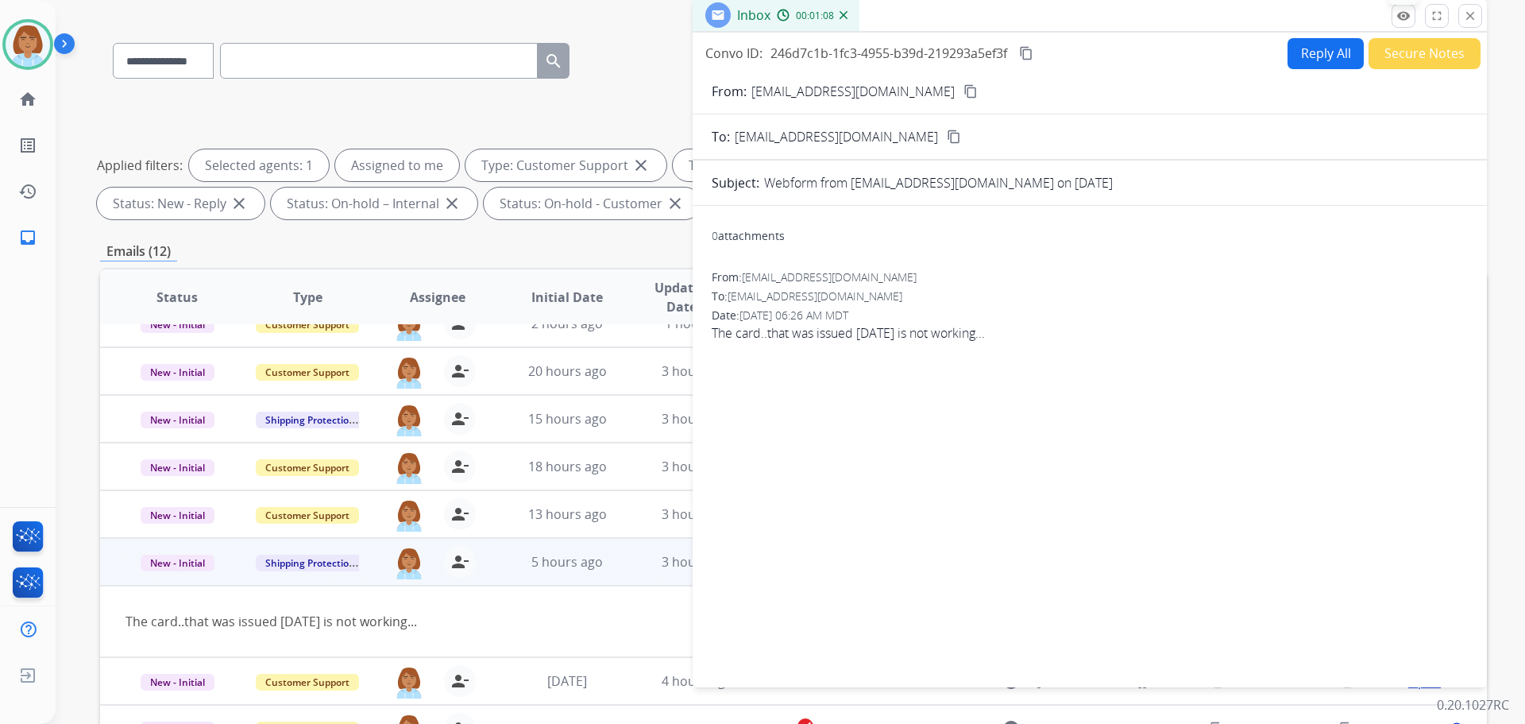
click at [1404, 17] on mat-icon "remove_red_eye" at bounding box center [1404, 16] width 14 height 14
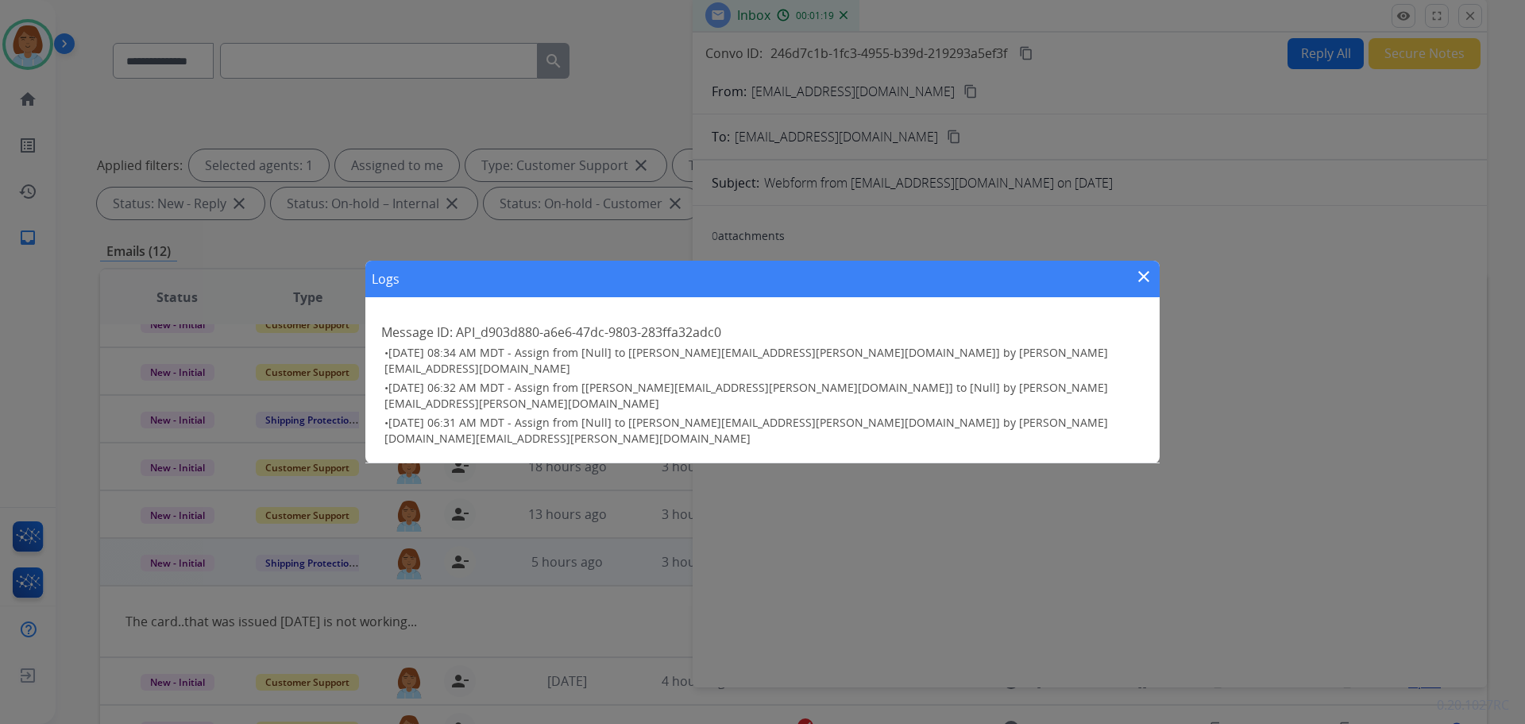
click at [1140, 286] on mat-icon "close" at bounding box center [1143, 276] width 19 height 19
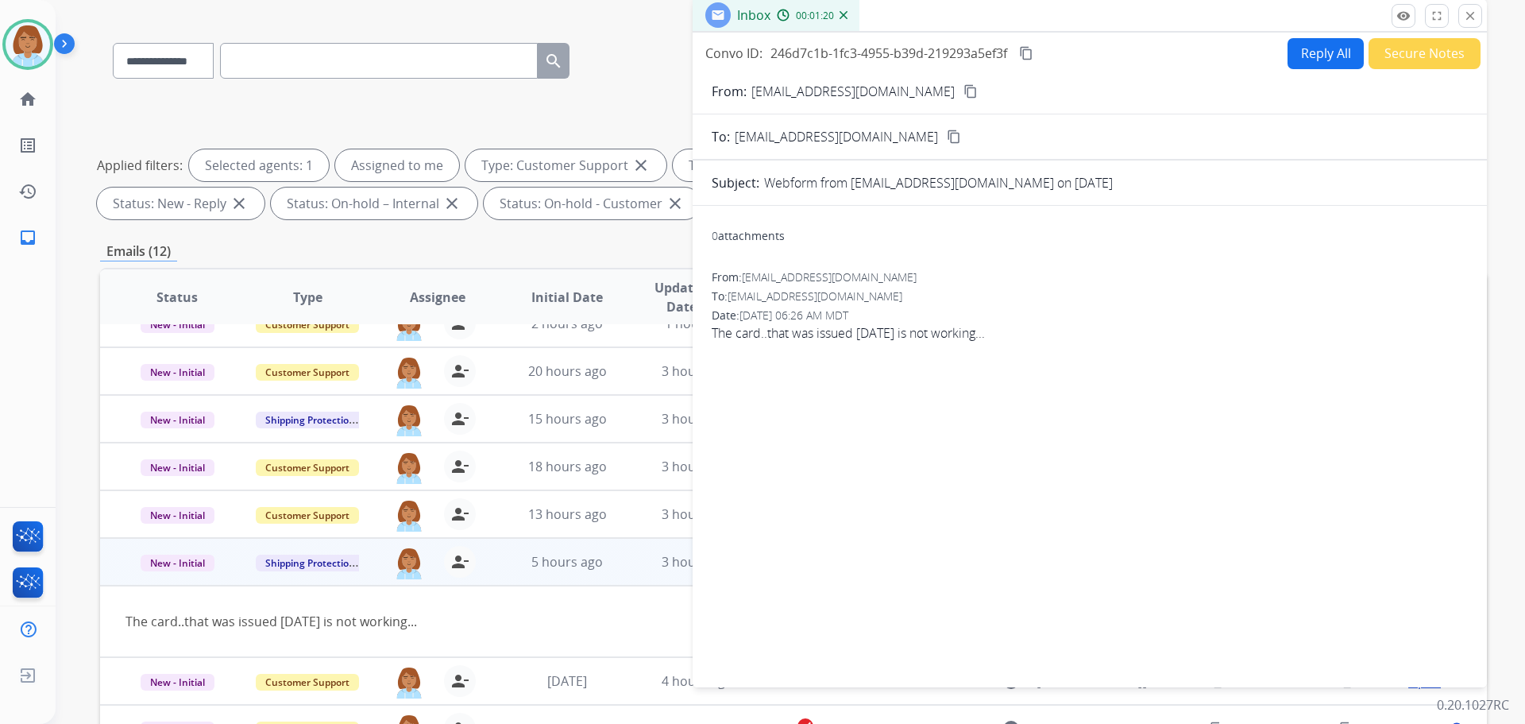
click at [1323, 55] on button "Reply All" at bounding box center [1326, 53] width 76 height 31
select select "**********"
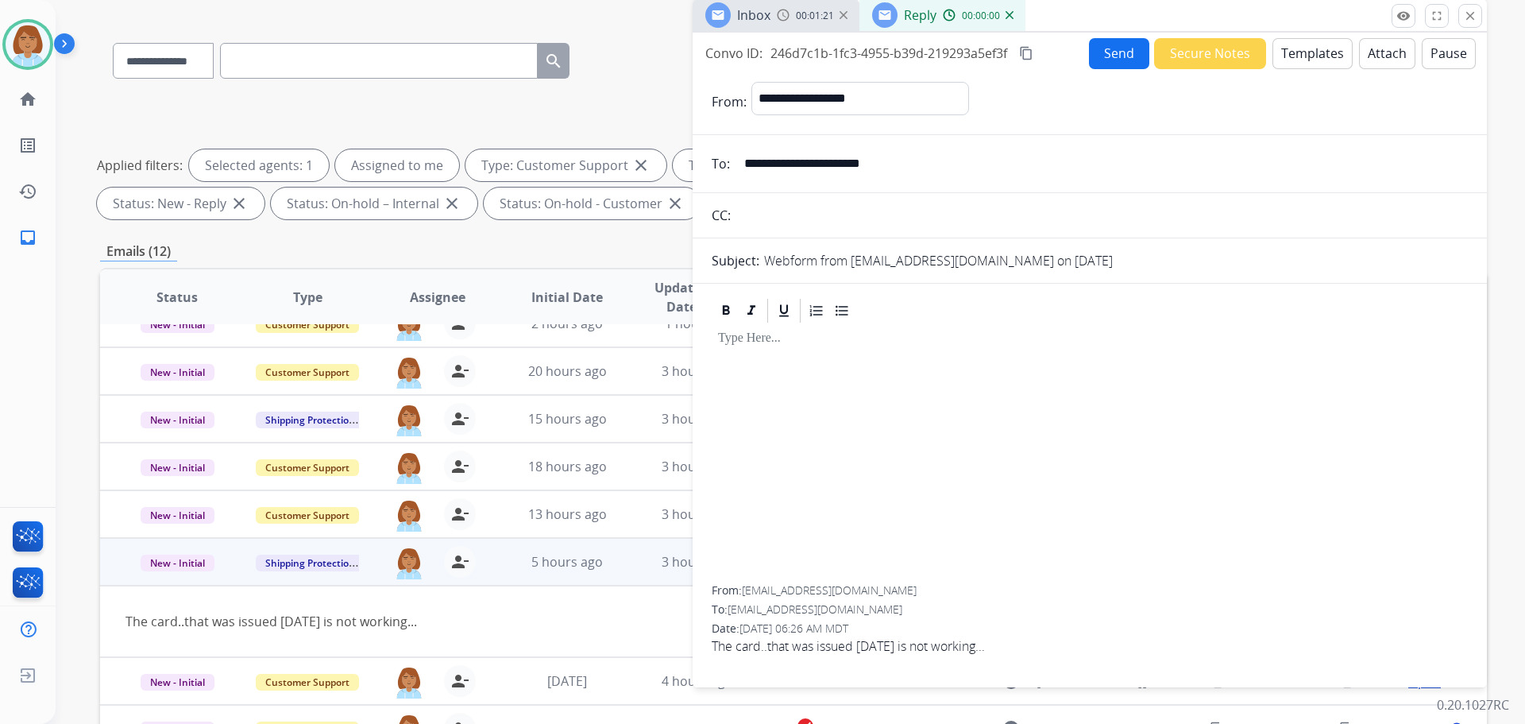
click at [1288, 75] on form "**********" at bounding box center [1090, 375] width 794 height 612
click at [1306, 56] on button "Templates" at bounding box center [1313, 53] width 80 height 31
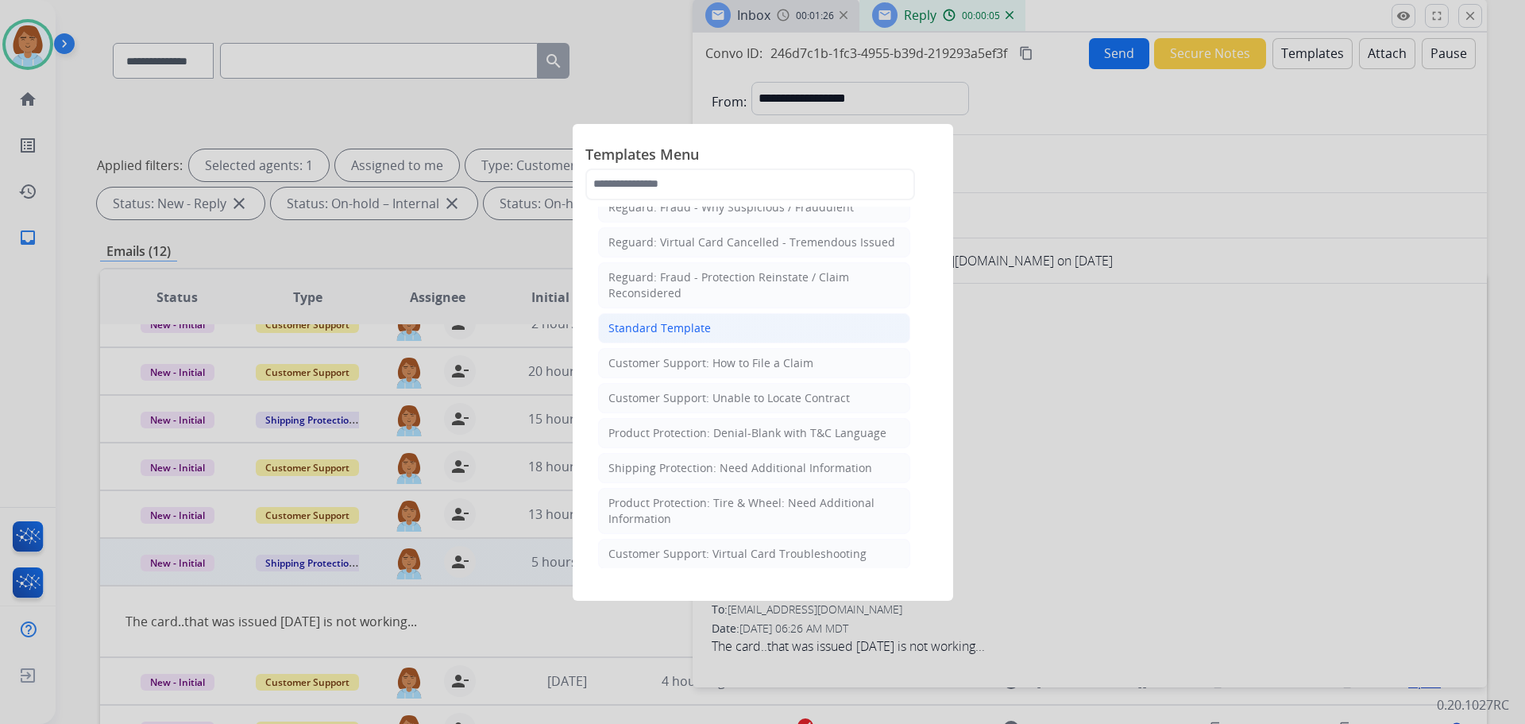
scroll to position [238, 0]
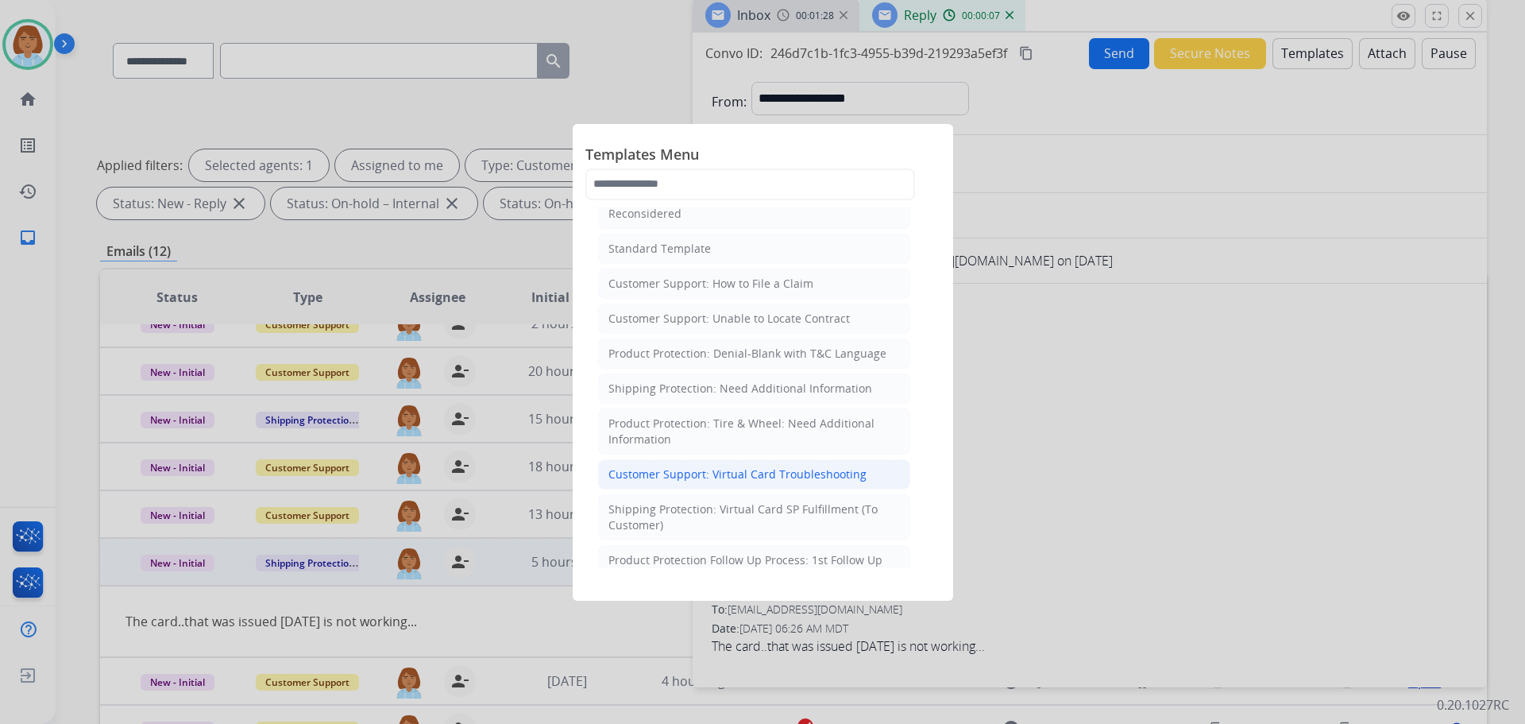
click at [772, 481] on div "Customer Support: Virtual Card Troubleshooting" at bounding box center [737, 474] width 258 height 16
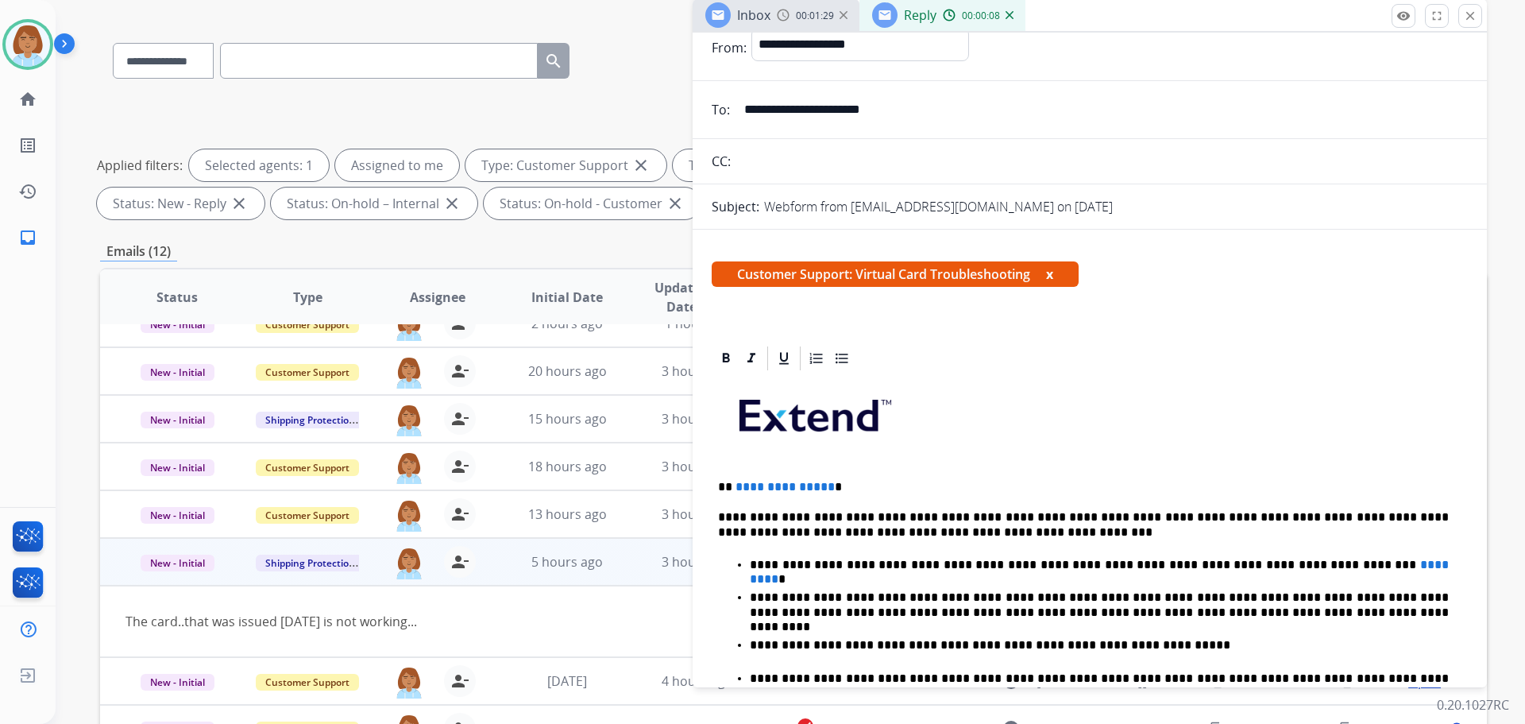
scroll to position [79, 0]
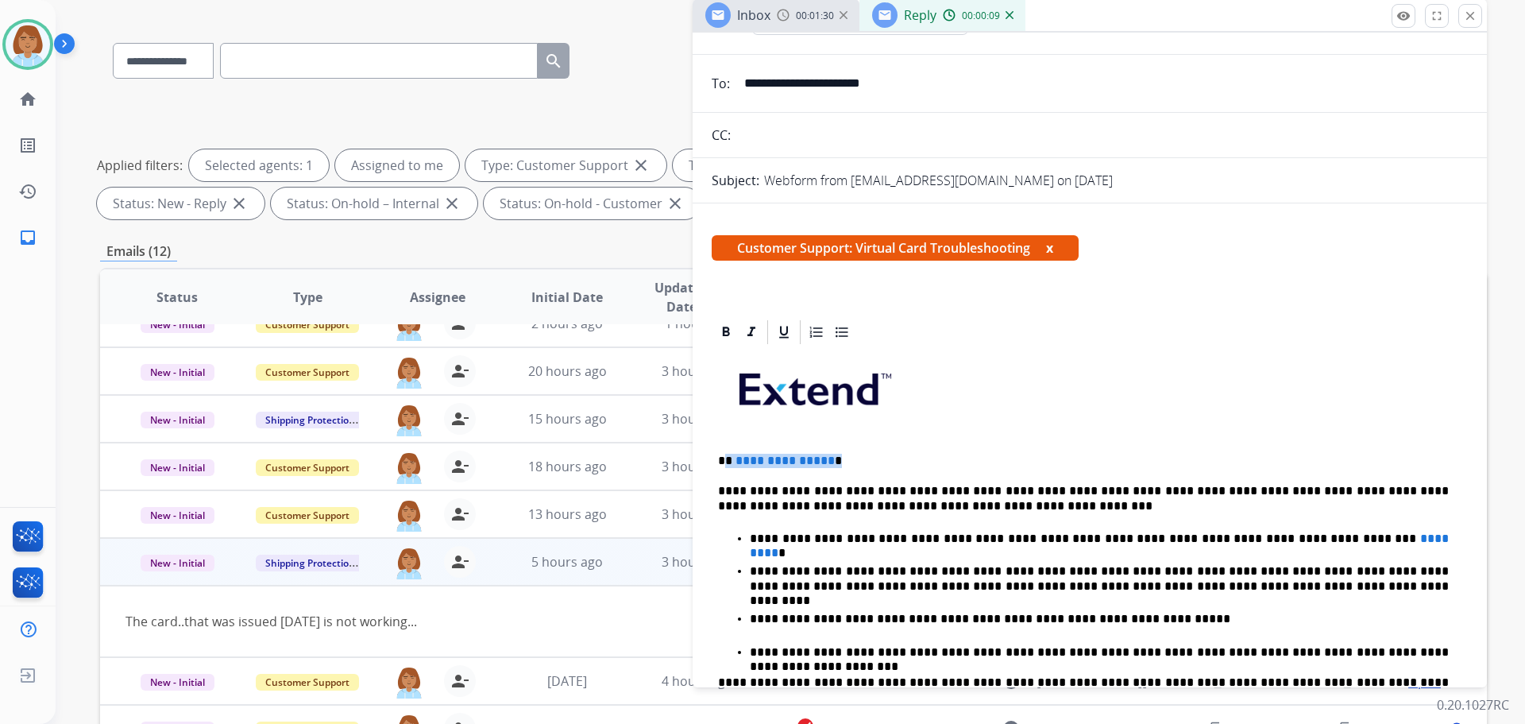
drag, startPoint x: 840, startPoint y: 459, endPoint x: 716, endPoint y: 470, distance: 124.4
click at [725, 454] on p "**********" at bounding box center [1083, 461] width 731 height 14
drag, startPoint x: 1333, startPoint y: 535, endPoint x: 1266, endPoint y: 538, distance: 66.8
click at [1266, 538] on p "**********" at bounding box center [1099, 538] width 699 height 14
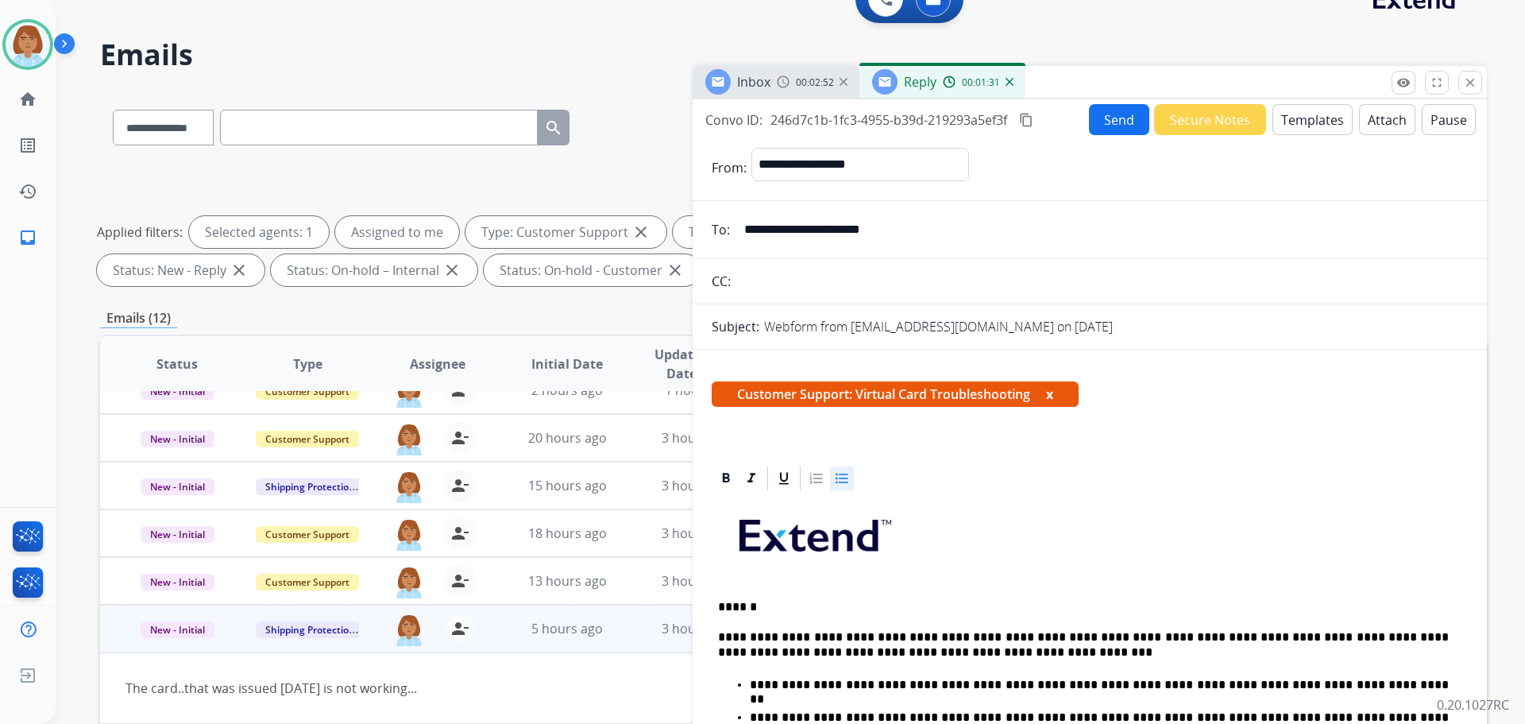
scroll to position [0, 0]
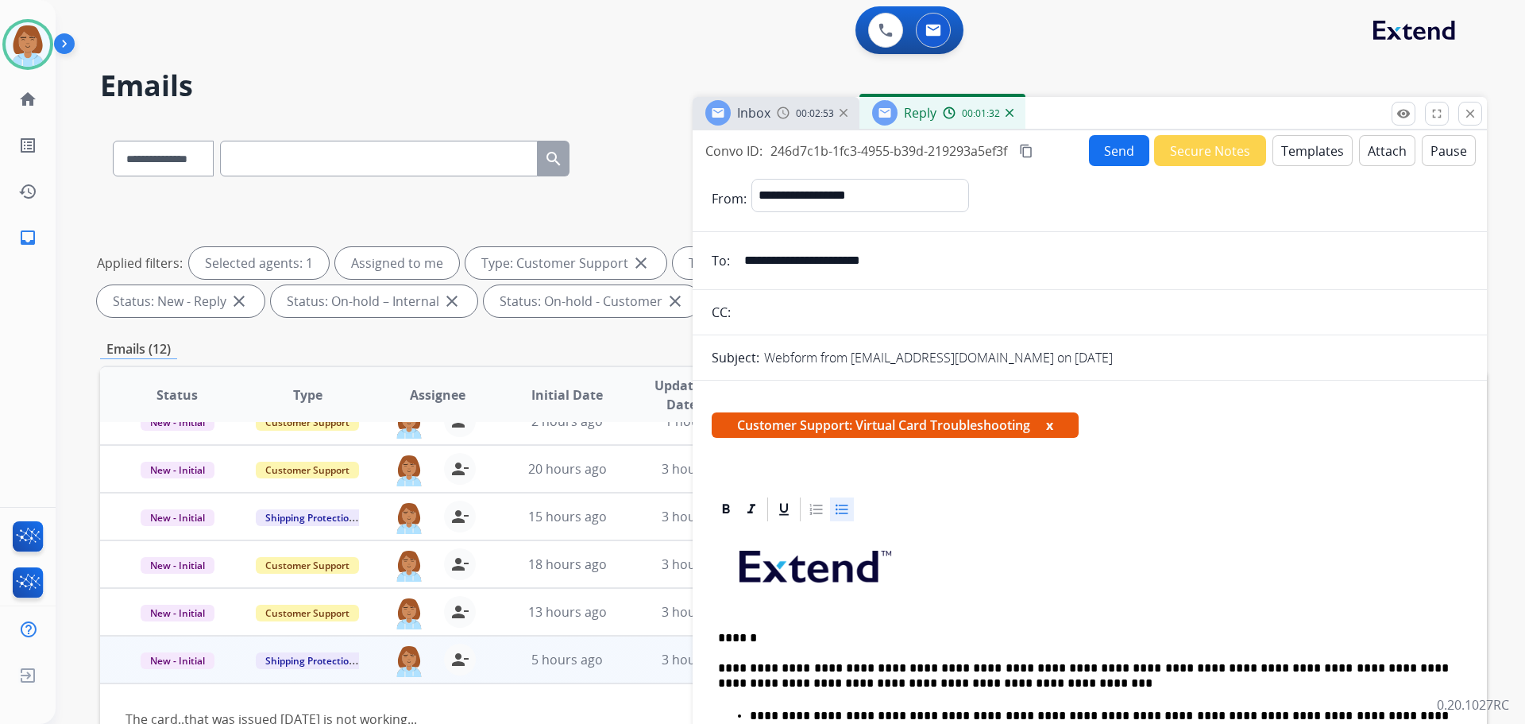
click at [1026, 148] on mat-icon "content_copy" at bounding box center [1026, 151] width 14 height 14
click at [1095, 160] on button "Send" at bounding box center [1119, 150] width 60 height 31
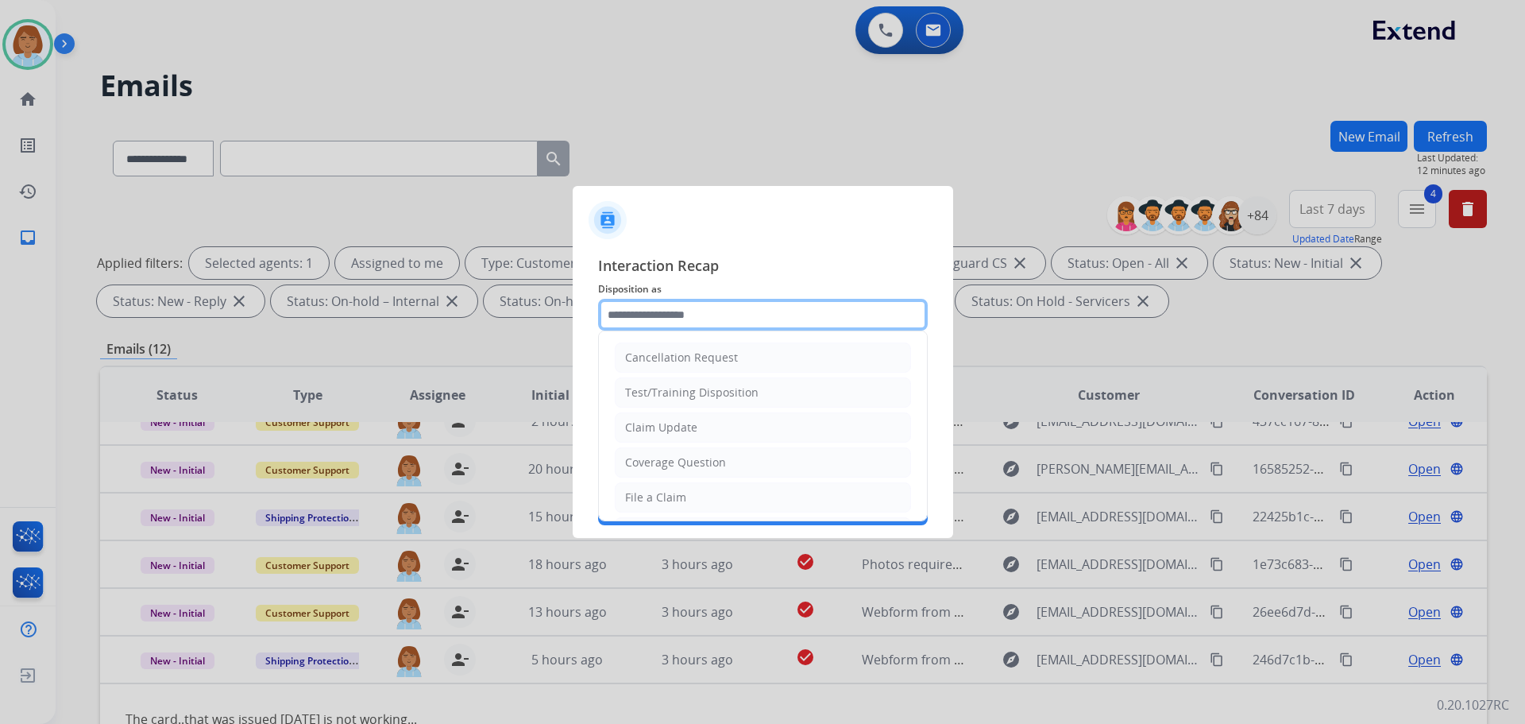
click at [742, 299] on input "text" at bounding box center [763, 315] width 330 height 32
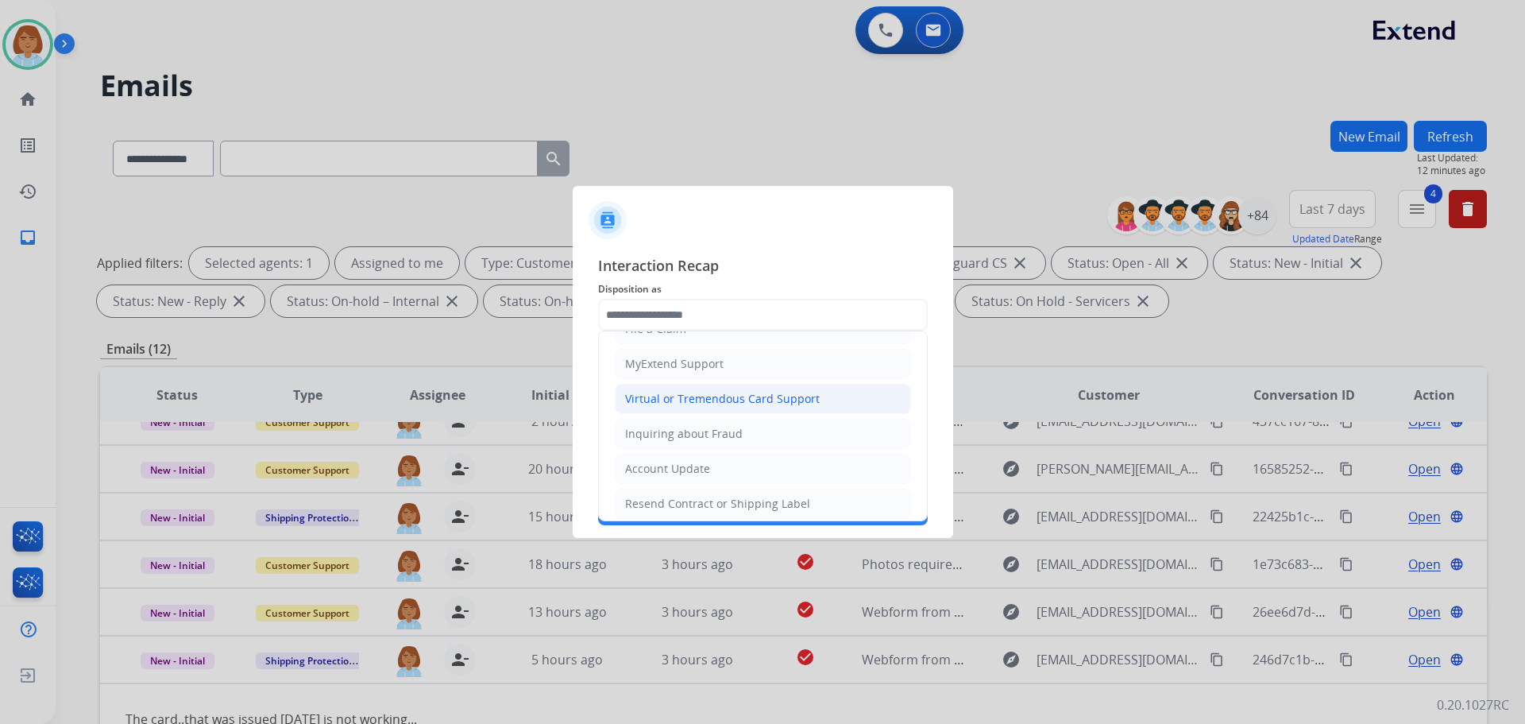
click at [709, 395] on div "Virtual or Tremendous Card Support" at bounding box center [722, 399] width 195 height 16
type input "**********"
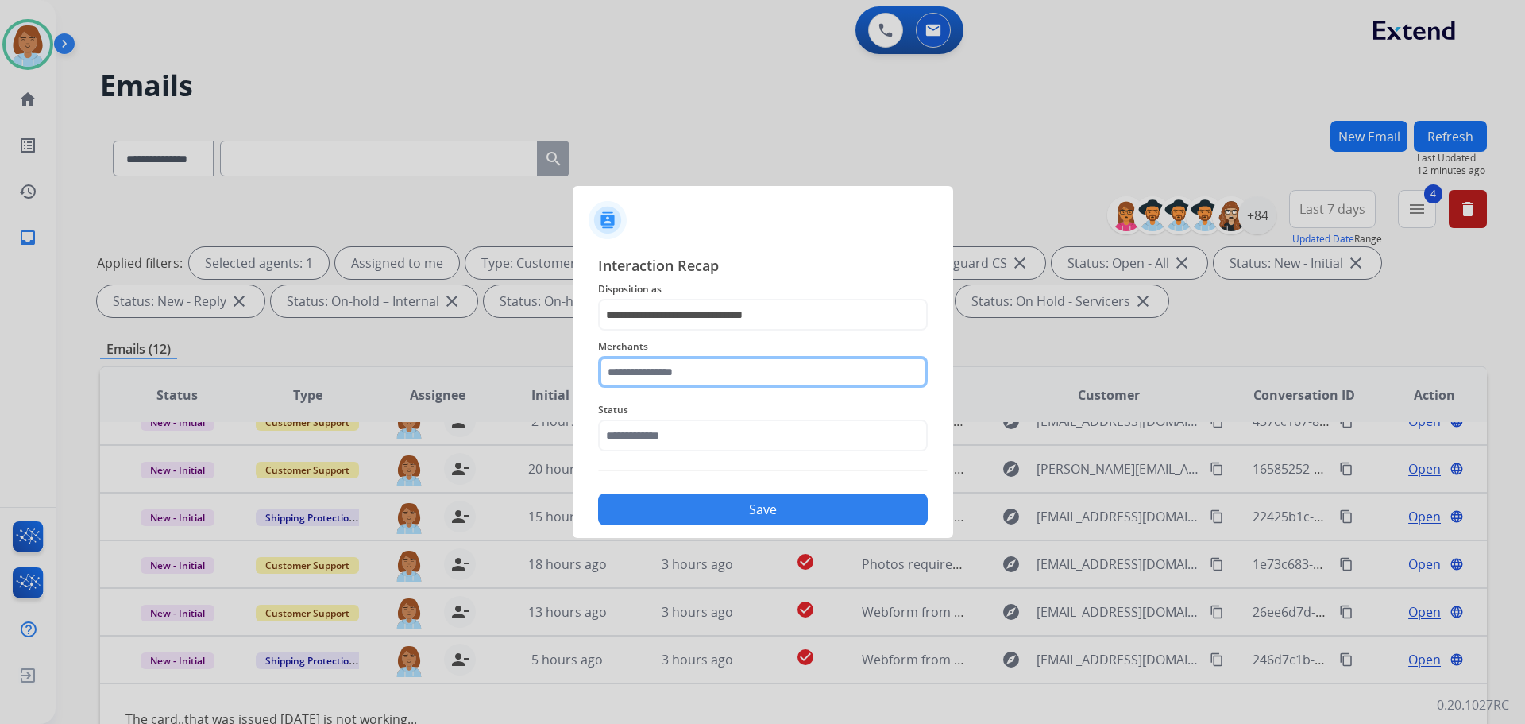
click at [707, 381] on input "text" at bounding box center [763, 372] width 330 height 32
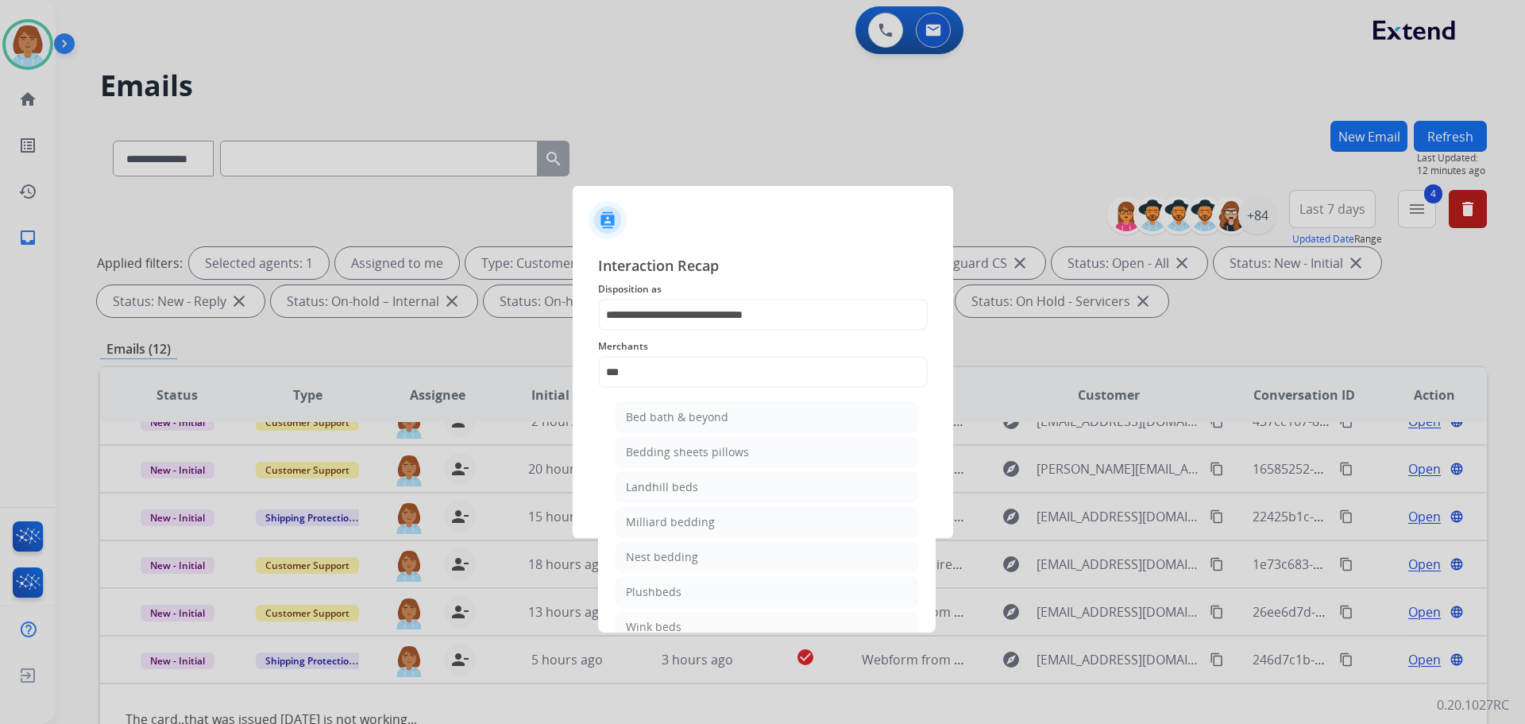
click at [698, 411] on div "Bed bath & beyond" at bounding box center [677, 417] width 102 height 16
type input "**********"
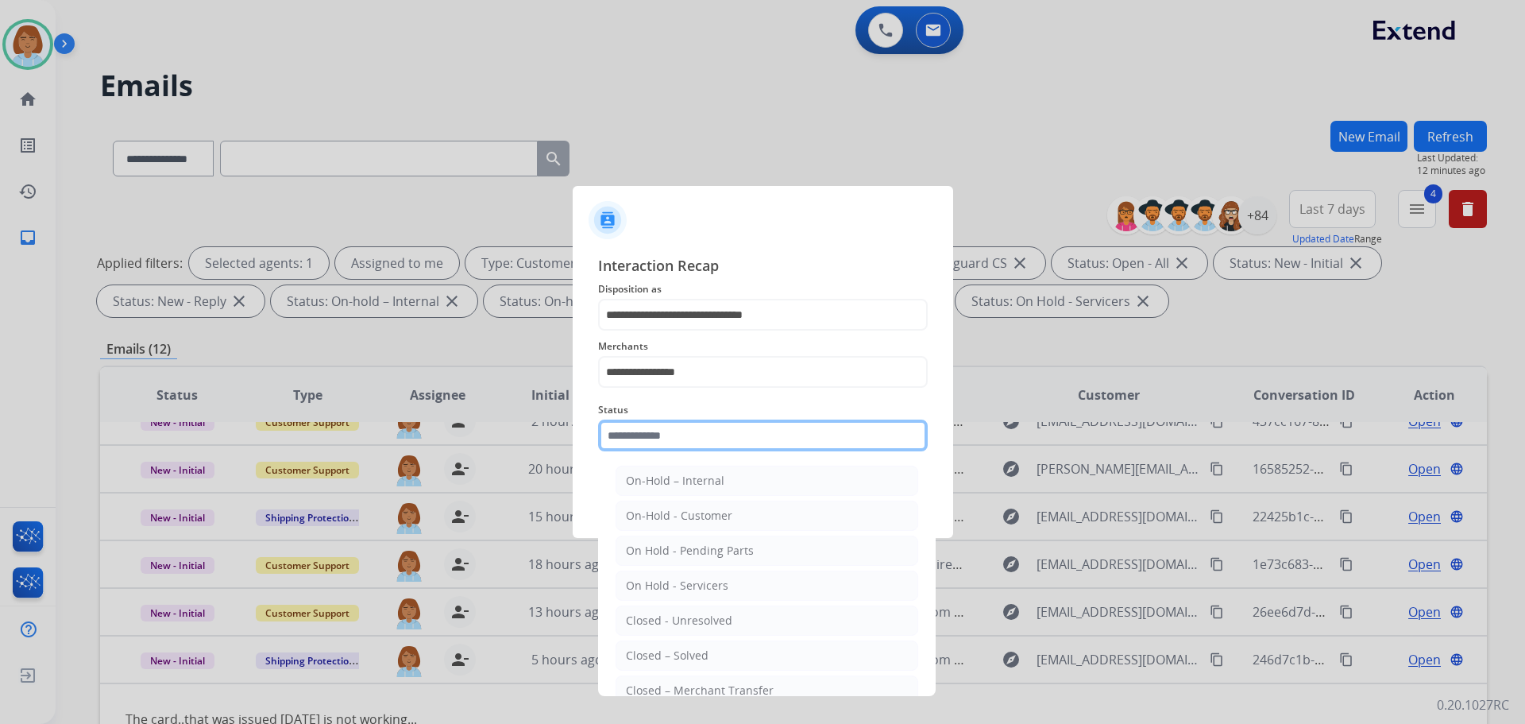
click at [693, 445] on input "text" at bounding box center [763, 435] width 330 height 32
click at [691, 650] on div "Closed – Solved" at bounding box center [667, 655] width 83 height 16
type input "**********"
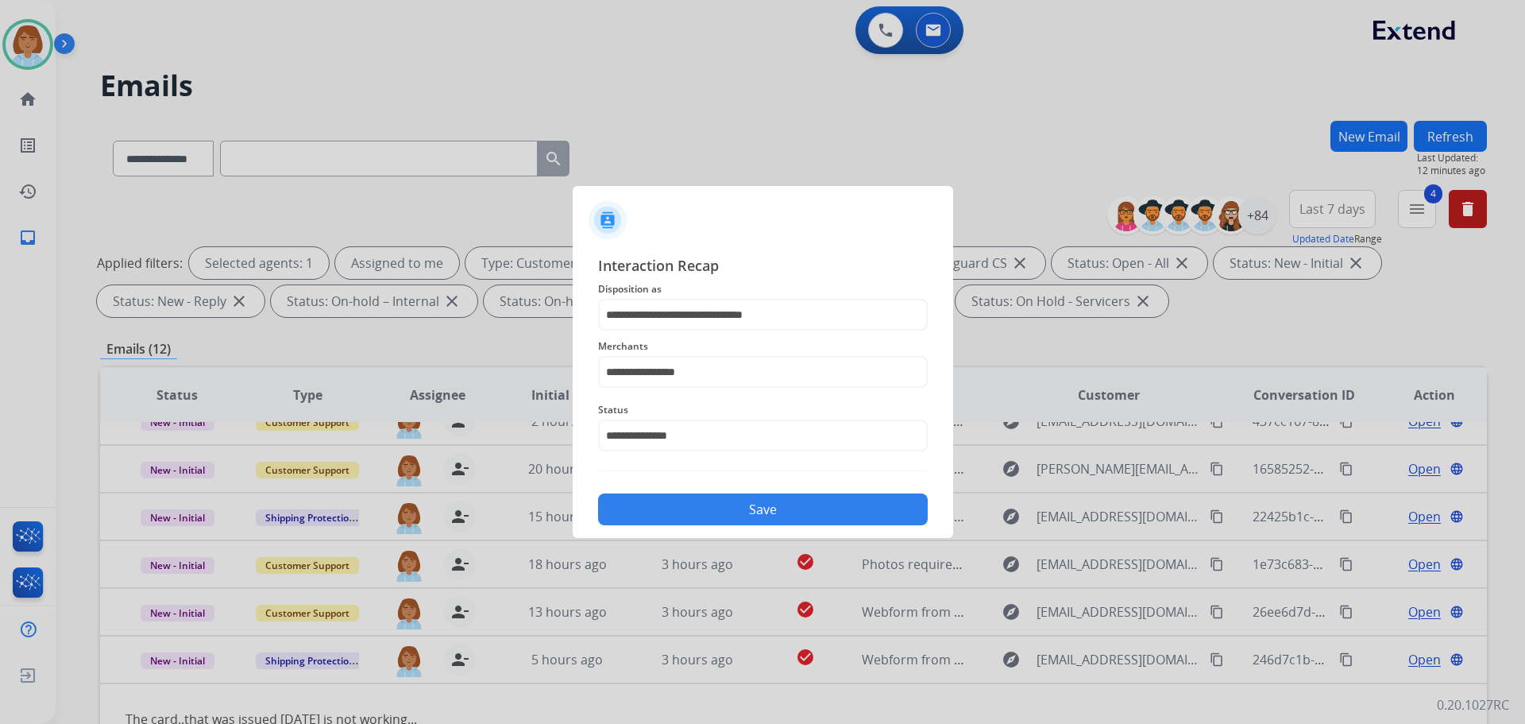
click at [767, 518] on button "Save" at bounding box center [763, 509] width 330 height 32
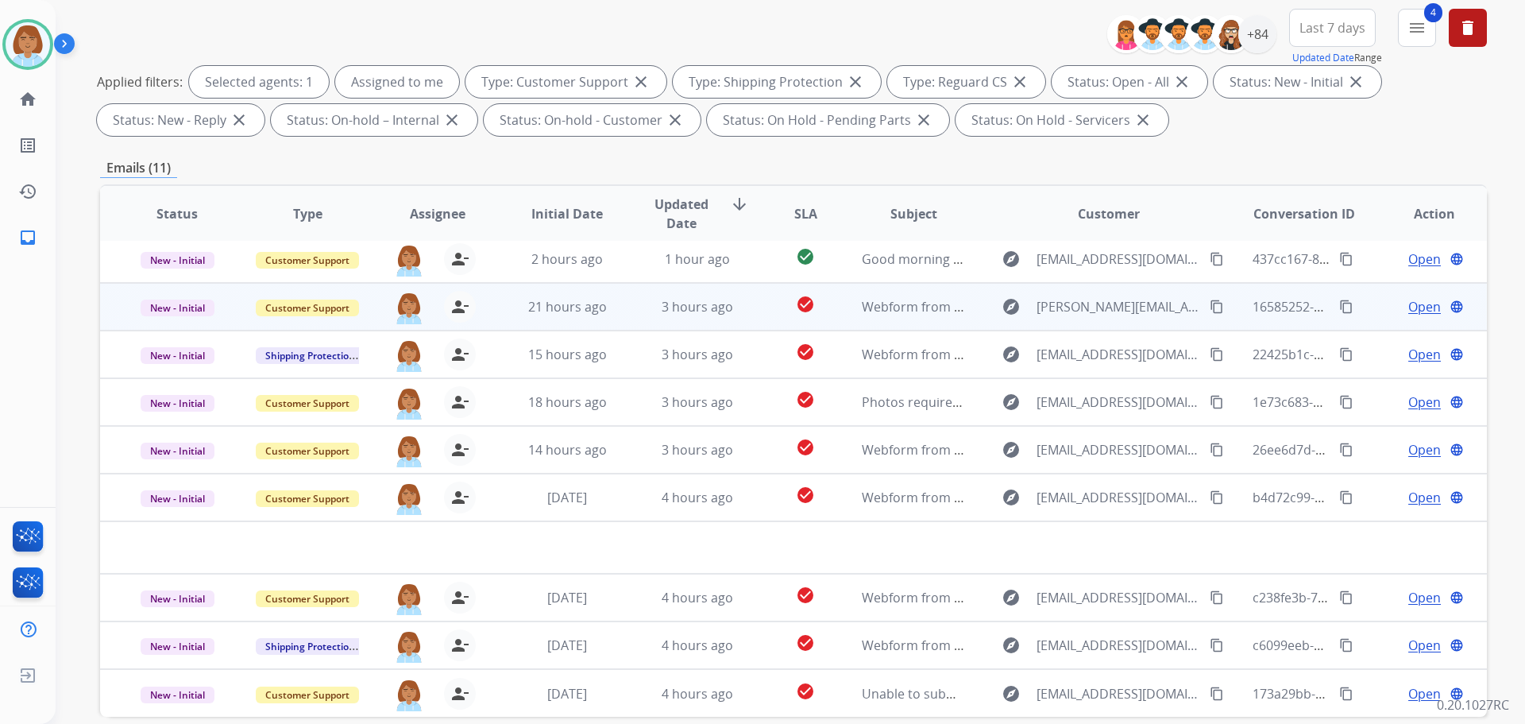
scroll to position [238, 0]
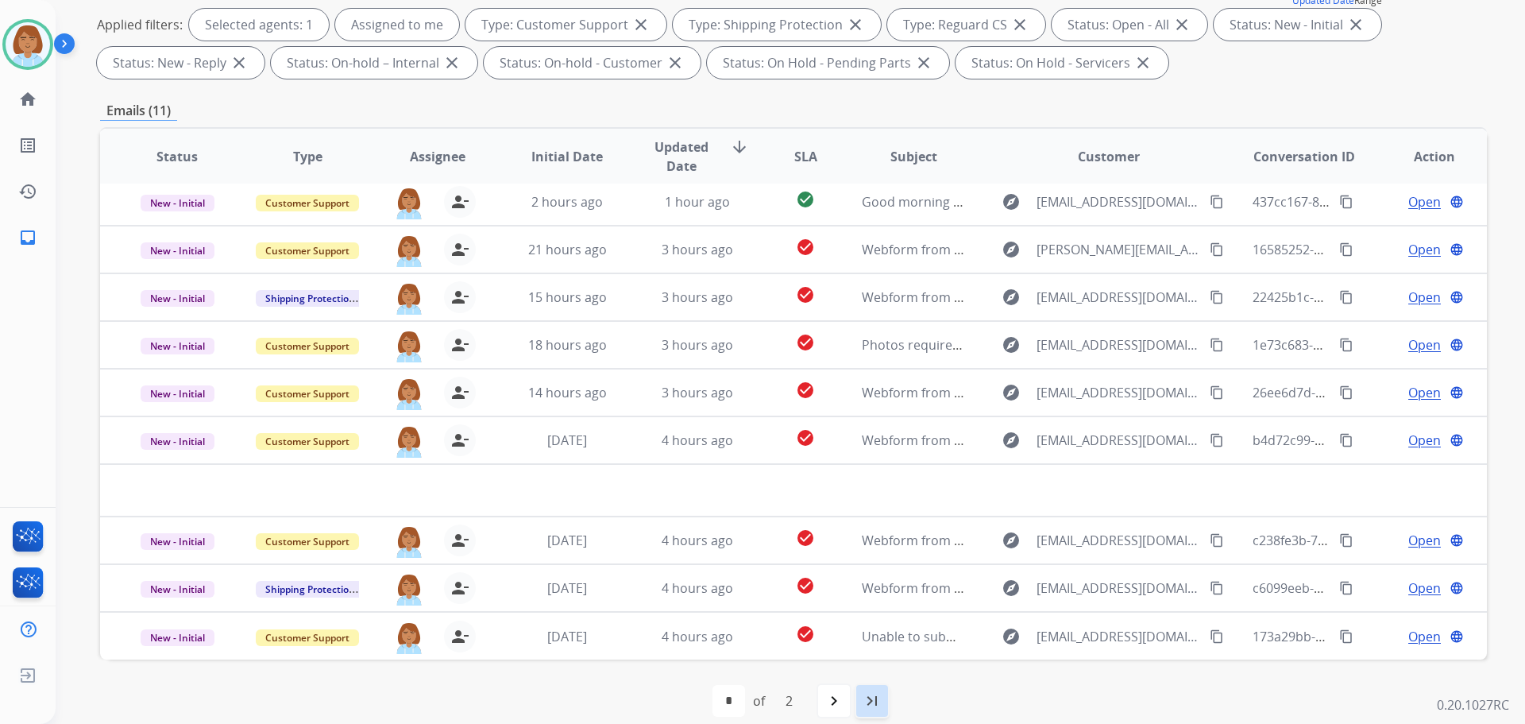
click at [888, 692] on div "last_page" at bounding box center [872, 700] width 35 height 35
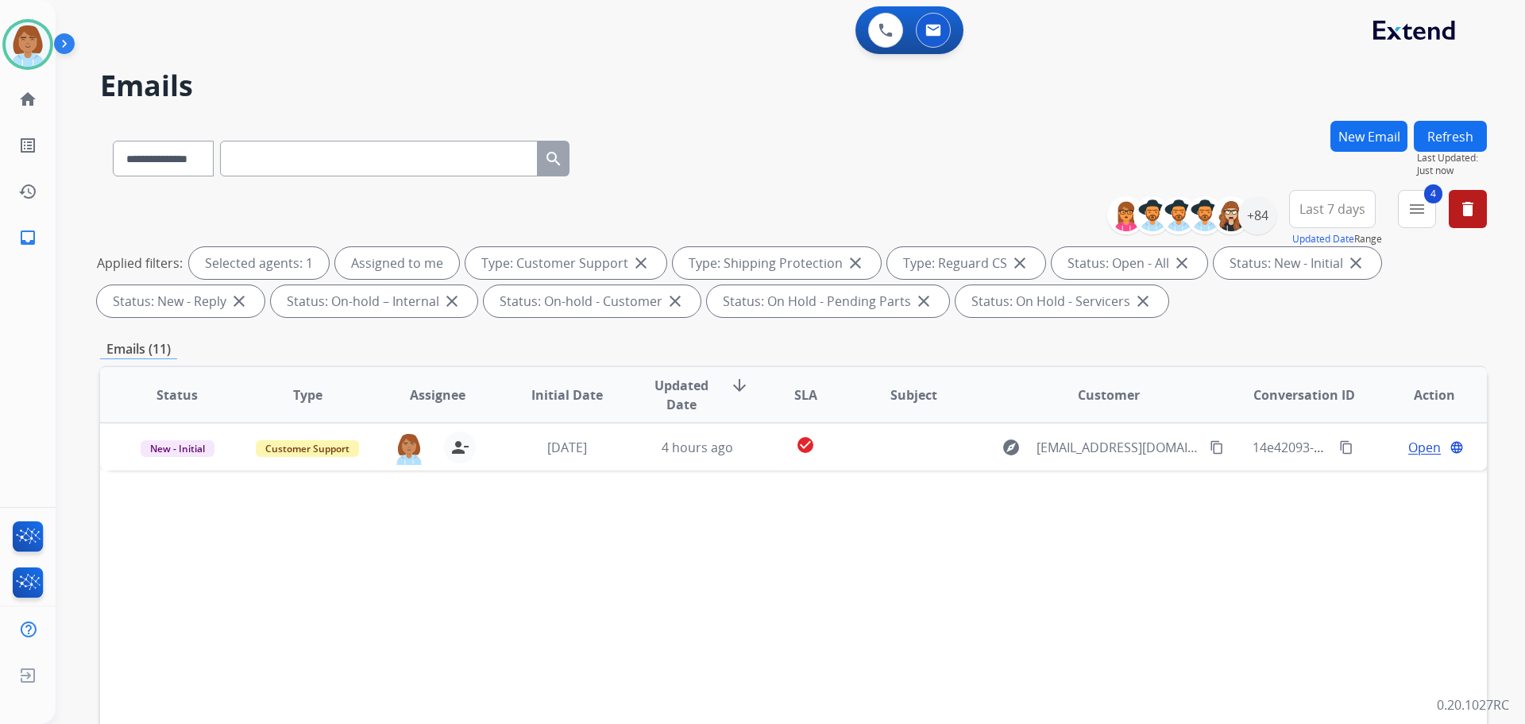
scroll to position [0, 0]
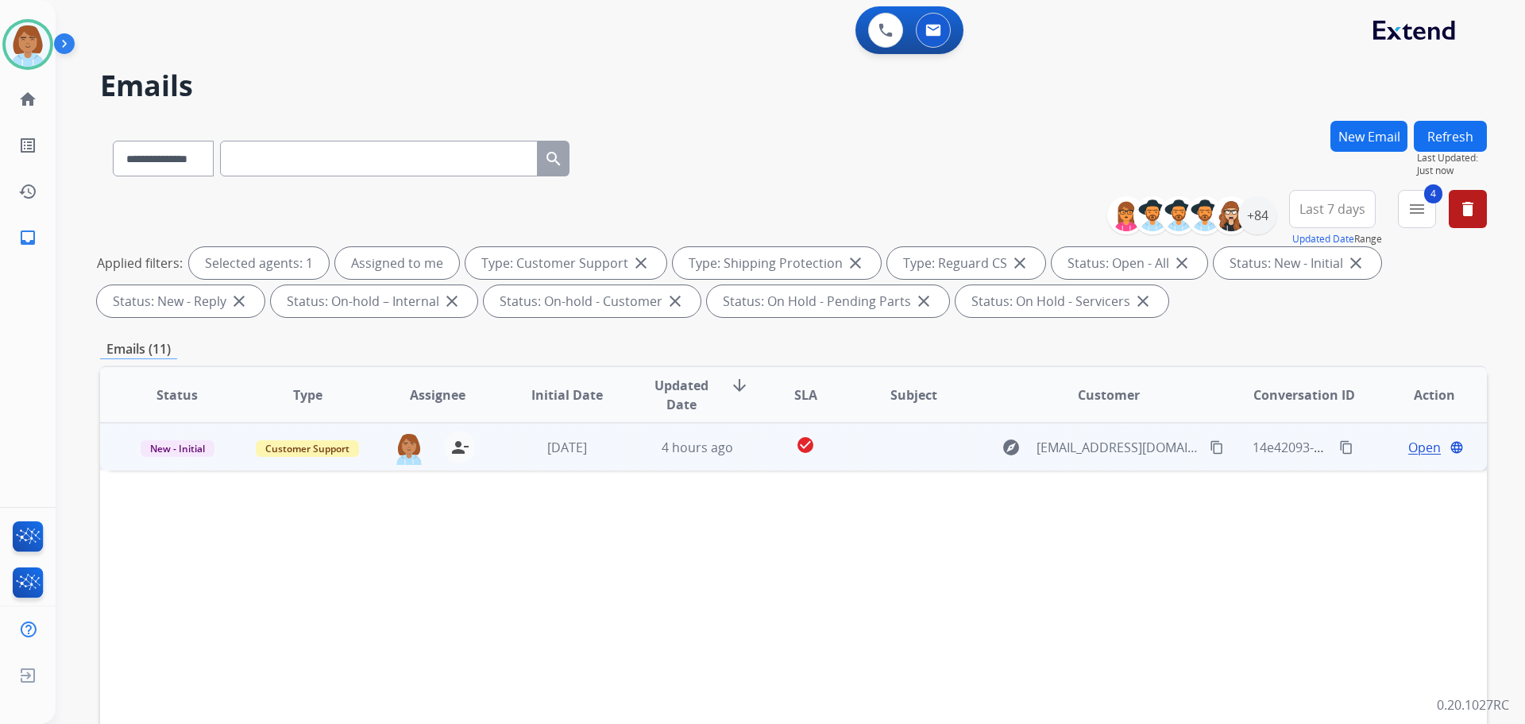
click at [902, 446] on td at bounding box center [901, 447] width 130 height 48
click at [1412, 457] on td "Open language" at bounding box center [1422, 447] width 130 height 48
click at [1416, 441] on span "Open" at bounding box center [1424, 446] width 33 height 19
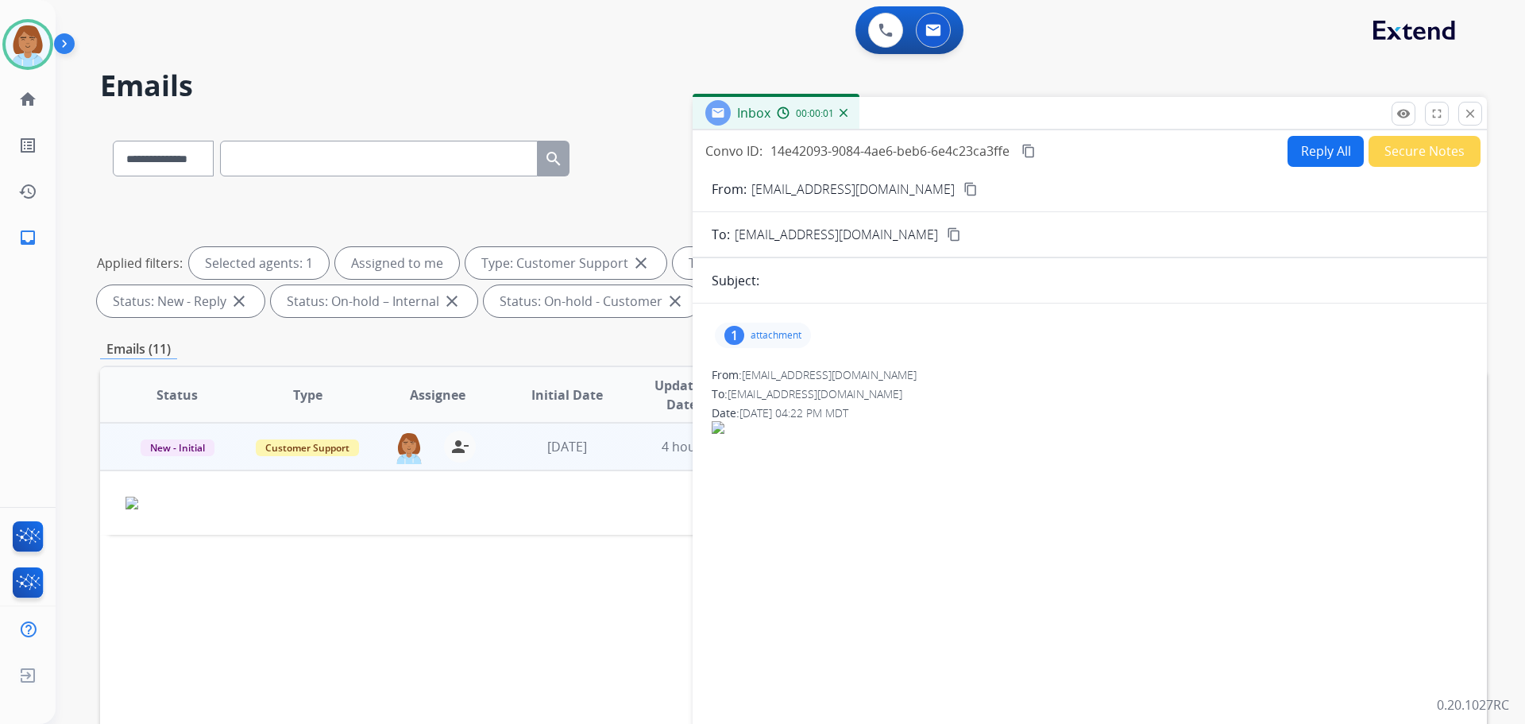
click at [779, 326] on div "1 attachment" at bounding box center [763, 335] width 96 height 25
click at [763, 362] on div at bounding box center [767, 376] width 79 height 56
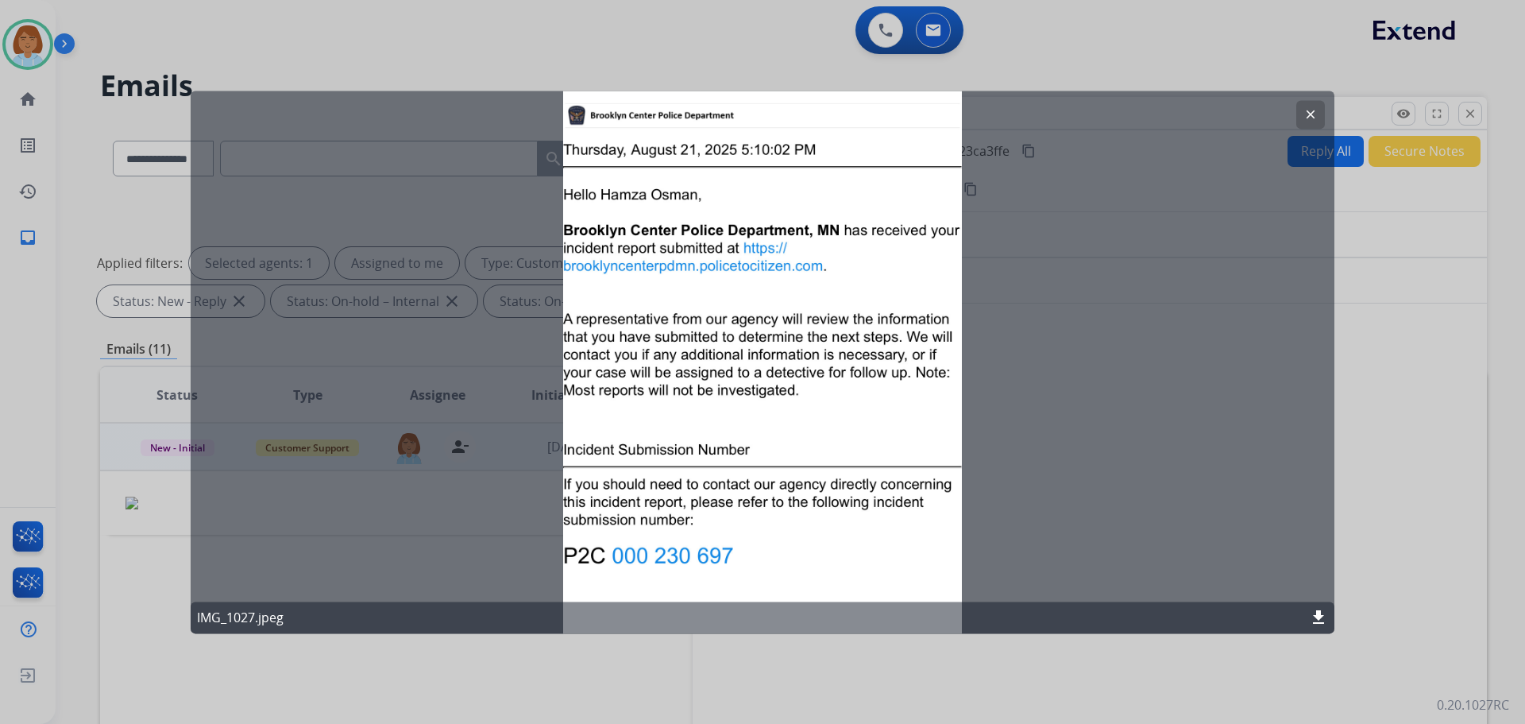
click at [1318, 116] on button "clear" at bounding box center [1310, 114] width 29 height 29
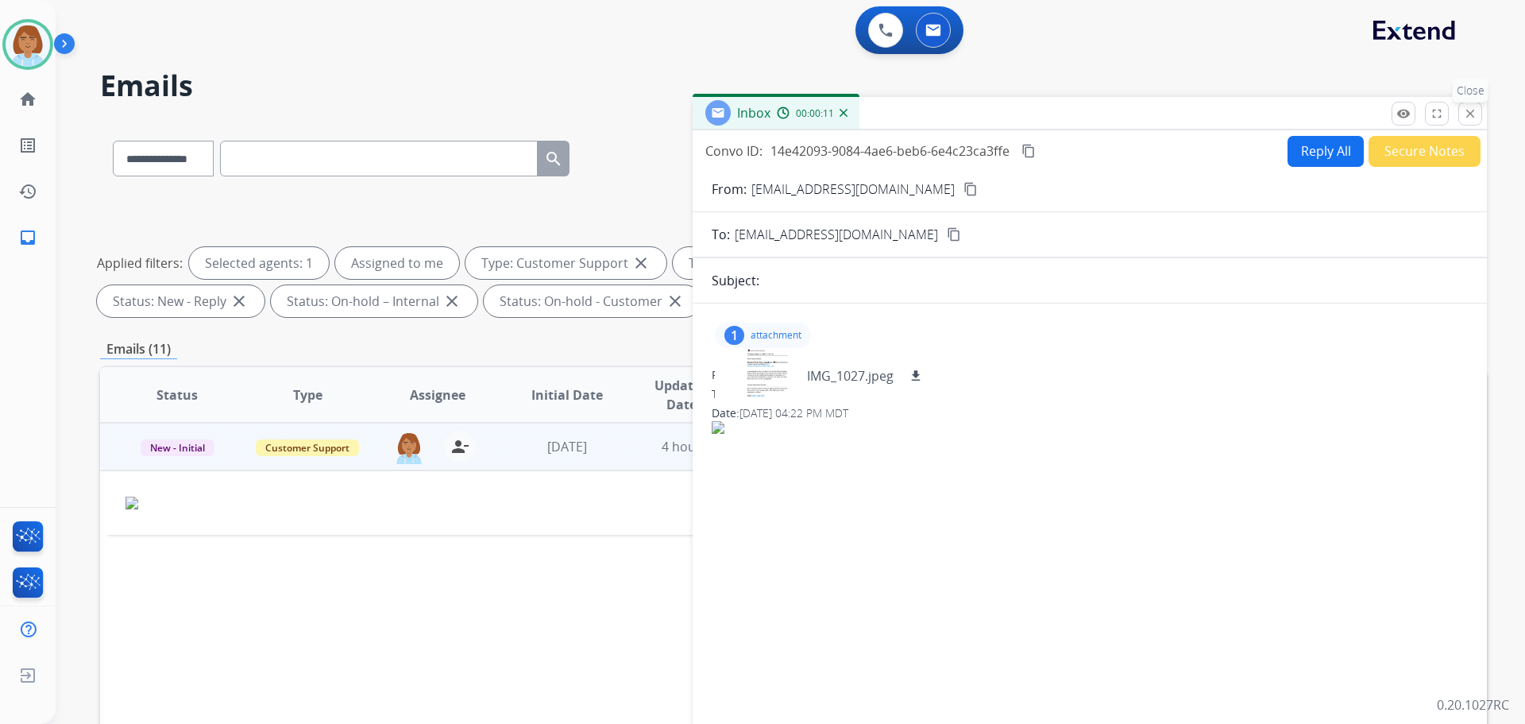
click at [1470, 121] on button "close Close" at bounding box center [1470, 114] width 24 height 24
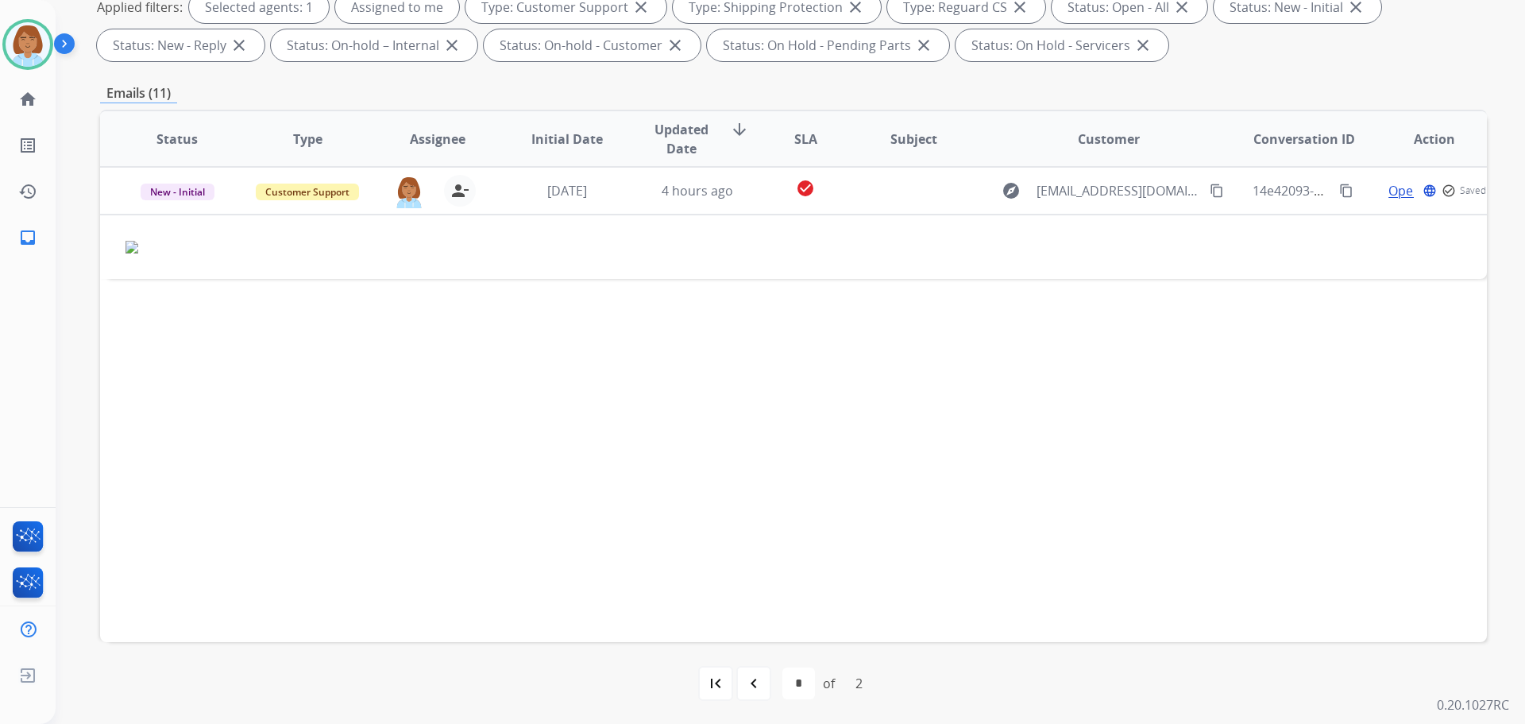
scroll to position [257, 0]
click at [761, 686] on mat-icon "navigate_before" at bounding box center [753, 682] width 19 height 19
select select "*"
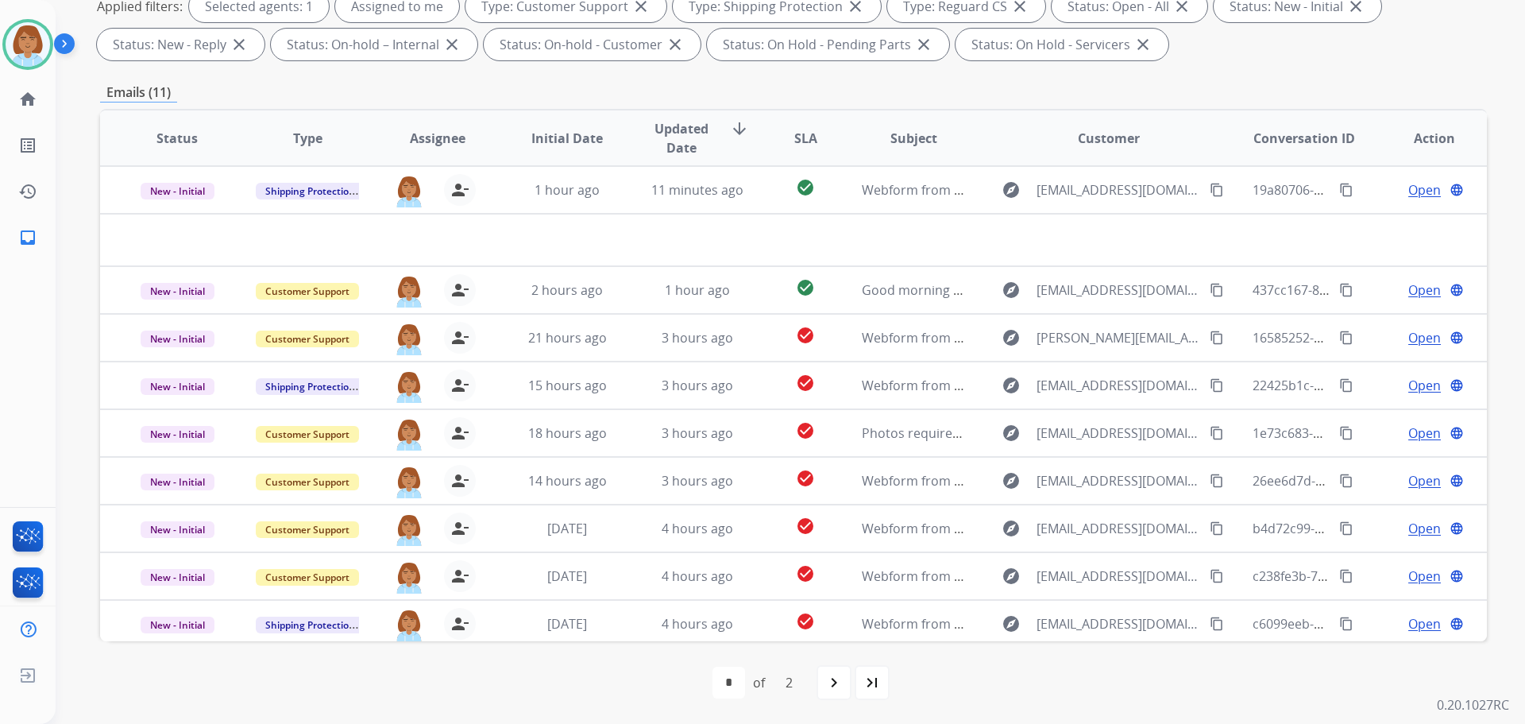
scroll to position [98, 0]
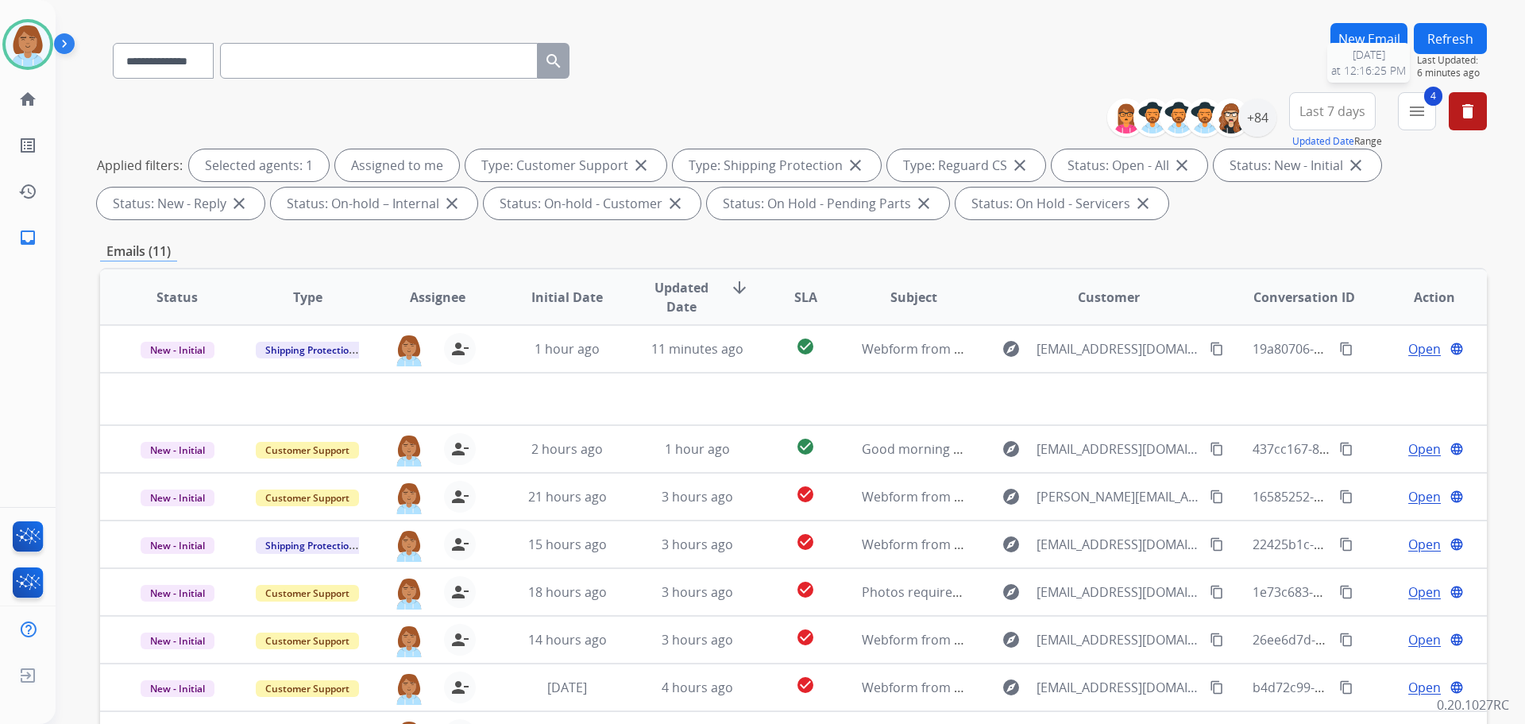
click at [1455, 47] on button "Refresh" at bounding box center [1450, 38] width 73 height 31
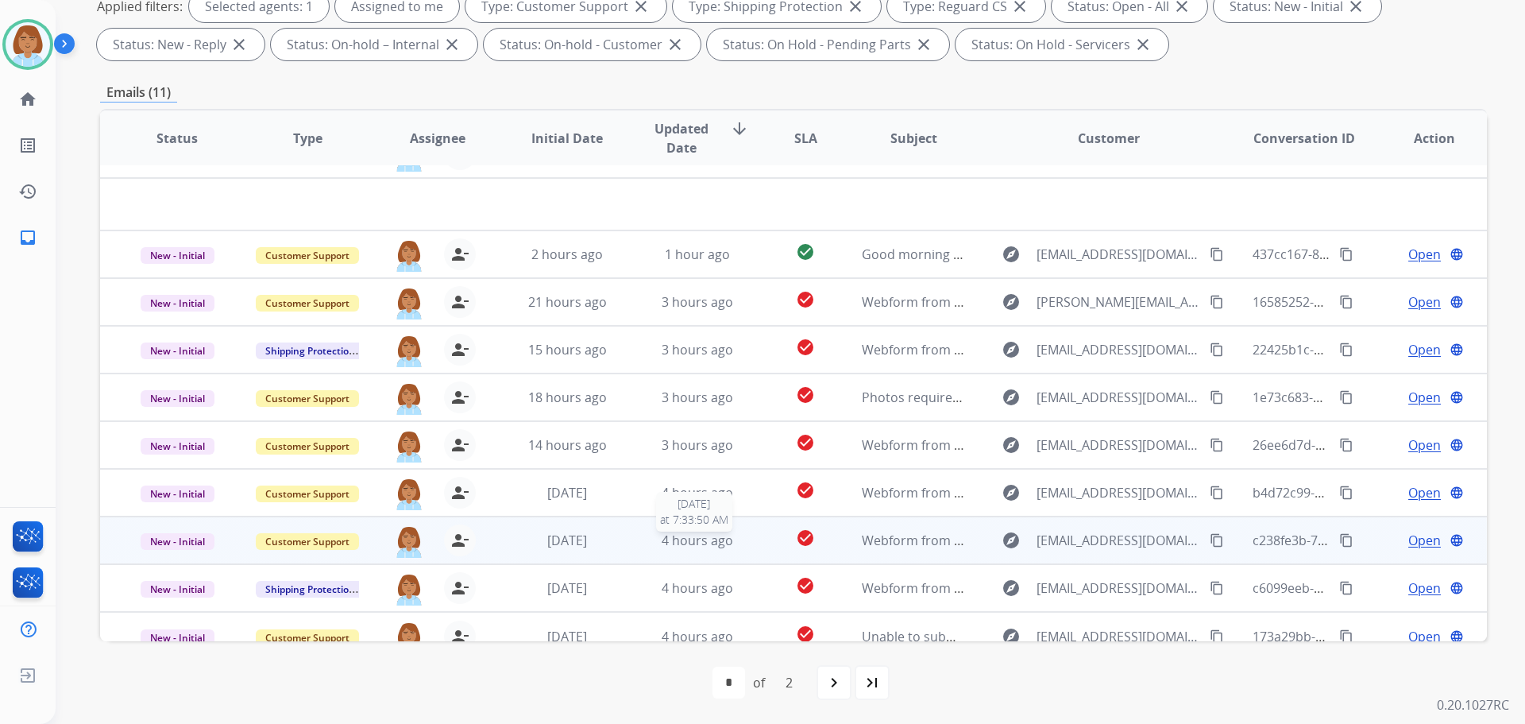
scroll to position [54, 0]
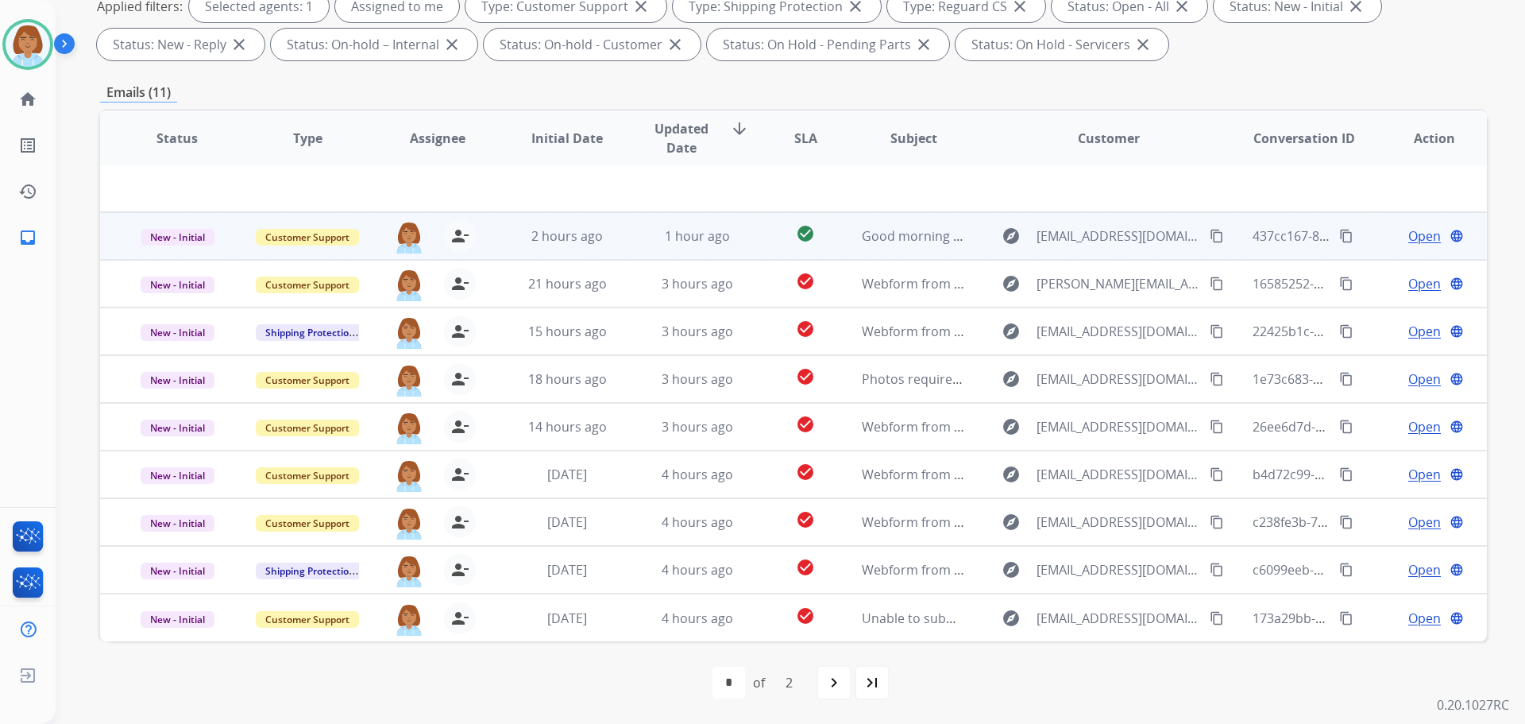
click at [620, 249] on td "1 hour ago" at bounding box center [685, 236] width 130 height 48
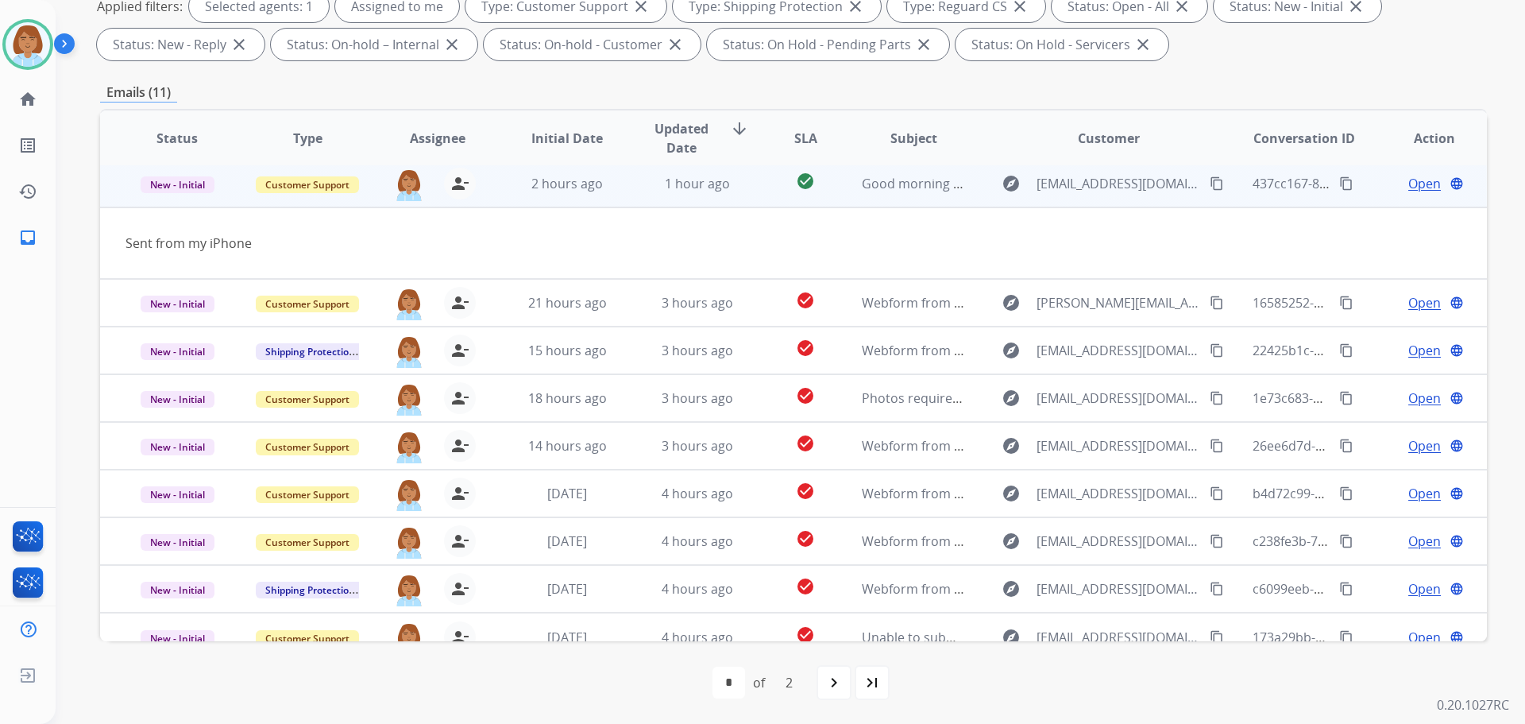
scroll to position [48, 0]
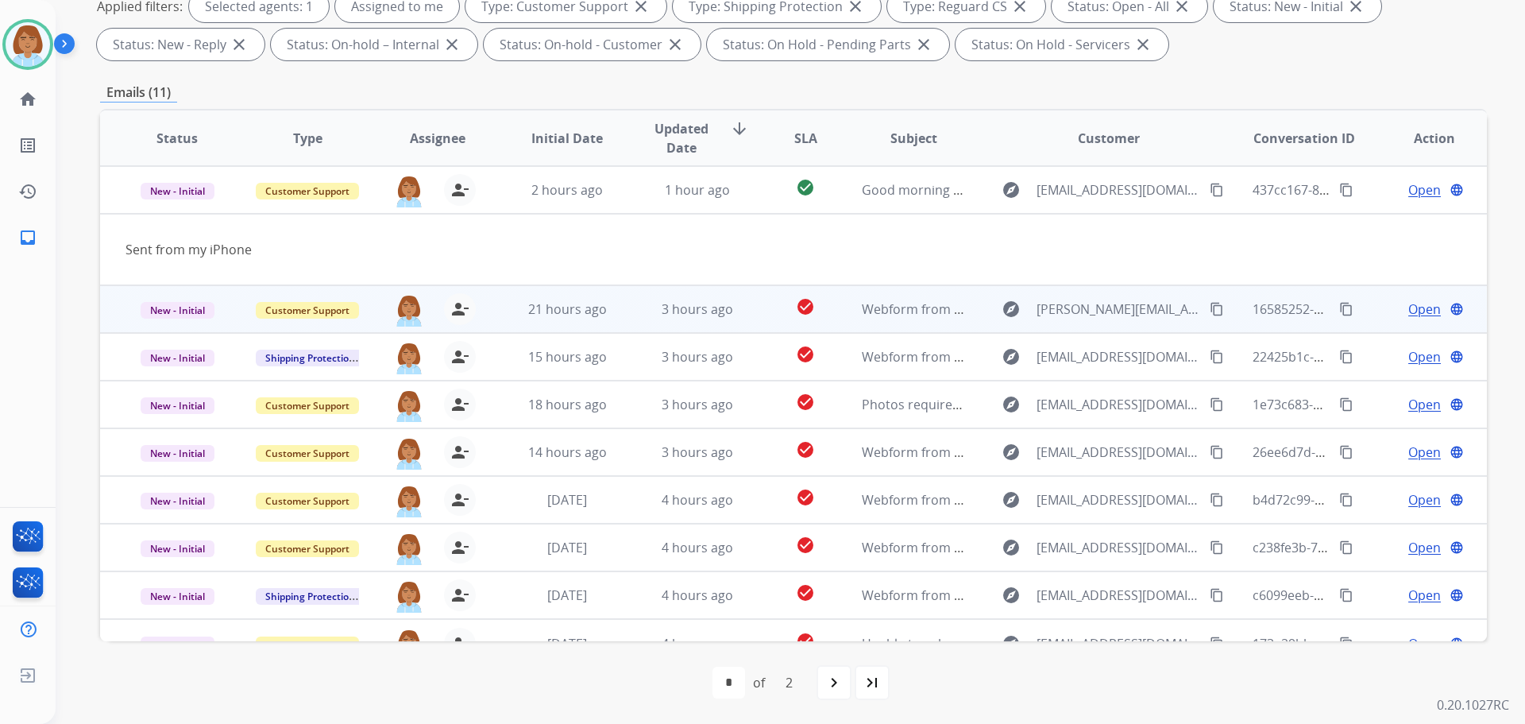
click at [620, 303] on td "3 hours ago" at bounding box center [685, 309] width 130 height 48
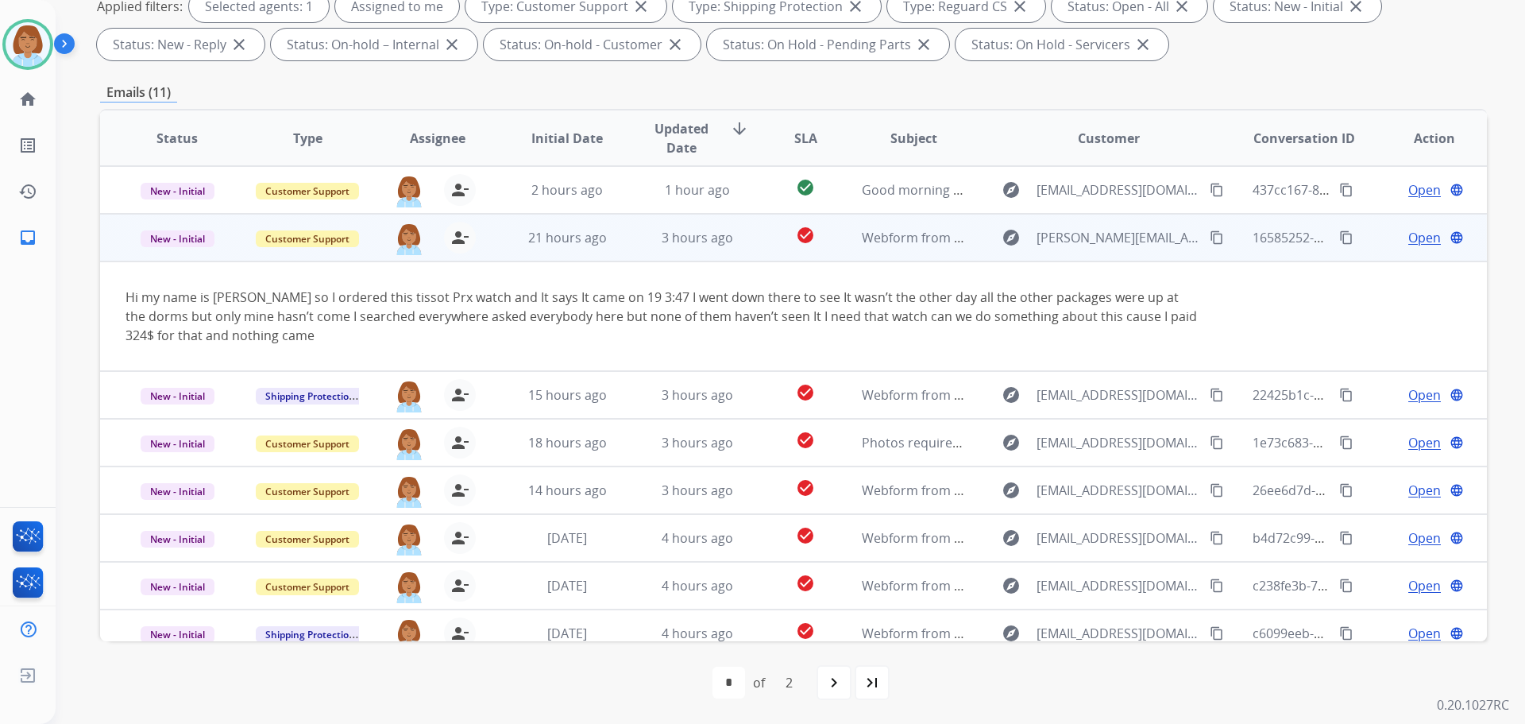
scroll to position [95, 0]
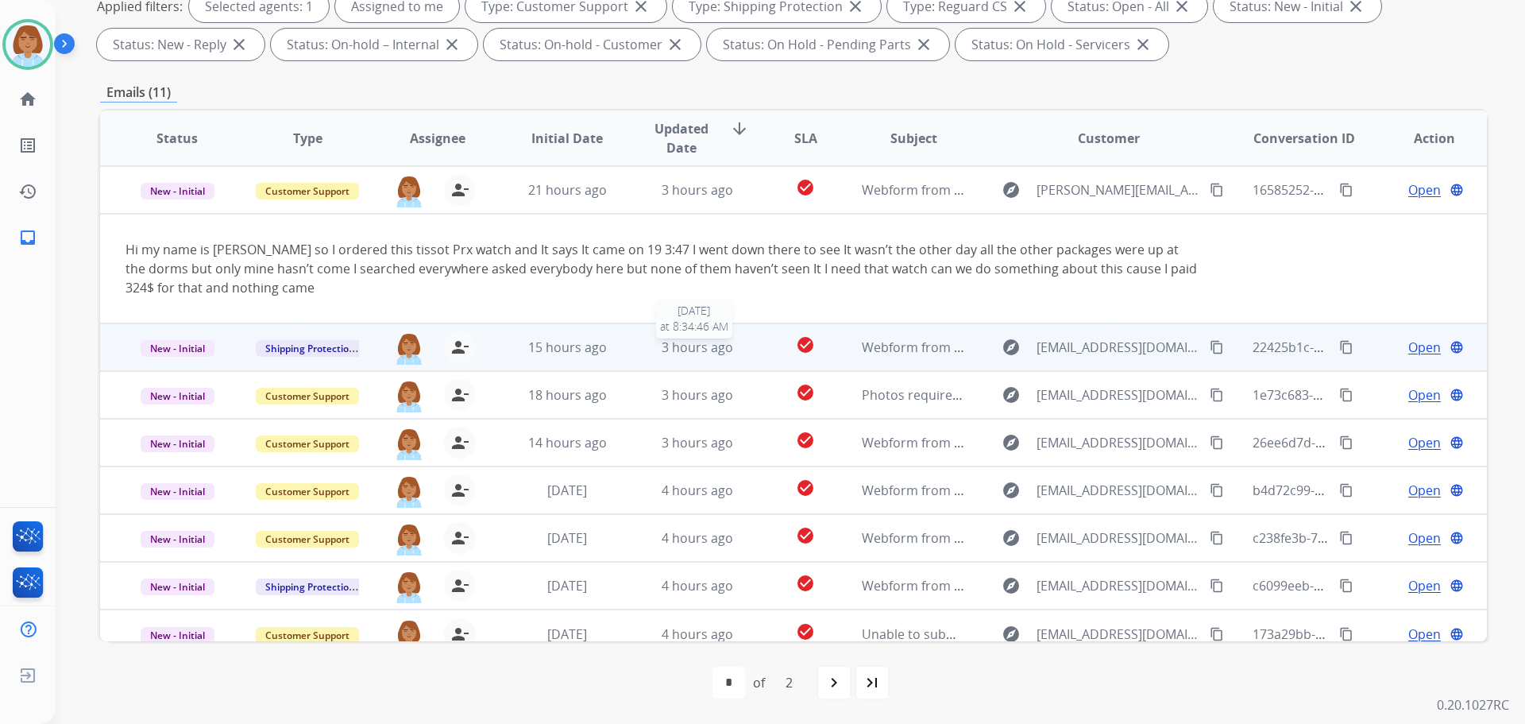
click at [733, 347] on div "3 hours ago" at bounding box center [698, 347] width 104 height 19
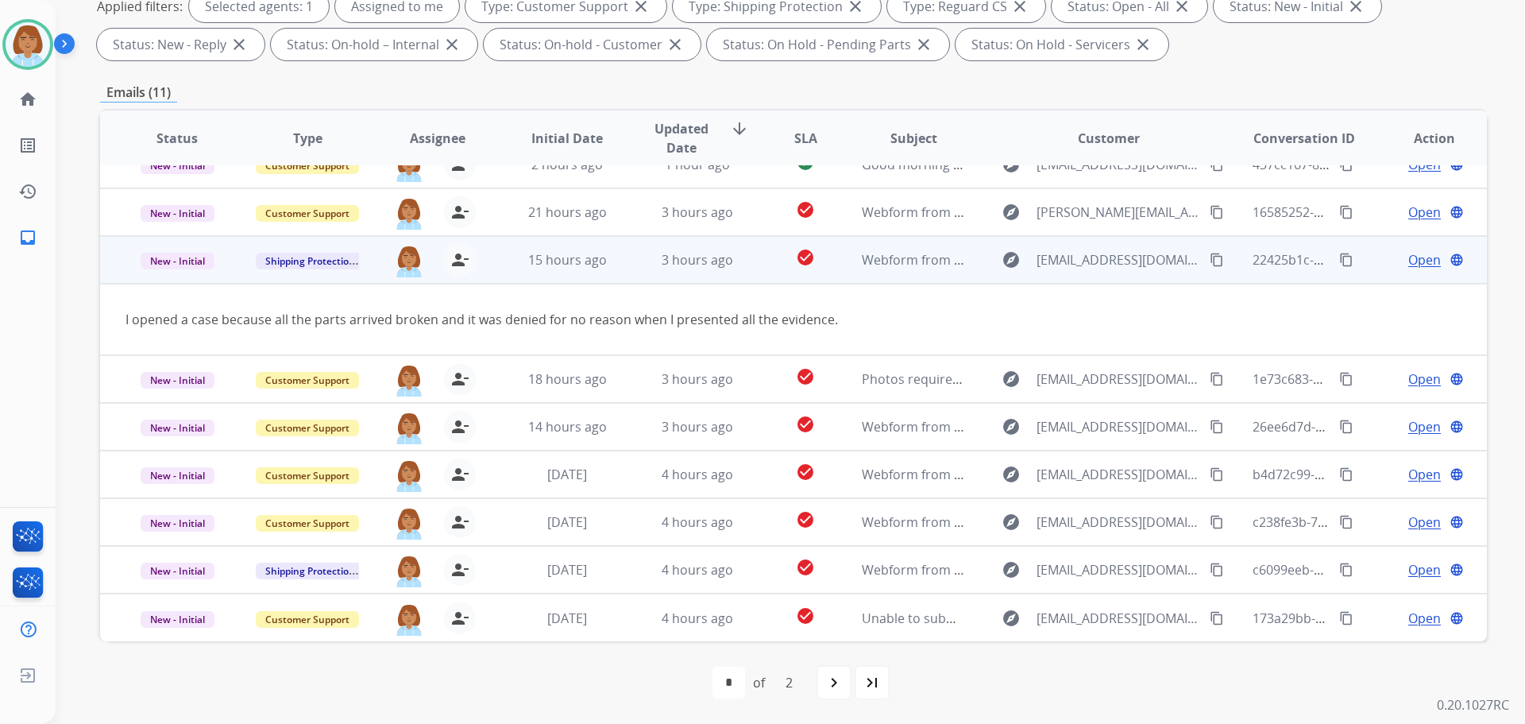
scroll to position [73, 0]
click at [1210, 264] on mat-icon "content_copy" at bounding box center [1217, 260] width 14 height 14
